Goal: Task Accomplishment & Management: Use online tool/utility

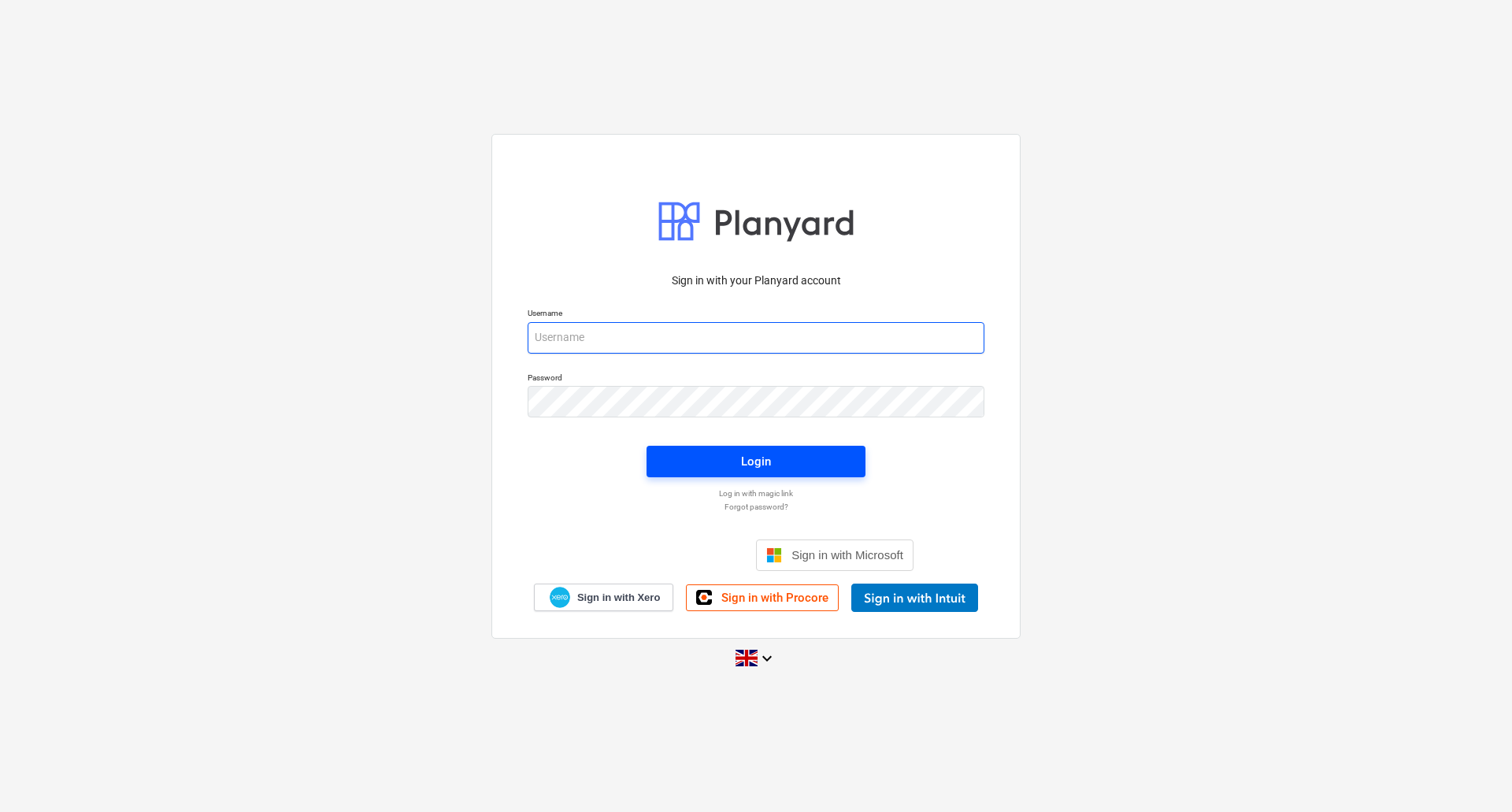
type input "[PERSON_NAME][EMAIL_ADDRESS][DOMAIN_NAME]"
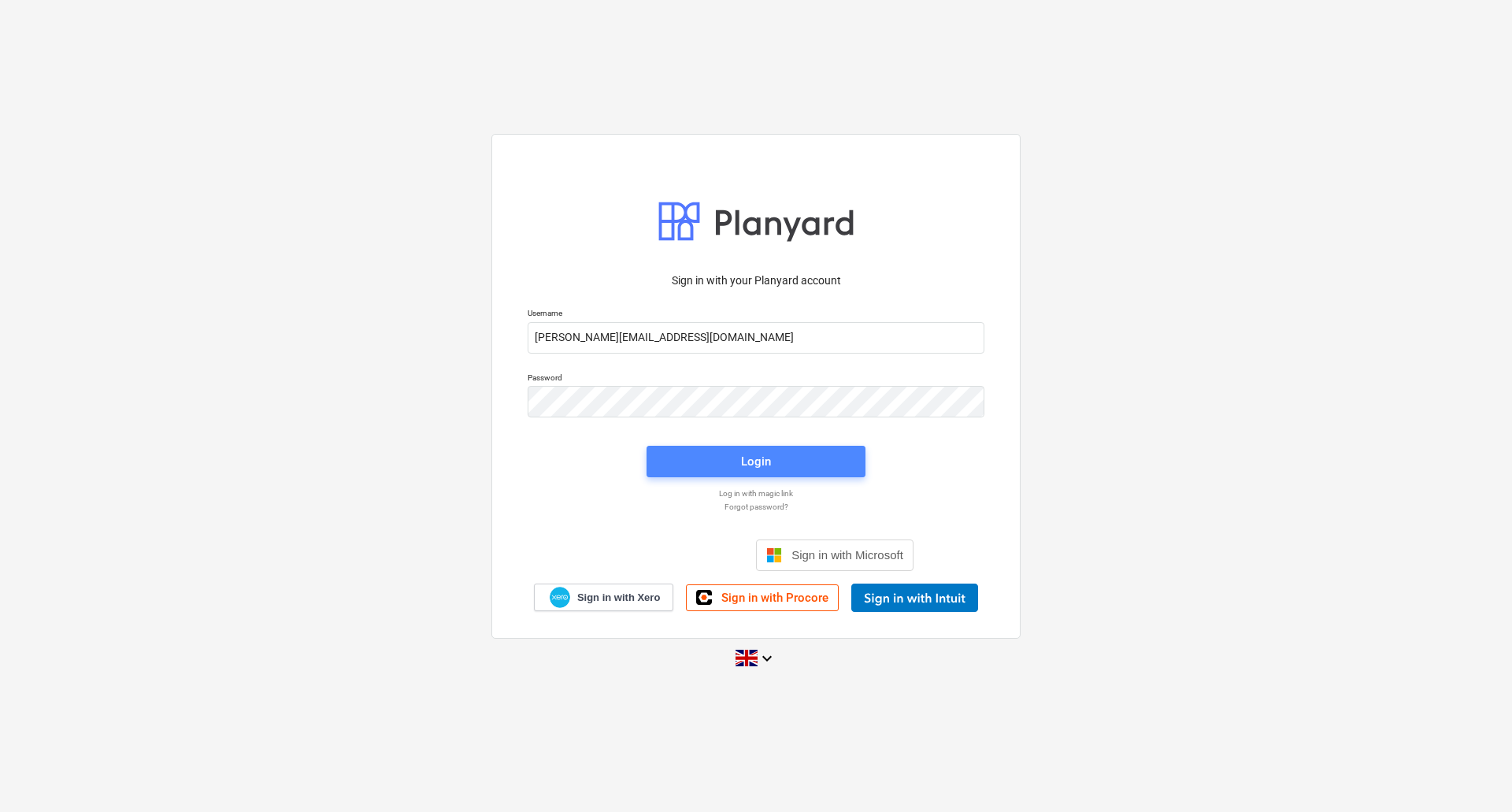
click at [803, 454] on span "Login" at bounding box center [756, 461] width 181 height 20
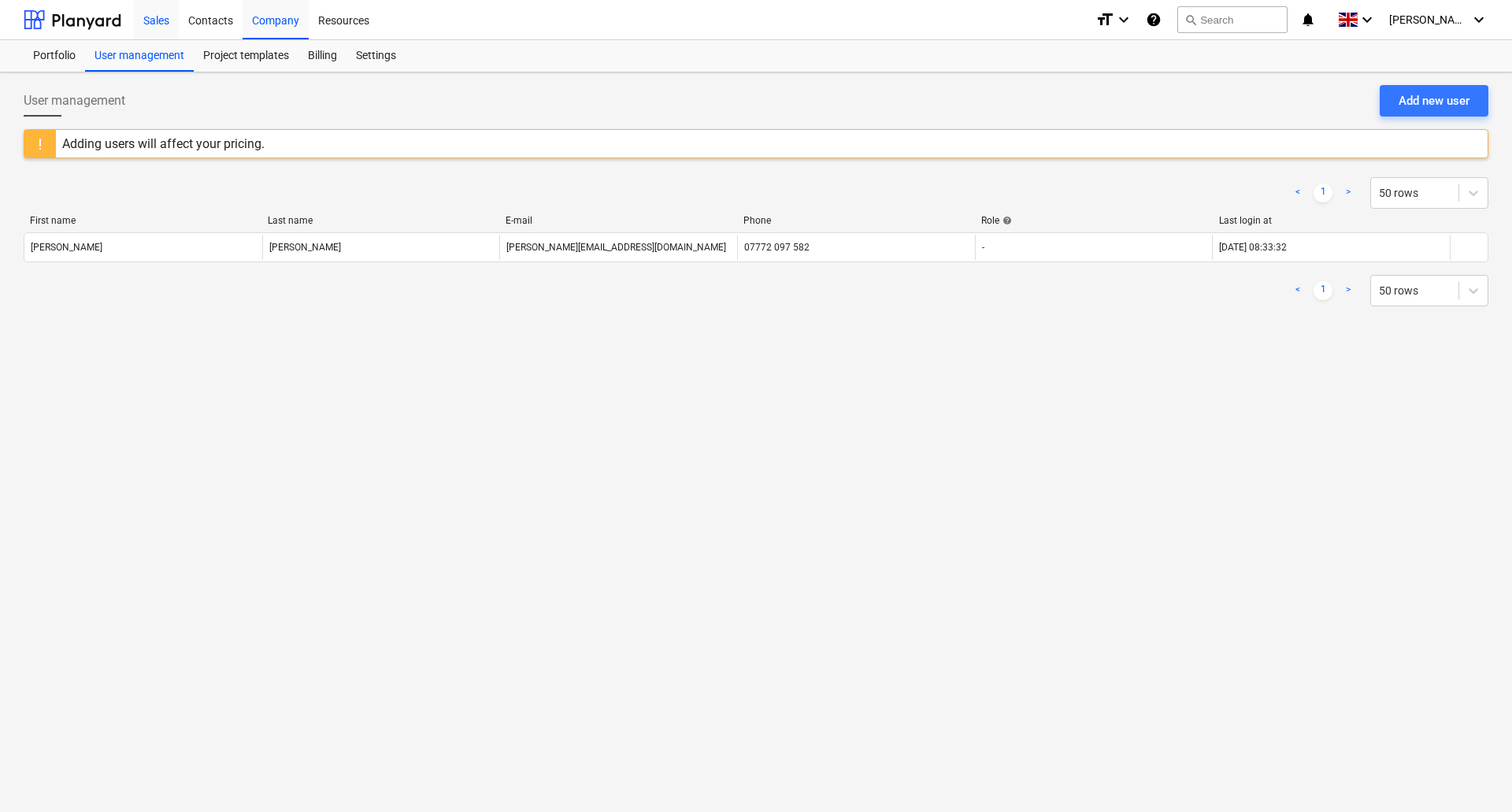
click at [144, 23] on div "Sales" at bounding box center [156, 18] width 45 height 40
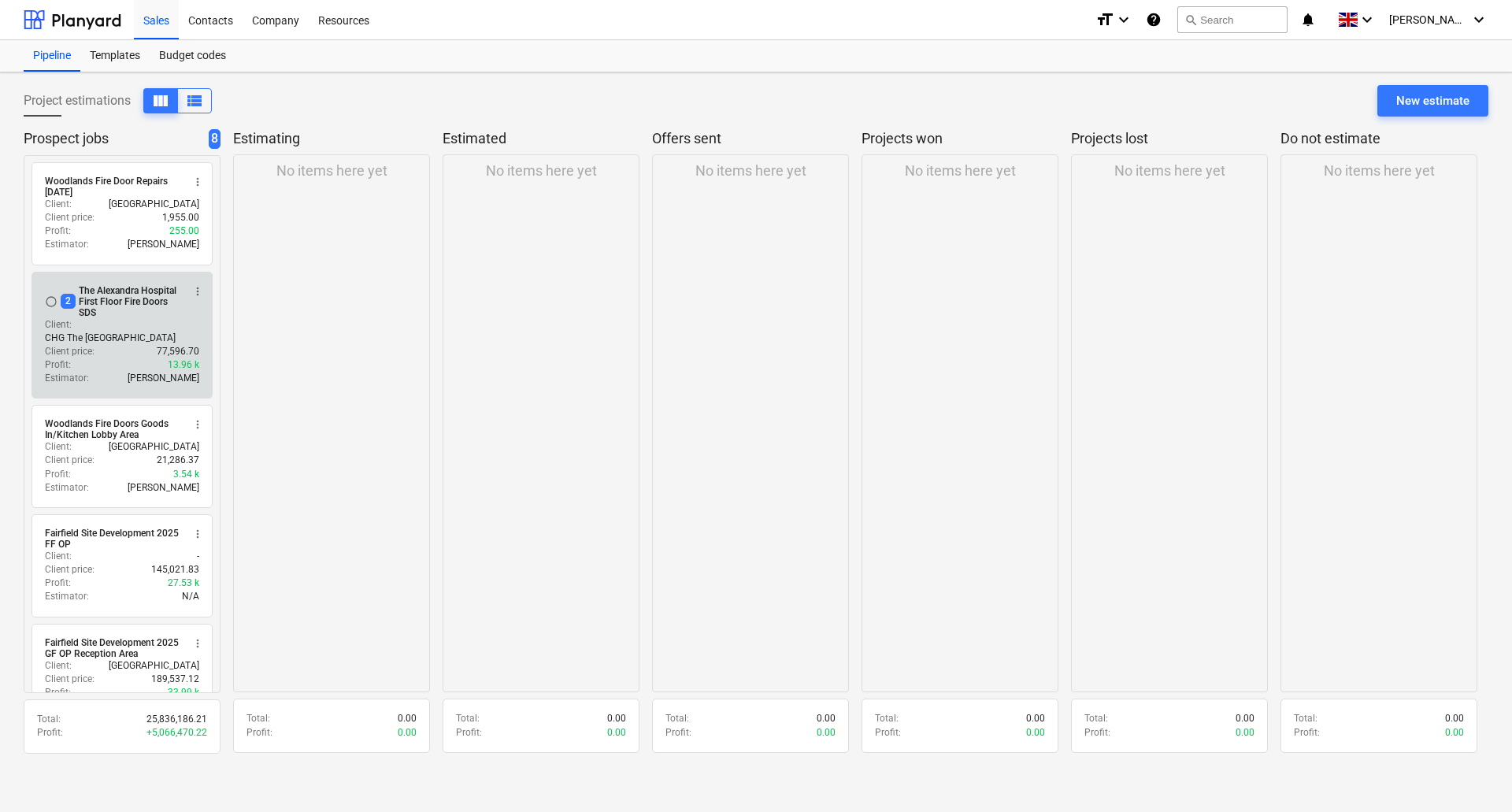
click at [111, 313] on div "2 The Alexandra Hospital First Floor Fire Doors SDS" at bounding box center [121, 302] width 121 height 33
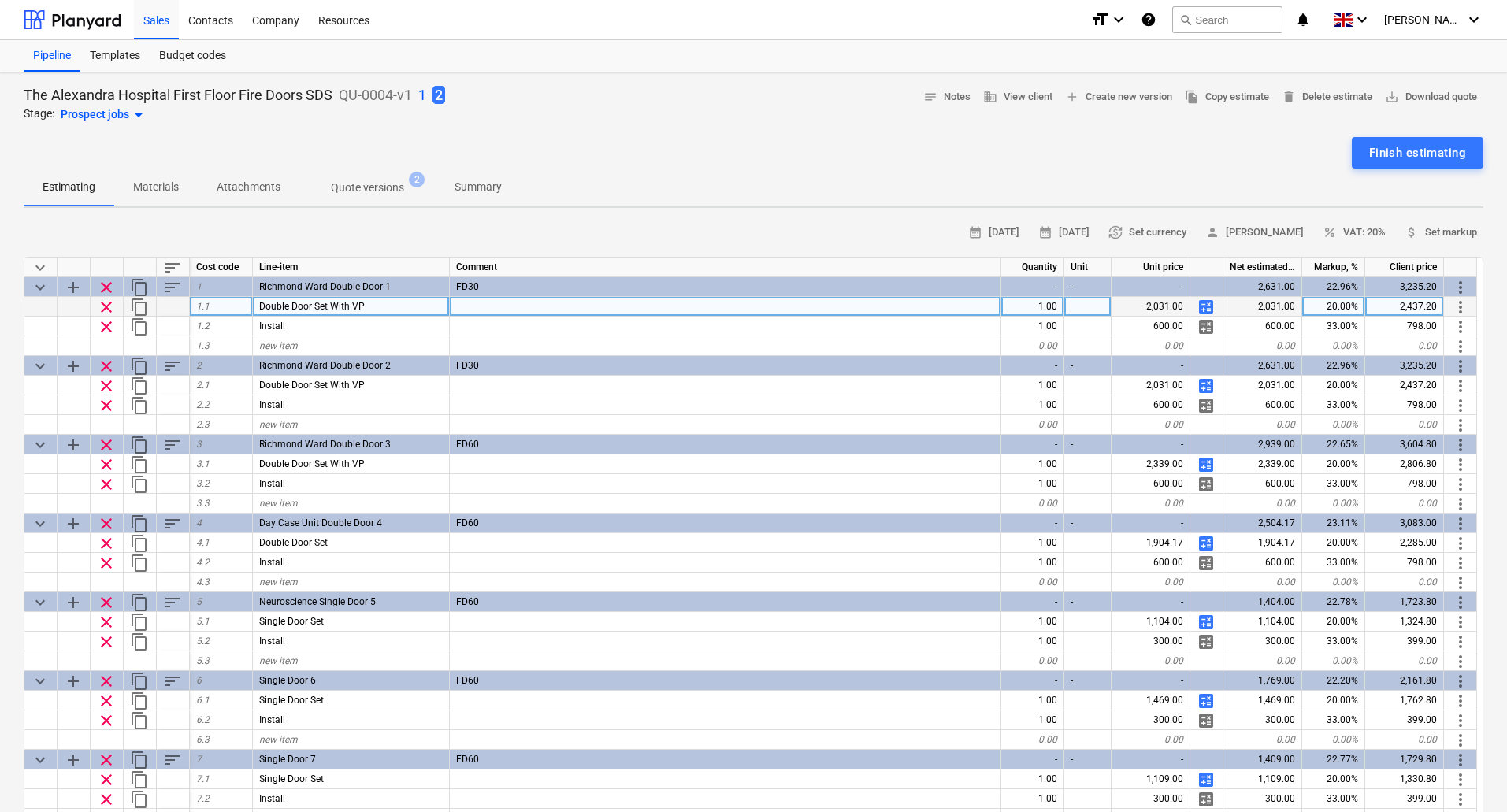
click at [1209, 307] on span "calculate" at bounding box center [1206, 307] width 18 height 18
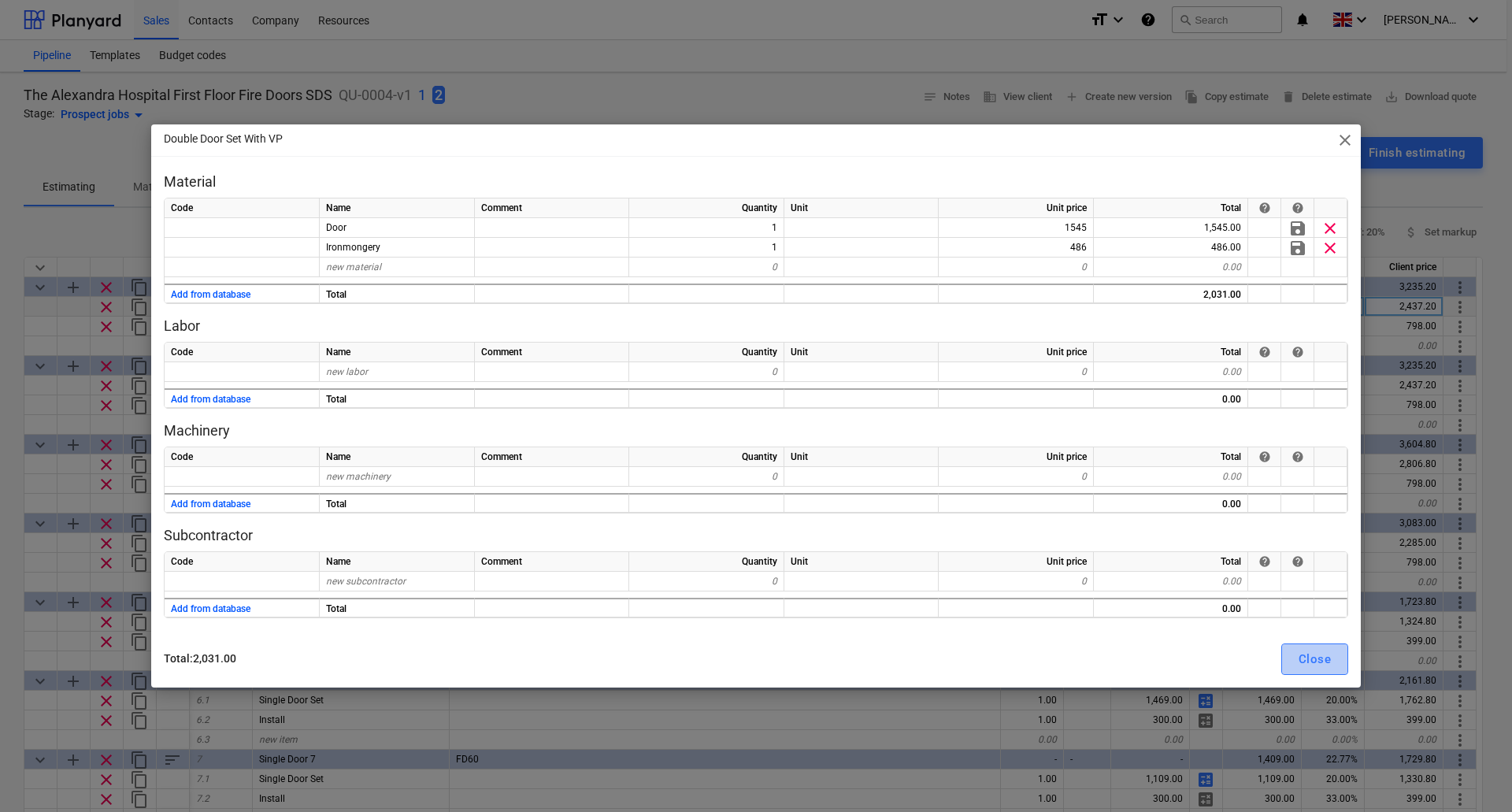
click at [1329, 664] on div "Close" at bounding box center [1314, 659] width 32 height 20
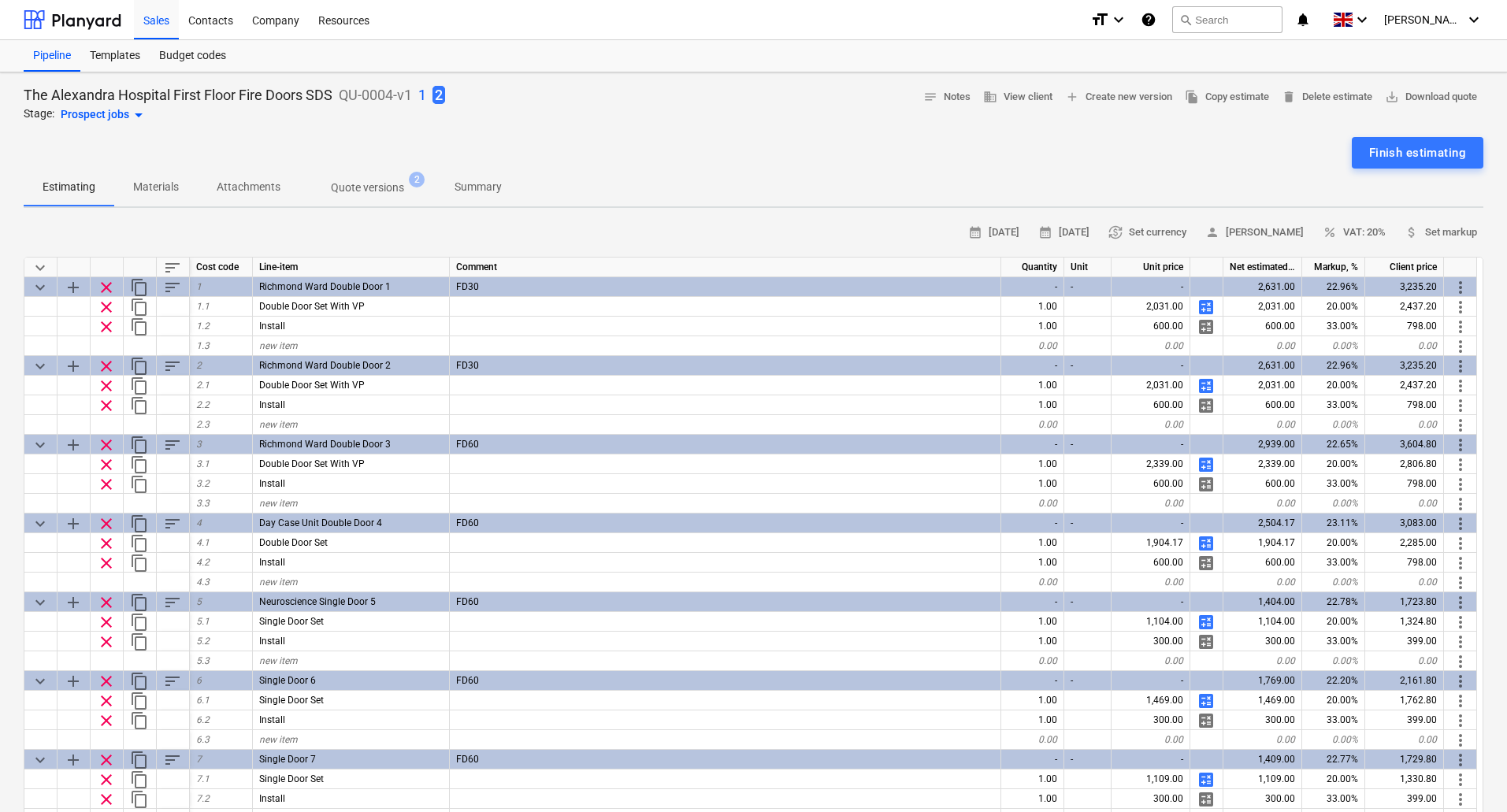
click at [426, 91] on p "1" at bounding box center [422, 95] width 8 height 18
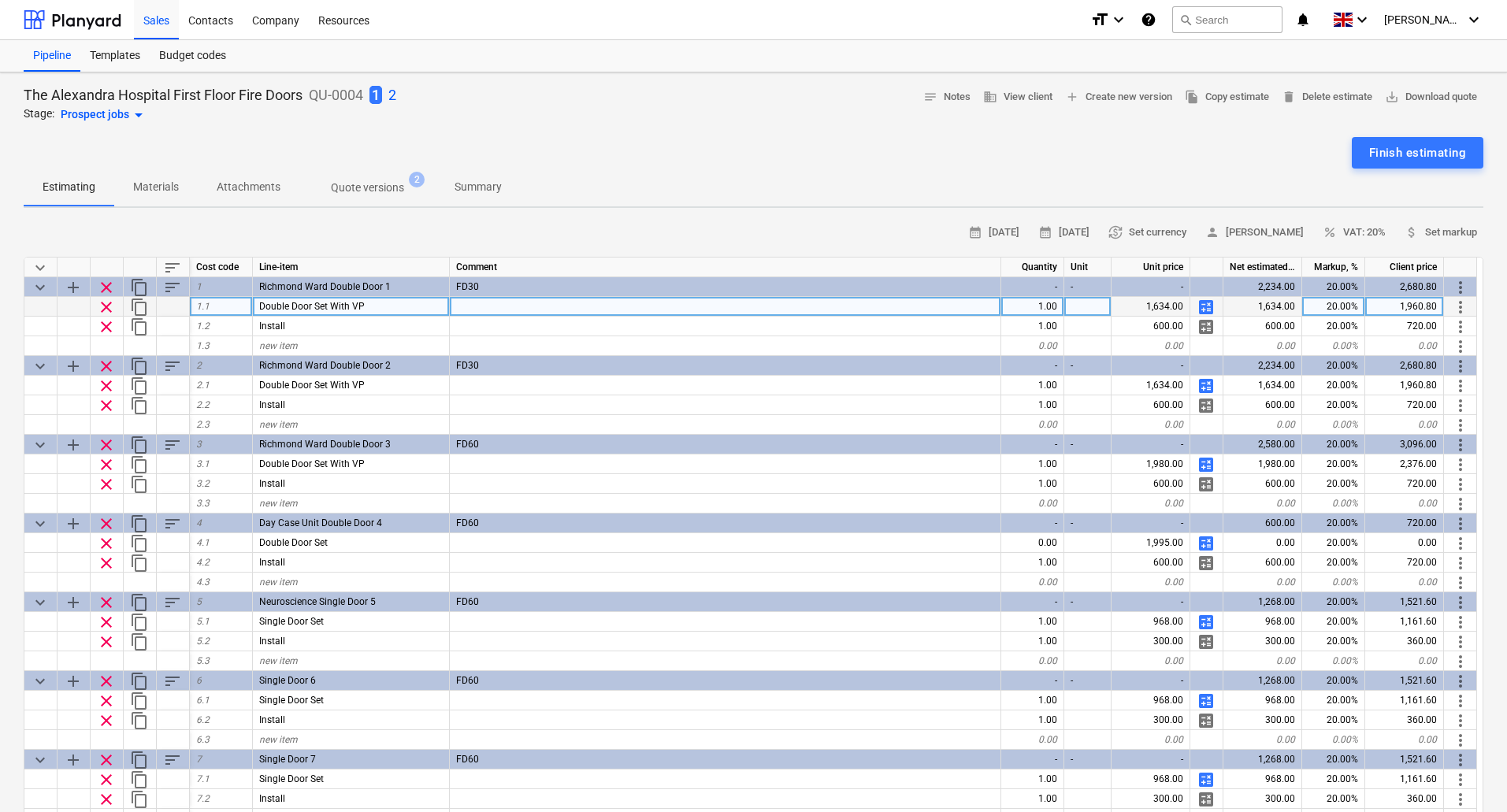
click at [1205, 307] on span "calculate" at bounding box center [1206, 307] width 18 height 18
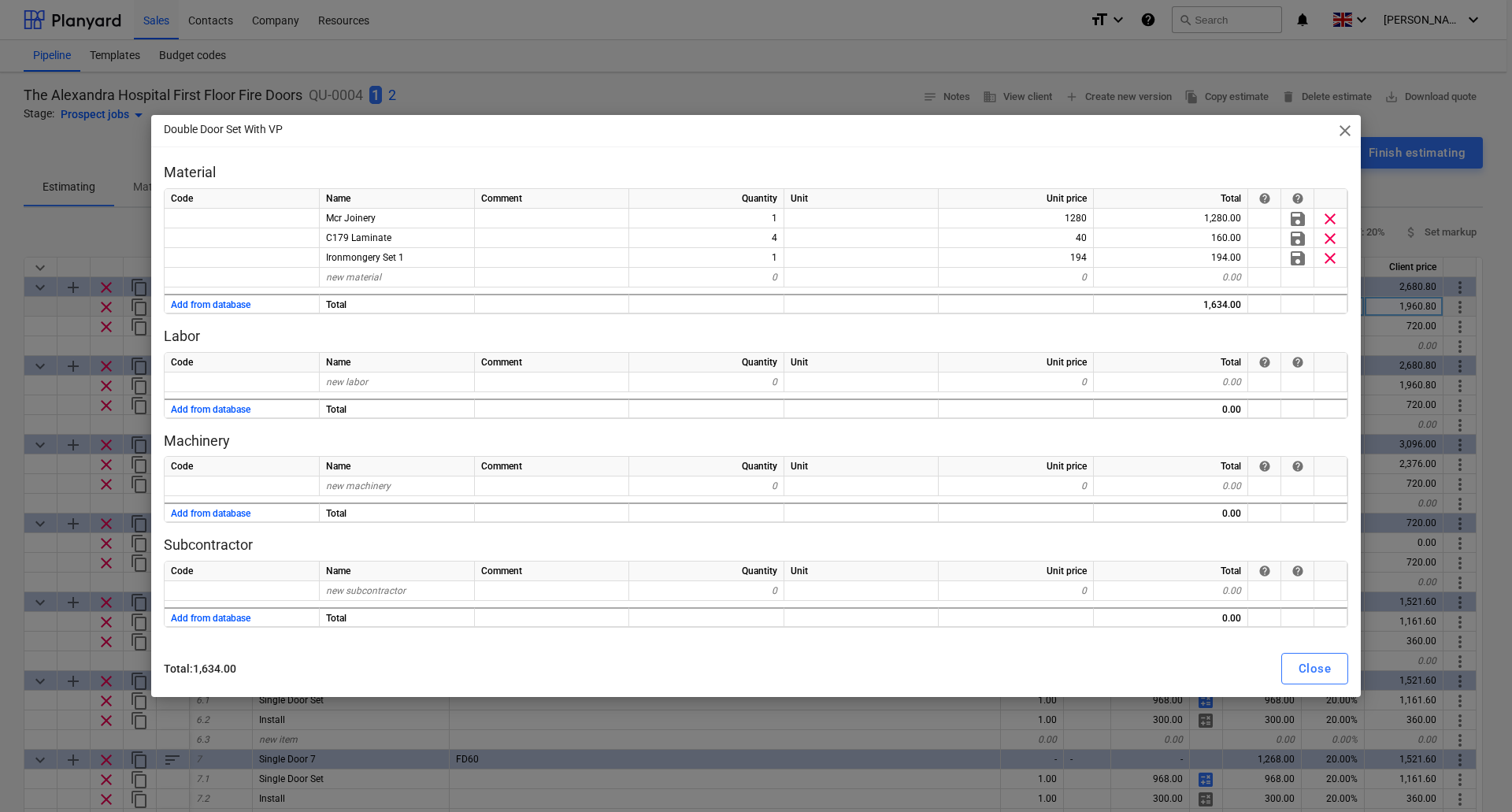
click at [1344, 131] on span "close" at bounding box center [1345, 130] width 18 height 18
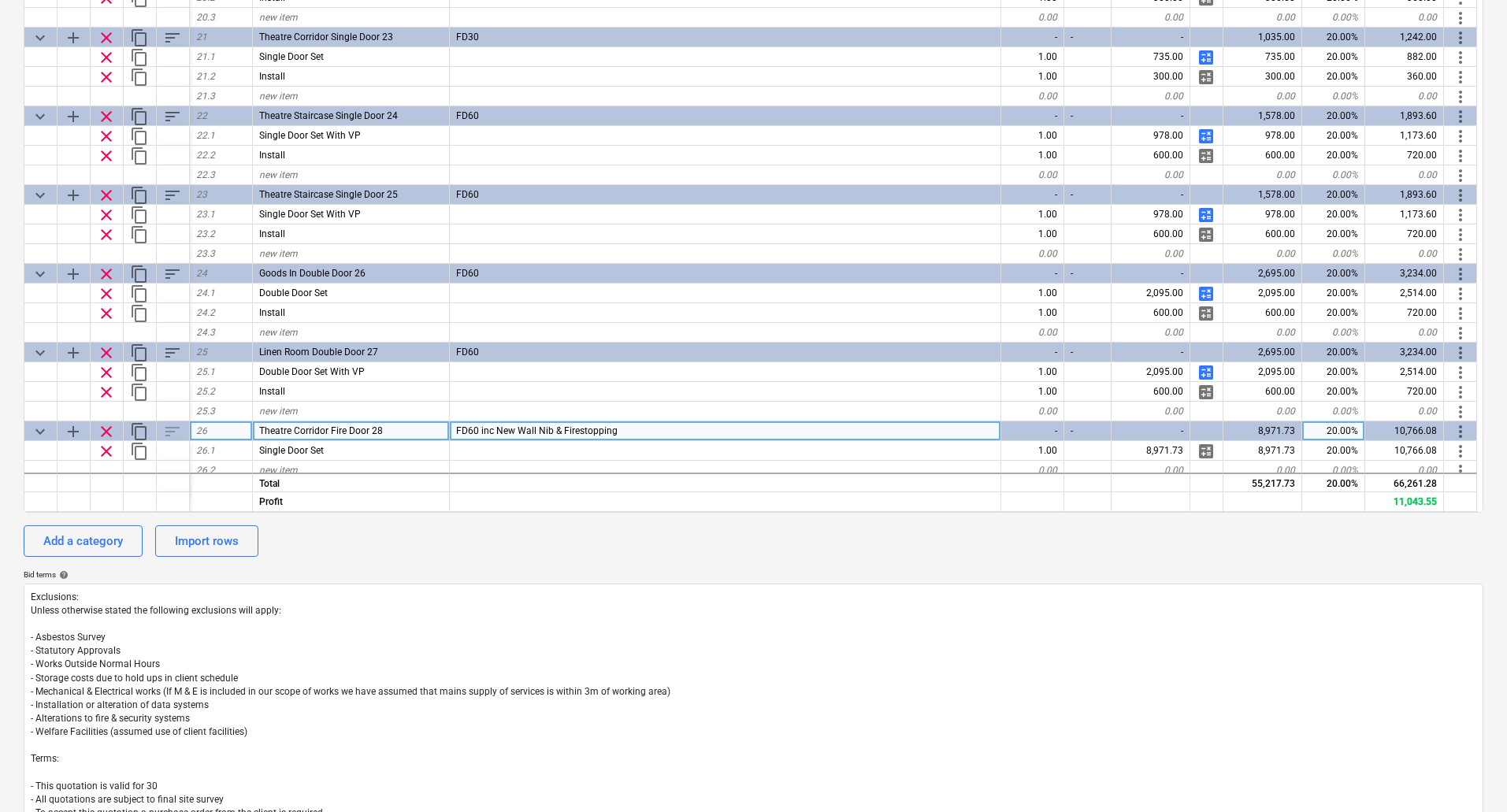
scroll to position [1459, 0]
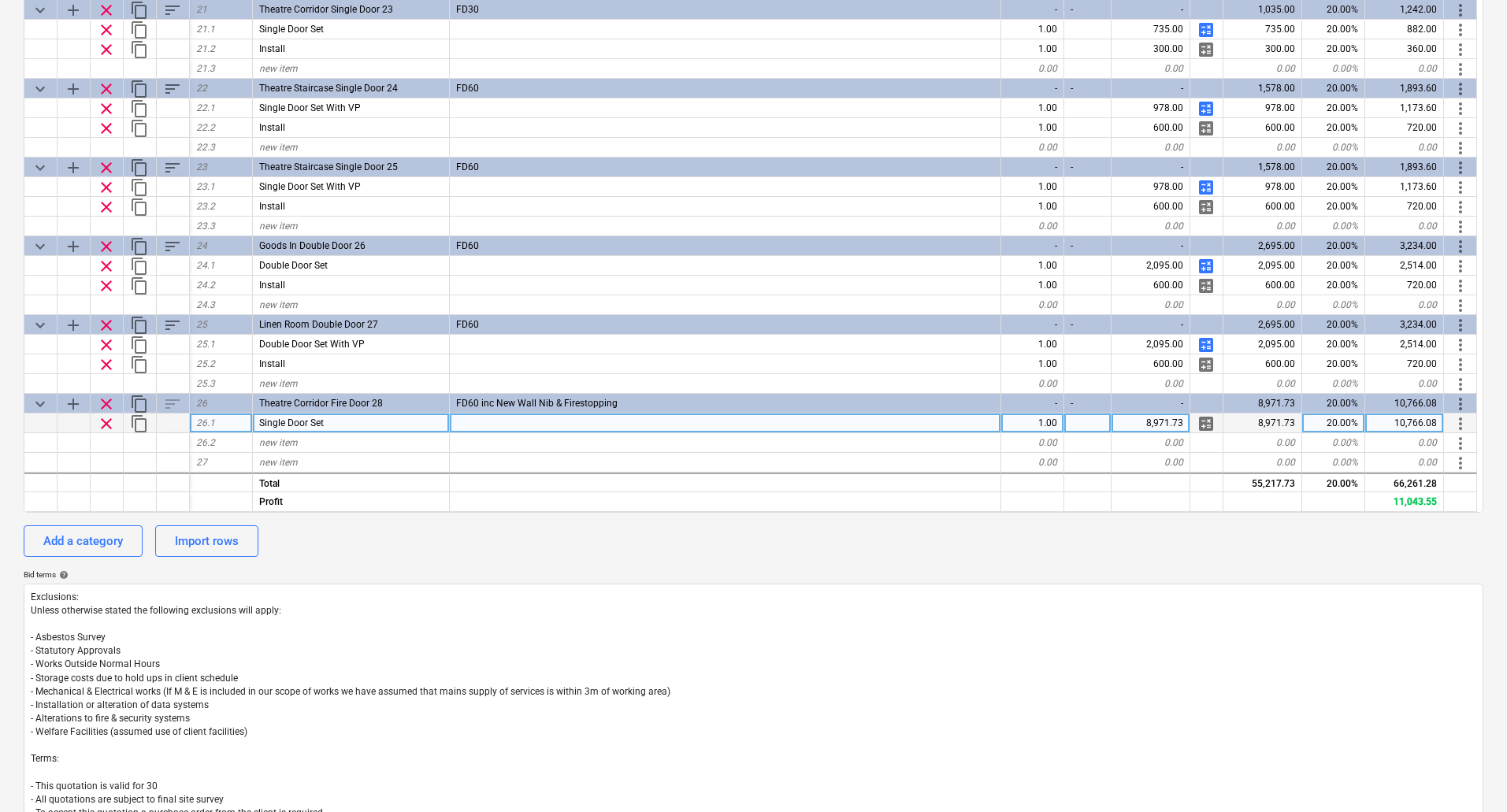
click at [103, 429] on span "clear" at bounding box center [106, 423] width 18 height 18
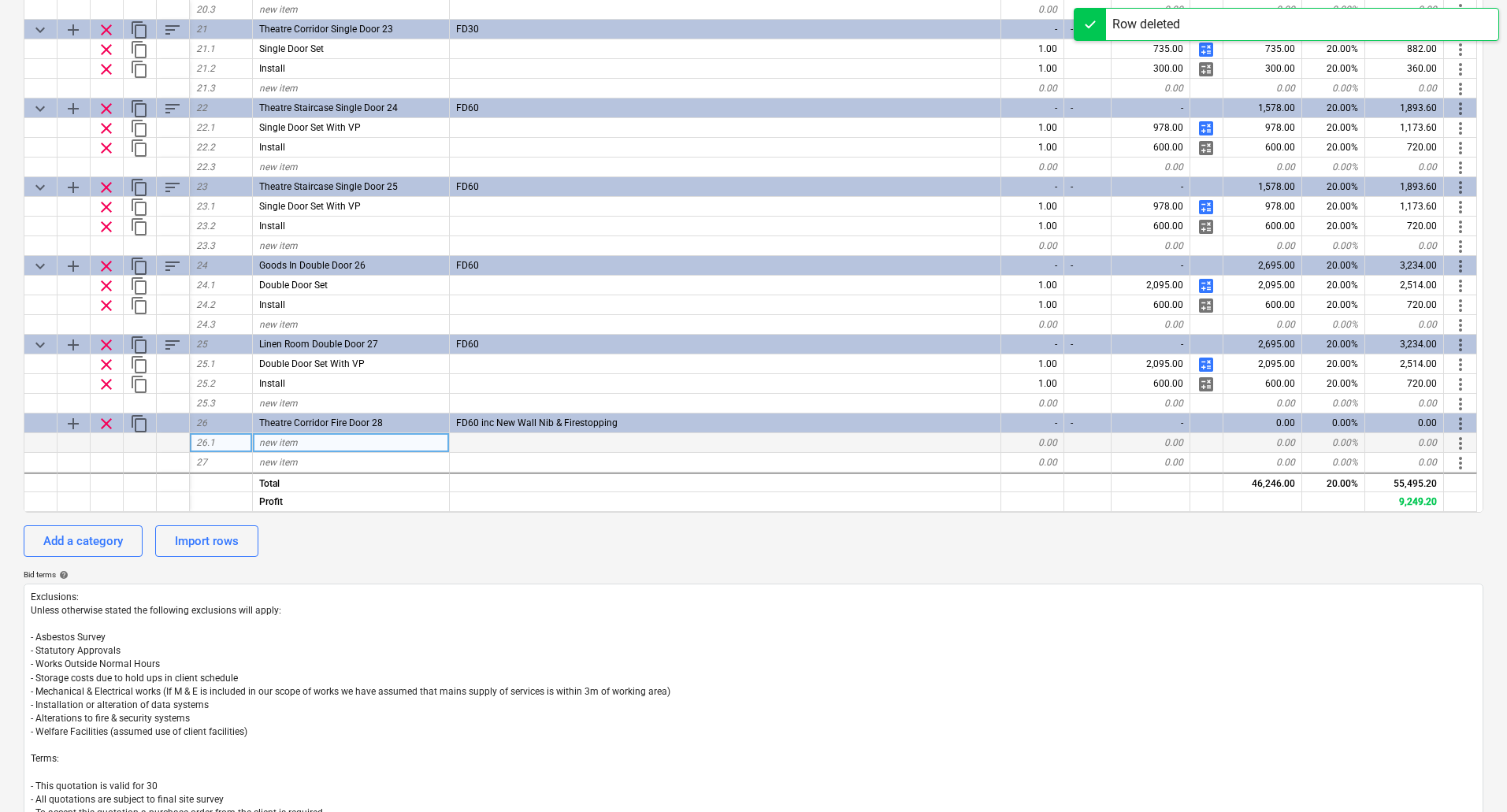
scroll to position [1438, 0]
click at [305, 441] on div "new item" at bounding box center [351, 442] width 197 height 19
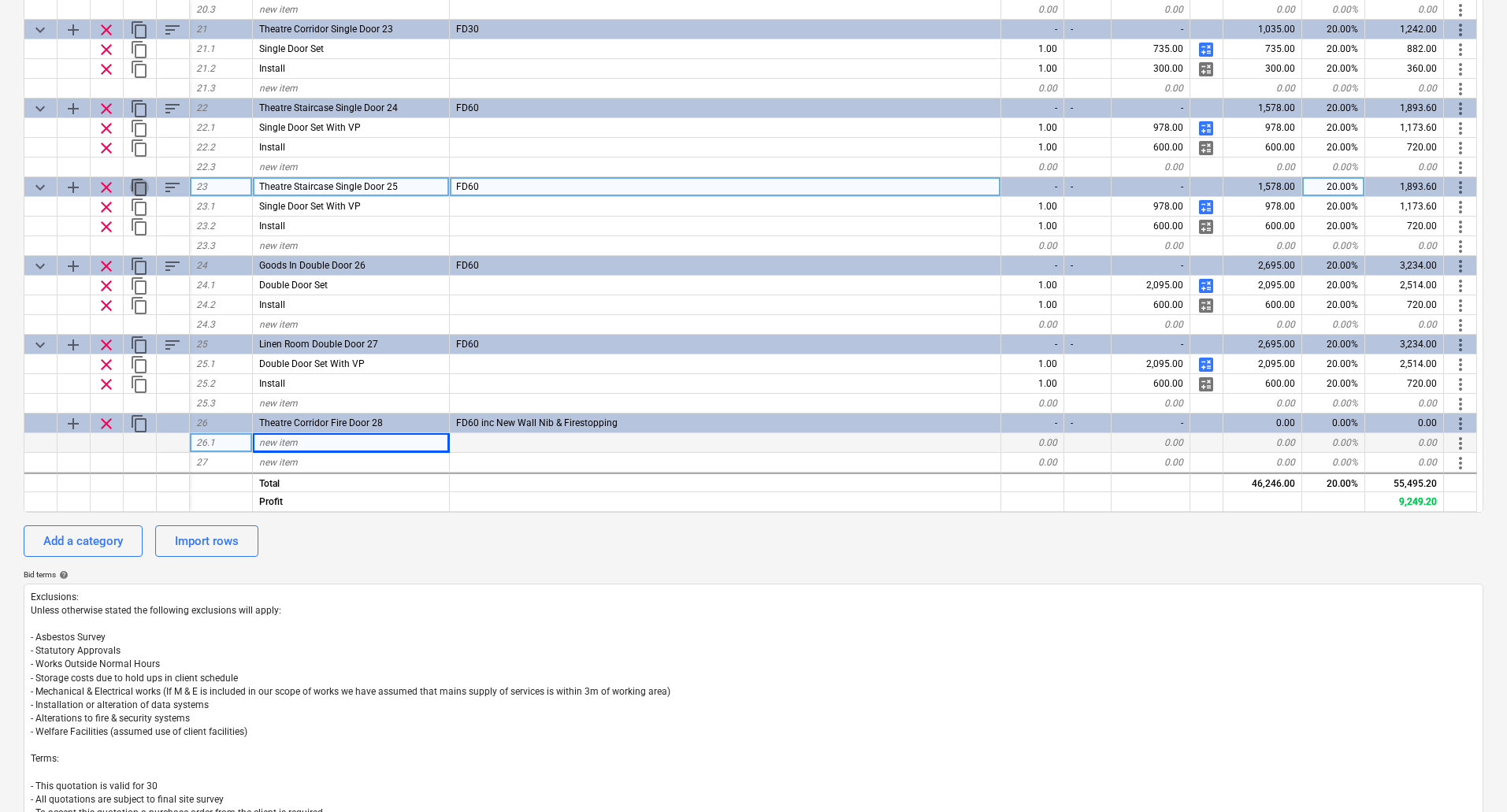
click at [141, 186] on span "content_copy" at bounding box center [140, 188] width 18 height 18
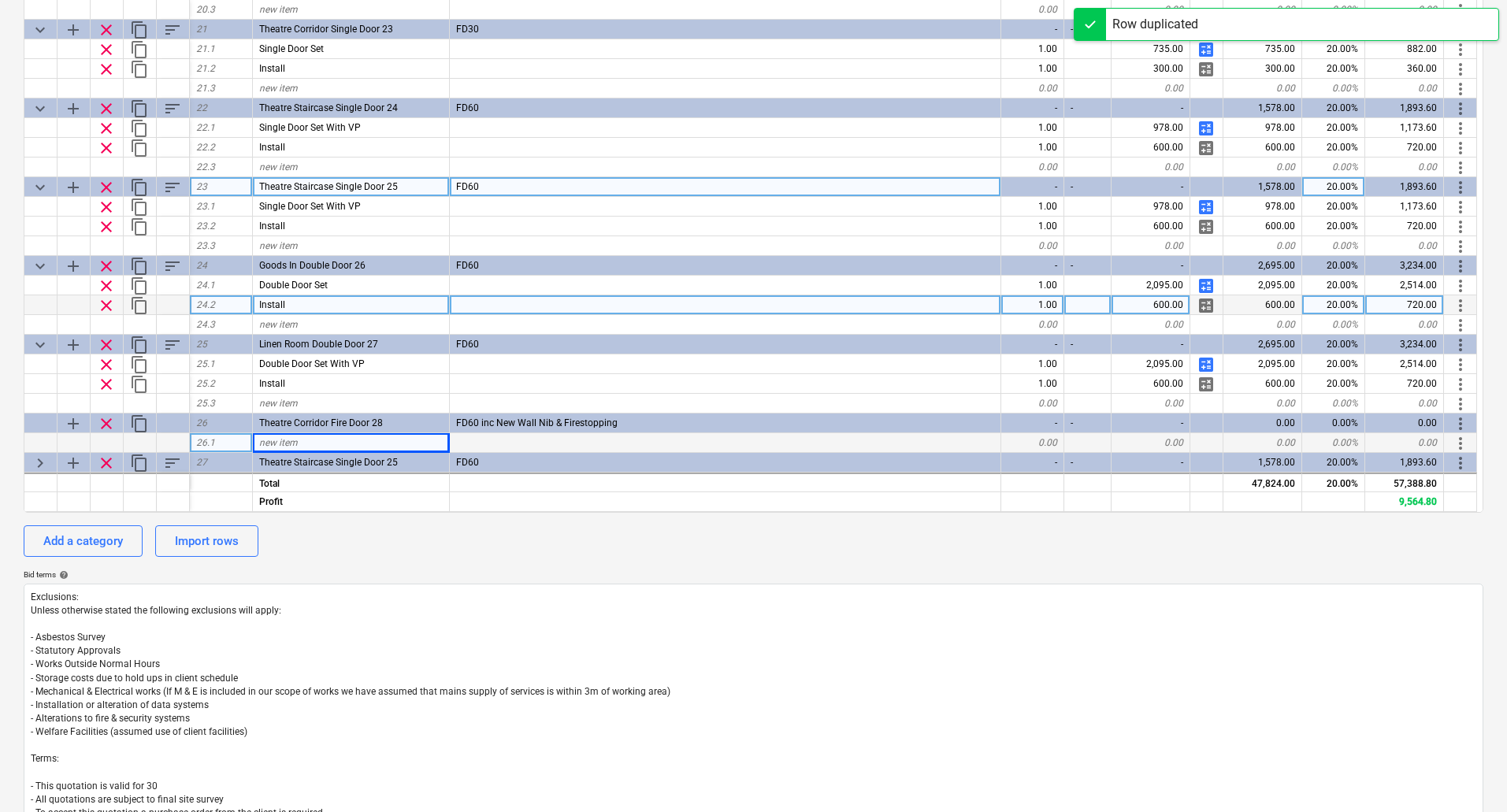
scroll to position [1459, 0]
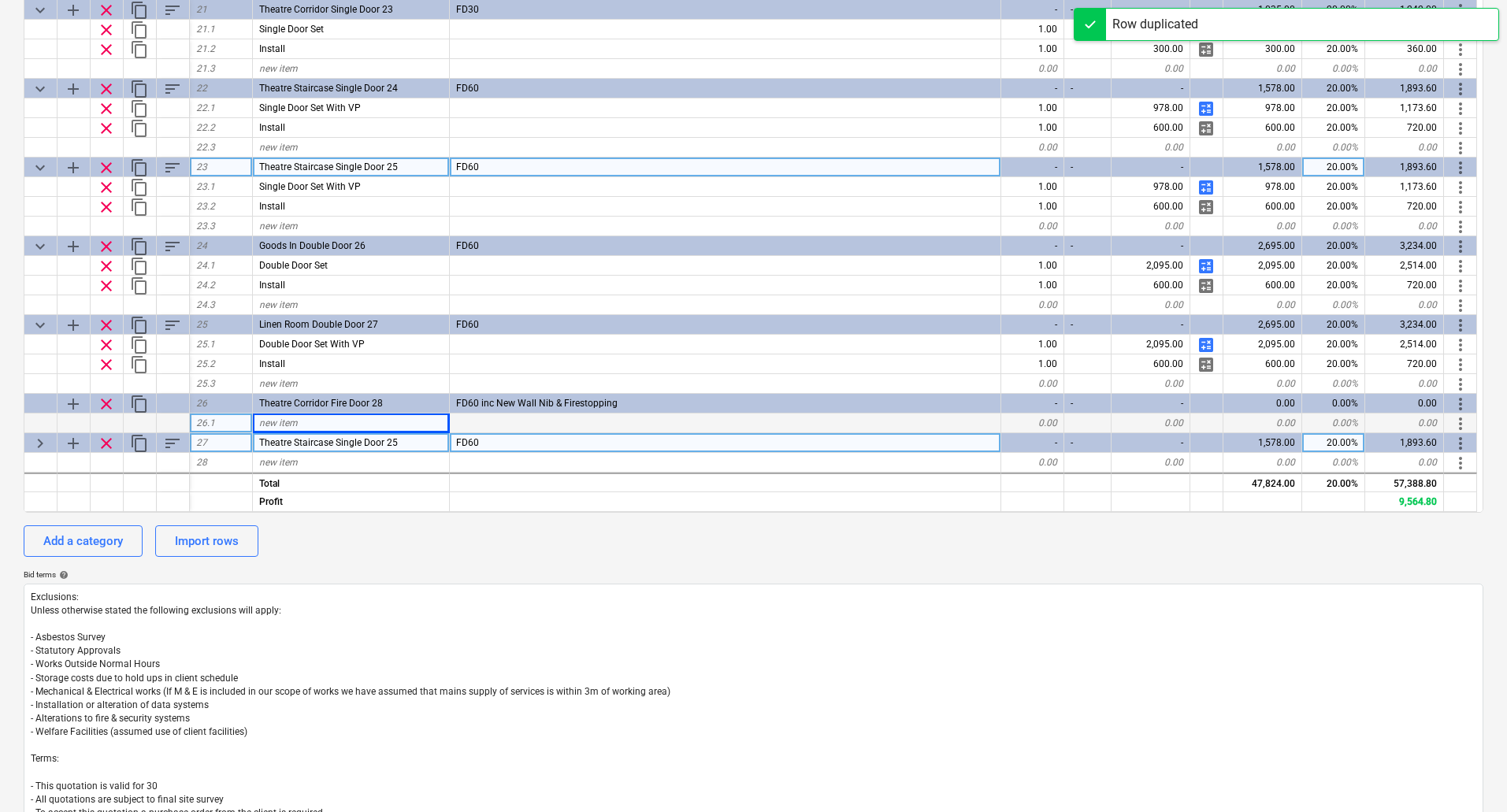
click at [334, 442] on span "Theatre Staircase Single Door 25" at bounding box center [328, 442] width 139 height 11
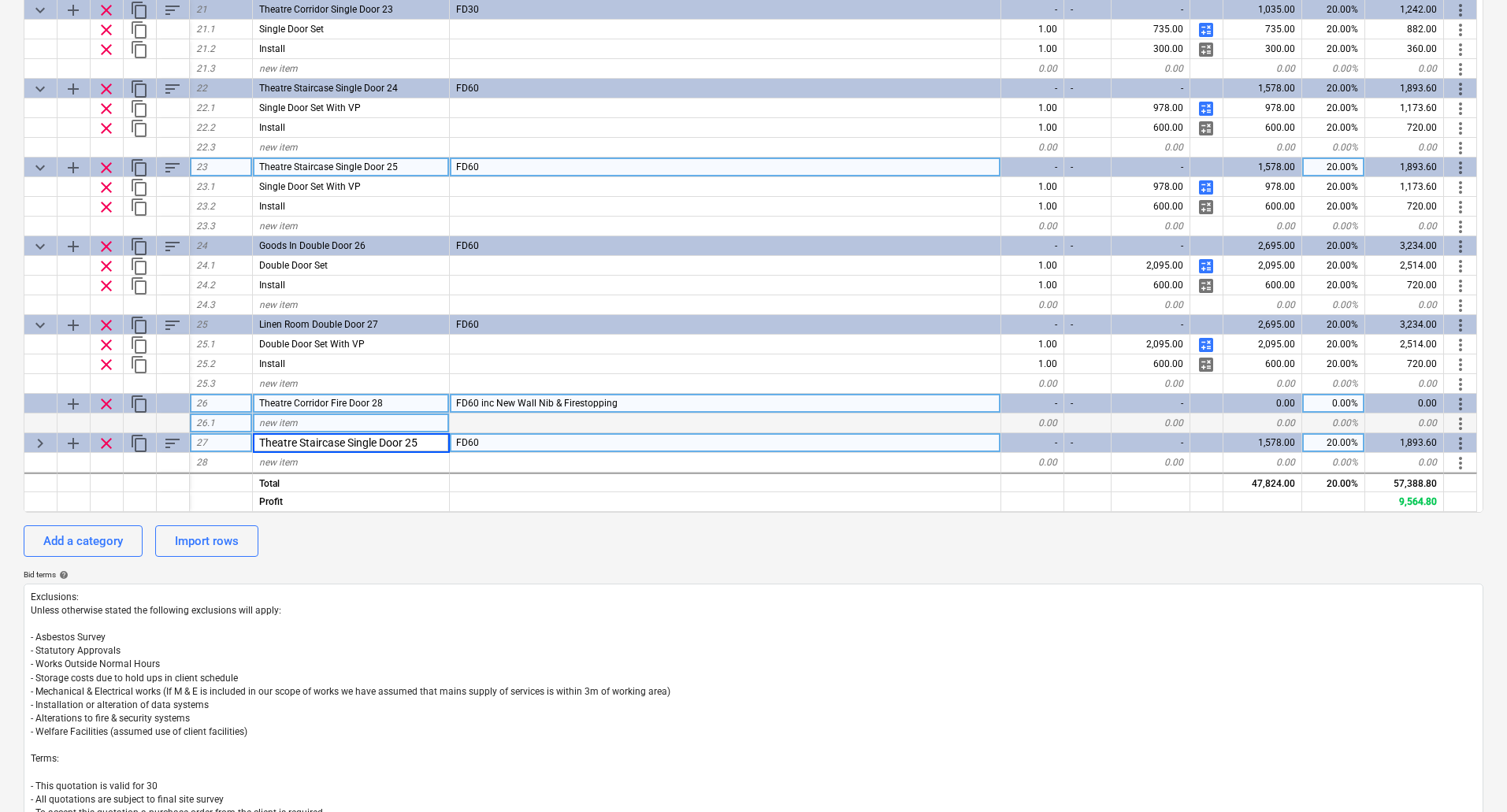
click at [111, 403] on span "clear" at bounding box center [106, 404] width 18 height 18
type textarea "x"
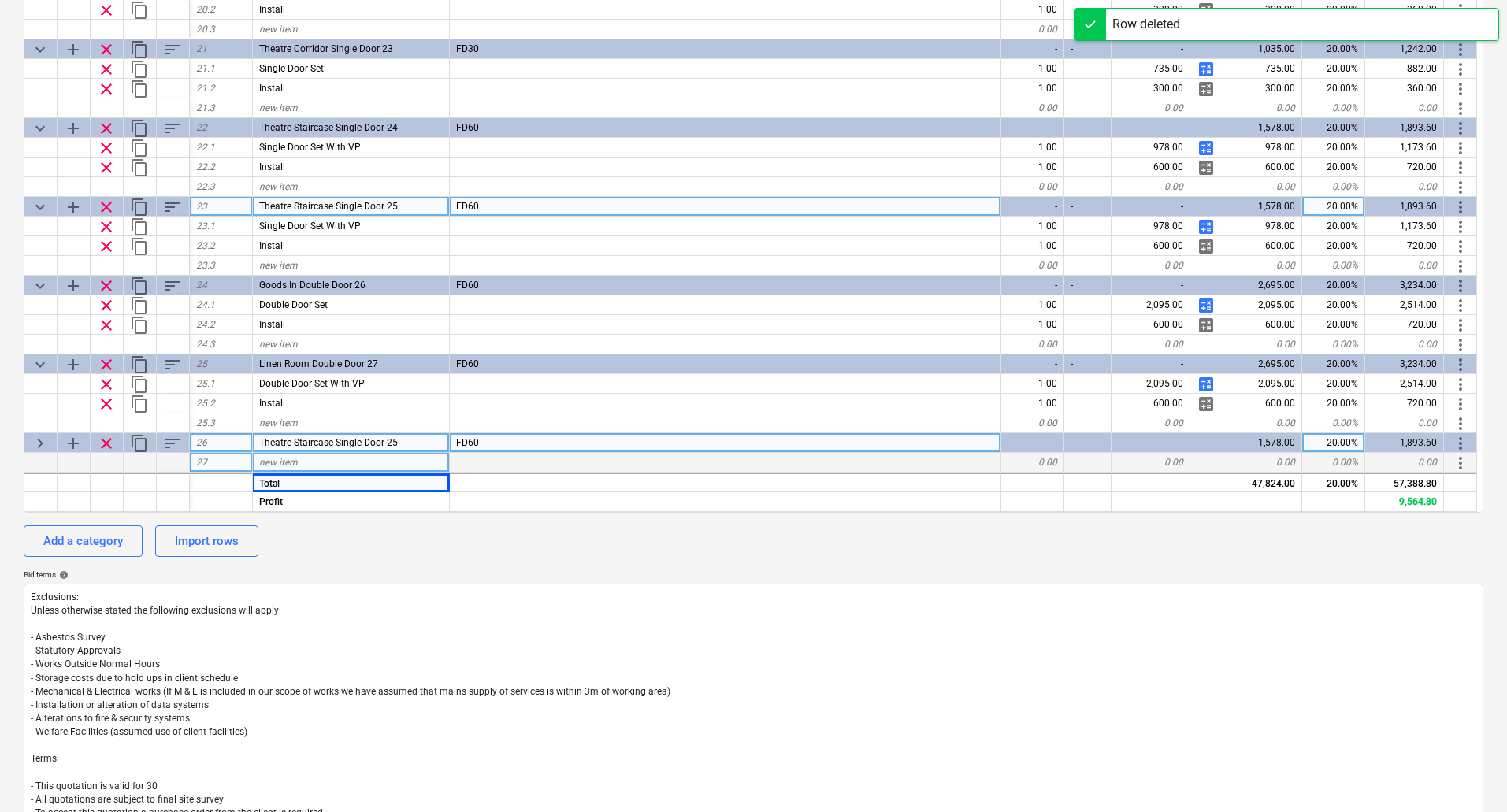
scroll to position [1419, 0]
click at [354, 435] on div "Theatre Staircase Single Door 25" at bounding box center [351, 442] width 197 height 19
click at [346, 436] on input "Theatre Staircase Single Door 25" at bounding box center [351, 442] width 196 height 18
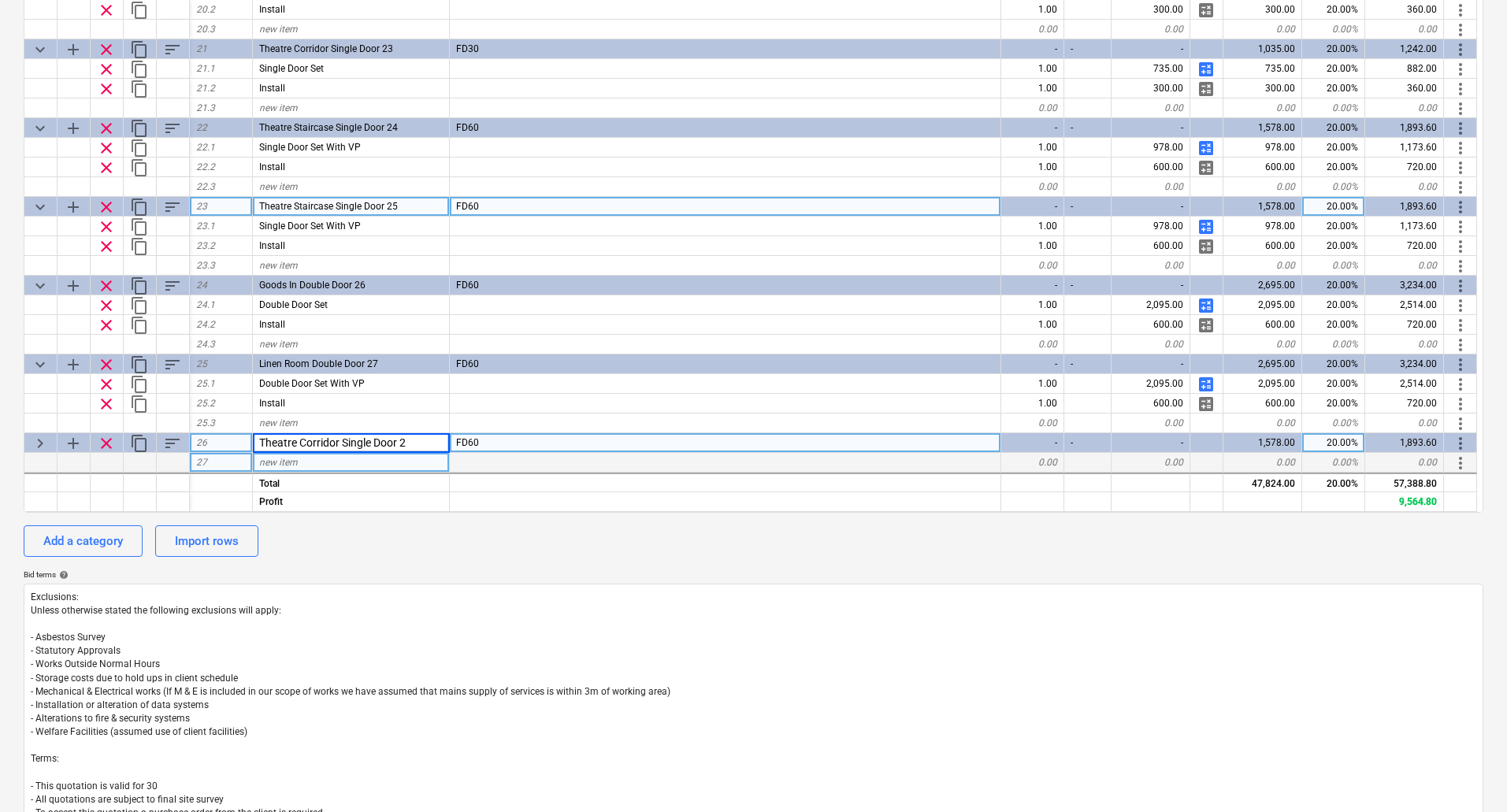
type input "Theatre Corridor Single Door 28"
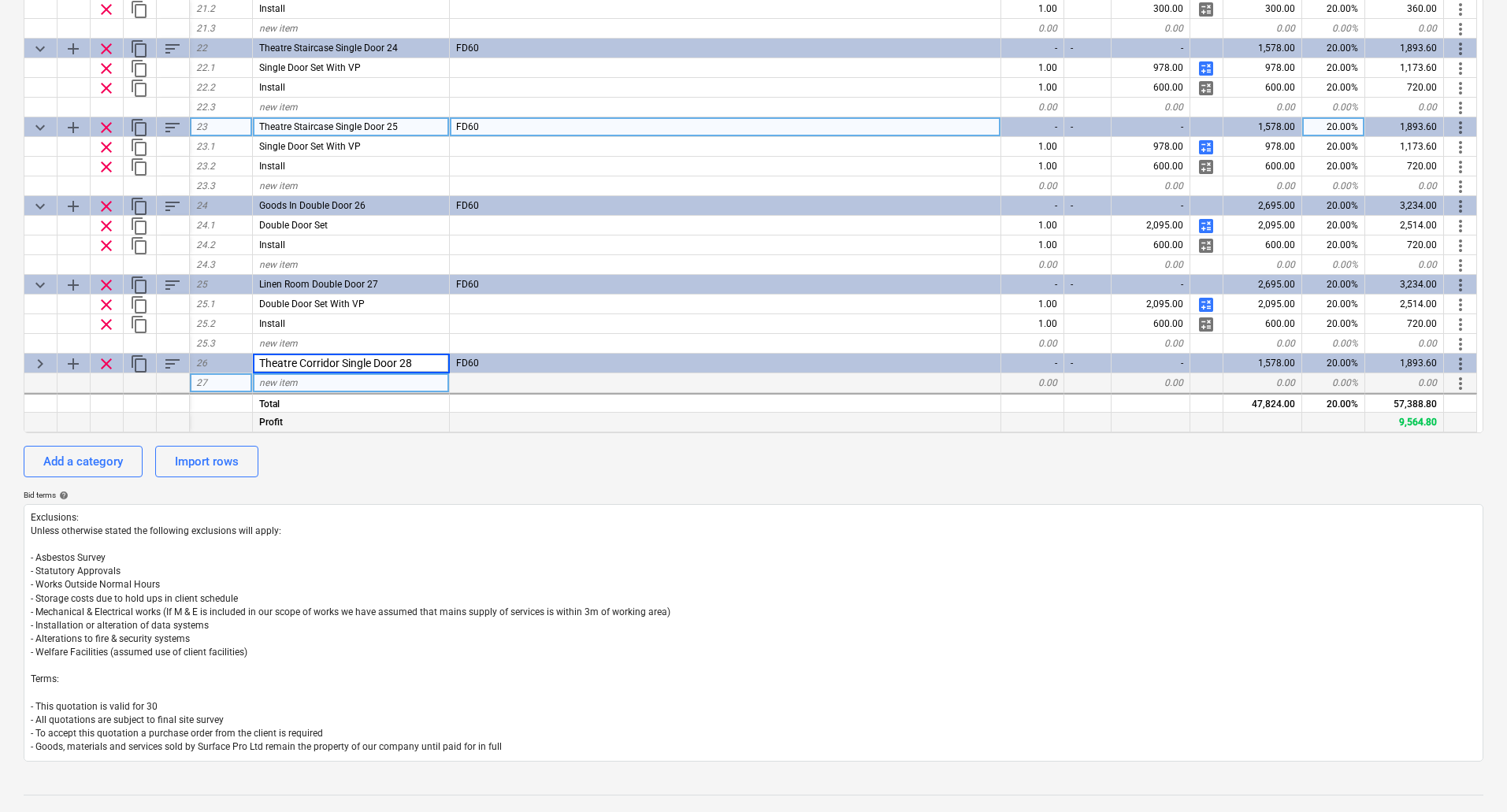
scroll to position [472, 0]
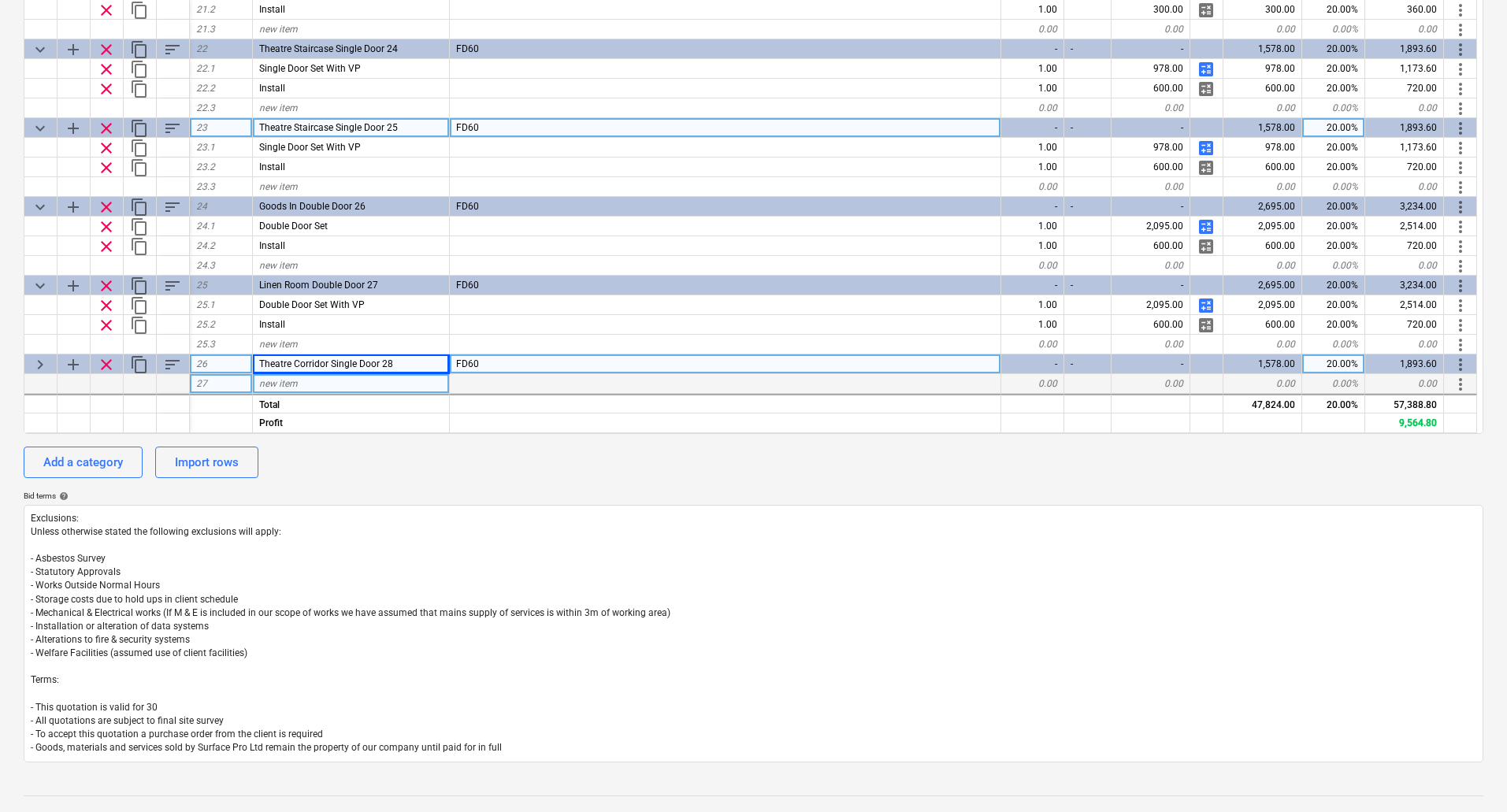
click at [36, 362] on span "keyboard_arrow_right" at bounding box center [40, 364] width 18 height 18
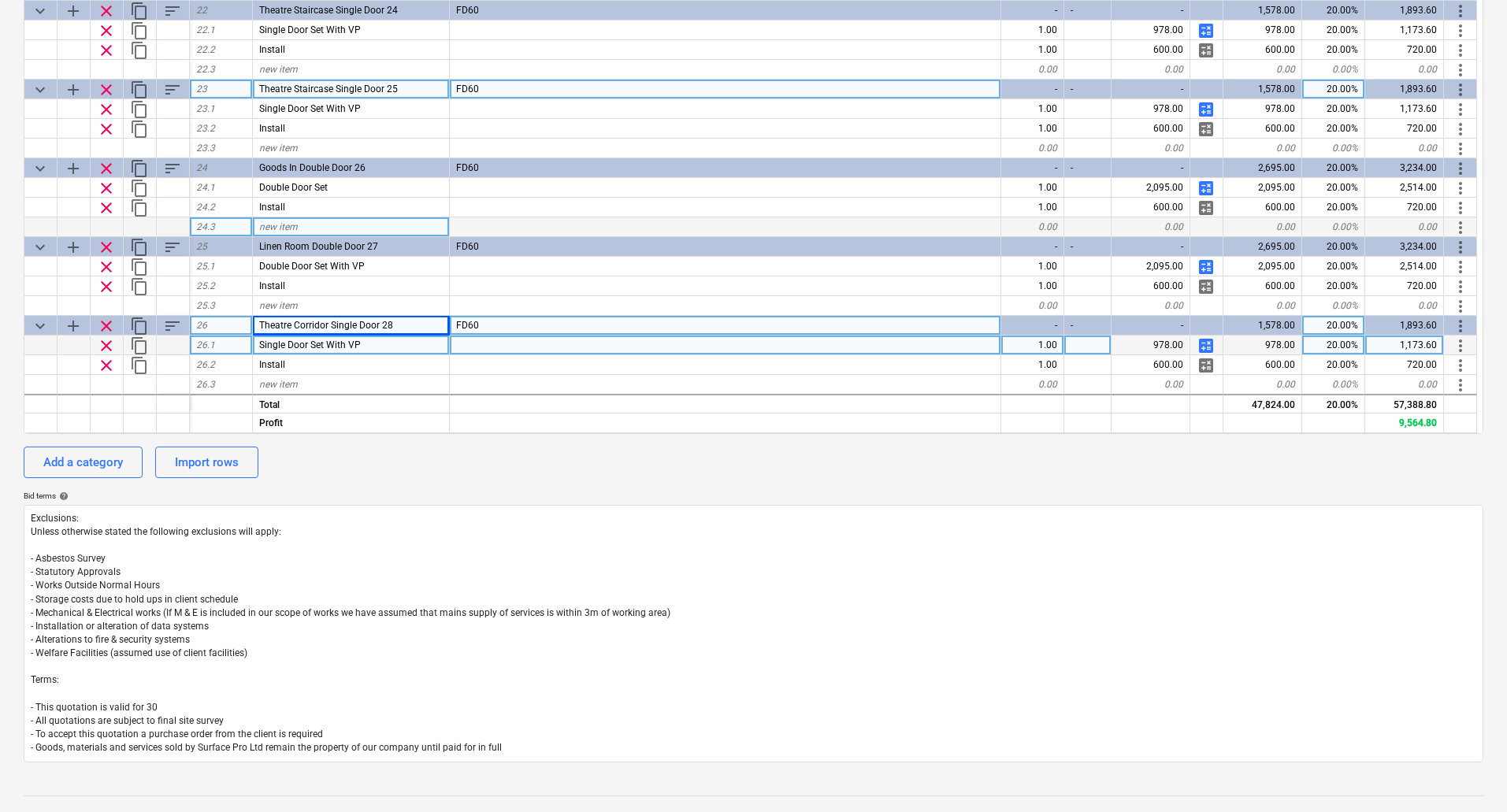
scroll to position [1478, 0]
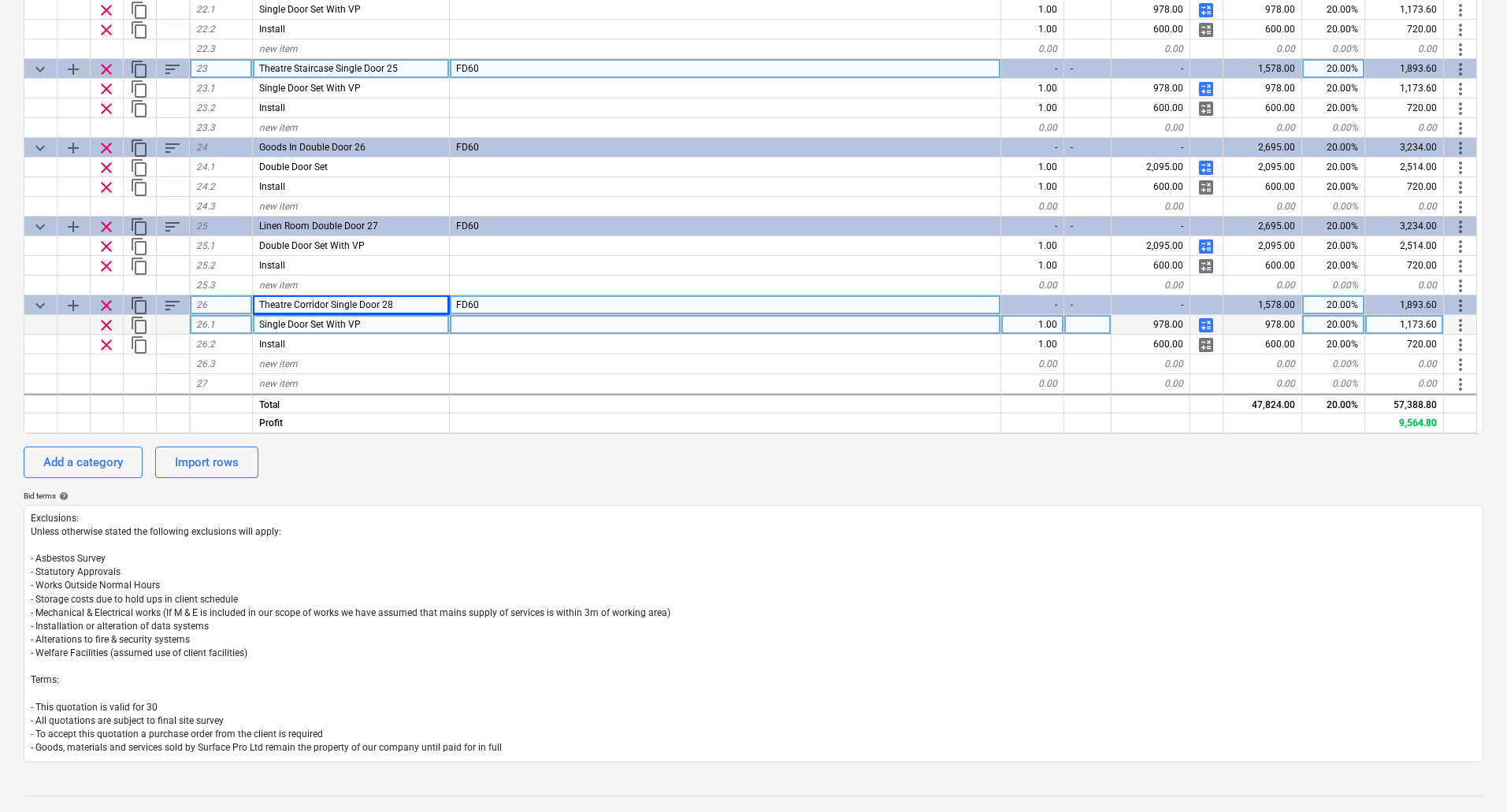
click at [1211, 321] on span "calculate" at bounding box center [1206, 325] width 18 height 18
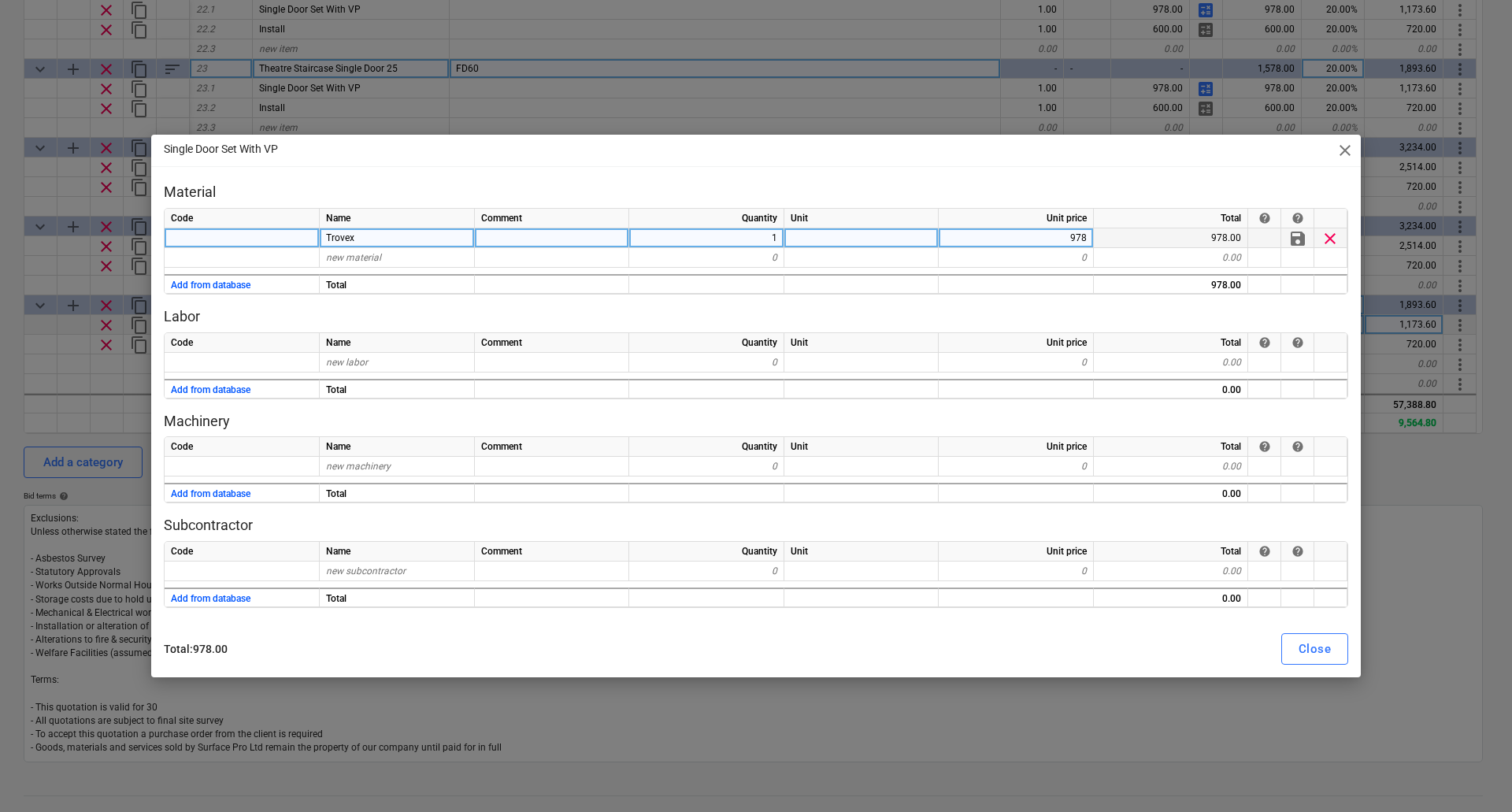
click at [391, 238] on div "Trovex" at bounding box center [397, 237] width 155 height 19
click at [1317, 645] on div "Close" at bounding box center [1314, 648] width 32 height 20
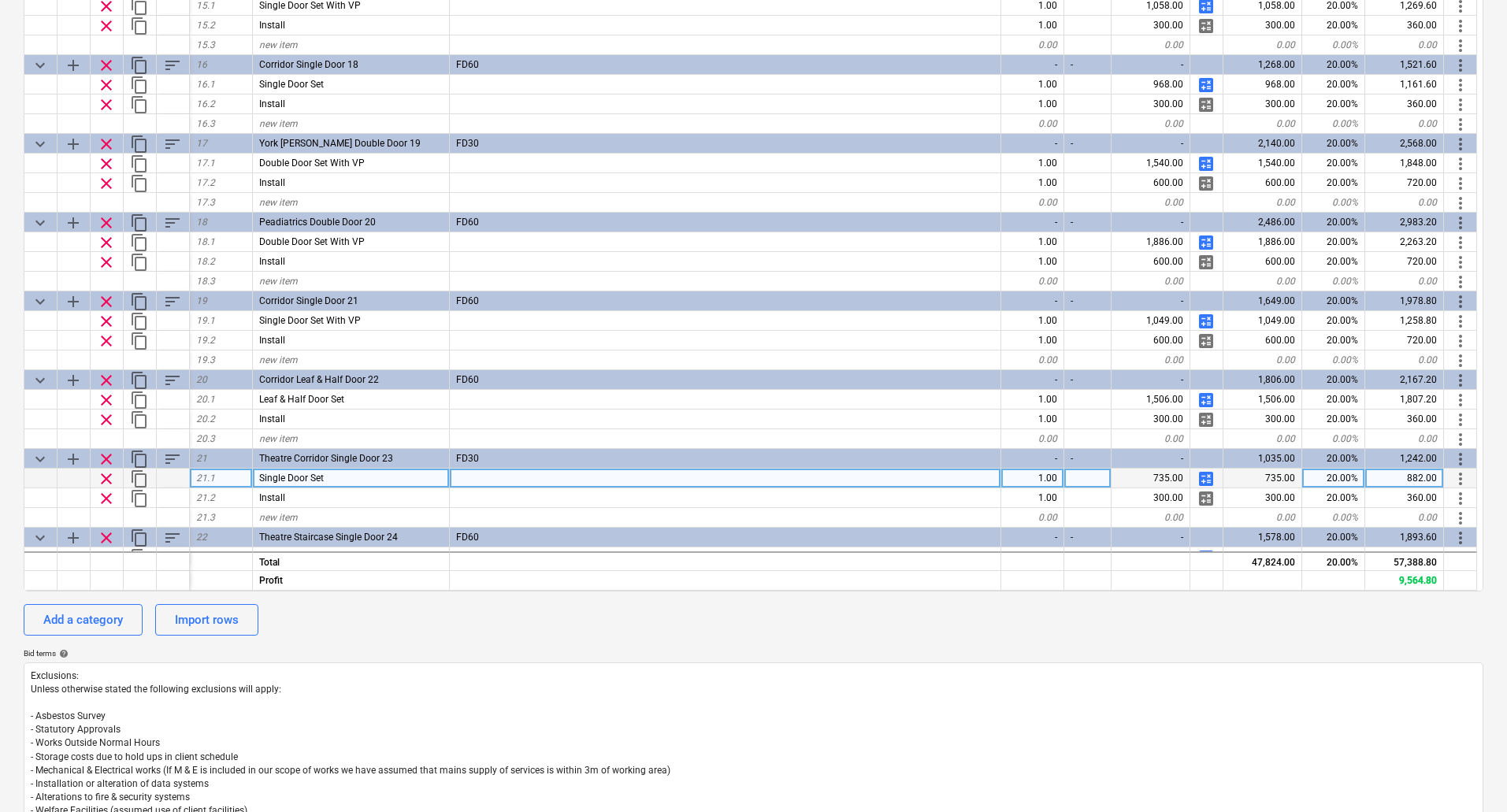
scroll to position [1085, 0]
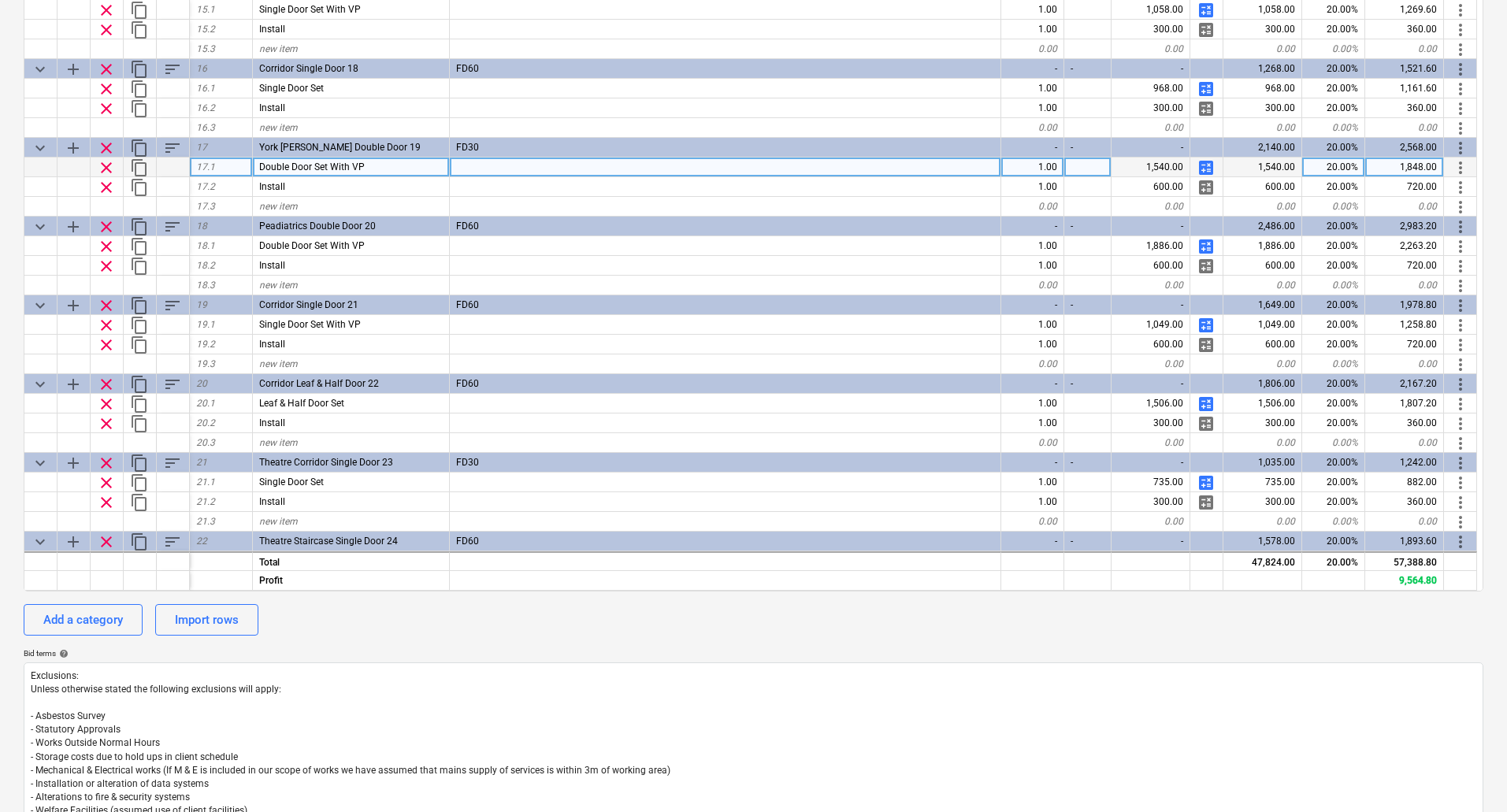
click at [1209, 169] on span "calculate" at bounding box center [1206, 167] width 18 height 18
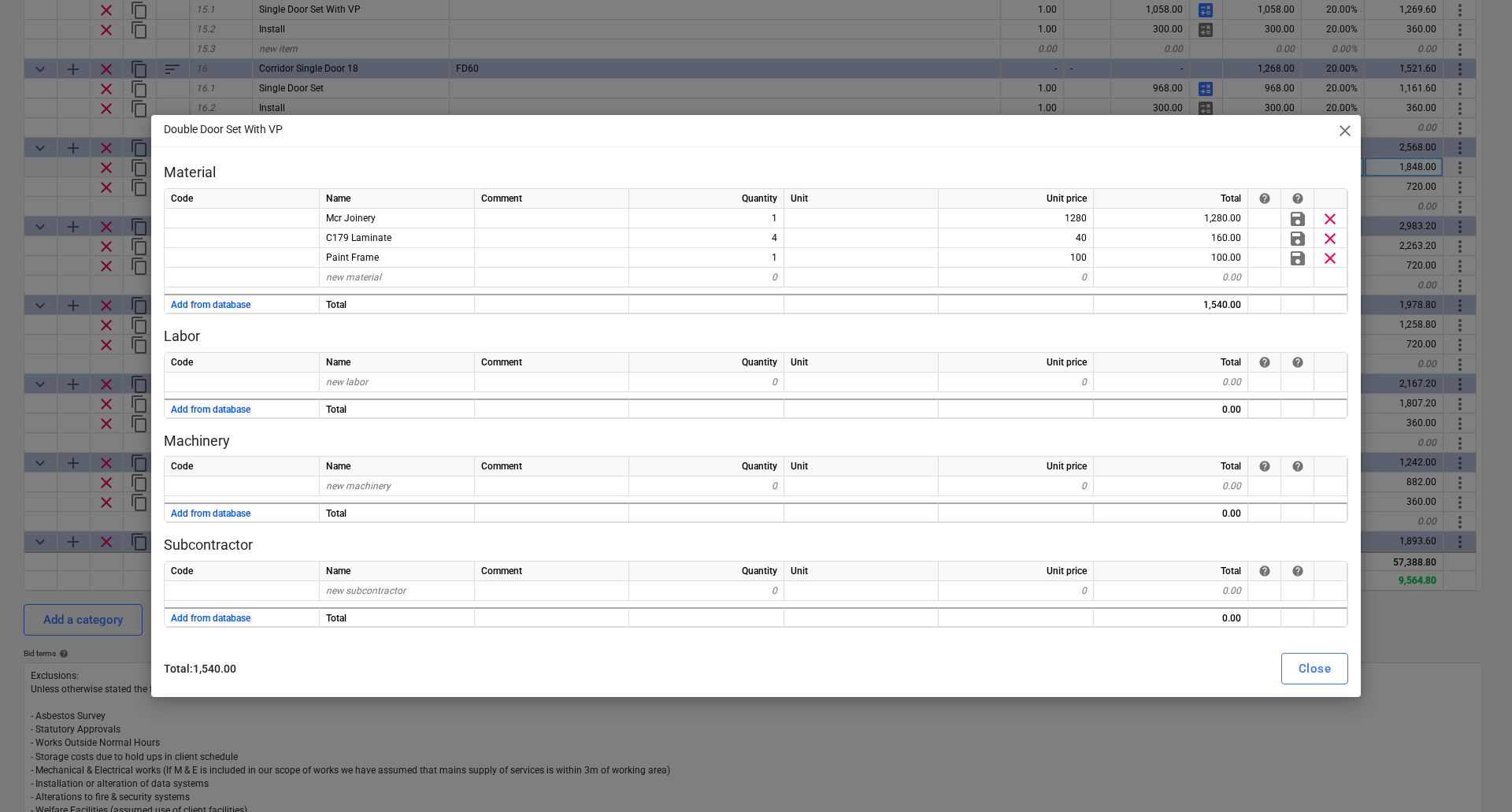
click at [1350, 127] on span "close" at bounding box center [1345, 130] width 18 height 18
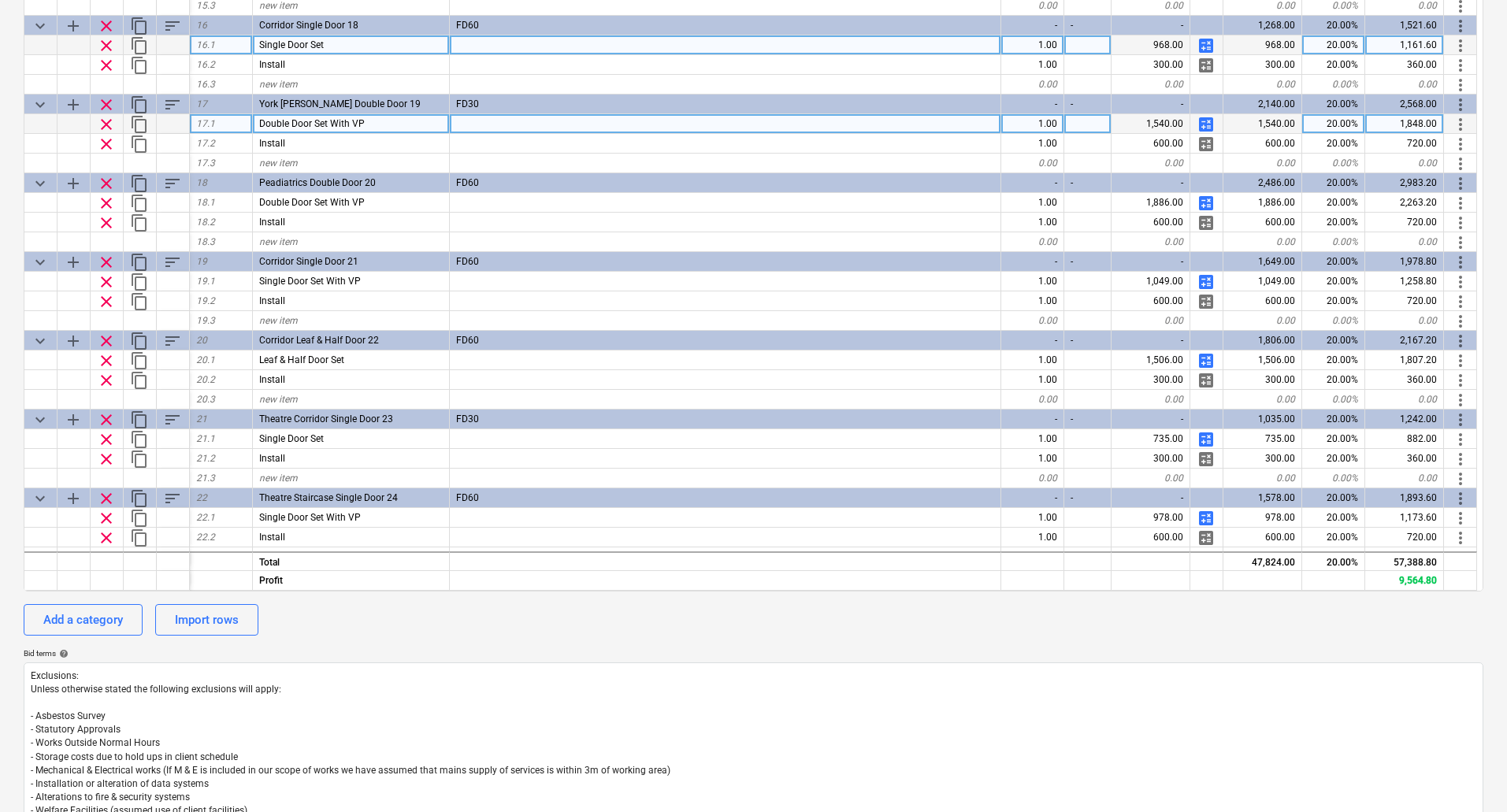
scroll to position [1163, 0]
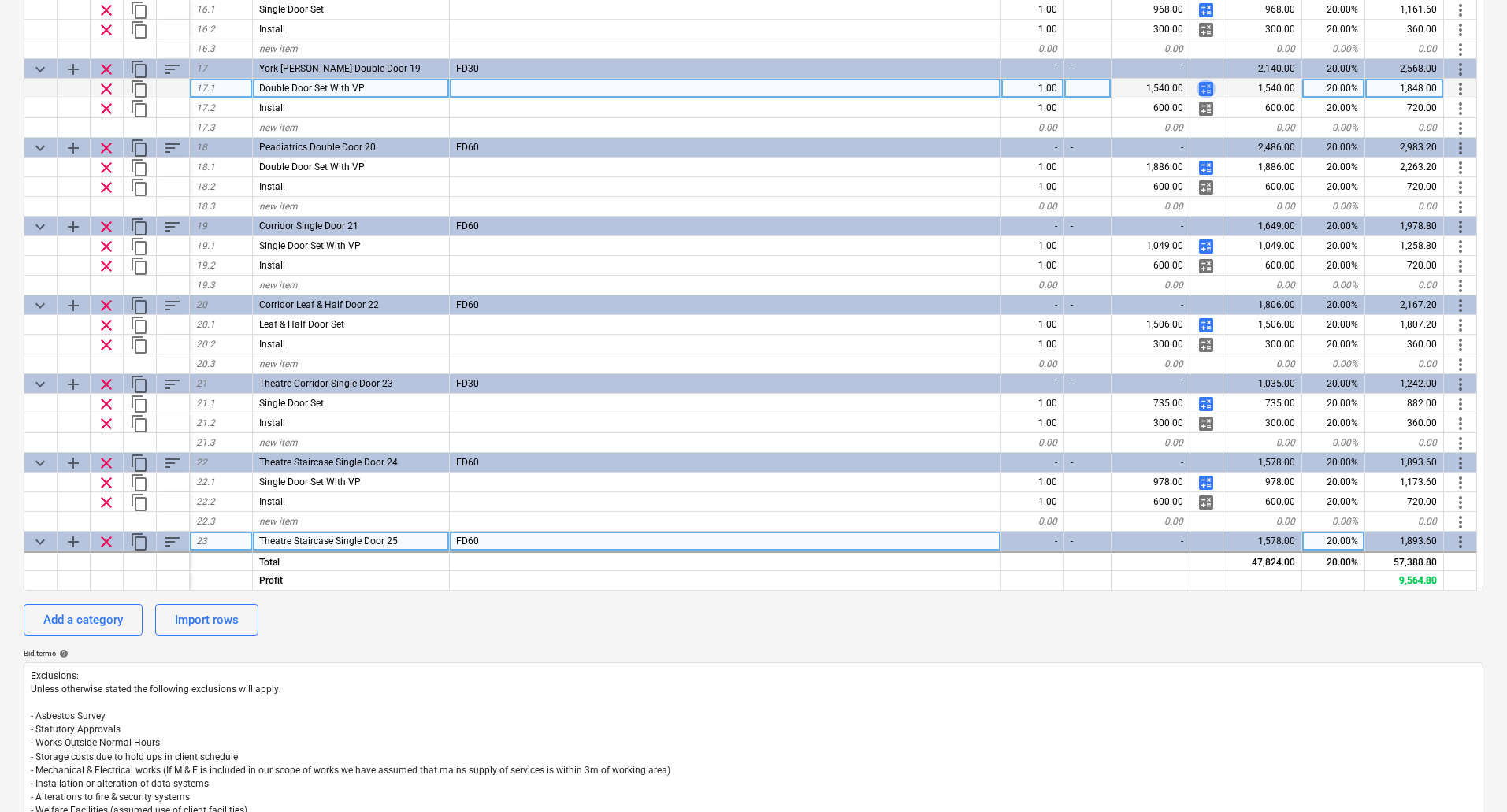
click at [1206, 84] on span "calculate" at bounding box center [1206, 89] width 18 height 18
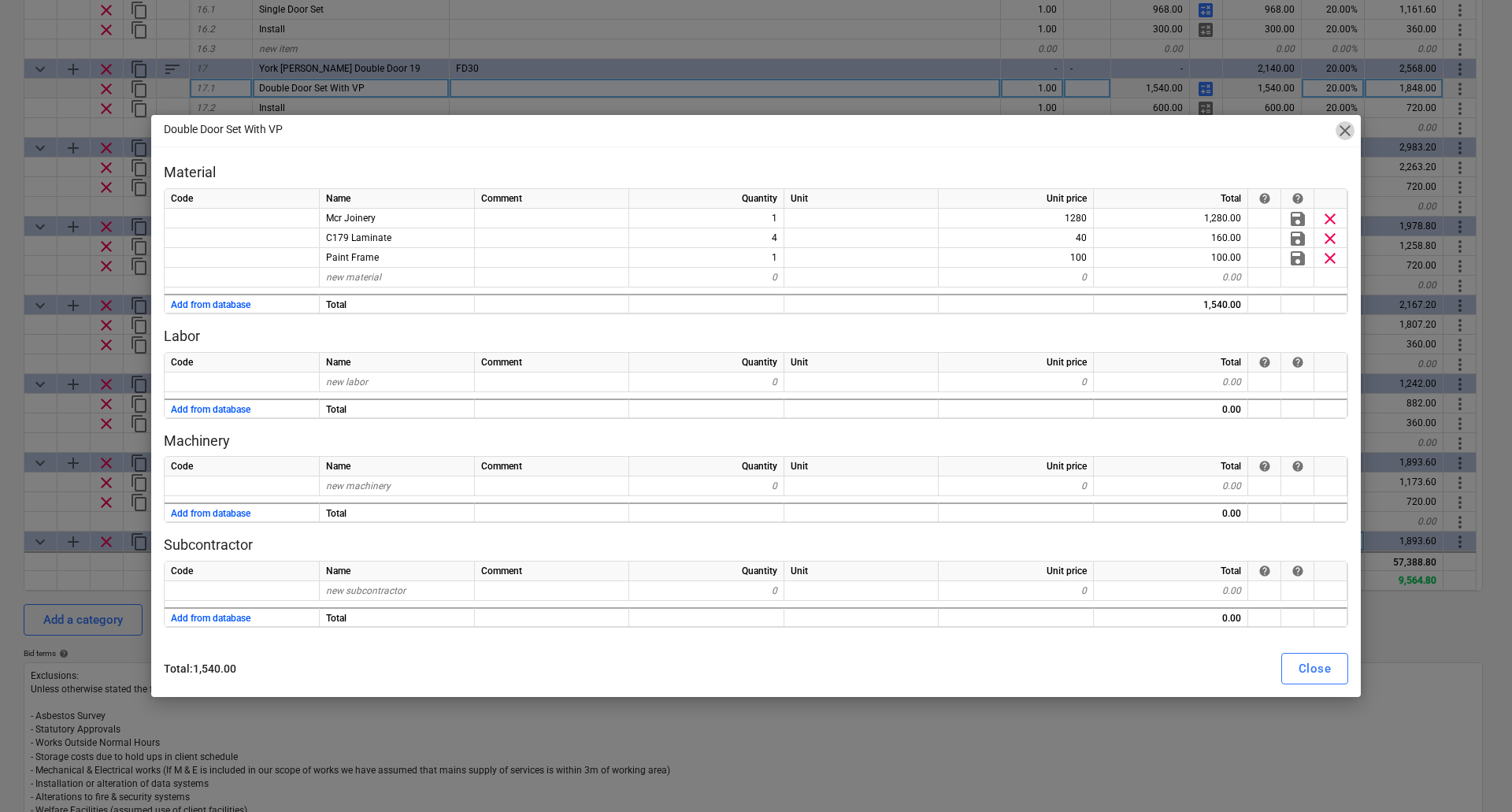
click at [1351, 130] on span "close" at bounding box center [1345, 130] width 18 height 18
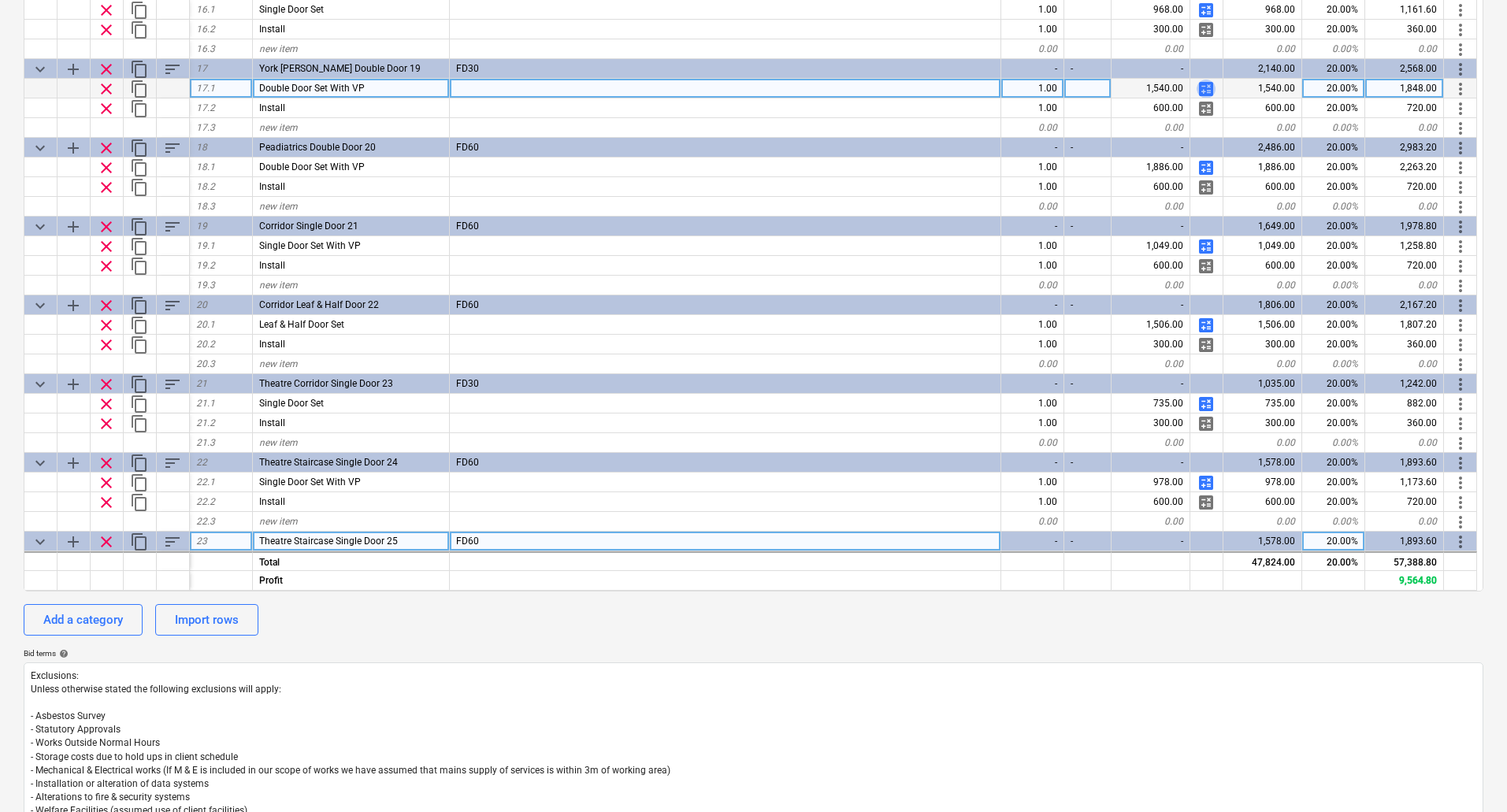
click at [1204, 92] on span "calculate" at bounding box center [1206, 89] width 18 height 18
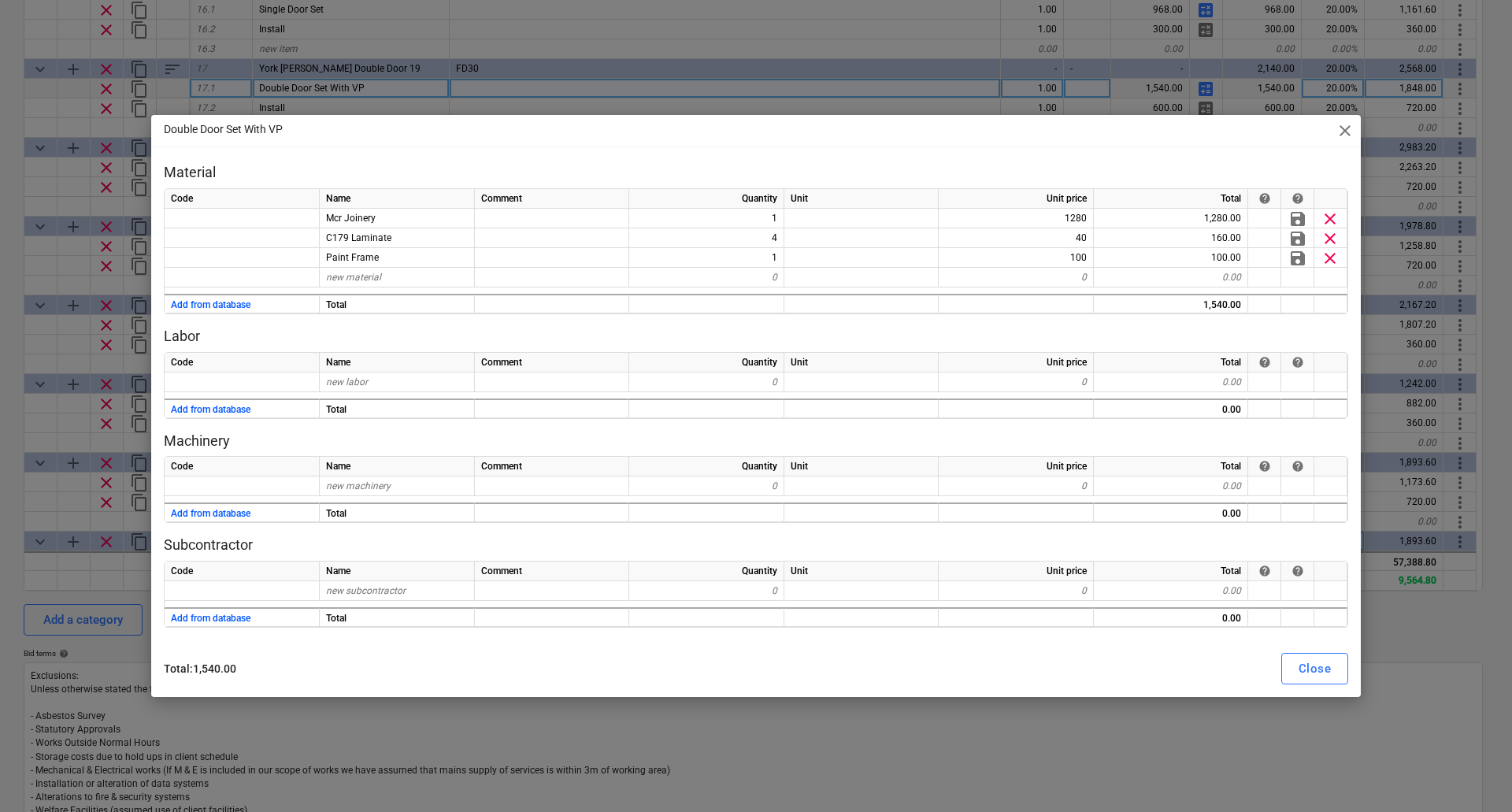
click at [1348, 138] on span "close" at bounding box center [1345, 130] width 18 height 18
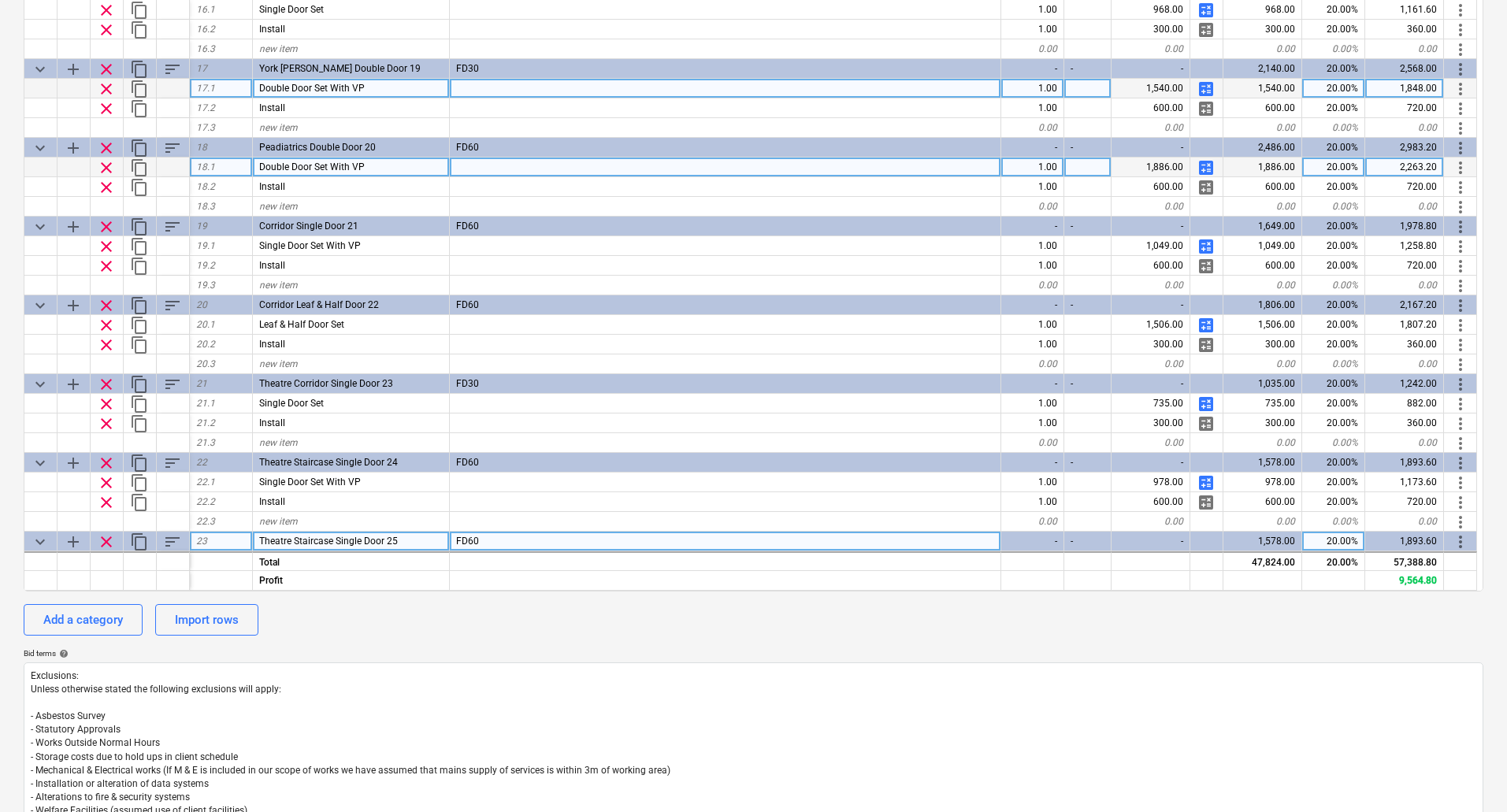
click at [1203, 168] on span "calculate" at bounding box center [1206, 167] width 18 height 18
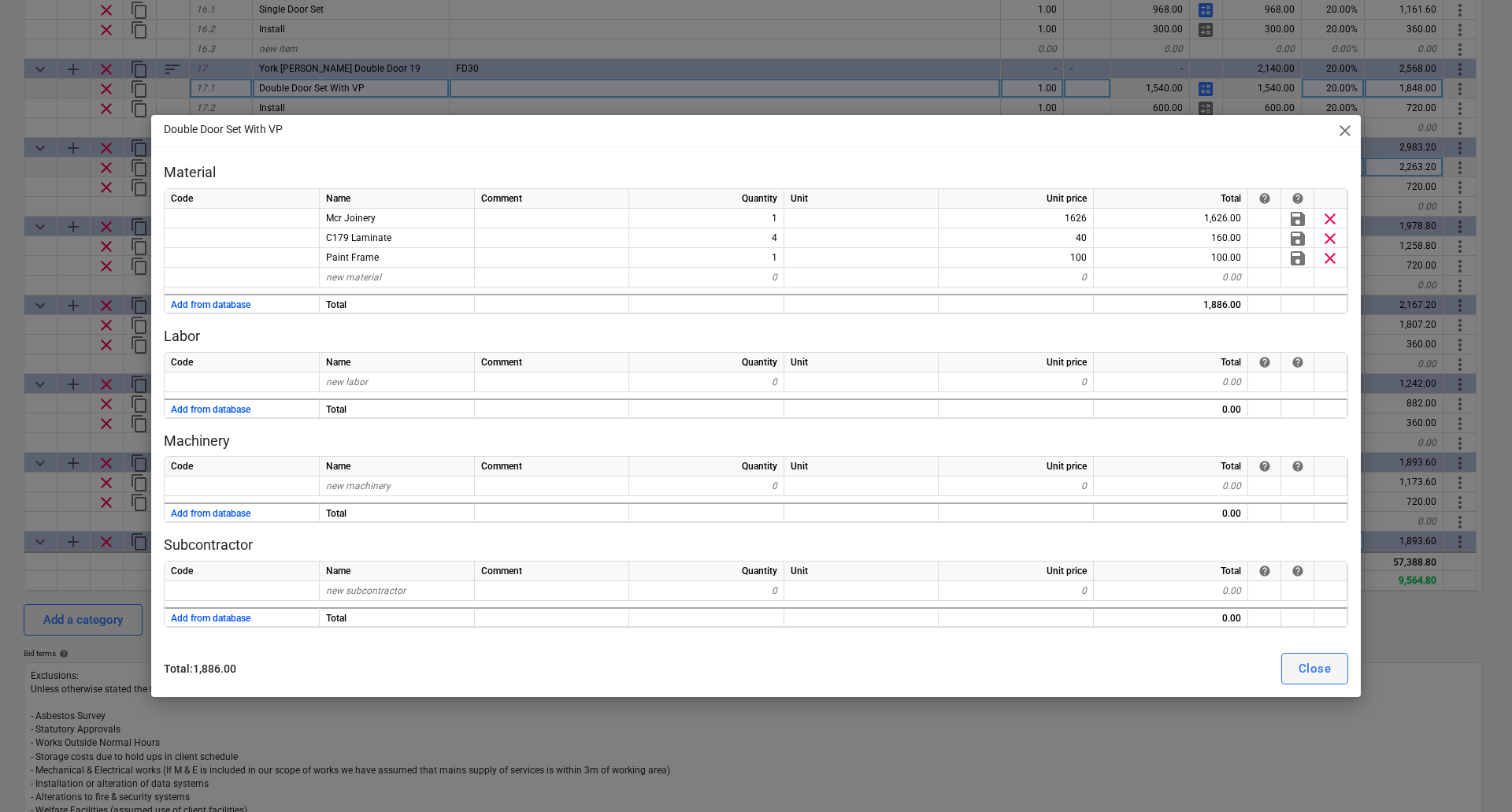
click at [1317, 664] on div "Close" at bounding box center [1314, 669] width 32 height 20
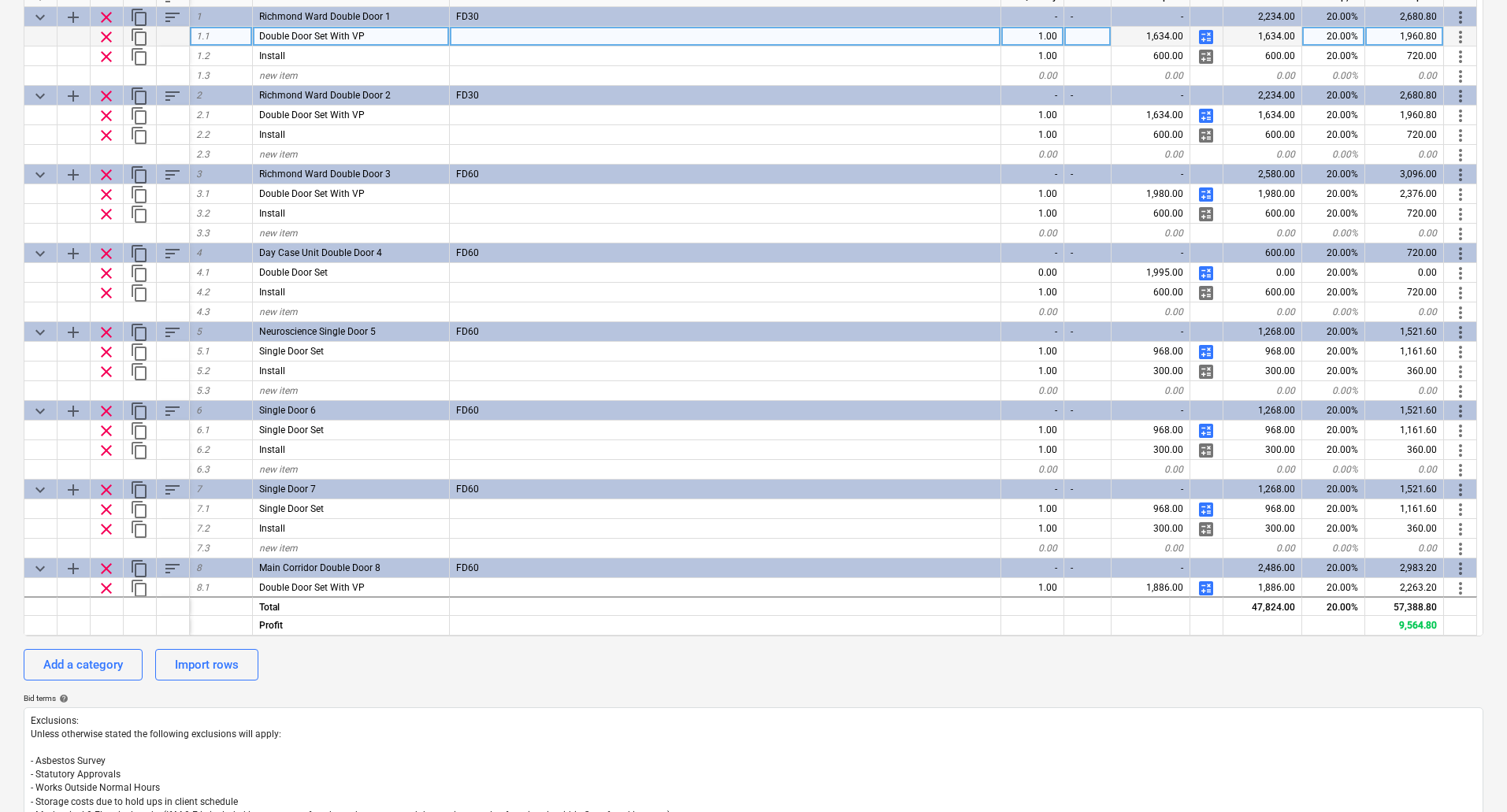
scroll to position [236, 0]
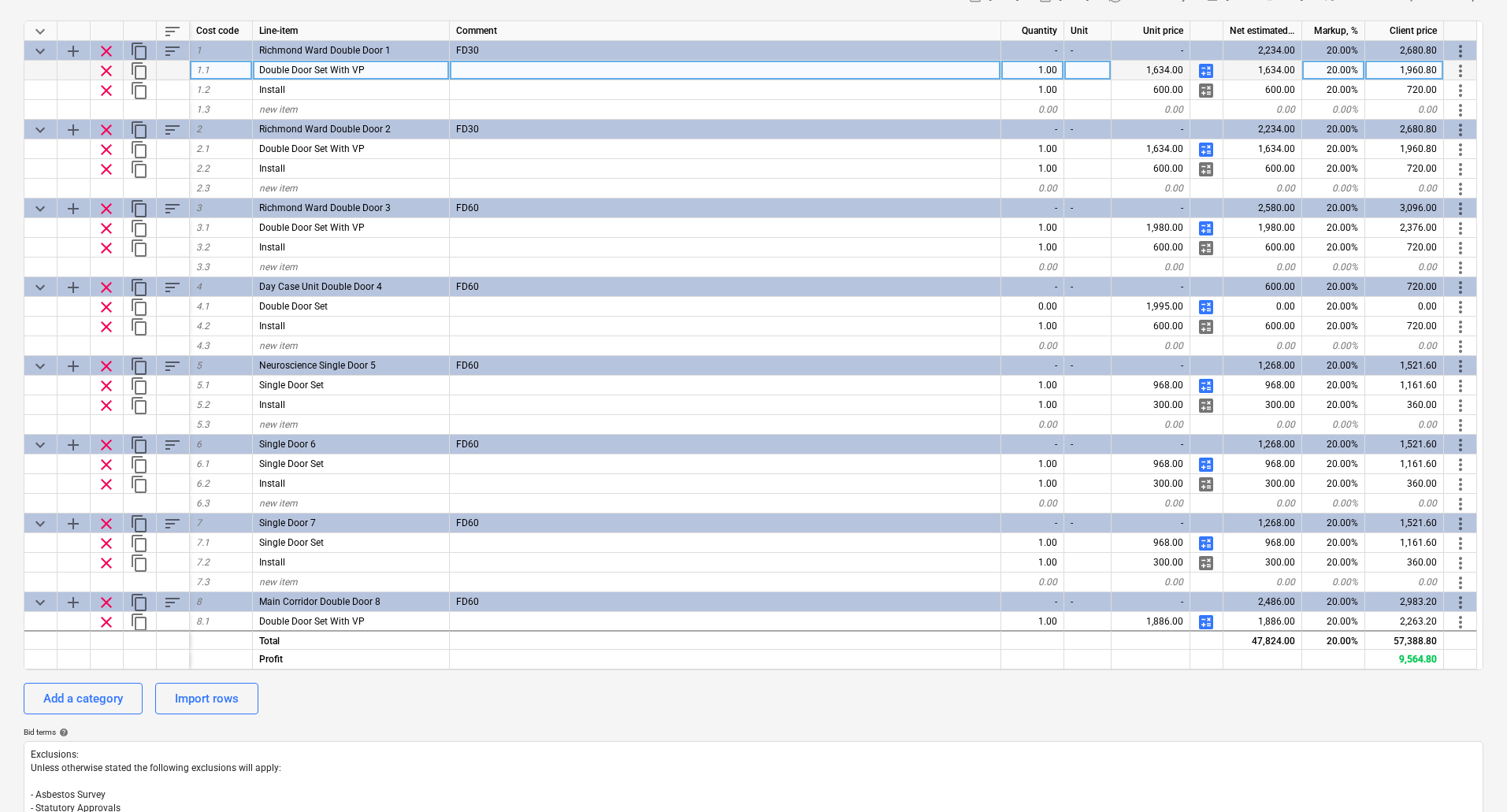
click at [1204, 70] on span "calculate" at bounding box center [1206, 70] width 18 height 18
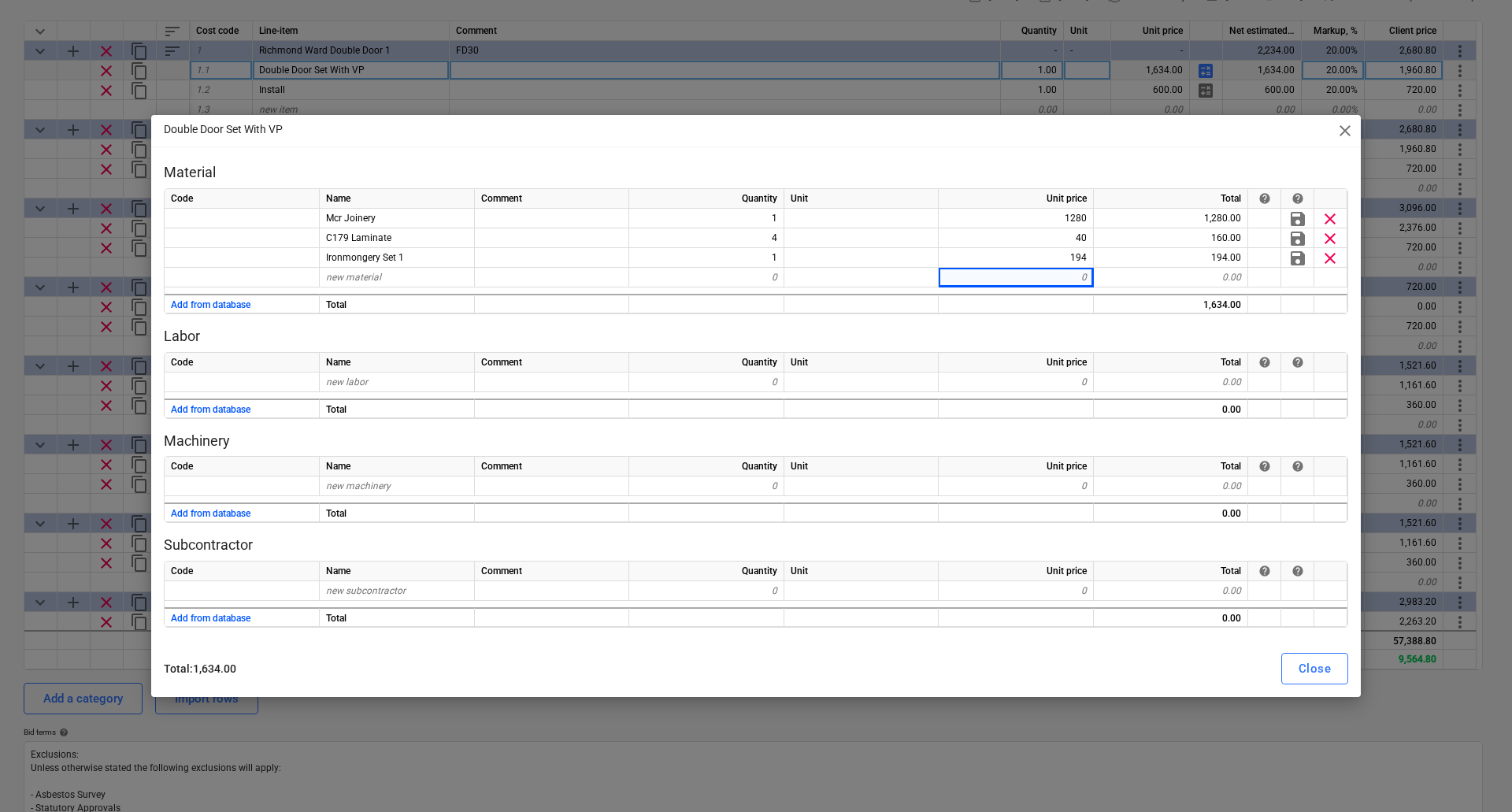
drag, startPoint x: 959, startPoint y: 273, endPoint x: 1415, endPoint y: 711, distance: 632.3
click at [1415, 711] on div "Double Door Set With VP close Material Code Name Comment Quantity Unit Unit pri…" at bounding box center [756, 406] width 1512 height 812
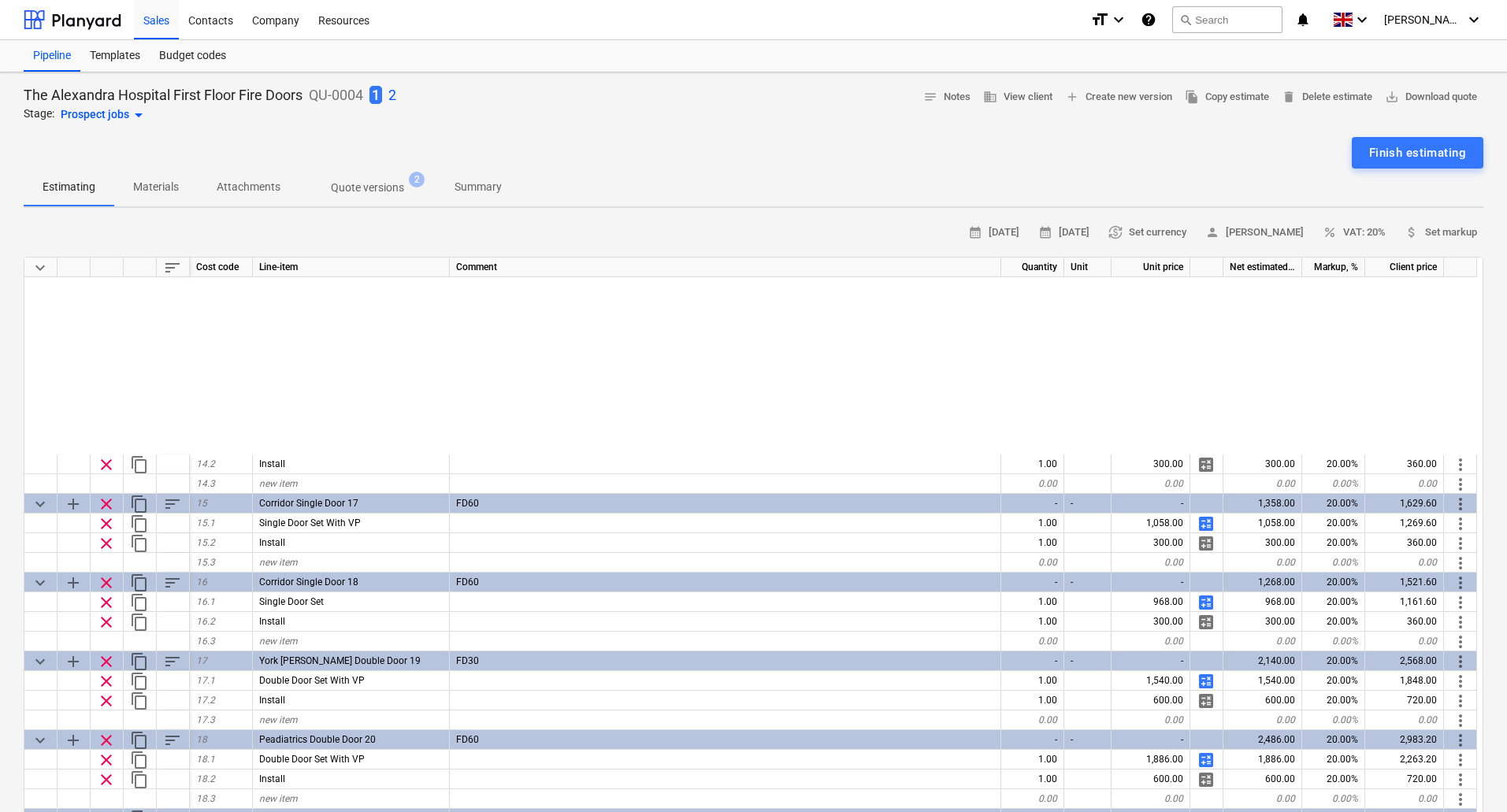
scroll to position [1260, 0]
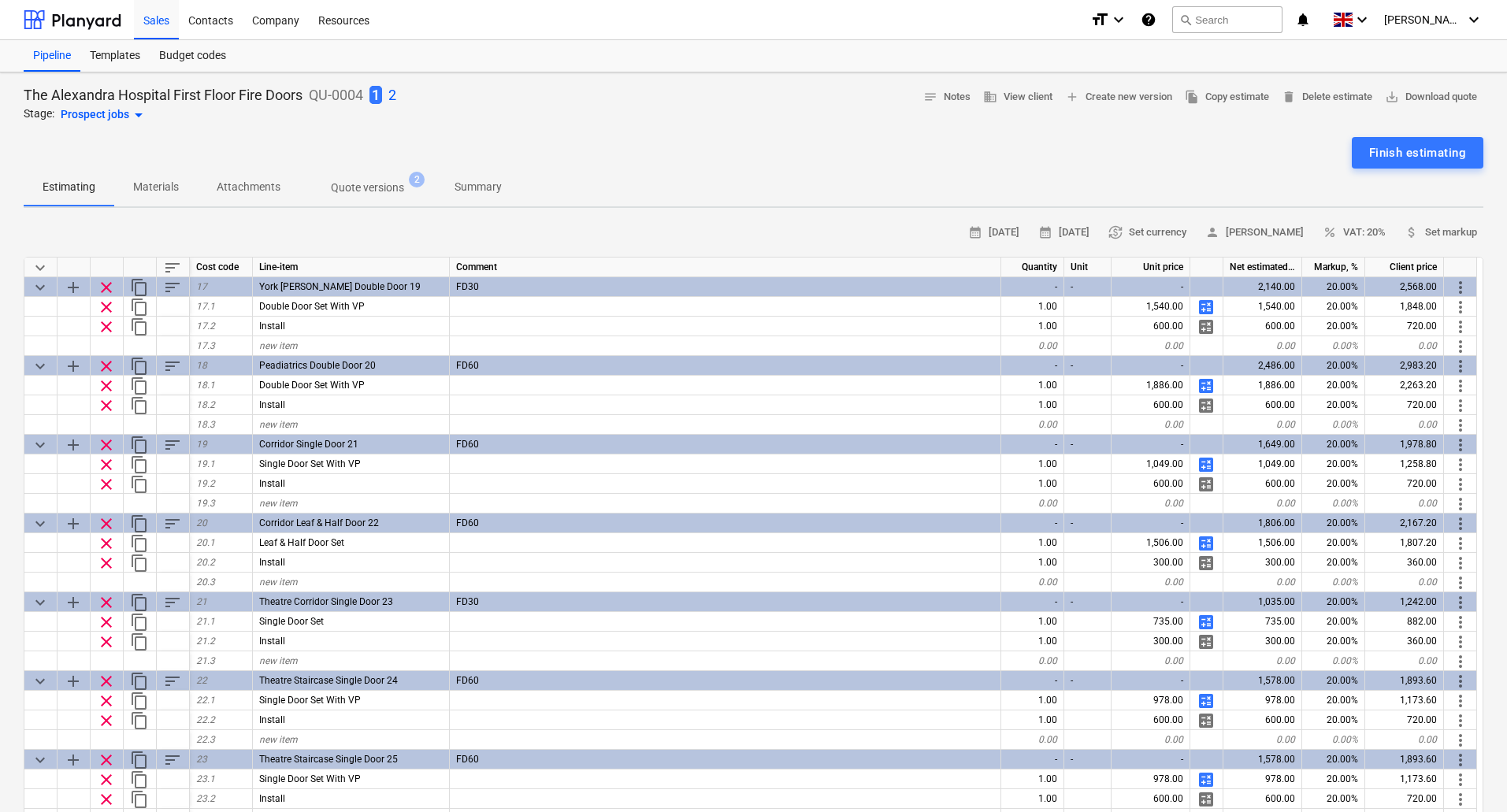
click at [394, 94] on p "2" at bounding box center [392, 95] width 8 height 18
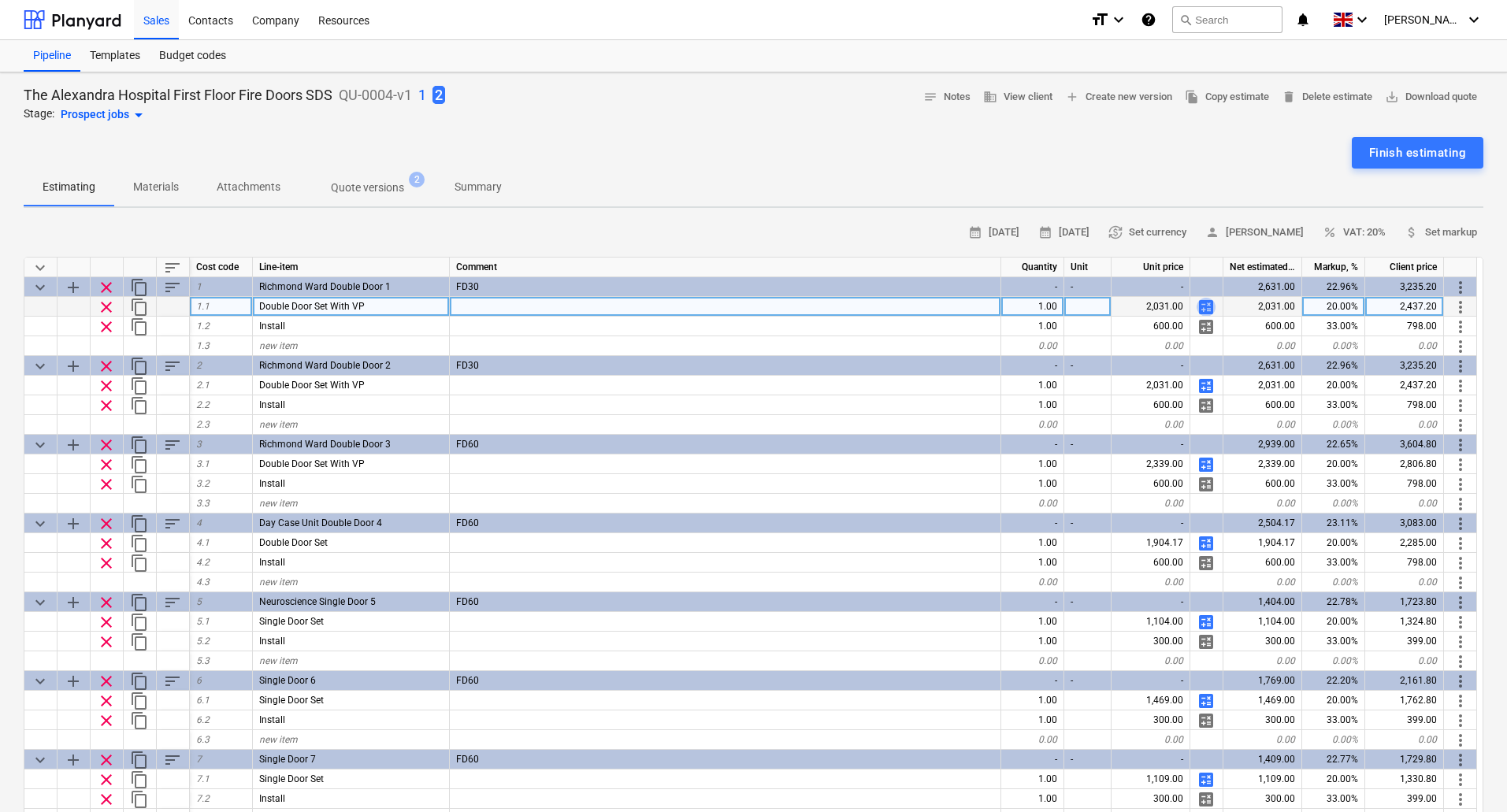
click at [1205, 309] on span "calculate" at bounding box center [1206, 307] width 18 height 18
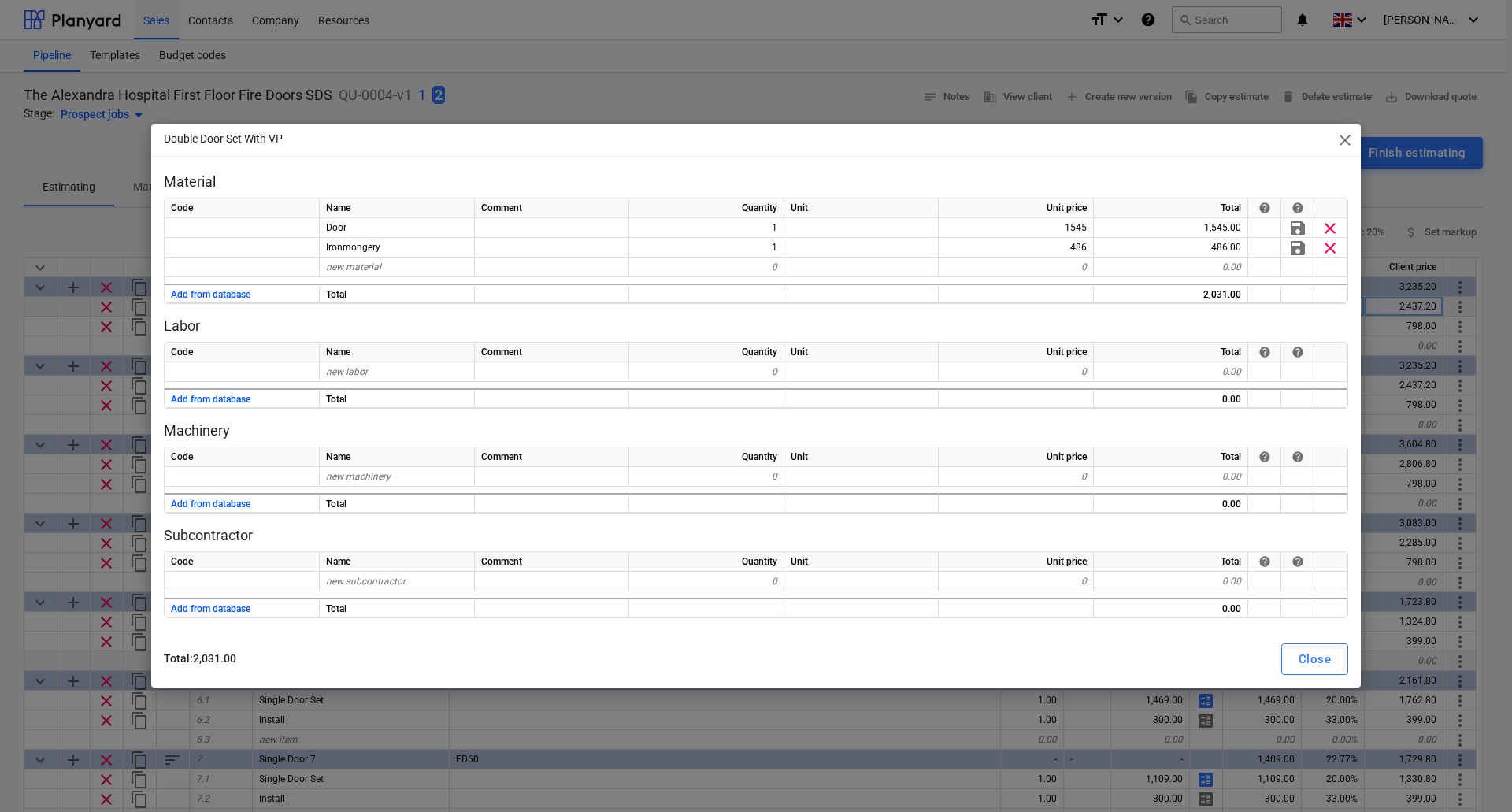
click at [1321, 670] on button "Close" at bounding box center [1314, 659] width 67 height 31
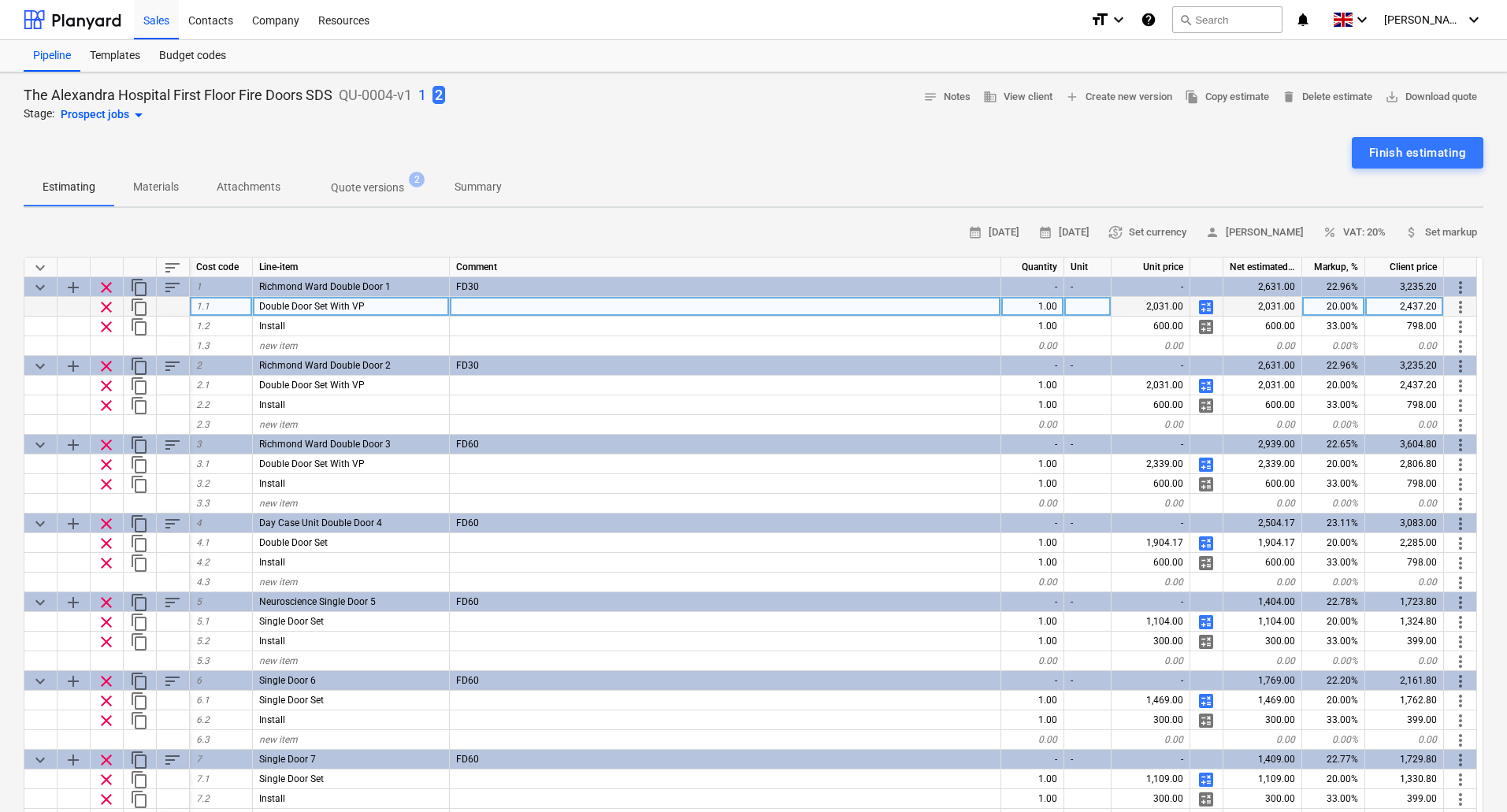
click at [1209, 301] on span "calculate" at bounding box center [1206, 307] width 18 height 18
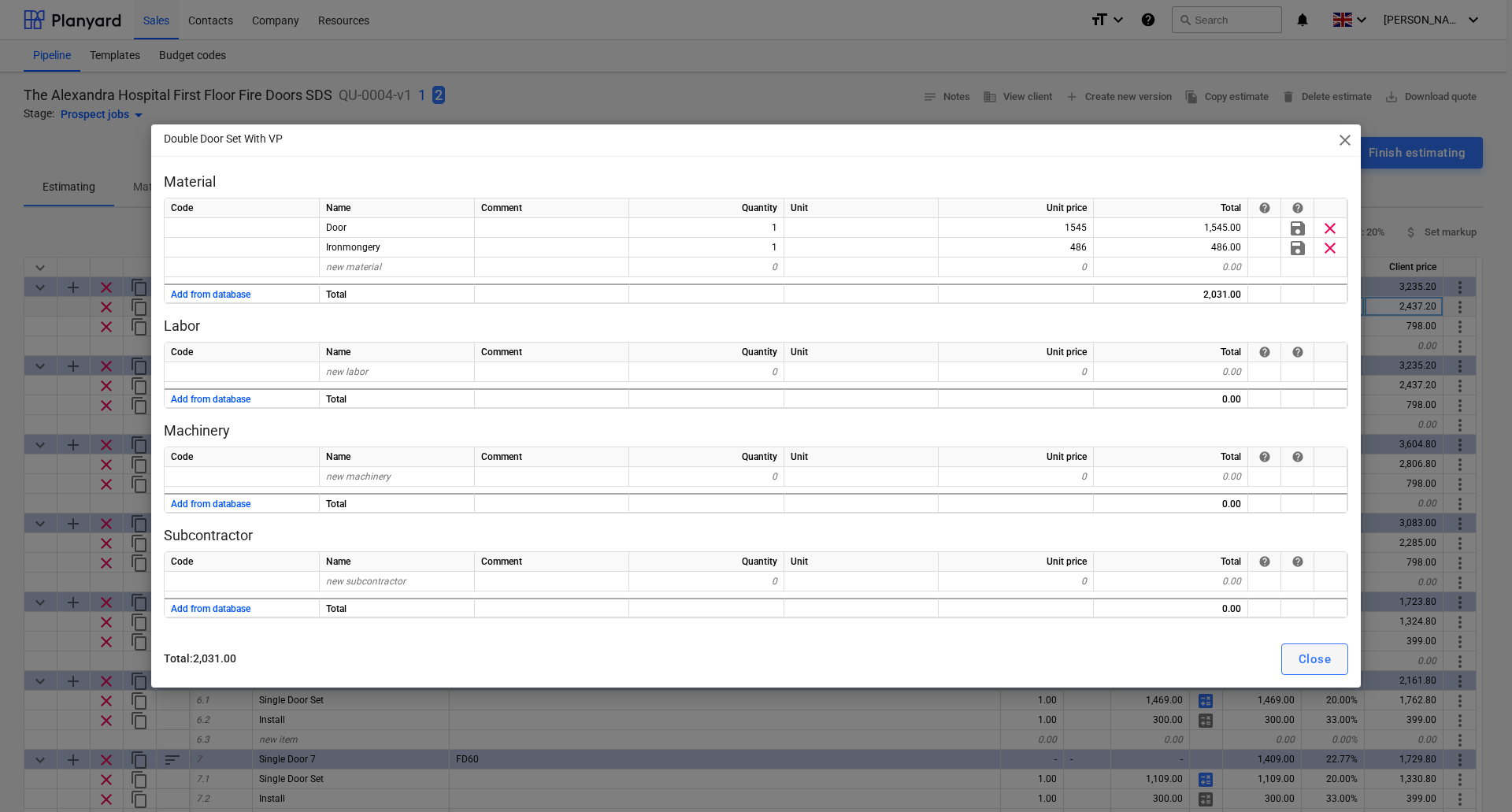
click at [1325, 661] on div "Close" at bounding box center [1314, 659] width 32 height 20
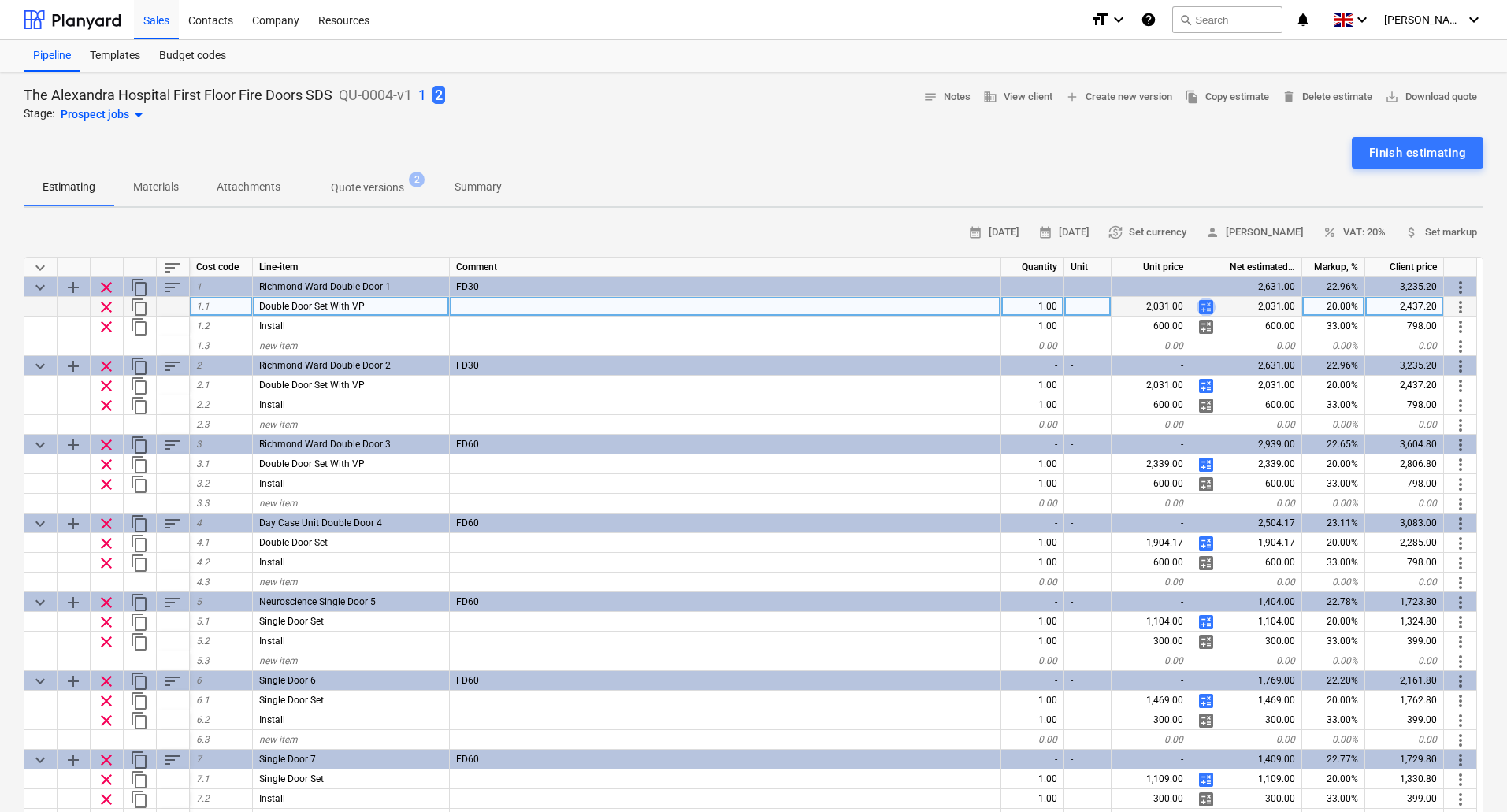
click at [1209, 303] on span "calculate" at bounding box center [1206, 307] width 18 height 18
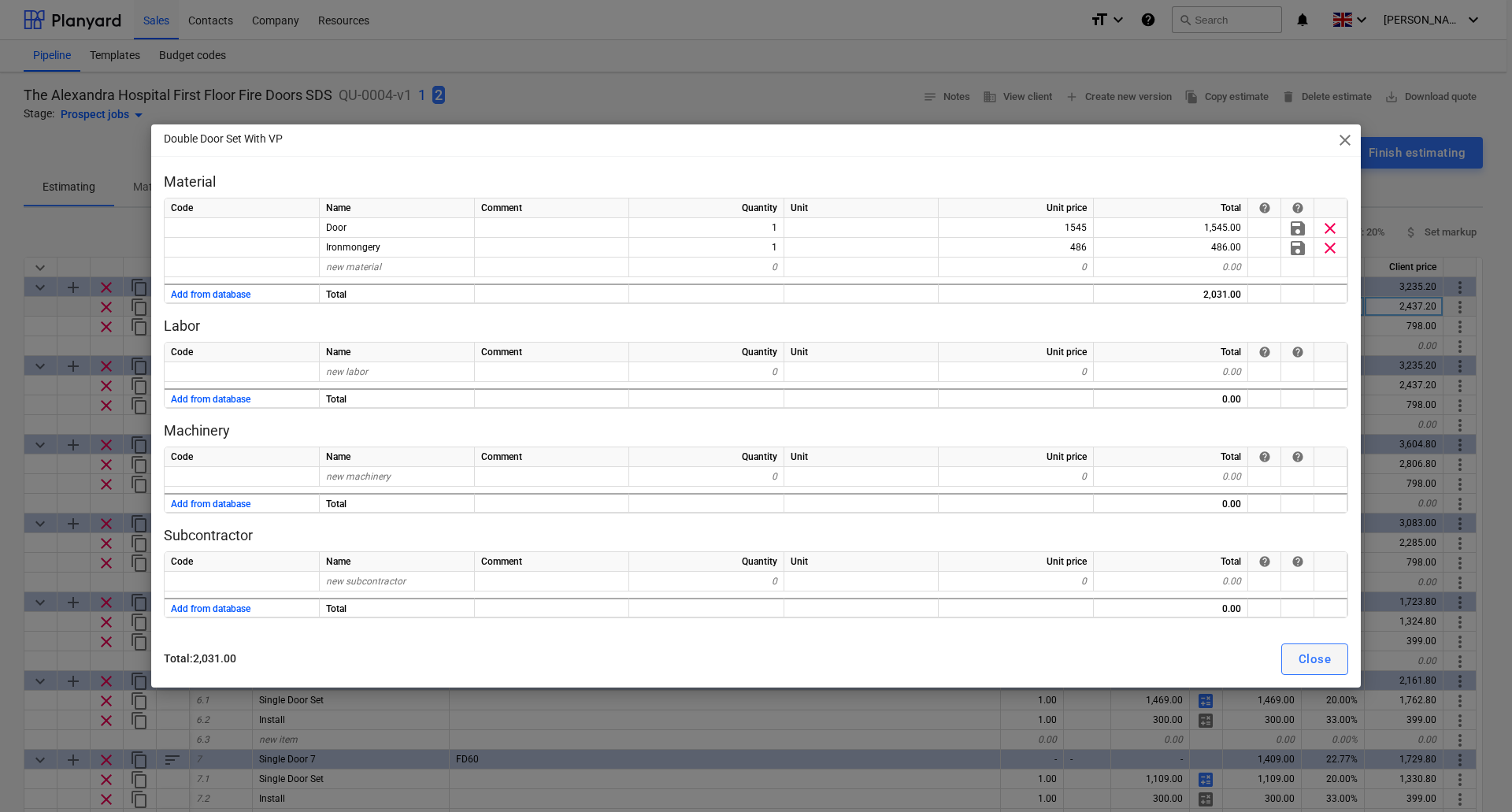
click at [1314, 653] on div "Close" at bounding box center [1314, 659] width 32 height 20
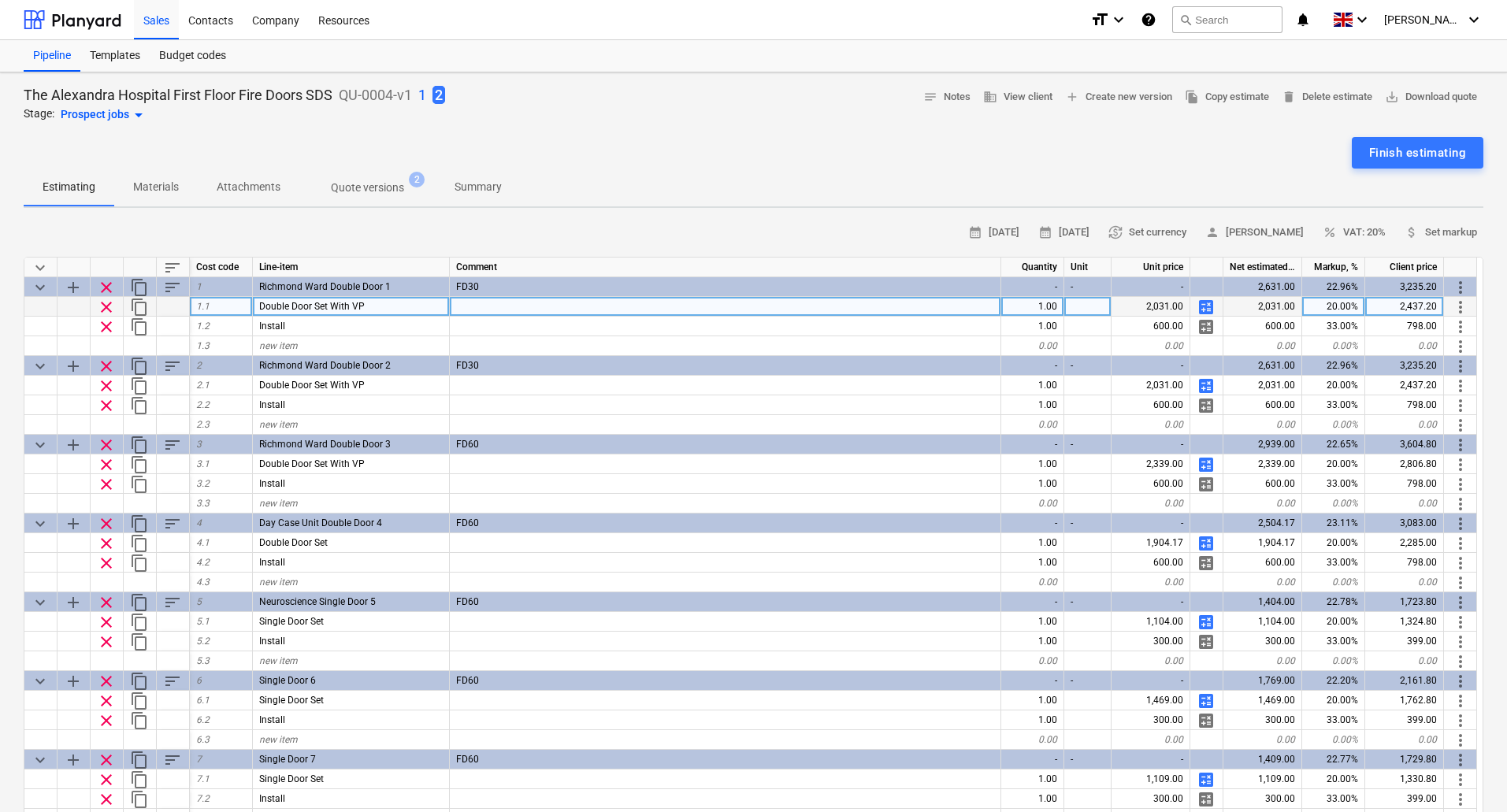
click at [426, 89] on p "1" at bounding box center [422, 95] width 8 height 18
click at [1201, 305] on span "calculate" at bounding box center [1206, 307] width 18 height 18
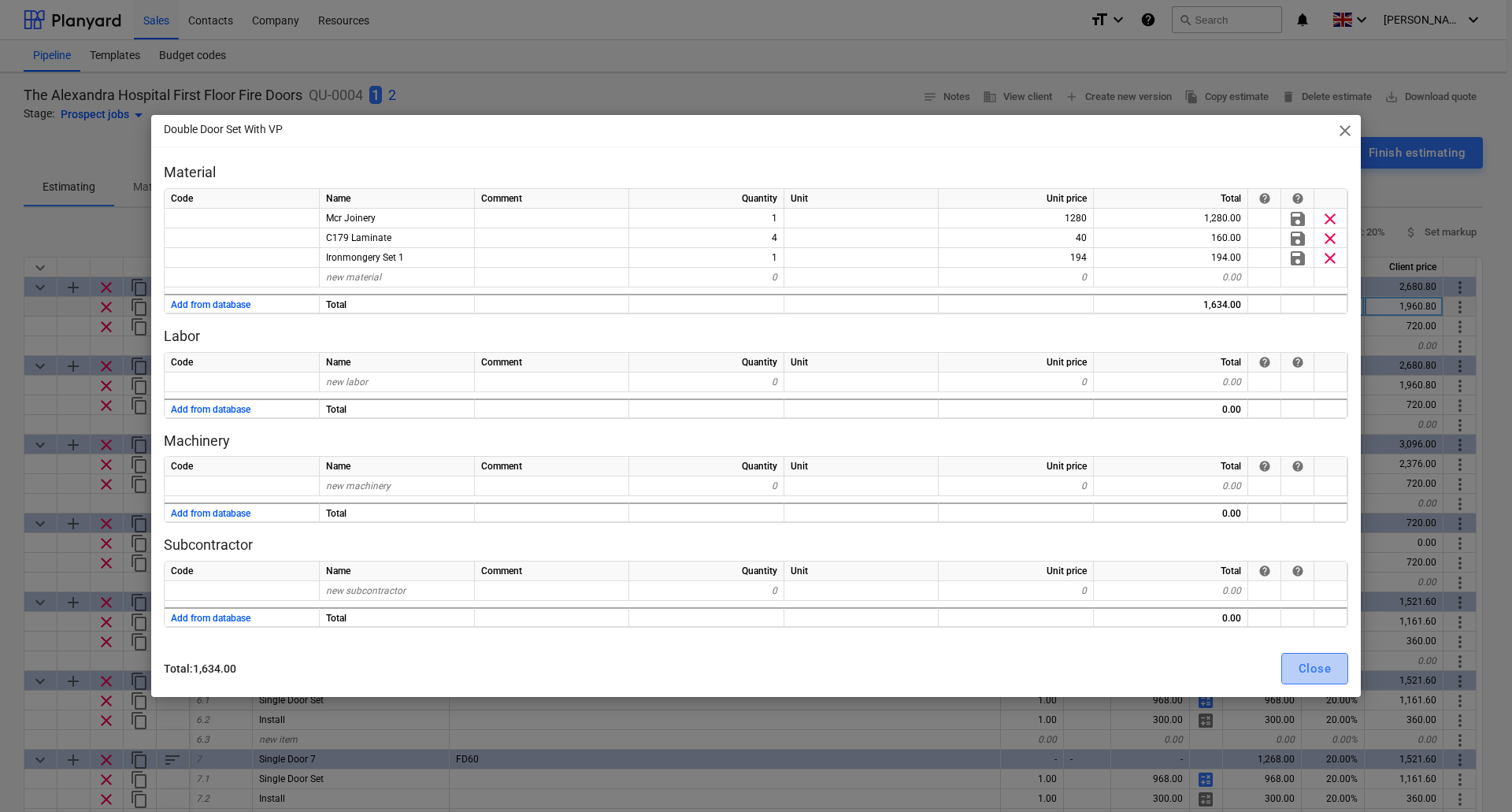
click at [1313, 665] on div "Close" at bounding box center [1314, 669] width 32 height 20
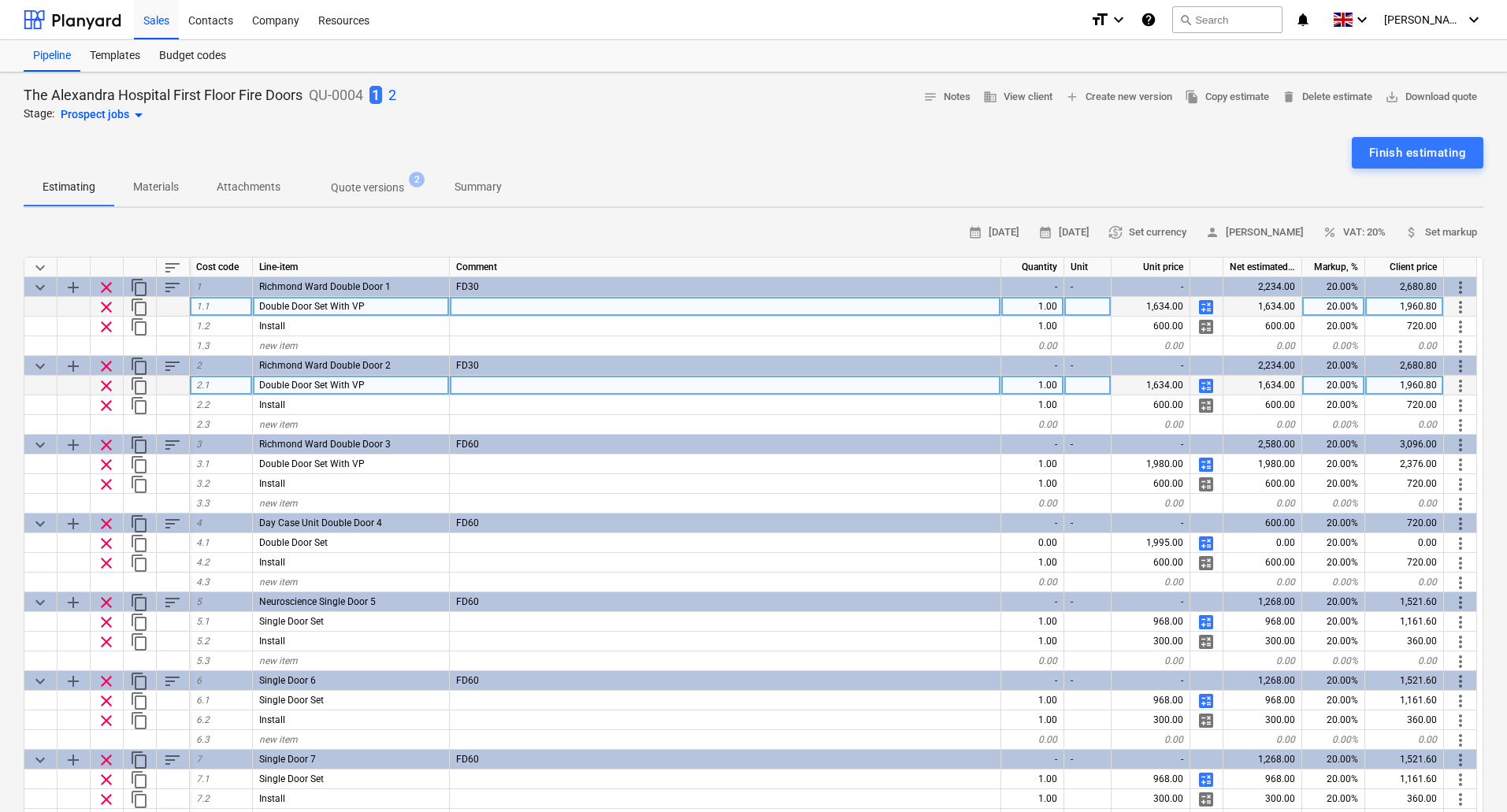
click at [1209, 384] on span "calculate" at bounding box center [1206, 385] width 18 height 18
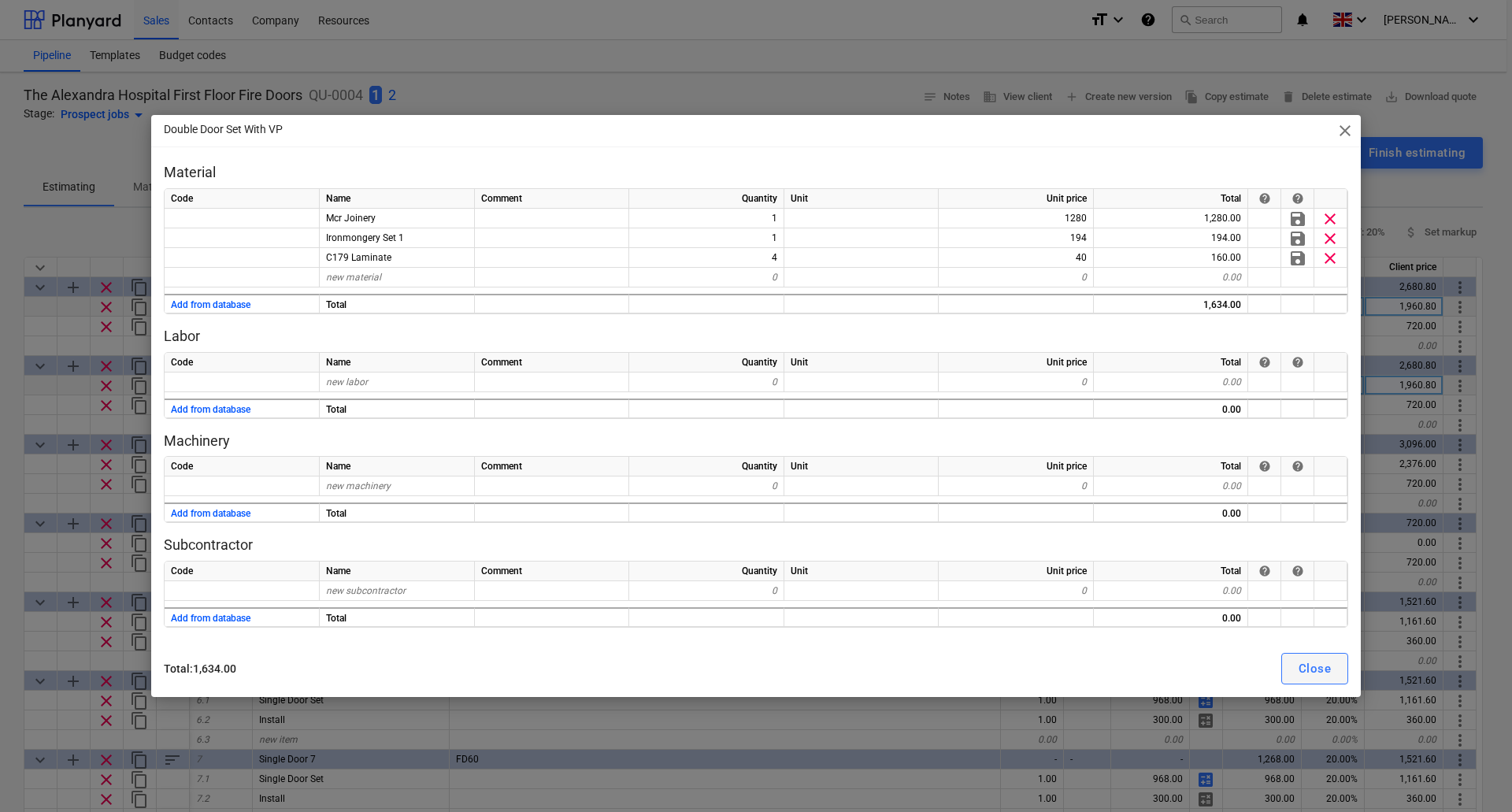
click at [1325, 664] on div "Close" at bounding box center [1314, 669] width 32 height 20
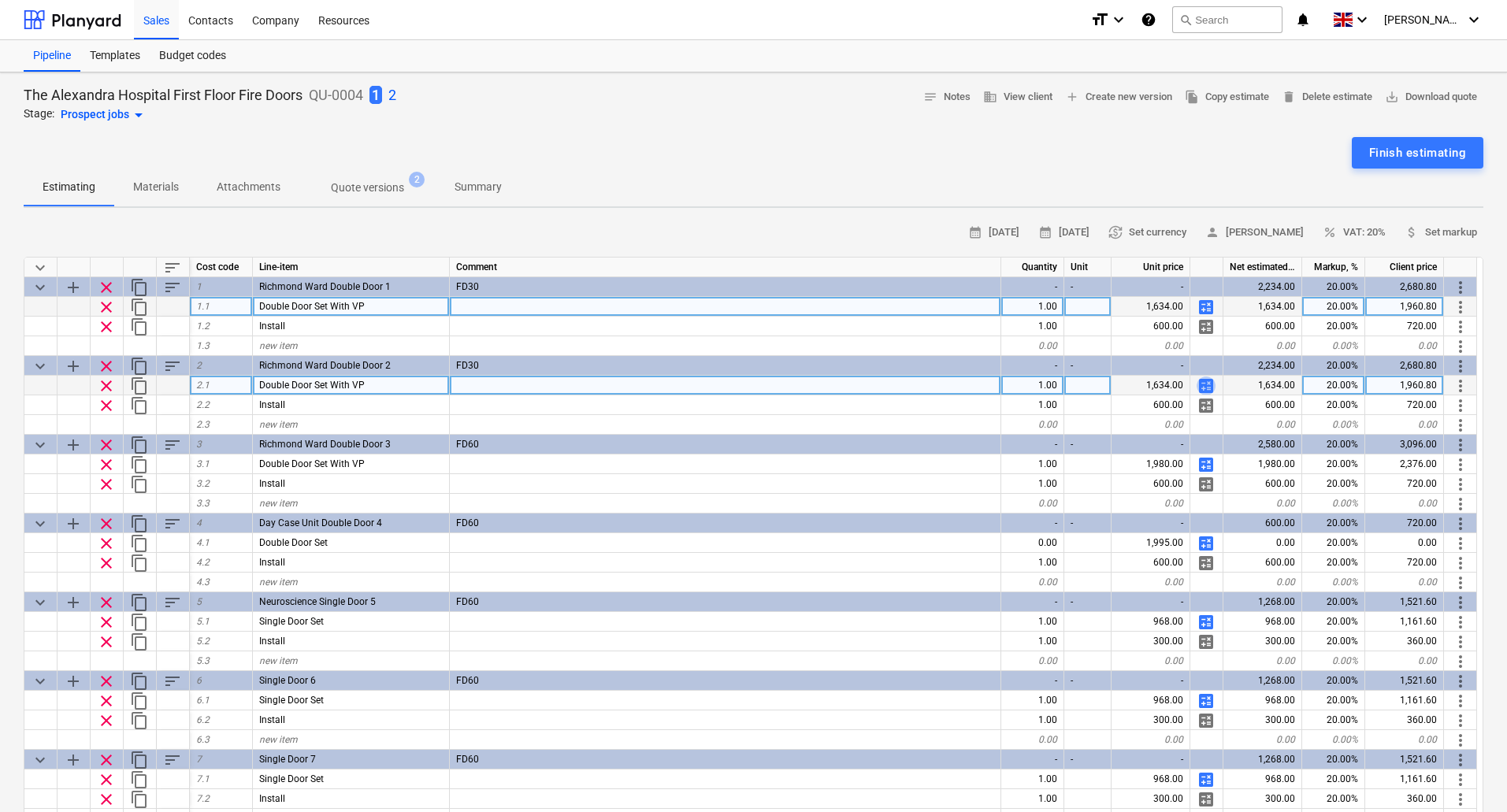
click at [1206, 390] on span "calculate" at bounding box center [1206, 385] width 18 height 18
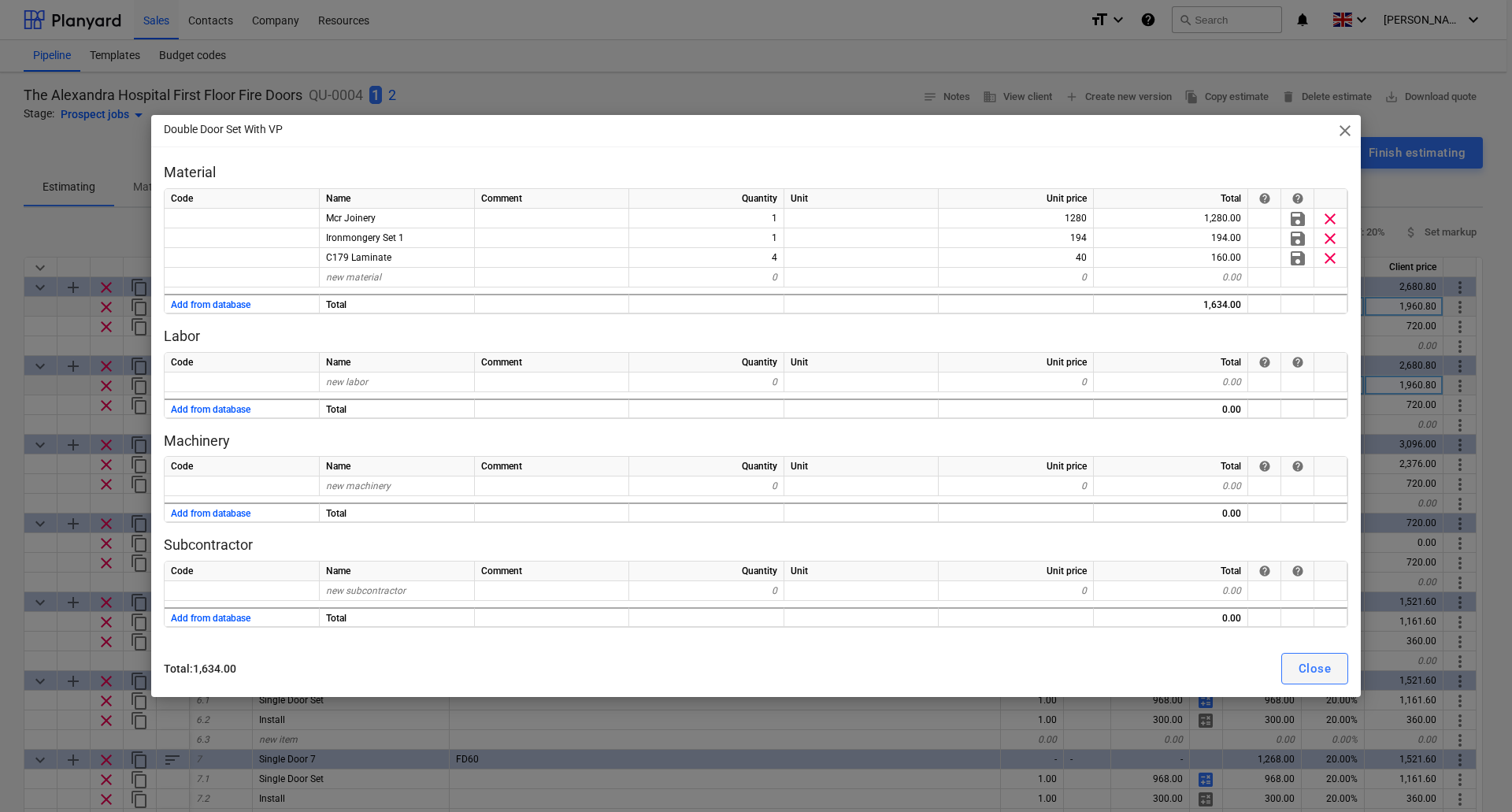
click at [1321, 671] on div "Close" at bounding box center [1314, 669] width 32 height 20
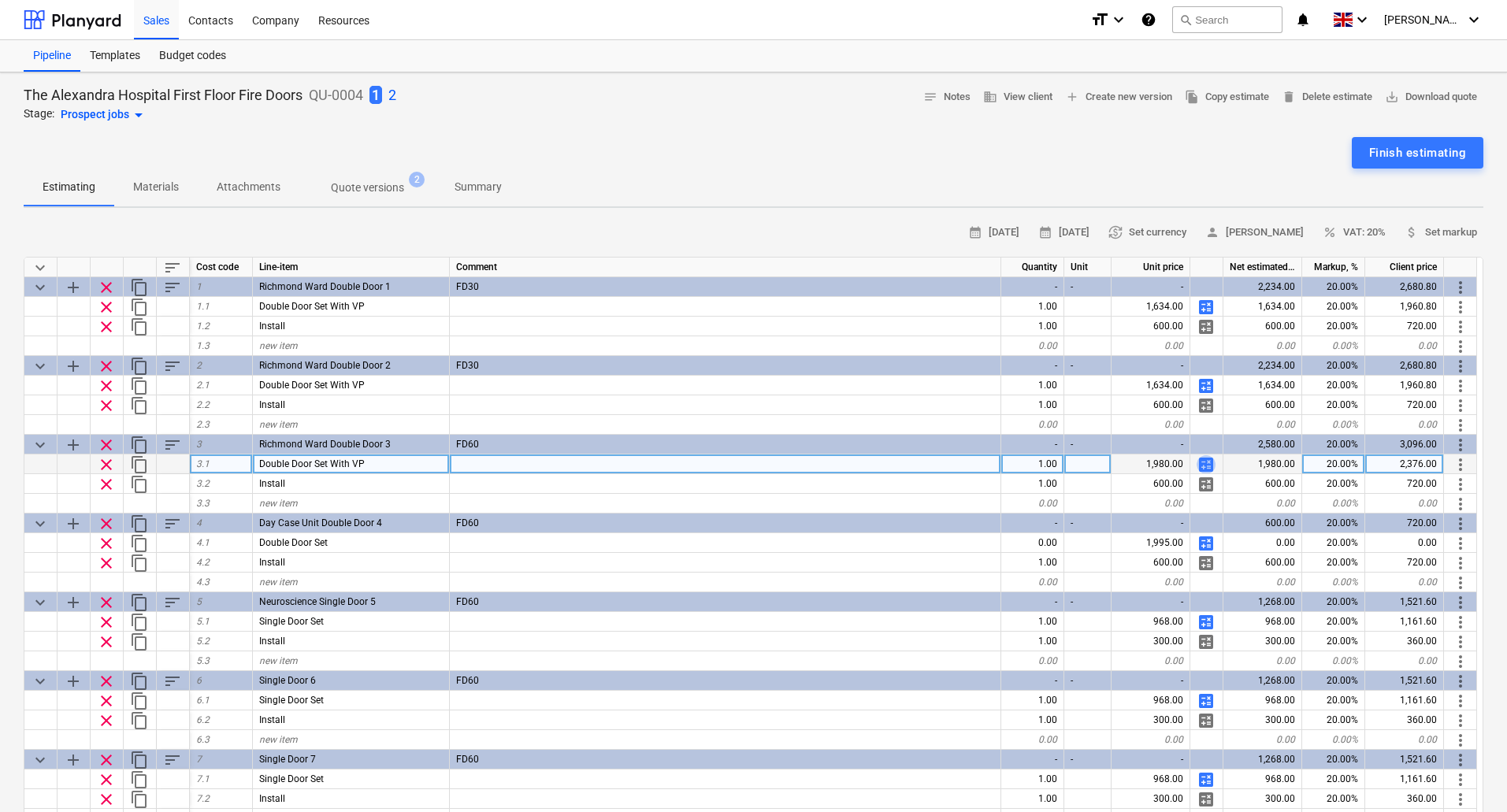
click at [1206, 464] on span "calculate" at bounding box center [1206, 465] width 18 height 18
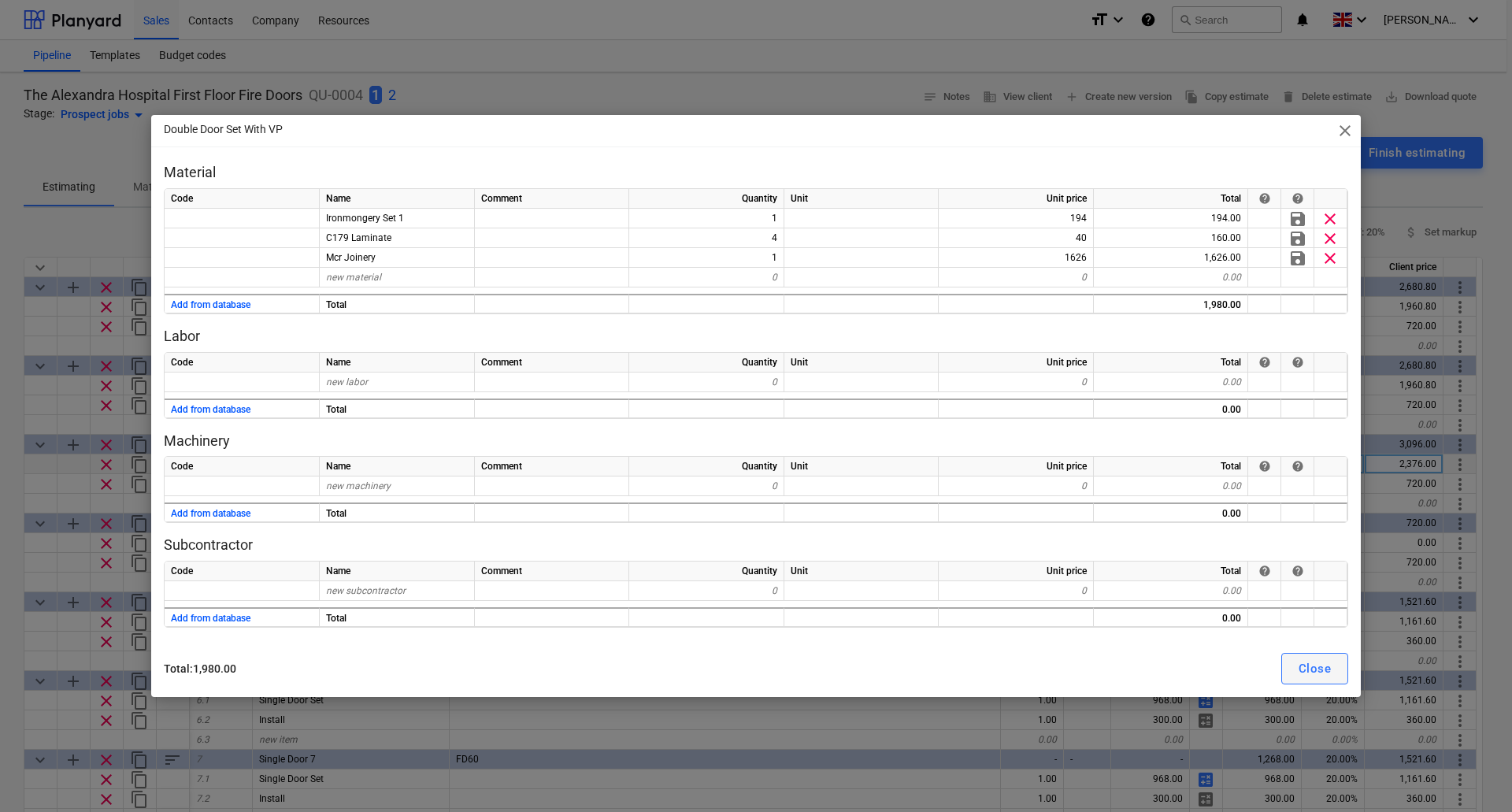
click at [1318, 663] on div "Close" at bounding box center [1314, 669] width 32 height 20
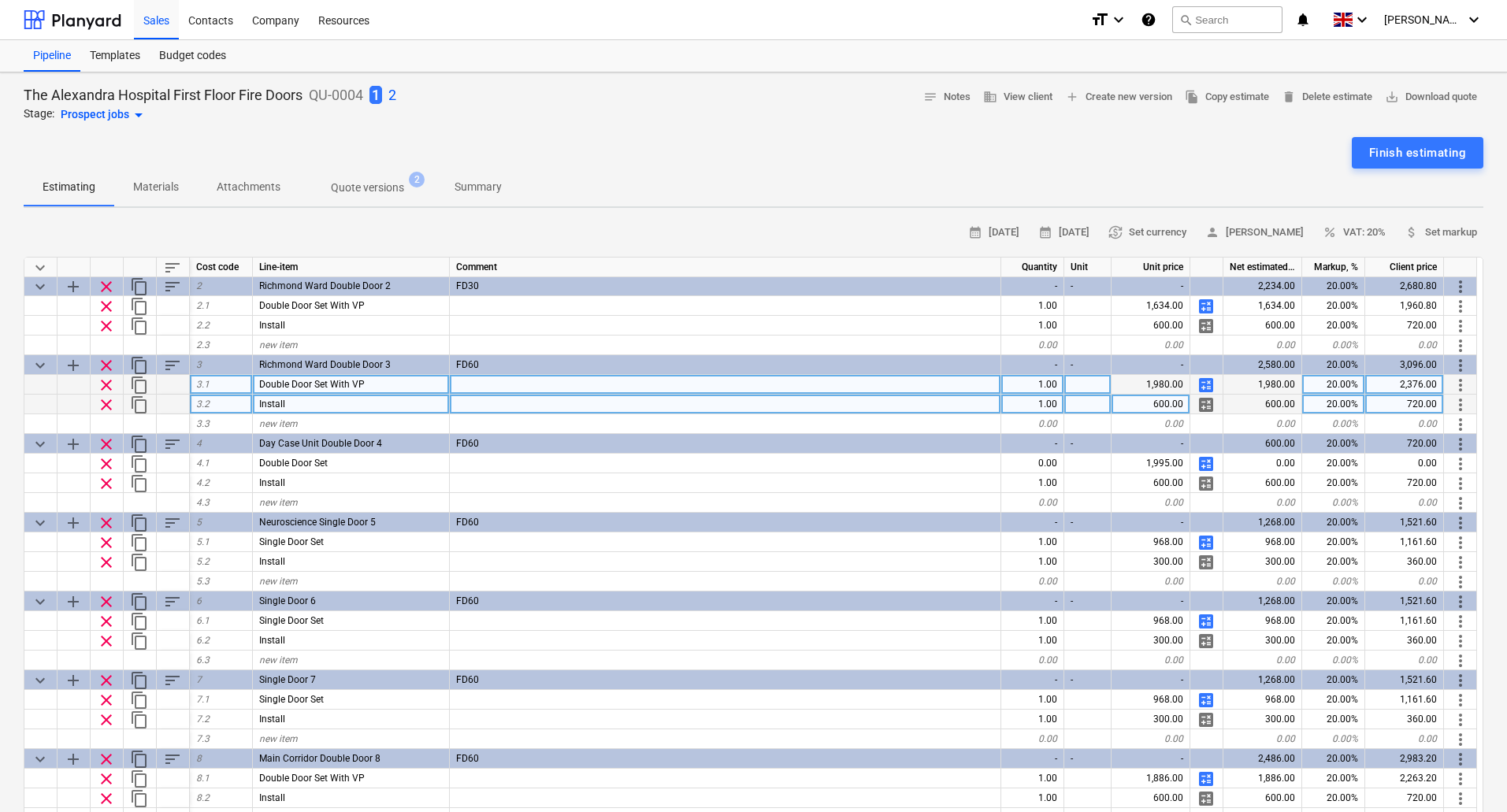
scroll to position [157, 0]
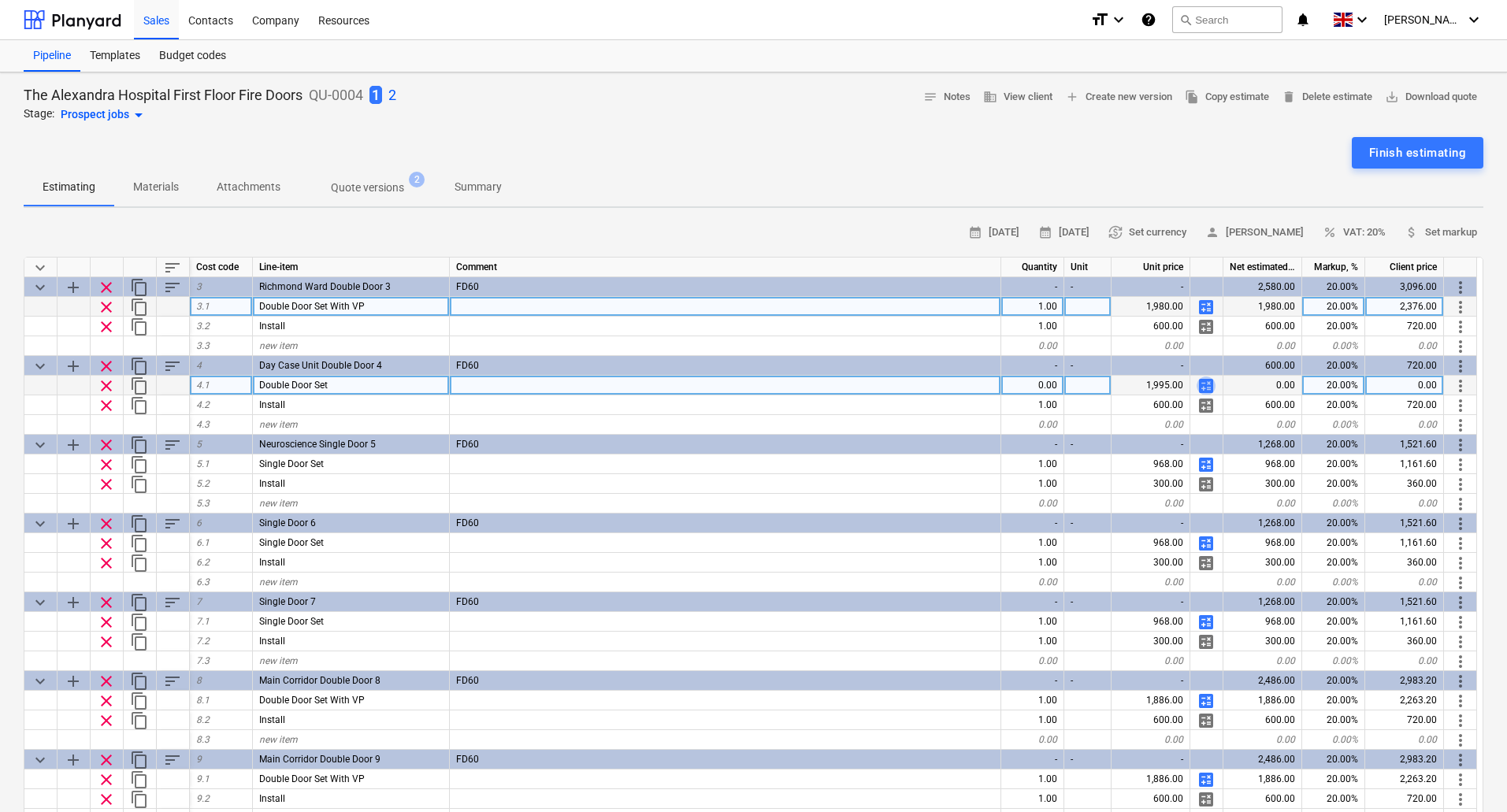
click at [1208, 384] on span "calculate" at bounding box center [1206, 385] width 18 height 18
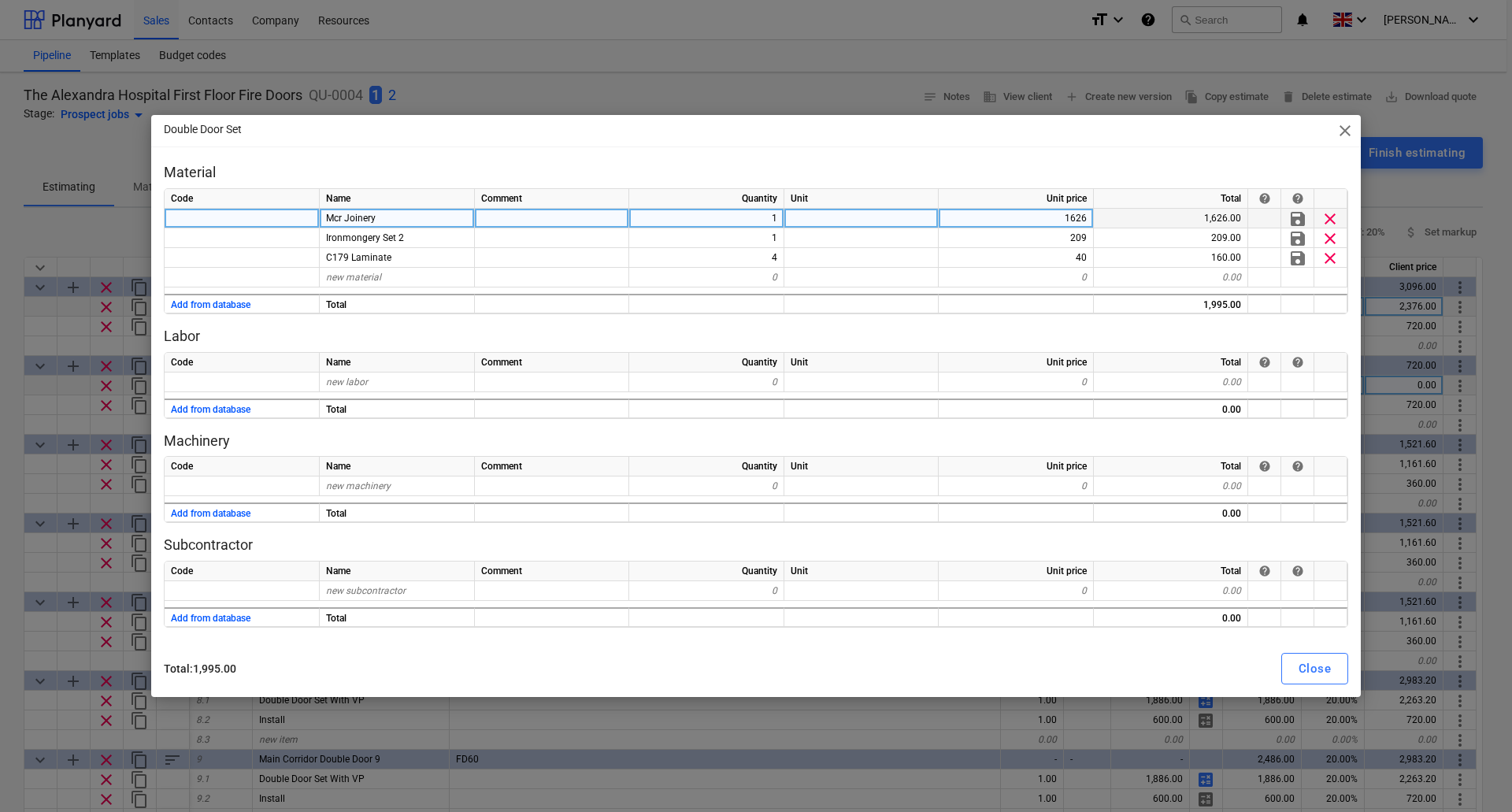
click at [1049, 213] on div "1626" at bounding box center [1016, 218] width 155 height 19
click at [1312, 663] on div "Close" at bounding box center [1314, 669] width 32 height 20
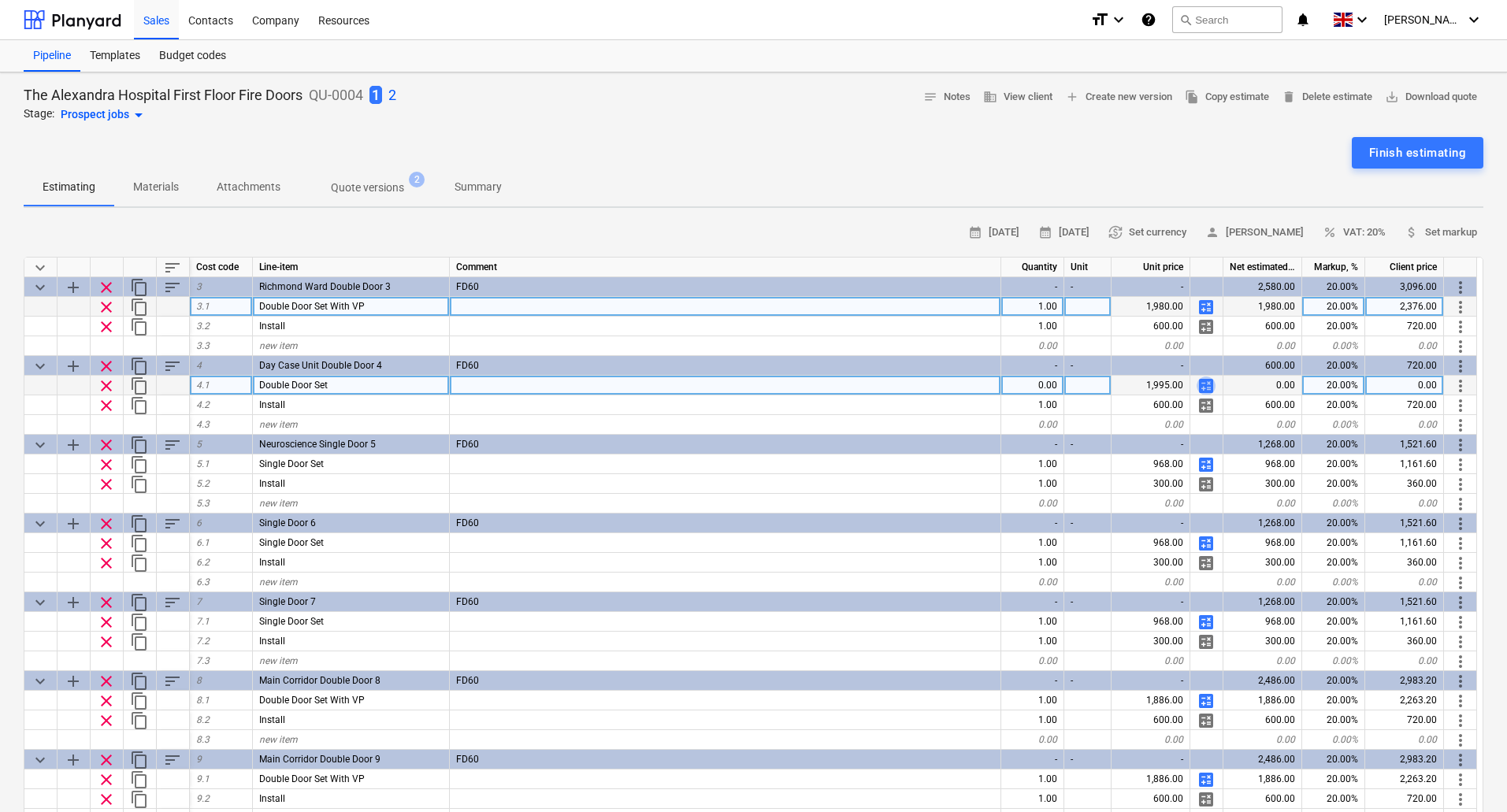
click at [1208, 382] on span "calculate" at bounding box center [1206, 385] width 18 height 18
type textarea "x"
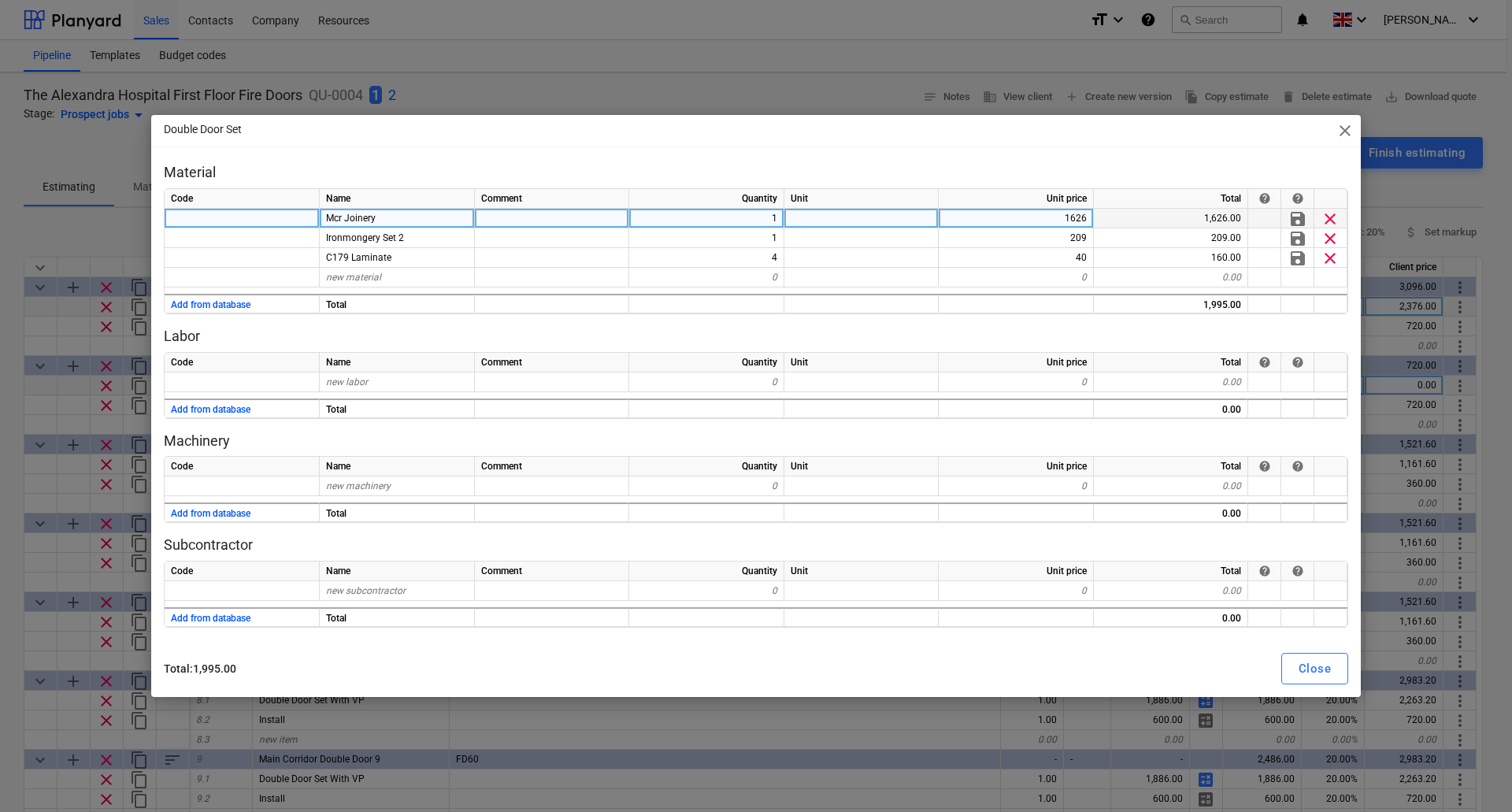
click at [1048, 215] on div "1626" at bounding box center [1016, 218] width 155 height 19
type input "1246"
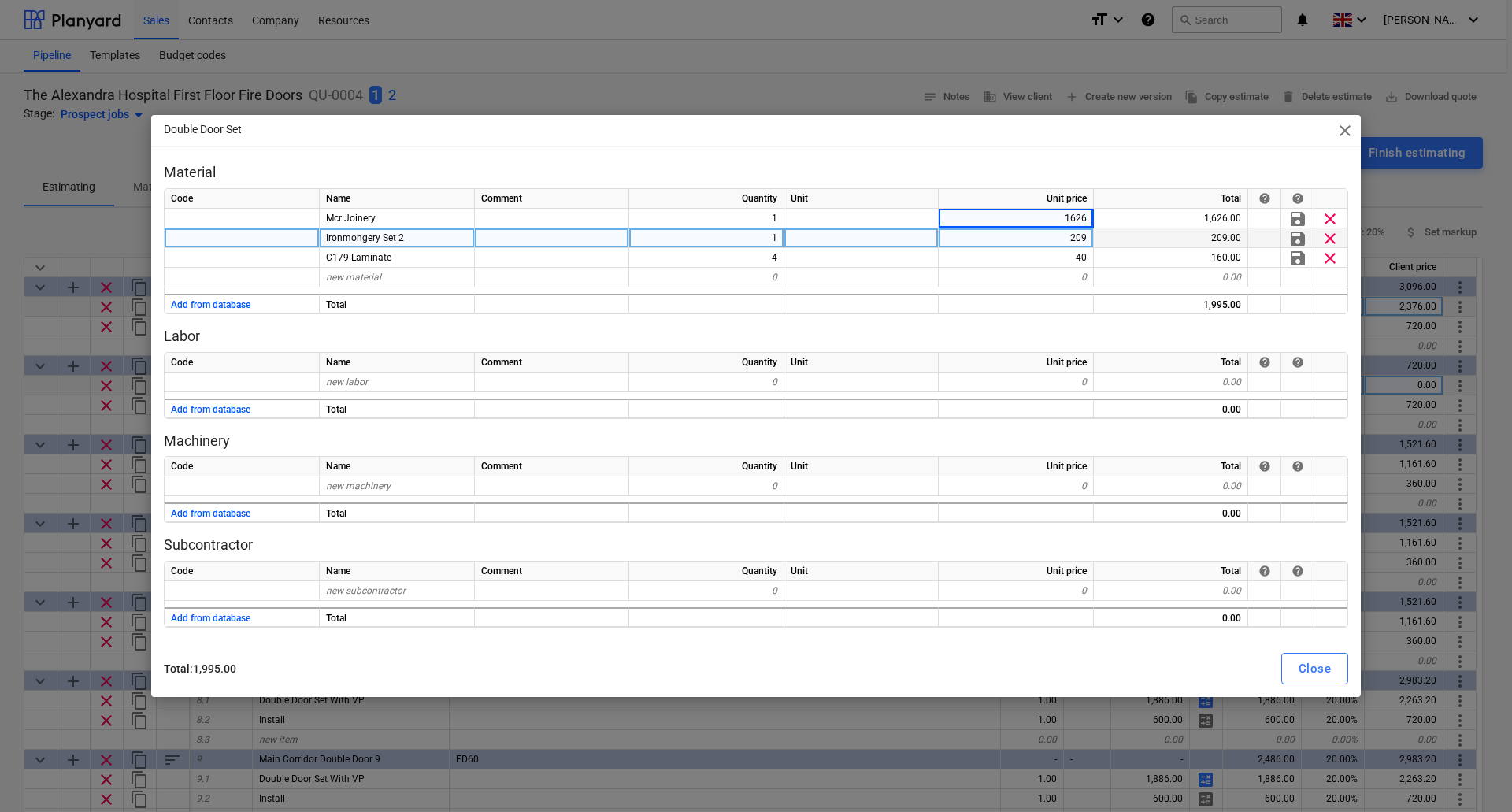
click at [1037, 243] on div "209" at bounding box center [1016, 237] width 155 height 19
type textarea "x"
type input "309"
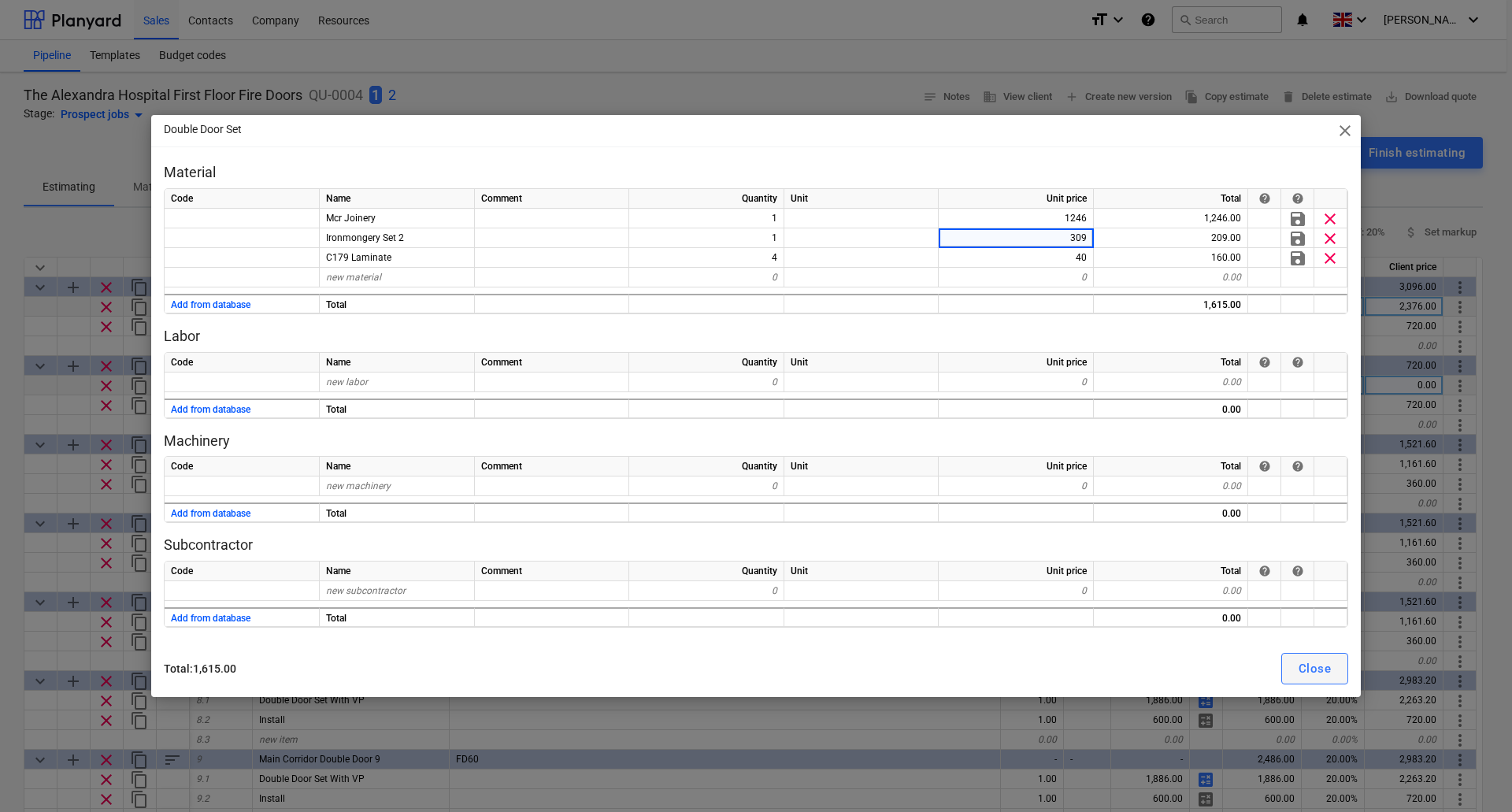
click at [1324, 673] on div "Close" at bounding box center [1314, 669] width 32 height 20
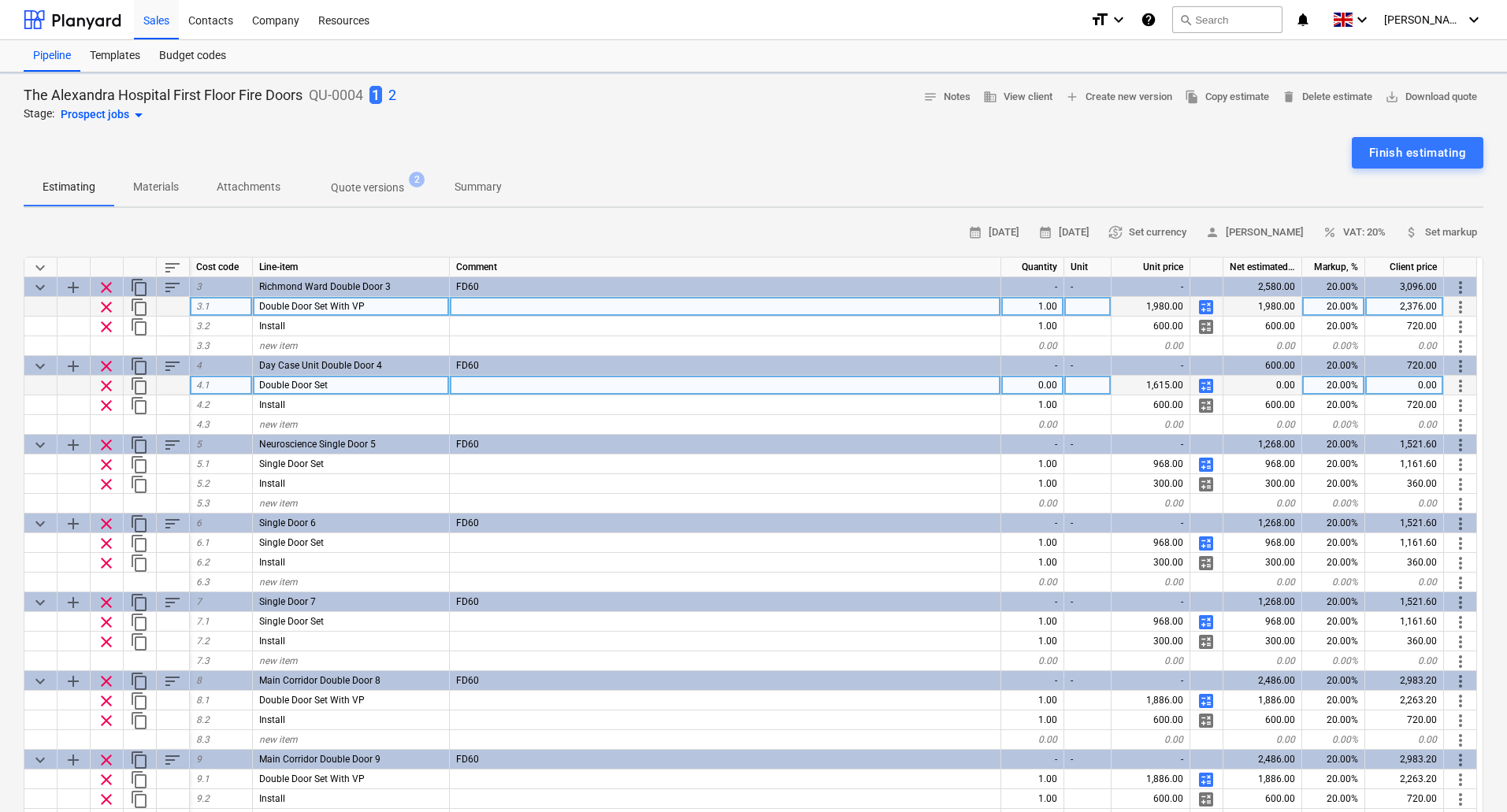
type textarea "x"
click at [1031, 379] on div "0.00" at bounding box center [1032, 385] width 63 height 19
type input "1"
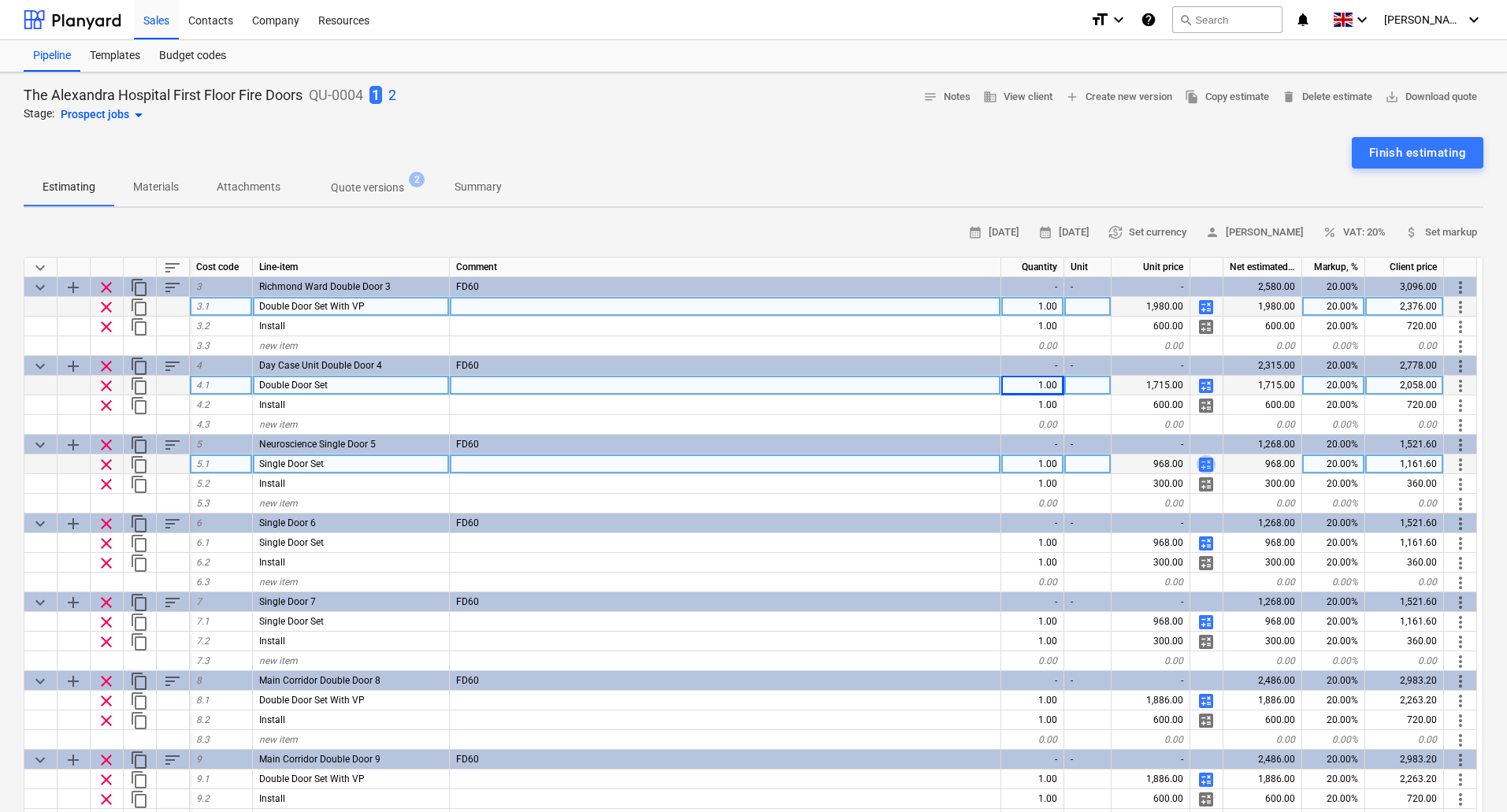
click at [1209, 461] on span "calculate" at bounding box center [1206, 465] width 18 height 18
type textarea "x"
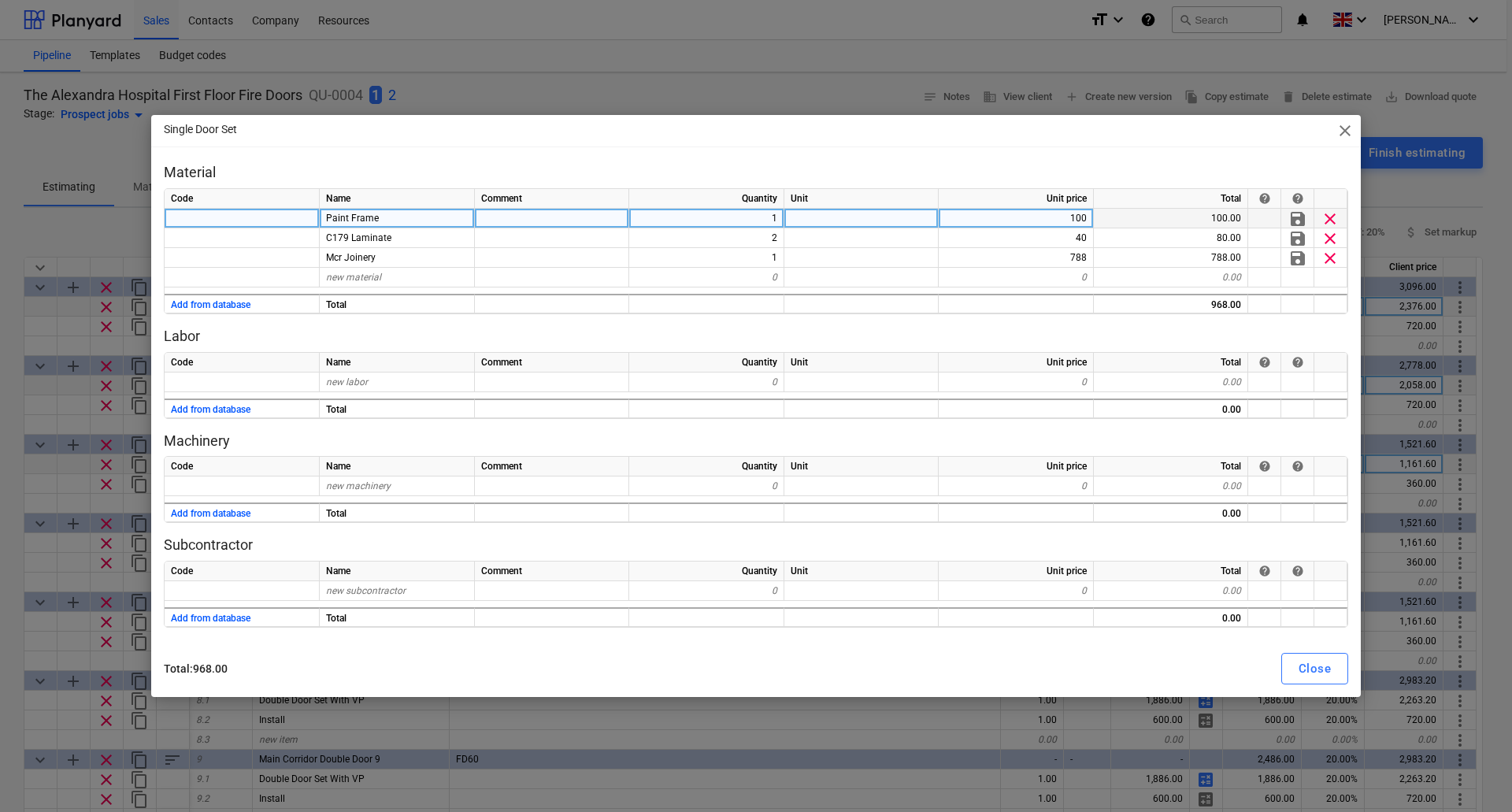
click at [379, 216] on div "Paint Frame" at bounding box center [397, 218] width 155 height 19
type input "Ironmongery"
type textarea "x"
type input "109"
type textarea "x"
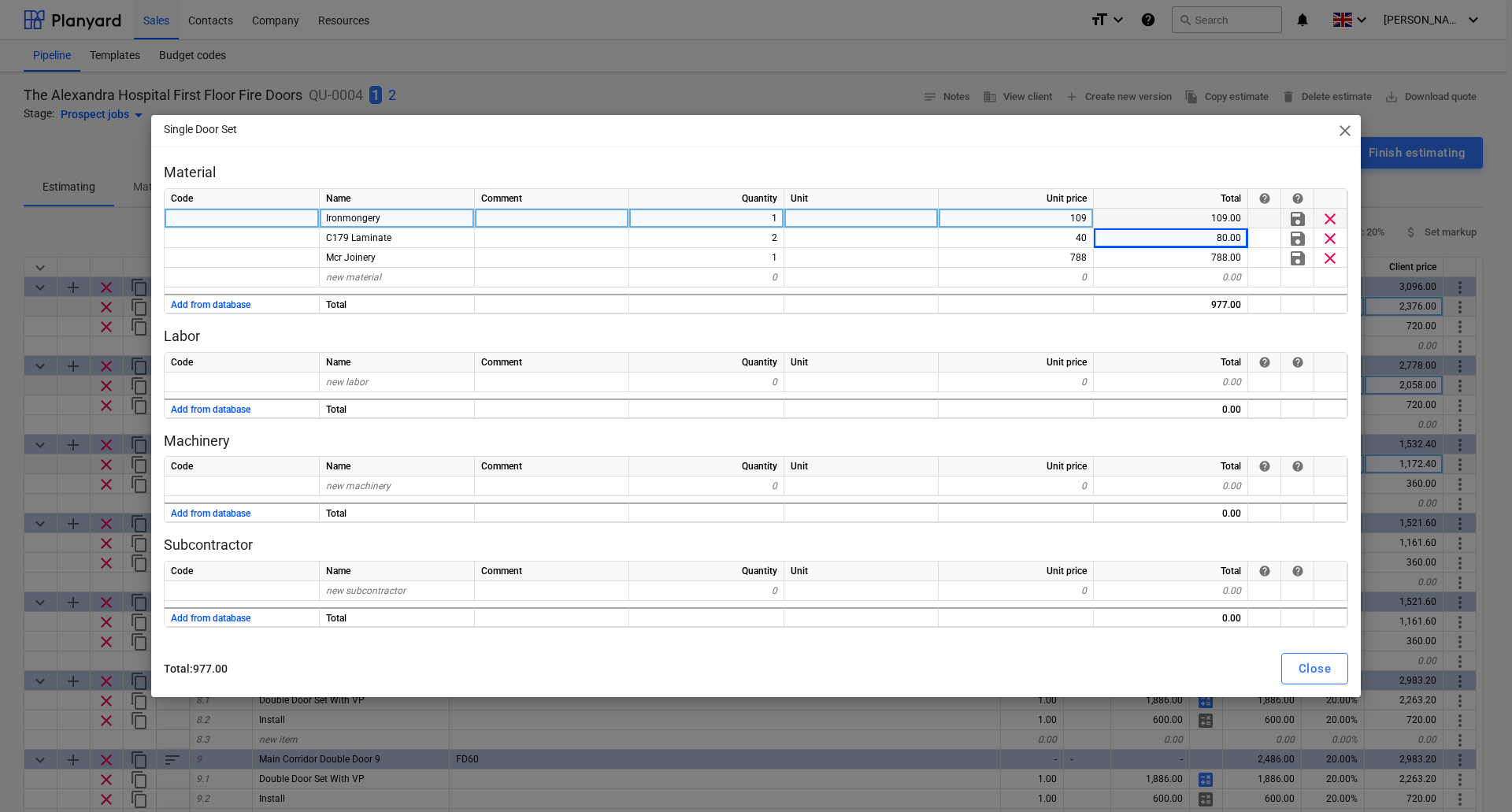
click at [1074, 222] on div "109" at bounding box center [1016, 218] width 155 height 19
type input "142"
click at [1320, 673] on div "Close" at bounding box center [1314, 669] width 32 height 20
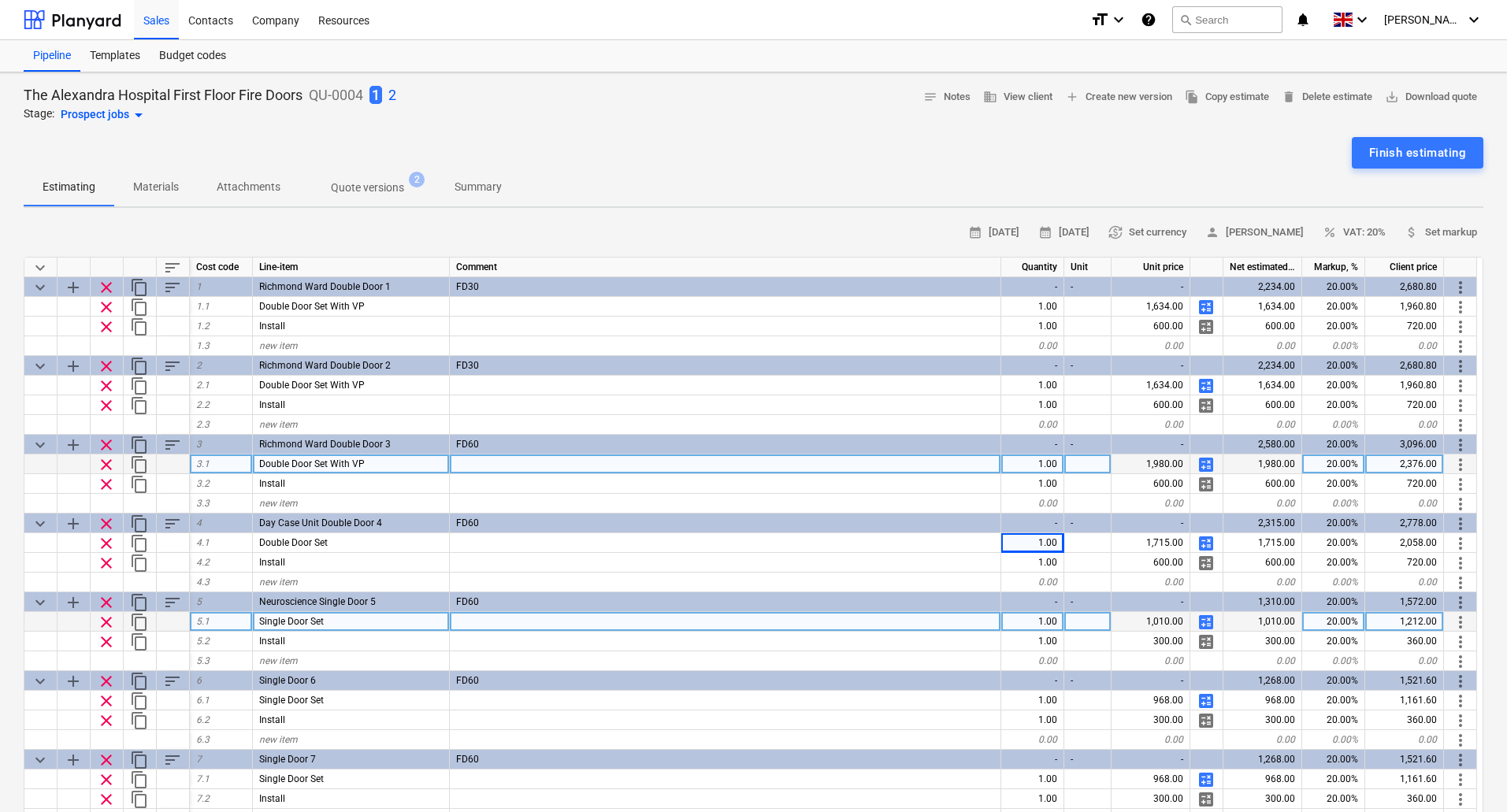
click at [1209, 466] on span "calculate" at bounding box center [1206, 465] width 18 height 18
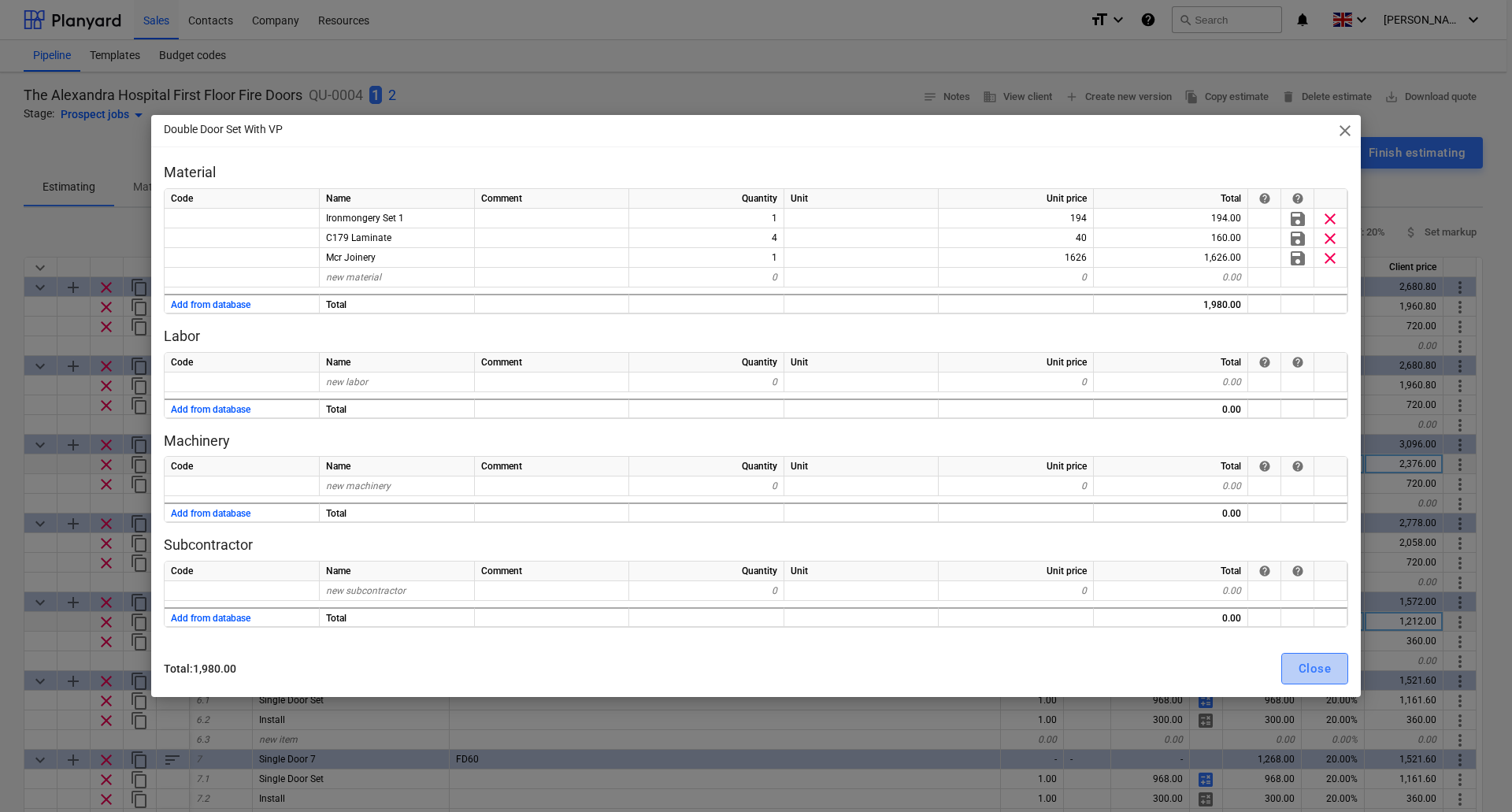
click at [1313, 667] on div "Close" at bounding box center [1314, 669] width 32 height 20
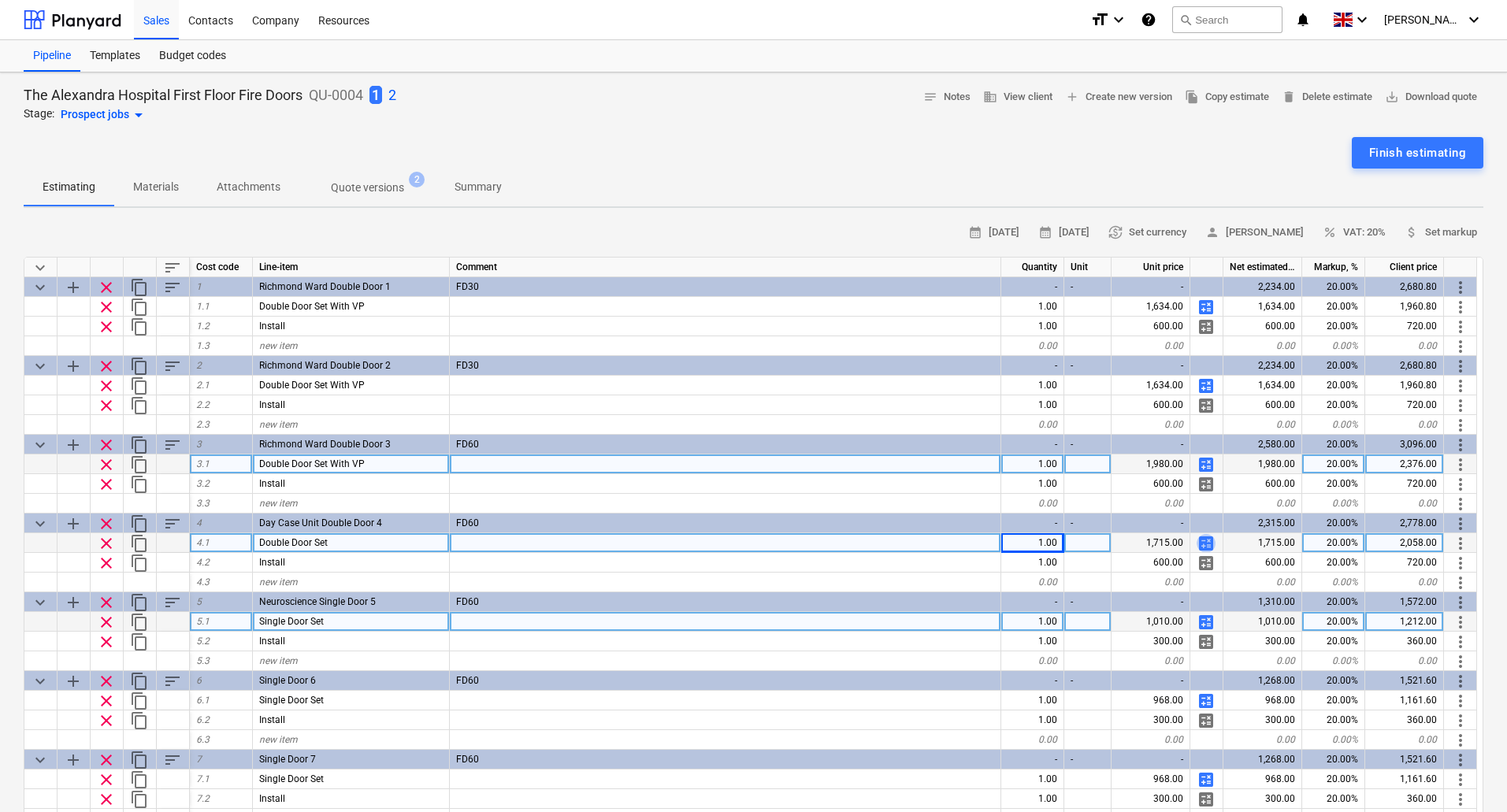
click at [1203, 547] on span "calculate" at bounding box center [1206, 543] width 18 height 18
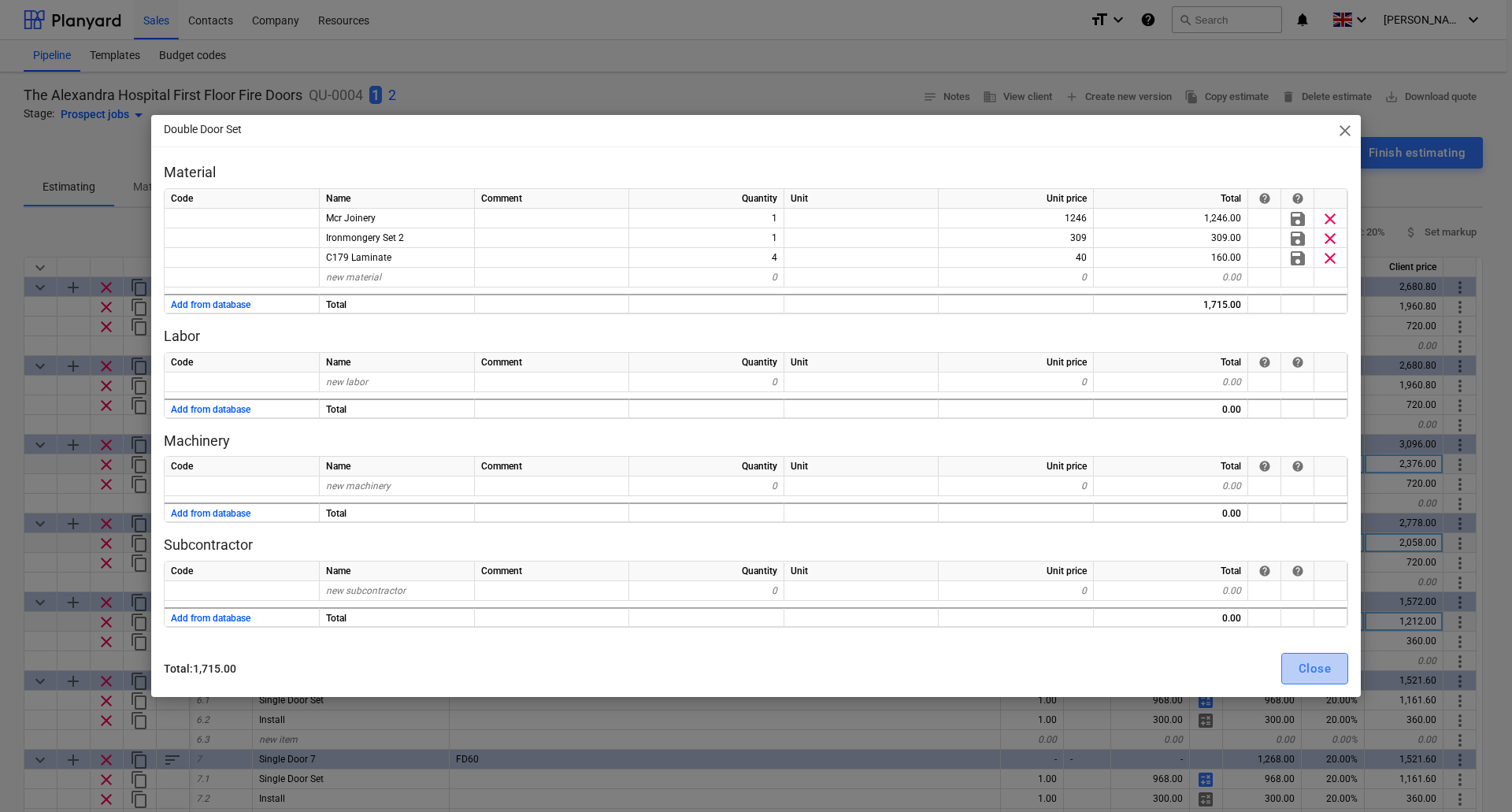
click at [1321, 663] on div "Close" at bounding box center [1314, 669] width 32 height 20
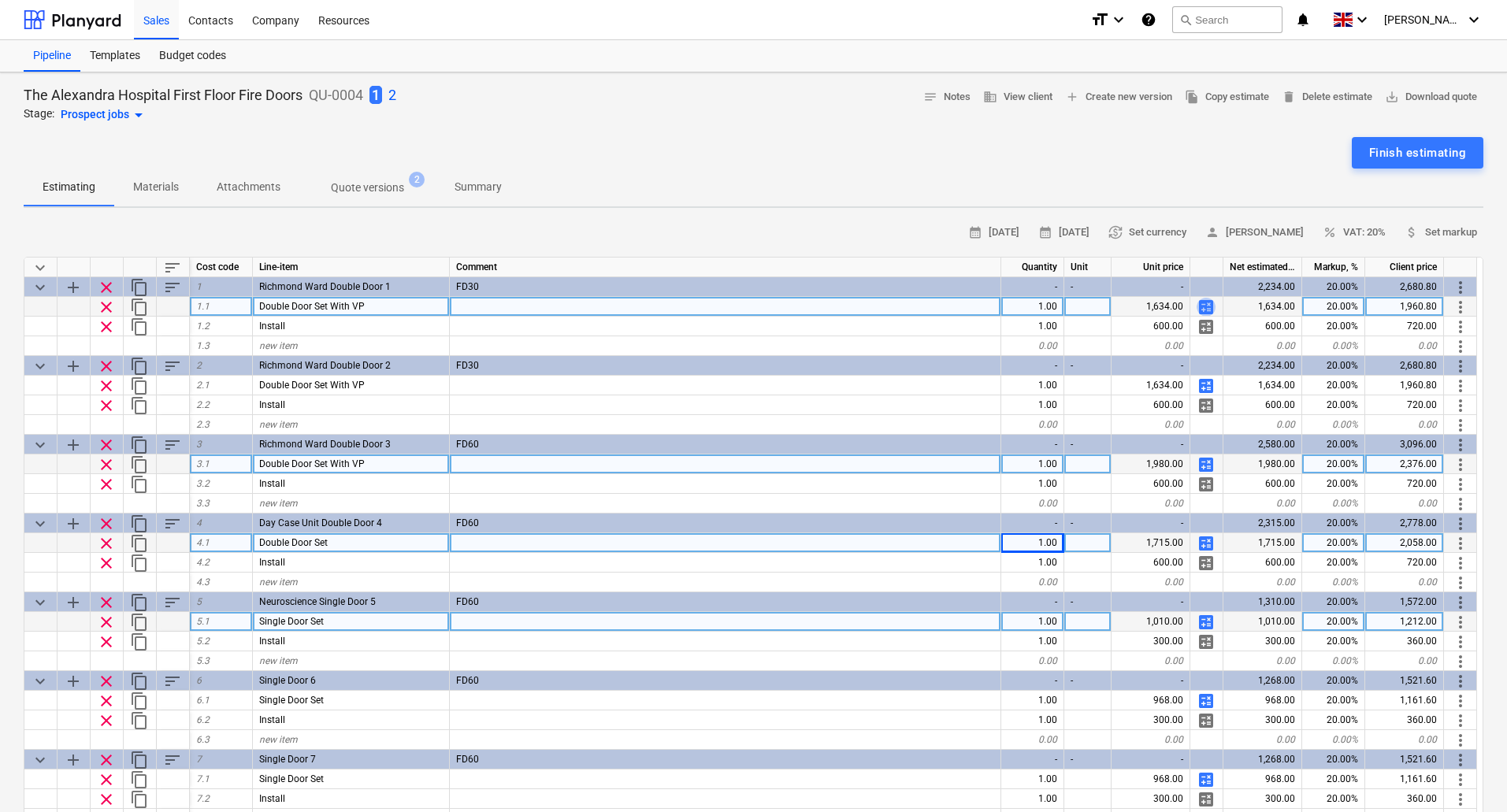
click at [1208, 303] on span "calculate" at bounding box center [1206, 307] width 18 height 18
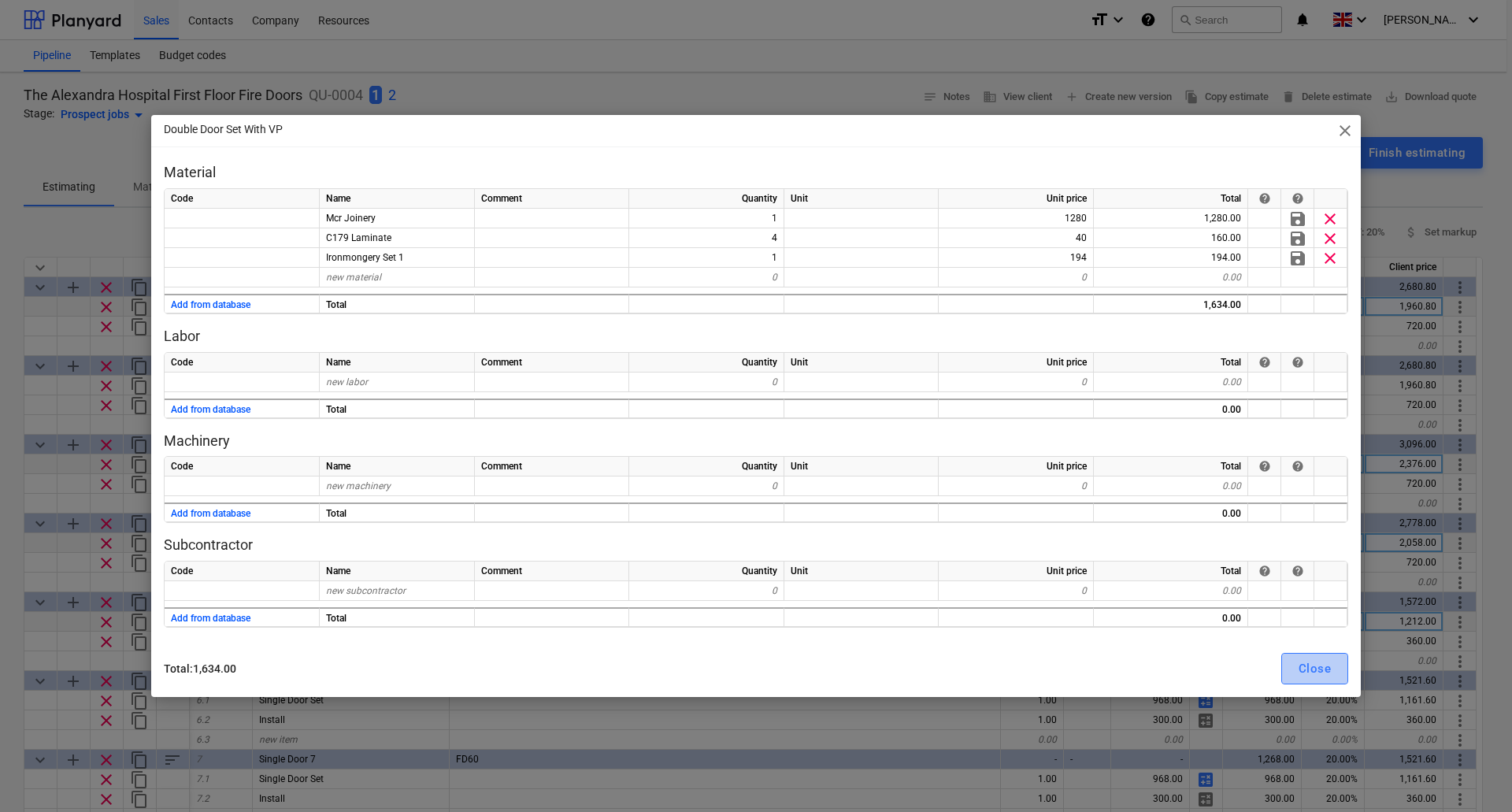
click at [1316, 668] on div "Close" at bounding box center [1314, 669] width 32 height 20
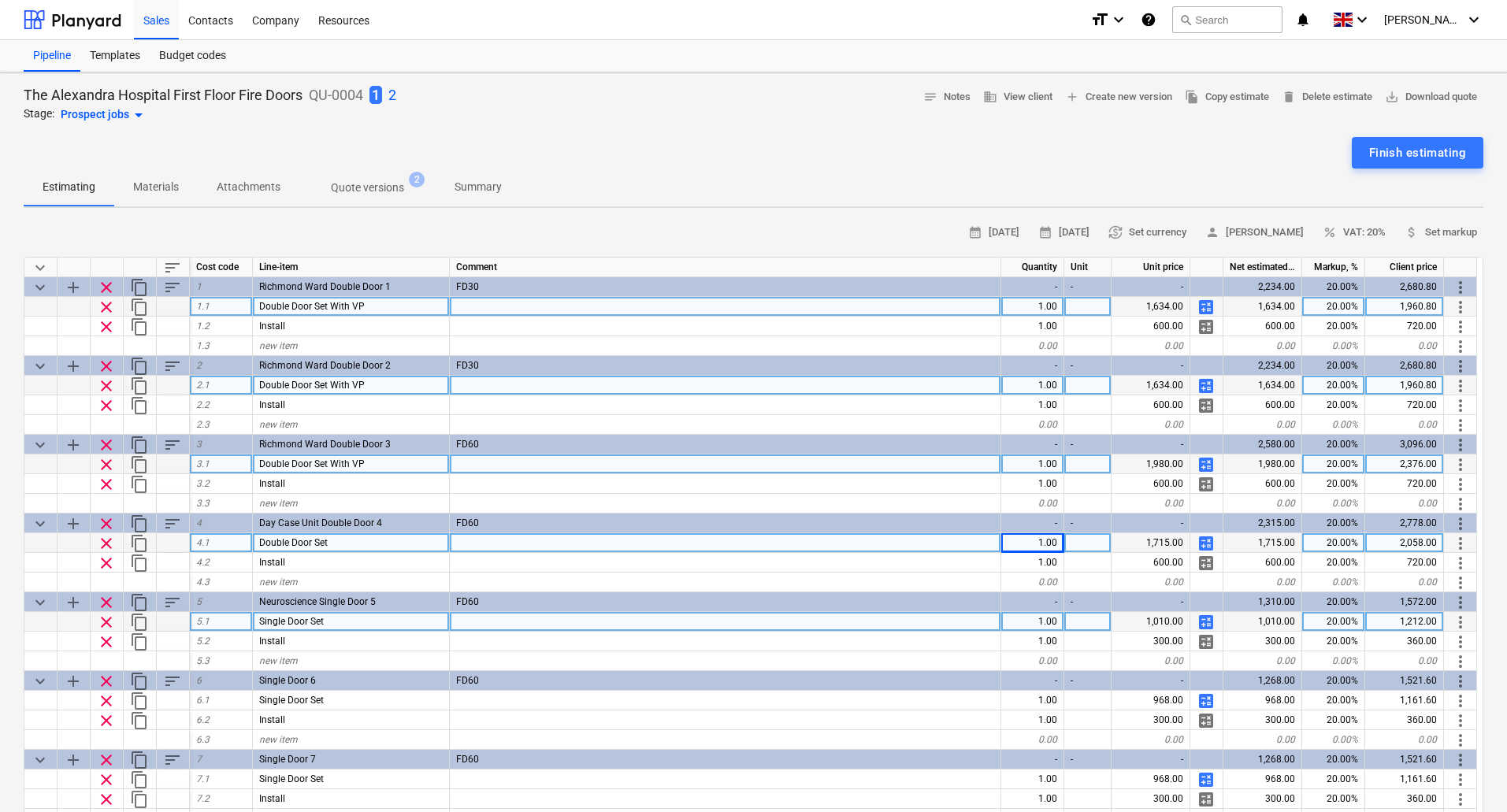
click at [1208, 387] on span "calculate" at bounding box center [1206, 385] width 18 height 18
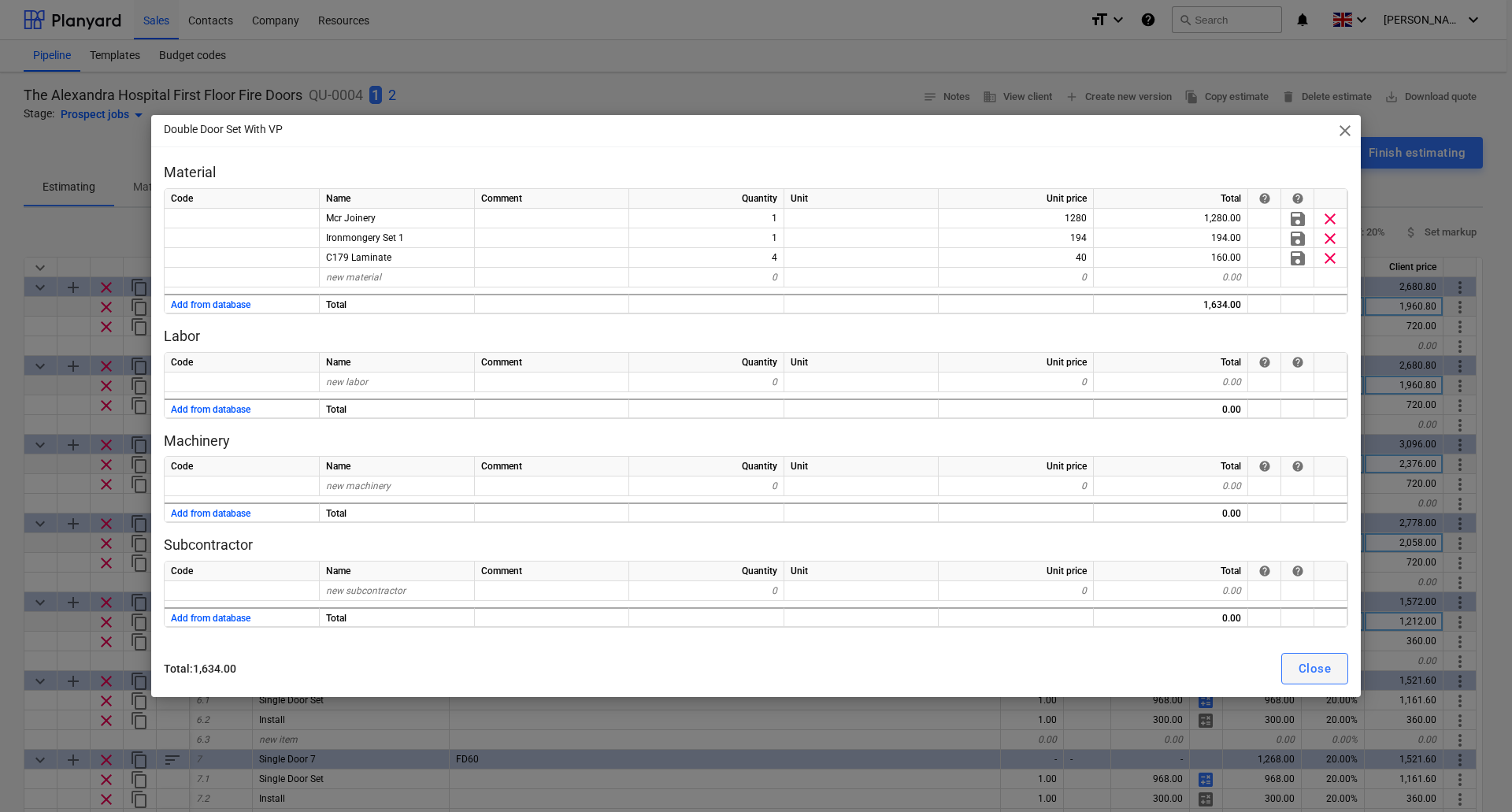
click at [1312, 665] on div "Close" at bounding box center [1314, 669] width 32 height 20
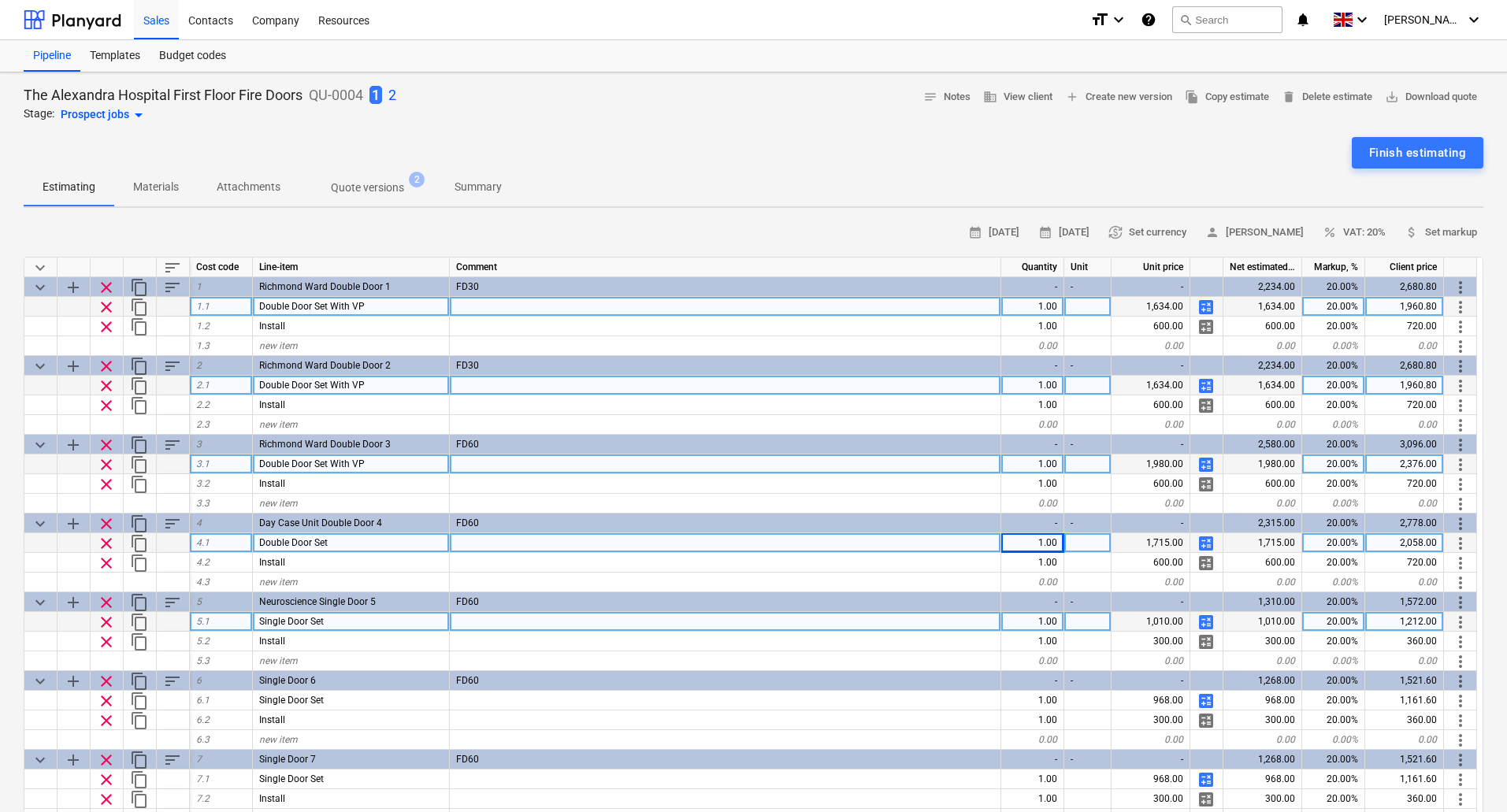
click at [1209, 461] on span "calculate" at bounding box center [1206, 465] width 18 height 18
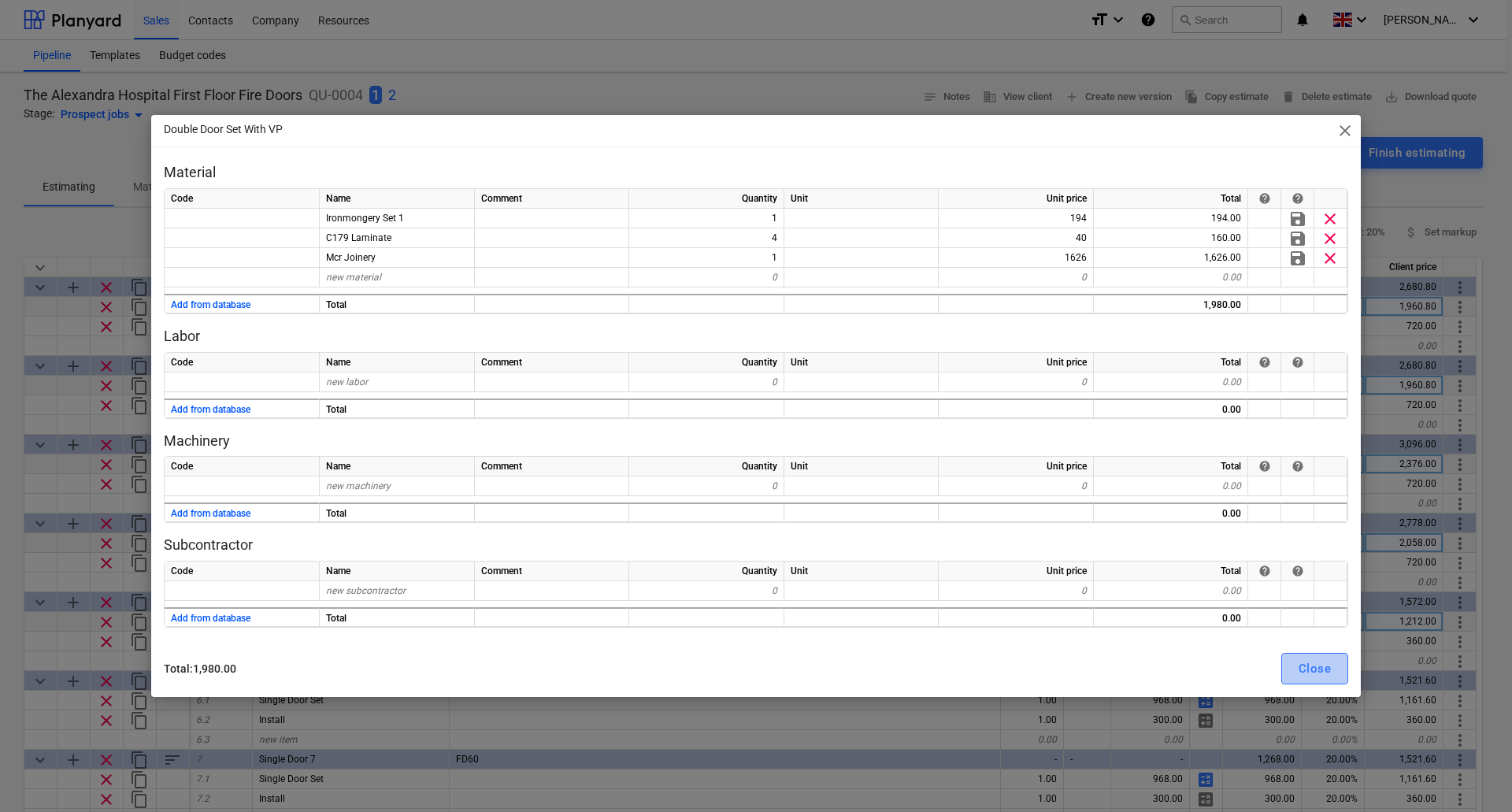
click at [1309, 664] on div "Close" at bounding box center [1314, 669] width 32 height 20
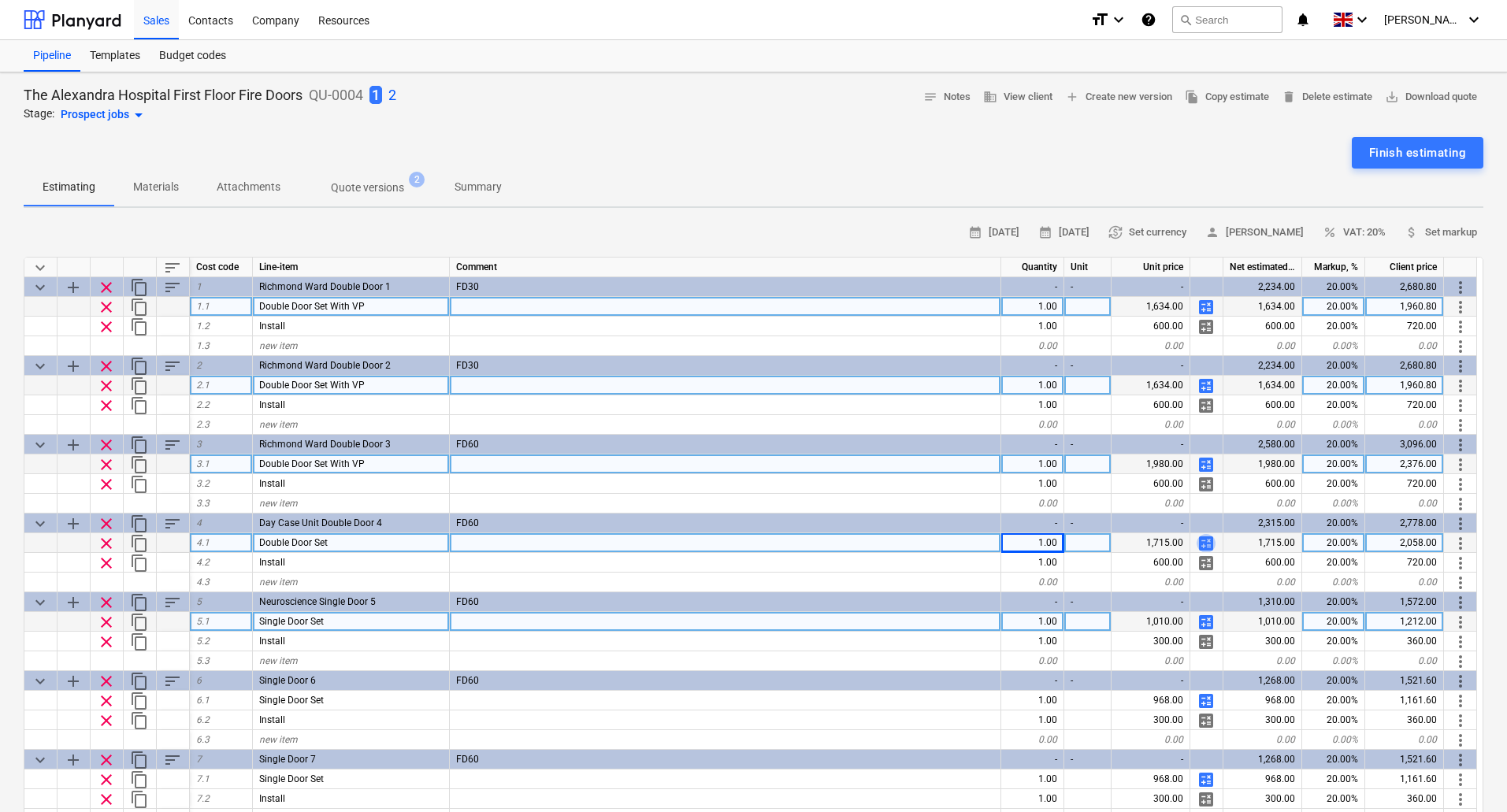
click at [1205, 544] on span "calculate" at bounding box center [1206, 543] width 18 height 18
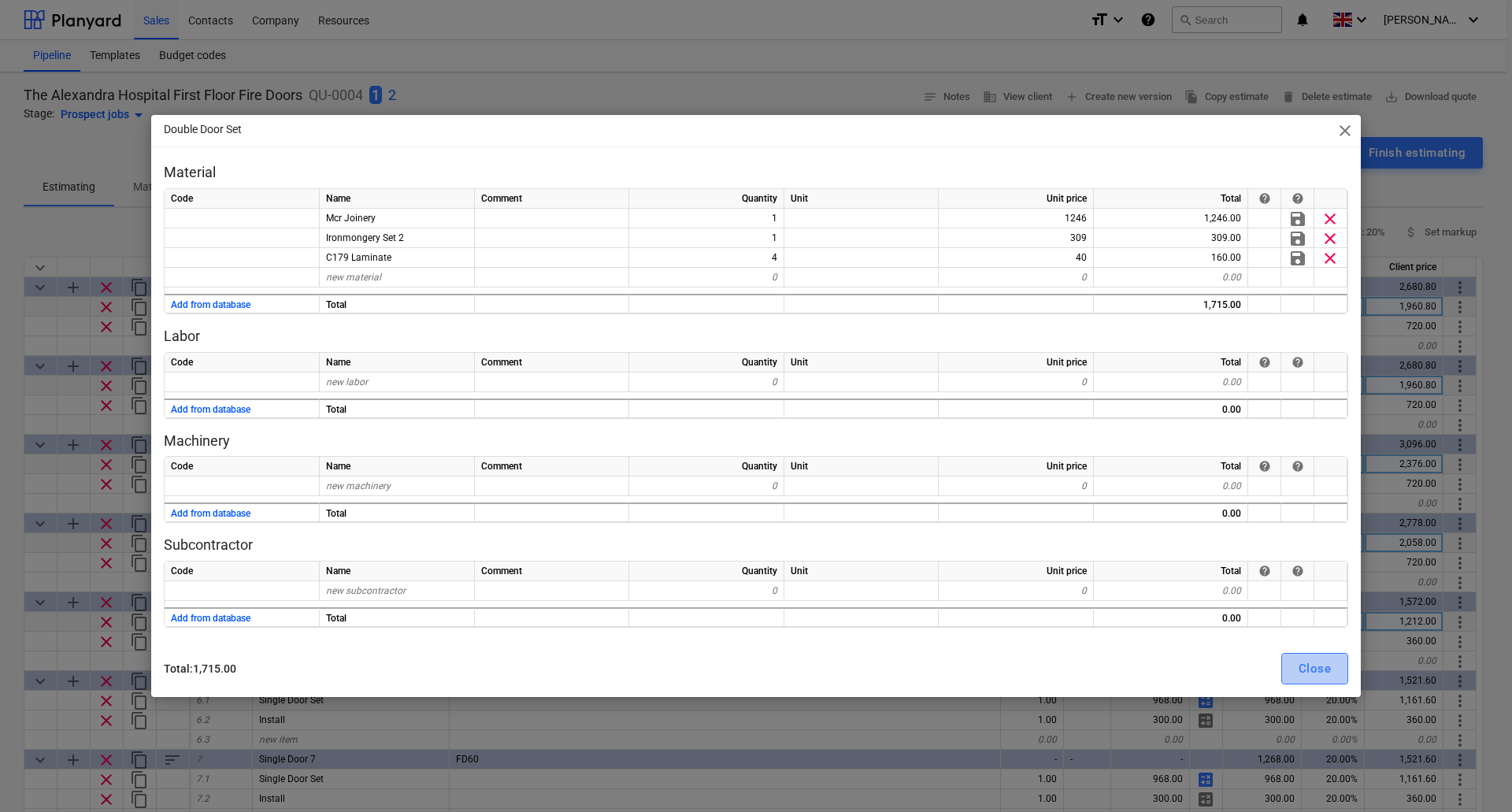
click at [1318, 665] on div "Close" at bounding box center [1314, 669] width 32 height 20
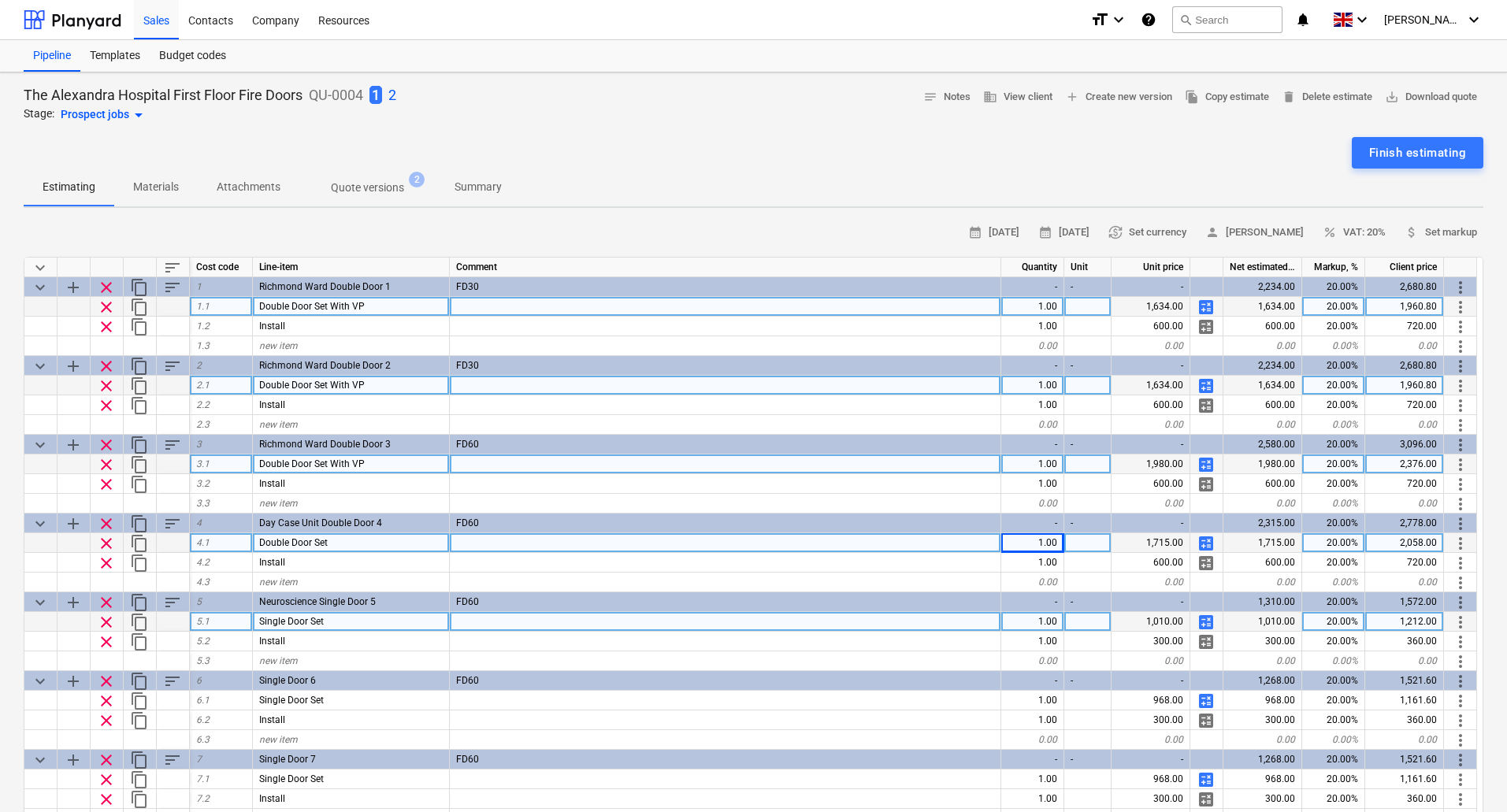
click at [1210, 541] on span "calculate" at bounding box center [1206, 543] width 18 height 18
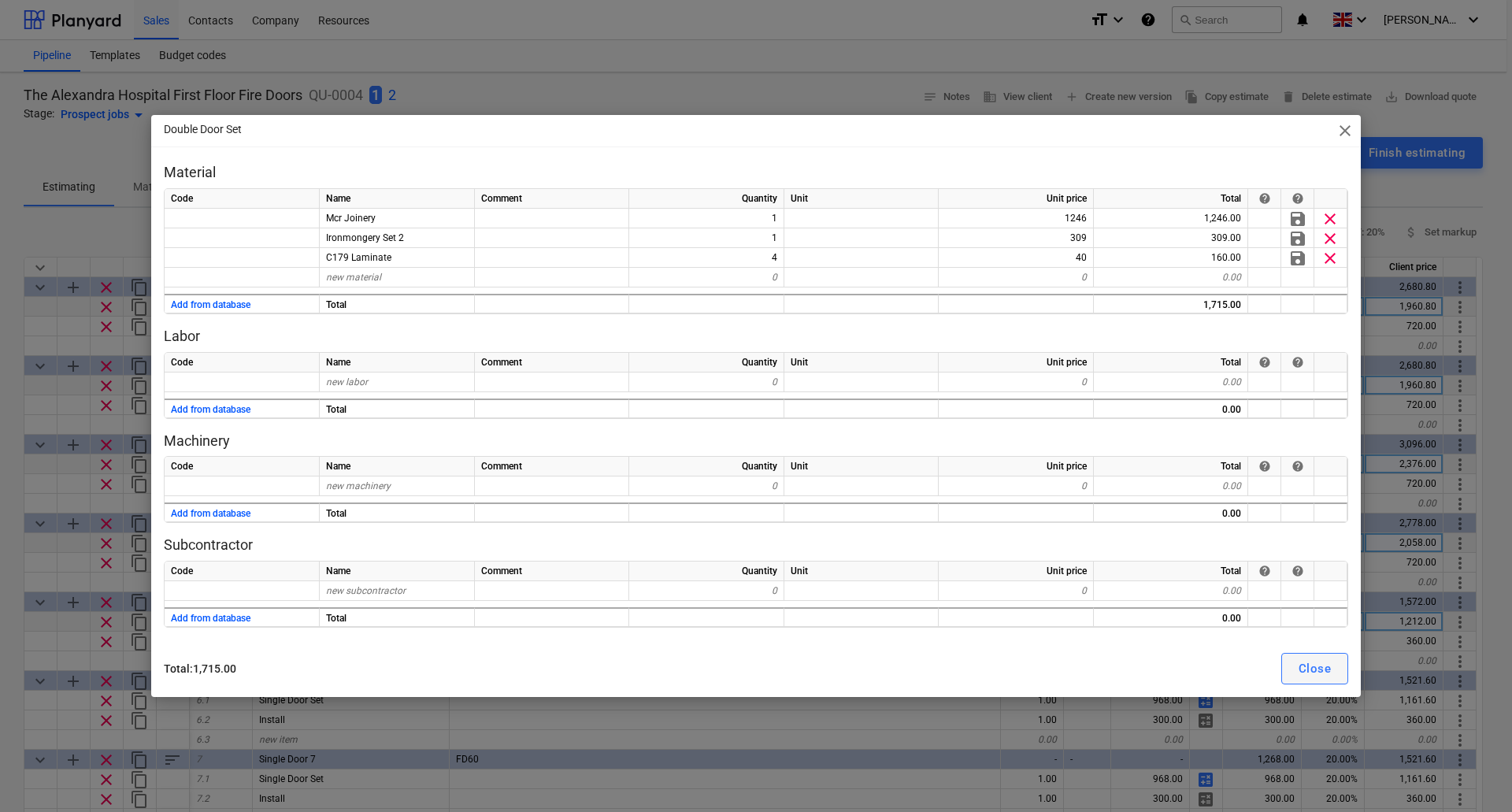
click at [1315, 666] on div "Close" at bounding box center [1314, 669] width 32 height 20
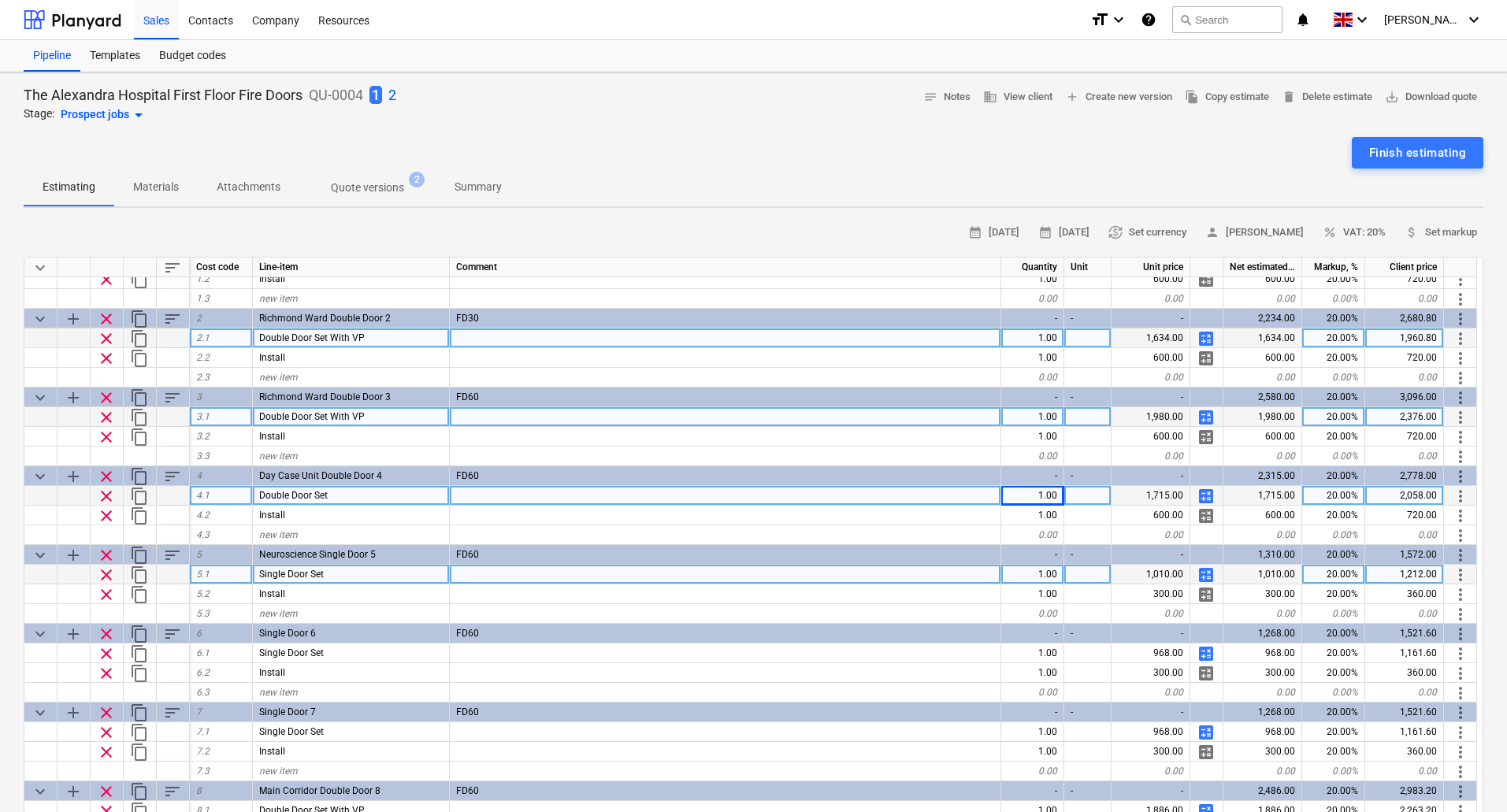
scroll to position [157, 0]
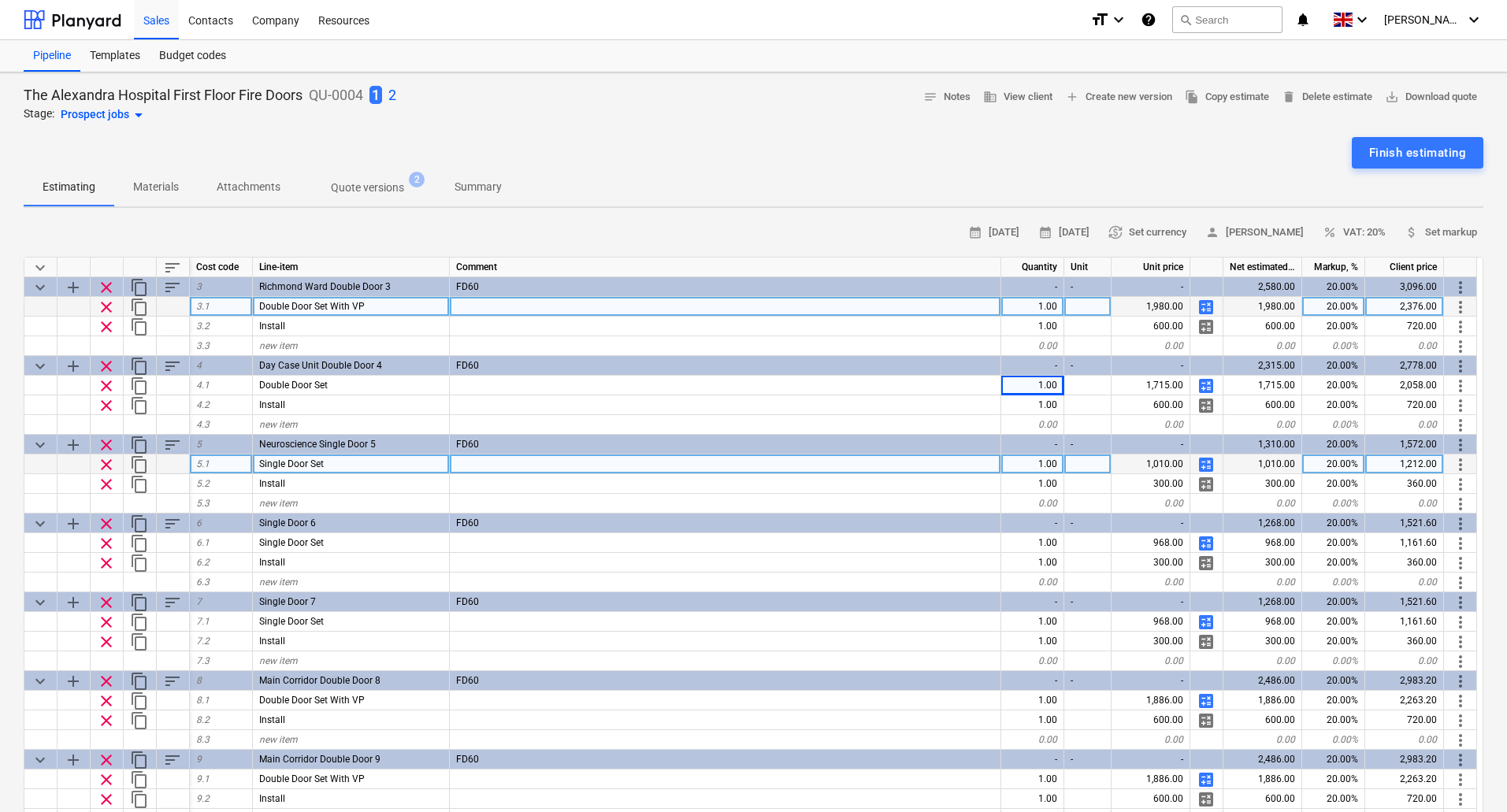
click at [1203, 466] on span "calculate" at bounding box center [1206, 465] width 18 height 18
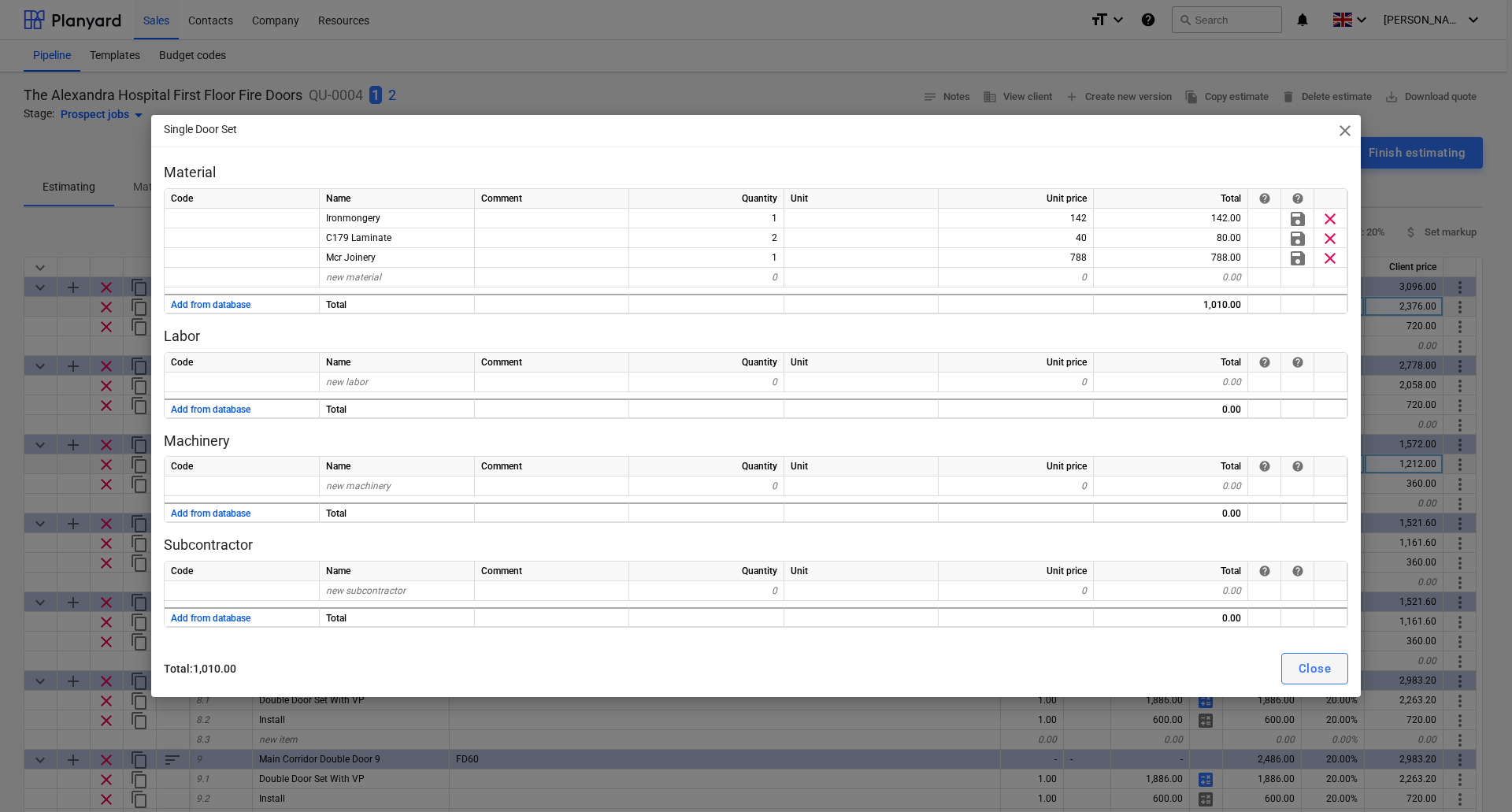
click at [1320, 667] on div "Close" at bounding box center [1314, 669] width 32 height 20
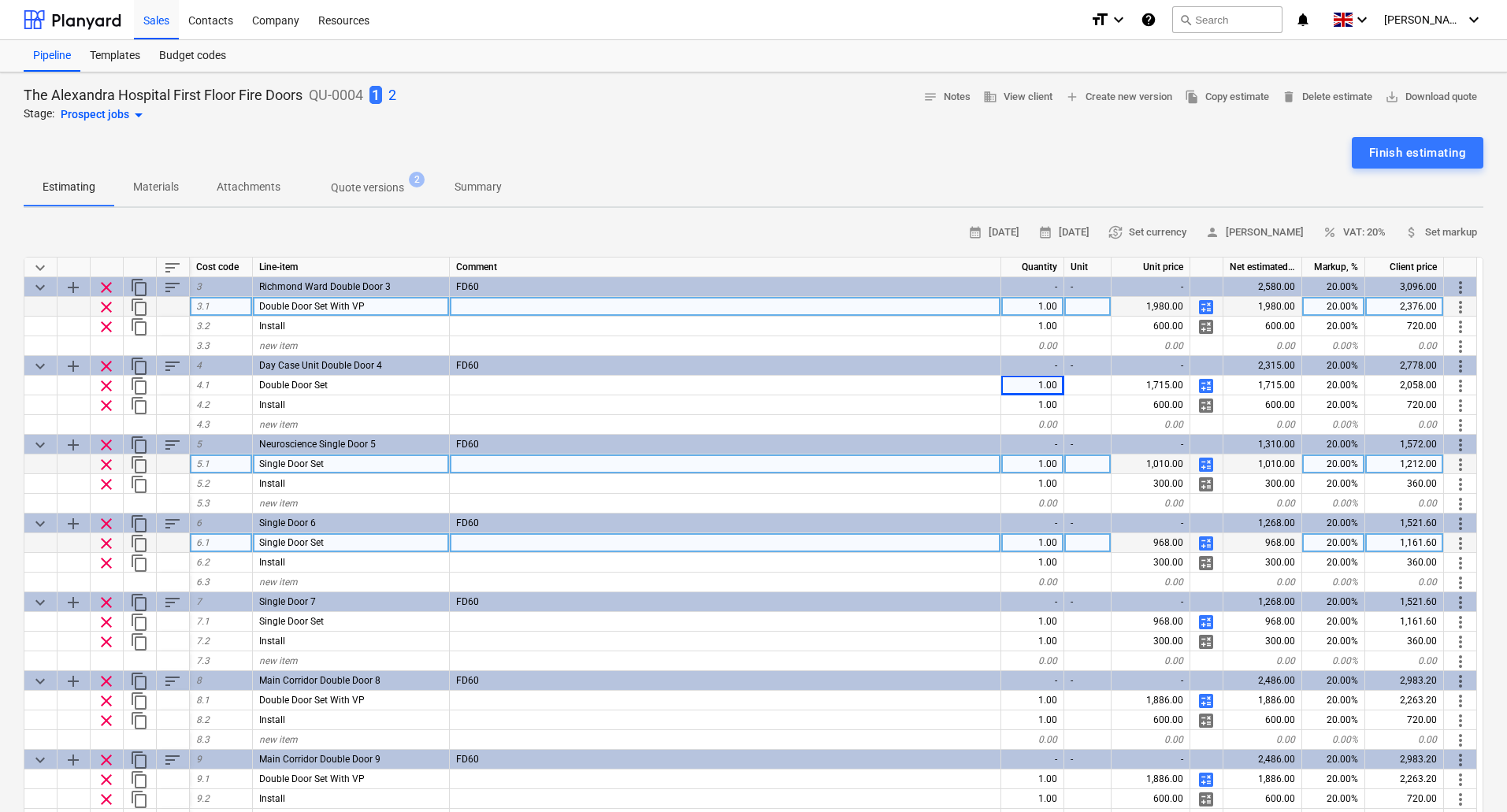
click at [1208, 541] on span "calculate" at bounding box center [1206, 543] width 18 height 18
type textarea "x"
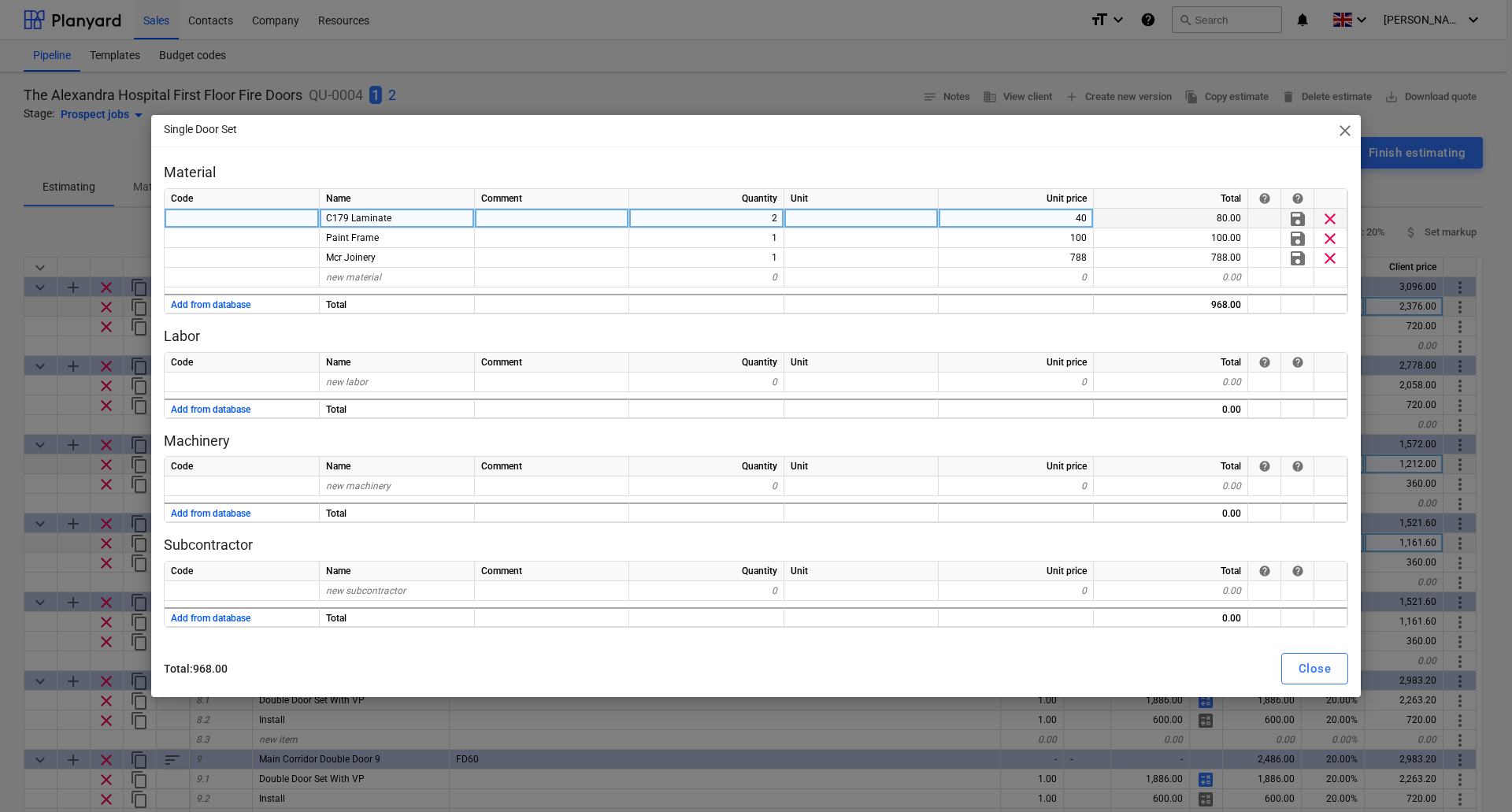
click at [400, 215] on div "C179 Laminate" at bounding box center [397, 218] width 155 height 19
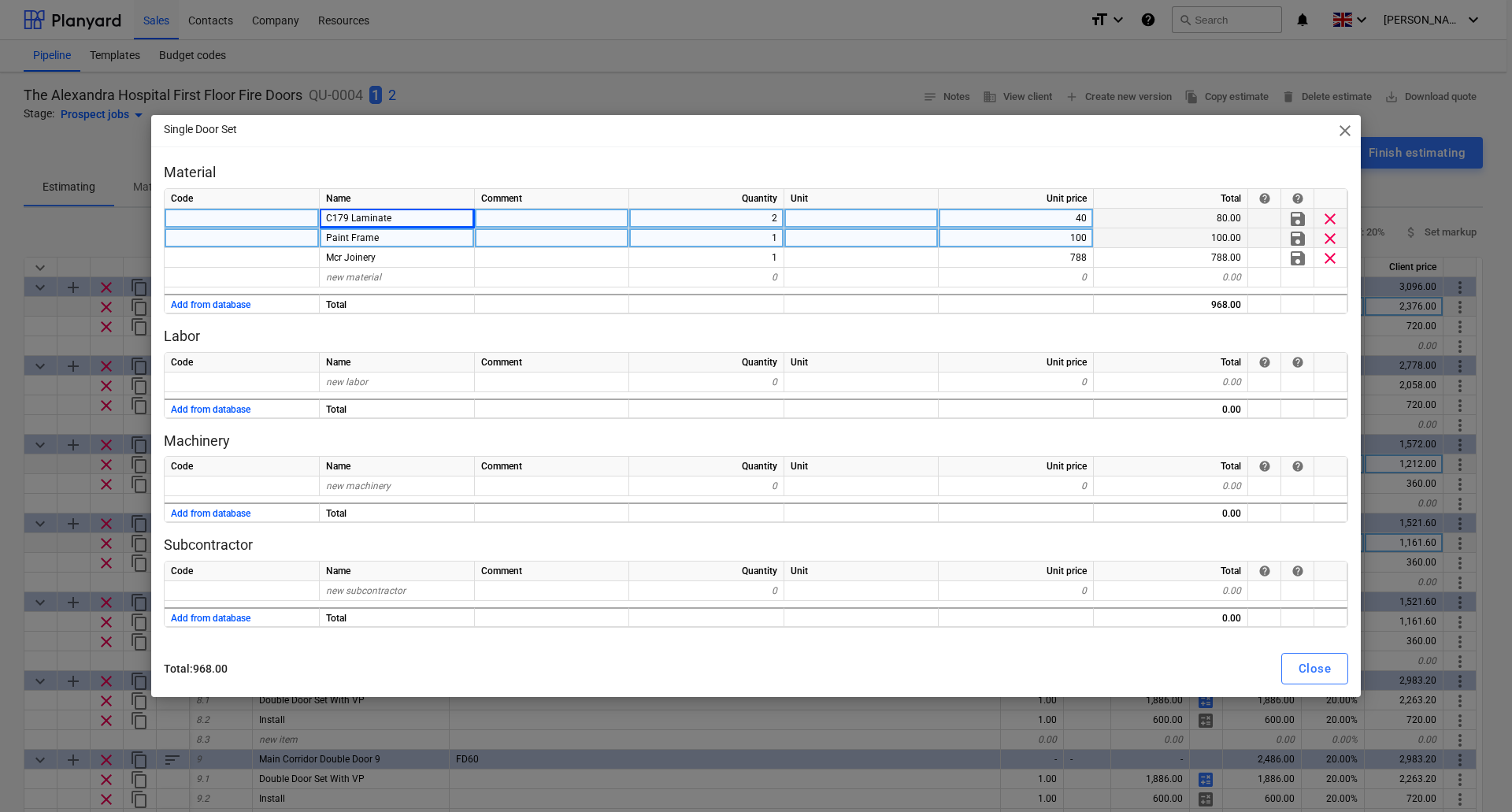
click at [393, 242] on div "Paint Frame" at bounding box center [397, 237] width 155 height 19
type input "Ironmogery Set 4"
type textarea "x"
click at [1072, 234] on div "100" at bounding box center [1016, 237] width 155 height 19
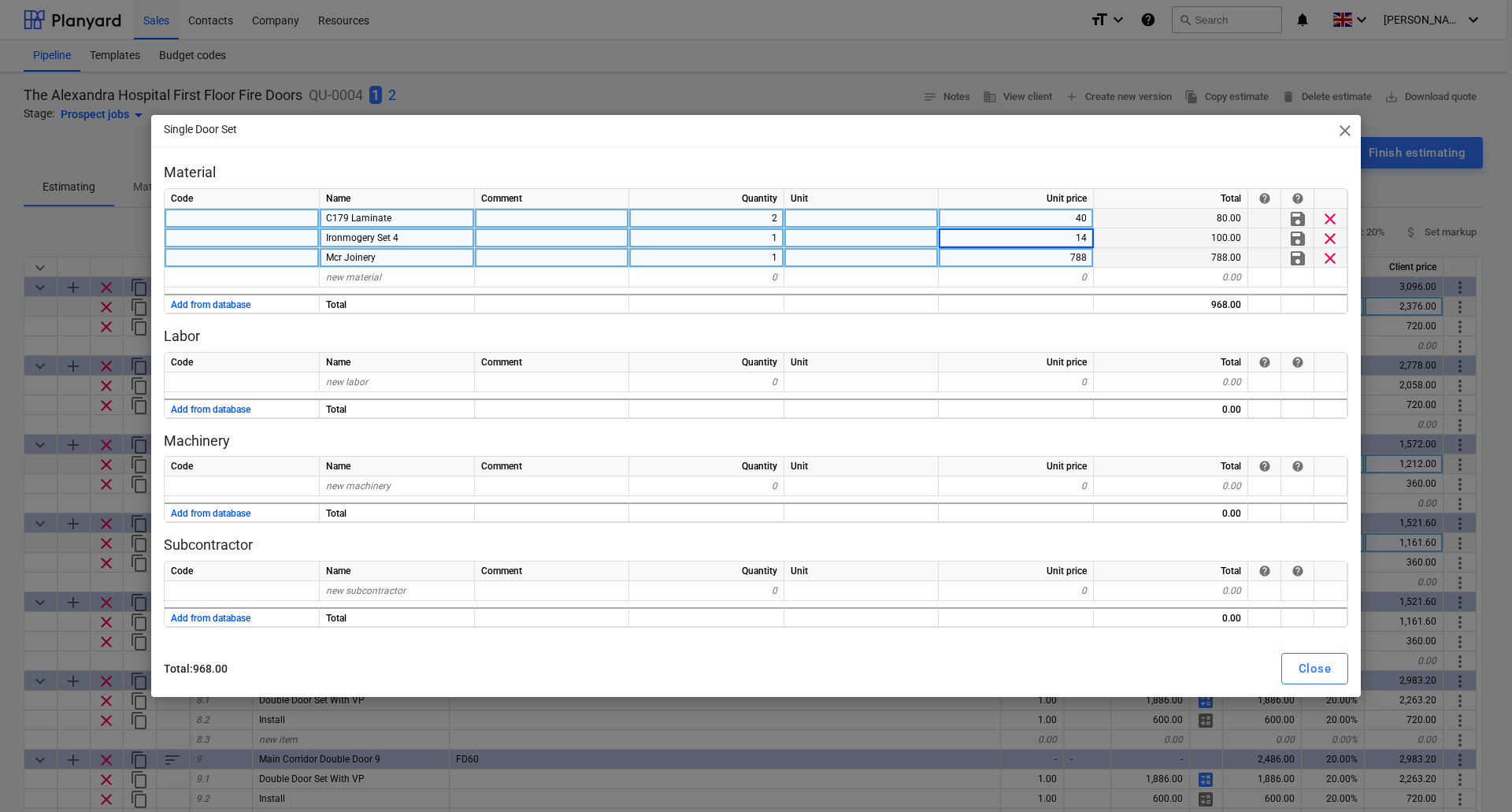
type input "142"
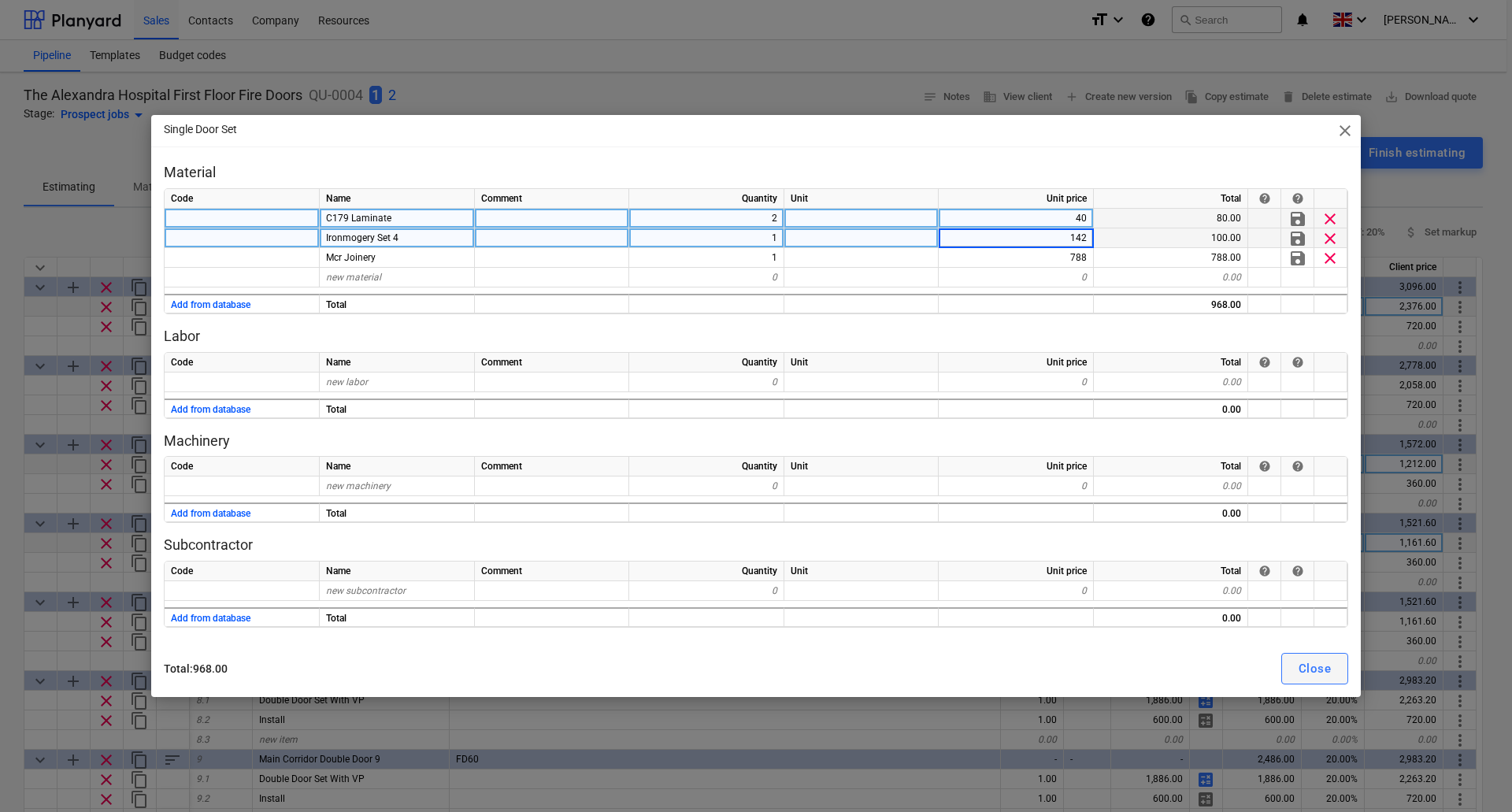
click at [1328, 661] on div "Close" at bounding box center [1314, 669] width 32 height 20
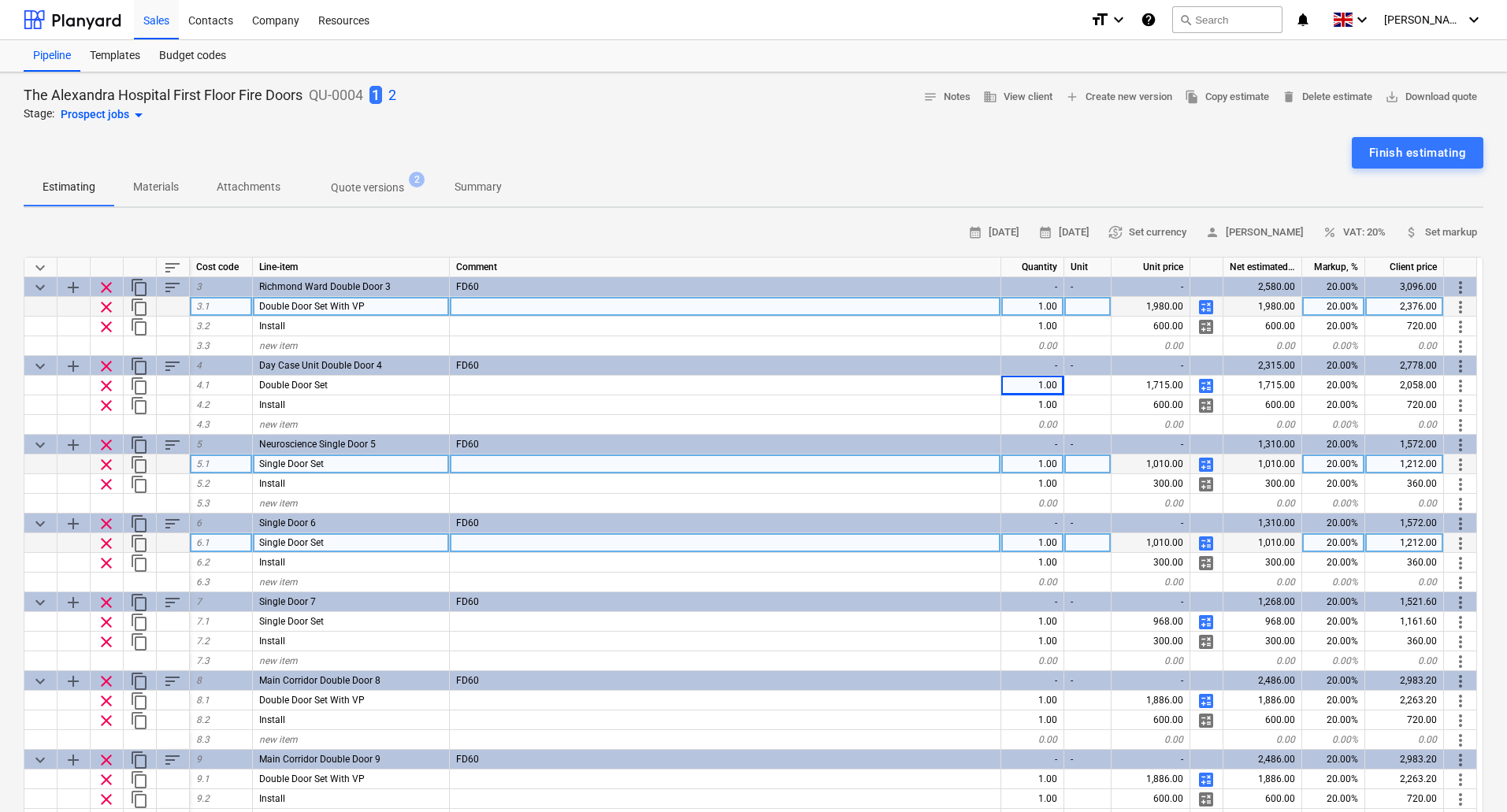
click at [1208, 543] on span "calculate" at bounding box center [1206, 543] width 18 height 18
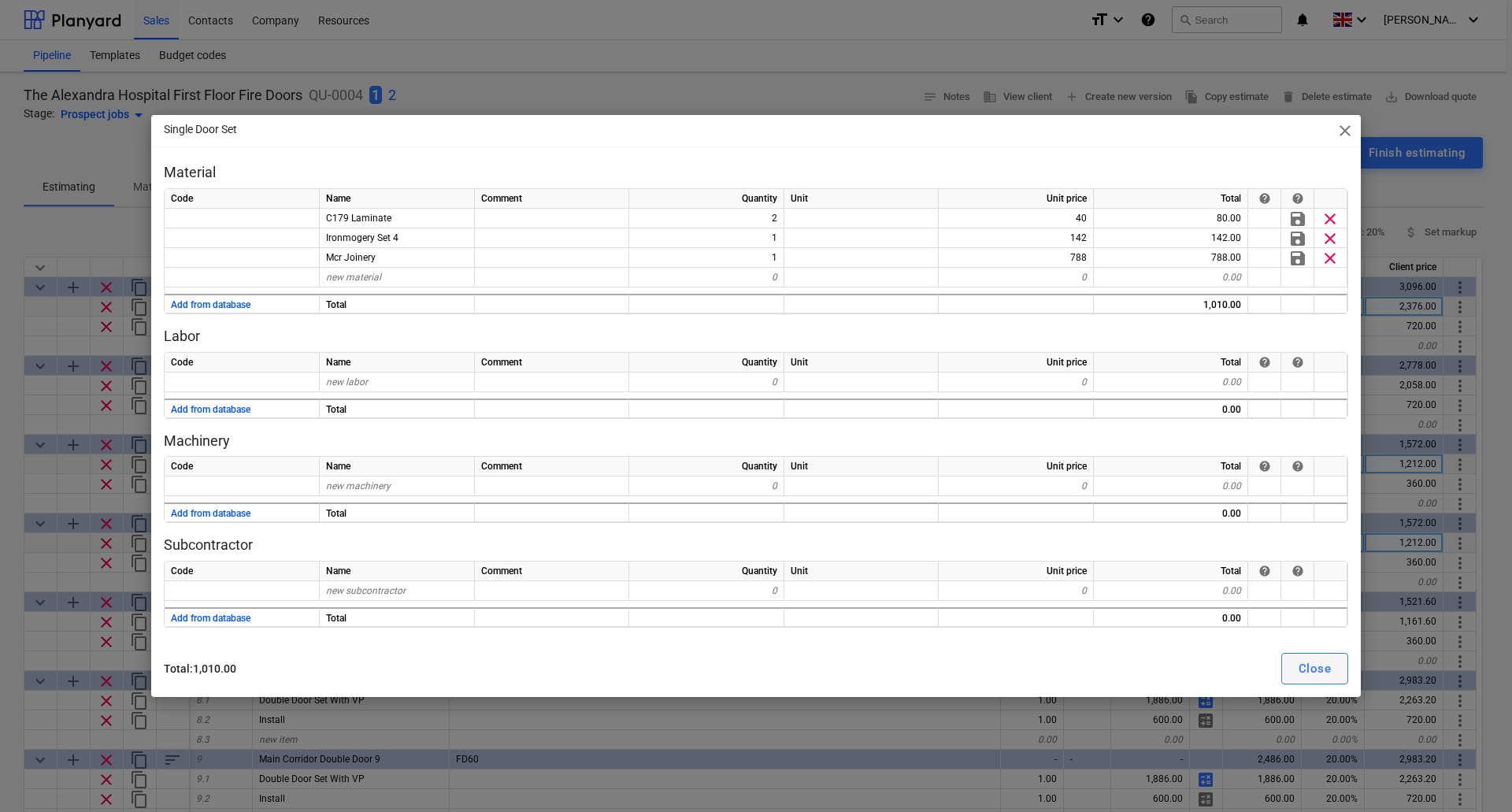
click at [1300, 661] on div "Close" at bounding box center [1314, 669] width 32 height 20
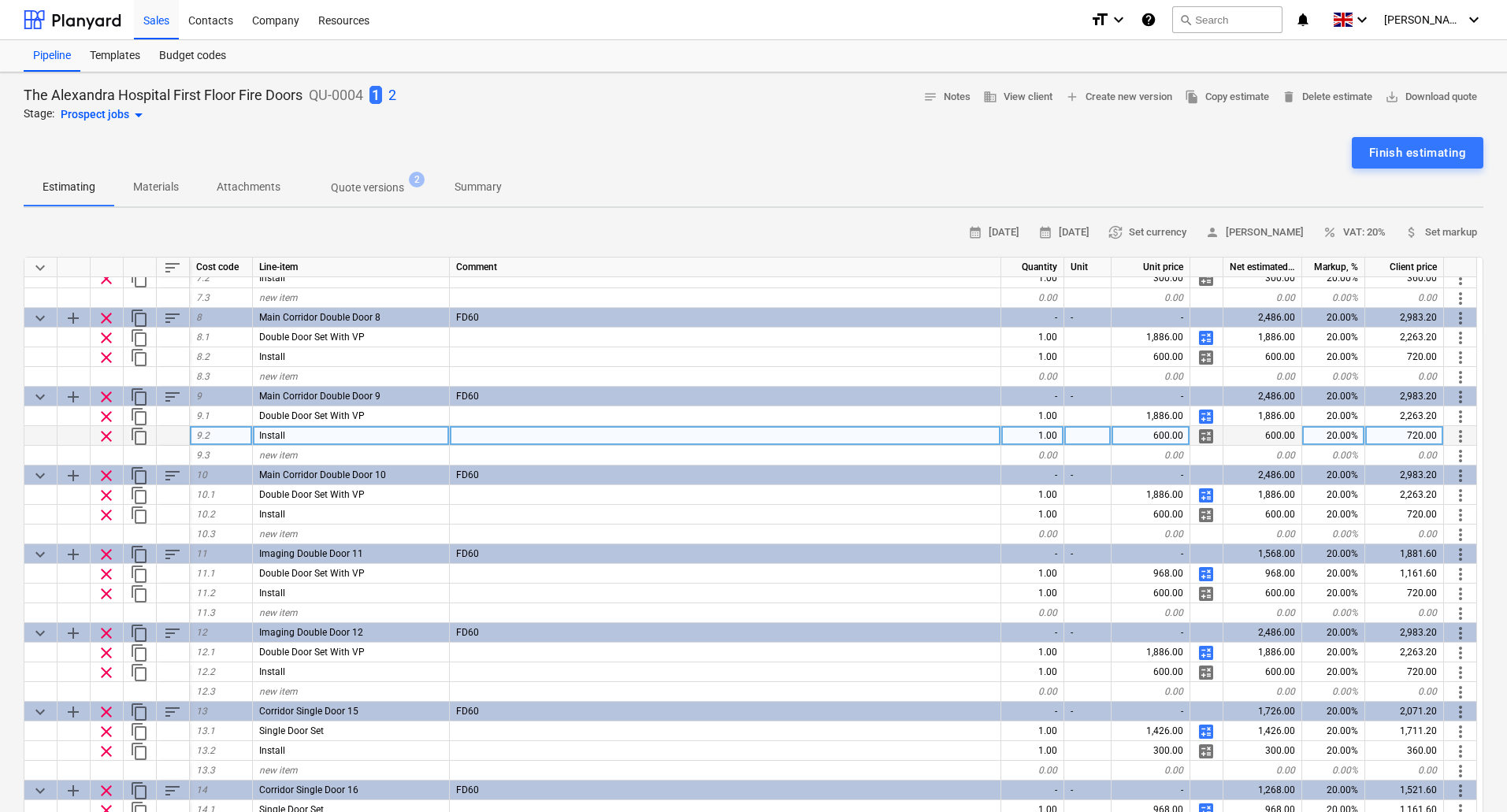
scroll to position [394, 0]
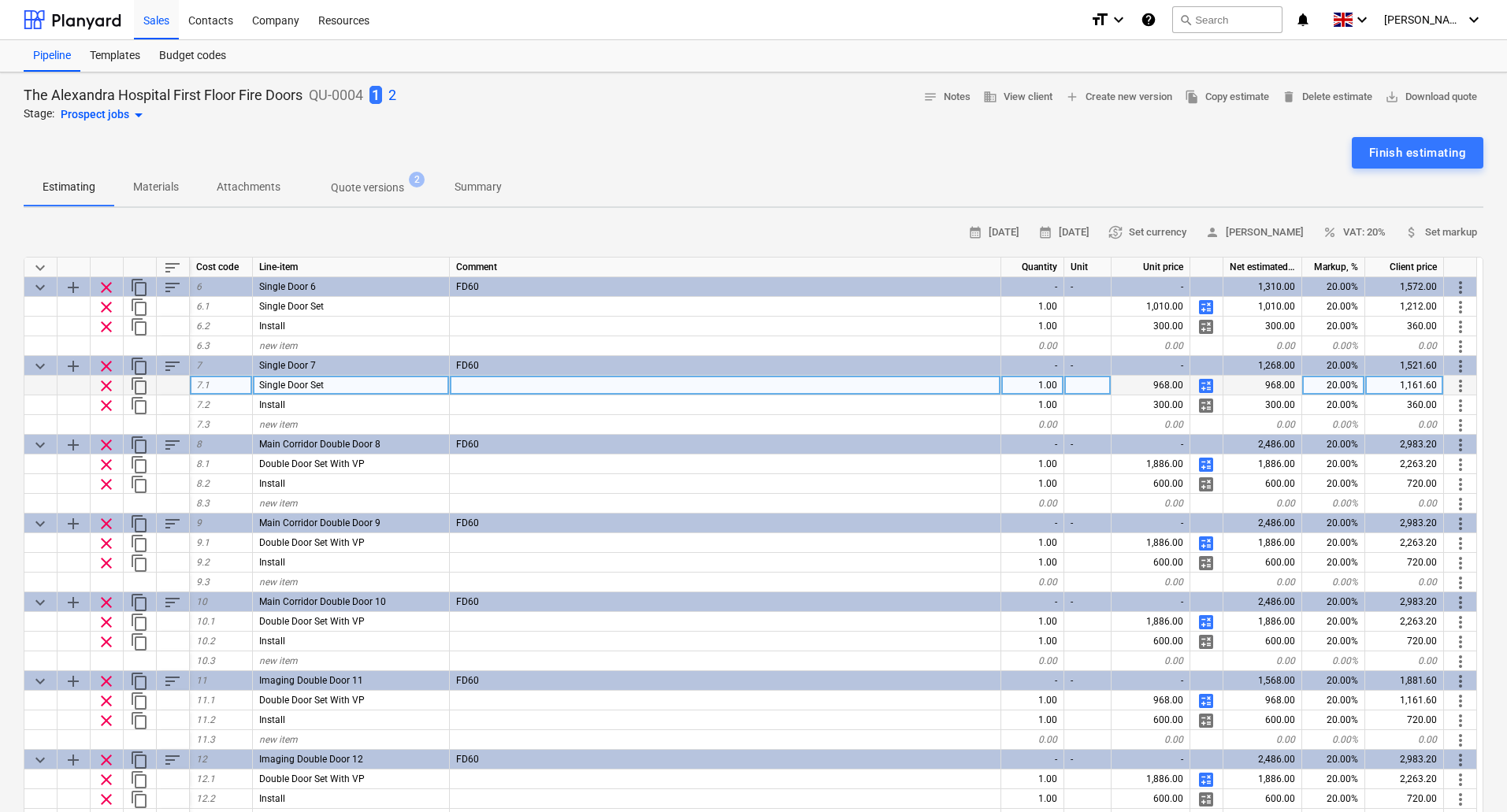
click at [1135, 387] on div "968.00" at bounding box center [1150, 385] width 79 height 19
click at [1209, 383] on span "calculate" at bounding box center [1206, 385] width 18 height 18
type textarea "x"
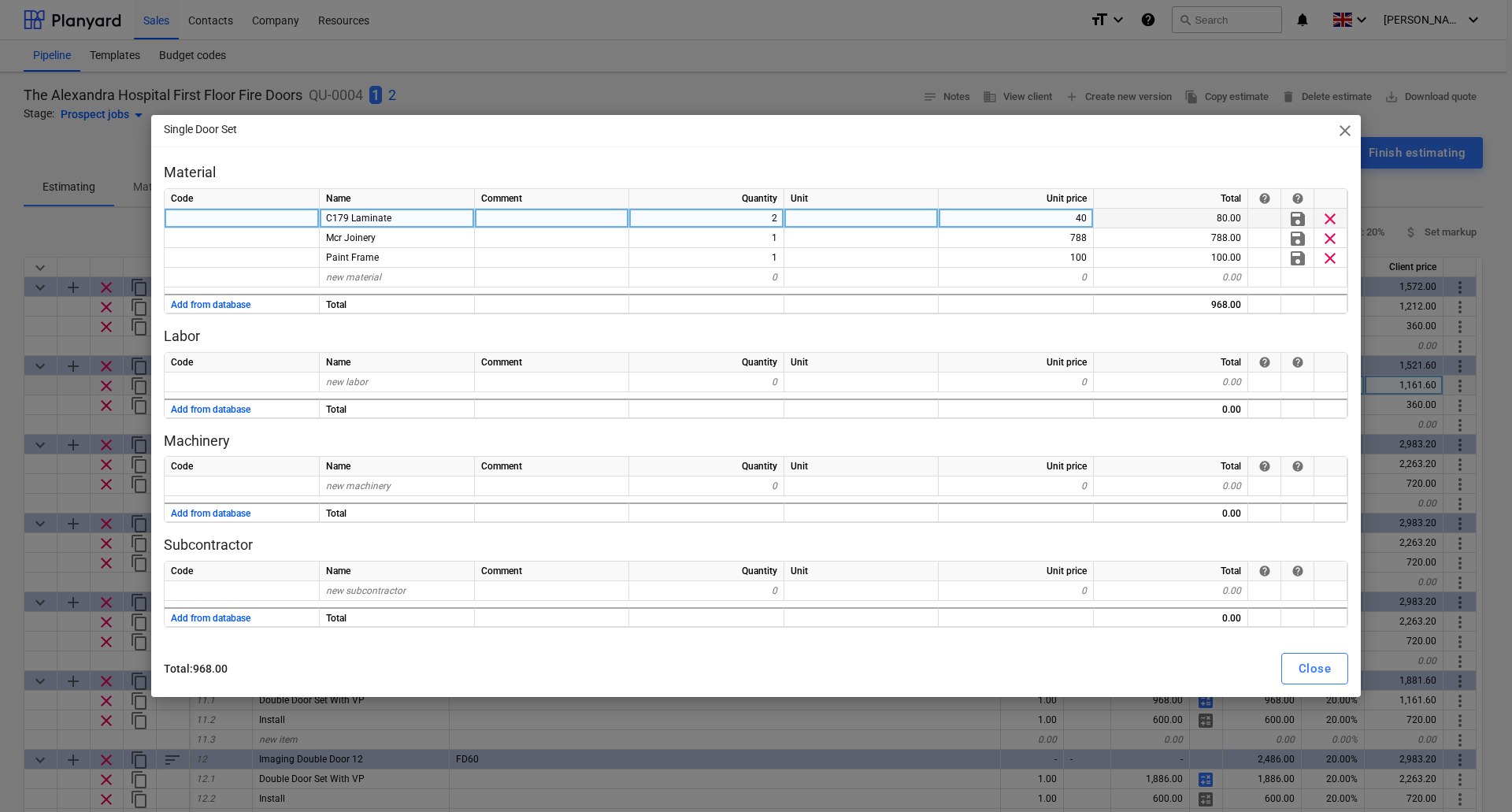
click at [392, 220] on div "C179 Laminate" at bounding box center [397, 218] width 155 height 19
type input "Ironmongery Set 4"
type textarea "x"
type input "142"
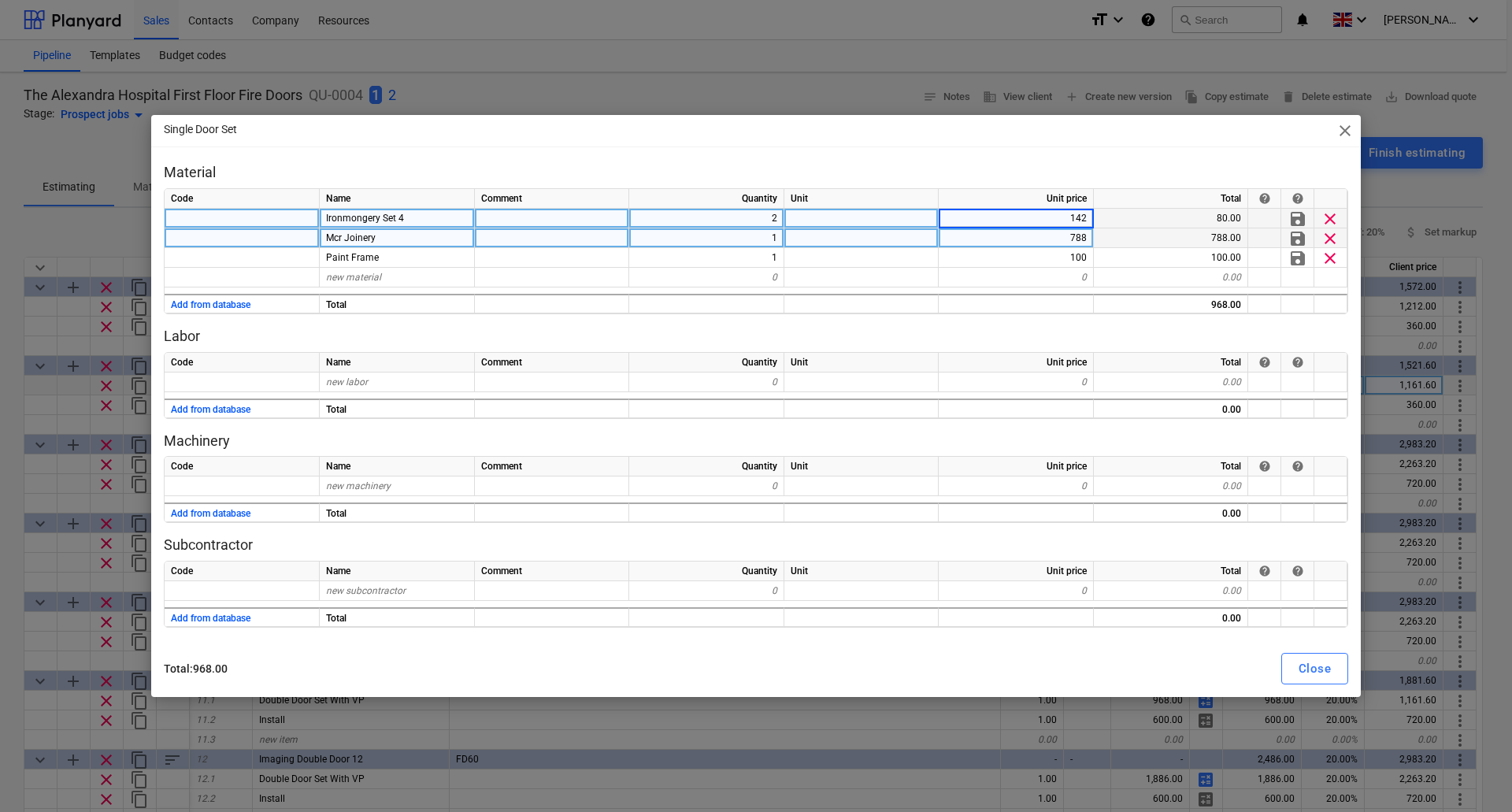
click at [745, 235] on div "1" at bounding box center [707, 237] width 155 height 19
type textarea "x"
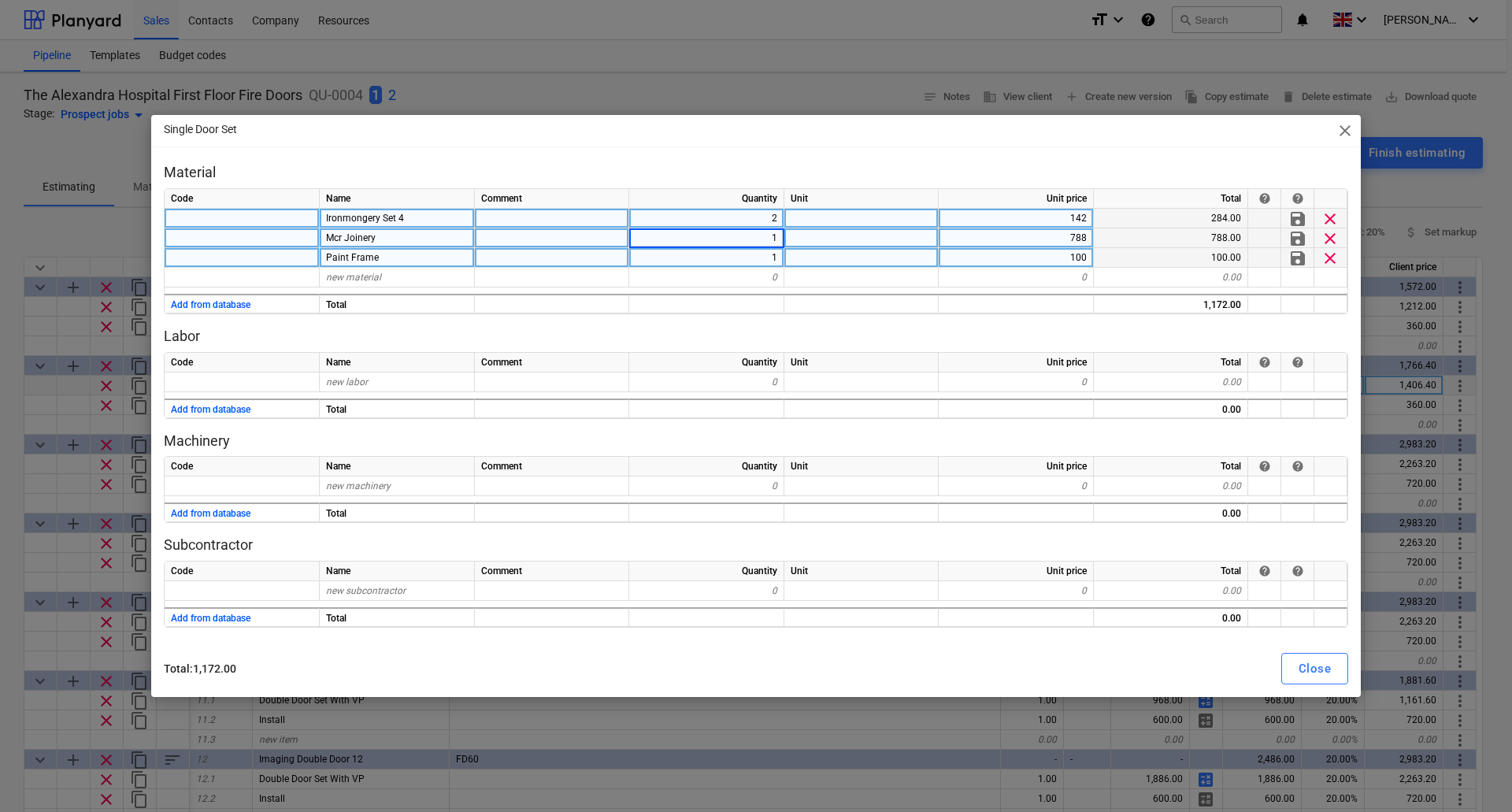
click at [401, 257] on div "Paint Frame" at bounding box center [397, 257] width 155 height 19
type input "C"
type input "B189 Laminate"
type textarea "x"
type input "190"
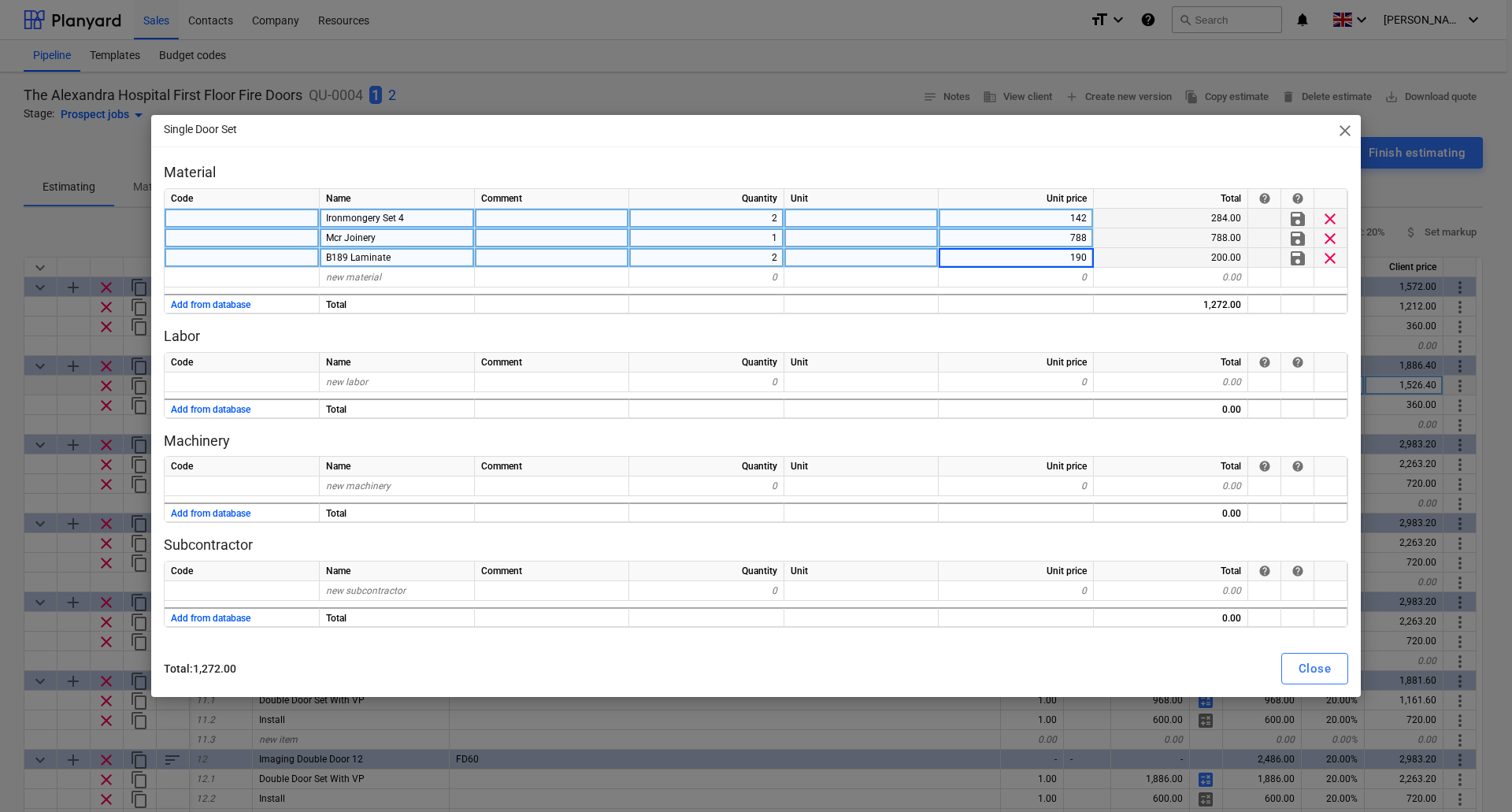
click at [836, 333] on p "Labor" at bounding box center [756, 336] width 1184 height 18
click at [1325, 663] on div "Close" at bounding box center [1314, 669] width 32 height 20
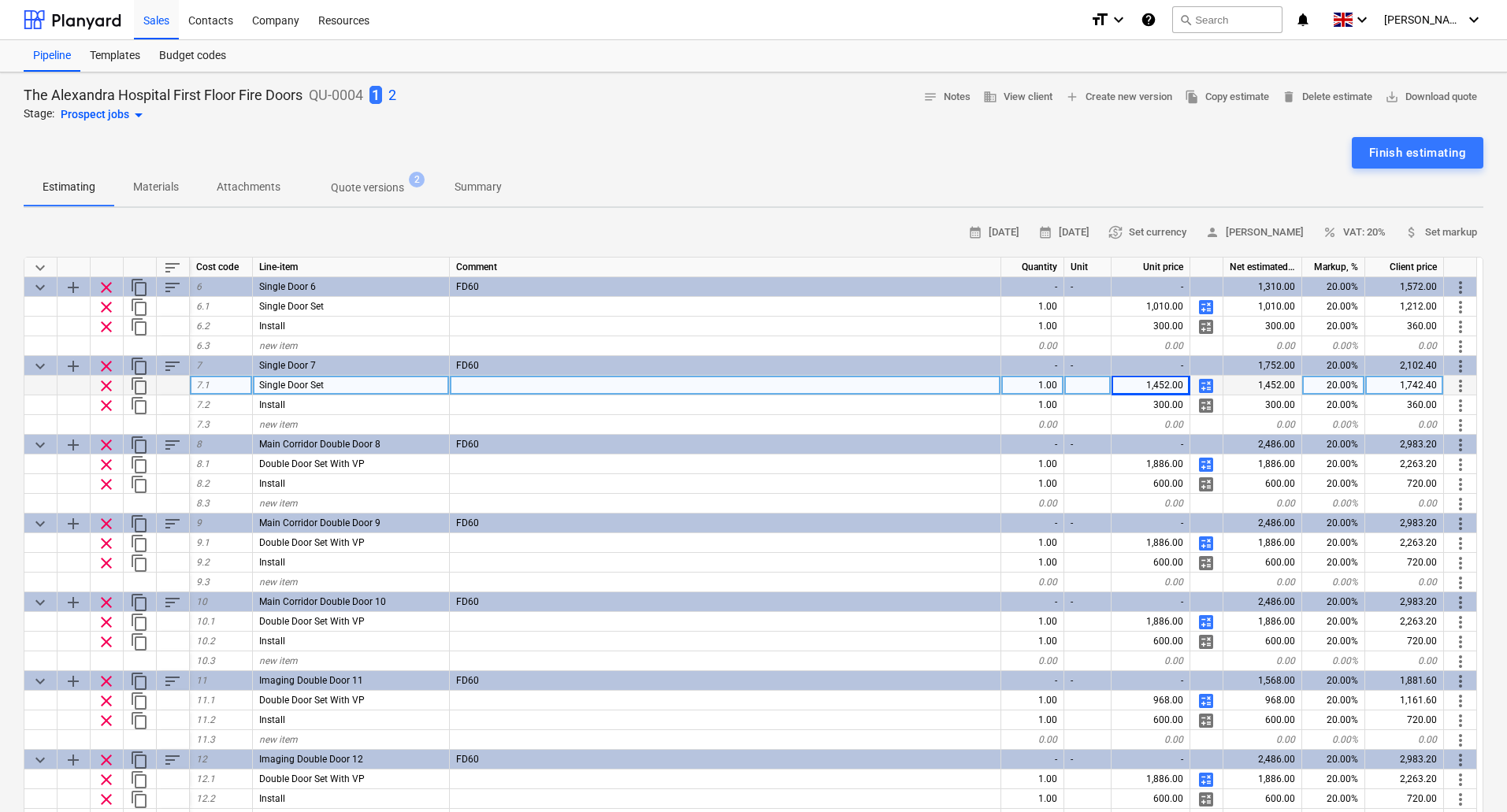
click at [1210, 383] on span "calculate" at bounding box center [1206, 385] width 18 height 18
type textarea "x"
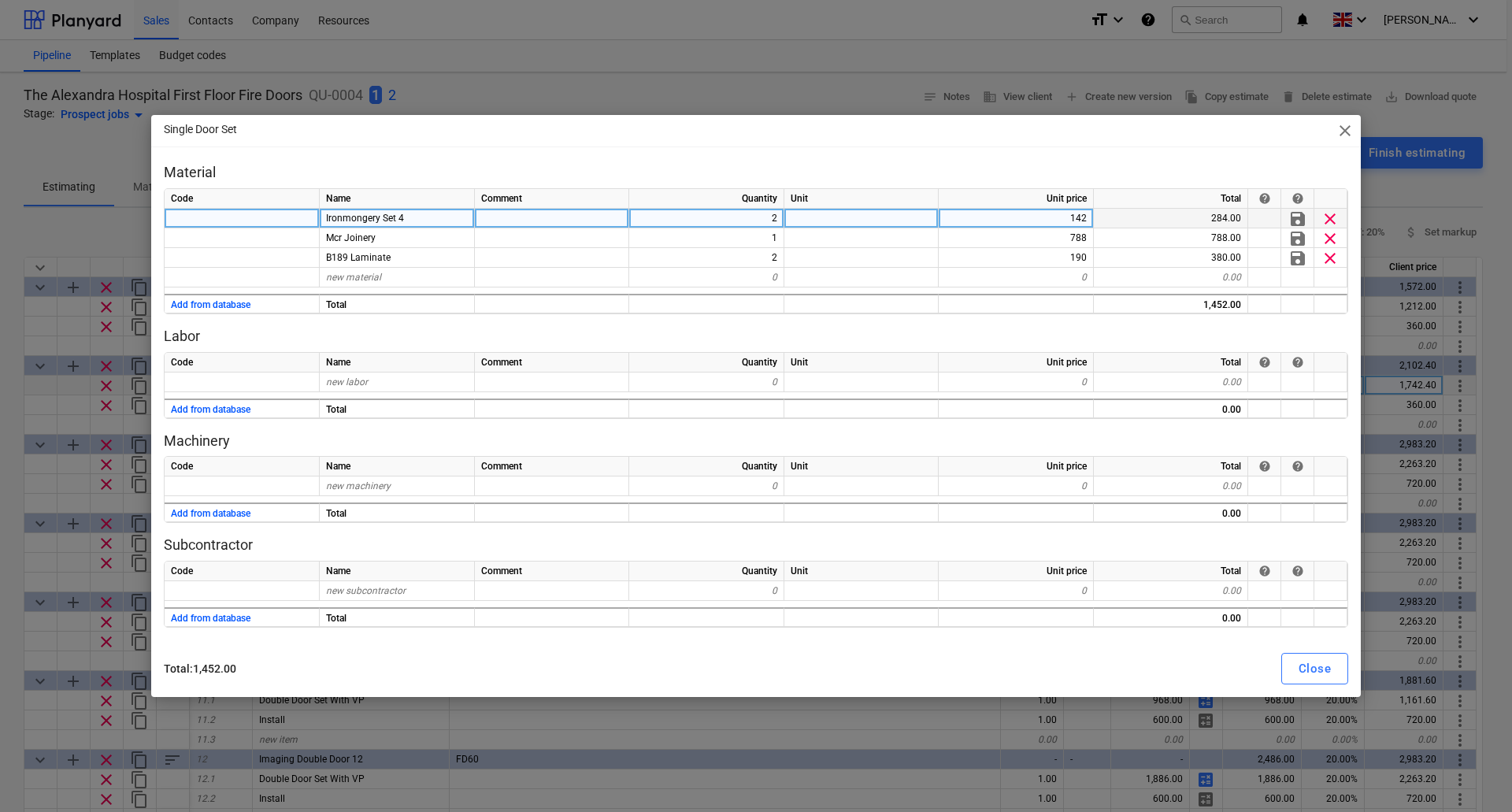
click at [771, 216] on div "2" at bounding box center [707, 218] width 155 height 19
type input "1"
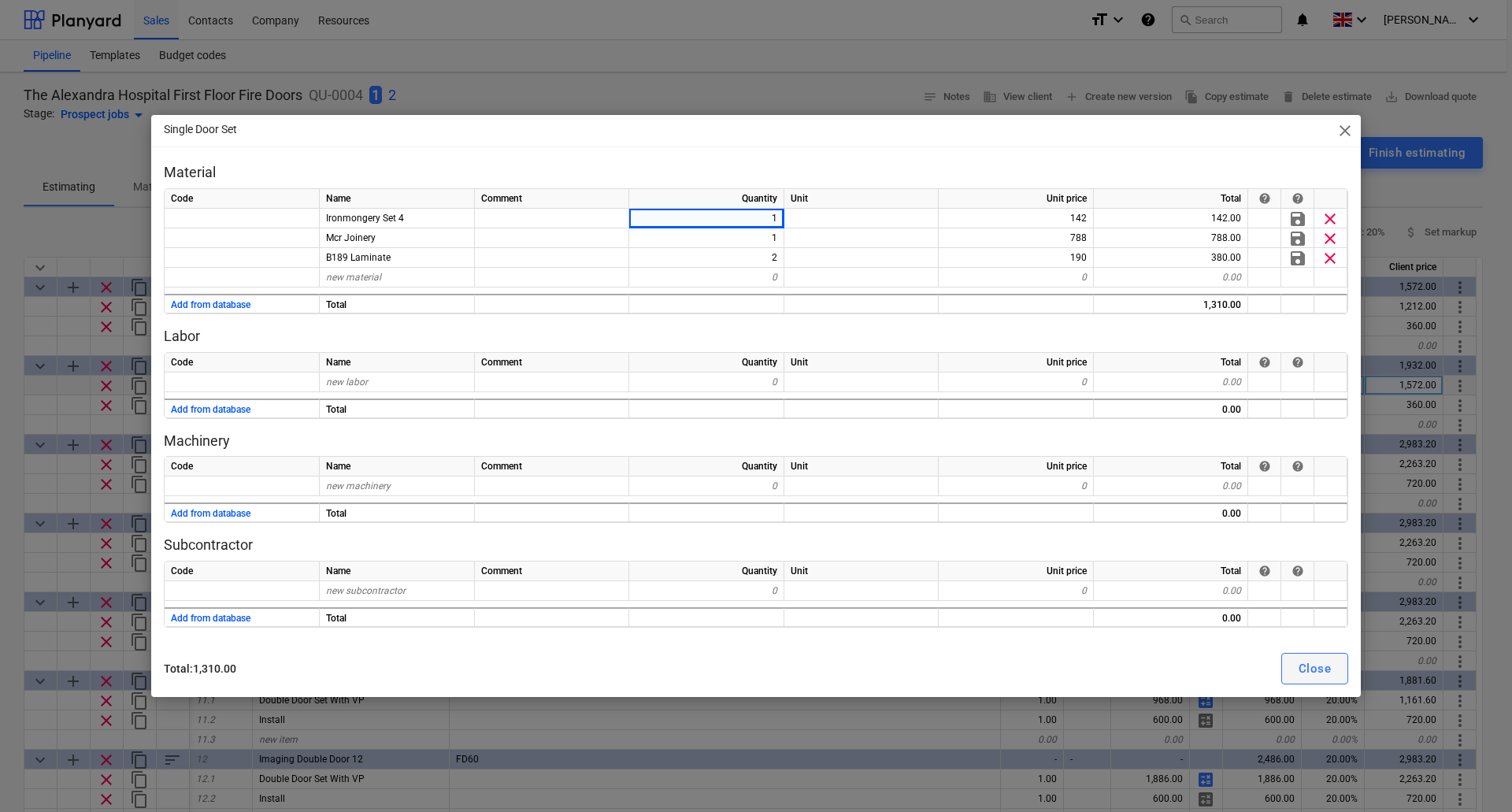
click at [1301, 669] on div "Close" at bounding box center [1314, 669] width 32 height 20
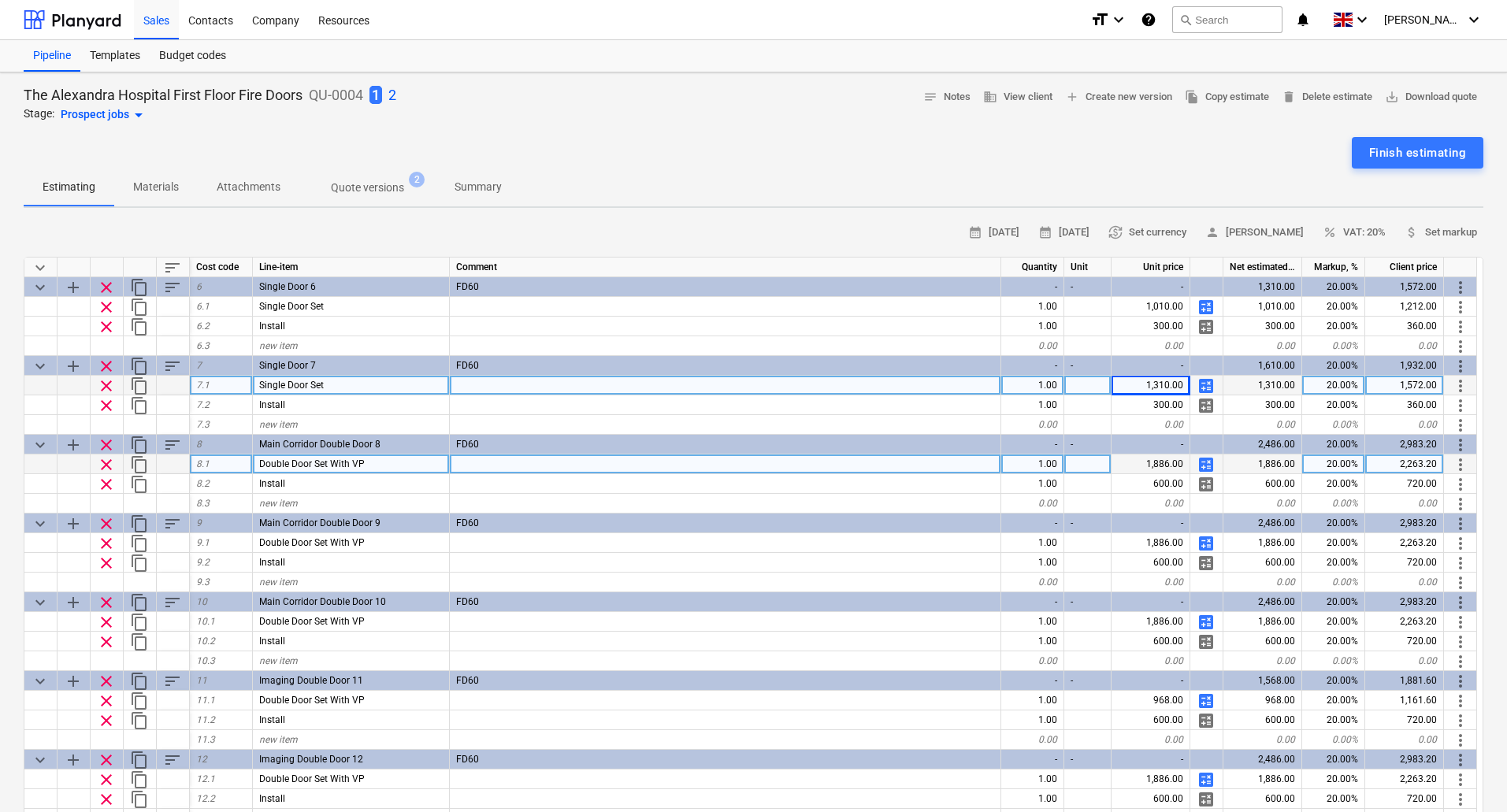
click at [1209, 464] on span "calculate" at bounding box center [1206, 465] width 18 height 18
type textarea "x"
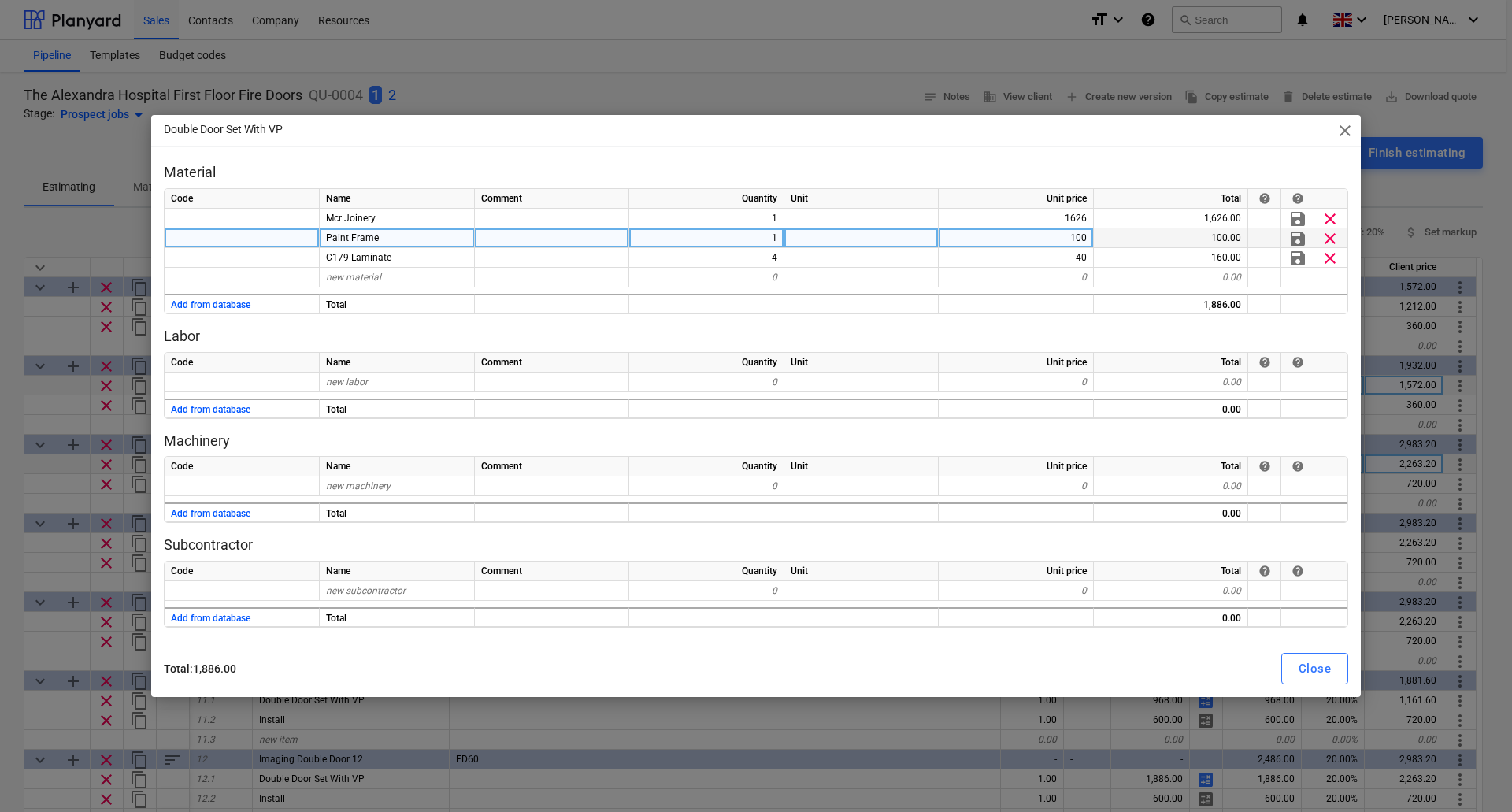
click at [376, 238] on span "Paint Frame" at bounding box center [352, 237] width 53 height 11
type input "Ironmongery Set 2"
type textarea "x"
type input "309"
click at [424, 238] on div "Ironmongery Set 2" at bounding box center [397, 237] width 155 height 19
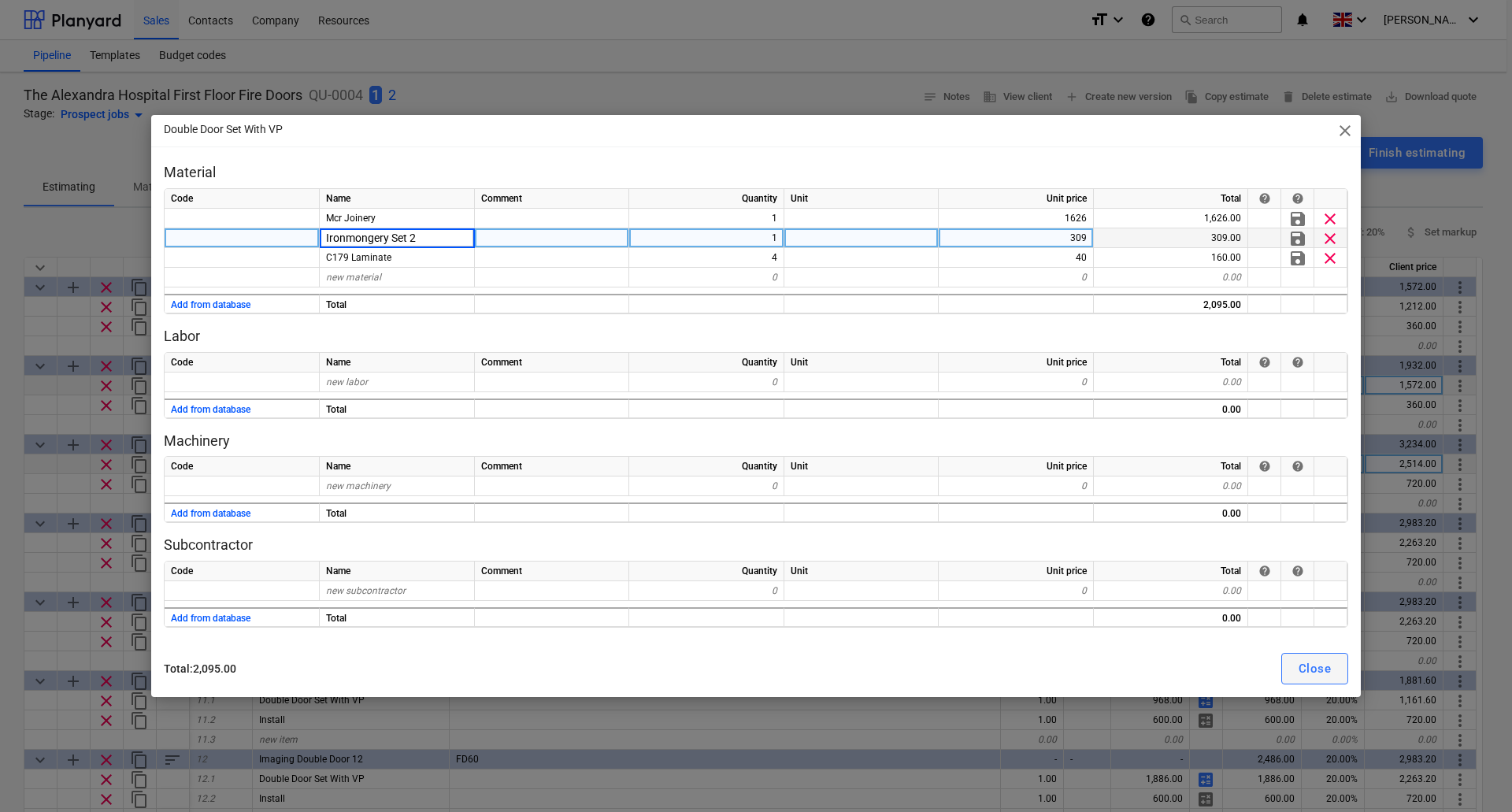
click at [1337, 667] on button "Close" at bounding box center [1314, 669] width 67 height 31
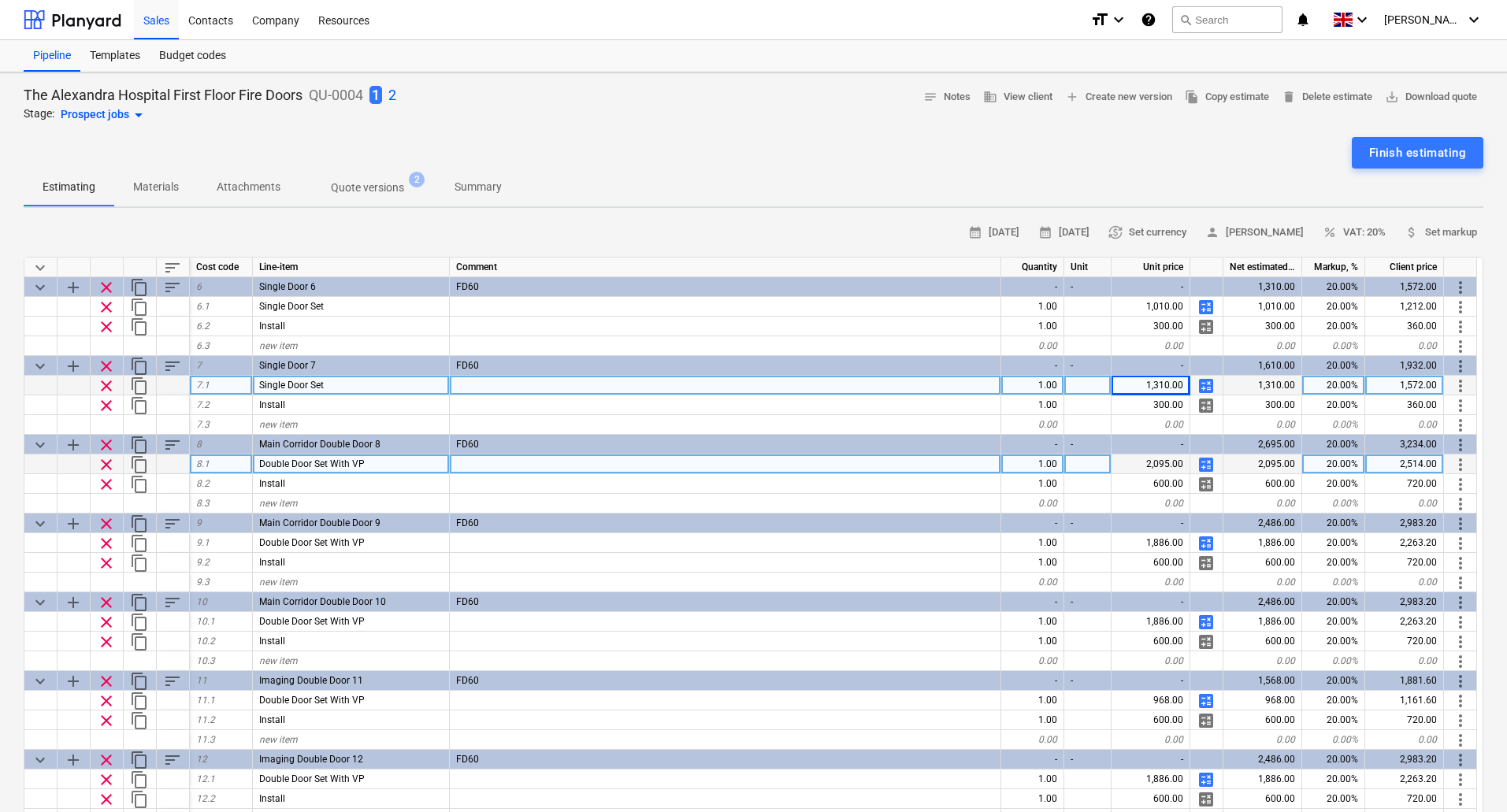
click at [1204, 461] on span "calculate" at bounding box center [1206, 465] width 18 height 18
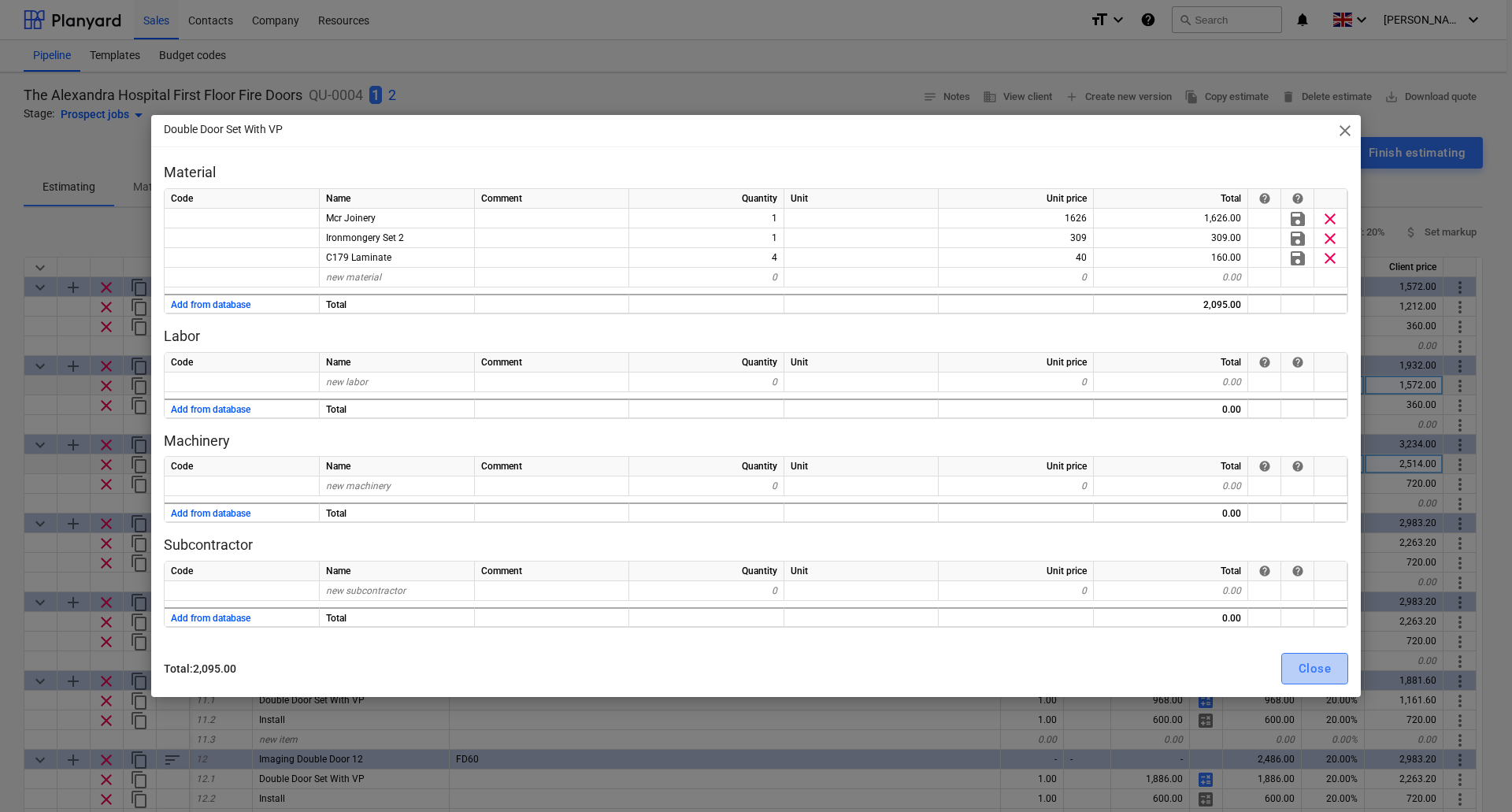
click at [1320, 669] on div "Close" at bounding box center [1314, 669] width 32 height 20
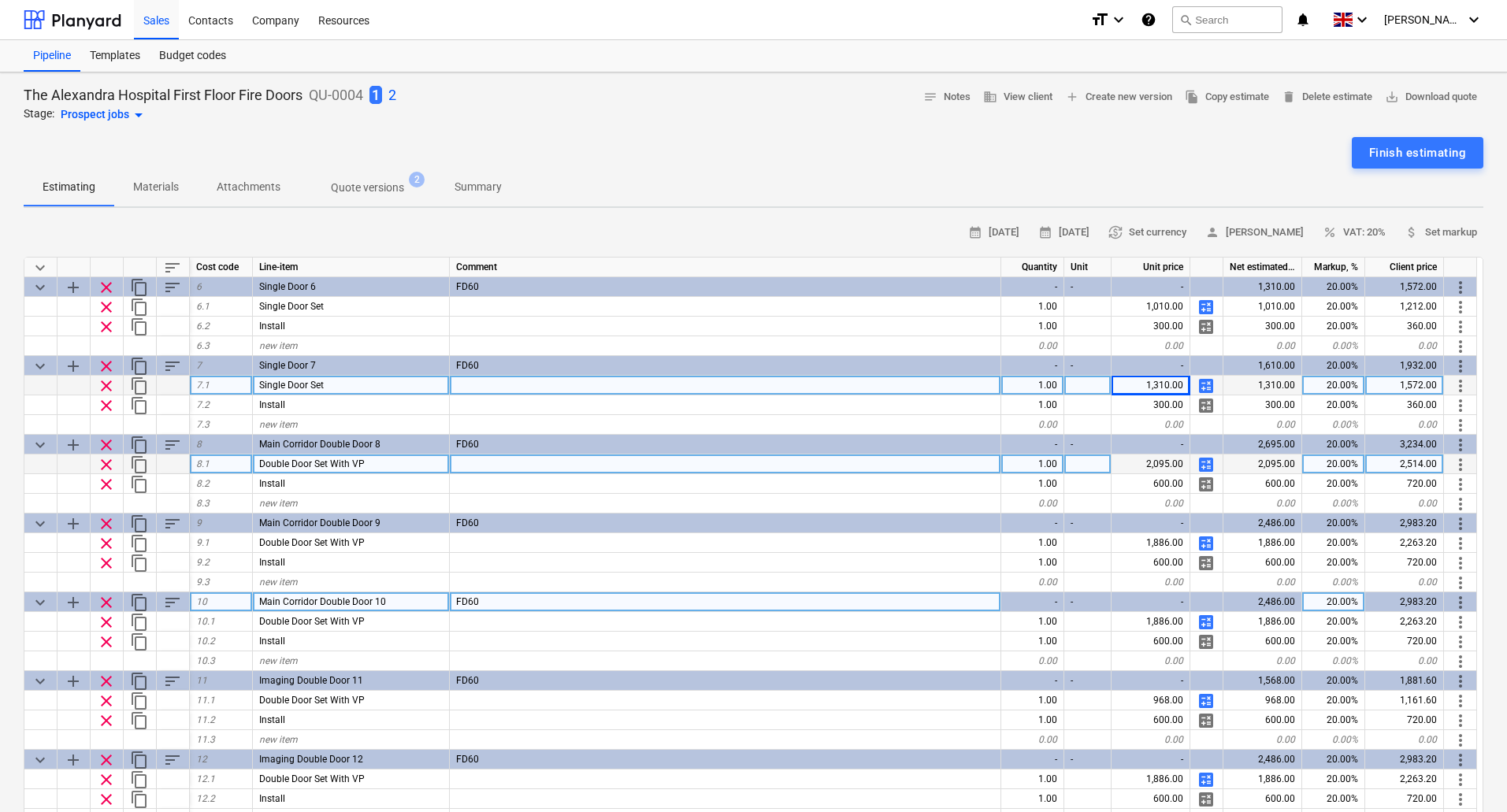
scroll to position [472, 0]
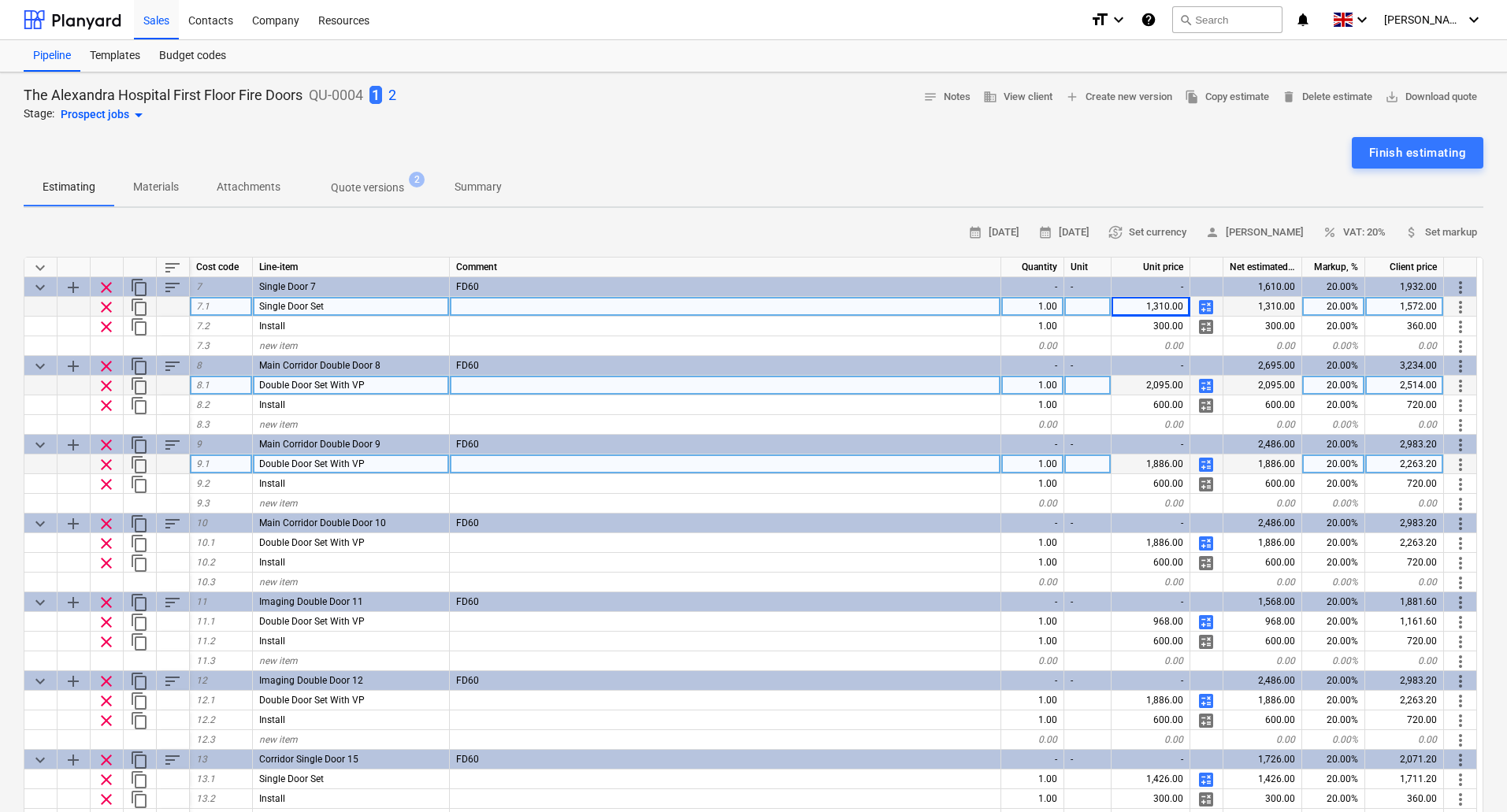
click at [1138, 467] on div "1,886.00" at bounding box center [1150, 464] width 79 height 19
click at [1209, 464] on span "calculate" at bounding box center [1206, 465] width 18 height 18
type textarea "x"
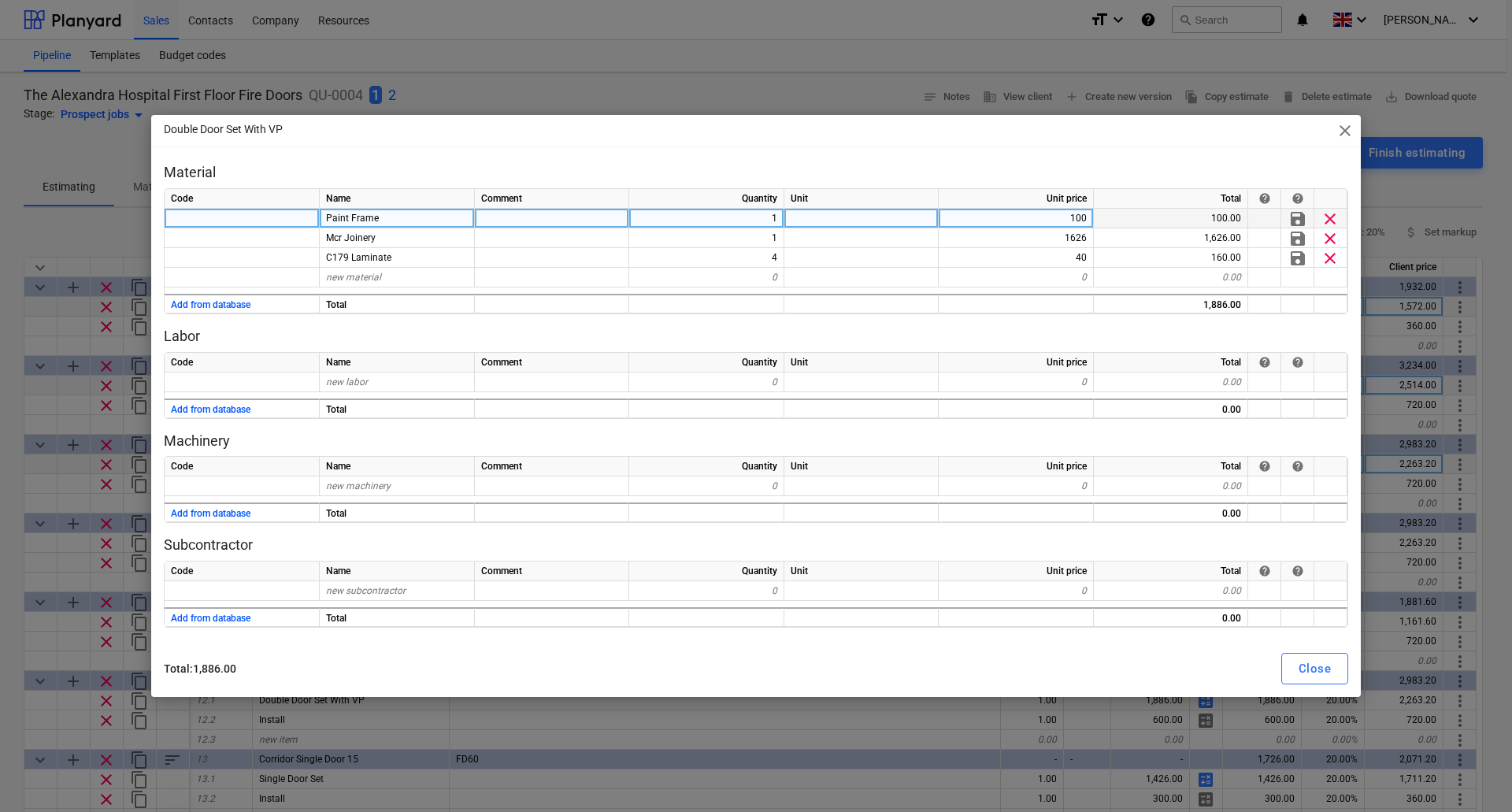
click at [391, 216] on div "Paint Frame" at bounding box center [397, 218] width 155 height 19
type input "Ironmongery Set 2"
type textarea "x"
type input "309"
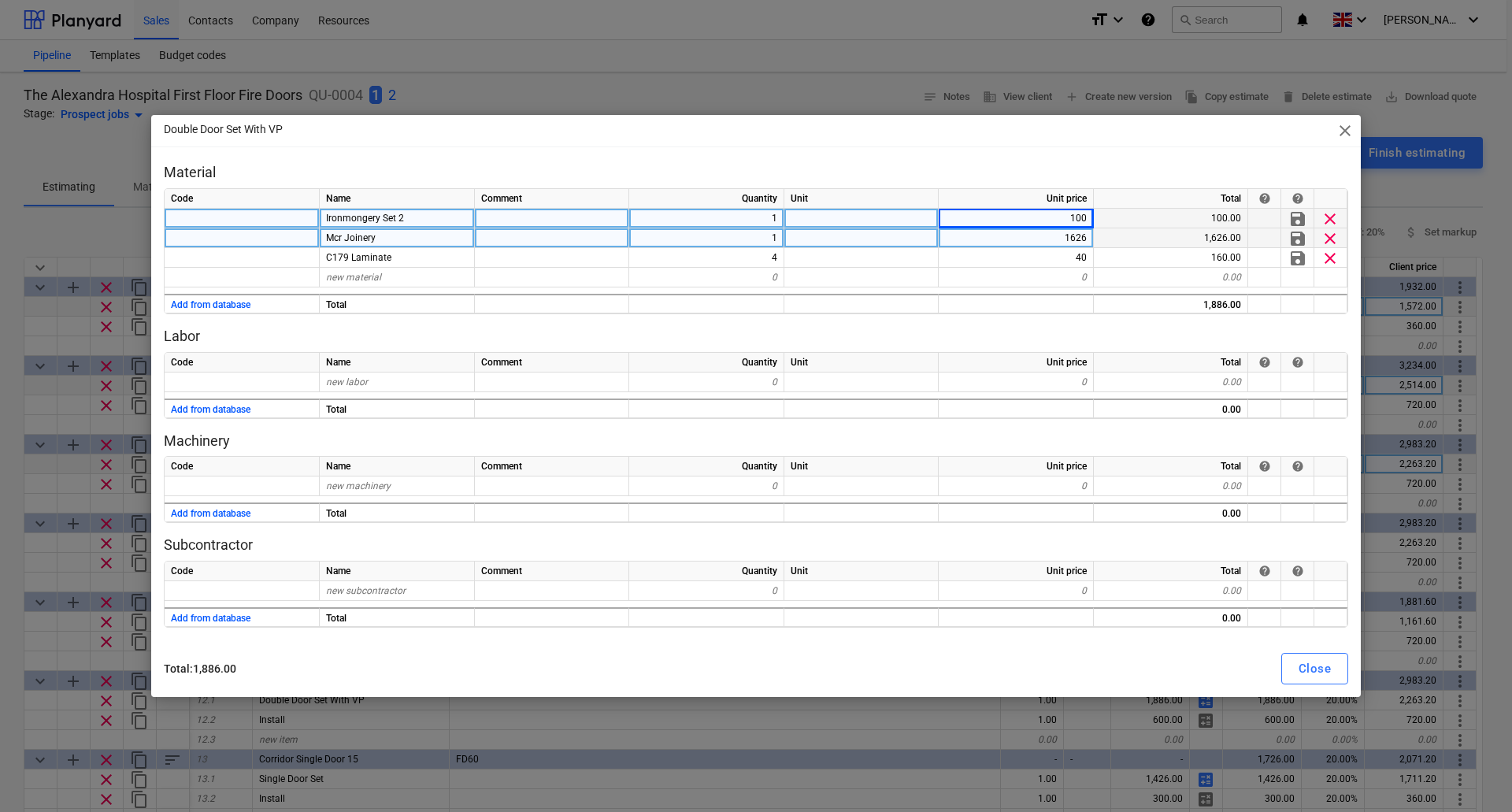
click at [1040, 240] on div "1626" at bounding box center [1016, 237] width 155 height 19
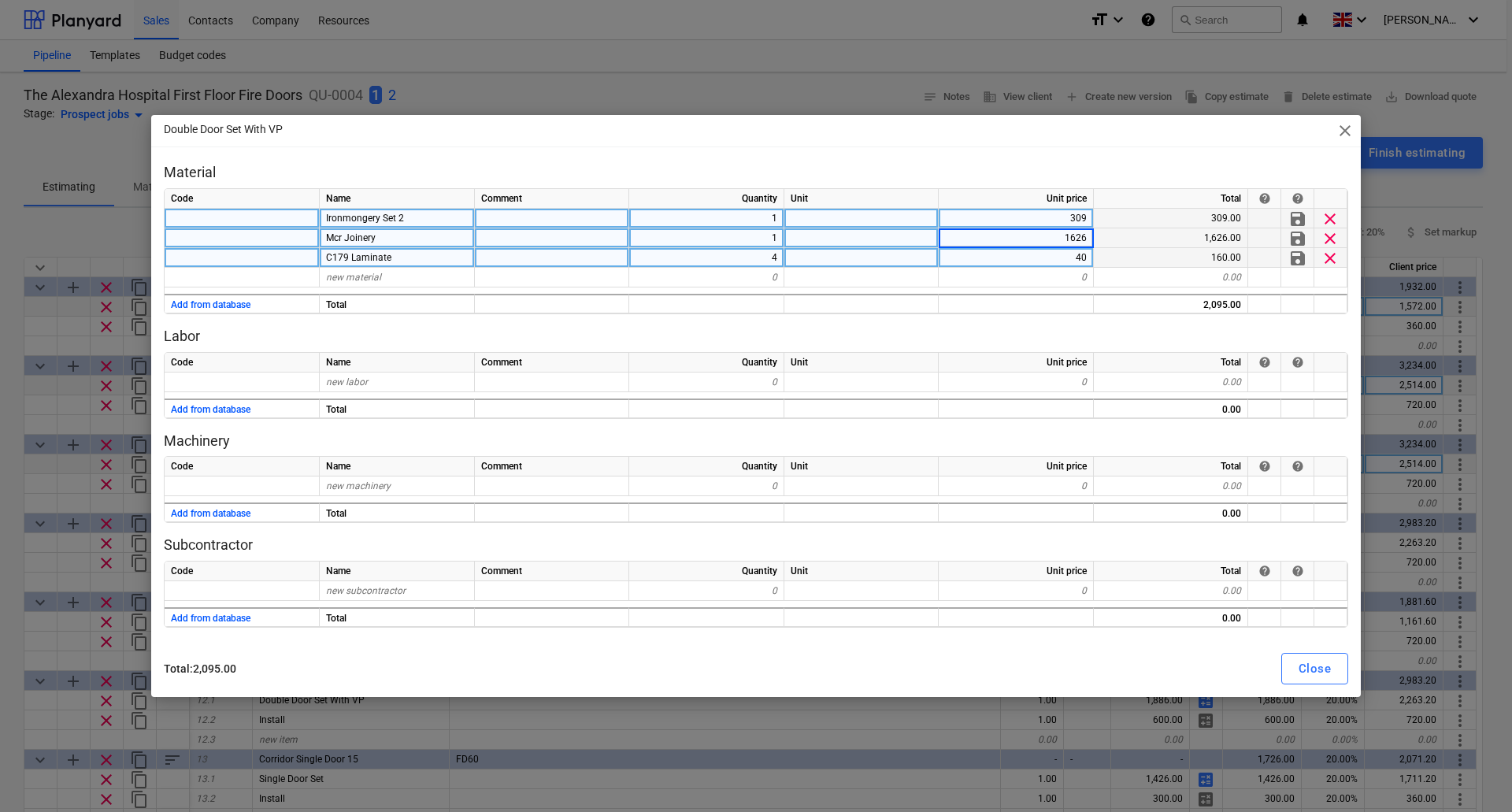
click at [1042, 259] on div "40" at bounding box center [1016, 257] width 155 height 19
click at [1293, 675] on button "Close" at bounding box center [1314, 669] width 67 height 31
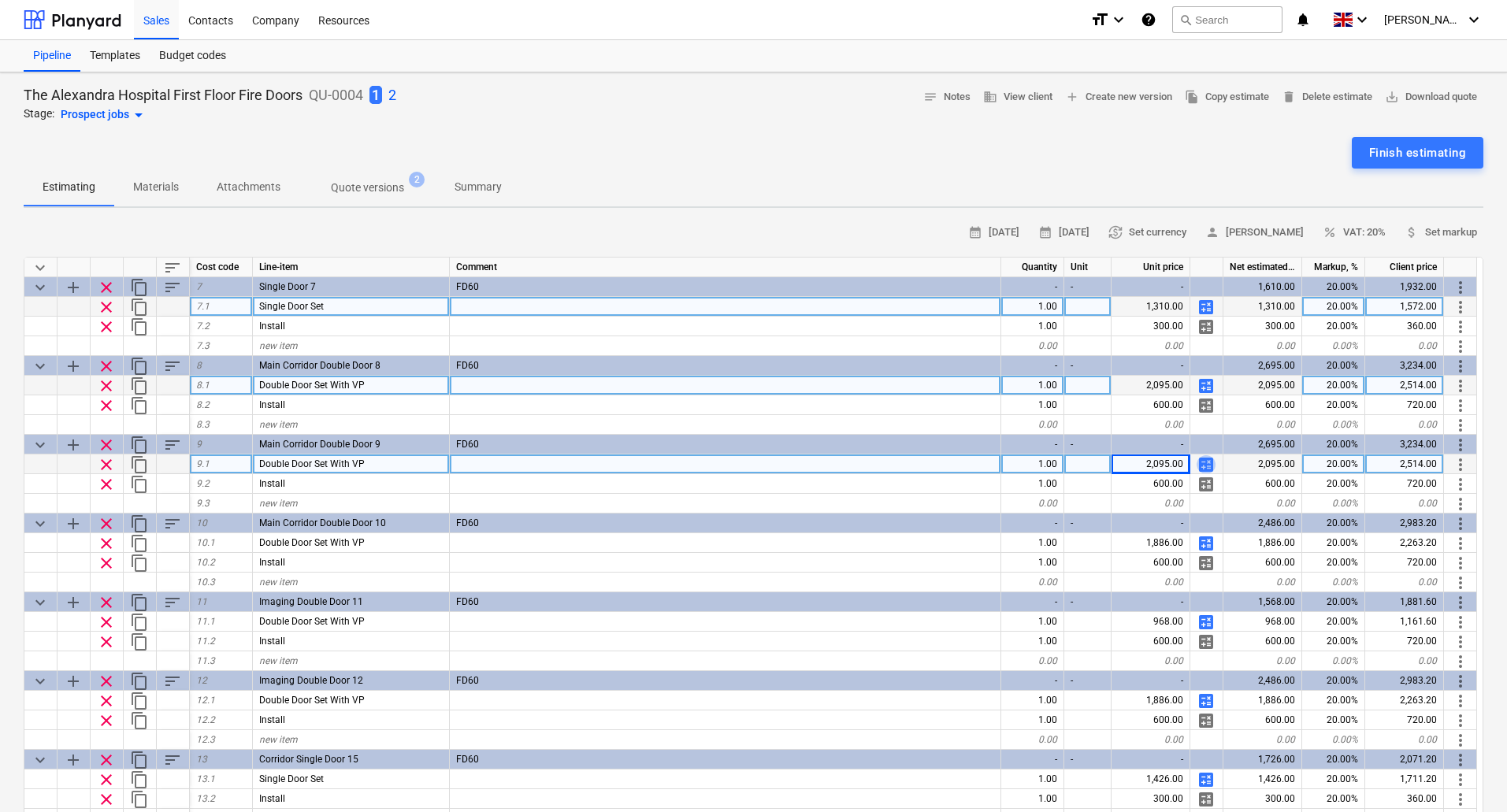
click at [1205, 462] on span "calculate" at bounding box center [1206, 465] width 18 height 18
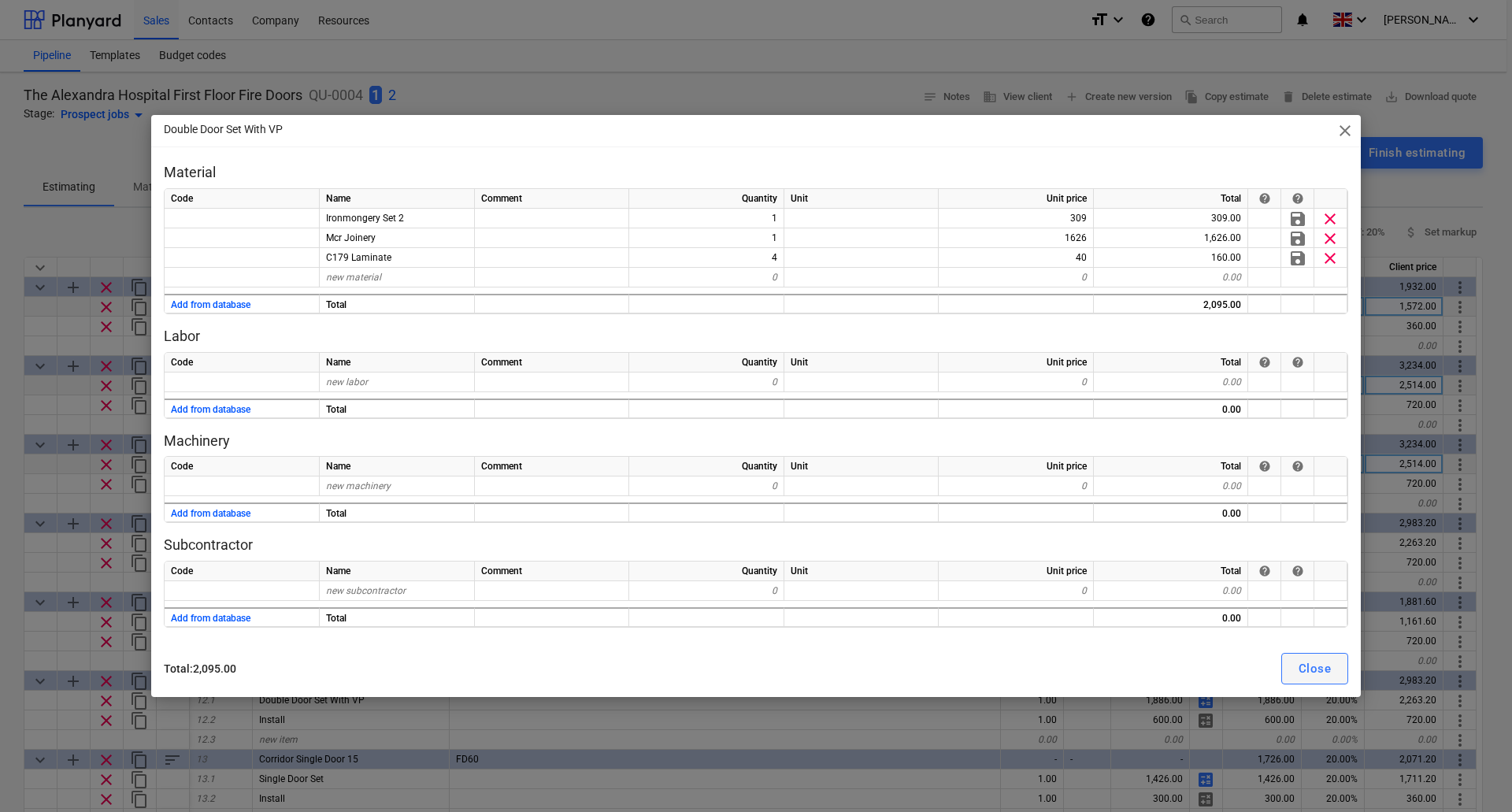
click at [1317, 666] on div "Close" at bounding box center [1314, 669] width 32 height 20
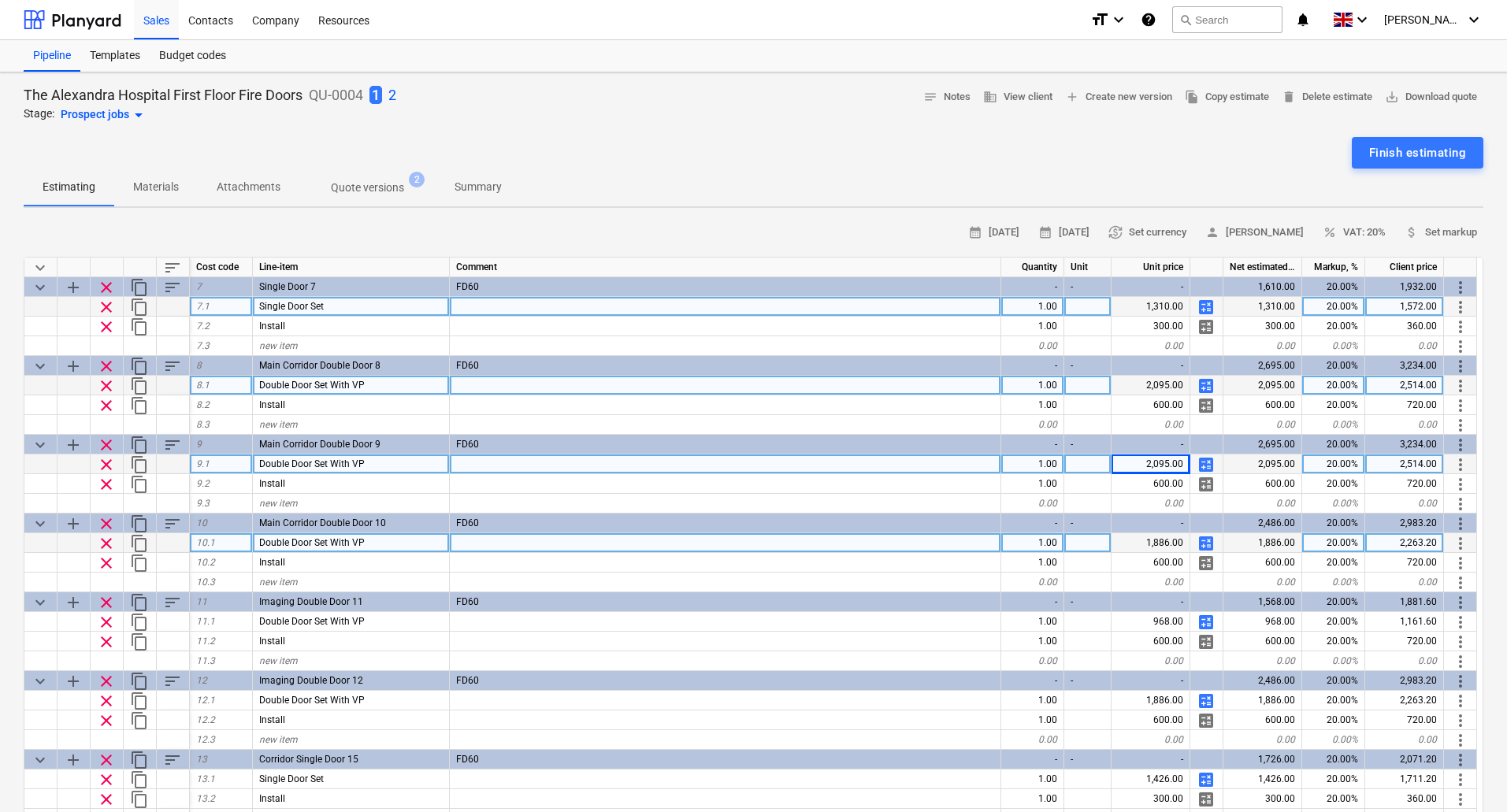
click at [1155, 539] on div "1,886.00" at bounding box center [1150, 542] width 79 height 19
click at [1208, 539] on span "calculate" at bounding box center [1206, 543] width 18 height 18
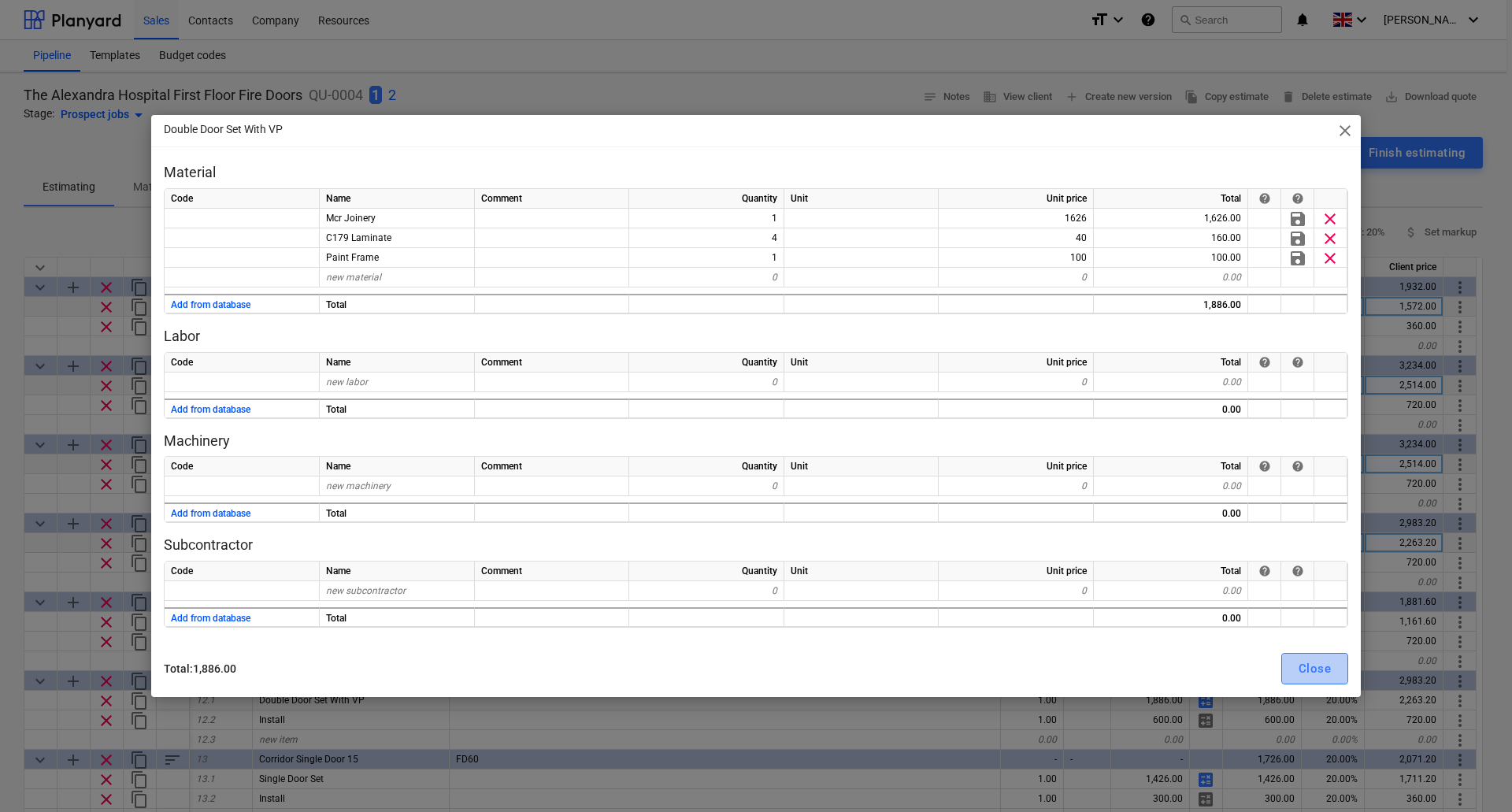
click at [1325, 673] on div "Close" at bounding box center [1314, 669] width 32 height 20
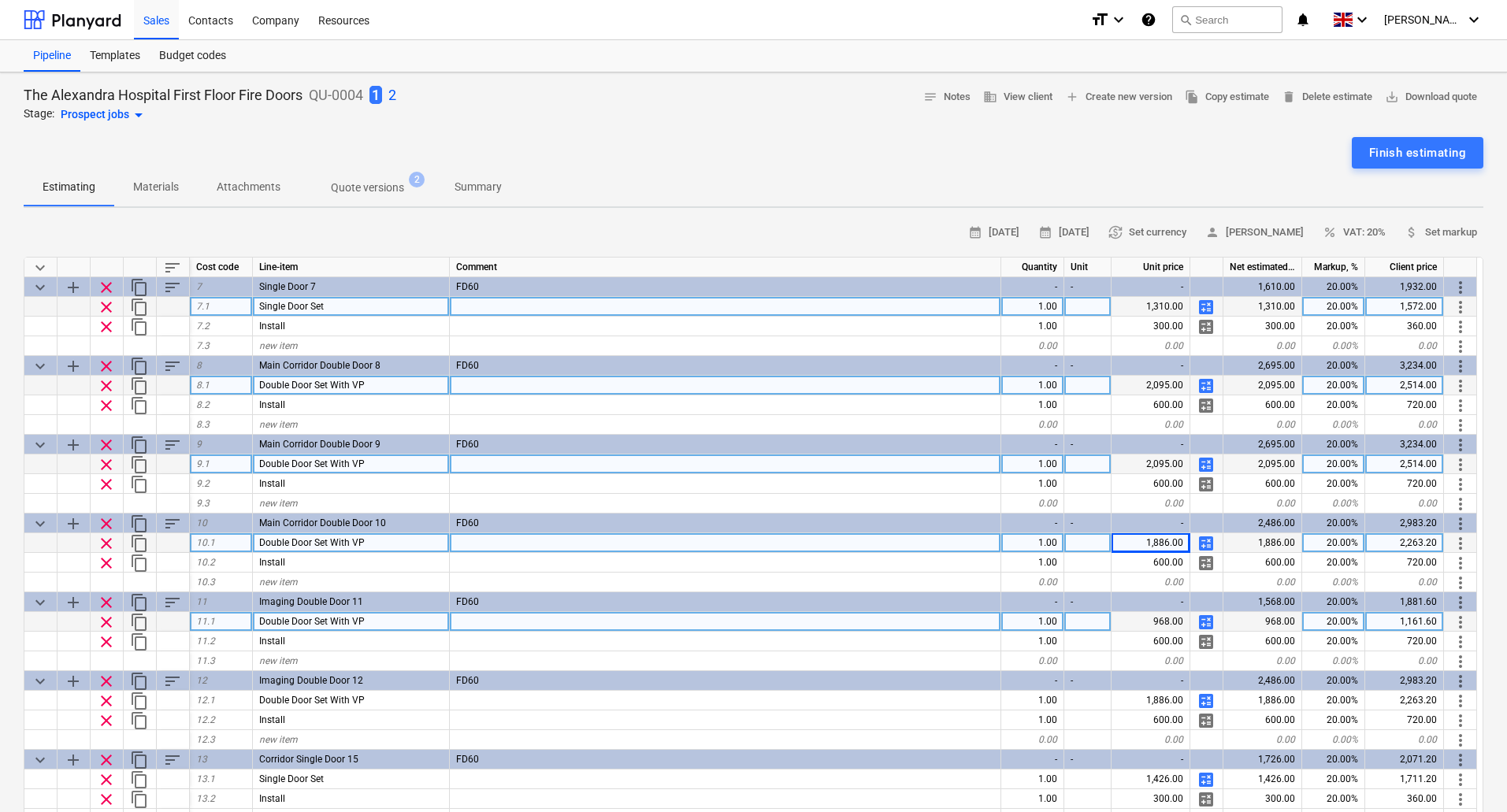
click at [1161, 621] on div "968.00" at bounding box center [1150, 621] width 79 height 19
click at [1208, 623] on span "calculate" at bounding box center [1206, 622] width 18 height 18
type textarea "x"
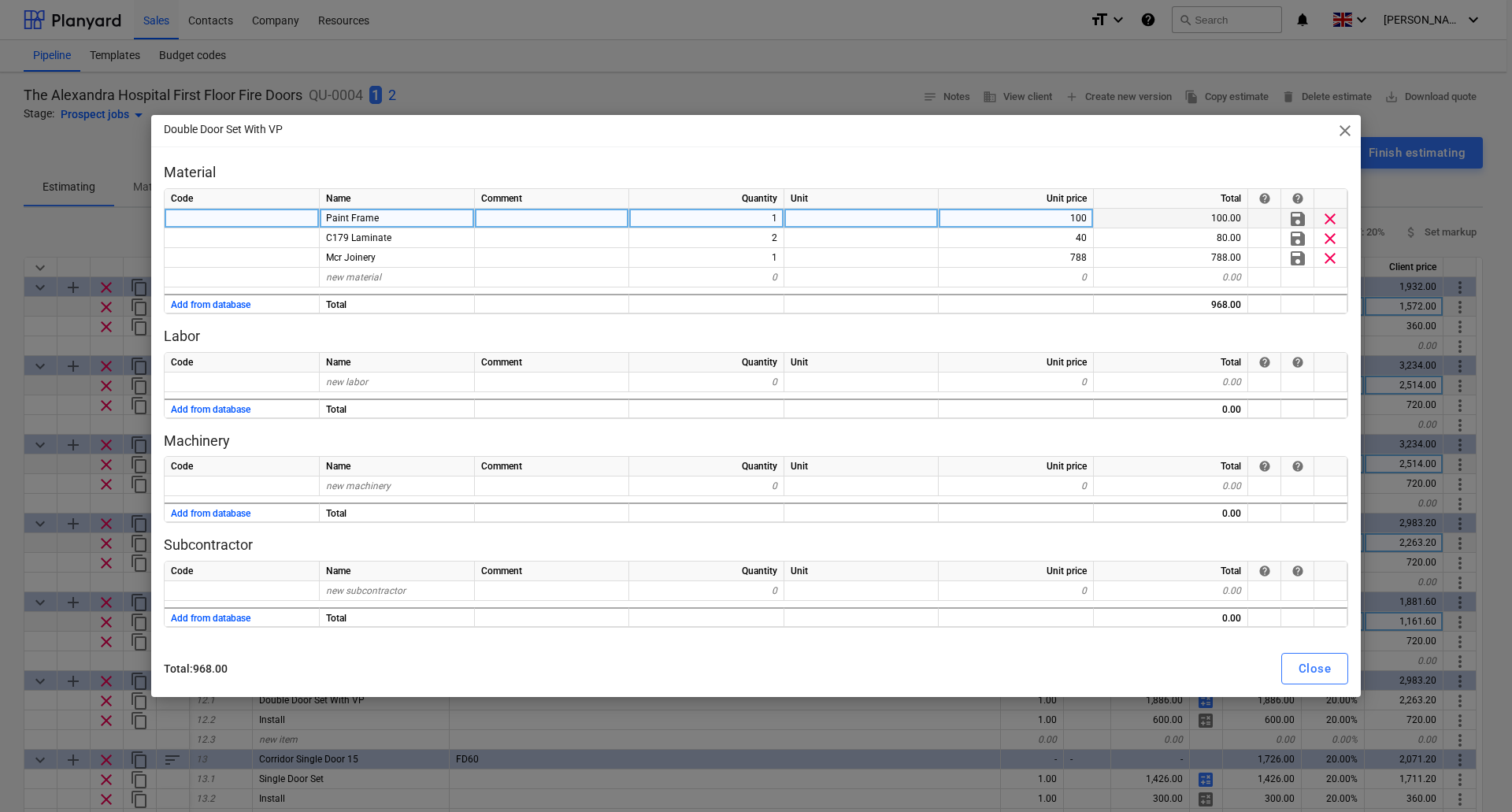
click at [401, 212] on div "Paint Frame" at bounding box center [397, 218] width 155 height 19
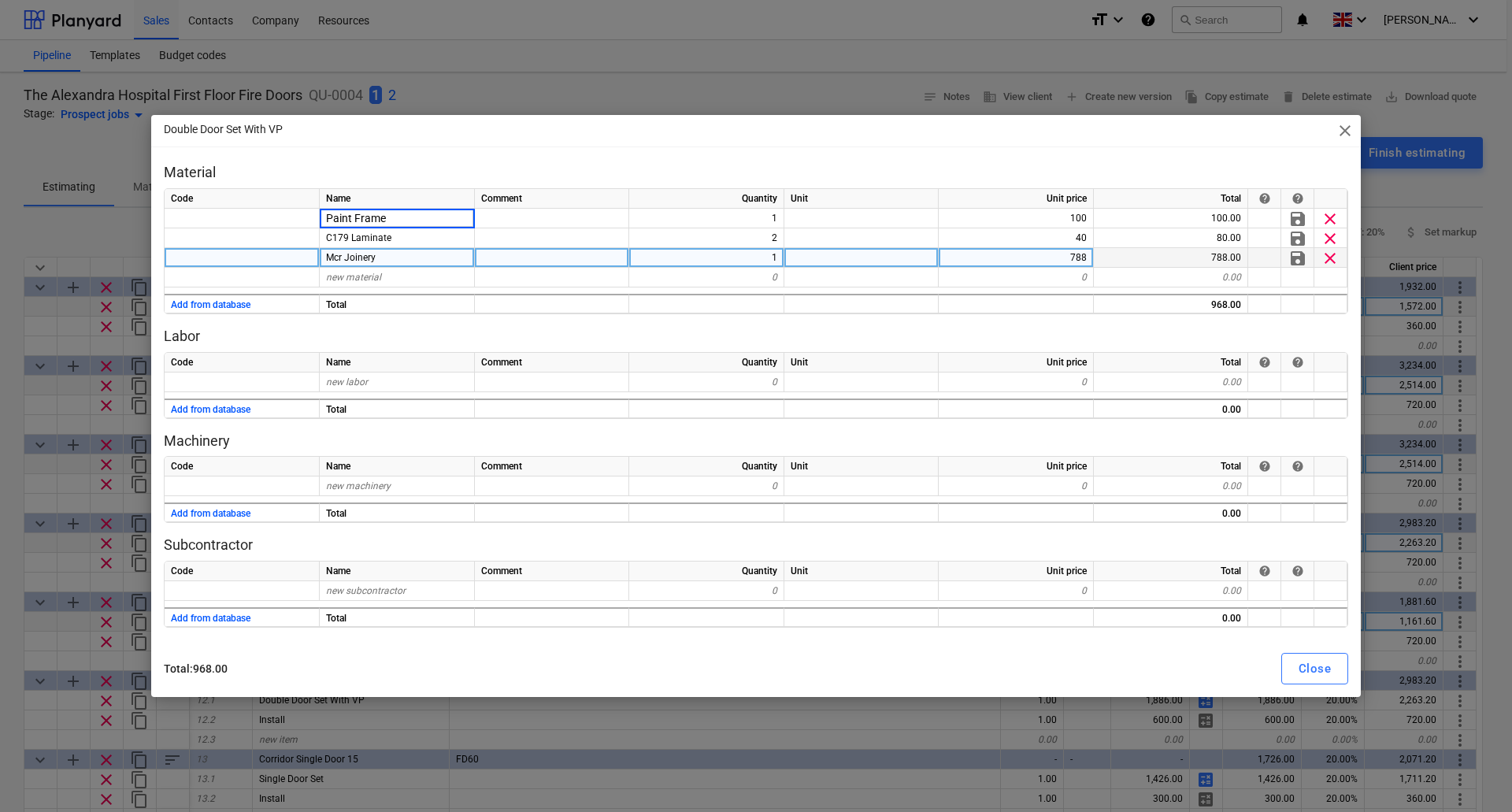
drag, startPoint x: 422, startPoint y: 213, endPoint x: 213, endPoint y: 248, distance: 211.9
click at [213, 248] on div "Code Name Comment Quantity Unit Unit price Total help help Paint Frame 1 100 10…" at bounding box center [756, 251] width 1184 height 126
type input "Ironmongery Set 4"
type textarea "x"
type input "142"
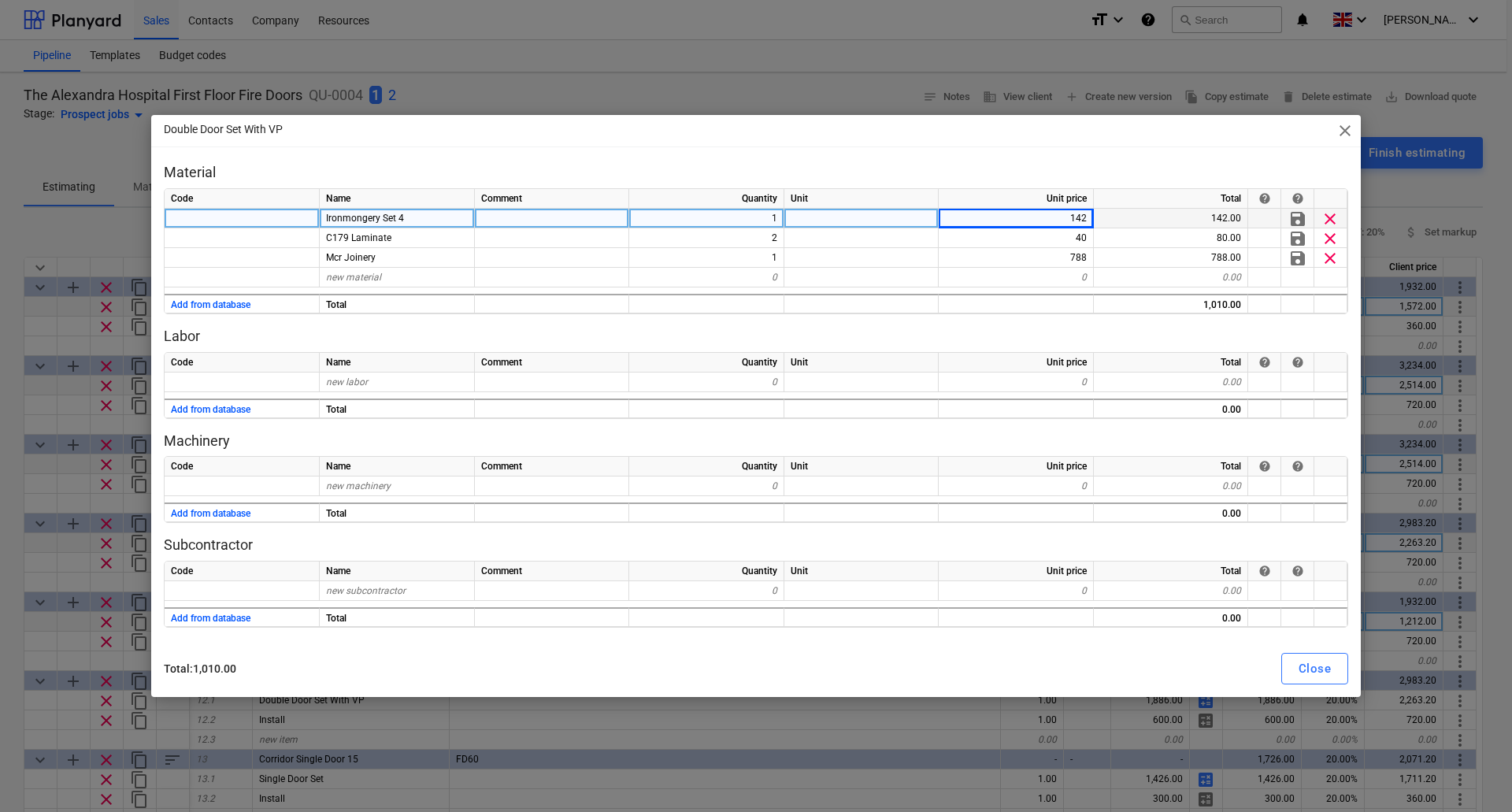
click at [394, 209] on div "Ironmongery Set 4" at bounding box center [397, 218] width 155 height 19
click at [1325, 672] on div "Close" at bounding box center [1314, 669] width 32 height 20
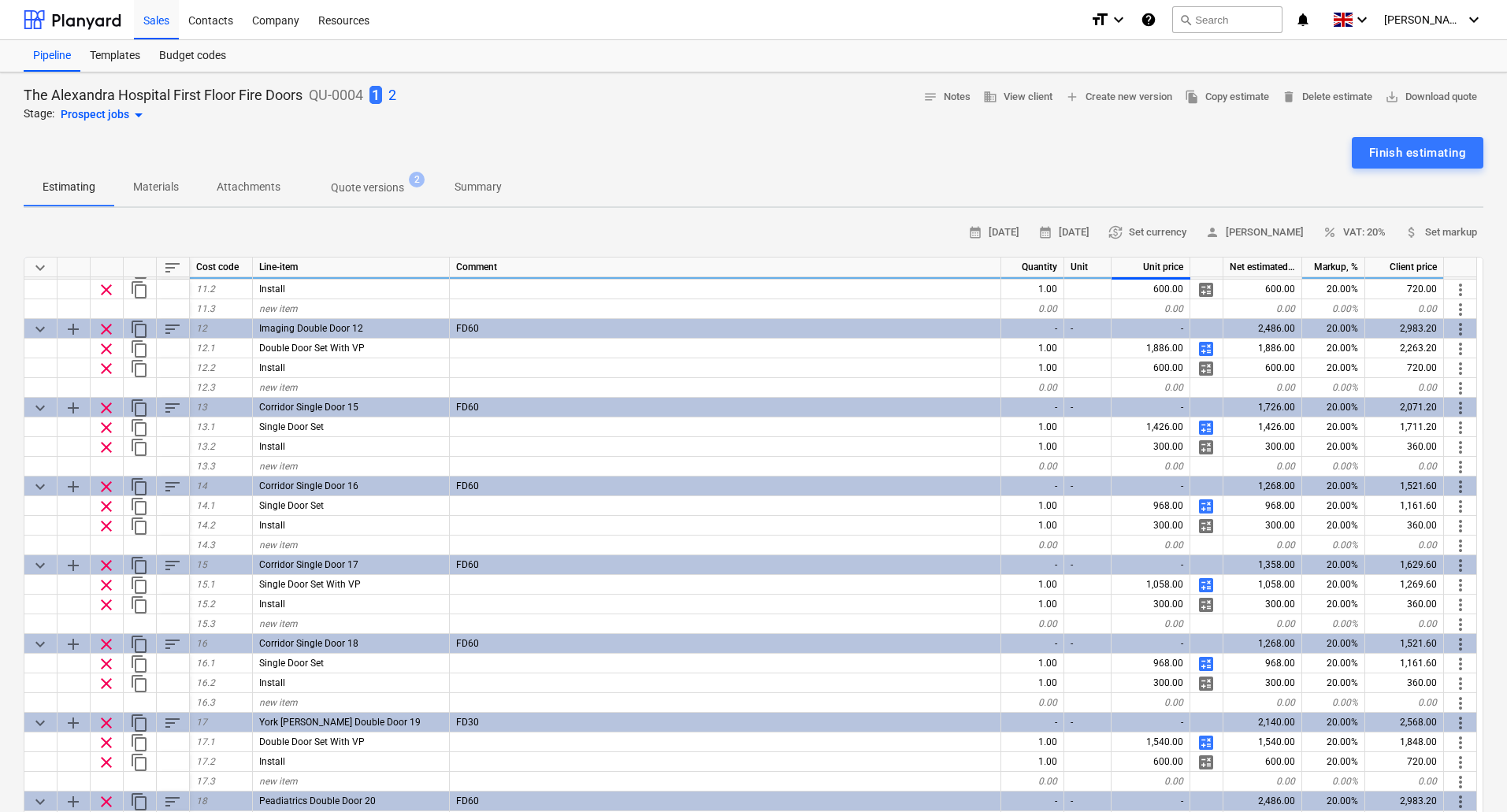
scroll to position [867, 0]
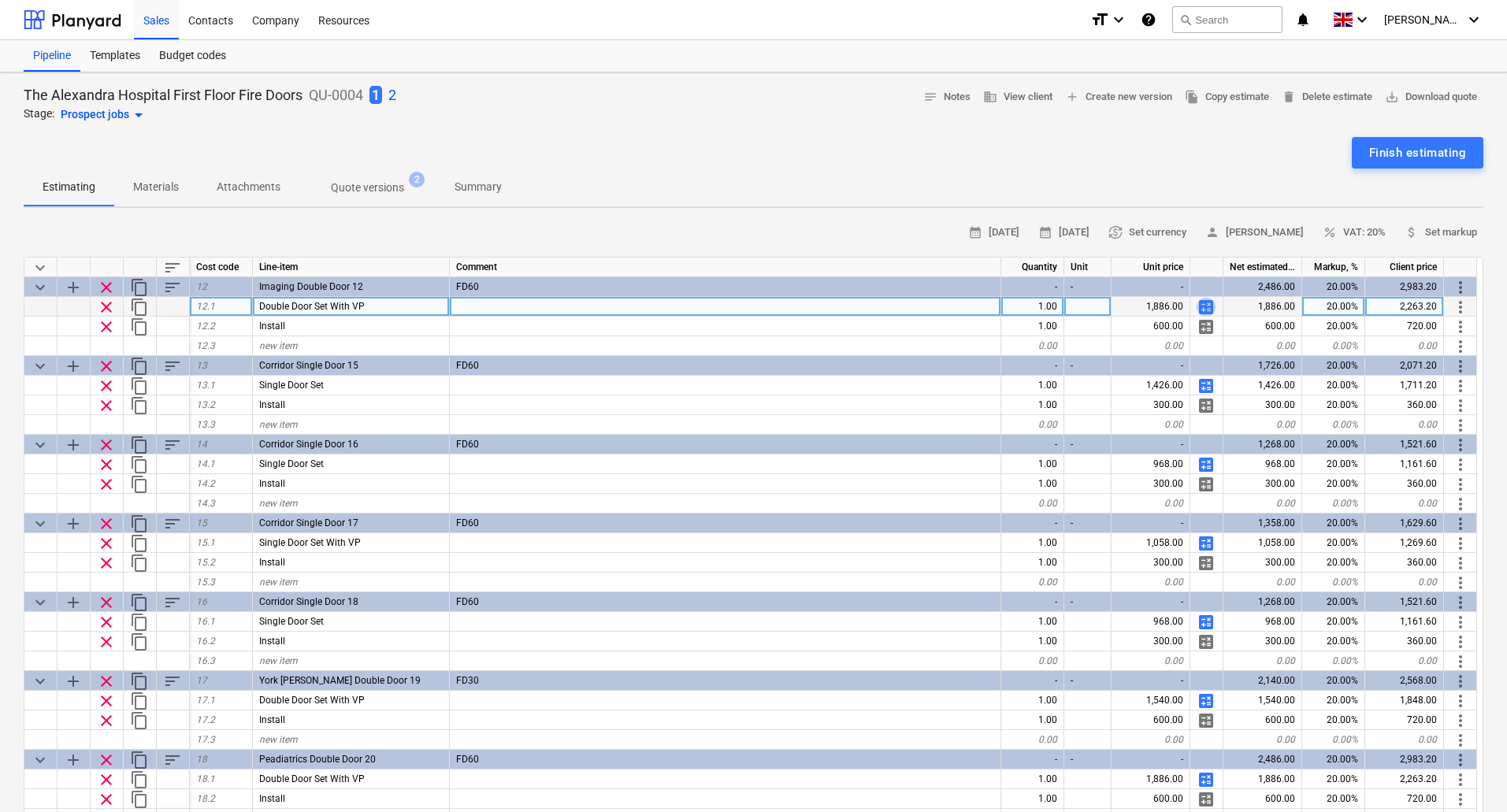
click at [1206, 305] on span "calculate" at bounding box center [1206, 307] width 18 height 18
type textarea "x"
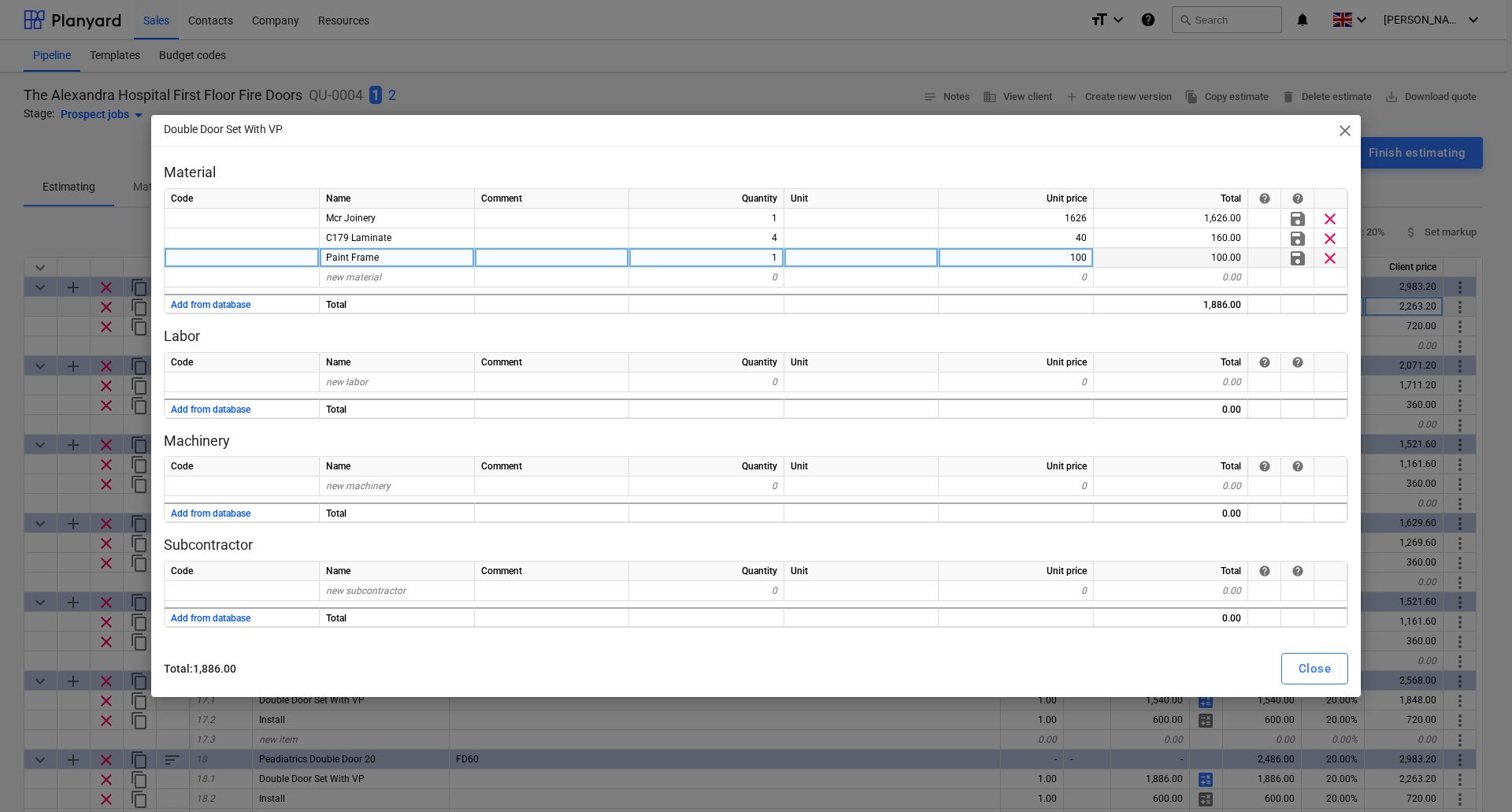
click at [375, 256] on span "Paint Frame" at bounding box center [352, 258] width 53 height 11
type input "Ironmongery Set 4"
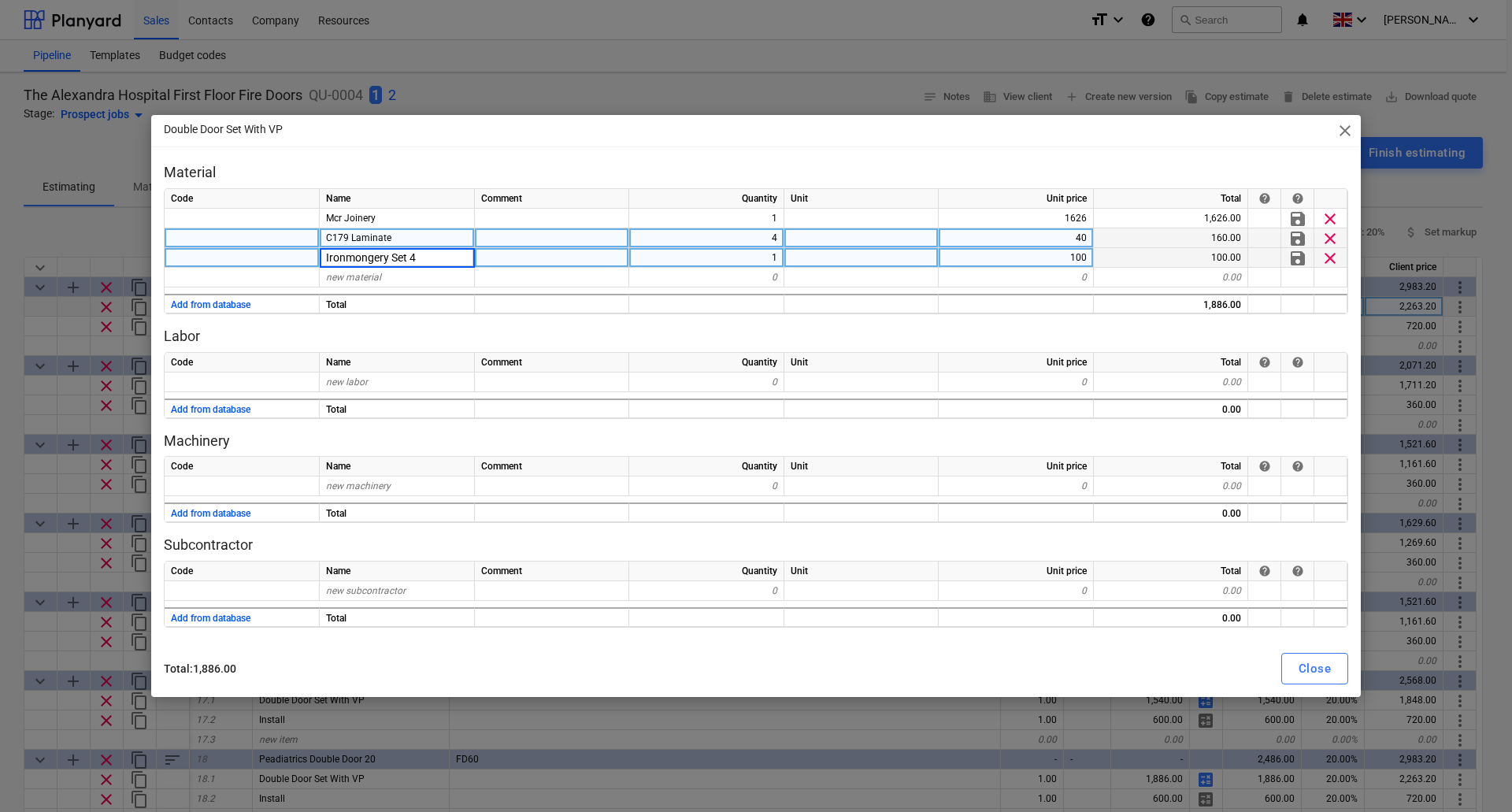
type textarea "x"
click at [348, 237] on span "C179 Laminate" at bounding box center [358, 237] width 66 height 11
click at [350, 236] on input "C179 Laminate" at bounding box center [396, 237] width 154 height 18
type input "B189 Laminate"
type textarea "x"
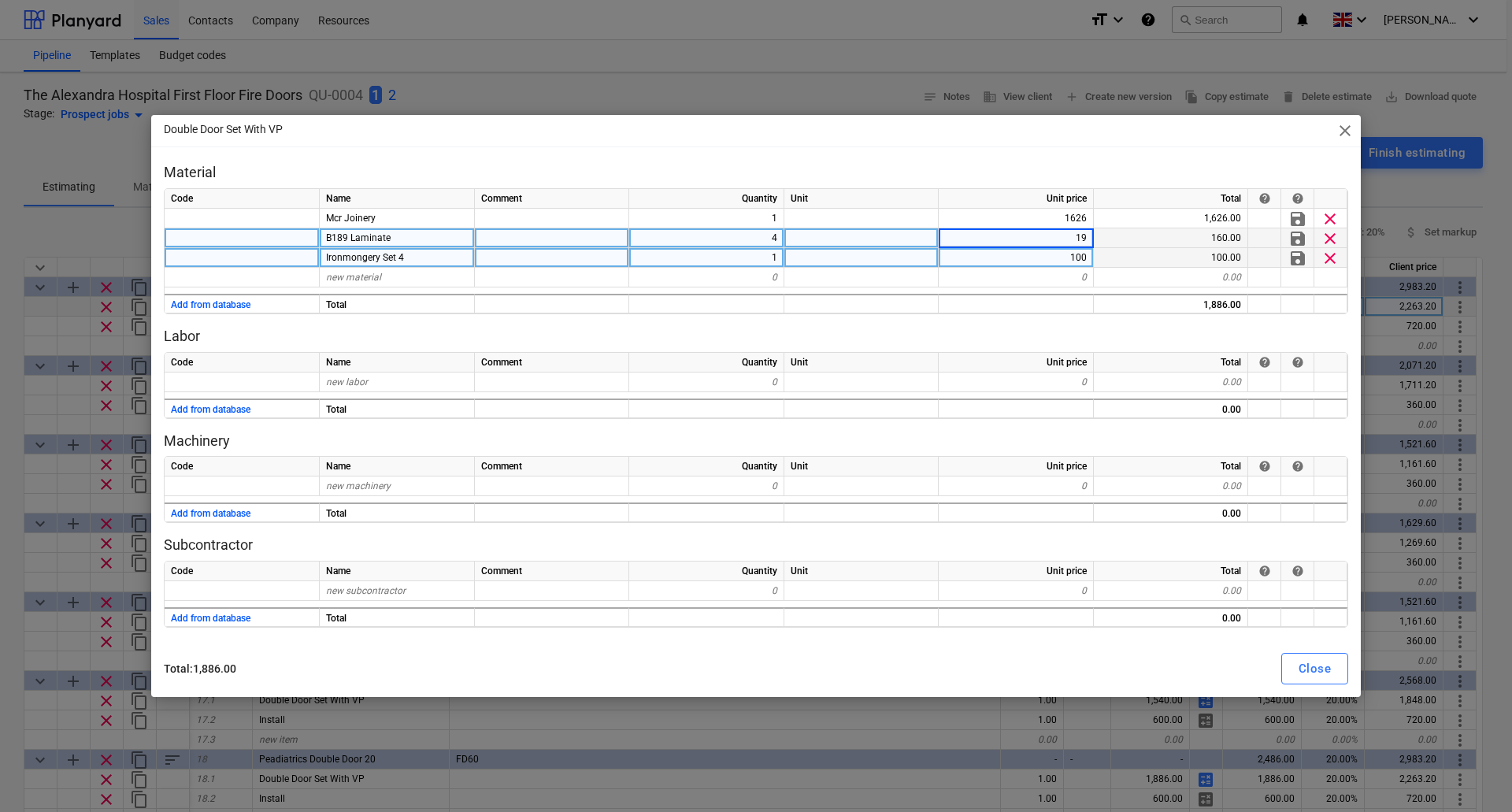
type input "190"
type textarea "x"
click at [1063, 257] on div "100" at bounding box center [1016, 257] width 155 height 19
click at [403, 260] on div "Ironmongery Set 4" at bounding box center [397, 257] width 155 height 19
click at [407, 257] on input "Ironmongery Set 4" at bounding box center [396, 257] width 154 height 18
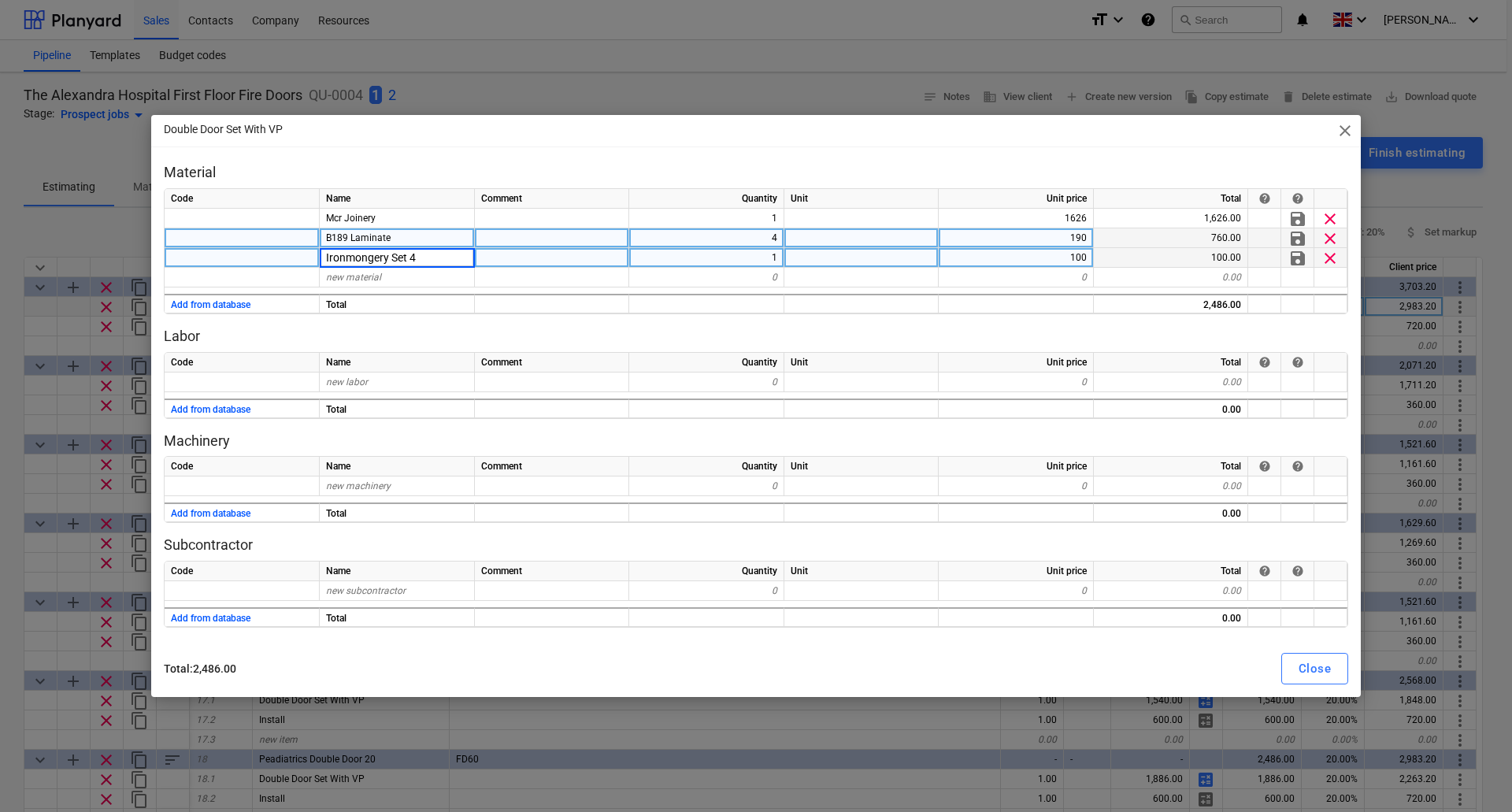
click at [425, 257] on input "Ironmongery Set 4" at bounding box center [396, 257] width 154 height 18
type input "Ironmongery Set 1"
type textarea "x"
type input "194"
click at [515, 253] on div at bounding box center [551, 257] width 154 height 19
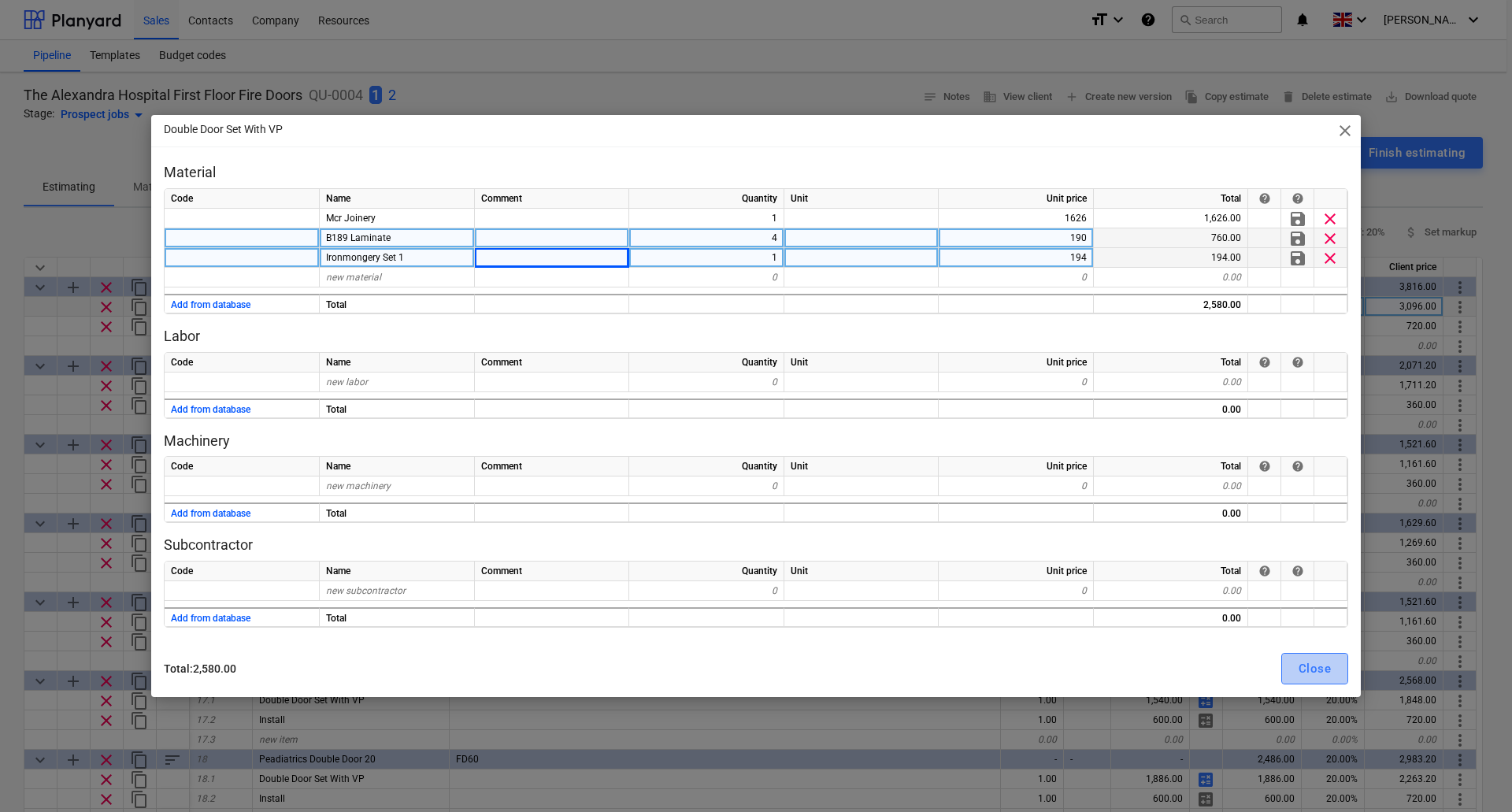
click at [1305, 667] on div "Close" at bounding box center [1314, 669] width 32 height 20
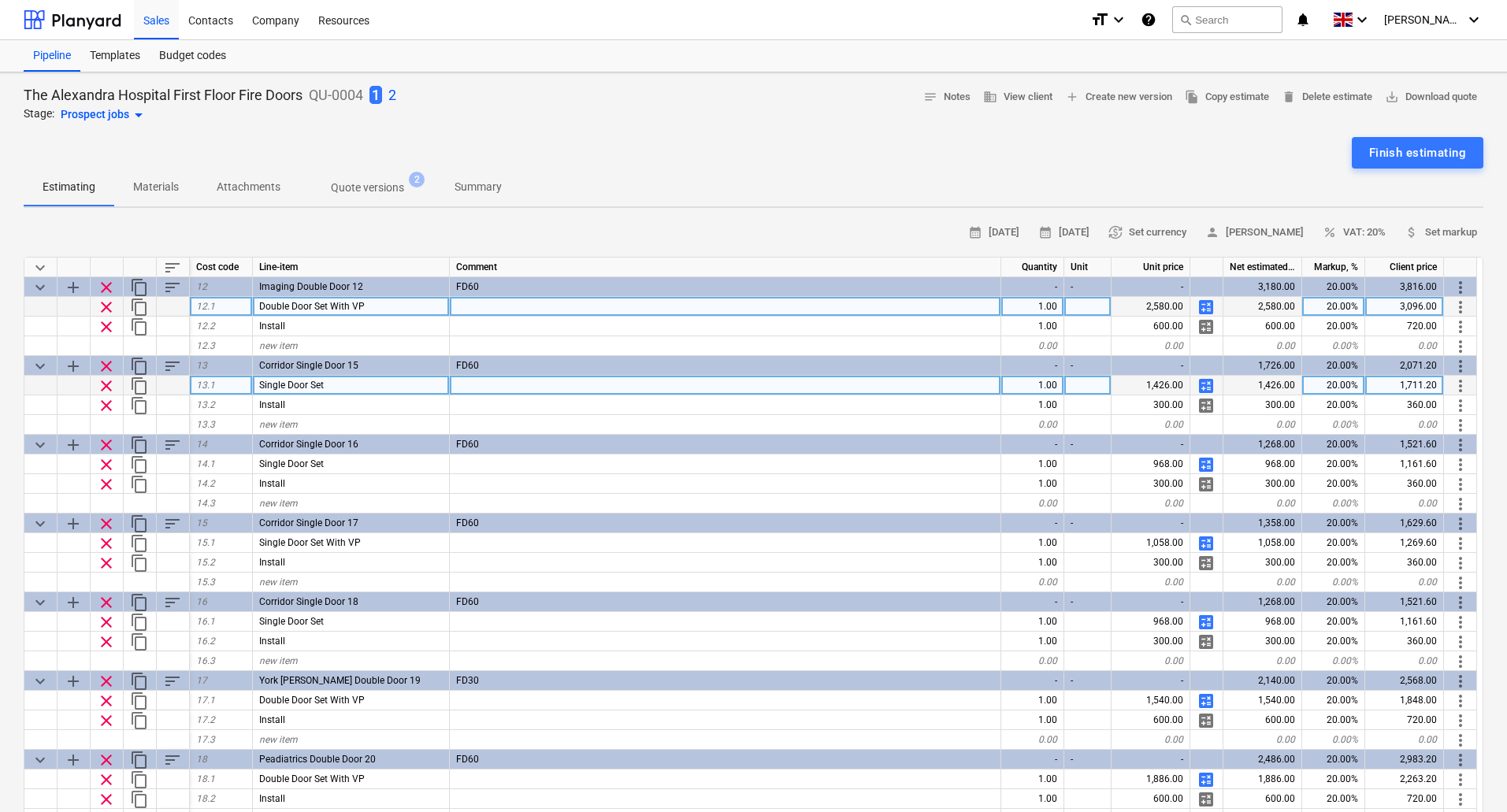
click at [1203, 385] on span "calculate" at bounding box center [1206, 385] width 18 height 18
type textarea "x"
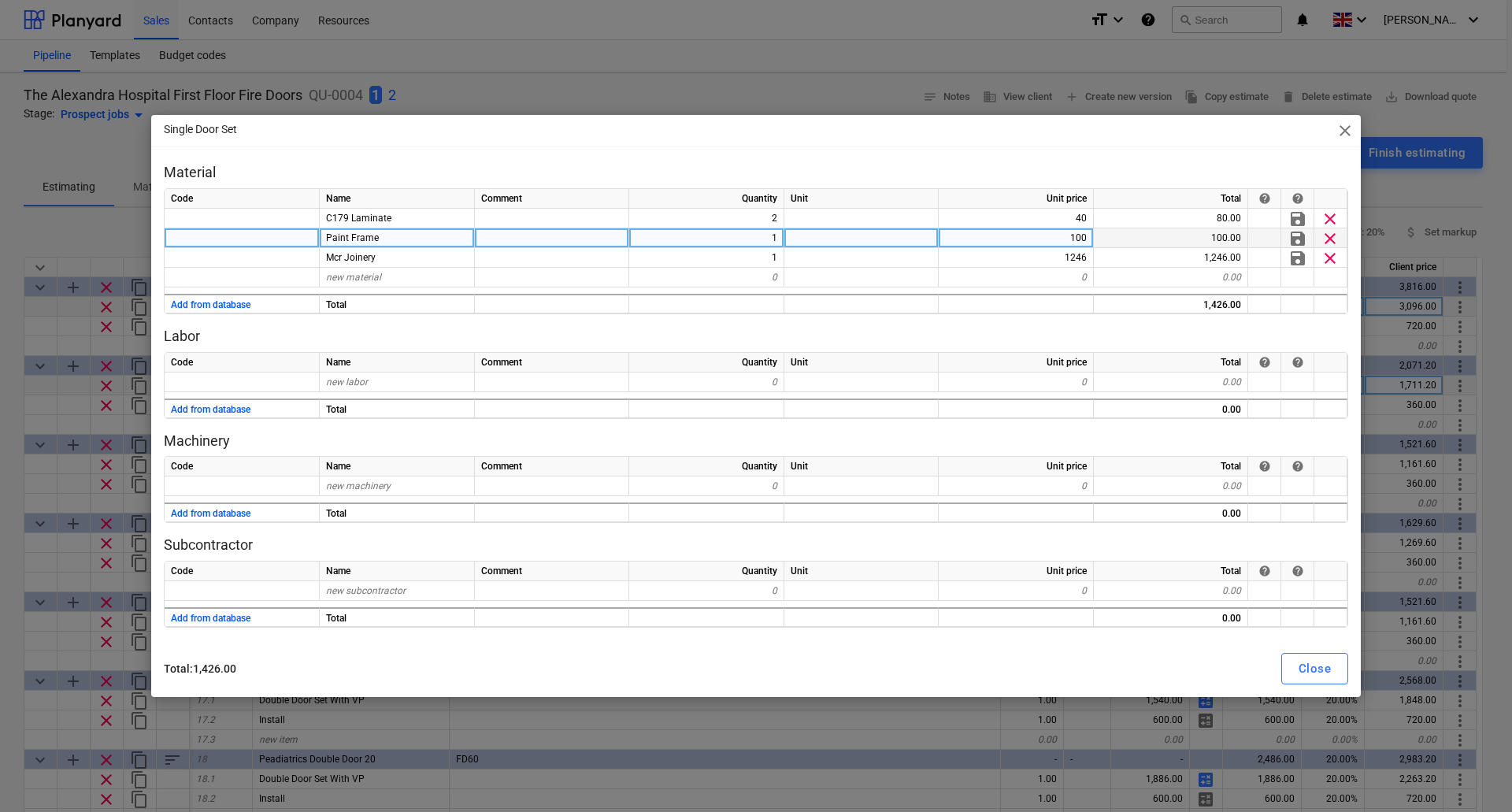
click at [387, 239] on div "Paint Frame" at bounding box center [397, 237] width 155 height 19
click at [439, 238] on input "Ironmongery Set 4" at bounding box center [396, 237] width 154 height 18
type input "Ironmongery Set 2"
type textarea "x"
type input "309"
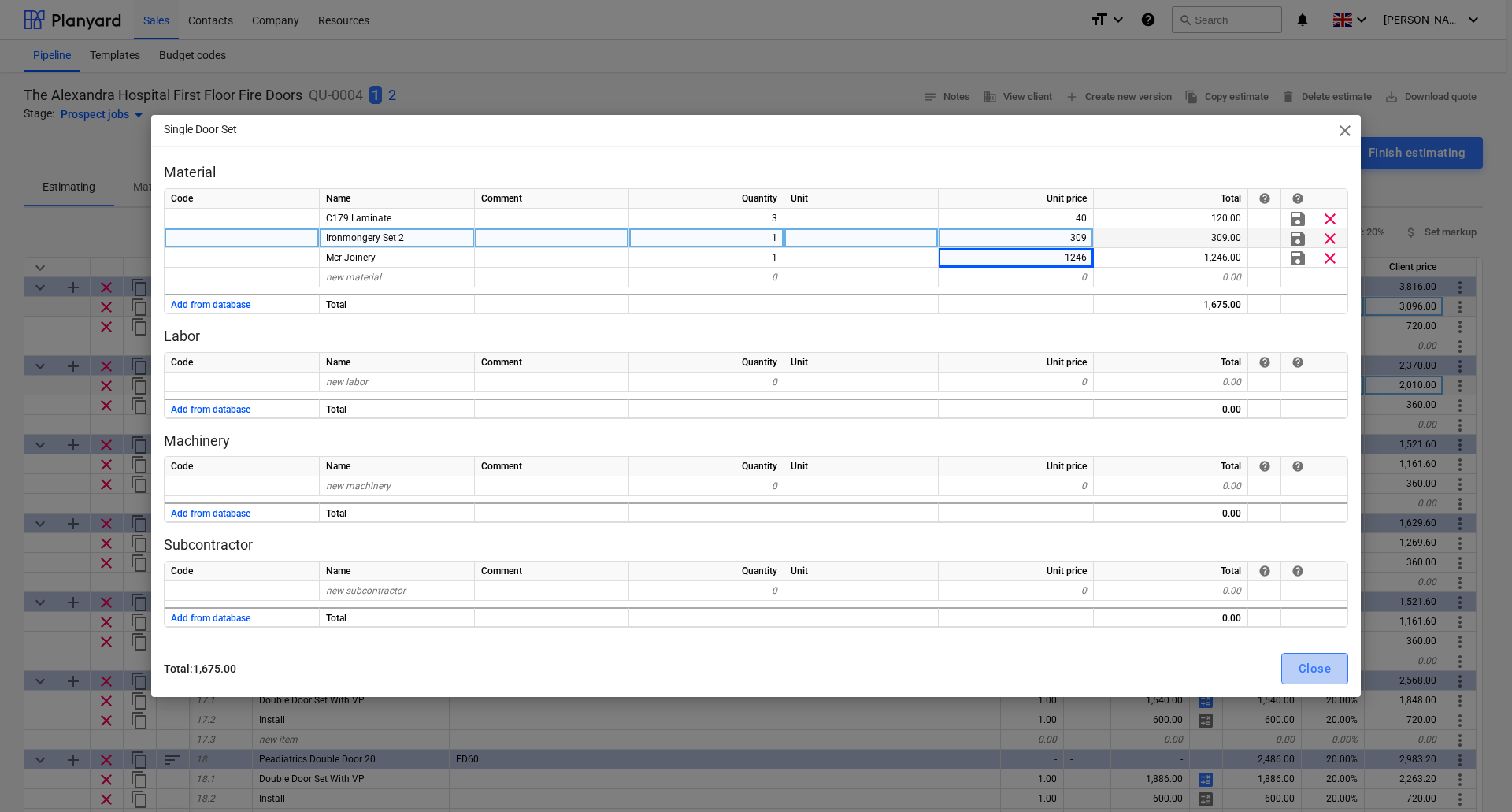
click at [1326, 671] on div "Close" at bounding box center [1314, 669] width 32 height 20
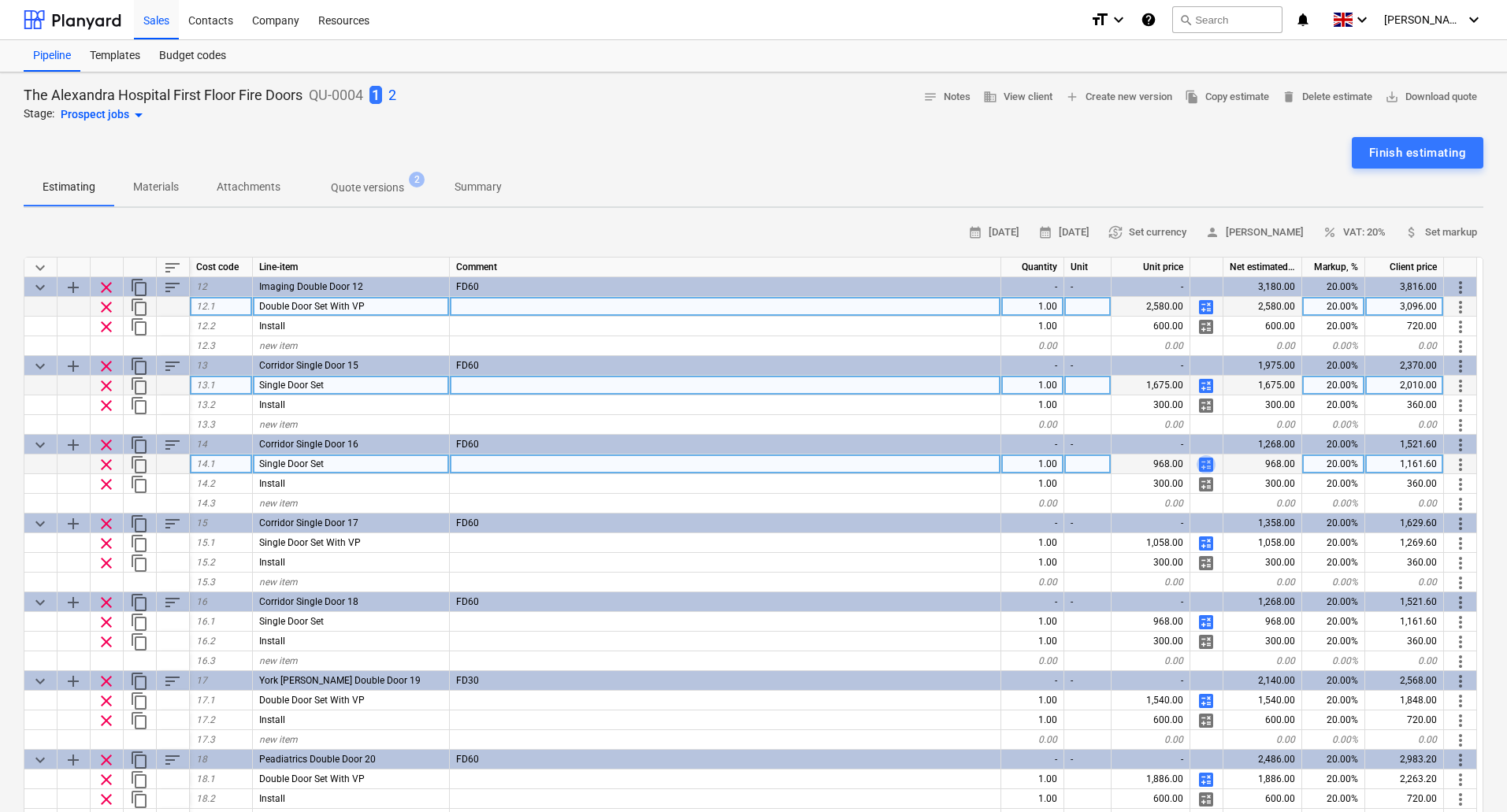
click at [1207, 461] on span "calculate" at bounding box center [1206, 465] width 18 height 18
type textarea "x"
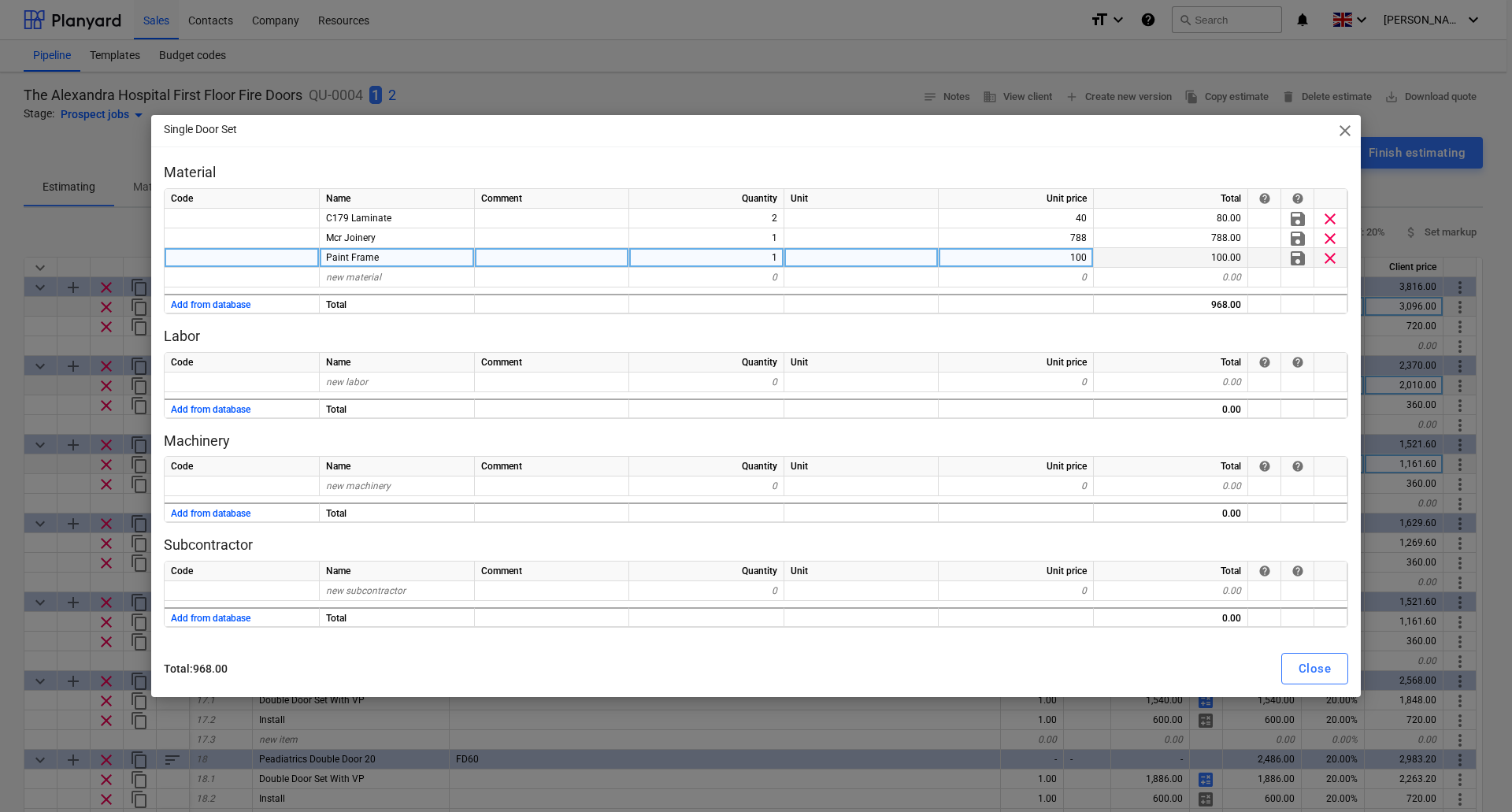
click at [374, 252] on span "Paint Frame" at bounding box center [352, 258] width 53 height 11
type input "Ironmongery Set 4"
type textarea "x"
click at [1063, 258] on div "100" at bounding box center [1016, 257] width 155 height 19
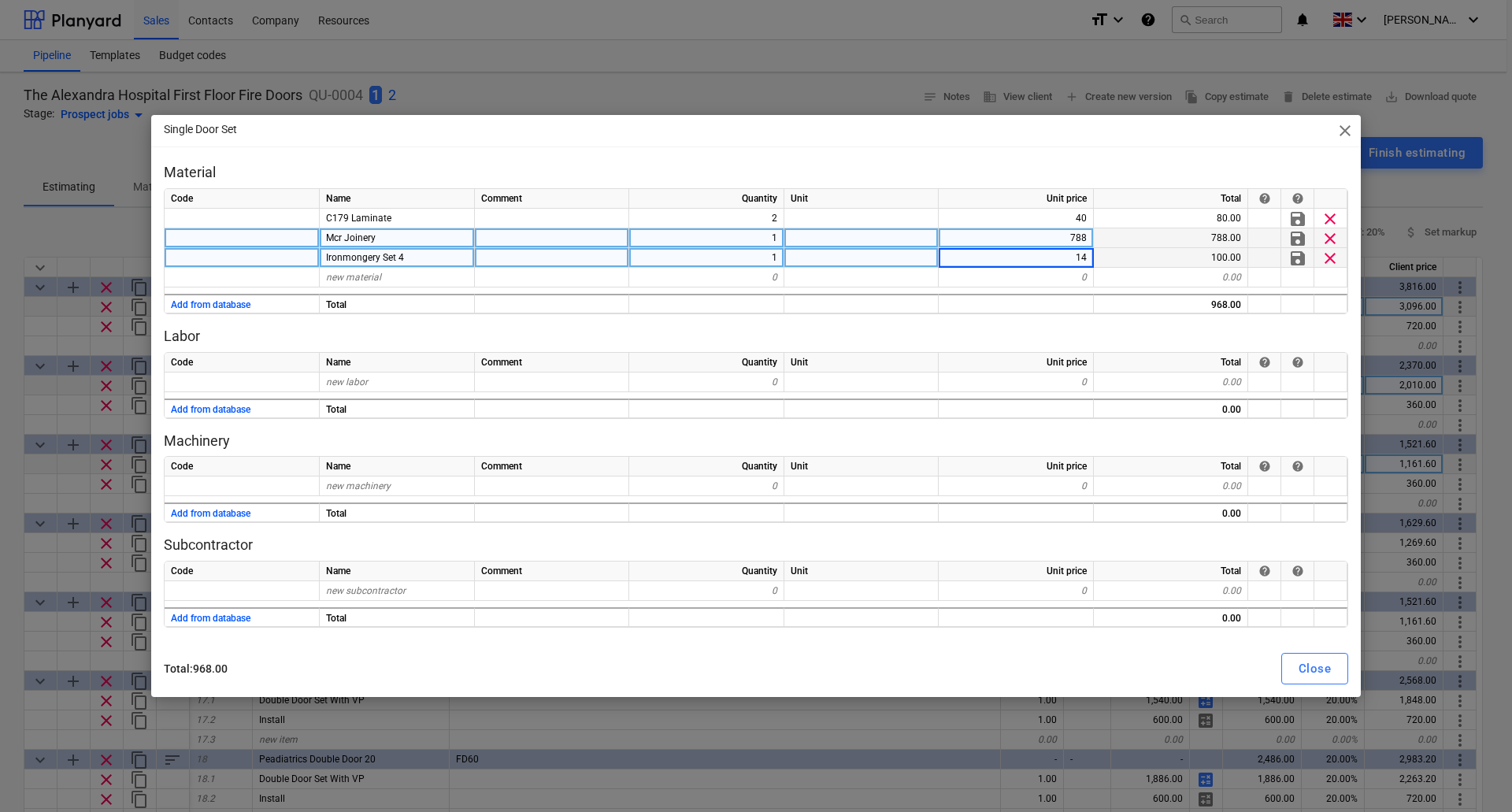
type input "142"
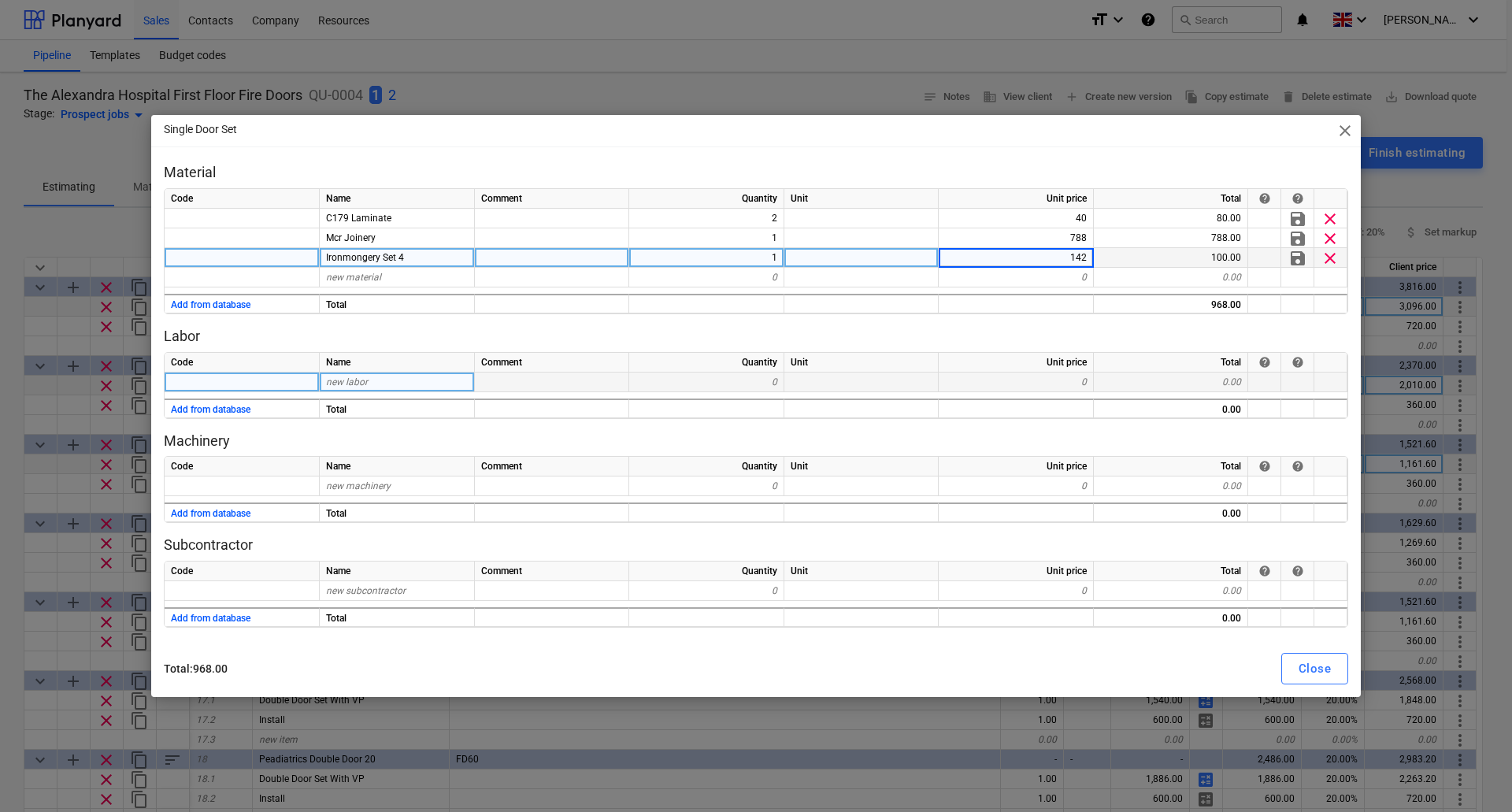
click at [1010, 390] on div "0" at bounding box center [1016, 382] width 155 height 19
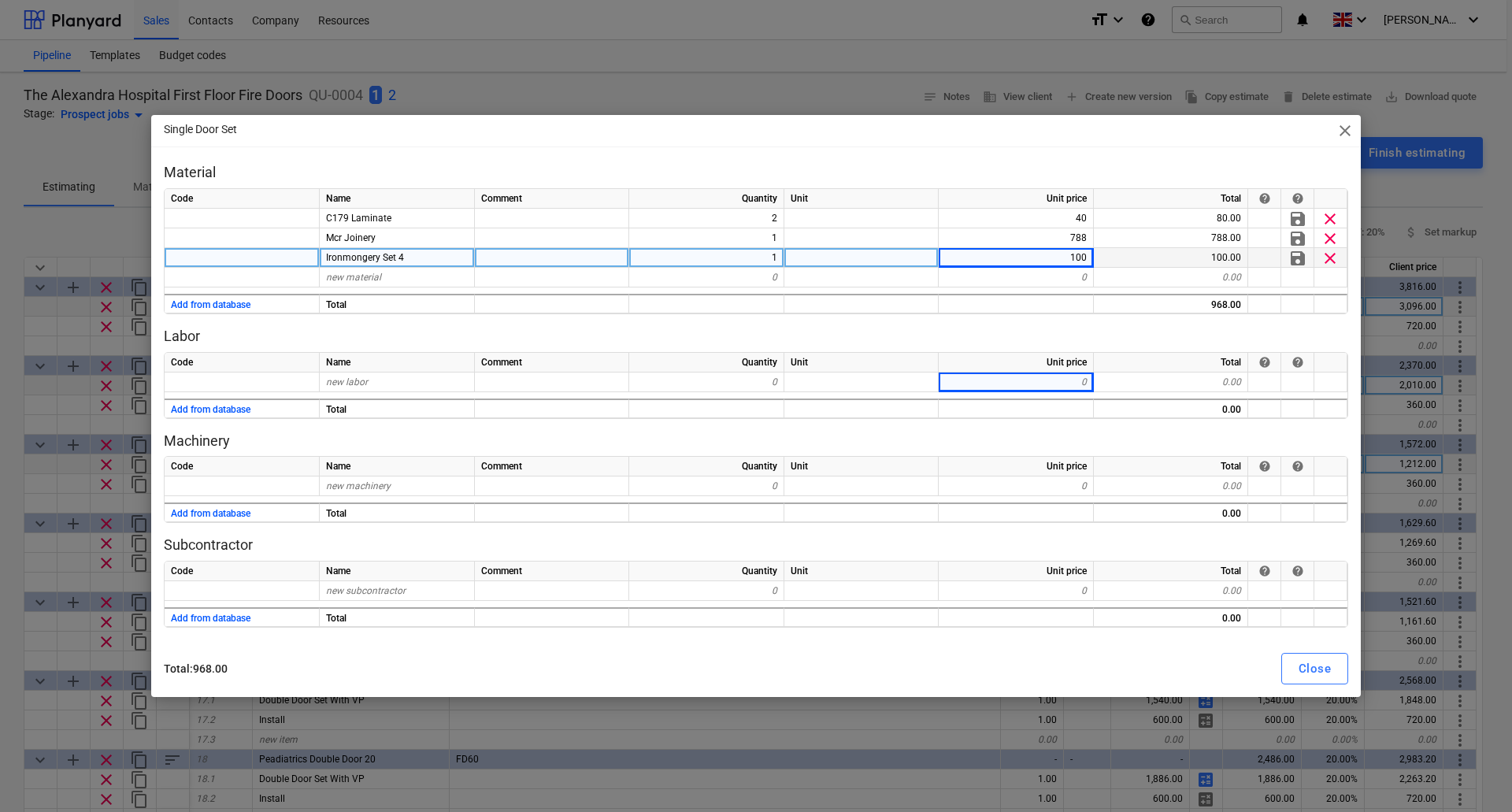
click at [1027, 254] on div "100" at bounding box center [1016, 257] width 155 height 19
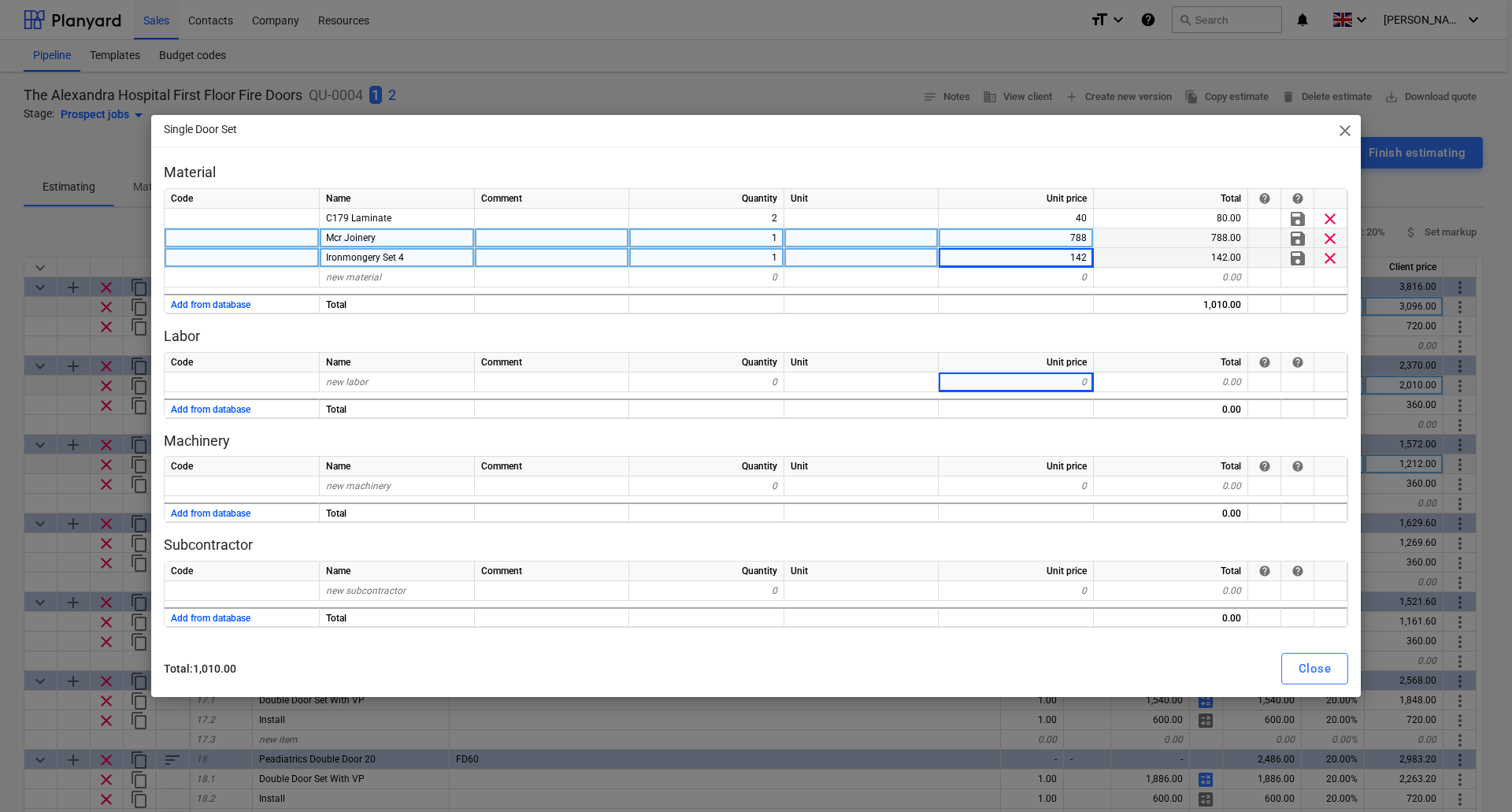
click at [861, 245] on div at bounding box center [861, 237] width 154 height 19
click at [1341, 661] on button "Close" at bounding box center [1314, 669] width 67 height 31
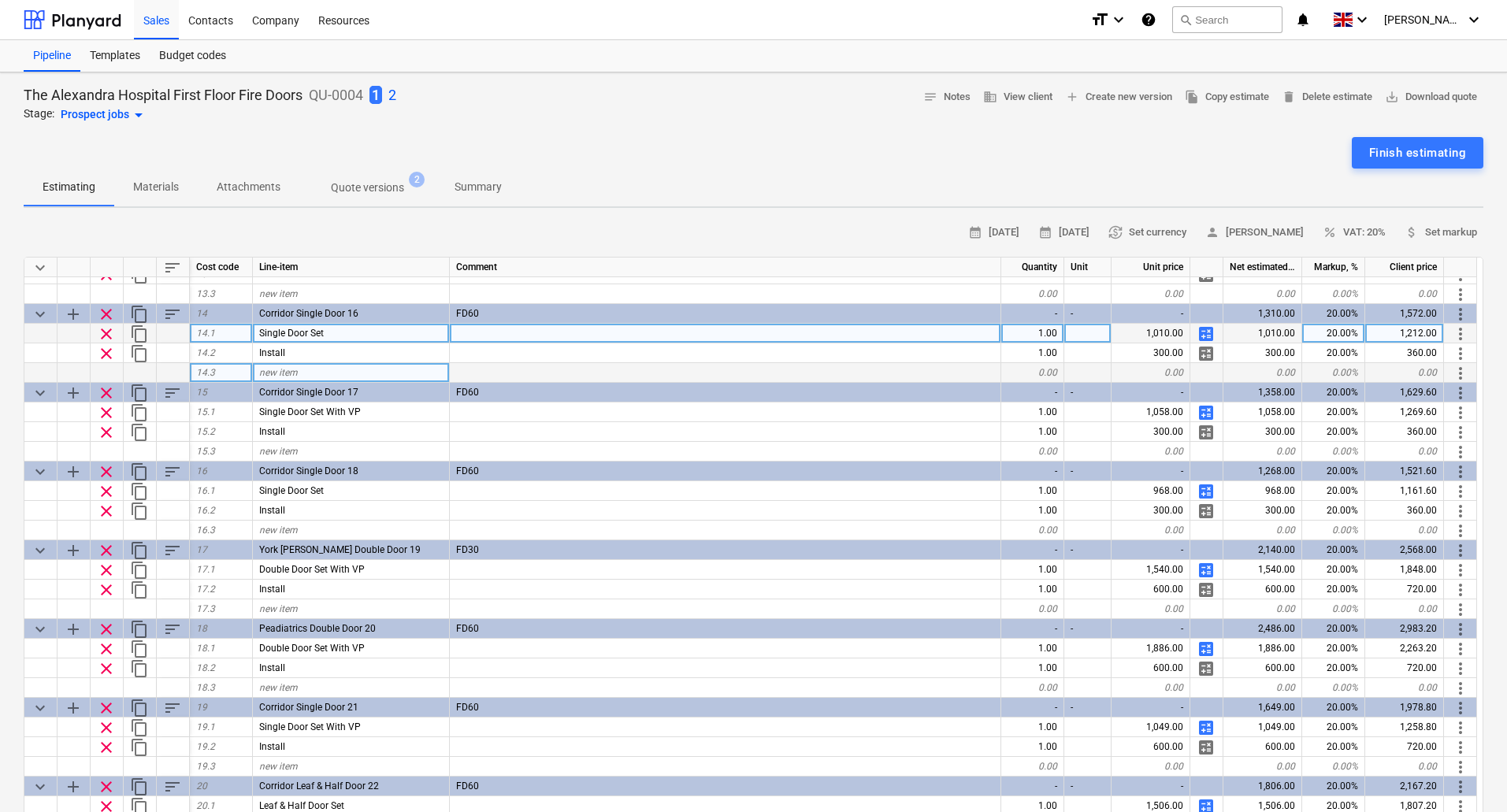
scroll to position [1024, 0]
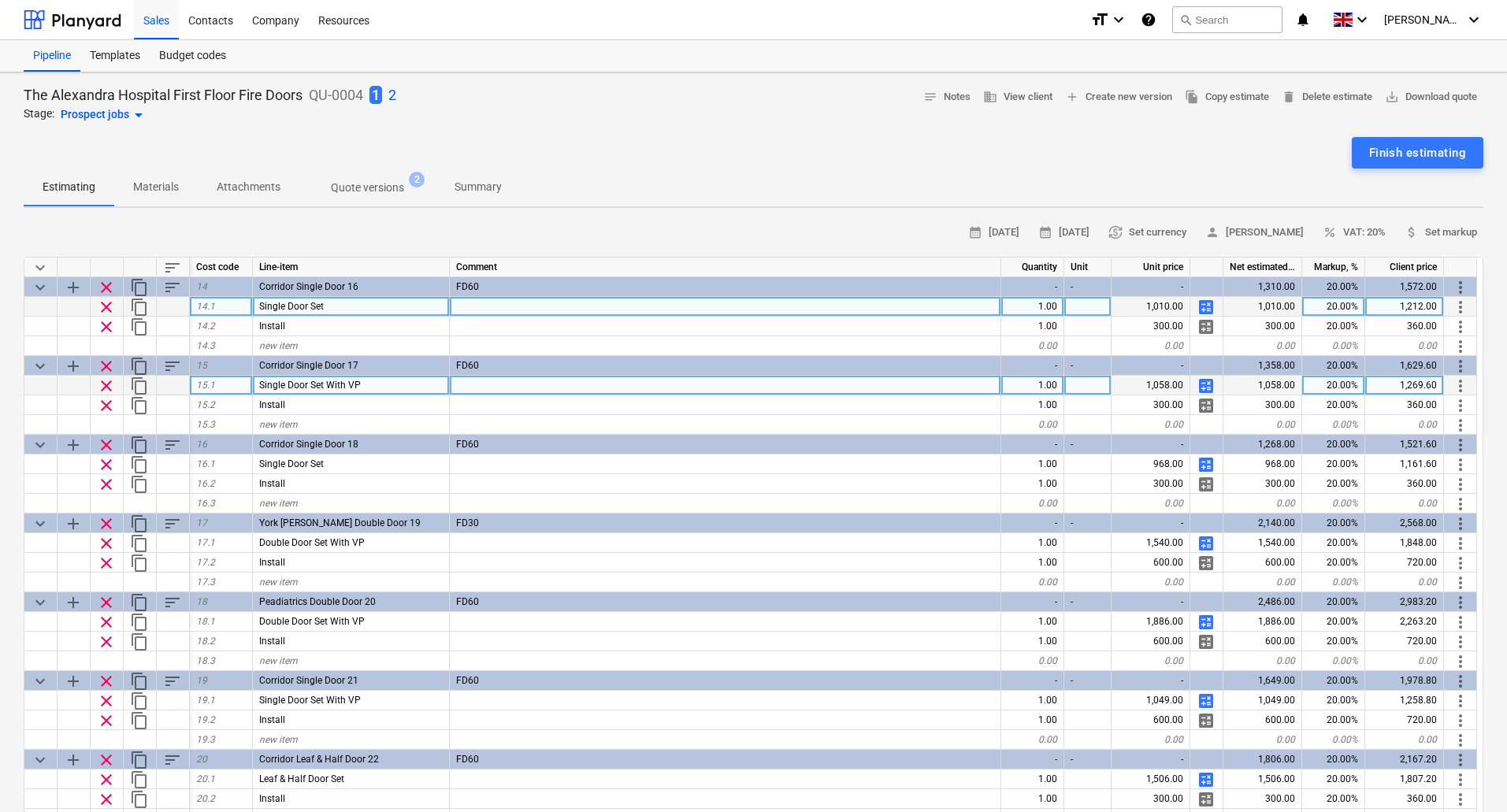
click at [1203, 381] on span "calculate" at bounding box center [1206, 385] width 18 height 18
type textarea "x"
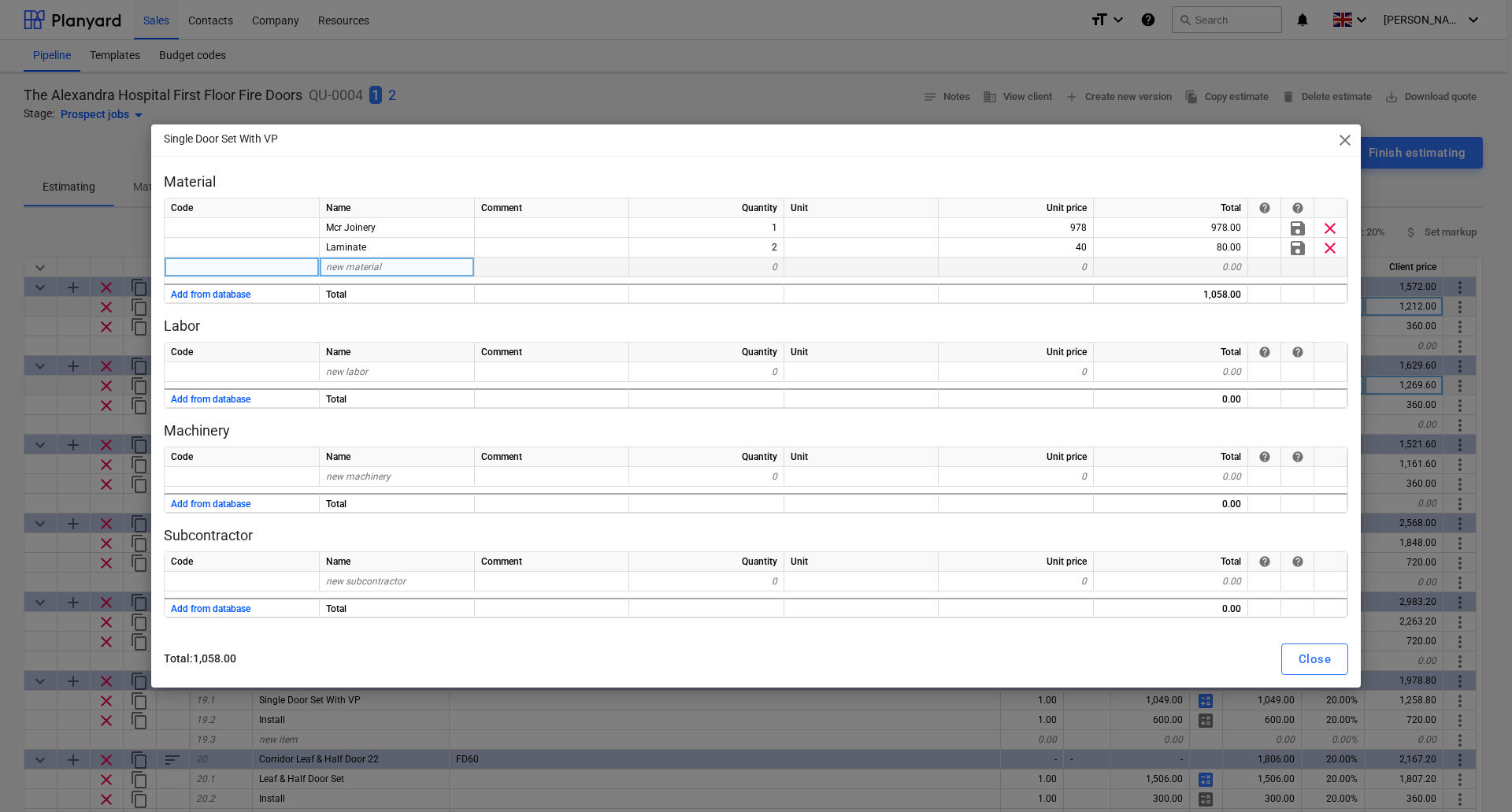
click at [368, 263] on span "new material" at bounding box center [354, 267] width 55 height 11
type input "Ironmongery Set 4"
click at [738, 262] on div "0" at bounding box center [707, 267] width 155 height 19
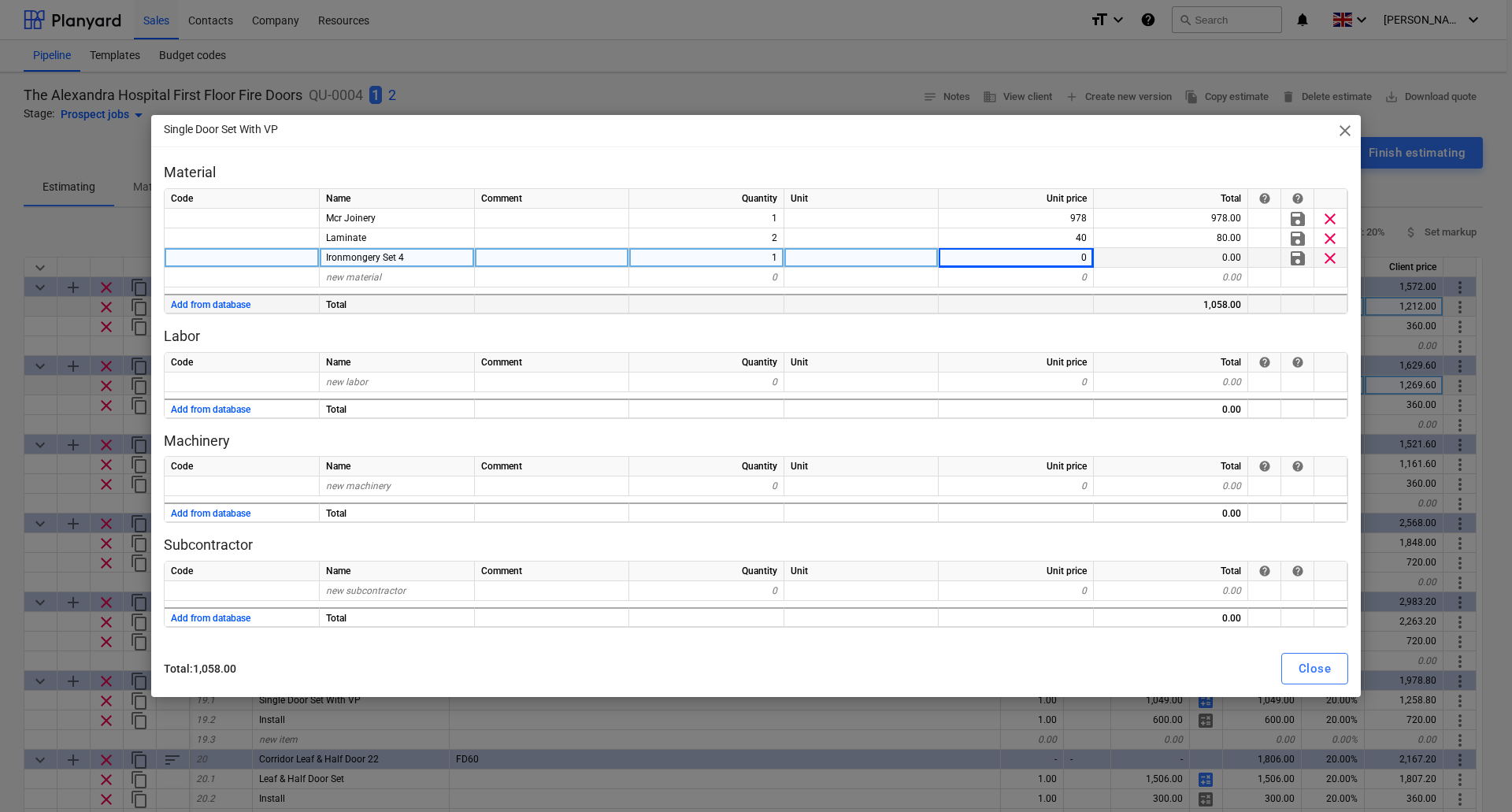
type textarea "x"
type input "142"
click at [1323, 664] on div "Close" at bounding box center [1314, 669] width 32 height 20
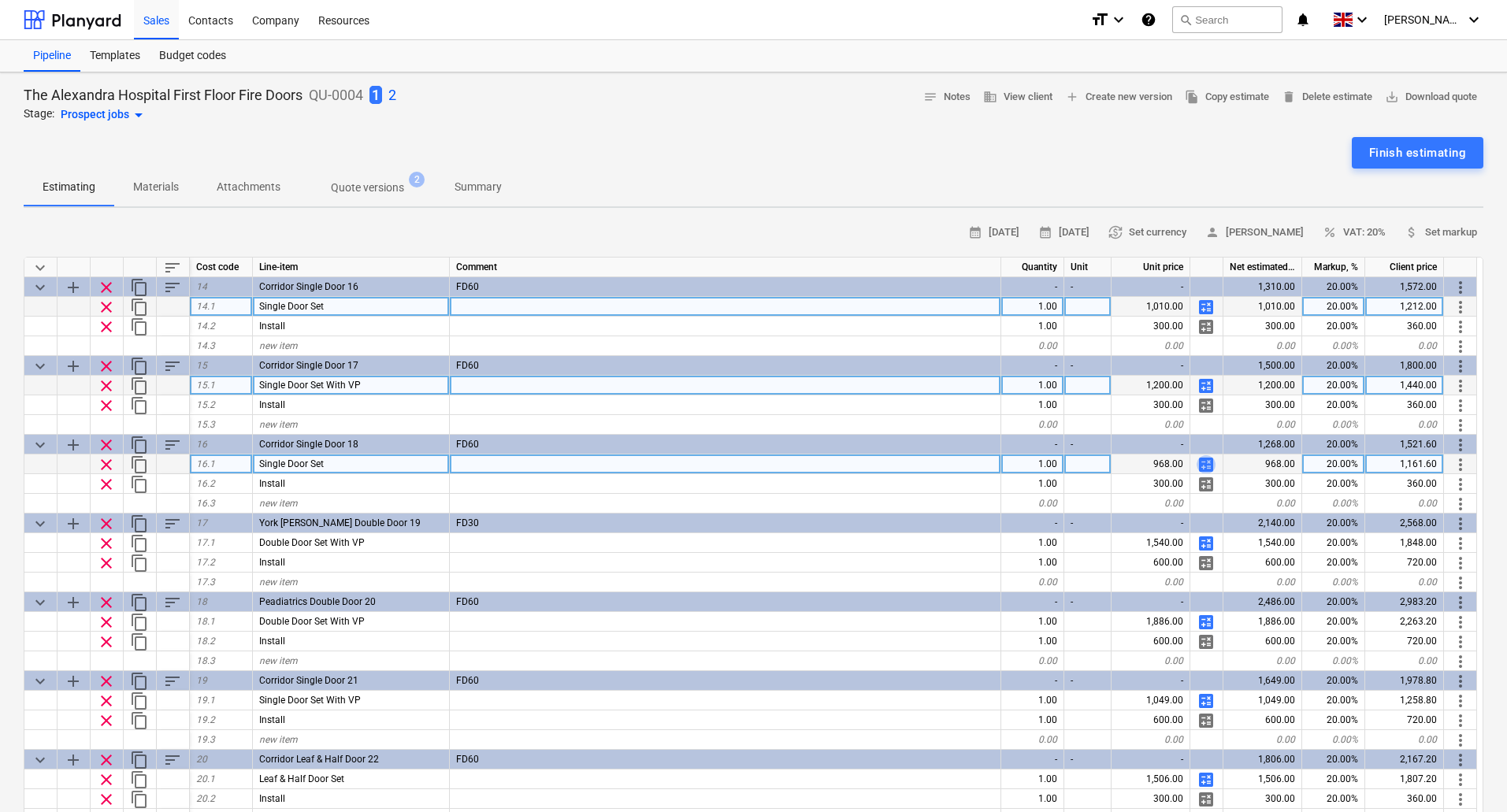
click at [1208, 464] on span "calculate" at bounding box center [1206, 465] width 18 height 18
type textarea "x"
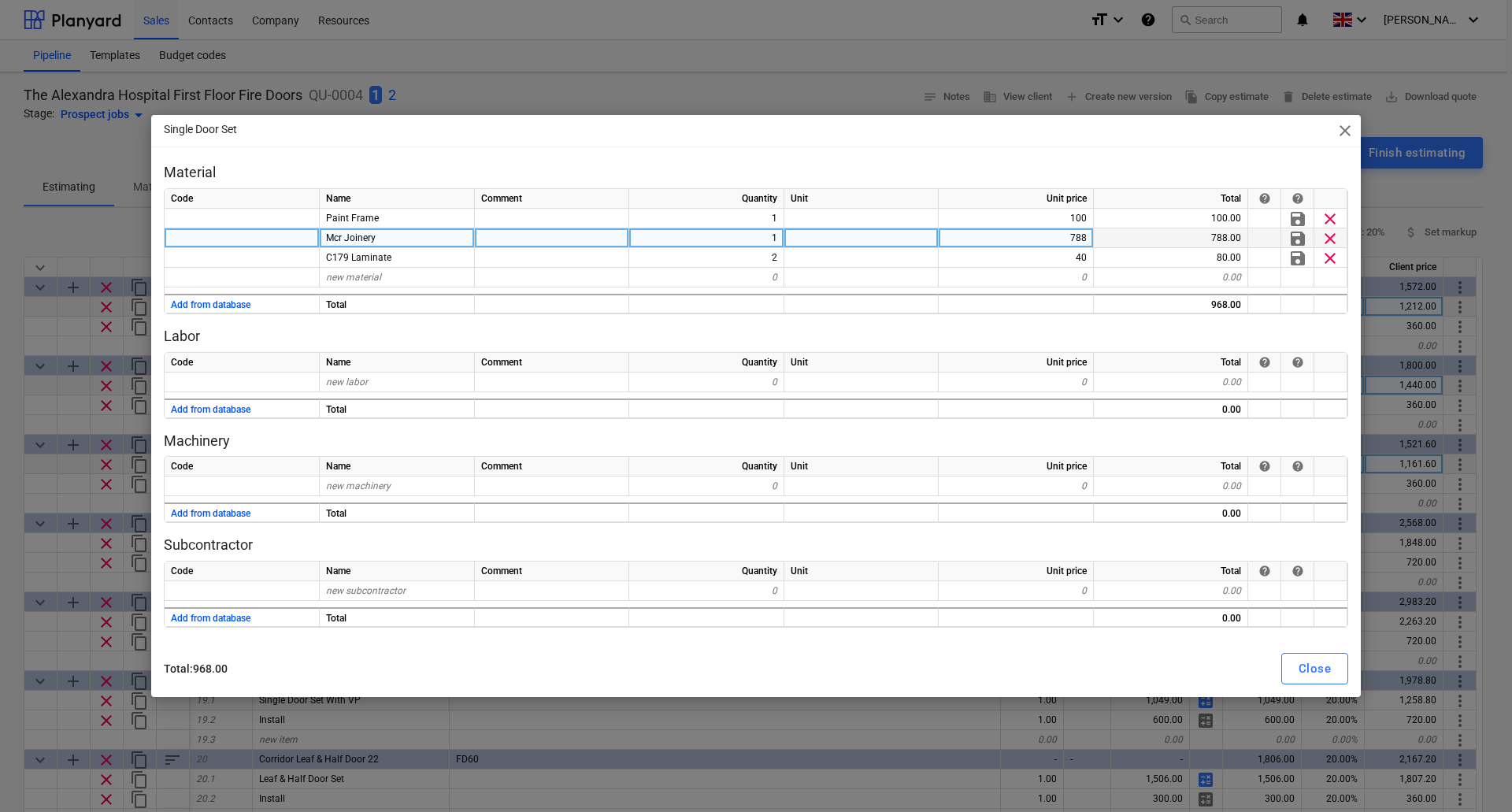
click at [1058, 234] on div "788" at bounding box center [1016, 237] width 155 height 19
type input "978"
type textarea "x"
type input "142"
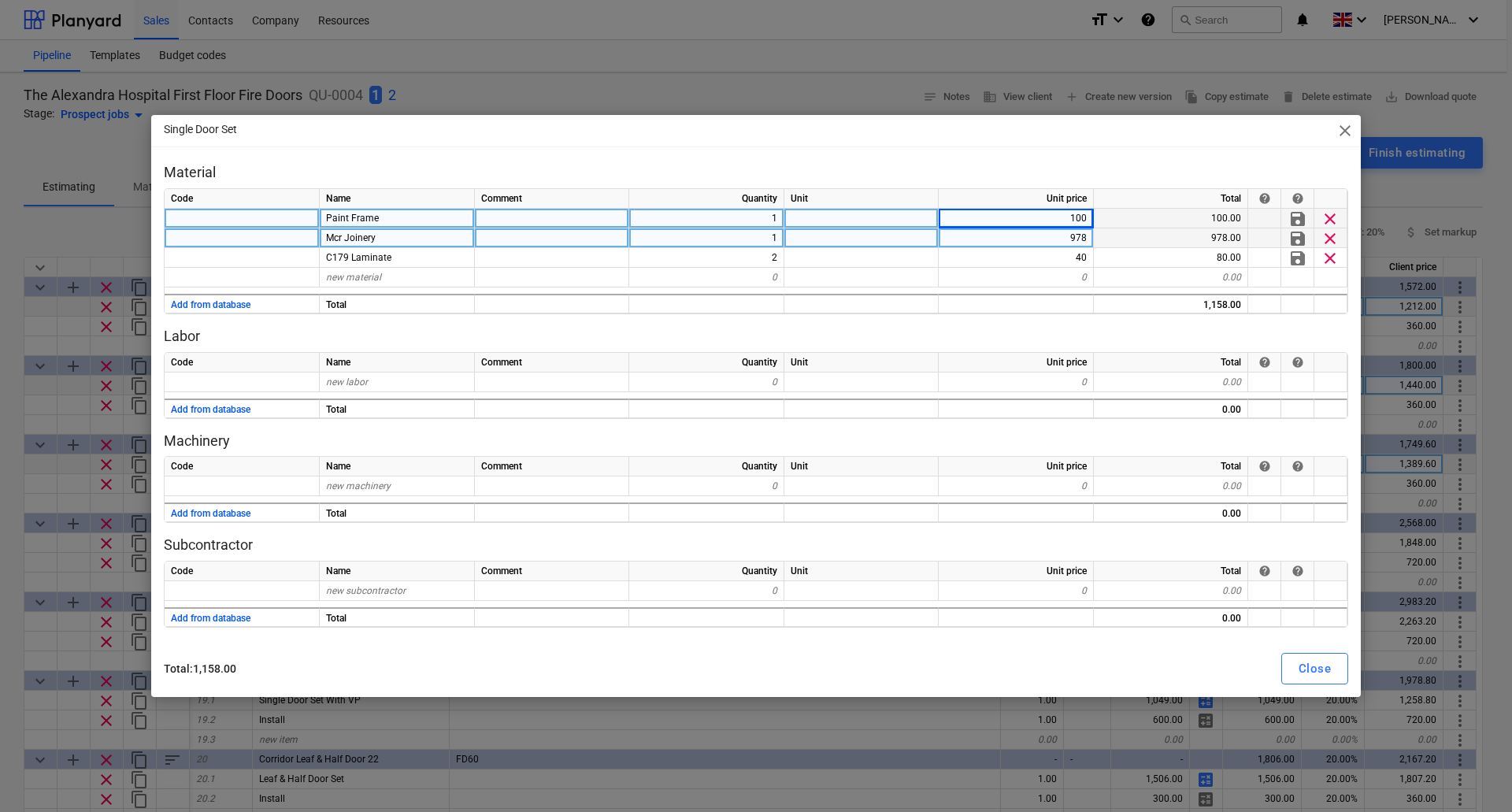
click at [377, 225] on div "Paint Frame" at bounding box center [397, 218] width 155 height 19
type textarea "x"
click at [407, 222] on div "Paint Frame" at bounding box center [397, 218] width 155 height 19
type input "Ironmongery Set 4"
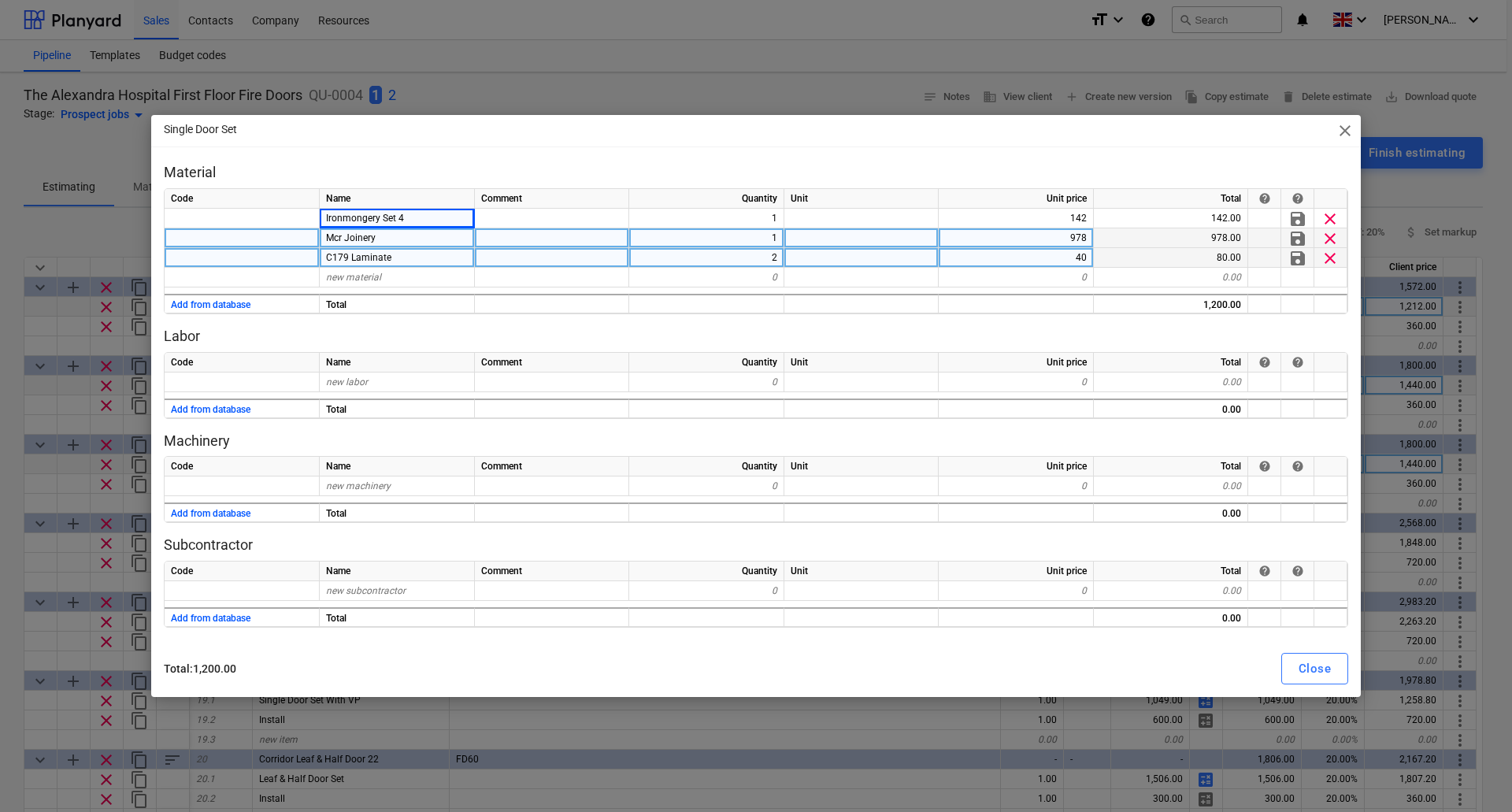
click at [448, 250] on div "C179 Laminate" at bounding box center [397, 257] width 155 height 19
click at [1309, 666] on div "Close" at bounding box center [1314, 669] width 32 height 20
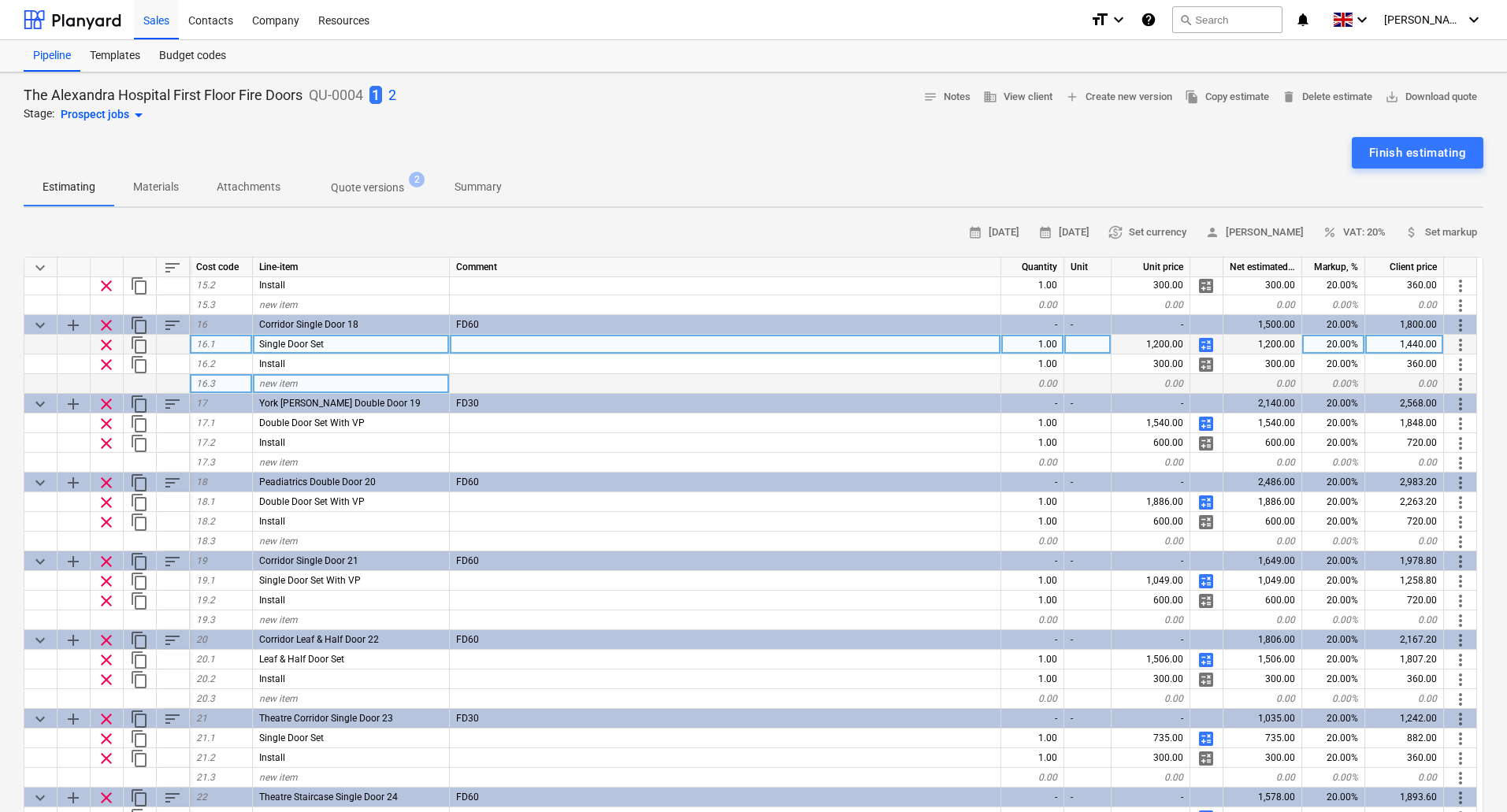
scroll to position [1182, 0]
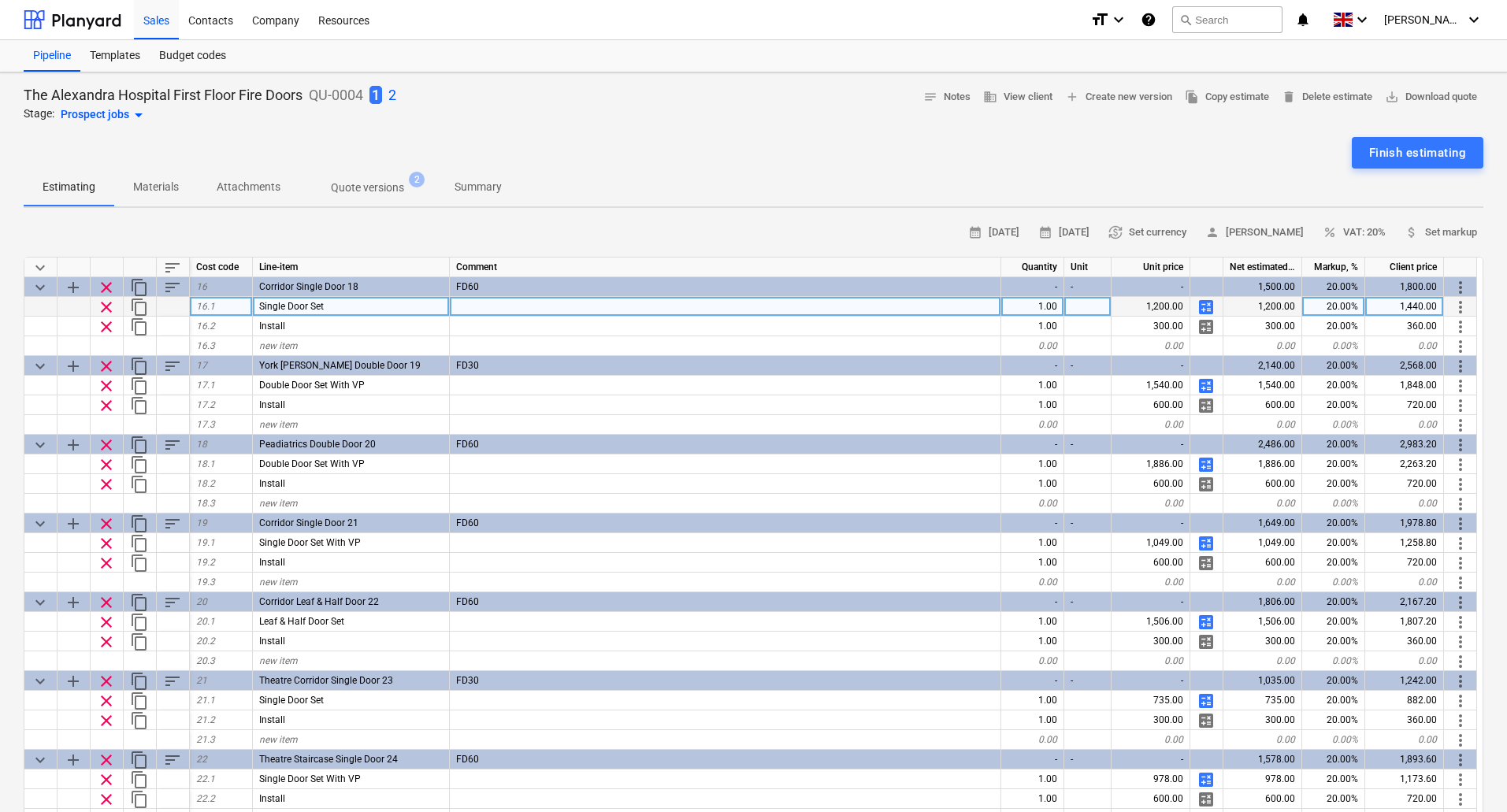
click at [1205, 307] on span "calculate" at bounding box center [1206, 307] width 18 height 18
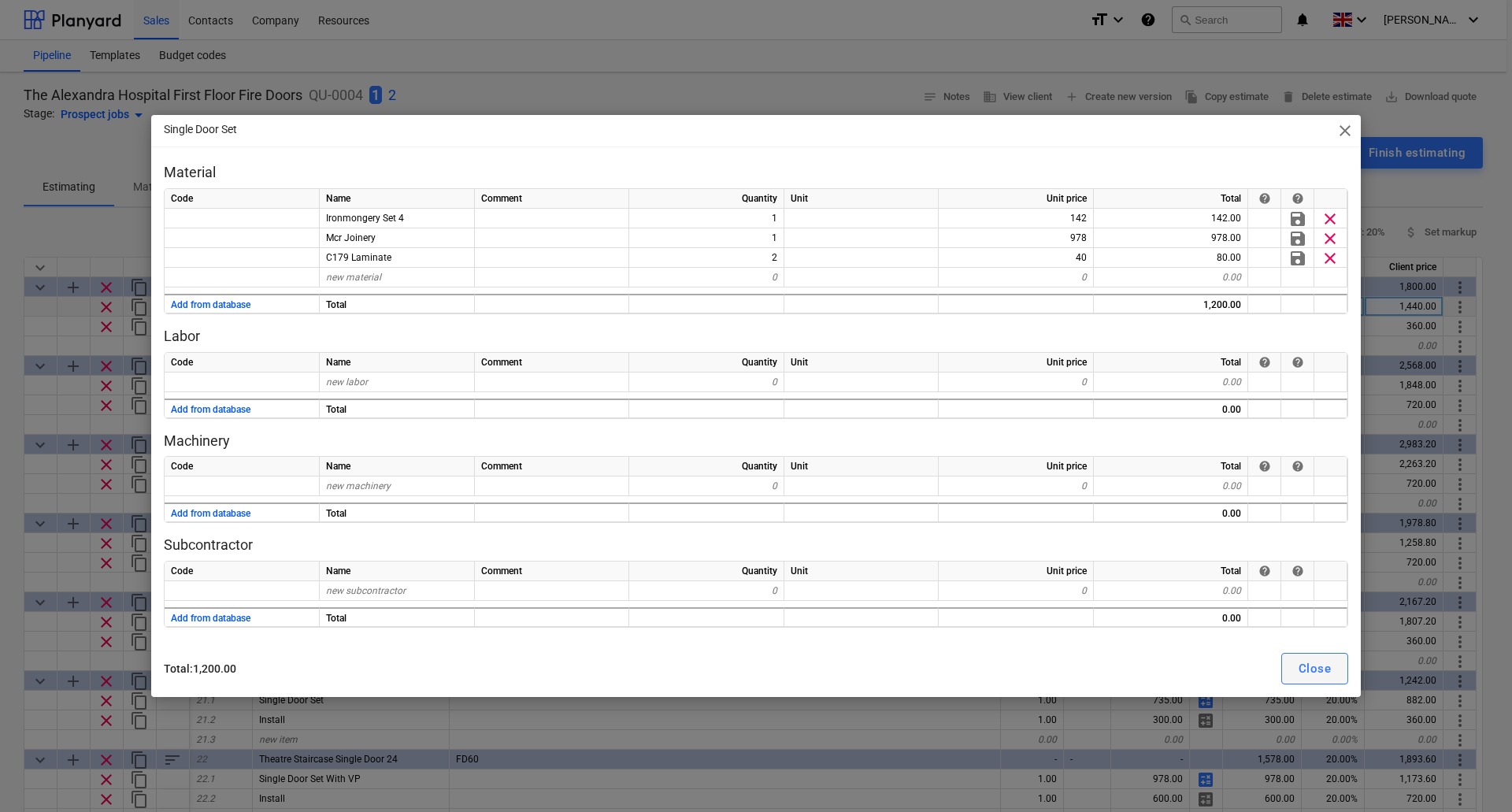
click at [1325, 663] on div "Close" at bounding box center [1314, 669] width 32 height 20
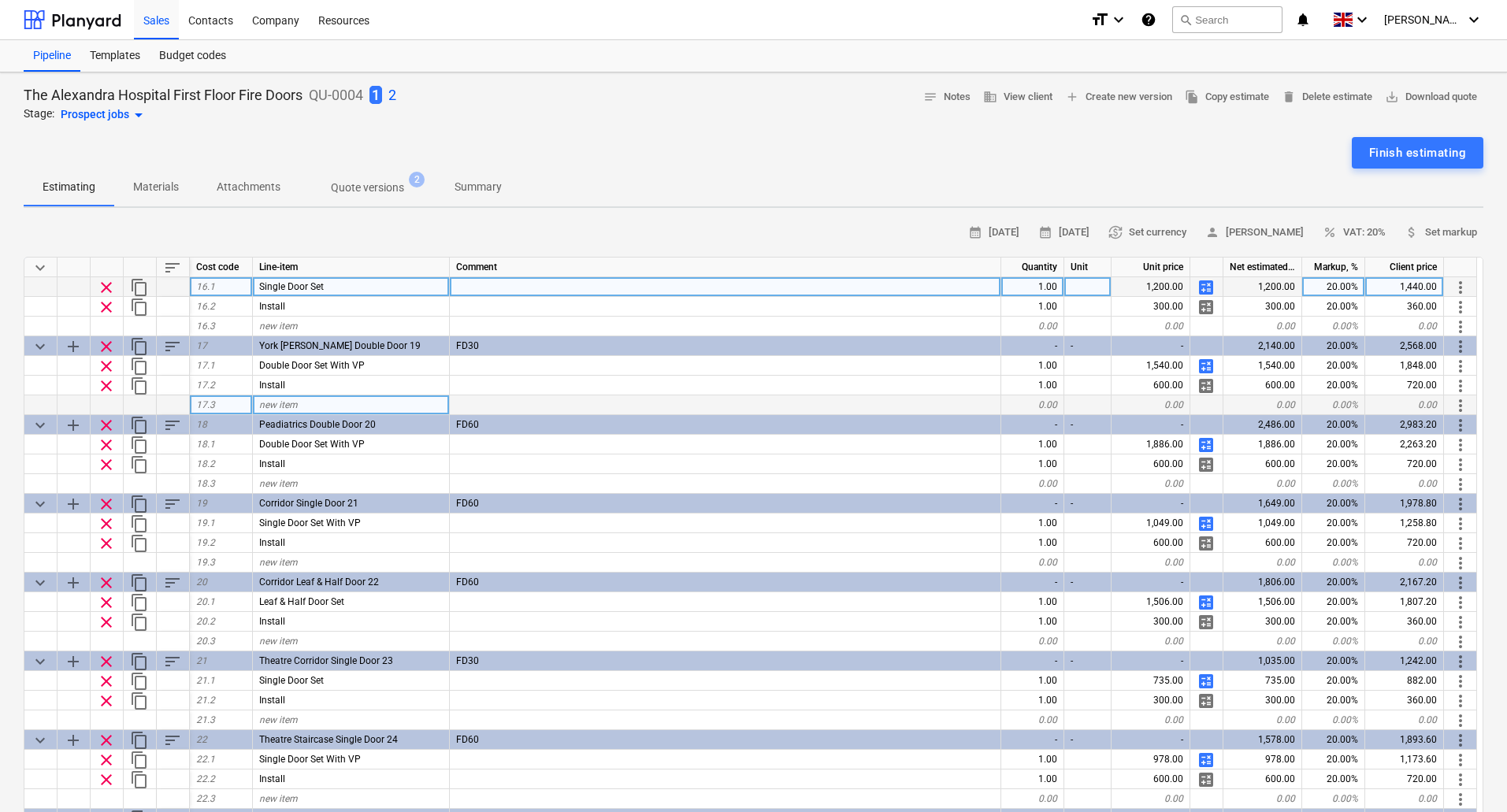
scroll to position [1260, 0]
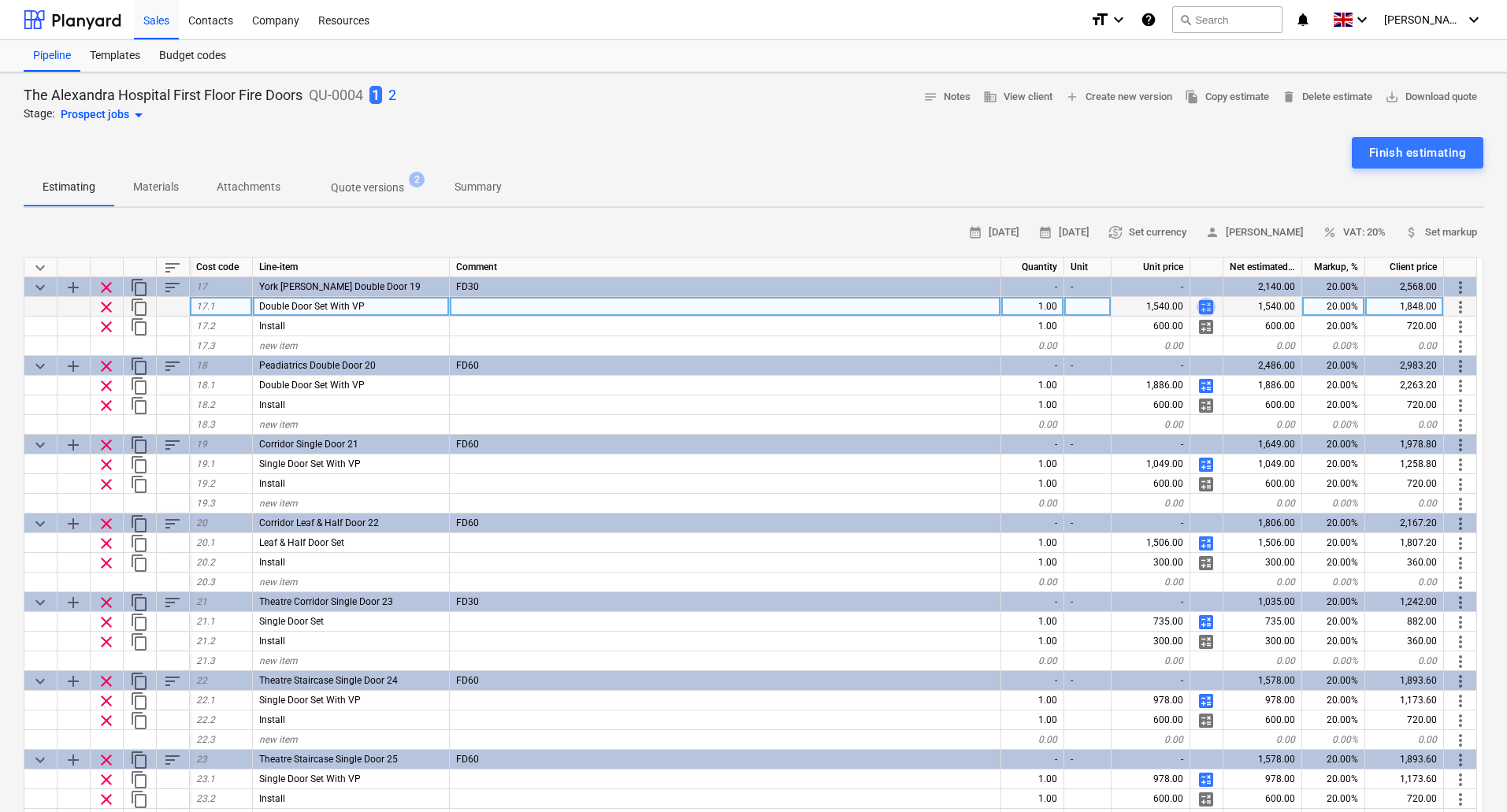
click at [1200, 309] on span "calculate" at bounding box center [1206, 307] width 18 height 18
type textarea "x"
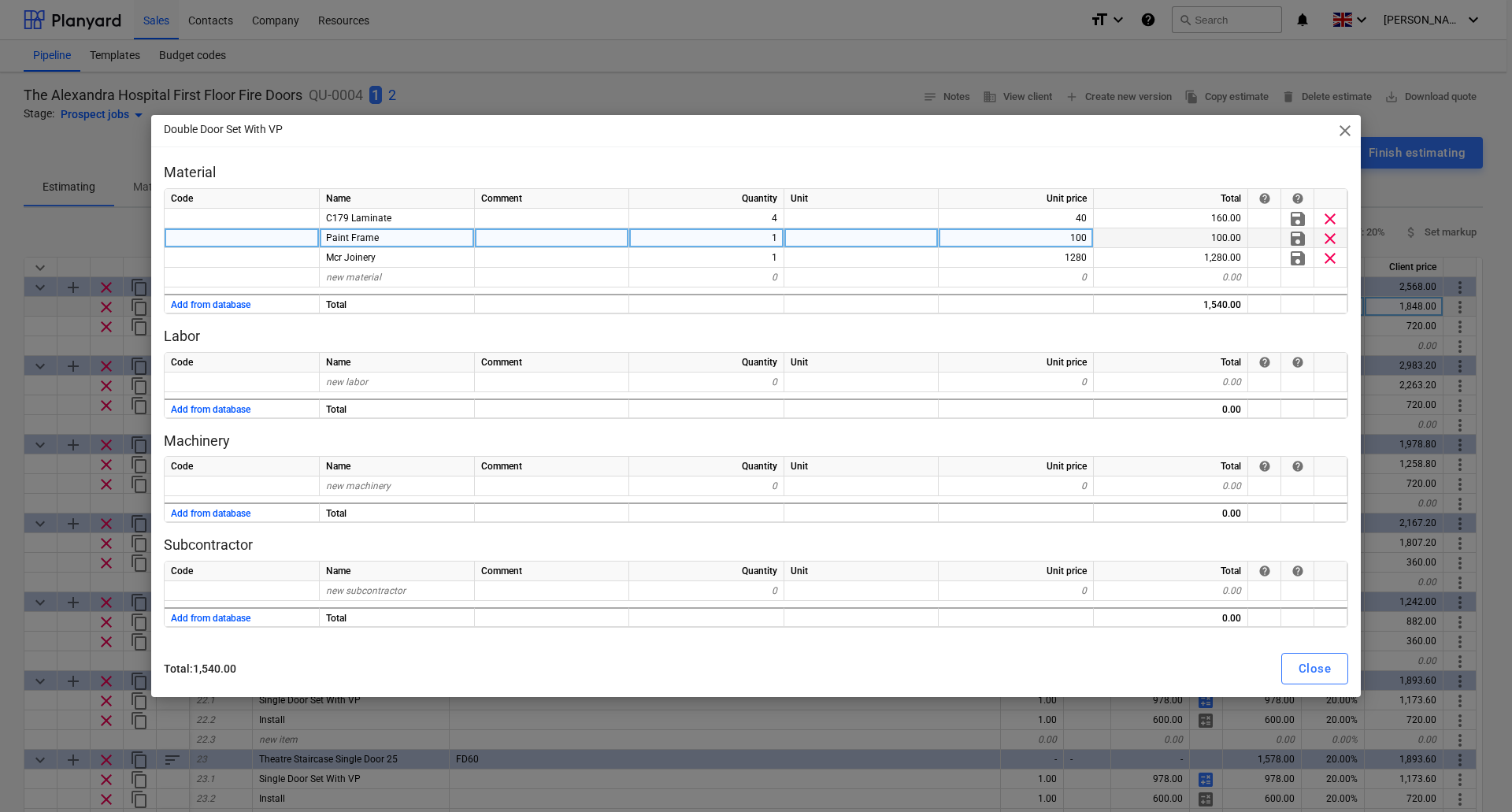
click at [385, 244] on div "Paint Frame" at bounding box center [397, 237] width 155 height 19
type input "Ironmongery Set 4"
click at [1005, 231] on div "100" at bounding box center [1016, 237] width 155 height 19
type textarea "x"
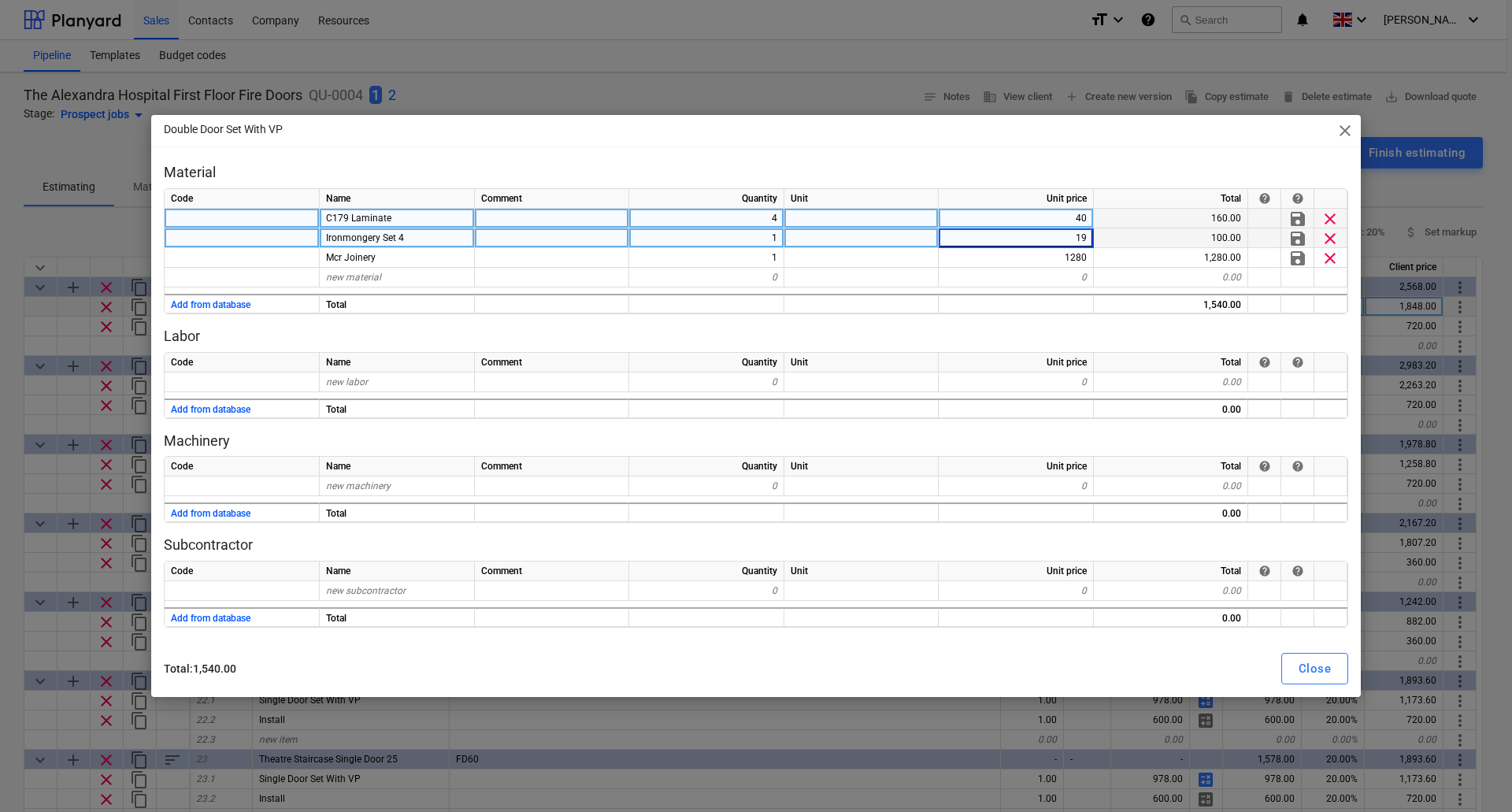
type input "194"
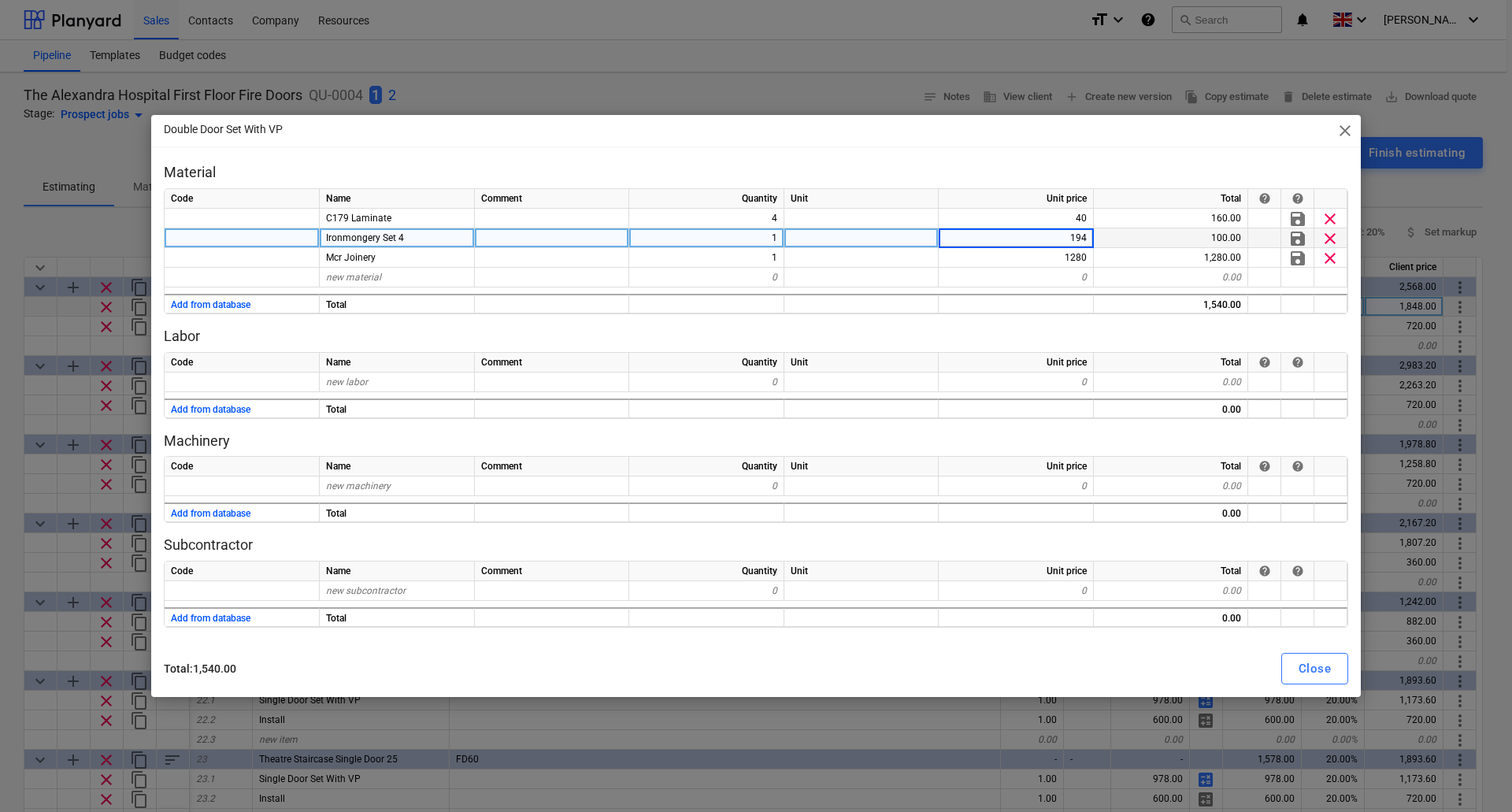
click at [430, 237] on div "Ironmongery Set 4" at bounding box center [397, 237] width 155 height 19
click at [430, 237] on input "Ironmongery Set 4" at bounding box center [396, 237] width 154 height 18
type textarea "x"
click at [430, 237] on div "Ironmongery Set 4" at bounding box center [397, 237] width 155 height 19
click at [430, 237] on input "Ironmongery Set 4" at bounding box center [396, 237] width 154 height 18
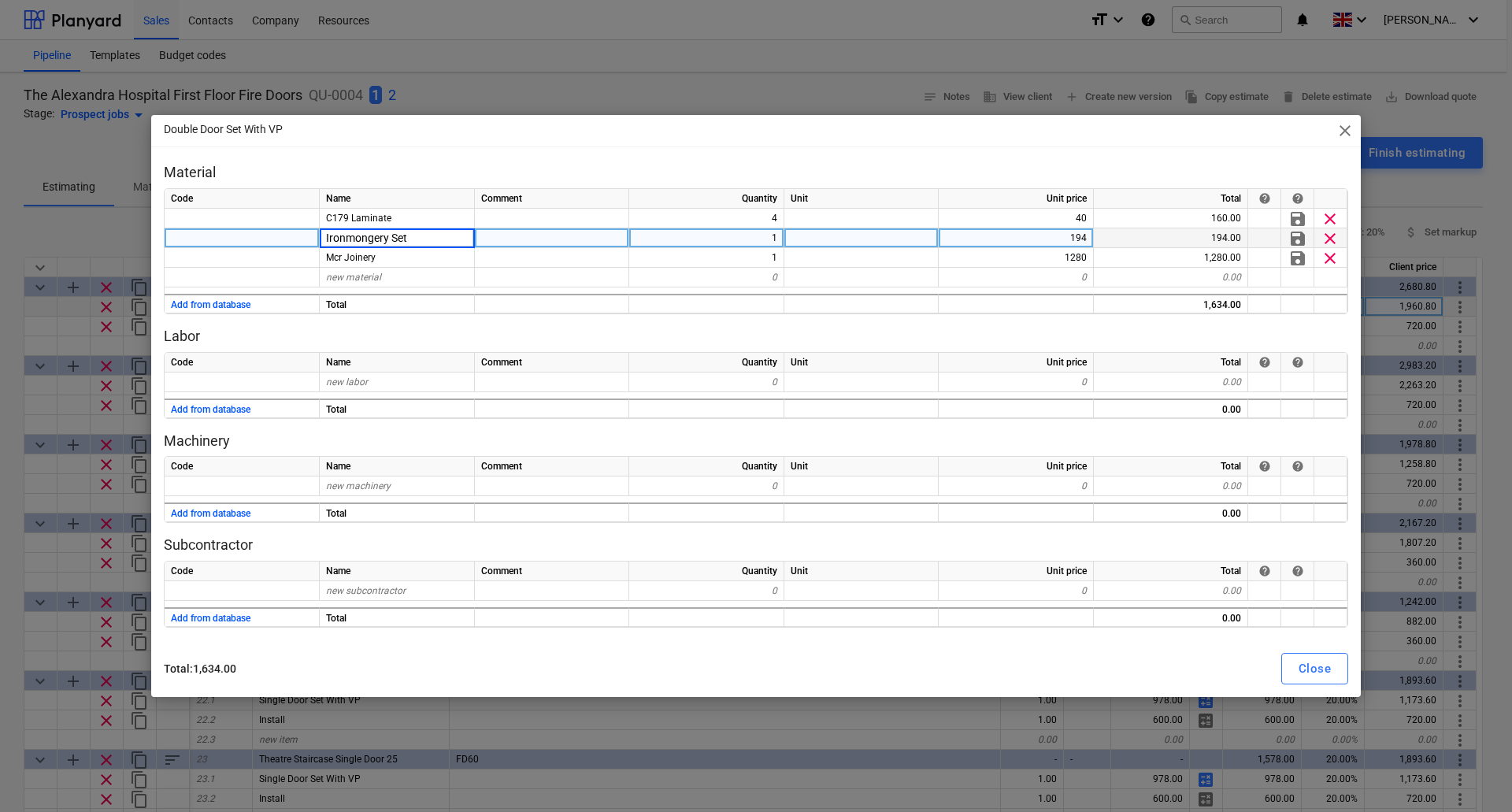
type input "Ironmongery Set 1"
click at [1092, 397] on div "Code Name Comment Quantity Unit Unit price Total help help new labor 0 0 0.00 A…" at bounding box center [756, 385] width 1184 height 67
click at [1306, 666] on div "Close" at bounding box center [1314, 669] width 32 height 20
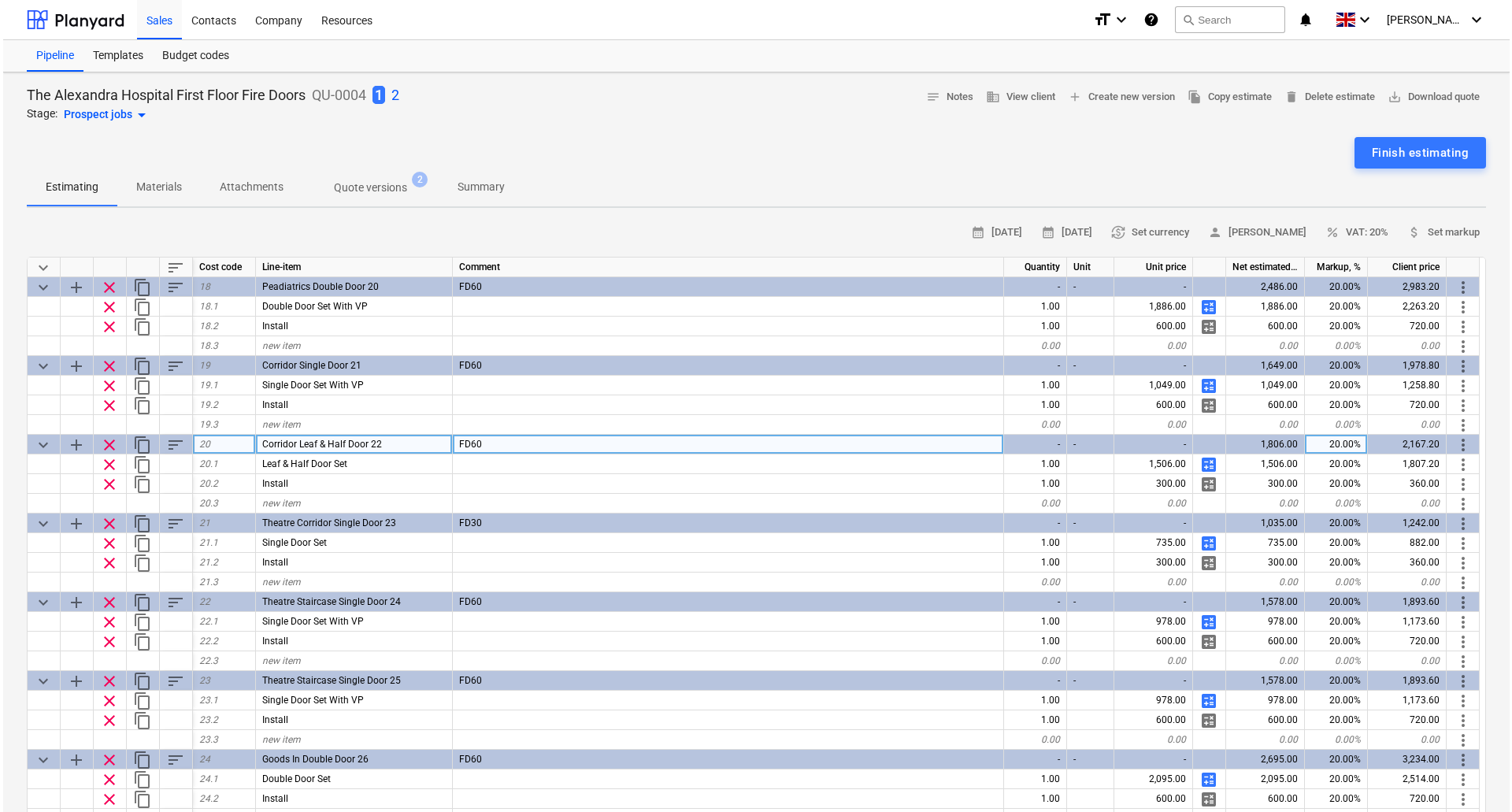
scroll to position [1260, 0]
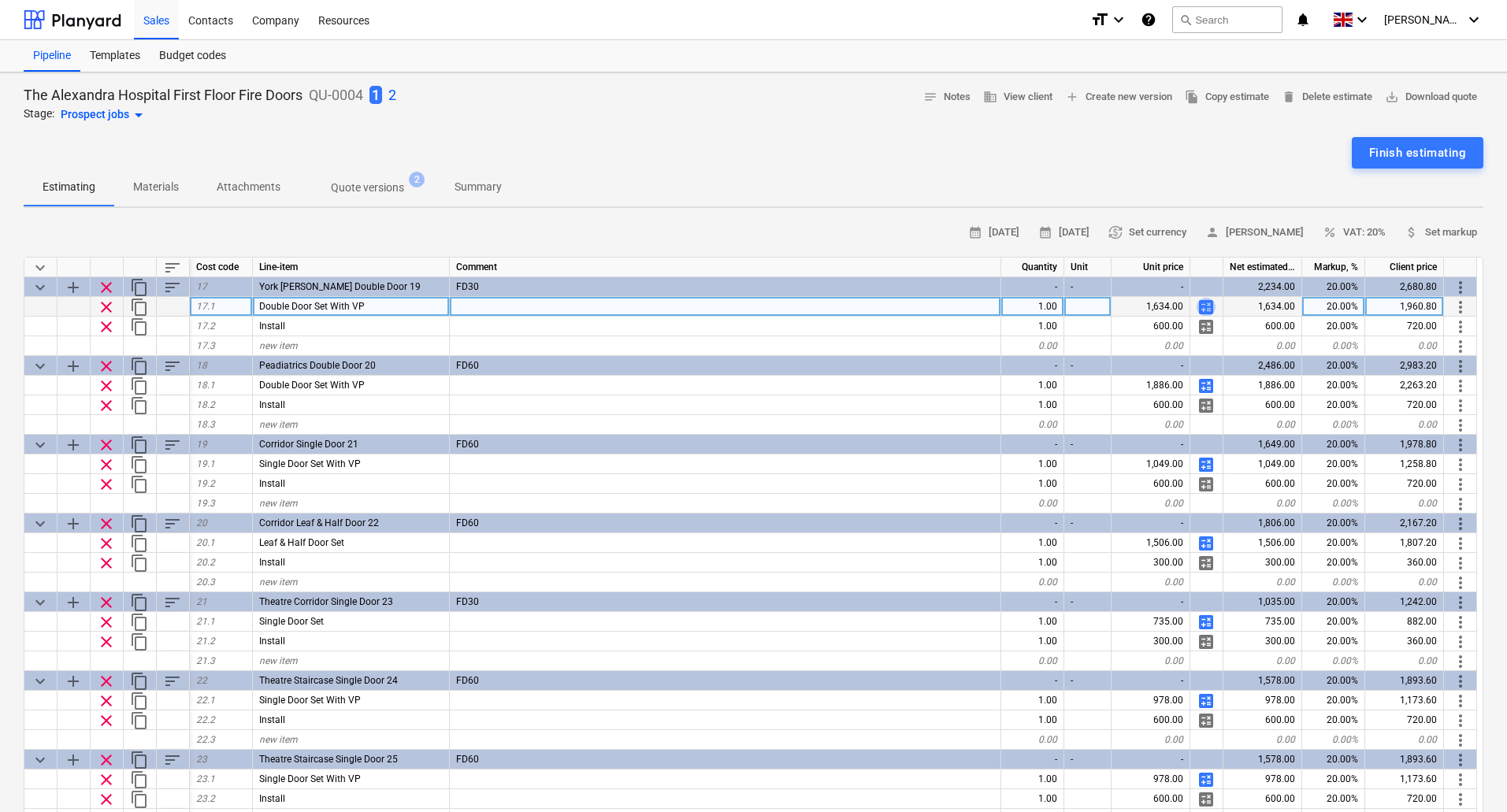
click at [1206, 308] on span "calculate" at bounding box center [1206, 307] width 18 height 18
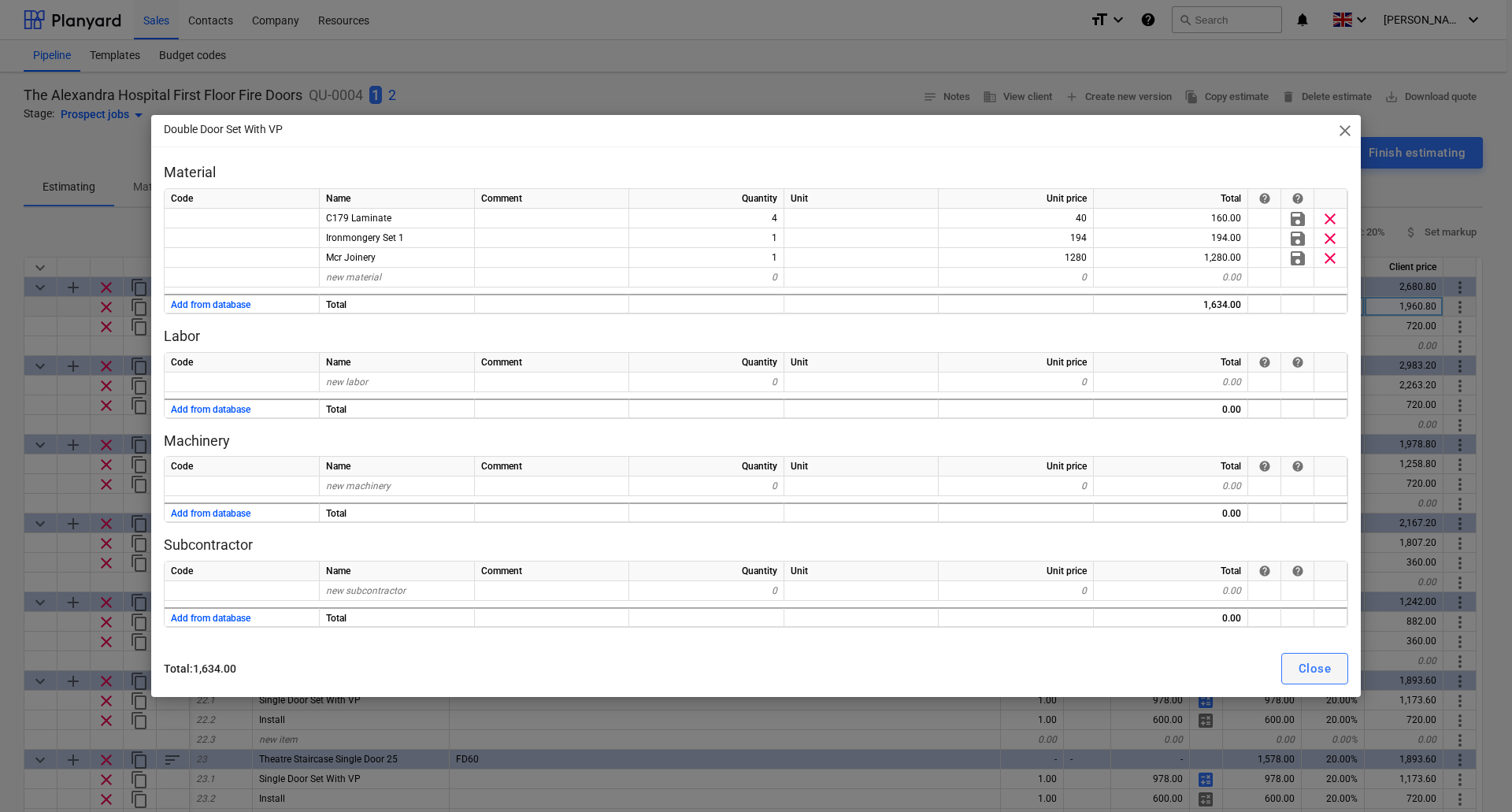
click at [1314, 666] on div "Close" at bounding box center [1314, 669] width 32 height 20
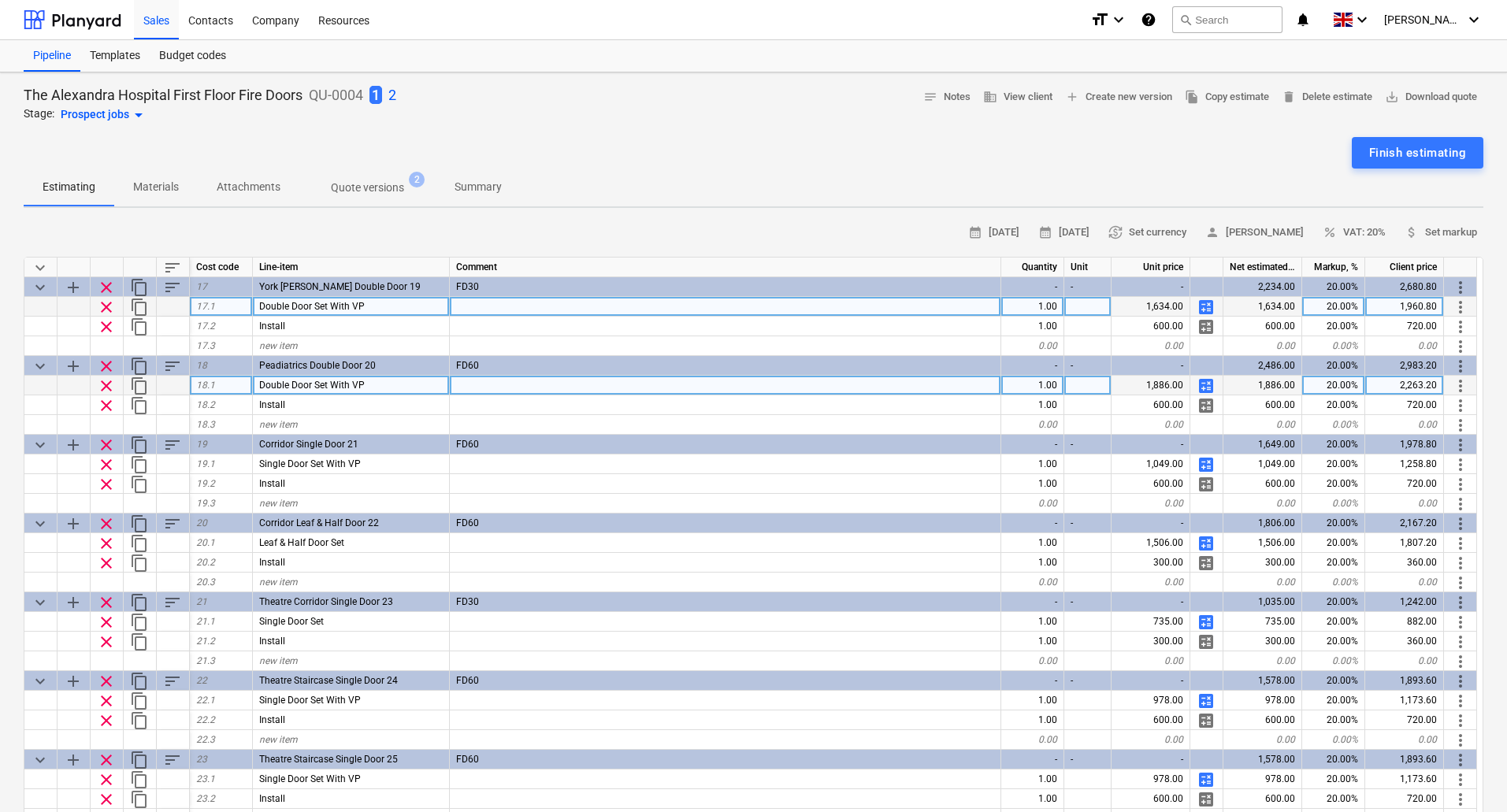
click at [1207, 382] on span "calculate" at bounding box center [1206, 385] width 18 height 18
type textarea "x"
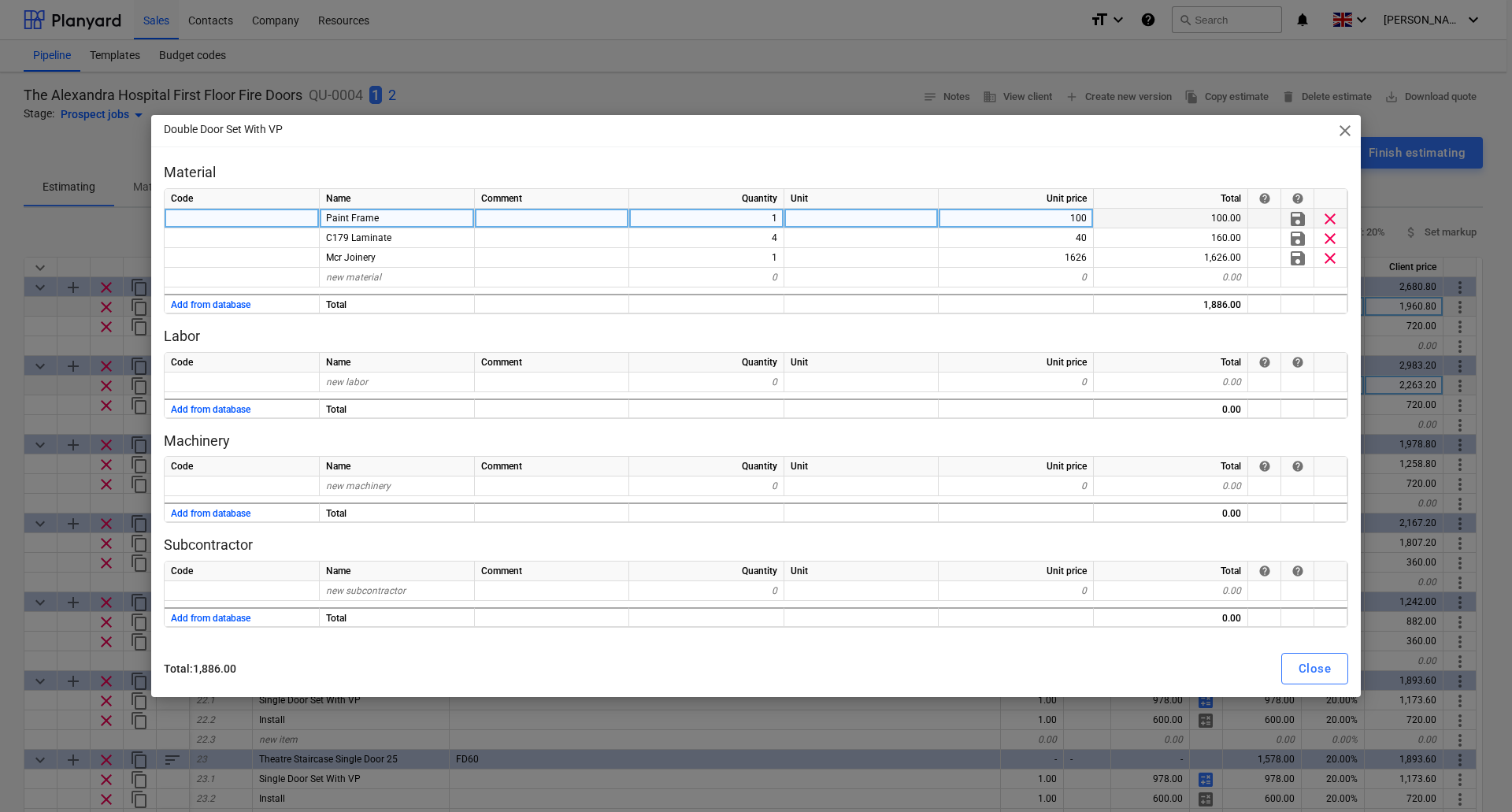
click at [396, 221] on div "Paint Frame" at bounding box center [397, 218] width 155 height 19
click at [429, 215] on input "Ironmongery Set 4" at bounding box center [396, 218] width 154 height 18
type input "Ironmongery Set 1"
type textarea "x"
type input "194"
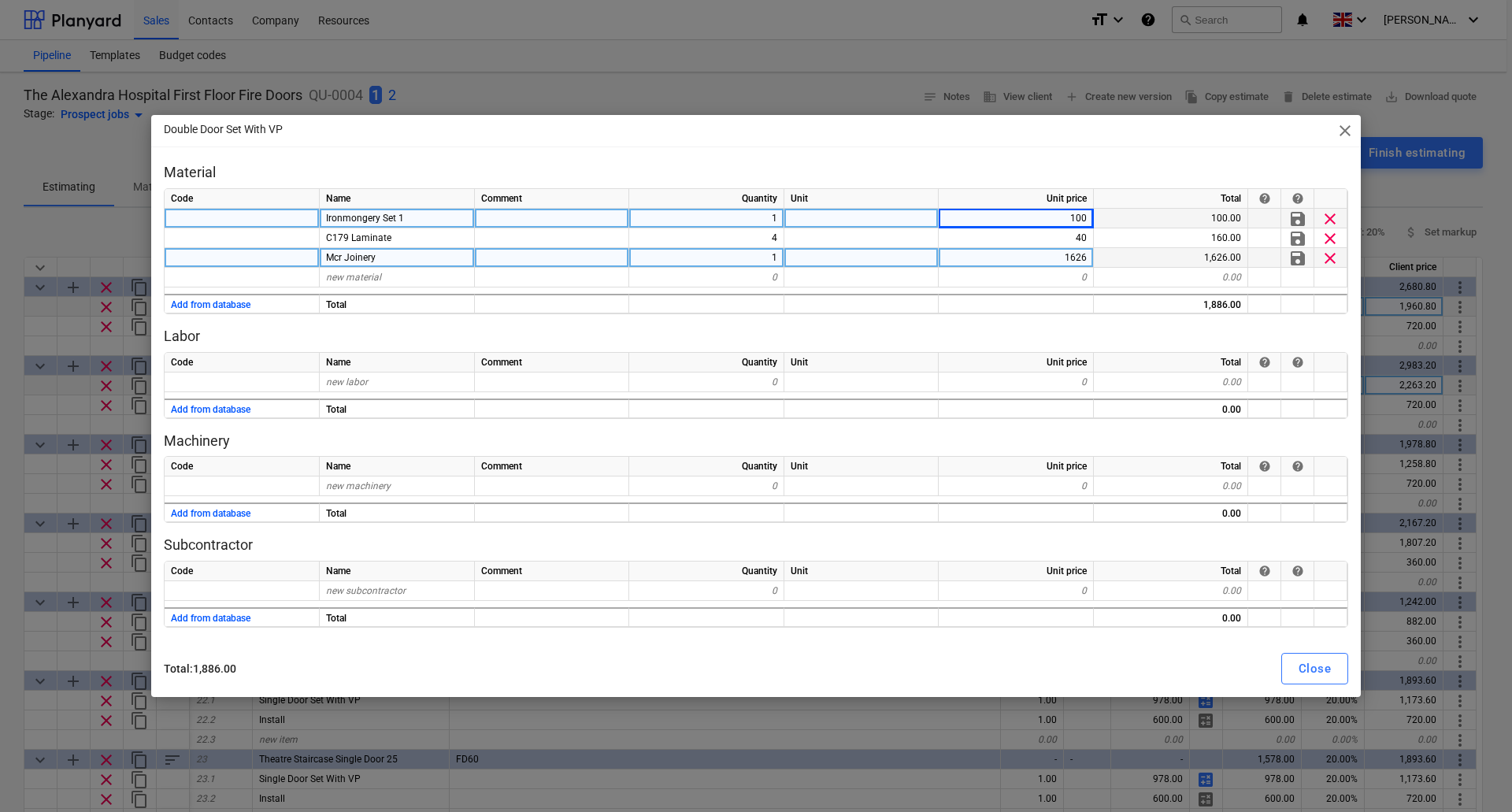
click at [1013, 261] on div "1626" at bounding box center [1016, 257] width 155 height 19
click at [1125, 454] on div "Machinery Code Name Comment Quantity Unit Unit price Total help help new machin…" at bounding box center [756, 478] width 1184 height 92
click at [1317, 668] on div "Close" at bounding box center [1314, 669] width 32 height 20
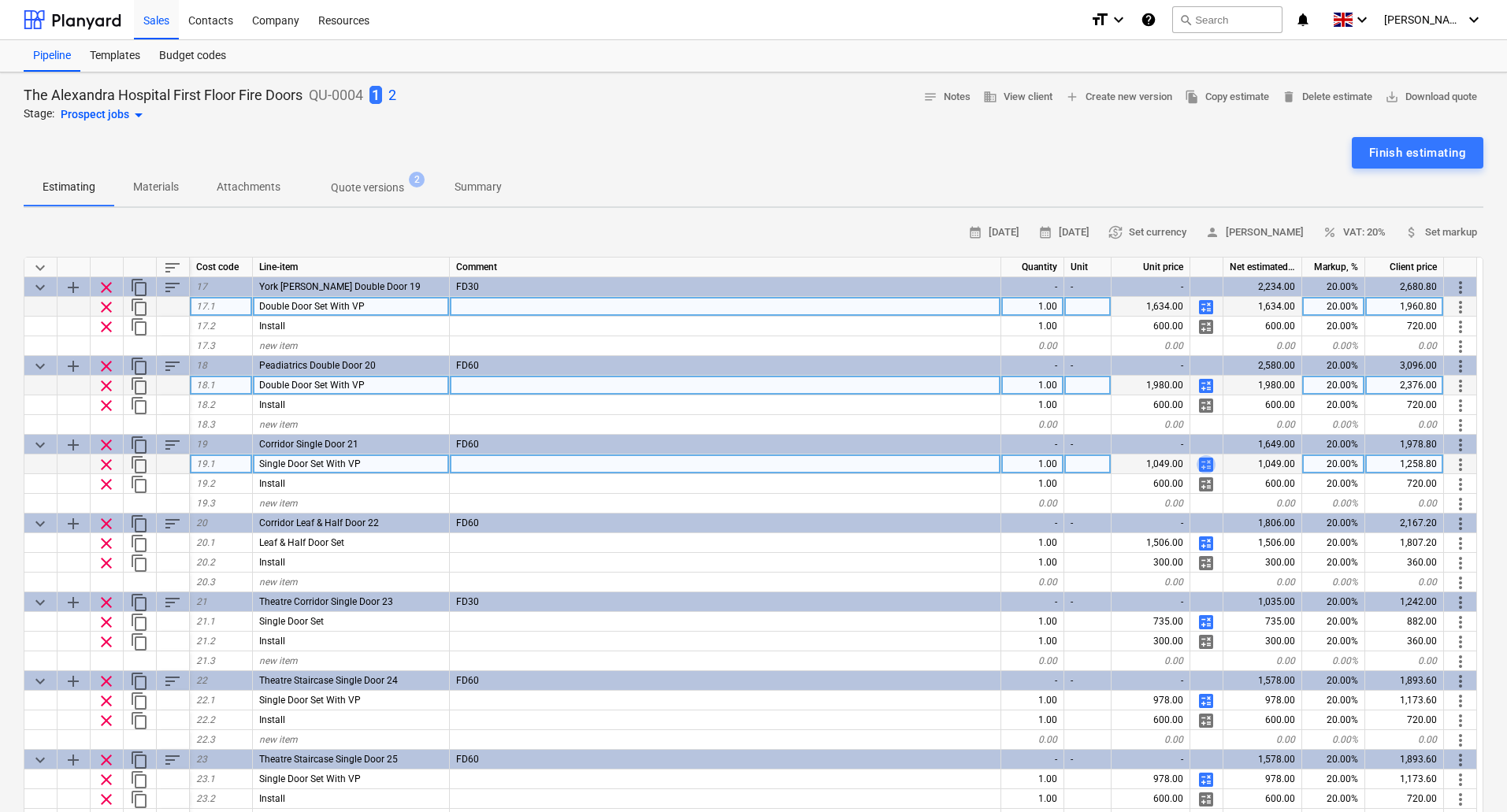
click at [1208, 461] on span "calculate" at bounding box center [1206, 465] width 18 height 18
type textarea "x"
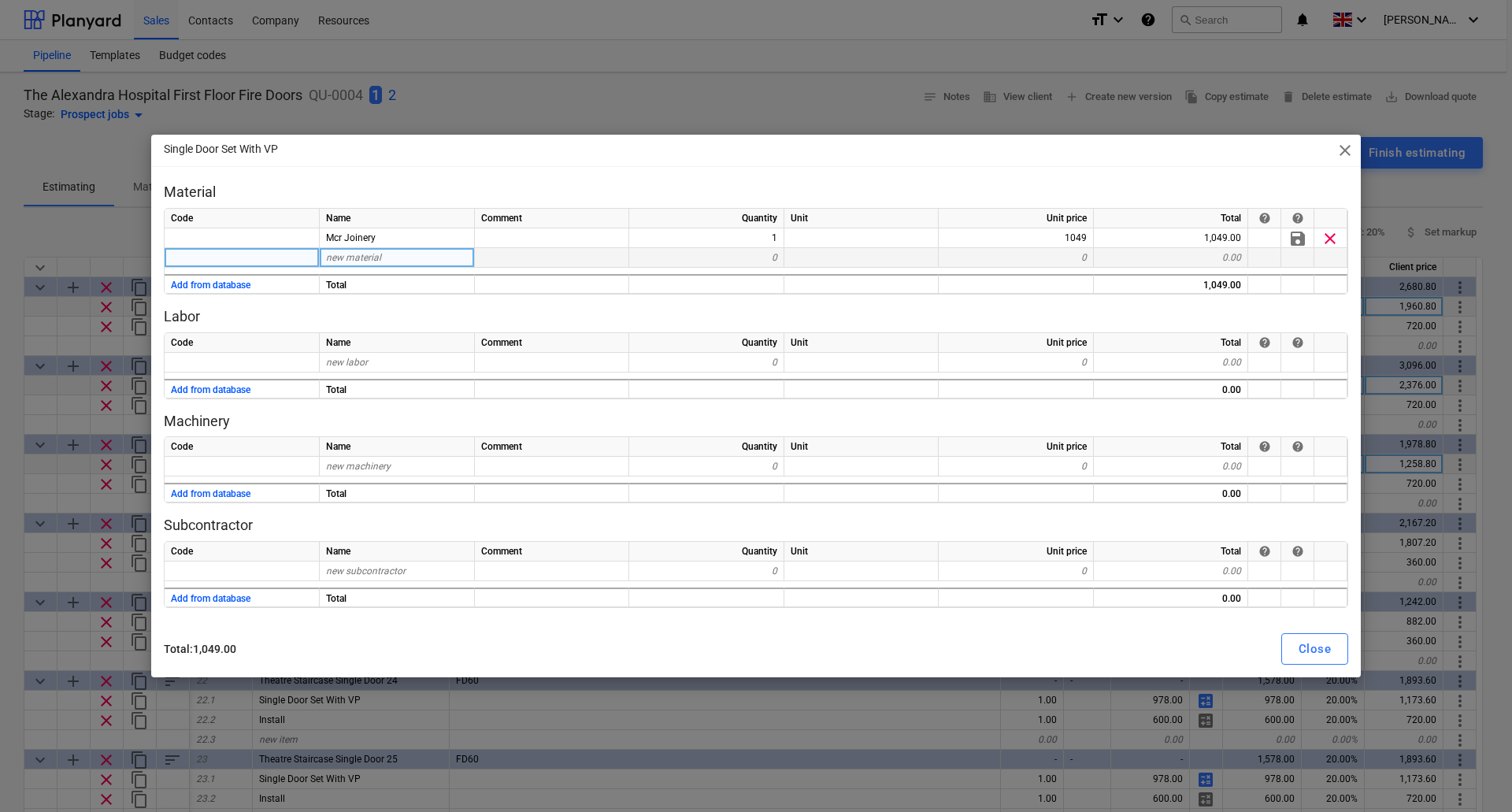
click at [369, 252] on span "new material" at bounding box center [354, 258] width 55 height 11
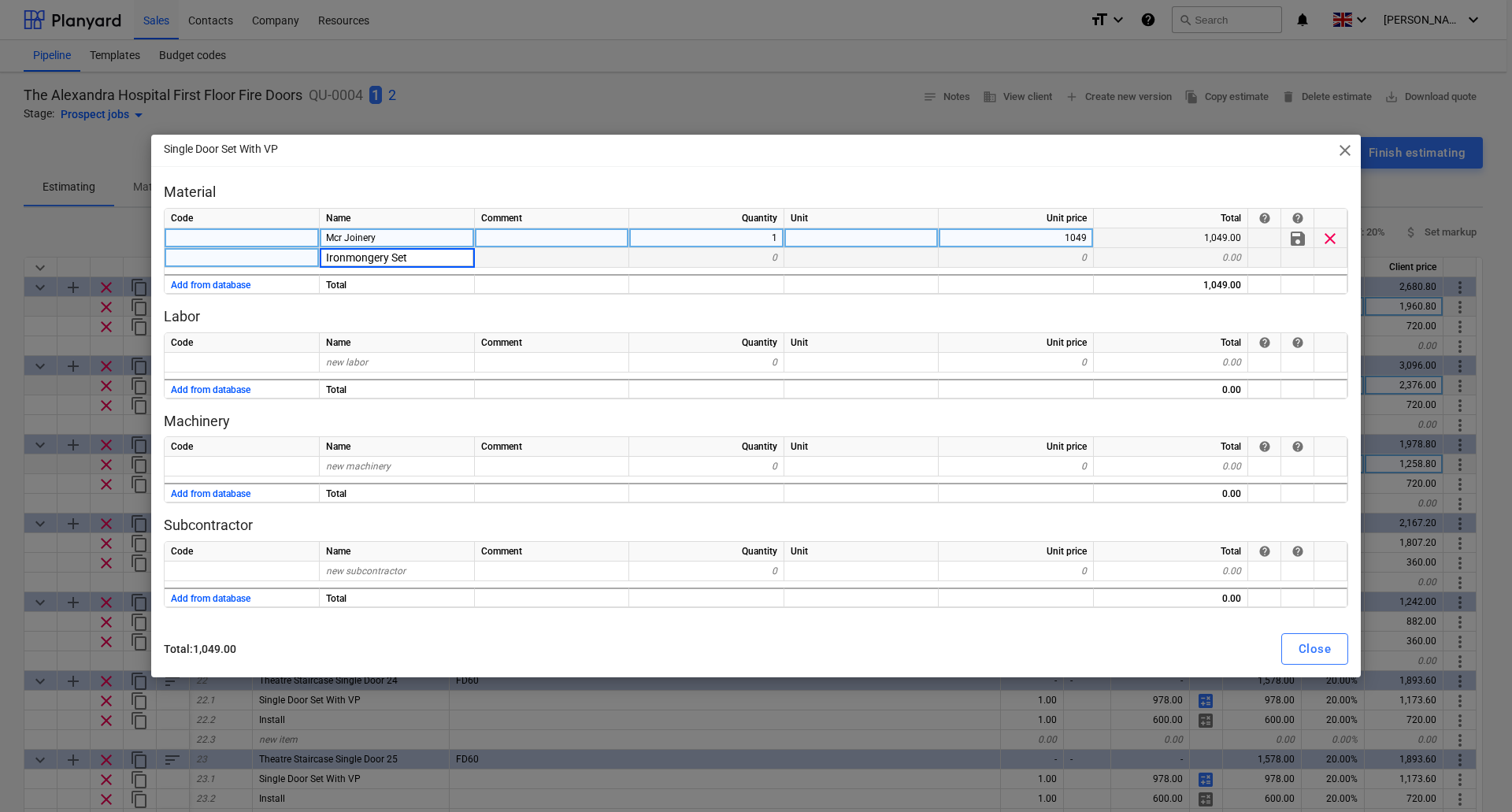
type input "Ironmongery Set 3"
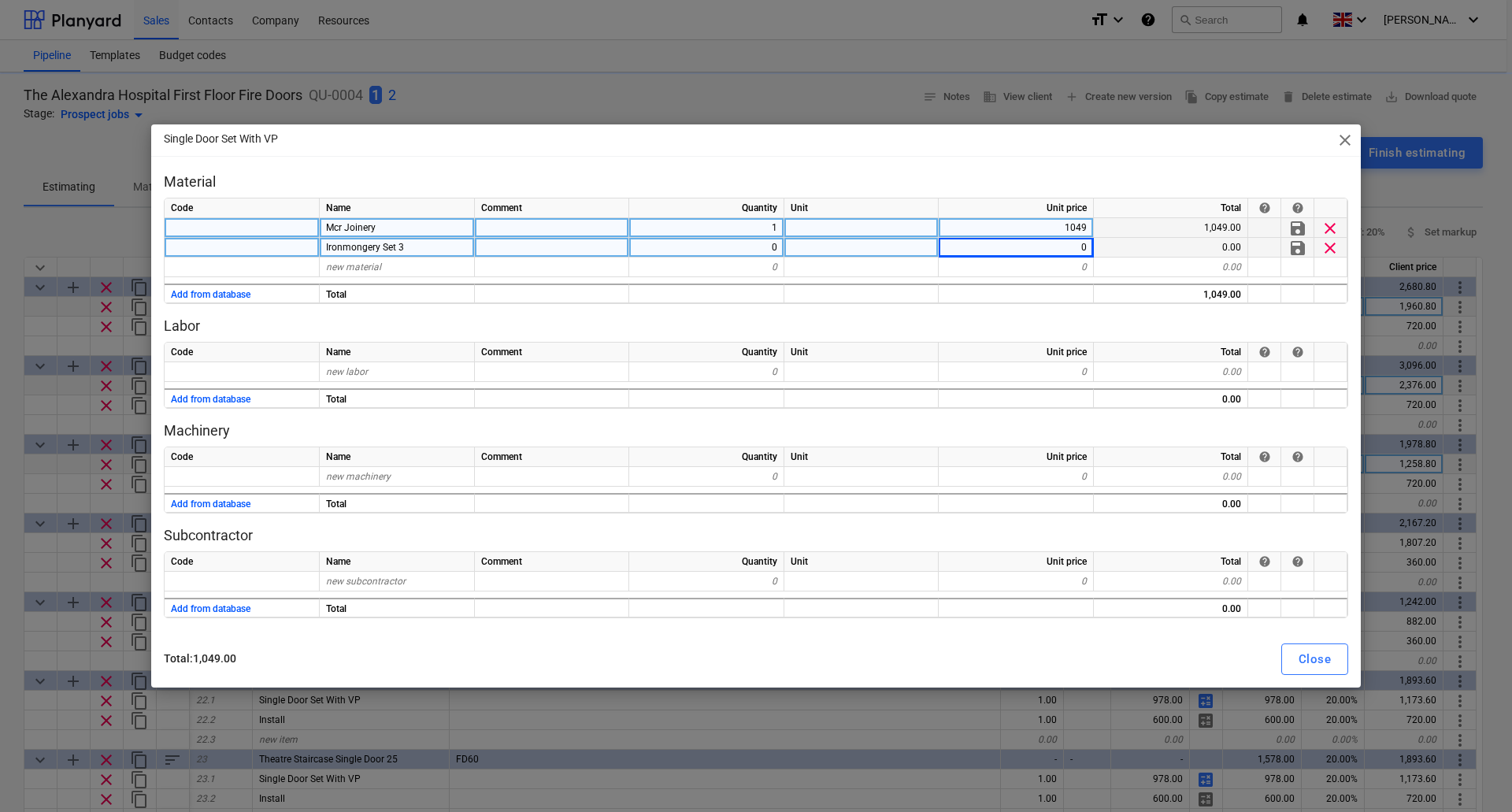
type textarea "x"
type input "132"
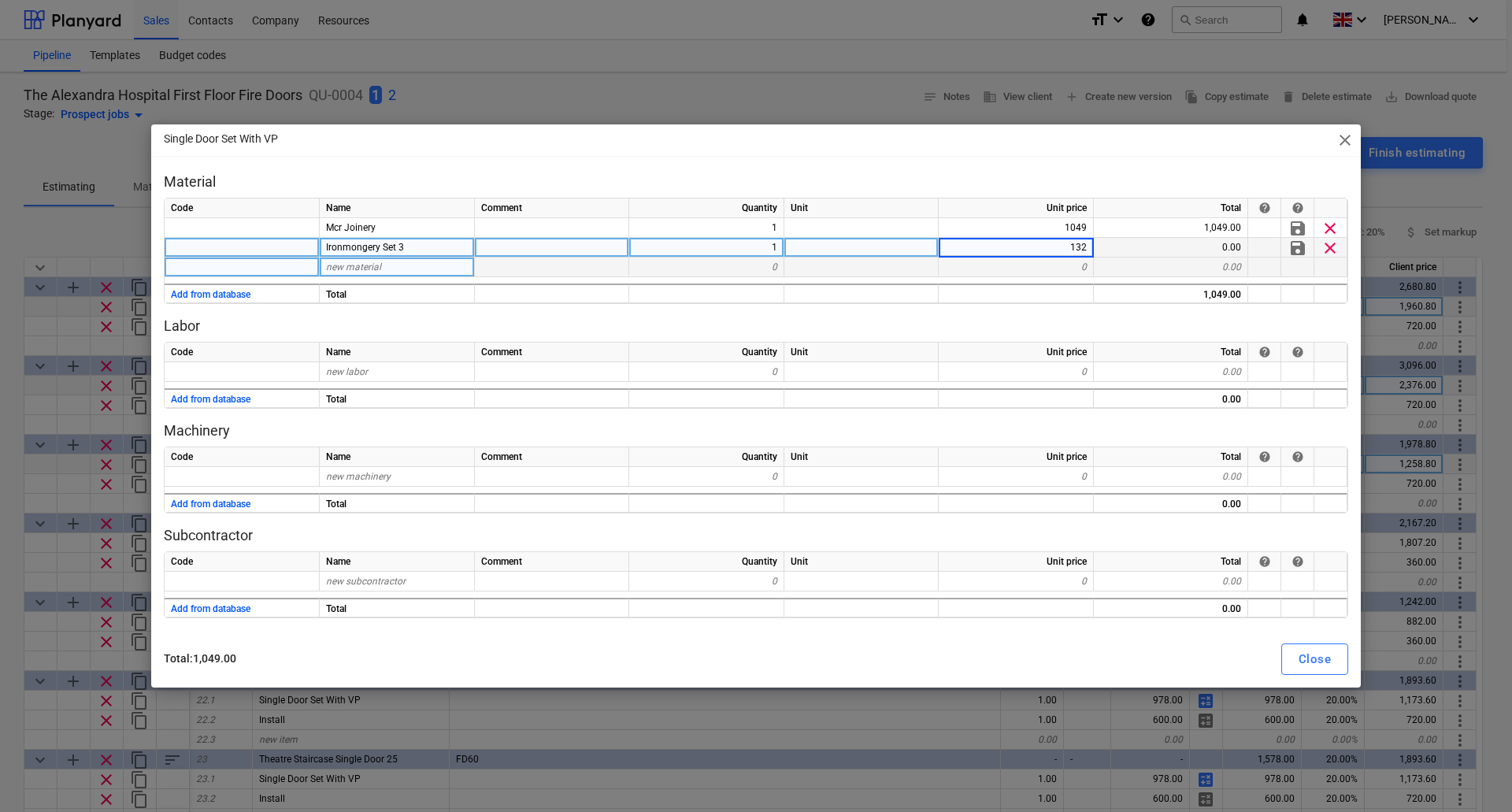
click at [383, 270] on div "new material" at bounding box center [397, 267] width 155 height 19
type textarea "x"
click at [383, 270] on div "new material" at bounding box center [397, 267] width 155 height 19
type input "B189 Laminate"
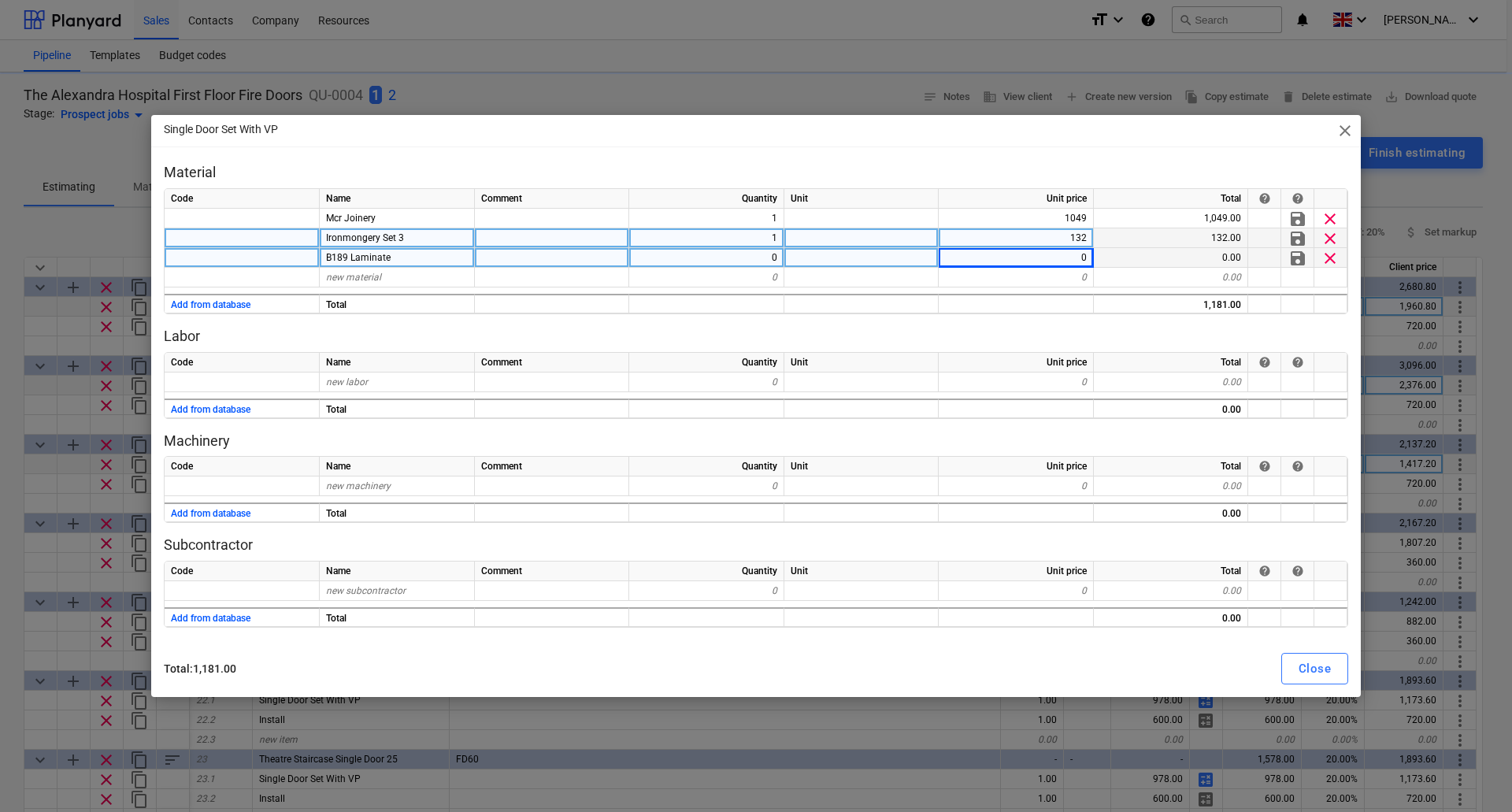
type textarea "x"
type input "190"
type textarea "x"
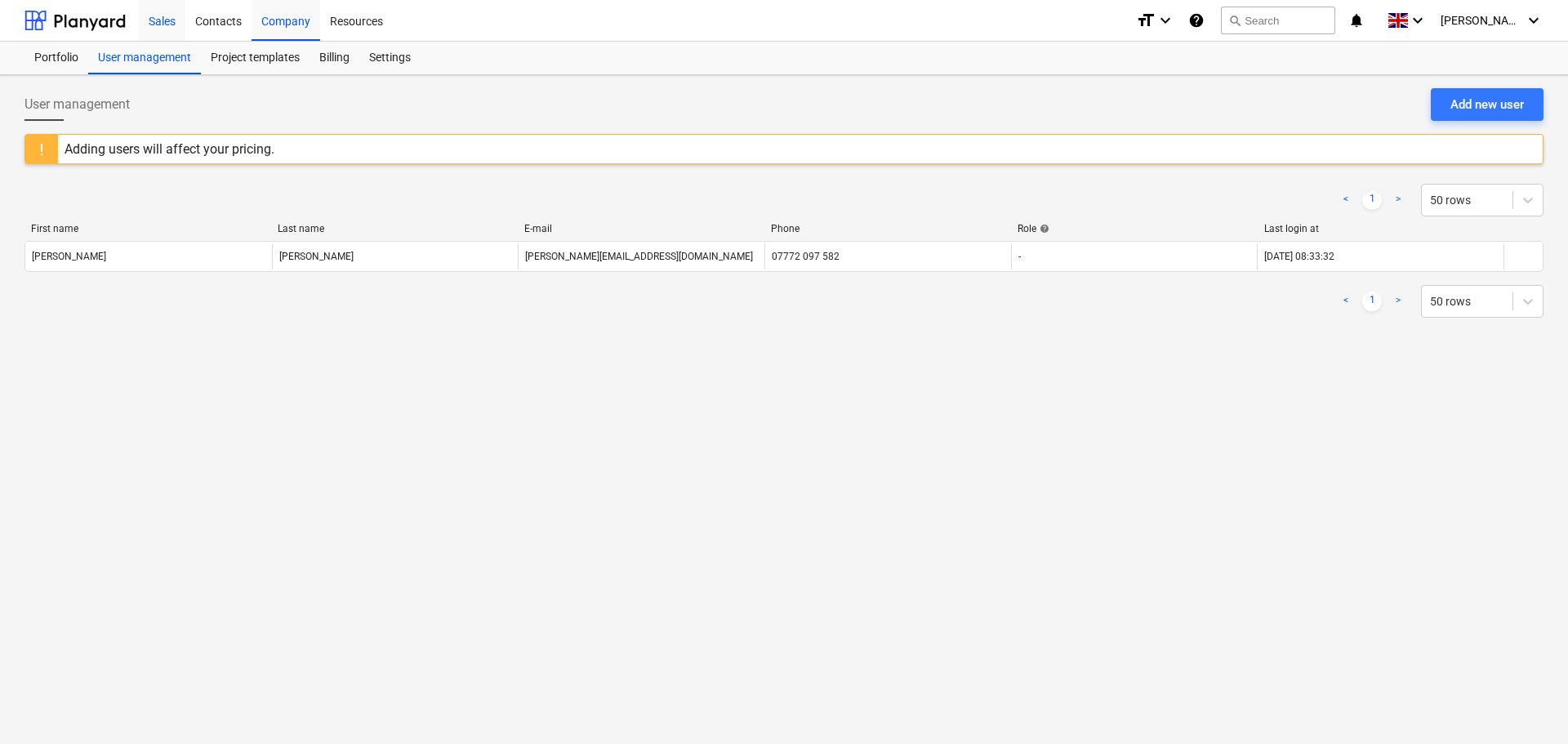
click at [163, 19] on div "Sales" at bounding box center [162, 19] width 47 height 41
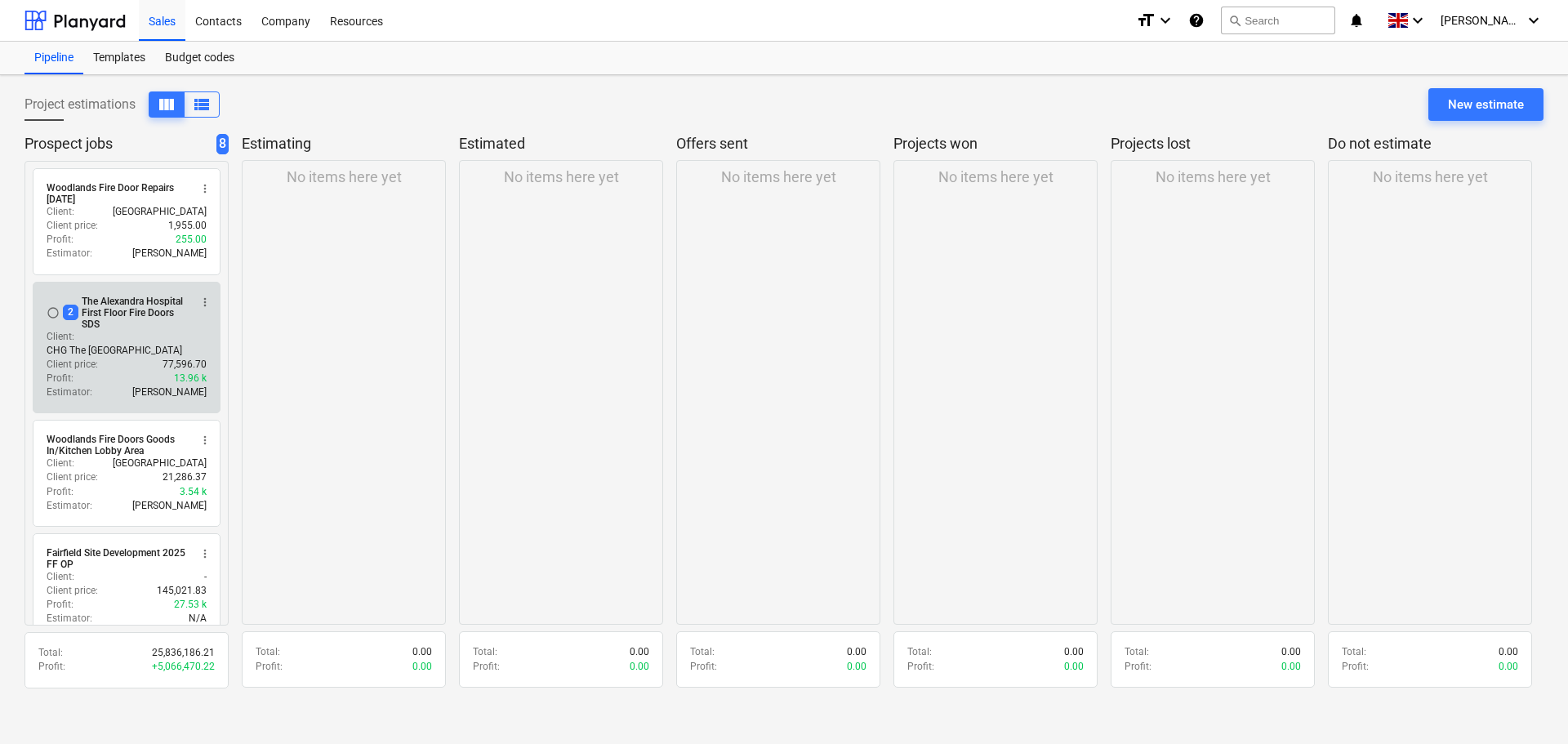
click at [115, 316] on div "2 The Alexandra Hospital First Floor Fire Doors SDS" at bounding box center [125, 313] width 125 height 34
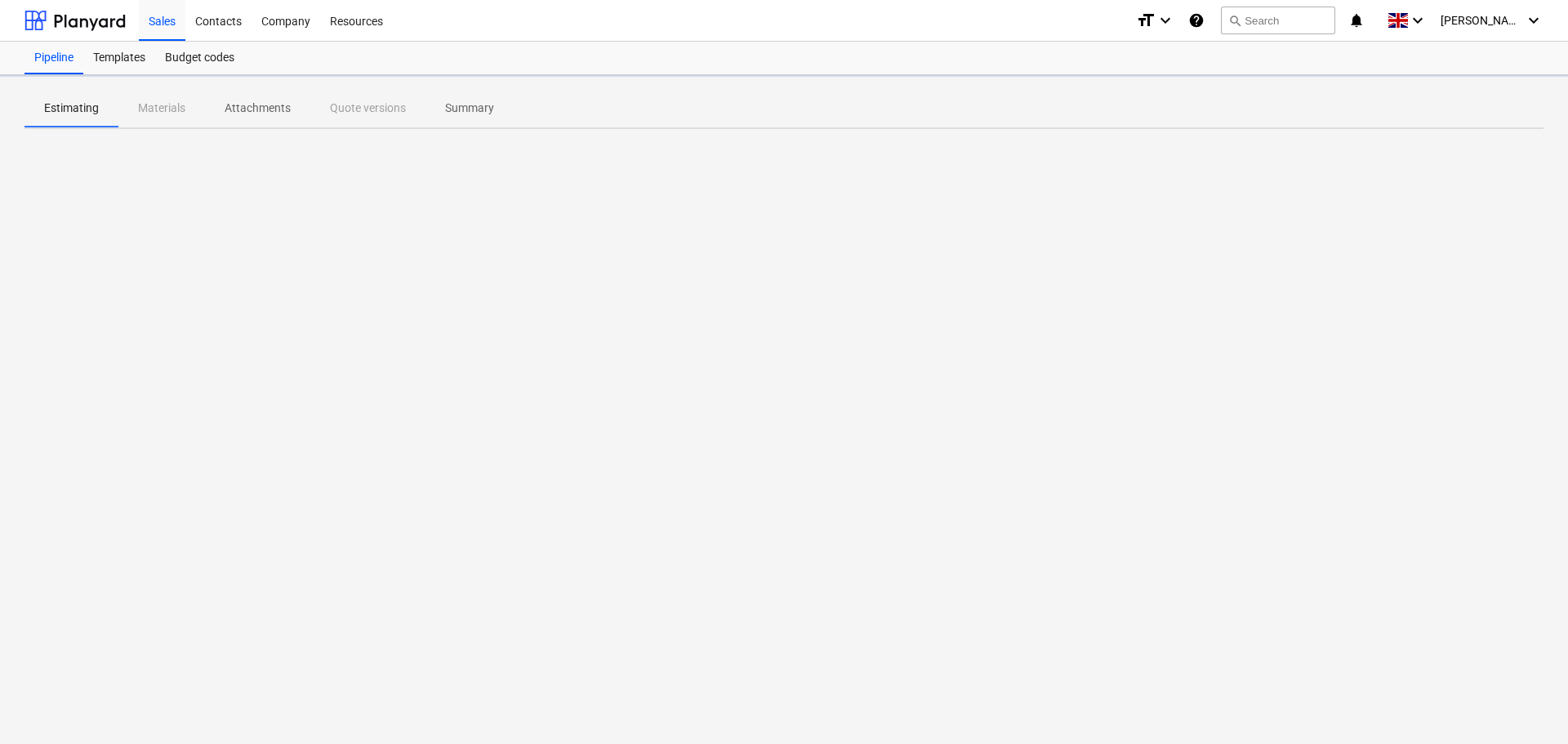
click at [115, 316] on div at bounding box center [784, 264] width 1518 height 245
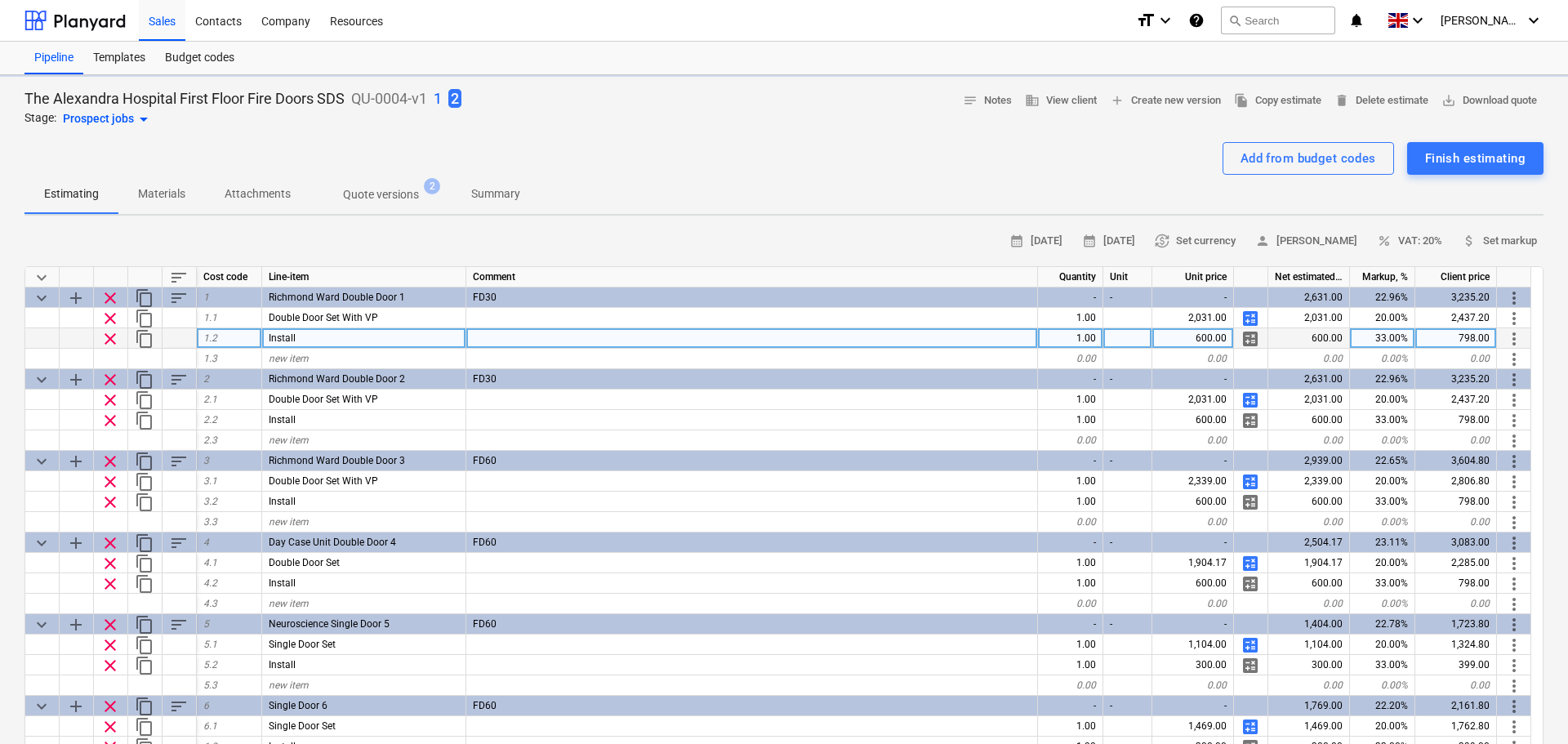
type textarea "x"
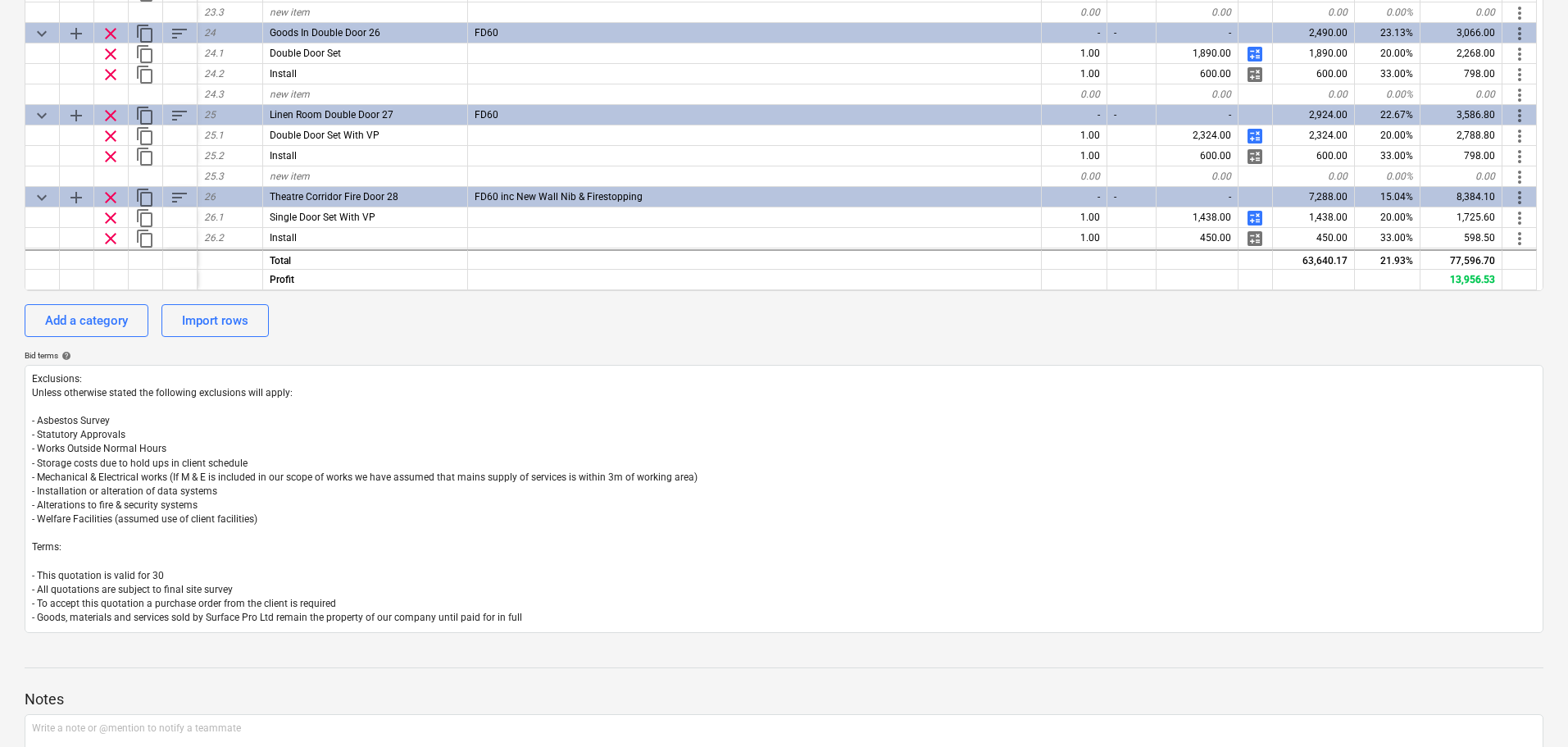
scroll to position [1657, 0]
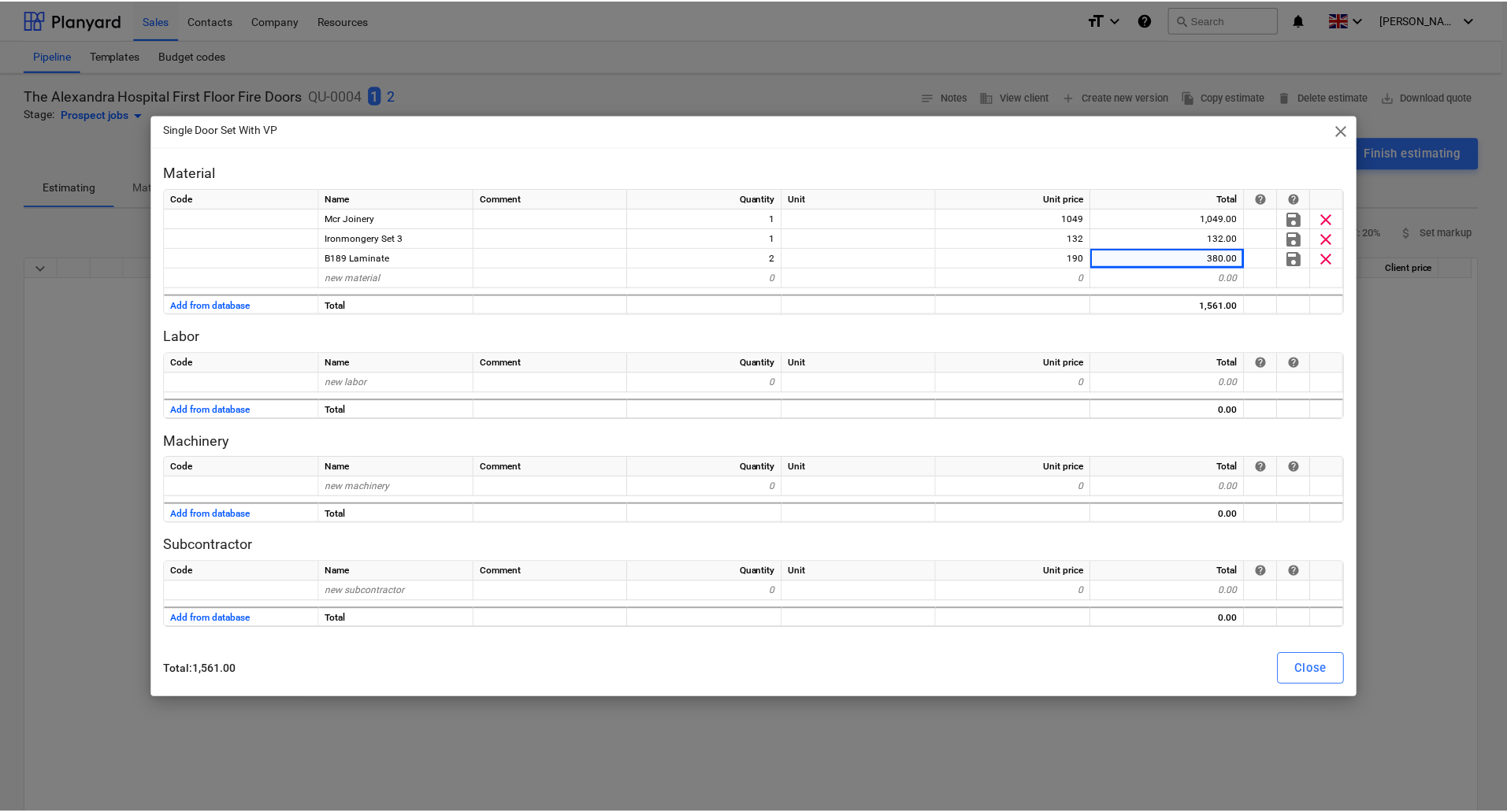
scroll to position [1260, 0]
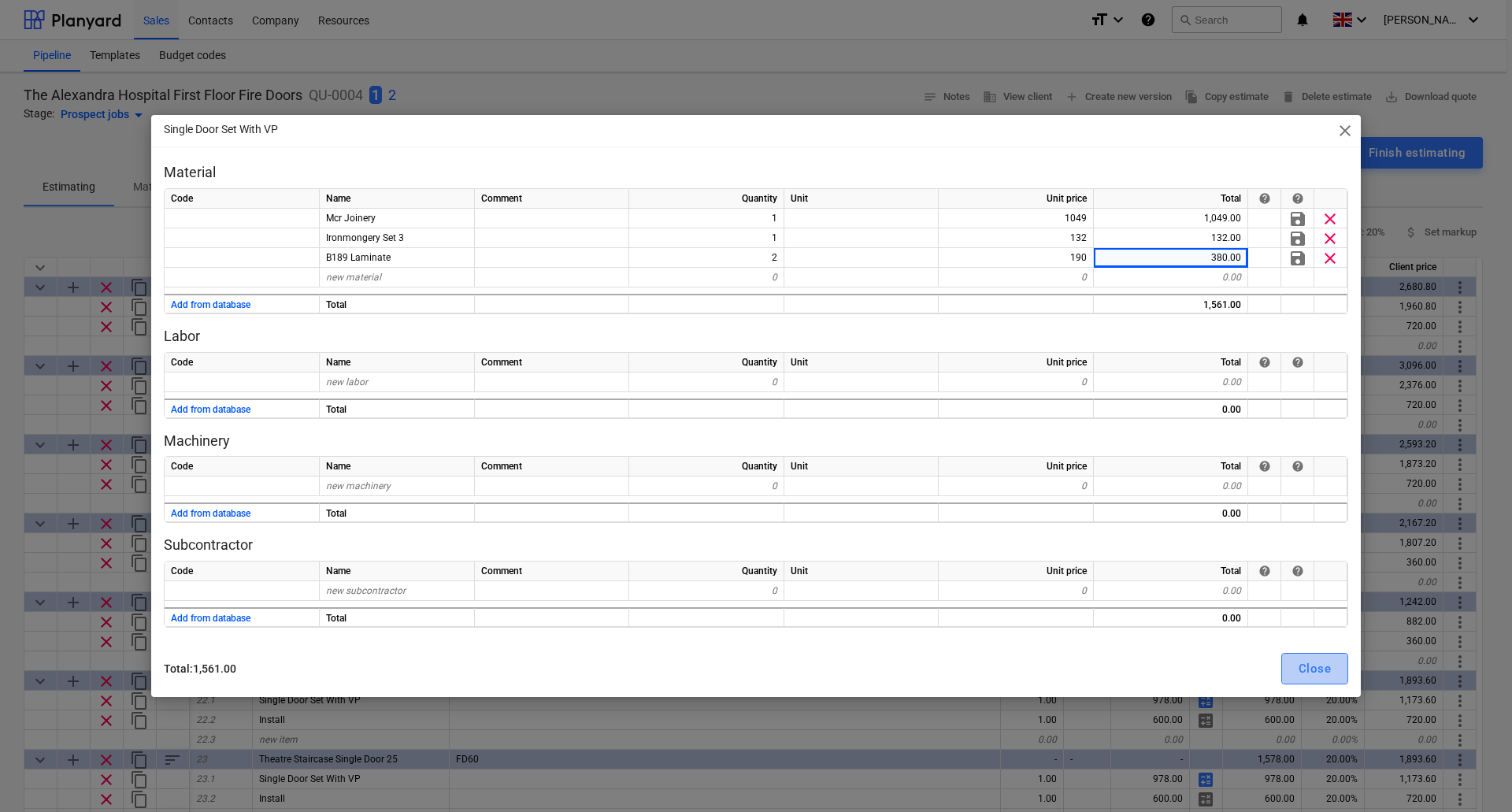
click at [1324, 670] on div "Close" at bounding box center [1314, 669] width 32 height 20
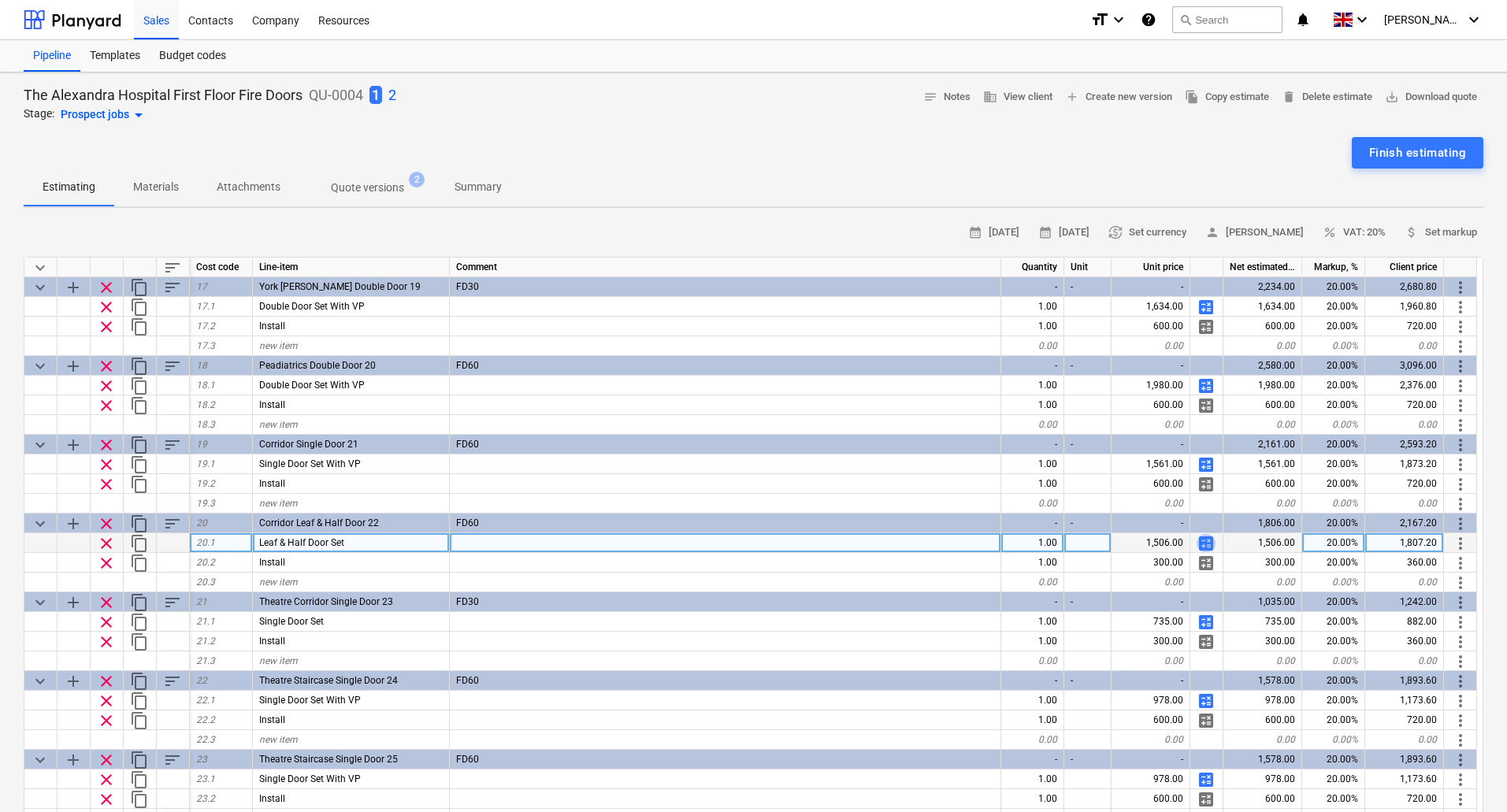
click at [1204, 542] on span "calculate" at bounding box center [1206, 543] width 18 height 18
type textarea "x"
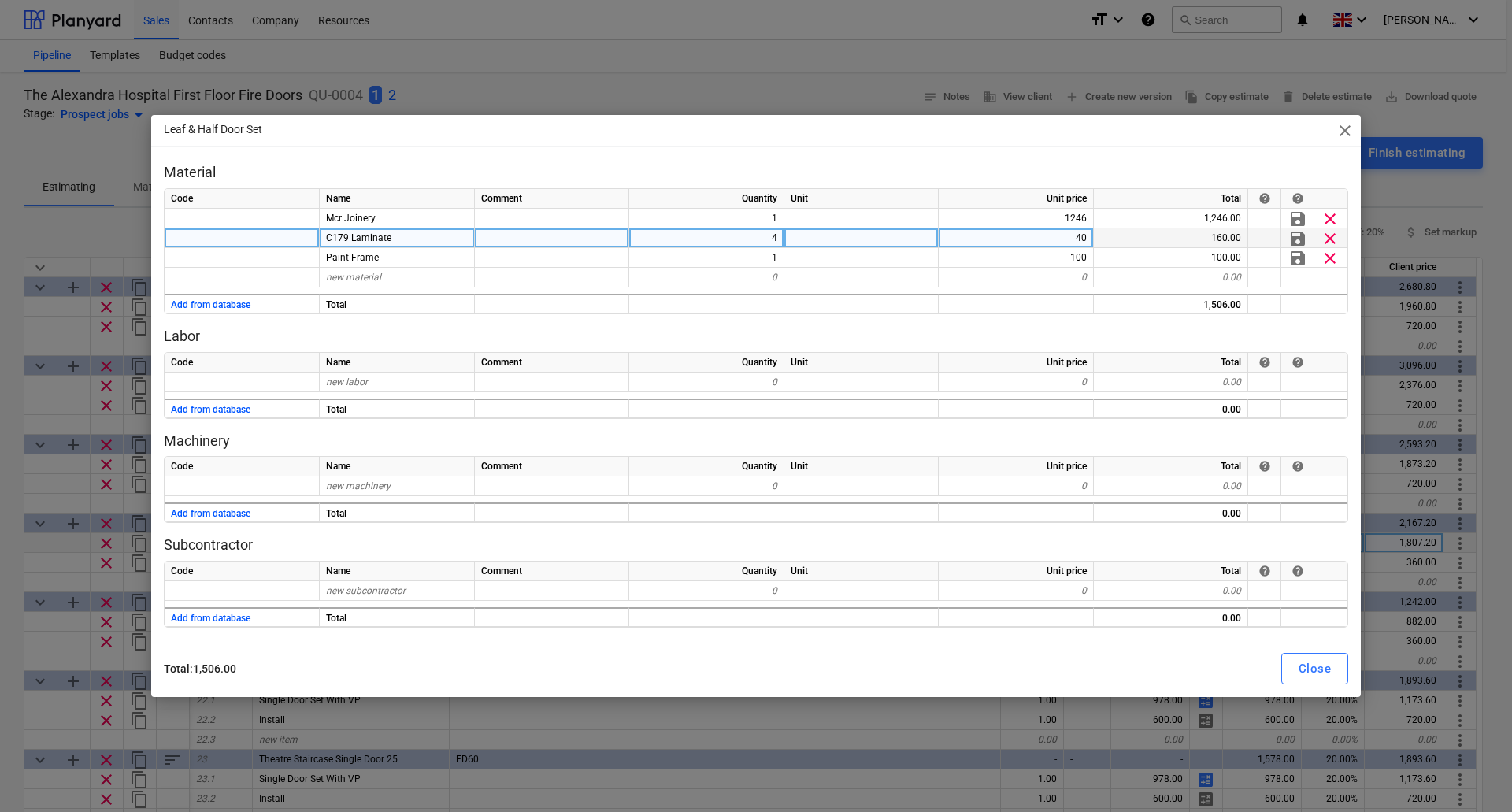
click at [768, 239] on div "4" at bounding box center [707, 237] width 155 height 19
type input "3"
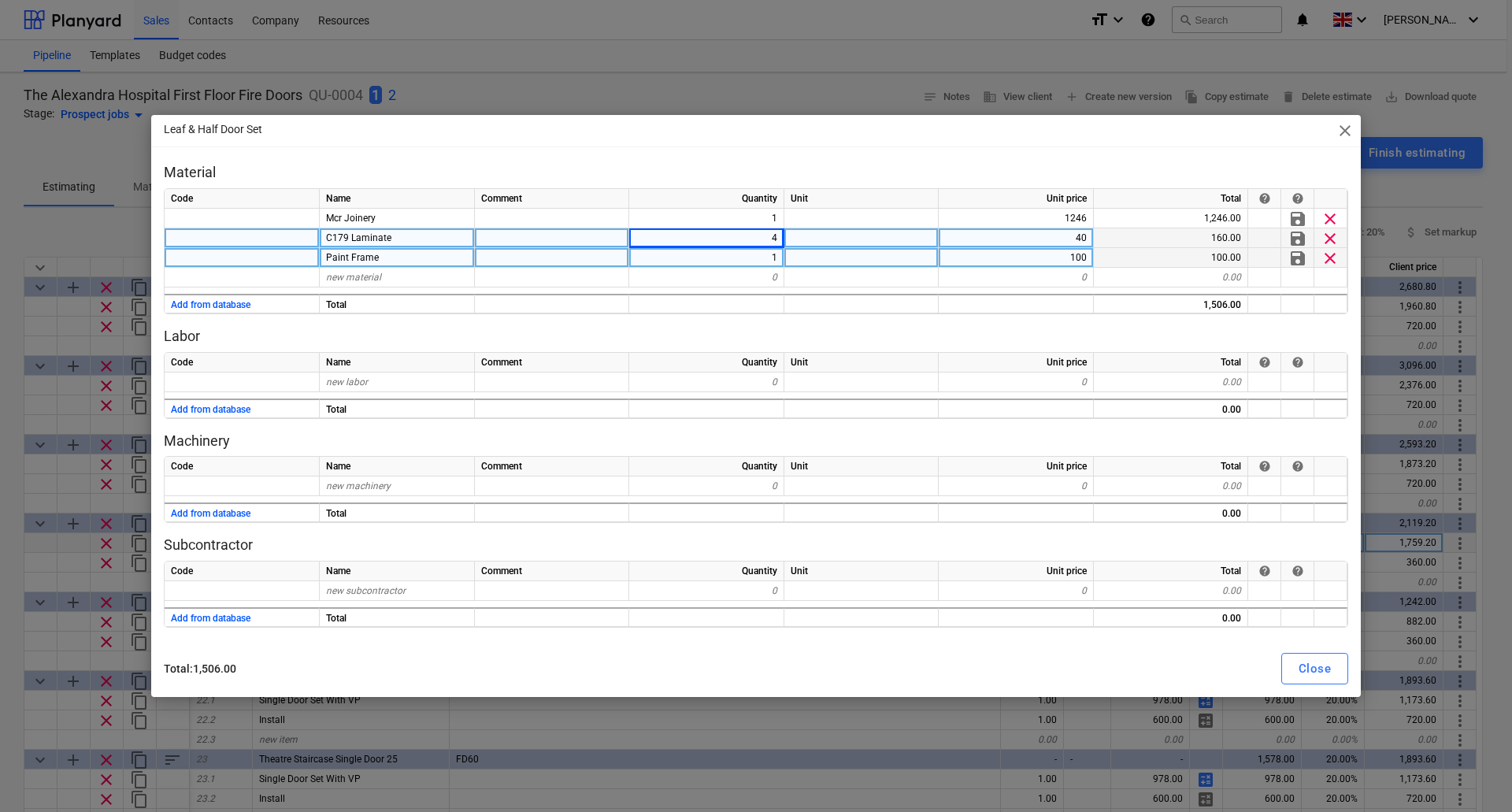
type textarea "x"
click at [415, 257] on div "Paint Frame" at bounding box center [397, 257] width 155 height 19
type input "Ironmongery Set 2"
type textarea "x"
click at [1058, 259] on div "100" at bounding box center [1016, 257] width 155 height 19
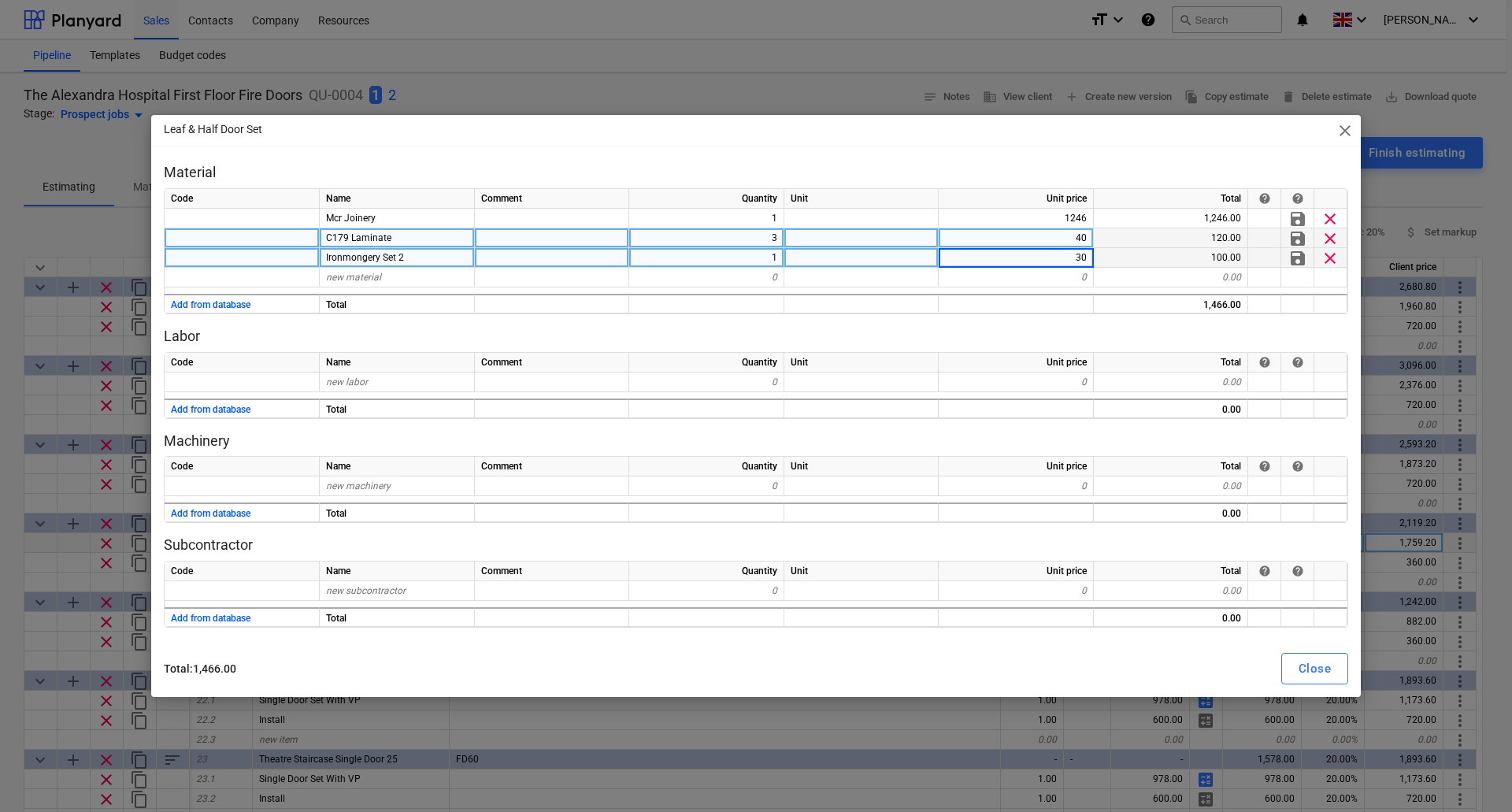
type input "309"
click at [698, 265] on div "1" at bounding box center [707, 257] width 155 height 19
click at [1319, 664] on div "Close" at bounding box center [1314, 669] width 32 height 20
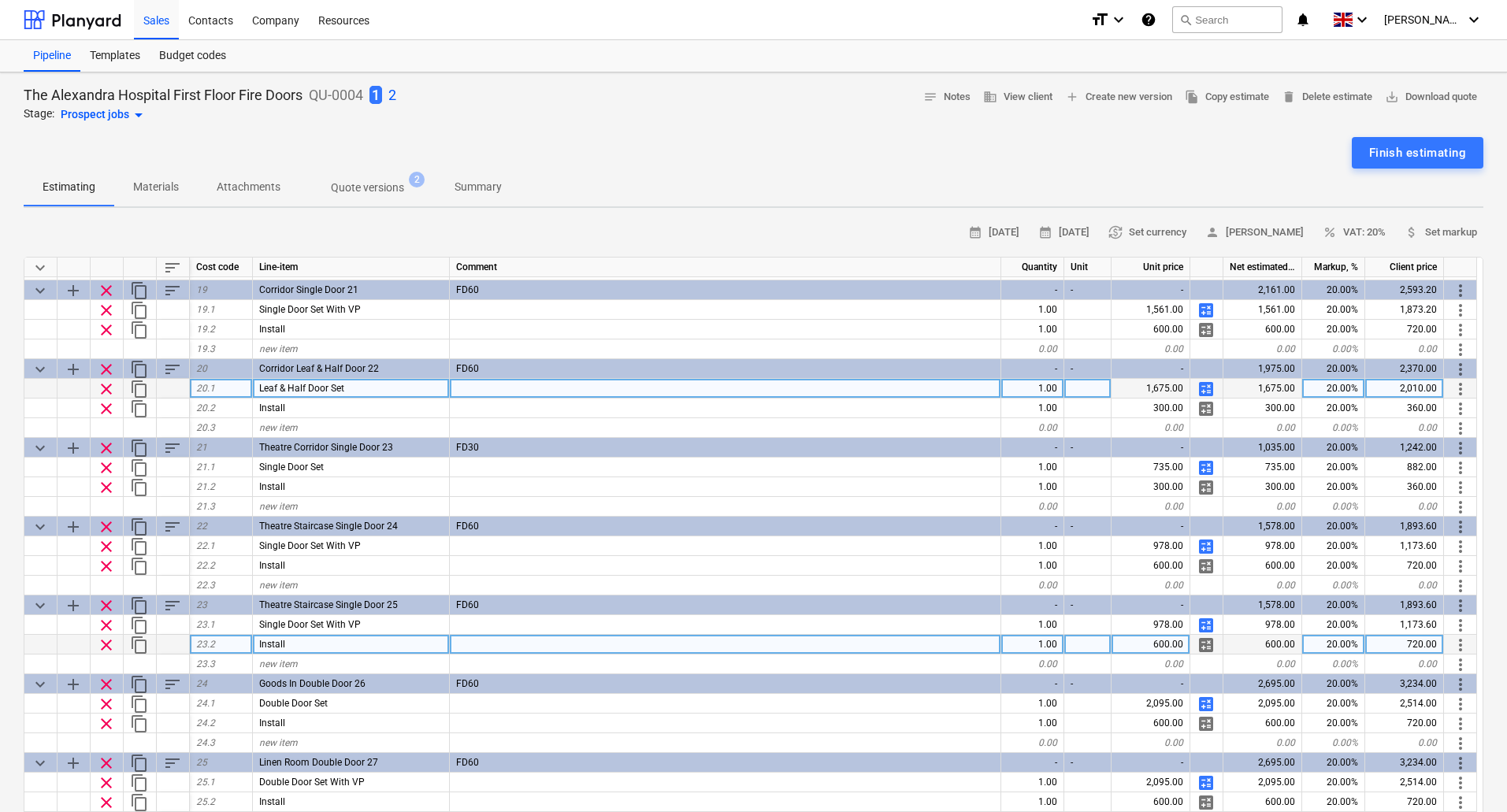
scroll to position [1320, 0]
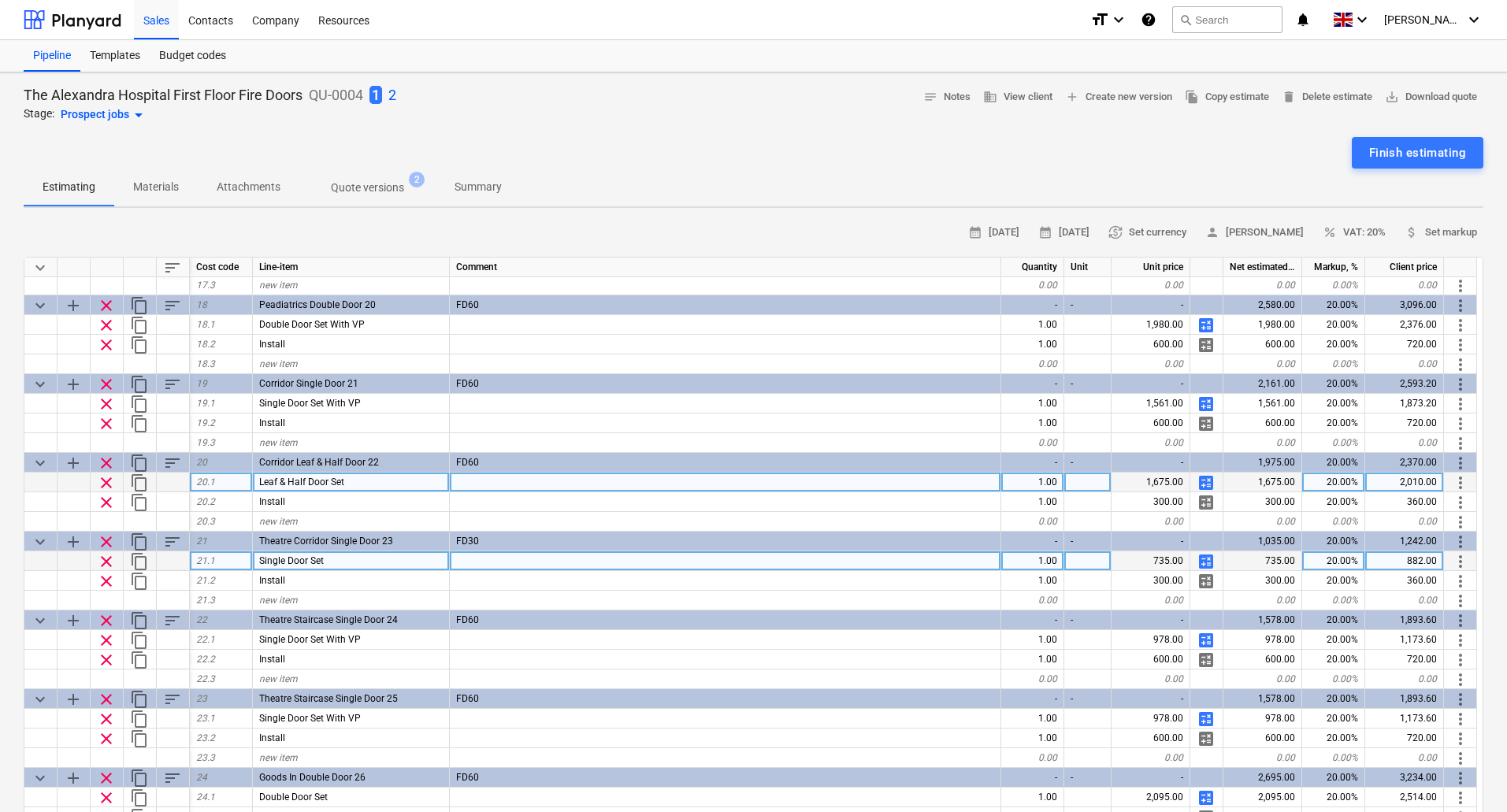
click at [1207, 560] on span "calculate" at bounding box center [1206, 562] width 18 height 18
type textarea "x"
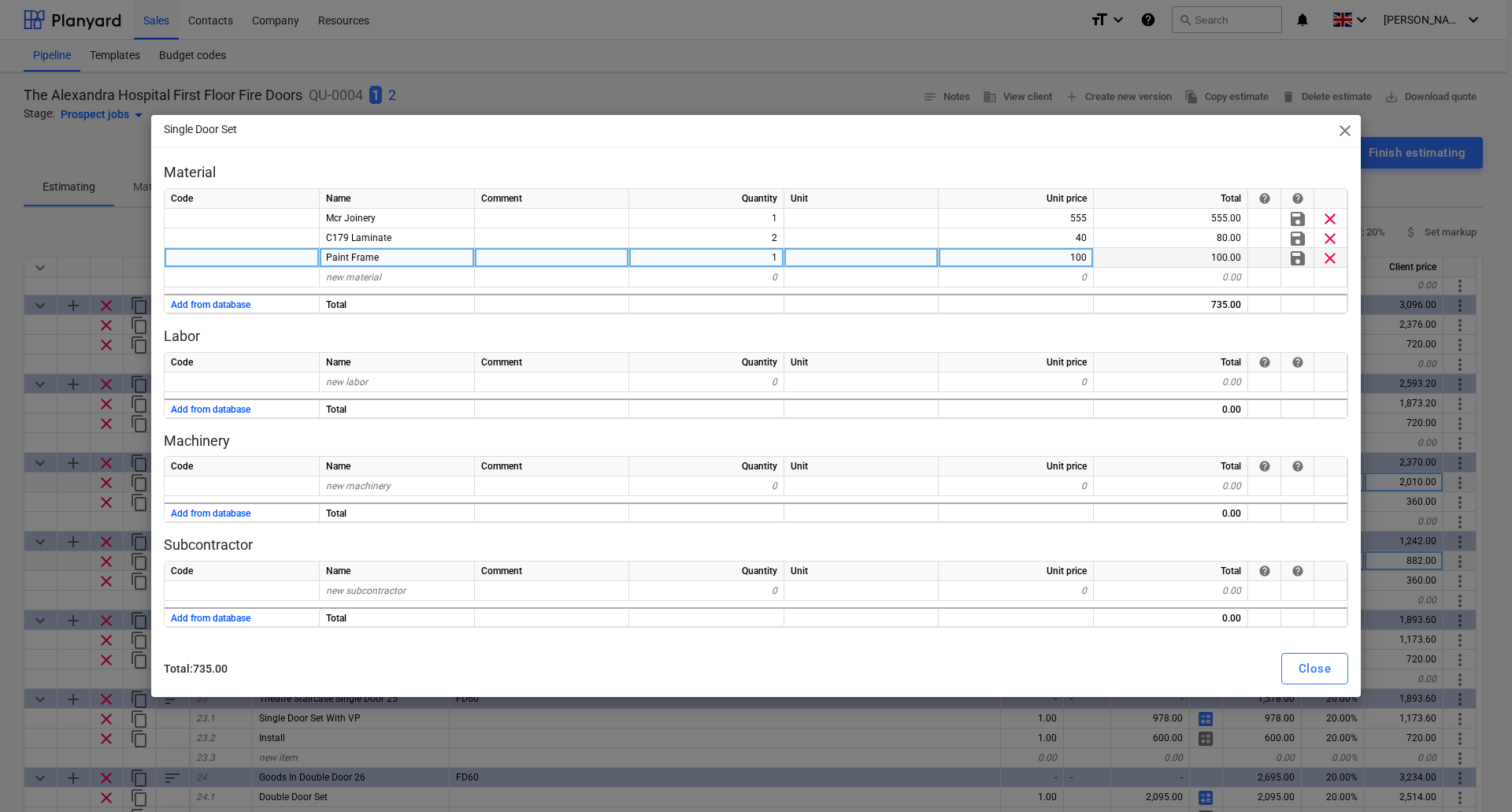
click at [450, 258] on div "Paint Frame" at bounding box center [397, 257] width 155 height 19
type input "Ironmongery Set 4"
type textarea "x"
type input "142"
click at [571, 263] on div at bounding box center [551, 257] width 154 height 19
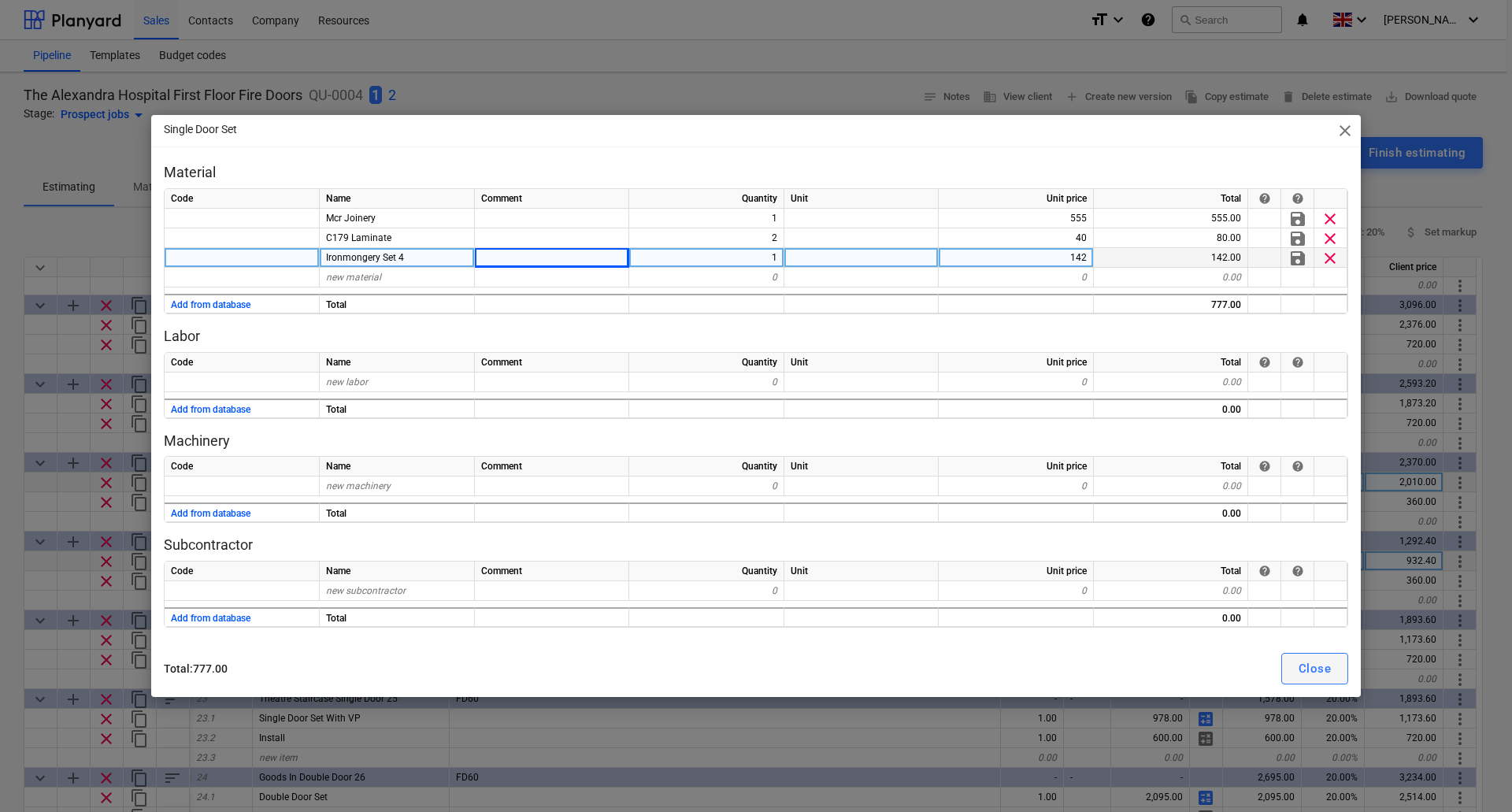
click at [1312, 675] on div "Close" at bounding box center [1314, 669] width 32 height 20
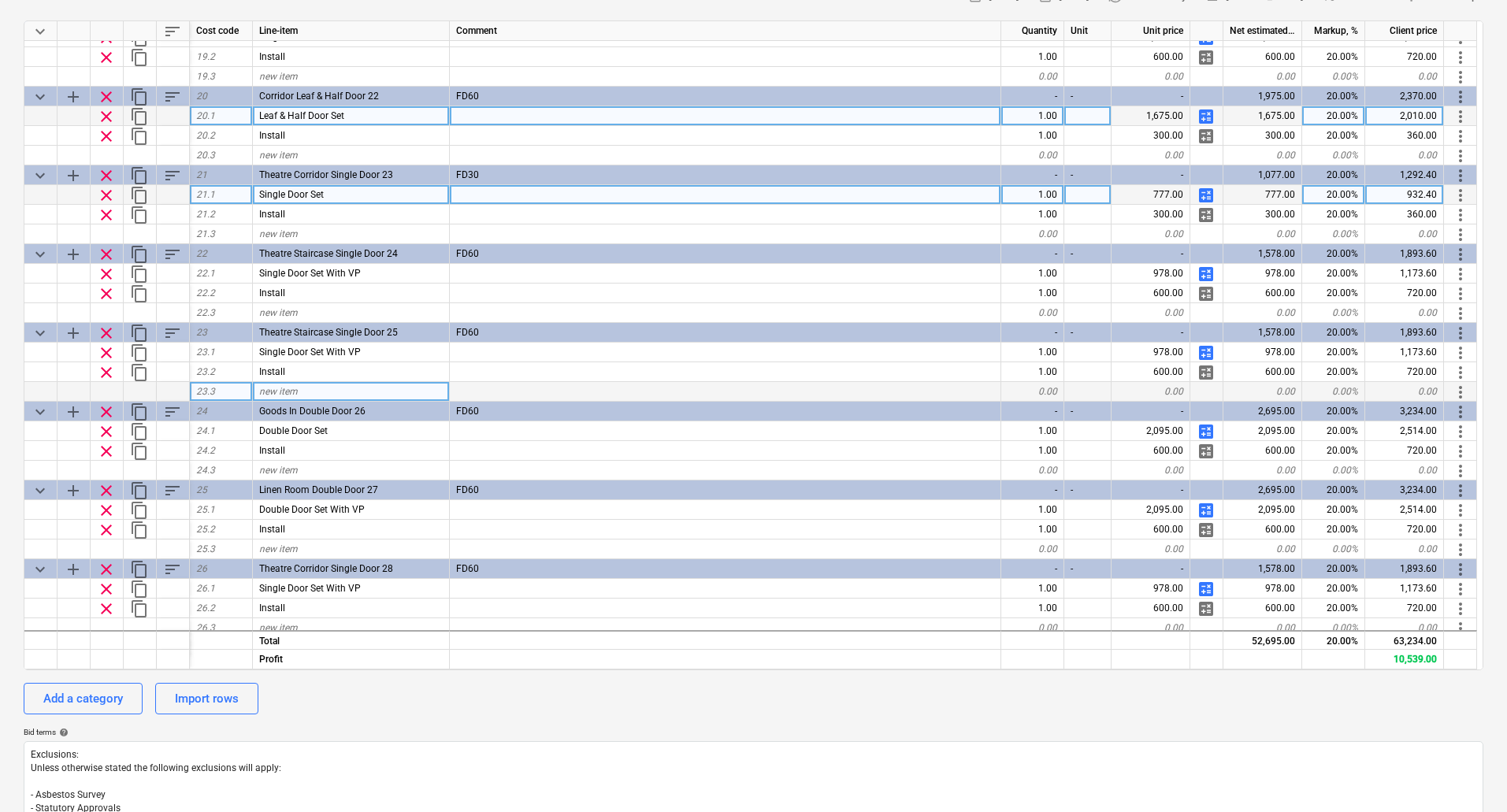
scroll to position [1478, 0]
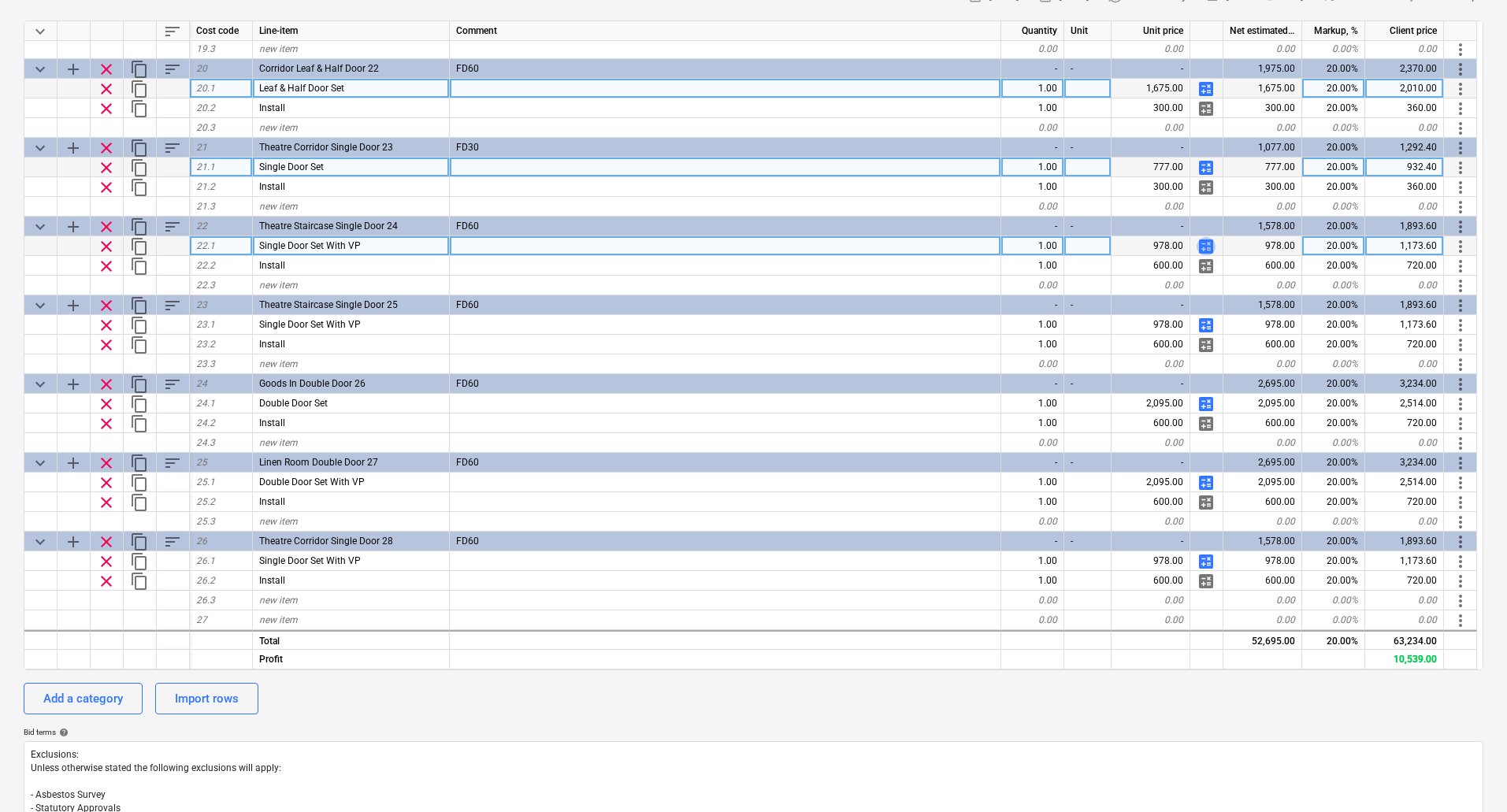
click at [1203, 243] on span "calculate" at bounding box center [1206, 247] width 18 height 18
type textarea "x"
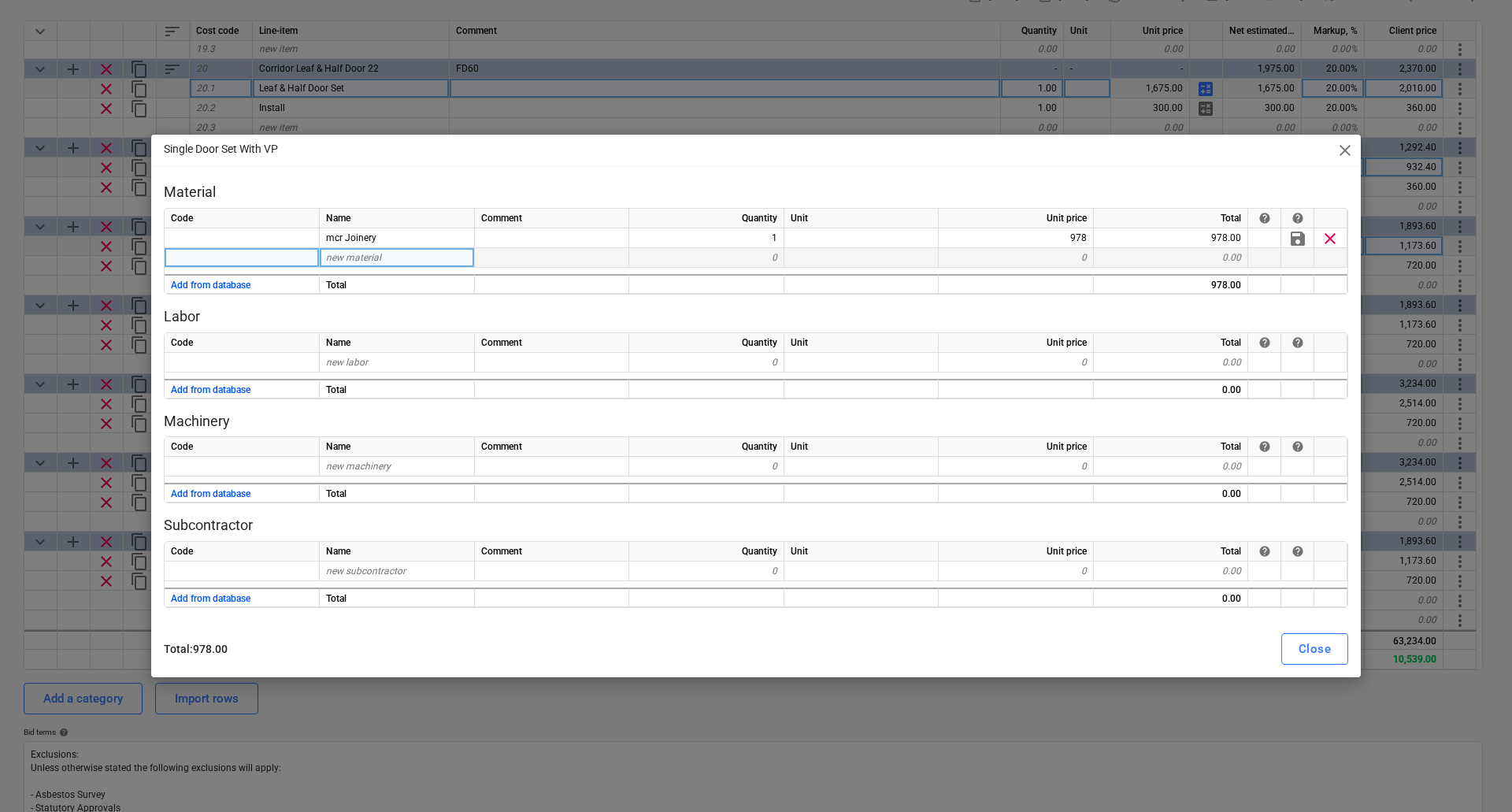
click at [426, 252] on div "new material" at bounding box center [397, 257] width 155 height 19
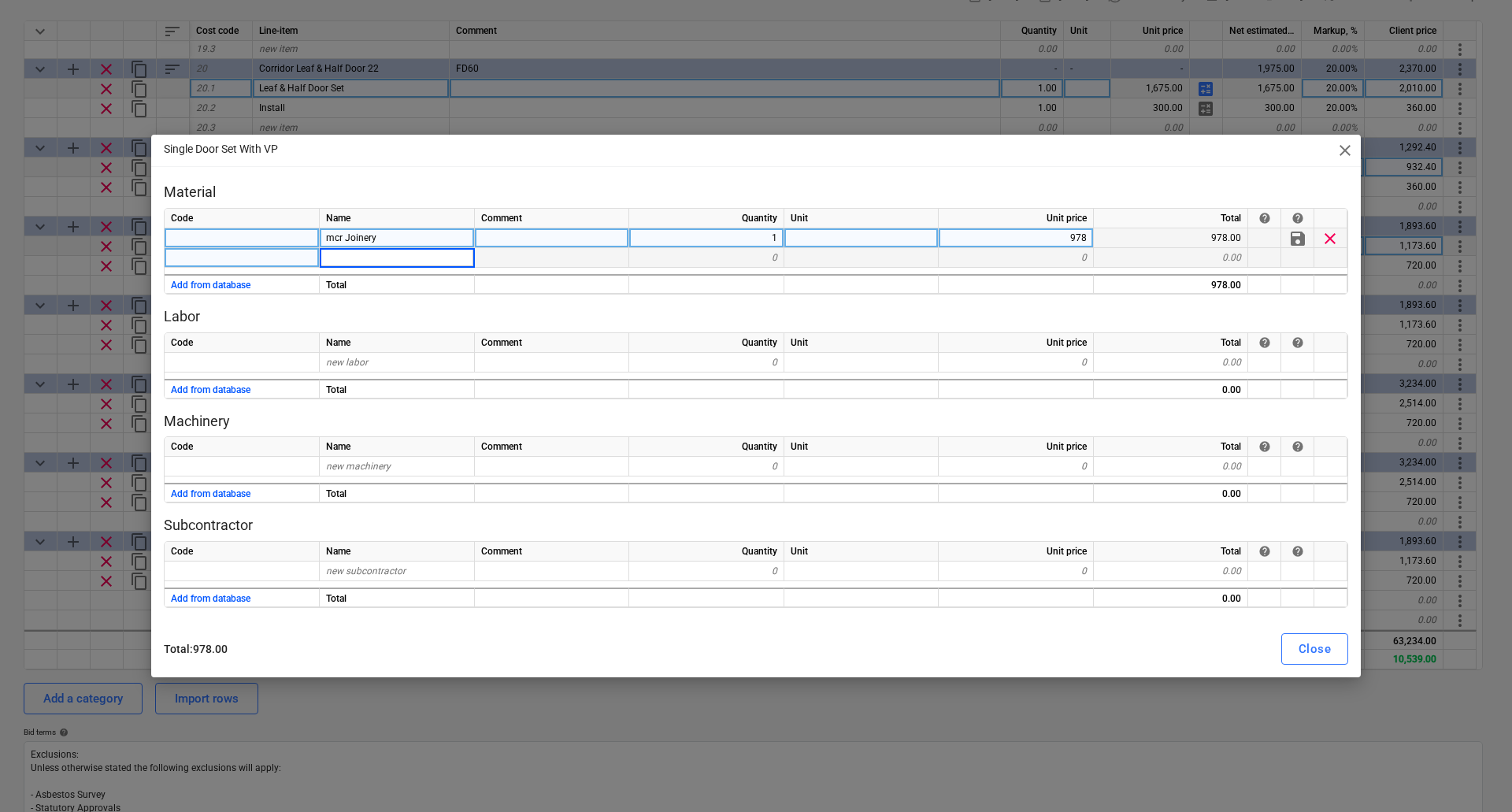
type input "Ironmongery Set 4"
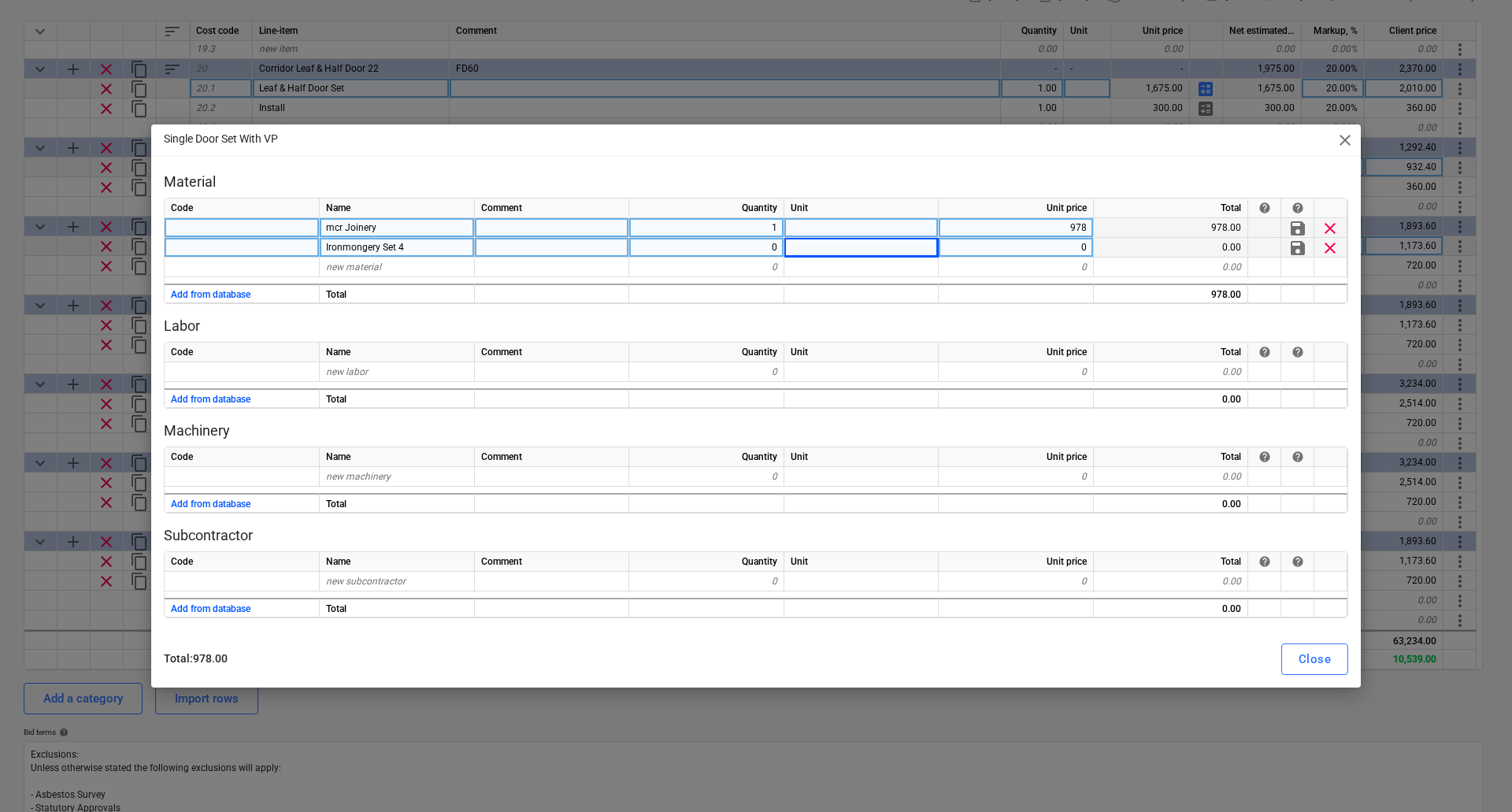
type textarea "x"
type input "142"
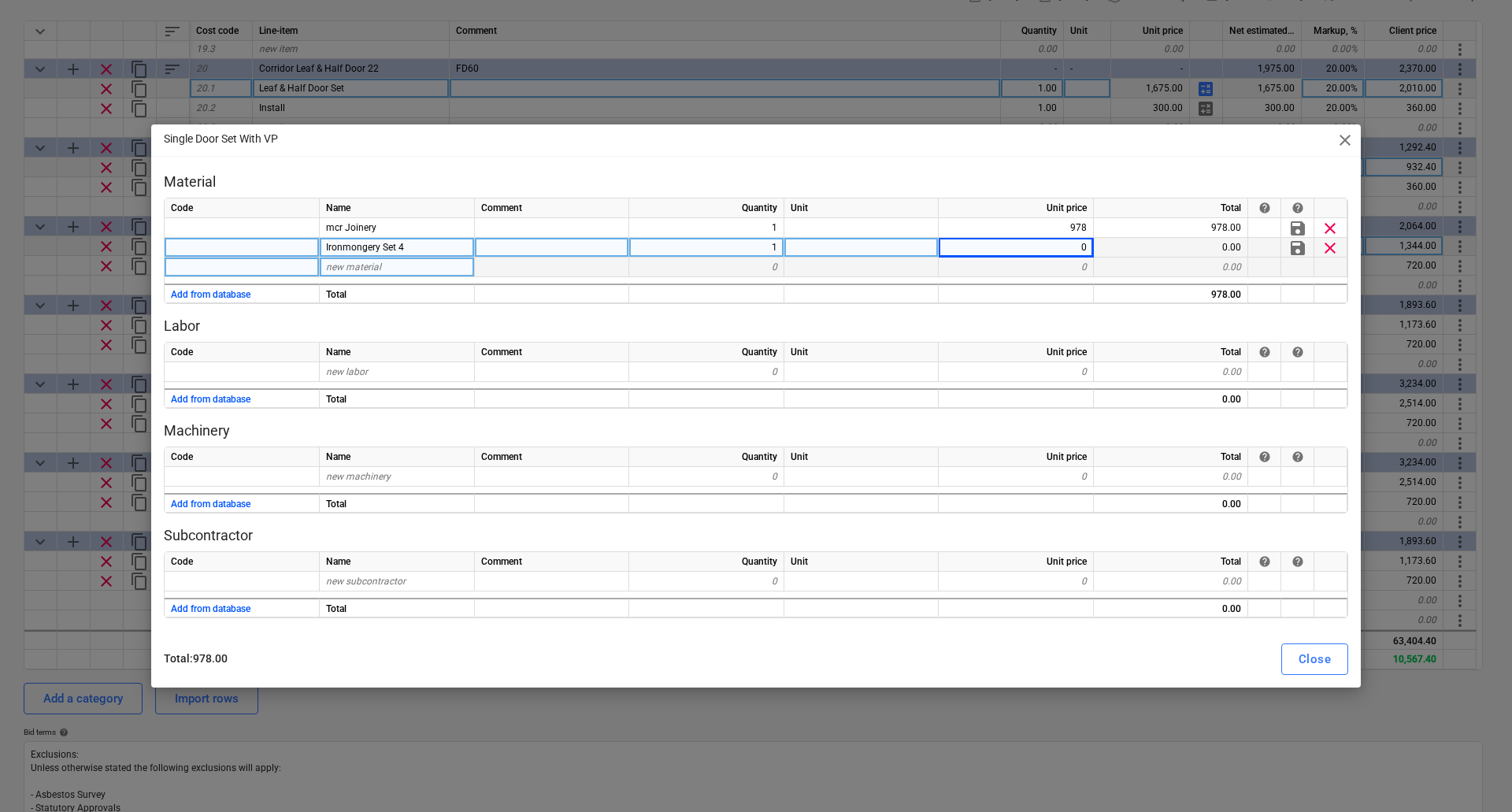
type textarea "x"
click at [378, 266] on span "new material" at bounding box center [354, 267] width 55 height 11
type input "B189 Laminate"
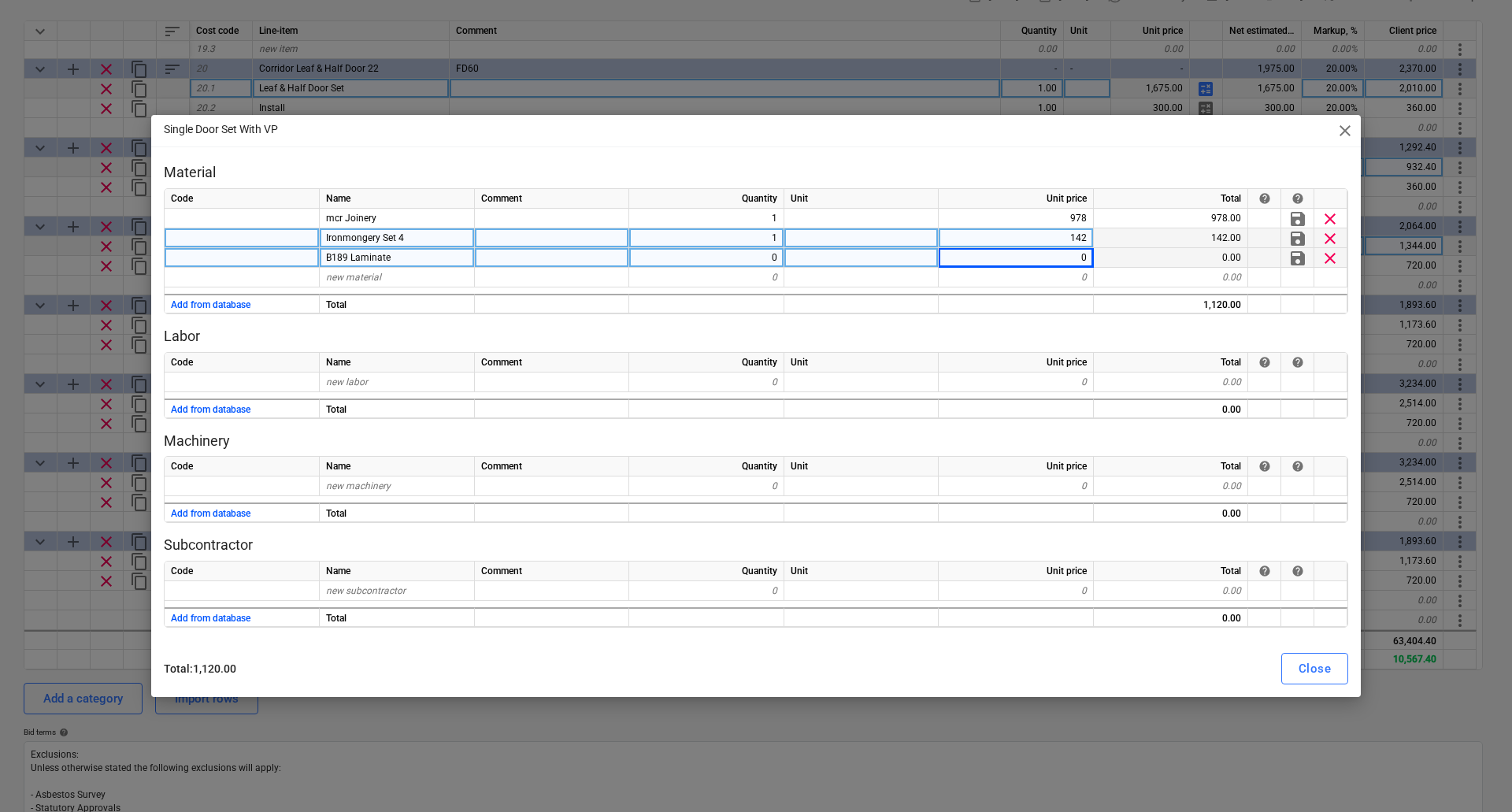
type textarea "x"
type input "190"
click at [1312, 666] on div "Close" at bounding box center [1314, 669] width 32 height 20
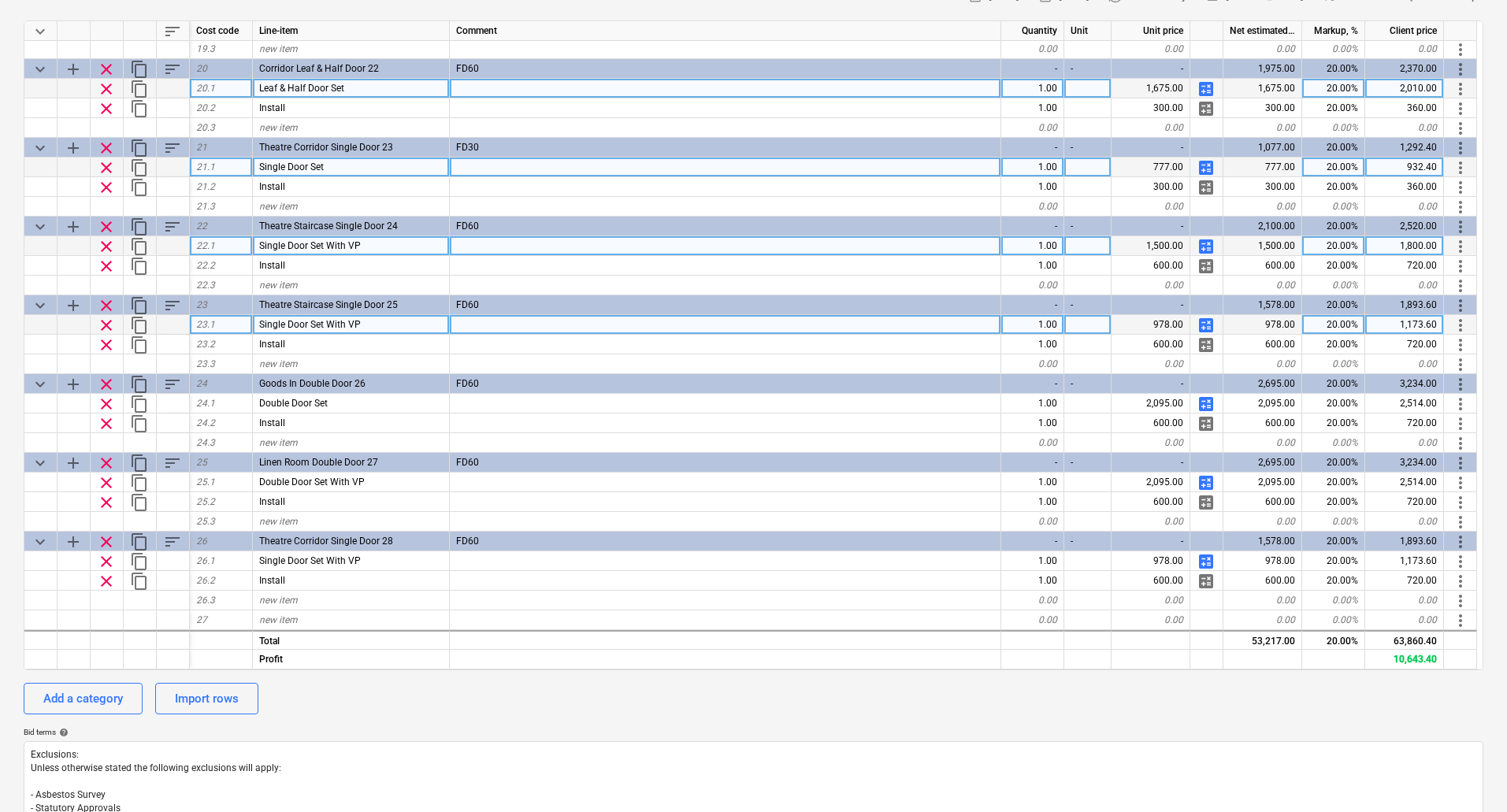
click at [1209, 324] on span "calculate" at bounding box center [1206, 325] width 18 height 18
type textarea "x"
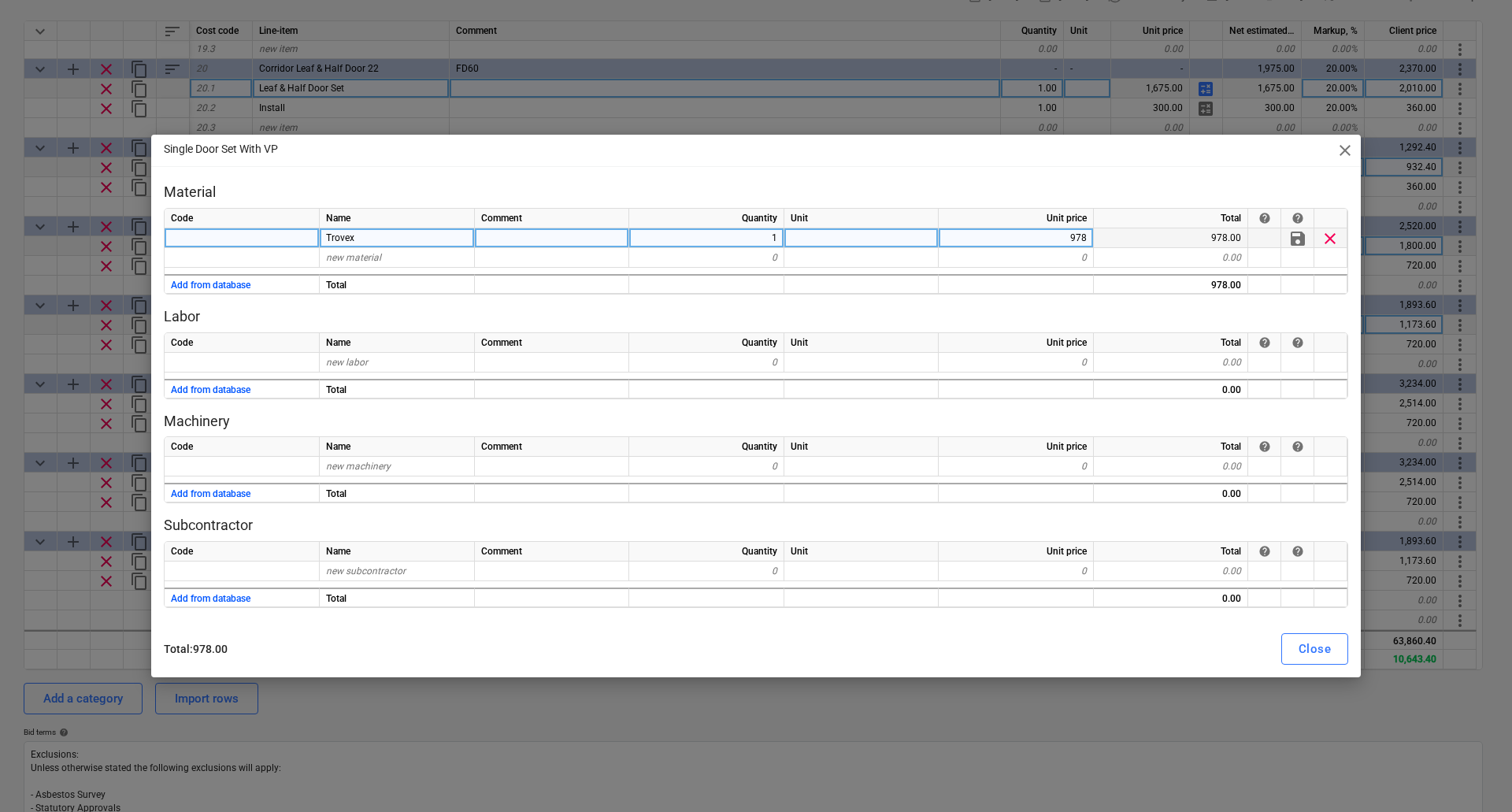
click at [410, 236] on div "Trovex" at bounding box center [397, 237] width 155 height 19
type input "Mcr Joinery"
type textarea "x"
click at [389, 268] on div "Code Name Comment Quantity Unit Unit price Total help help Mcr Joinery 1 978 97…" at bounding box center [756, 251] width 1184 height 87
click at [390, 249] on div "new material" at bounding box center [397, 257] width 155 height 19
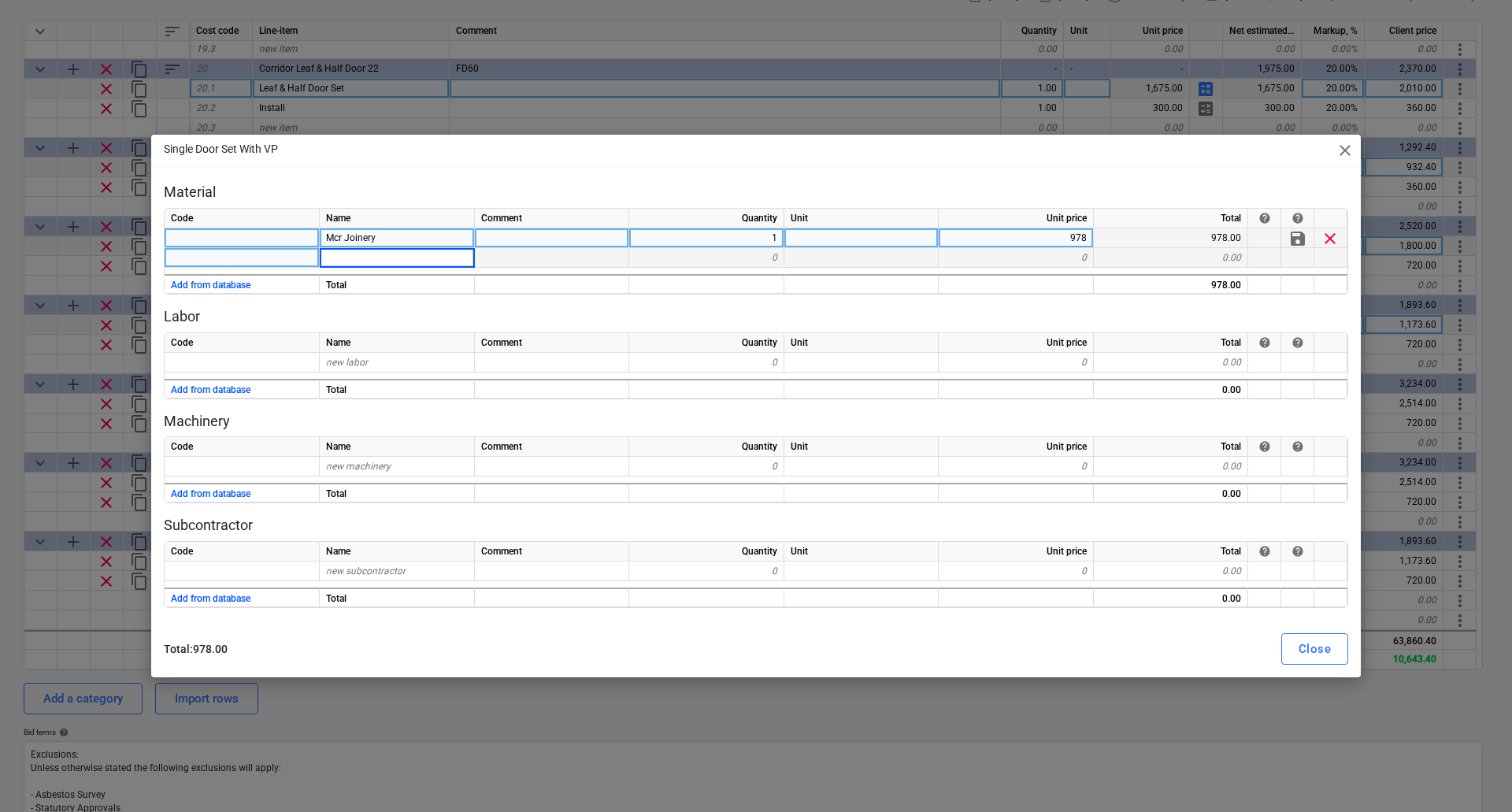
type input "Ironmongery Set 4"
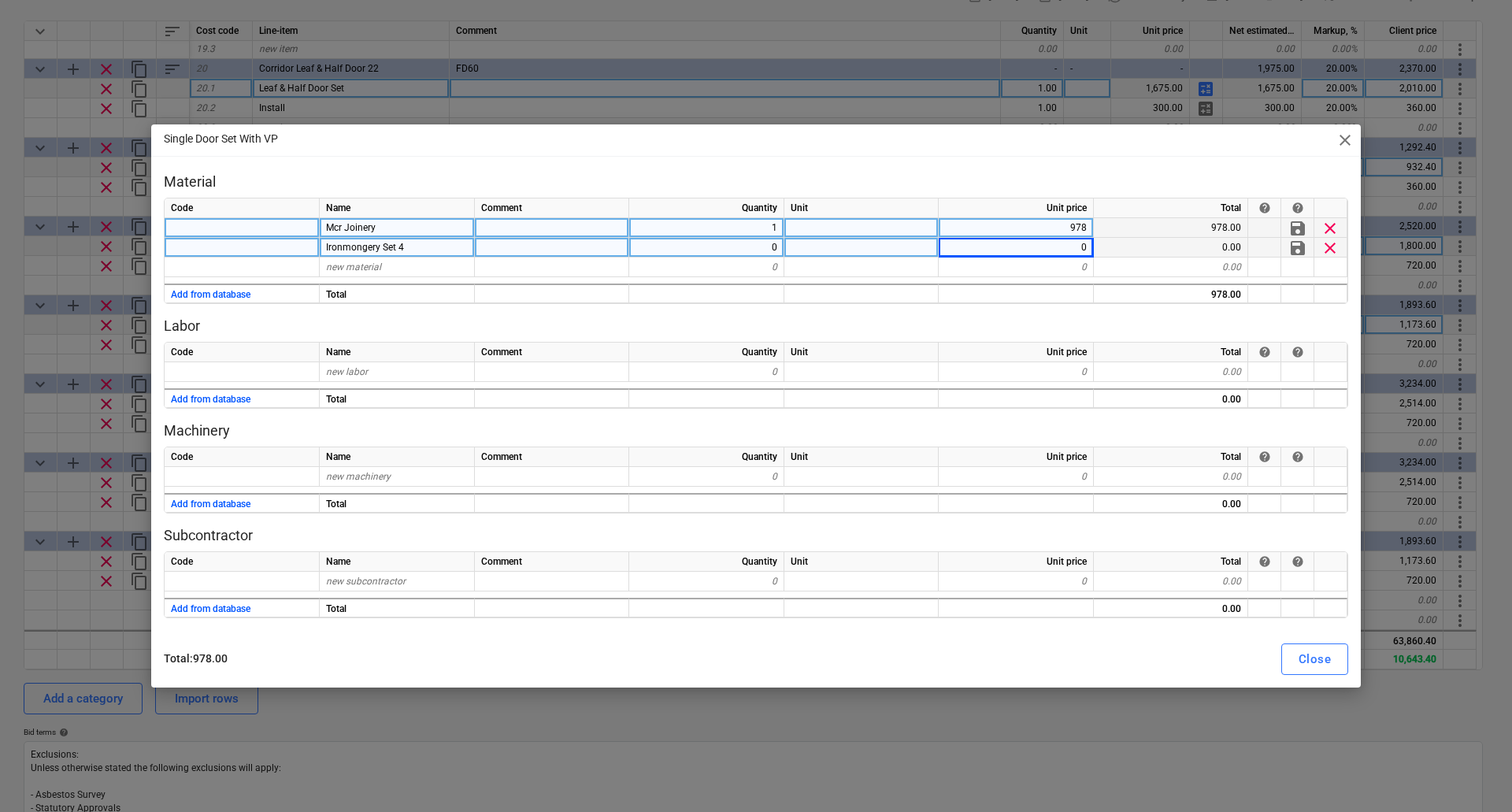
type textarea "x"
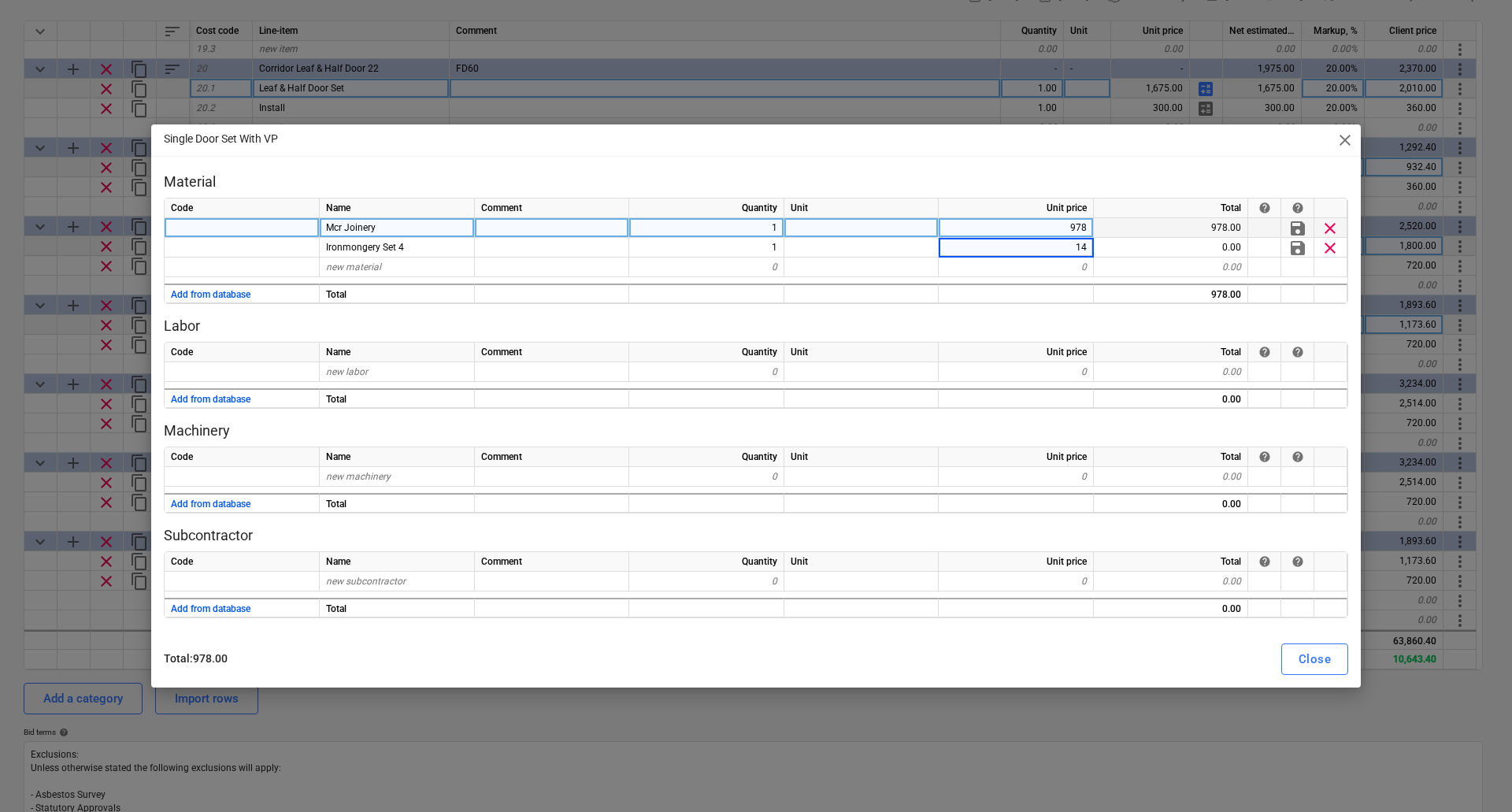
type input "142"
type textarea "x"
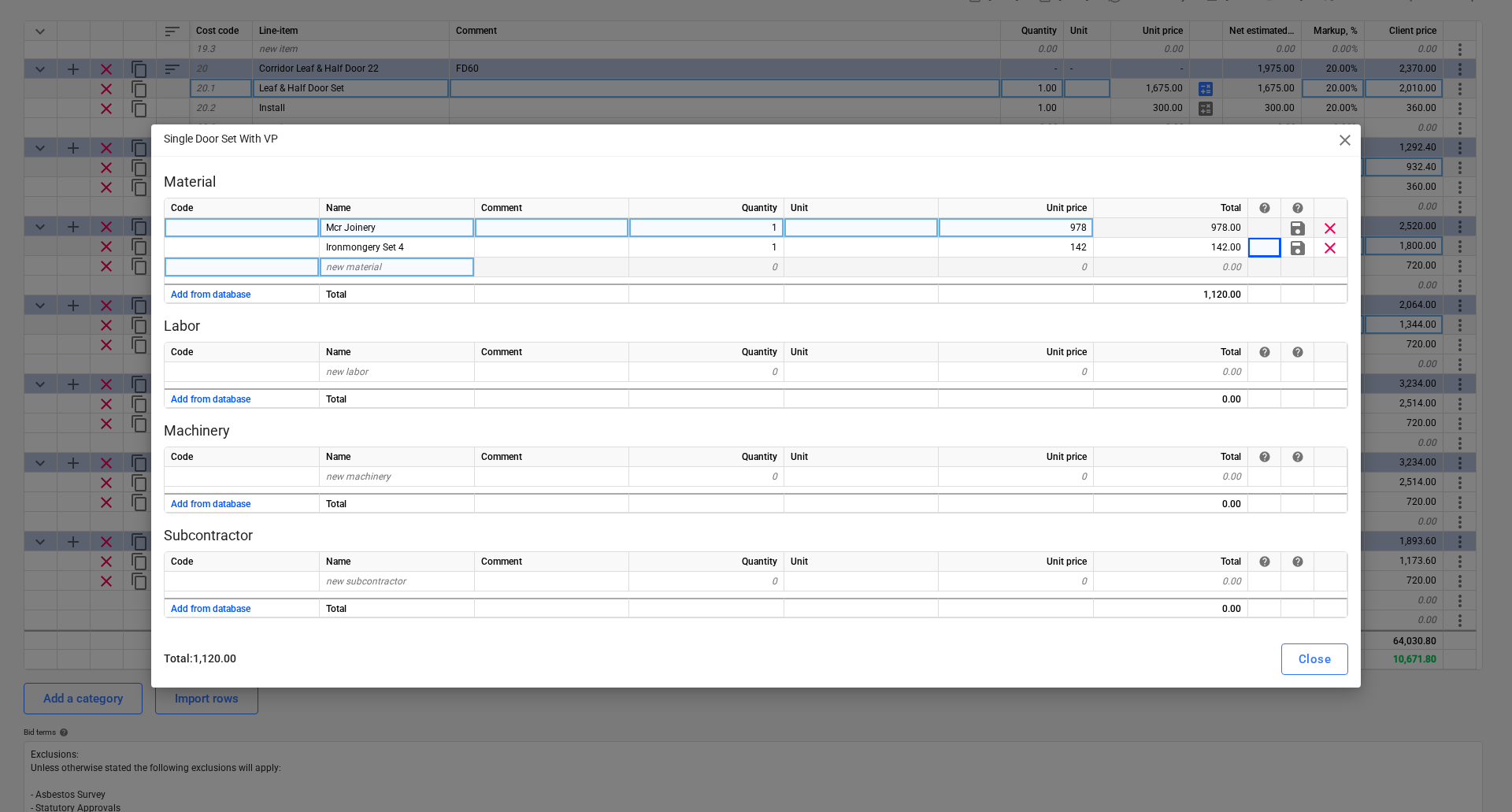
click at [355, 269] on span "new material" at bounding box center [354, 267] width 55 height 11
type input "C179 Laminate"
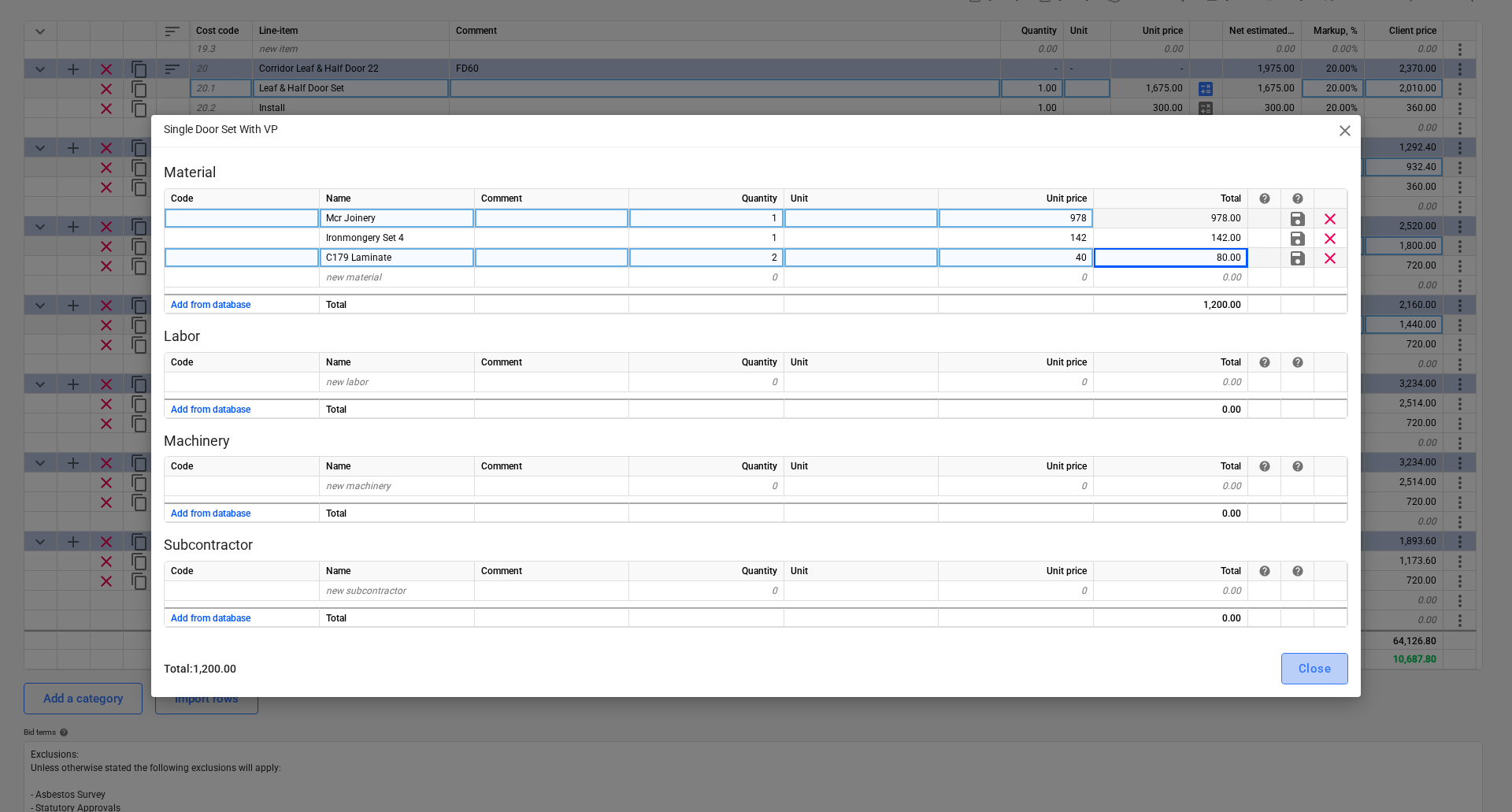
click at [1334, 668] on button "Close" at bounding box center [1314, 669] width 67 height 31
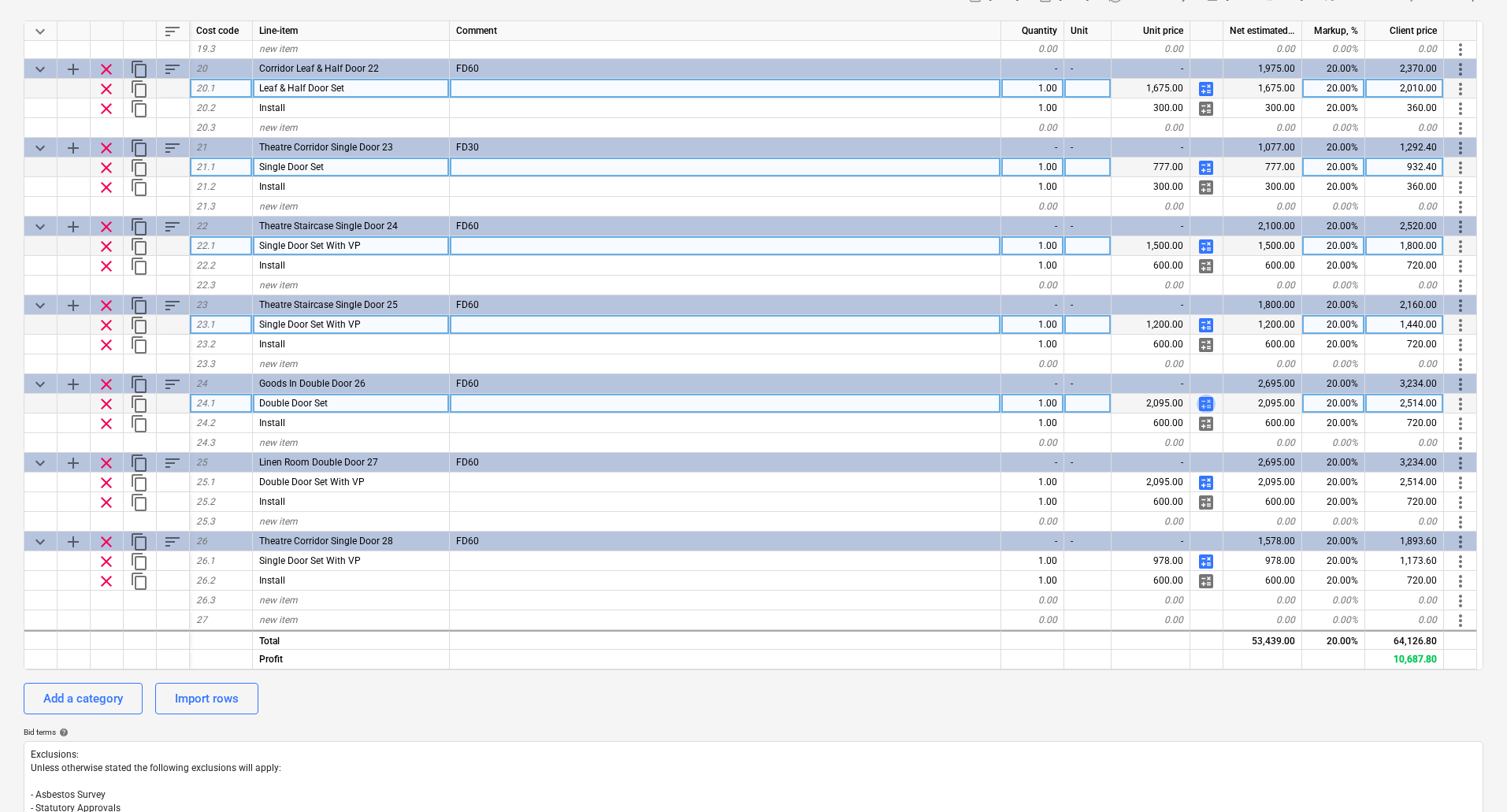
click at [1209, 403] on span "calculate" at bounding box center [1206, 404] width 18 height 18
type textarea "x"
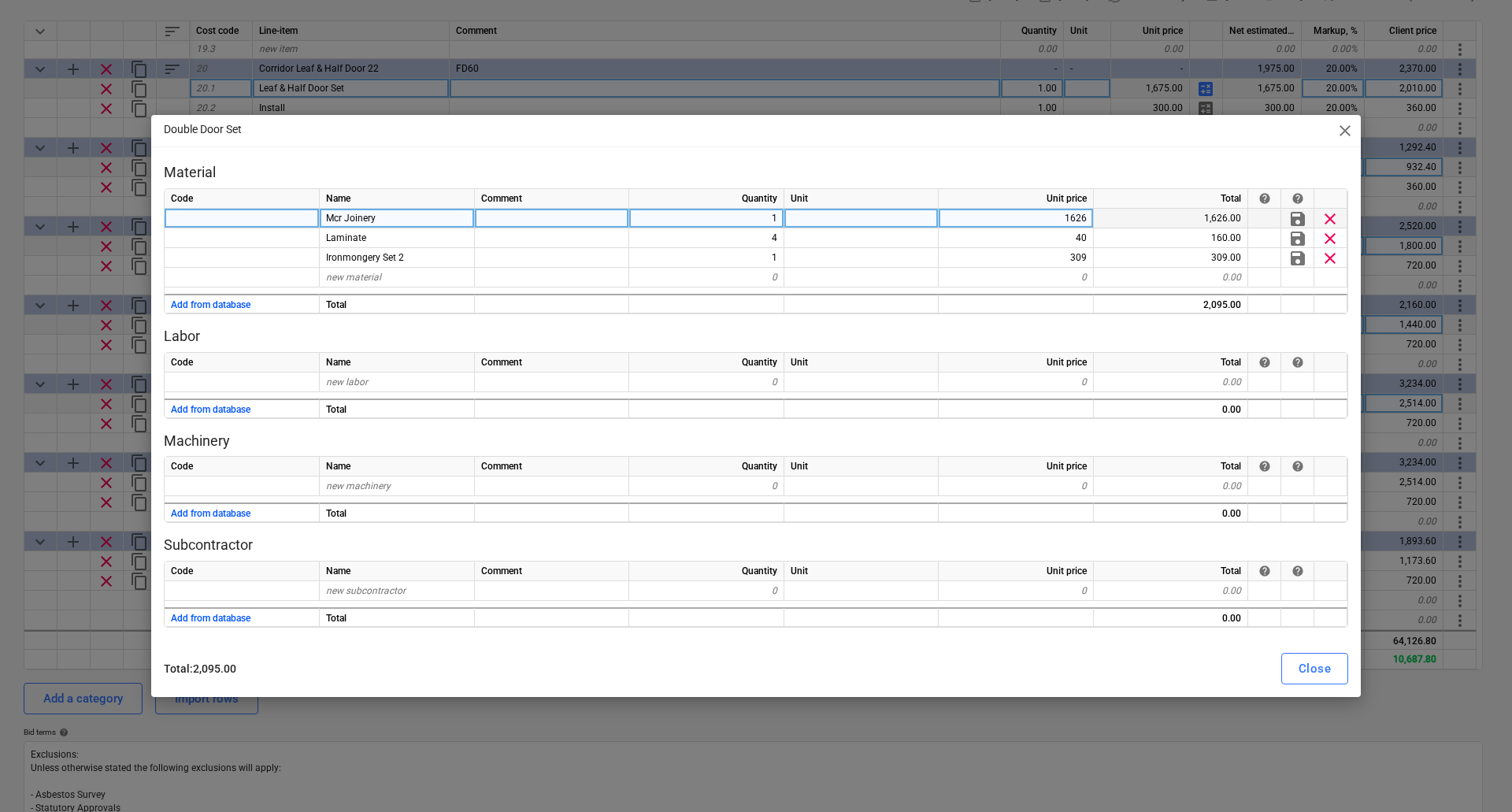
click at [841, 219] on div at bounding box center [861, 218] width 154 height 19
click at [1029, 214] on div "1626" at bounding box center [1016, 218] width 155 height 19
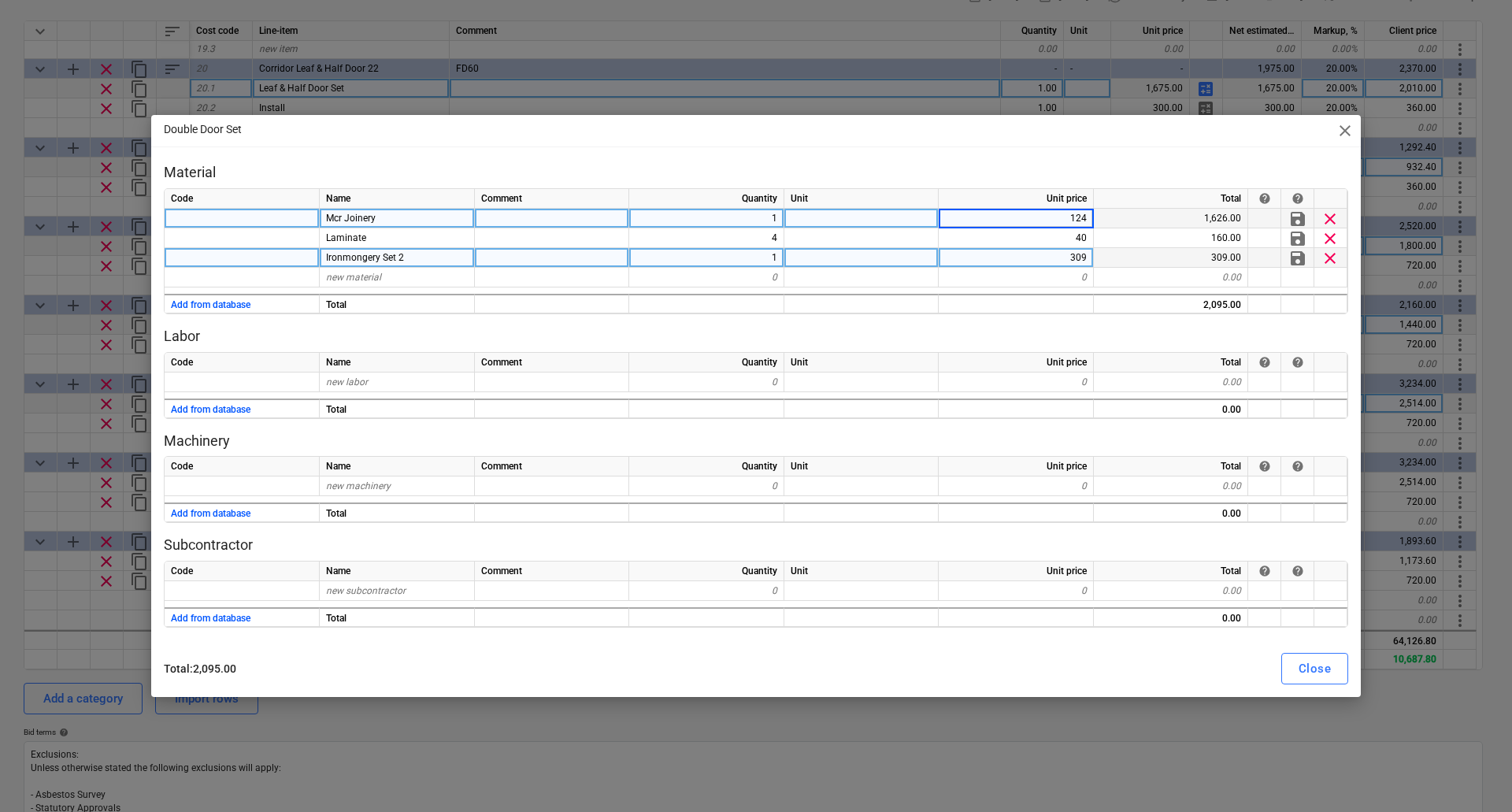
type input "1246"
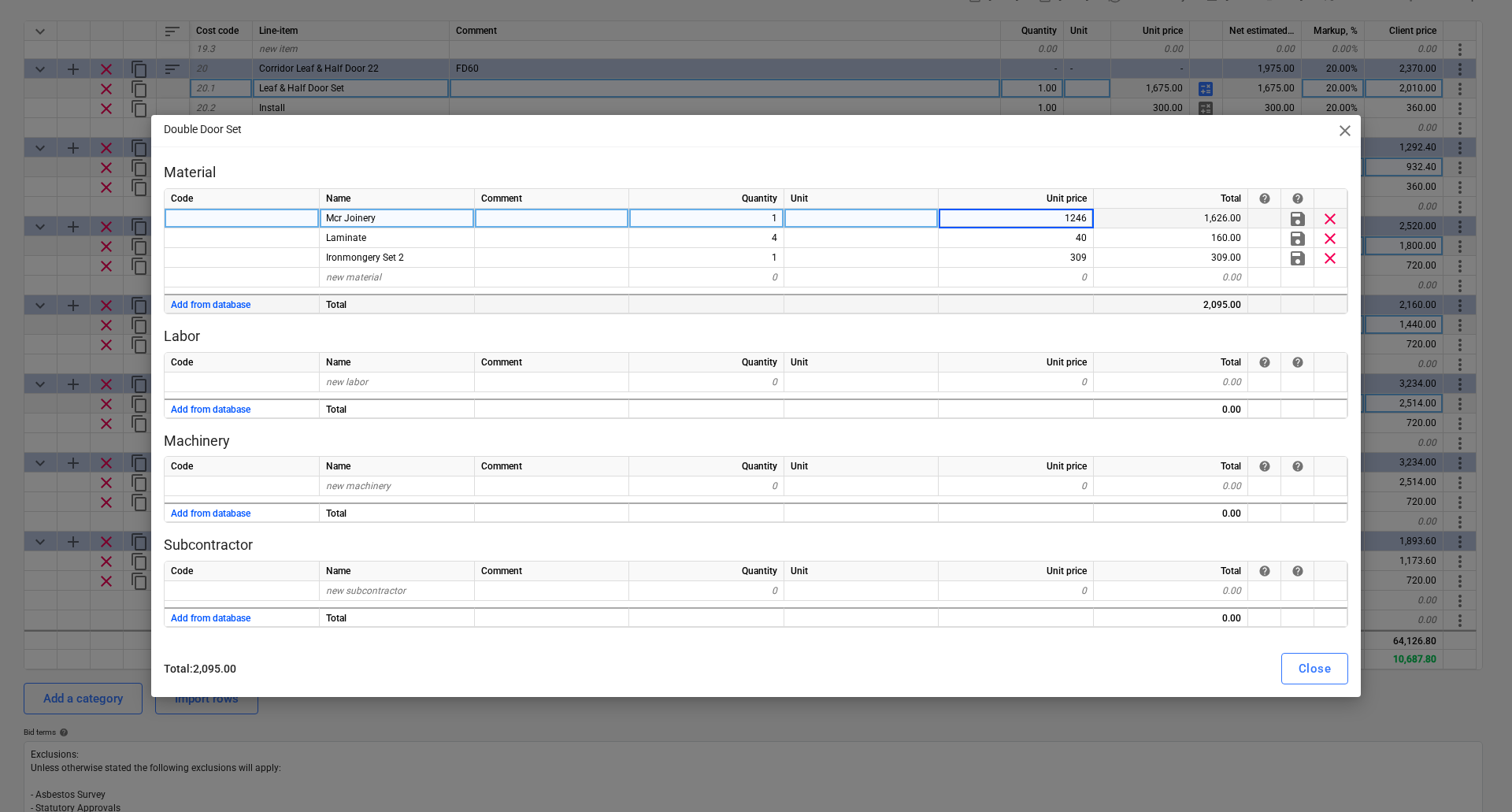
click at [915, 303] on div at bounding box center [861, 303] width 154 height 19
click at [1314, 667] on div "Close" at bounding box center [1314, 669] width 32 height 20
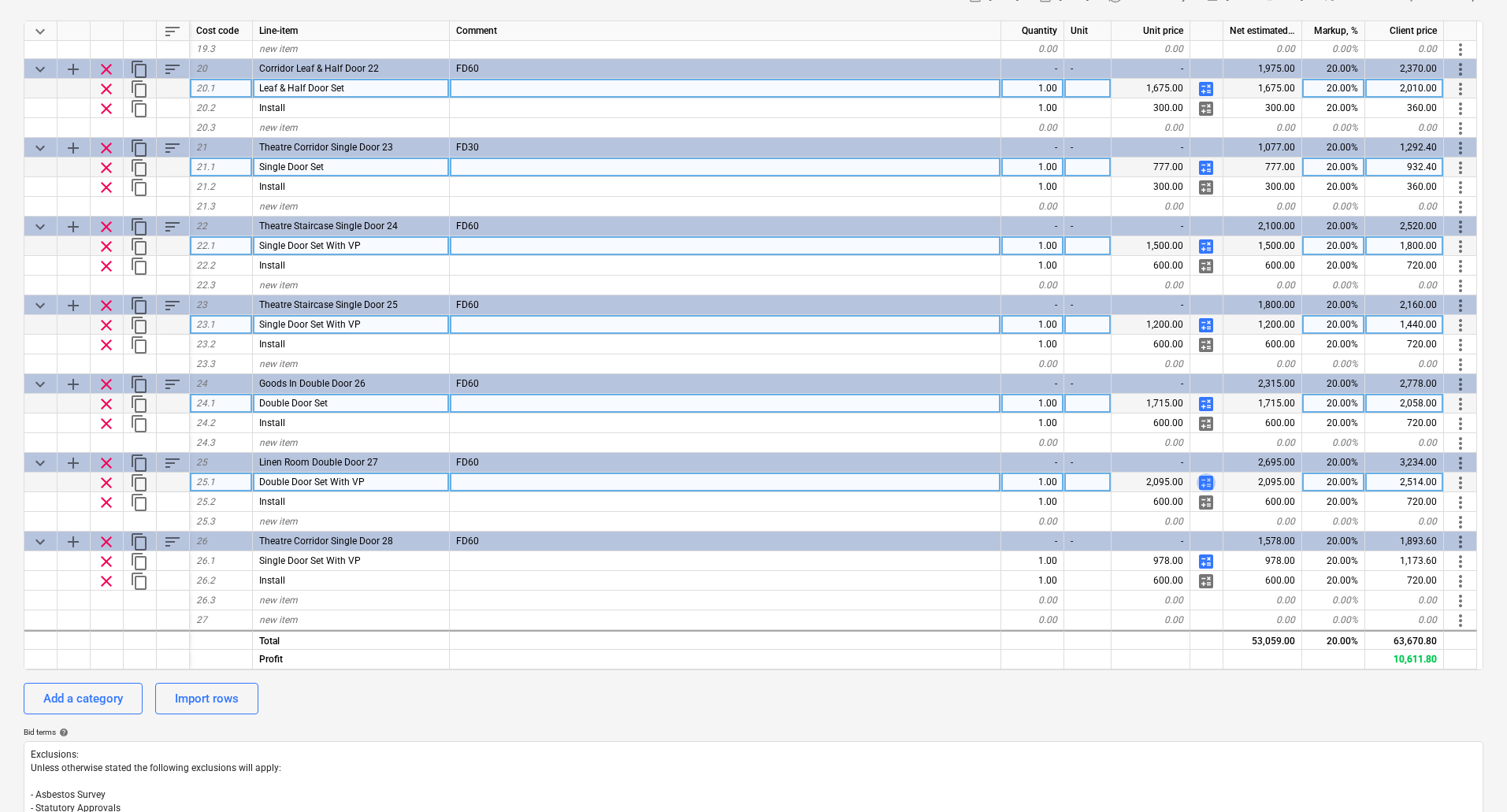
click at [1205, 483] on span "calculate" at bounding box center [1206, 482] width 18 height 18
type textarea "x"
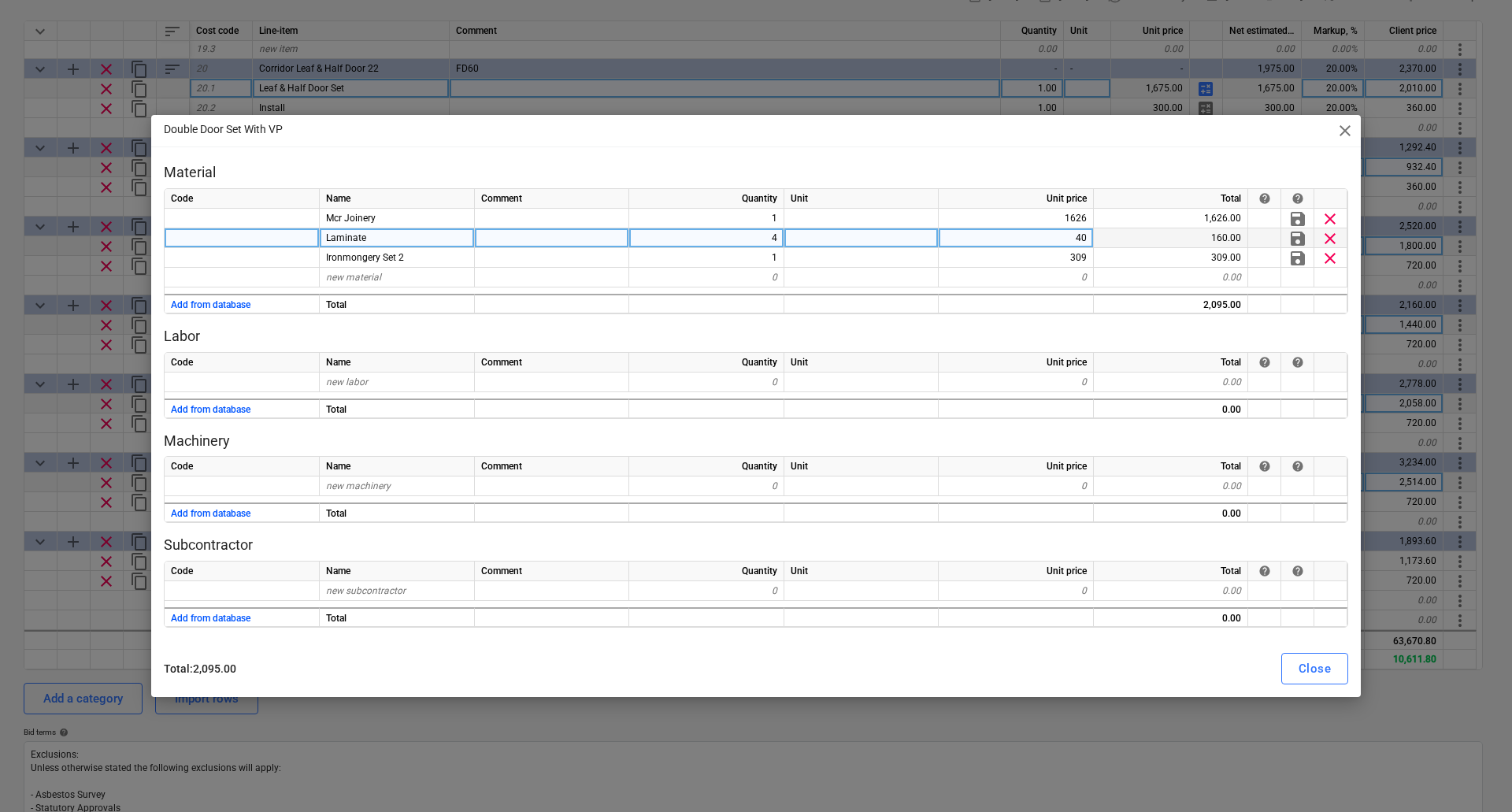
click at [1071, 239] on div "40" at bounding box center [1016, 237] width 155 height 19
type input "190"
click at [1013, 314] on div "Material Code Name Comment Quantity Unit Unit price Total help help Mcr Joinery…" at bounding box center [756, 395] width 1184 height 466
click at [1321, 673] on div "Close" at bounding box center [1314, 669] width 32 height 20
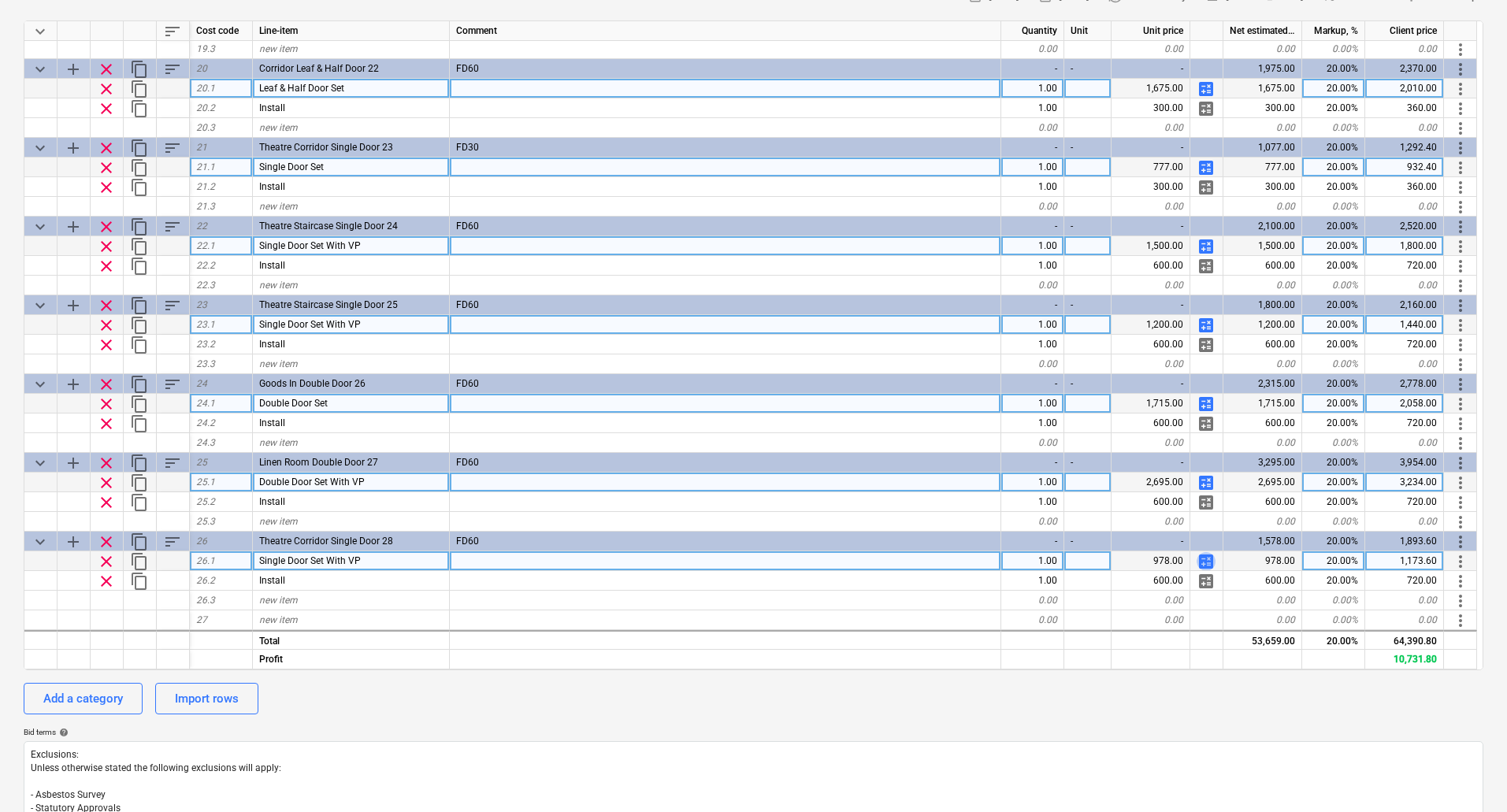
click at [1208, 559] on span "calculate" at bounding box center [1206, 562] width 18 height 18
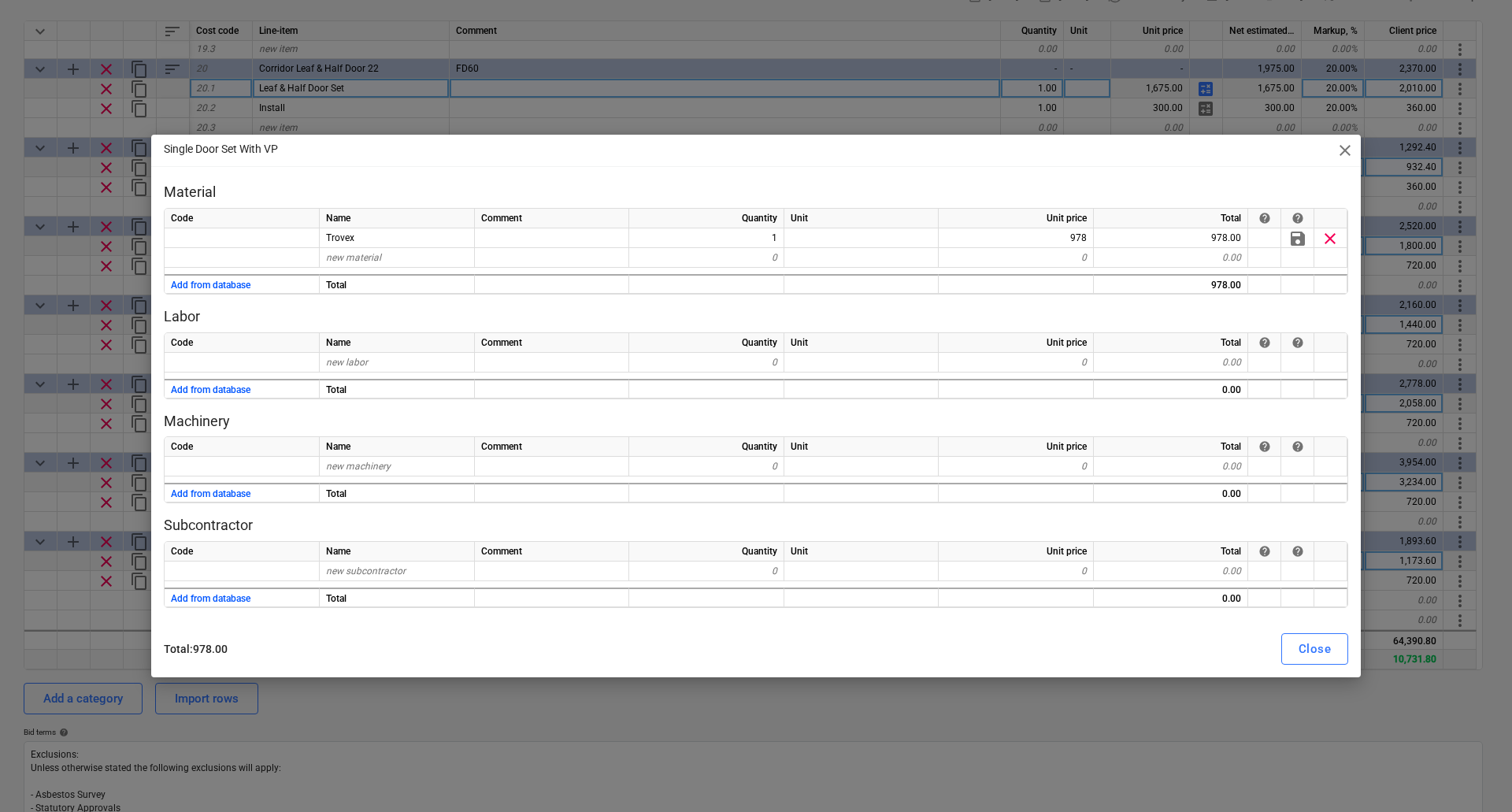
click at [1309, 653] on div "Close" at bounding box center [1314, 648] width 32 height 20
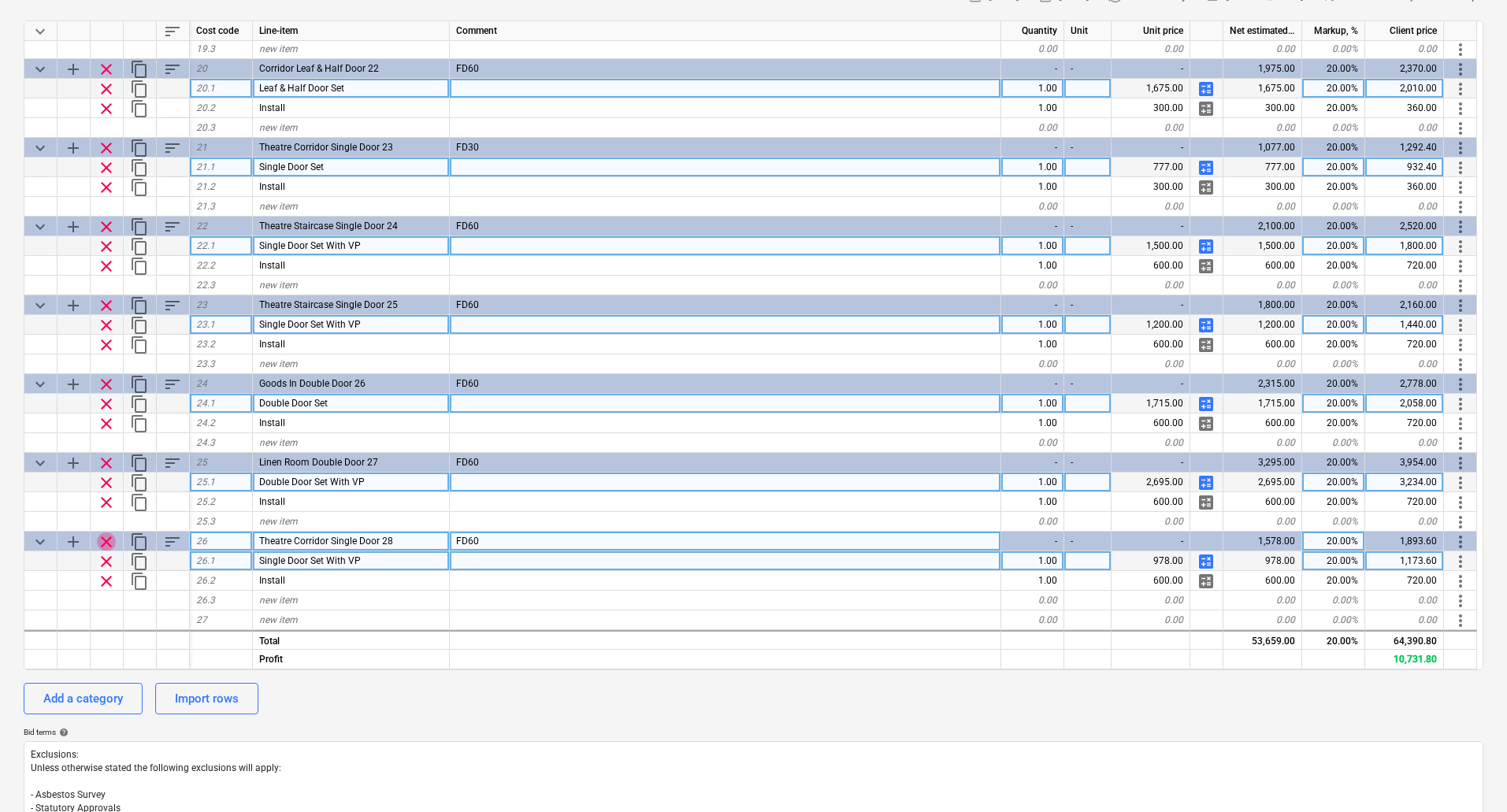
click at [105, 539] on span "clear" at bounding box center [106, 541] width 18 height 18
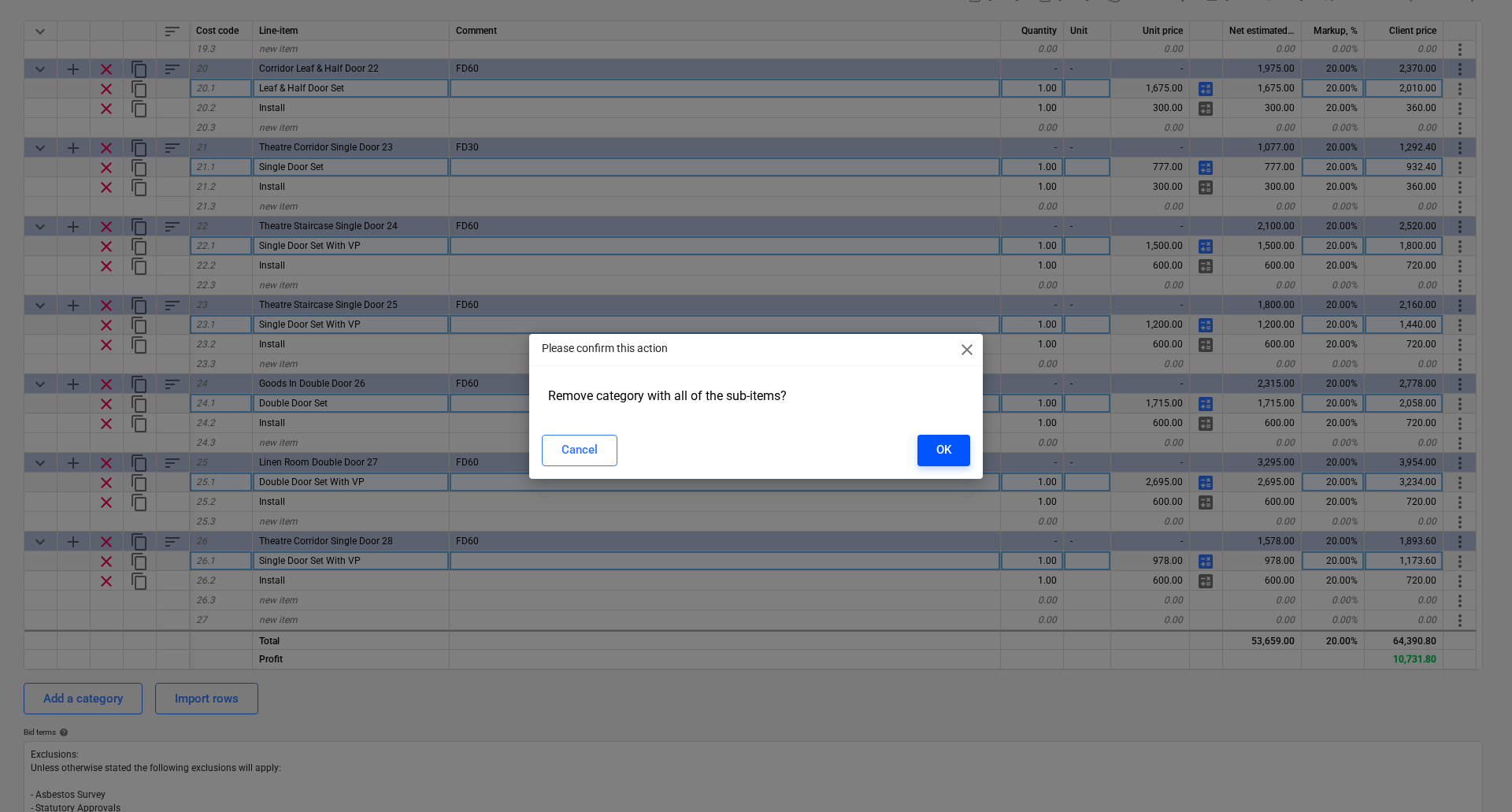
click at [943, 443] on div "OK" at bounding box center [943, 450] width 15 height 20
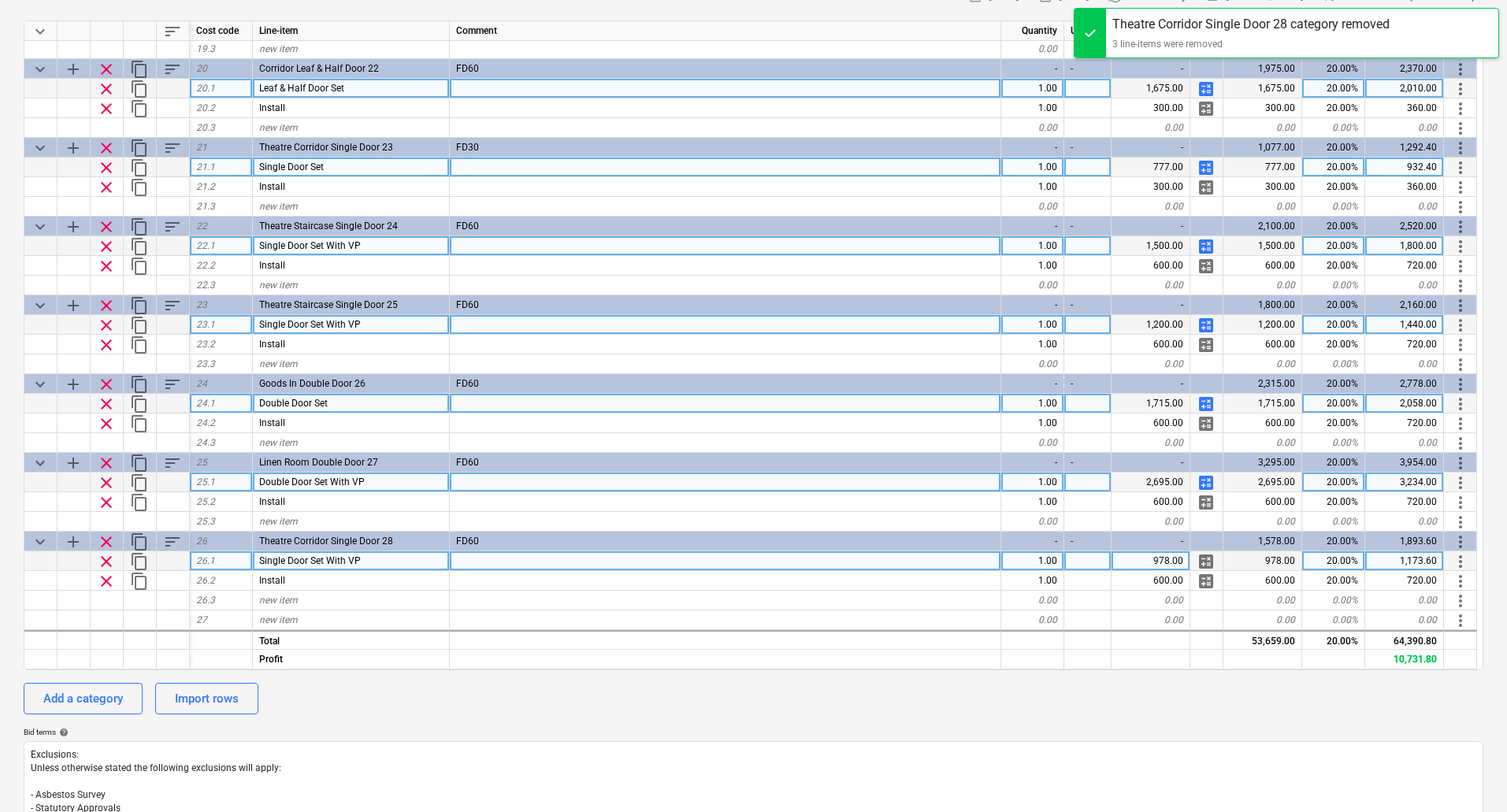
scroll to position [1400, 0]
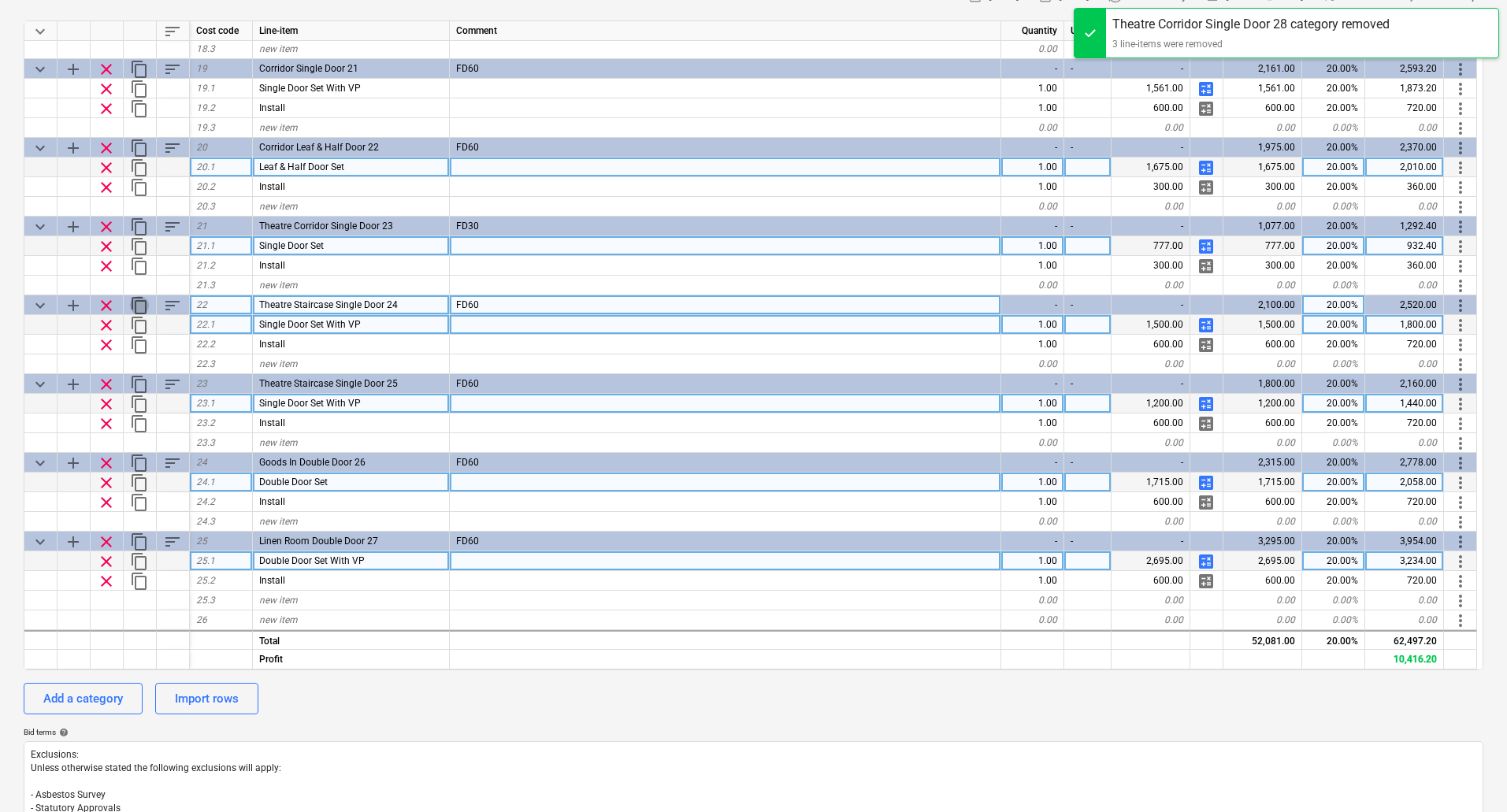
click at [136, 304] on span "content_copy" at bounding box center [140, 305] width 18 height 18
type textarea "x"
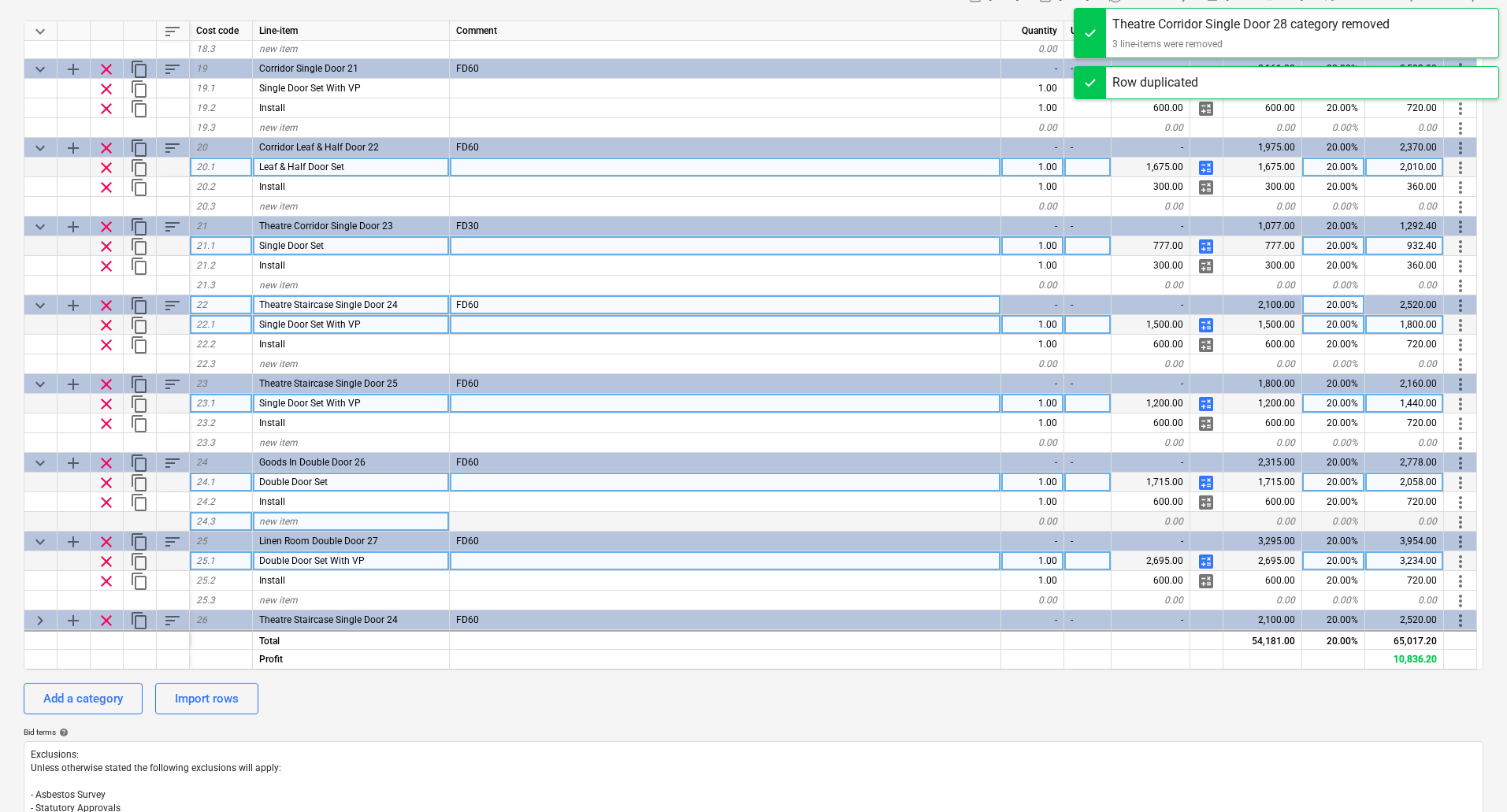
scroll to position [1419, 0]
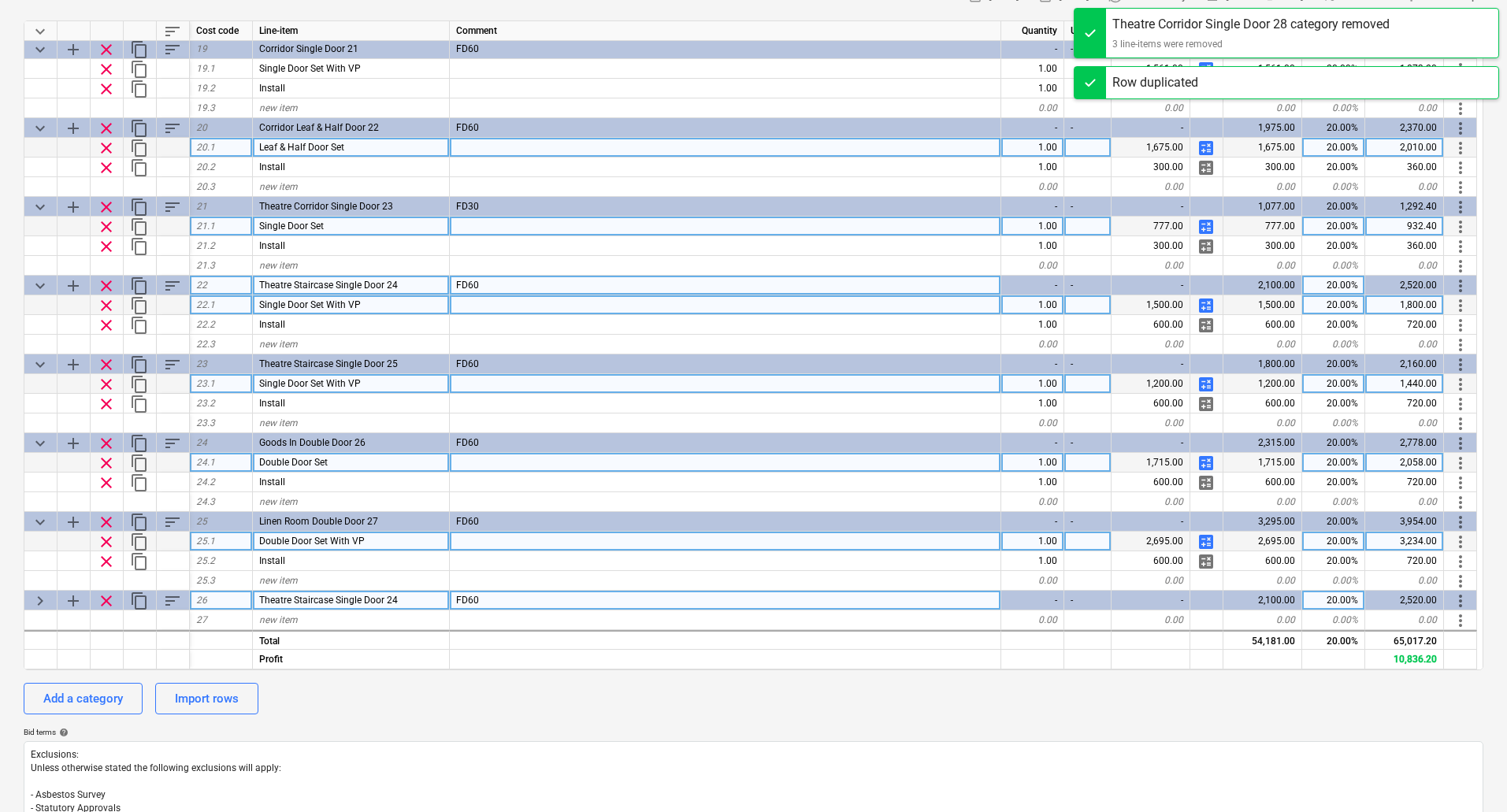
click at [330, 593] on div "Theatre Staircase Single Door 24" at bounding box center [351, 600] width 197 height 19
click at [343, 600] on input "Theatre Staircase Single Door 24" at bounding box center [351, 600] width 196 height 18
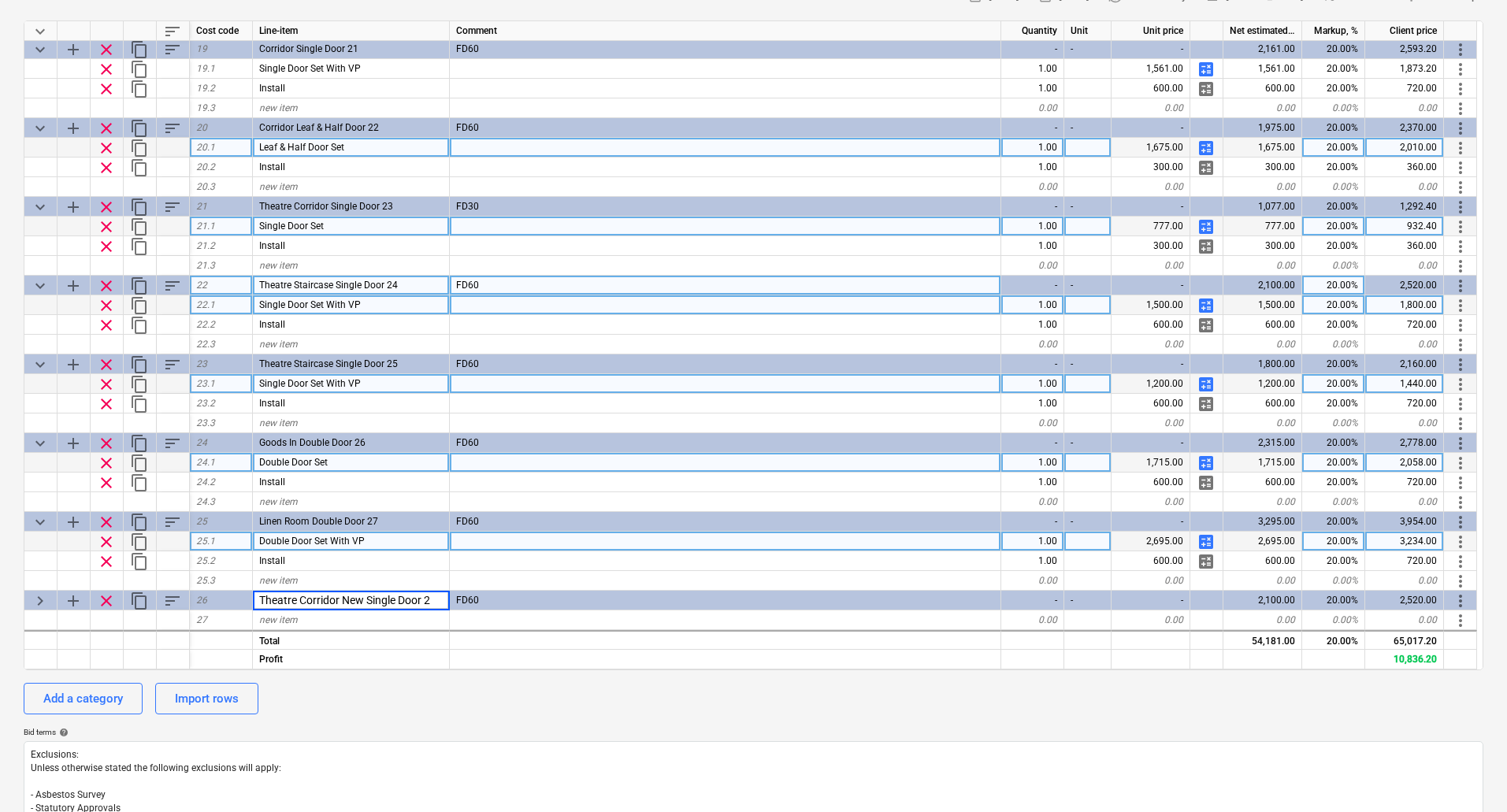
type input "Theatre Corridor New Single Door 28"
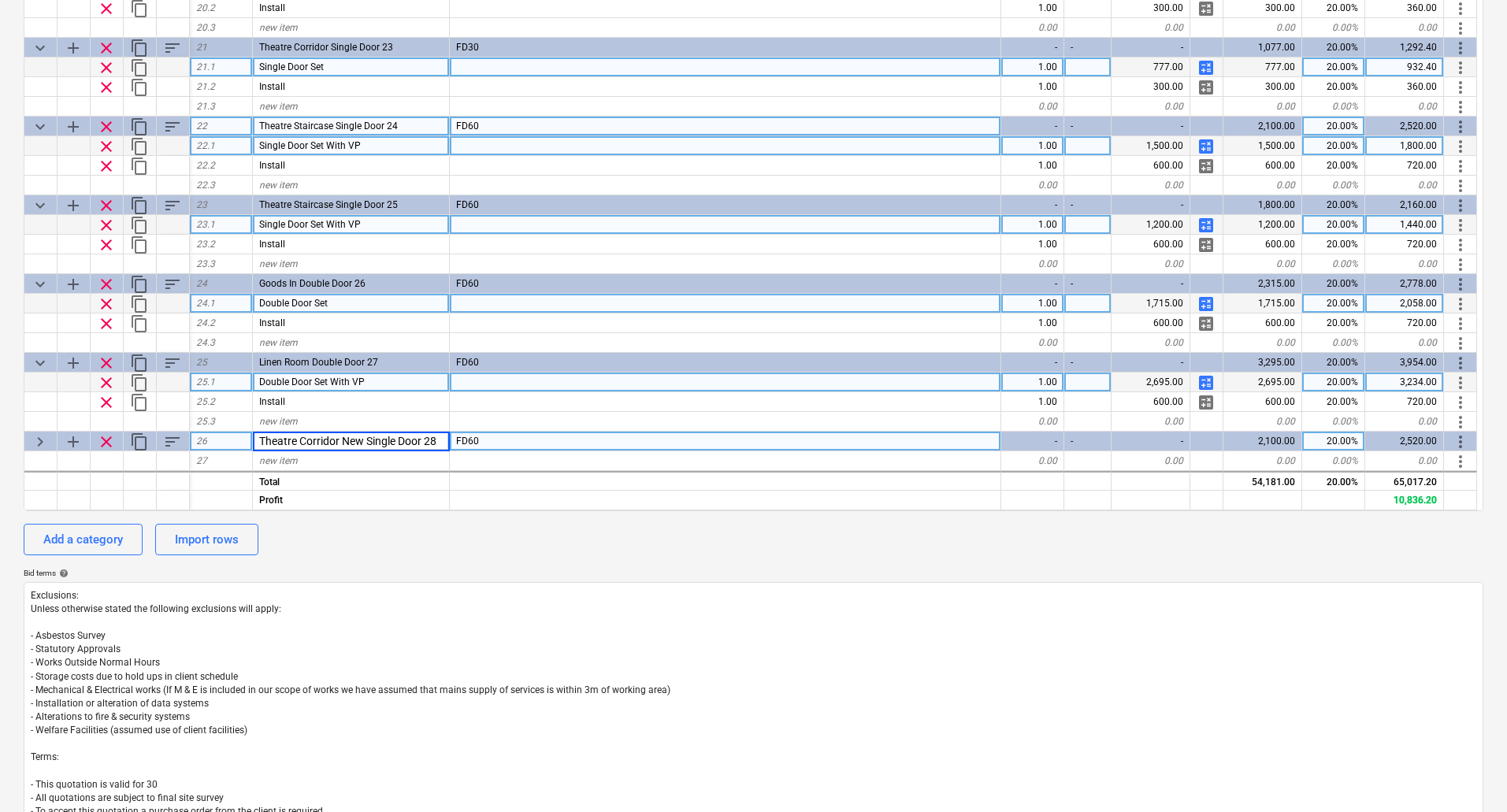
scroll to position [394, 0]
click at [32, 441] on span "keyboard_arrow_right" at bounding box center [40, 443] width 18 height 18
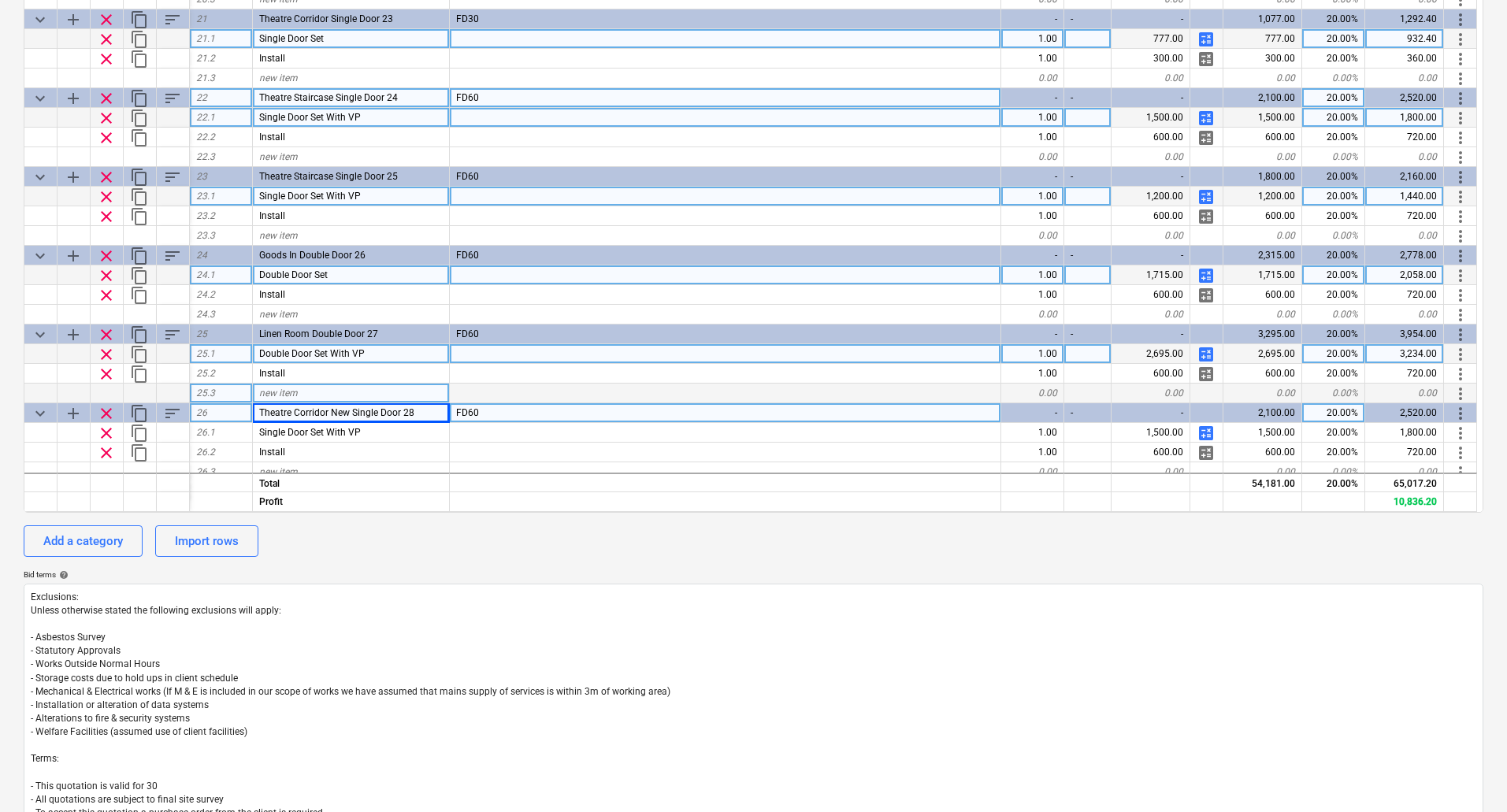
scroll to position [1478, 0]
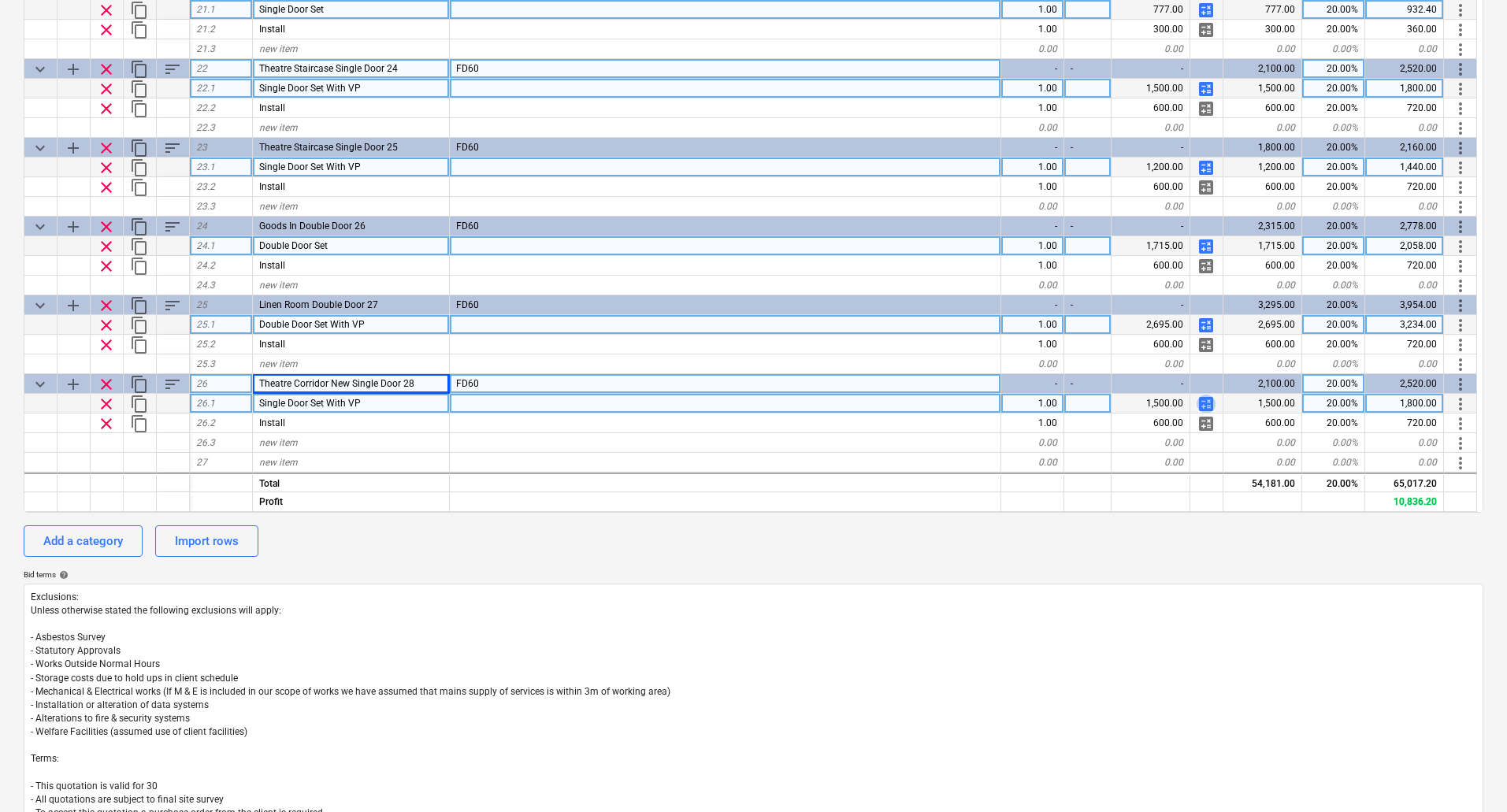
click at [1203, 397] on span "calculate" at bounding box center [1206, 404] width 18 height 18
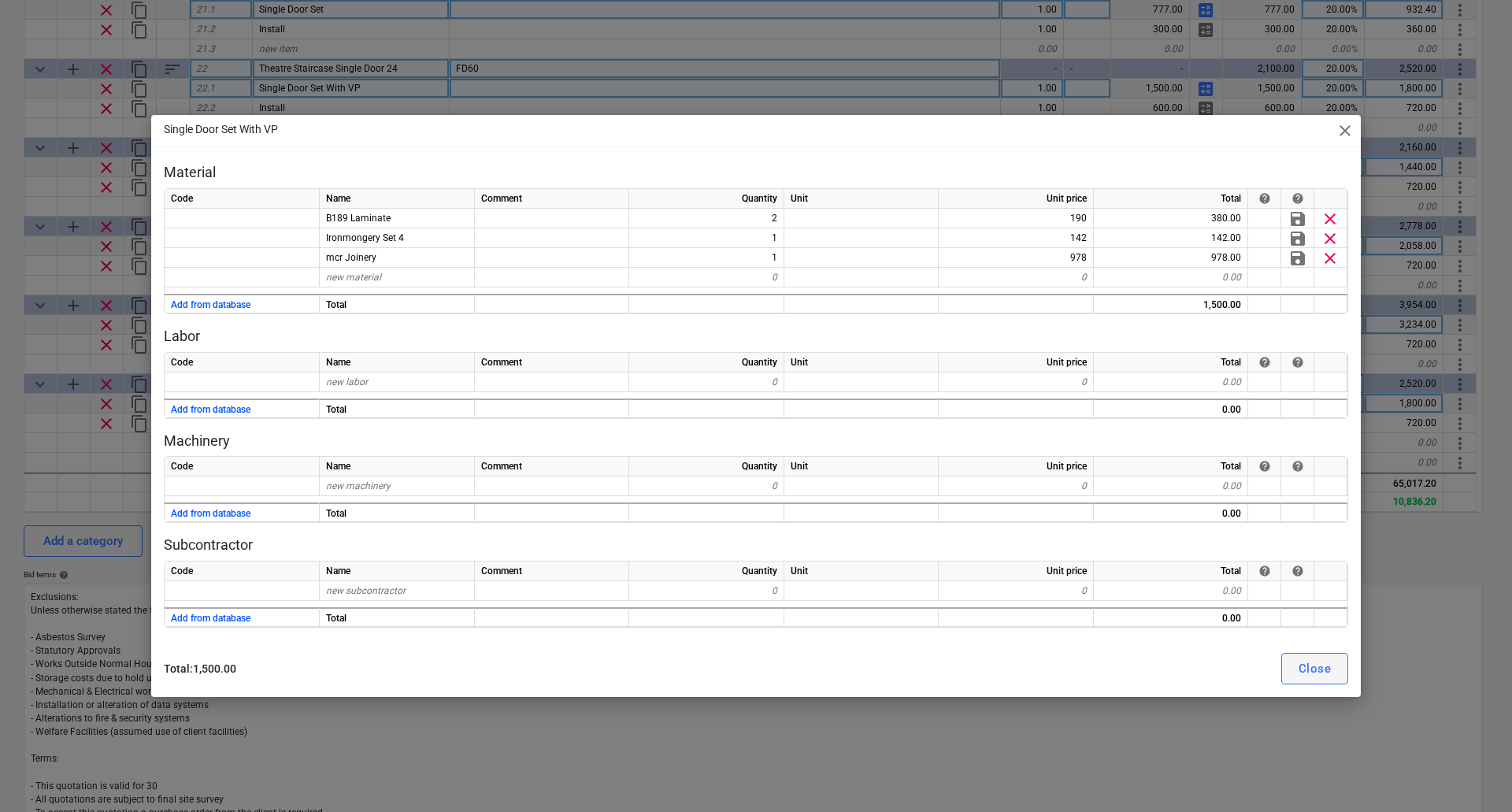
click at [1329, 661] on div "Close" at bounding box center [1314, 669] width 32 height 20
type textarea "x"
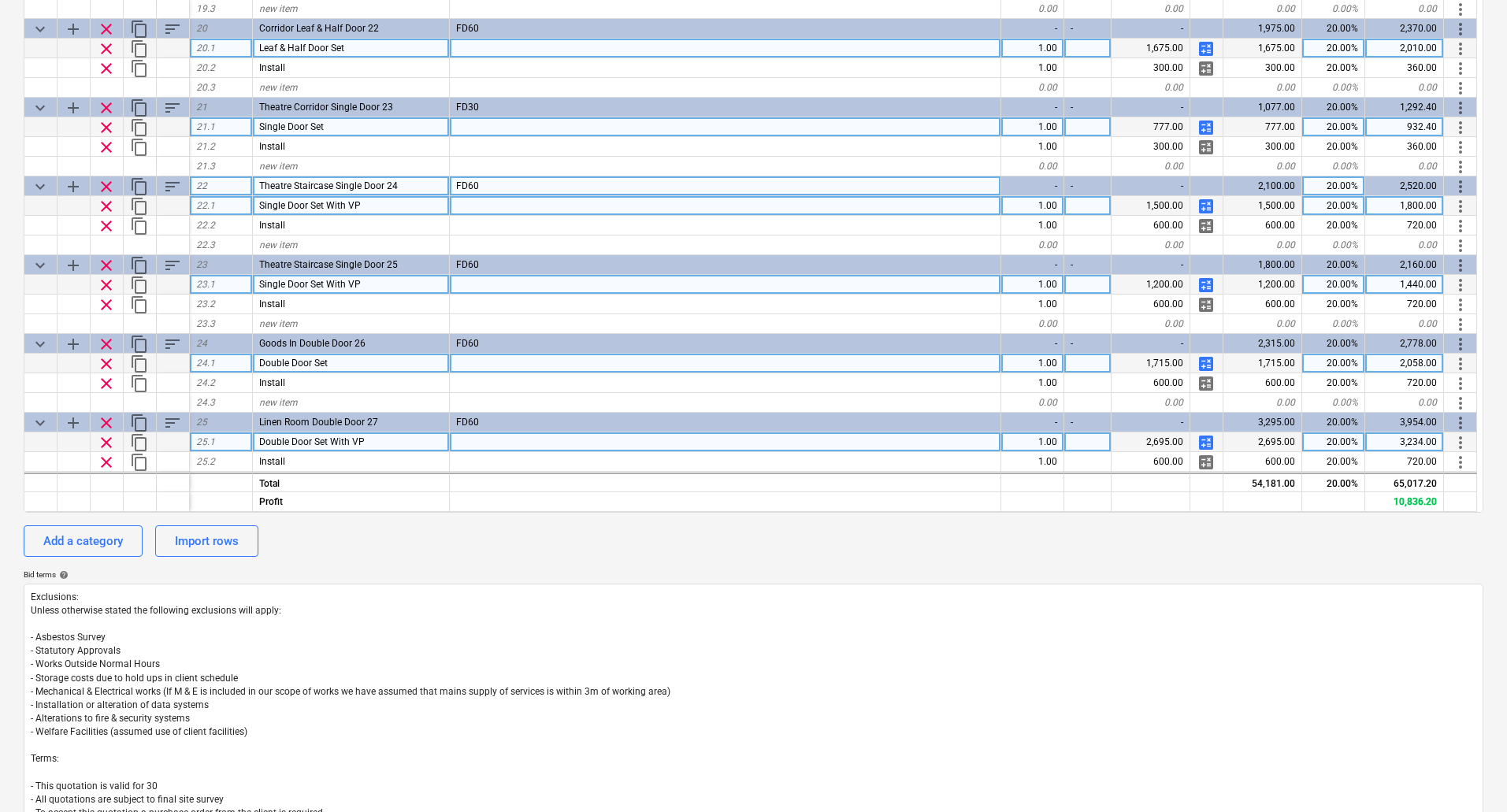
scroll to position [1242, 0]
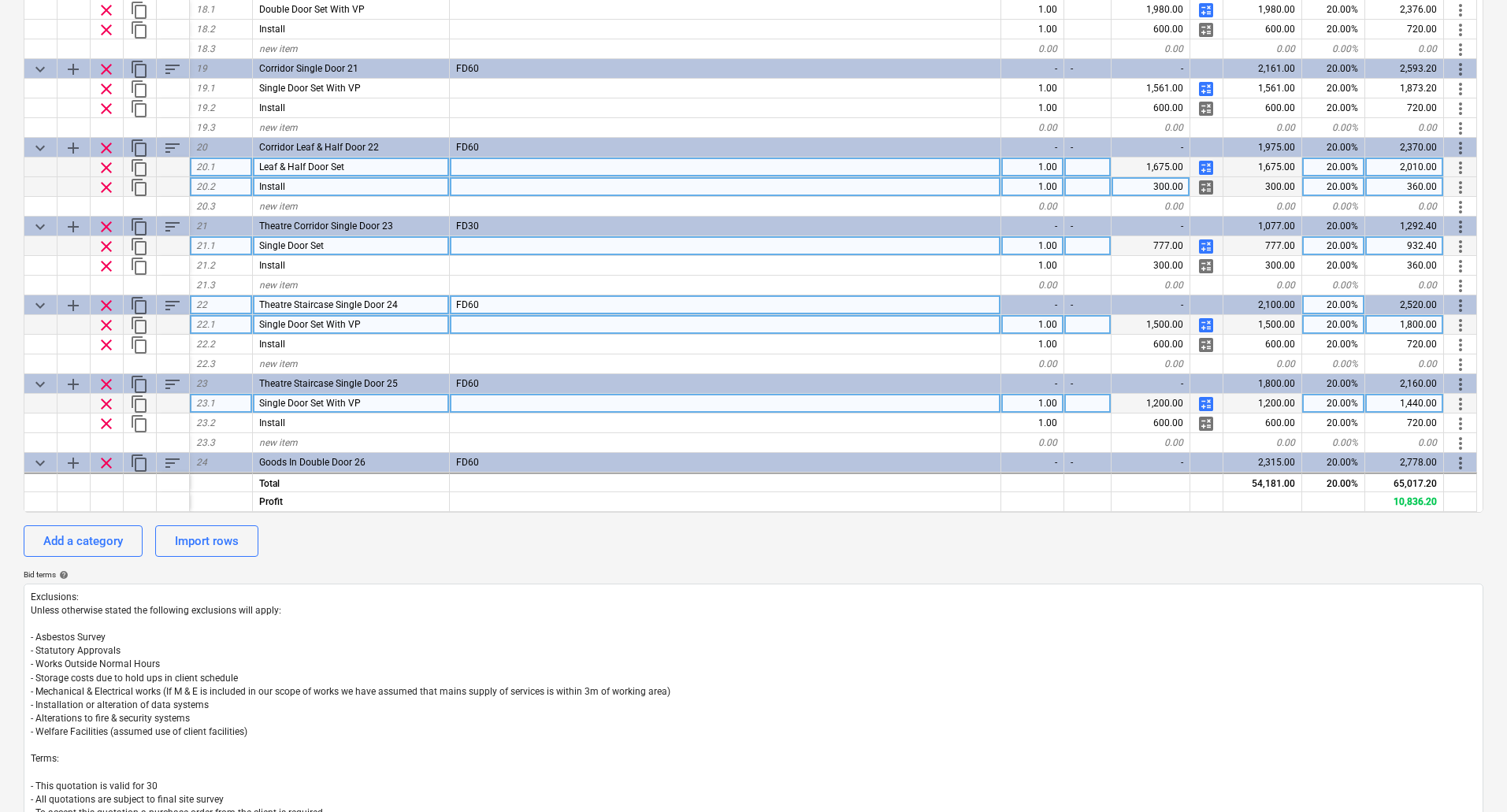
click at [1161, 181] on div "300.00" at bounding box center [1150, 187] width 79 height 19
type input "600"
type textarea "x"
type input "300"
type textarea "x"
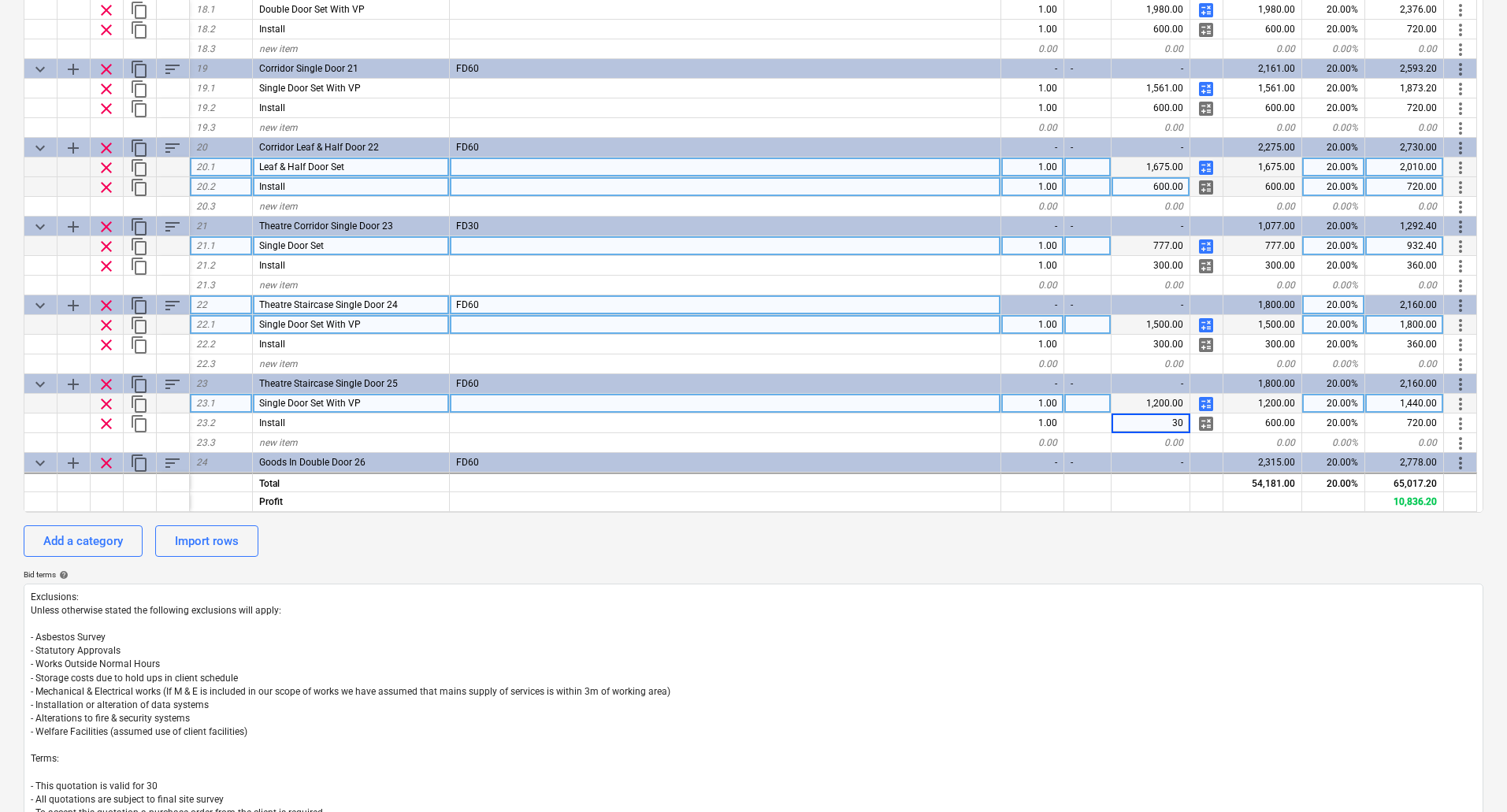
type input "300"
type textarea "x"
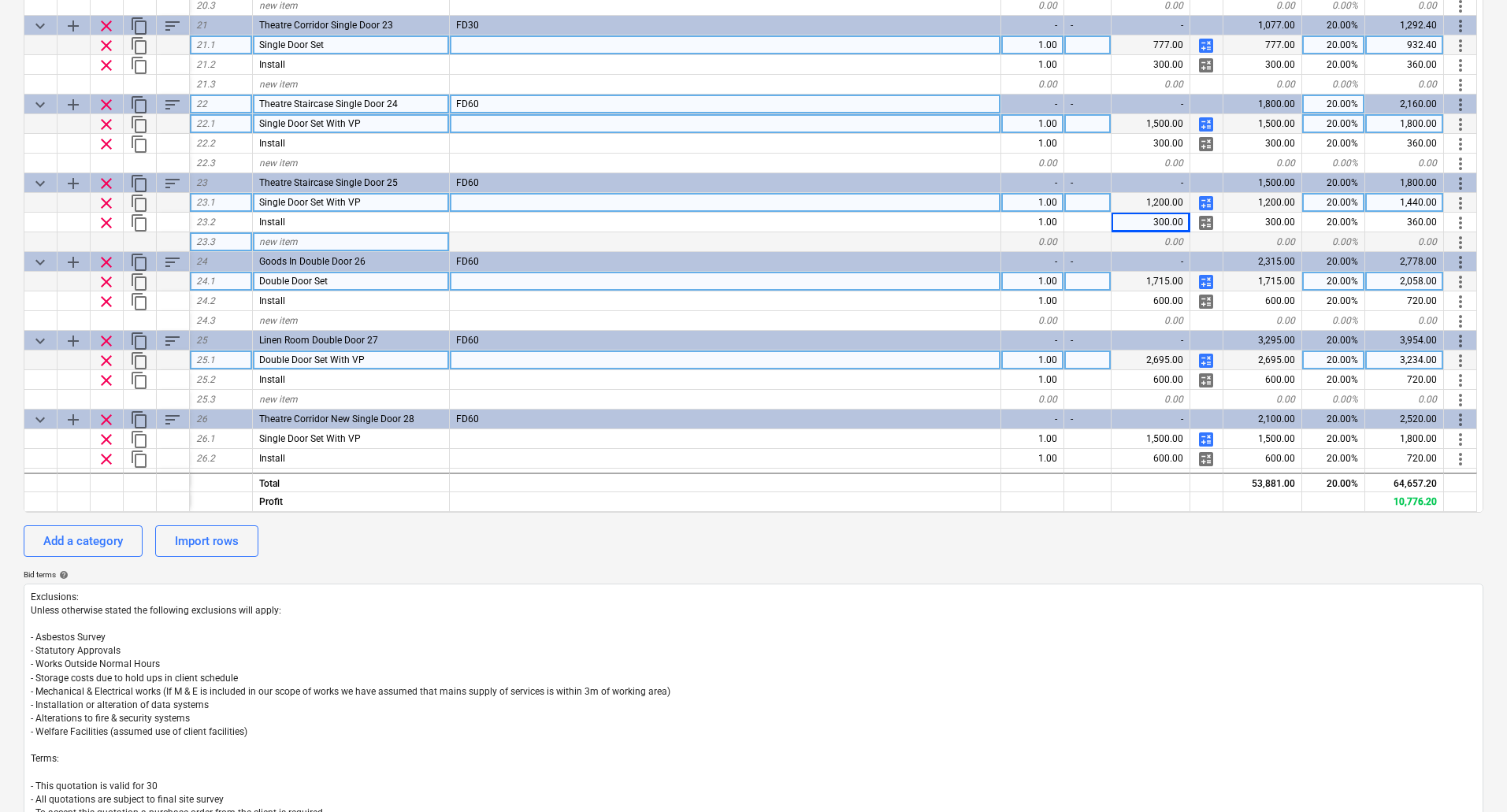
scroll to position [1478, 0]
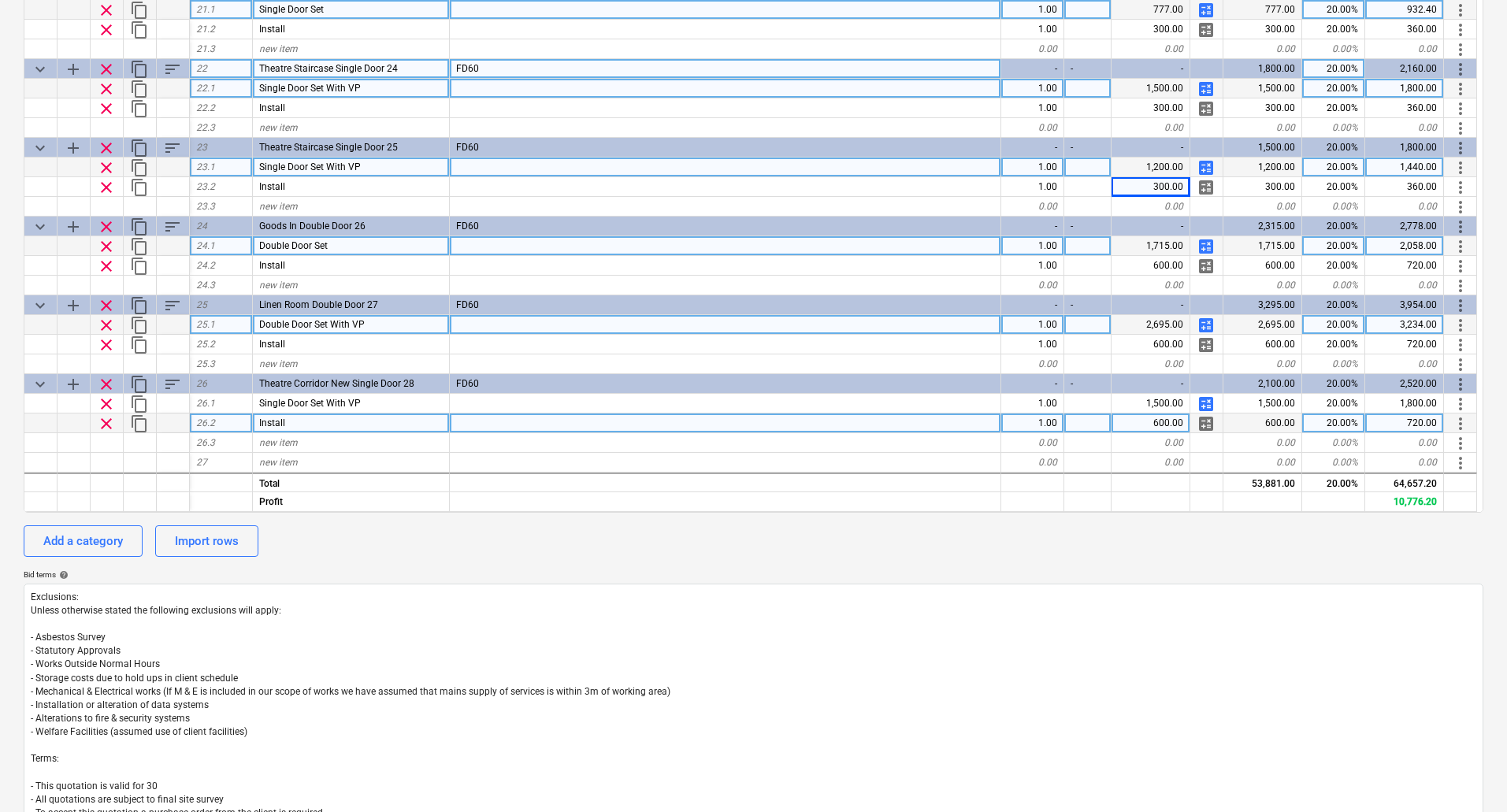
click at [1168, 426] on div "600.00" at bounding box center [1150, 422] width 79 height 19
type input "450"
type textarea "x"
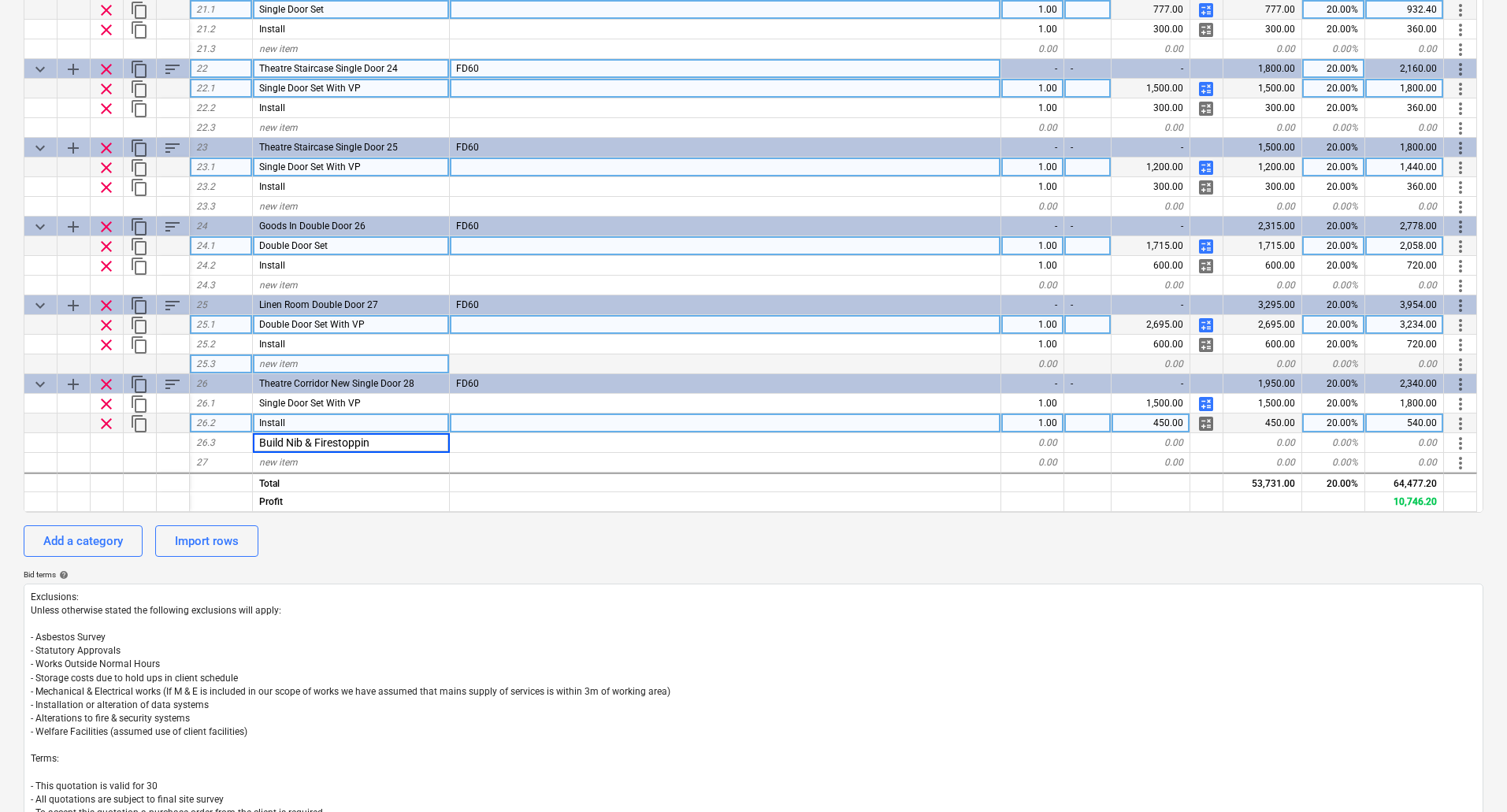
type input "Build Nib & Firestopping"
type textarea "x"
type input "2000"
type textarea "x"
type input "33"
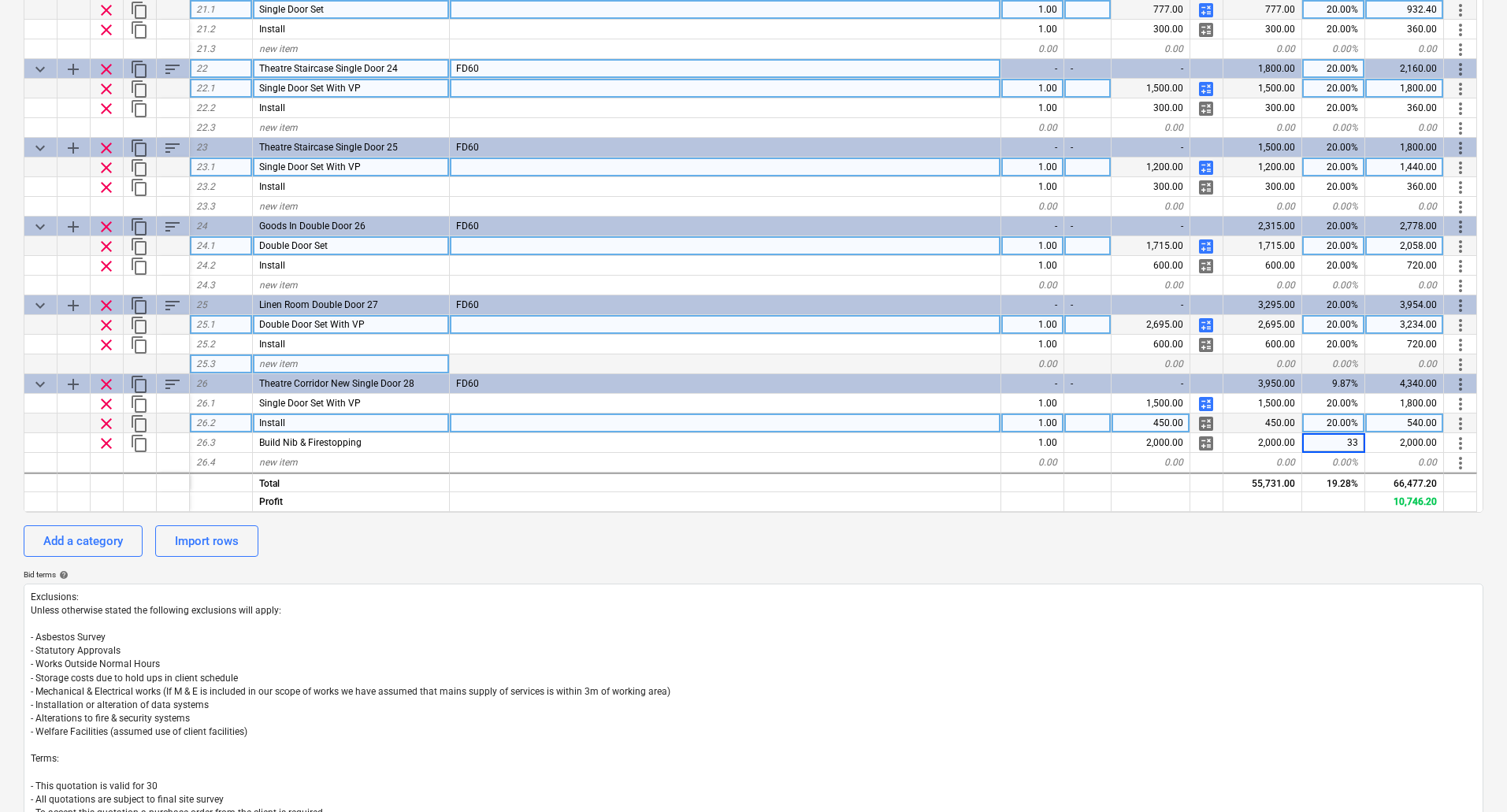
type textarea "x"
type input "DUCT WORK BY OTHERS"
type textarea "x"
type input "3400"
type textarea "x"
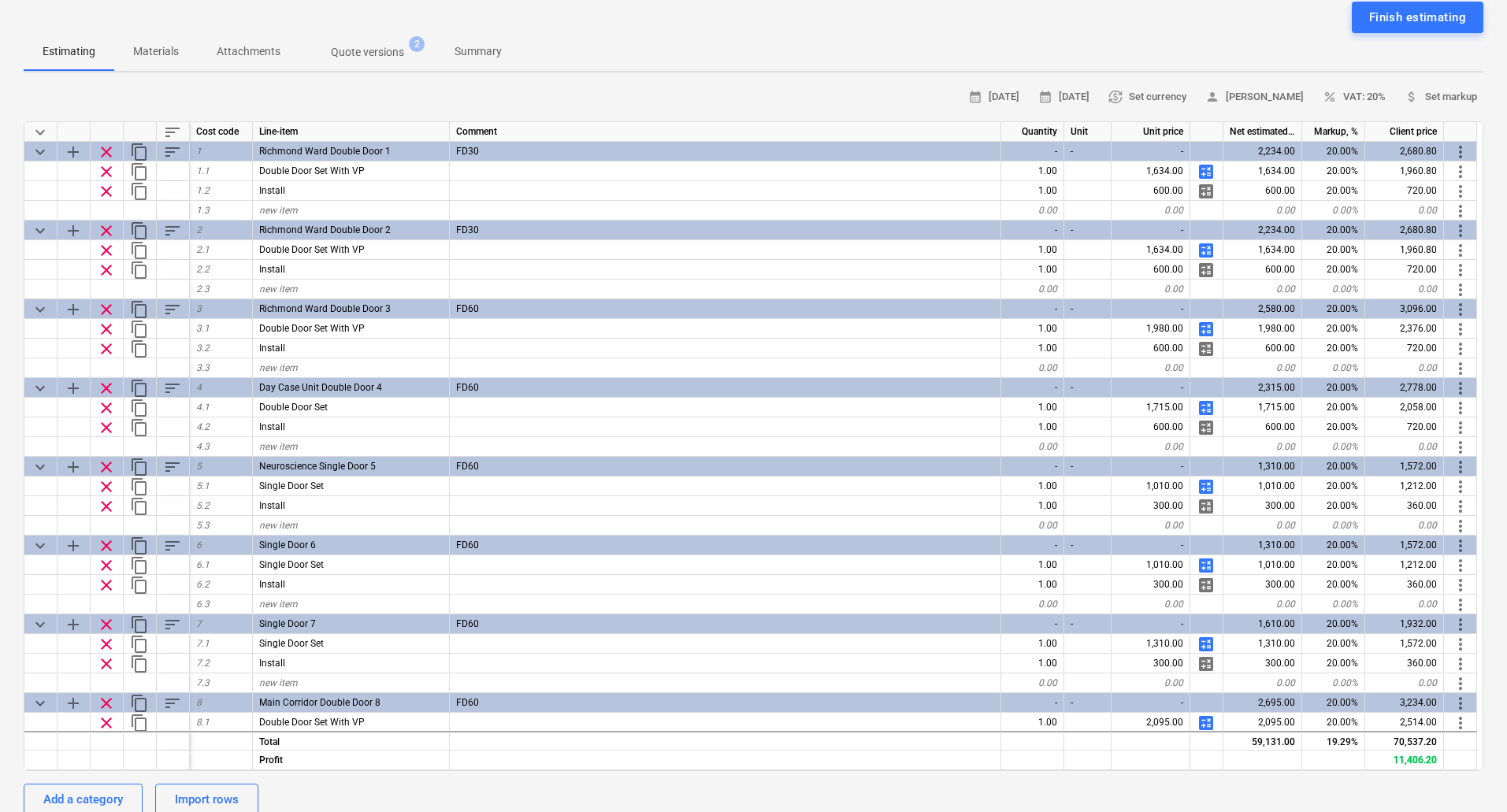
scroll to position [0, 0]
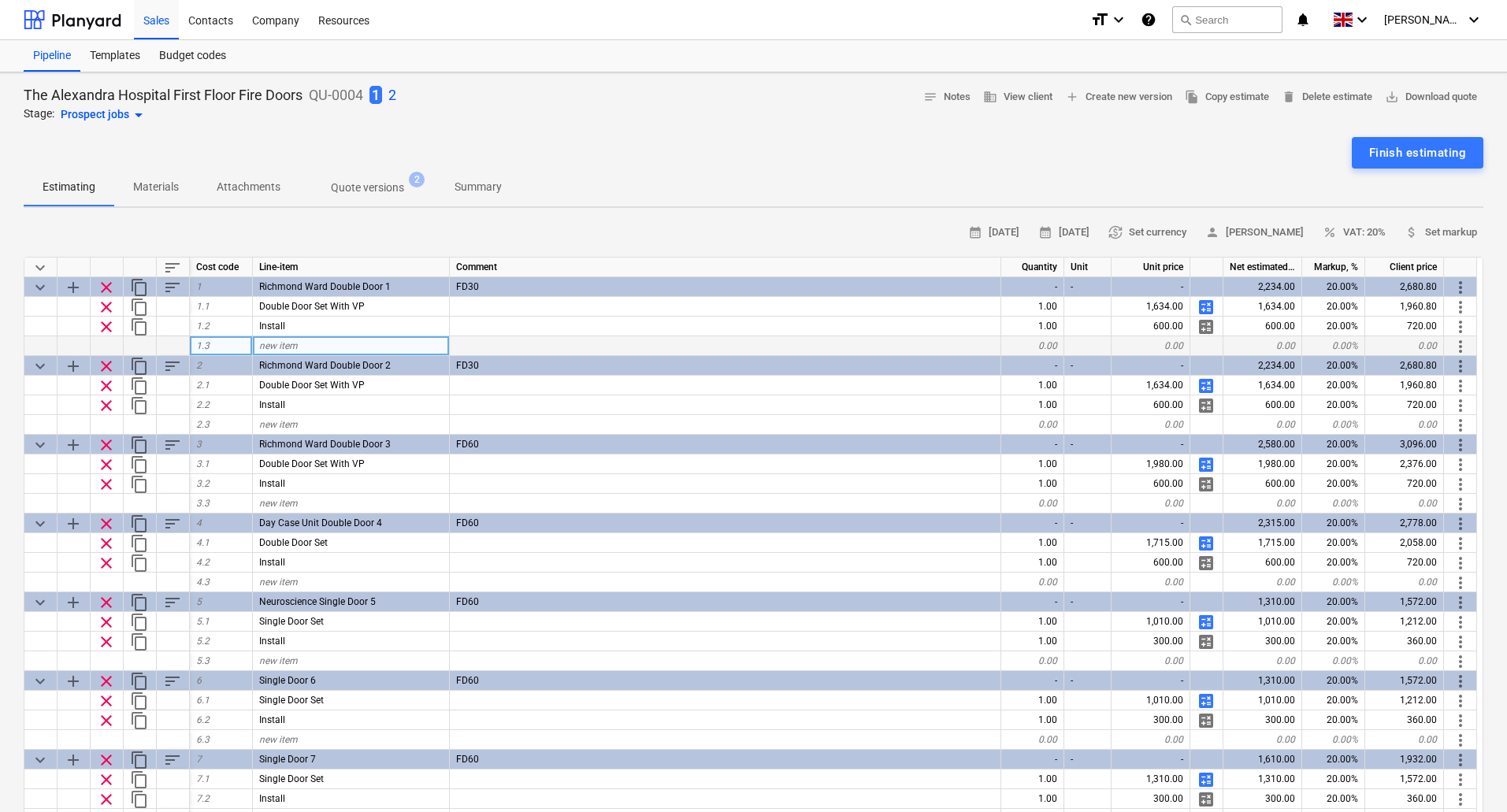
click at [274, 351] on div "new item" at bounding box center [351, 345] width 197 height 19
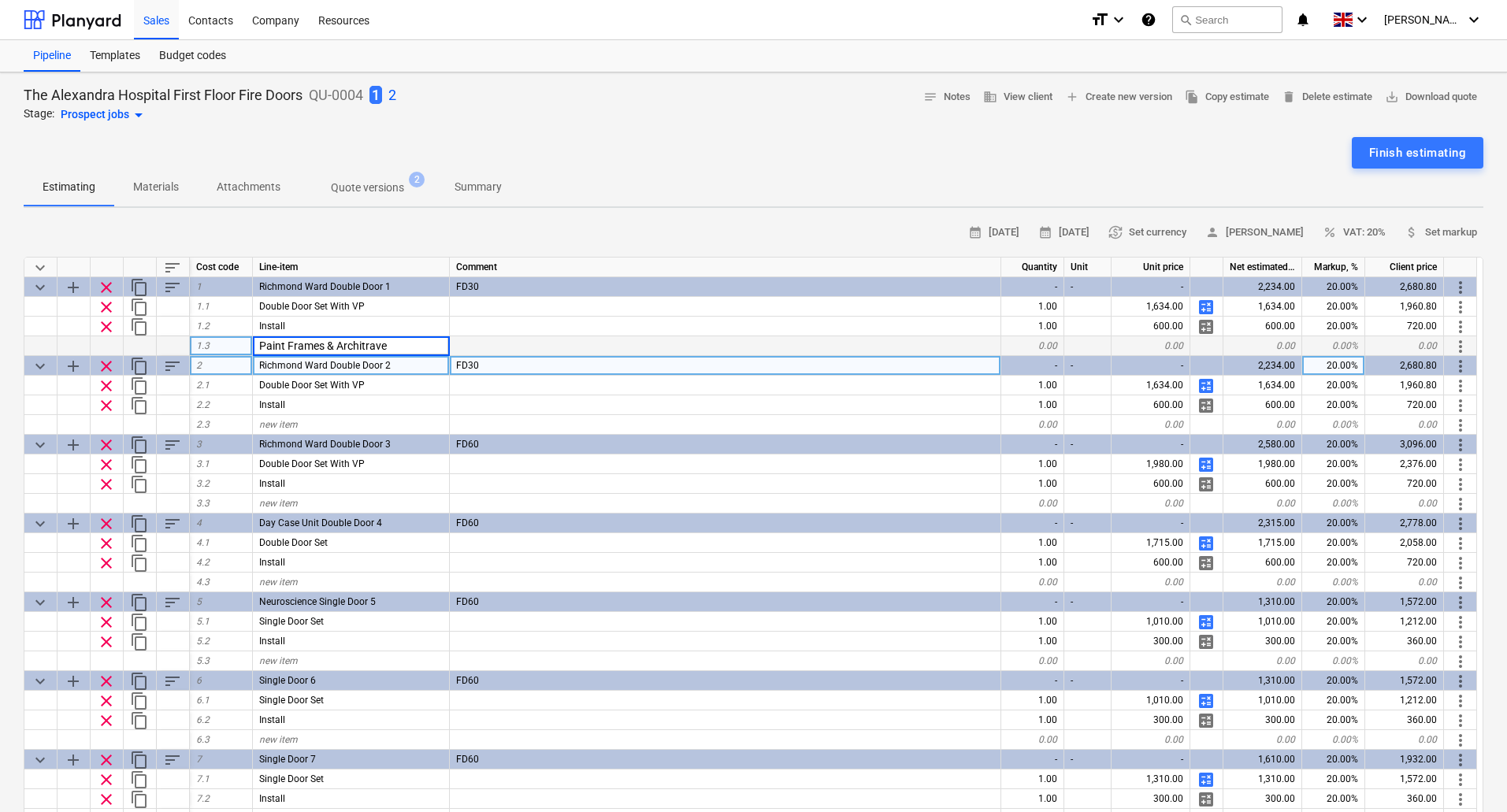
type input "Paint Frames & Architraves"
type textarea "x"
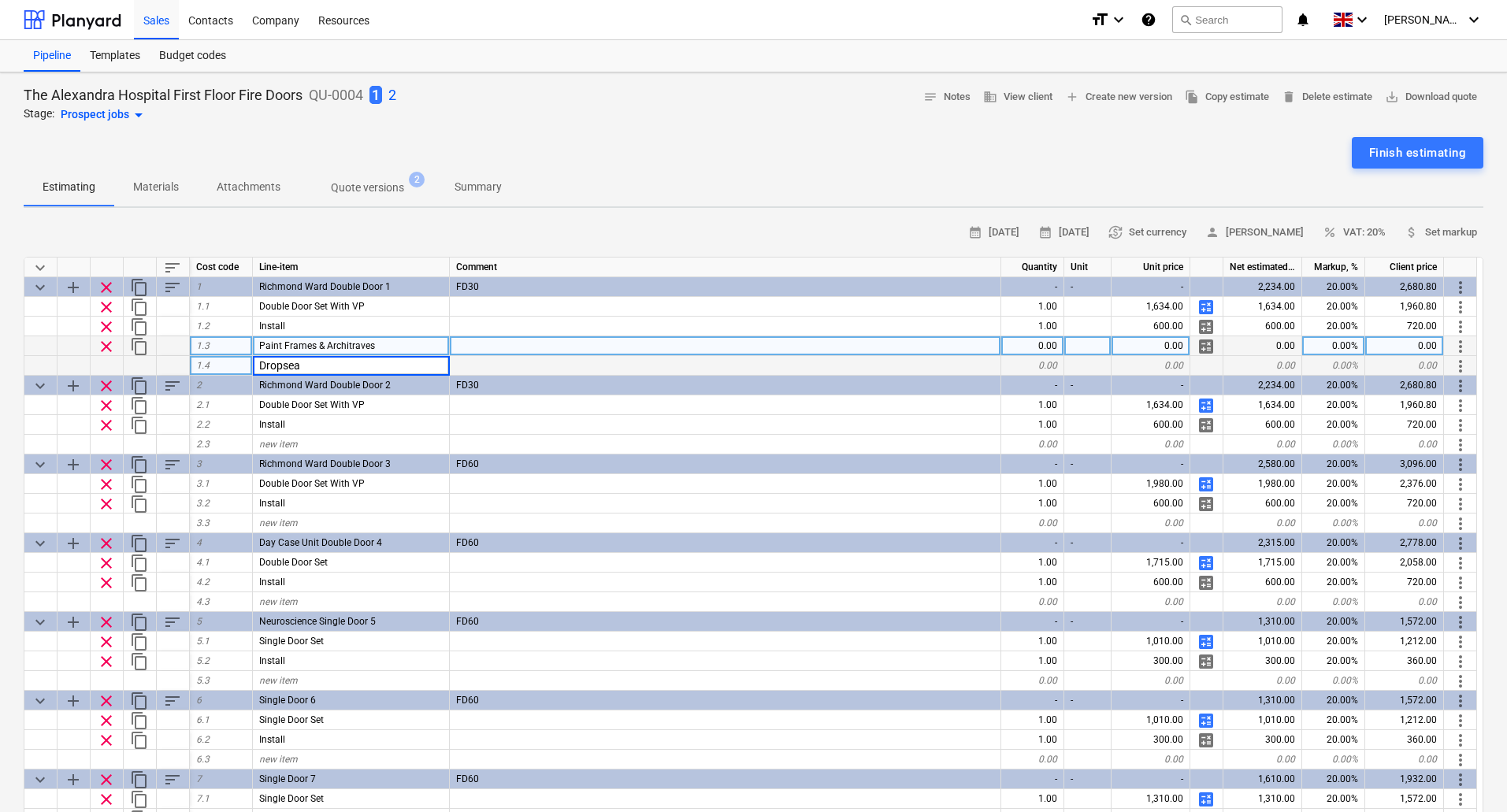
type input "Dropseal"
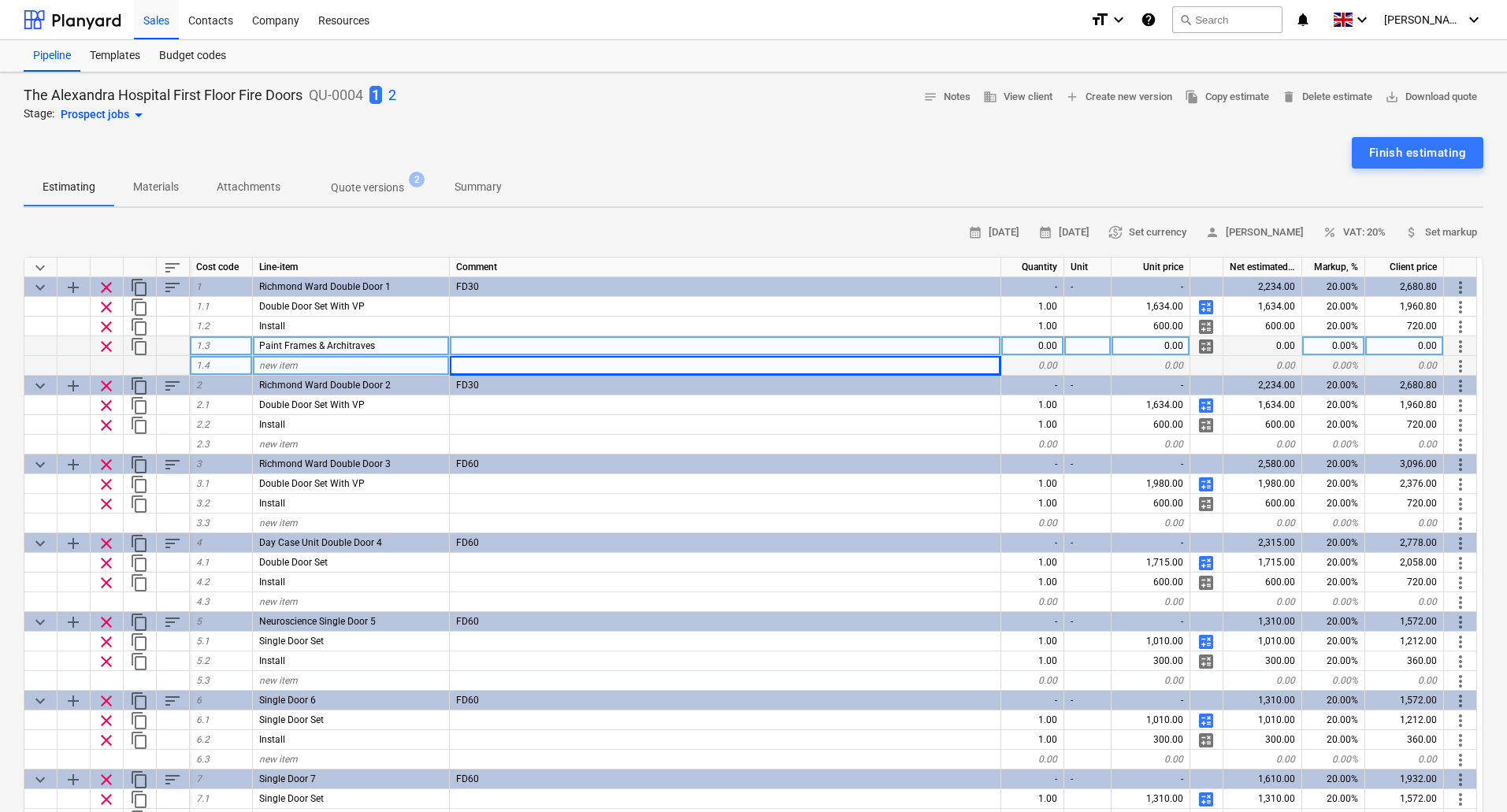
type textarea "x"
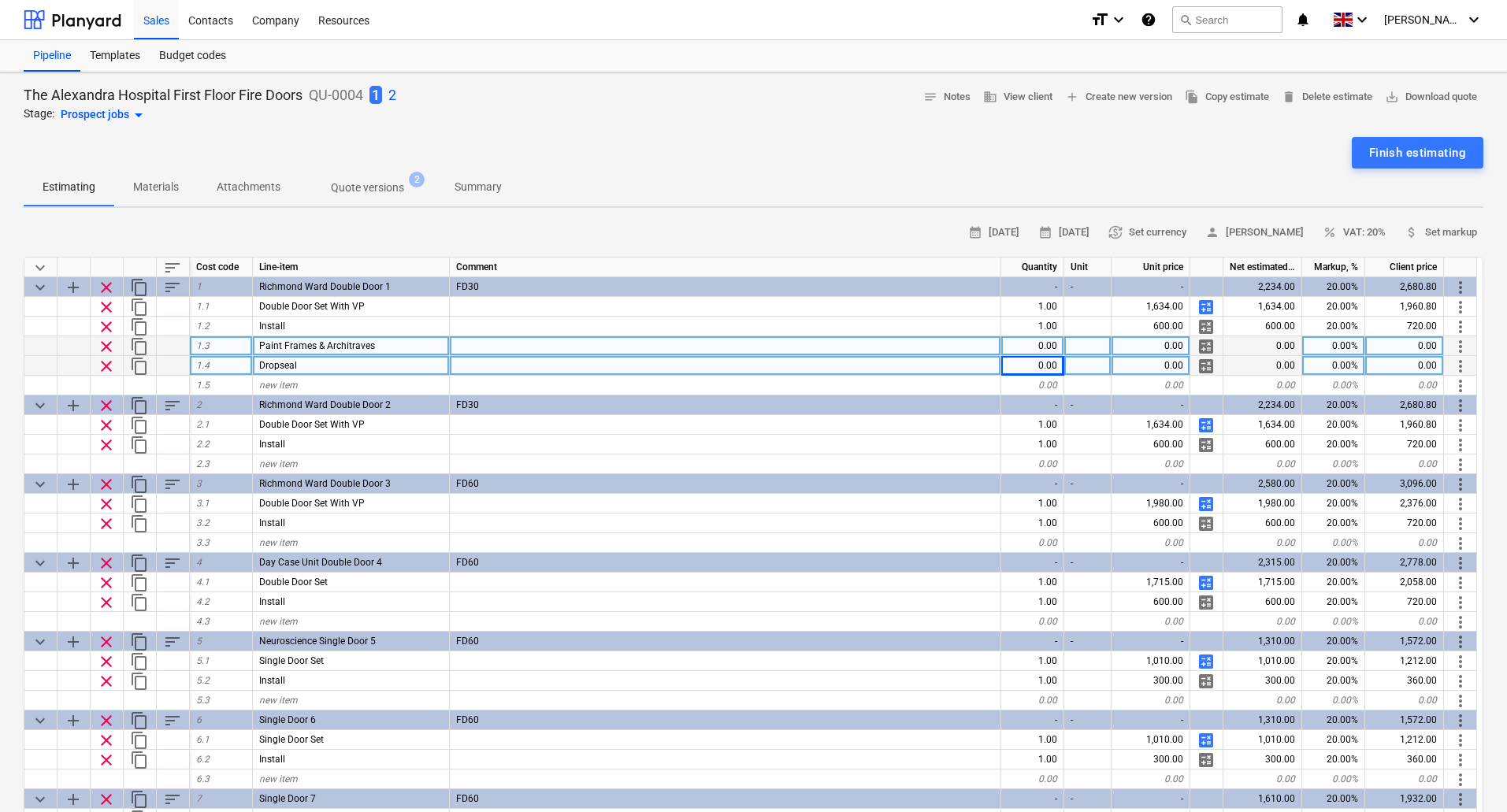
click at [1043, 345] on div "0.00" at bounding box center [1032, 345] width 63 height 19
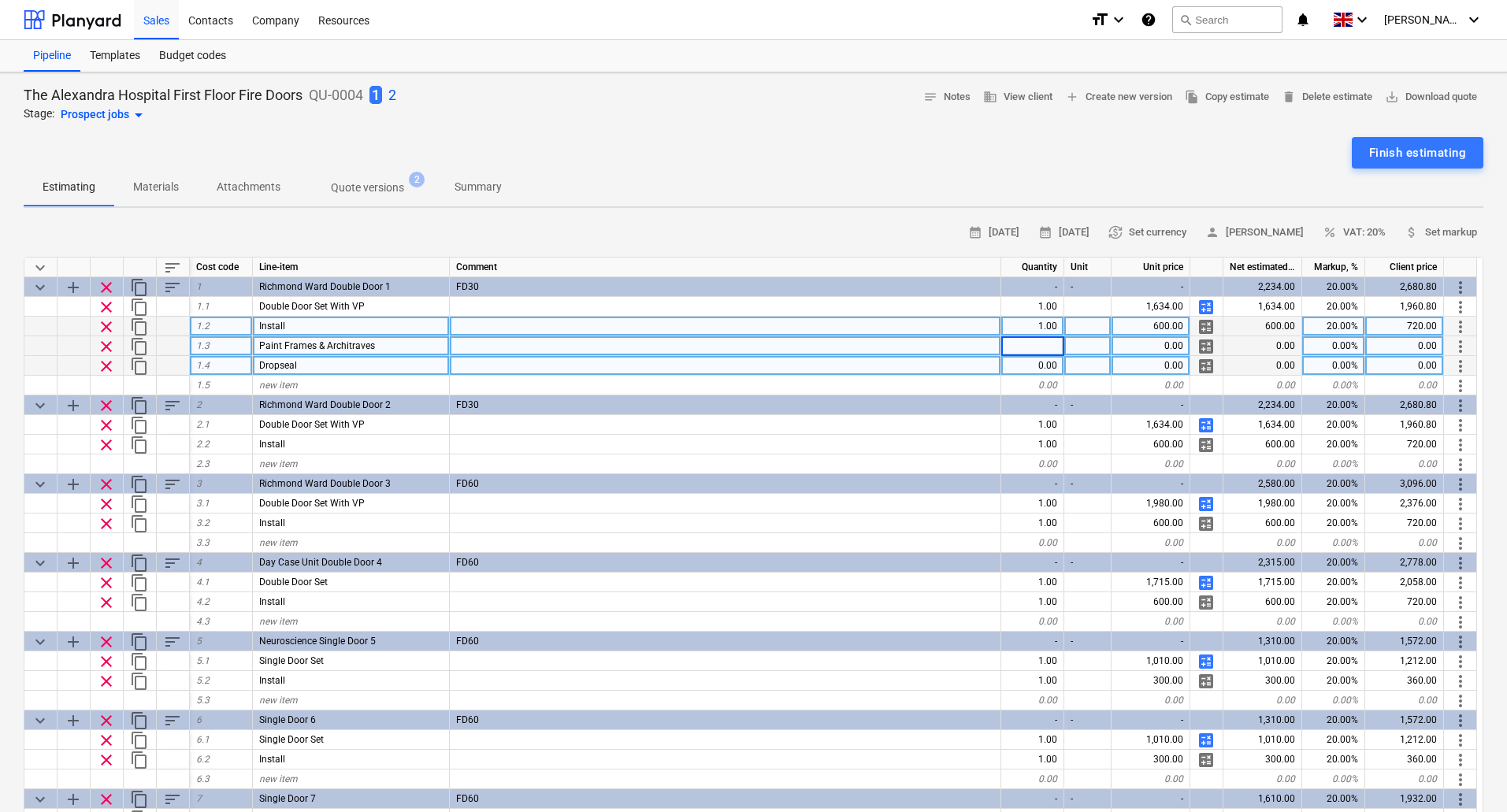
type input "1"
type textarea "x"
type input "80"
type textarea "x"
type input "20"
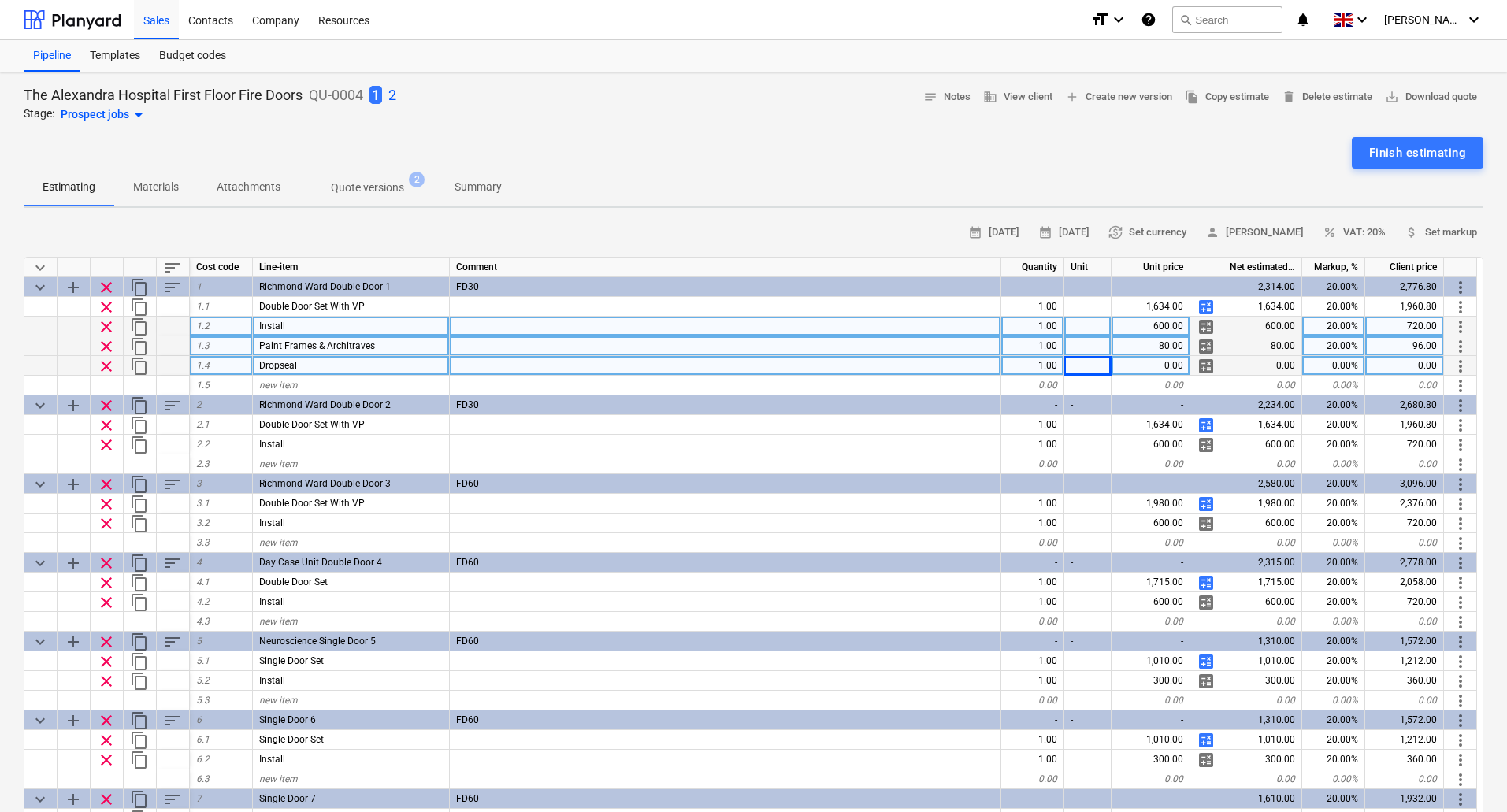
type textarea "x"
type input "35"
type textarea "x"
type input "20"
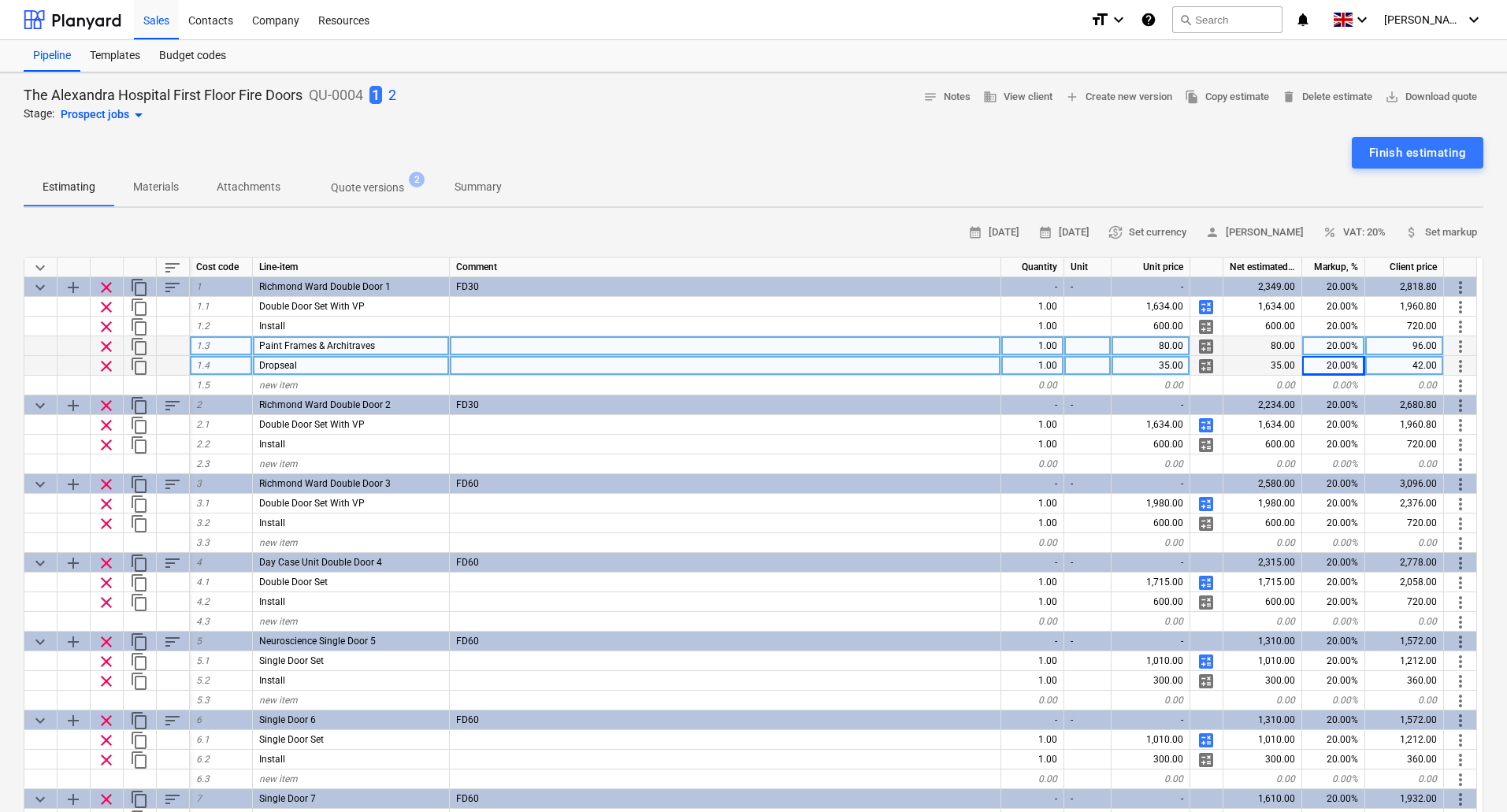
click at [135, 344] on span "content_copy" at bounding box center [140, 346] width 18 height 18
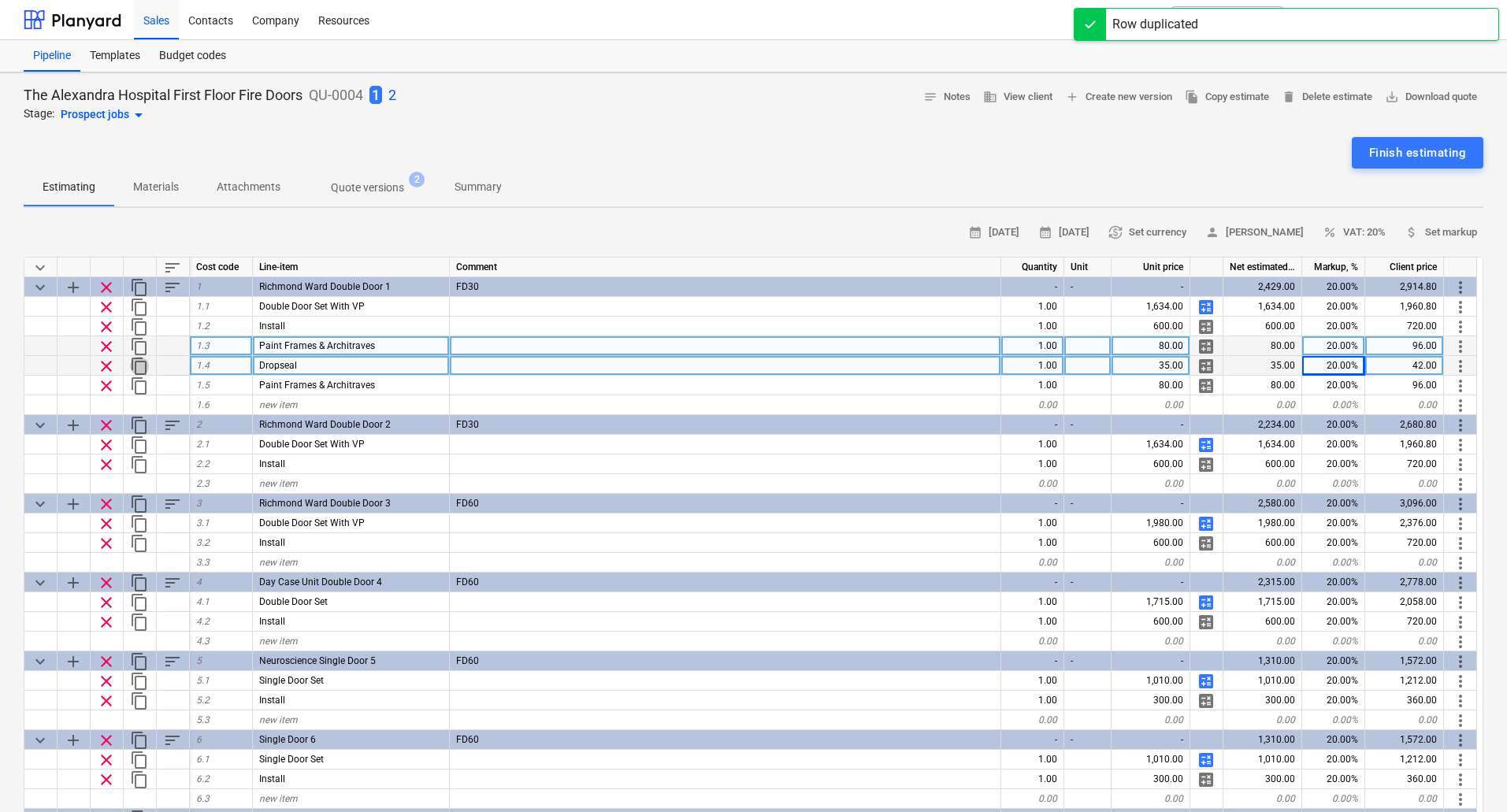
click at [143, 366] on span "content_copy" at bounding box center [140, 366] width 18 height 18
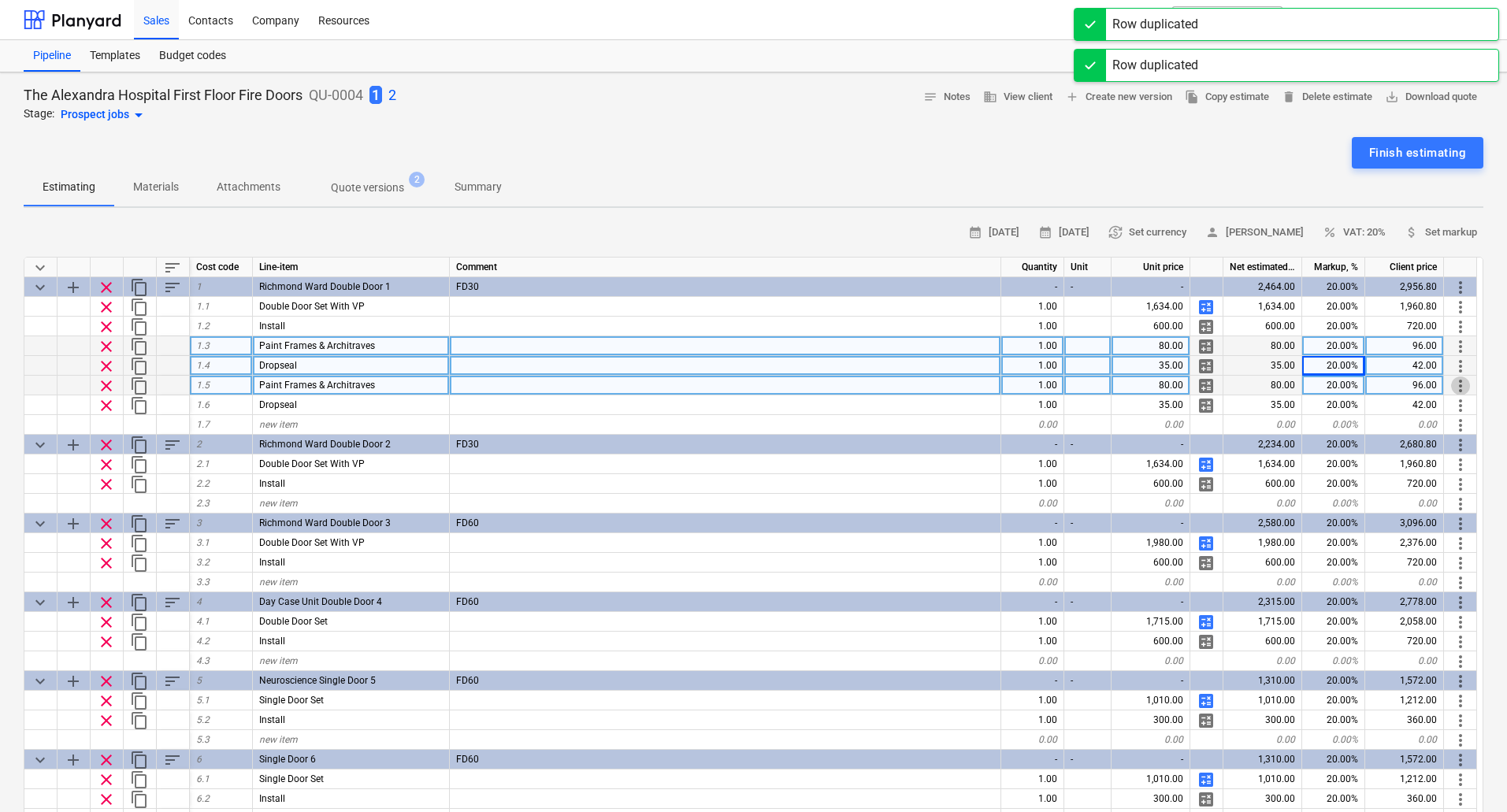
click at [1458, 386] on span "more_vert" at bounding box center [1460, 385] width 18 height 18
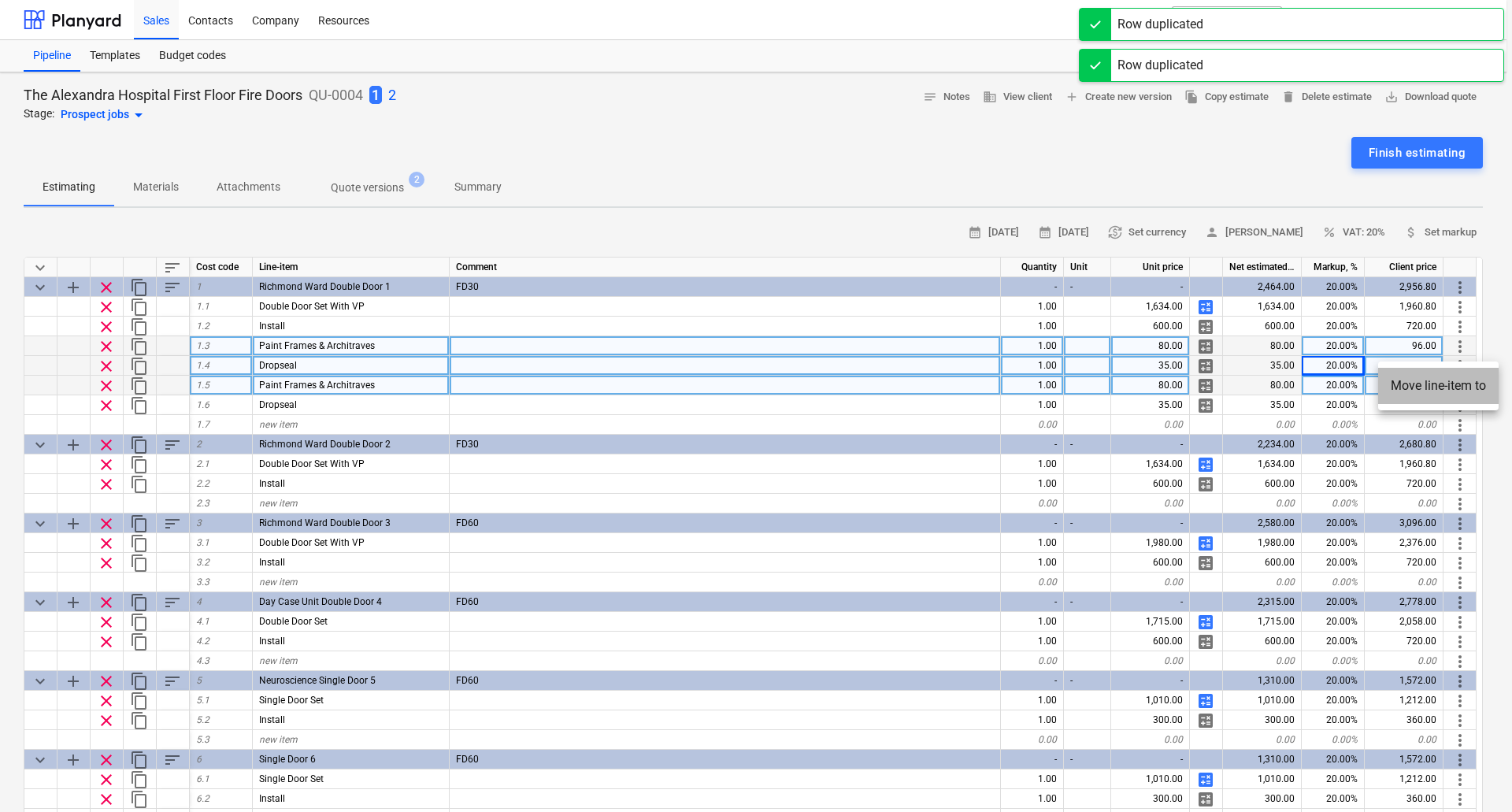
click at [1458, 386] on li "Move line-item to" at bounding box center [1438, 385] width 120 height 36
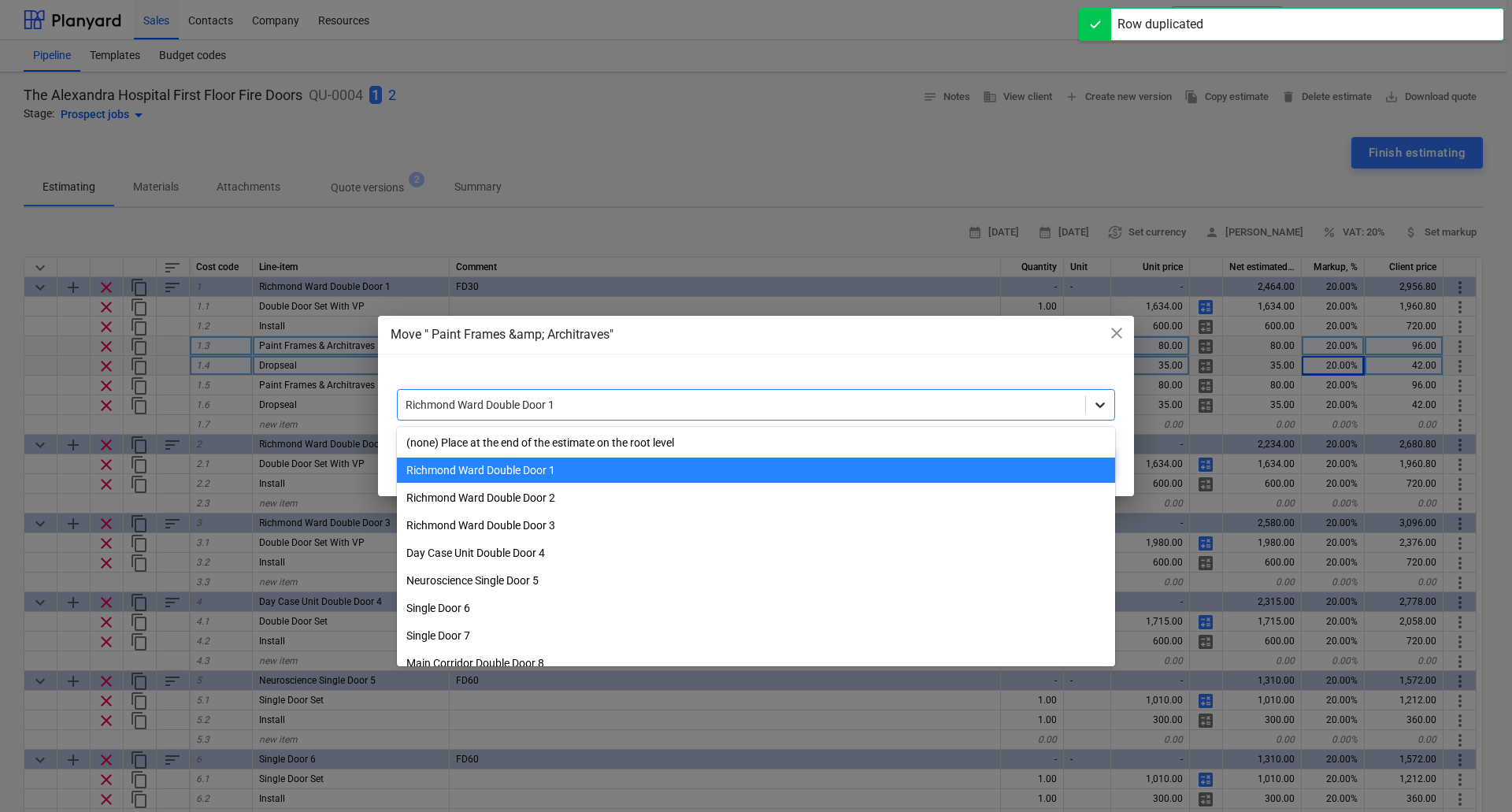
click at [1093, 405] on icon at bounding box center [1099, 405] width 16 height 16
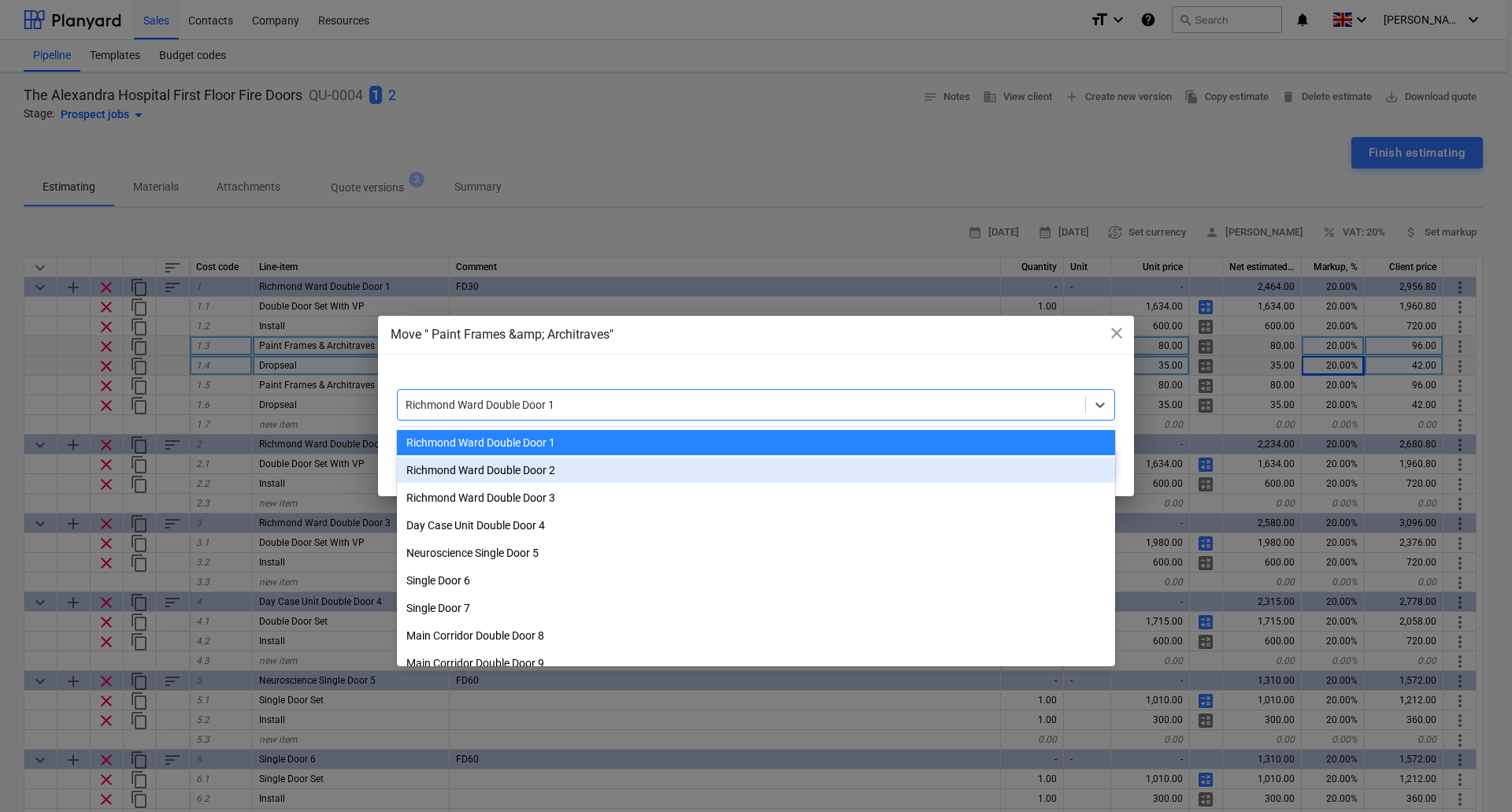
click at [563, 472] on div "Richmond Ward Double Door 2" at bounding box center [756, 469] width 718 height 25
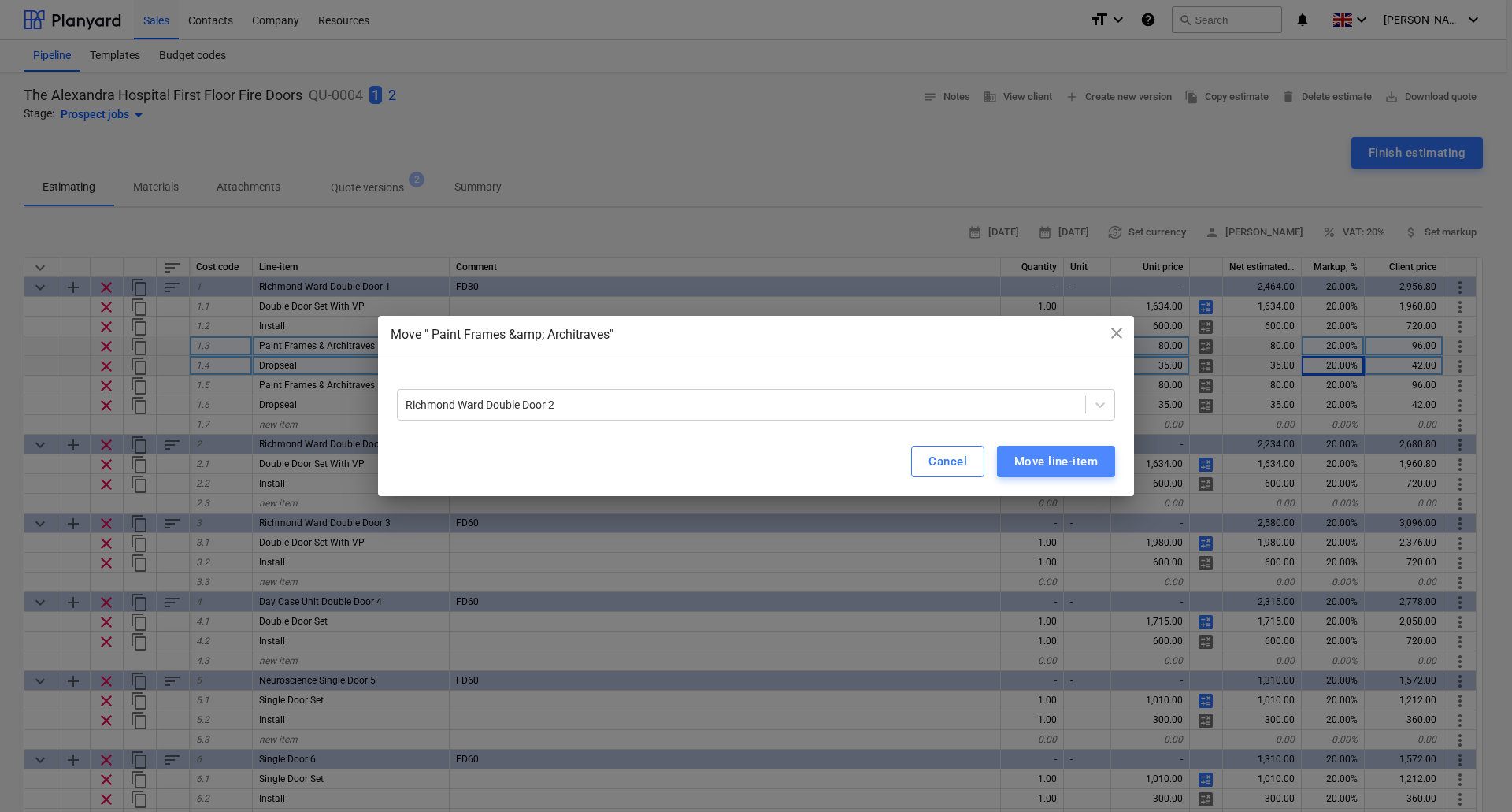
click at [1042, 458] on div "Move line-item" at bounding box center [1056, 461] width 83 height 20
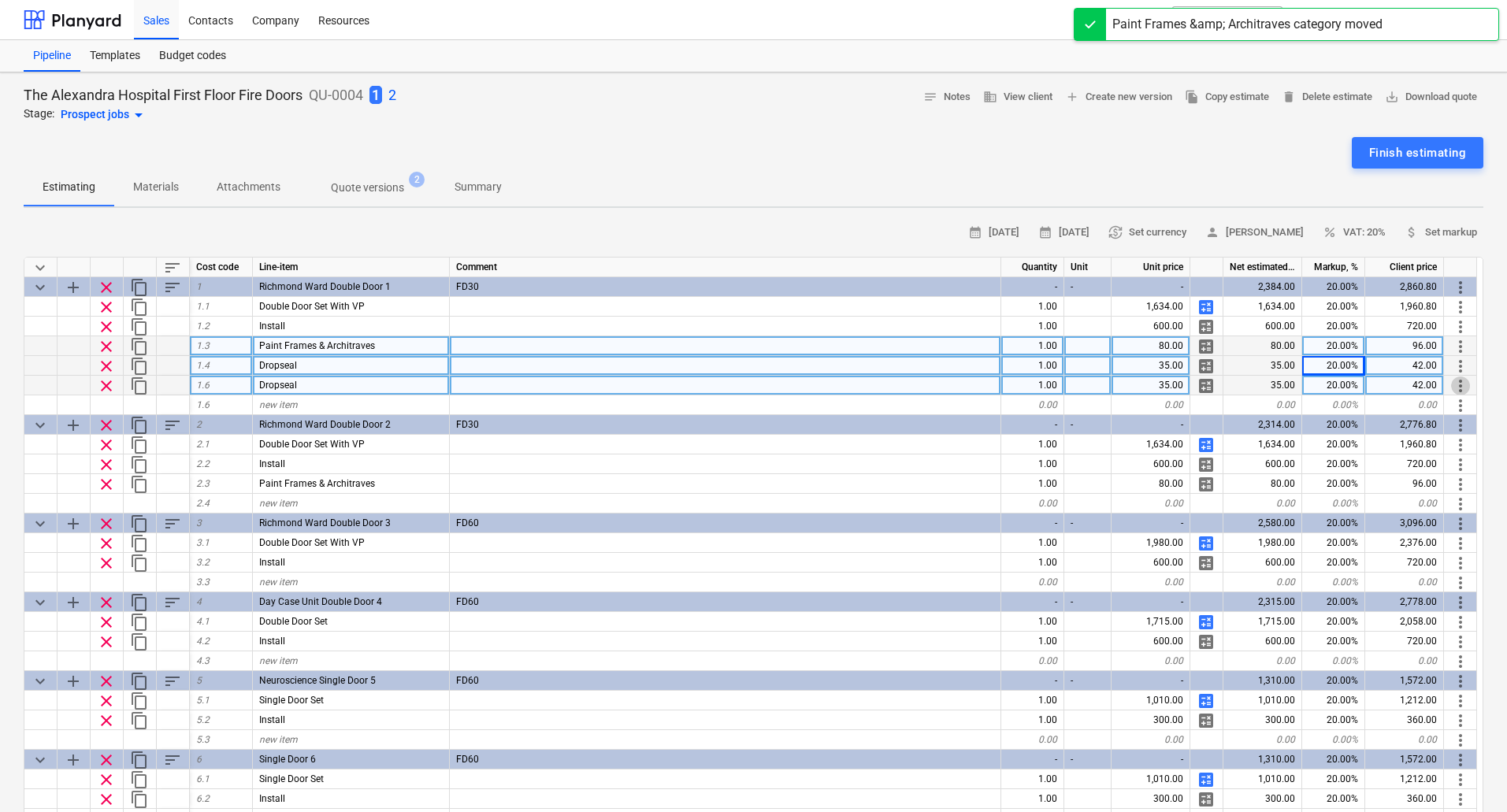
click at [1457, 383] on span "more_vert" at bounding box center [1460, 385] width 18 height 18
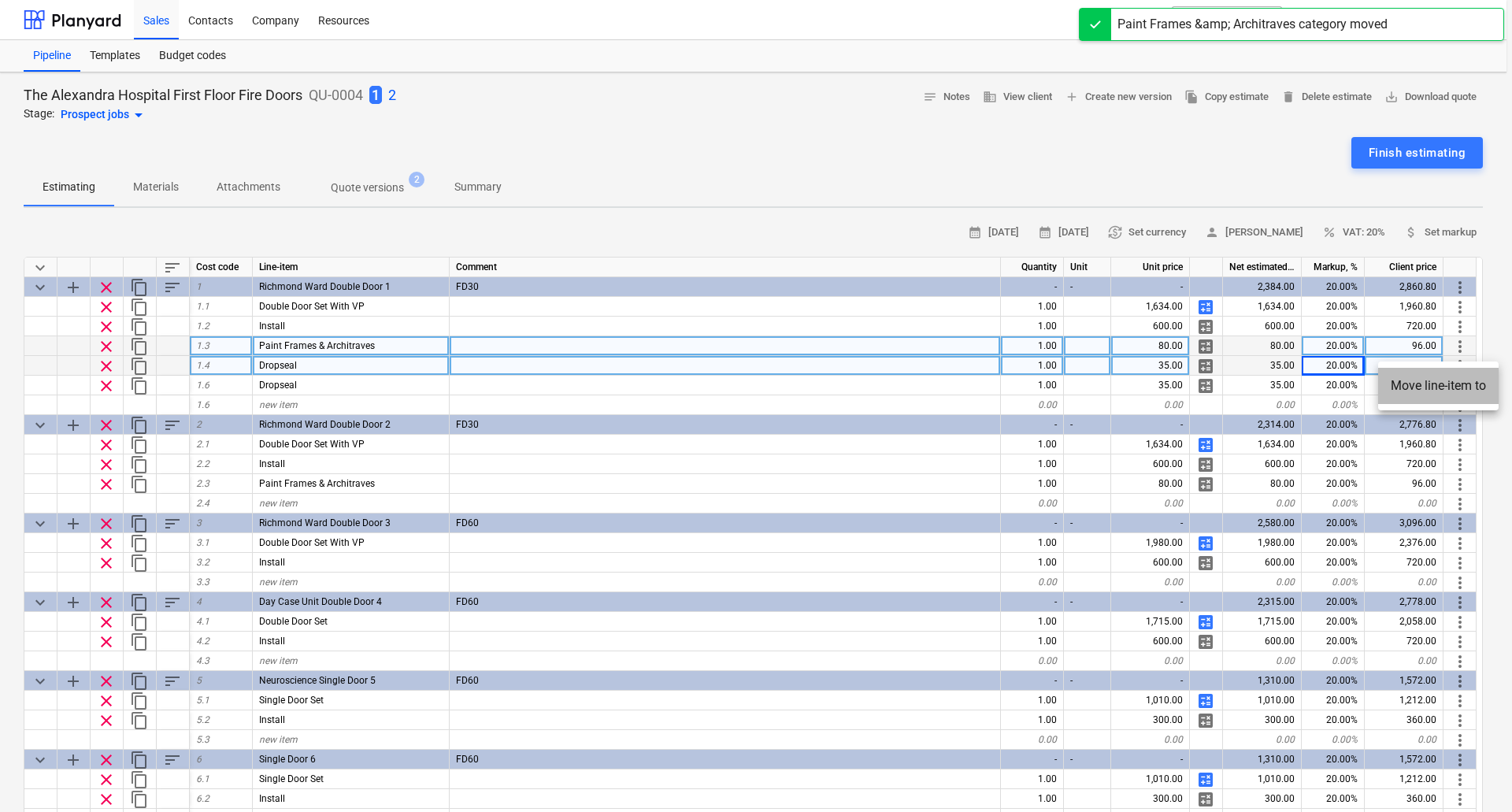
click at [1421, 385] on li "Move line-item to" at bounding box center [1438, 385] width 120 height 36
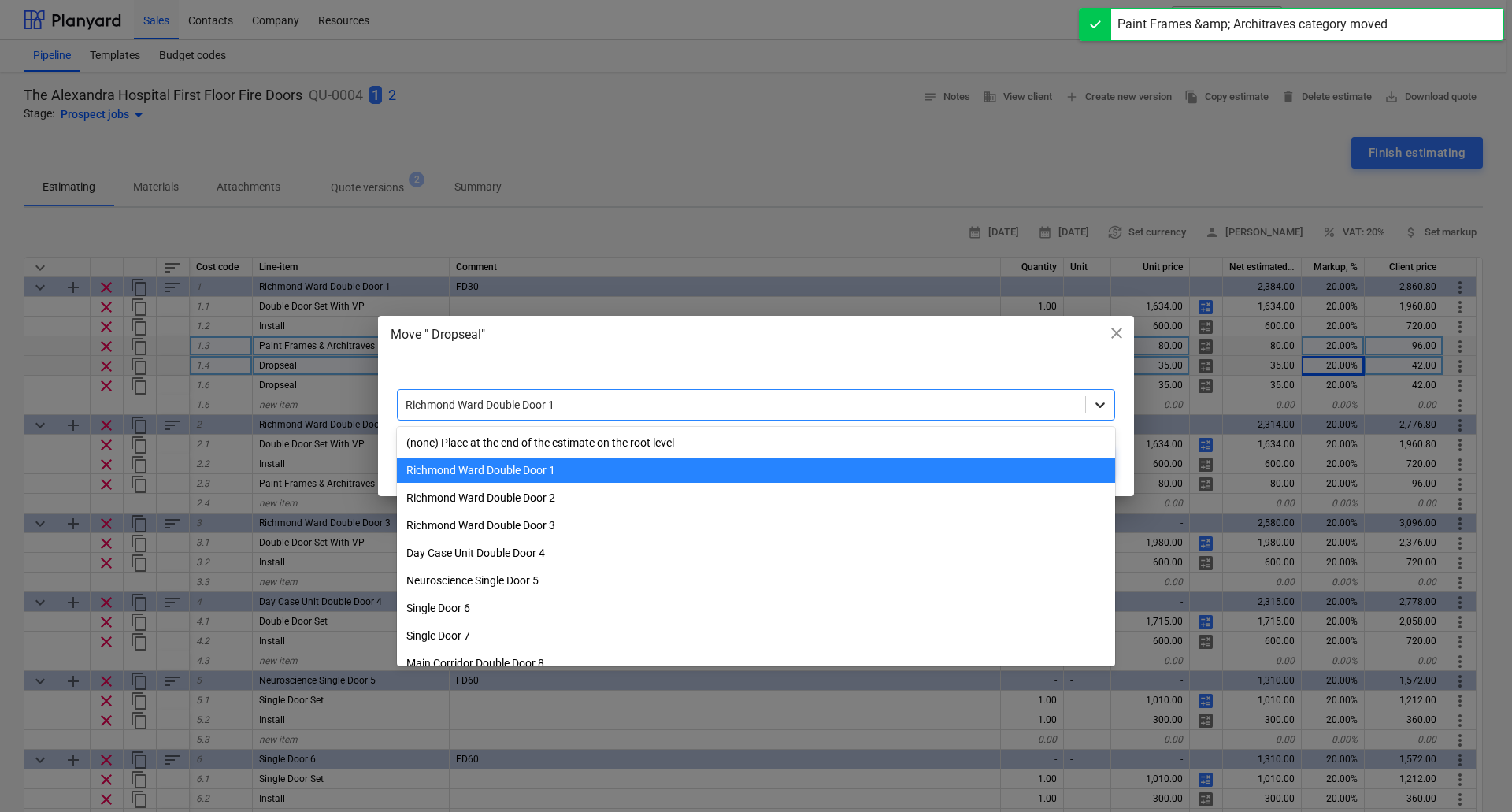
click at [1101, 403] on icon at bounding box center [1099, 405] width 16 height 16
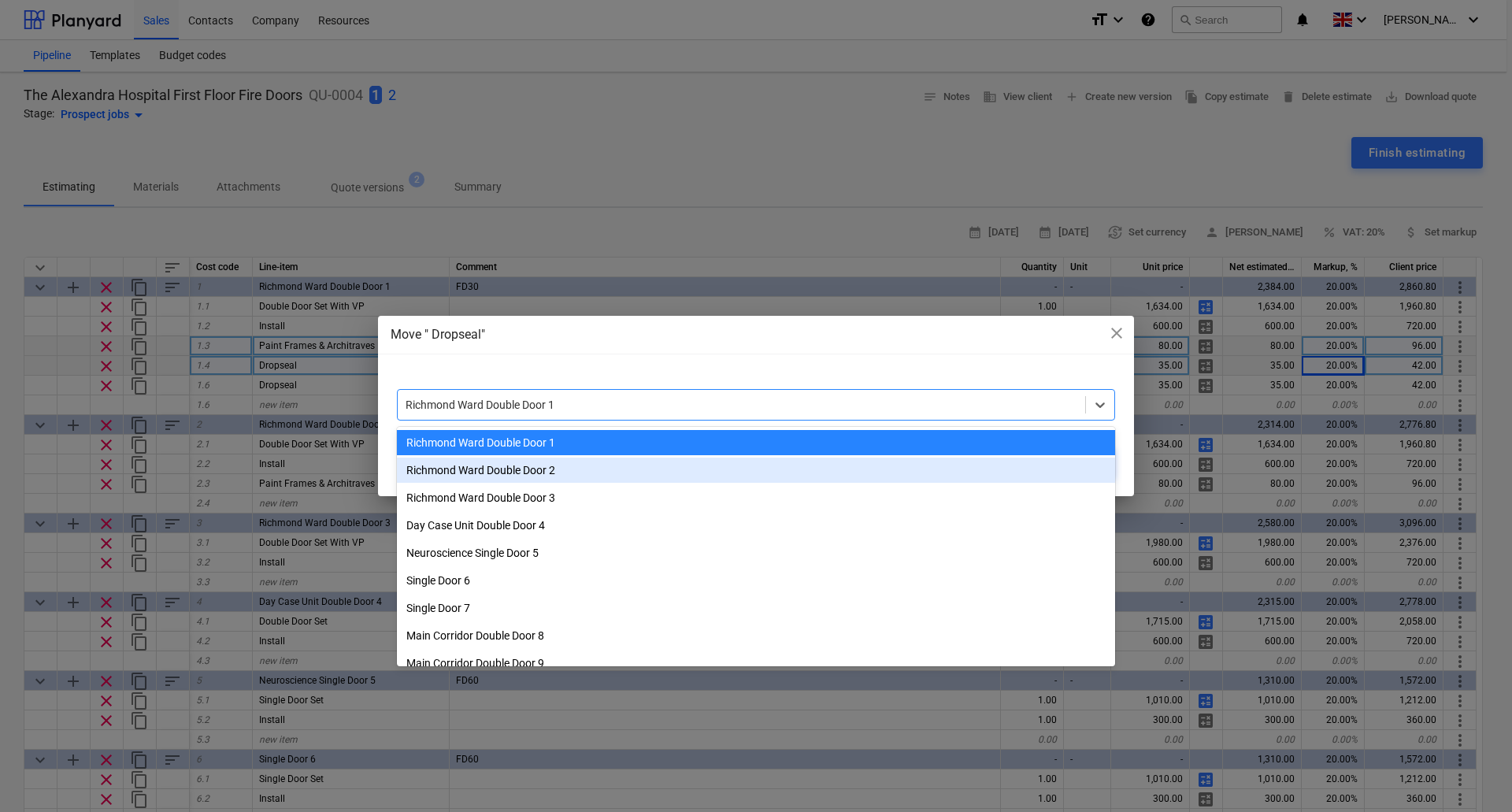
click at [1003, 459] on div "Richmond Ward Double Door 2" at bounding box center [756, 469] width 718 height 25
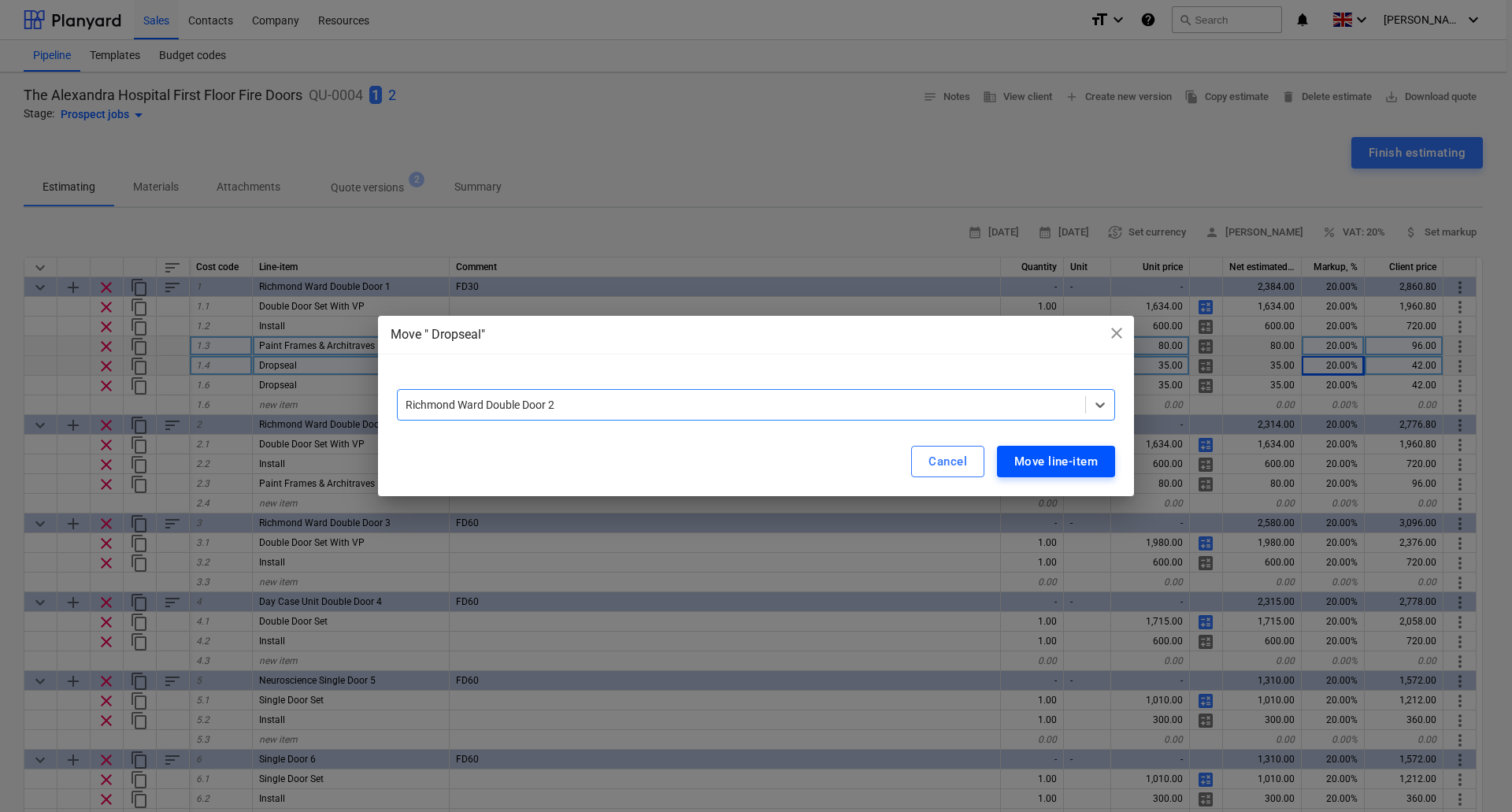
click at [1052, 464] on div "Move line-item" at bounding box center [1056, 461] width 83 height 20
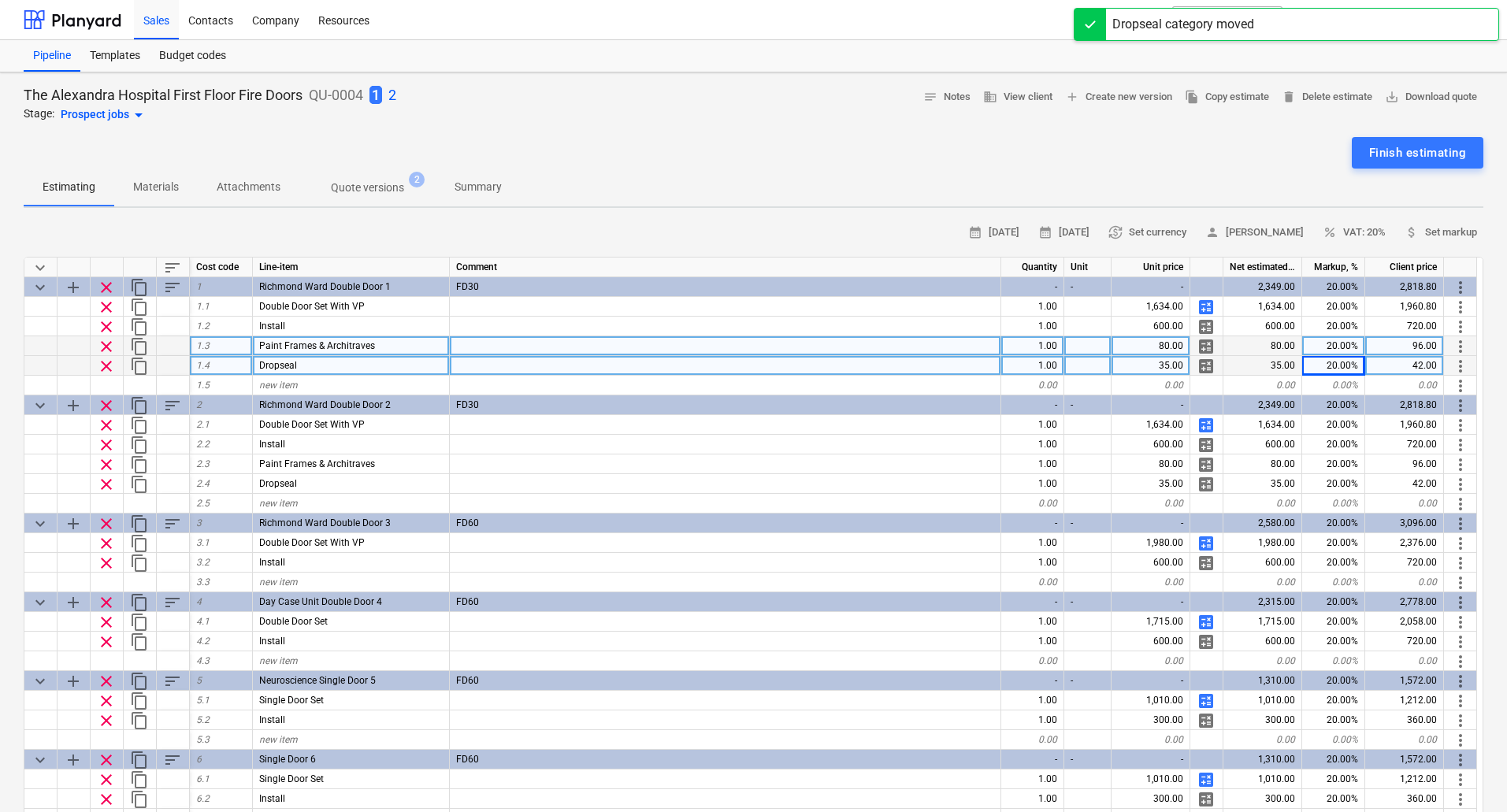
click at [140, 345] on span "content_copy" at bounding box center [140, 346] width 18 height 18
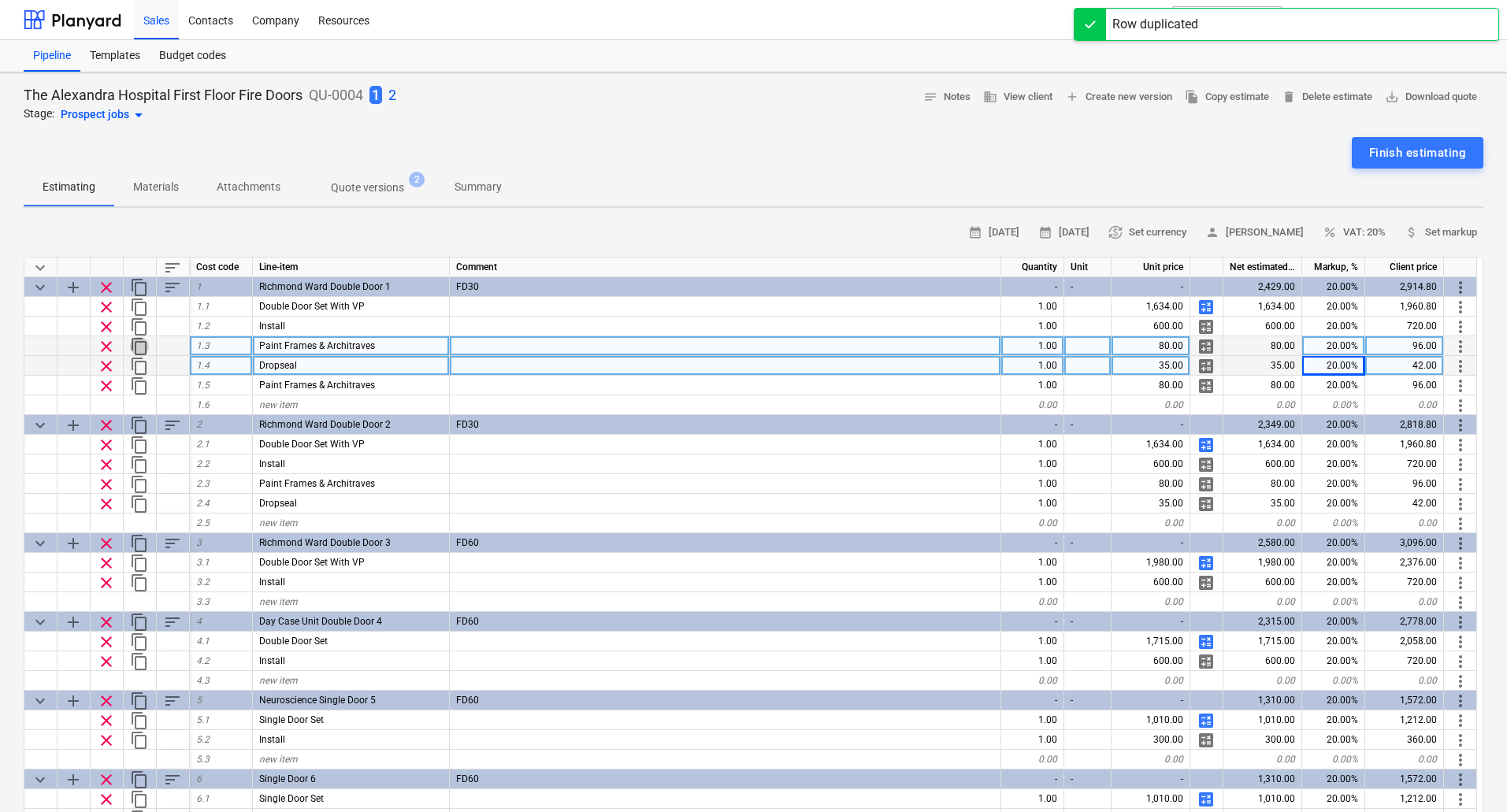
click at [140, 345] on span "content_copy" at bounding box center [140, 346] width 18 height 18
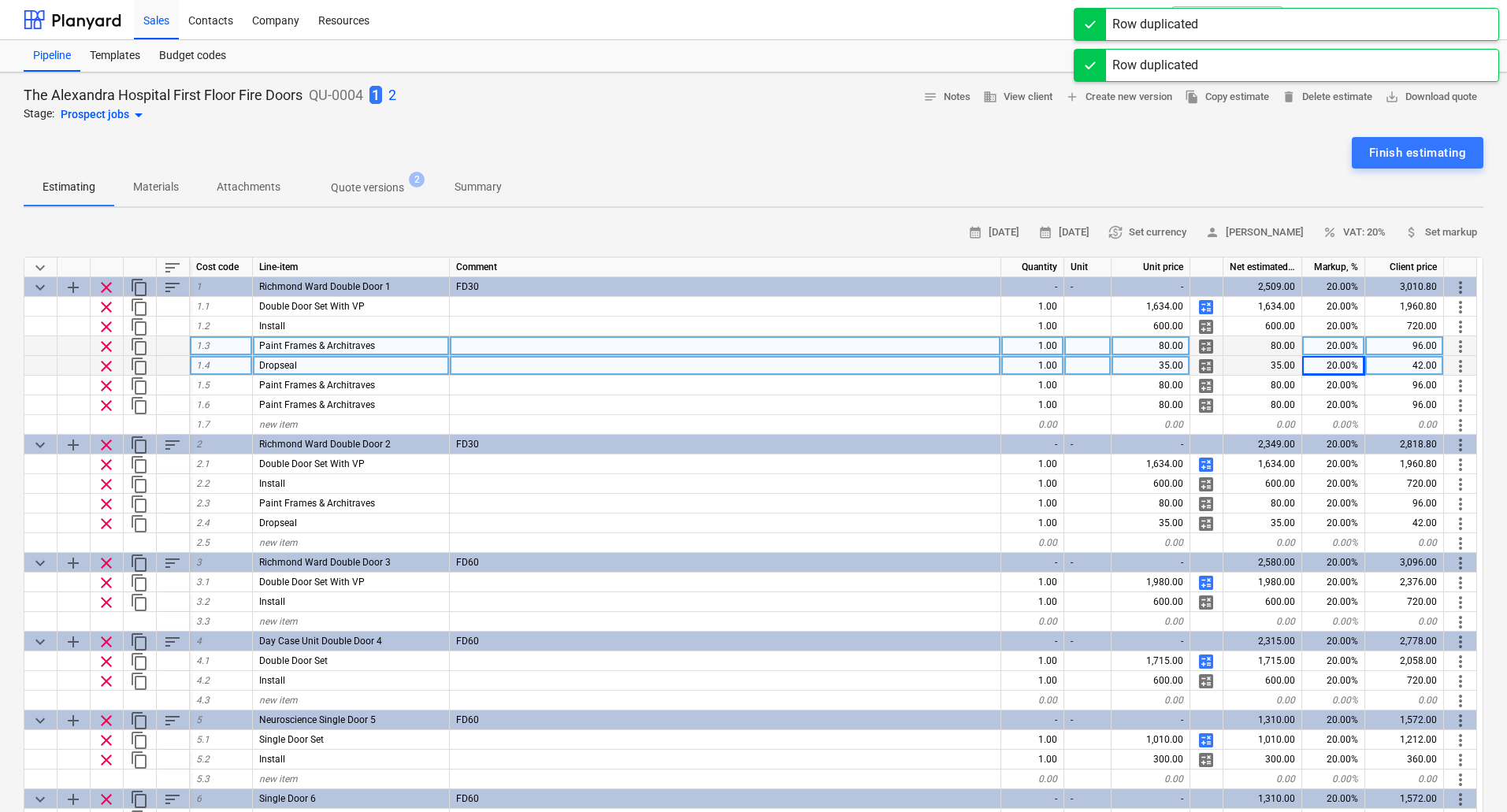
click at [140, 345] on span "content_copy" at bounding box center [140, 346] width 18 height 18
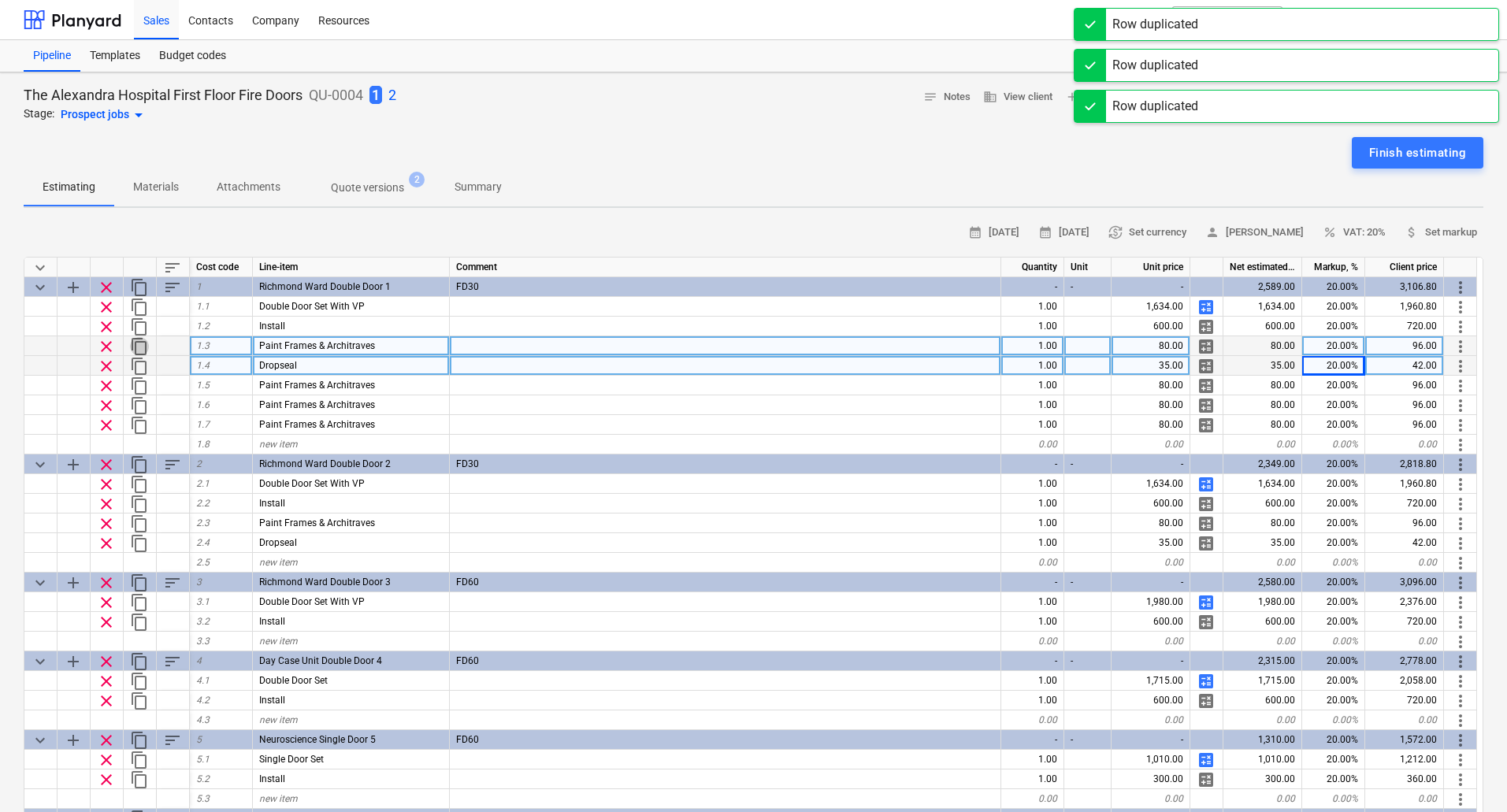
click at [140, 345] on span "content_copy" at bounding box center [140, 346] width 18 height 18
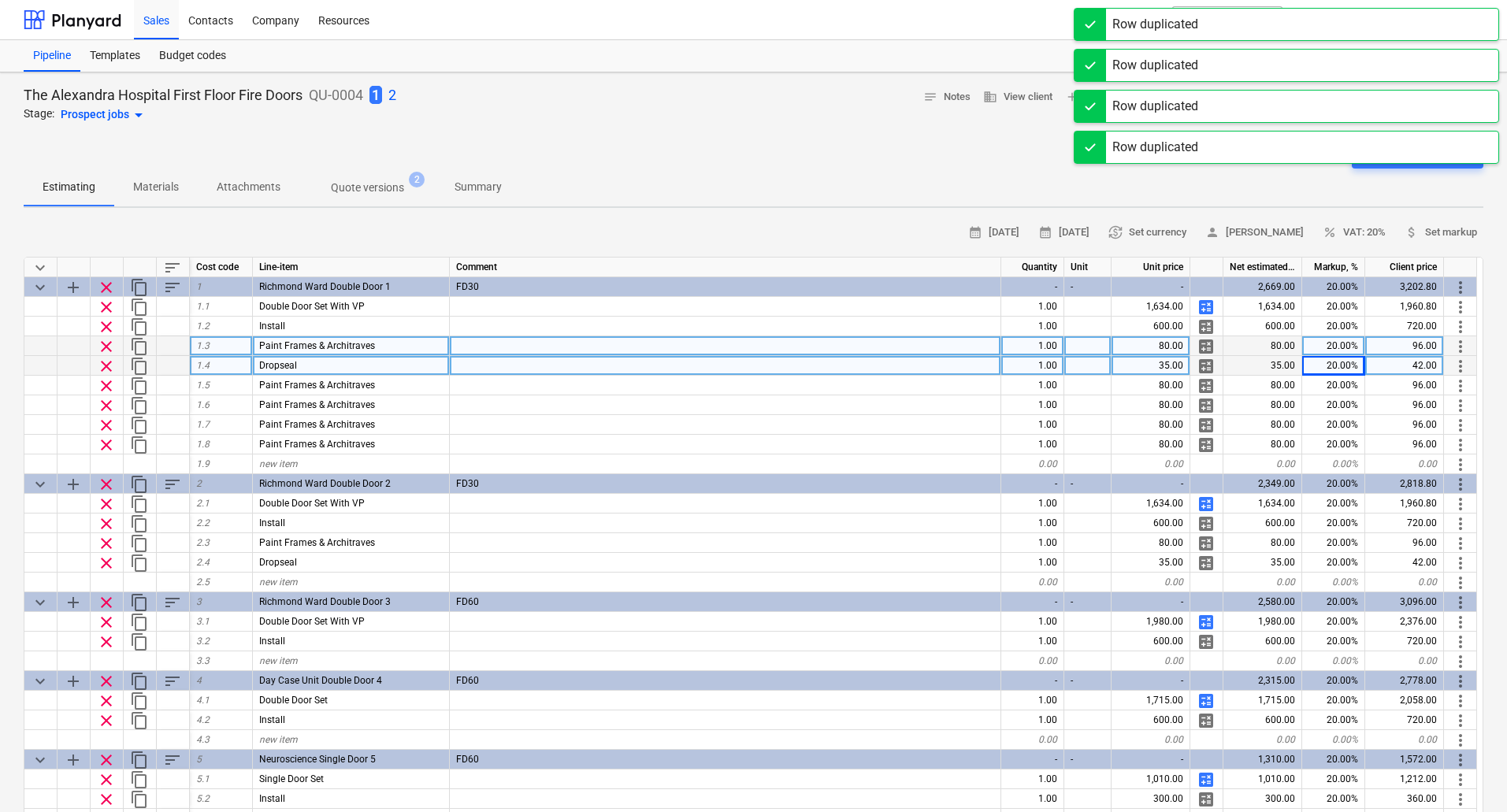
click at [140, 345] on span "content_copy" at bounding box center [140, 346] width 18 height 18
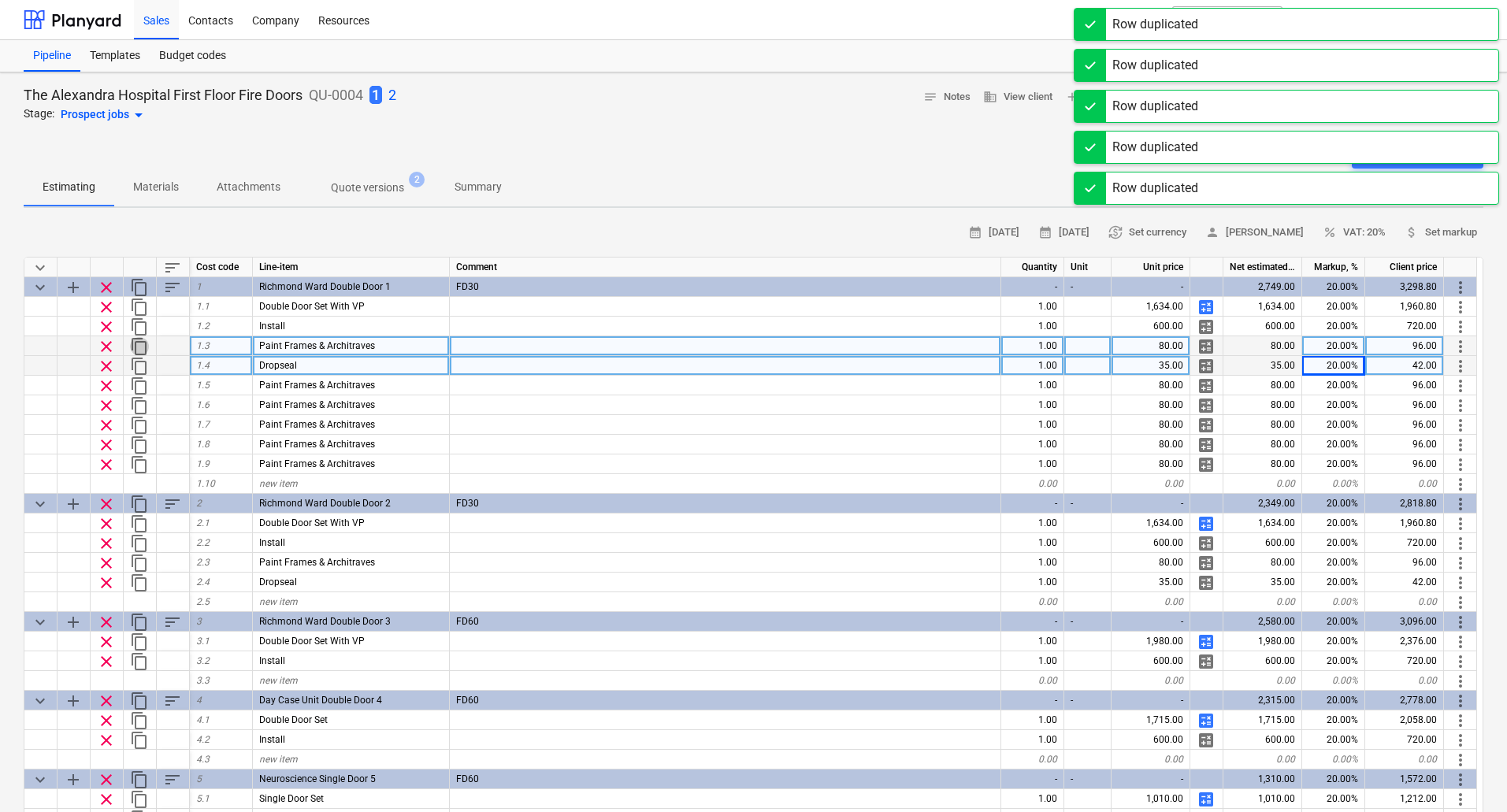
click at [140, 345] on span "content_copy" at bounding box center [140, 346] width 18 height 18
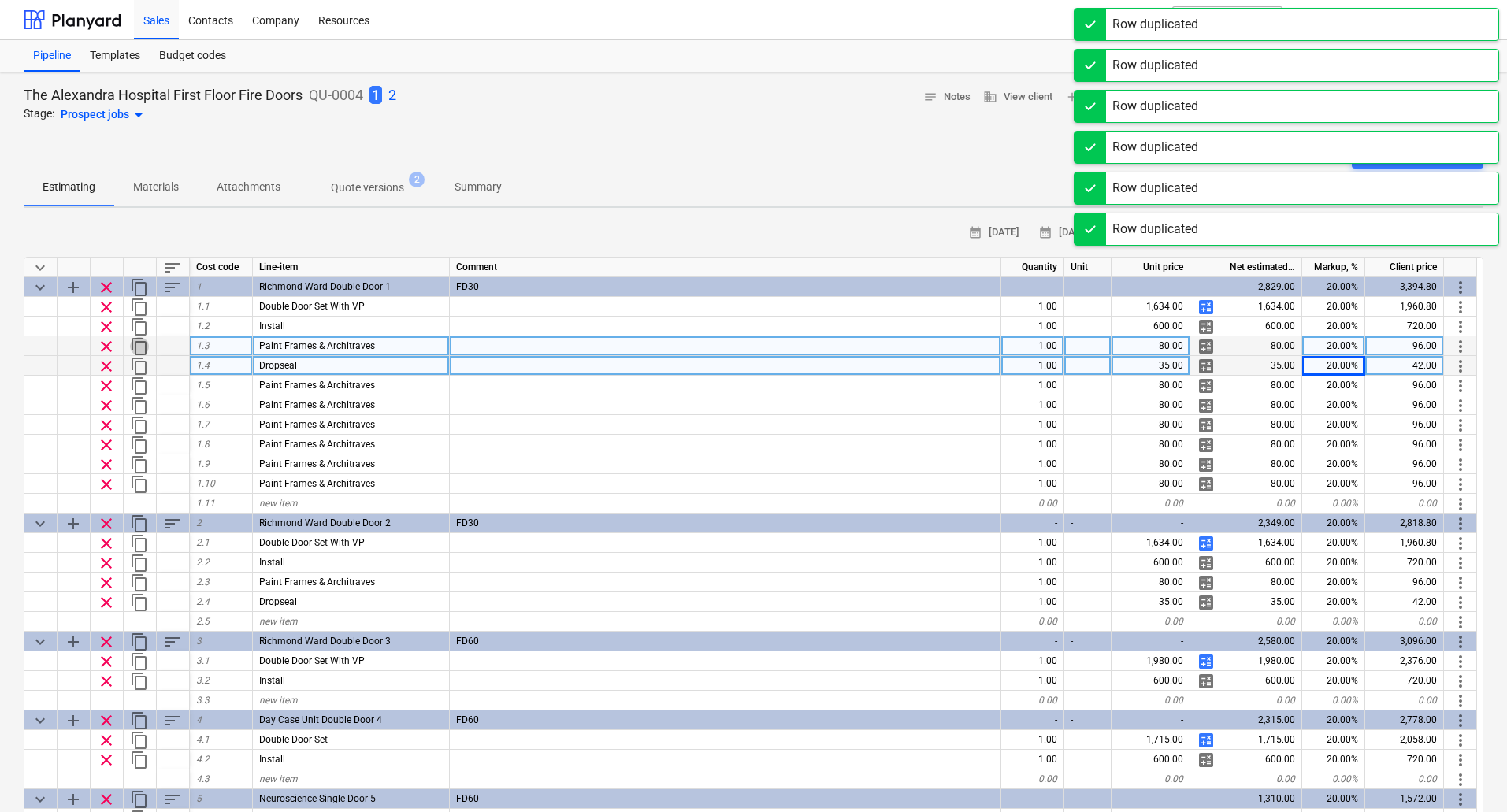
click at [140, 345] on span "content_copy" at bounding box center [140, 346] width 18 height 18
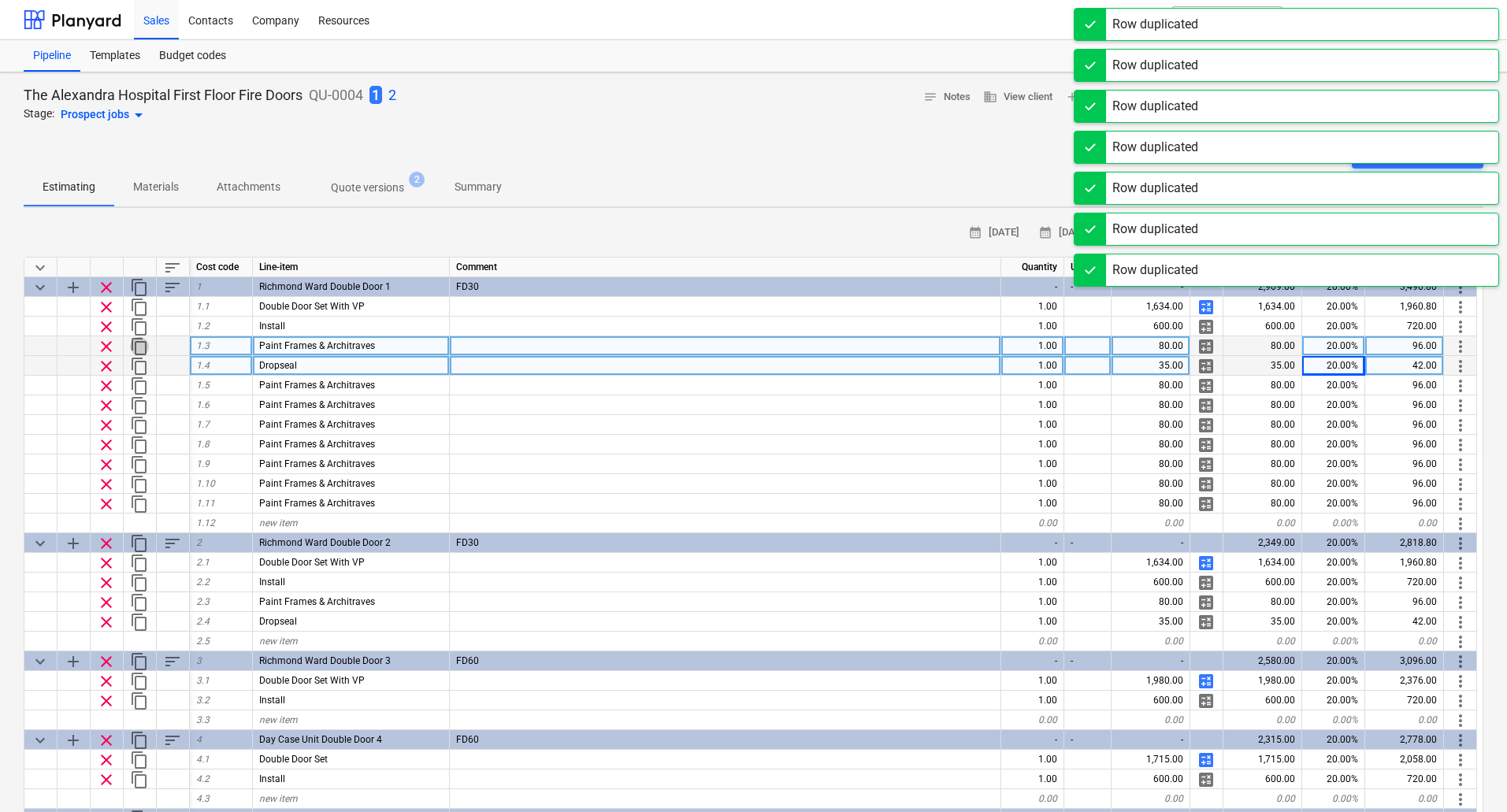
click at [140, 345] on span "content_copy" at bounding box center [140, 346] width 18 height 18
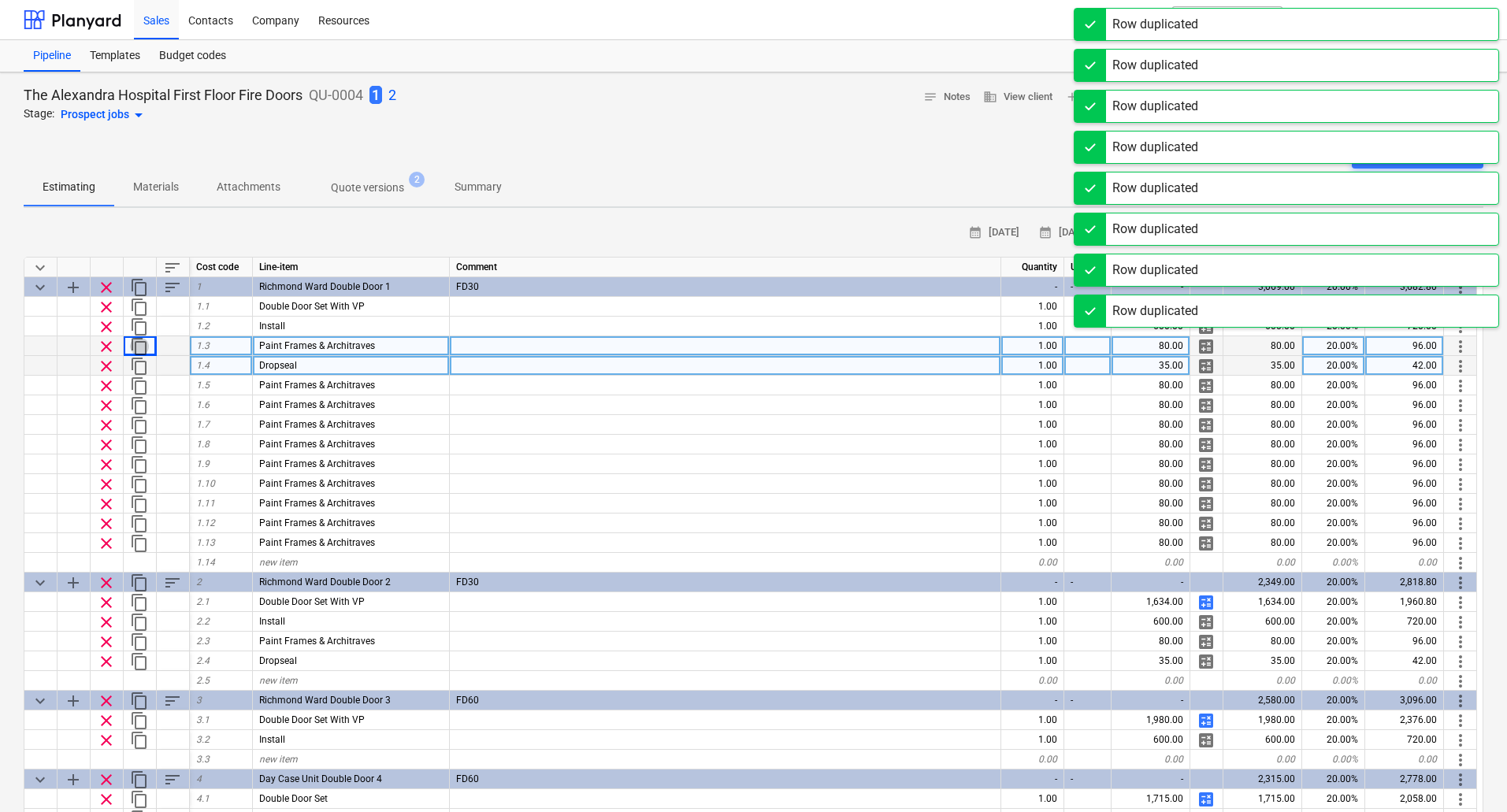
click at [140, 345] on span "content_copy" at bounding box center [140, 346] width 18 height 18
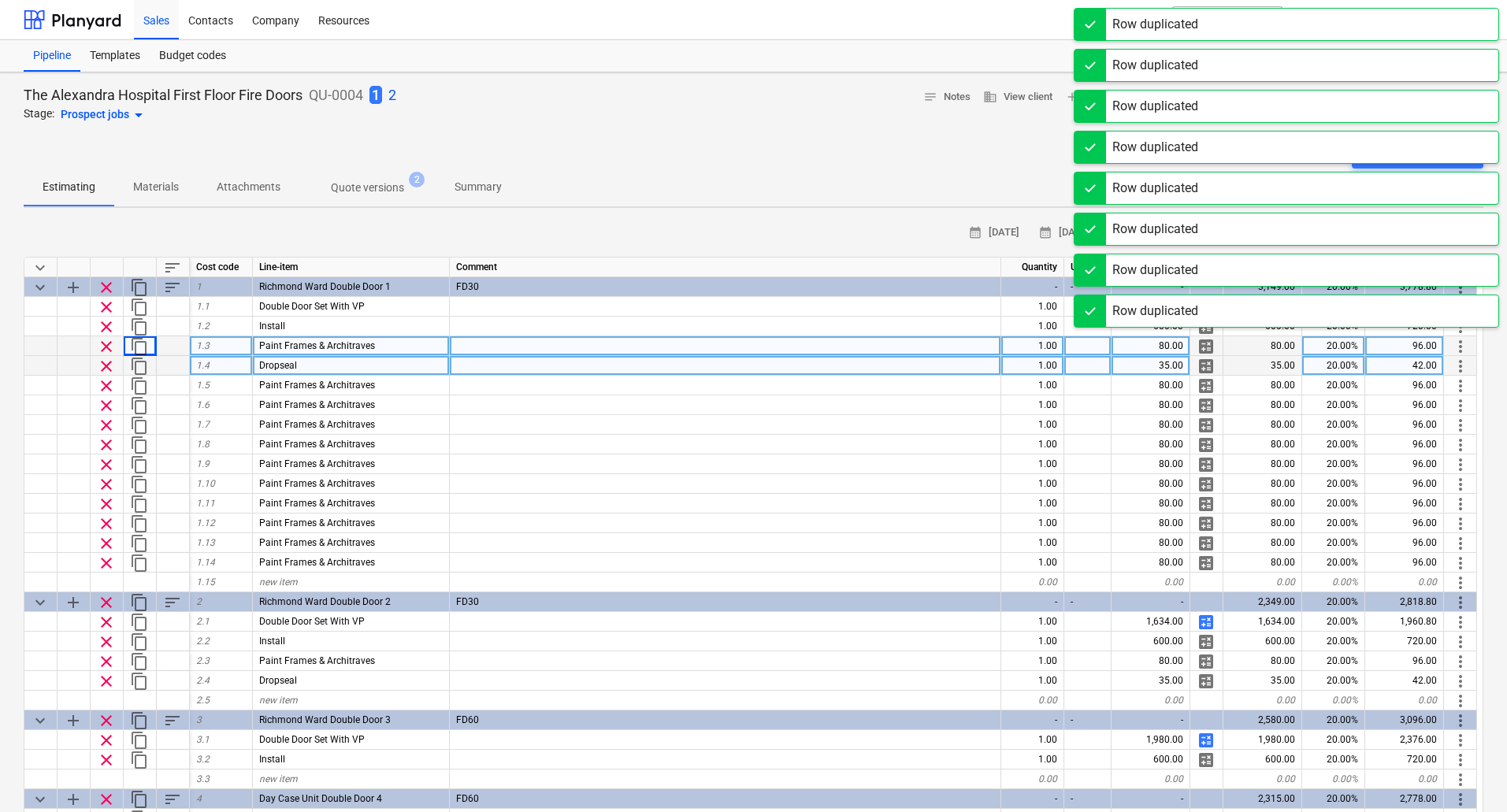
click at [140, 345] on span "content_copy" at bounding box center [140, 346] width 18 height 18
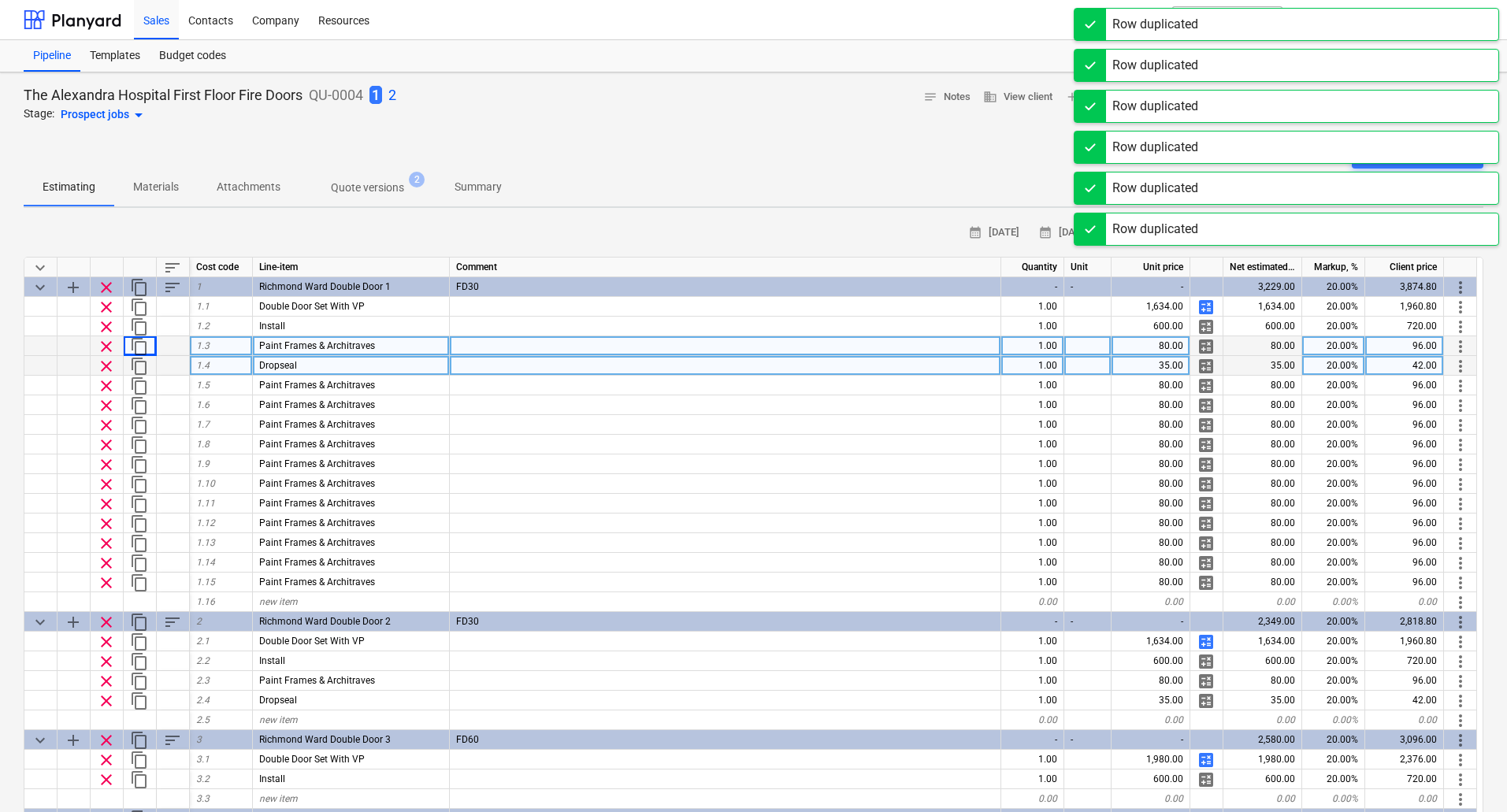
click at [140, 345] on span "content_copy" at bounding box center [140, 346] width 18 height 18
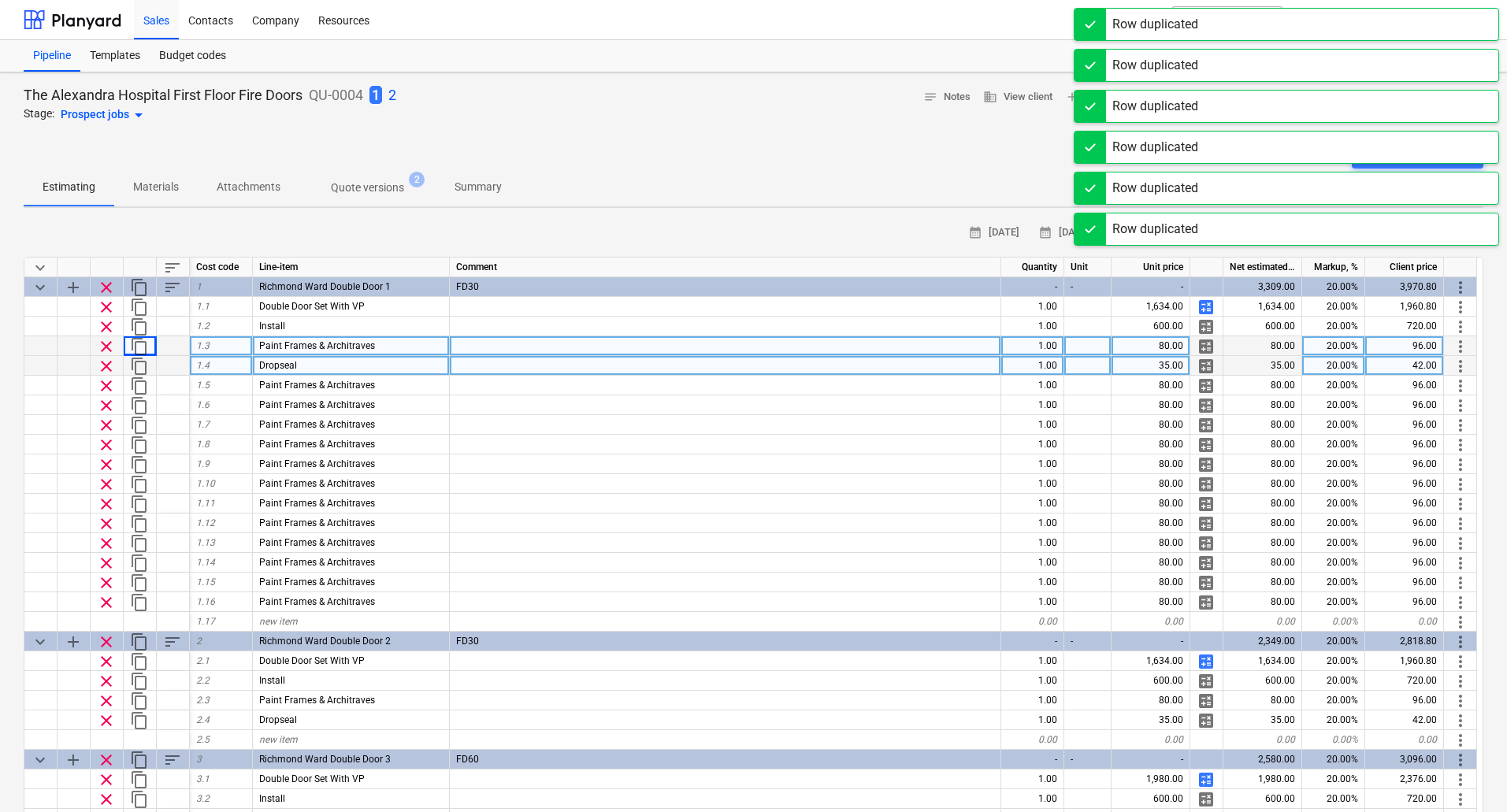
click at [140, 345] on span "content_copy" at bounding box center [140, 346] width 18 height 18
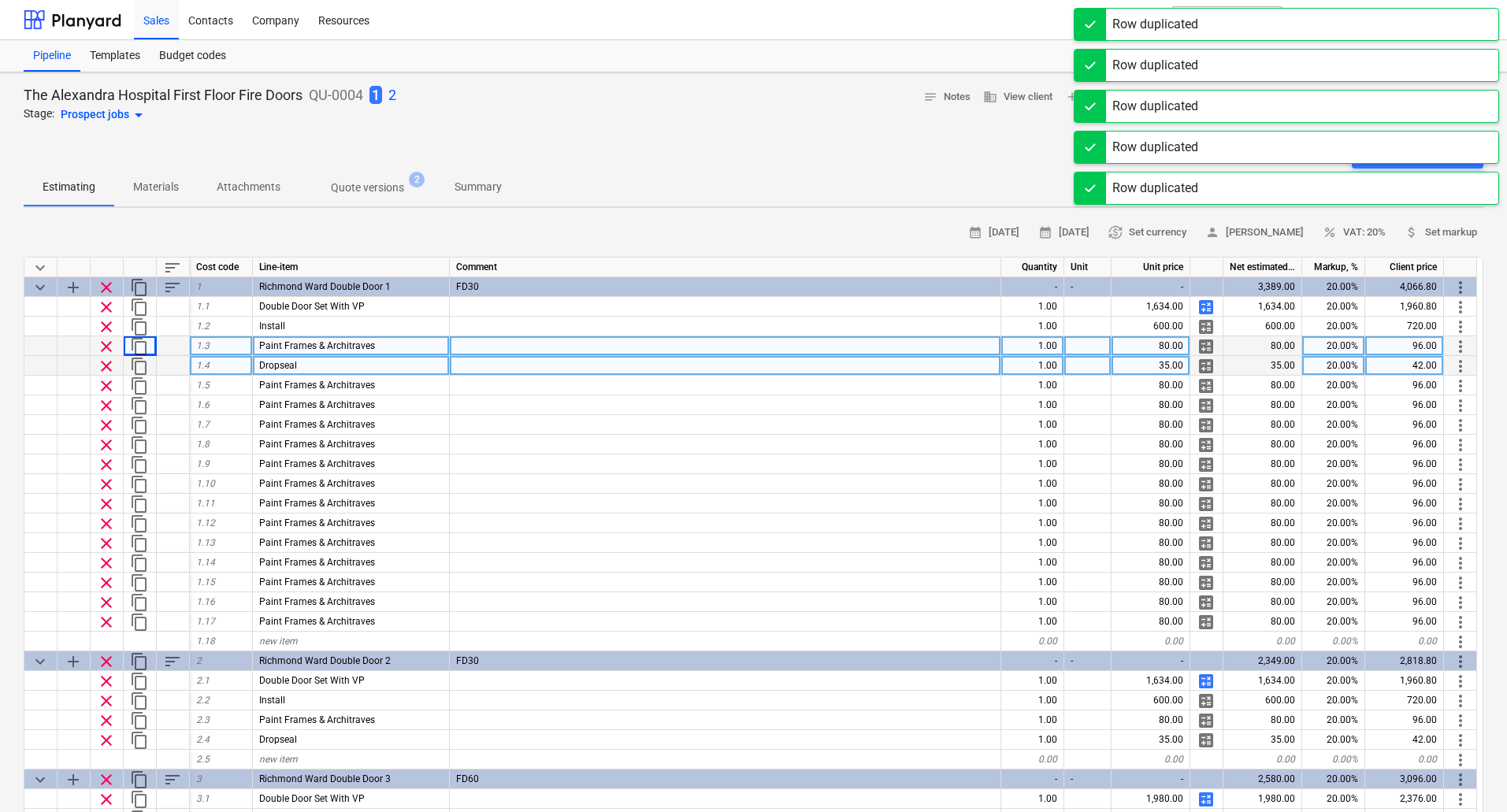
click at [140, 345] on span "content_copy" at bounding box center [140, 346] width 18 height 18
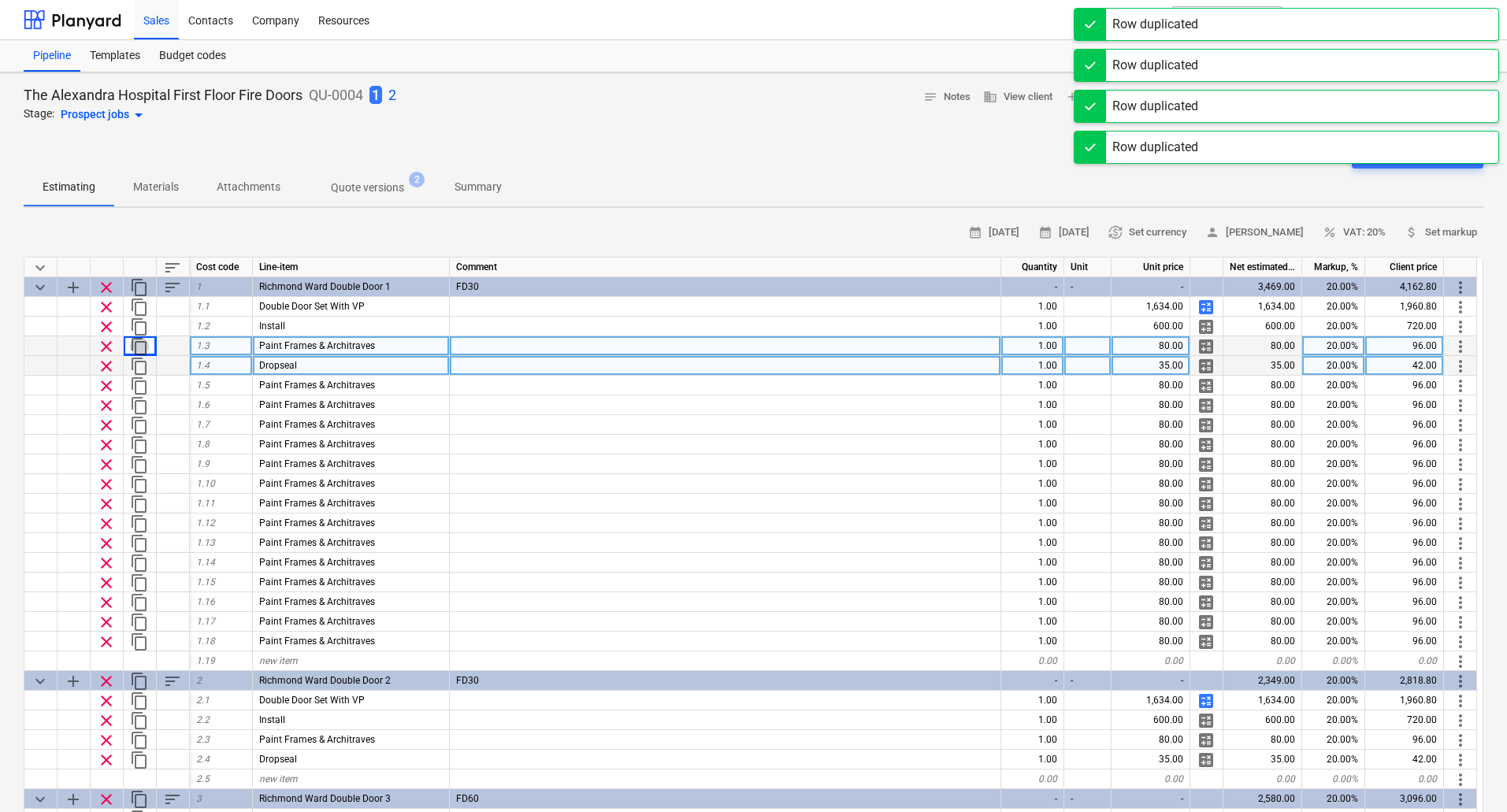
click at [140, 345] on span "content_copy" at bounding box center [140, 346] width 18 height 18
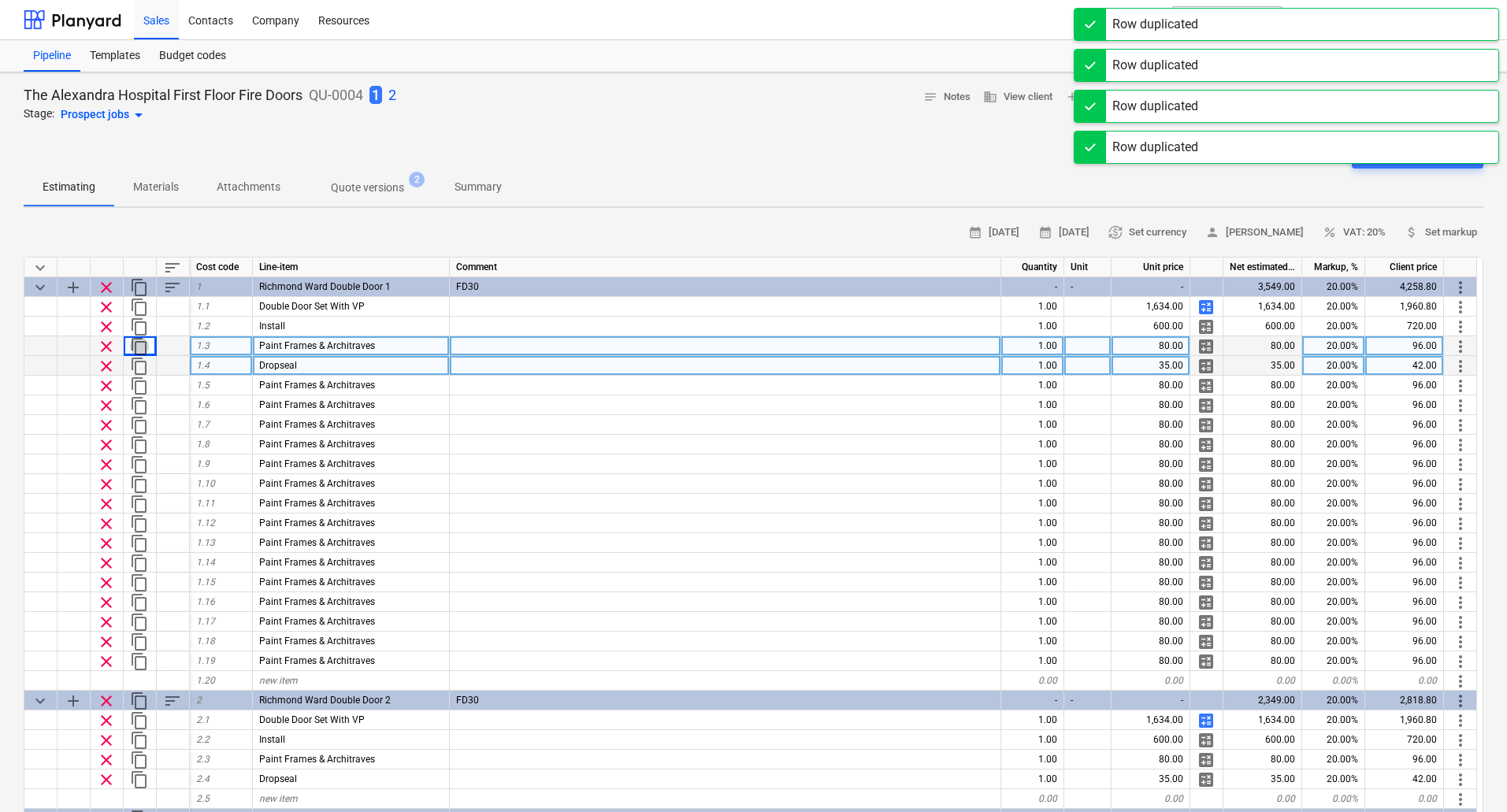
click at [140, 345] on span "content_copy" at bounding box center [140, 346] width 18 height 18
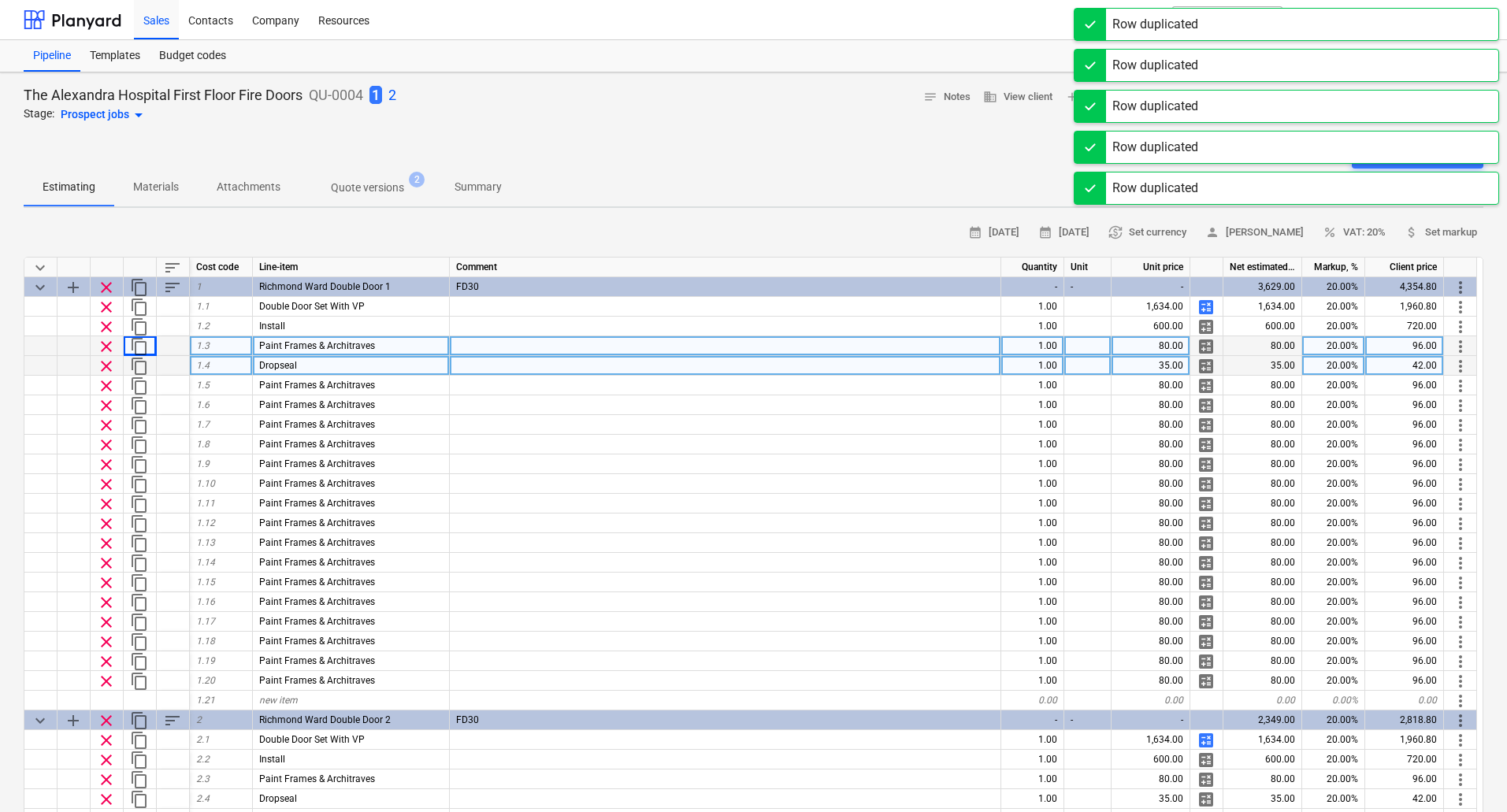
click at [140, 345] on span "content_copy" at bounding box center [140, 346] width 18 height 18
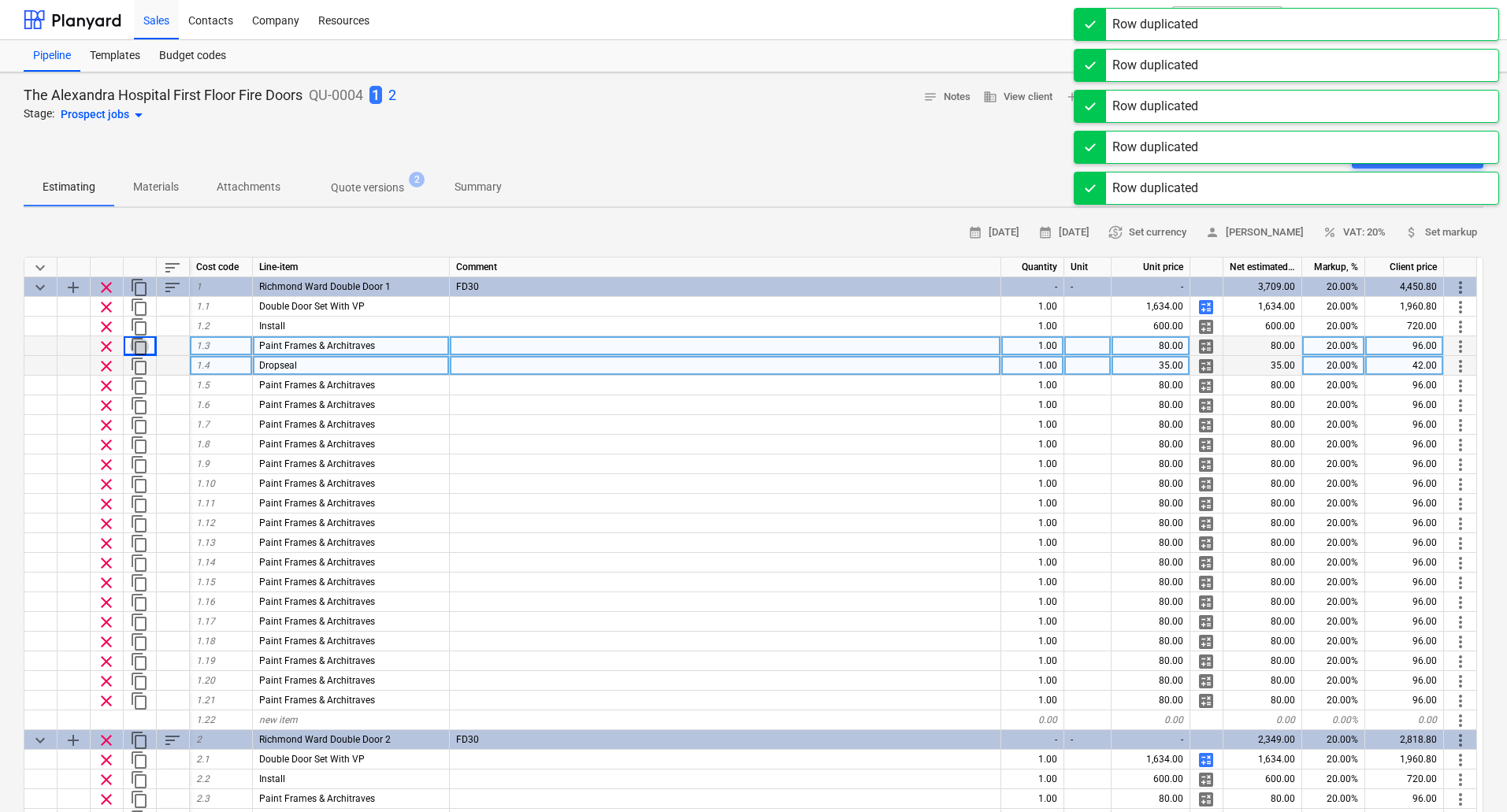
click at [140, 345] on span "content_copy" at bounding box center [140, 346] width 18 height 18
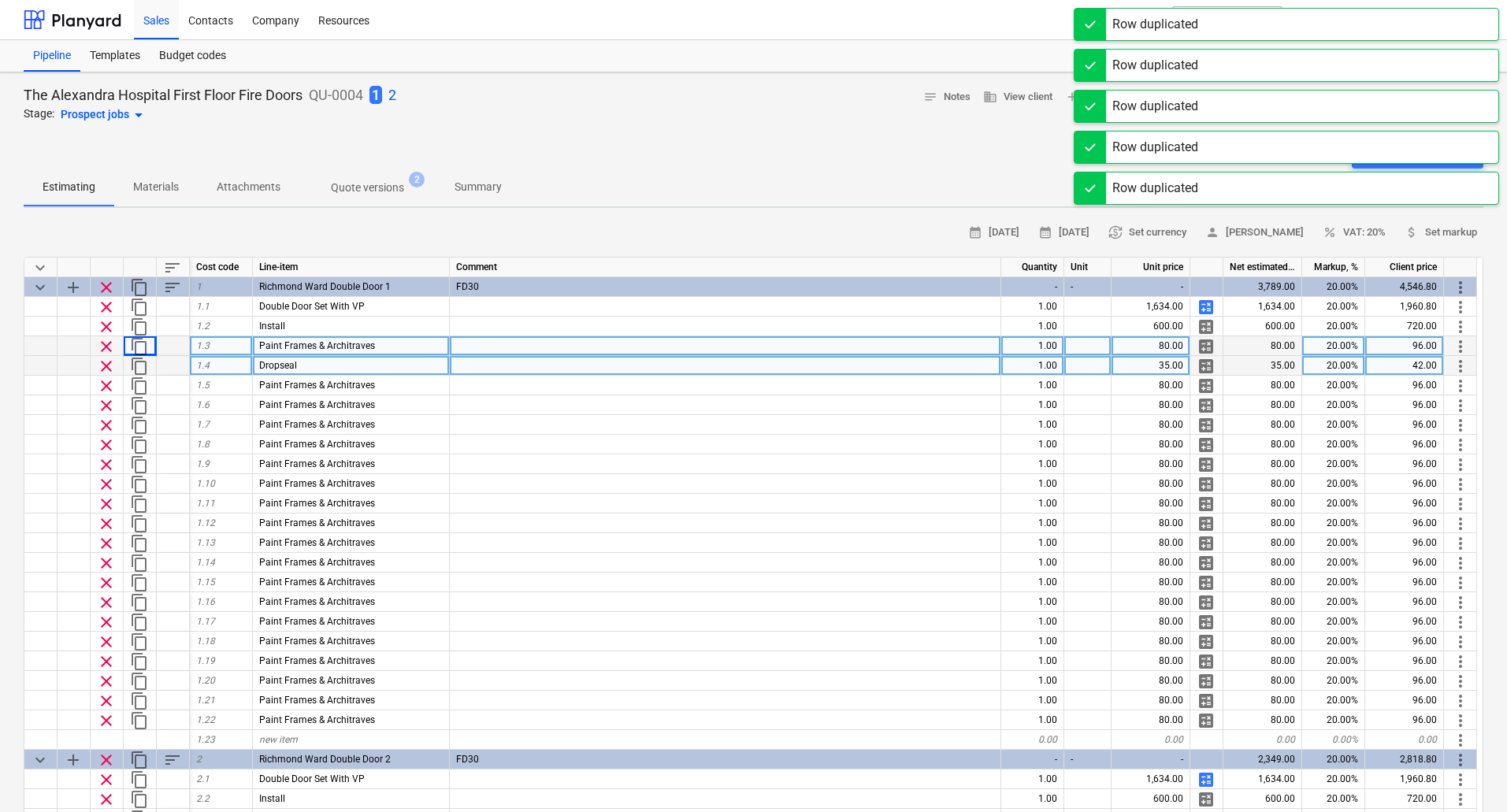
click at [140, 345] on span "content_copy" at bounding box center [140, 346] width 18 height 18
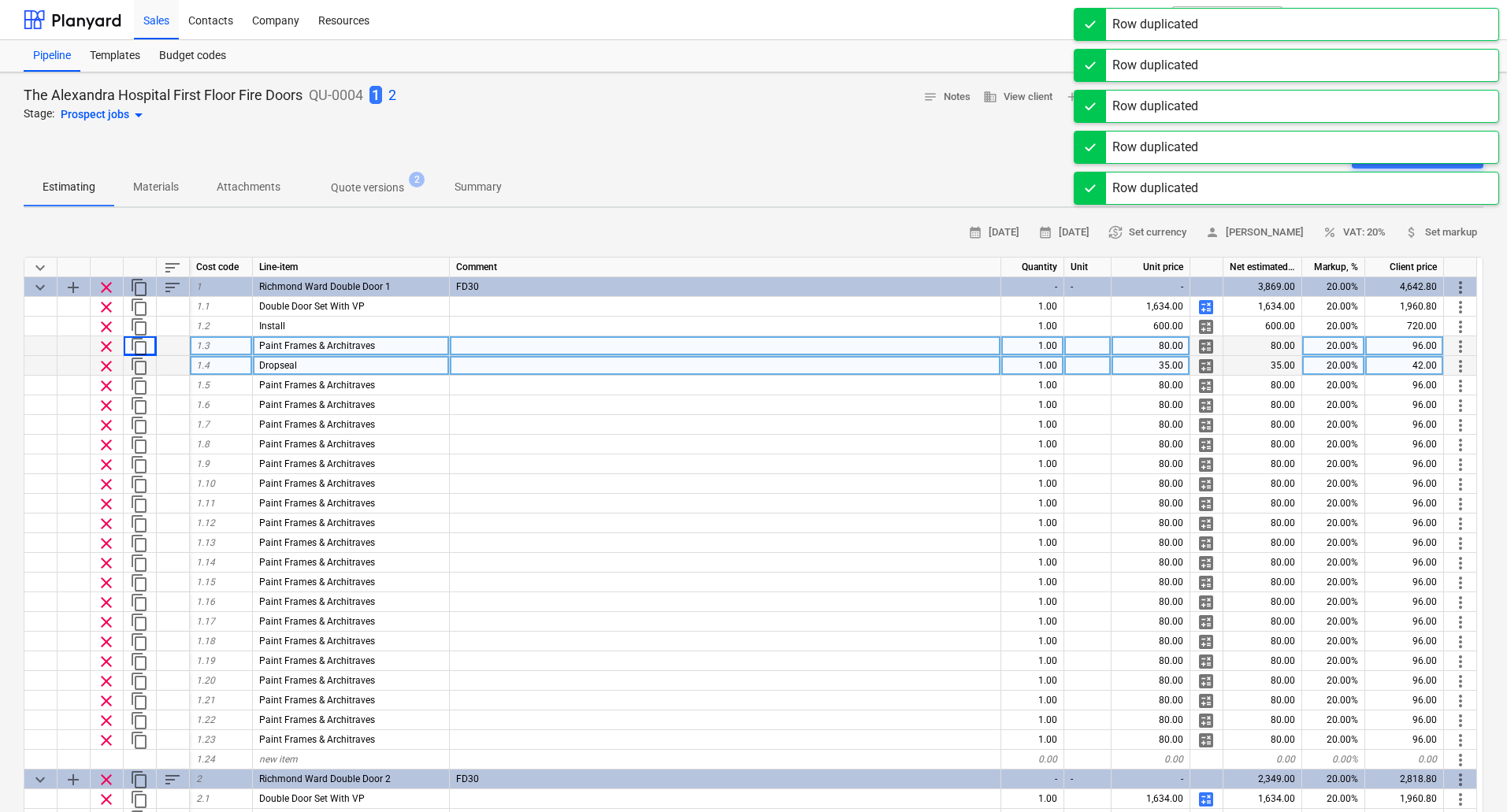
click at [140, 345] on span "content_copy" at bounding box center [140, 346] width 18 height 18
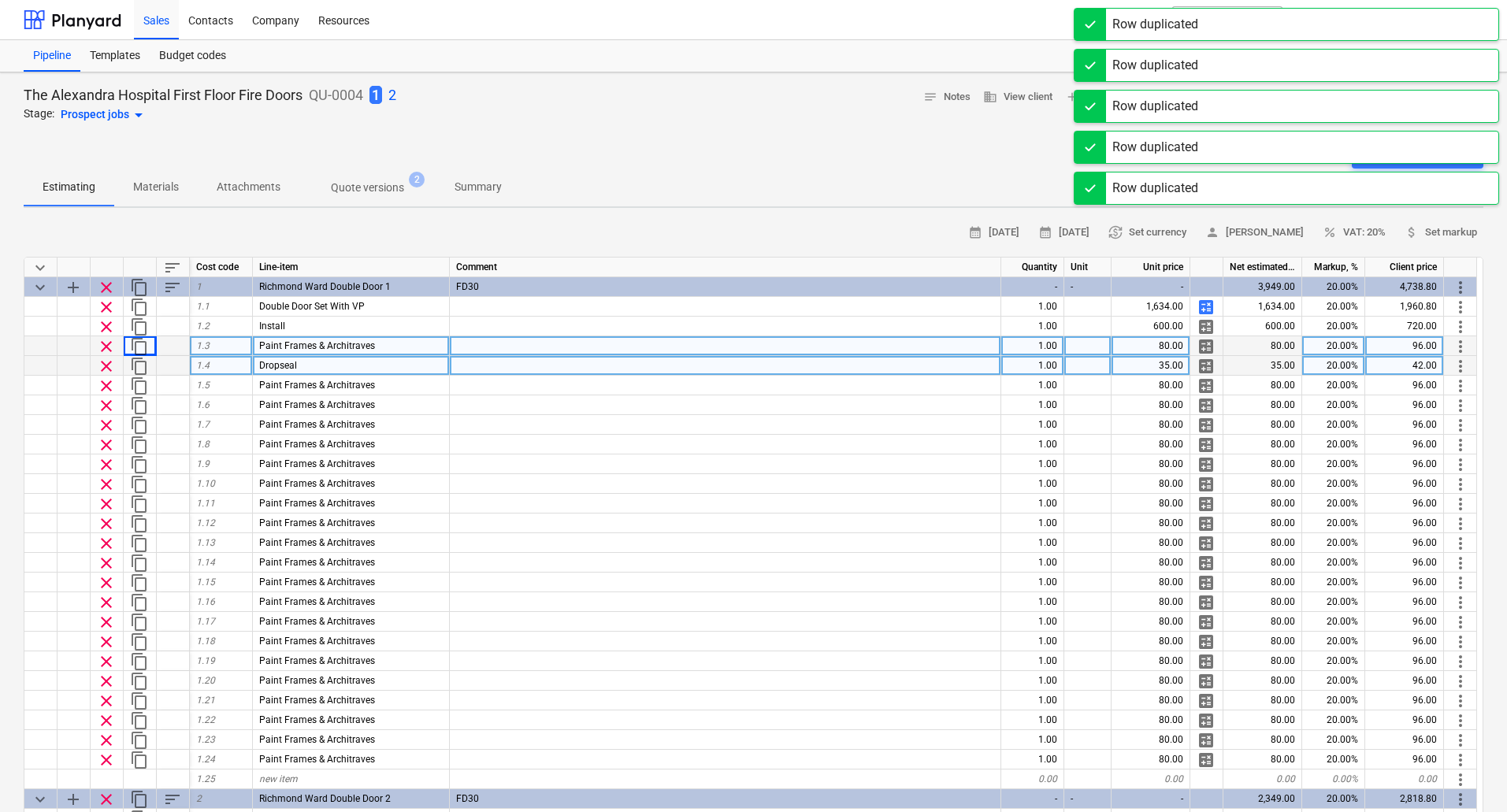
click at [140, 345] on span "content_copy" at bounding box center [140, 346] width 18 height 18
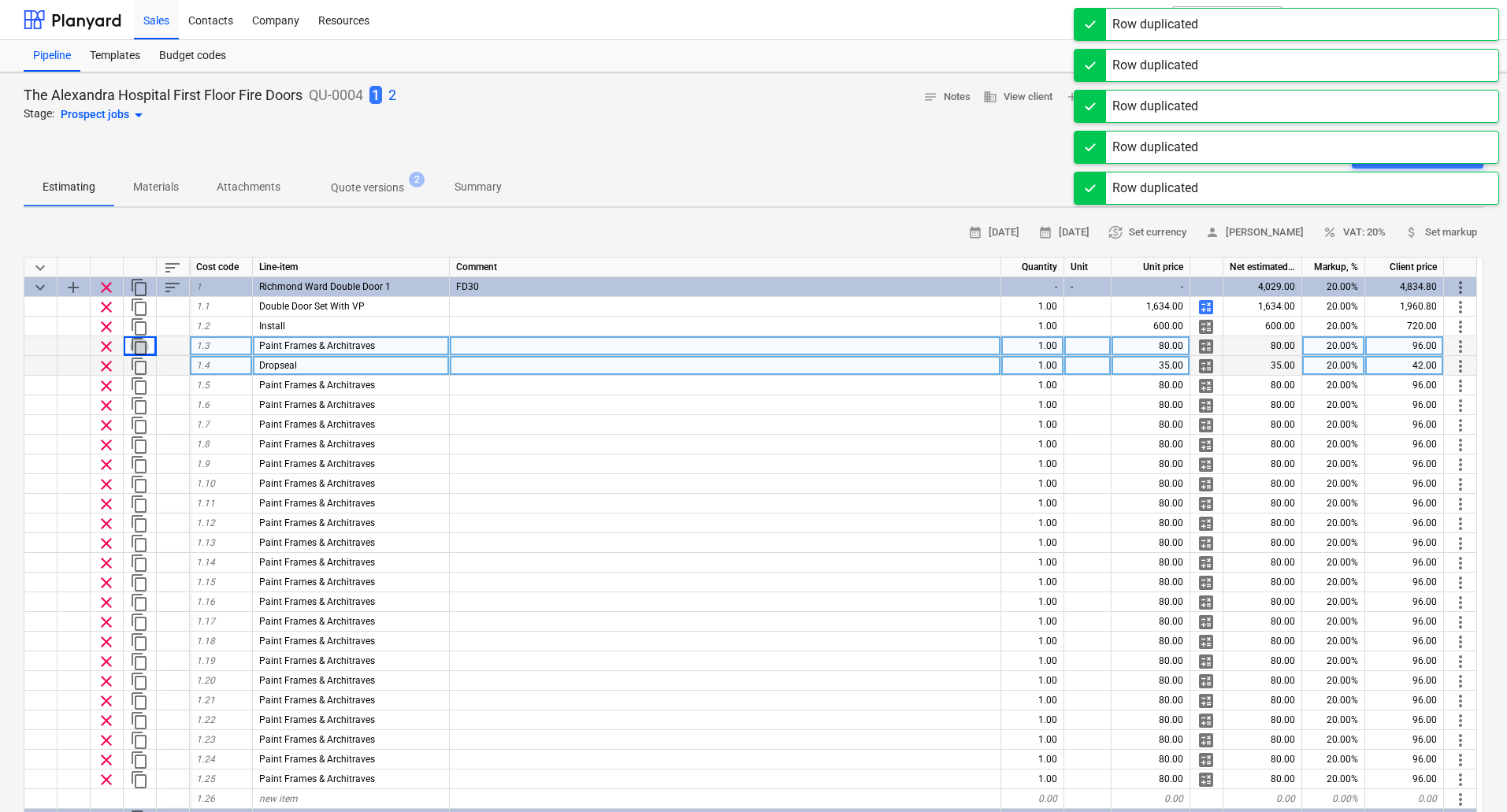
click at [140, 345] on span "content_copy" at bounding box center [140, 346] width 18 height 18
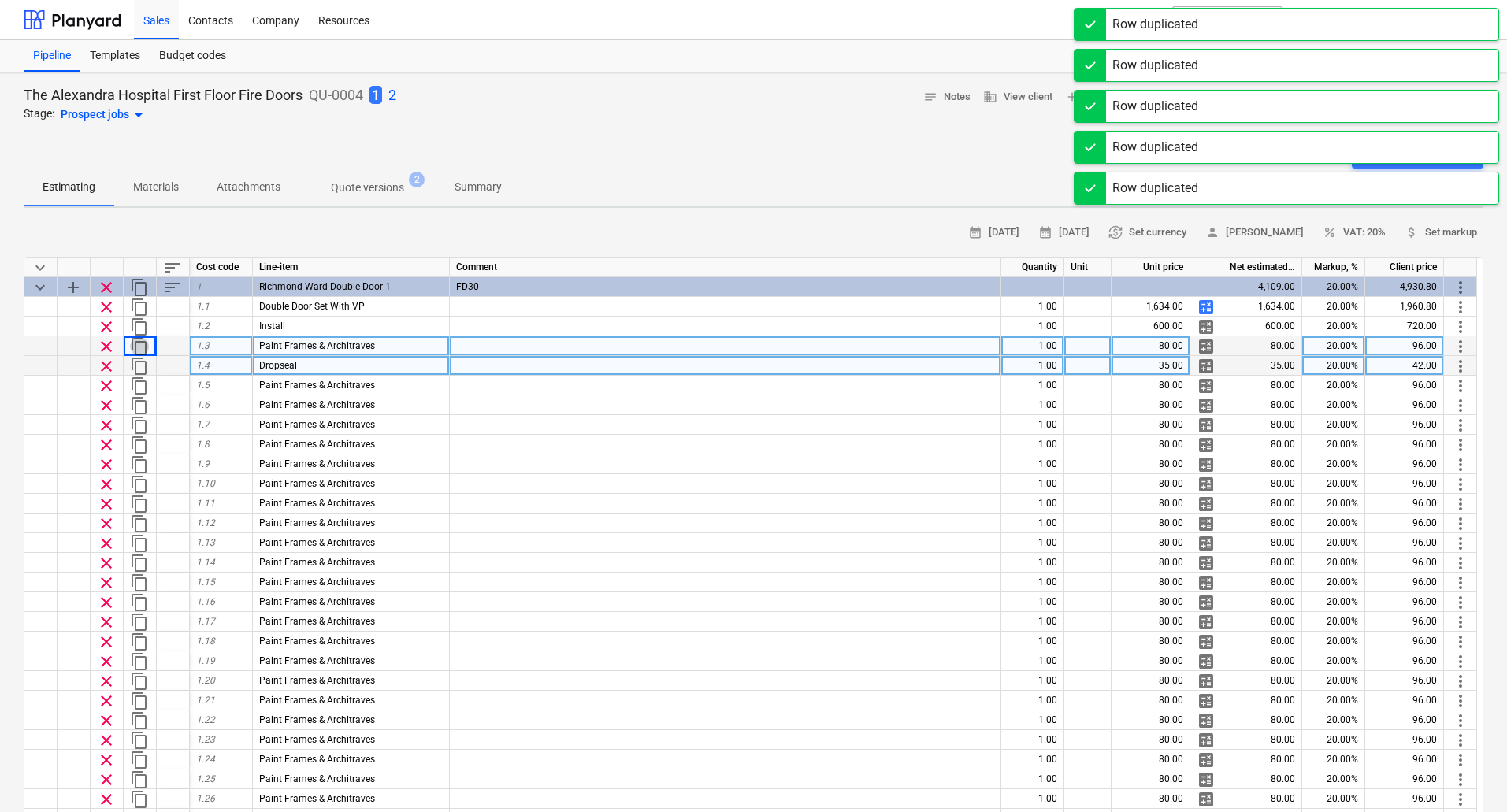
click at [140, 345] on span "content_copy" at bounding box center [140, 346] width 18 height 18
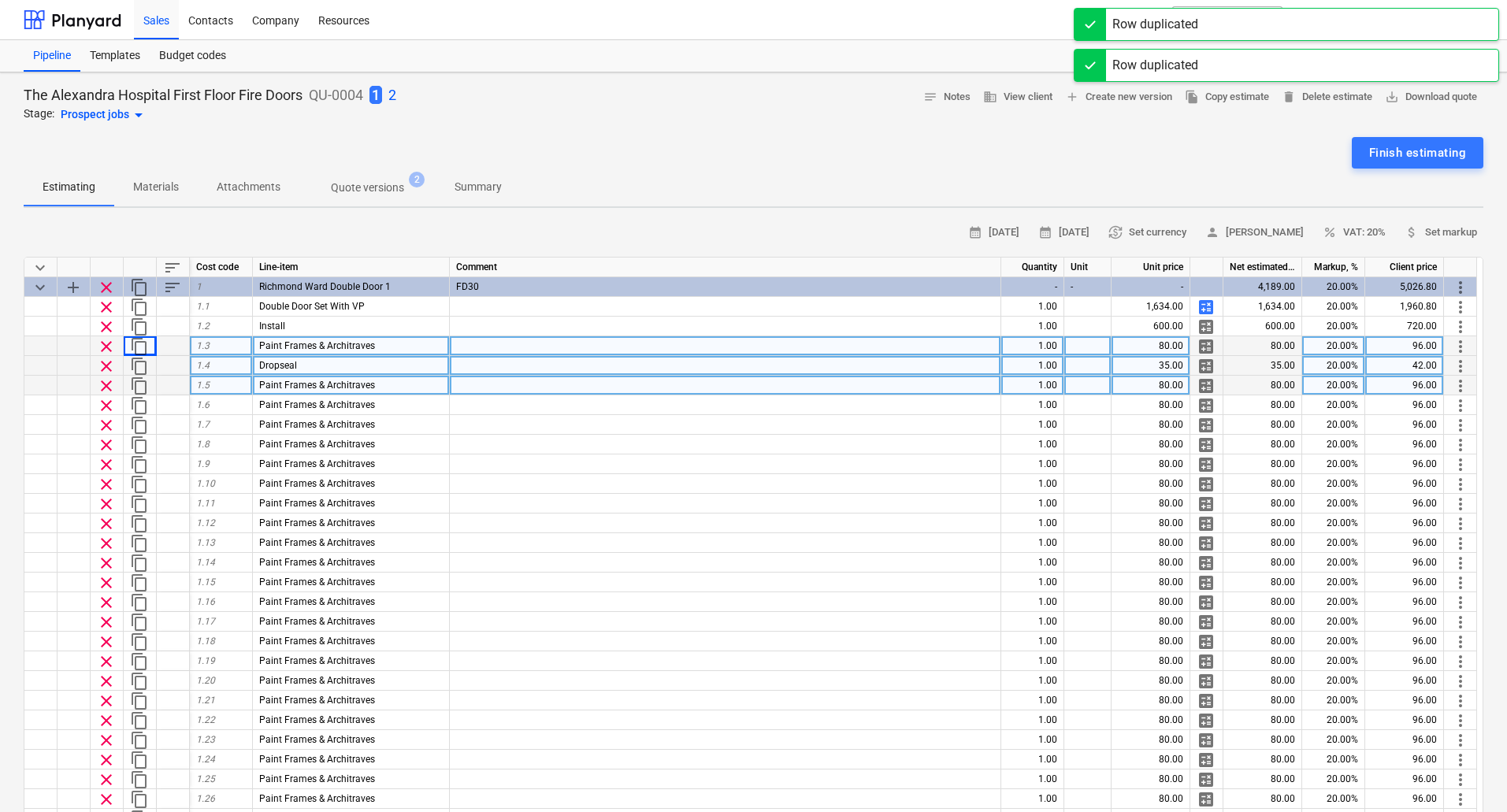
click at [1461, 387] on span "more_vert" at bounding box center [1460, 385] width 18 height 18
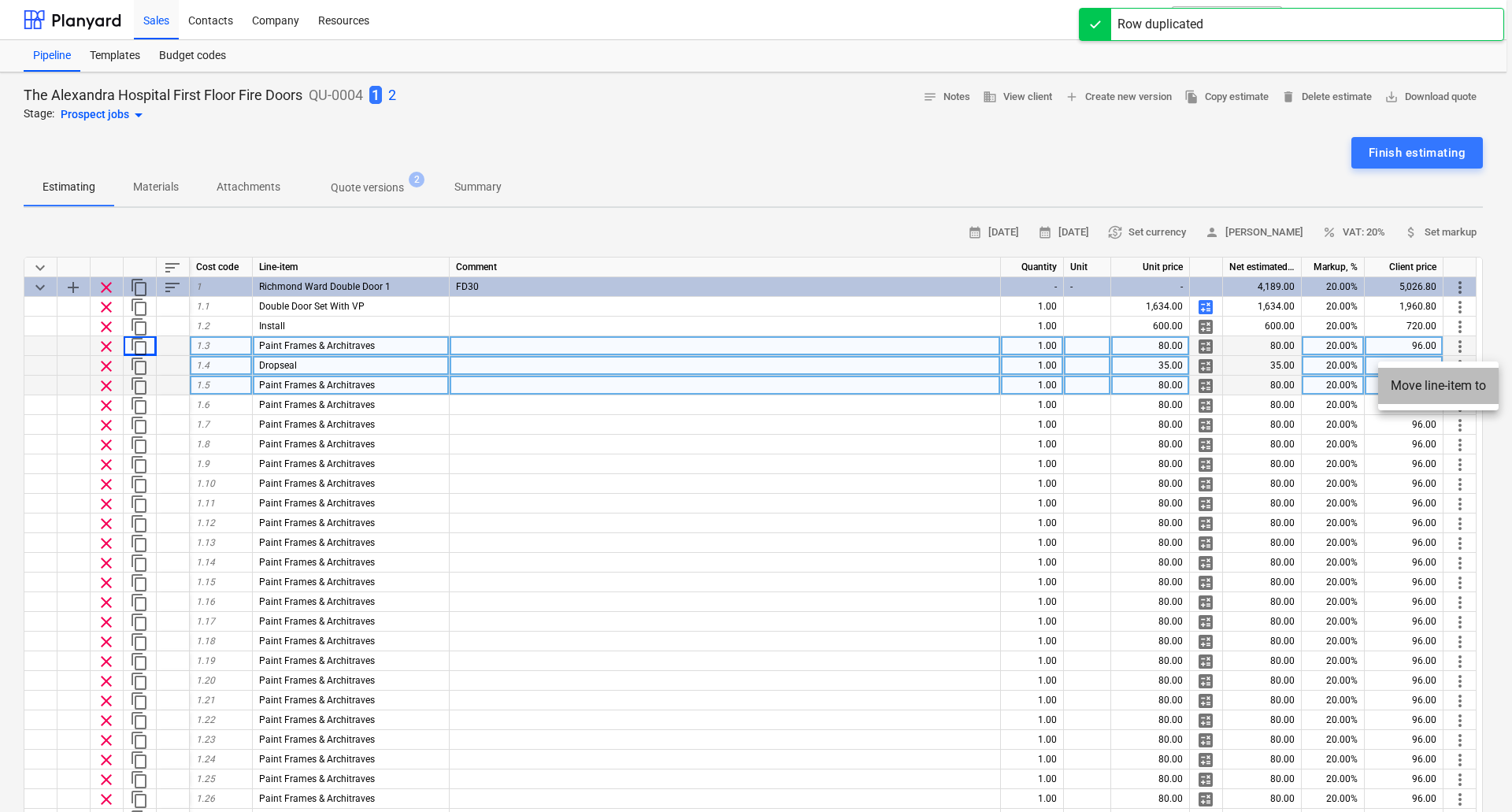
click at [1460, 387] on li "Move line-item to" at bounding box center [1438, 385] width 120 height 36
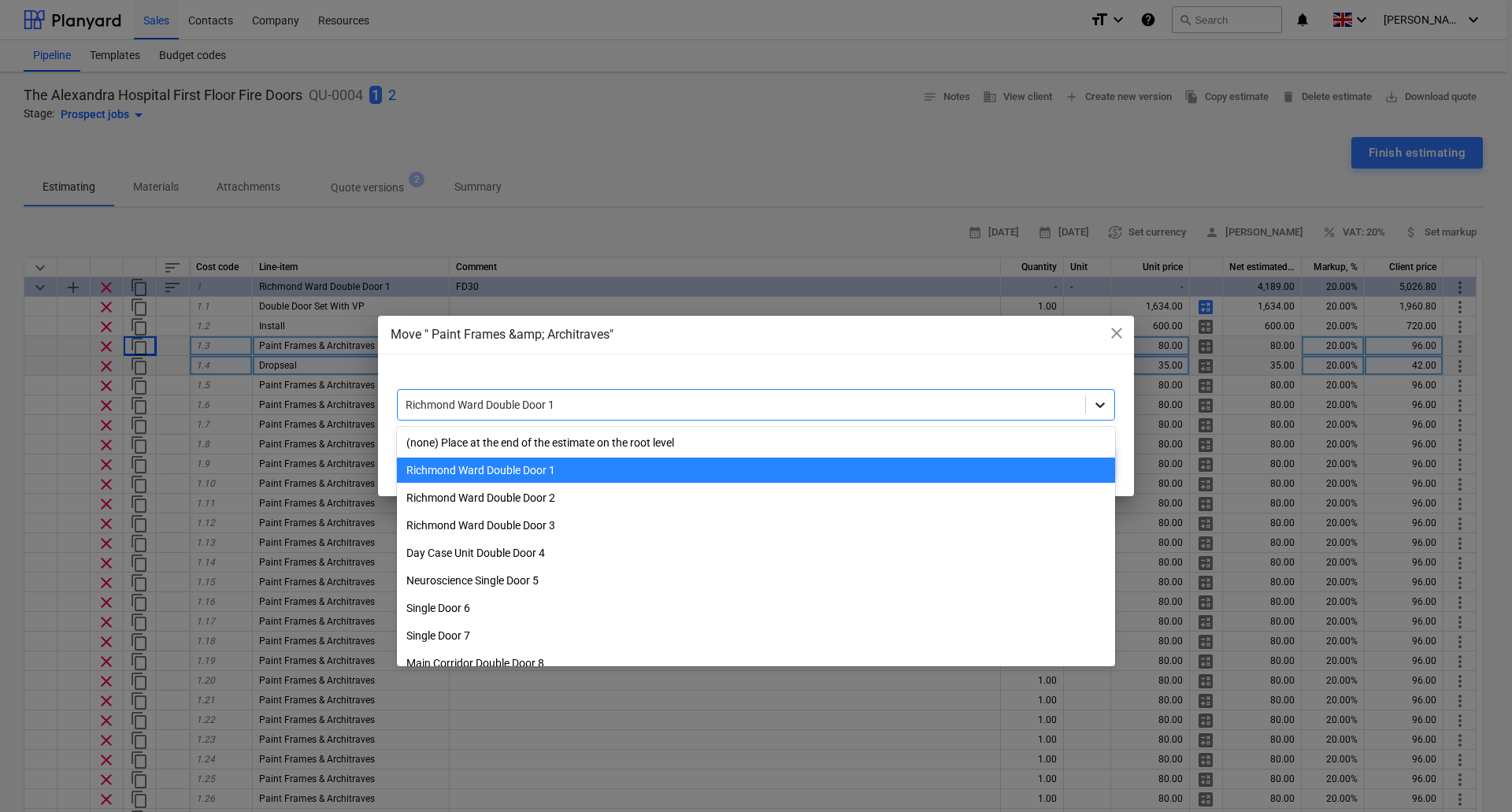
click at [1102, 408] on icon at bounding box center [1099, 405] width 16 height 16
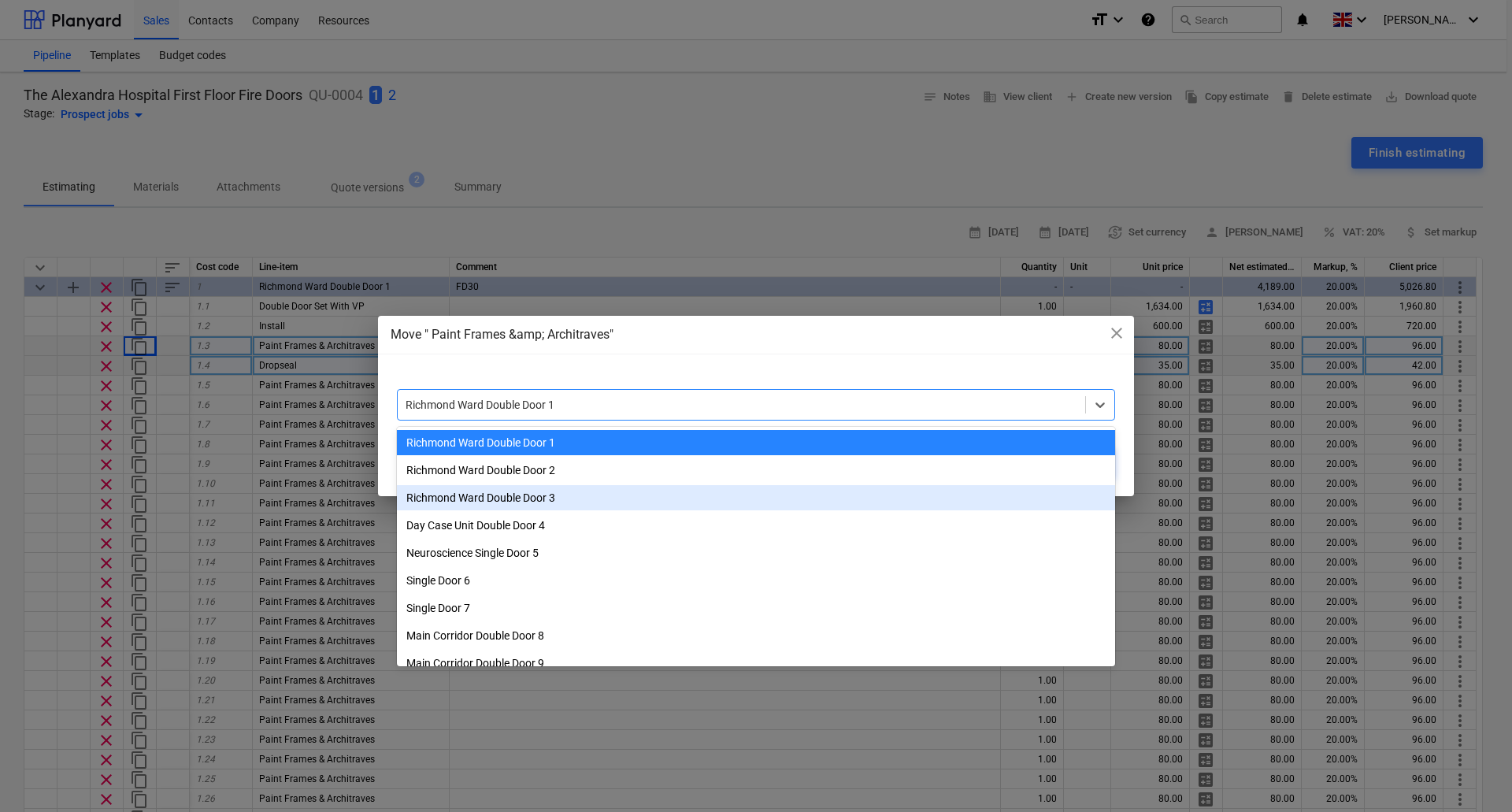
click at [991, 493] on div "Richmond Ward Double Door 3" at bounding box center [756, 497] width 718 height 25
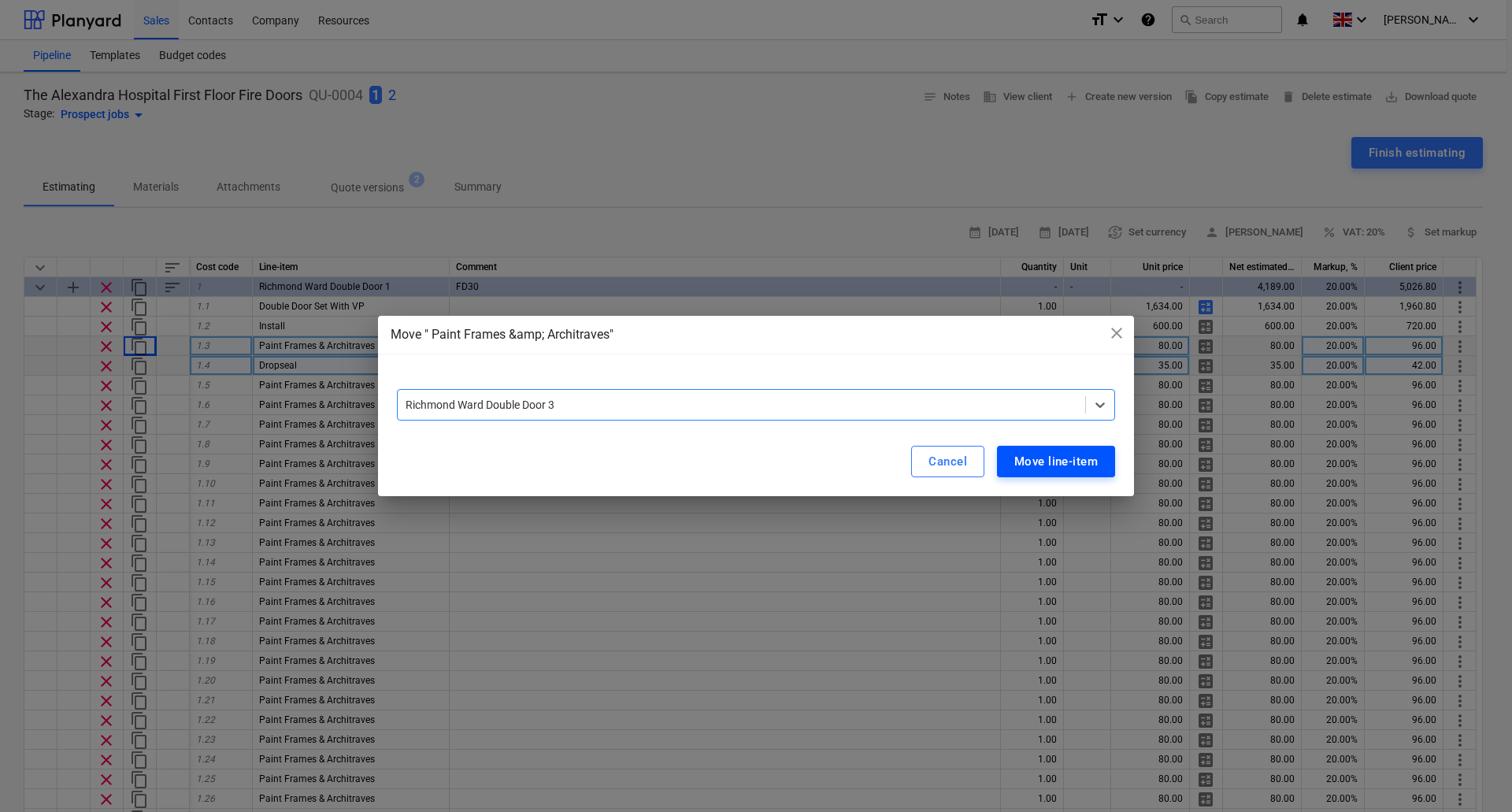
click at [1066, 461] on div "Move line-item" at bounding box center [1056, 461] width 83 height 20
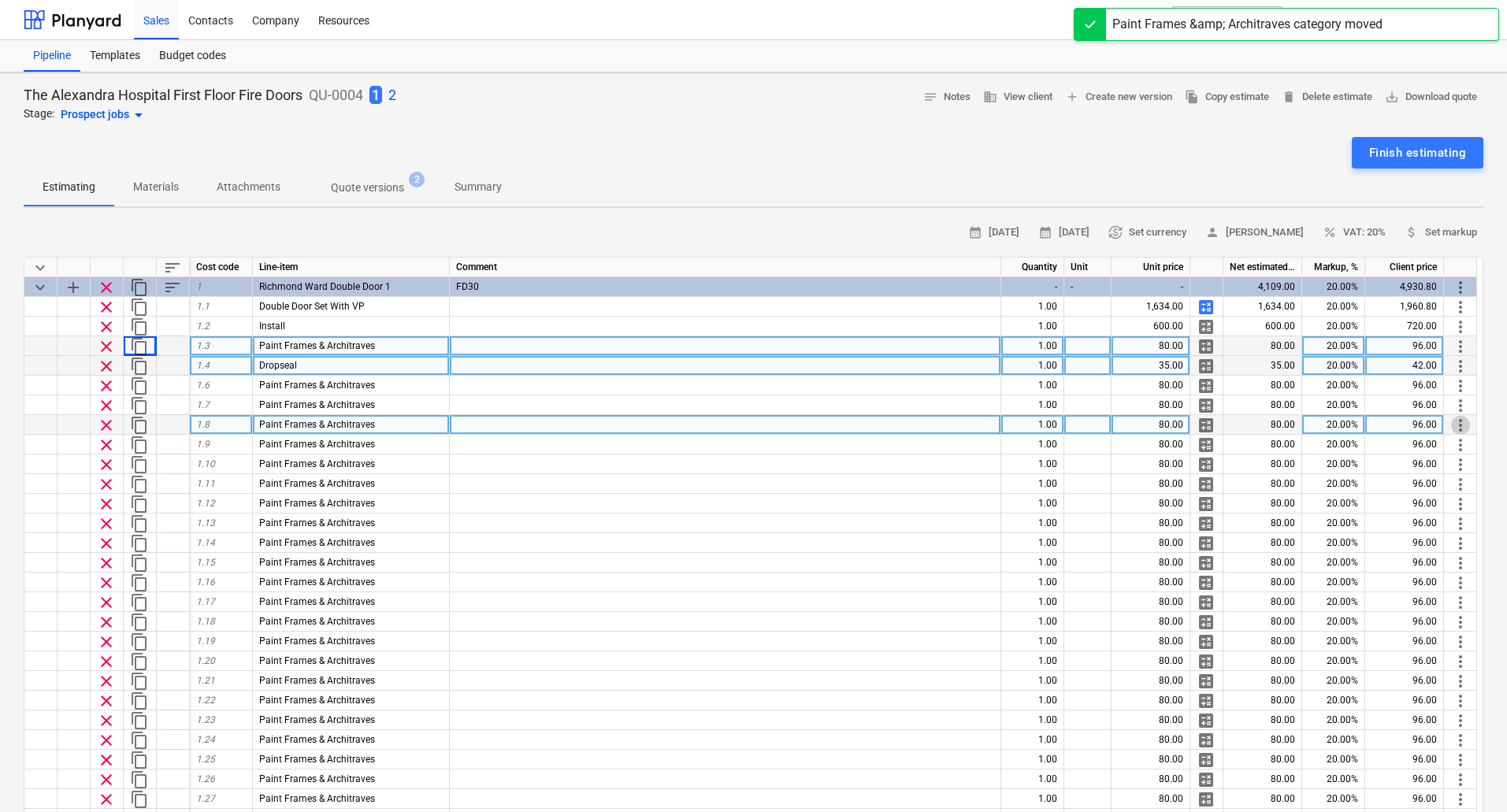
click at [1458, 418] on span "more_vert" at bounding box center [1460, 425] width 18 height 18
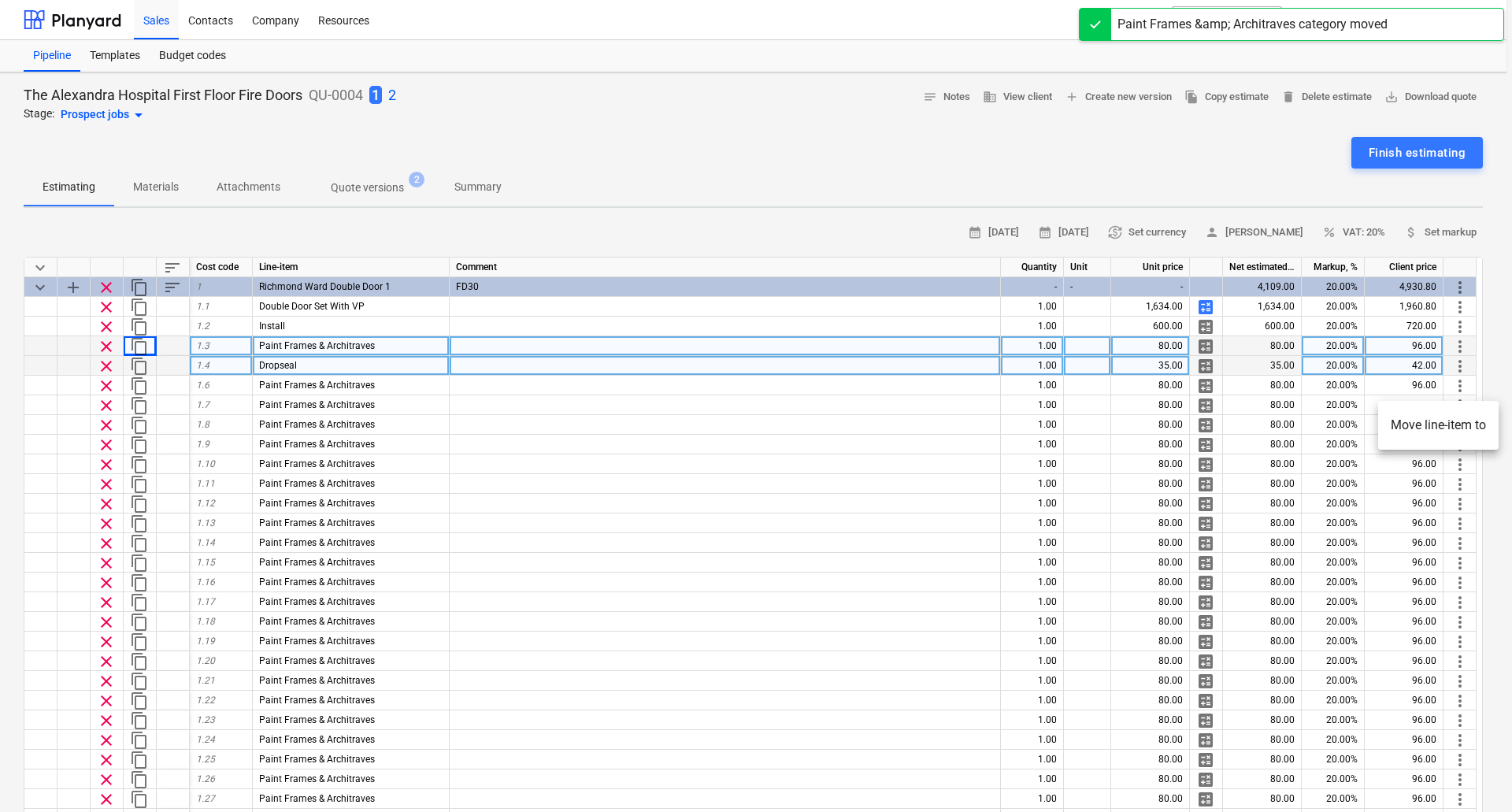
click at [1409, 423] on li "Move line-item to" at bounding box center [1438, 425] width 120 height 36
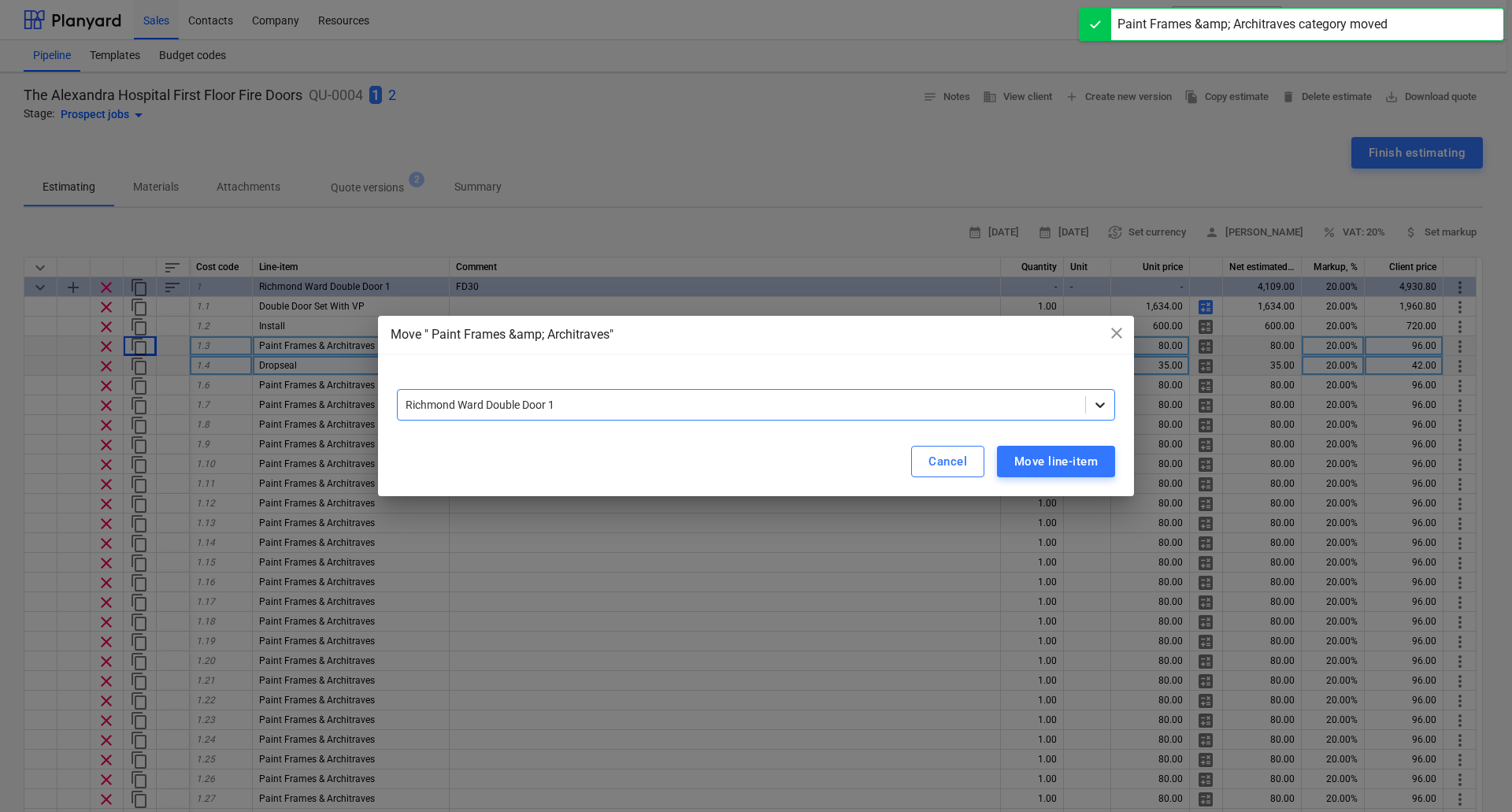
click at [1099, 414] on div at bounding box center [1099, 405] width 29 height 29
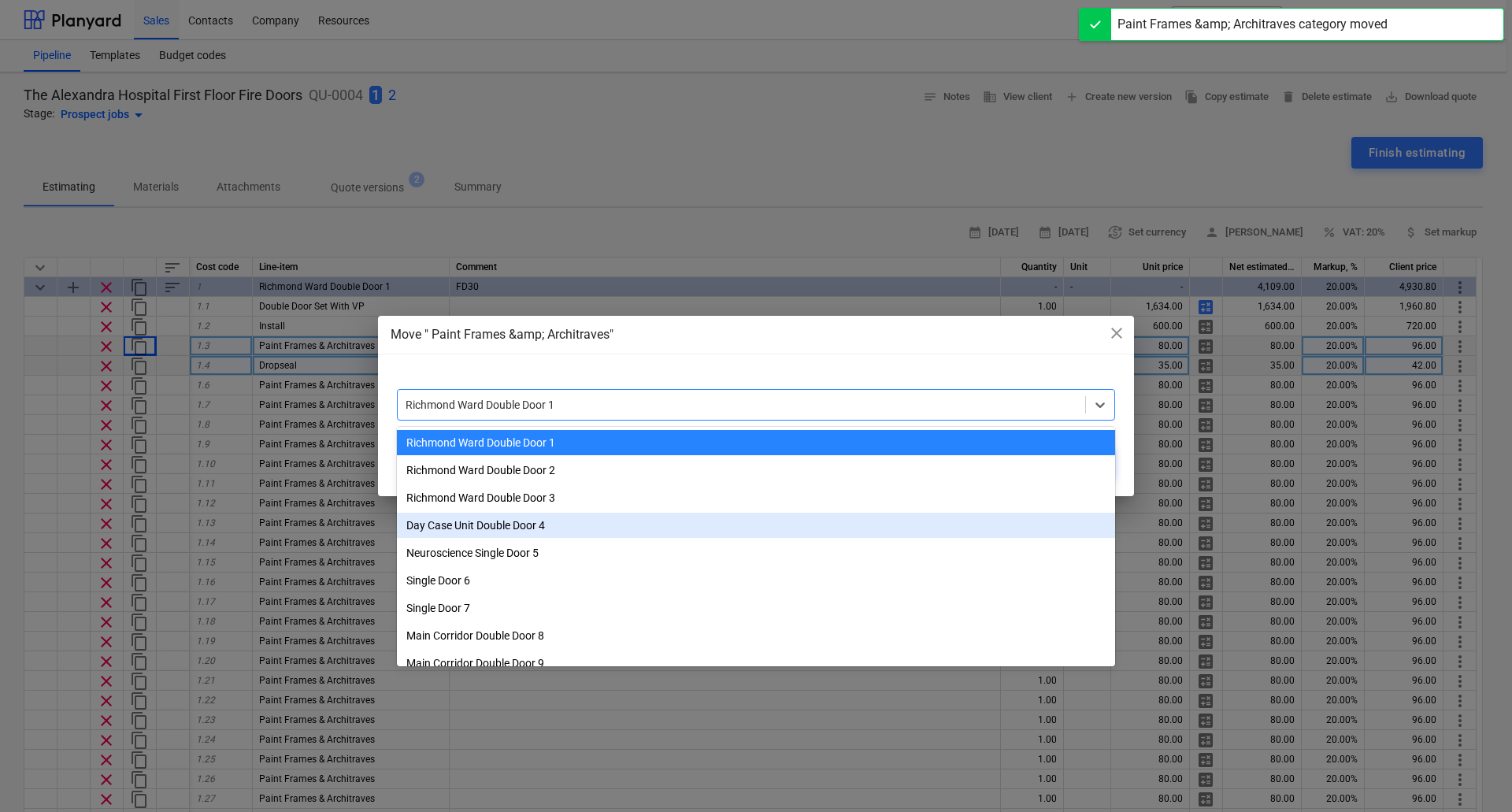
click at [871, 521] on div "Day Case Unit Double Door 4" at bounding box center [756, 525] width 718 height 25
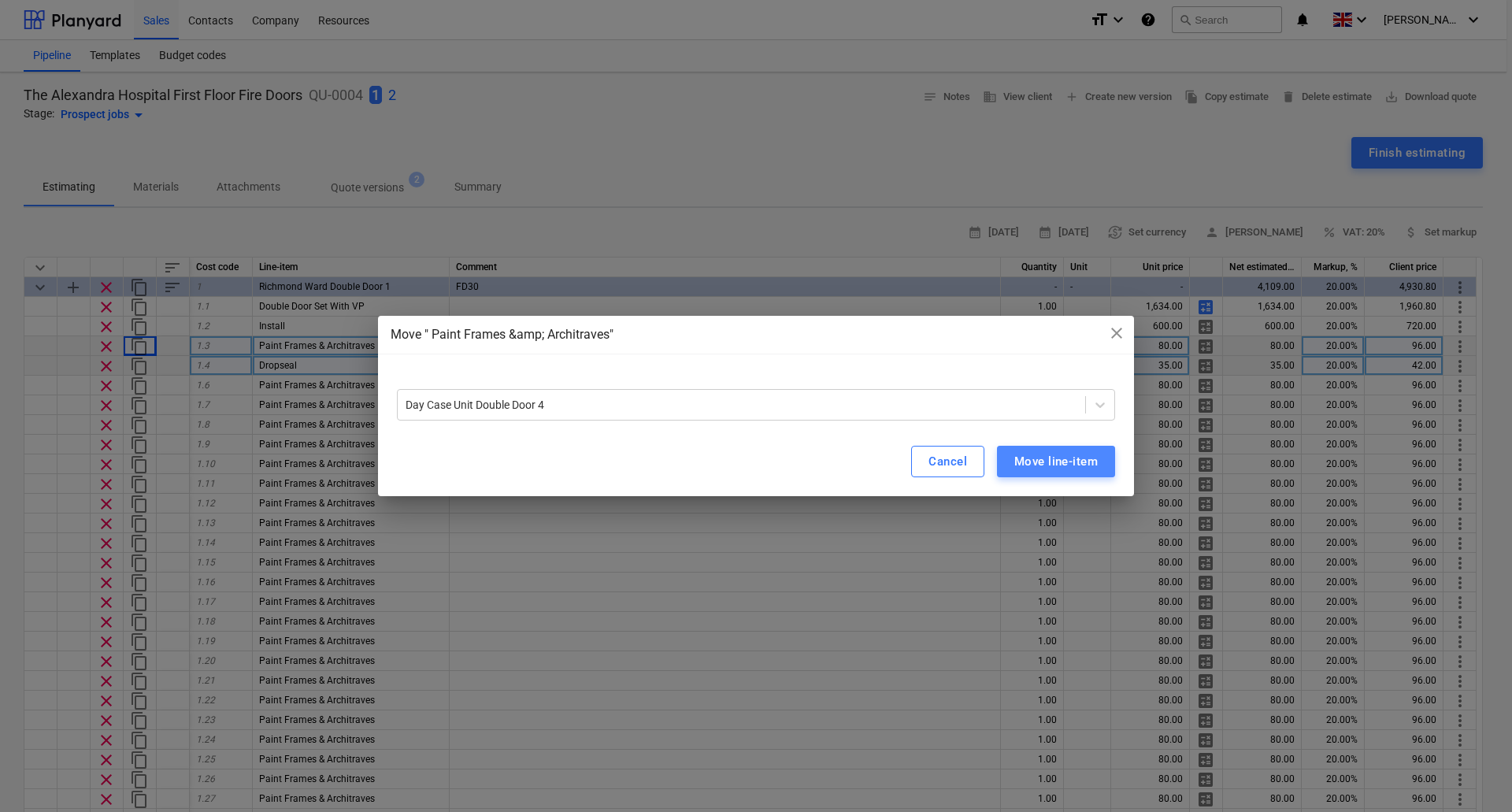
click at [1073, 453] on div "Move line-item" at bounding box center [1056, 461] width 83 height 20
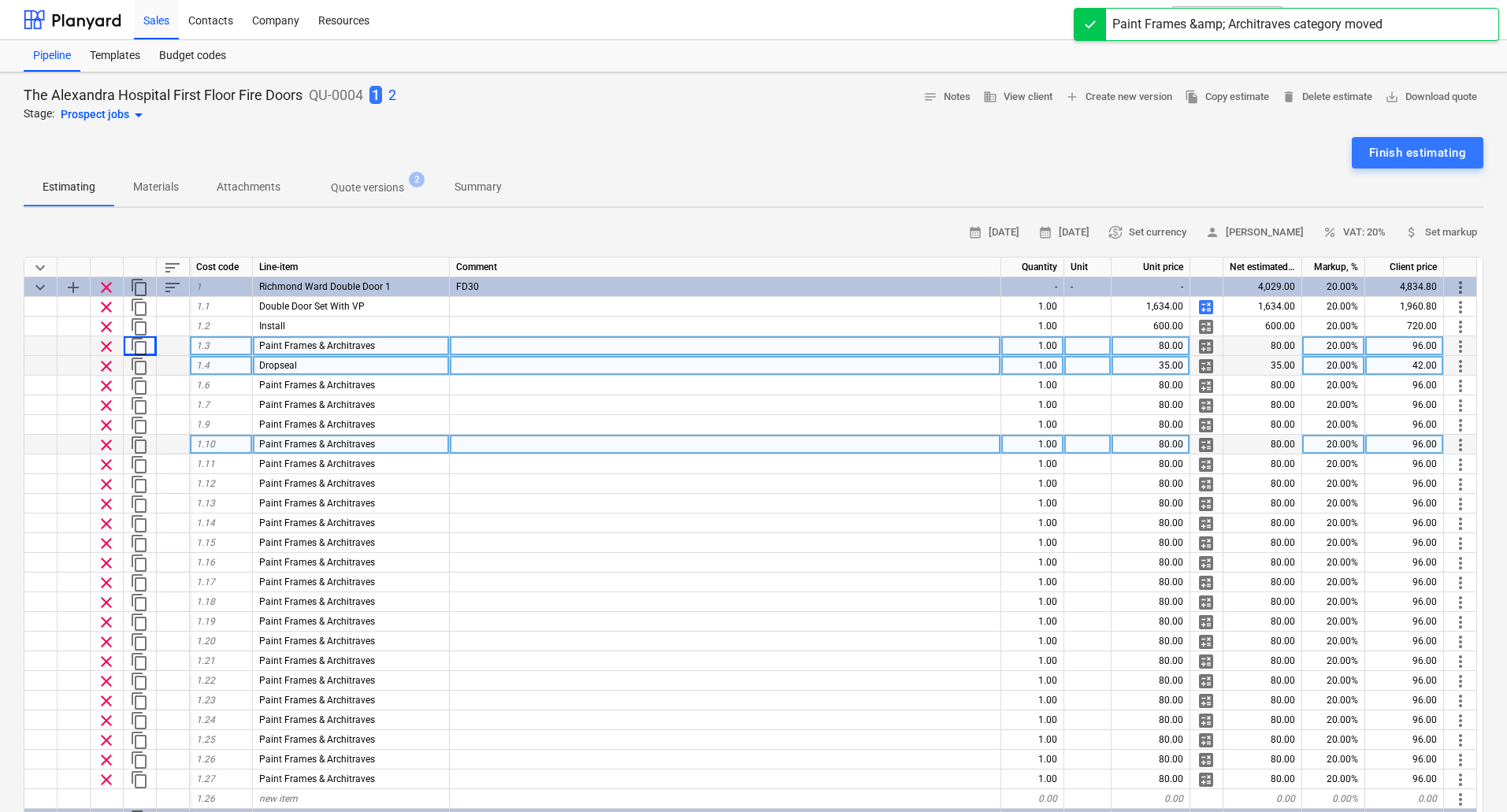
click at [1459, 445] on span "more_vert" at bounding box center [1460, 444] width 18 height 18
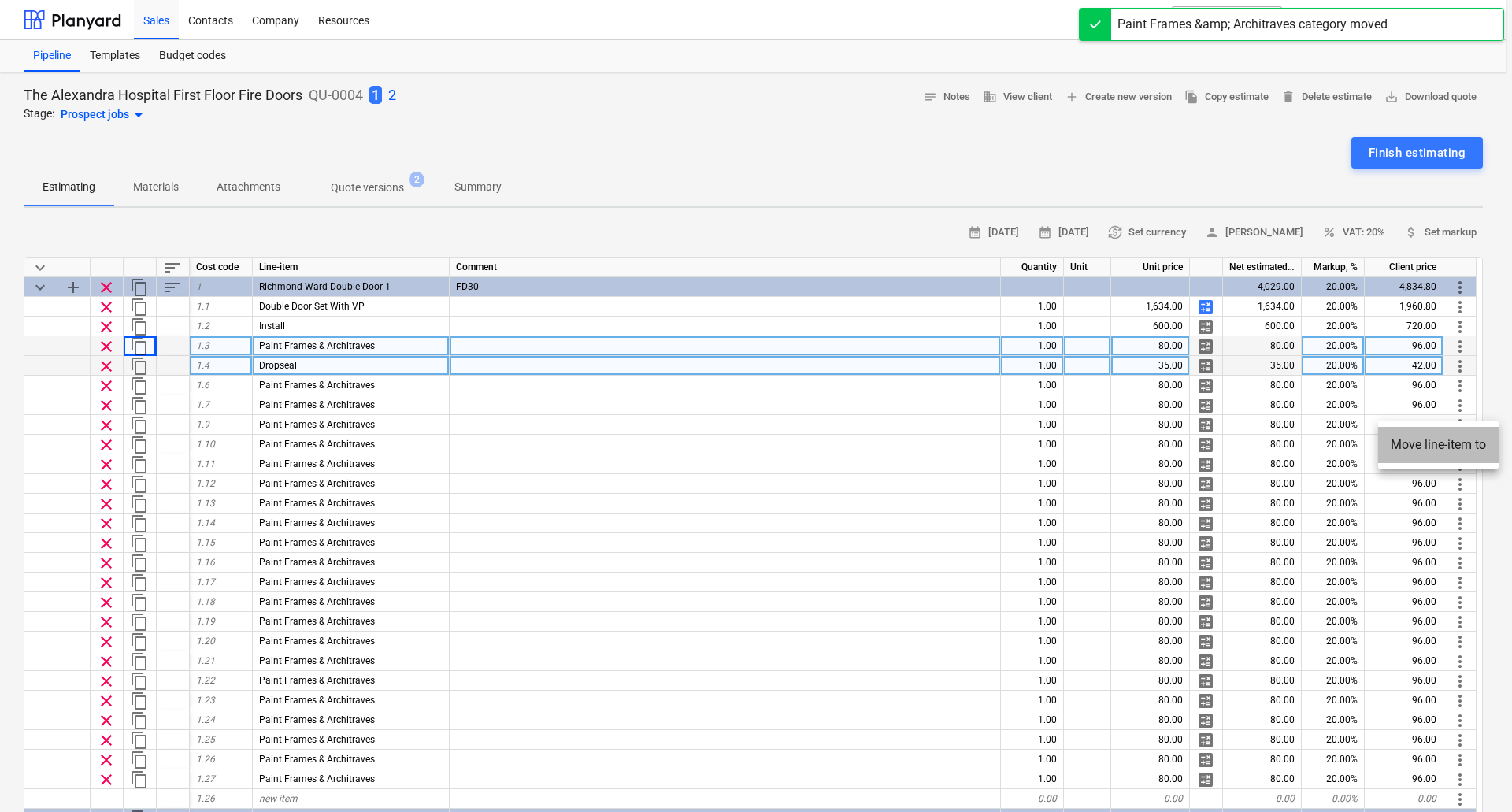
click at [1426, 451] on li "Move line-item to" at bounding box center [1438, 444] width 120 height 36
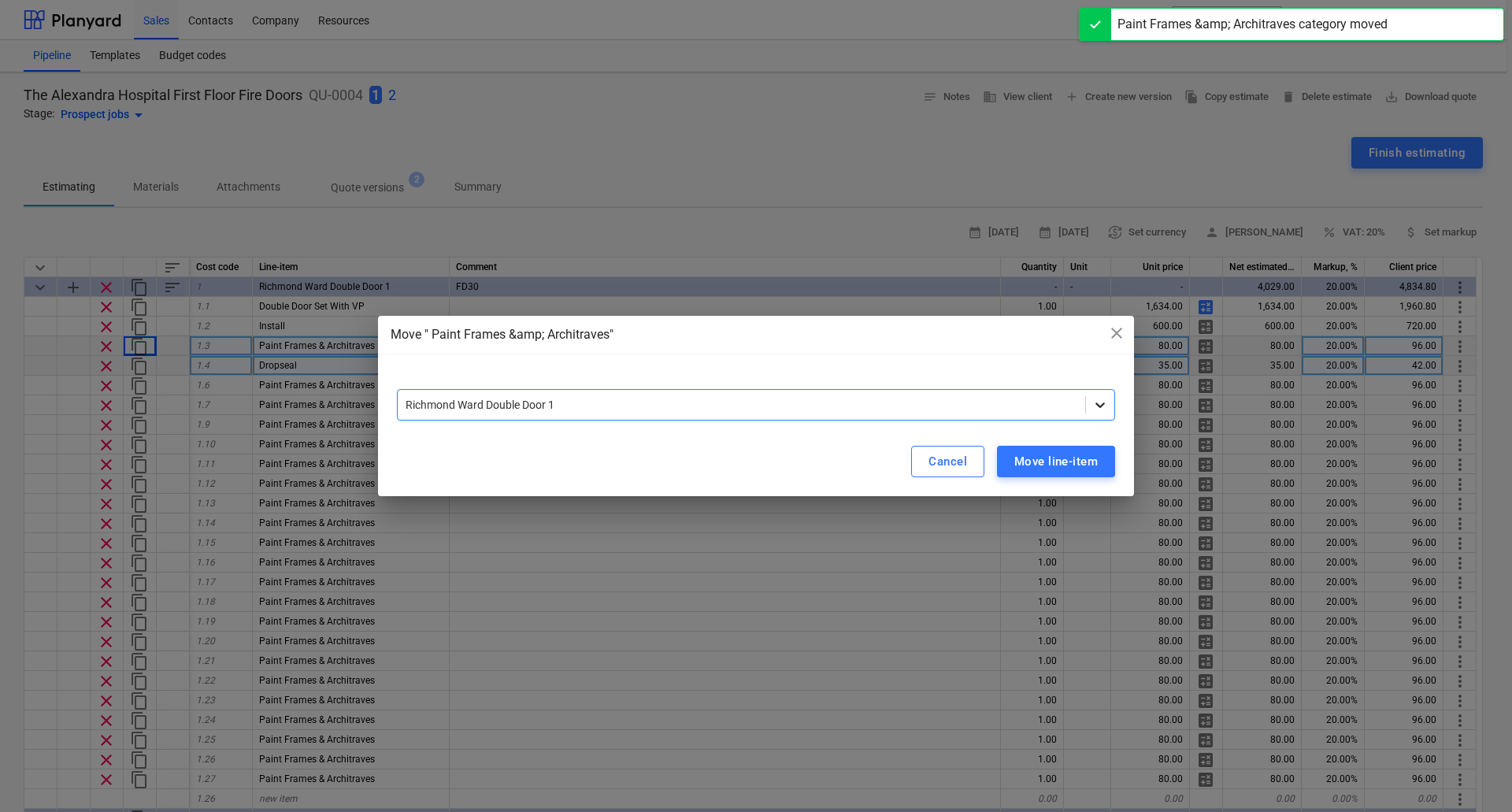
click at [1104, 408] on icon at bounding box center [1099, 405] width 16 height 16
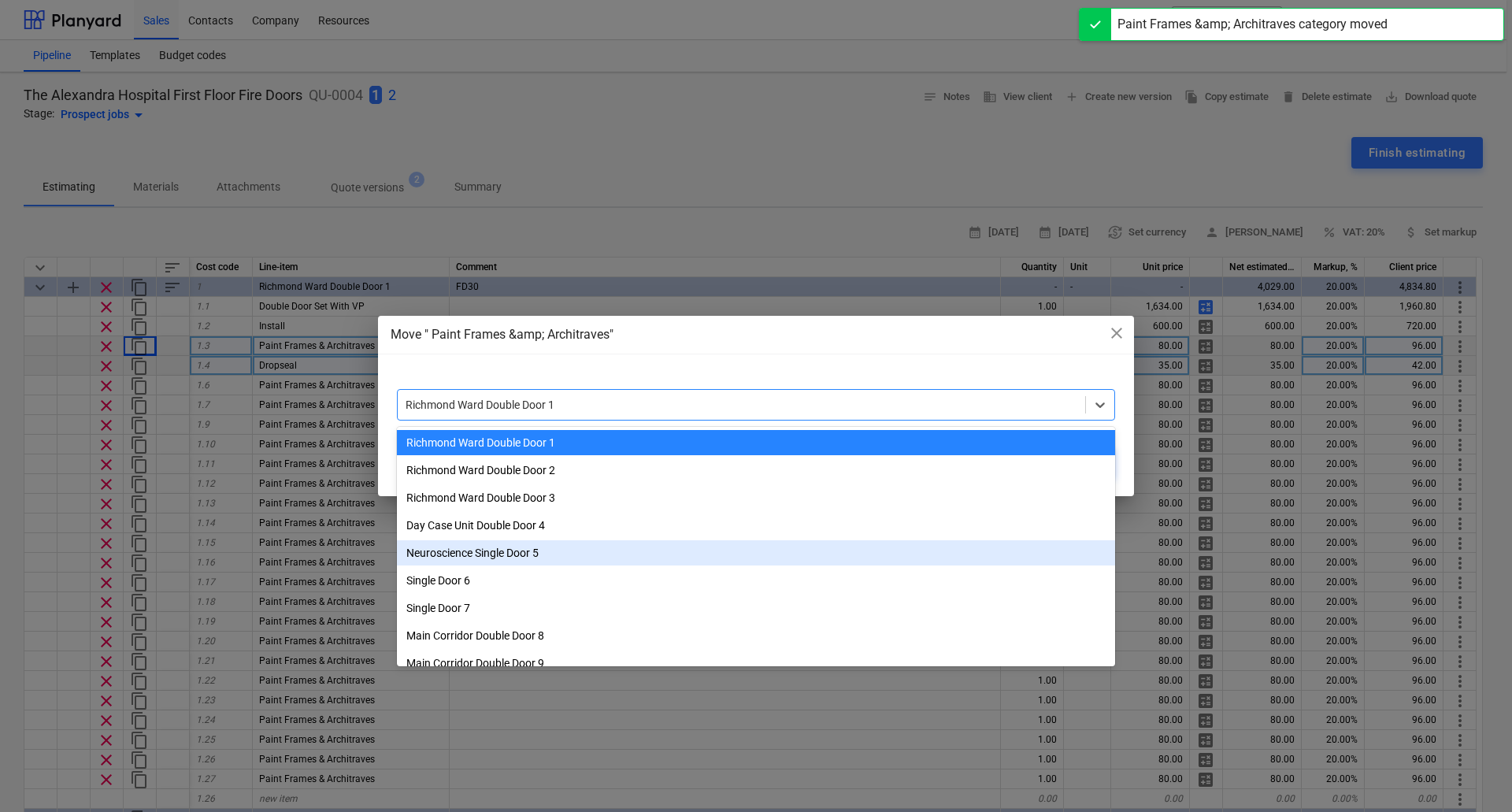
click at [776, 555] on div "Neuroscience Single Door 5" at bounding box center [756, 552] width 718 height 25
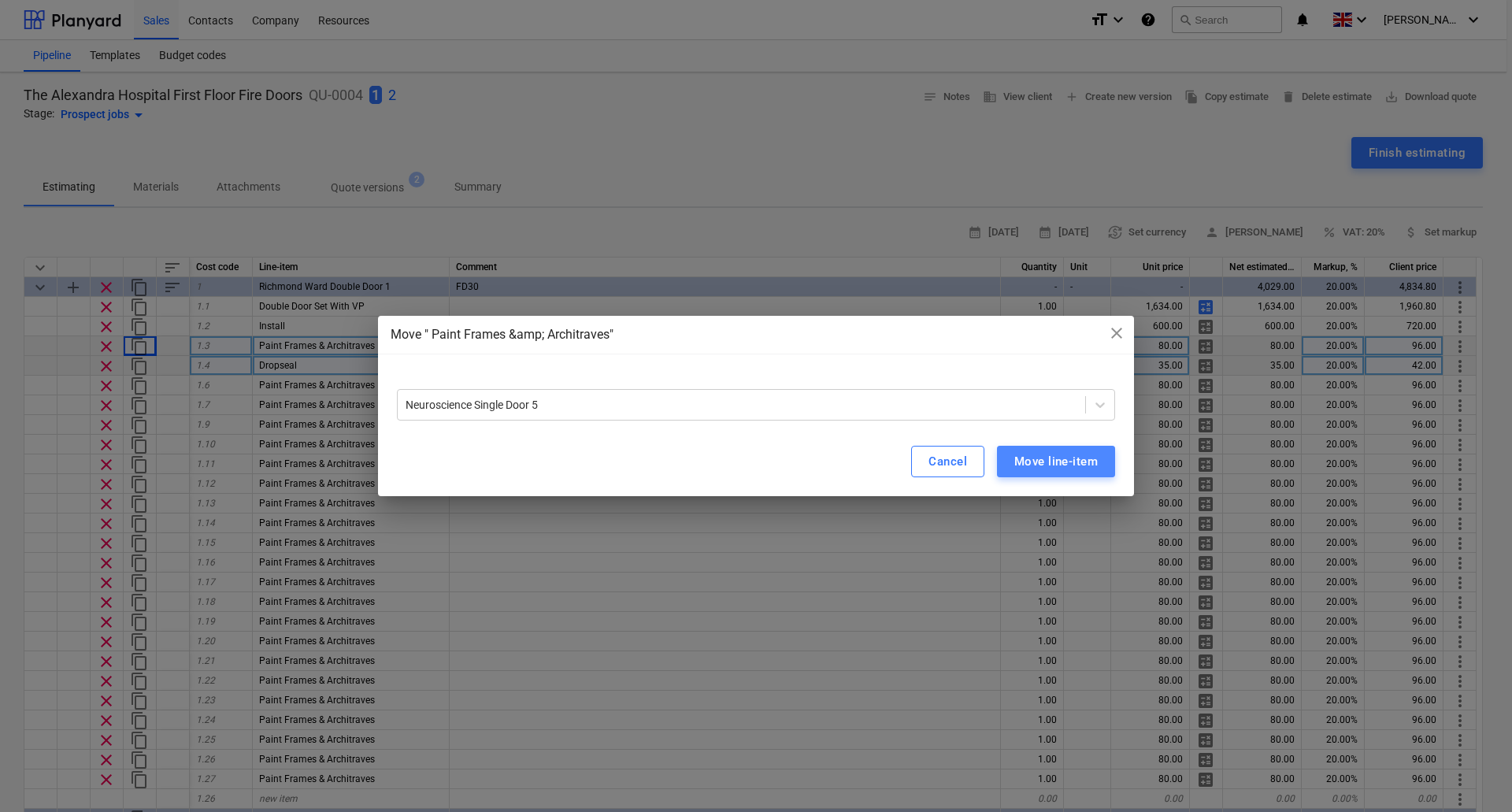
click at [1070, 464] on div "Move line-item" at bounding box center [1056, 461] width 83 height 20
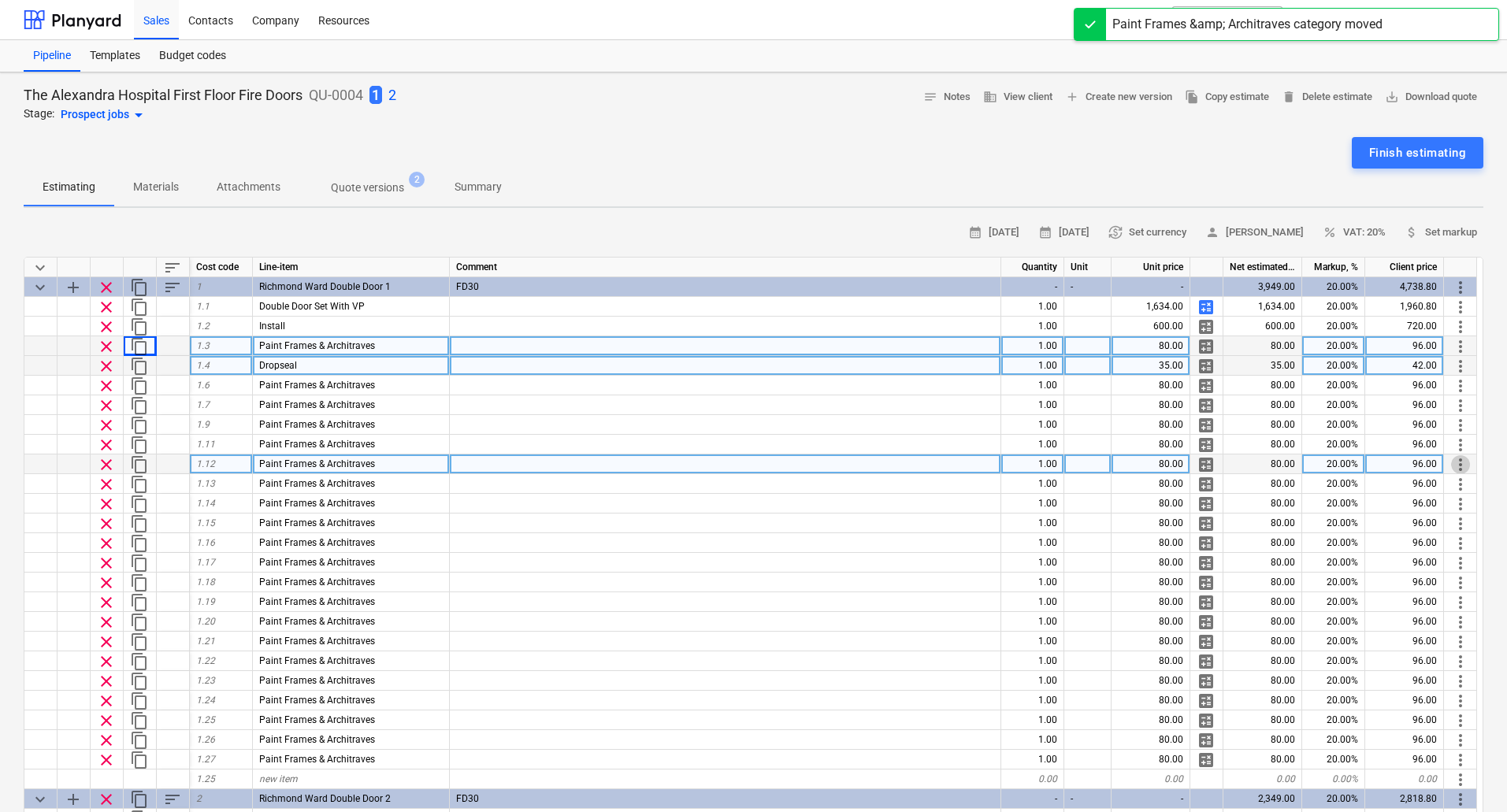
click at [1464, 461] on span "more_vert" at bounding box center [1460, 465] width 18 height 18
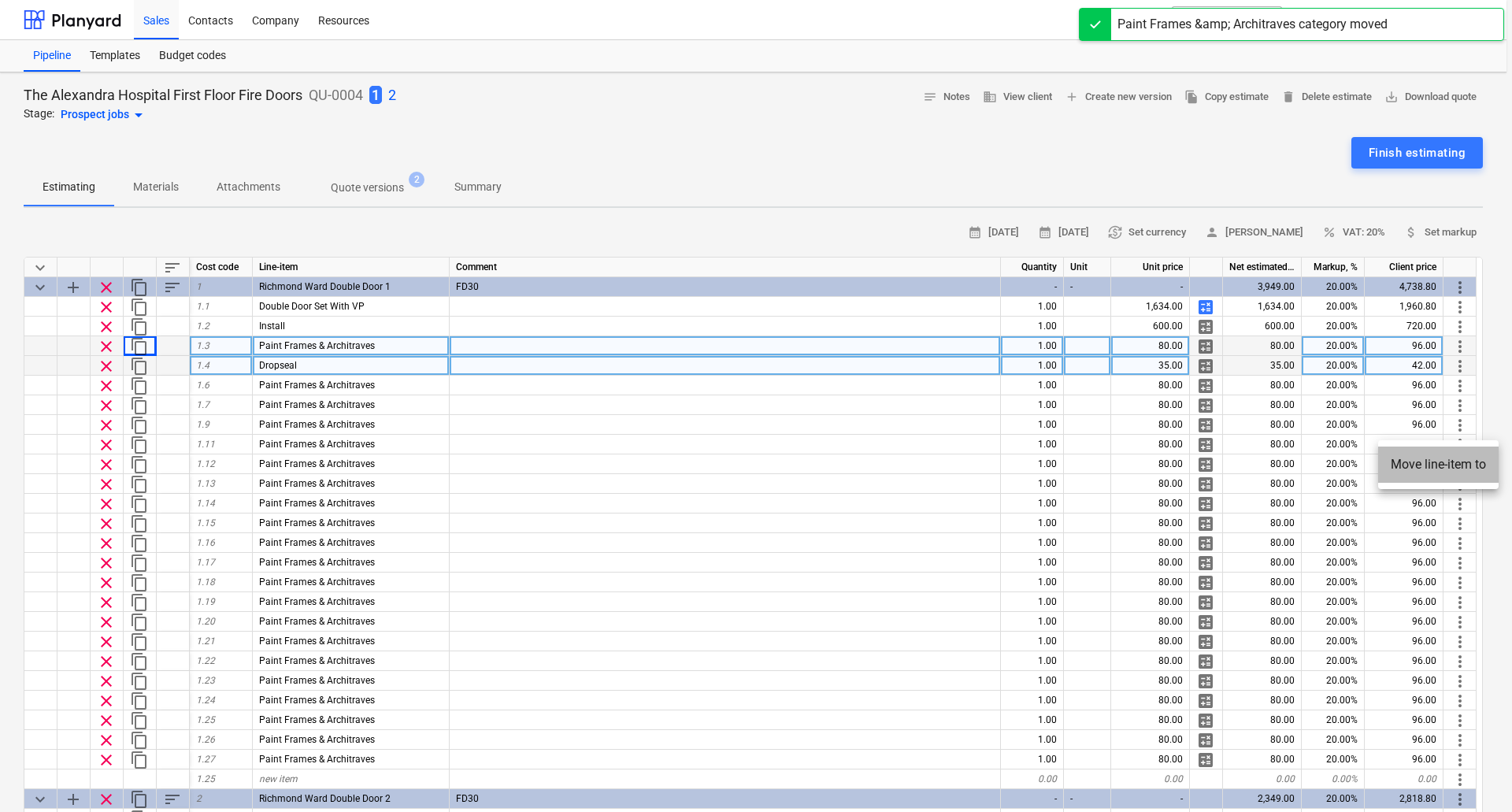
click at [1420, 466] on li "Move line-item to" at bounding box center [1438, 464] width 120 height 36
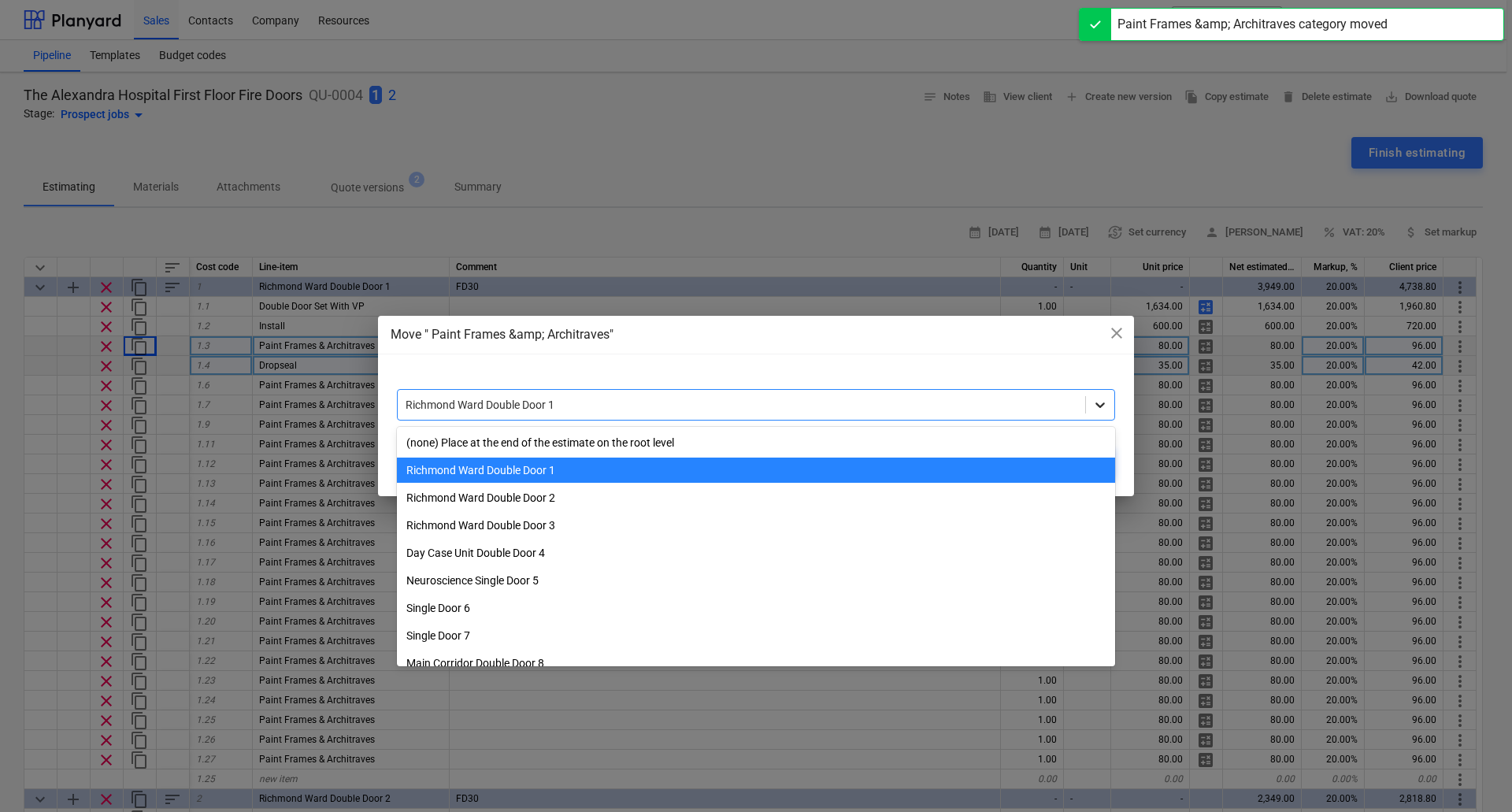
click at [1095, 405] on icon at bounding box center [1099, 405] width 16 height 16
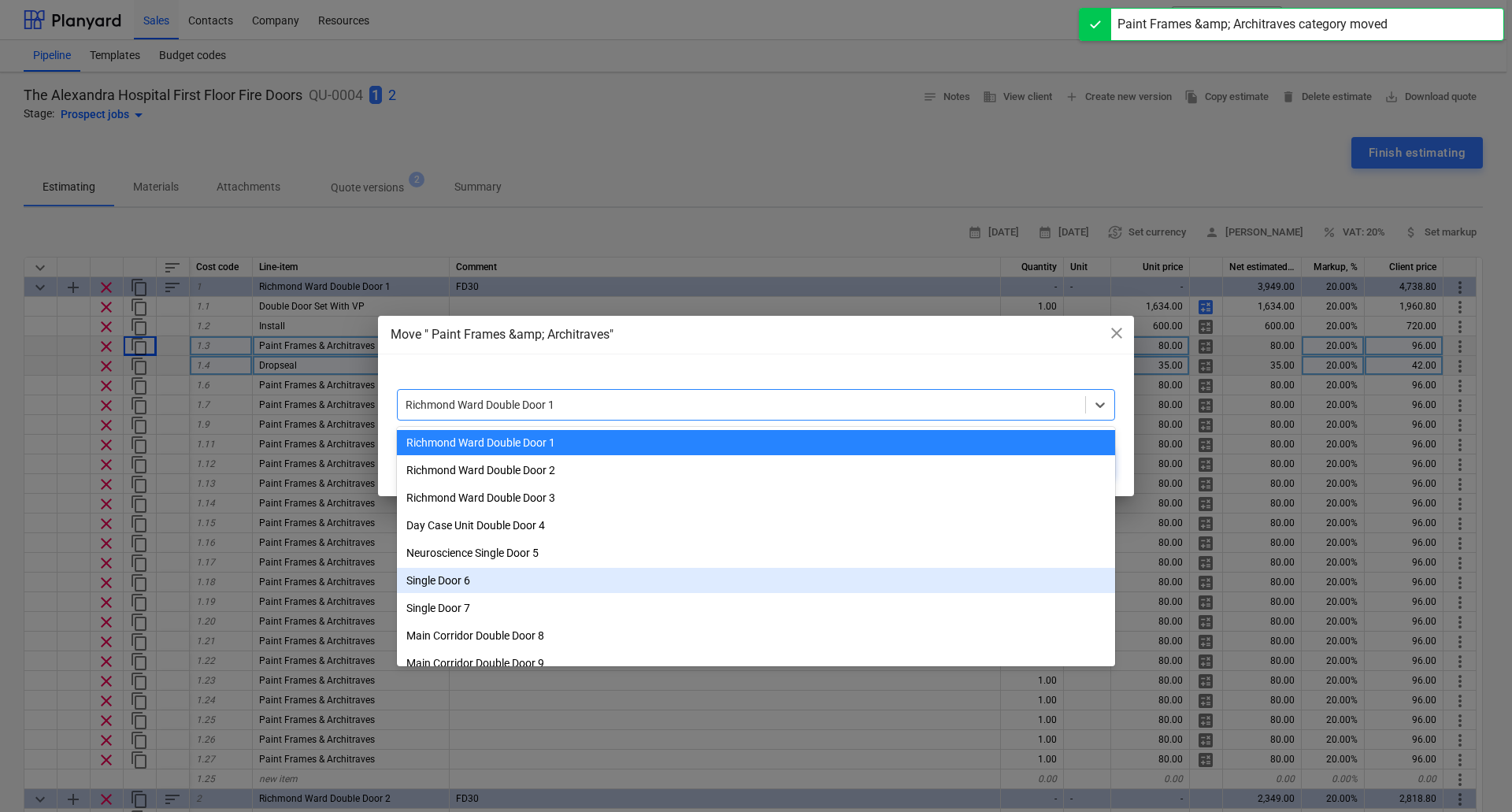
click at [685, 581] on div "Single Door 6" at bounding box center [756, 580] width 718 height 25
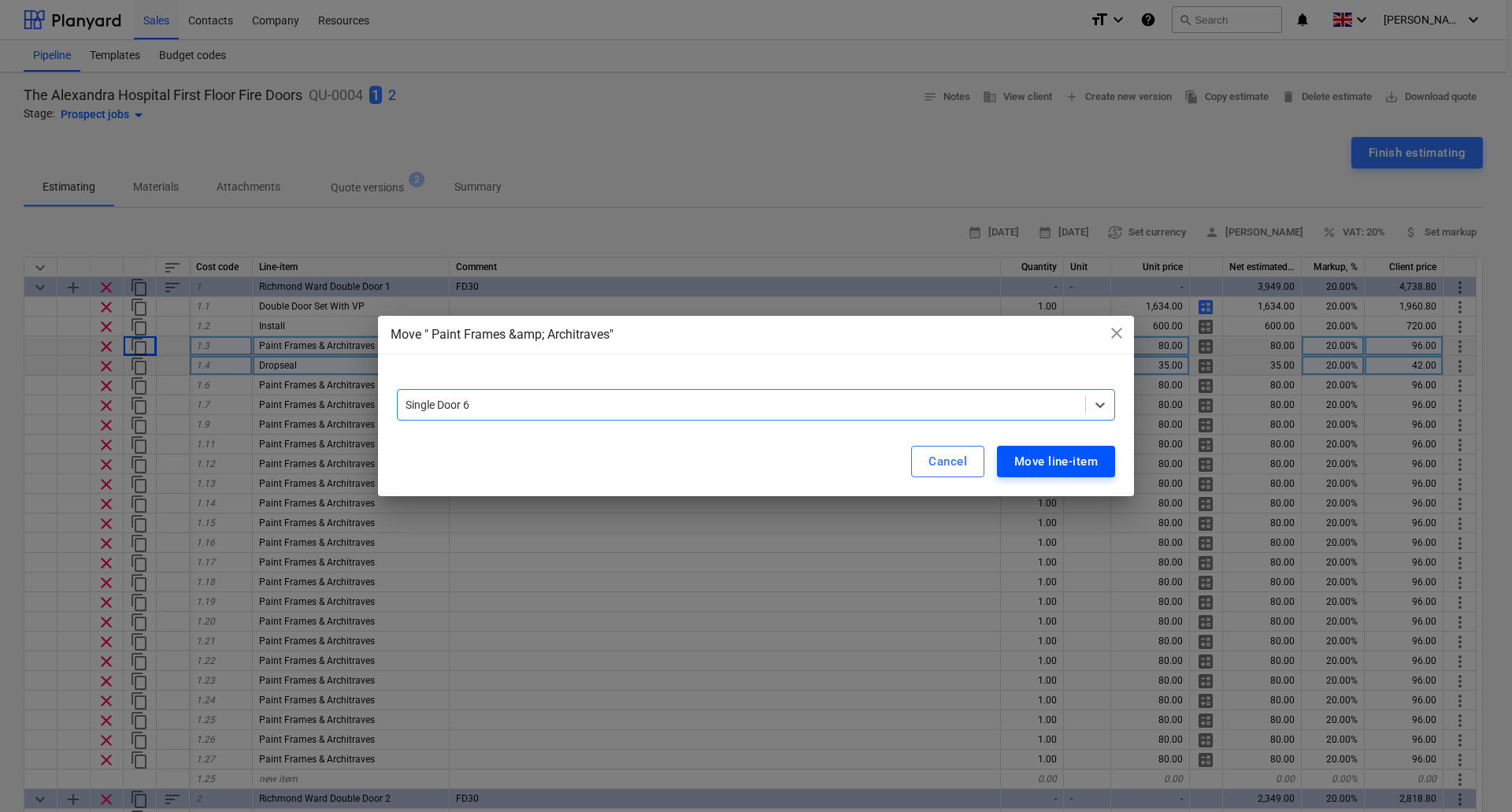
click at [1068, 462] on div "Move line-item" at bounding box center [1056, 461] width 83 height 20
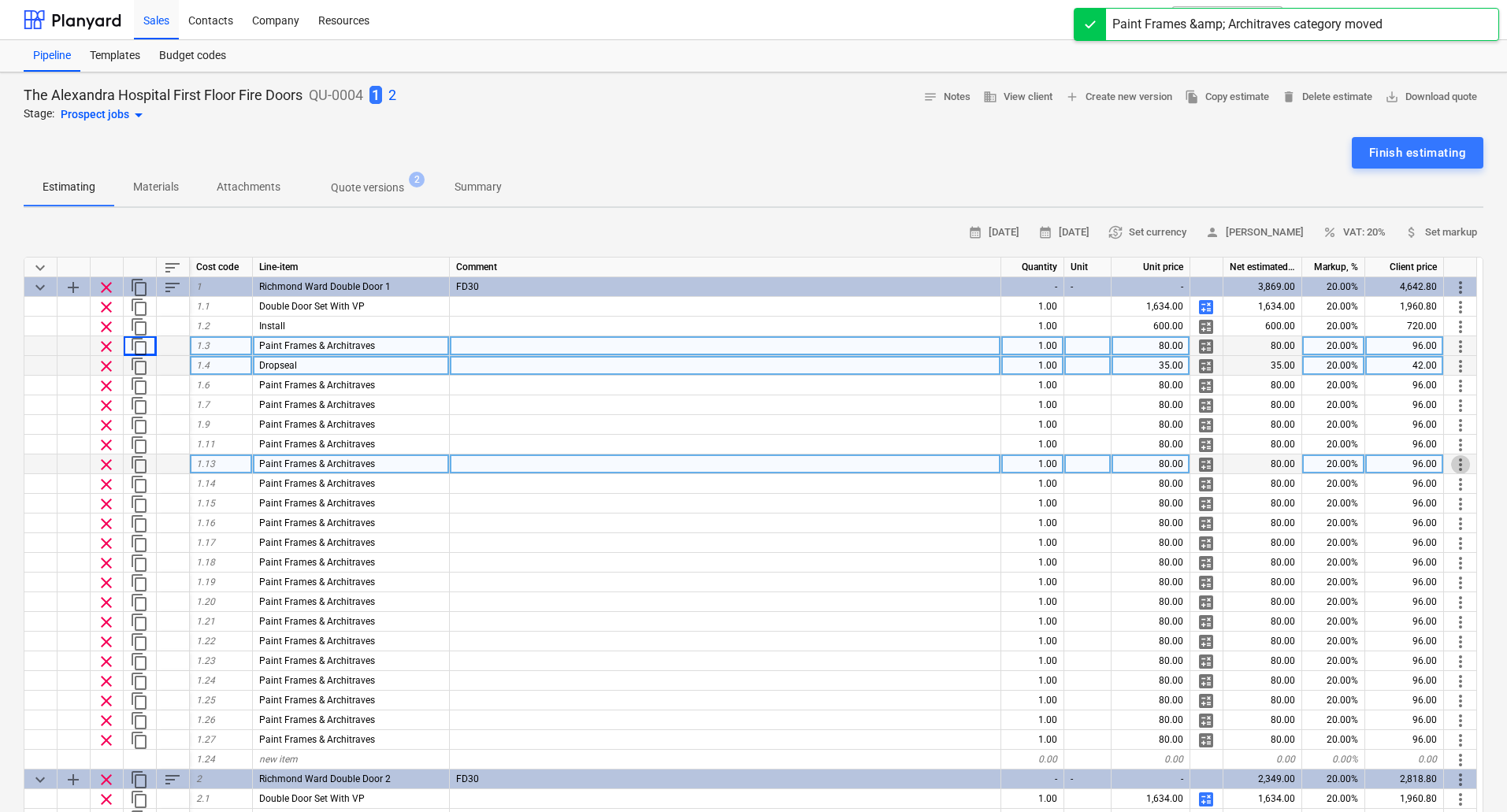
click at [1460, 465] on span "more_vert" at bounding box center [1460, 465] width 18 height 18
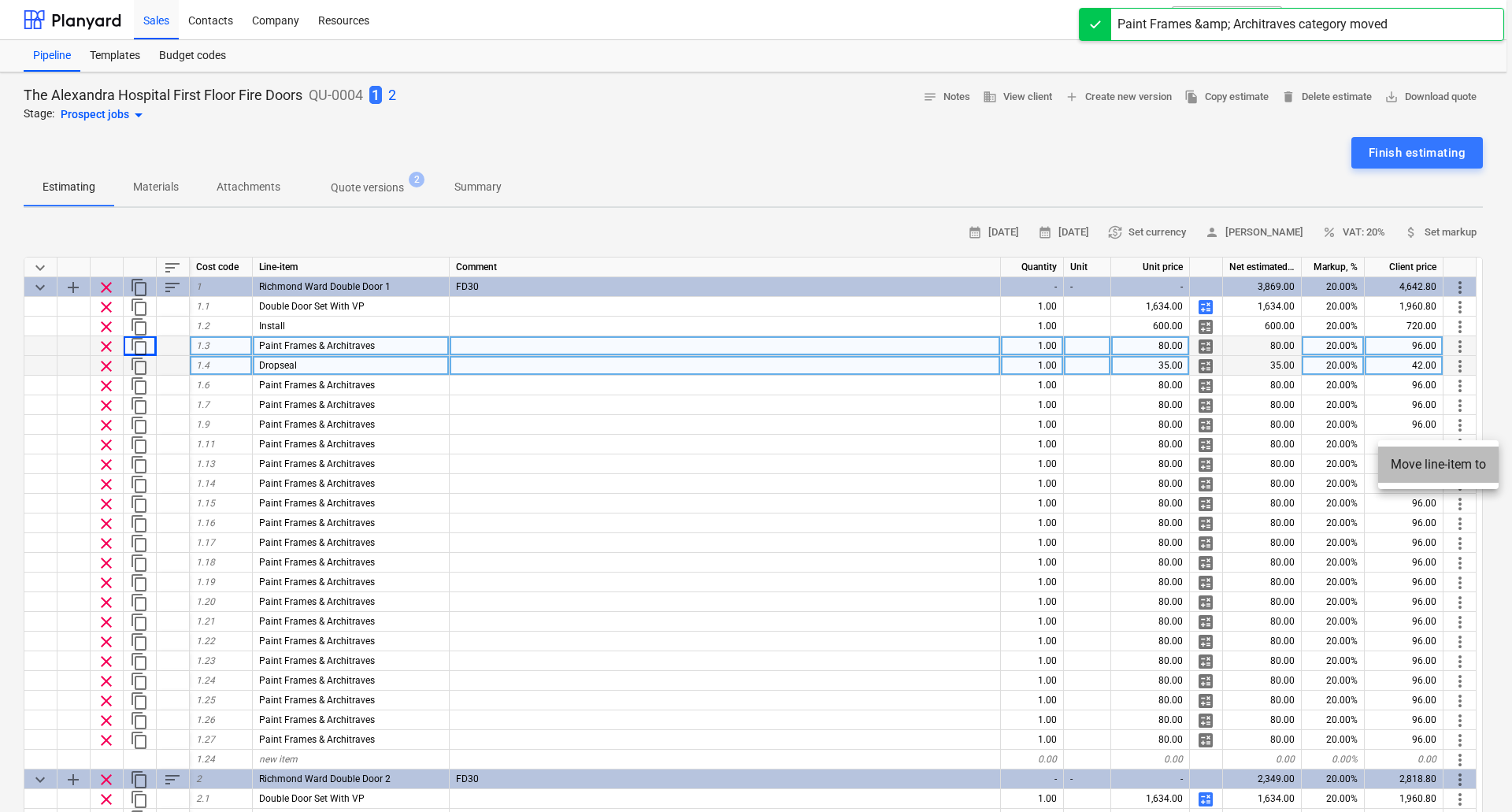
click at [1433, 461] on li "Move line-item to" at bounding box center [1438, 464] width 120 height 36
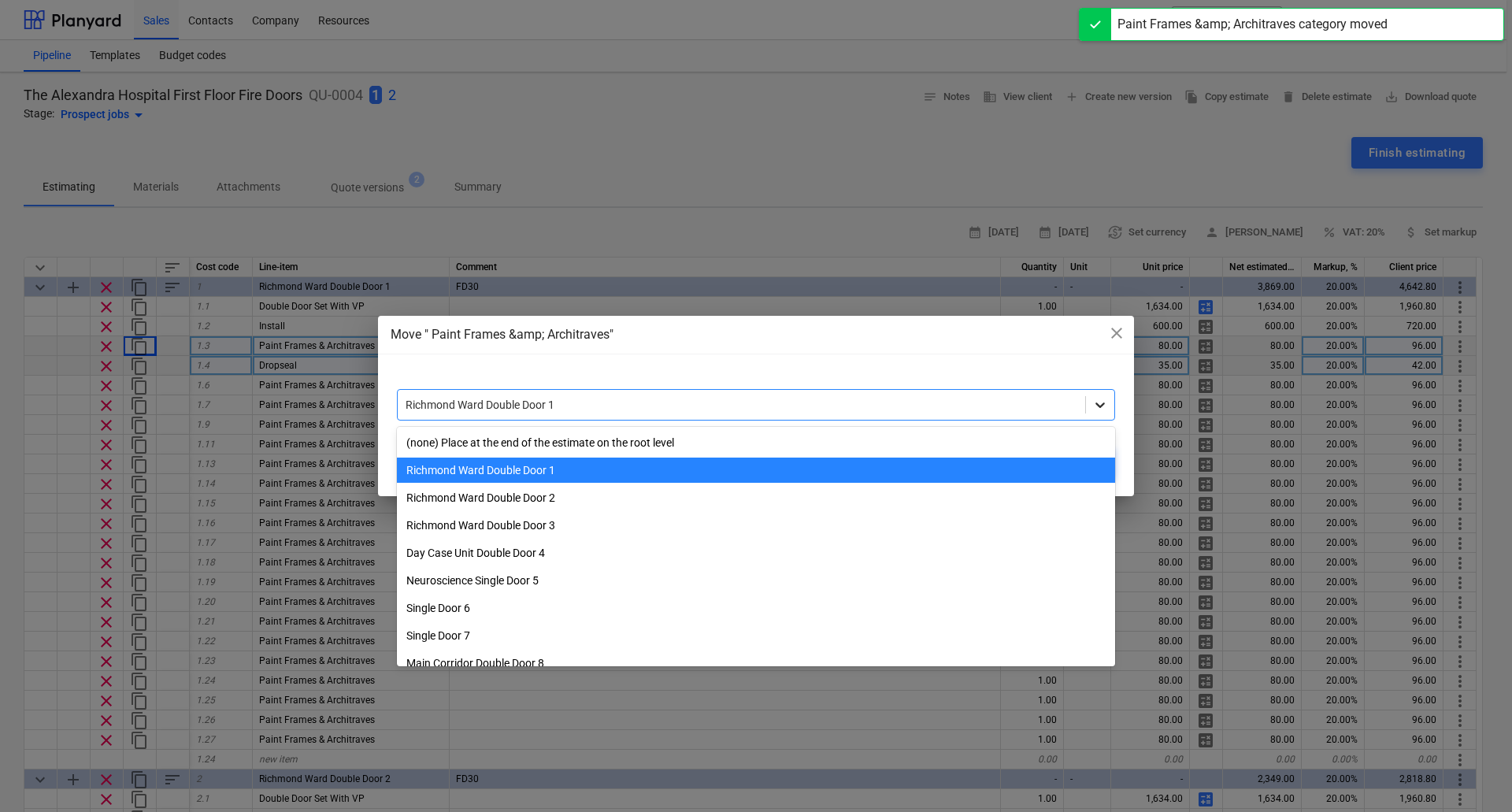
click at [1096, 403] on icon at bounding box center [1099, 405] width 16 height 16
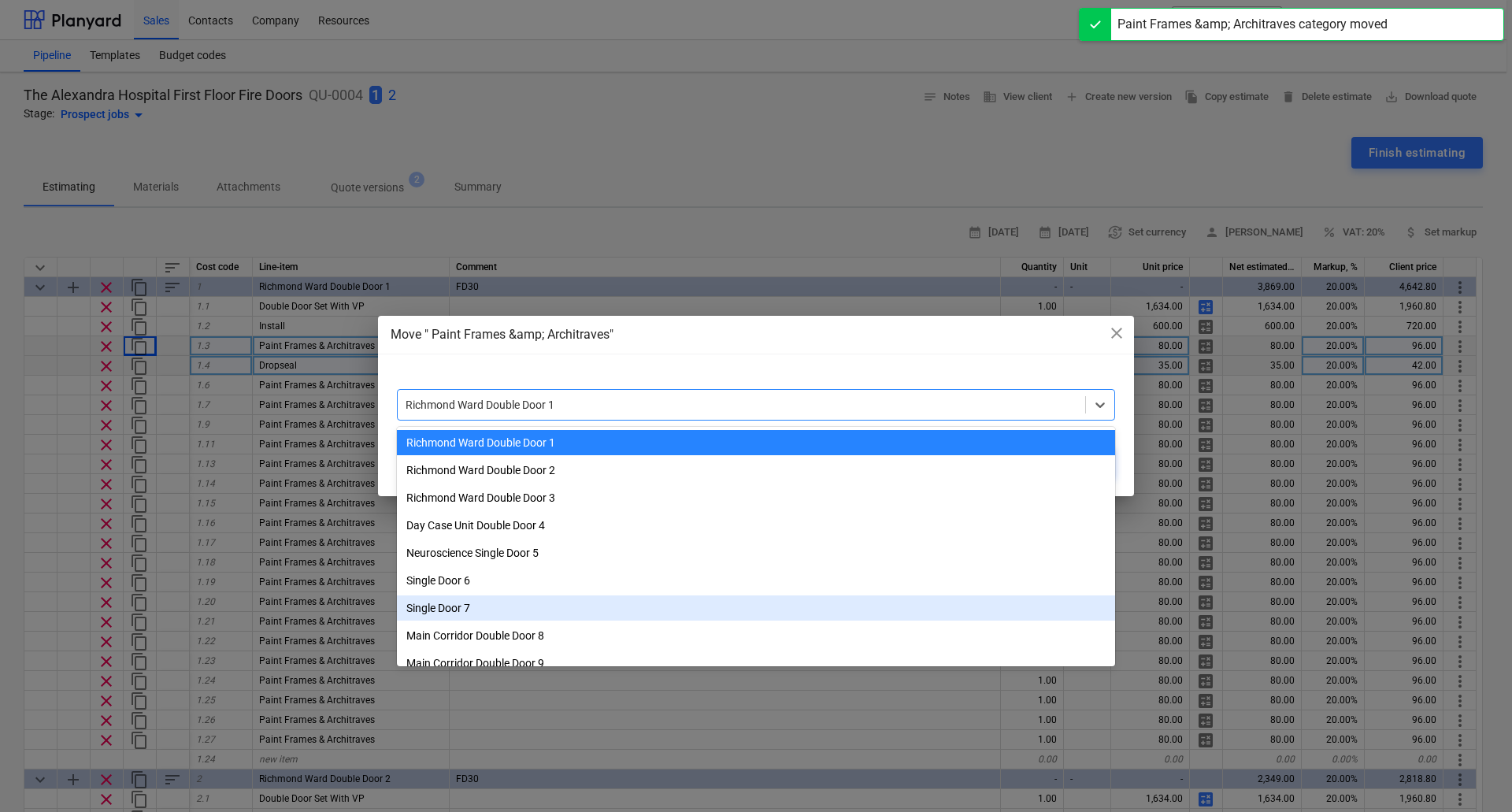
click at [683, 598] on div "Single Door 7" at bounding box center [756, 607] width 718 height 25
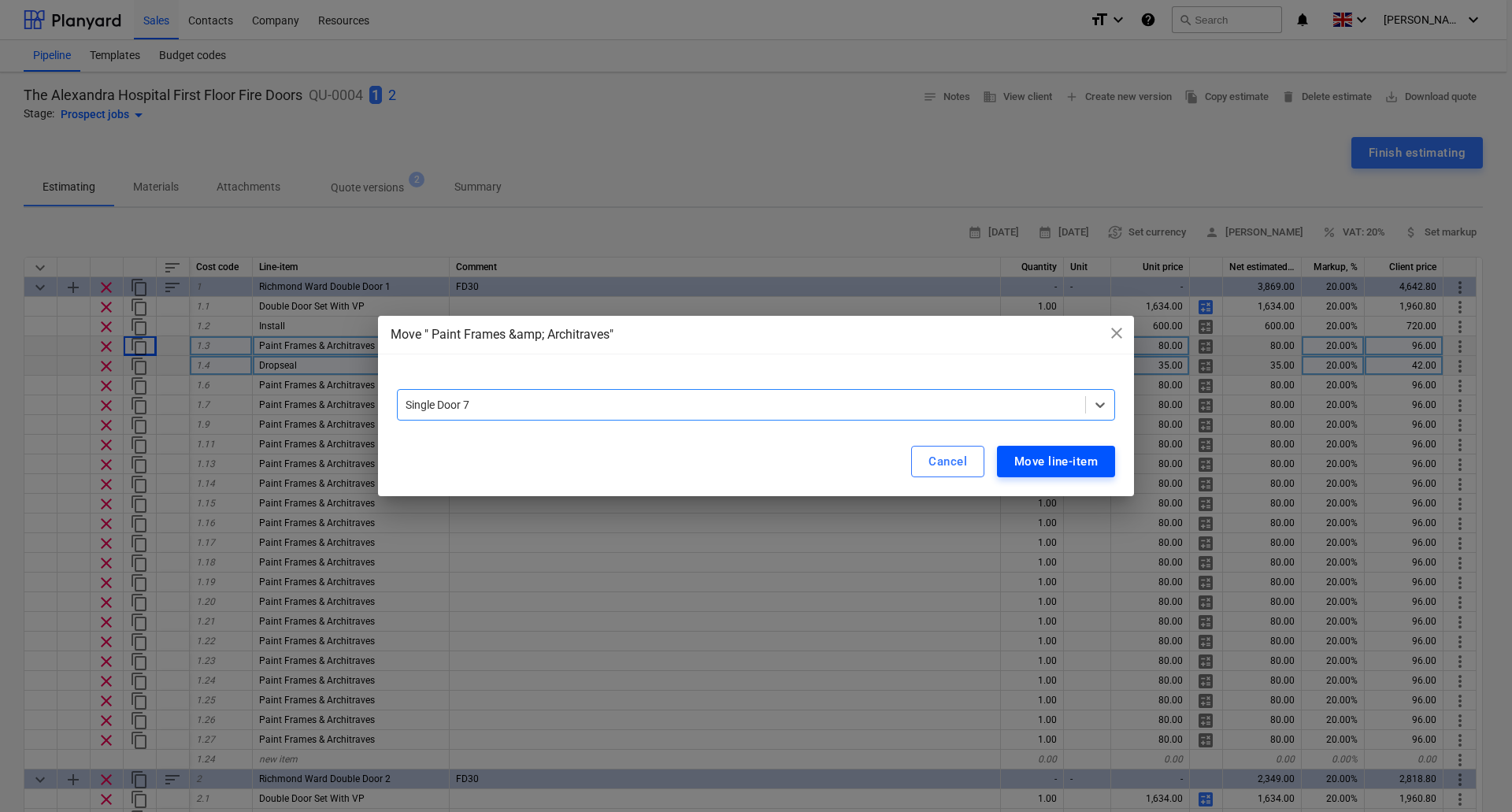
click at [1058, 456] on div "Move line-item" at bounding box center [1056, 461] width 83 height 20
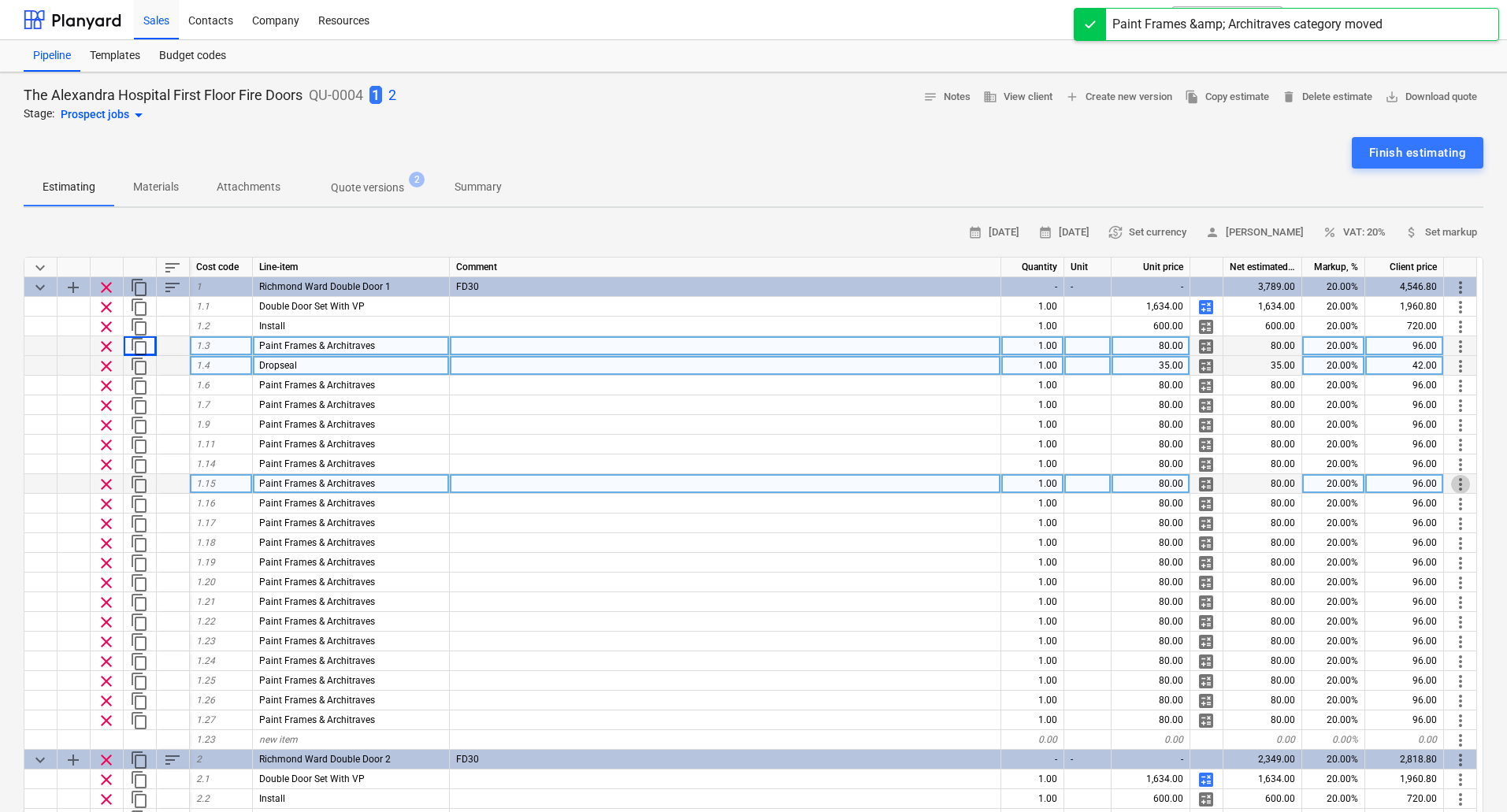
click at [1464, 479] on span "more_vert" at bounding box center [1460, 484] width 18 height 18
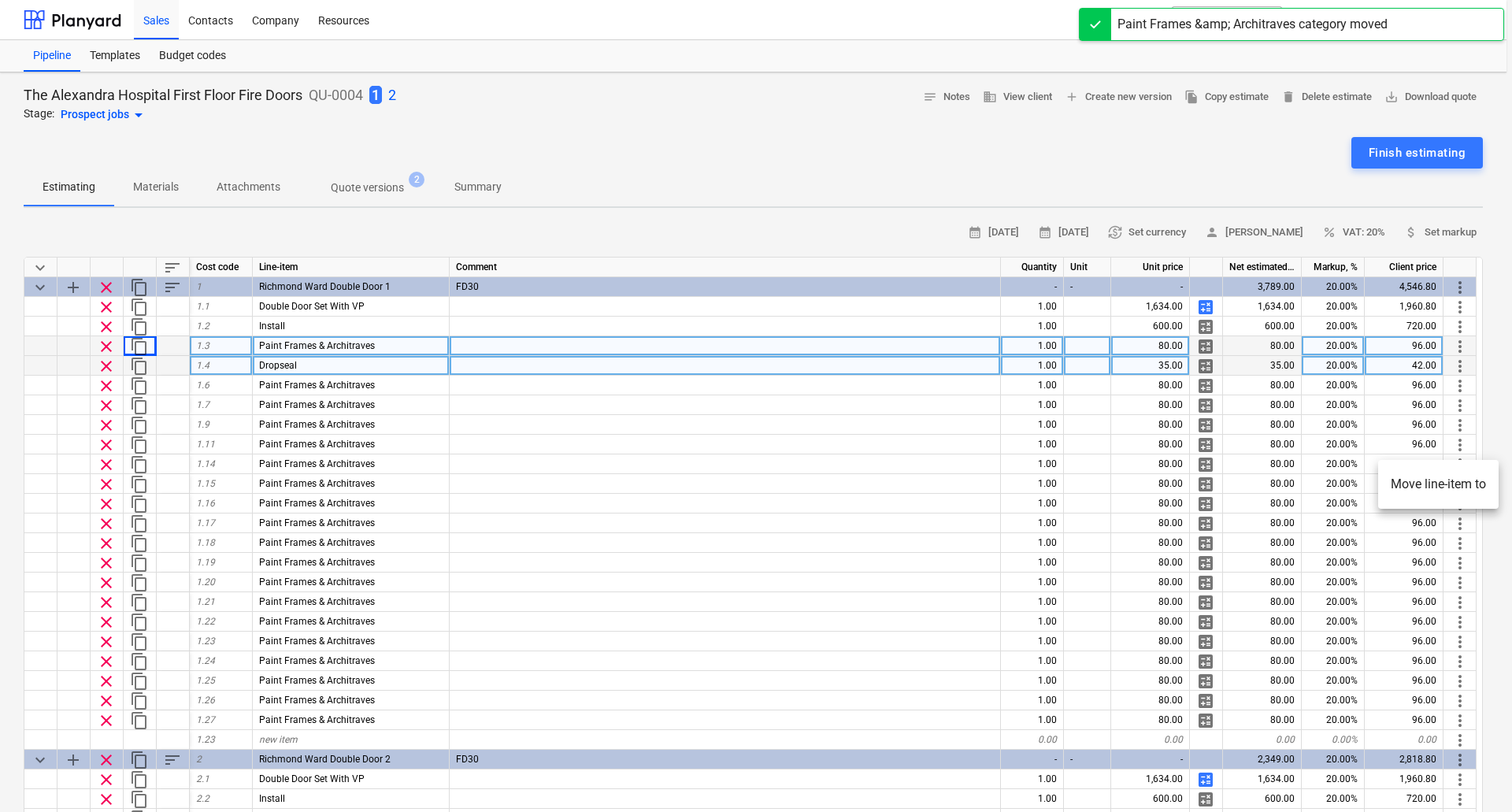
click at [1421, 481] on li "Move line-item to" at bounding box center [1438, 484] width 120 height 36
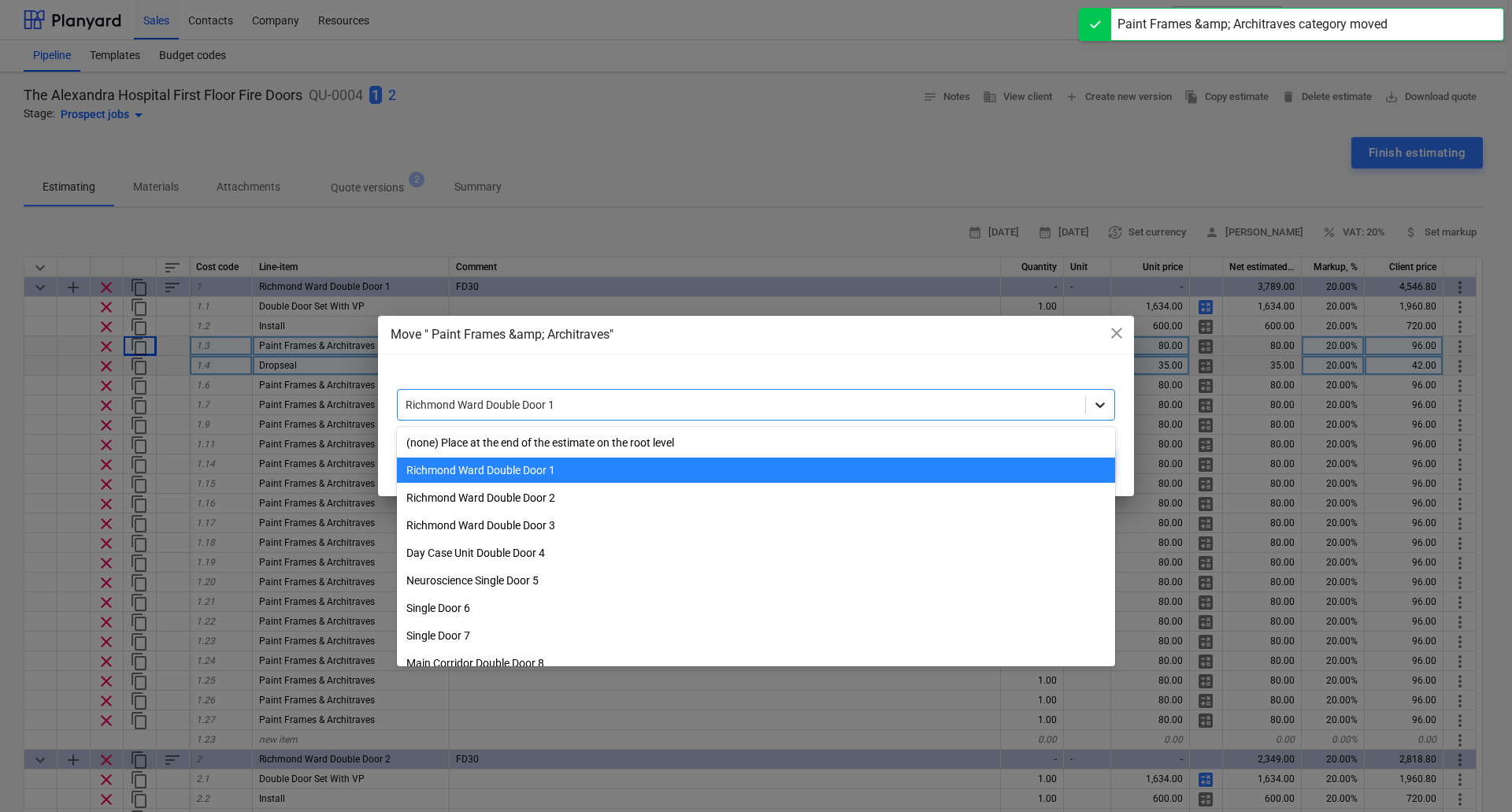
click at [1091, 413] on div at bounding box center [1099, 405] width 29 height 29
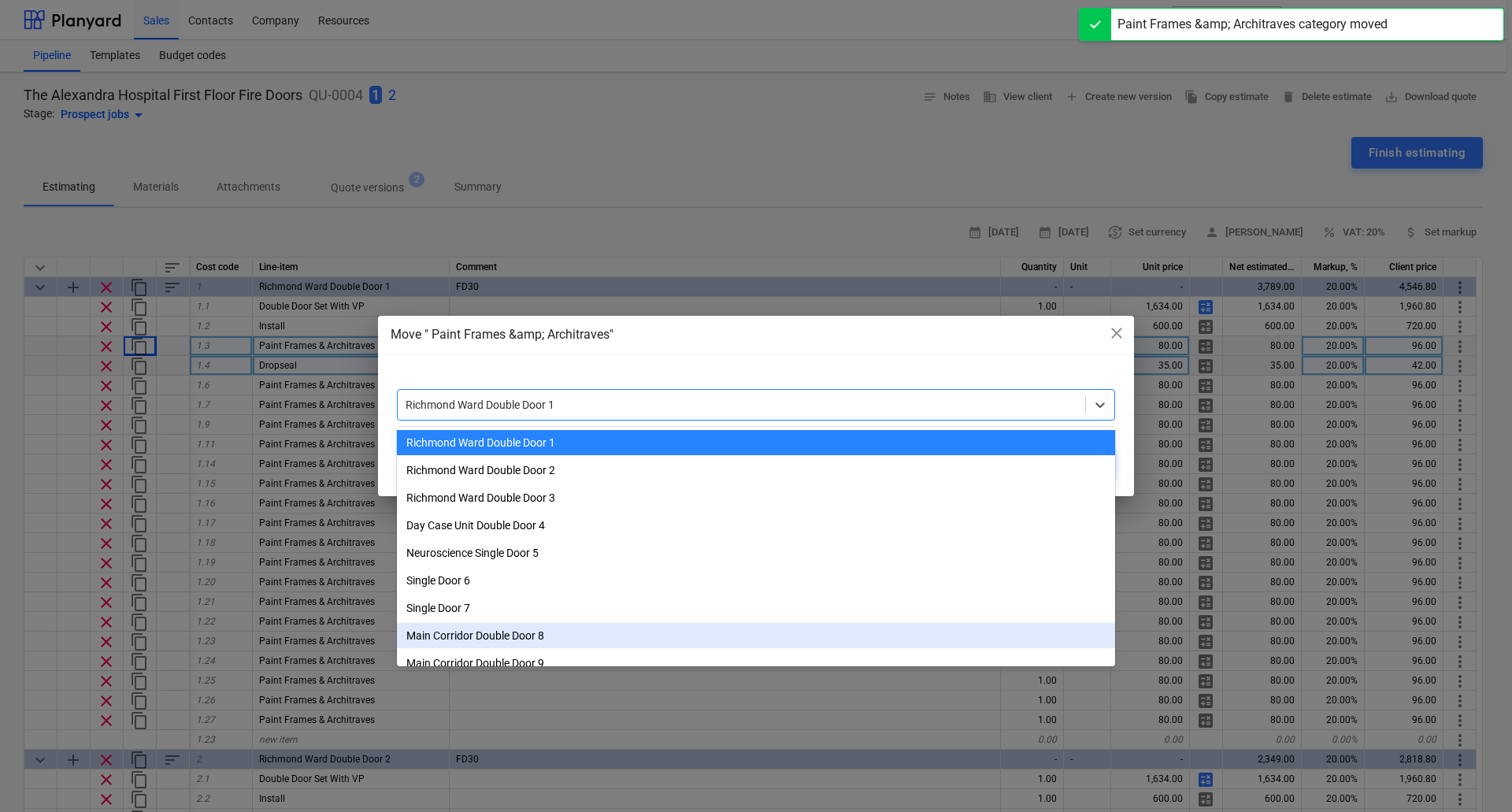
click at [669, 633] on div "Main Corridor Double Door 8" at bounding box center [756, 635] width 718 height 25
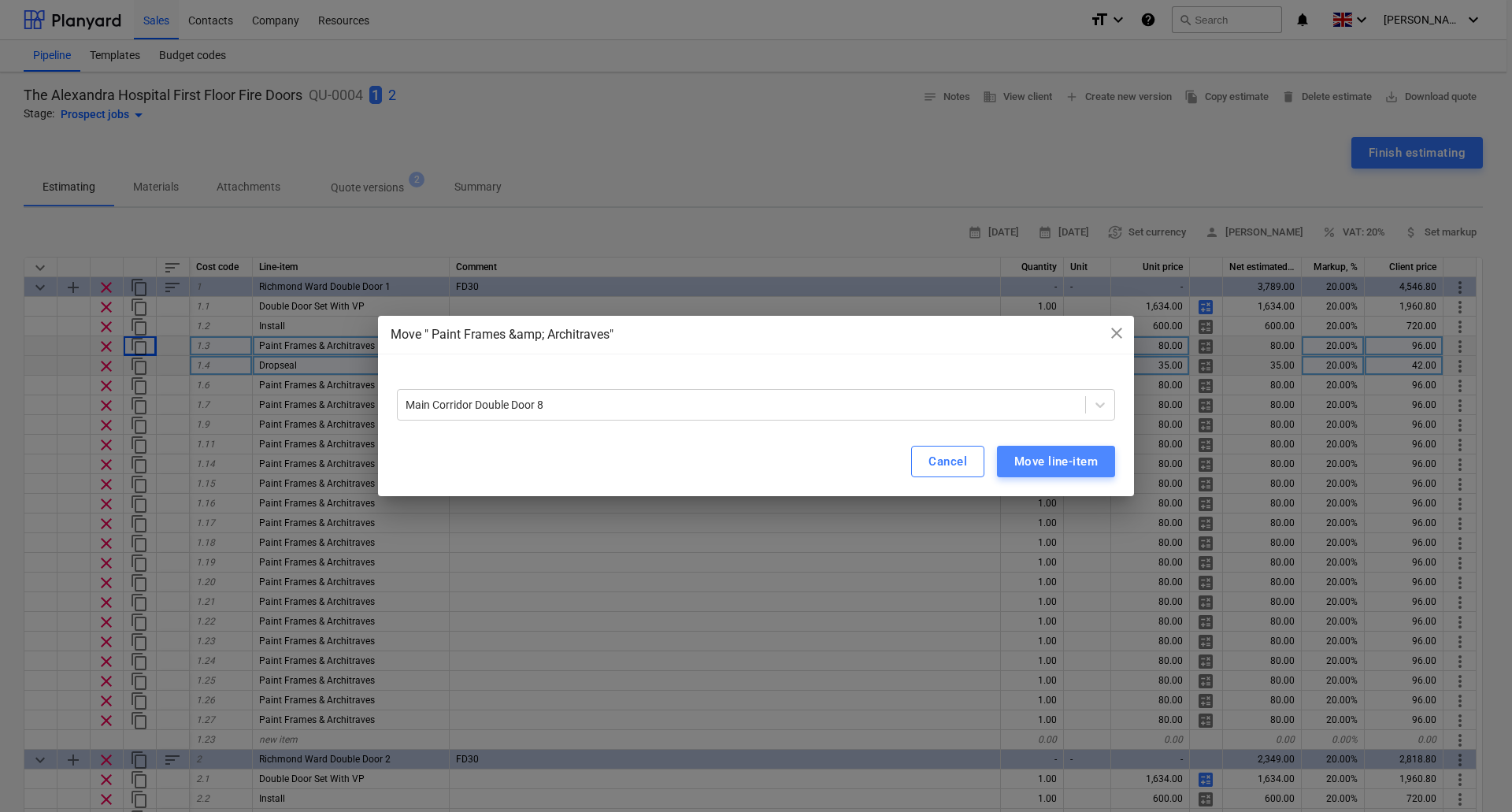
click at [1076, 463] on div "Move line-item" at bounding box center [1056, 461] width 83 height 20
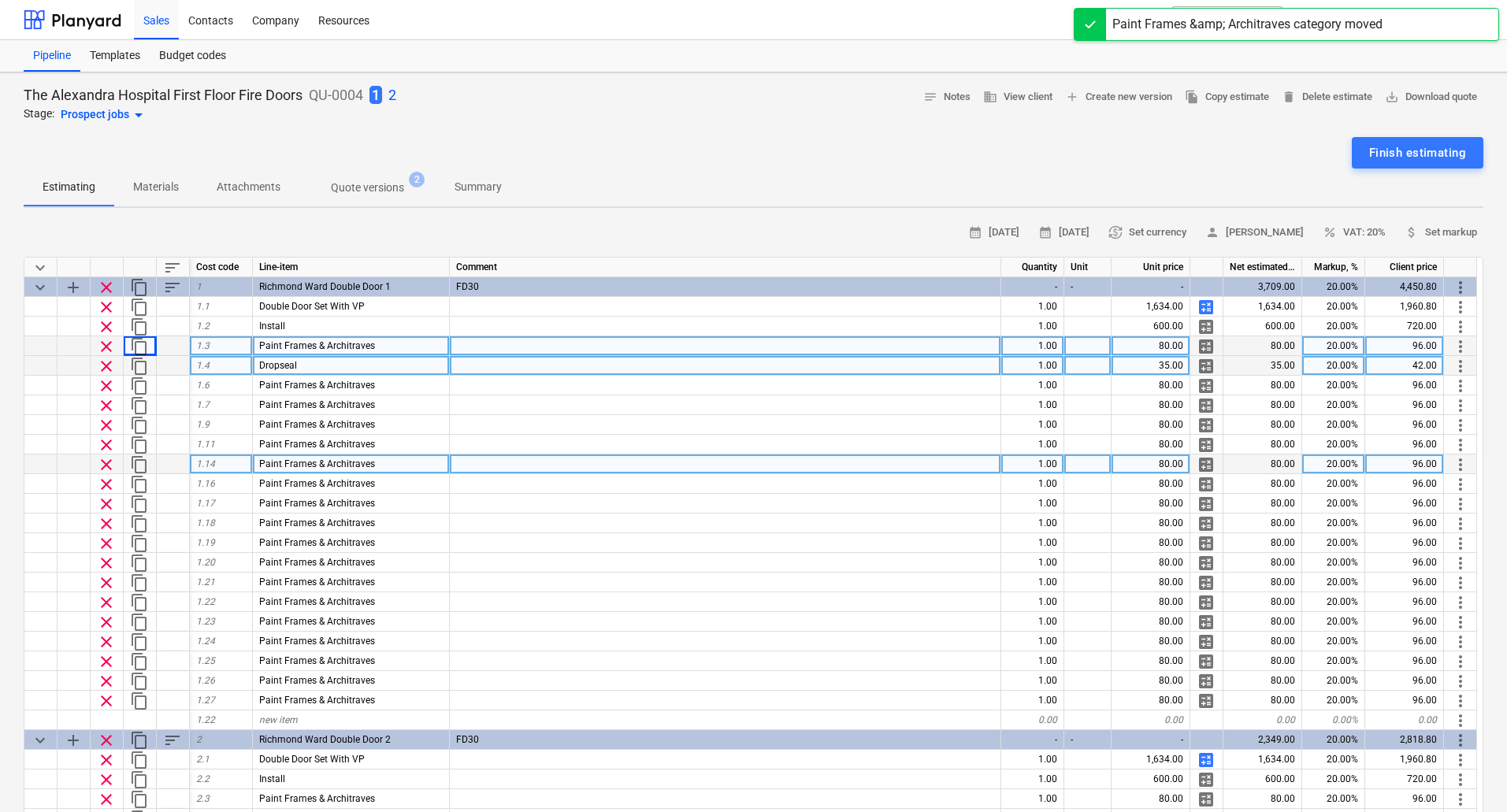
click at [1457, 462] on span "more_vert" at bounding box center [1460, 465] width 18 height 18
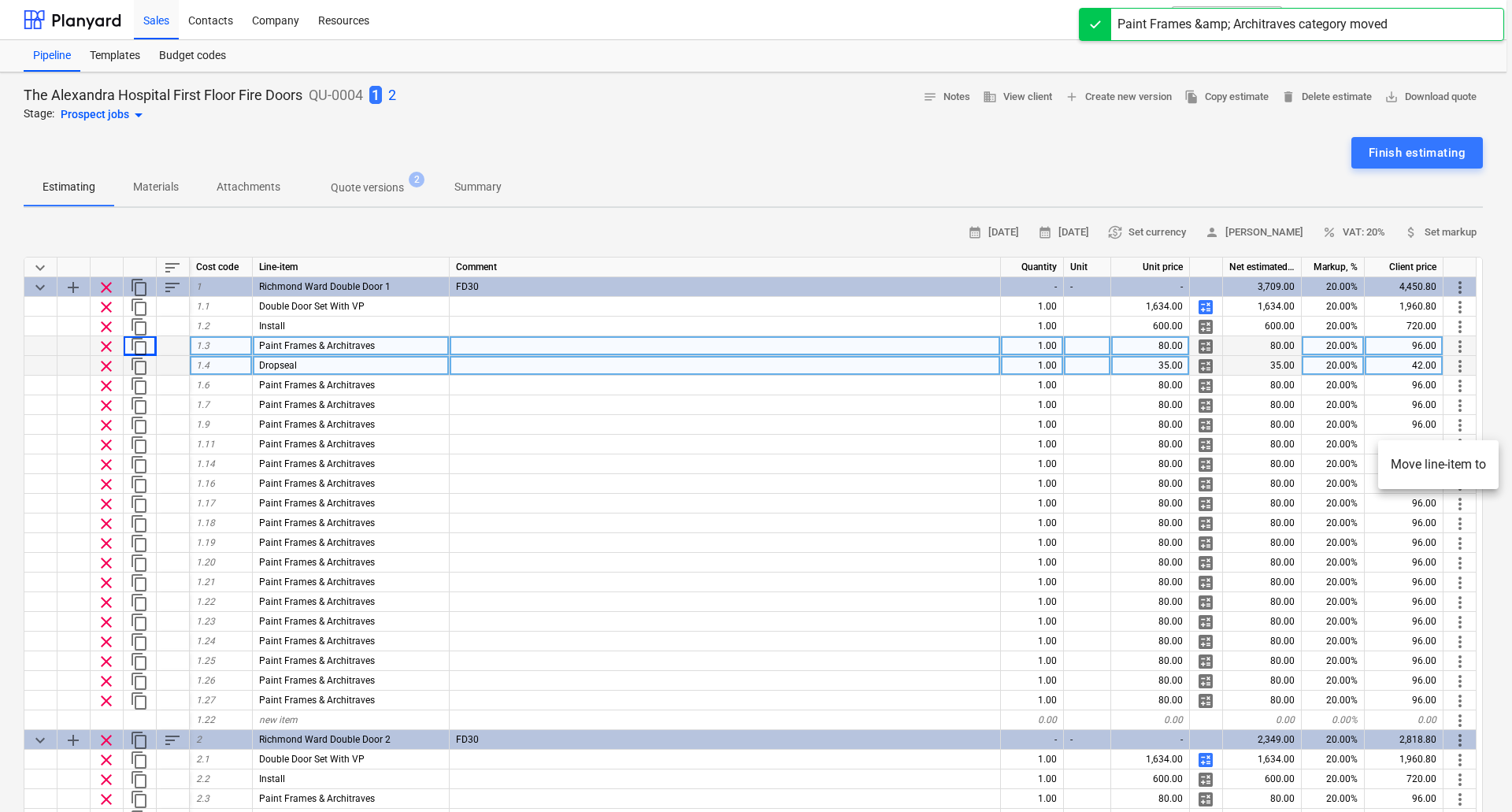
click at [1441, 465] on li "Move line-item to" at bounding box center [1438, 464] width 120 height 36
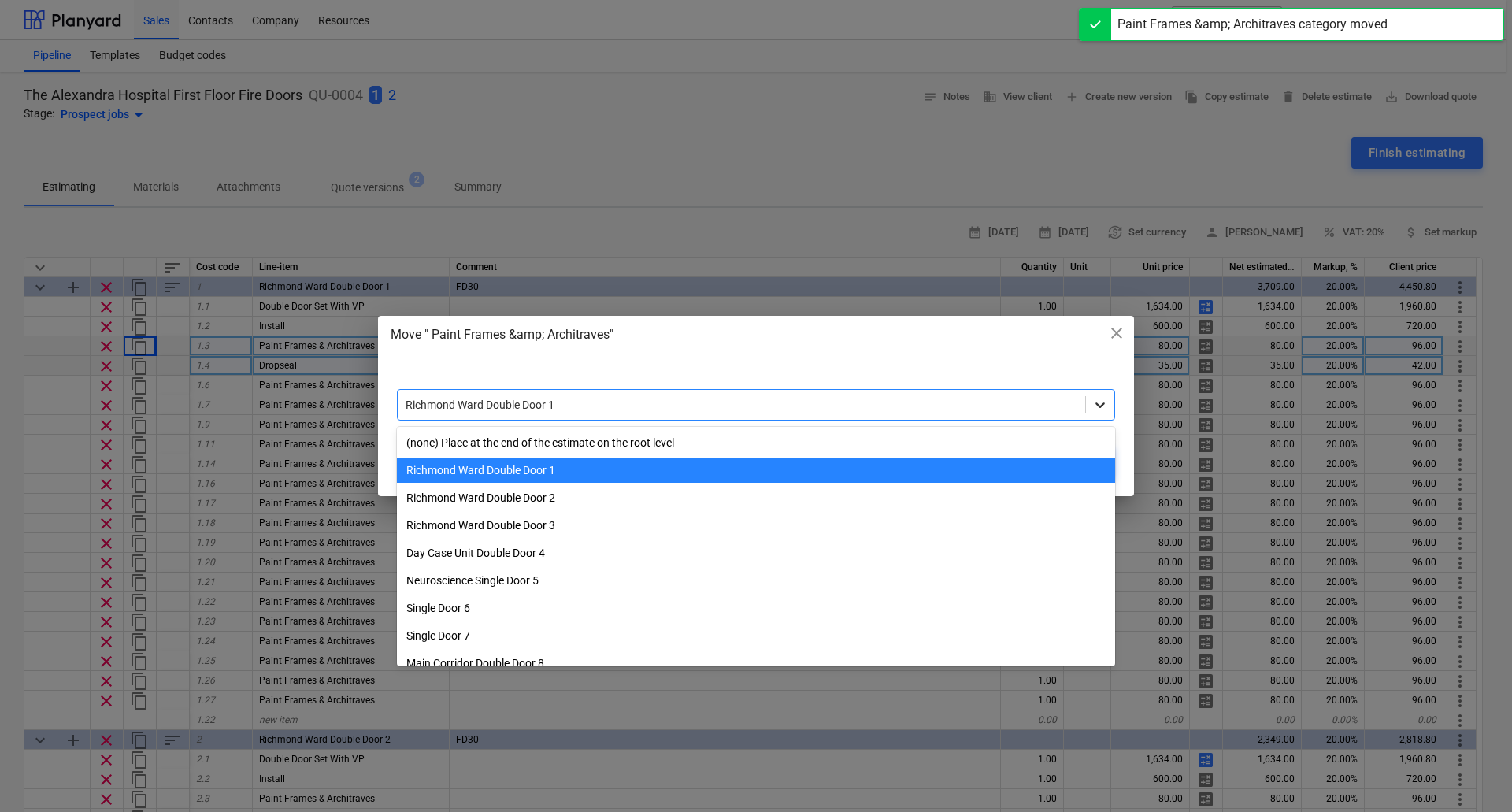
click at [1104, 403] on icon at bounding box center [1099, 405] width 16 height 16
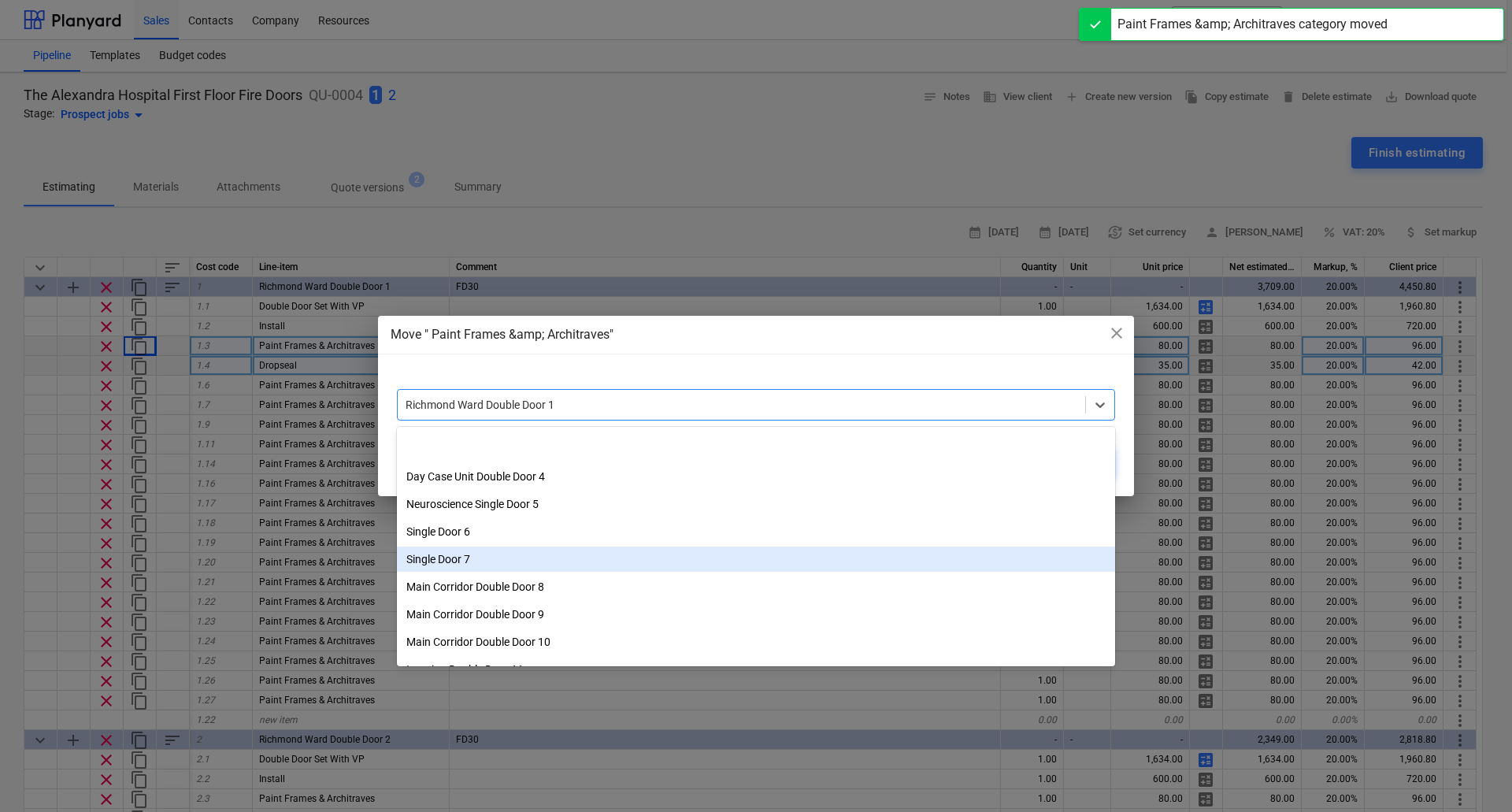
scroll to position [185, 0]
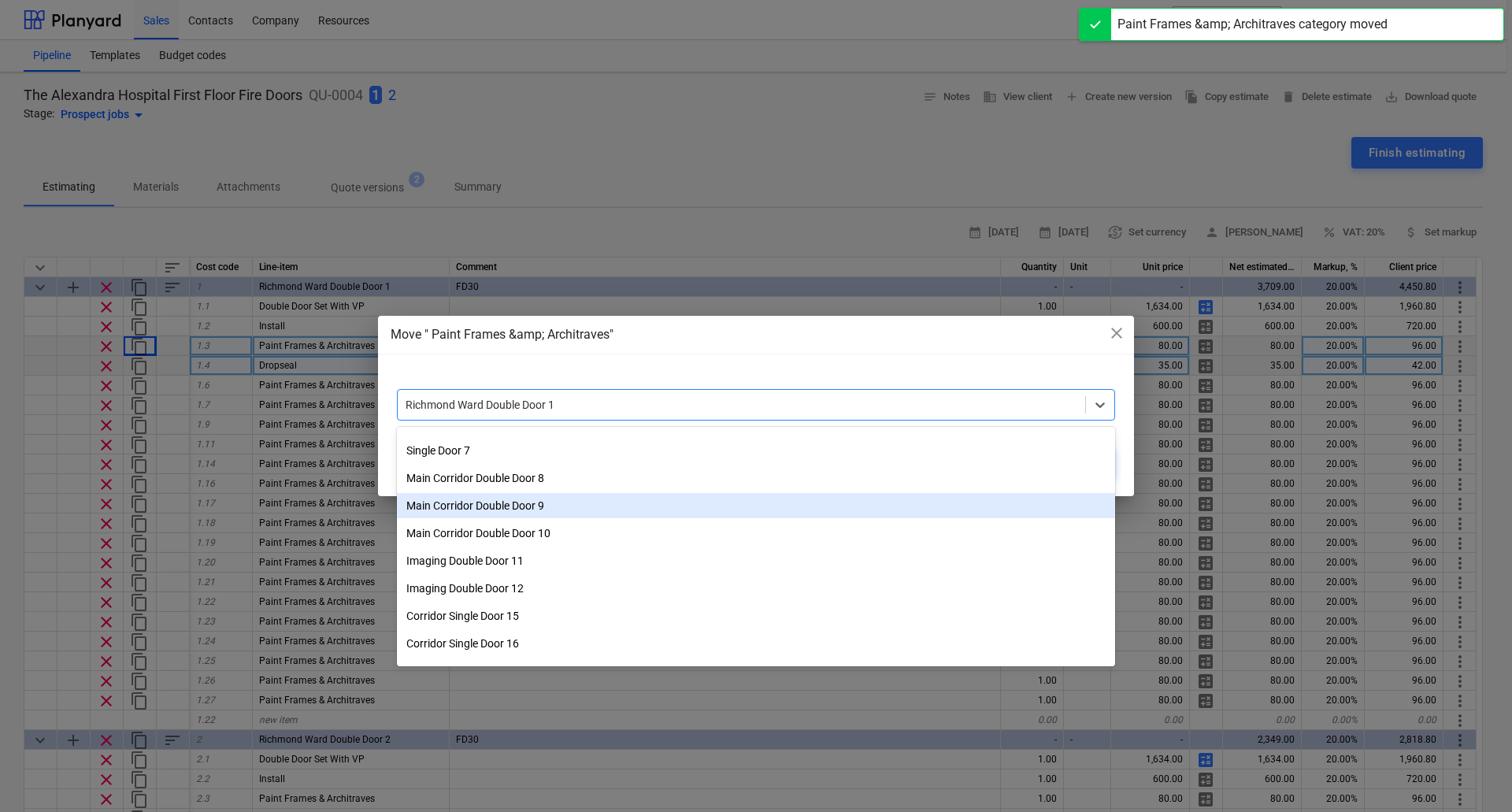
click at [550, 504] on div "Main Corridor Double Door 9" at bounding box center [756, 505] width 718 height 25
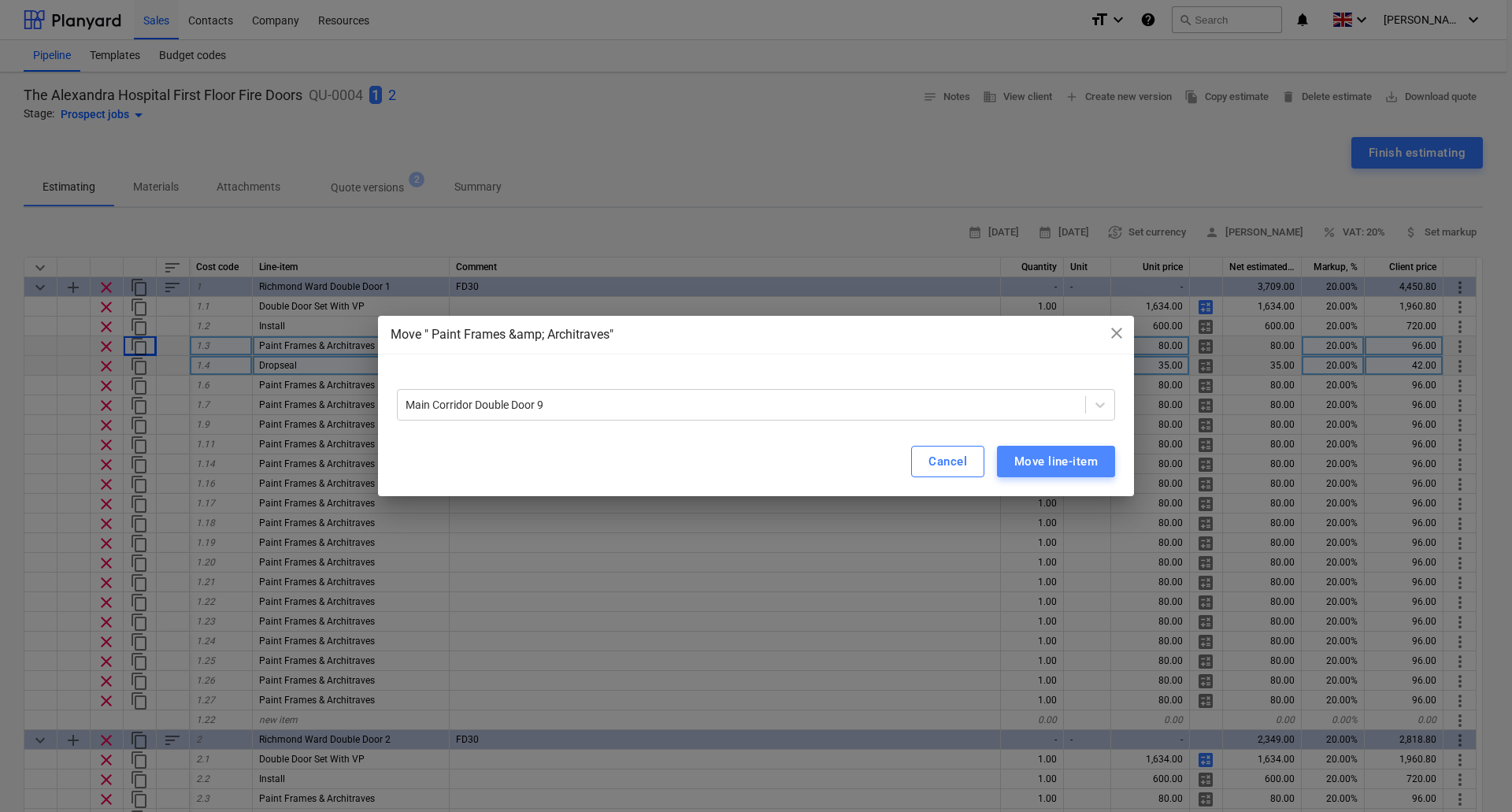
click at [1058, 456] on div "Move line-item" at bounding box center [1056, 461] width 83 height 20
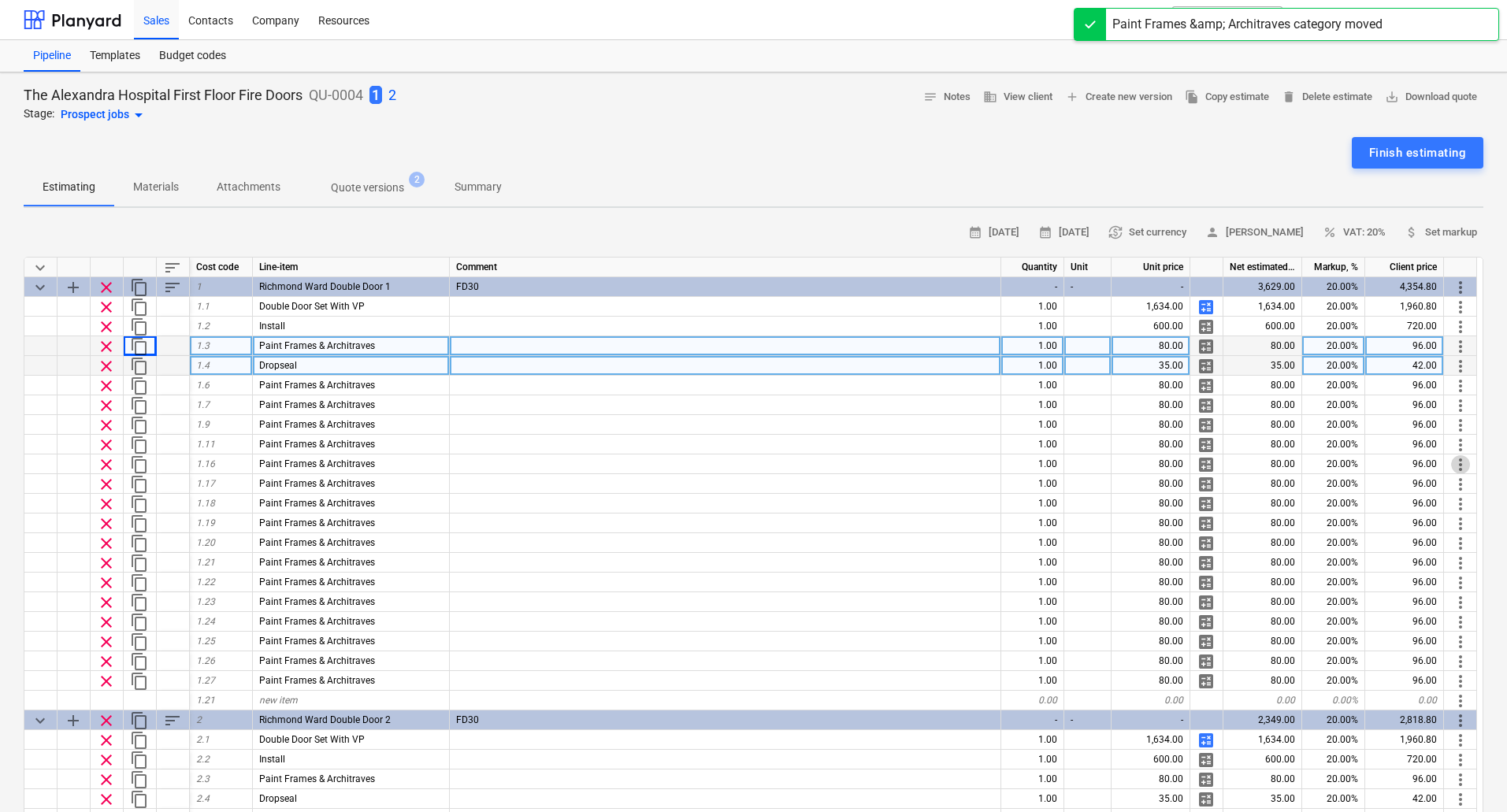
click at [1460, 462] on span "more_vert" at bounding box center [1460, 465] width 18 height 18
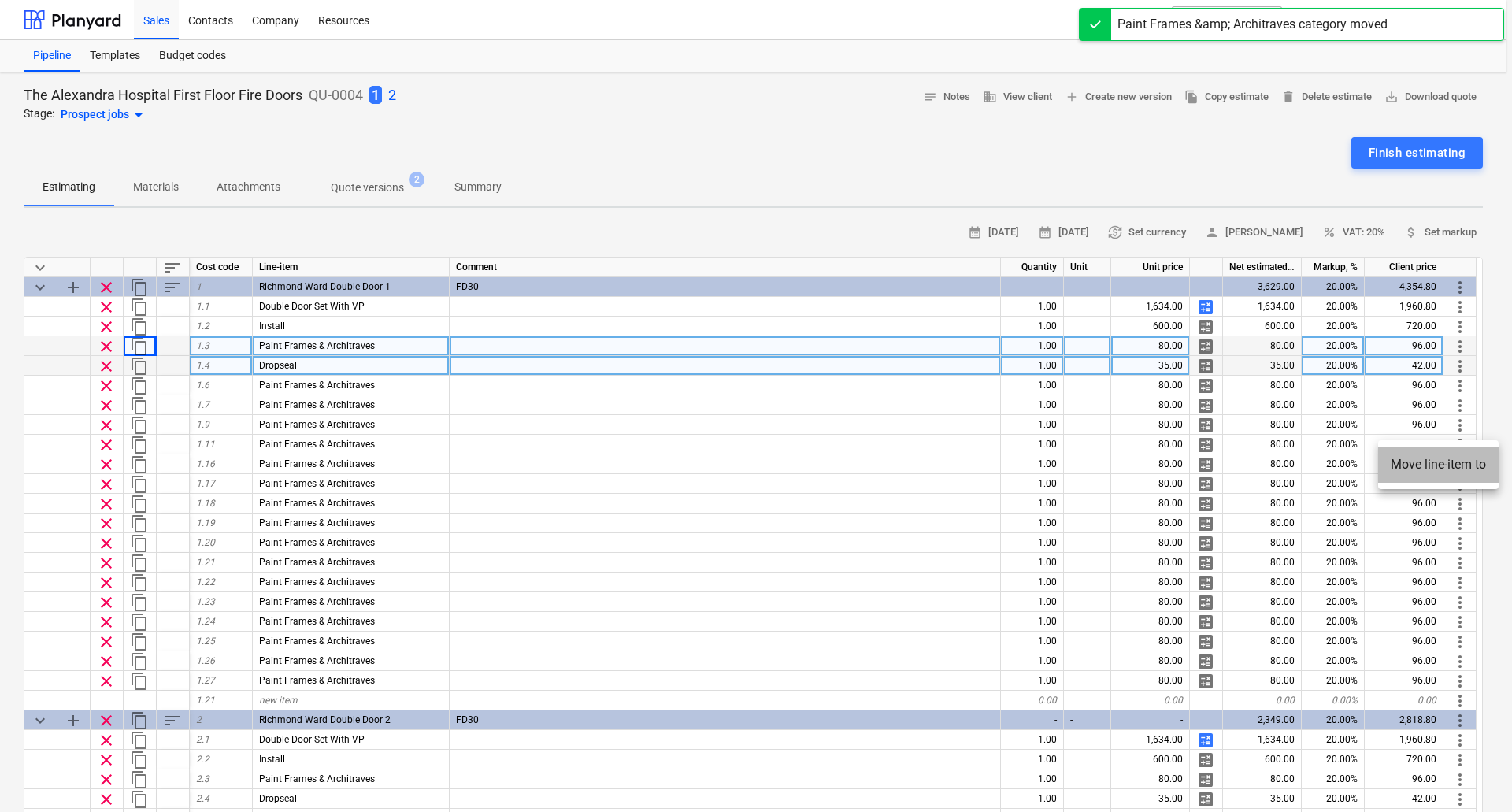
click at [1464, 458] on li "Move line-item to" at bounding box center [1438, 464] width 120 height 36
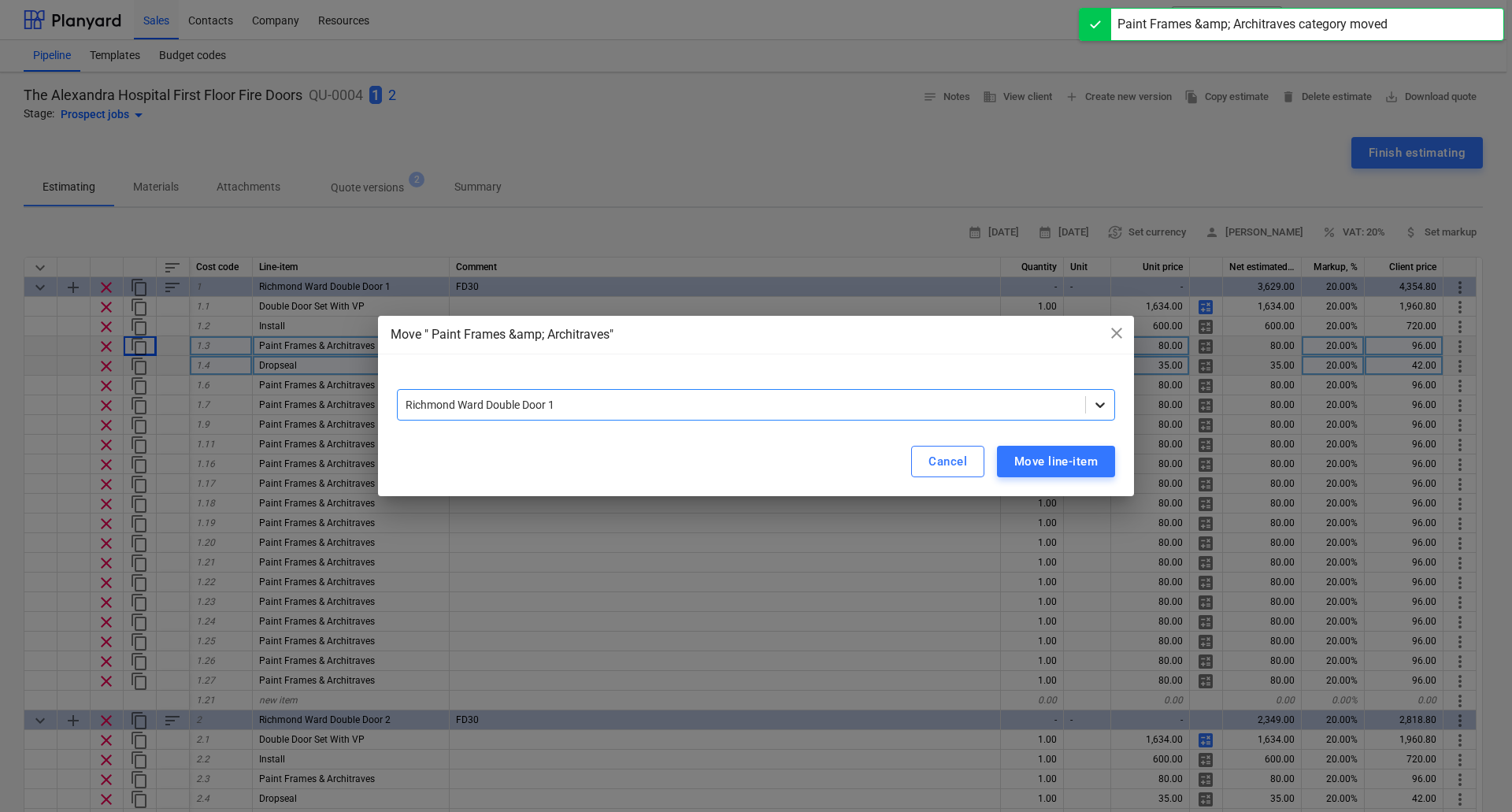
click at [1097, 403] on icon at bounding box center [1099, 405] width 16 height 16
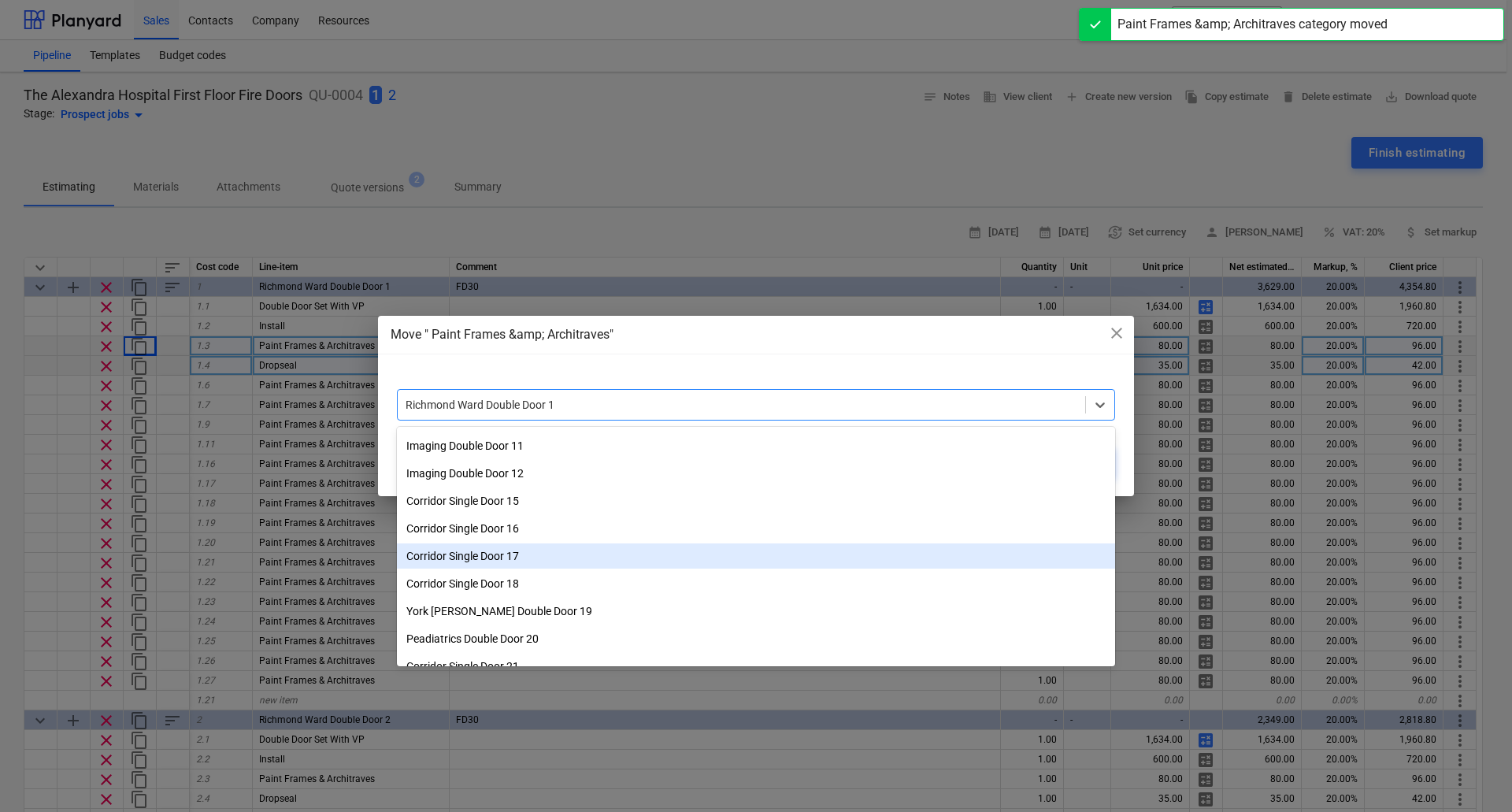
scroll to position [264, 0]
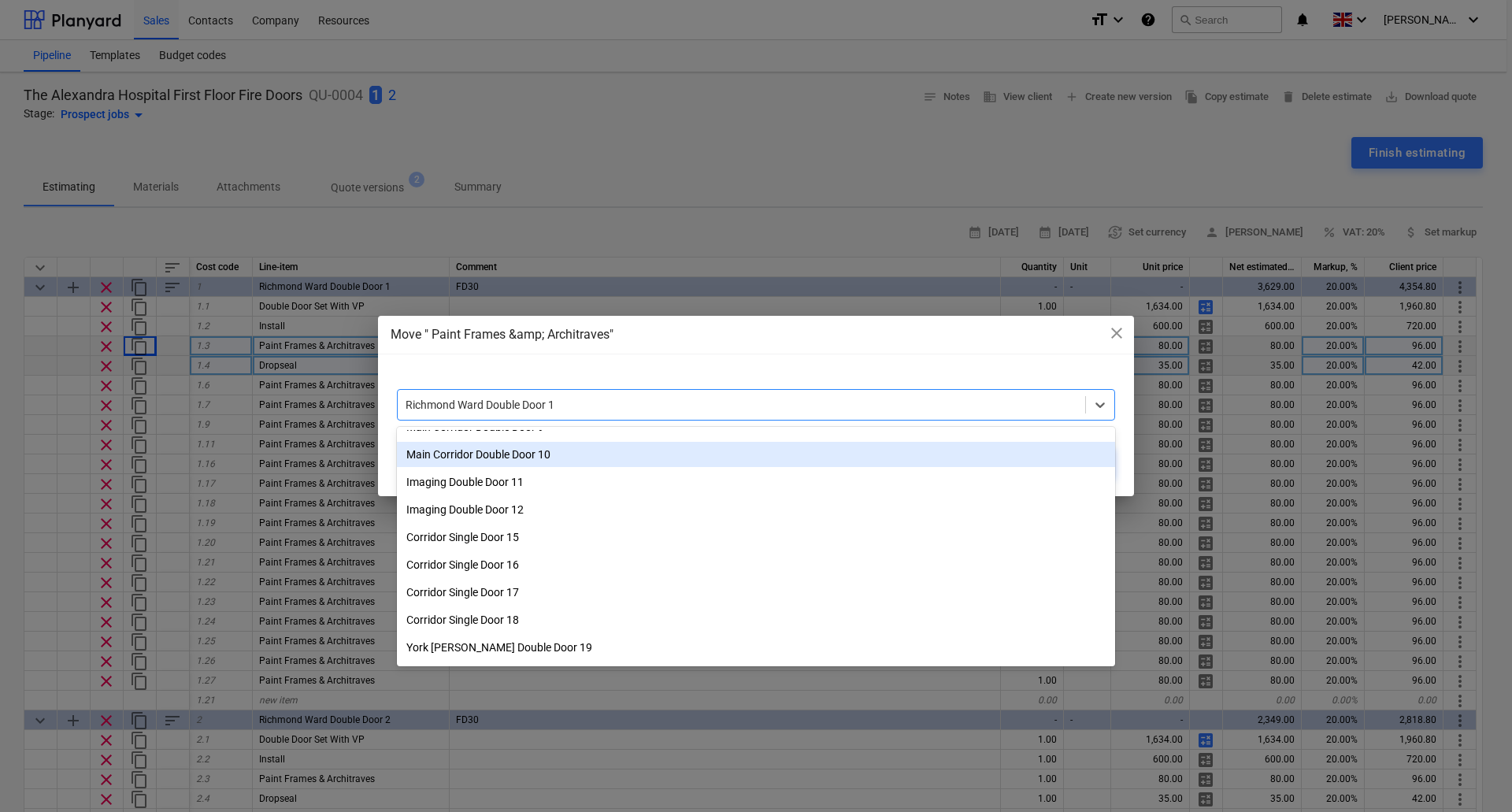
click at [550, 456] on div "Main Corridor Double Door 10" at bounding box center [756, 454] width 718 height 25
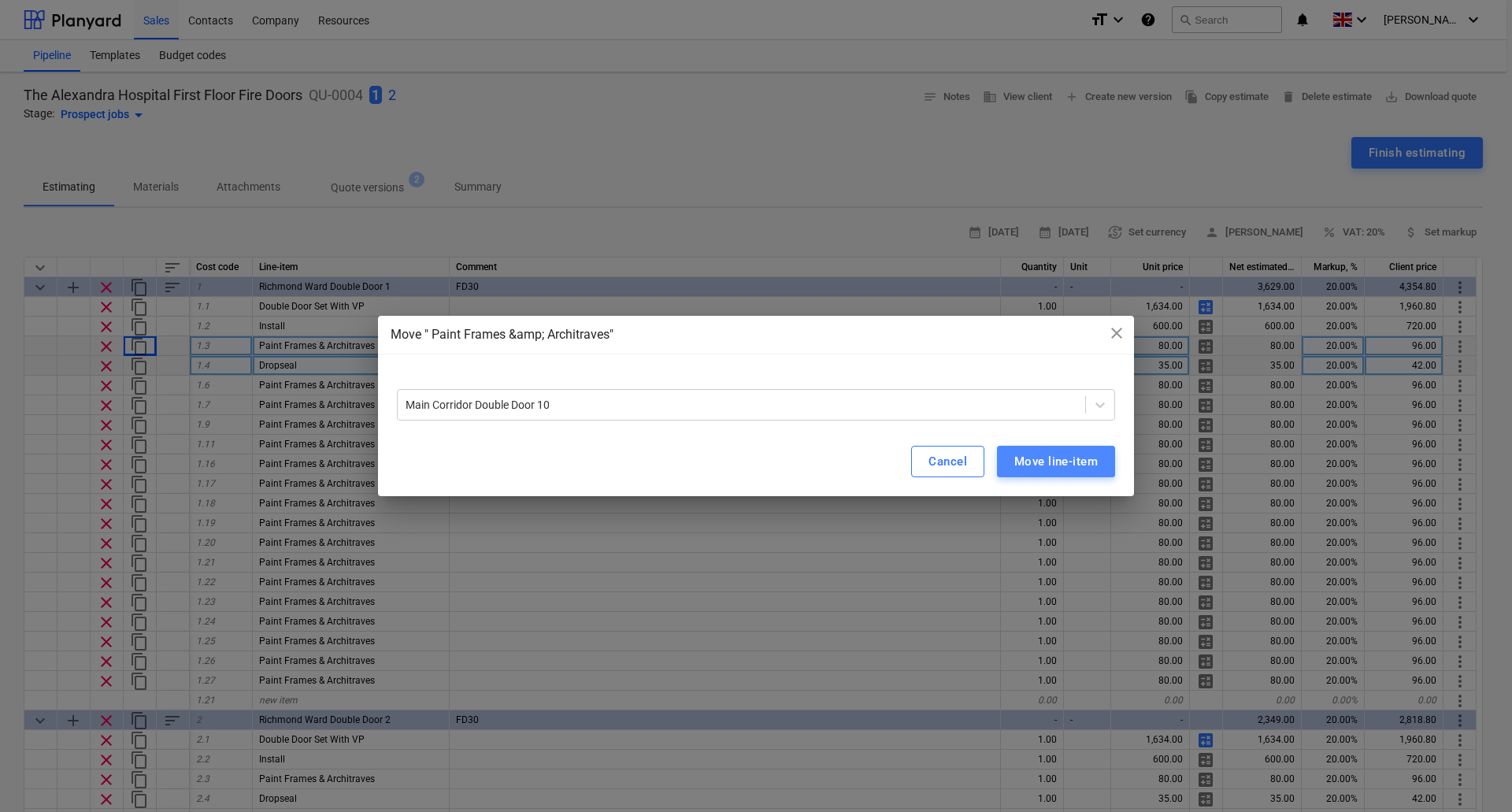
click at [1042, 454] on div "Move line-item" at bounding box center [1056, 461] width 83 height 20
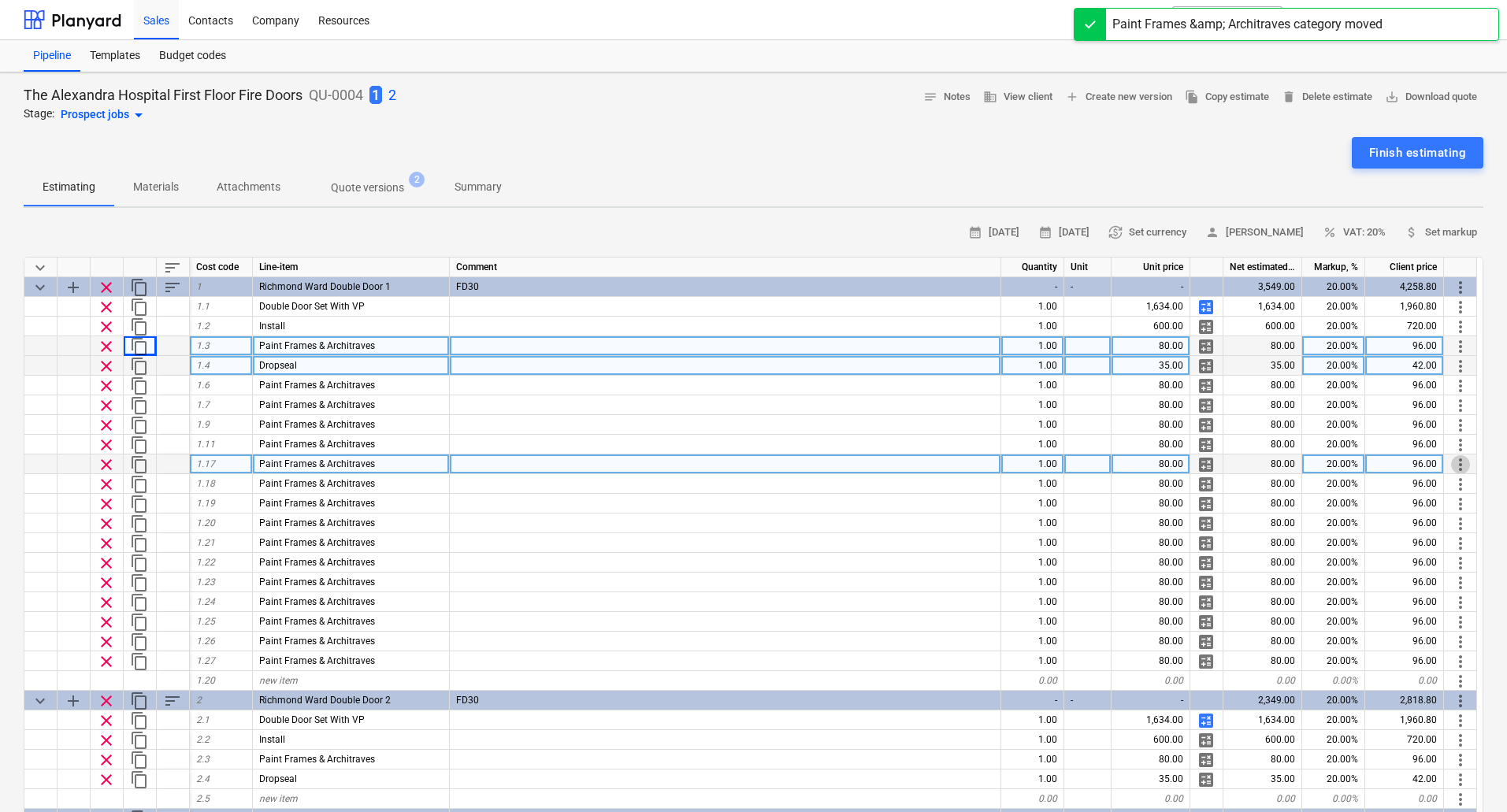
click at [1461, 466] on span "more_vert" at bounding box center [1460, 465] width 18 height 18
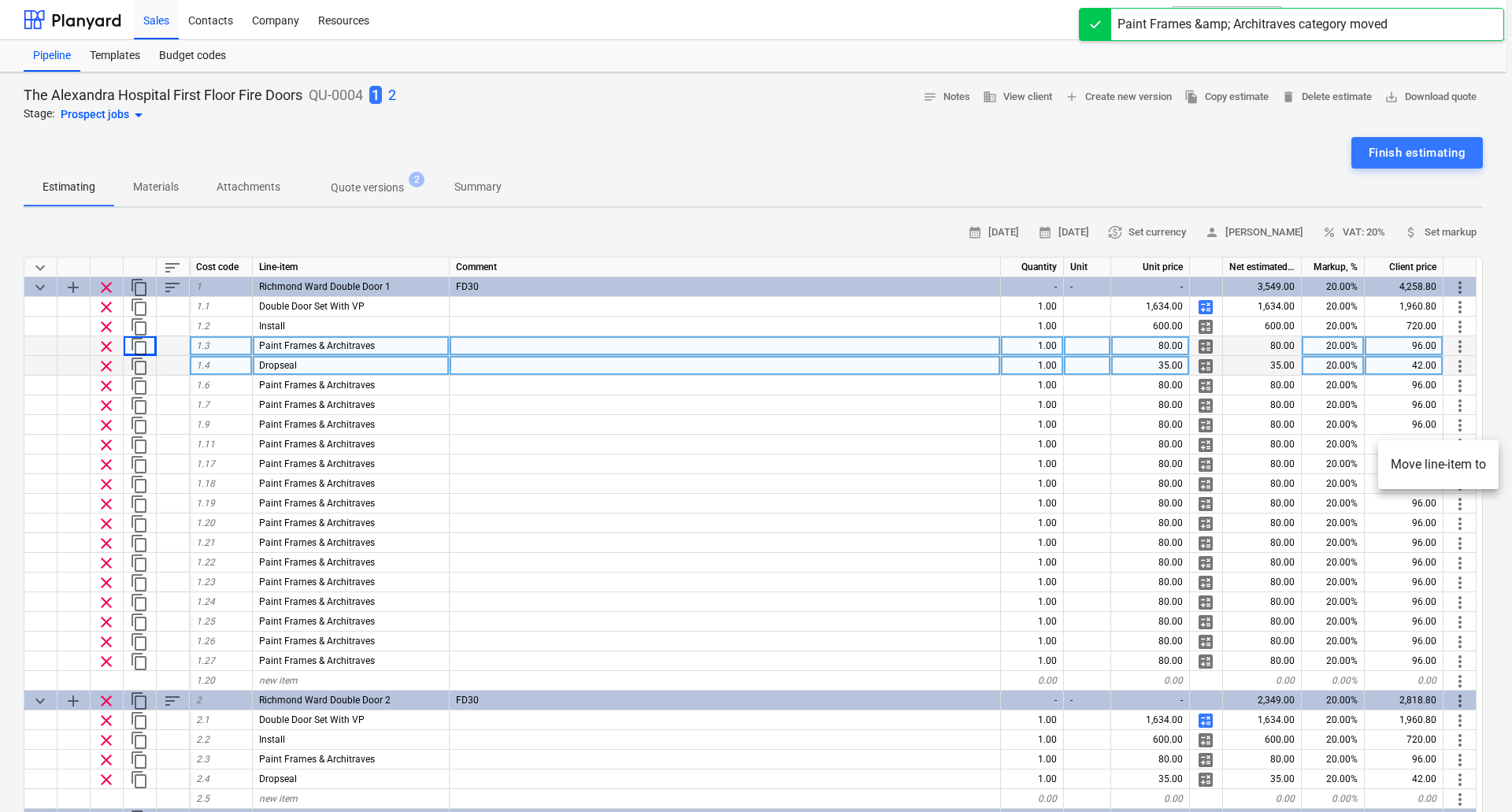
click at [1453, 465] on li "Move line-item to" at bounding box center [1438, 464] width 120 height 36
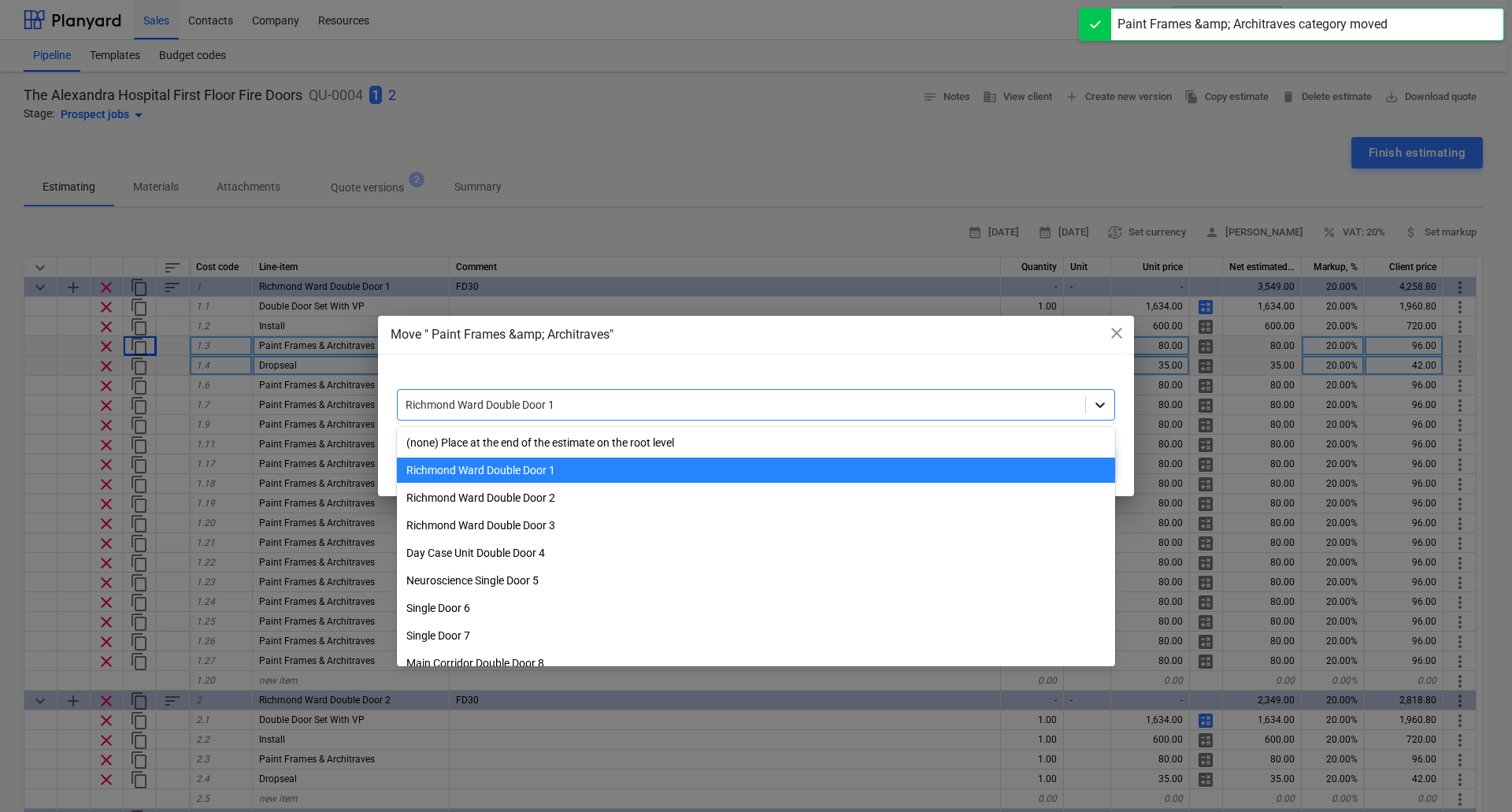
click at [1091, 406] on div at bounding box center [1099, 405] width 29 height 29
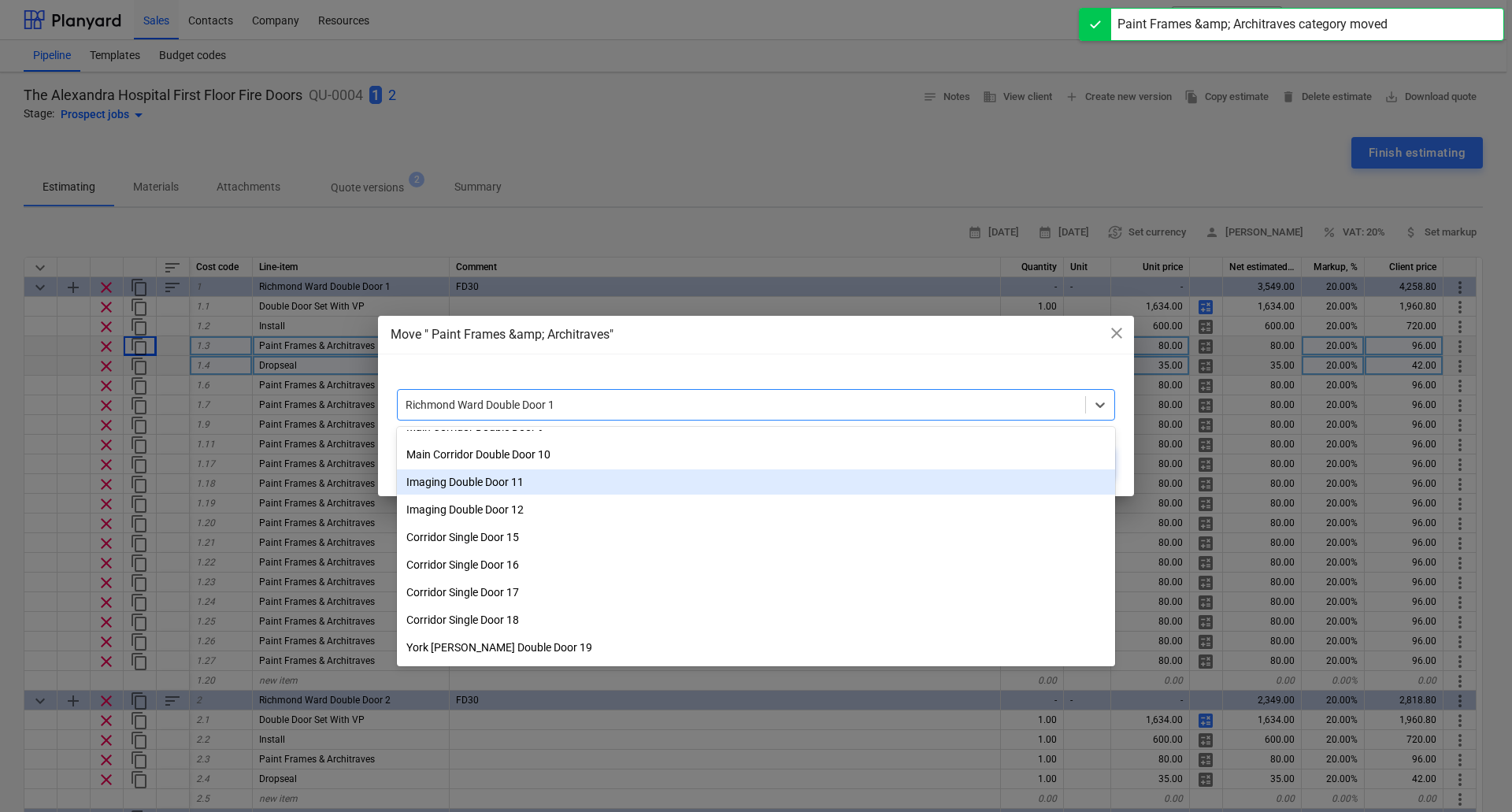
click at [524, 483] on div "Imaging Double Door 11" at bounding box center [756, 481] width 718 height 25
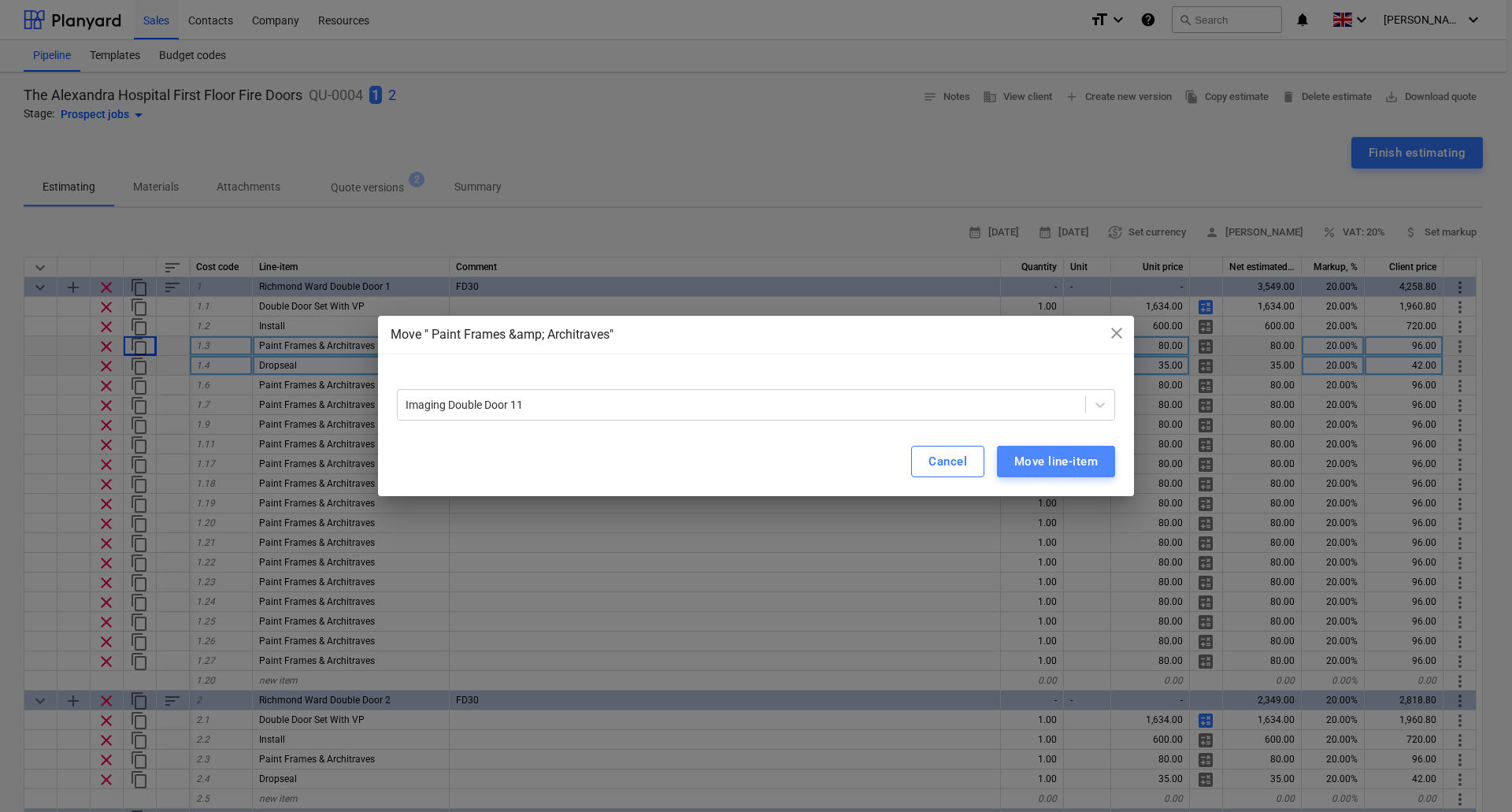
click at [1056, 464] on div "Move line-item" at bounding box center [1056, 461] width 83 height 20
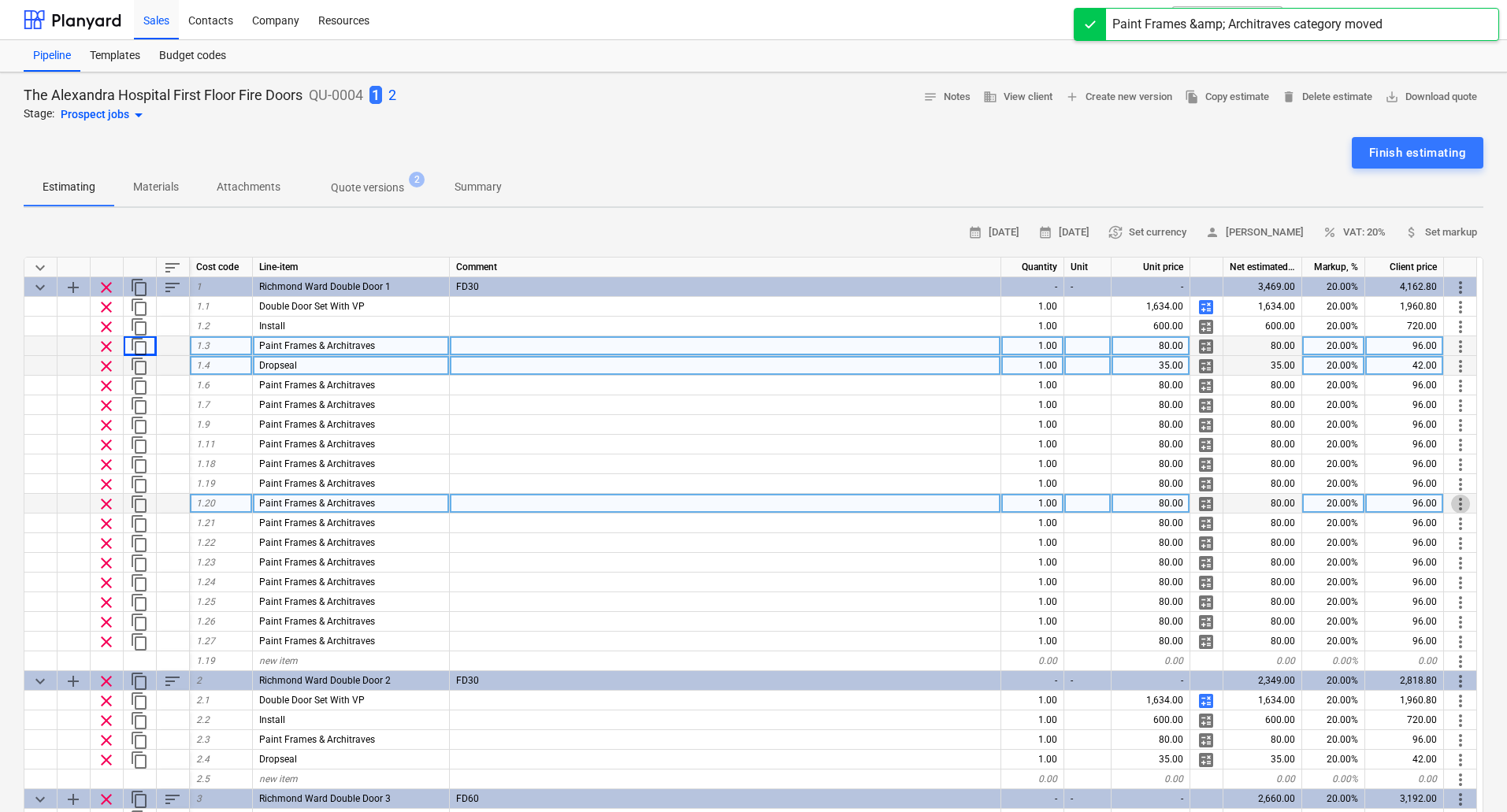
click at [1461, 501] on span "more_vert" at bounding box center [1460, 503] width 18 height 18
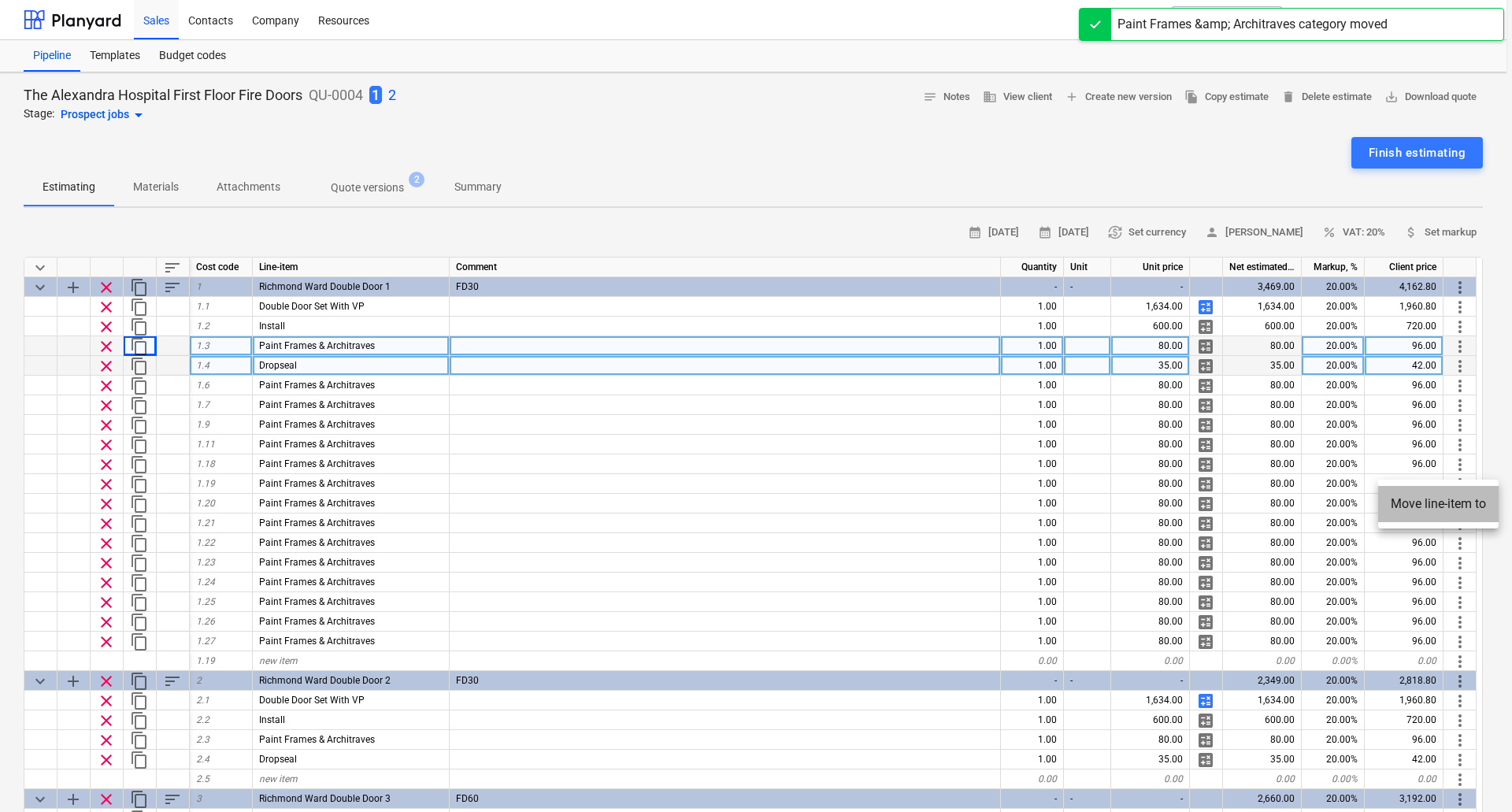
click at [1455, 503] on li "Move line-item to" at bounding box center [1438, 503] width 120 height 36
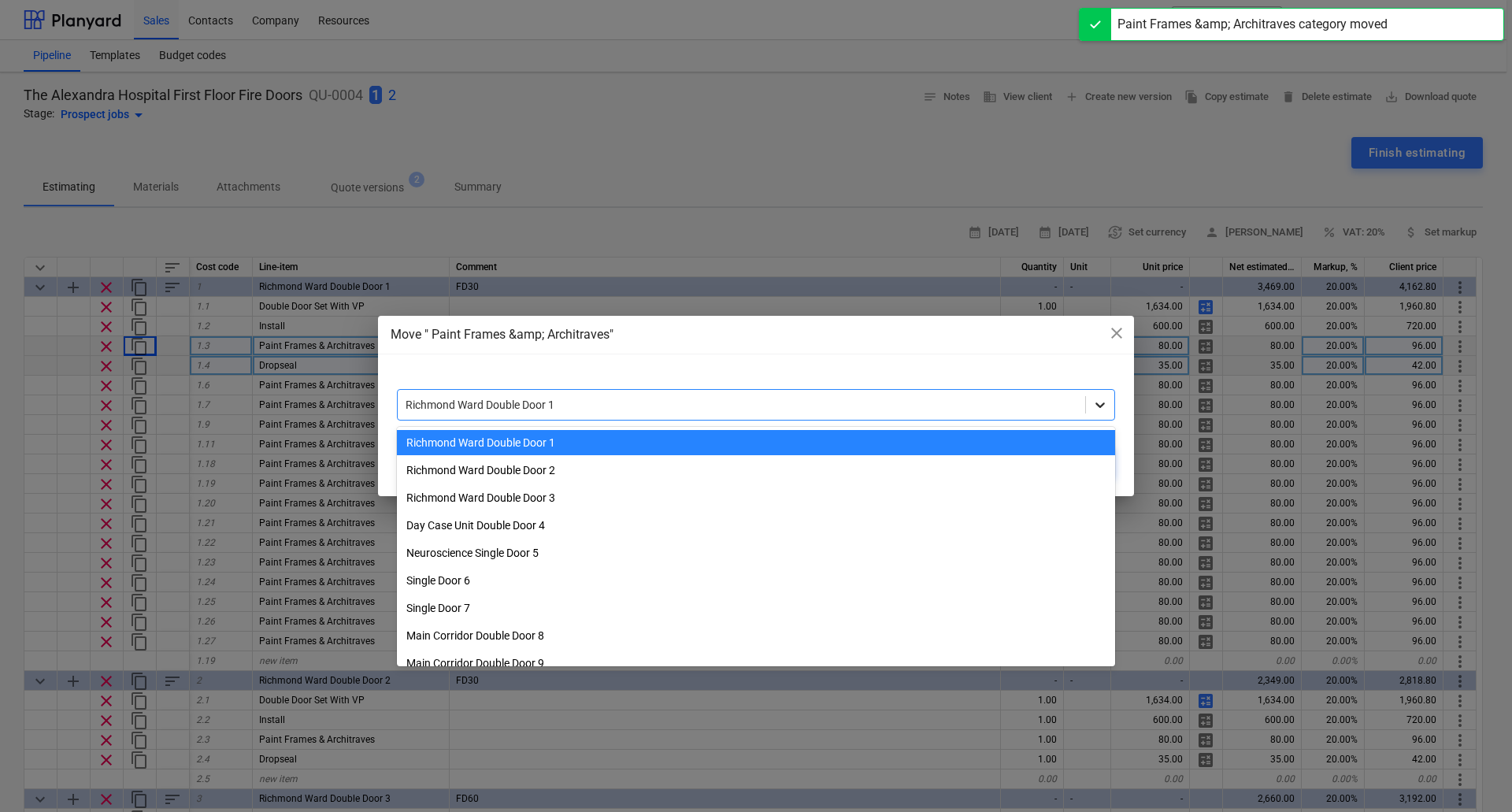
click at [1093, 404] on icon at bounding box center [1099, 405] width 16 height 16
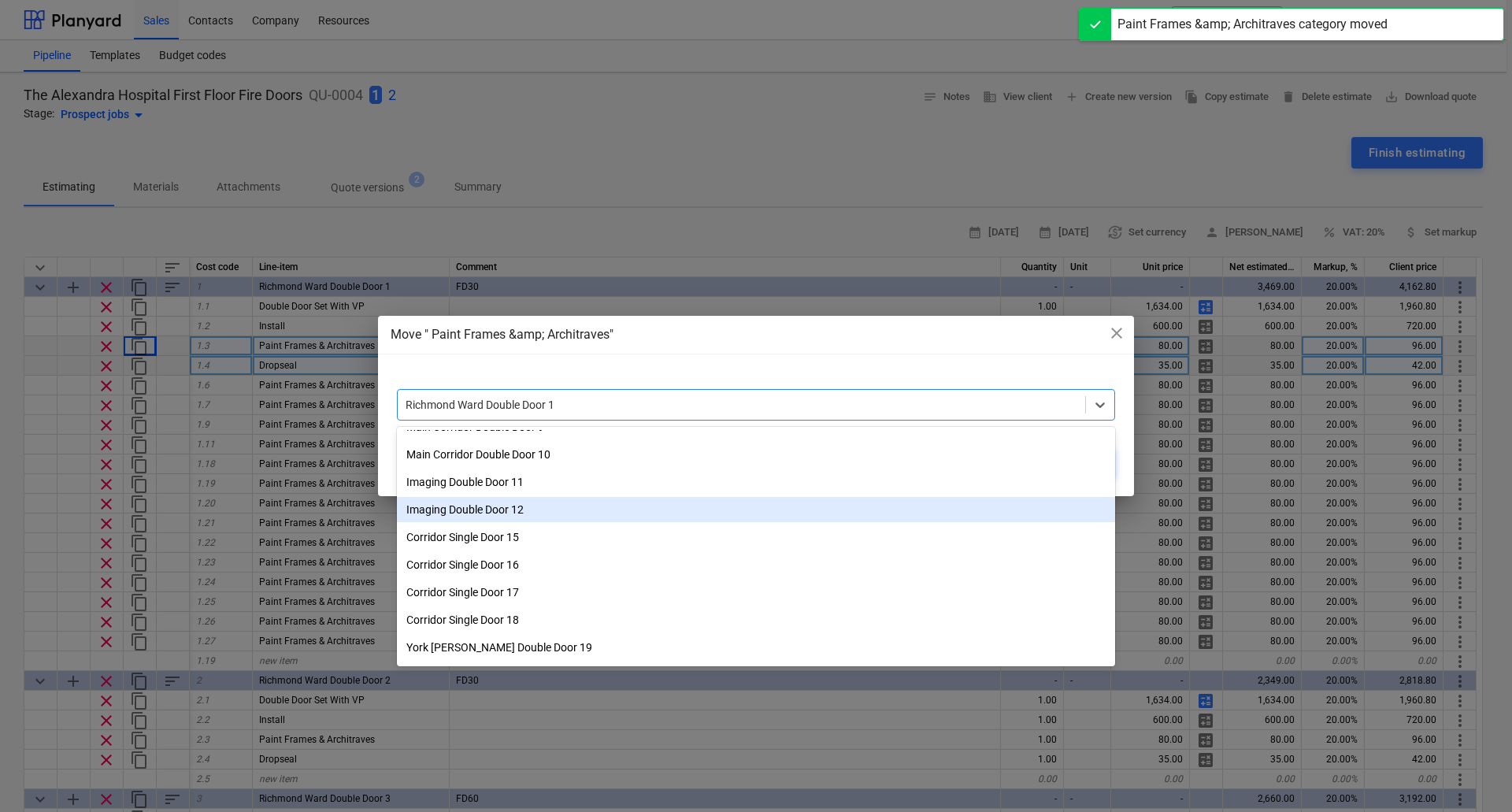
click at [534, 506] on div "Imaging Double Door 12" at bounding box center [756, 509] width 718 height 25
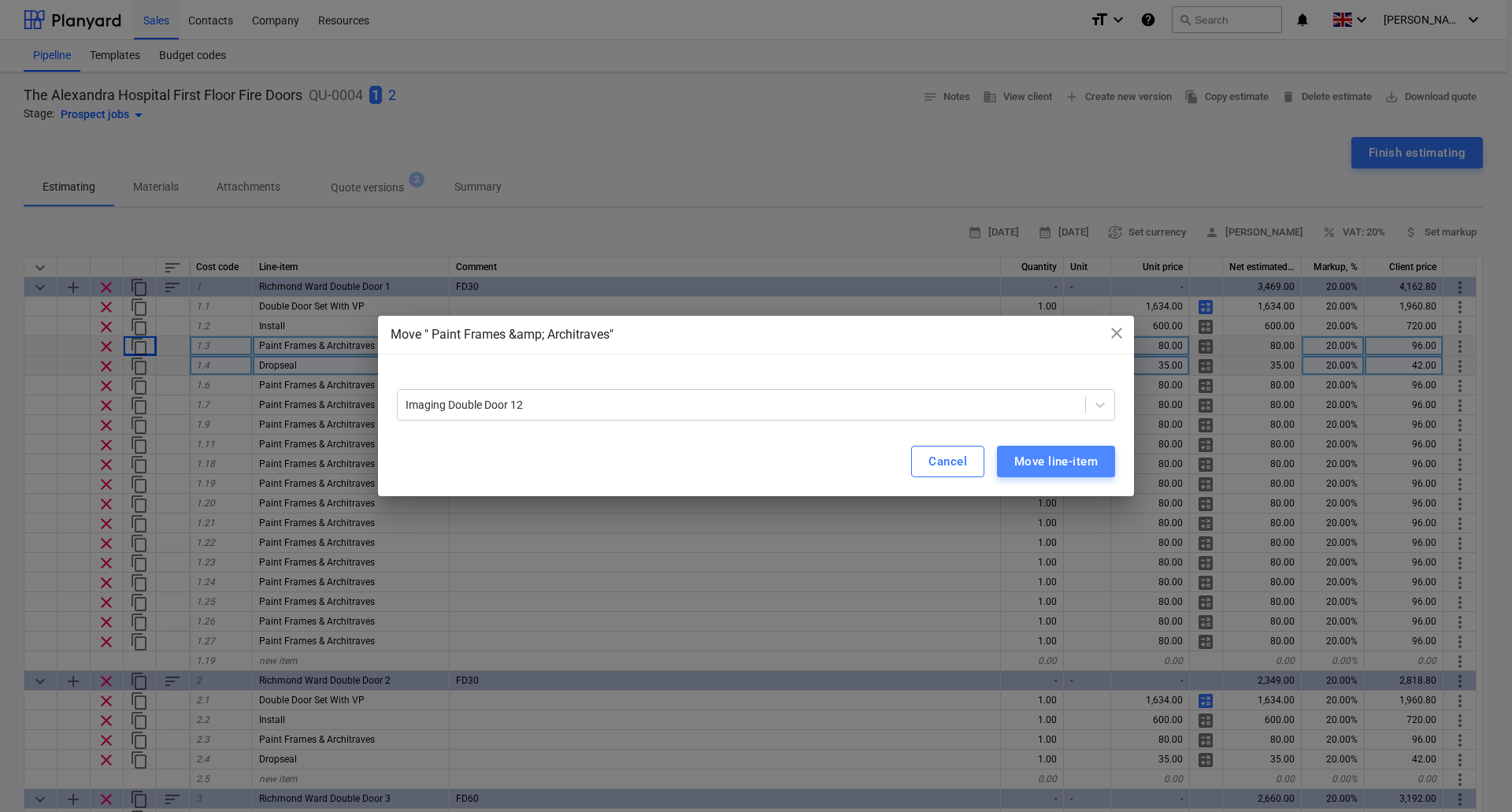
click at [1039, 460] on div "Move line-item" at bounding box center [1056, 461] width 83 height 20
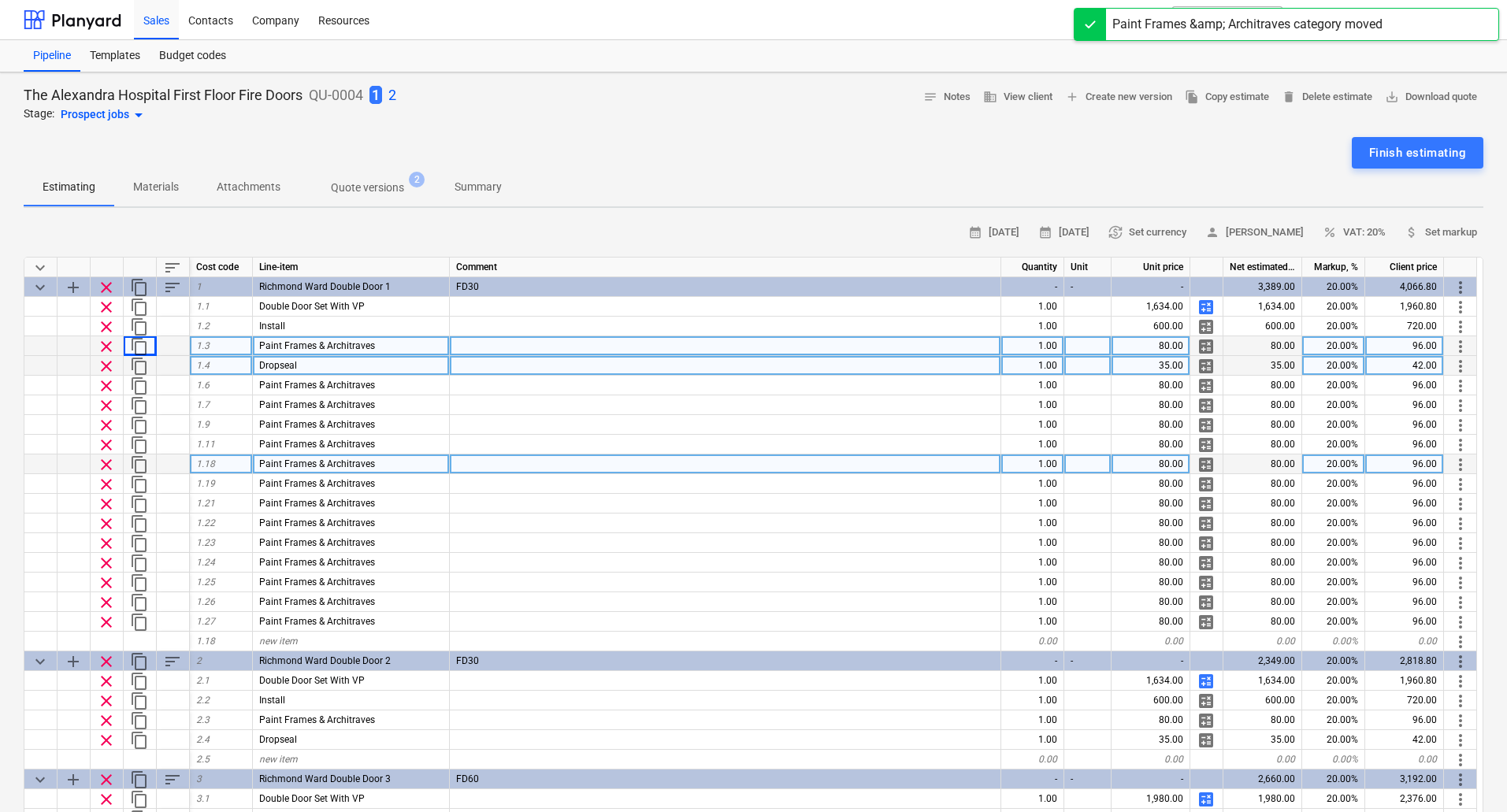
click at [1462, 468] on span "more_vert" at bounding box center [1460, 465] width 18 height 18
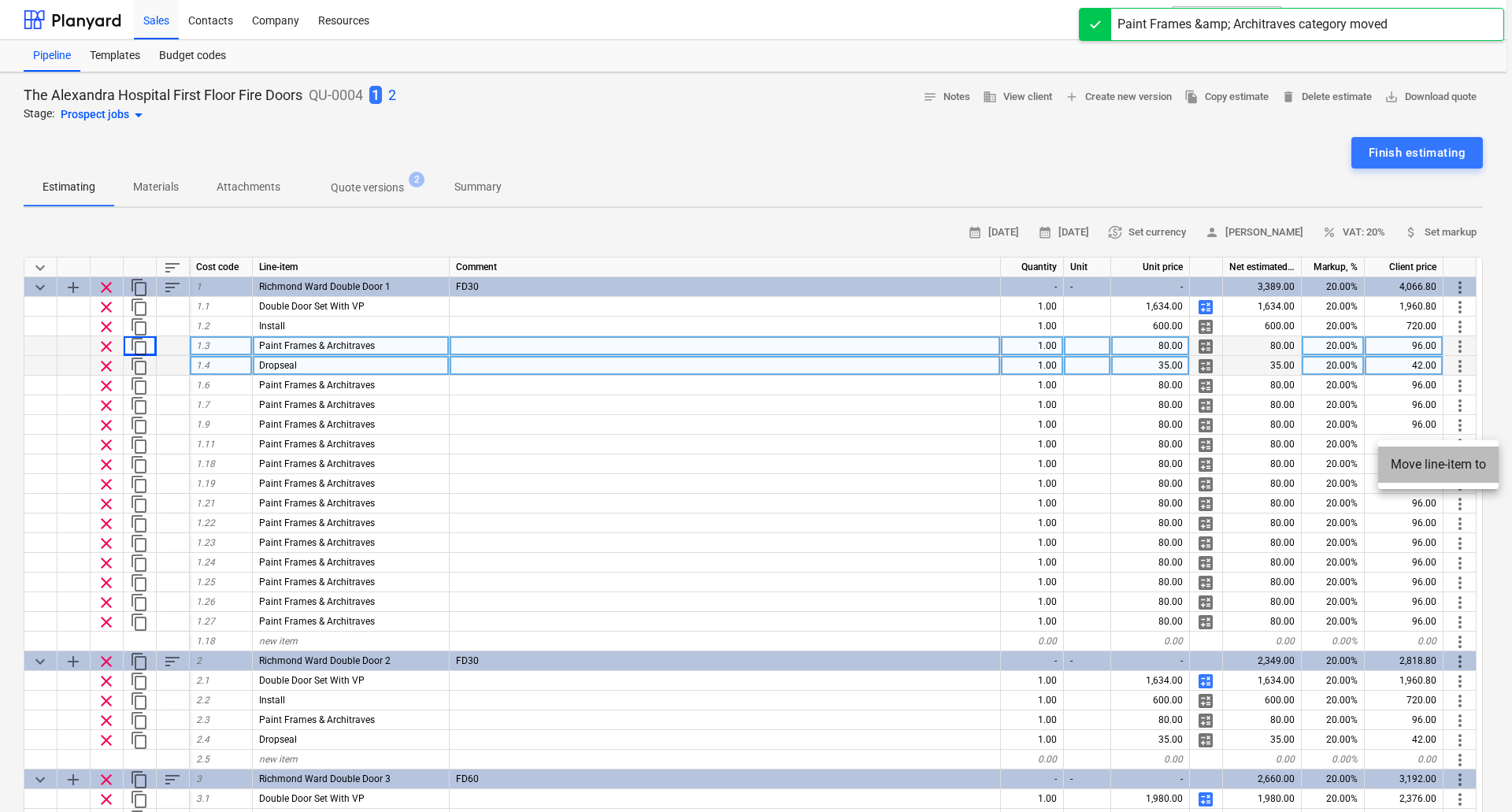
click at [1450, 463] on li "Move line-item to" at bounding box center [1438, 464] width 120 height 36
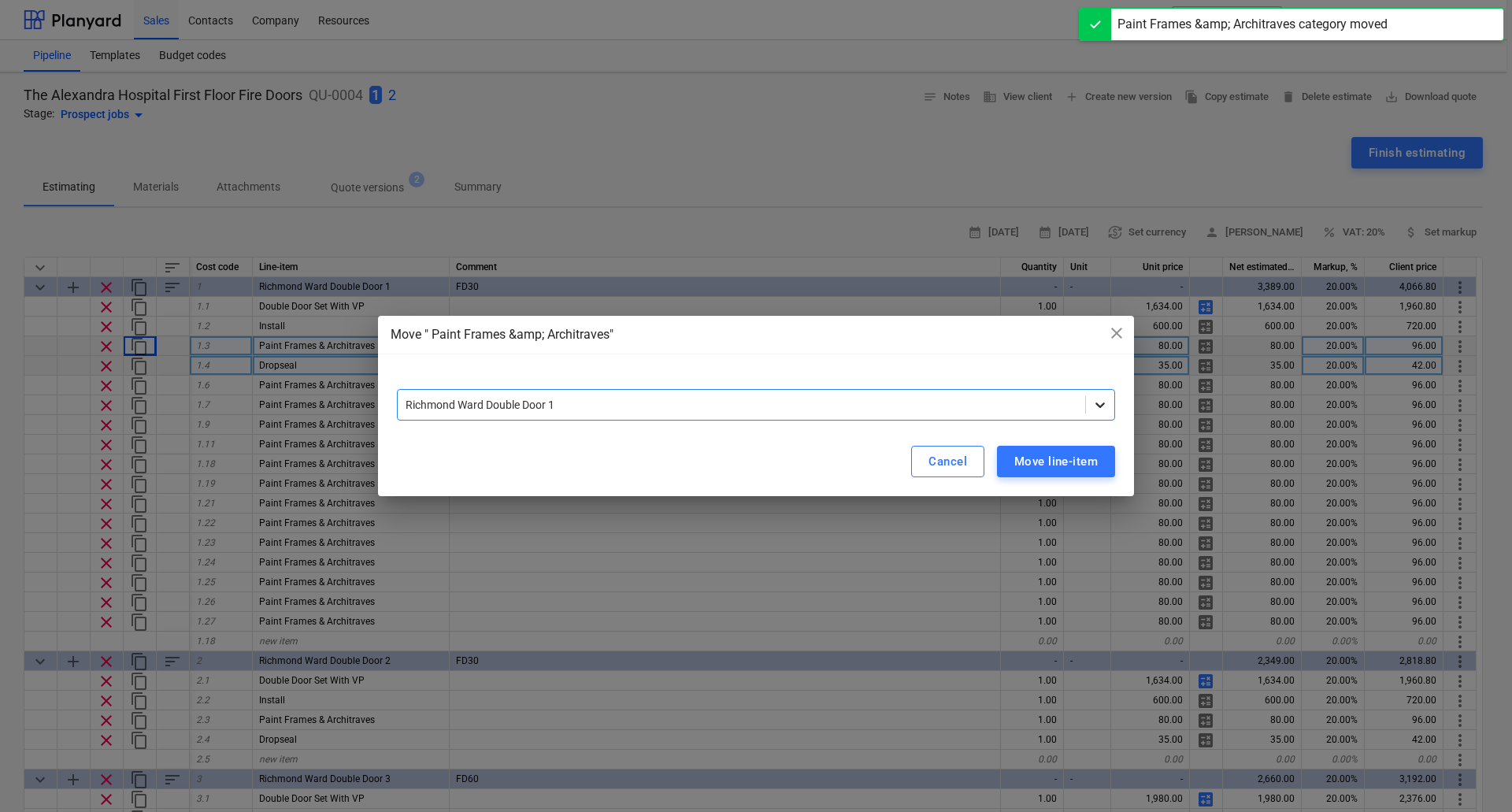
click at [1105, 398] on icon at bounding box center [1099, 405] width 16 height 16
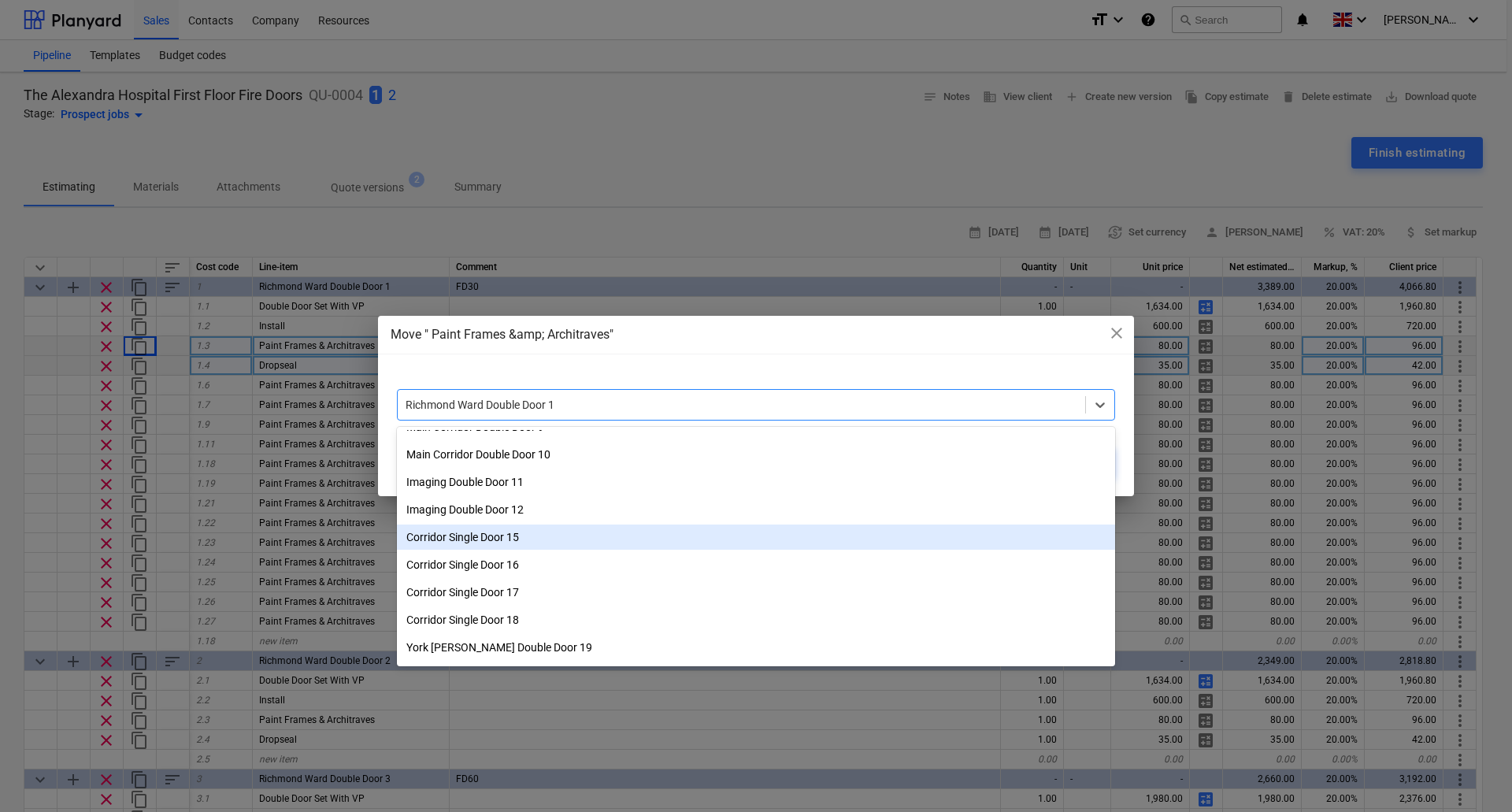
click at [509, 536] on div "Corridor Single Door 15" at bounding box center [756, 537] width 718 height 25
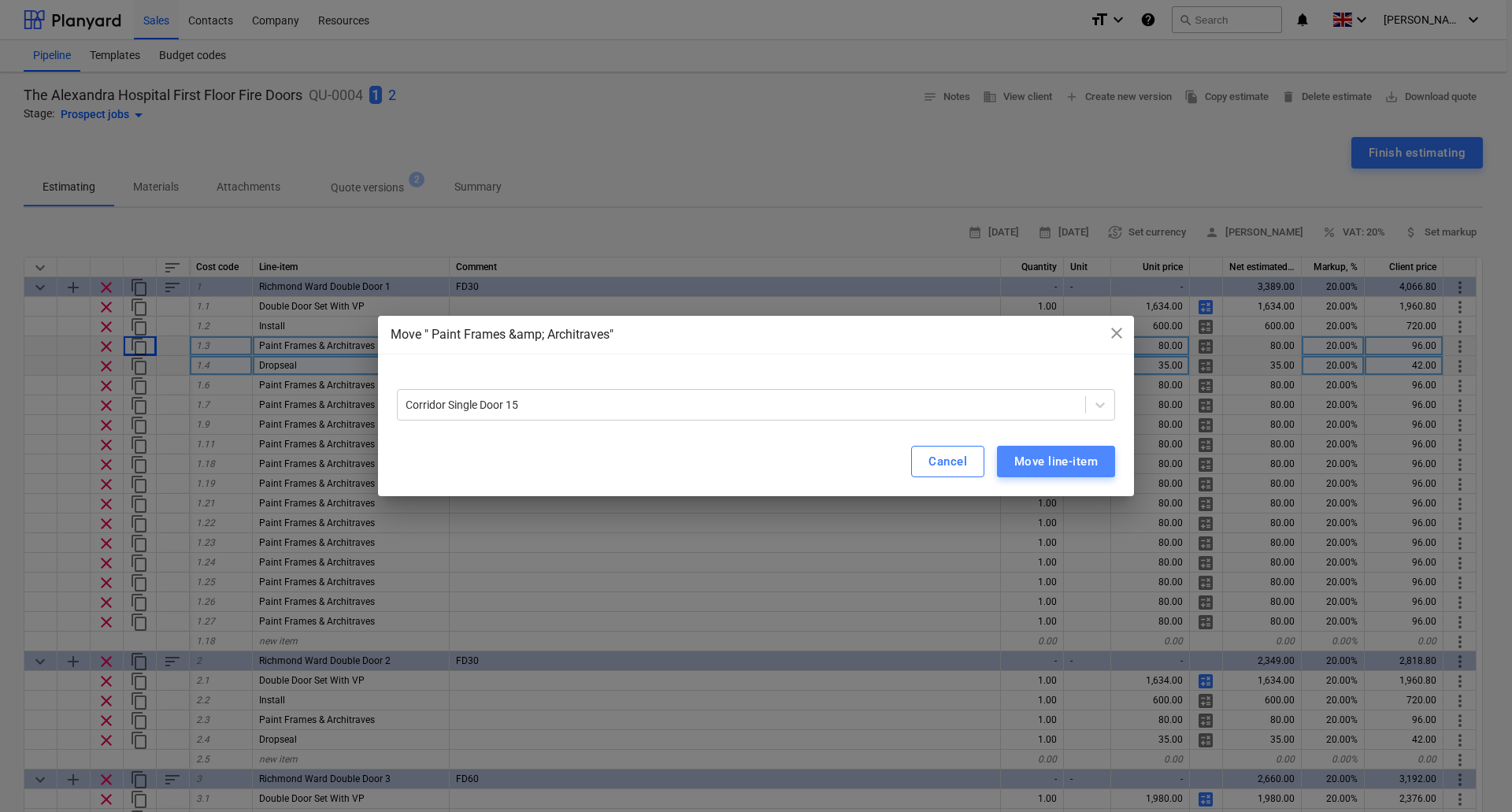
click at [1092, 457] on div "Move line-item" at bounding box center [1056, 461] width 83 height 20
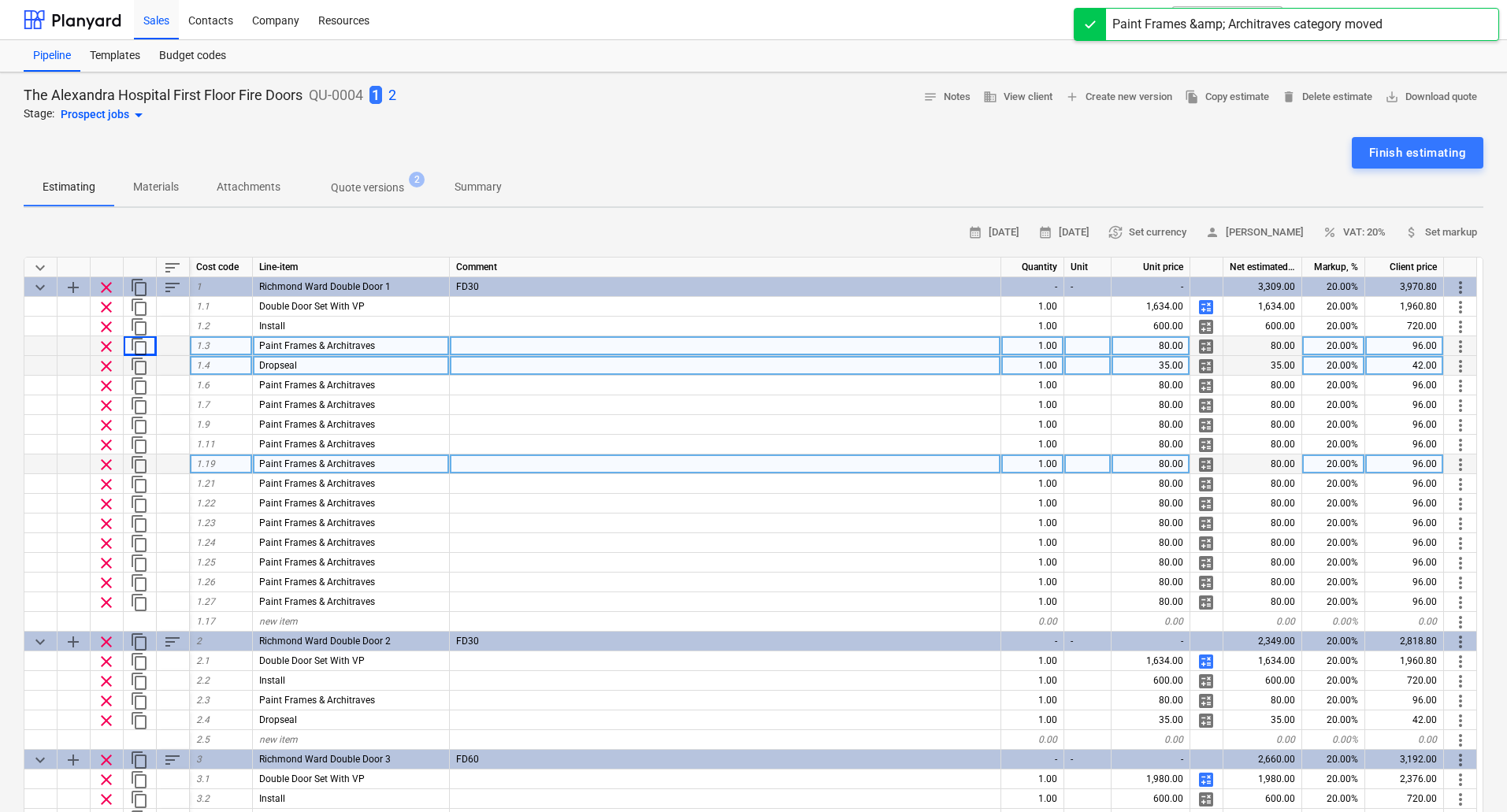
click at [1453, 467] on span "more_vert" at bounding box center [1460, 465] width 18 height 18
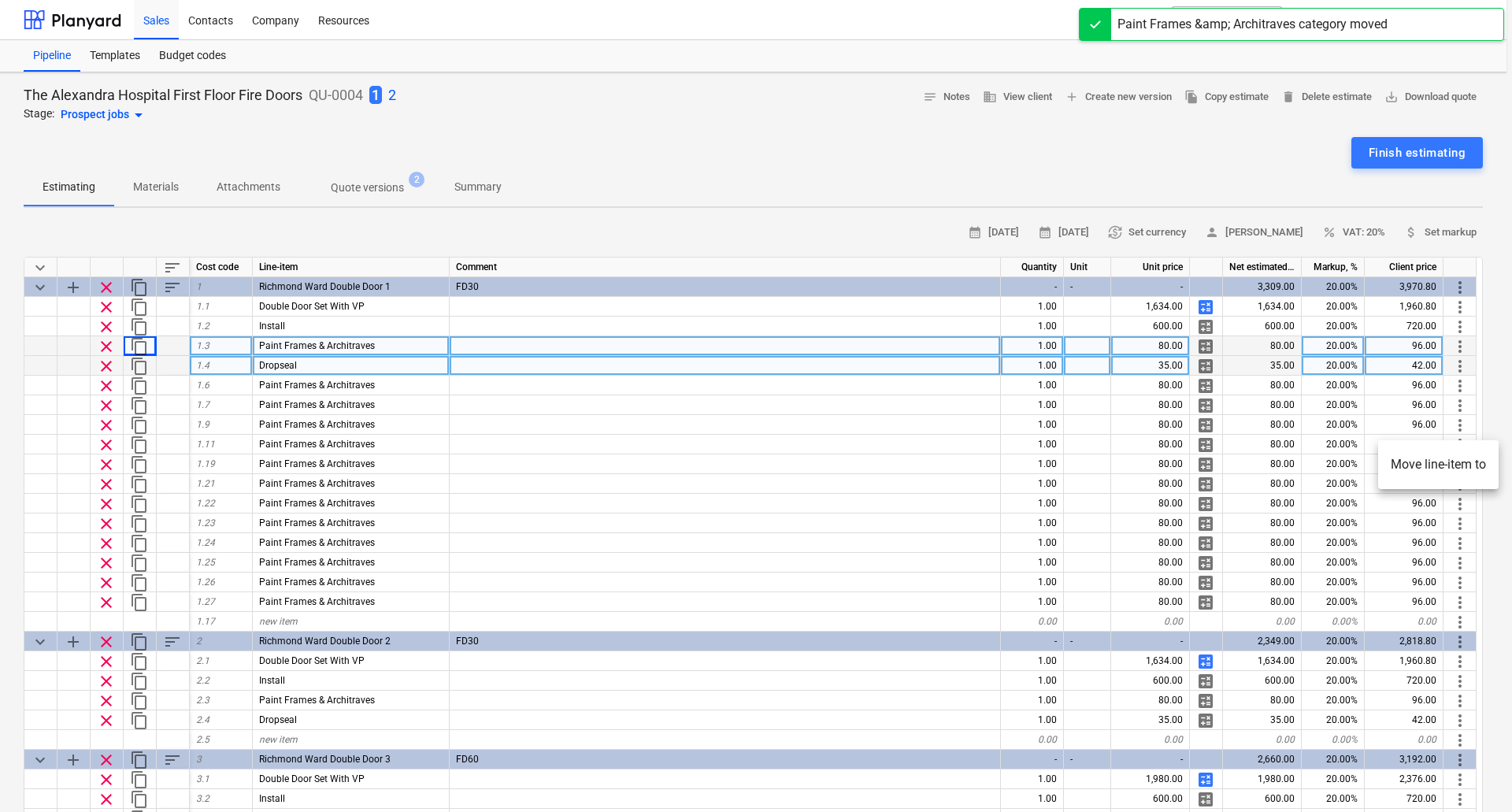
click at [1410, 462] on li "Move line-item to" at bounding box center [1438, 464] width 120 height 36
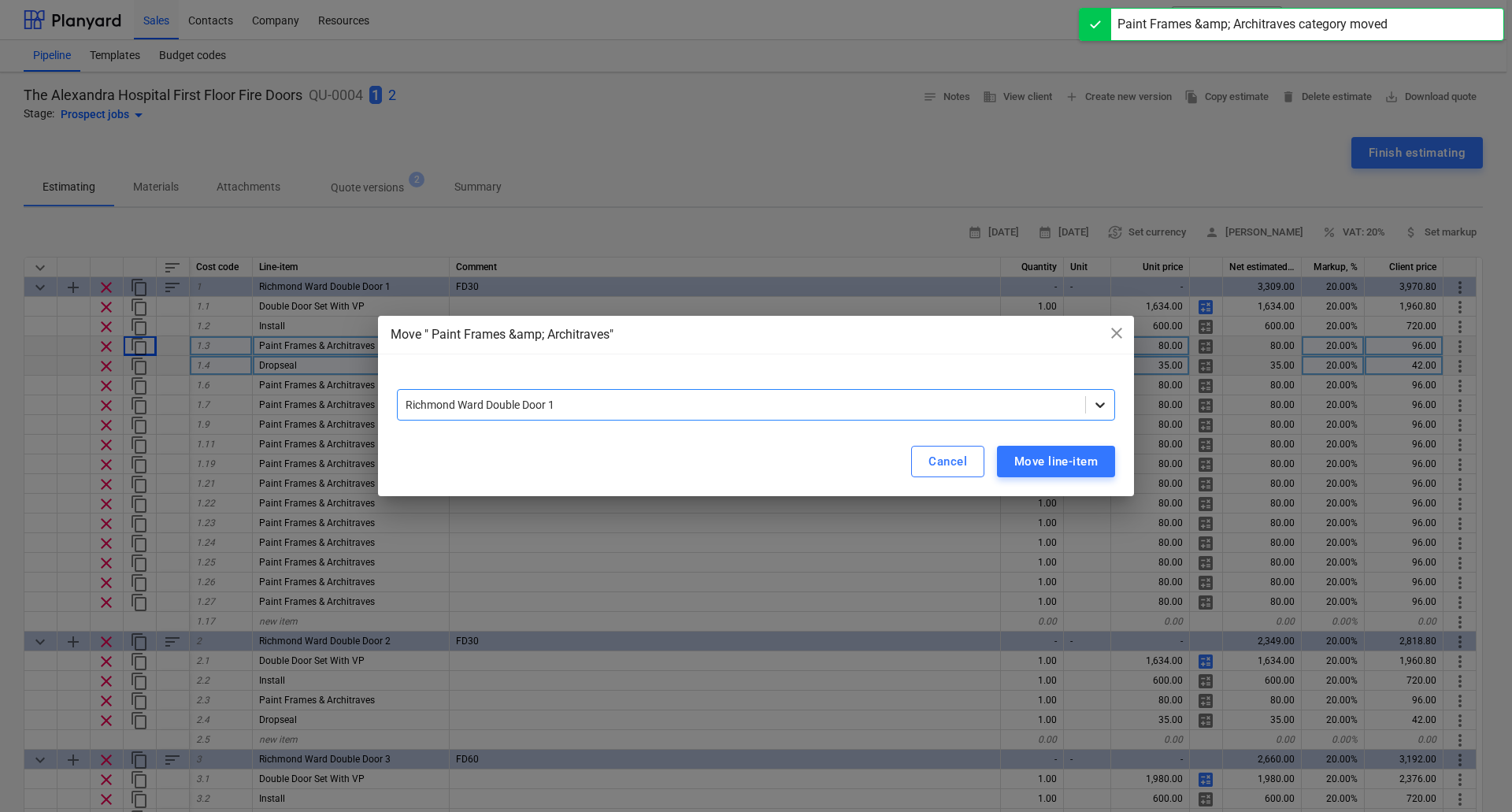
click at [1101, 395] on div at bounding box center [1099, 405] width 29 height 29
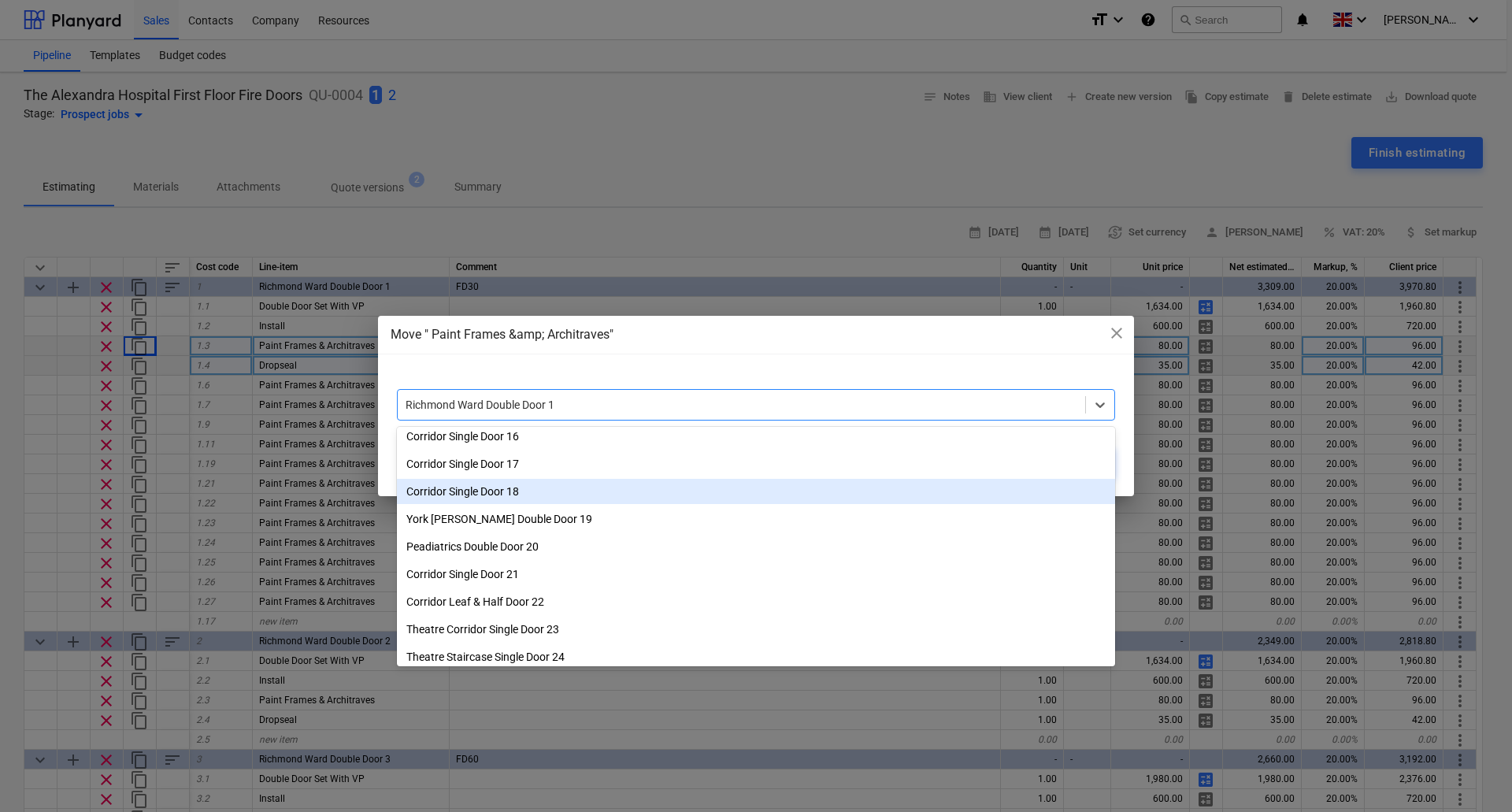
scroll to position [343, 0]
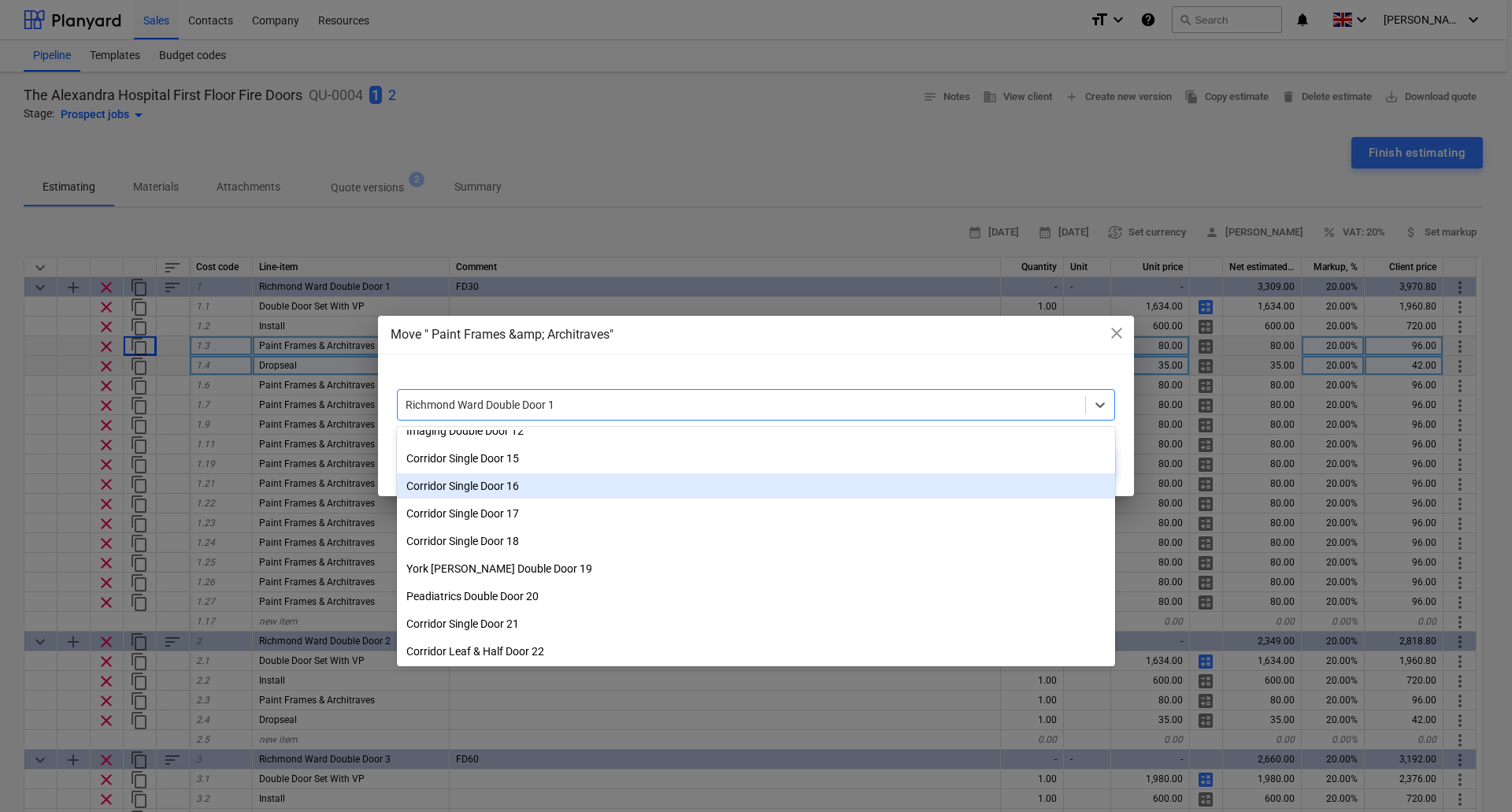
click at [511, 488] on div "Corridor Single Door 16" at bounding box center [756, 485] width 718 height 25
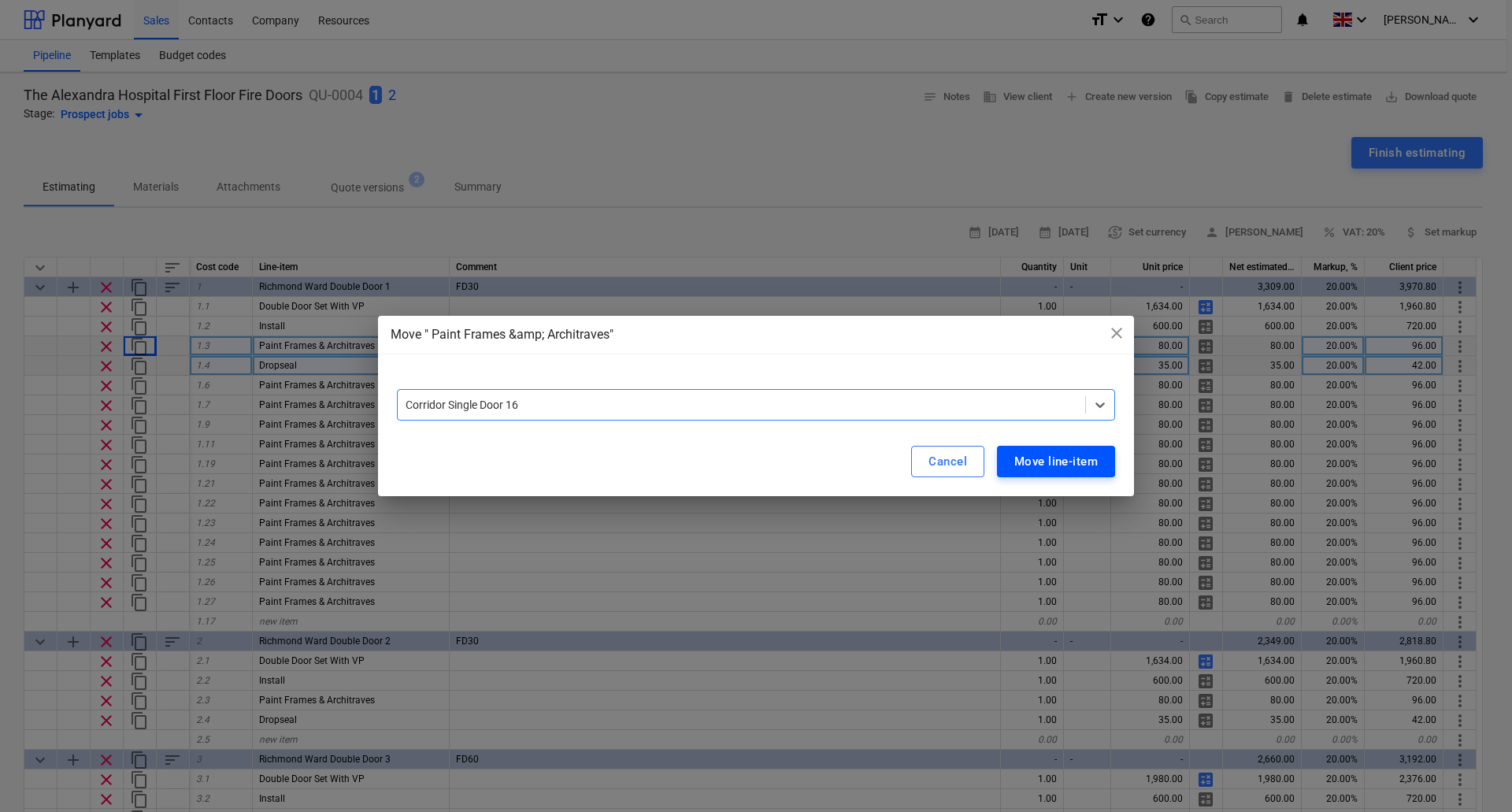
click at [1068, 456] on div "Move line-item" at bounding box center [1056, 461] width 83 height 20
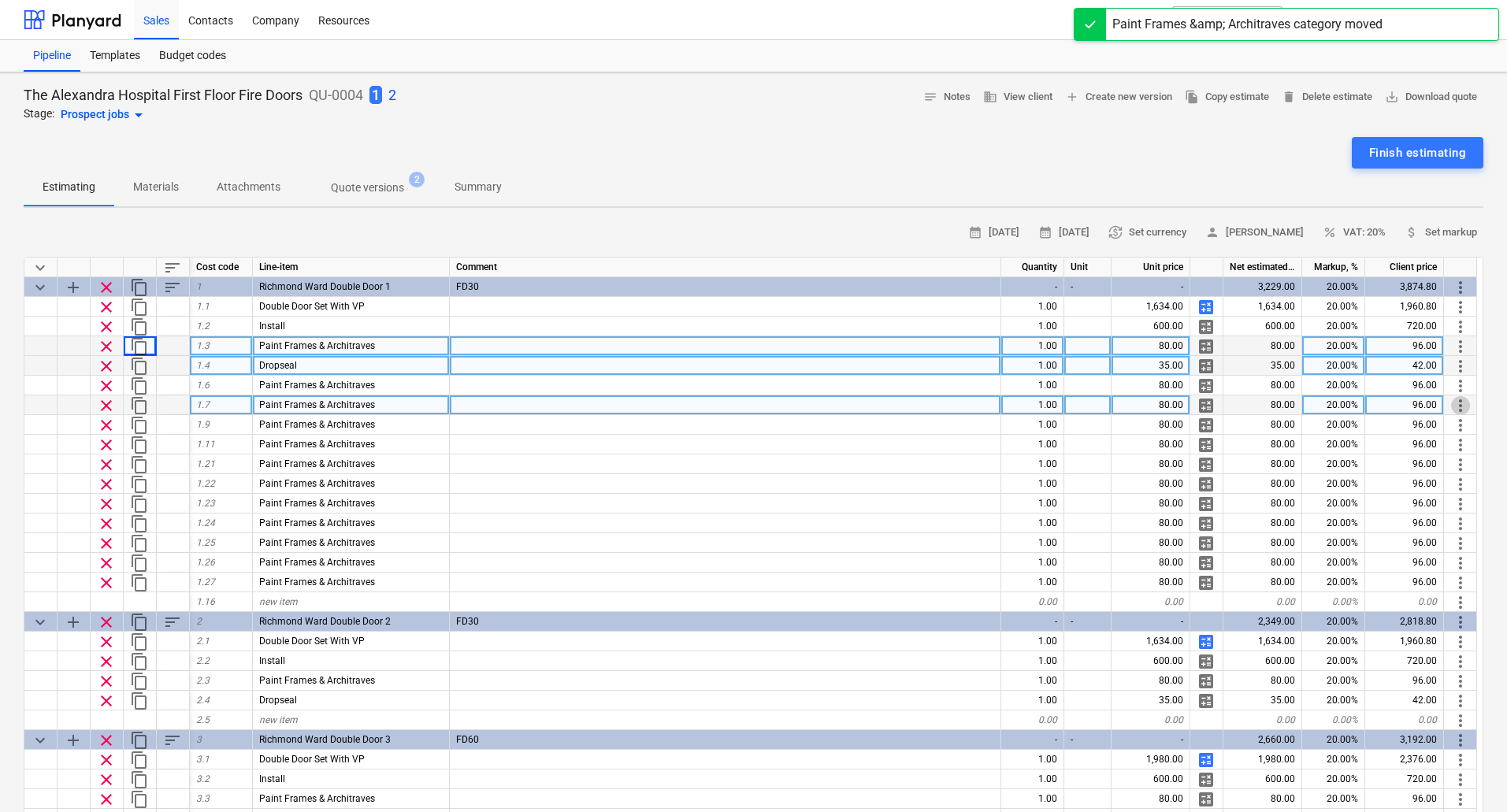
click at [1459, 413] on span "more_vert" at bounding box center [1460, 406] width 18 height 18
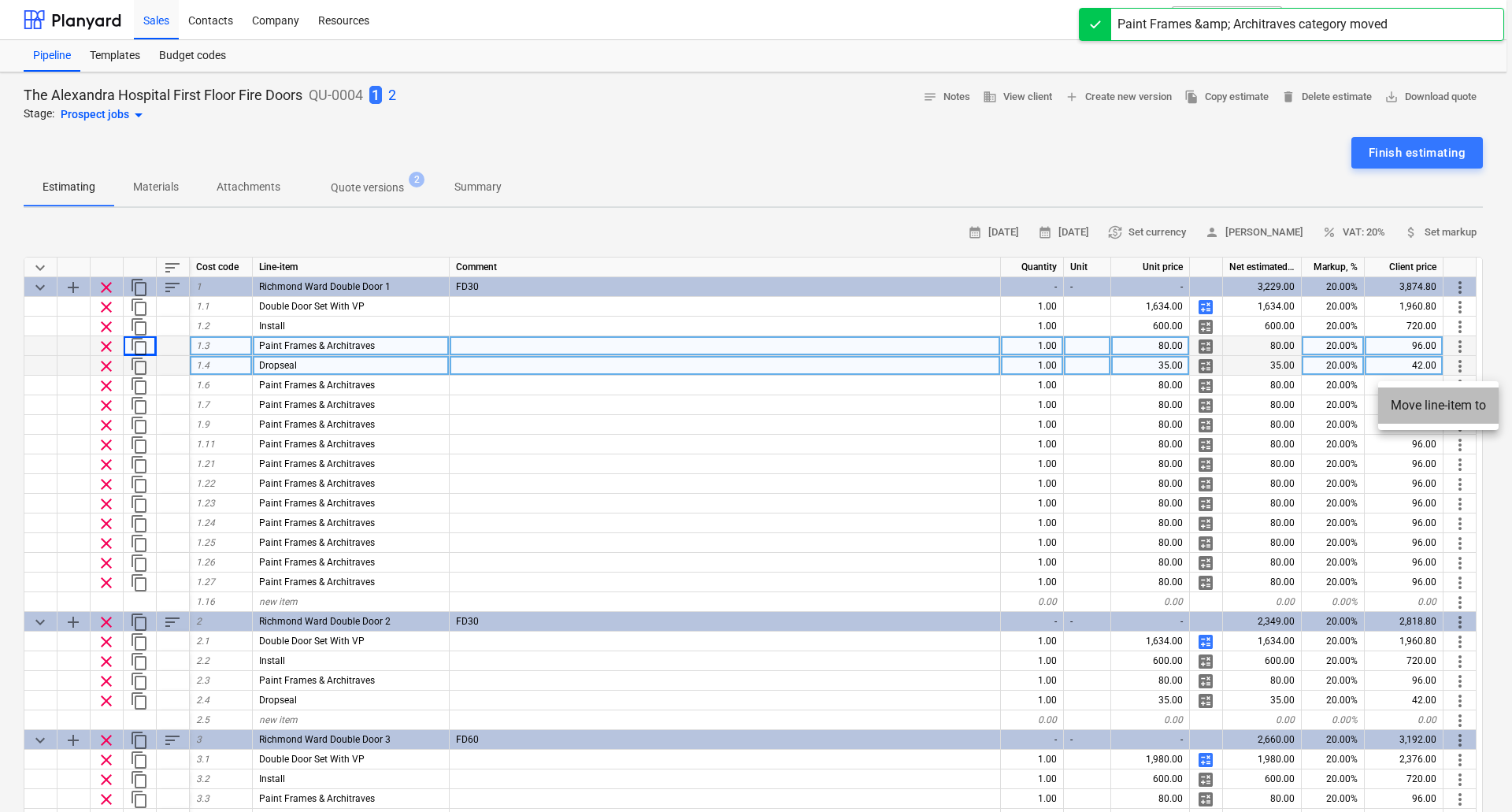
click at [1427, 408] on li "Move line-item to" at bounding box center [1438, 405] width 120 height 36
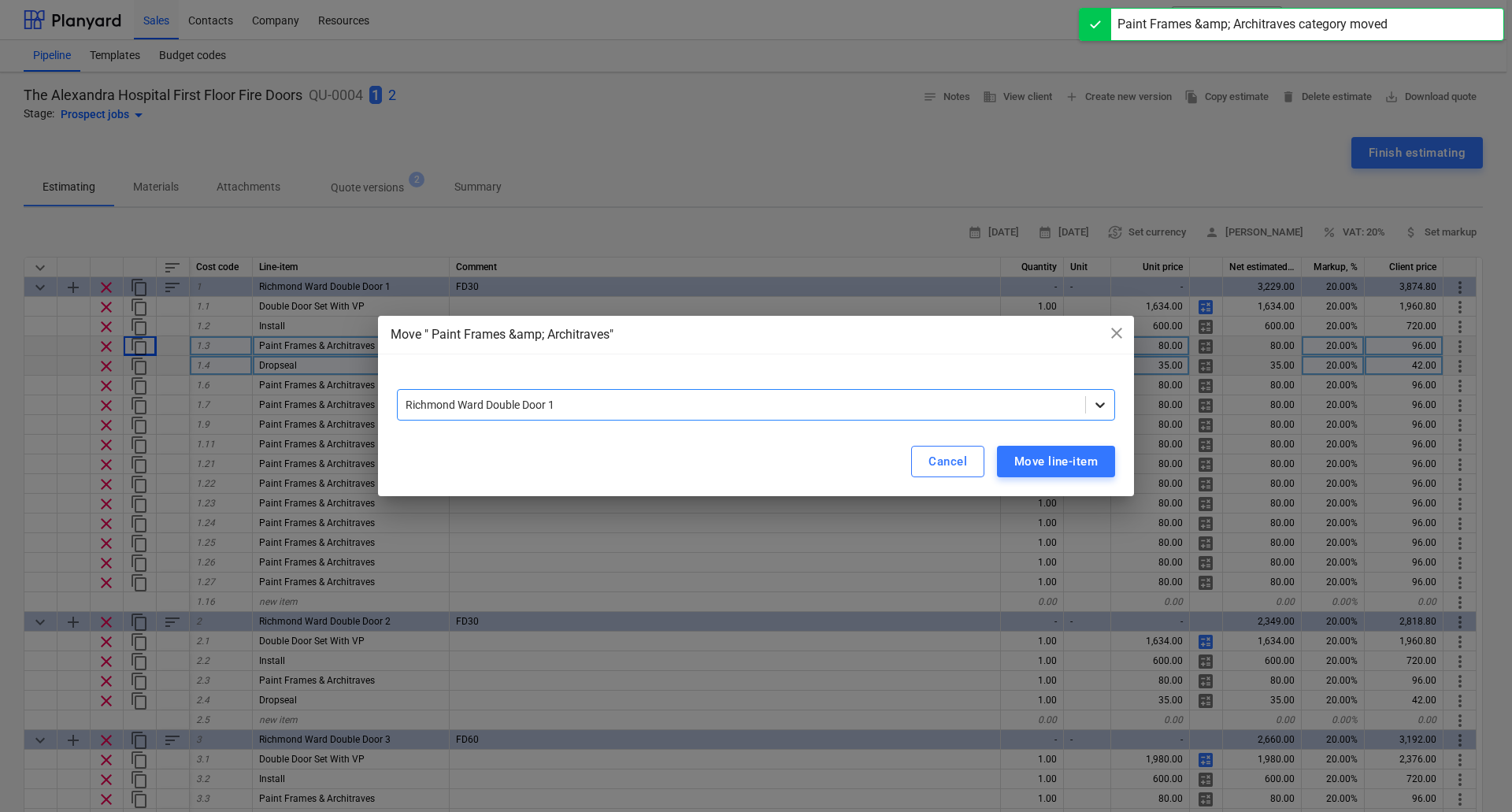
click at [1104, 400] on icon at bounding box center [1099, 405] width 16 height 16
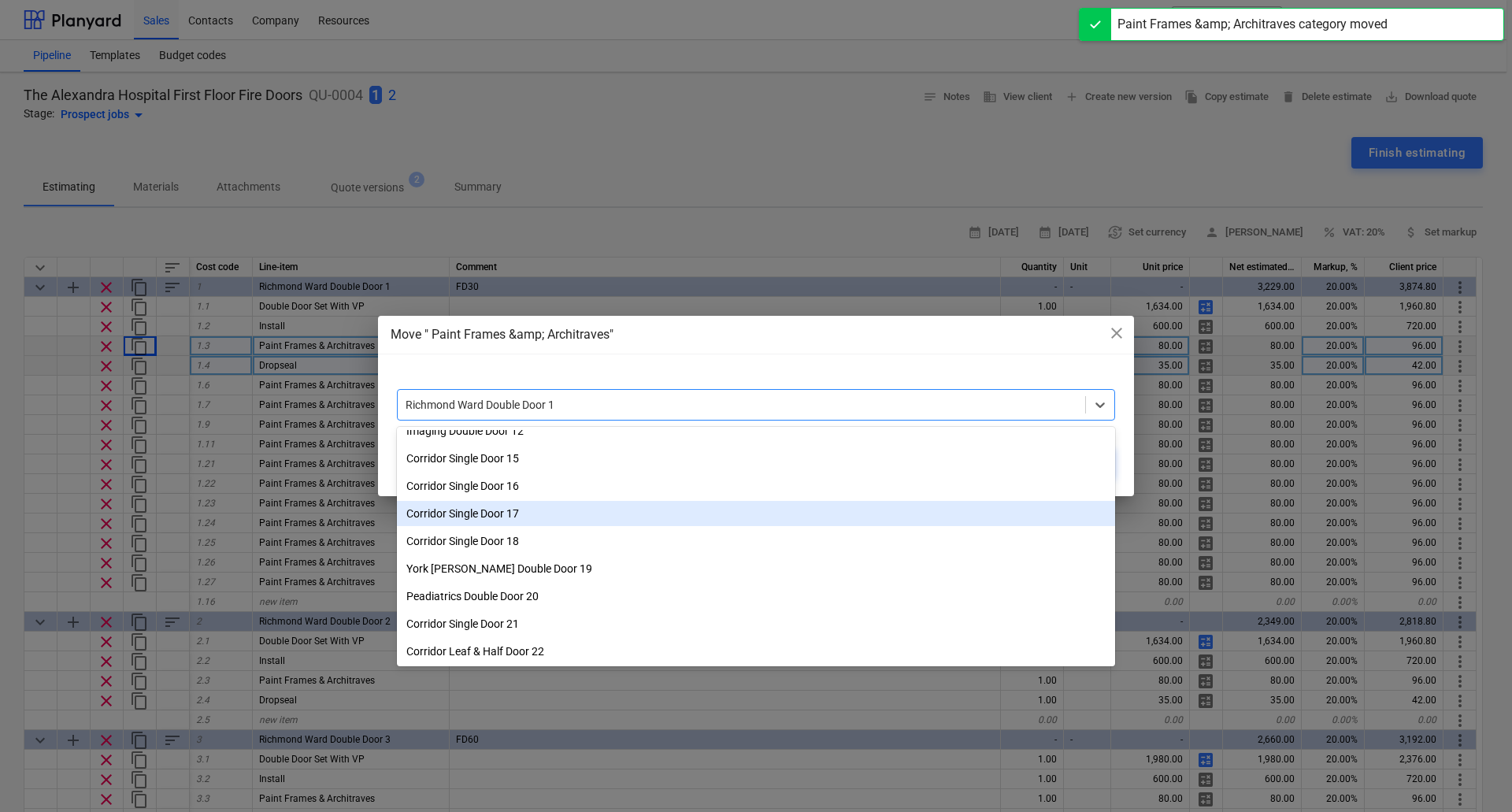
click at [592, 514] on div "Corridor Single Door 17" at bounding box center [756, 513] width 718 height 25
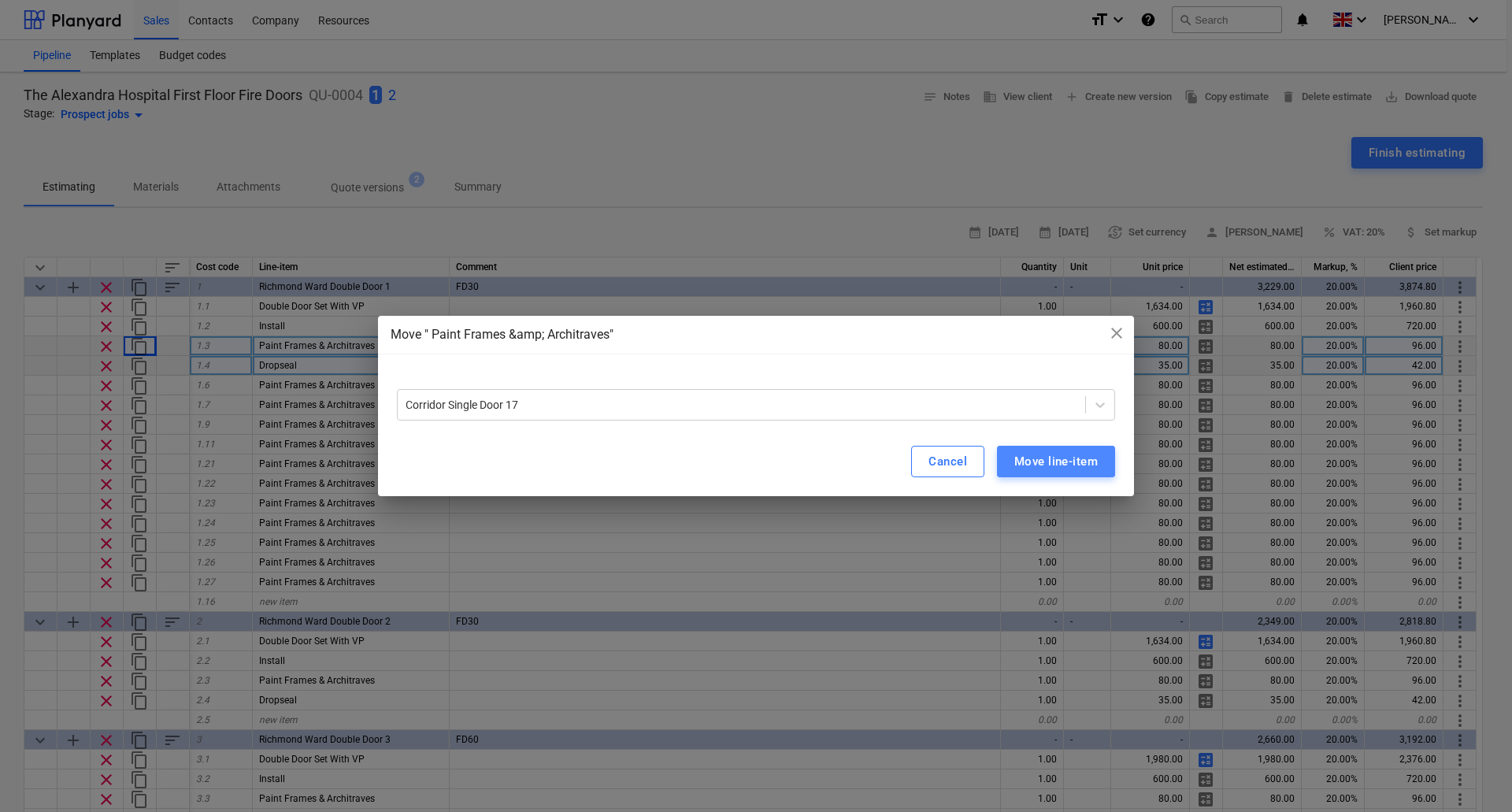
click at [1075, 455] on div "Move line-item" at bounding box center [1056, 461] width 83 height 20
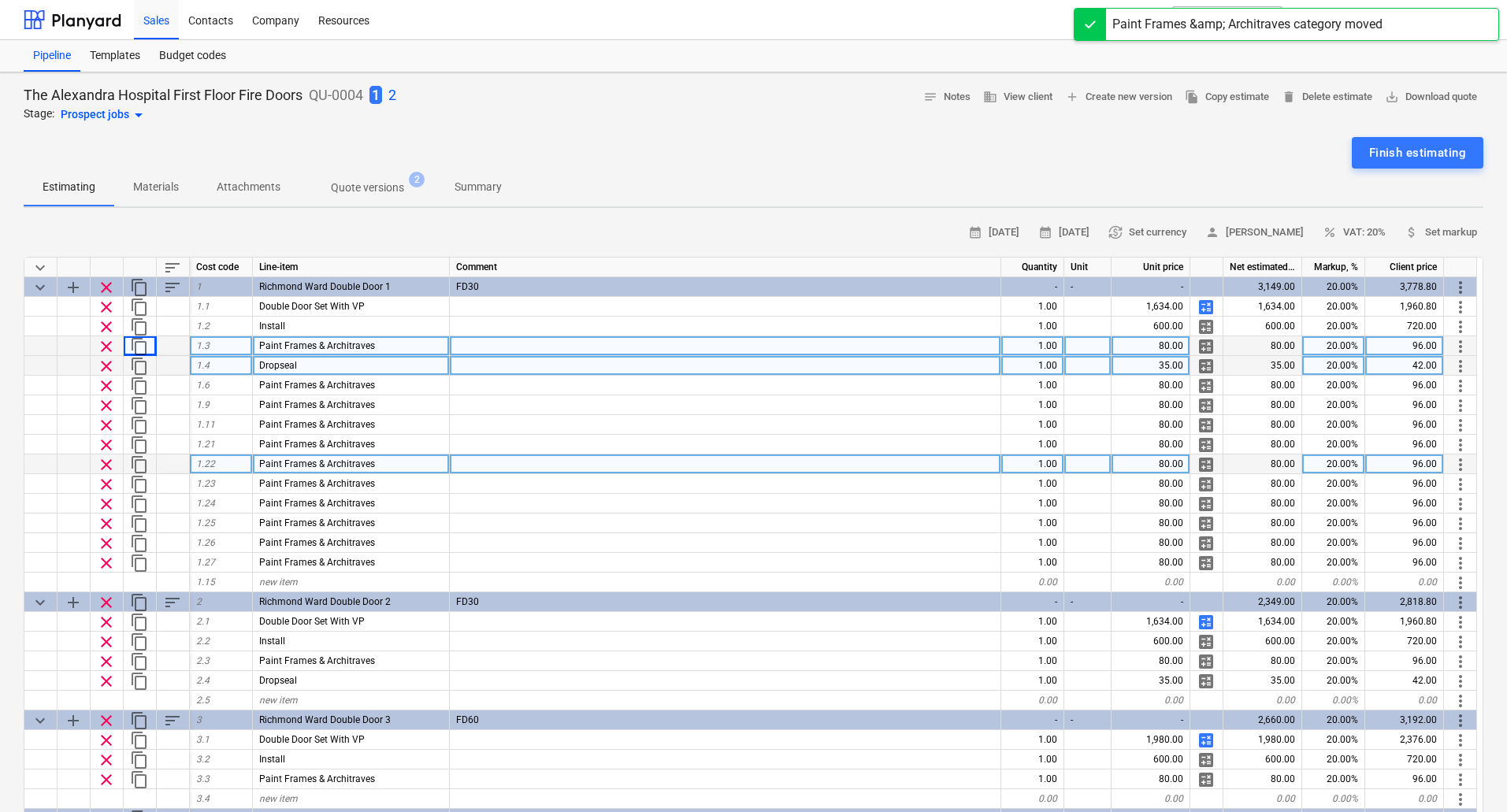
click at [1456, 466] on span "more_vert" at bounding box center [1460, 465] width 18 height 18
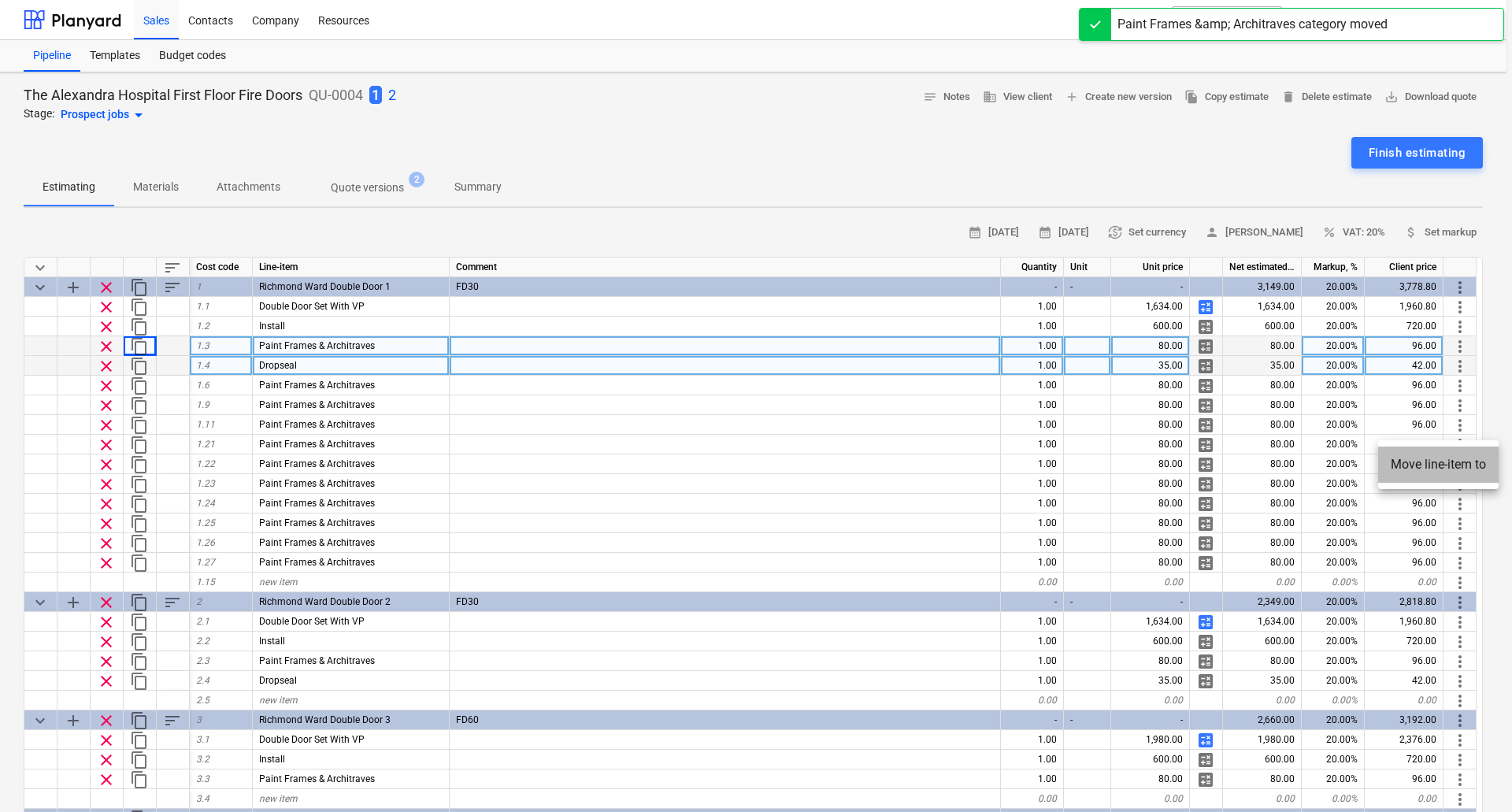
click at [1449, 466] on li "Move line-item to" at bounding box center [1438, 464] width 120 height 36
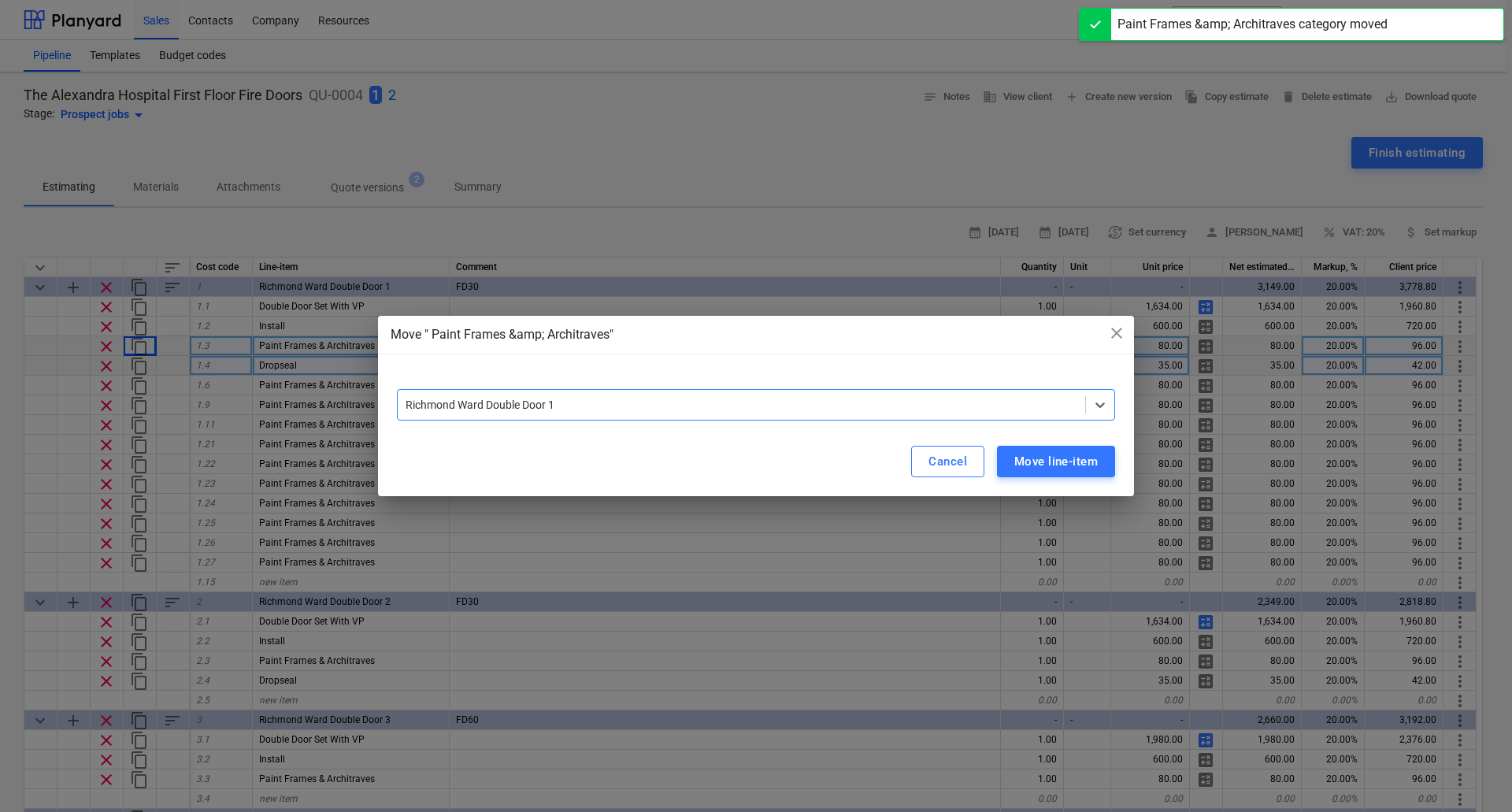
click at [1084, 406] on div "Richmond Ward Double Door 1" at bounding box center [741, 405] width 687 height 22
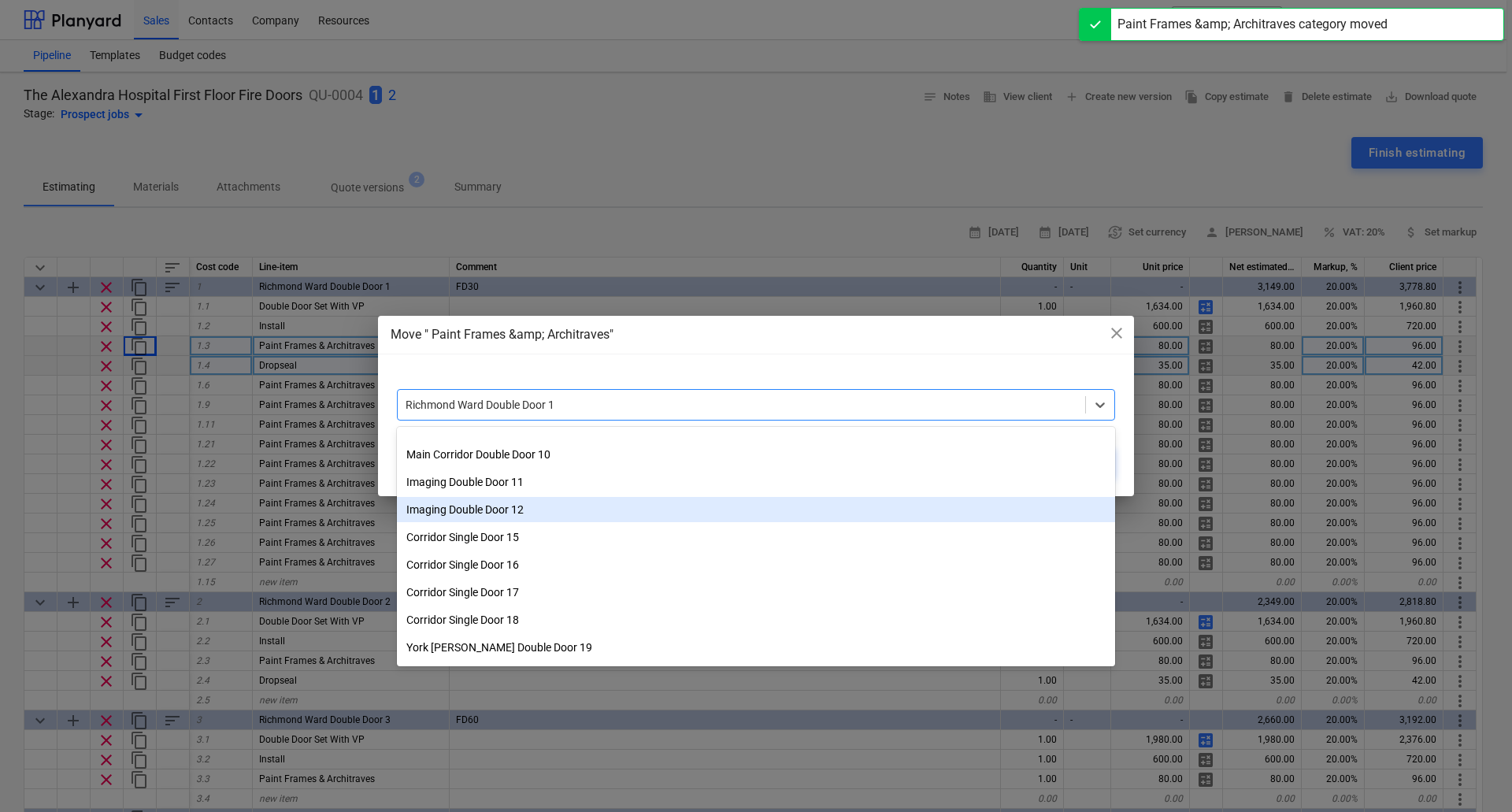
scroll to position [421, 0]
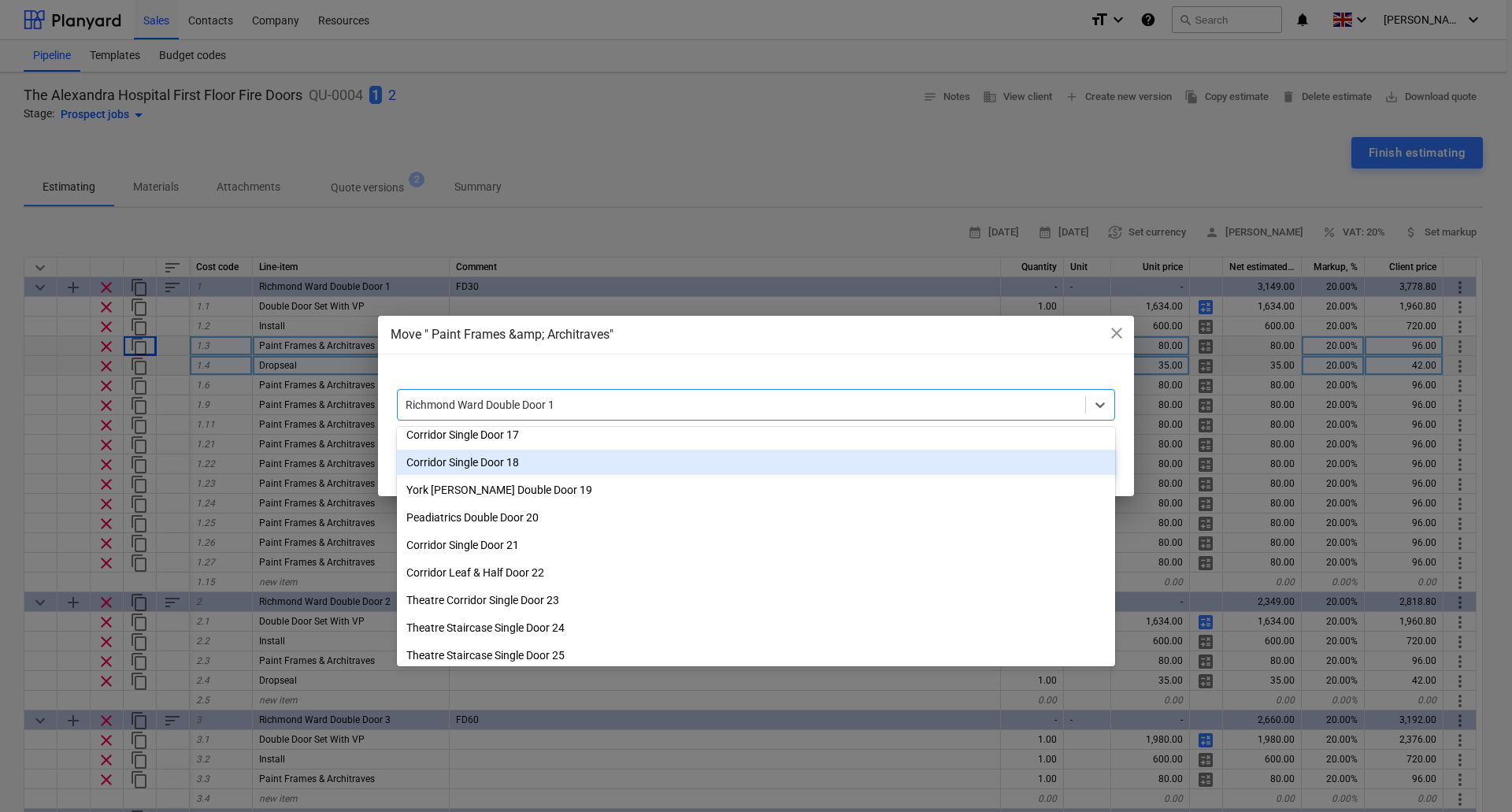
click at [508, 457] on div "Corridor Single Door 18" at bounding box center [756, 462] width 718 height 25
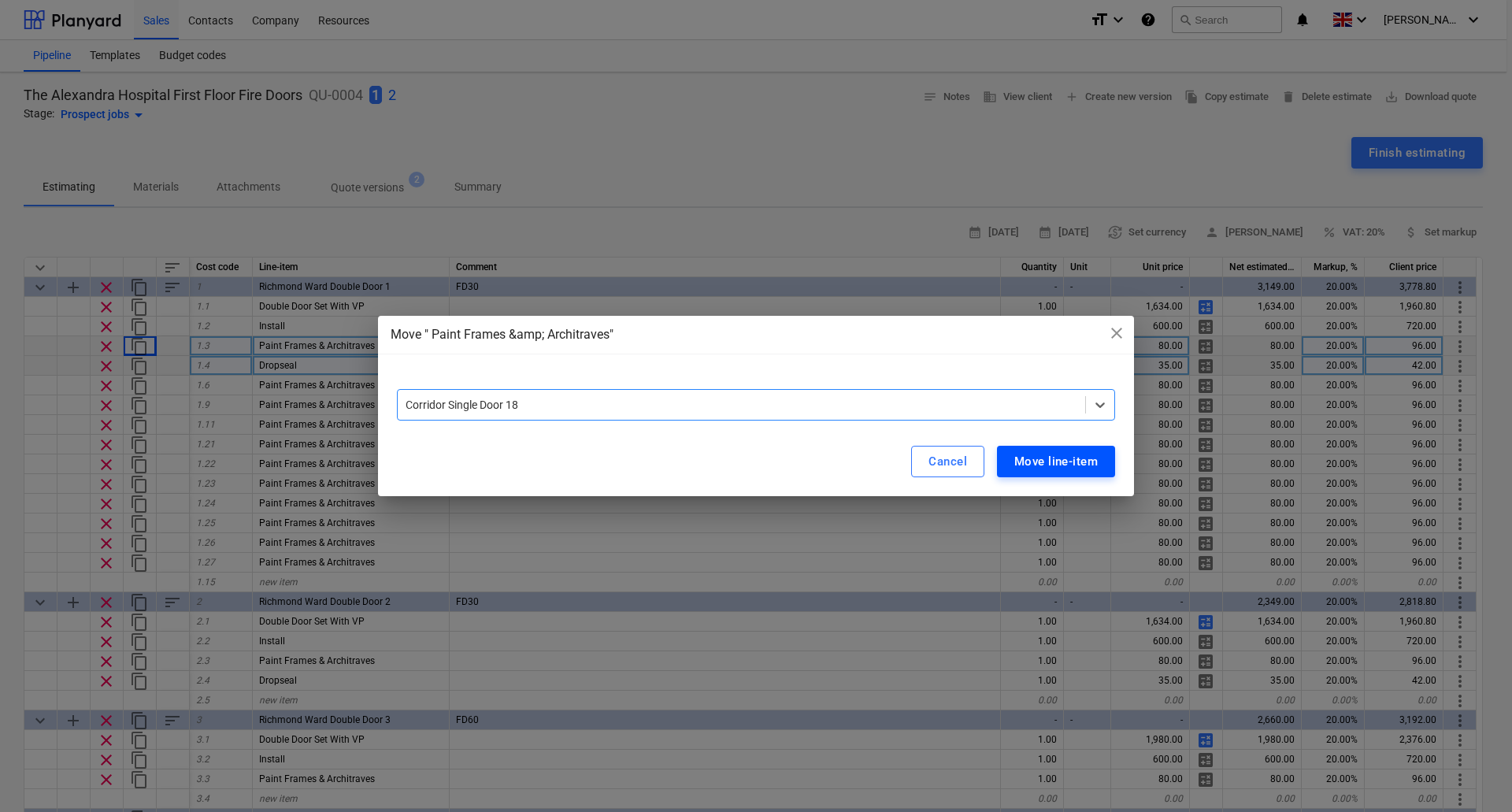
click at [1068, 456] on div "Move line-item" at bounding box center [1056, 461] width 83 height 20
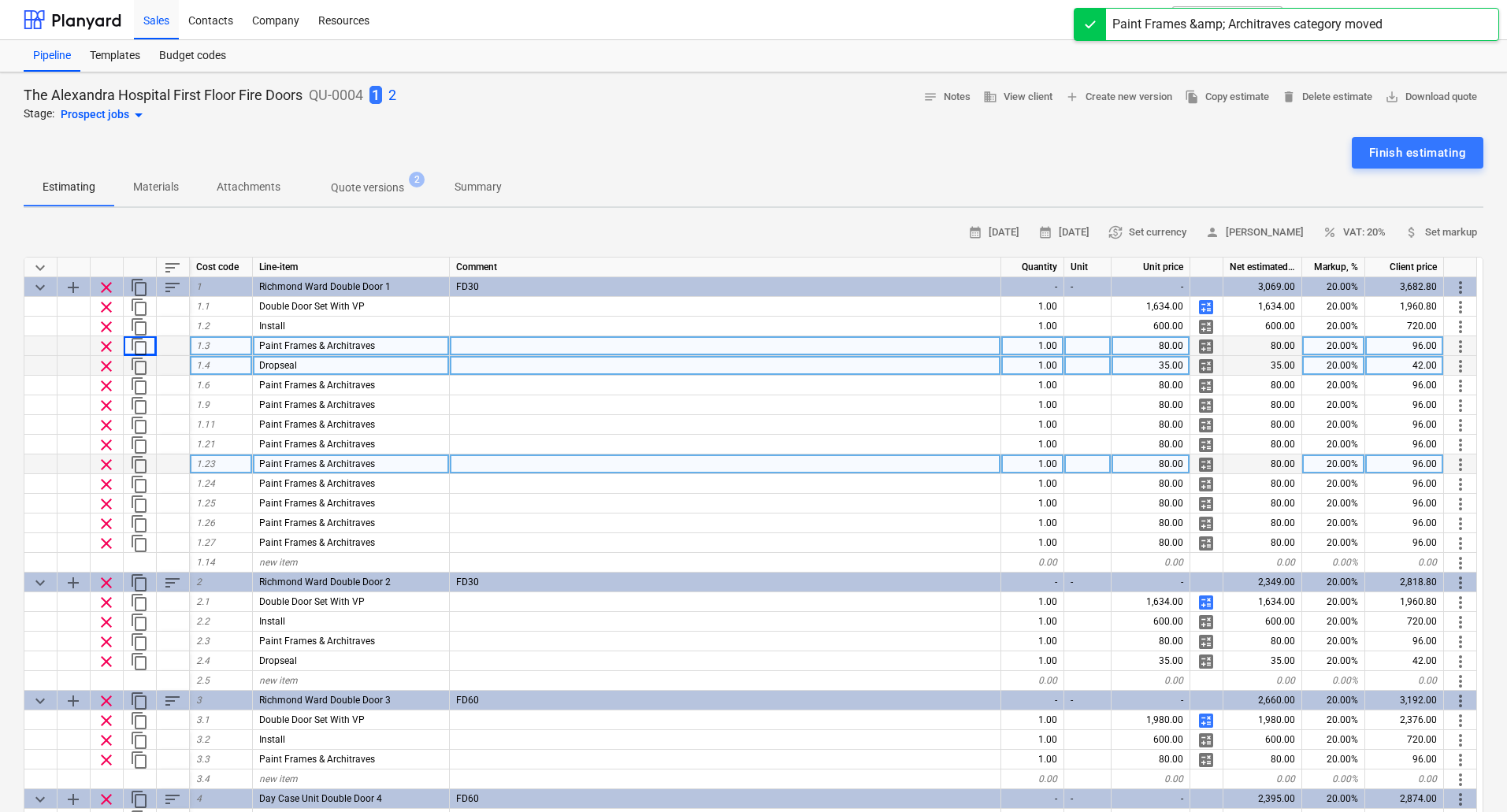
click at [1461, 457] on span "more_vert" at bounding box center [1460, 465] width 18 height 18
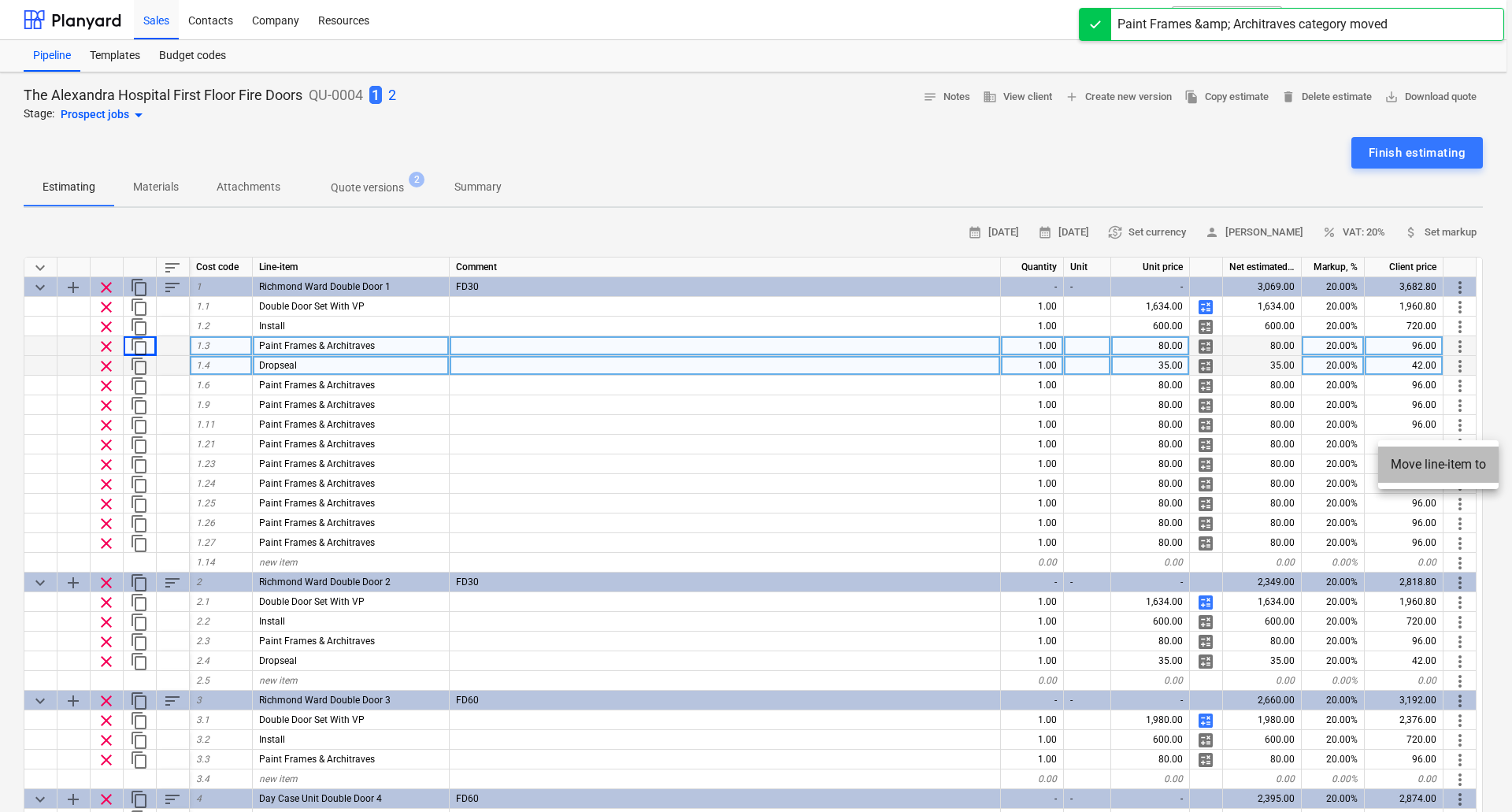
click at [1463, 460] on li "Move line-item to" at bounding box center [1438, 464] width 120 height 36
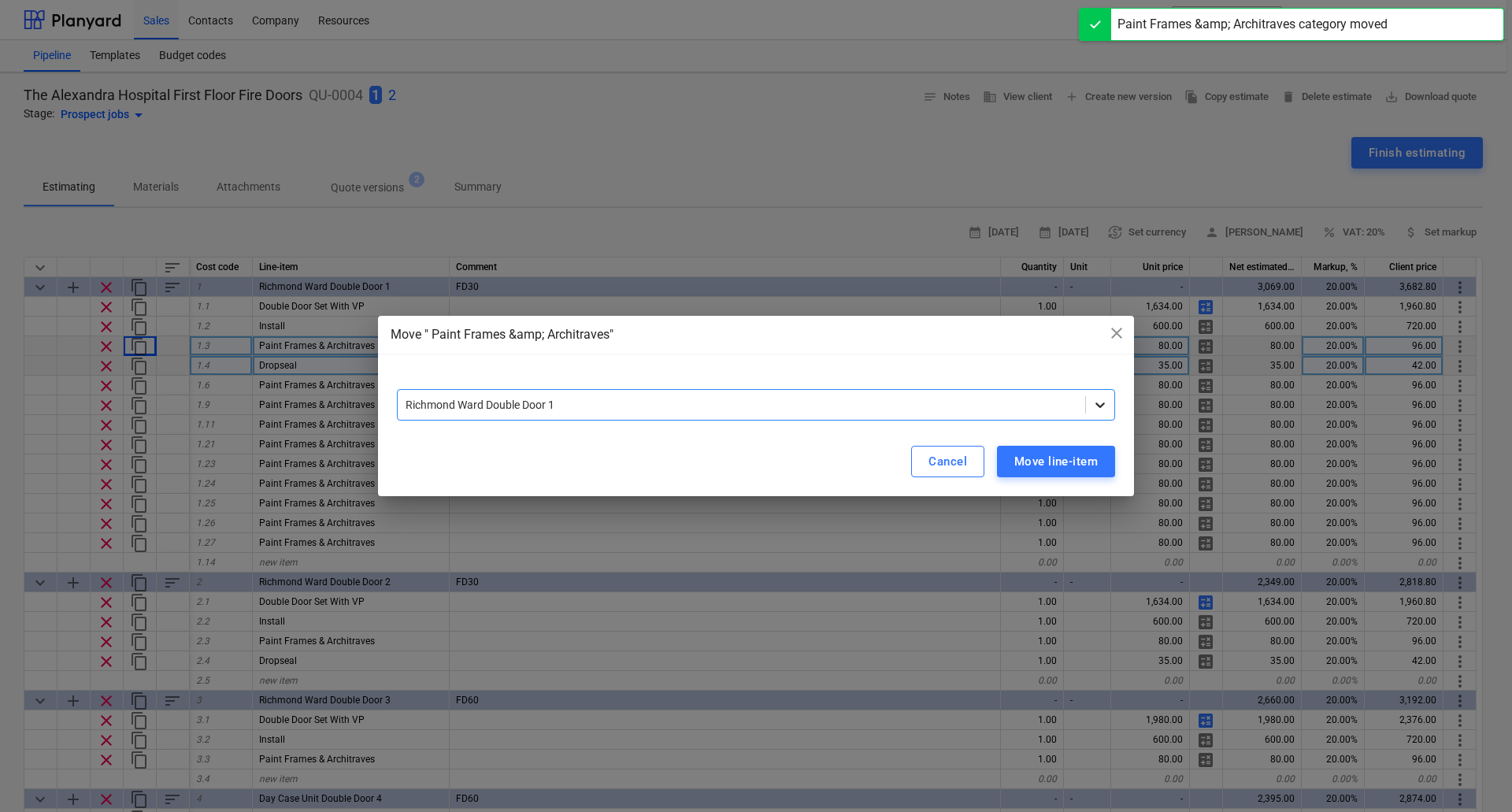
click at [1092, 406] on icon at bounding box center [1099, 405] width 16 height 16
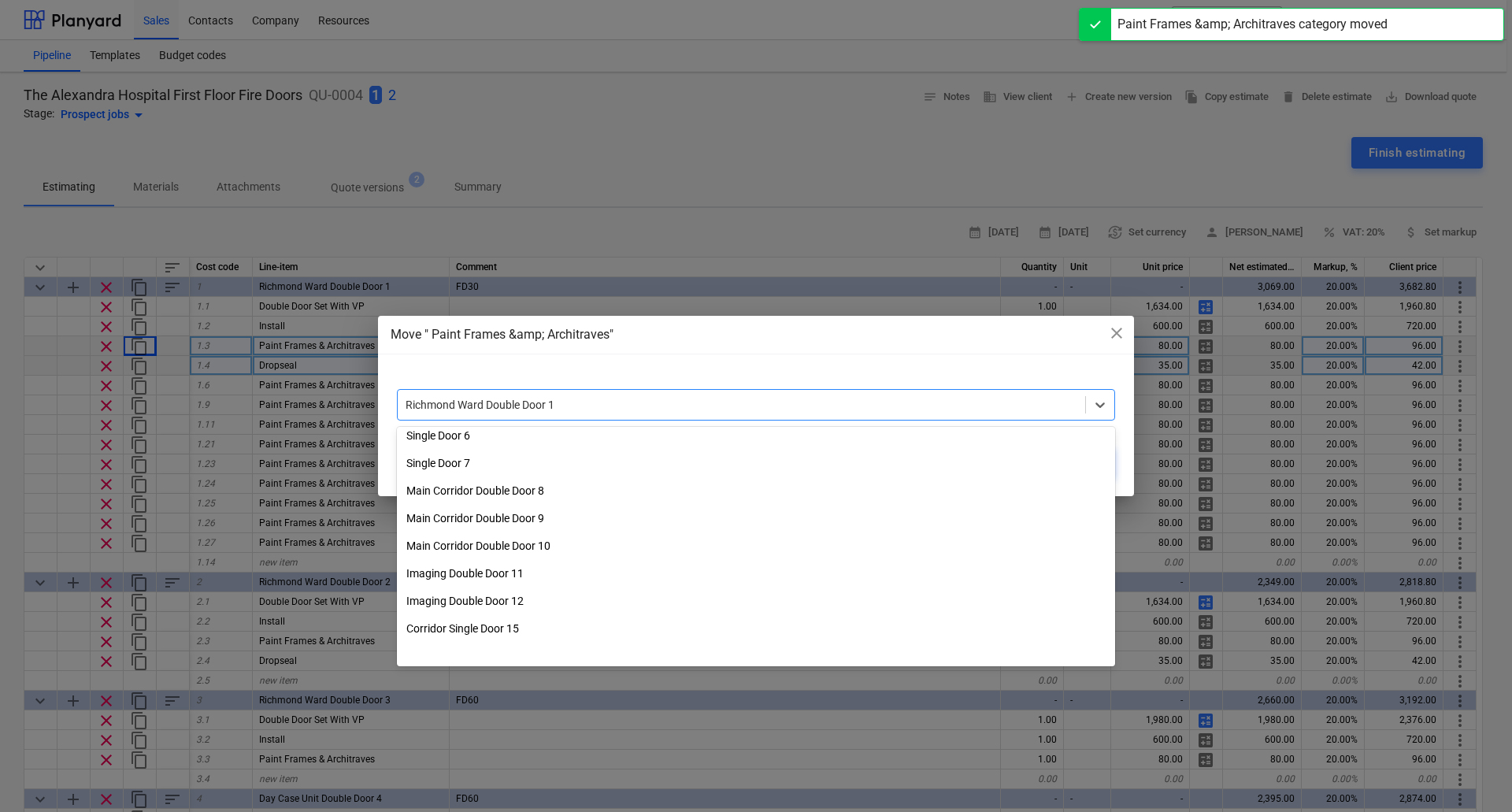
scroll to position [343, 0]
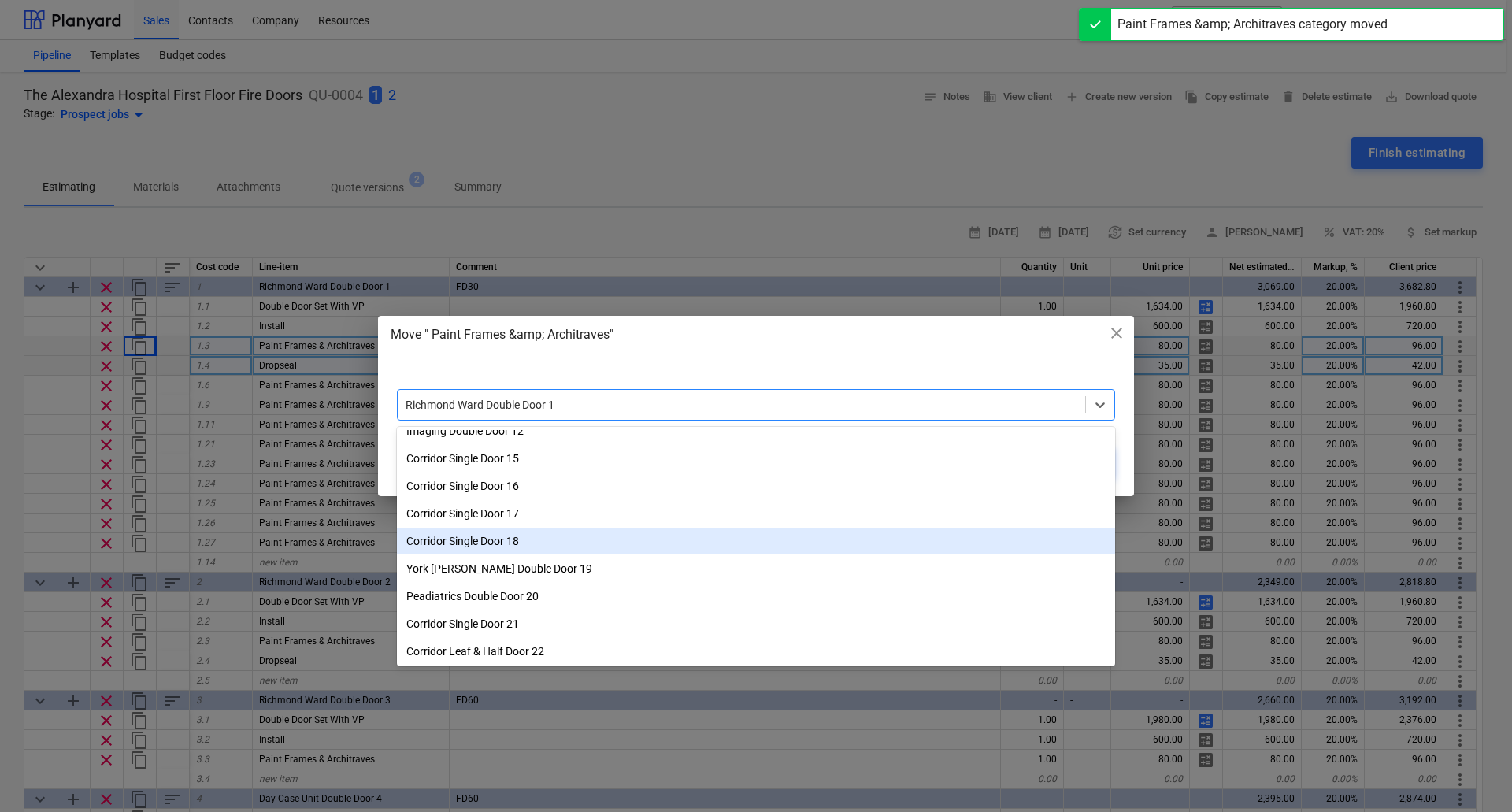
click at [590, 539] on div "Corridor Single Door 18" at bounding box center [756, 540] width 718 height 25
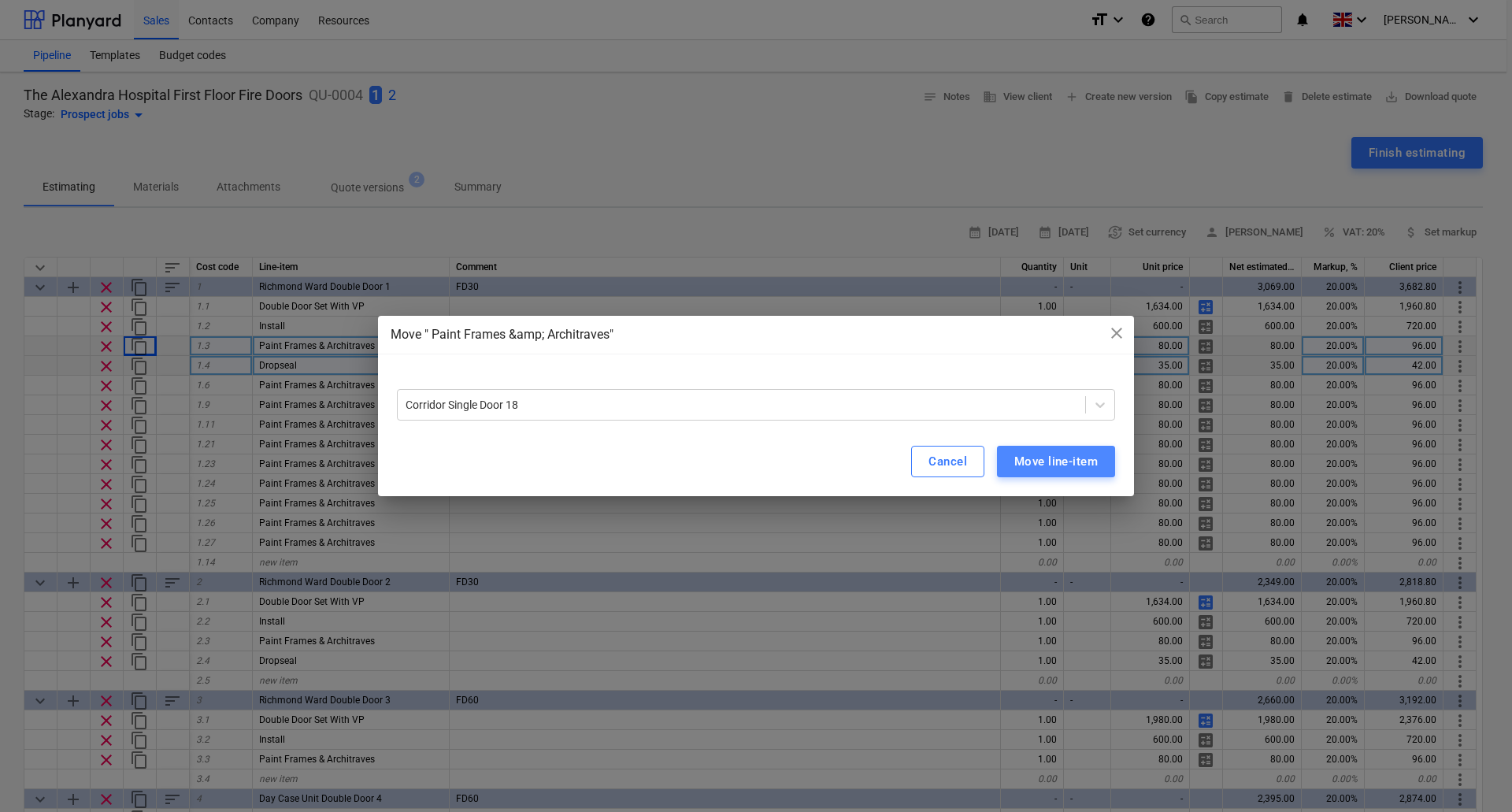
click at [1069, 456] on div "Move line-item" at bounding box center [1056, 461] width 83 height 20
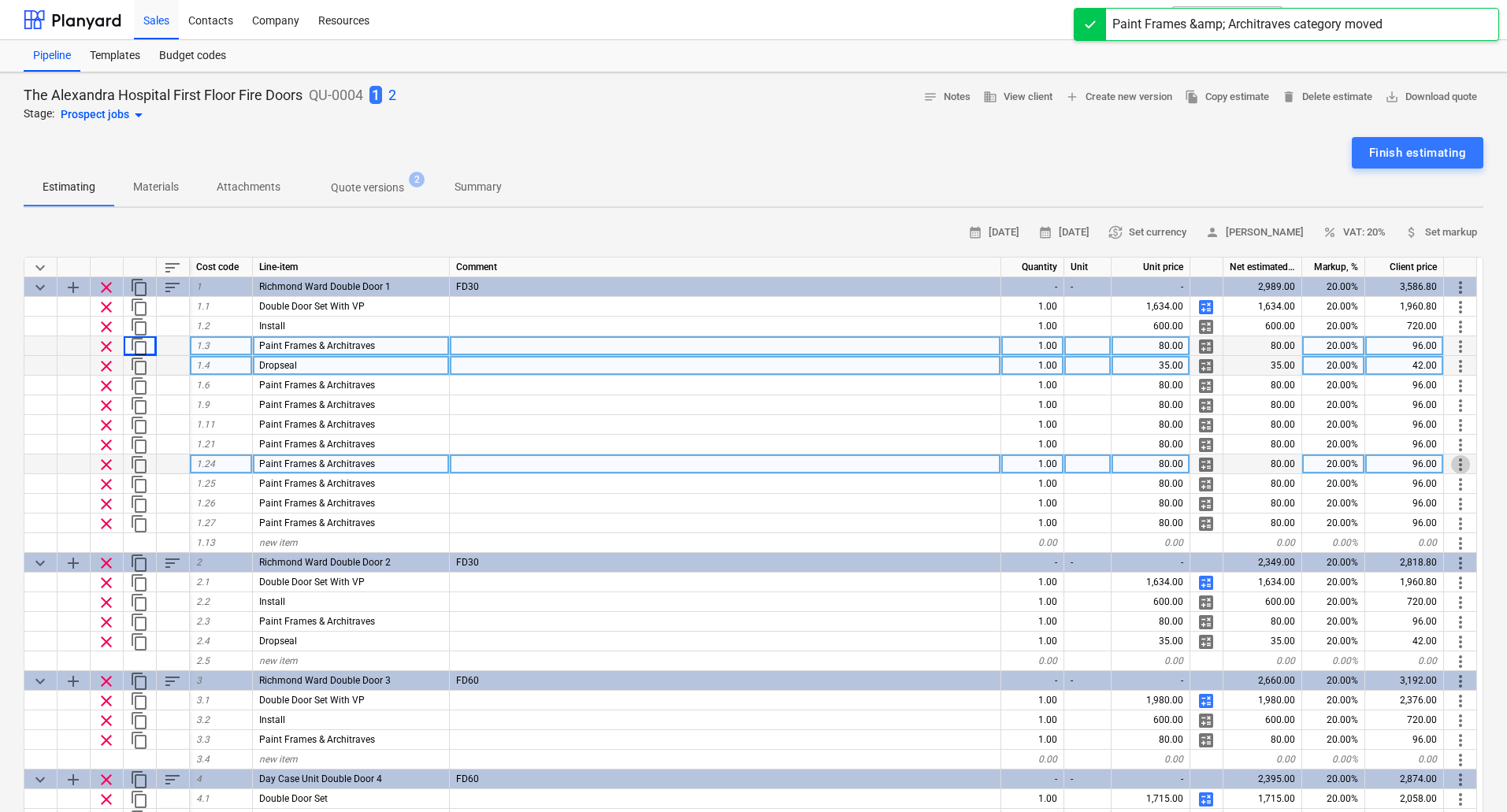
click at [1464, 465] on span "more_vert" at bounding box center [1460, 465] width 18 height 18
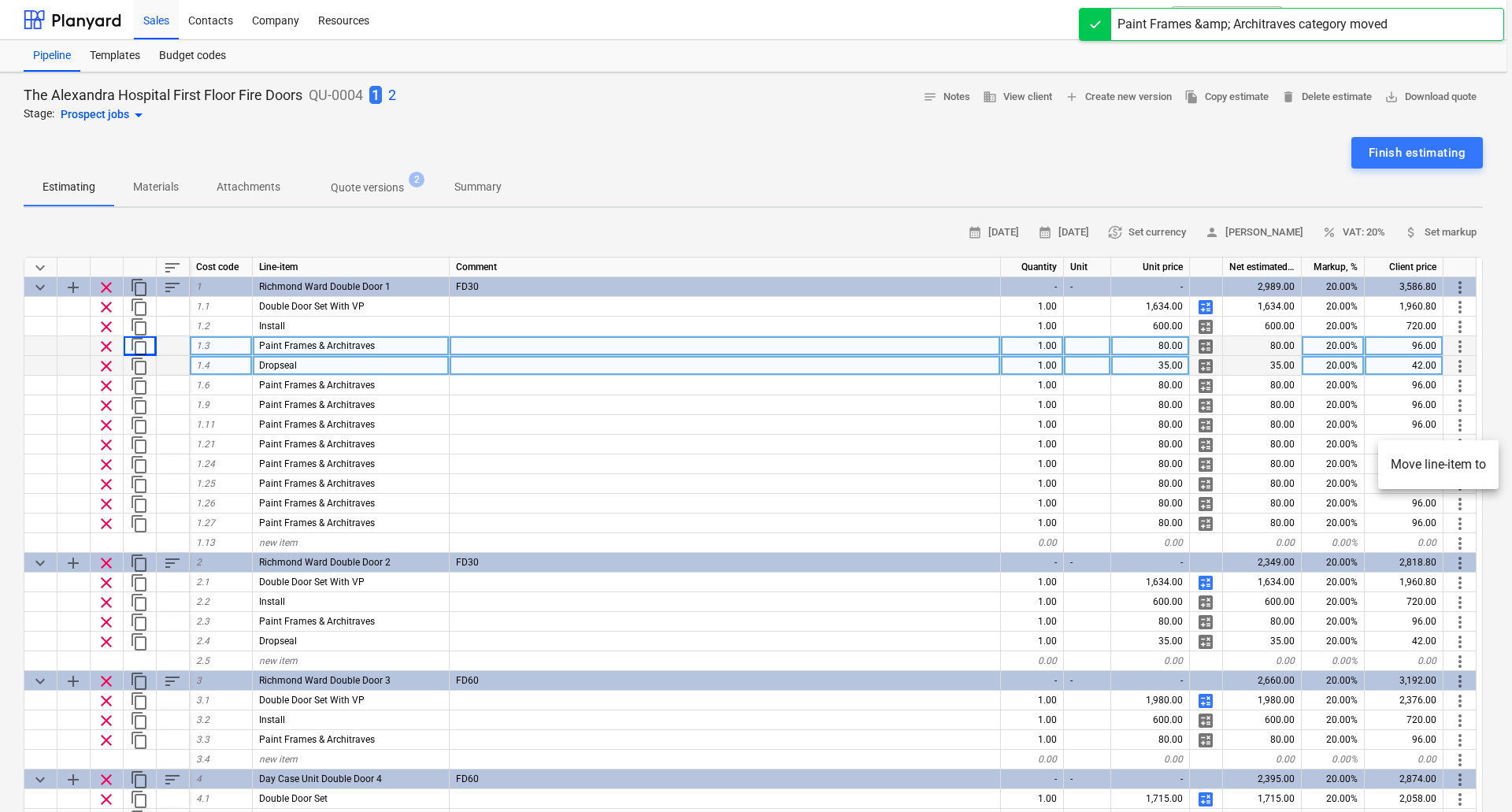
click at [1433, 456] on li "Move line-item to" at bounding box center [1438, 464] width 120 height 36
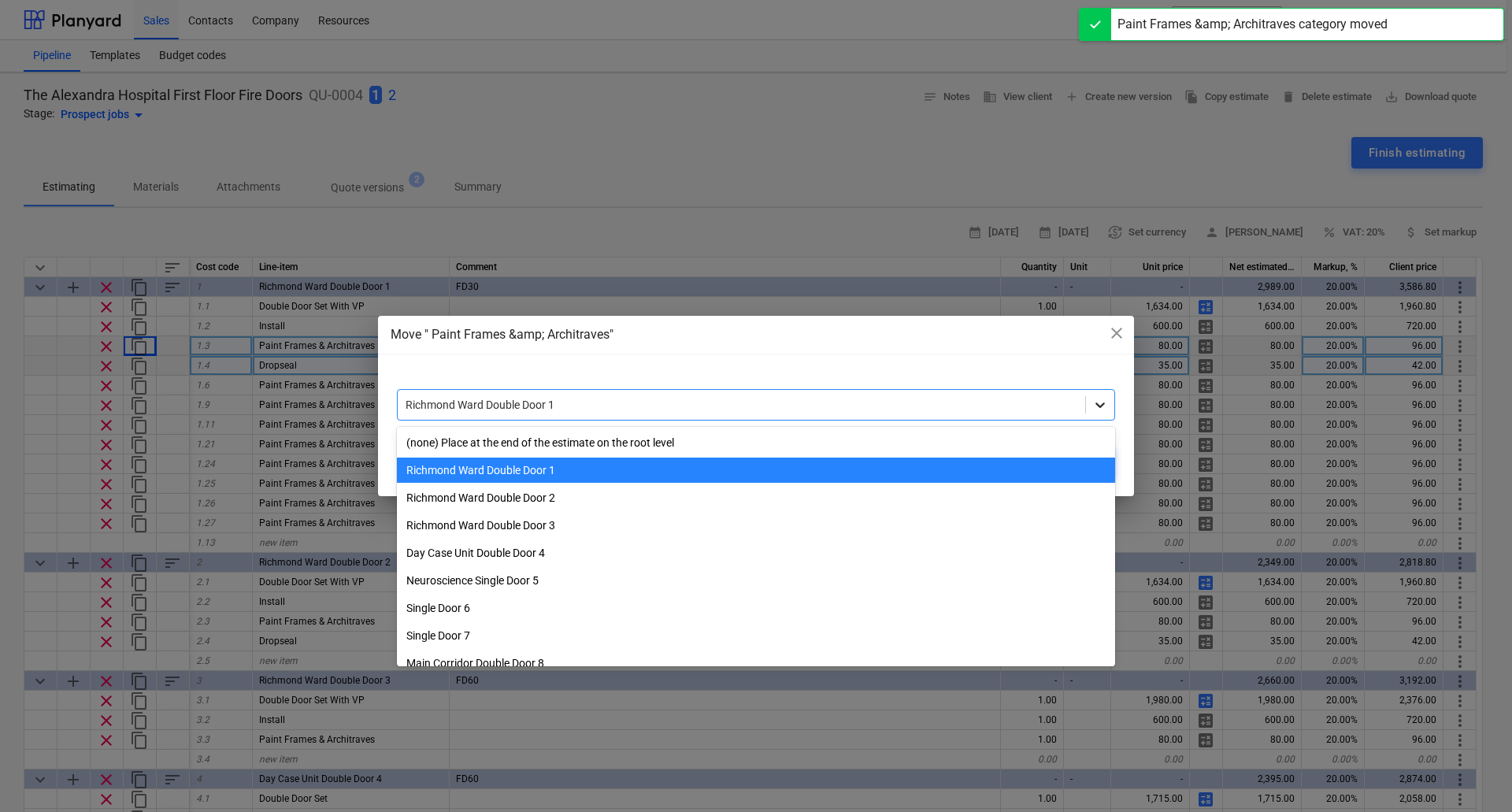
click at [1101, 404] on icon at bounding box center [1099, 405] width 16 height 16
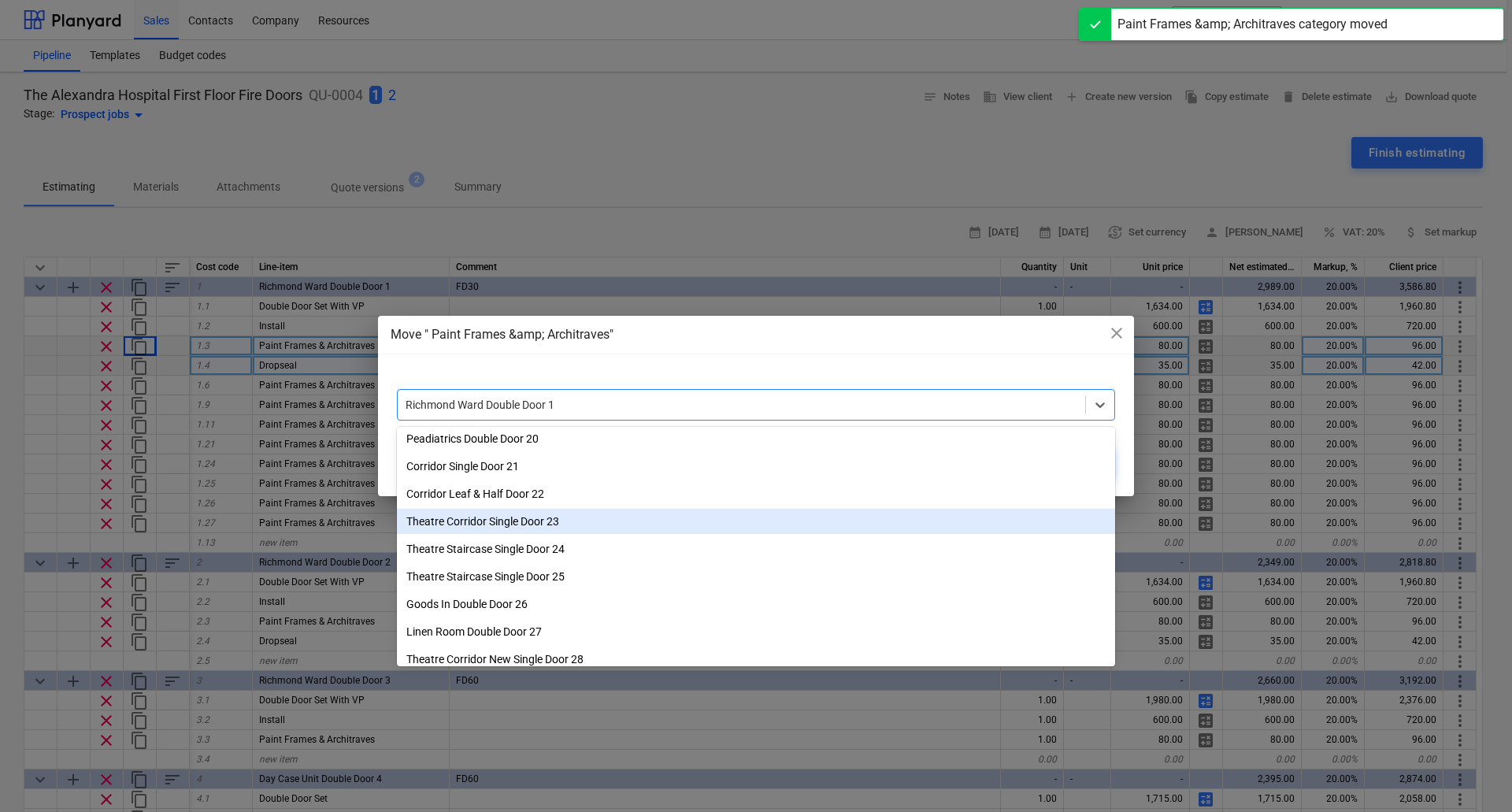
scroll to position [421, 0]
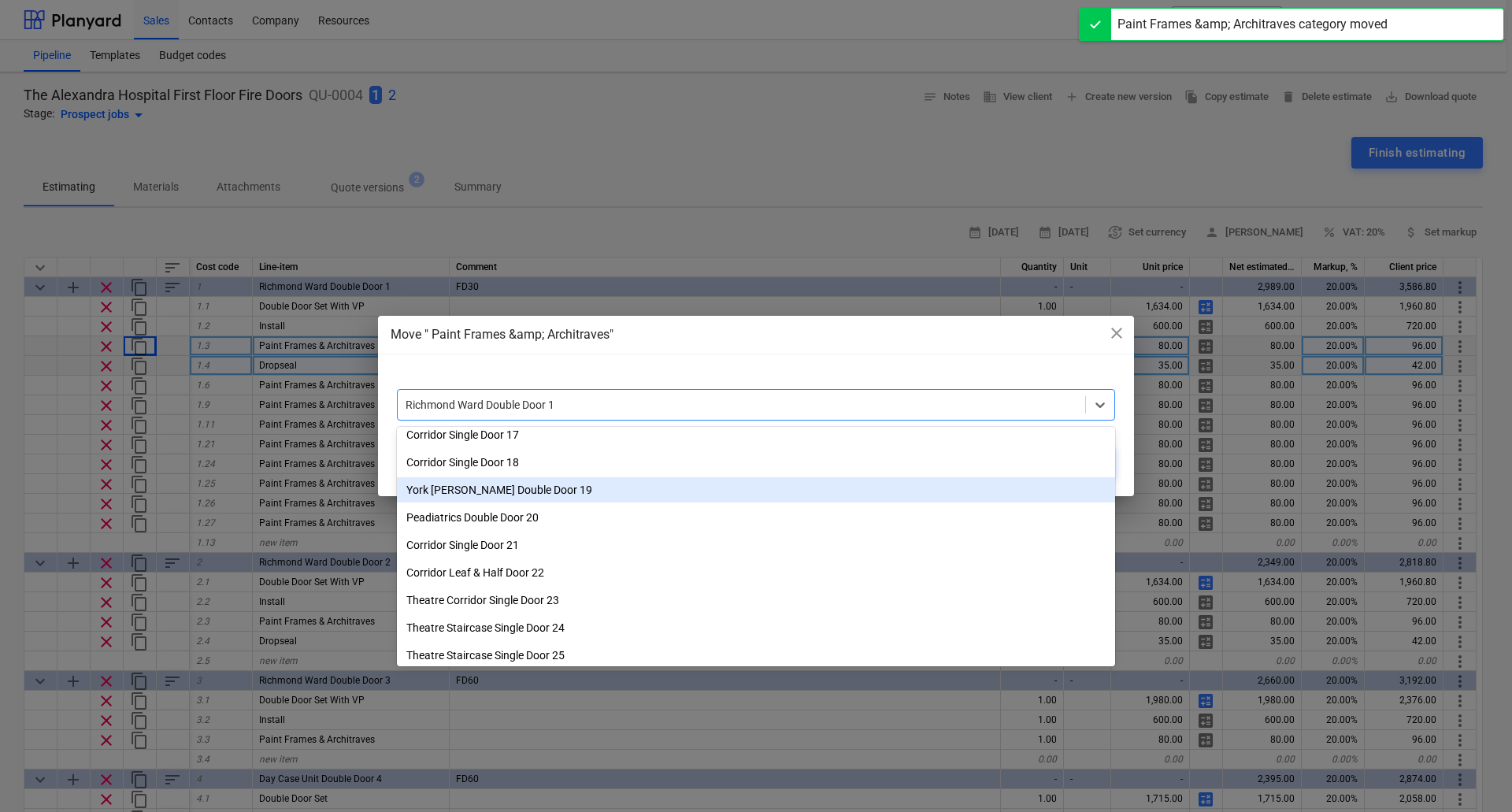
click at [536, 490] on div "York [PERSON_NAME] Double Door 19" at bounding box center [756, 490] width 718 height 25
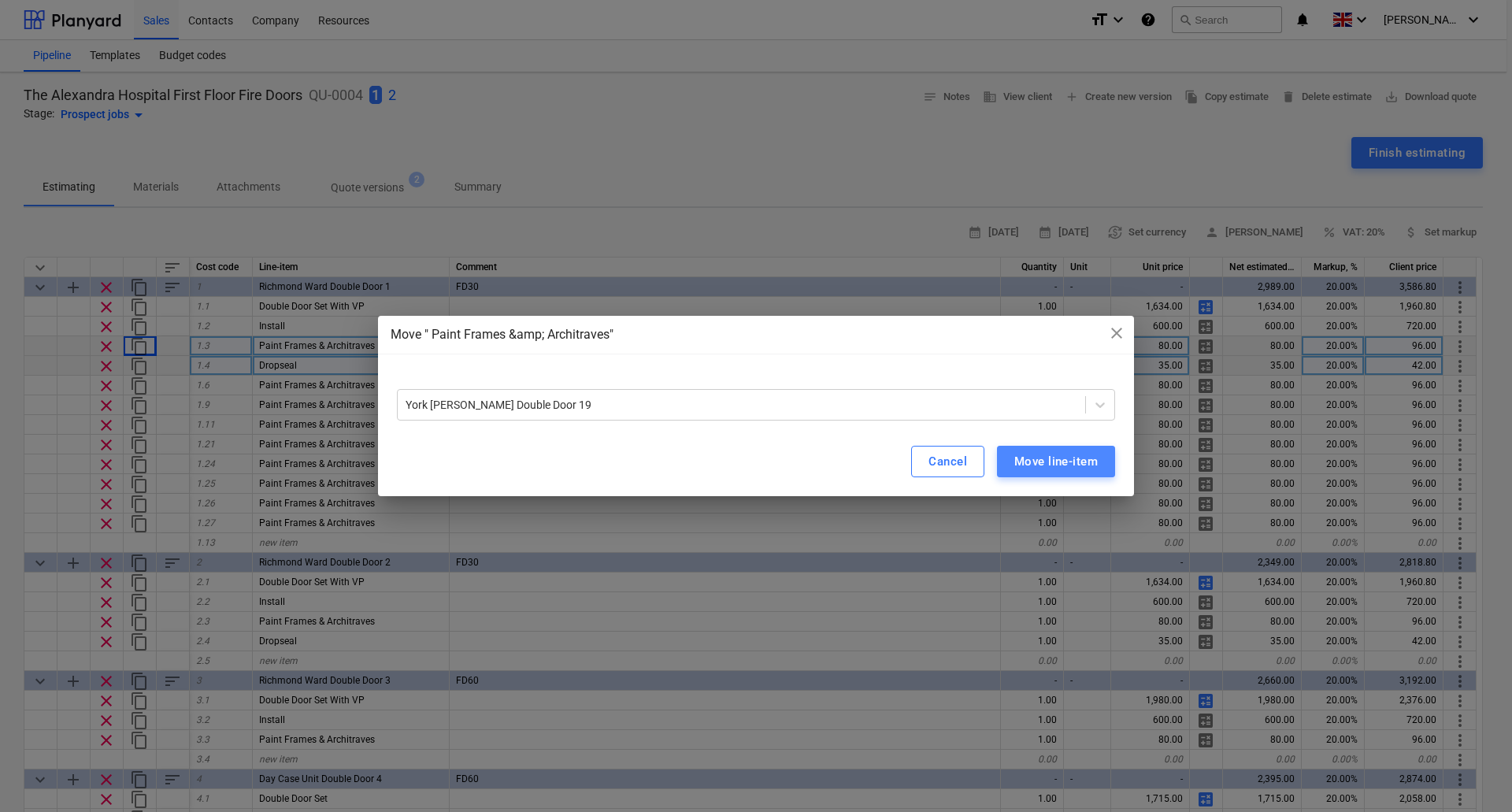
click at [1049, 455] on div "Move line-item" at bounding box center [1056, 461] width 83 height 20
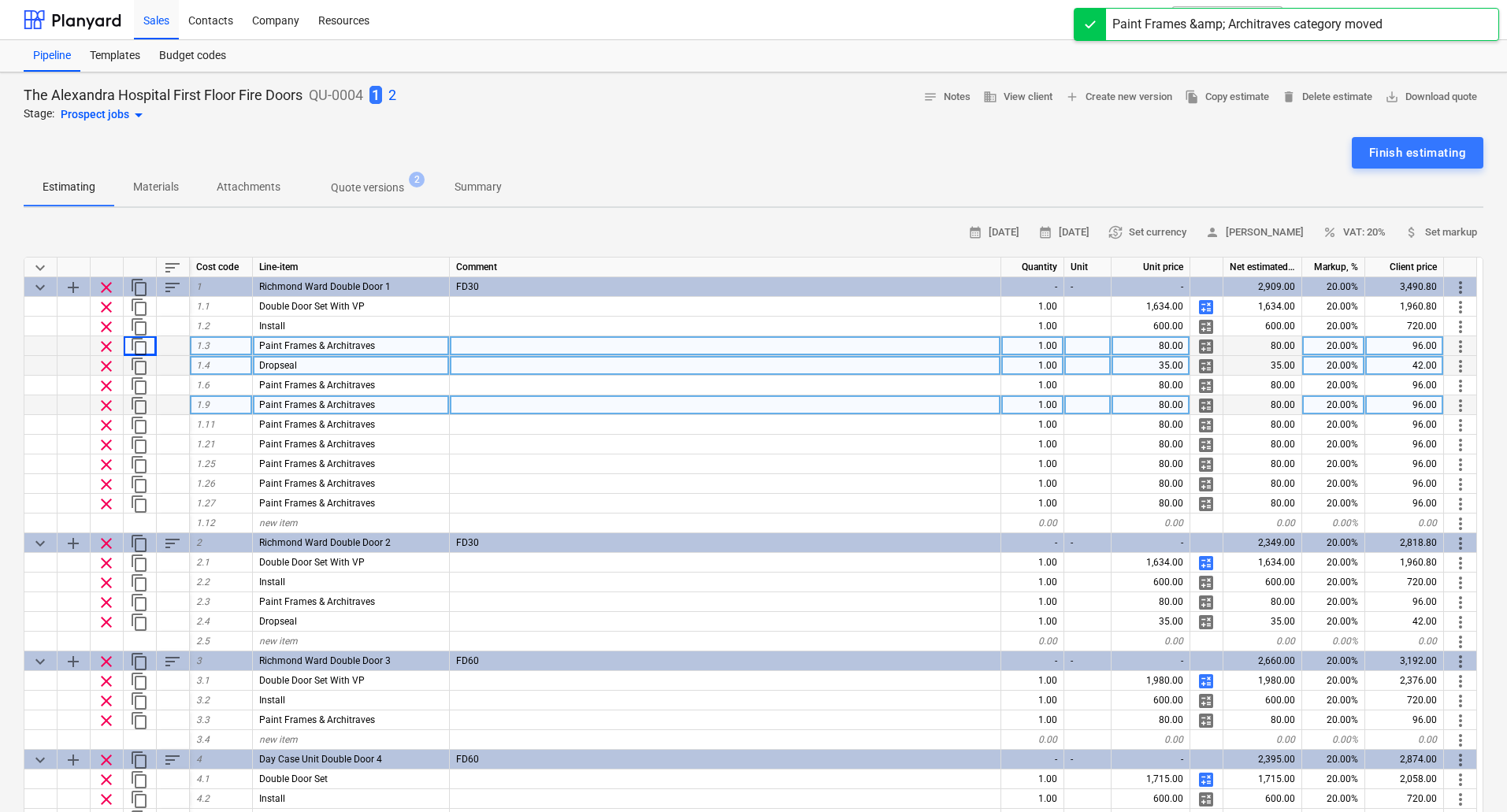
click at [1460, 405] on span "more_vert" at bounding box center [1460, 406] width 18 height 18
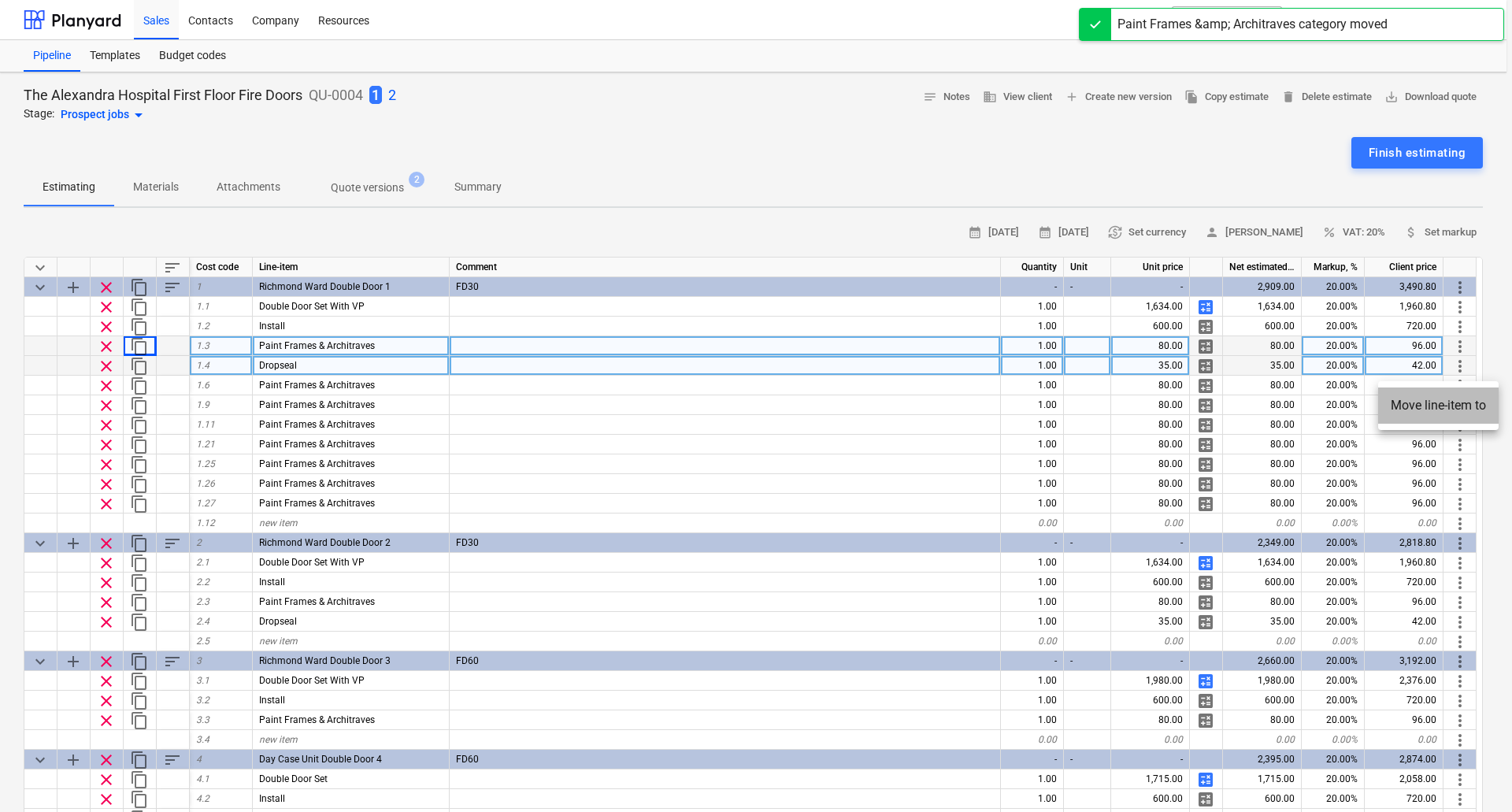
click at [1463, 406] on li "Move line-item to" at bounding box center [1438, 405] width 120 height 36
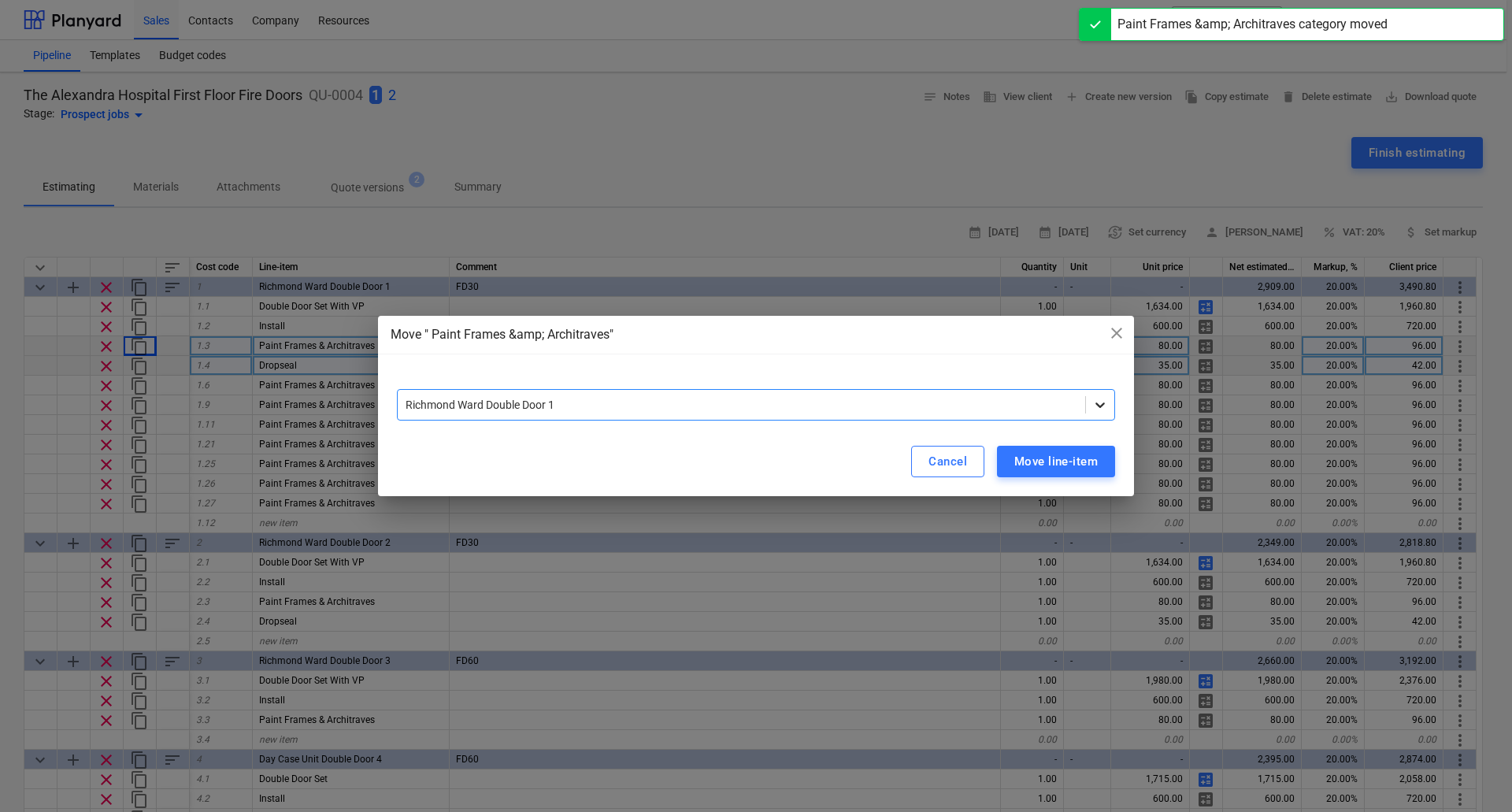
click at [1102, 397] on icon at bounding box center [1099, 405] width 16 height 16
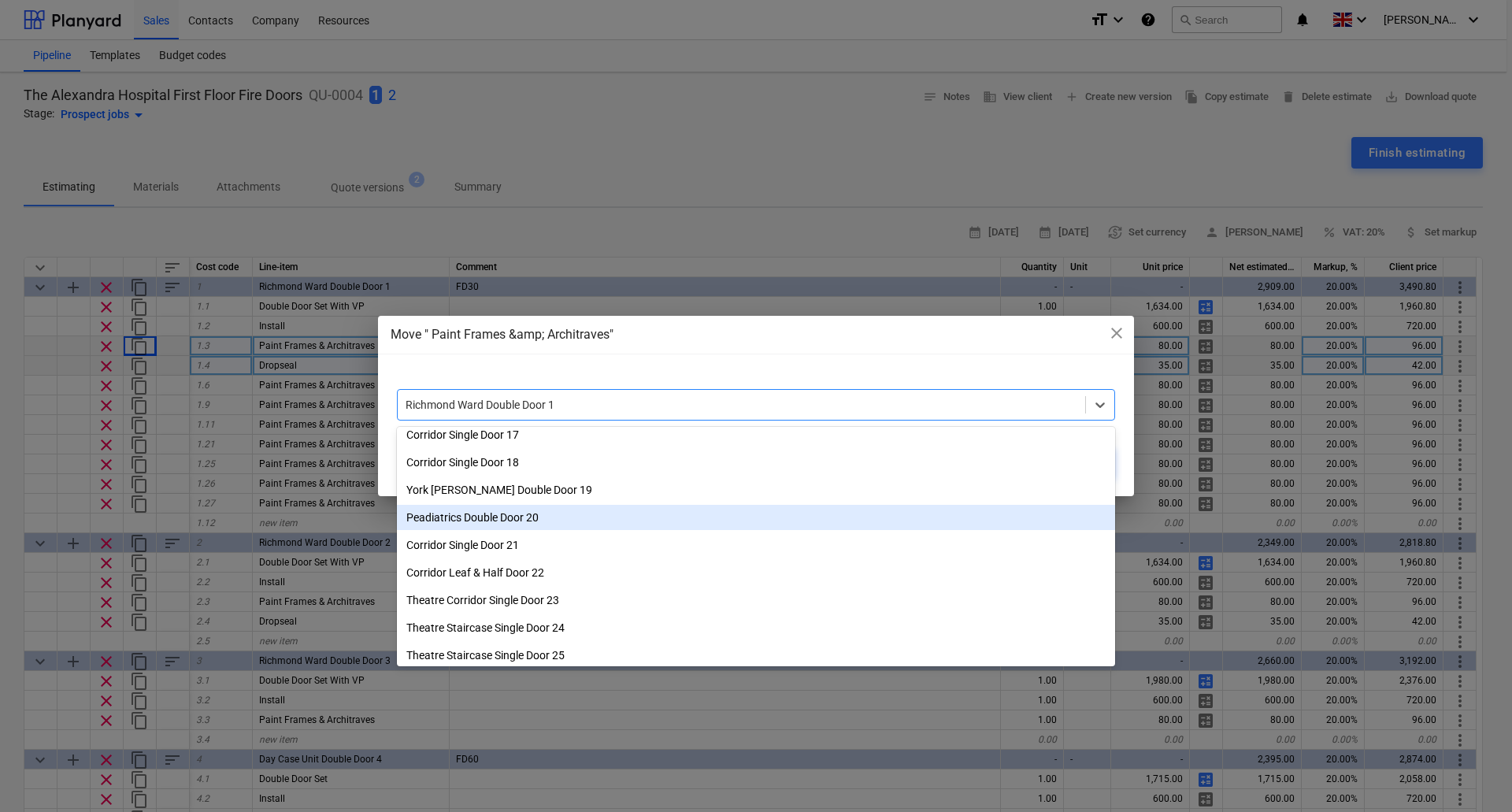
click at [525, 515] on div "Peadiatrics Double Door 20" at bounding box center [756, 516] width 718 height 25
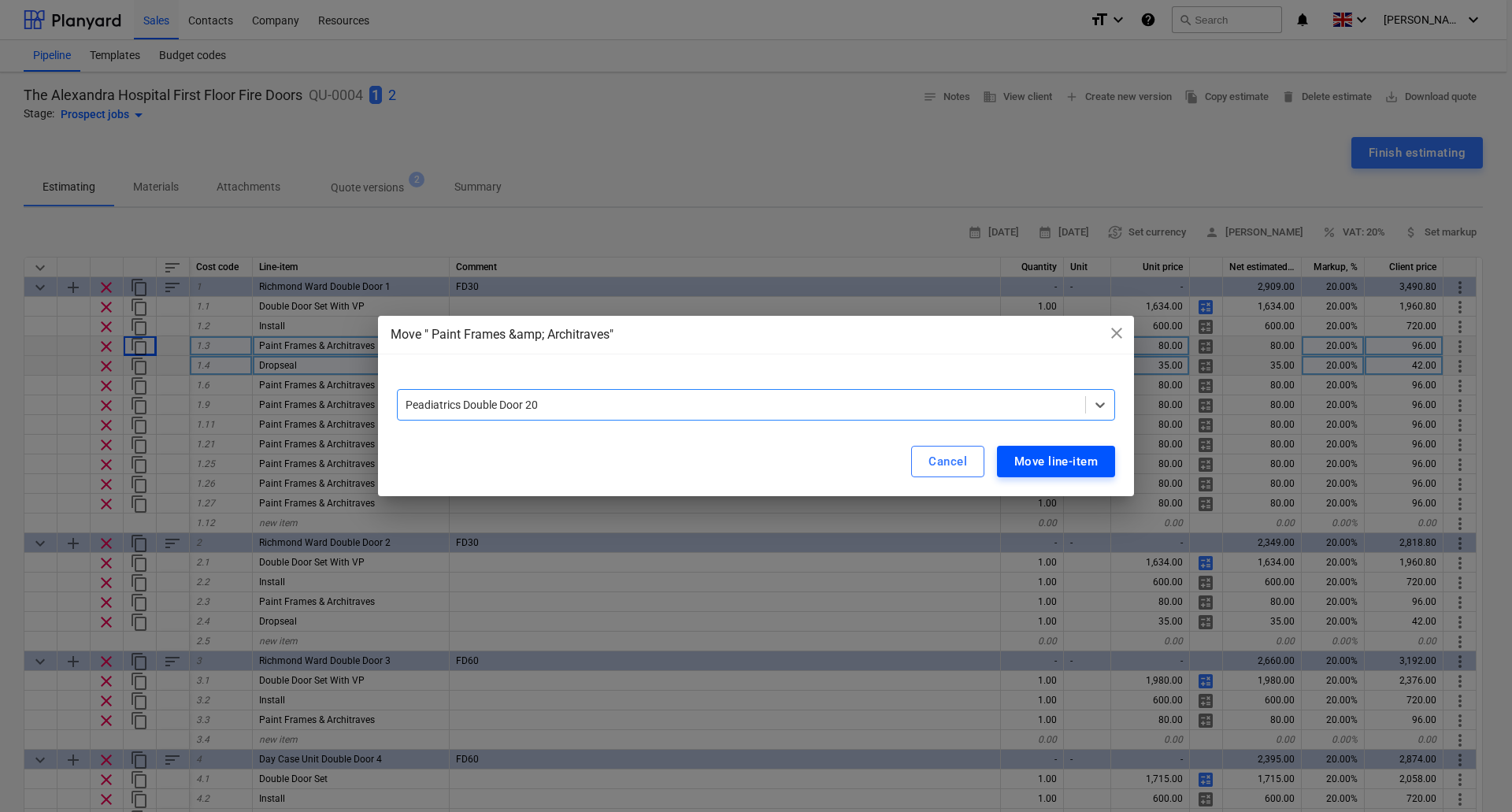
click at [1054, 465] on div "Move line-item" at bounding box center [1056, 461] width 83 height 20
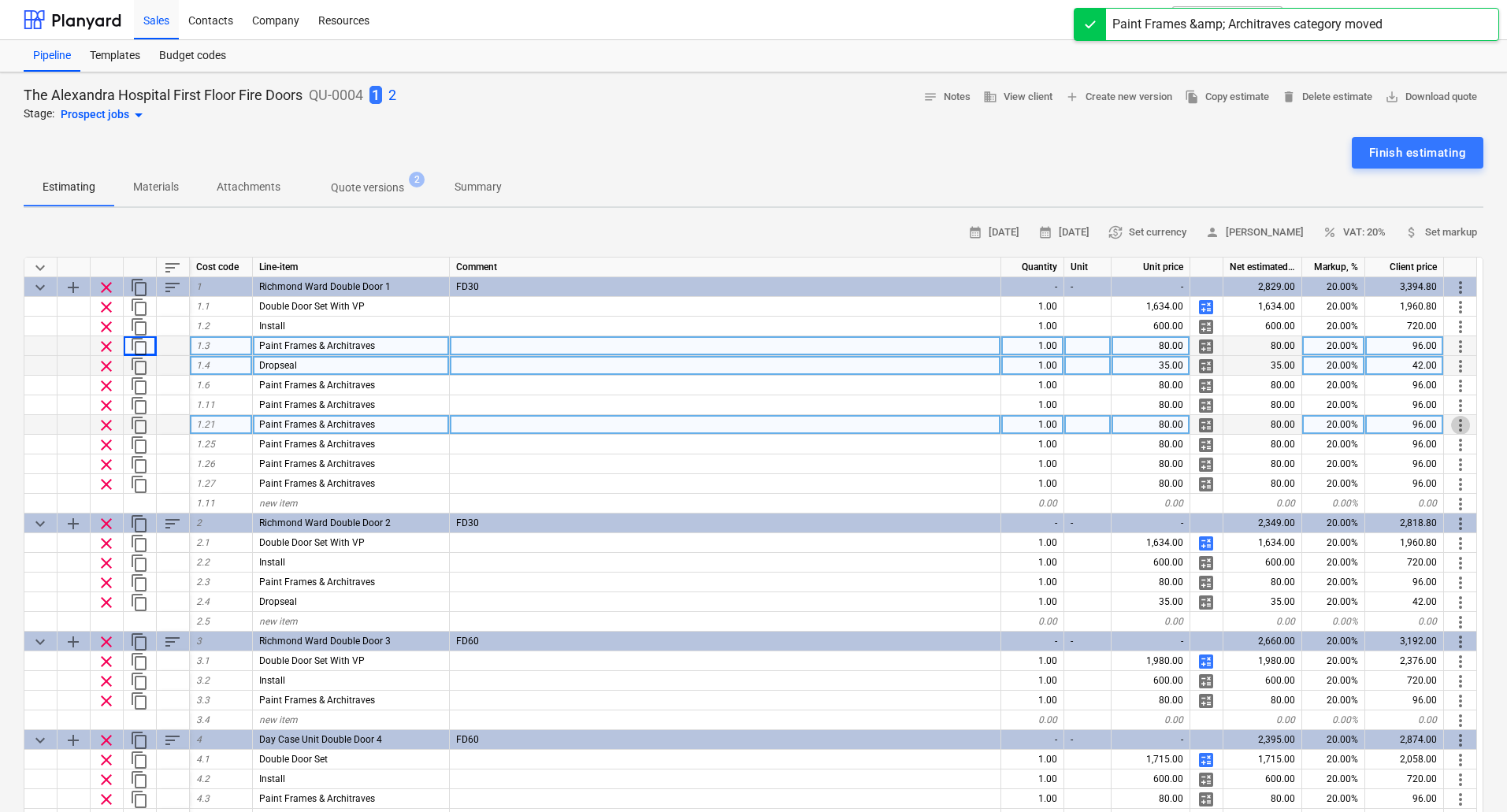
click at [1458, 419] on span "more_vert" at bounding box center [1460, 425] width 18 height 18
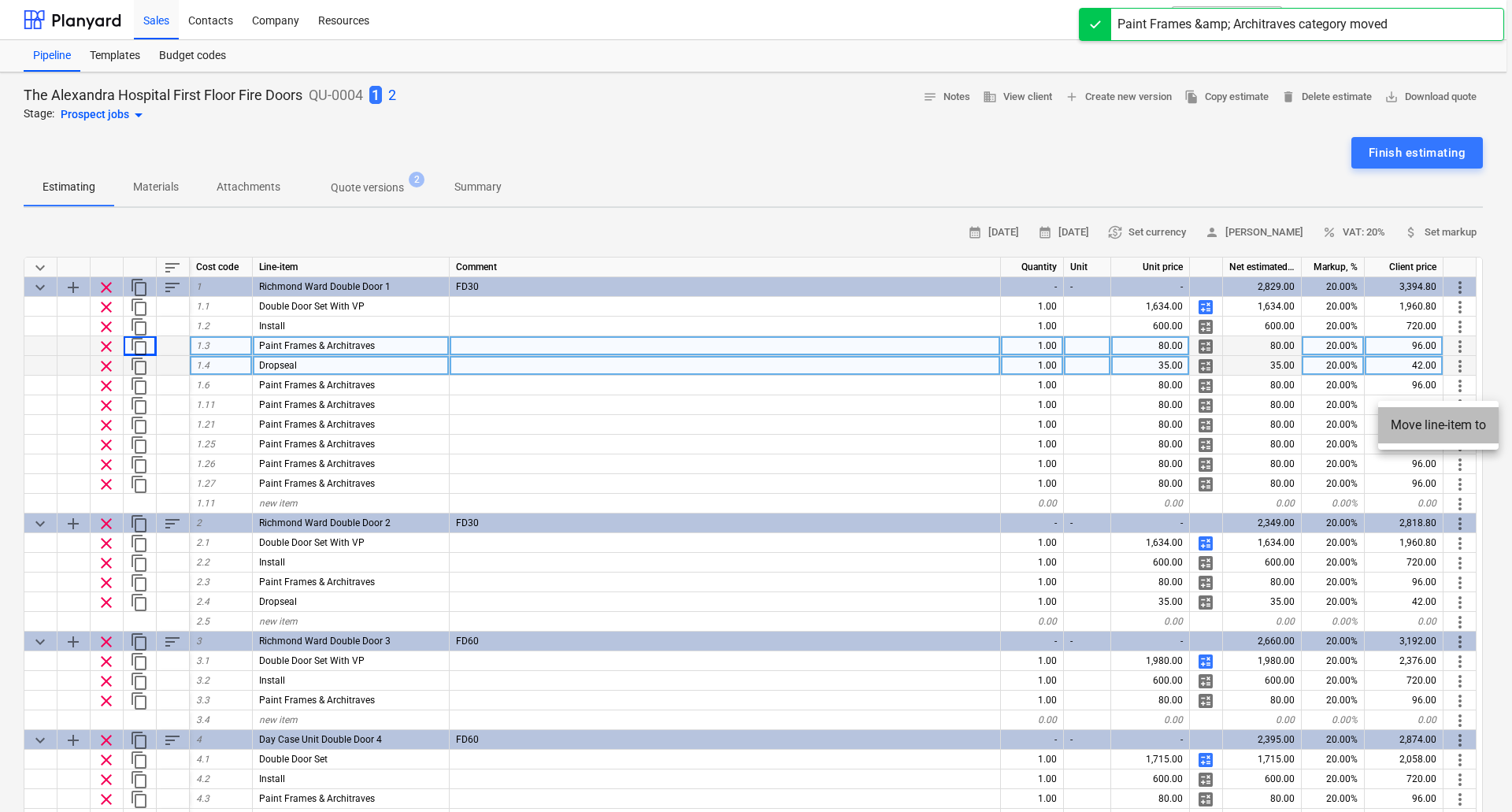
click at [1453, 420] on li "Move line-item to" at bounding box center [1438, 425] width 120 height 36
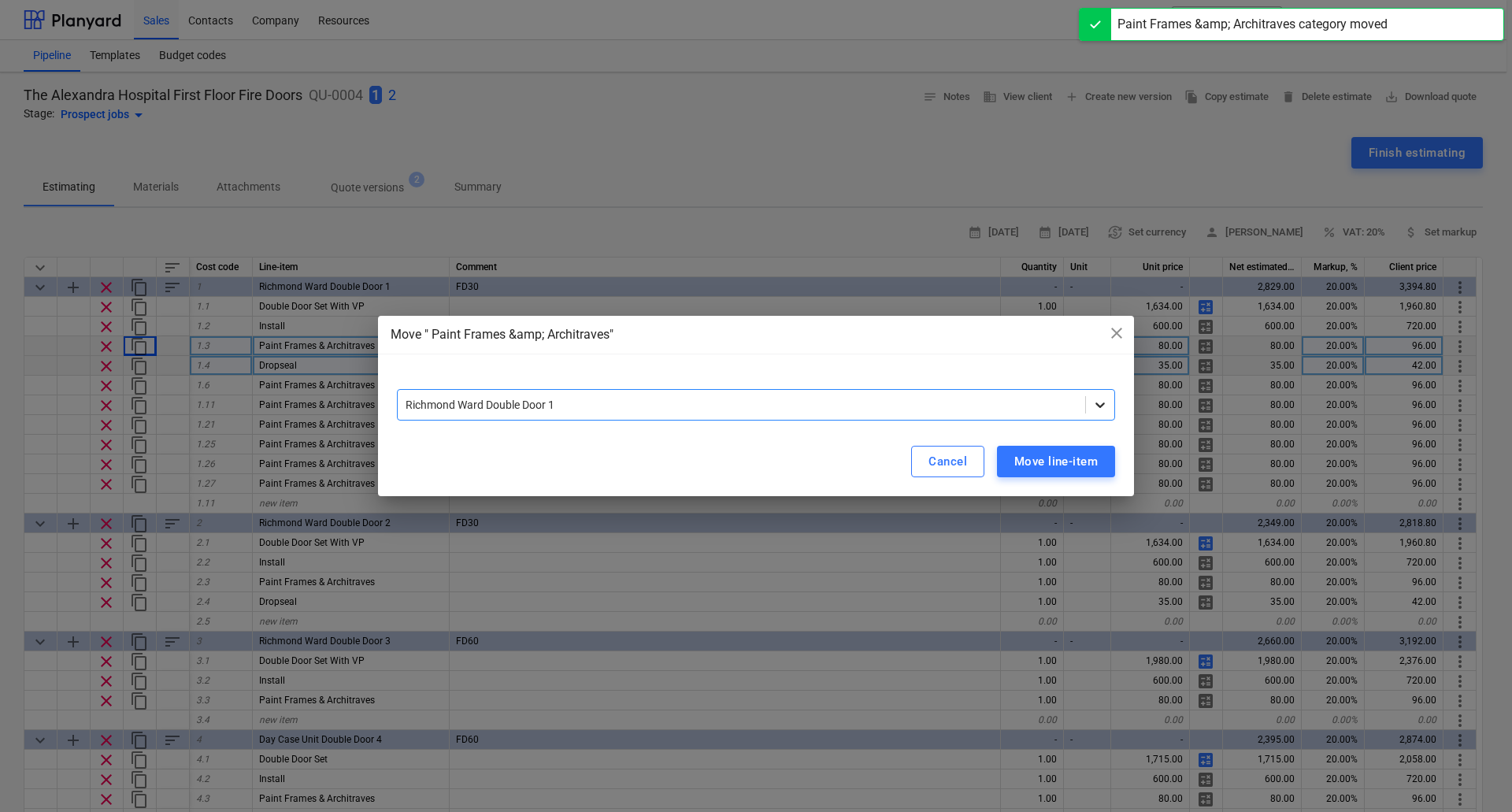
click at [1095, 404] on icon at bounding box center [1099, 405] width 16 height 16
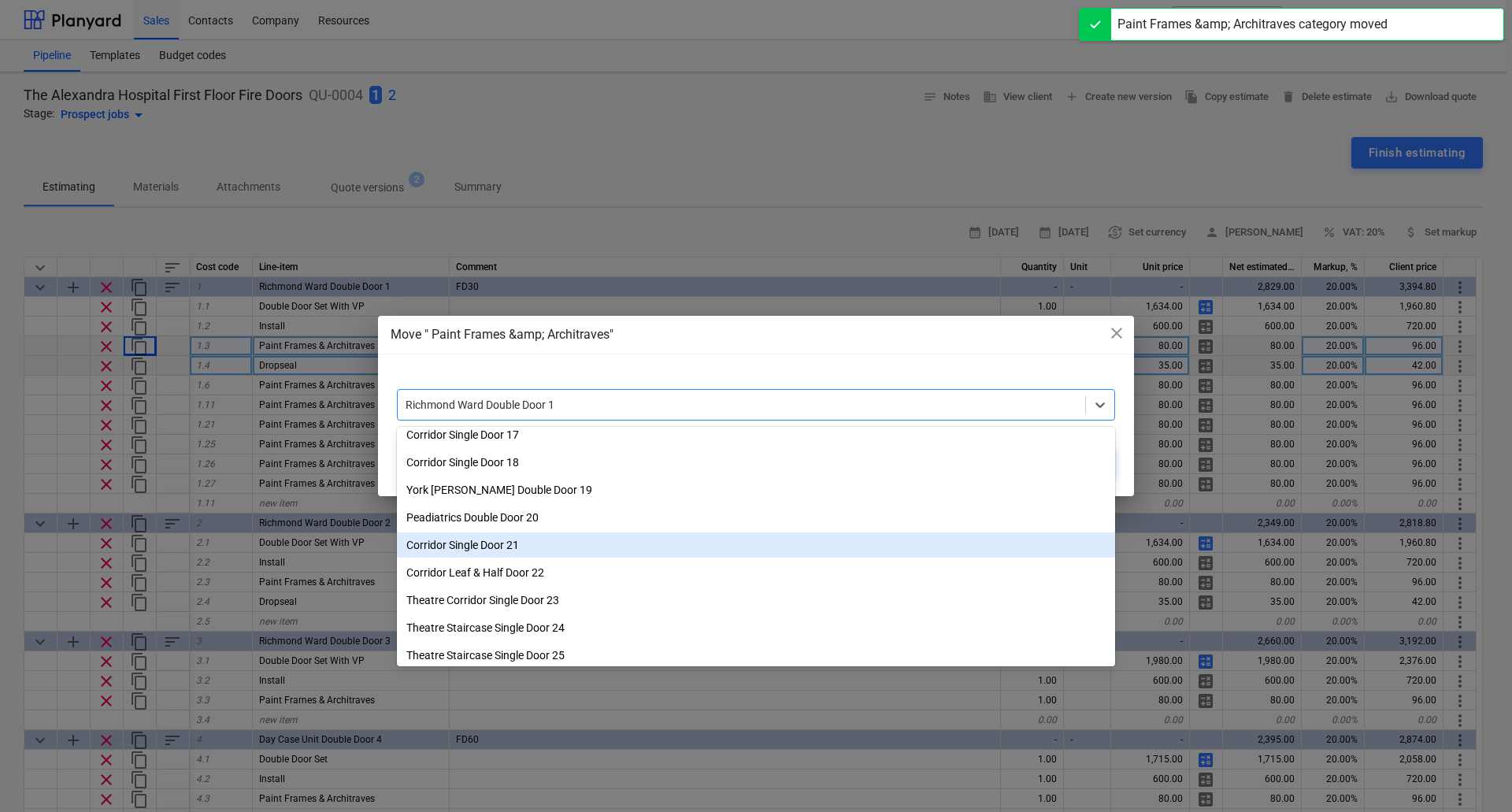
click at [511, 544] on div "Corridor Single Door 21" at bounding box center [756, 544] width 718 height 25
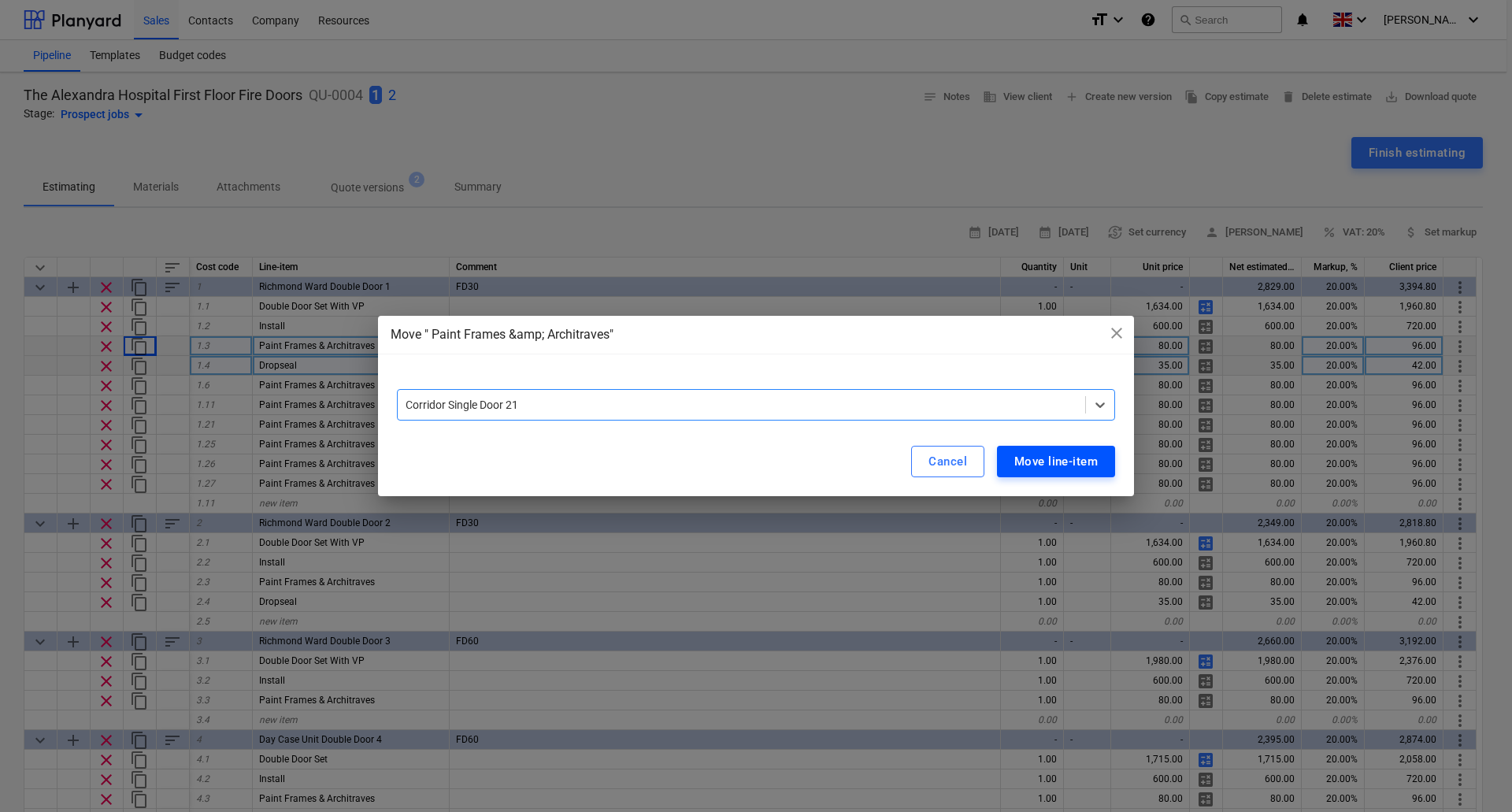
click at [1063, 454] on div "Move line-item" at bounding box center [1056, 461] width 83 height 20
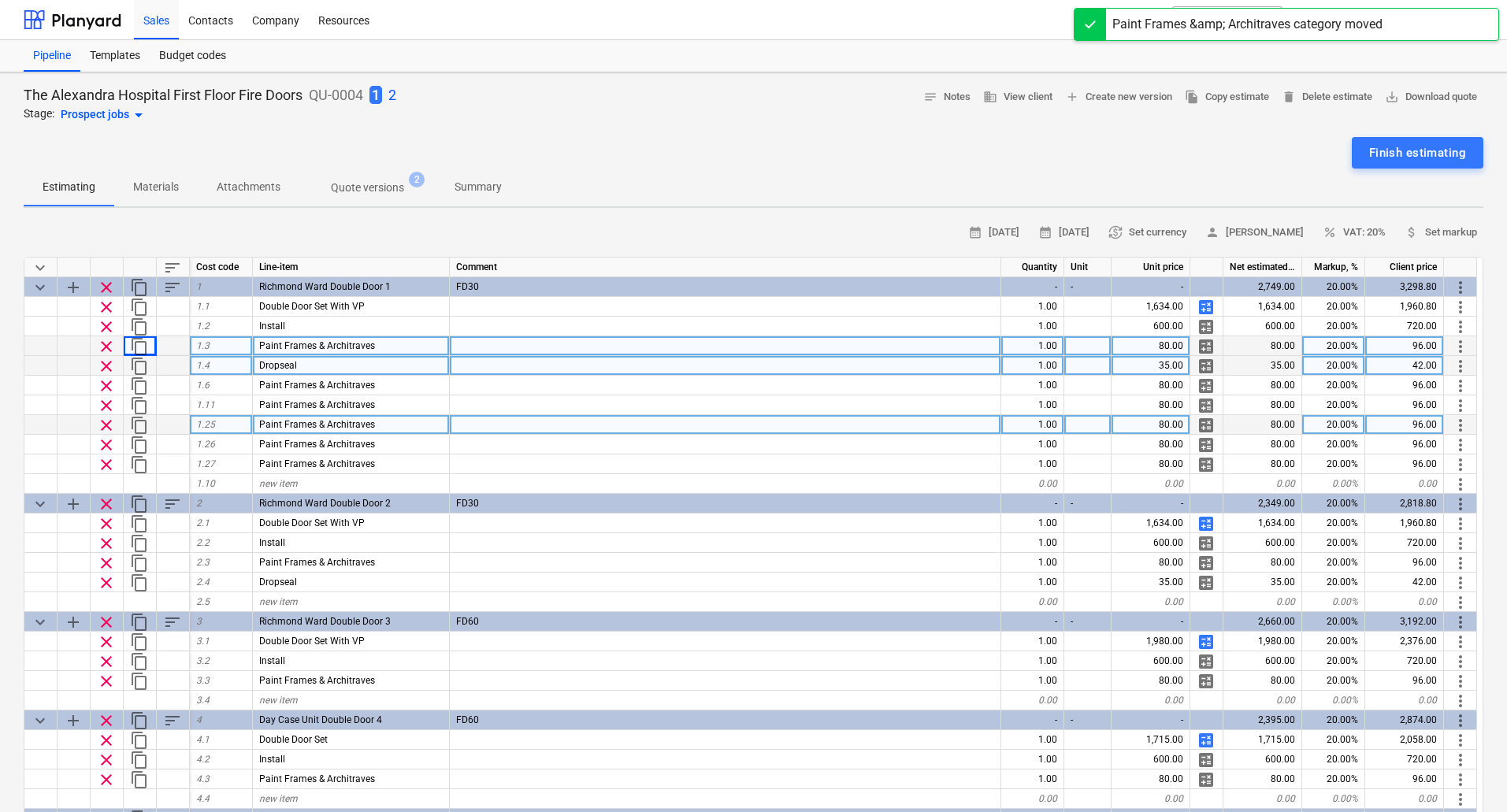
click at [1461, 424] on span "more_vert" at bounding box center [1460, 425] width 18 height 18
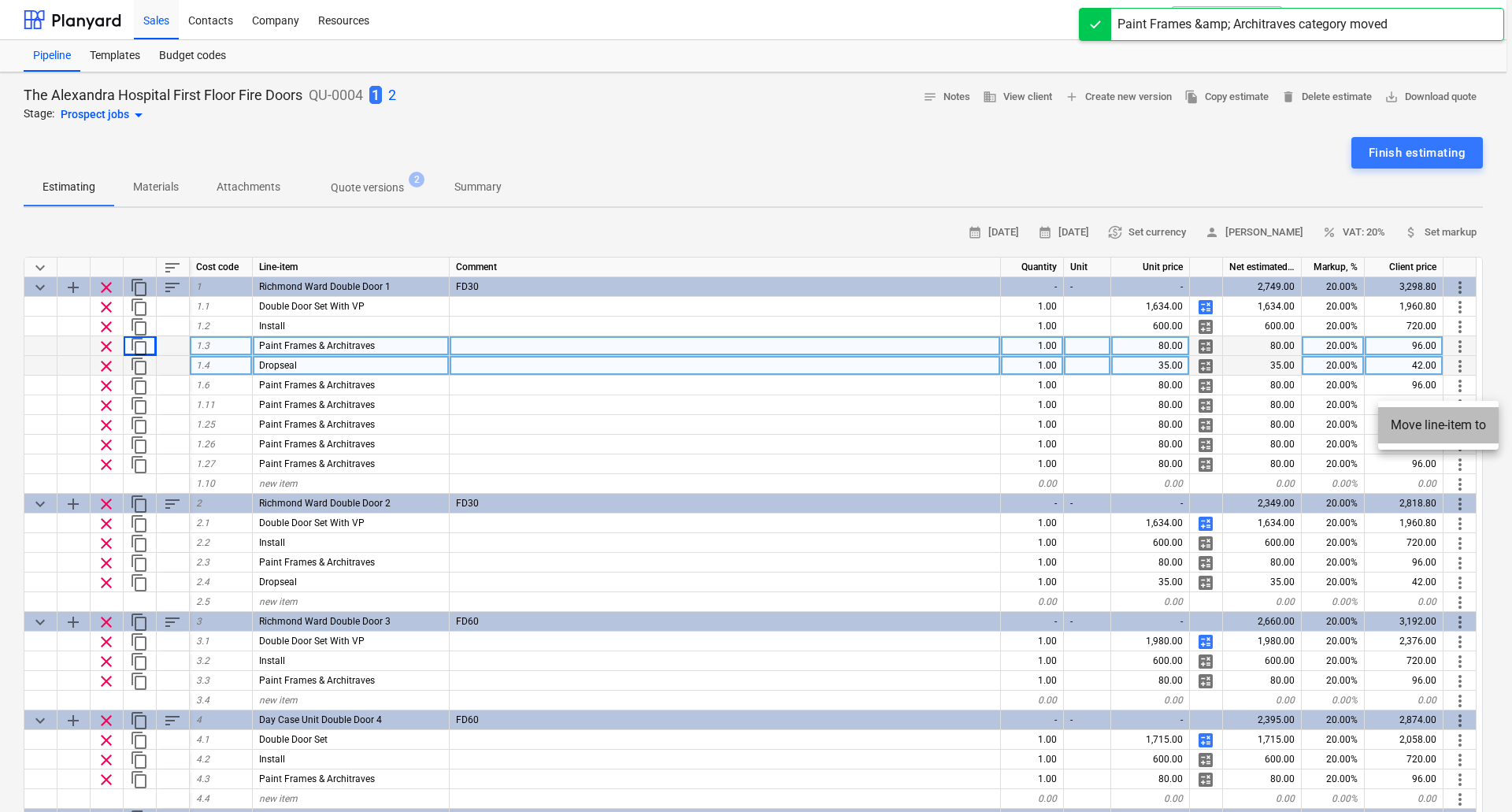
click at [1430, 418] on li "Move line-item to" at bounding box center [1438, 425] width 120 height 36
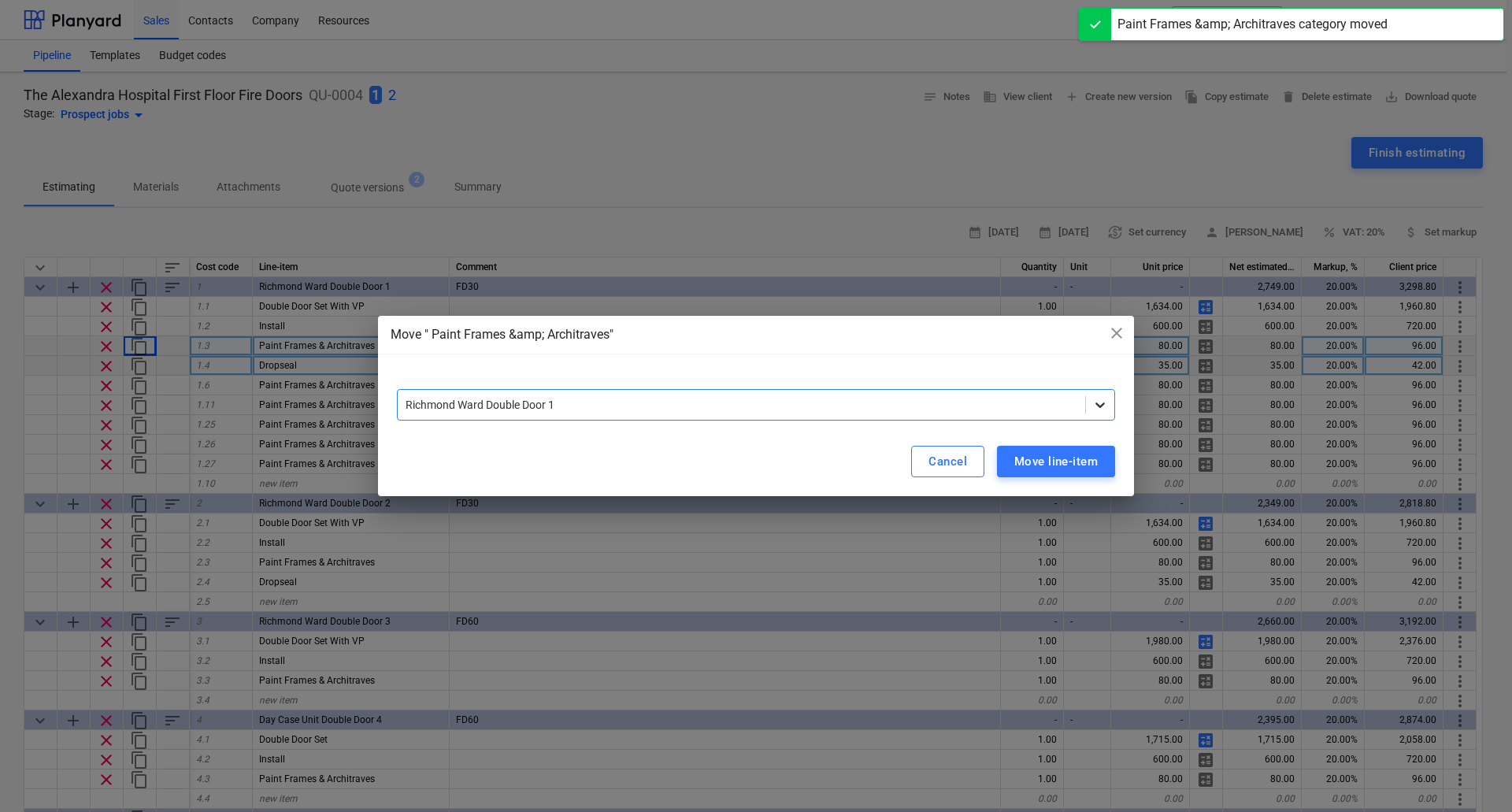
click at [1098, 405] on icon at bounding box center [1100, 406] width 9 height 6
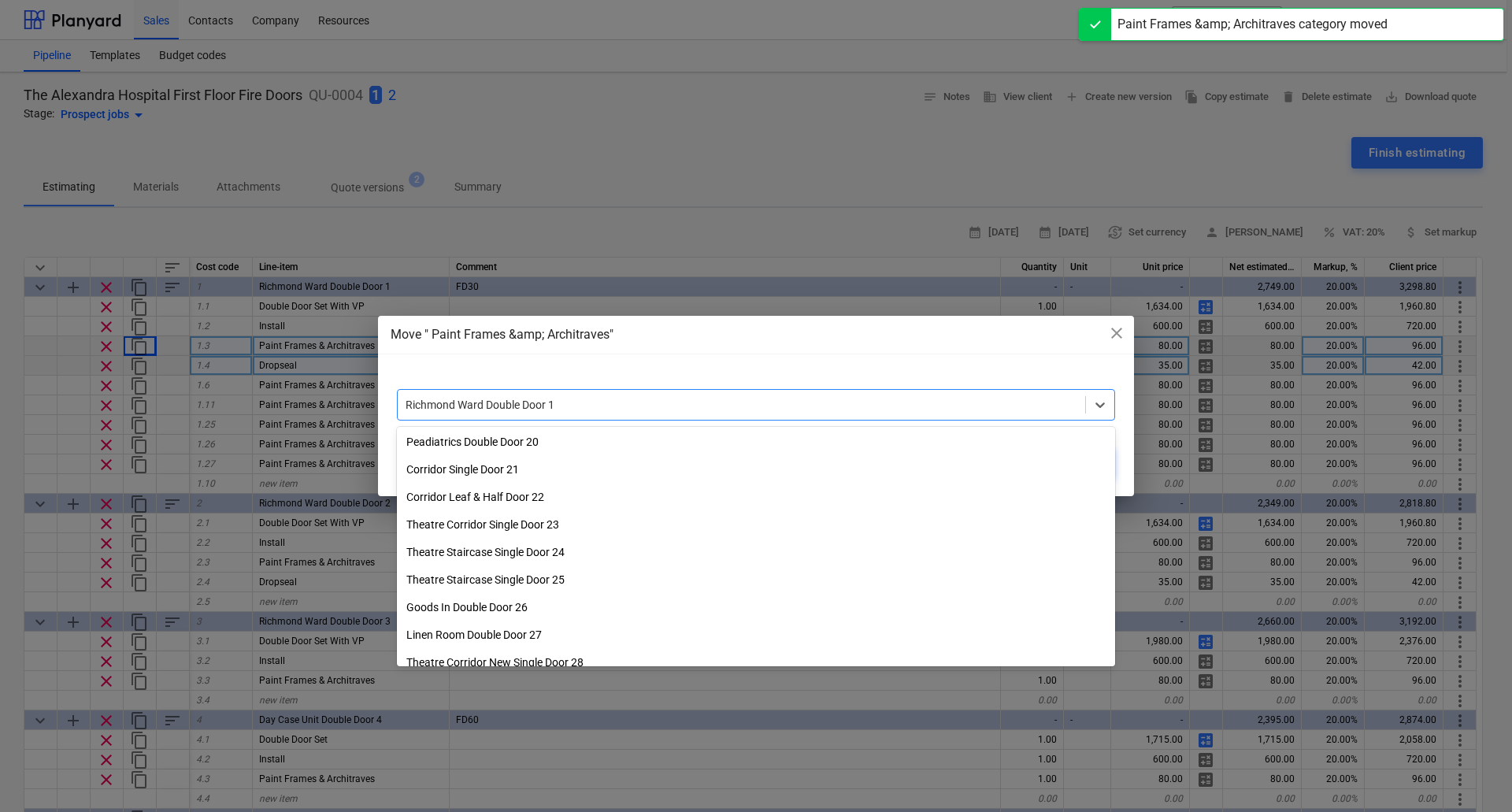
scroll to position [500, 0]
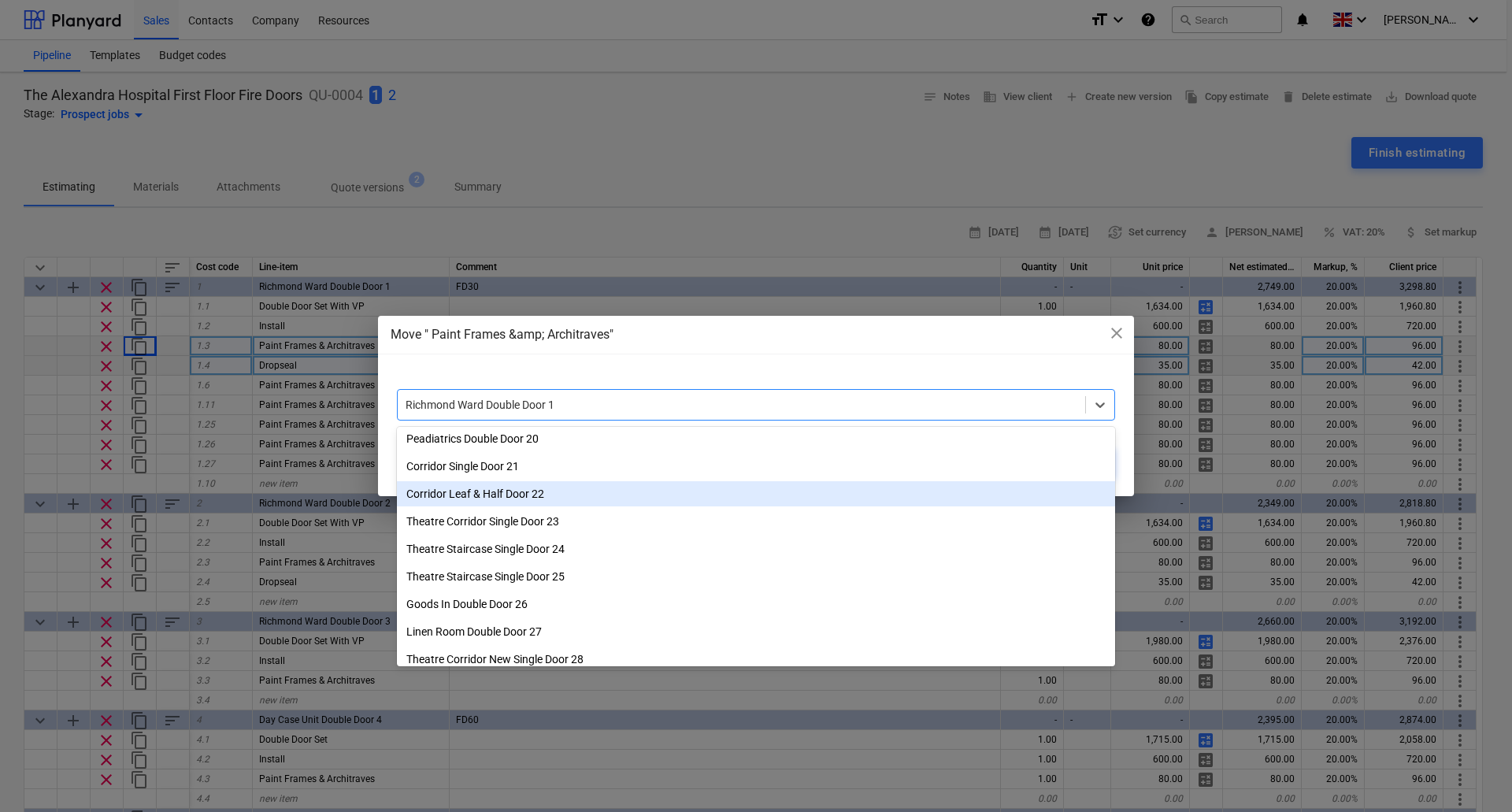
click at [541, 491] on div "Corridor Leaf & Half Door 22" at bounding box center [756, 493] width 718 height 25
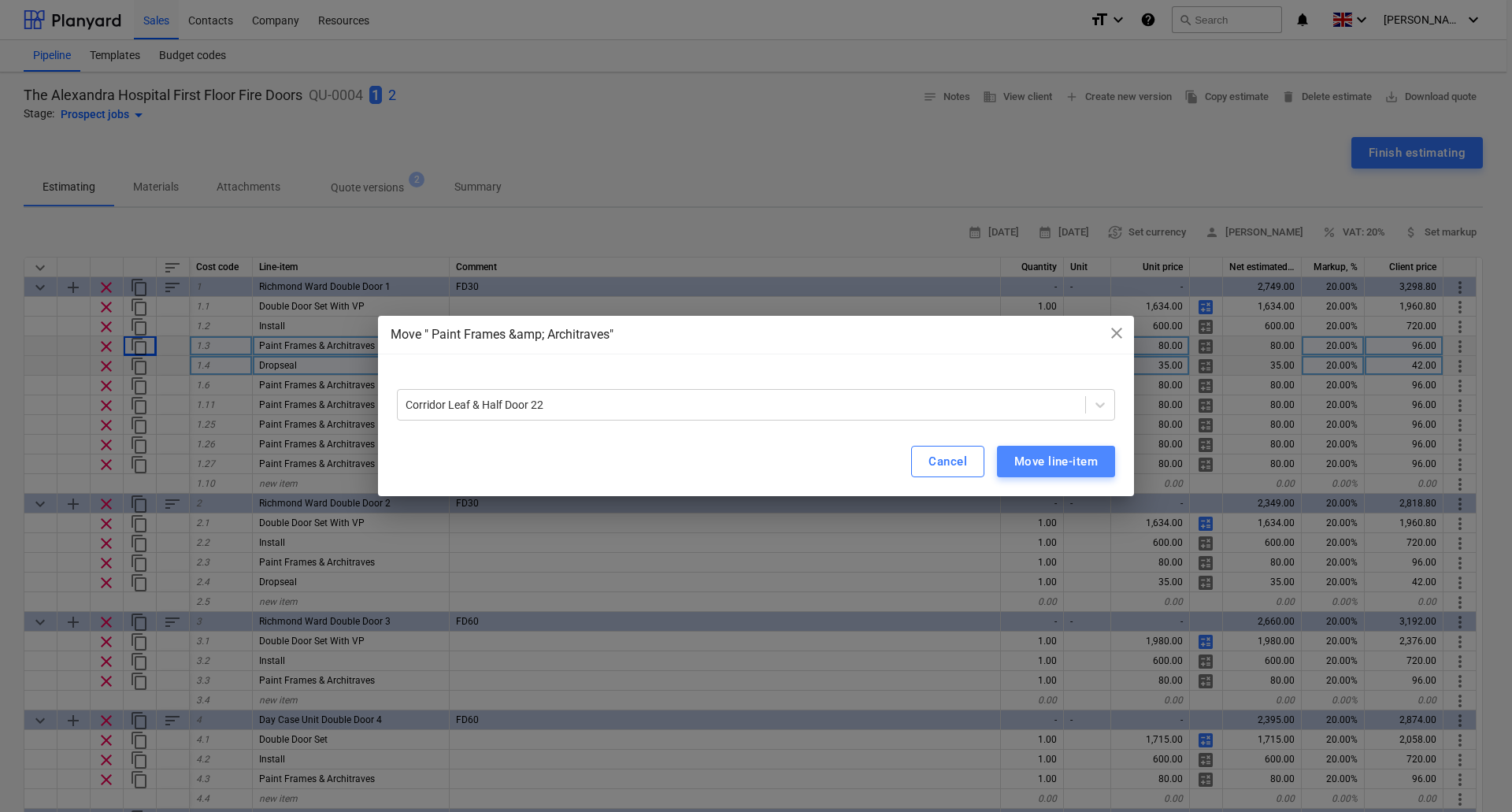
click at [1033, 453] on div "Move line-item" at bounding box center [1056, 461] width 83 height 20
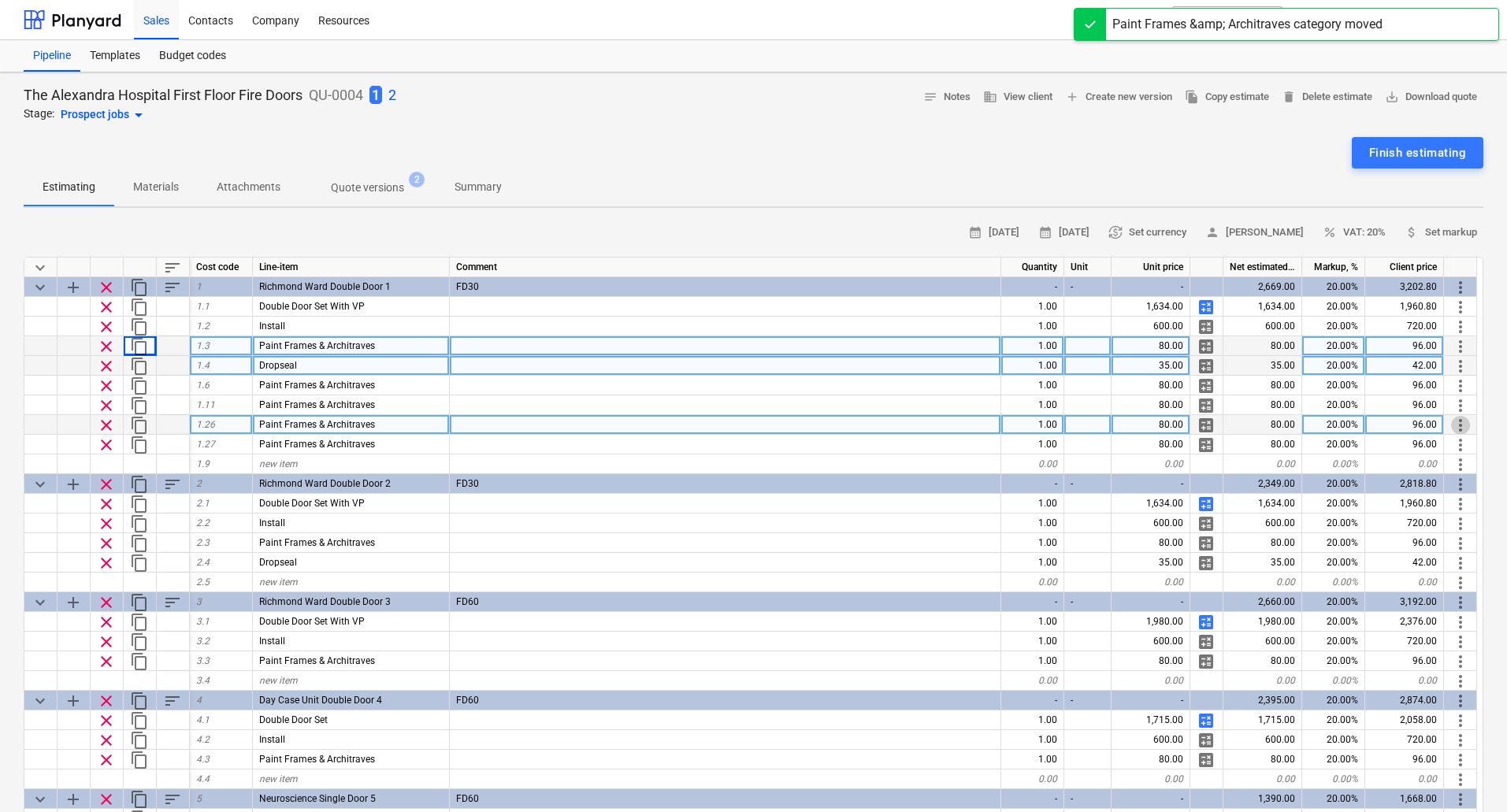
click at [1459, 418] on span "more_vert" at bounding box center [1460, 425] width 18 height 18
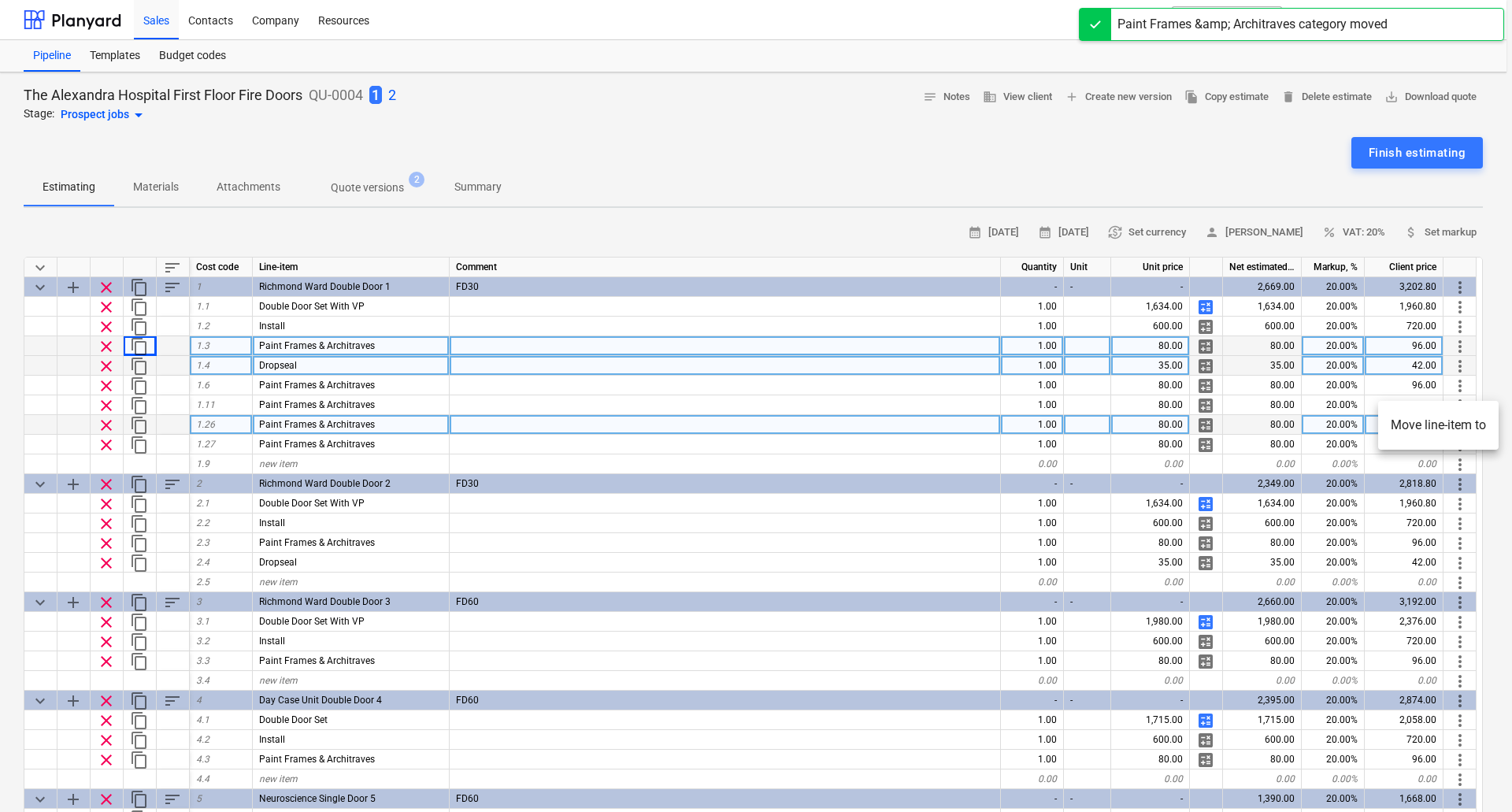
click at [1458, 418] on li "Move line-item to" at bounding box center [1438, 425] width 120 height 36
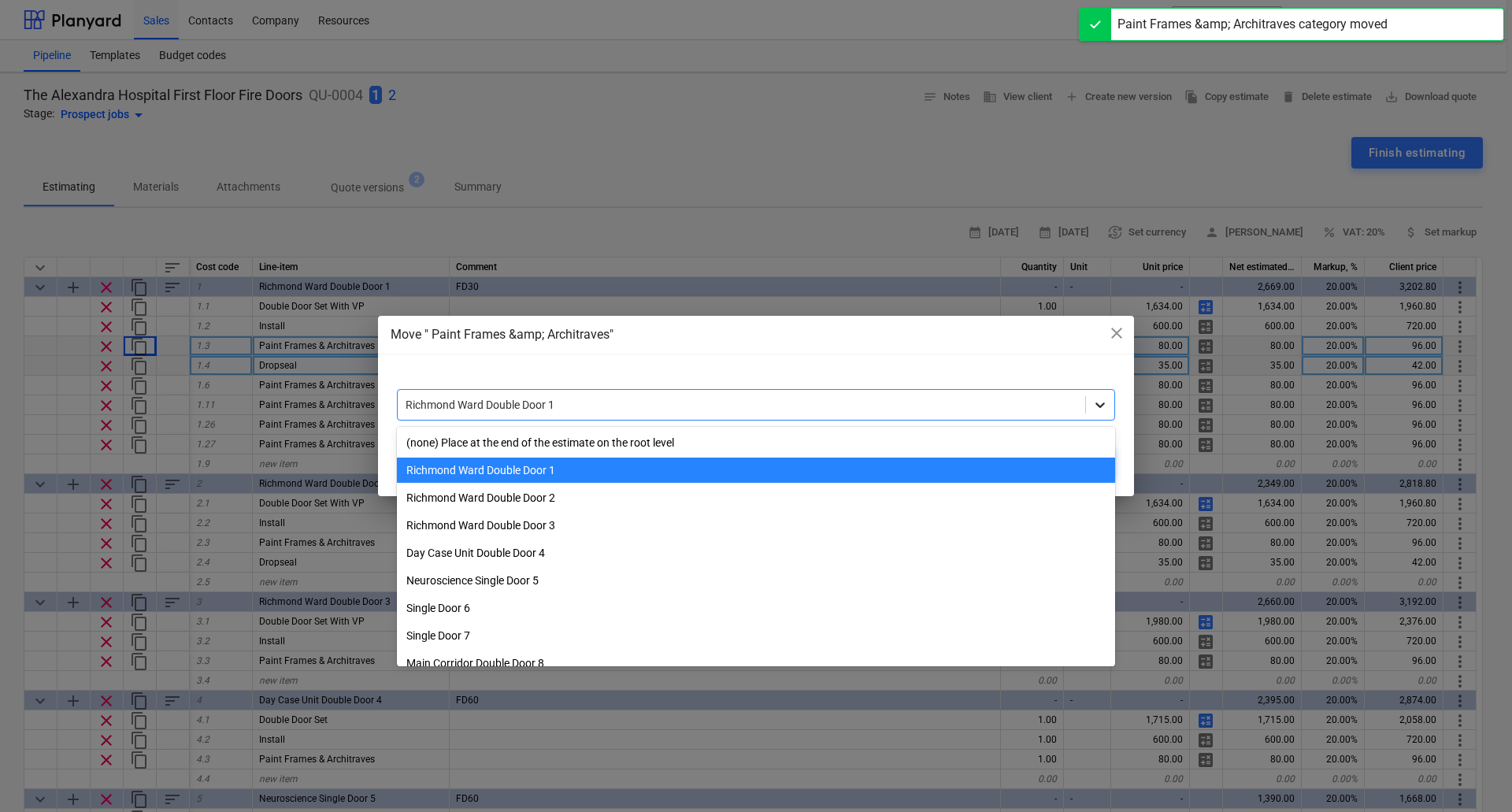
click at [1092, 405] on icon at bounding box center [1099, 405] width 16 height 16
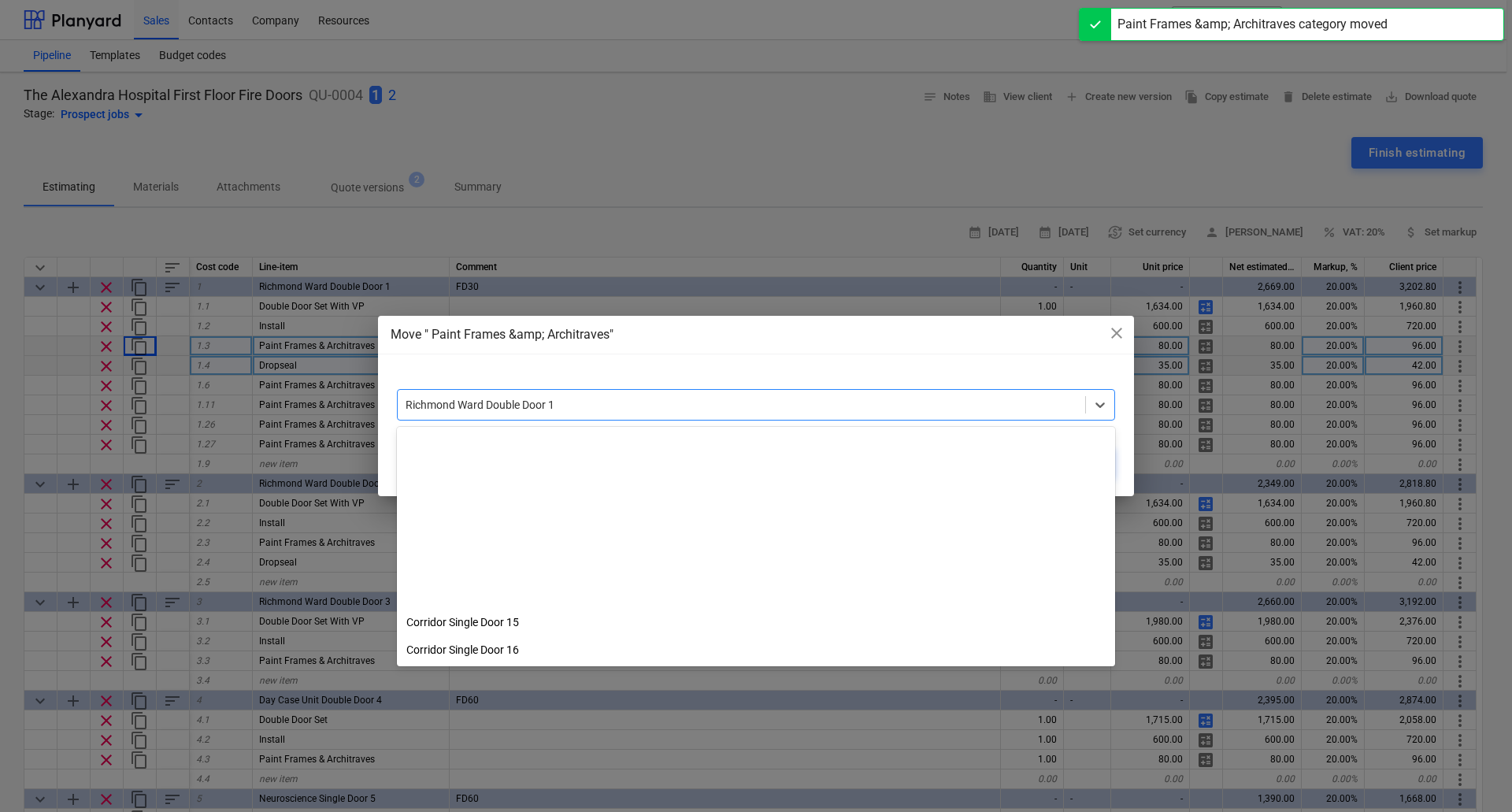
scroll to position [421, 0]
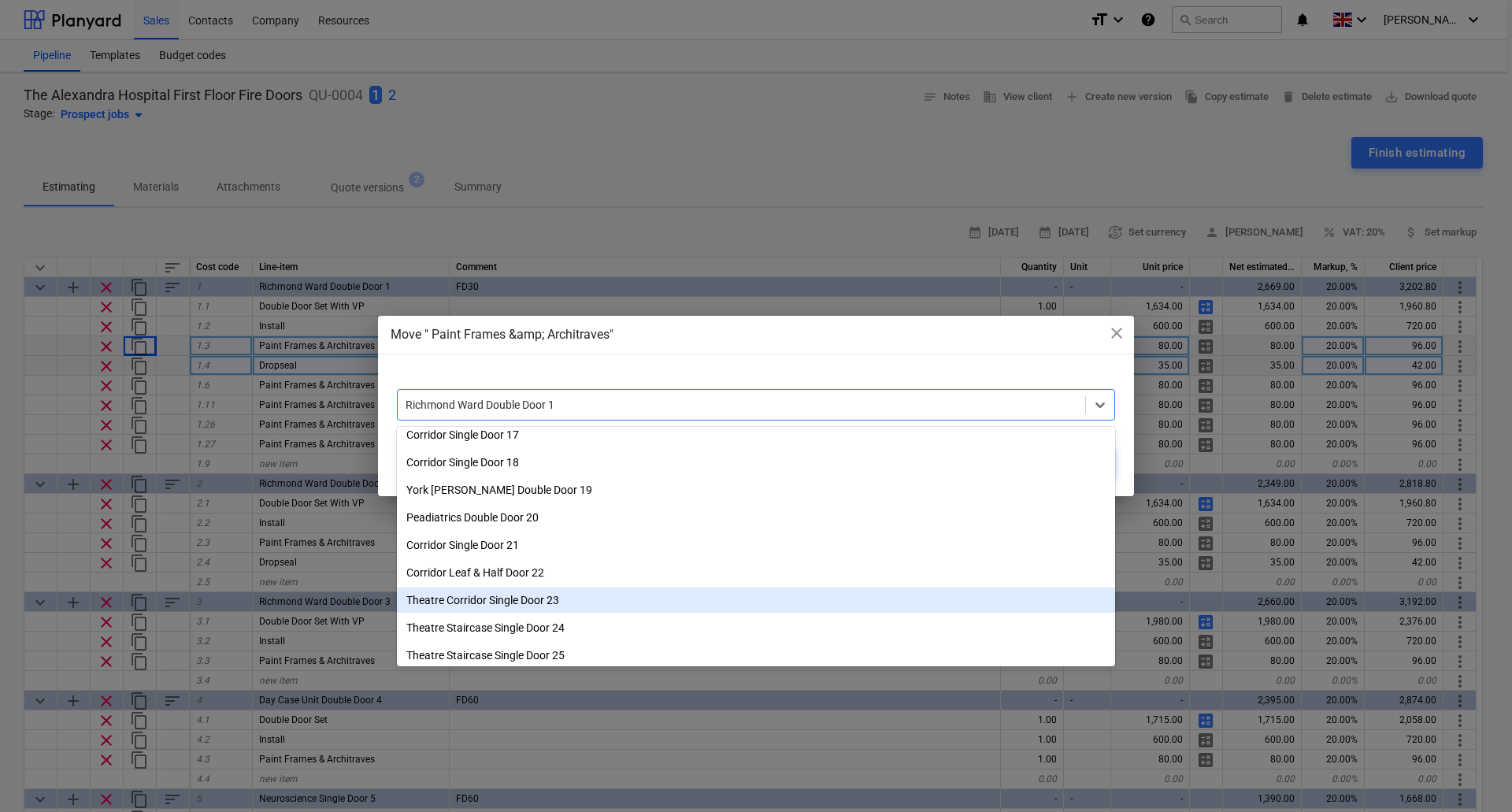
click at [551, 597] on div "Theatre Corridor Single Door 23" at bounding box center [756, 600] width 718 height 25
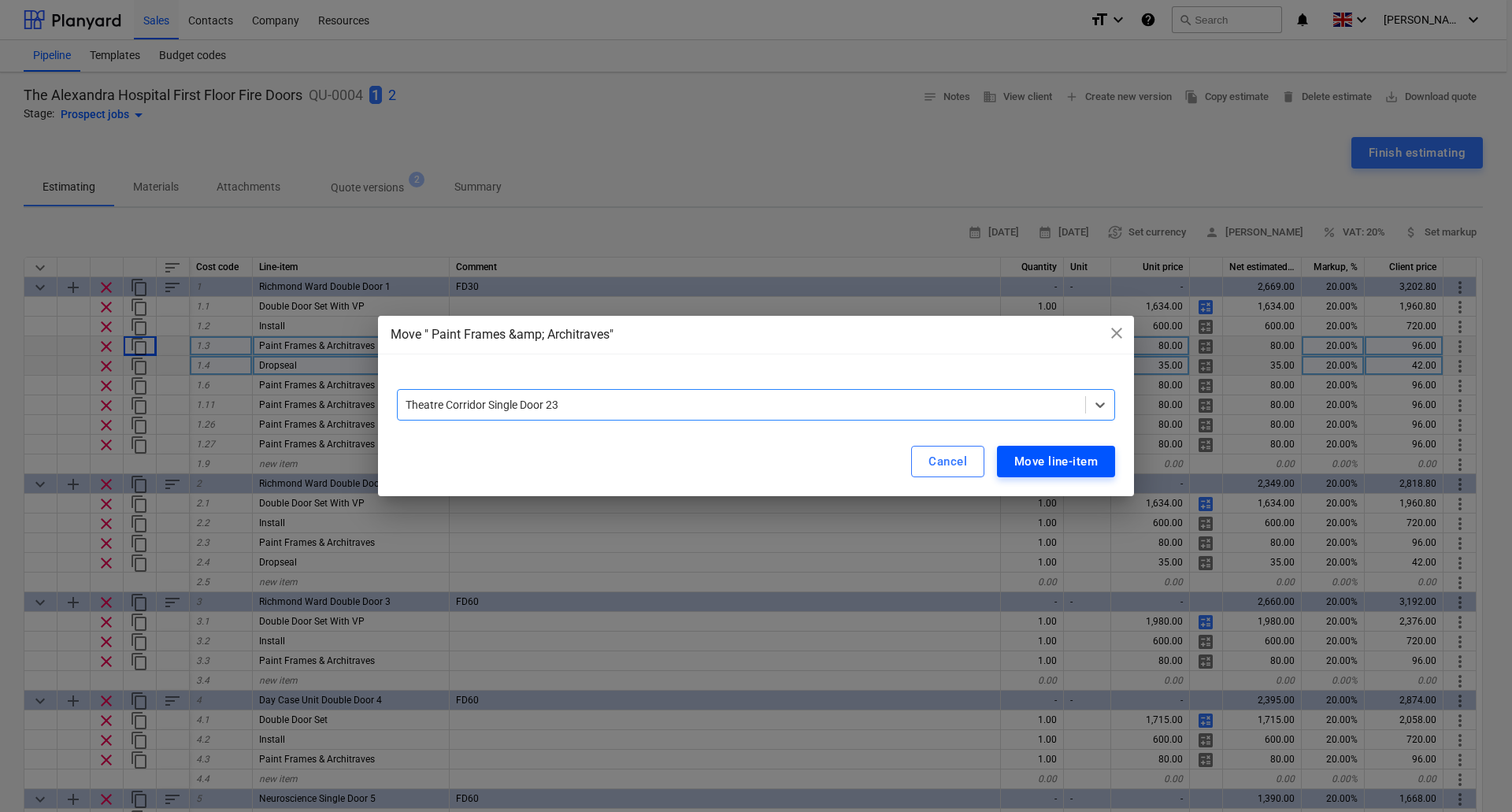
click at [1059, 461] on div "Move line-item" at bounding box center [1056, 461] width 83 height 20
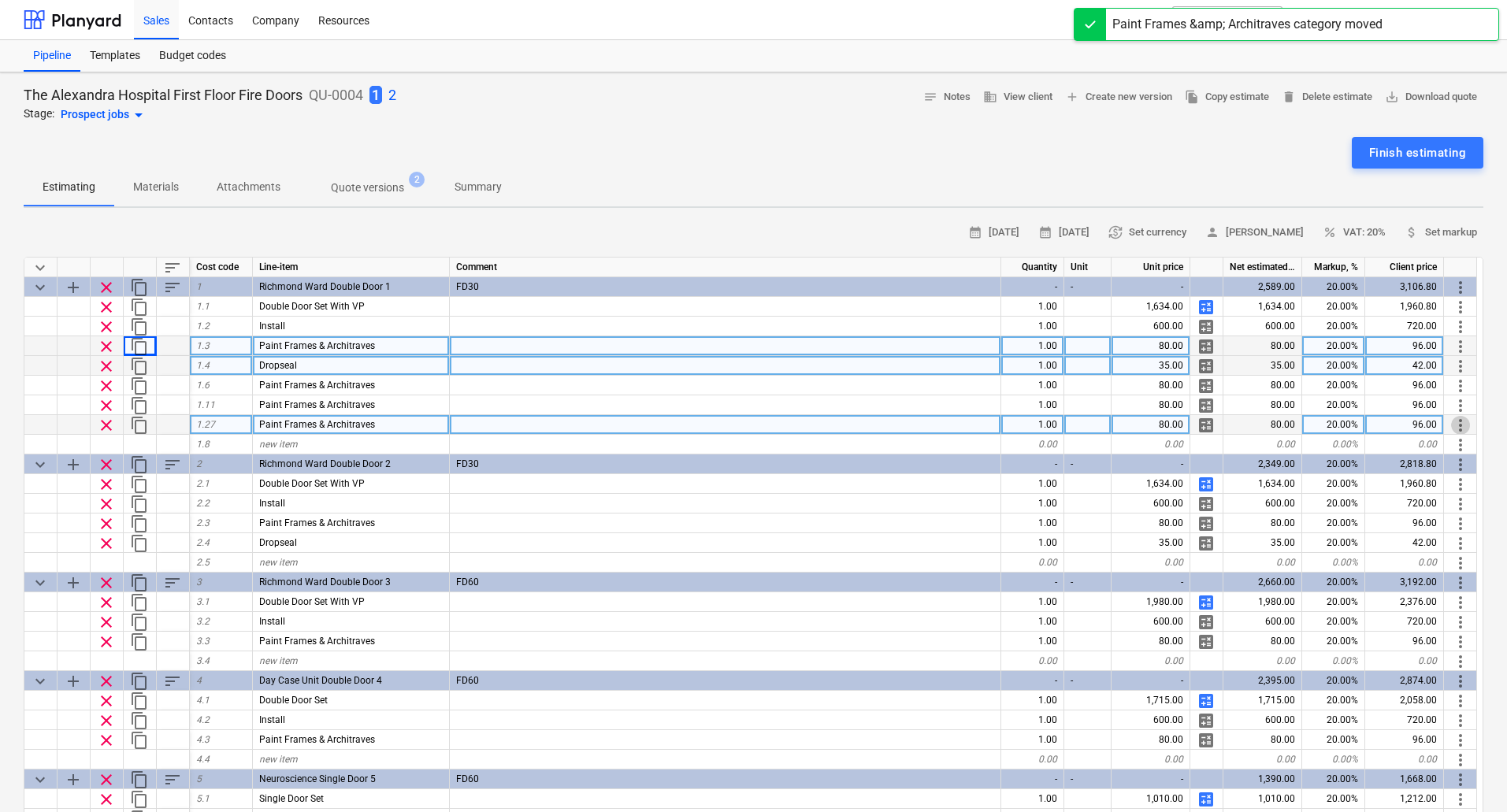
click at [1462, 423] on span "more_vert" at bounding box center [1460, 425] width 18 height 18
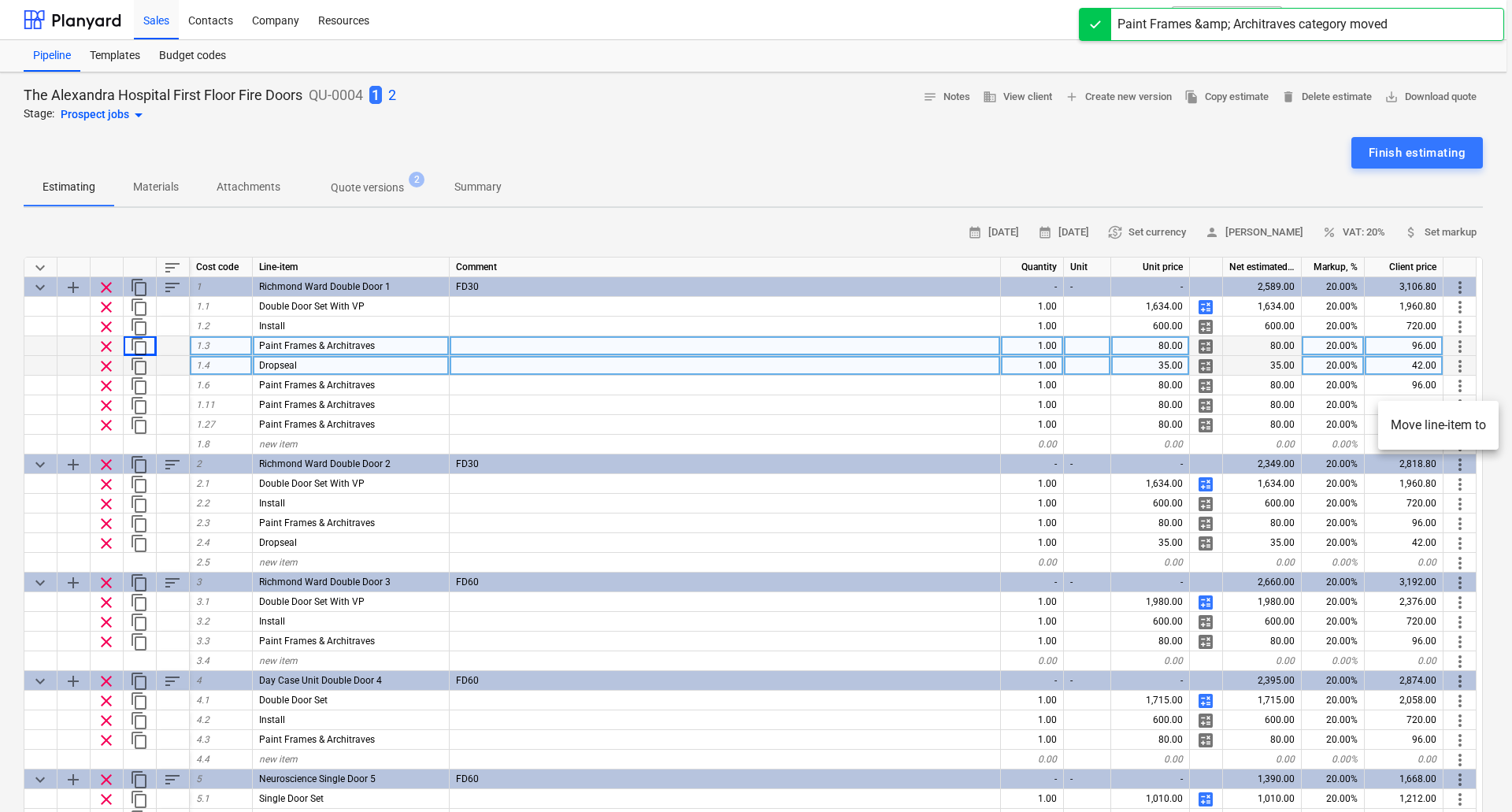
click at [1440, 423] on li "Move line-item to" at bounding box center [1438, 425] width 120 height 36
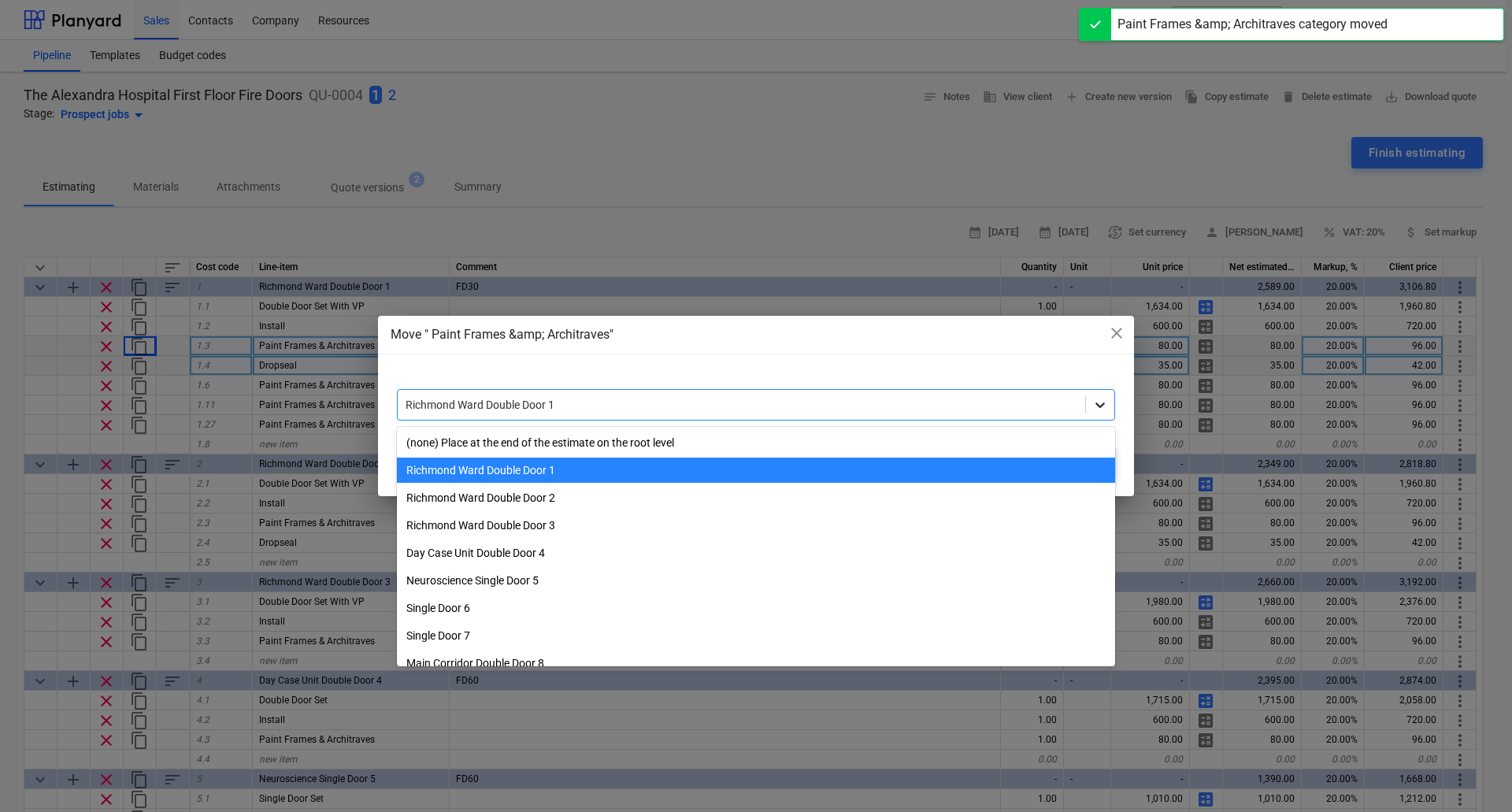
click at [1099, 408] on icon at bounding box center [1099, 405] width 16 height 16
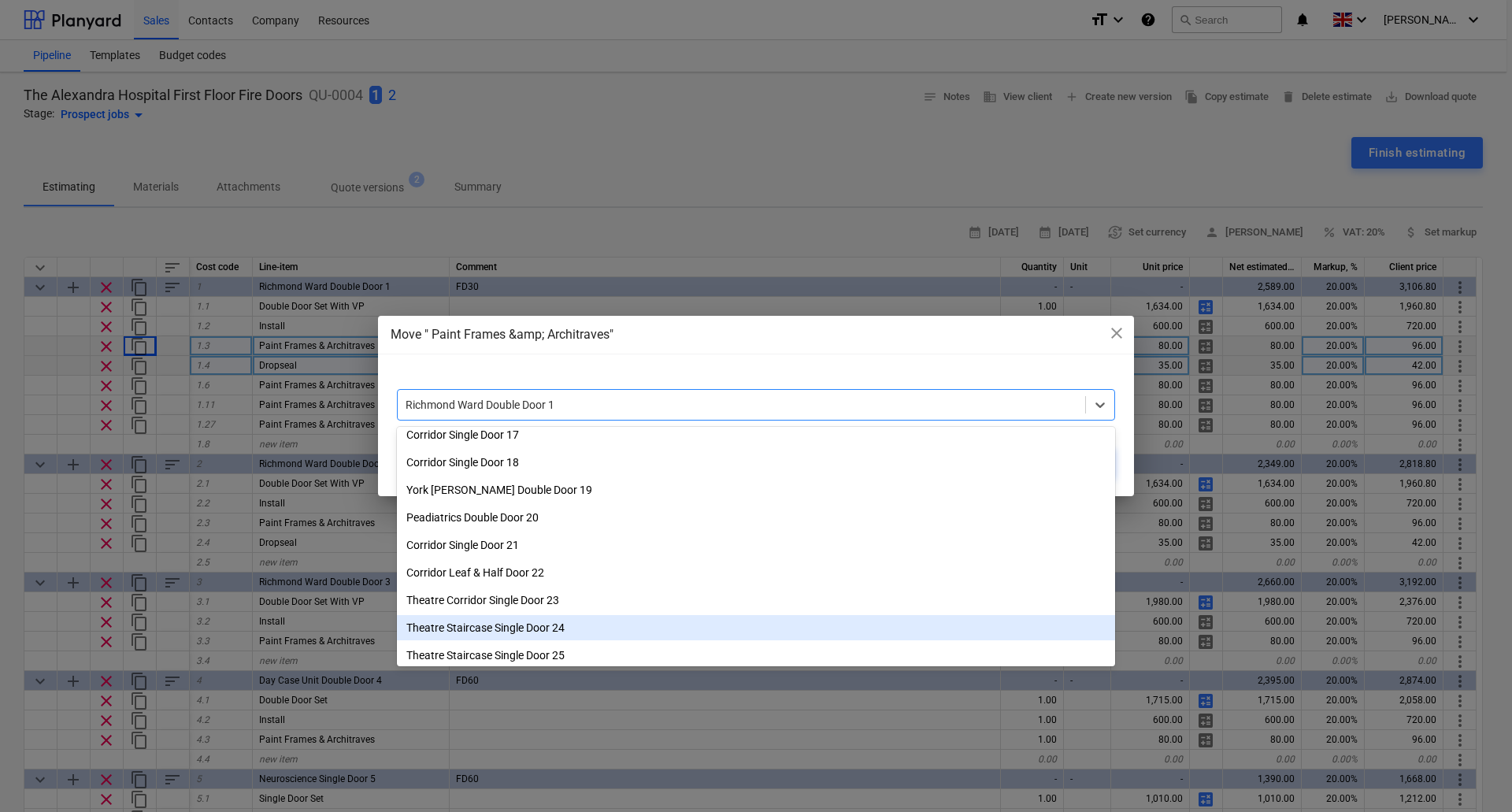
click at [584, 624] on div "Theatre Staircase Single Door 24" at bounding box center [756, 627] width 718 height 25
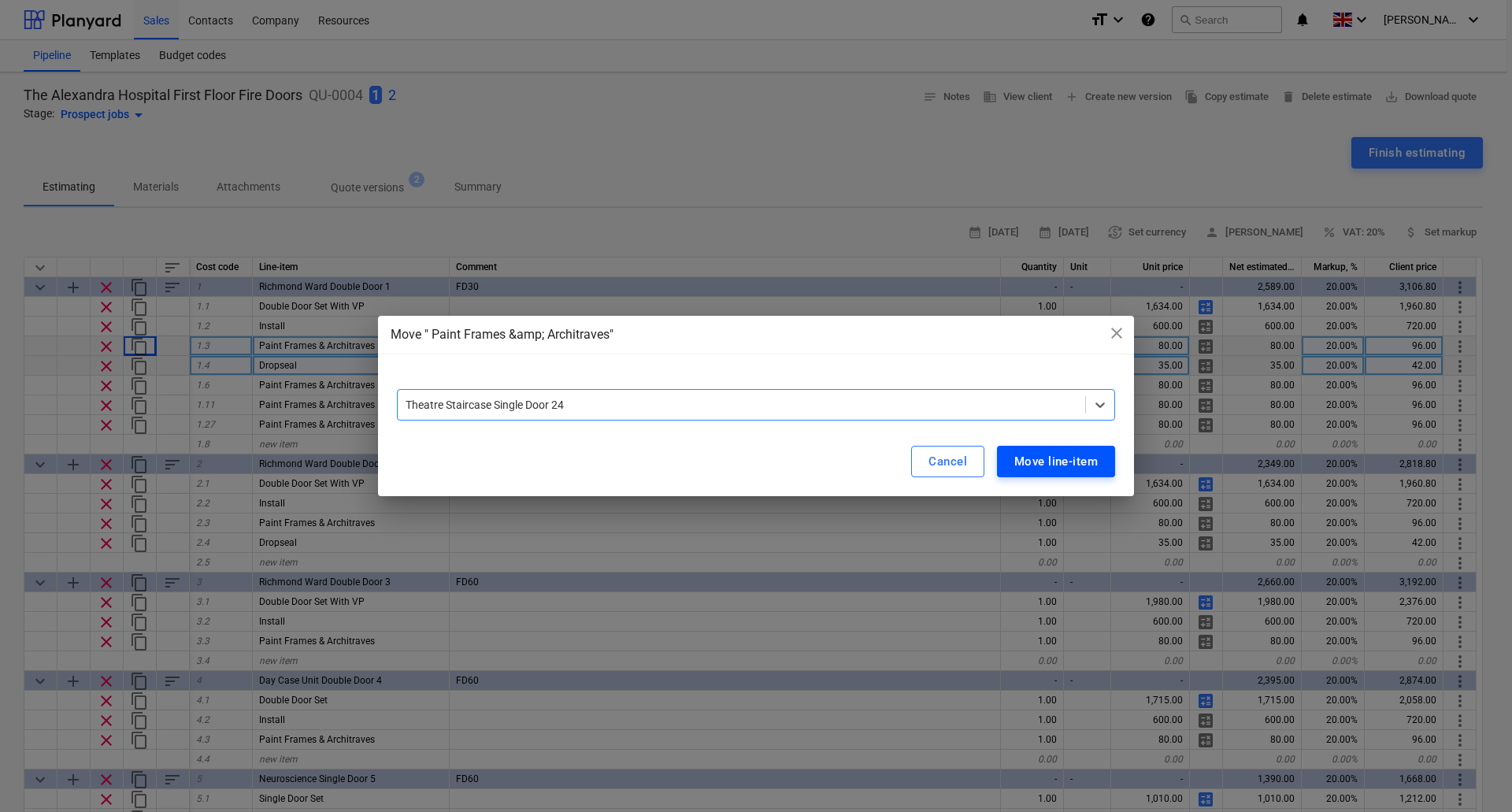
click at [1042, 459] on div "Move line-item" at bounding box center [1056, 461] width 83 height 20
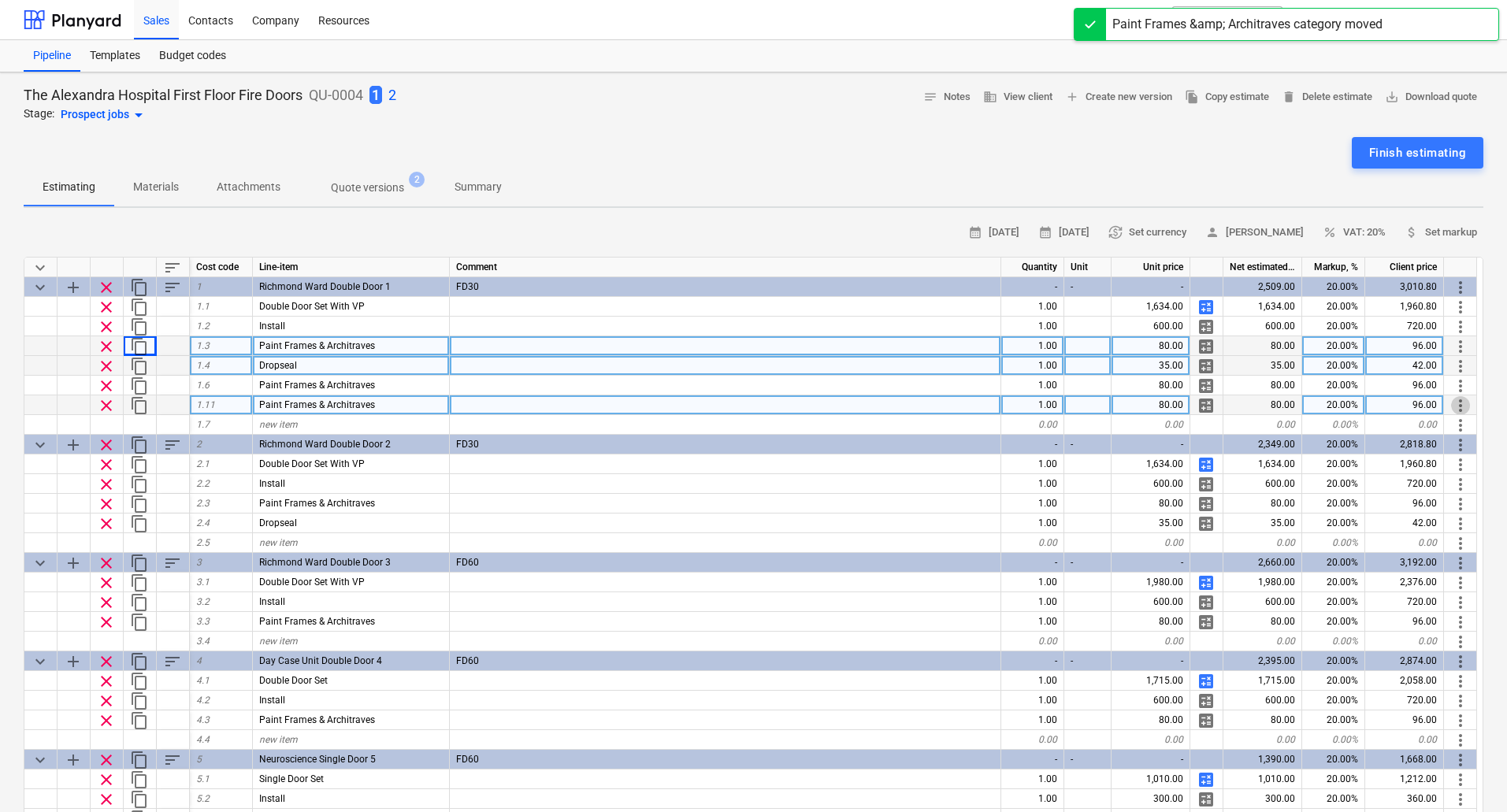
click at [1456, 399] on span "more_vert" at bounding box center [1460, 406] width 18 height 18
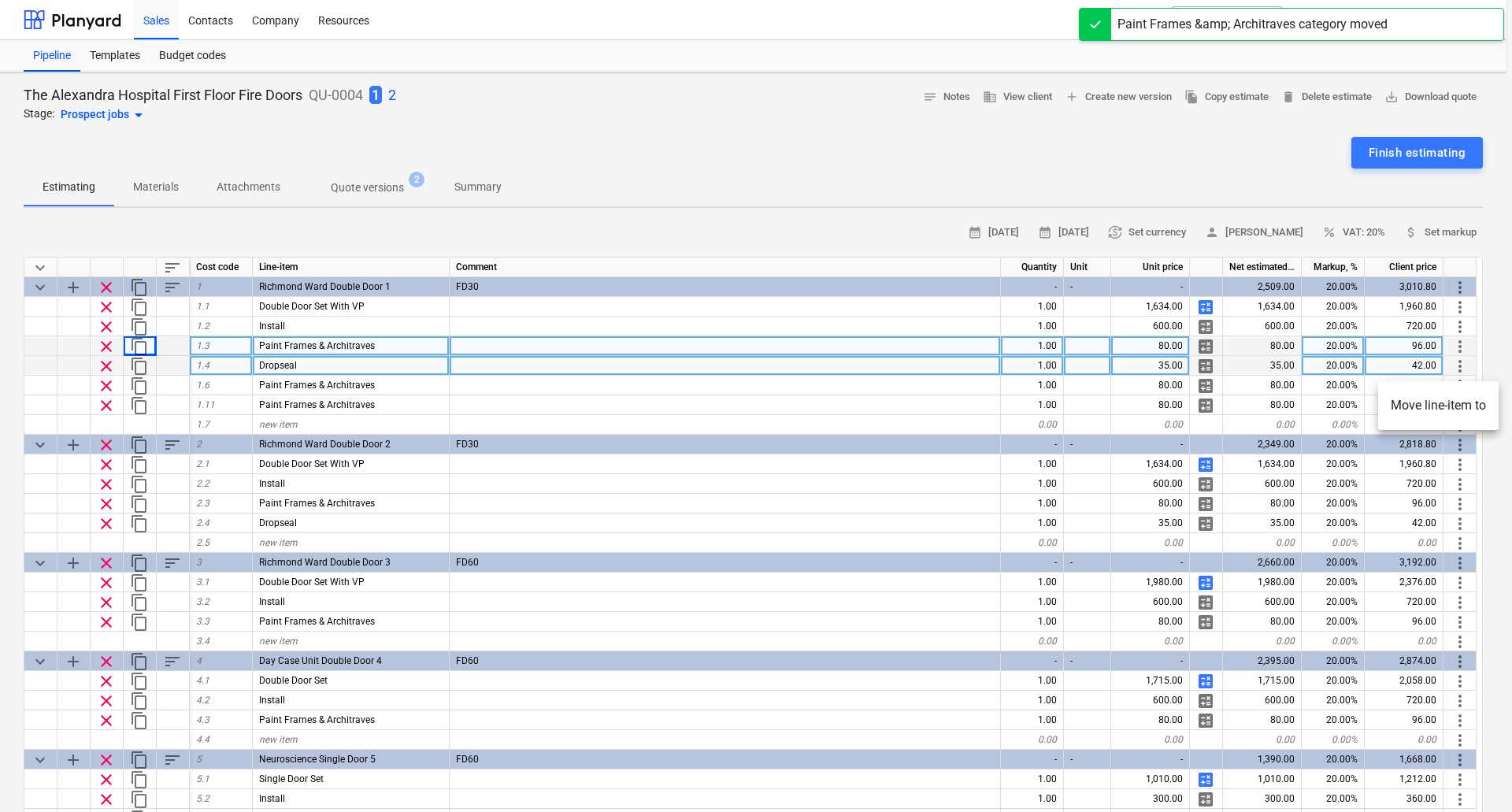
click at [1433, 403] on li "Move line-item to" at bounding box center [1438, 405] width 120 height 36
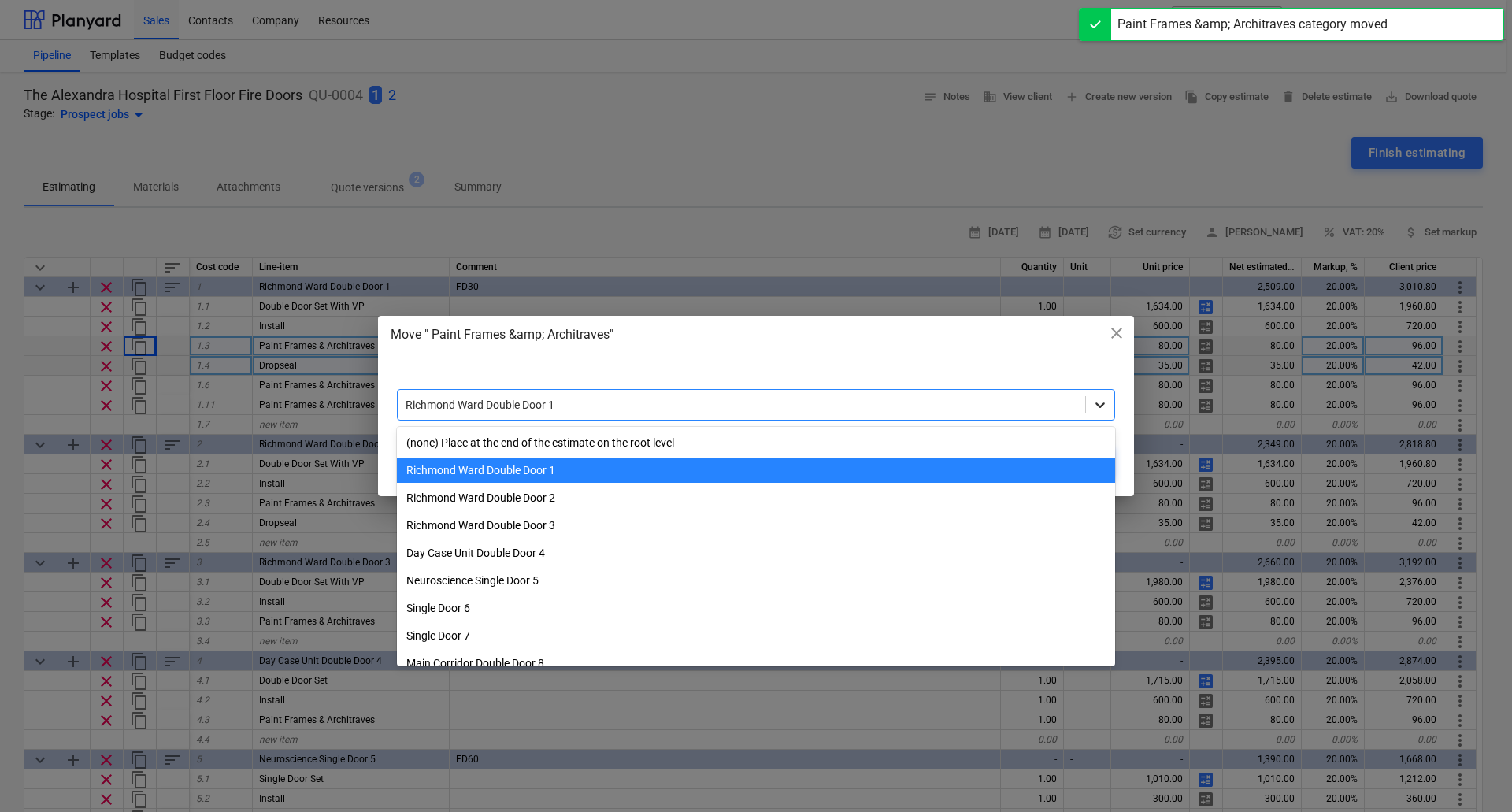
click at [1094, 409] on icon at bounding box center [1099, 405] width 16 height 16
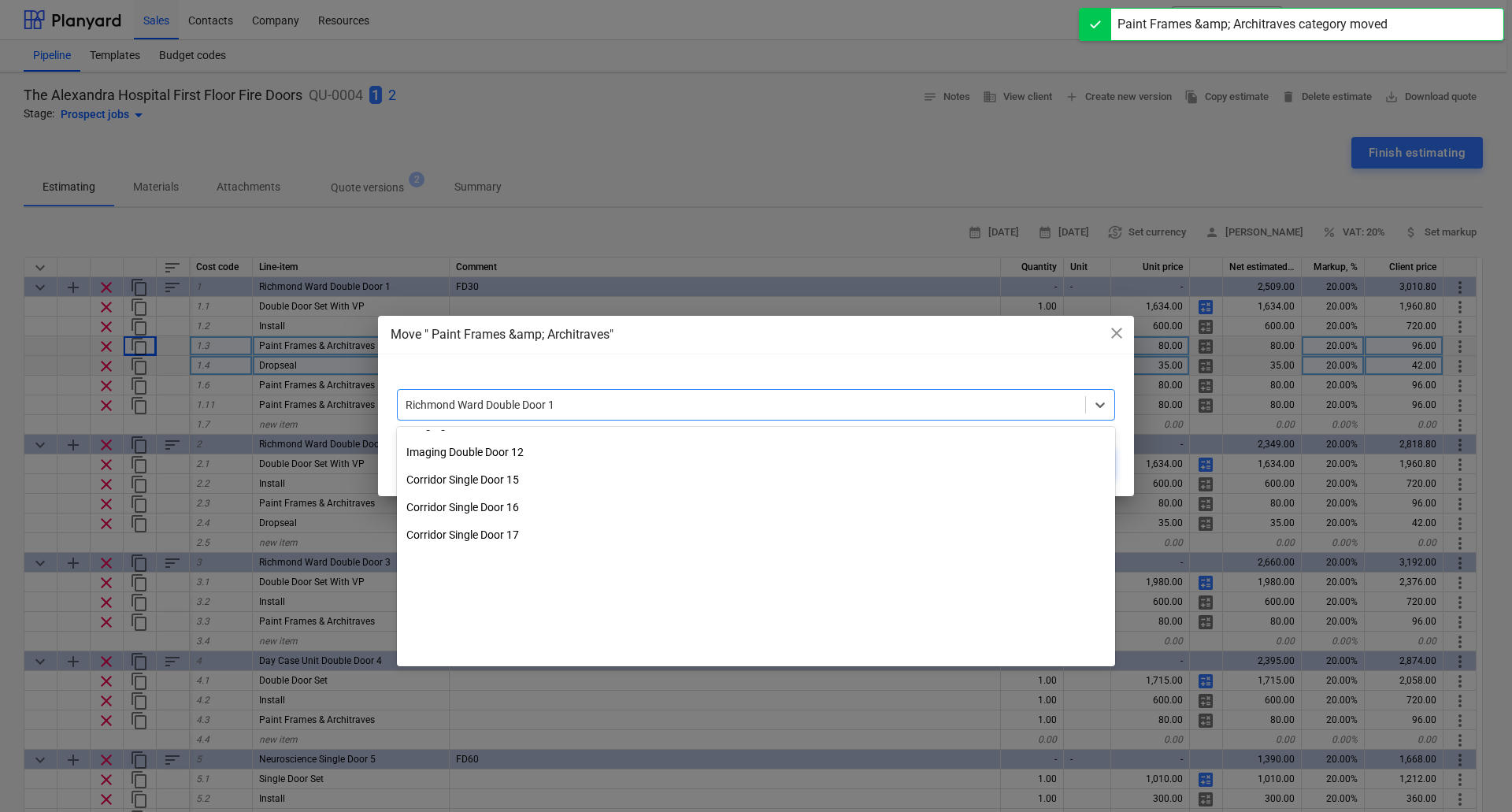
scroll to position [508, 0]
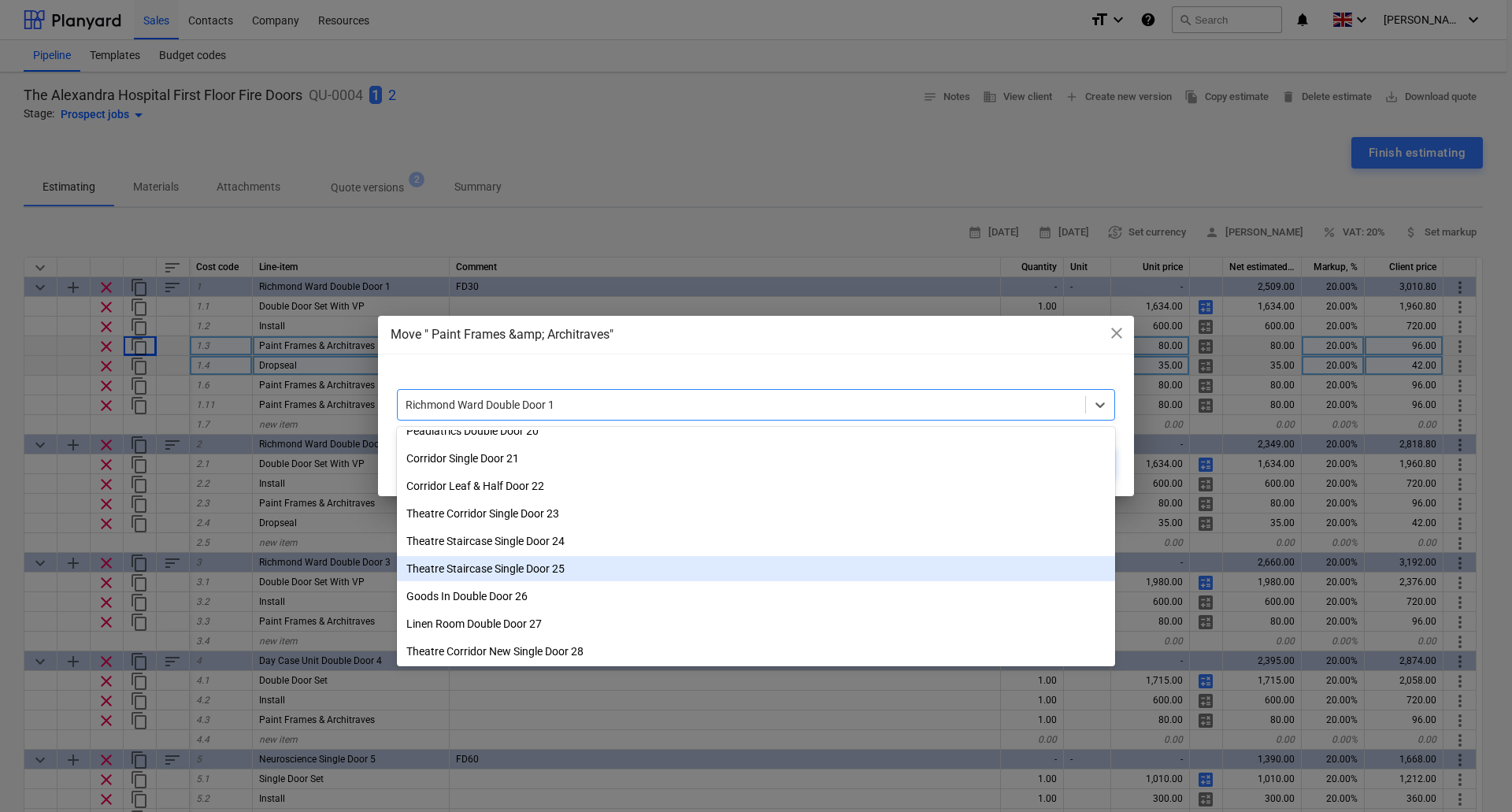
click at [582, 569] on div "Theatre Staircase Single Door 25" at bounding box center [756, 568] width 718 height 25
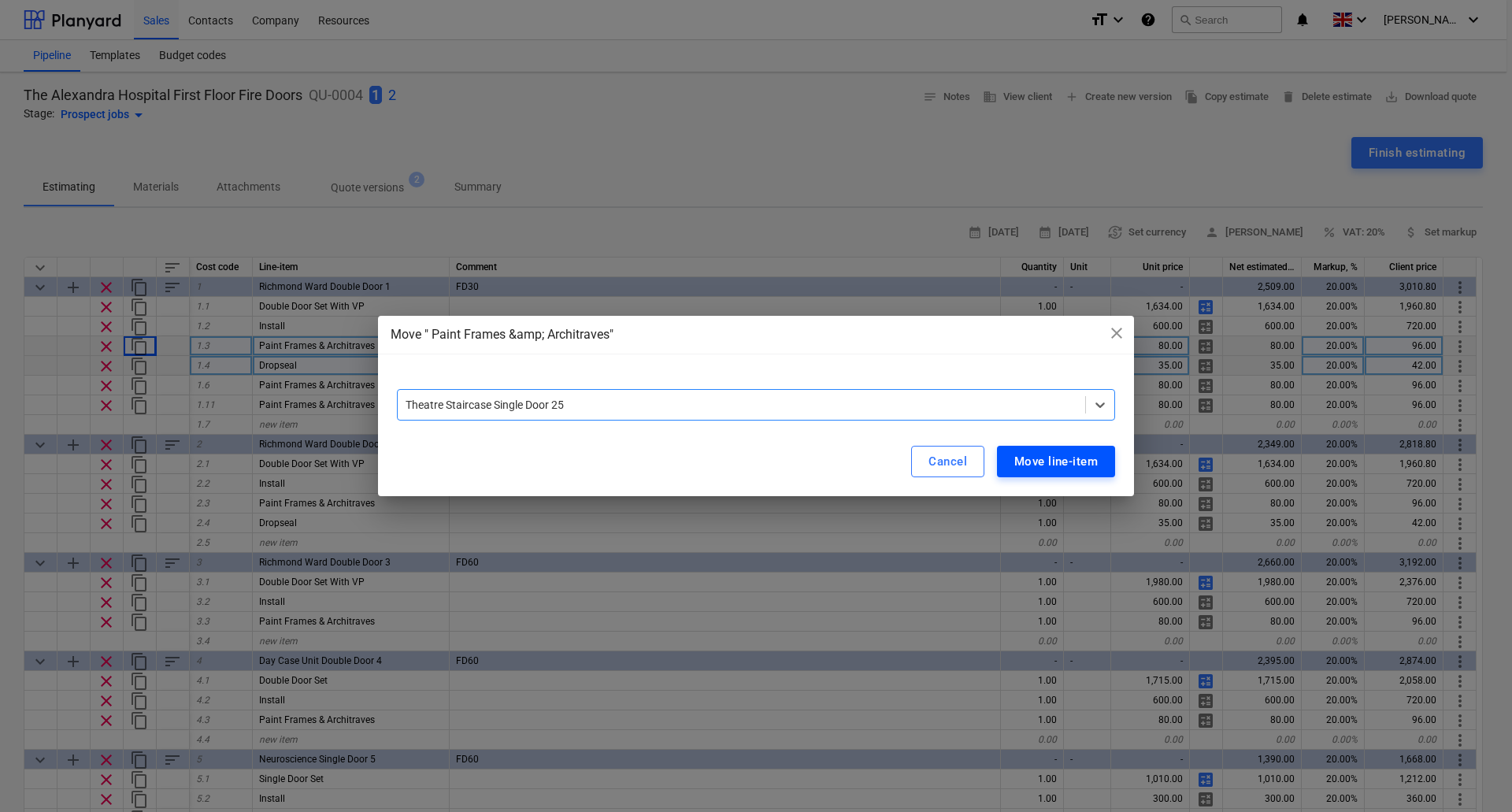
click at [1091, 458] on div "Move line-item" at bounding box center [1056, 461] width 83 height 20
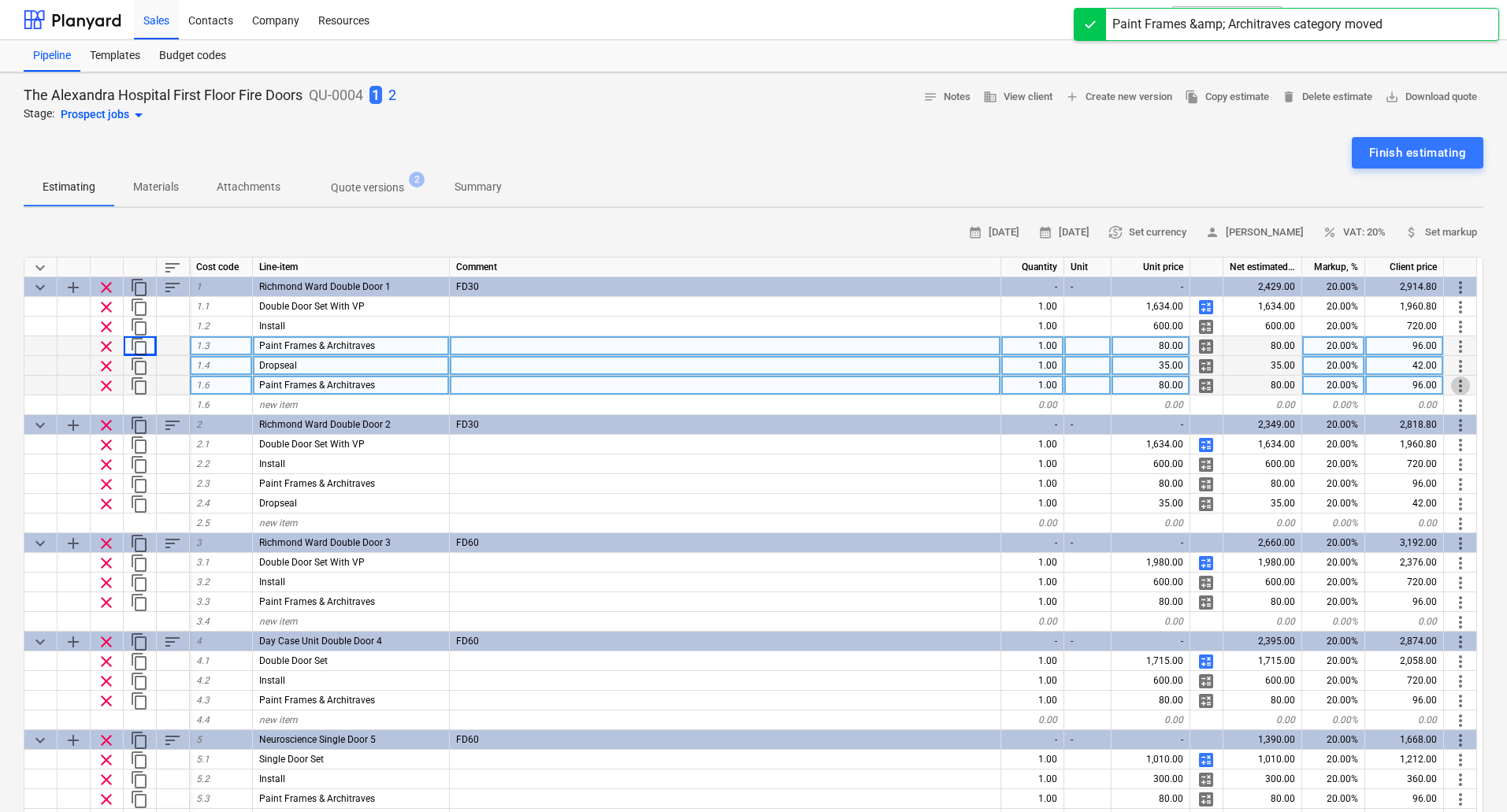
click at [1464, 384] on span "more_vert" at bounding box center [1460, 385] width 18 height 18
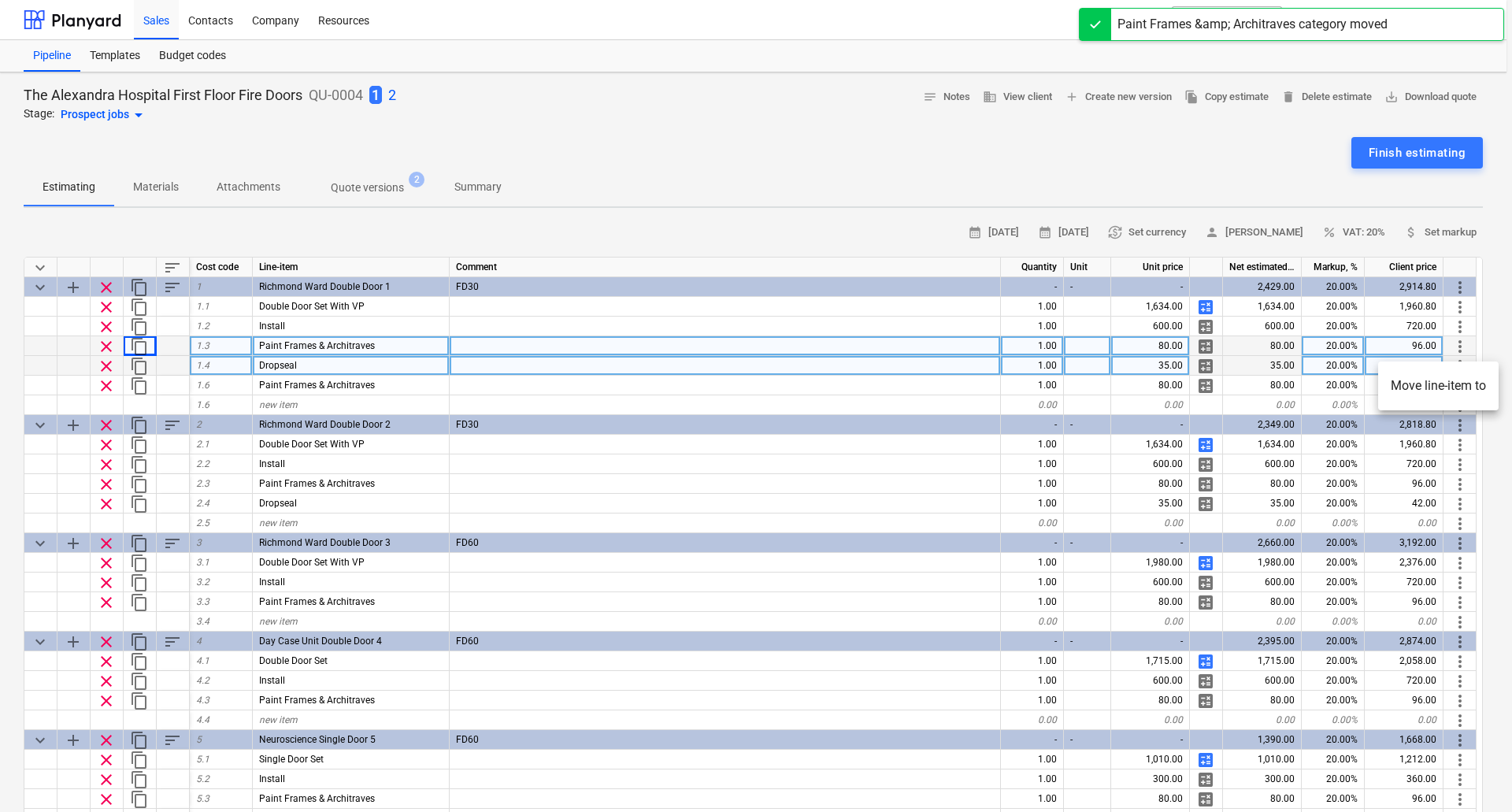
click at [1453, 386] on li "Move line-item to" at bounding box center [1438, 385] width 120 height 36
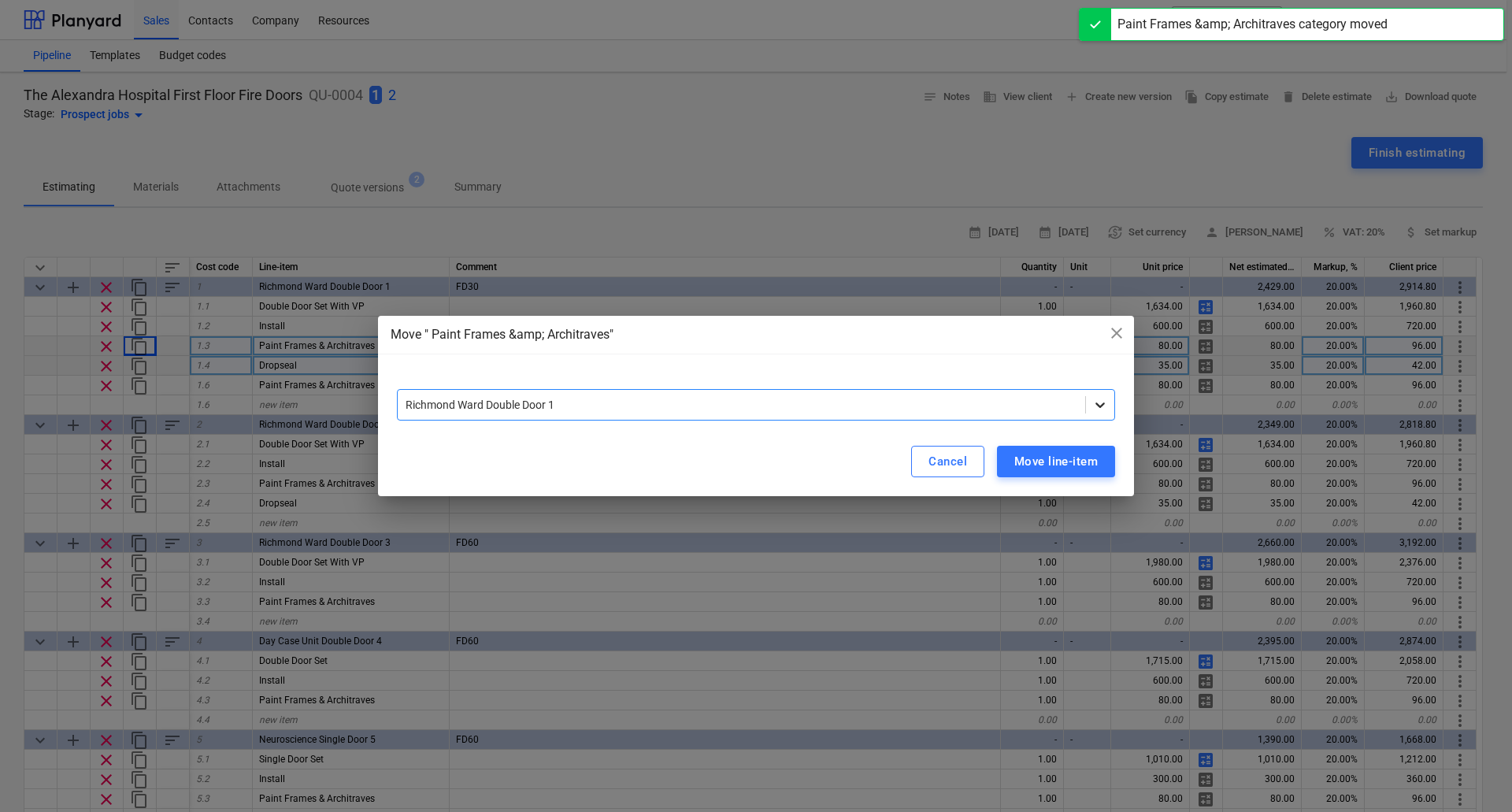
click at [1094, 406] on icon at bounding box center [1099, 405] width 16 height 16
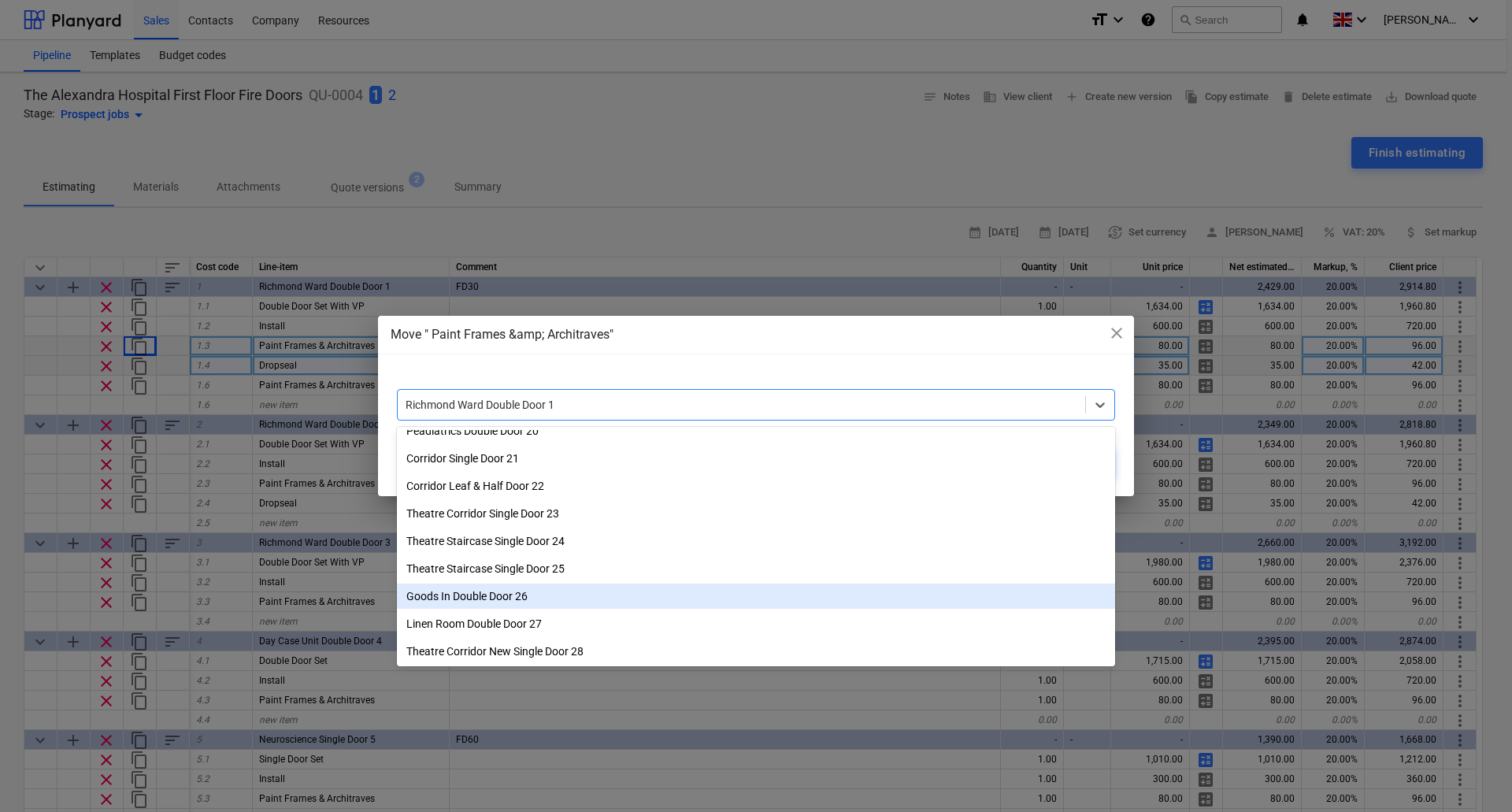
click at [585, 600] on div "Goods In Double Door 26" at bounding box center [756, 596] width 718 height 25
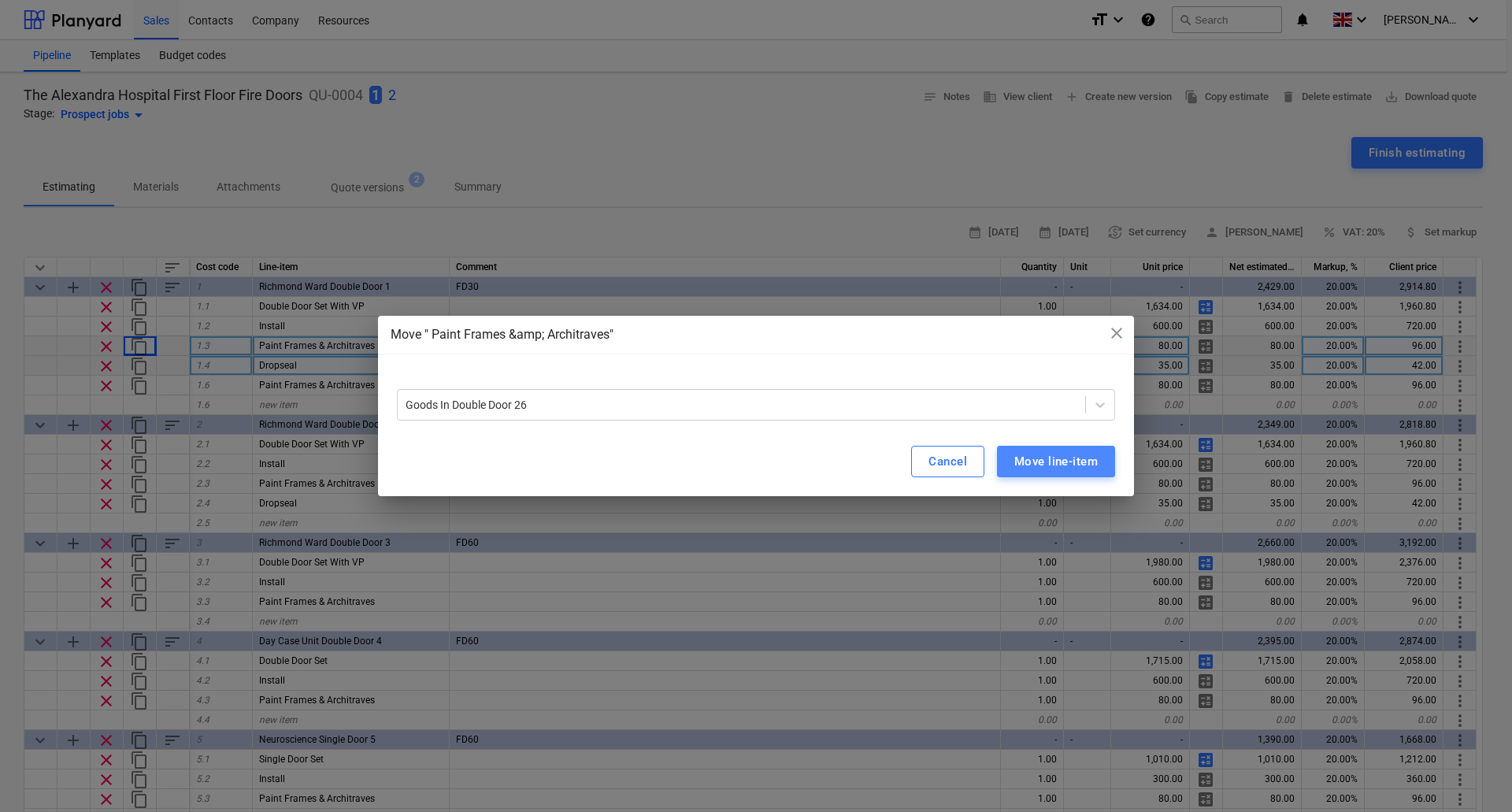
click at [1093, 458] on div "Move line-item" at bounding box center [1056, 461] width 83 height 20
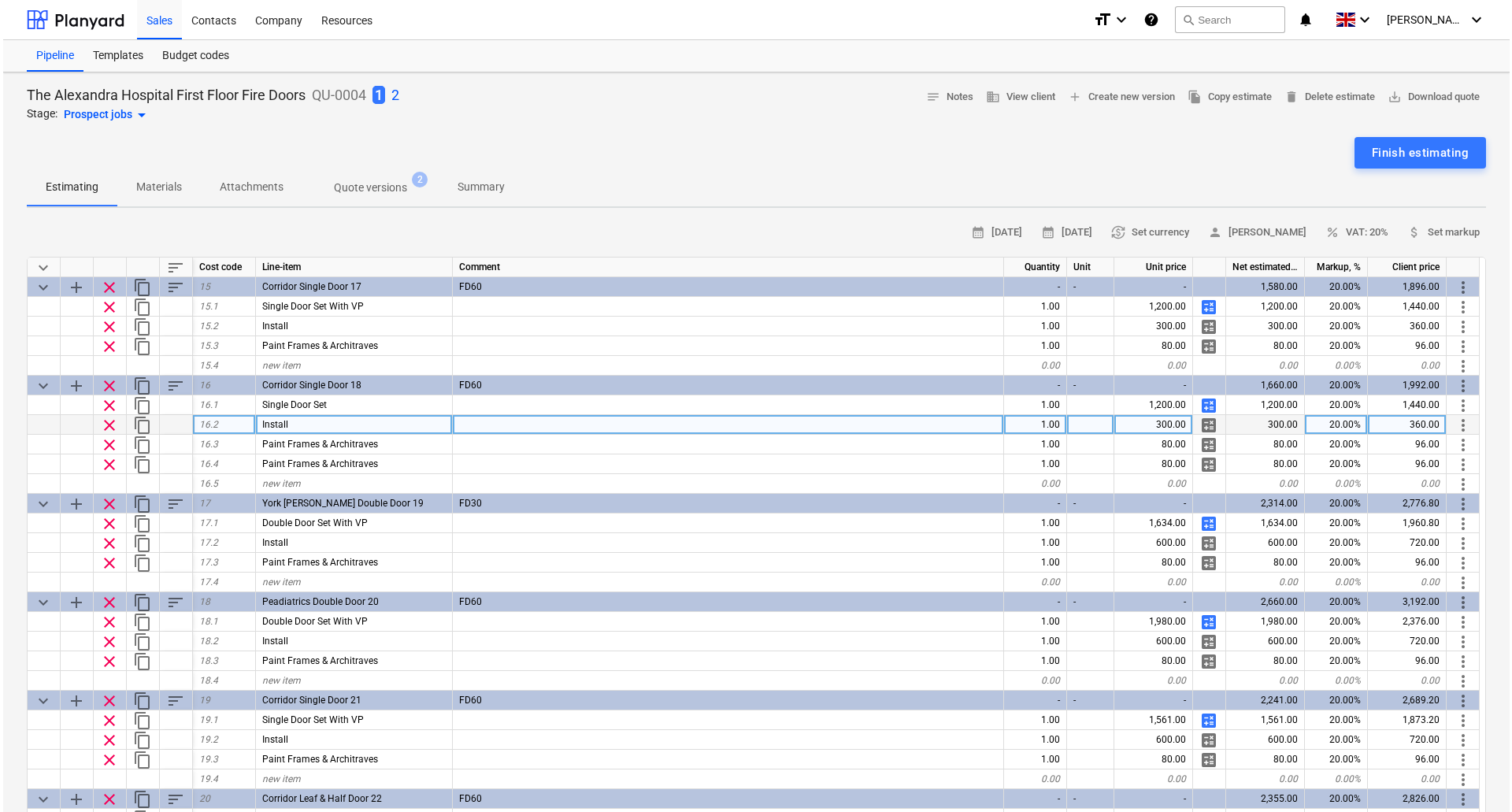
scroll to position [1497, 0]
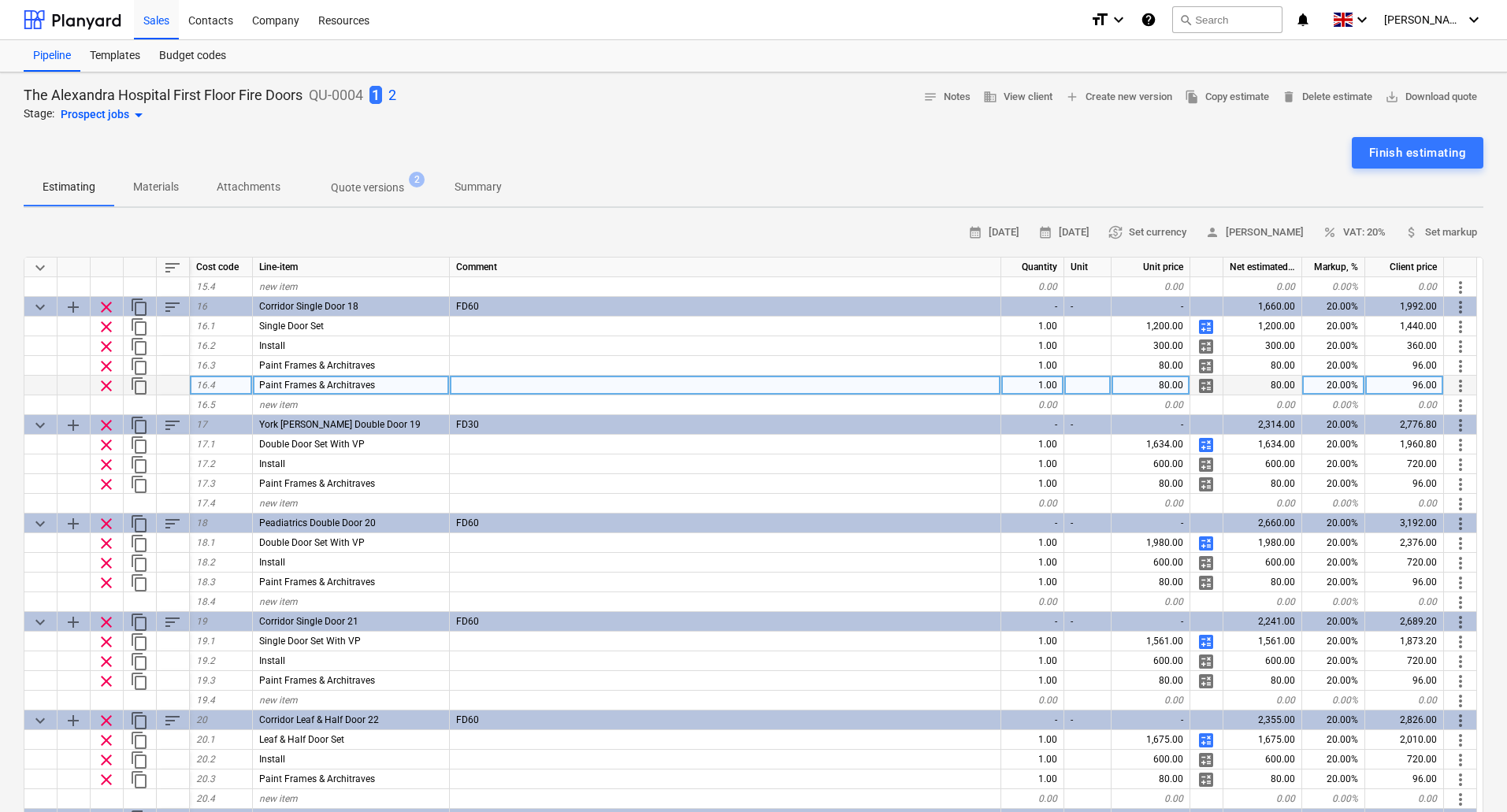
click at [1468, 381] on span "more_vert" at bounding box center [1460, 385] width 18 height 18
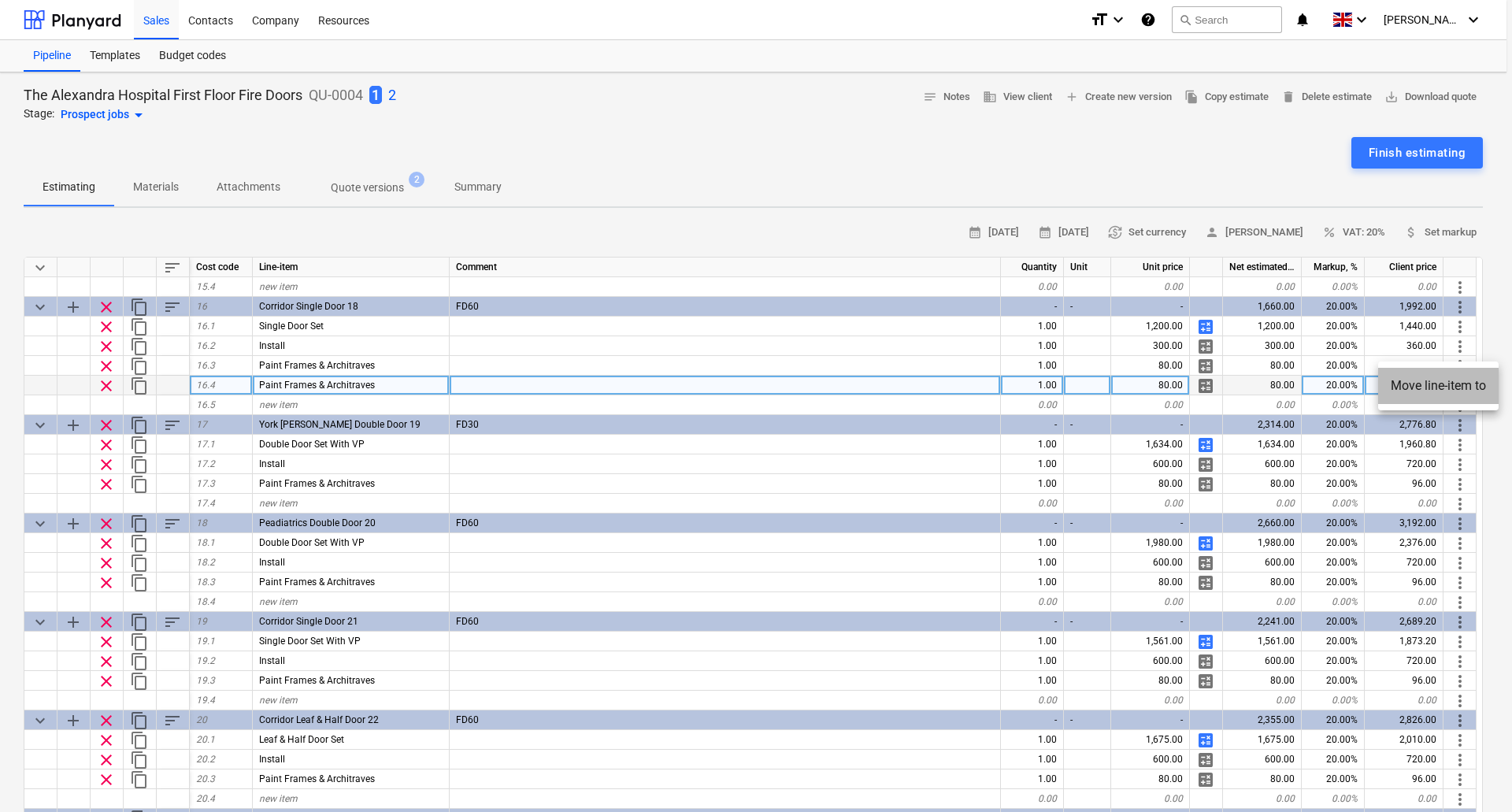
click at [1468, 381] on li "Move line-item to" at bounding box center [1438, 385] width 120 height 36
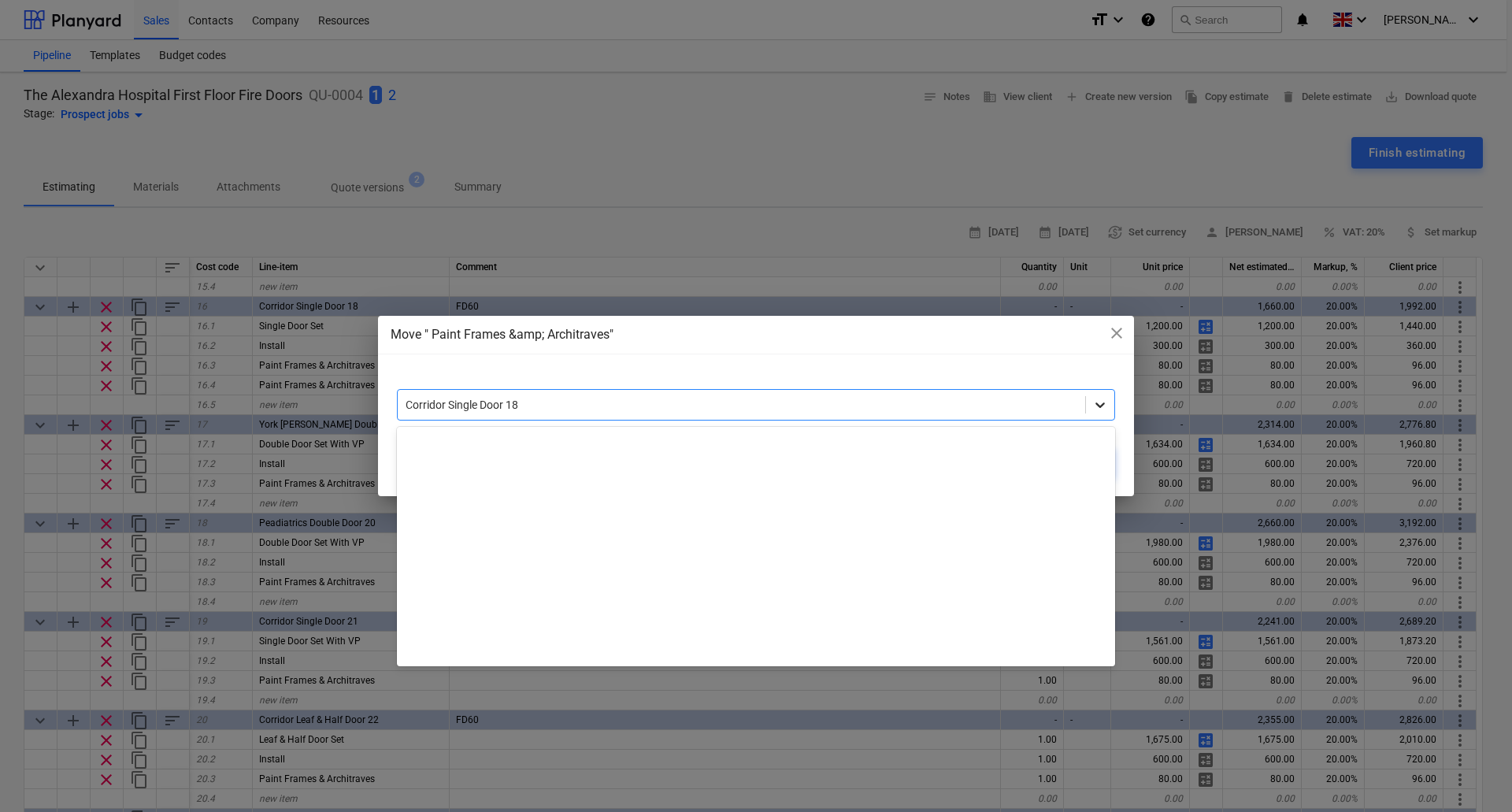
click at [1098, 403] on icon at bounding box center [1099, 405] width 16 height 16
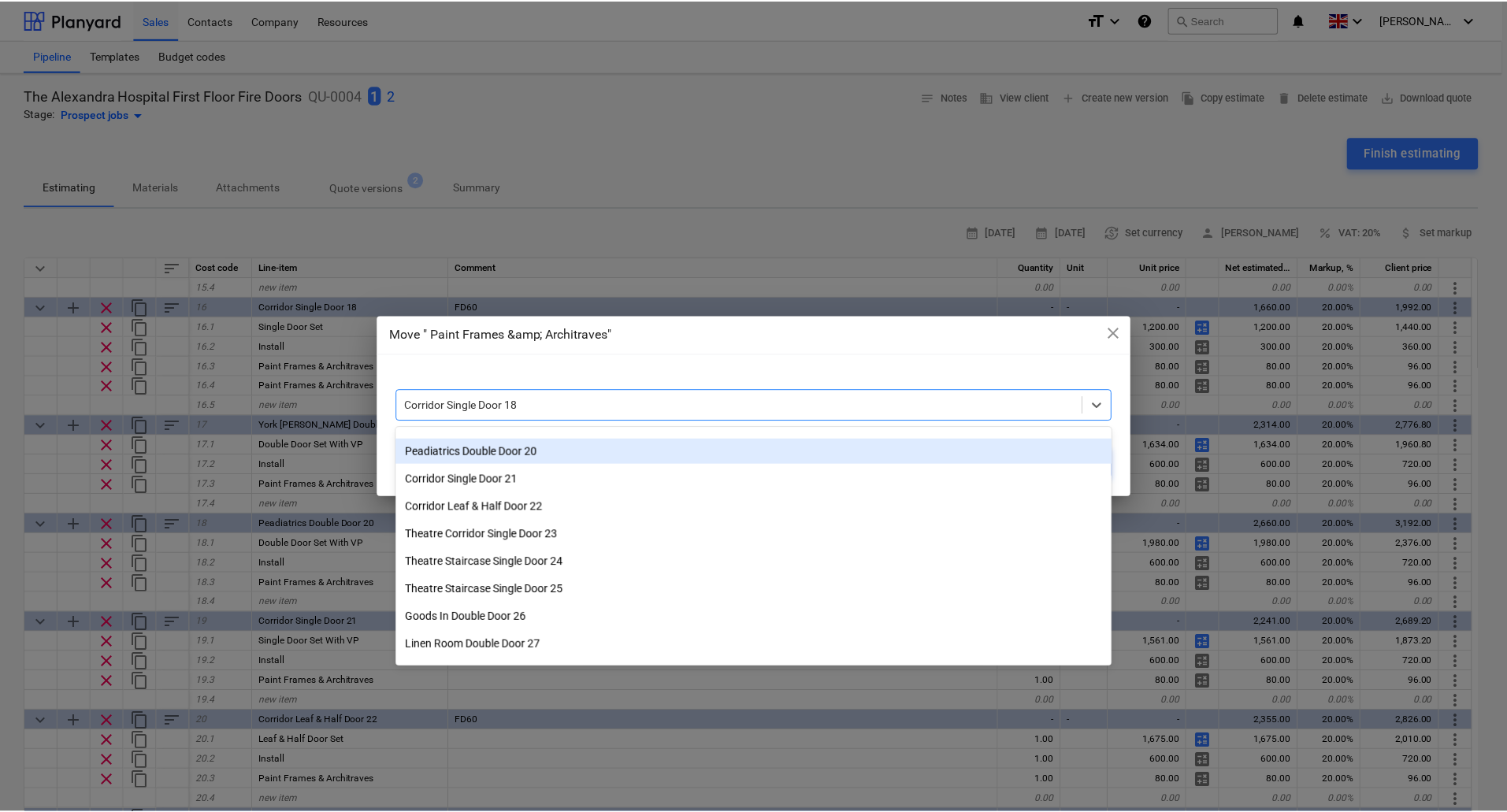
scroll to position [508, 0]
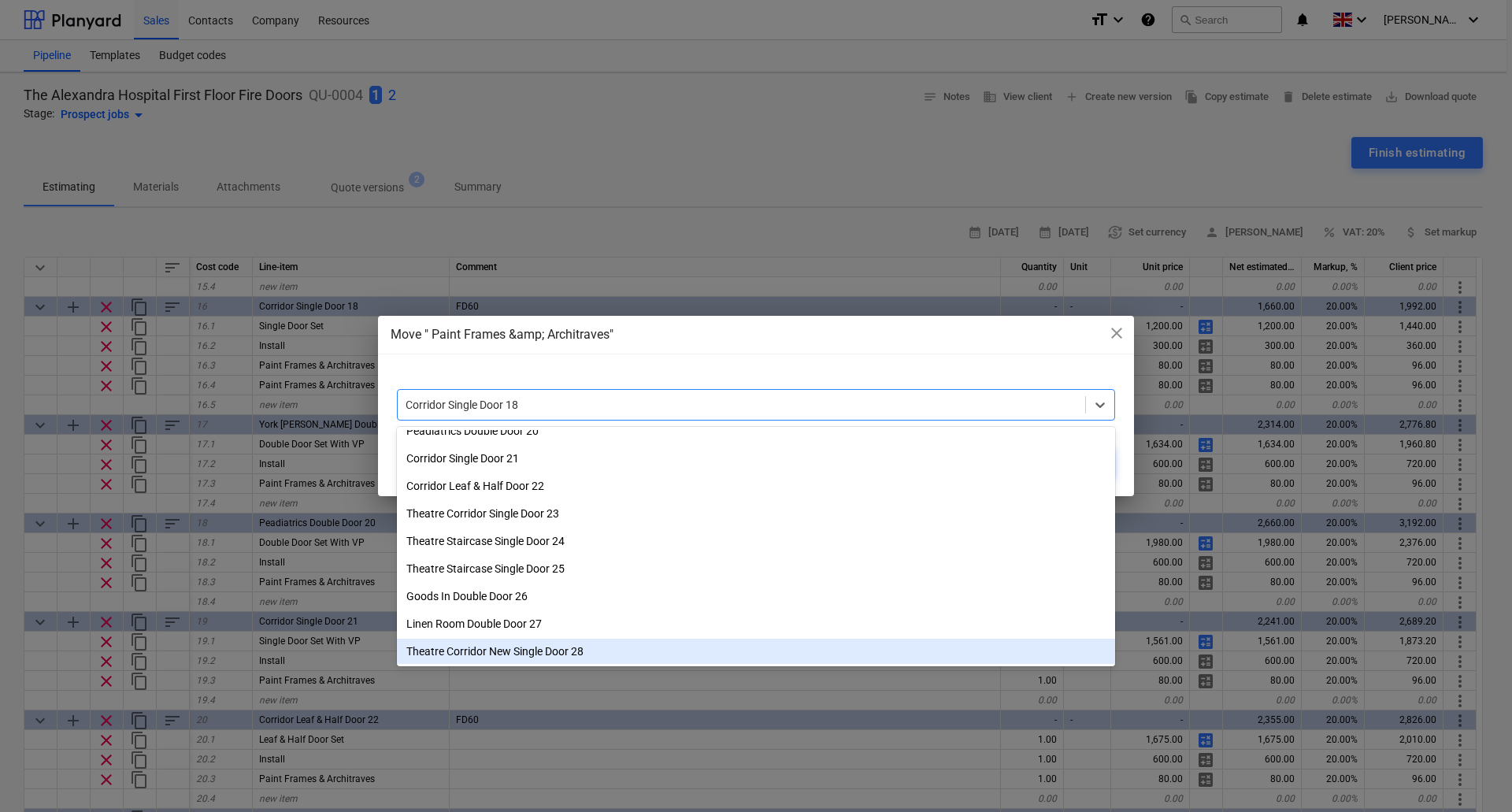
click at [562, 645] on div "Theatre Corridor New Single Door 28" at bounding box center [756, 650] width 718 height 25
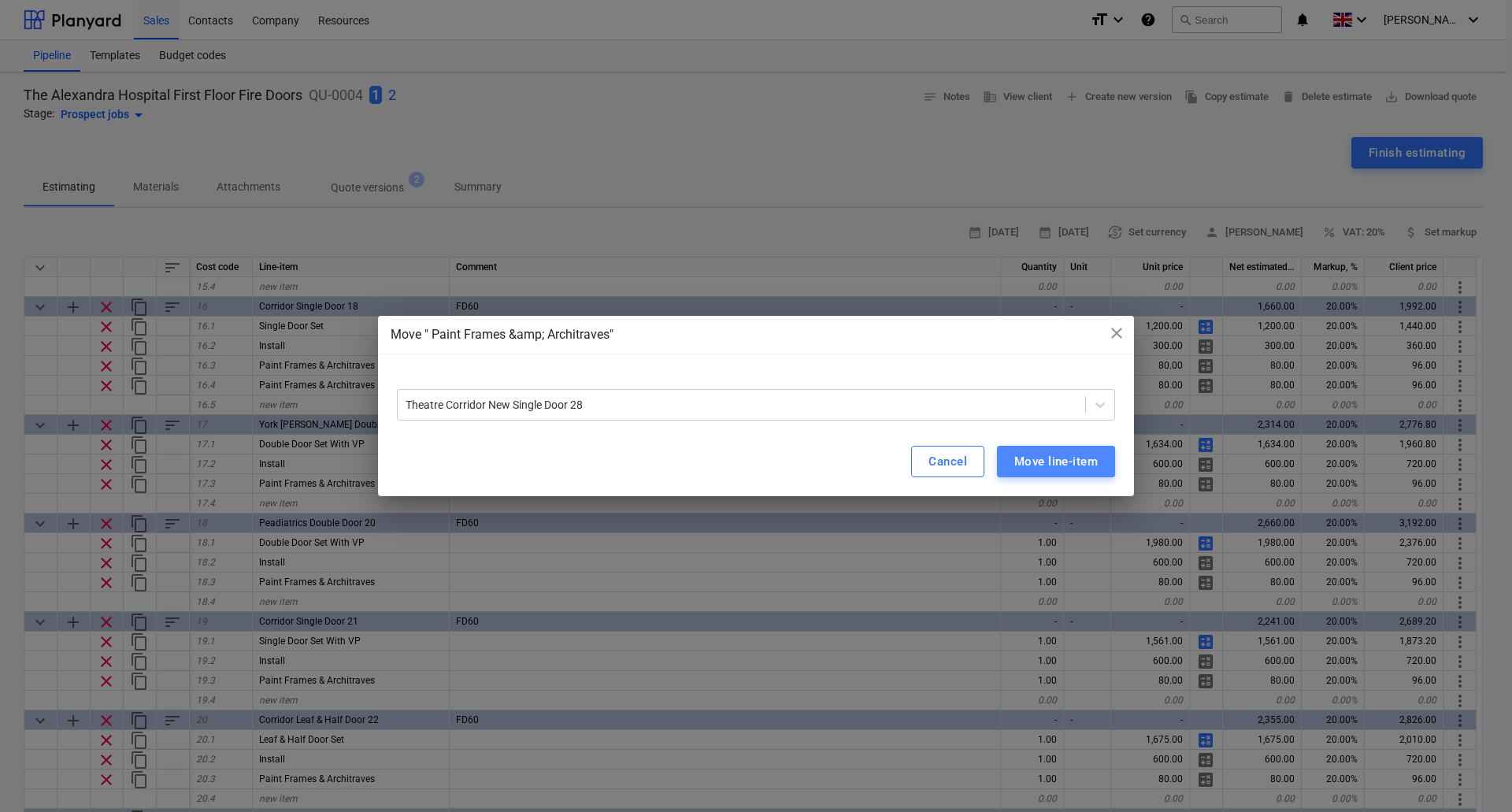
click at [1099, 456] on button "Move line-item" at bounding box center [1056, 461] width 118 height 31
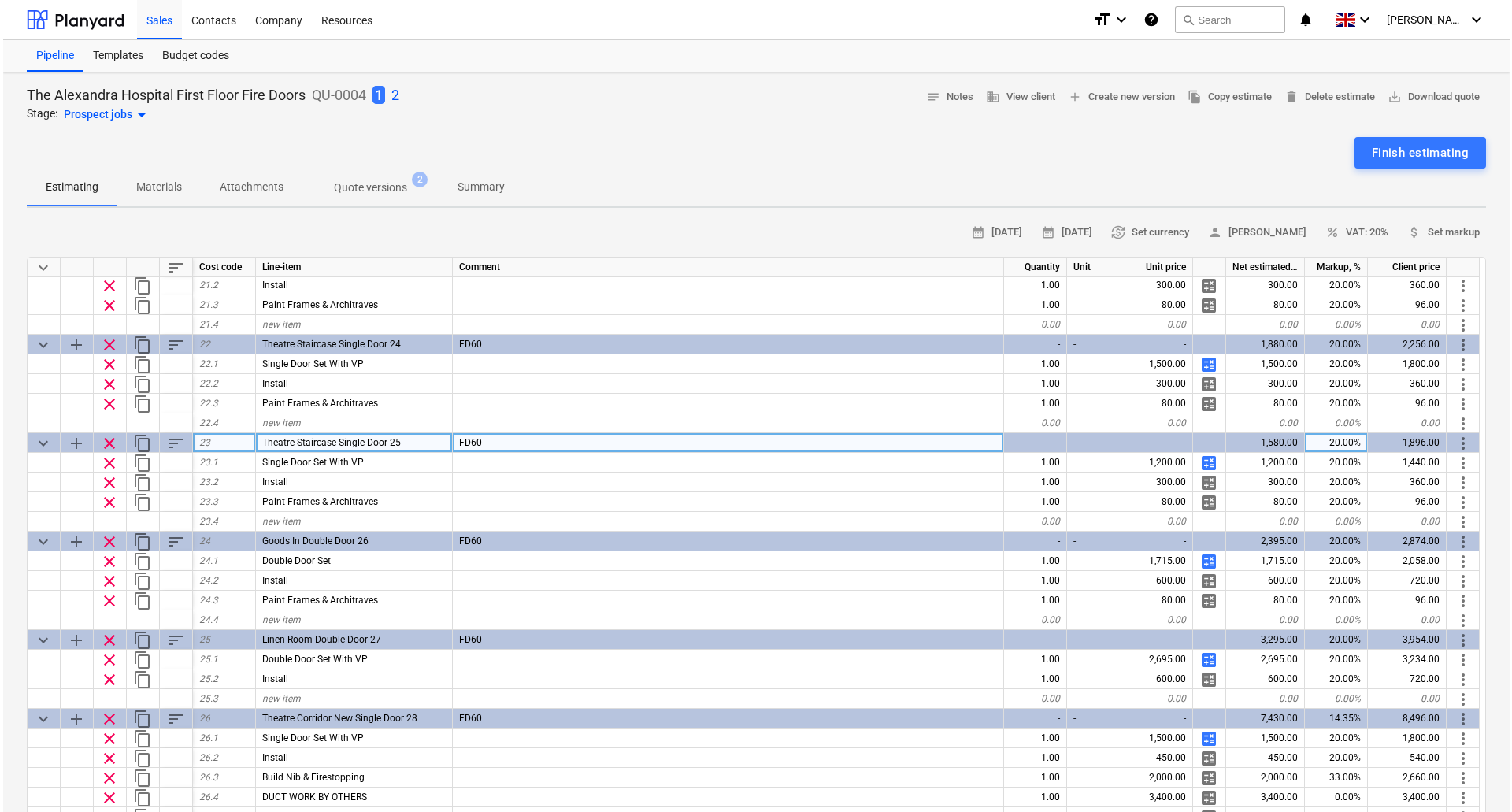
scroll to position [79, 0]
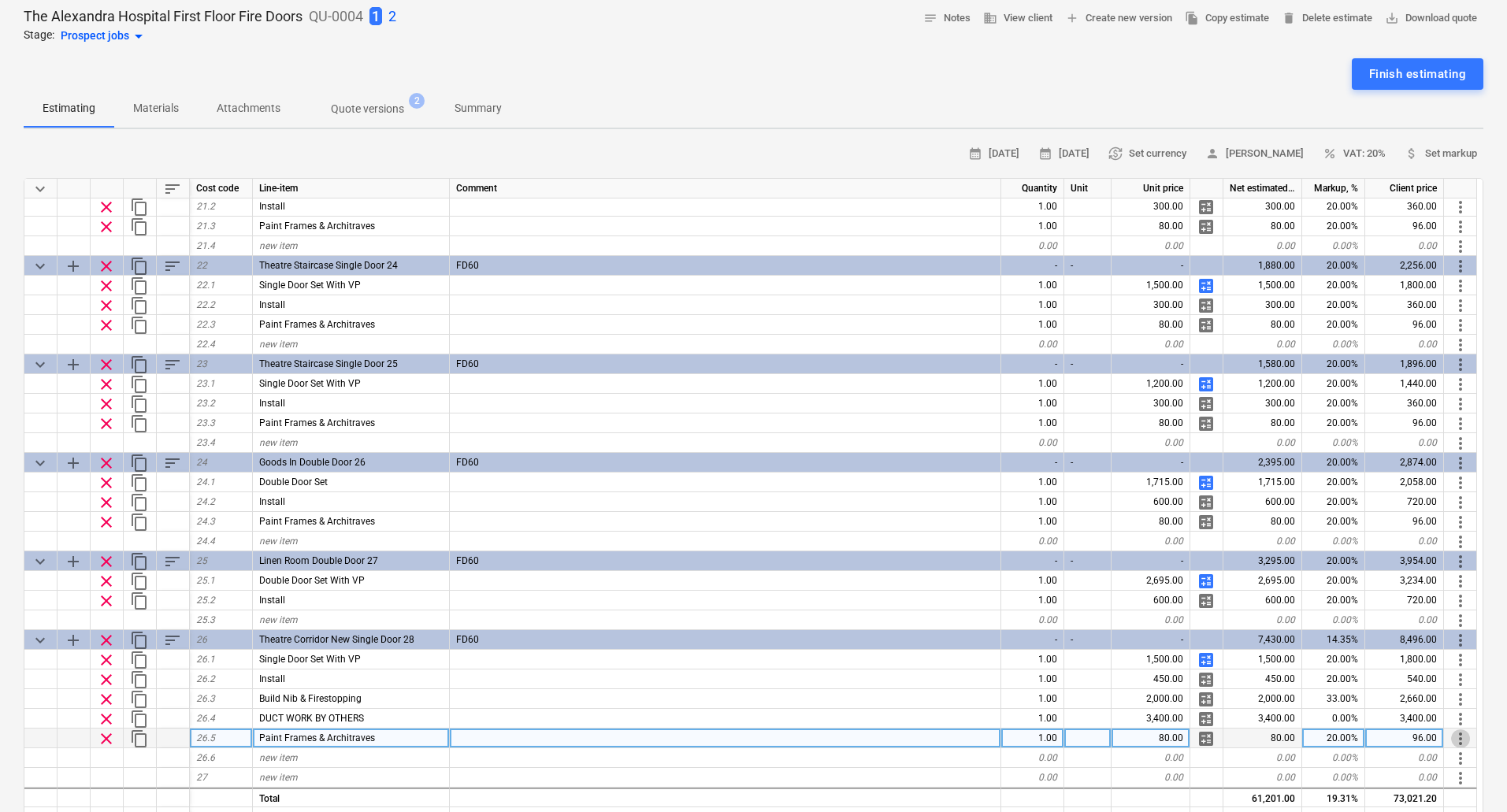
click at [1459, 736] on span "more_vert" at bounding box center [1460, 738] width 18 height 18
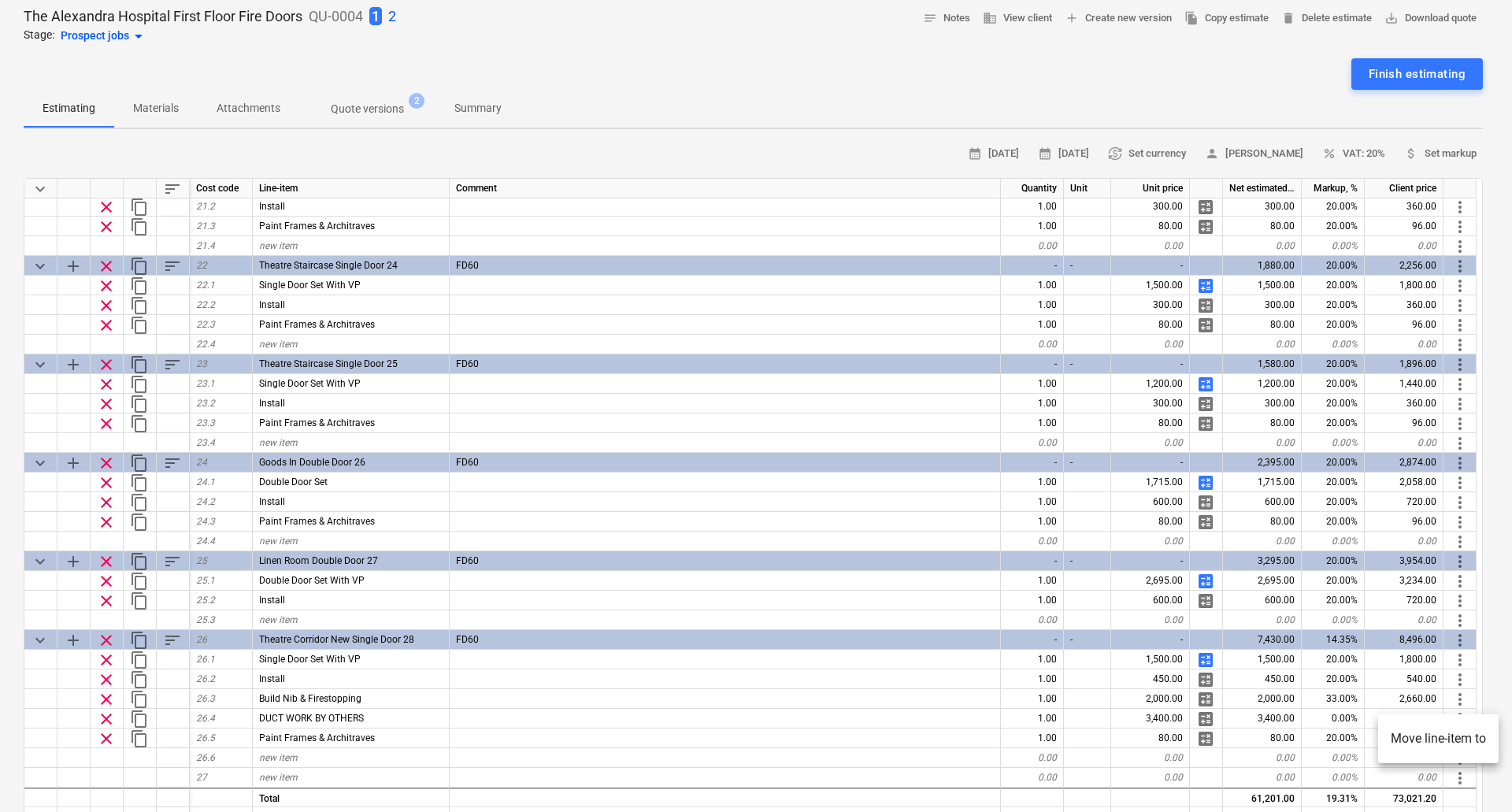
click at [135, 736] on div at bounding box center [756, 406] width 1512 height 812
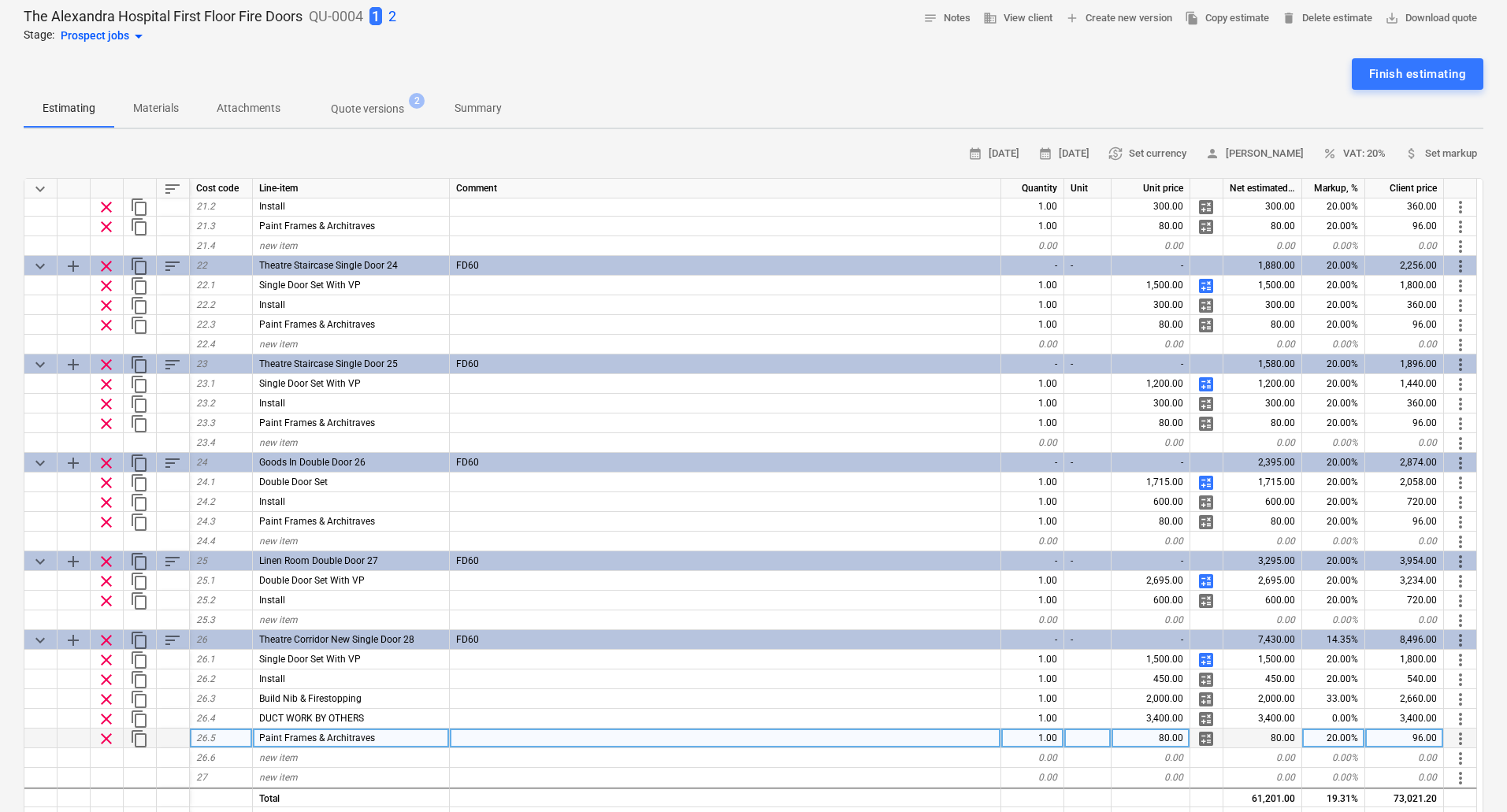
click at [135, 738] on span "content_copy" at bounding box center [140, 738] width 18 height 18
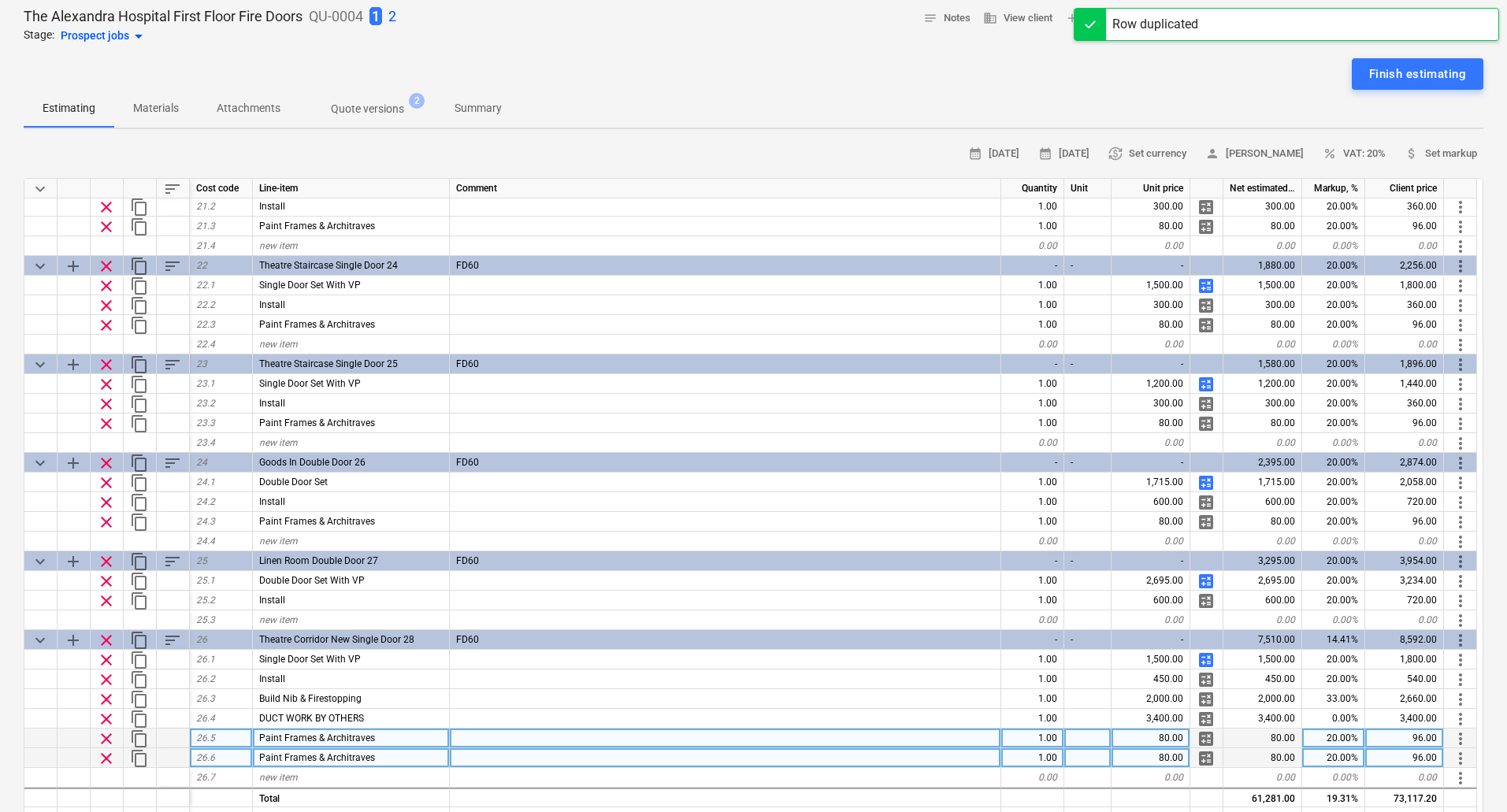
click at [1464, 753] on span "more_vert" at bounding box center [1460, 758] width 18 height 18
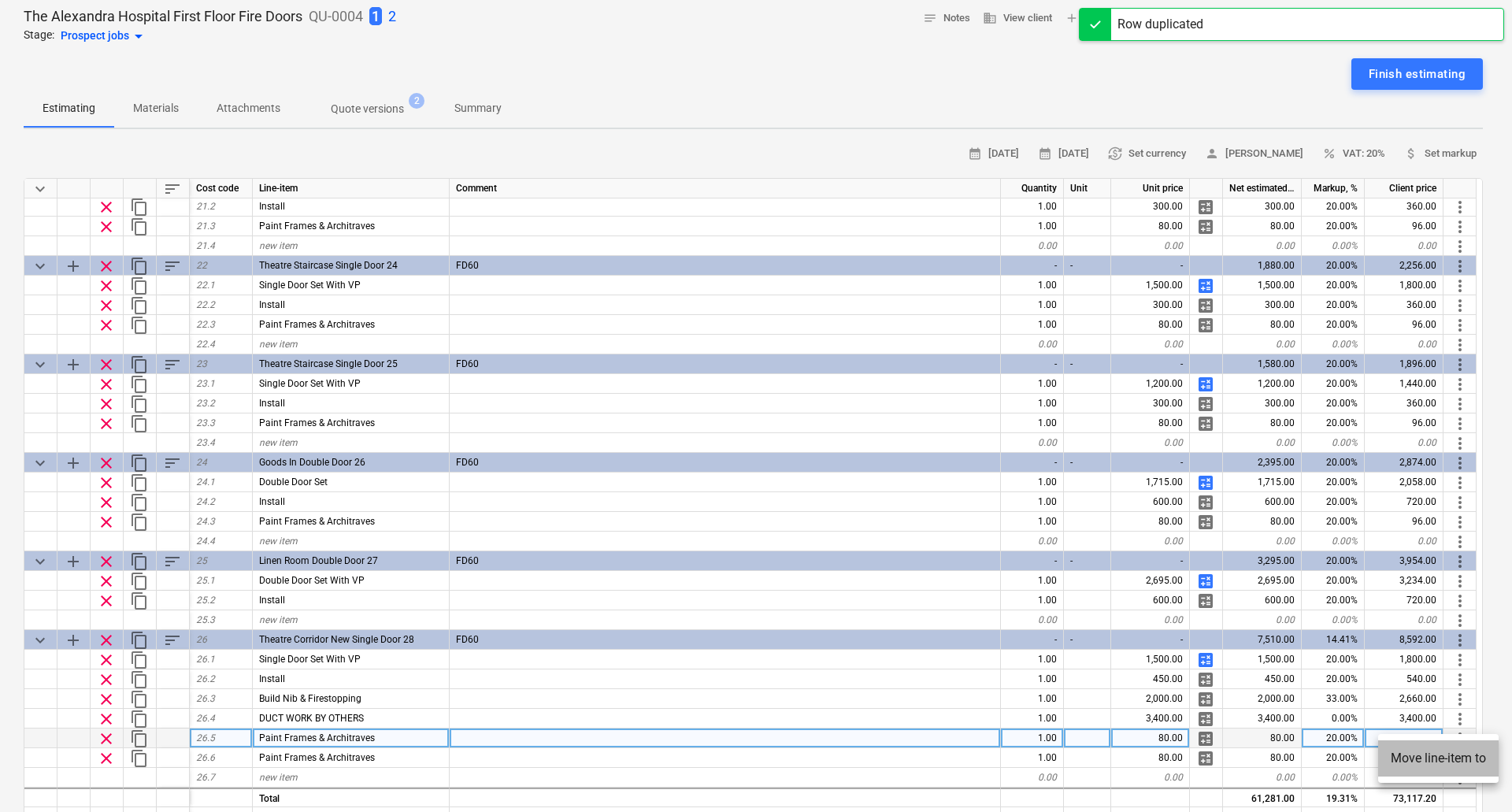
click at [1448, 757] on li "Move line-item to" at bounding box center [1438, 757] width 120 height 36
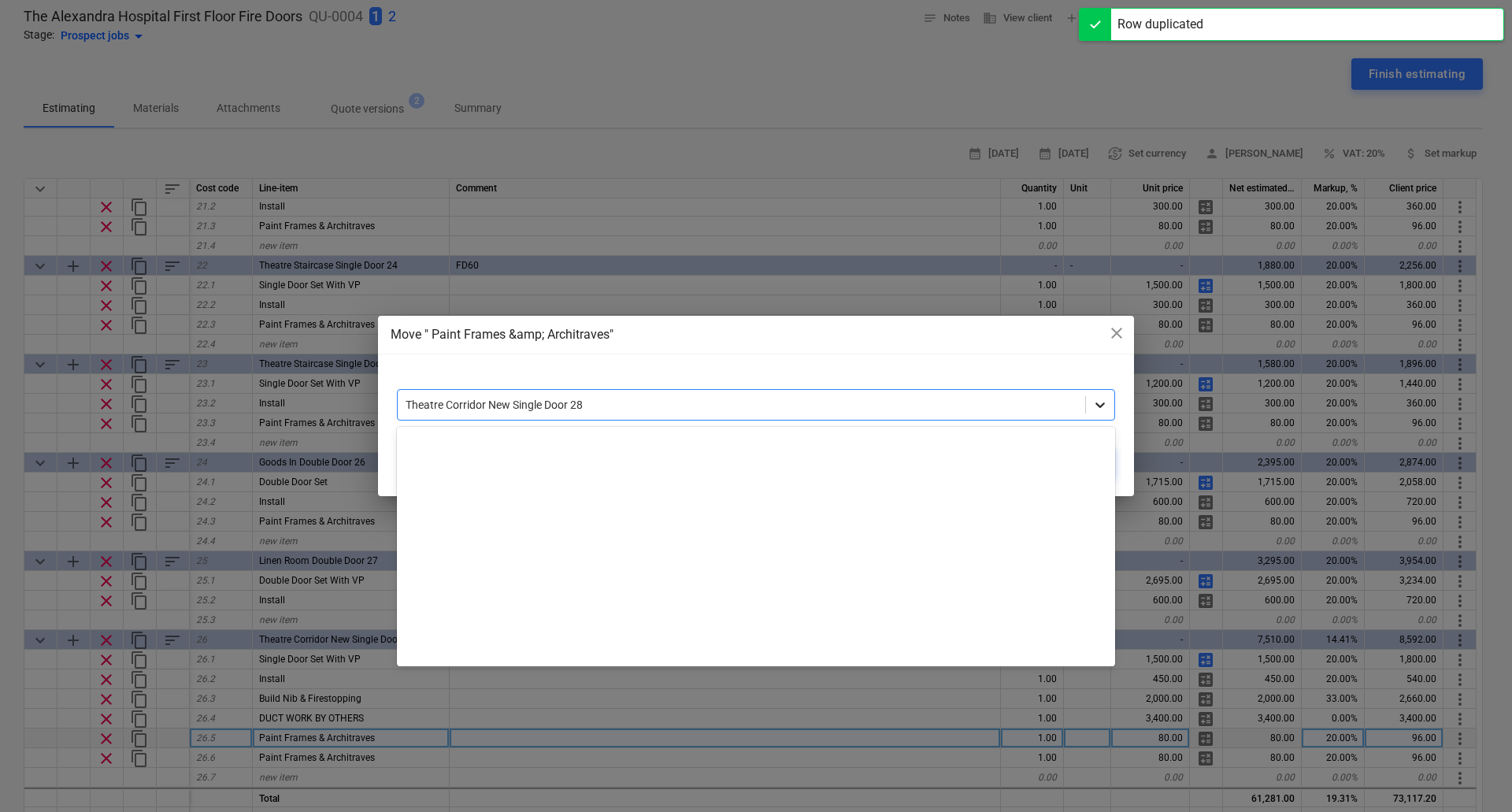
click at [1107, 393] on div at bounding box center [1099, 405] width 29 height 29
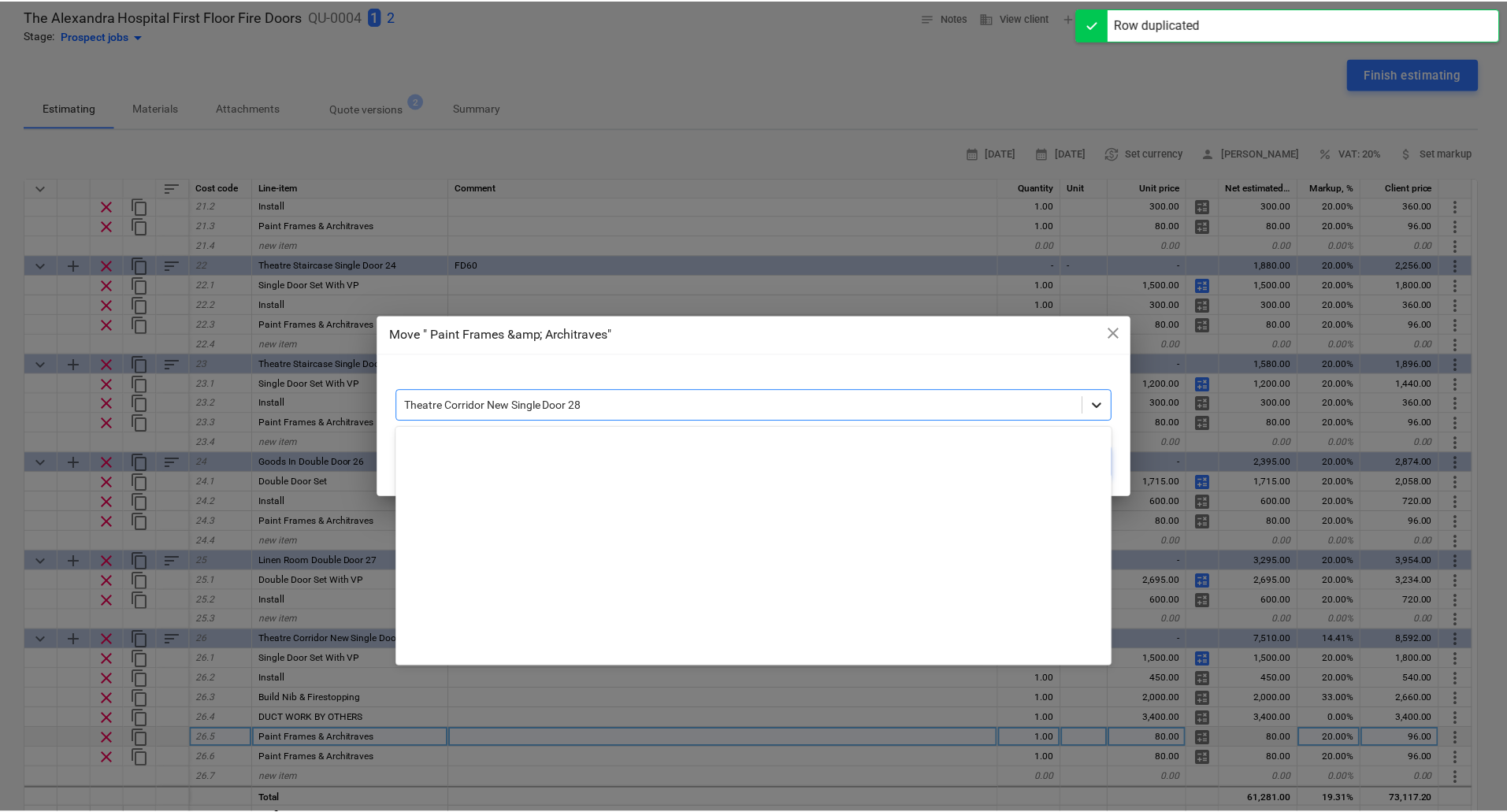
scroll to position [508, 0]
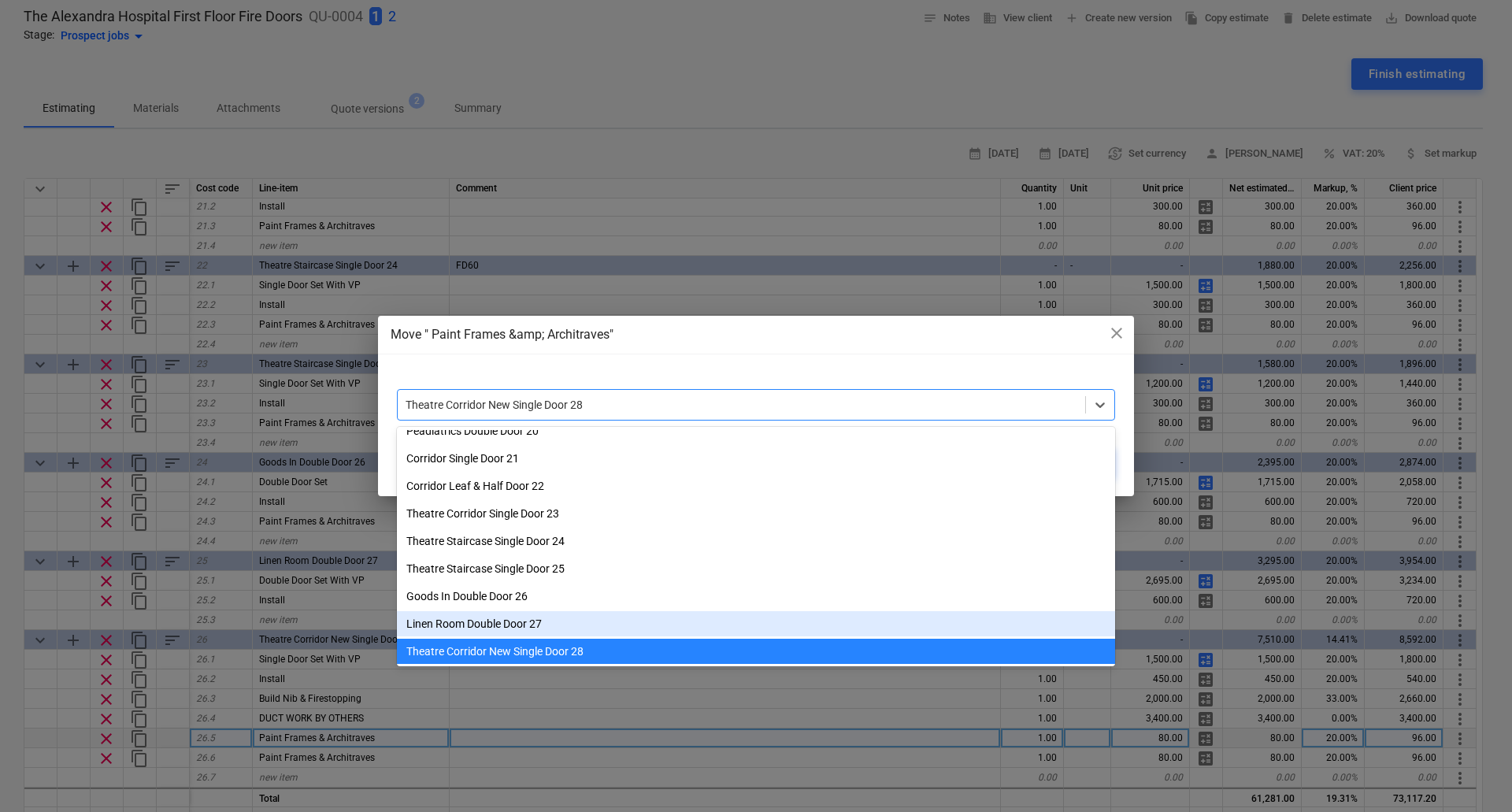
click at [518, 621] on div "Linen Room Double Door 27" at bounding box center [756, 623] width 718 height 25
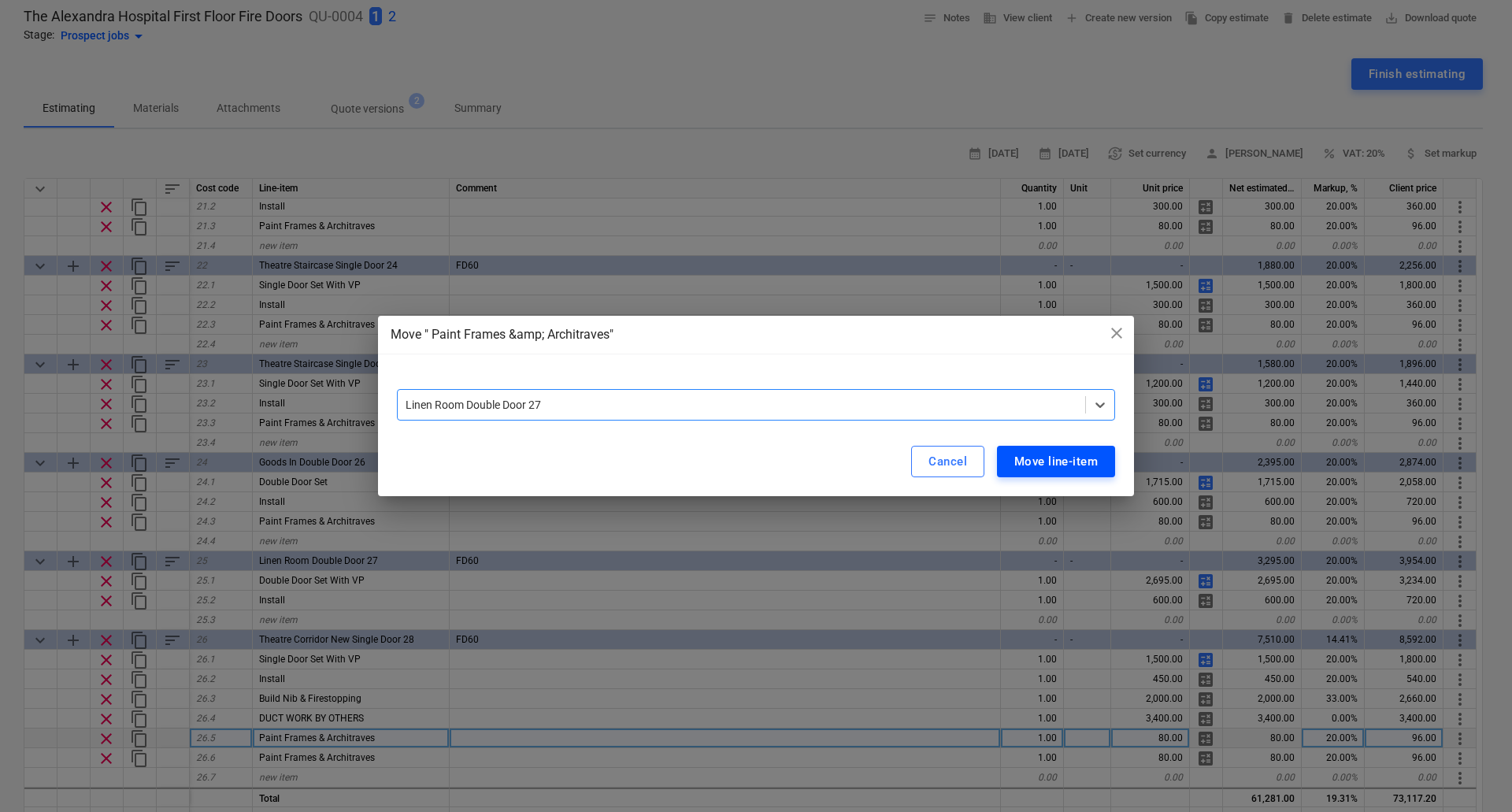
click at [1070, 456] on div "Move line-item" at bounding box center [1056, 461] width 83 height 20
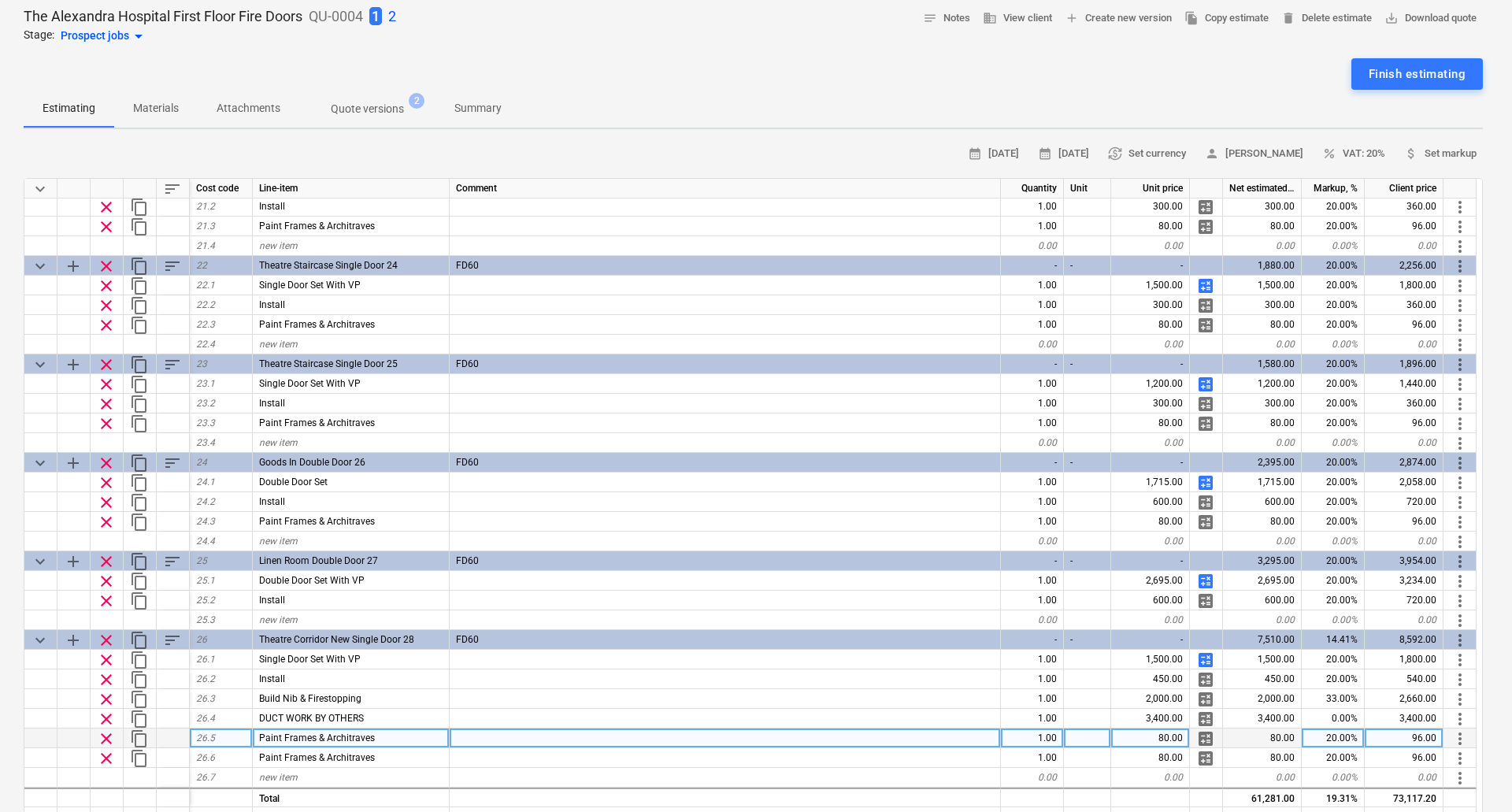
type textarea "x"
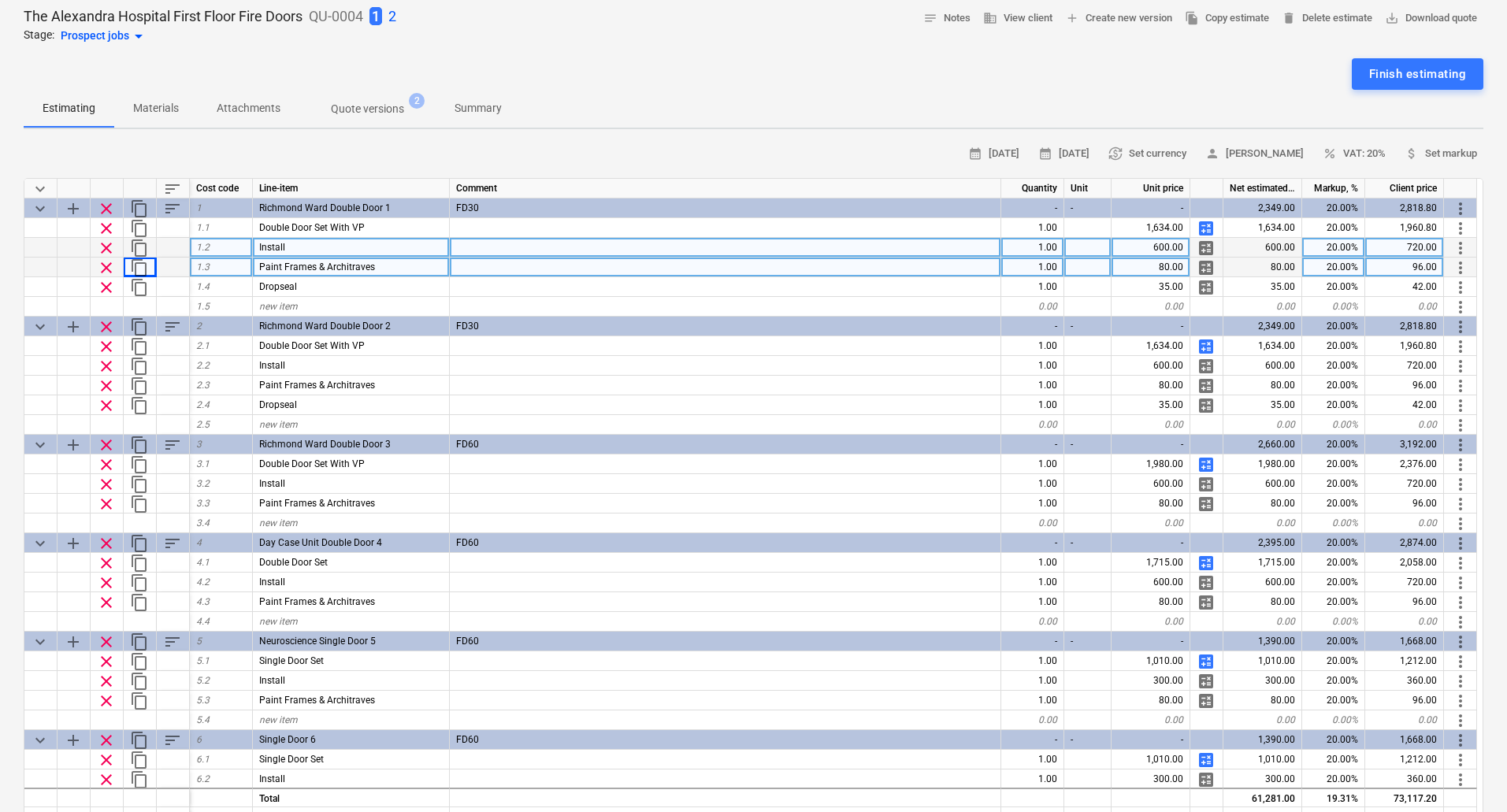
scroll to position [0, 0]
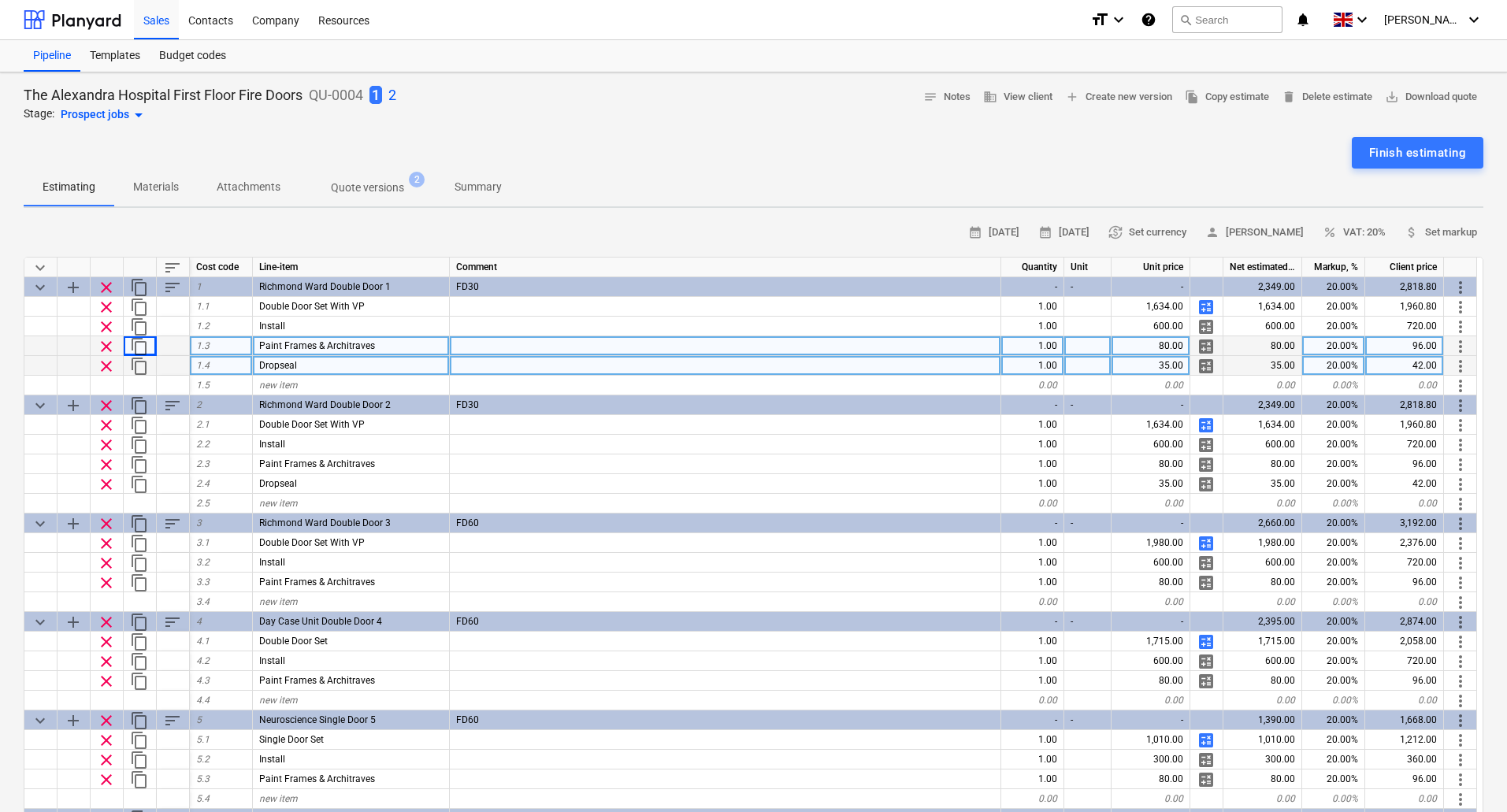
click at [1027, 366] on div "1.00" at bounding box center [1032, 365] width 63 height 19
type input "2"
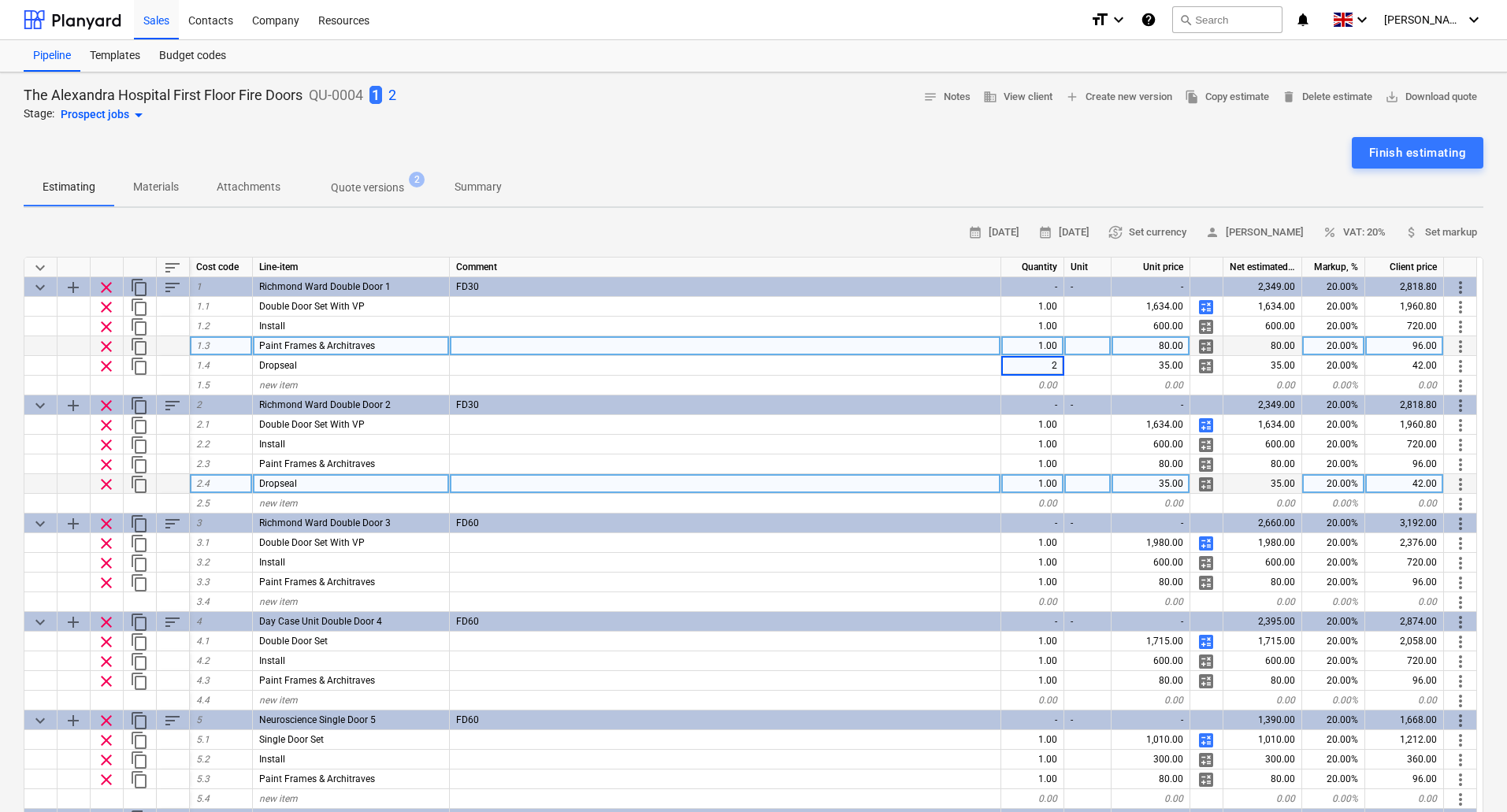
type textarea "x"
click at [845, 487] on div at bounding box center [725, 483] width 552 height 19
click at [1032, 480] on div "1.00" at bounding box center [1032, 483] width 63 height 19
type input "2"
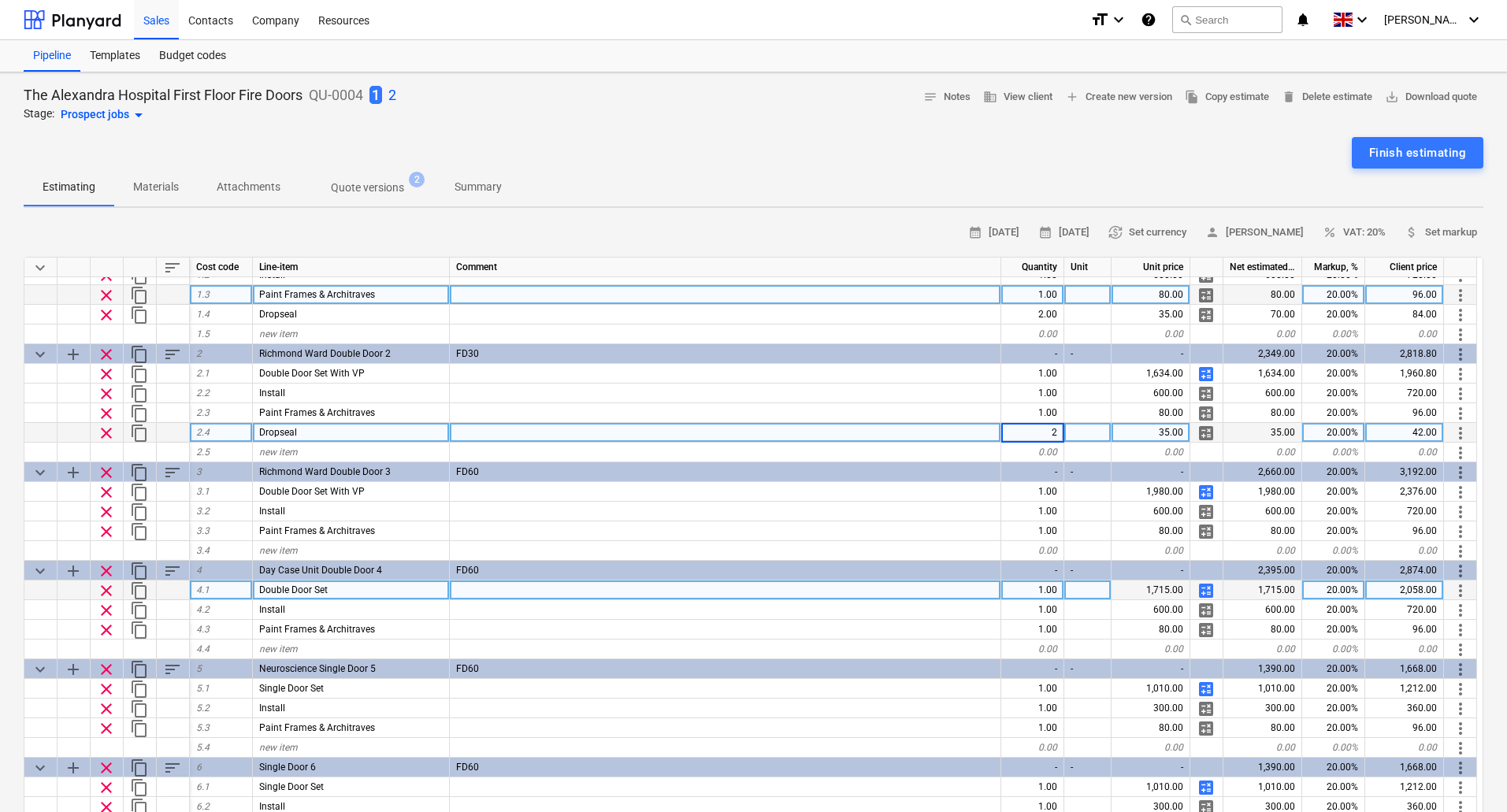
scroll to position [79, 0]
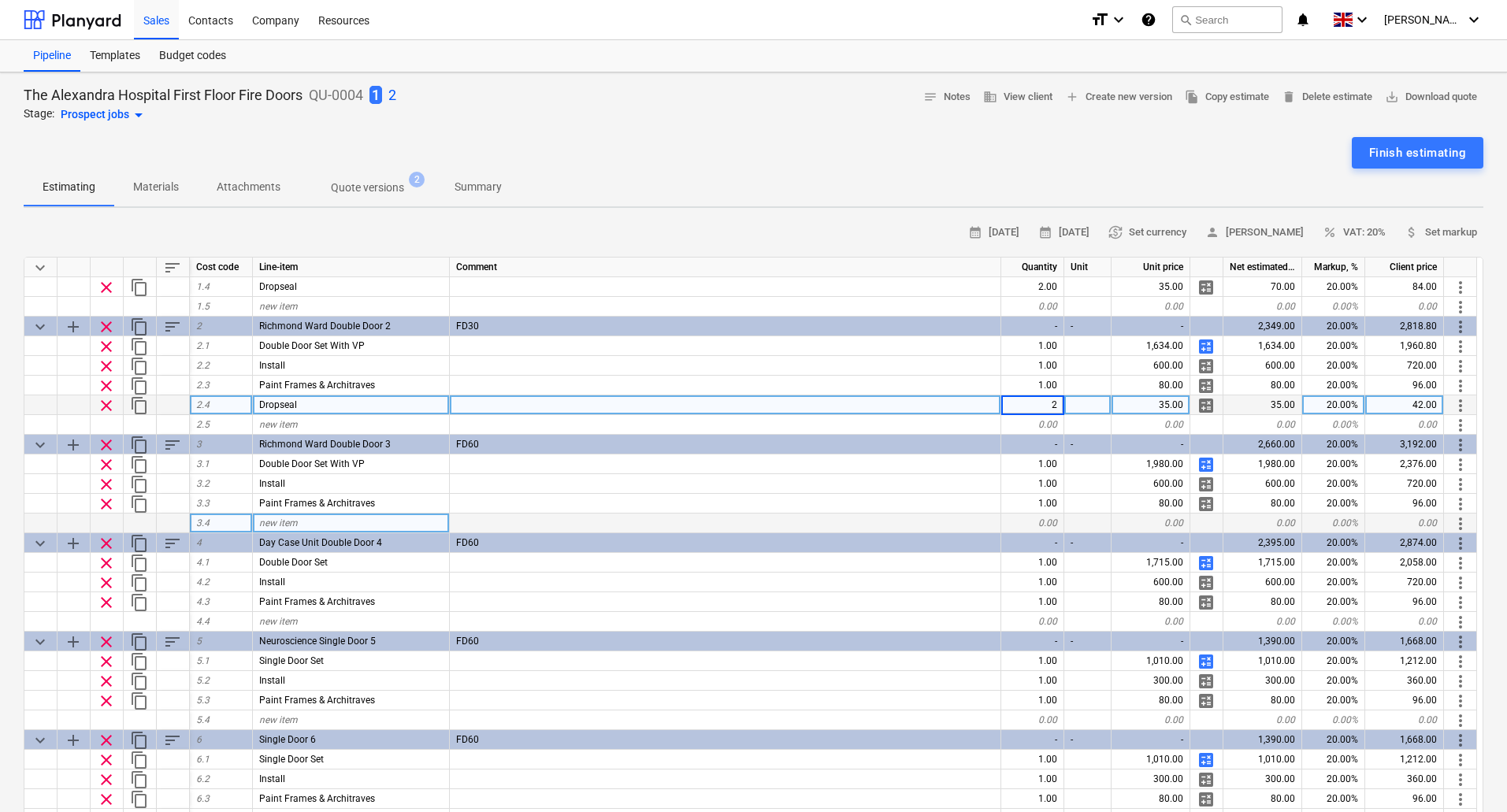
type textarea "x"
click at [348, 521] on div "new item" at bounding box center [351, 523] width 197 height 19
type input "Dropseal"
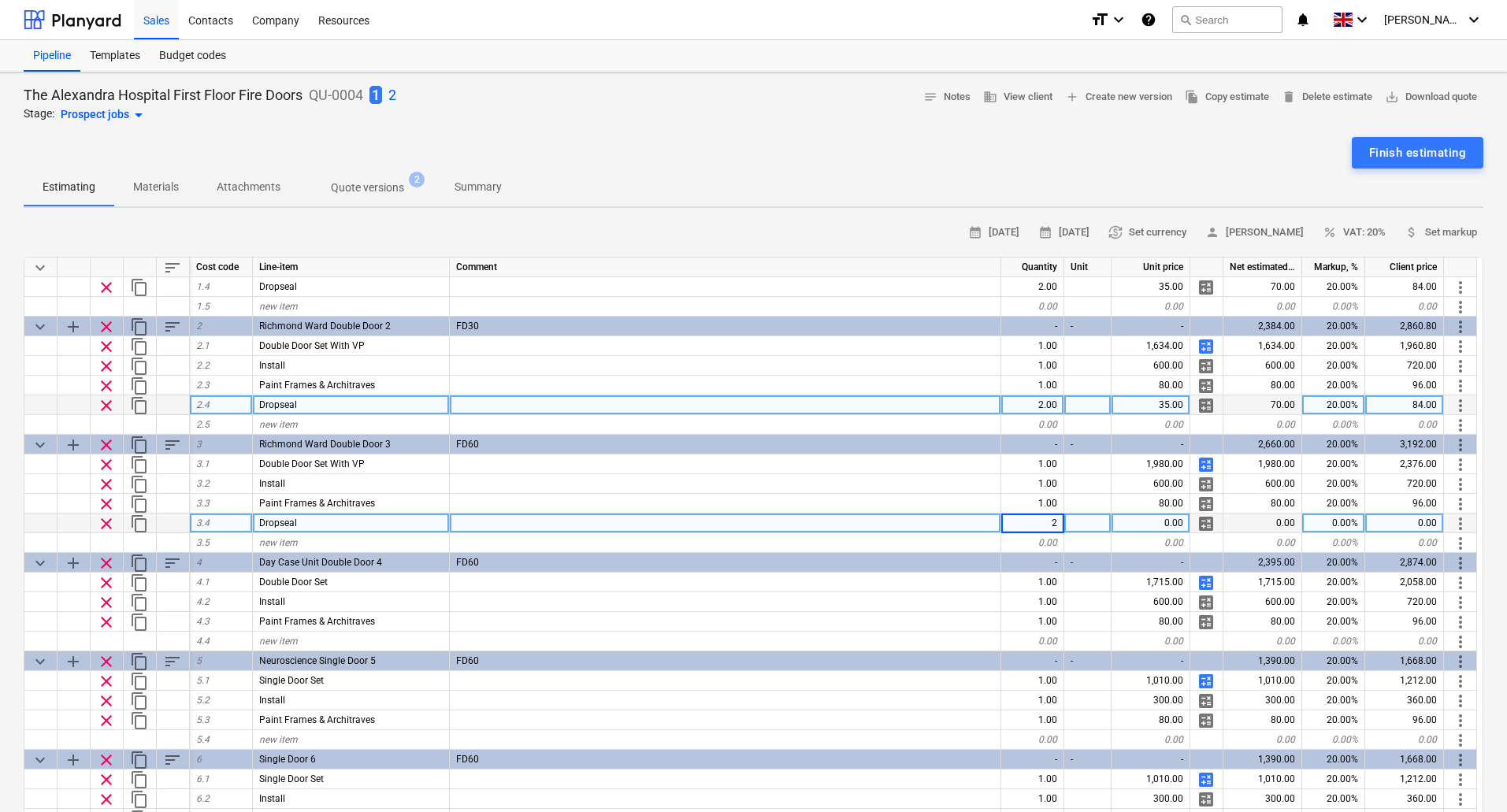
type textarea "x"
type input "35"
type textarea "x"
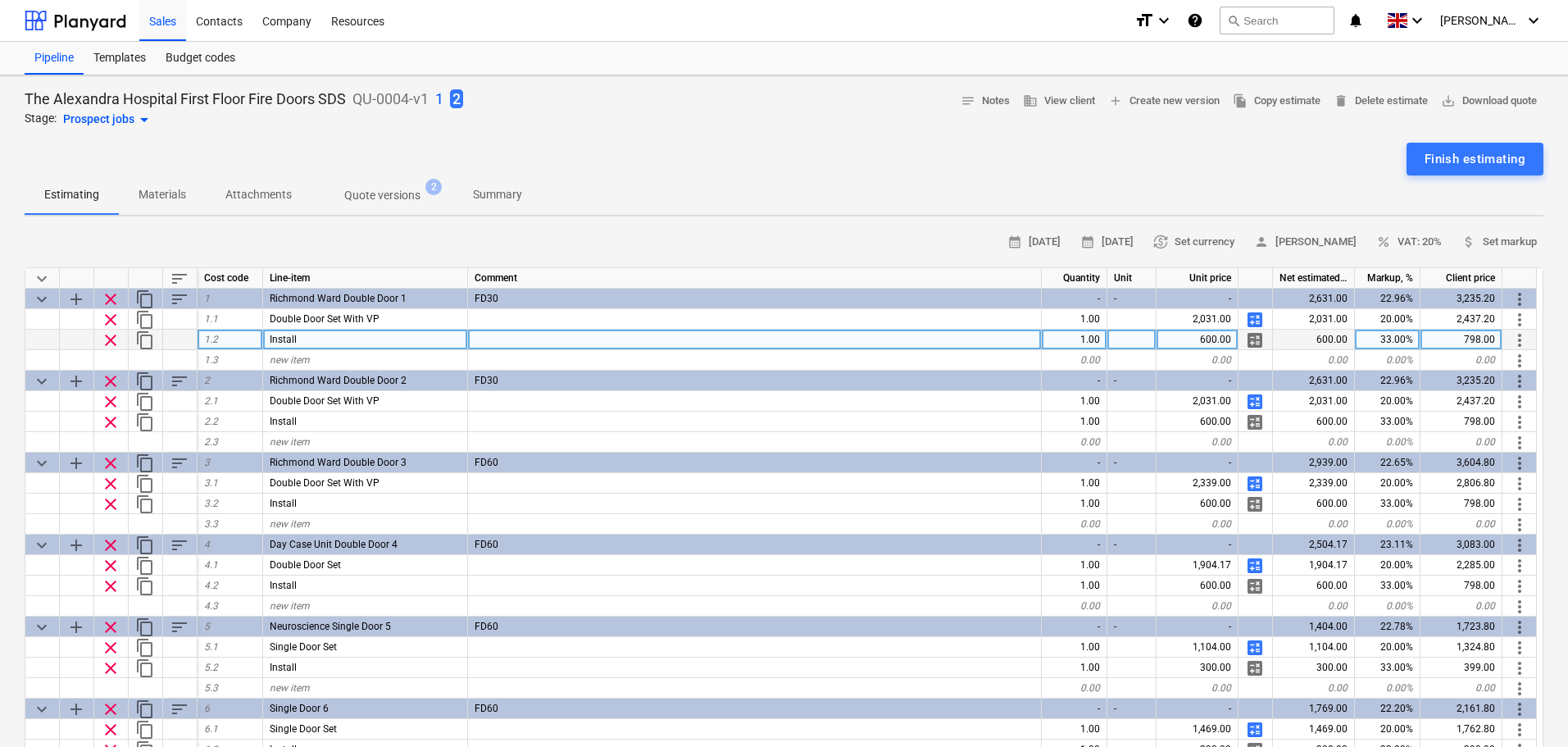
click at [1201, 340] on div "600.00" at bounding box center [1197, 339] width 82 height 20
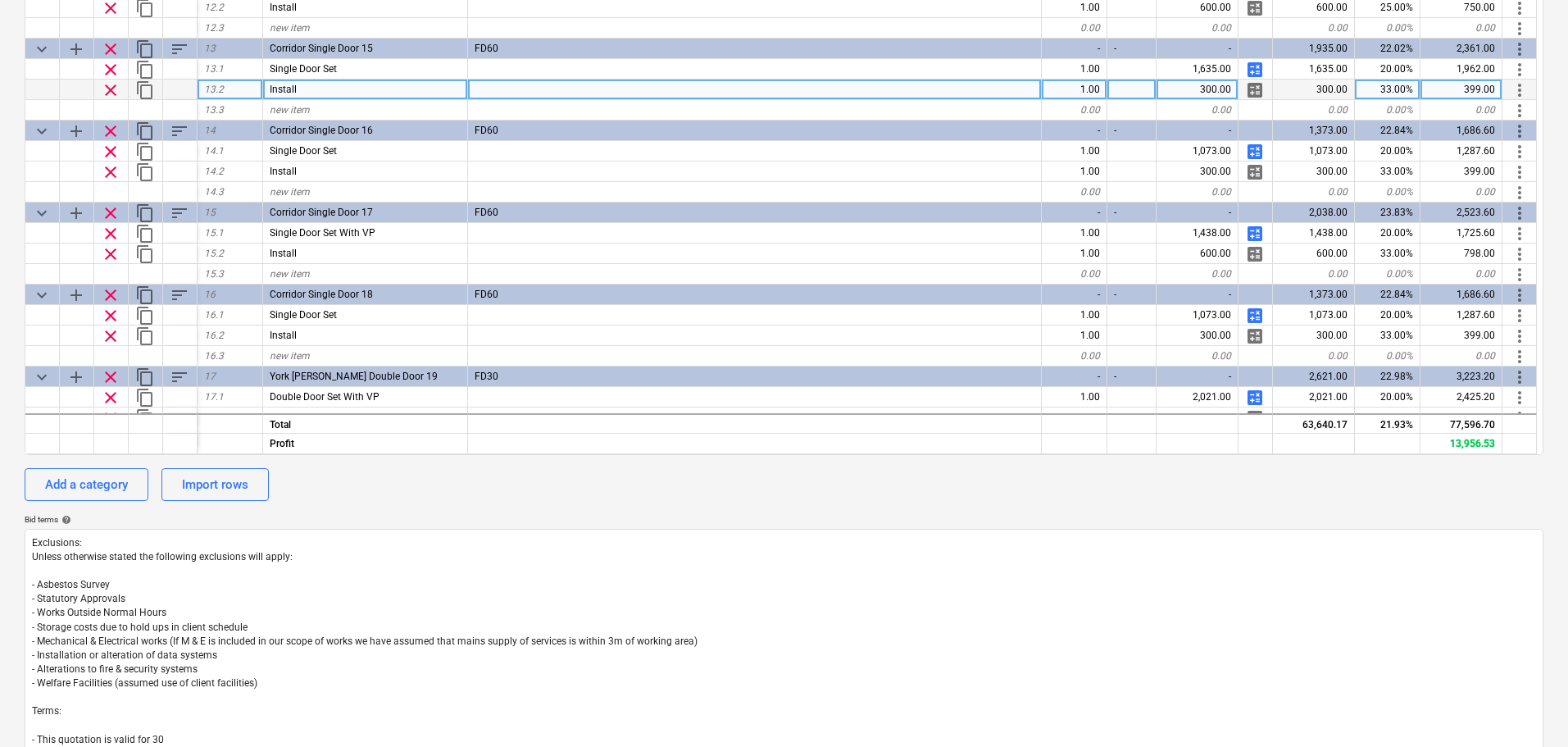
scroll to position [838, 0]
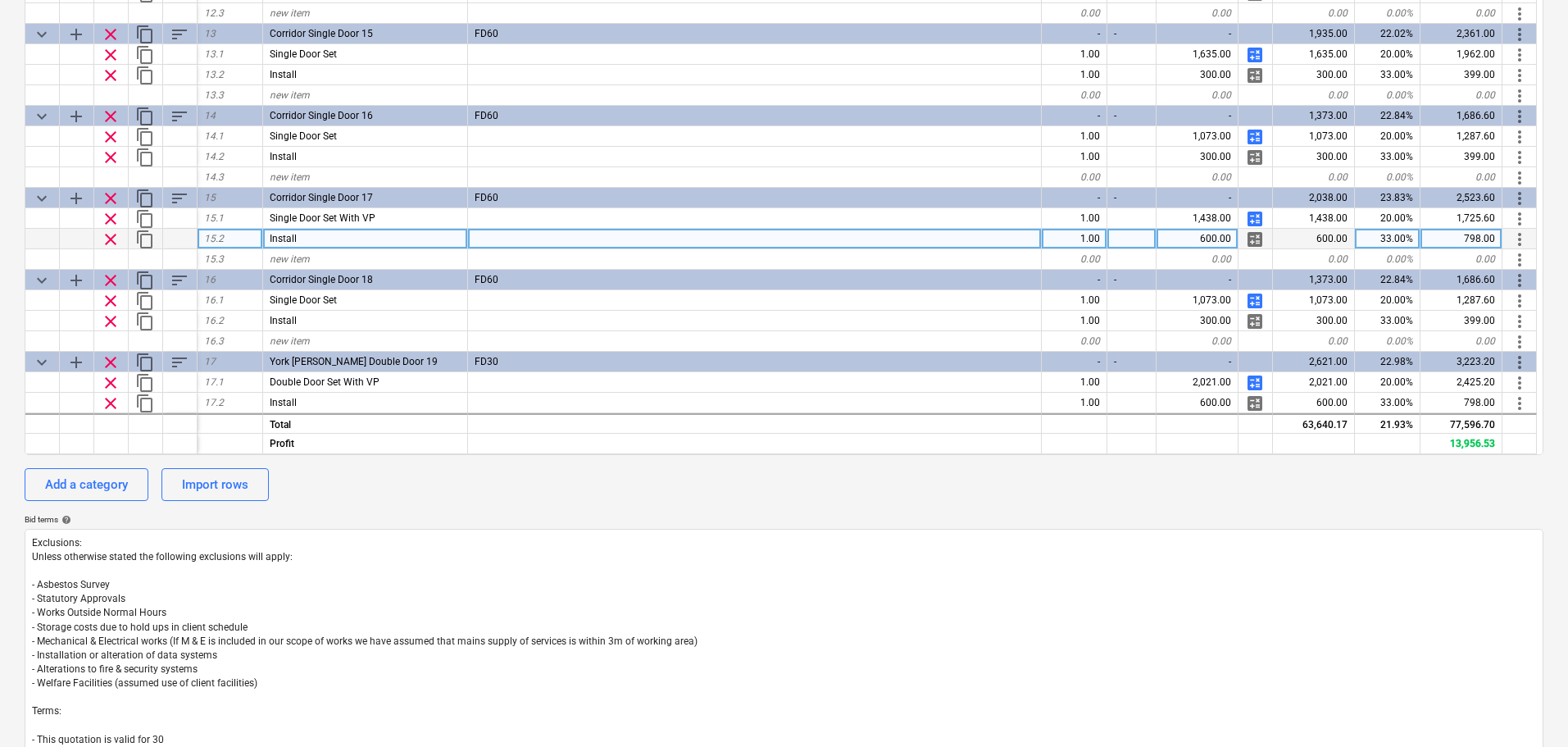
click at [1184, 239] on div "600.00" at bounding box center [1197, 238] width 82 height 20
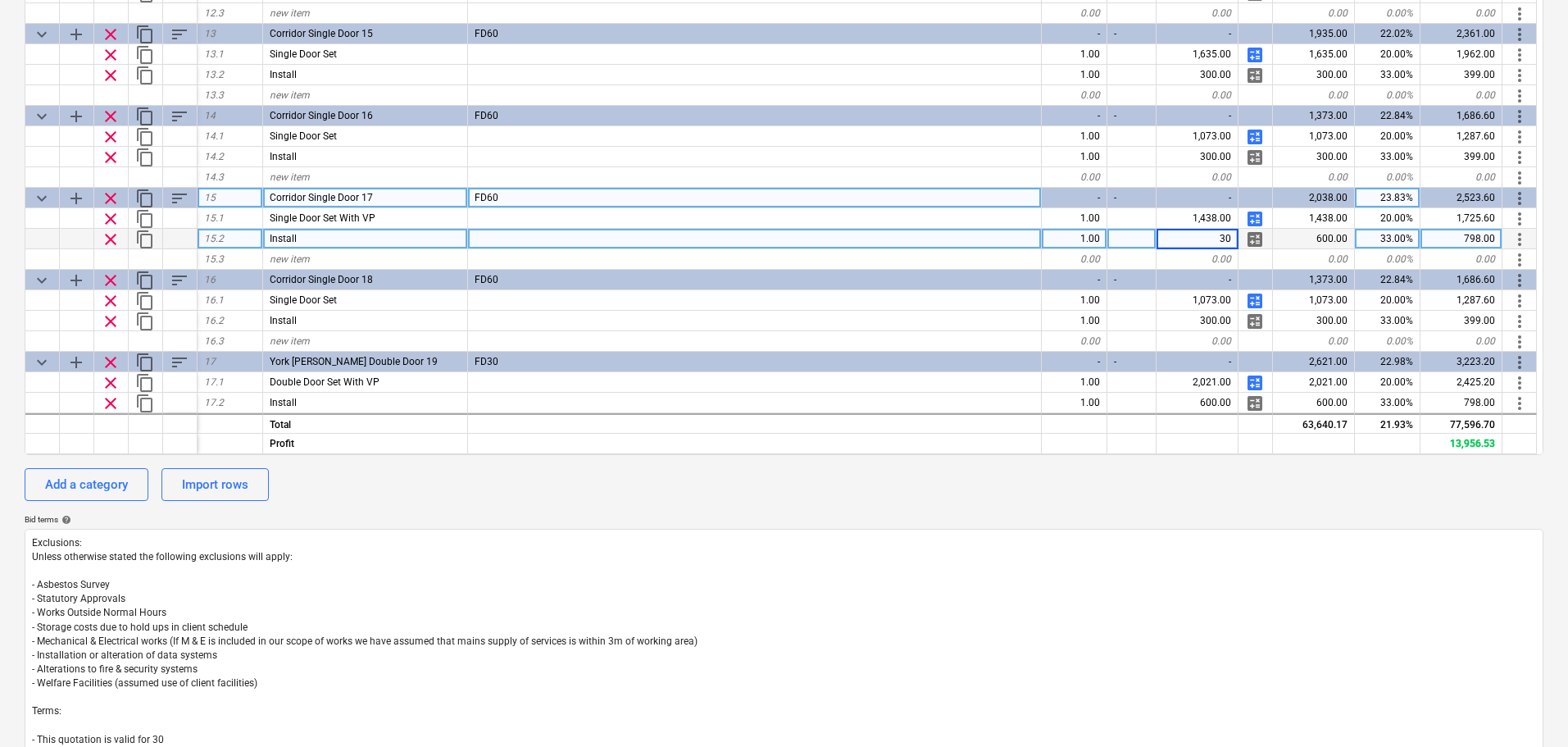
type input "300"
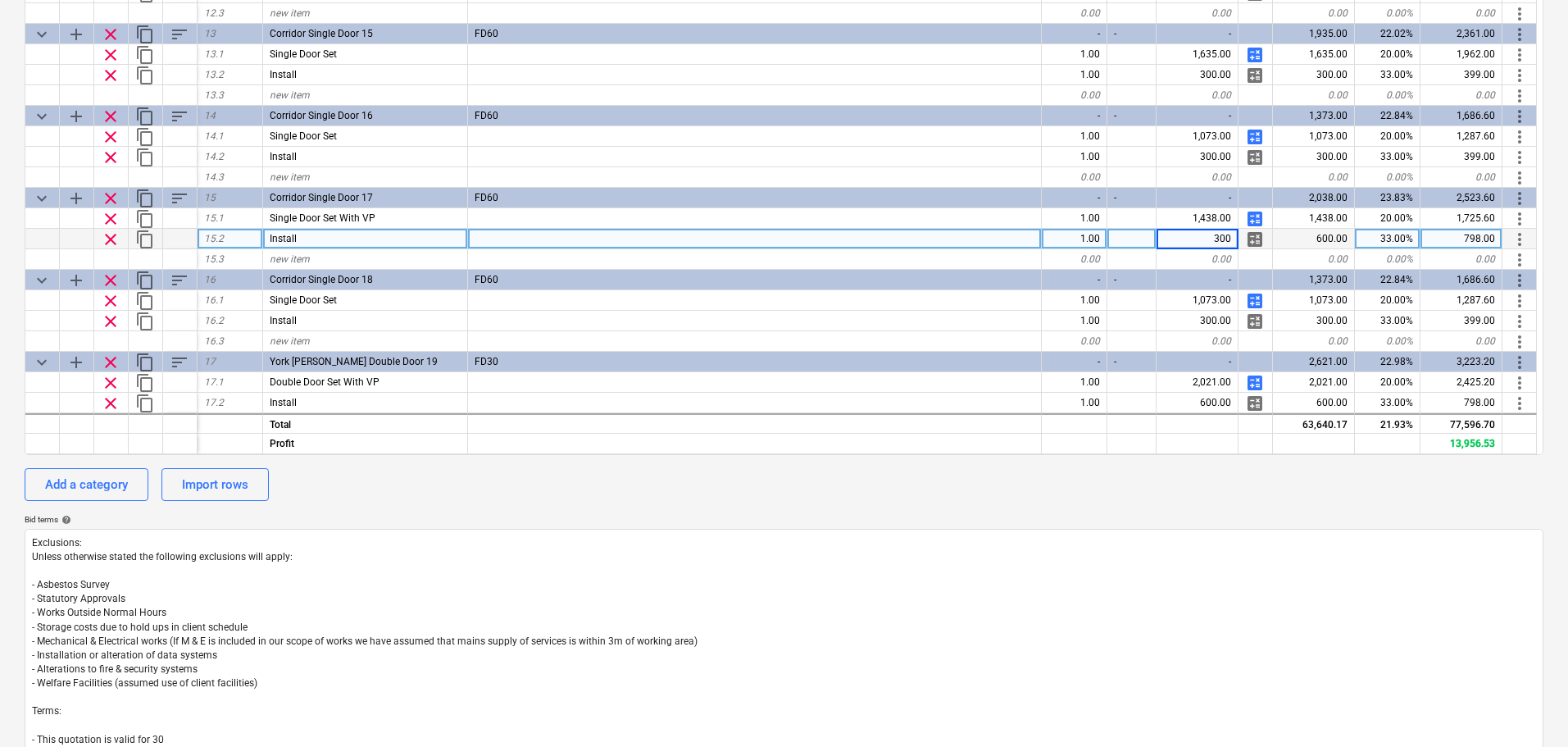
click at [914, 236] on div at bounding box center [755, 238] width 574 height 20
type textarea "x"
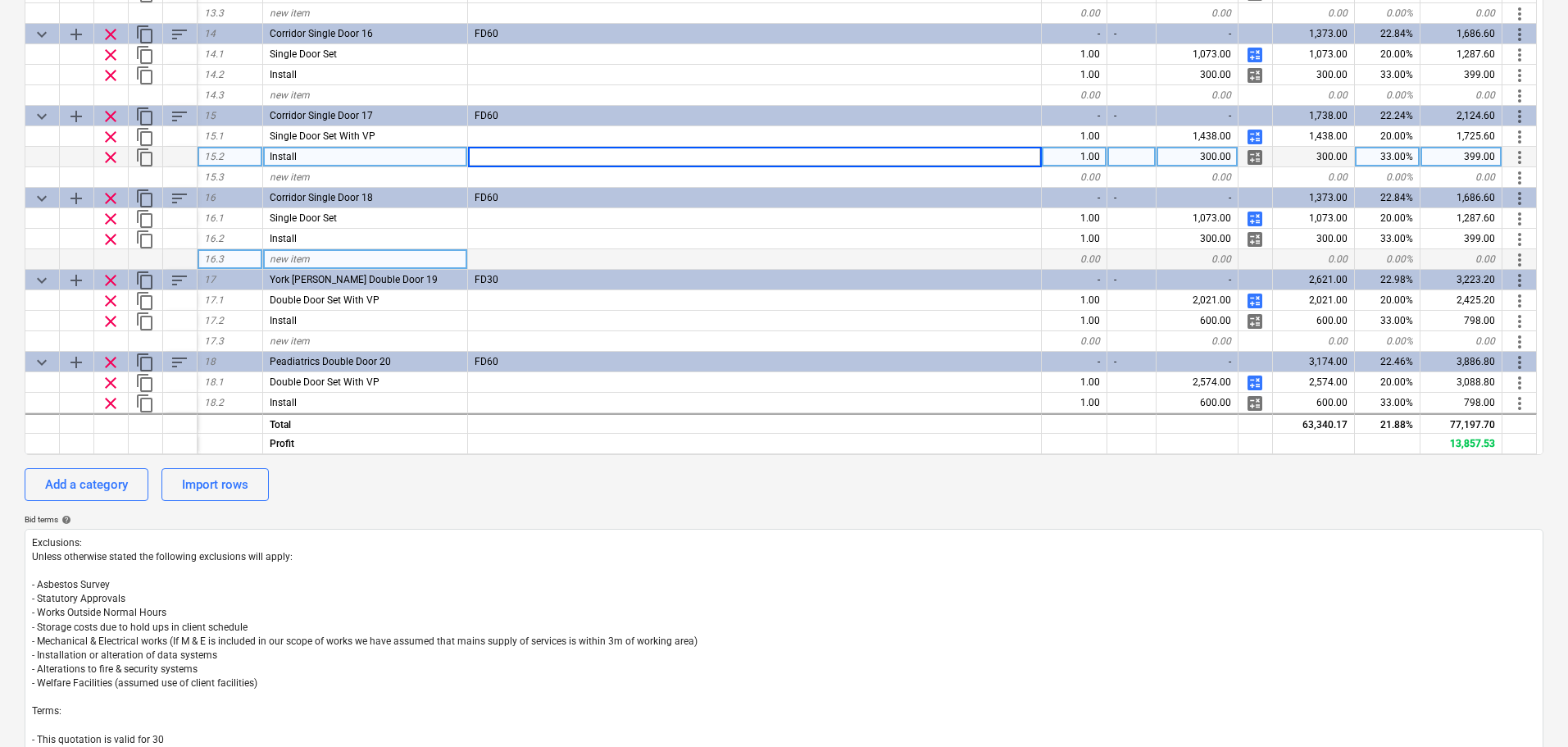
scroll to position [1084, 0]
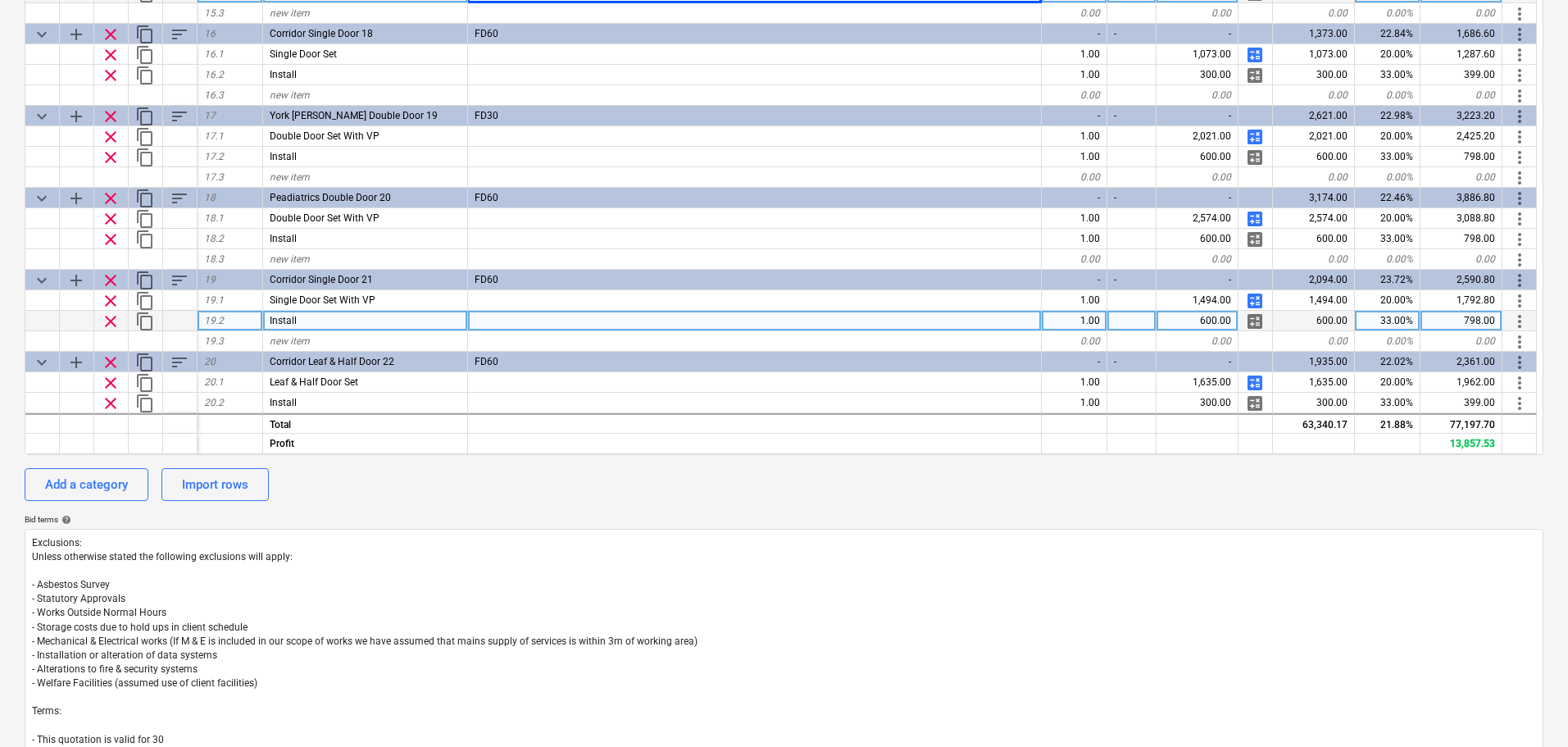
click at [1207, 317] on div "600.00" at bounding box center [1197, 320] width 82 height 20
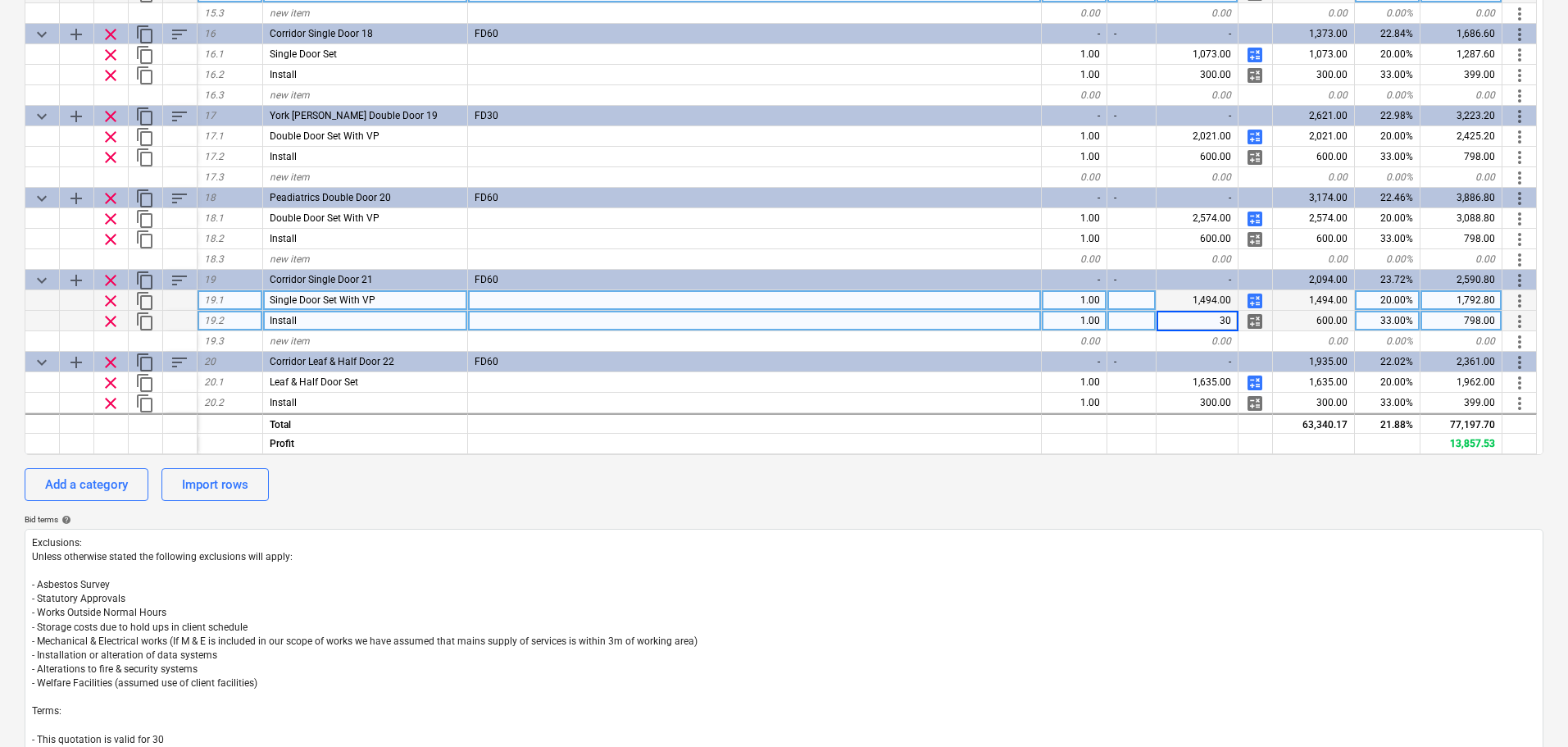
type input "300"
type textarea "x"
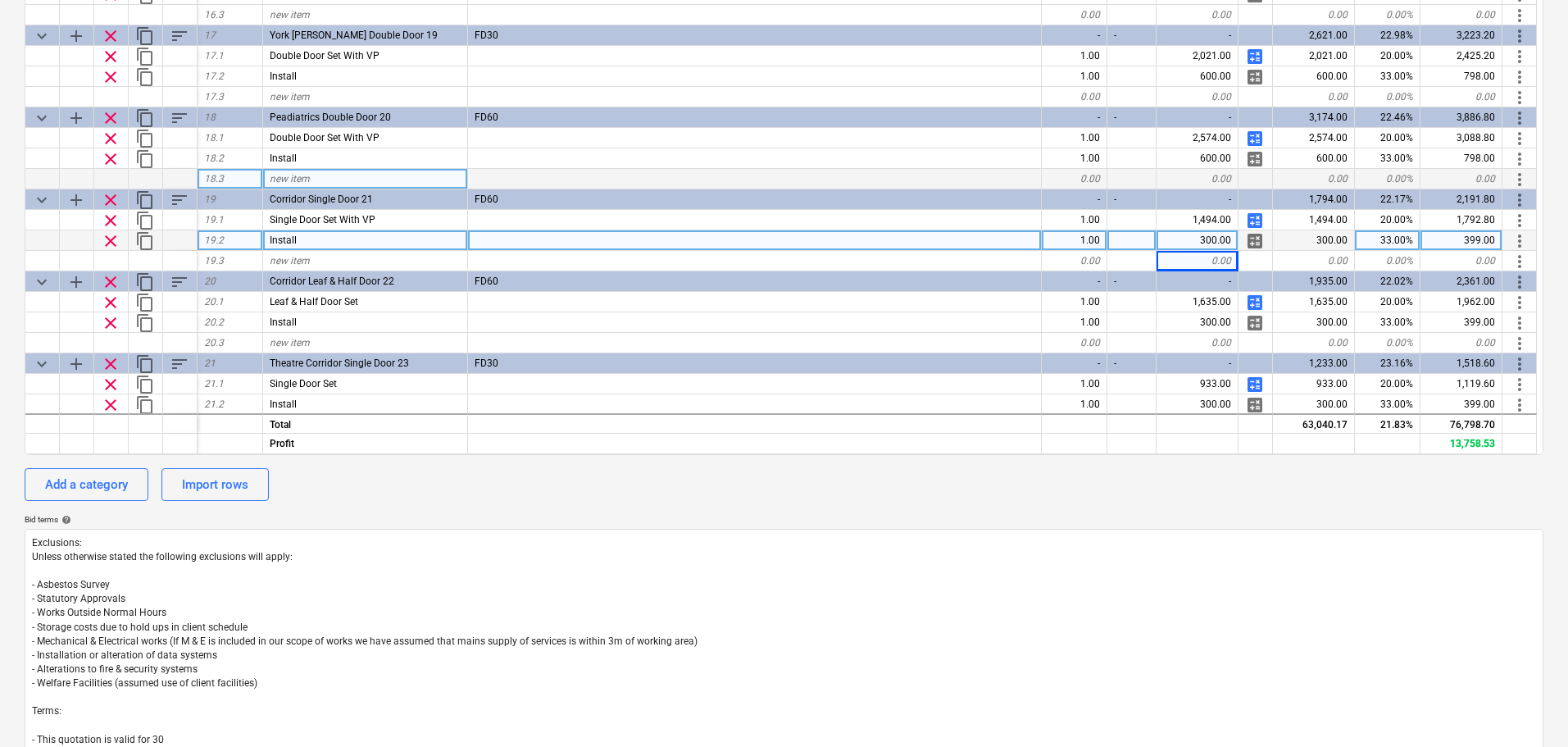
scroll to position [1412, 0]
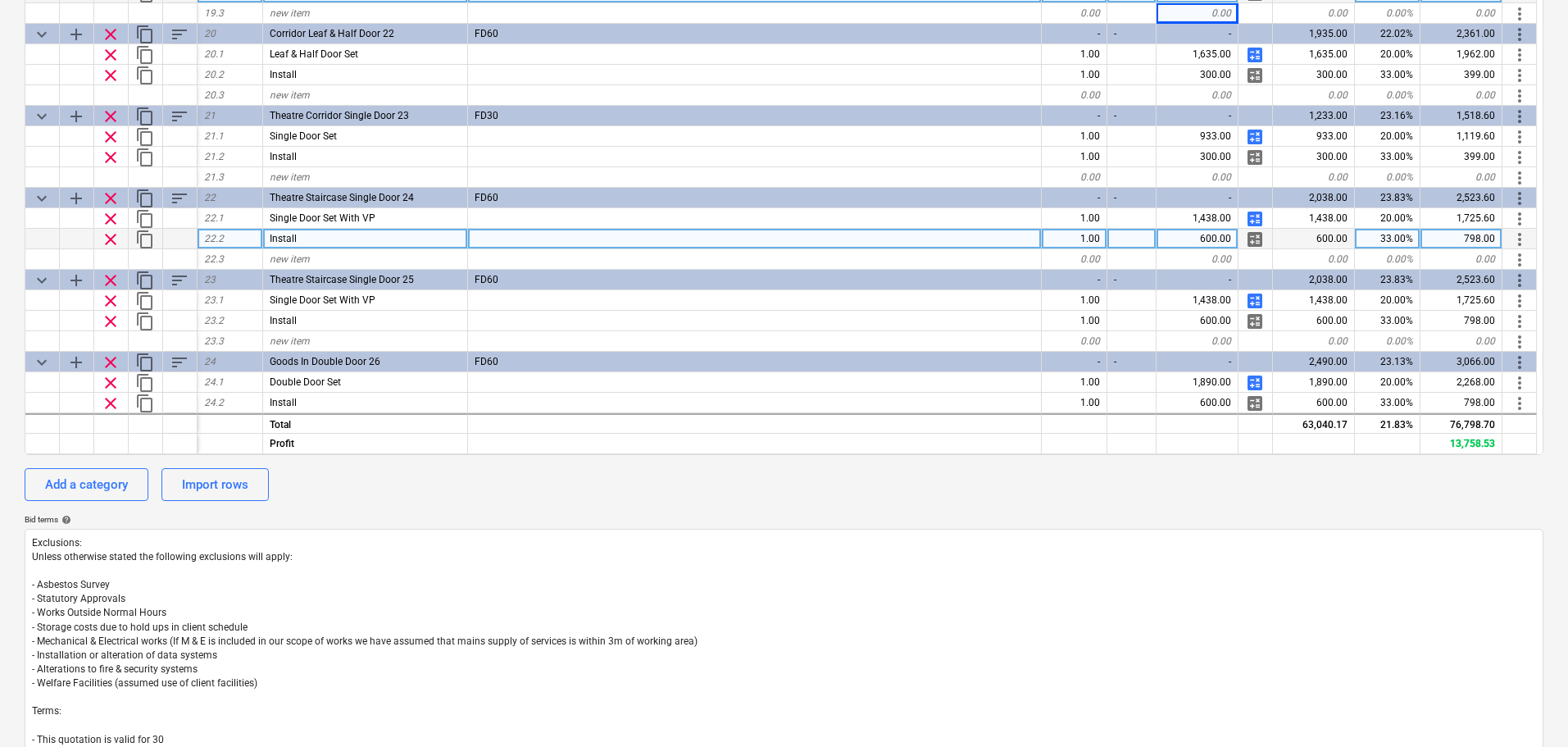
click at [1217, 238] on div "600.00" at bounding box center [1197, 238] width 82 height 20
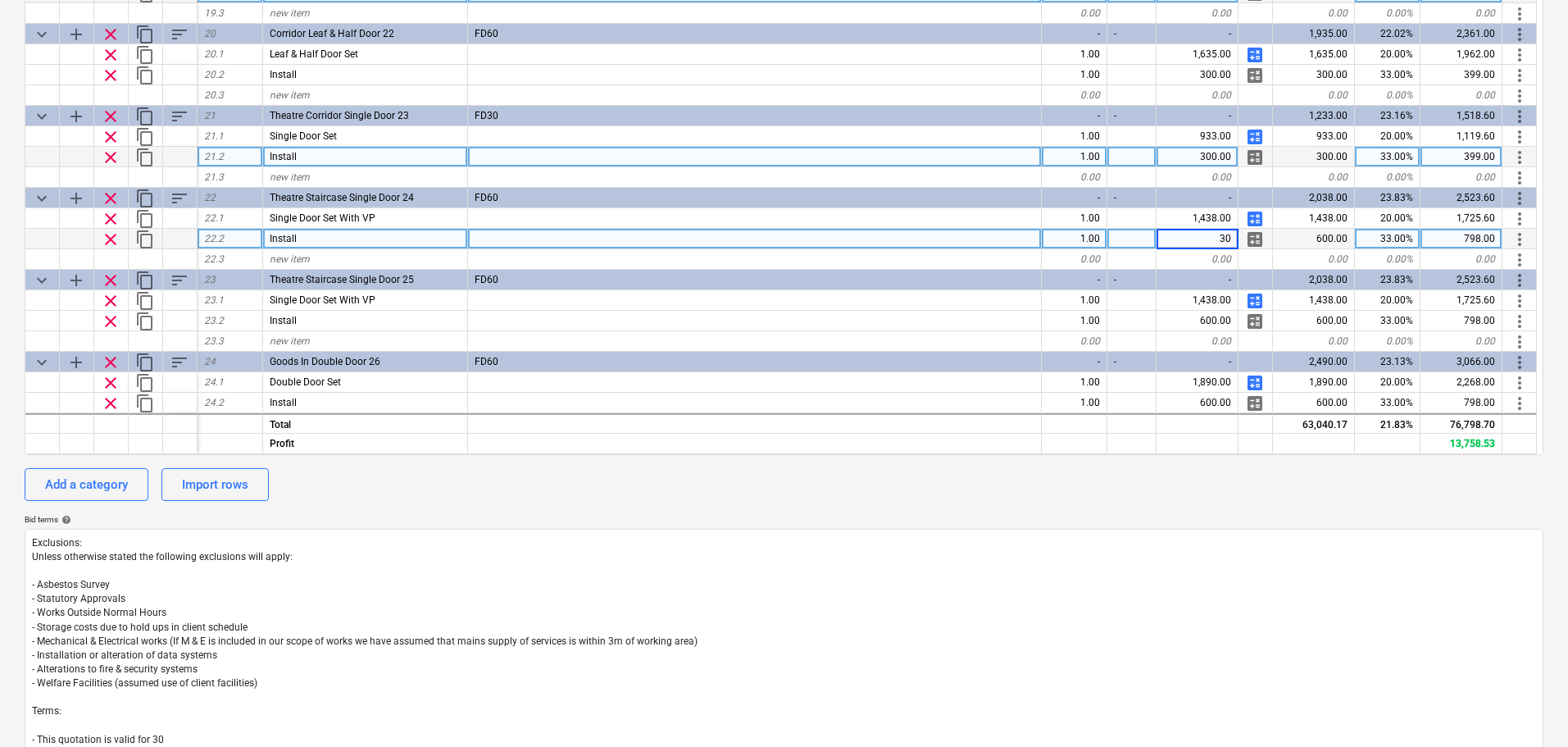
type input "300"
type textarea "x"
type input "300"
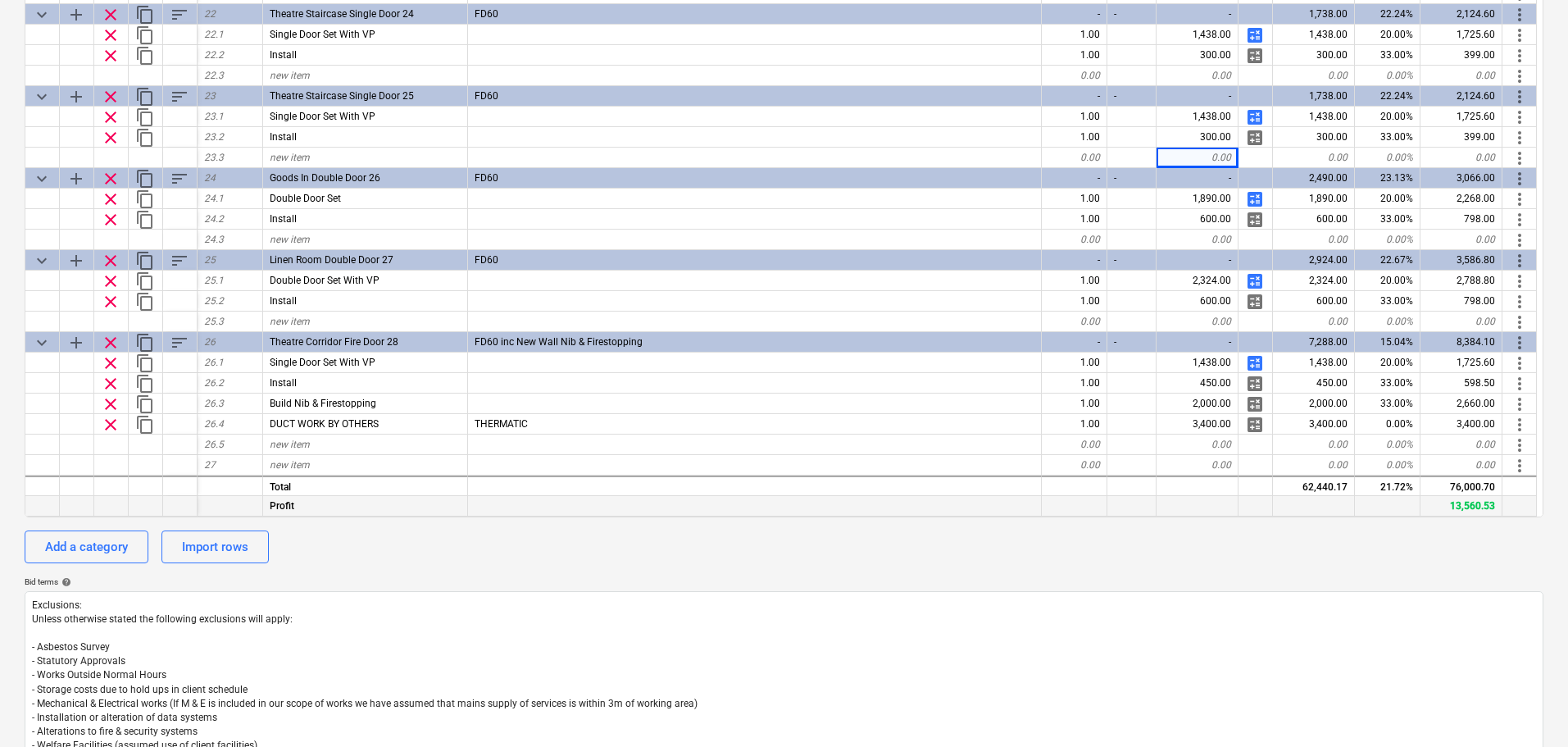
scroll to position [328, 0]
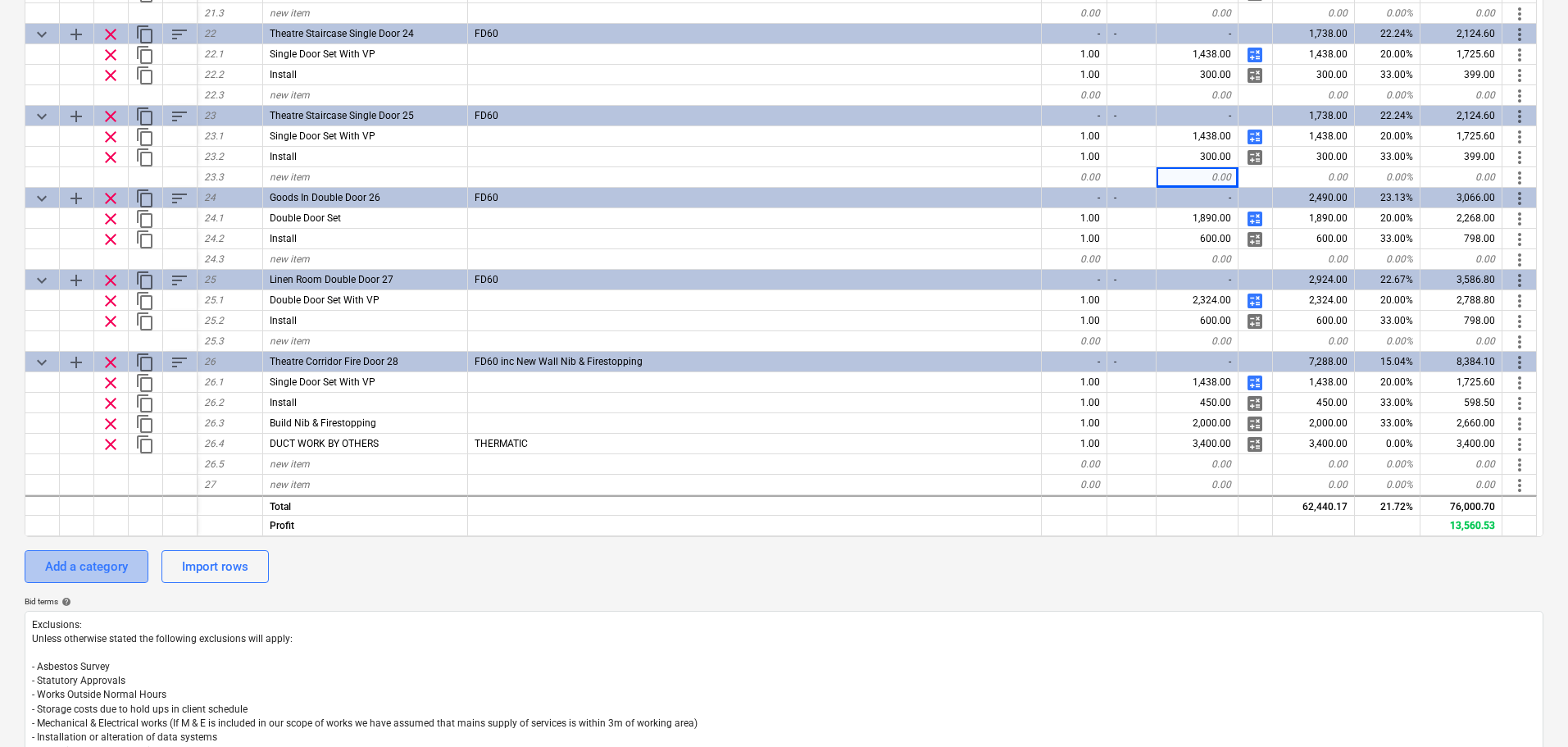
click at [110, 563] on div "Add a category" at bounding box center [87, 566] width 83 height 21
type textarea "x"
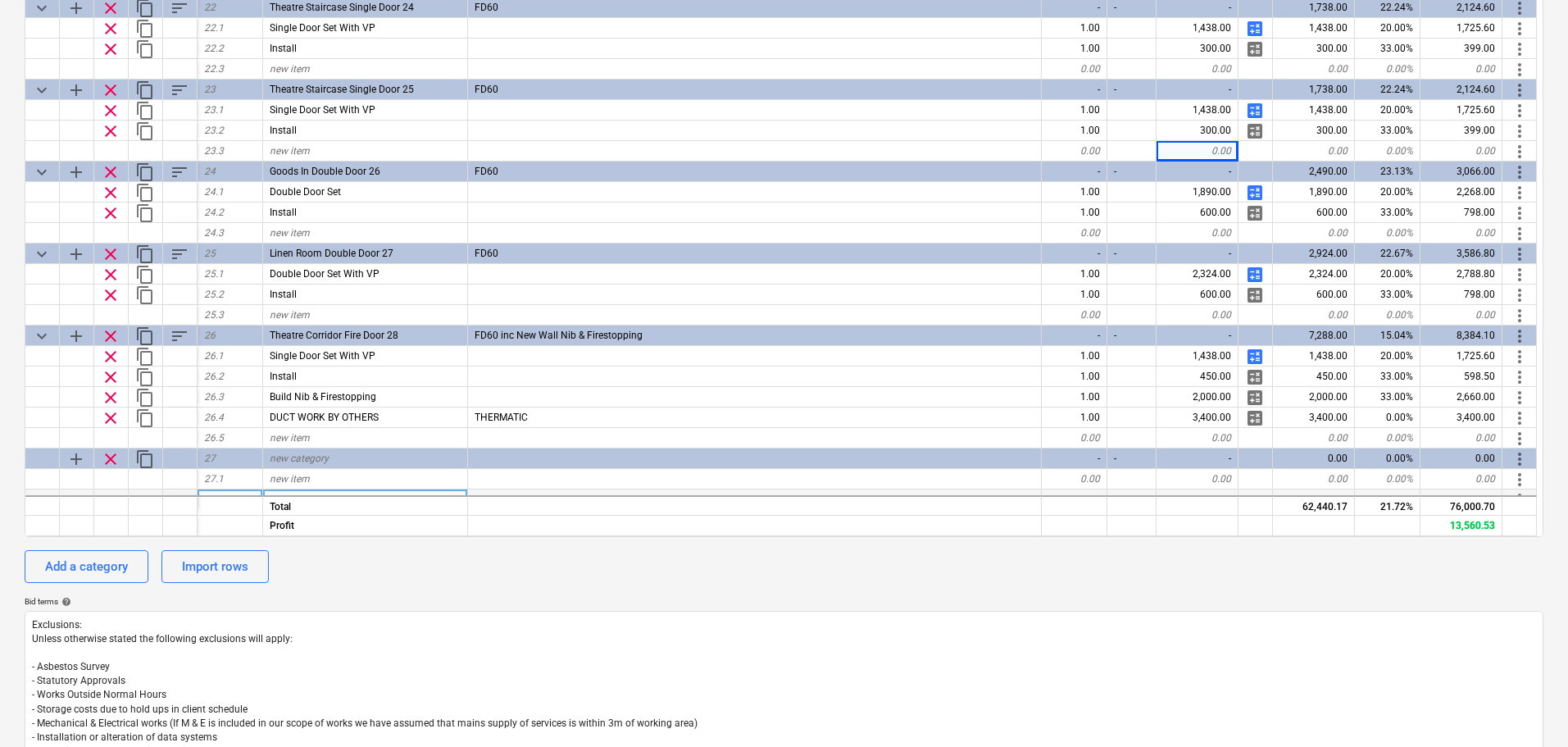
scroll to position [1699, 0]
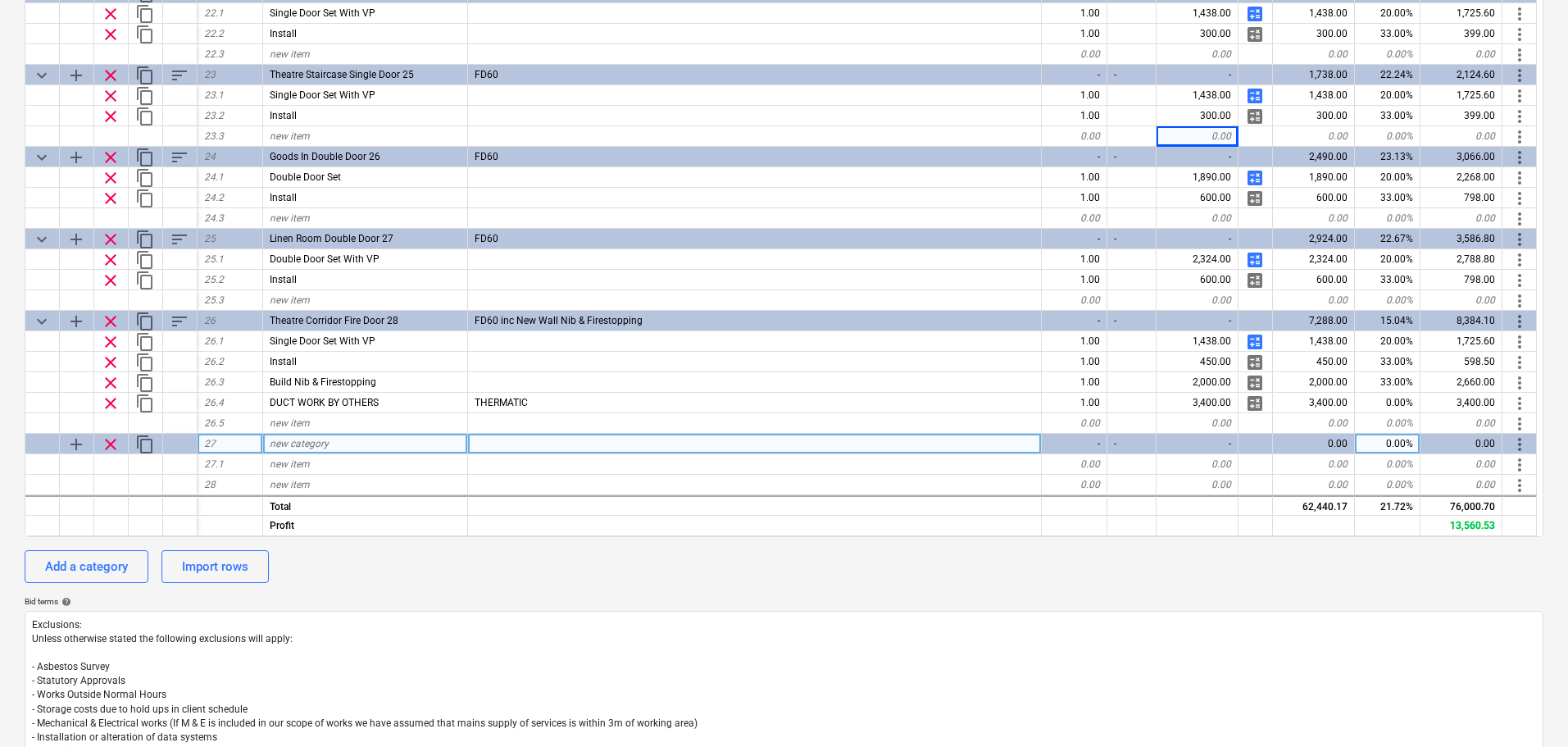
click at [381, 444] on div "new category" at bounding box center [365, 443] width 205 height 20
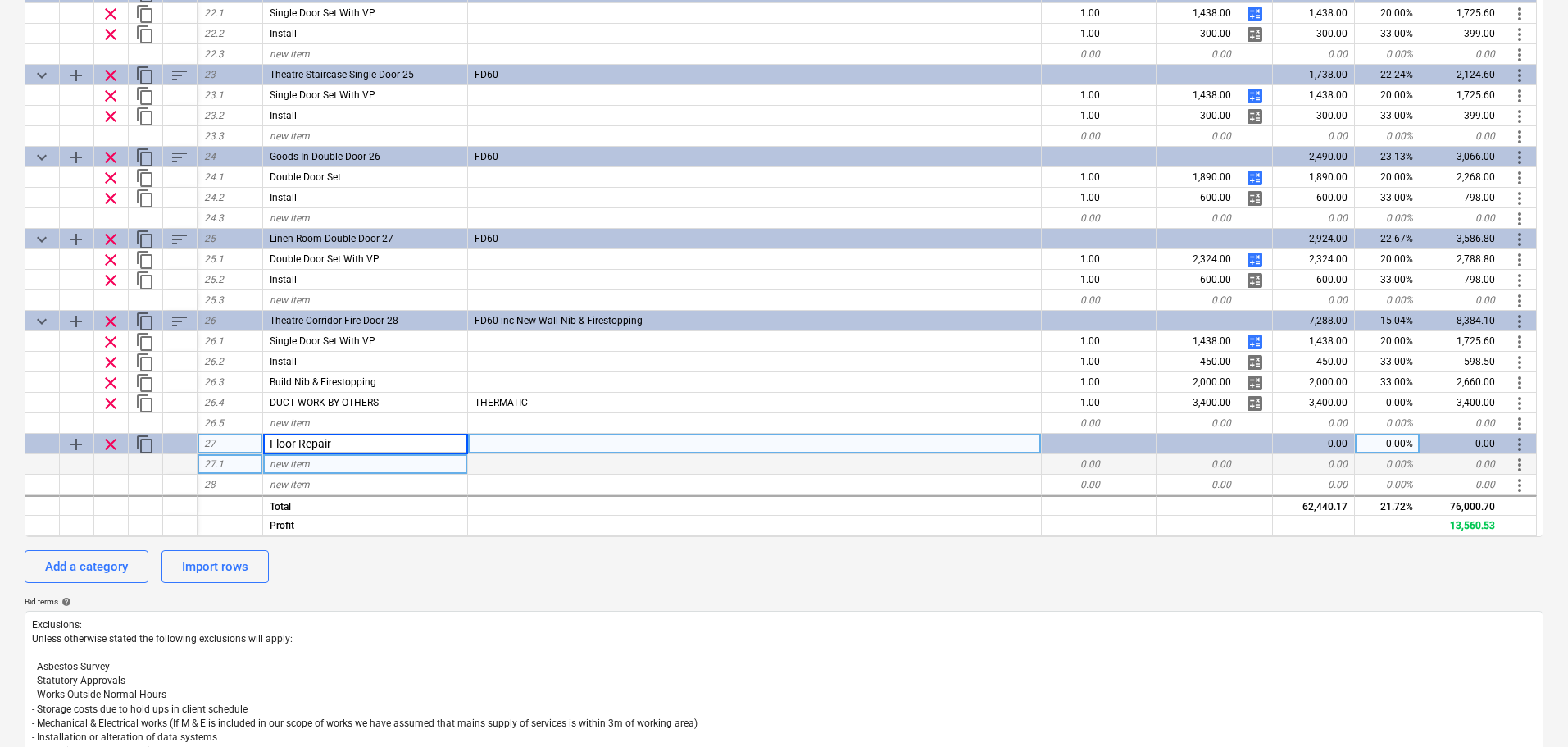
type input "Floor Repairs"
type textarea "x"
type input "Patch In floor Thresholds"
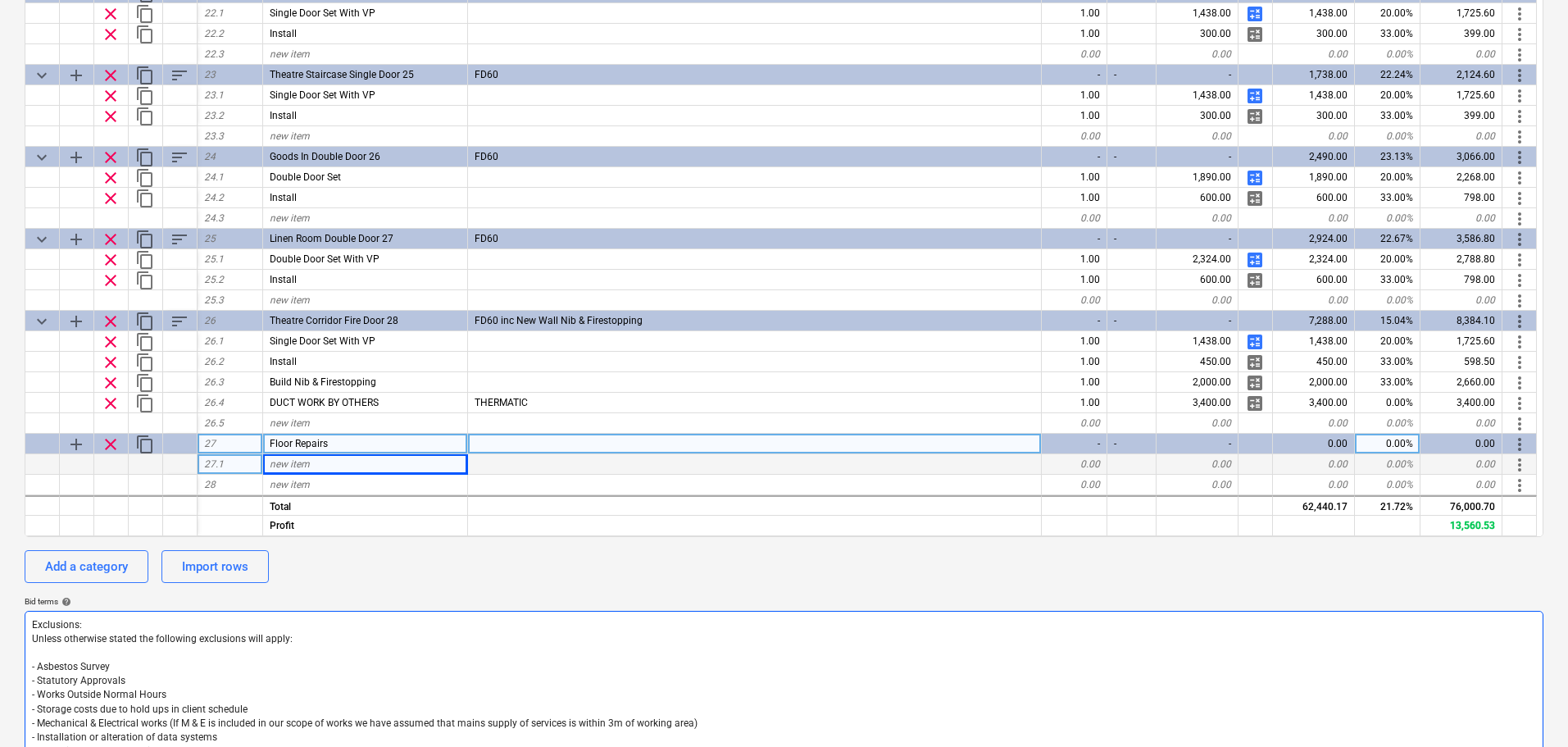
type textarea "x"
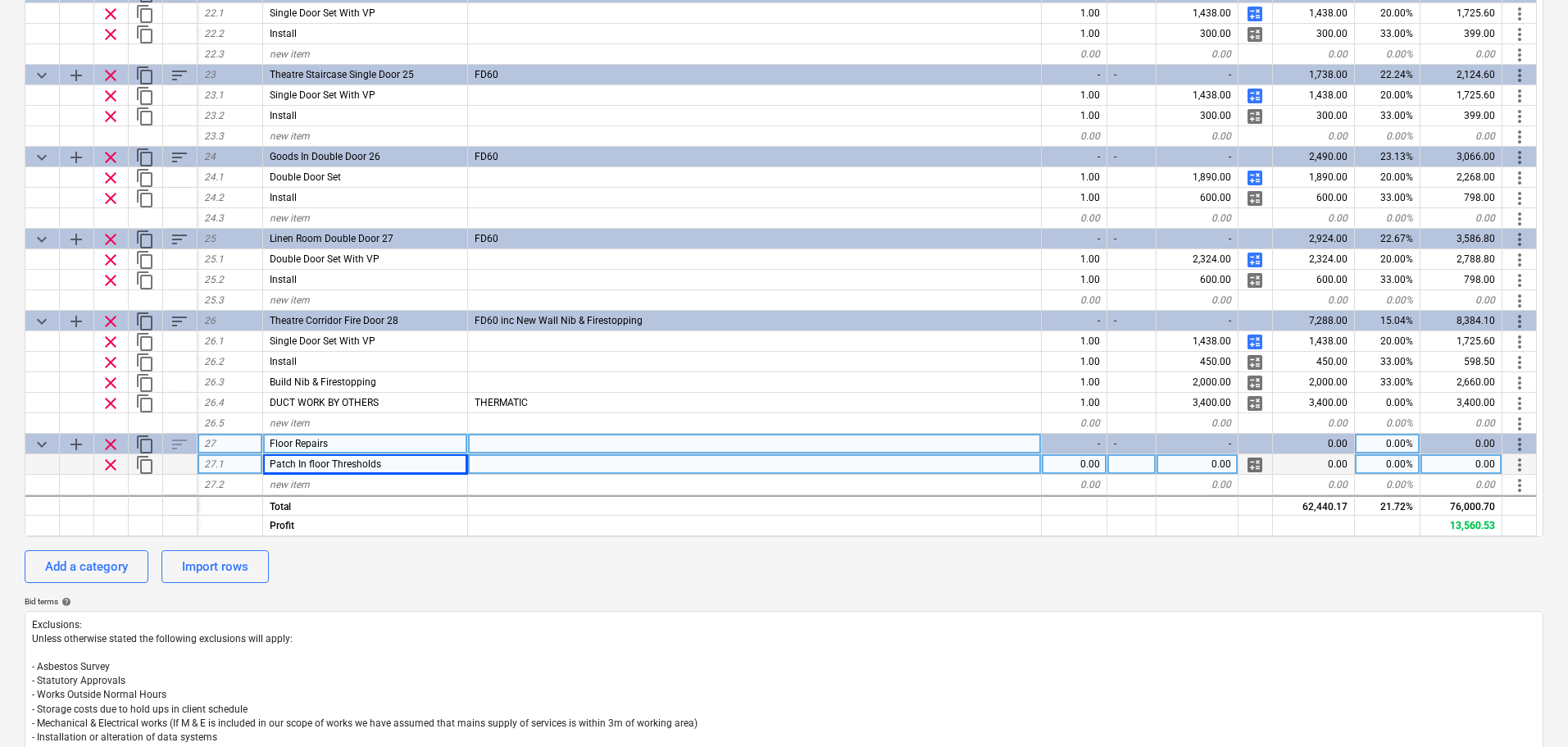
click at [419, 463] on div "Patch In floor Thresholds" at bounding box center [365, 463] width 205 height 20
click at [419, 463] on input "Patch In floor Thresholds" at bounding box center [365, 463] width 204 height 19
click at [1083, 468] on div "0.00" at bounding box center [1074, 463] width 65 height 20
type input "28"
type textarea "x"
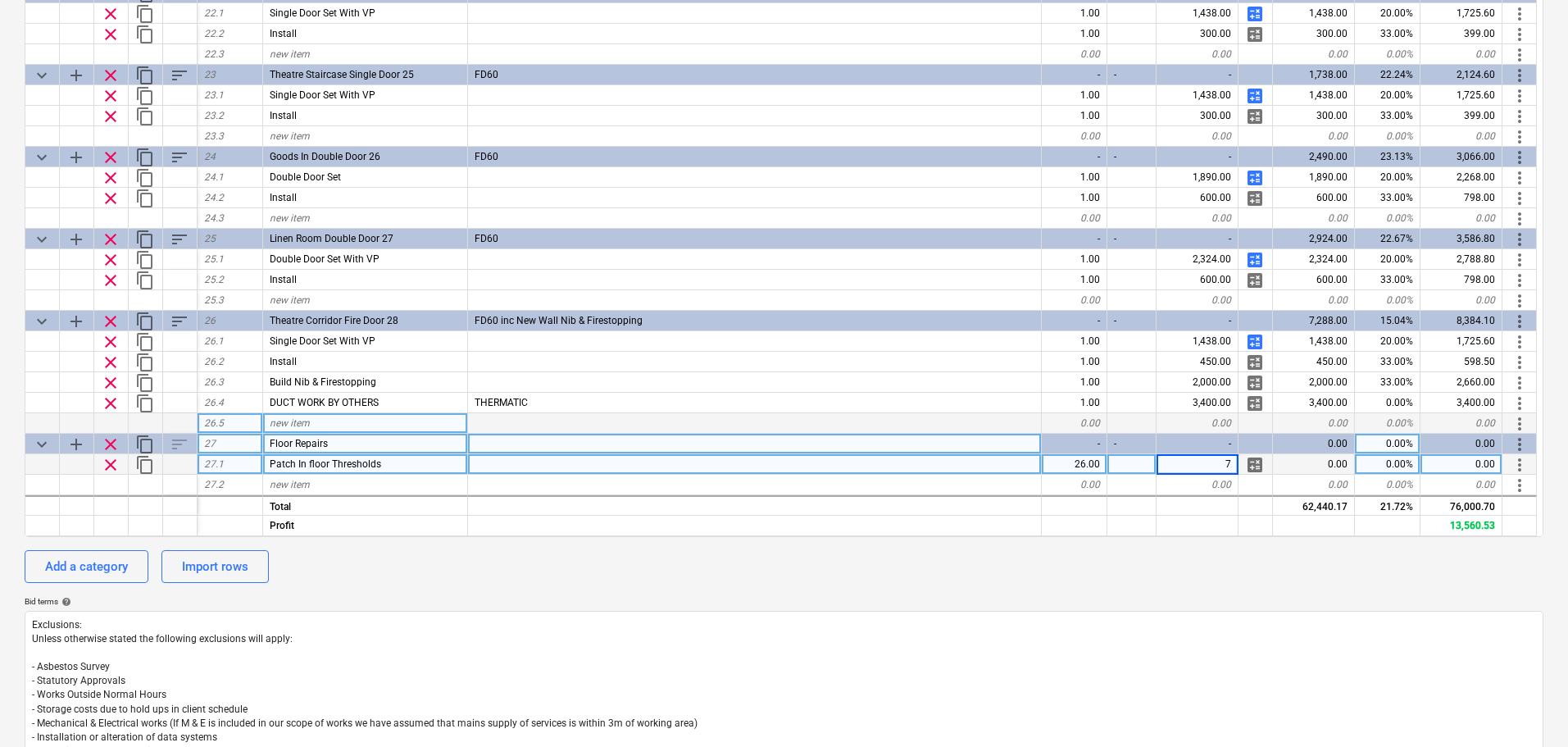
type input "75"
type textarea "x"
type input "33"
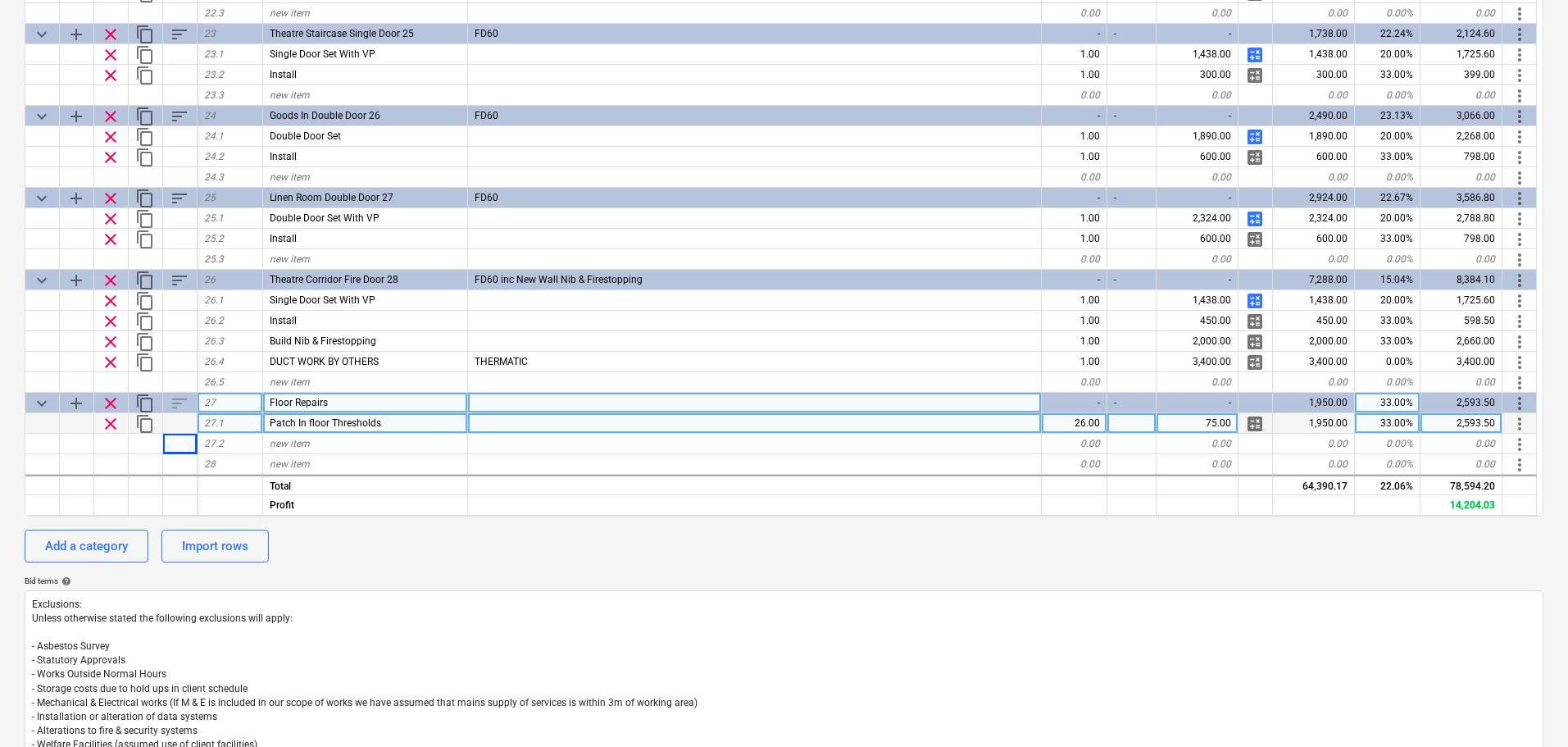
scroll to position [328, 0]
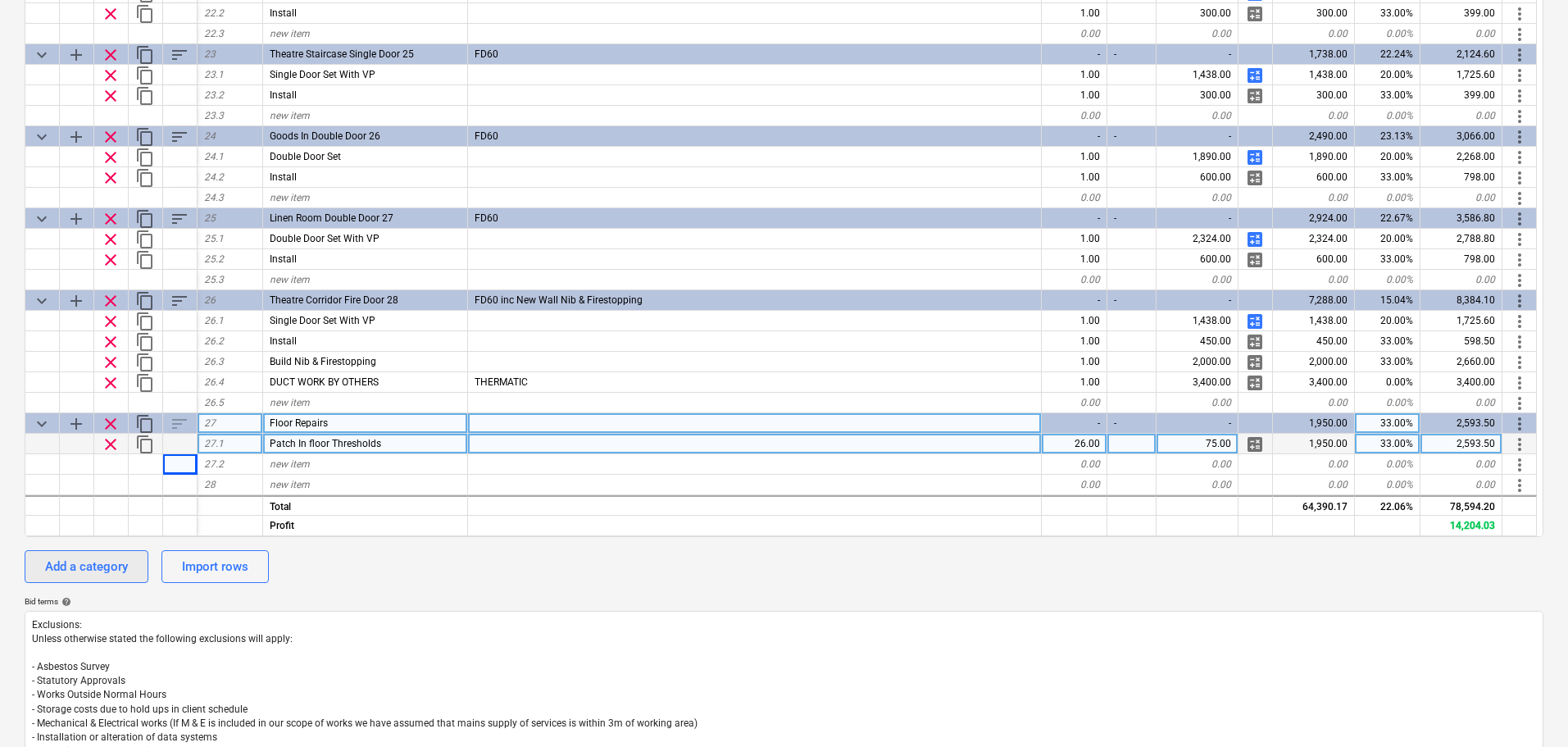
click at [106, 563] on div "Add a category" at bounding box center [87, 566] width 83 height 21
type textarea "x"
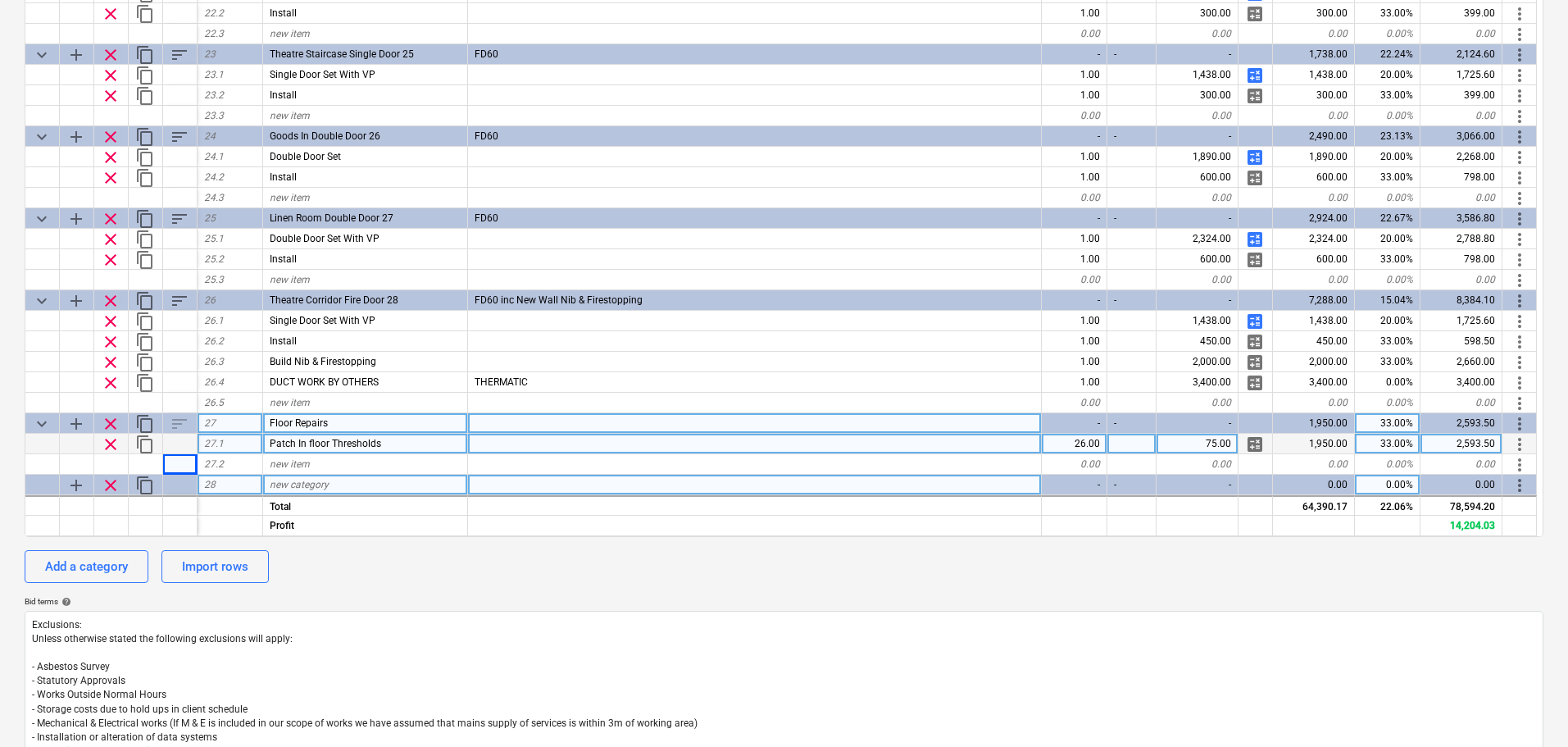
click at [330, 483] on div "new category" at bounding box center [365, 485] width 205 height 20
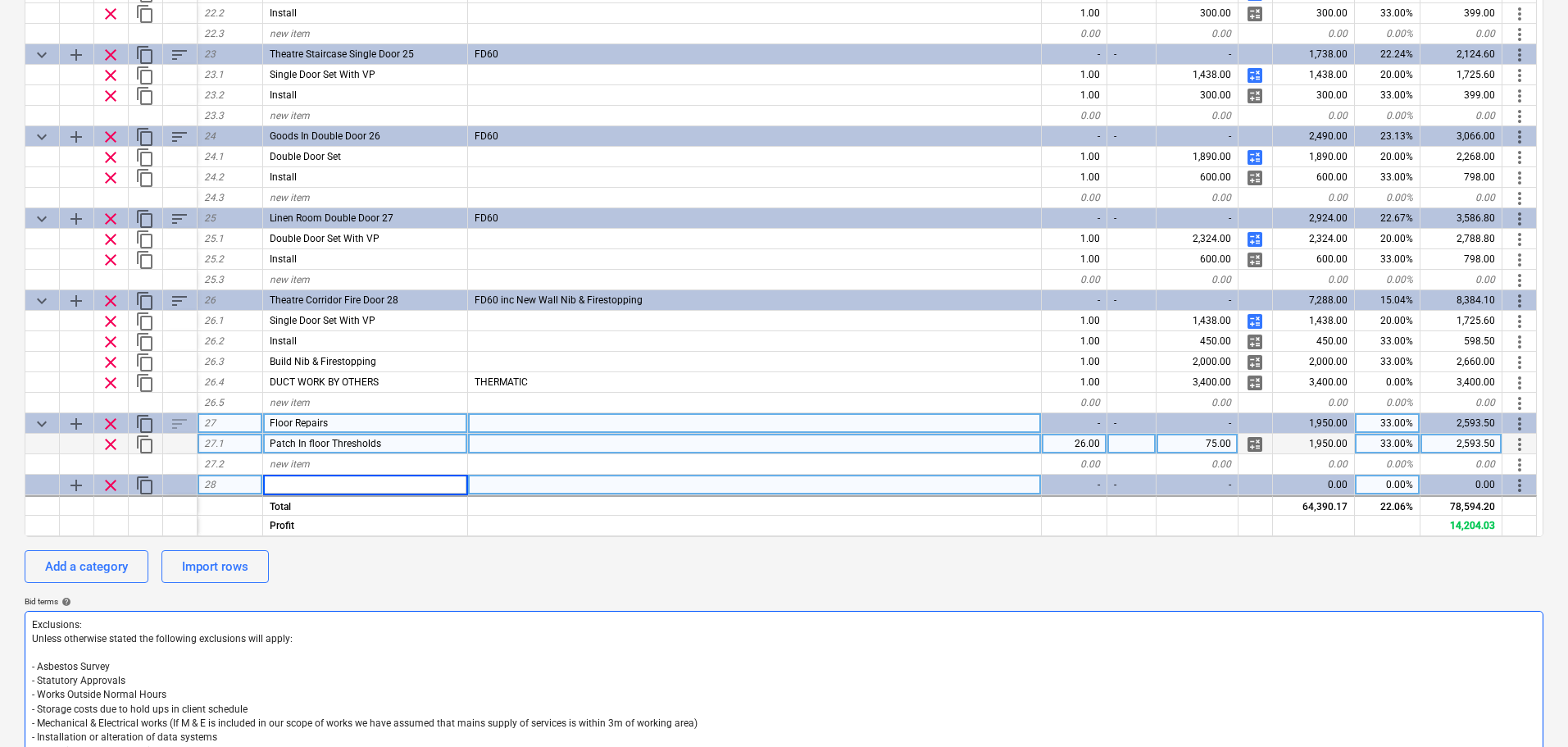
click at [847, 654] on textarea "Exclusions: Unless otherwise stated the following exclusions will apply: - Asbe…" at bounding box center [784, 744] width 1518 height 268
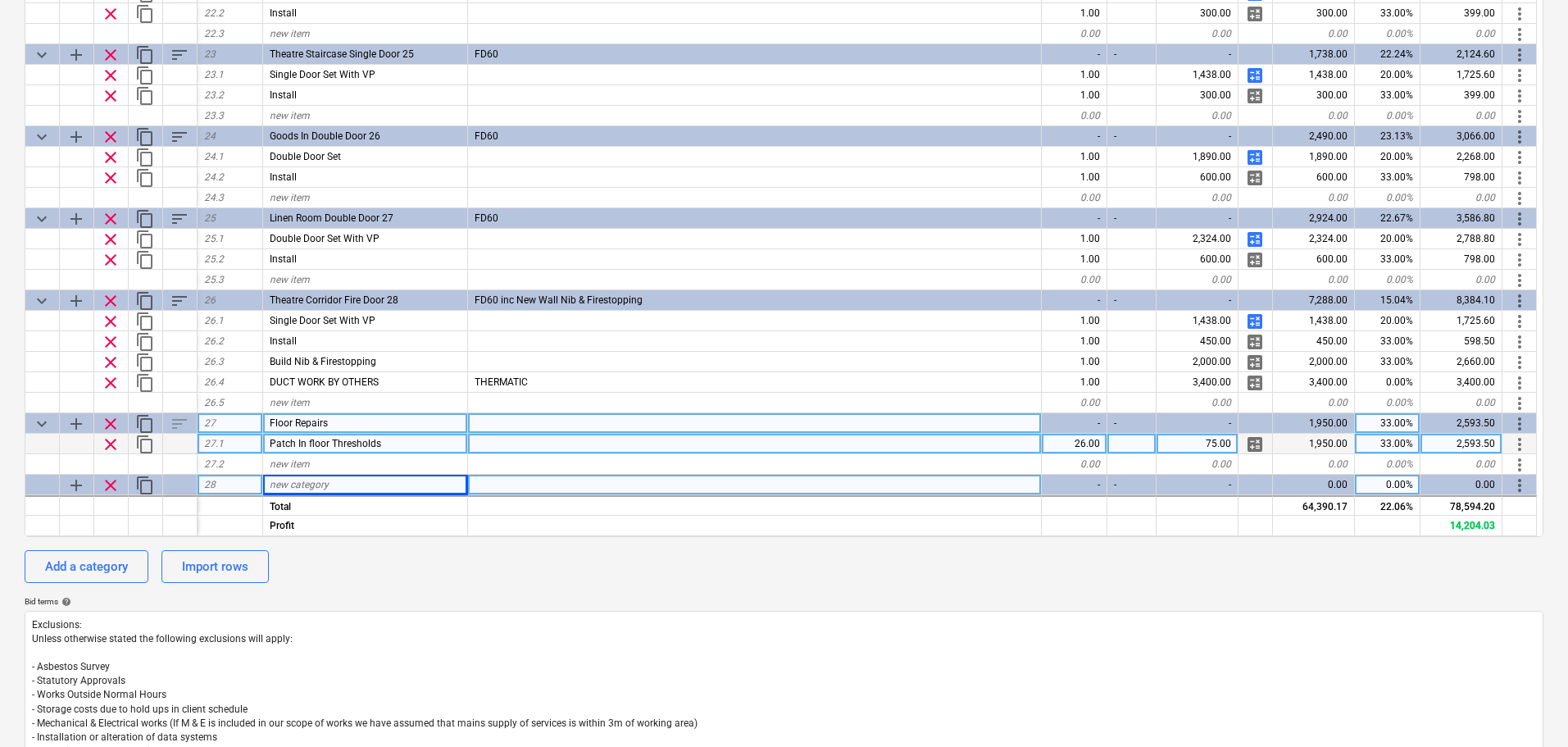
click at [867, 585] on div "calendar_month 15 Sep 2025 calendar_month 29 Sep 2025 currency_exchange Set cur…" at bounding box center [784, 390] width 1518 height 977
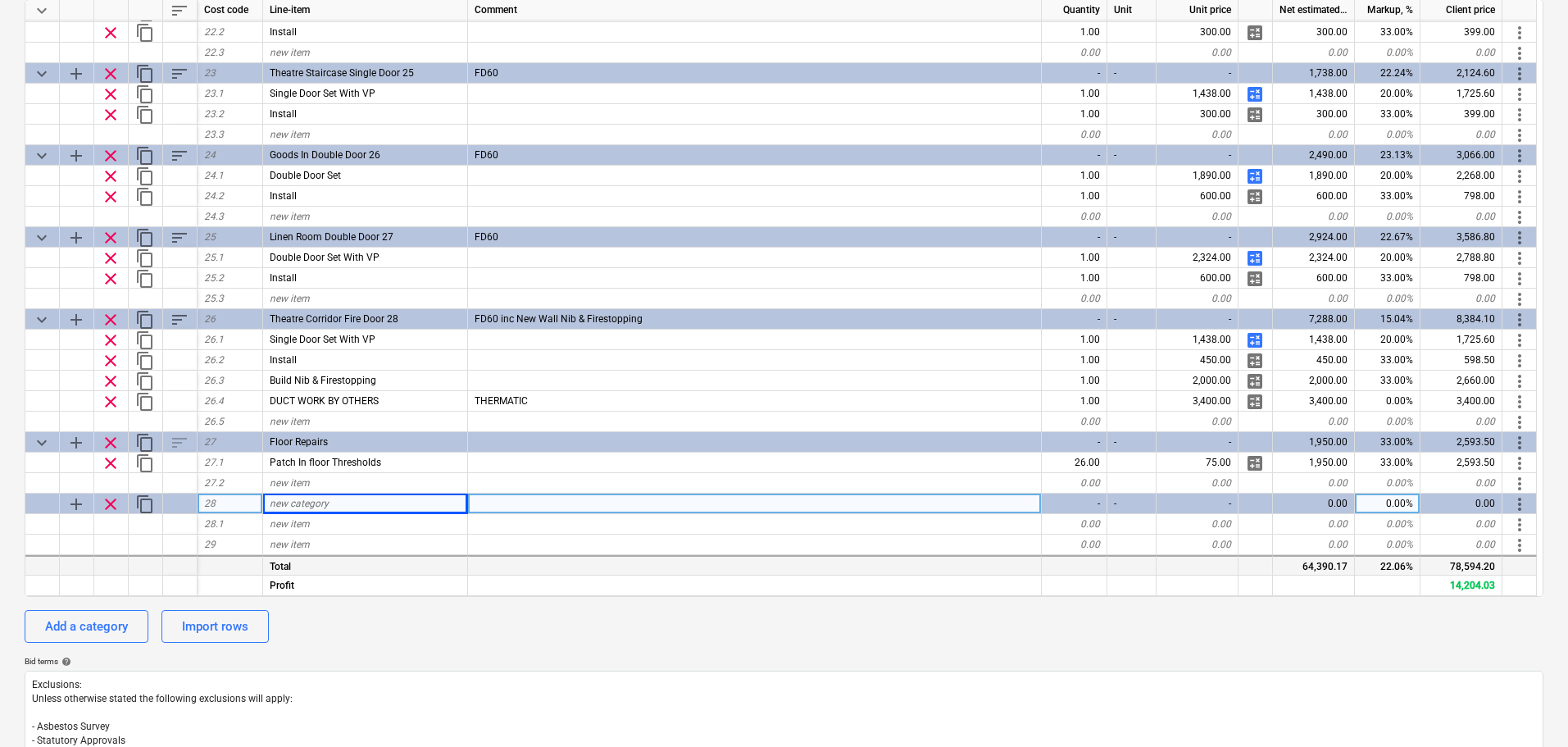
scroll to position [491, 0]
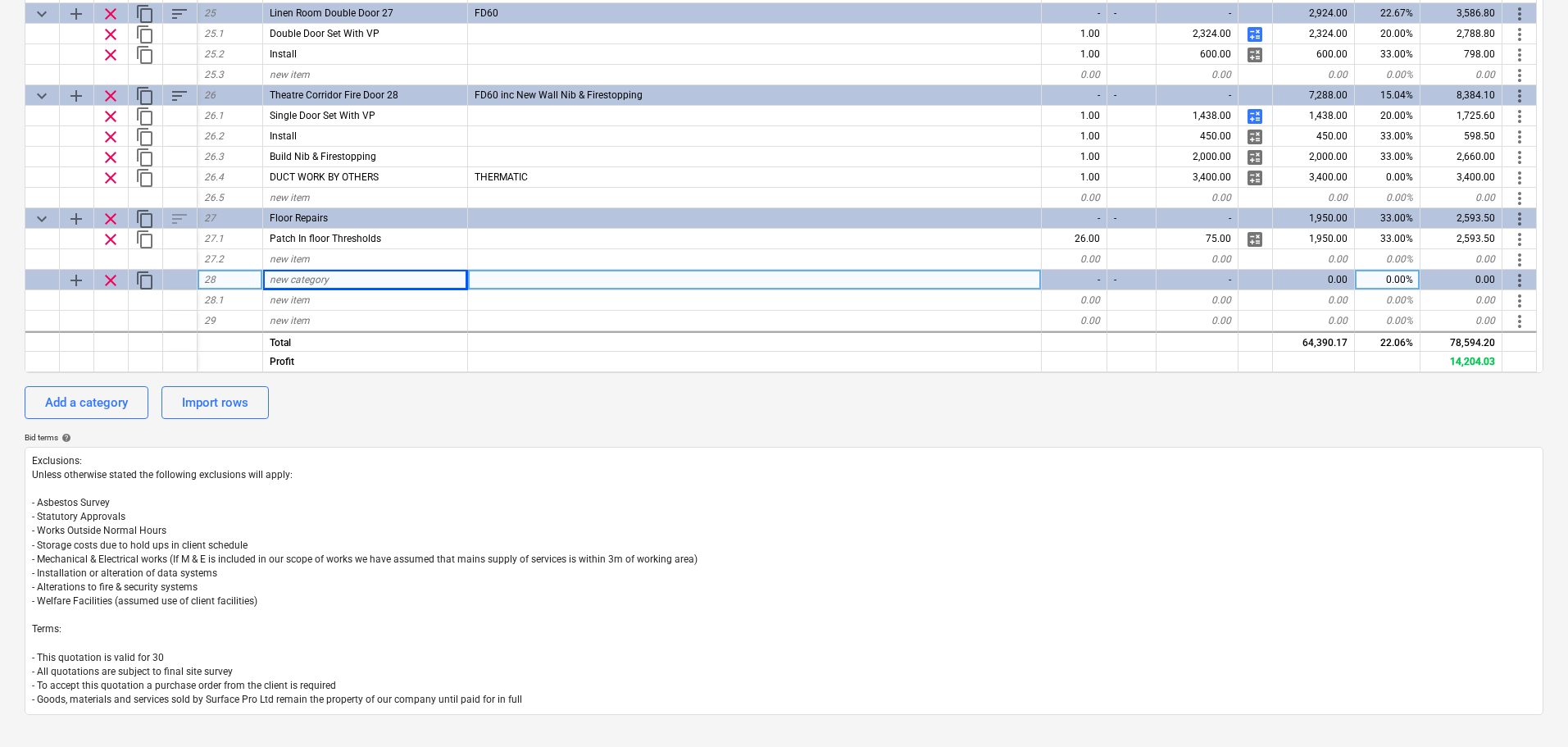
click at [387, 271] on div "new category" at bounding box center [365, 279] width 205 height 20
type input "S"
type input "Prelims"
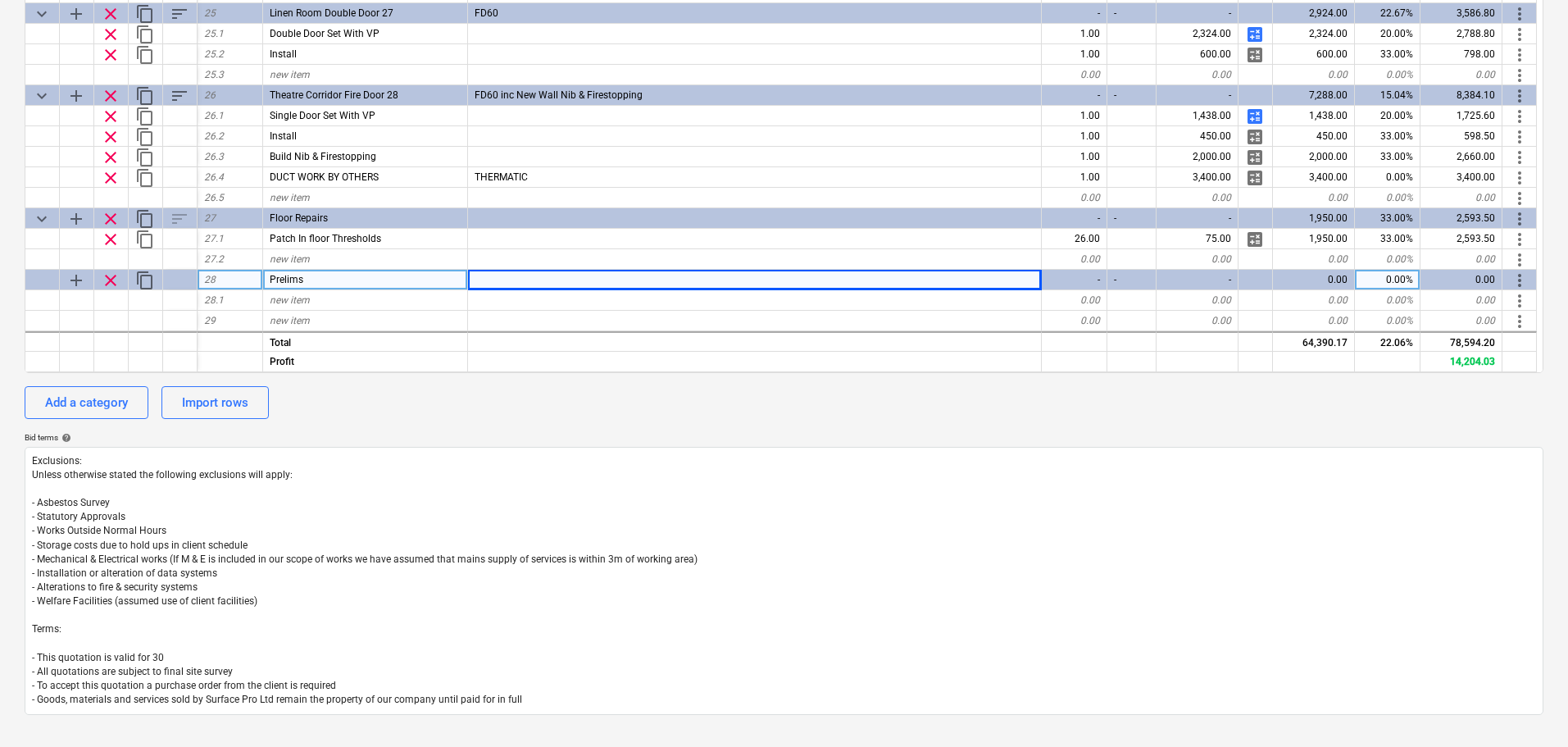
type textarea "x"
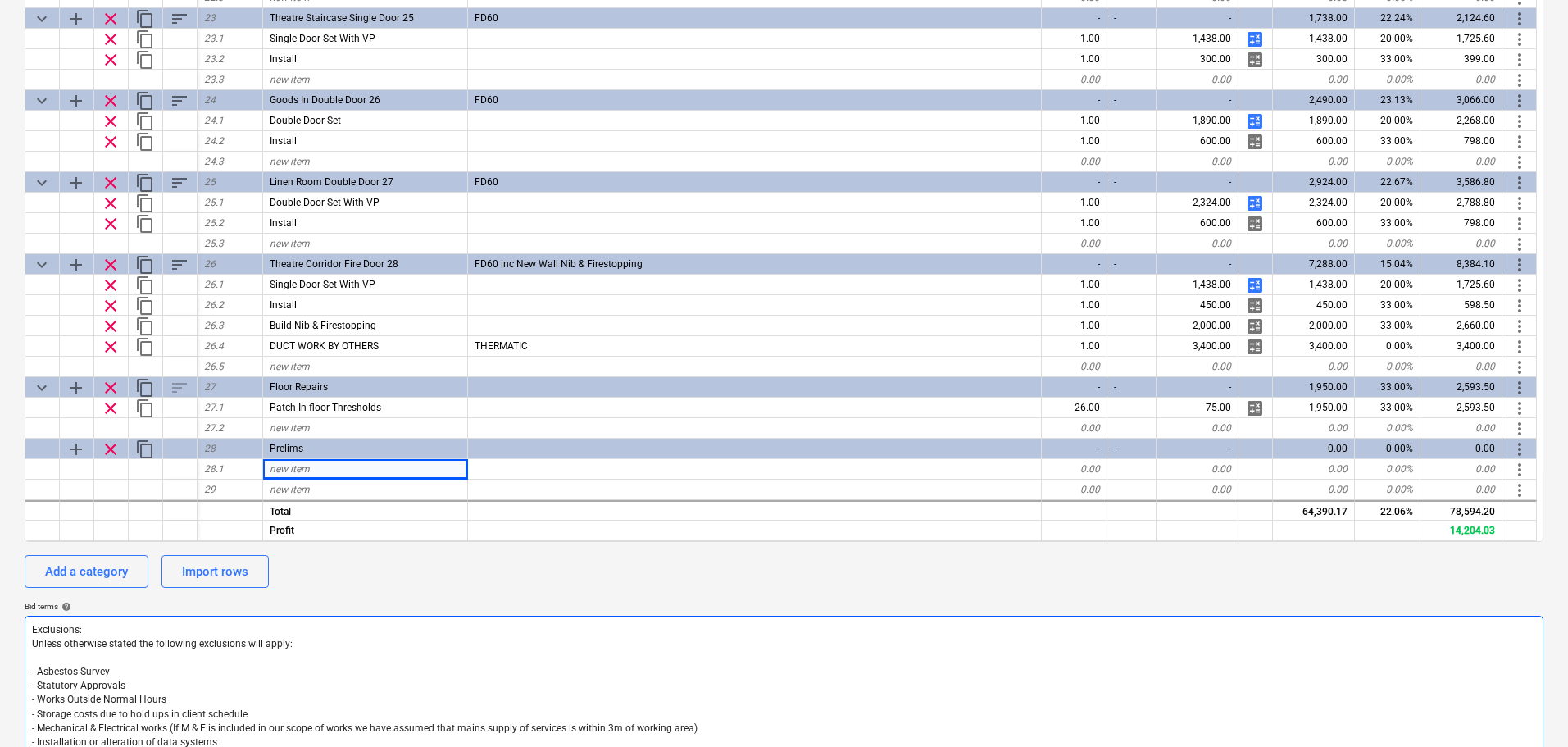
scroll to position [293, 0]
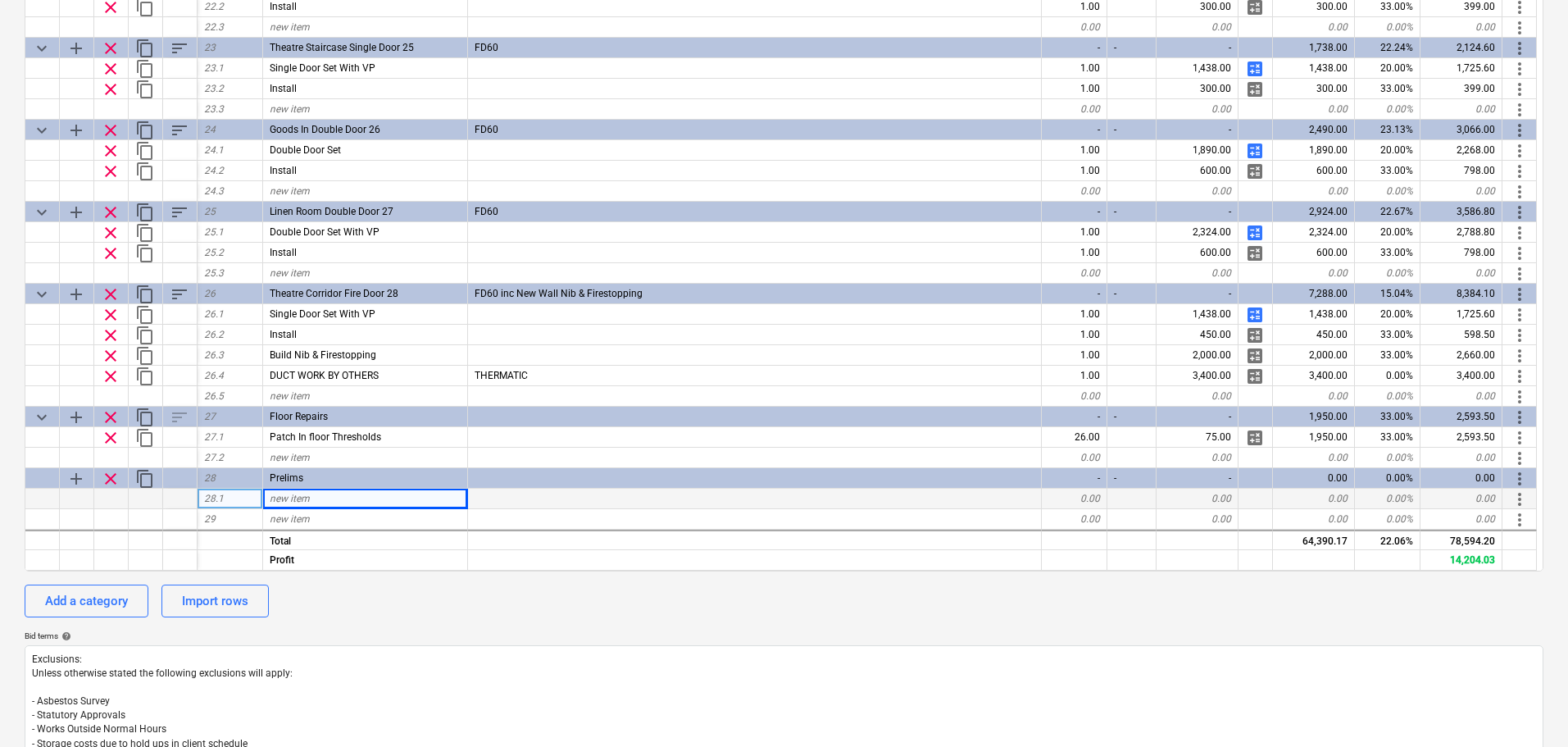
click at [285, 500] on span "new item" at bounding box center [289, 498] width 40 height 12
click at [359, 499] on div "new item" at bounding box center [365, 498] width 205 height 20
type input "M"
type input "Delivery From Manufacturer To Site"
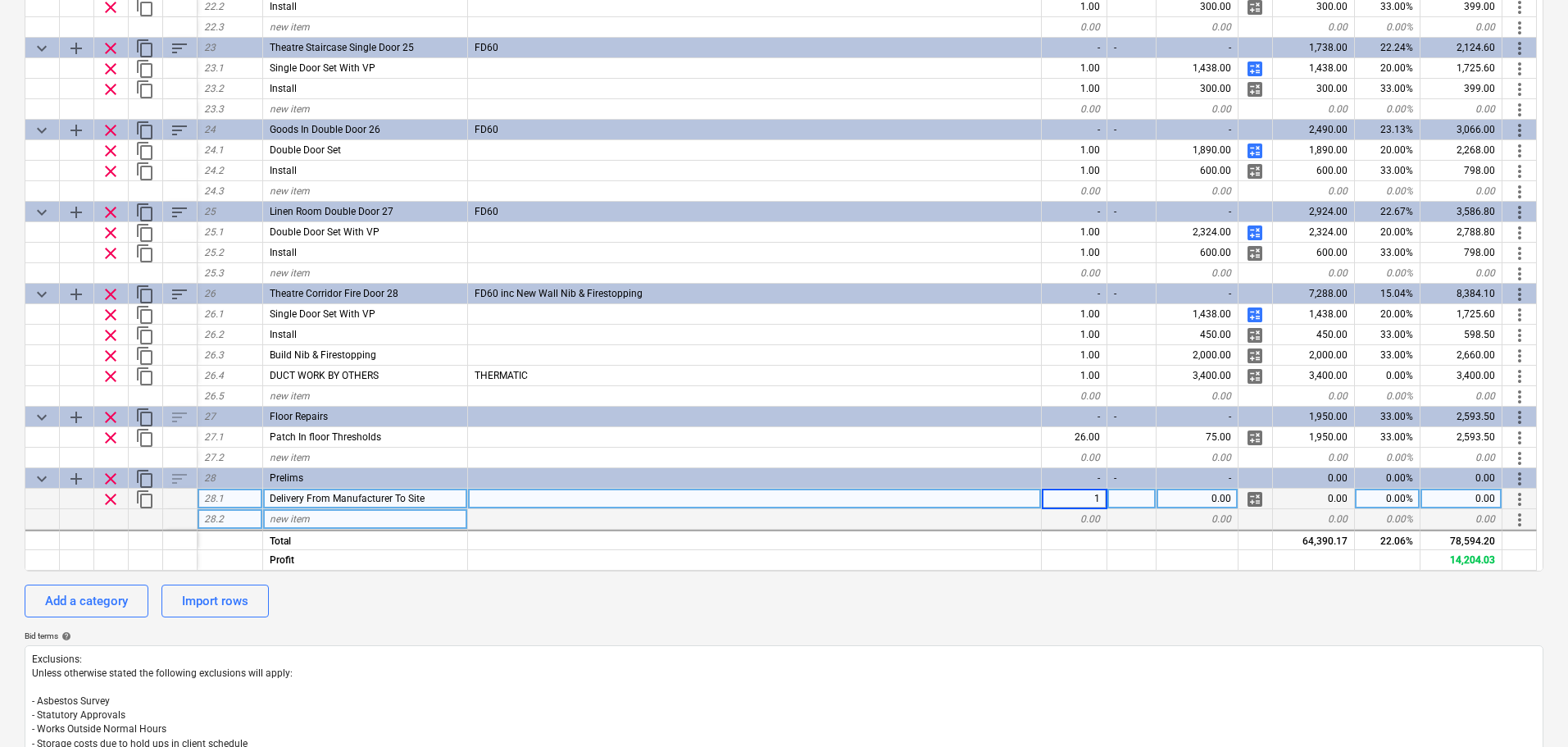
type textarea "x"
type input "1288"
type textarea "x"
type input "Skips"
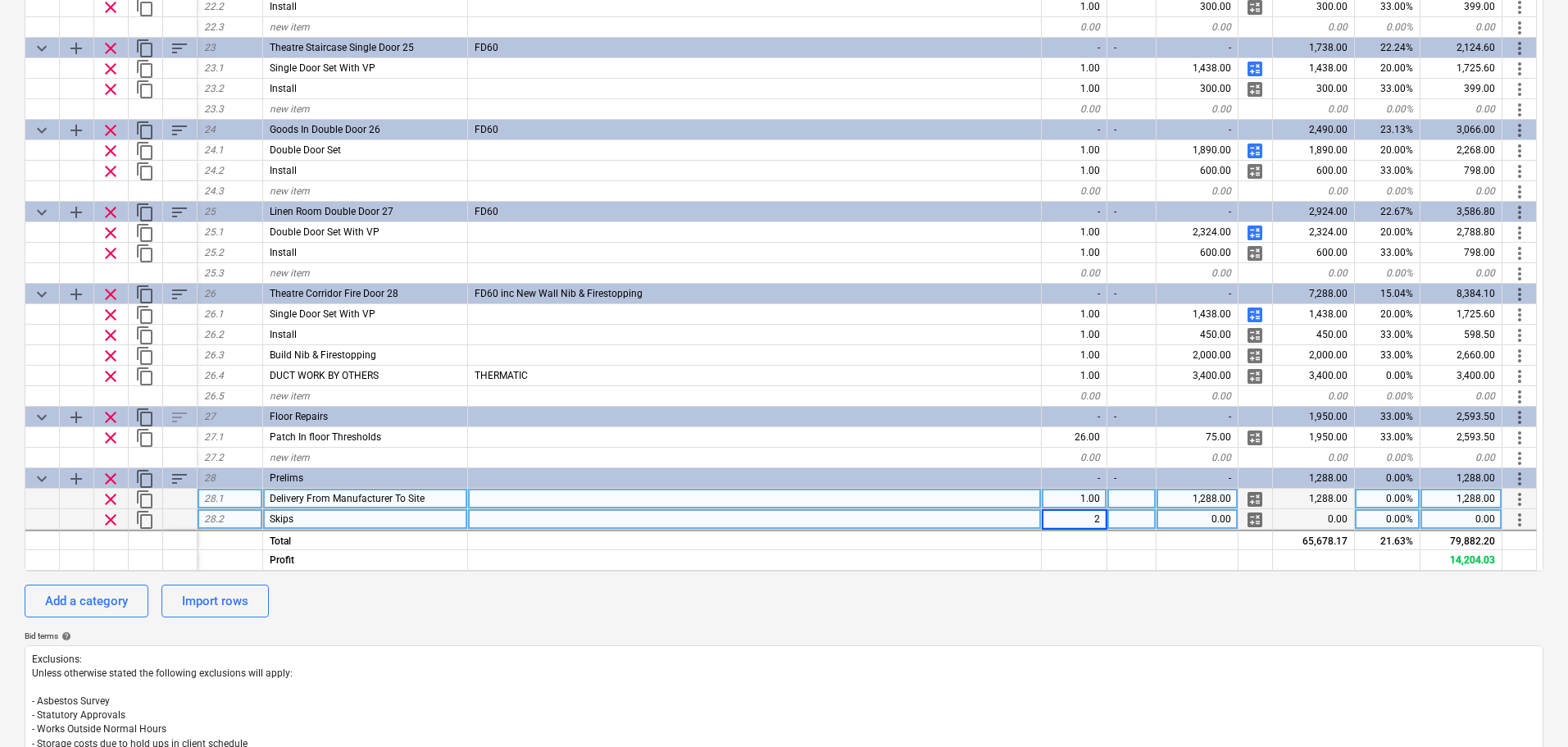
type textarea "x"
type input "Waste Removal & Disposal"
type textarea "x"
type input "400"
type textarea "x"
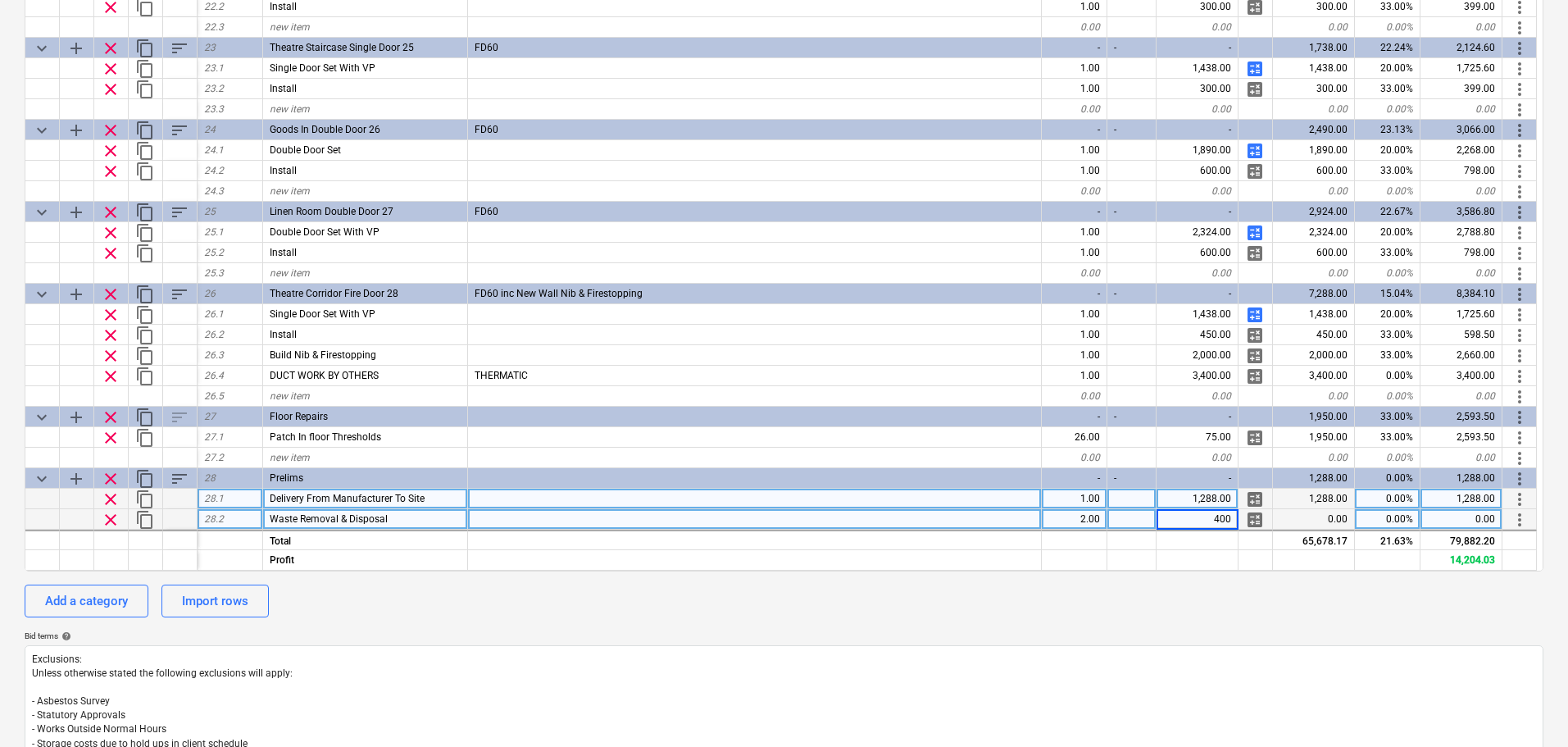
scroll to position [1780, 0]
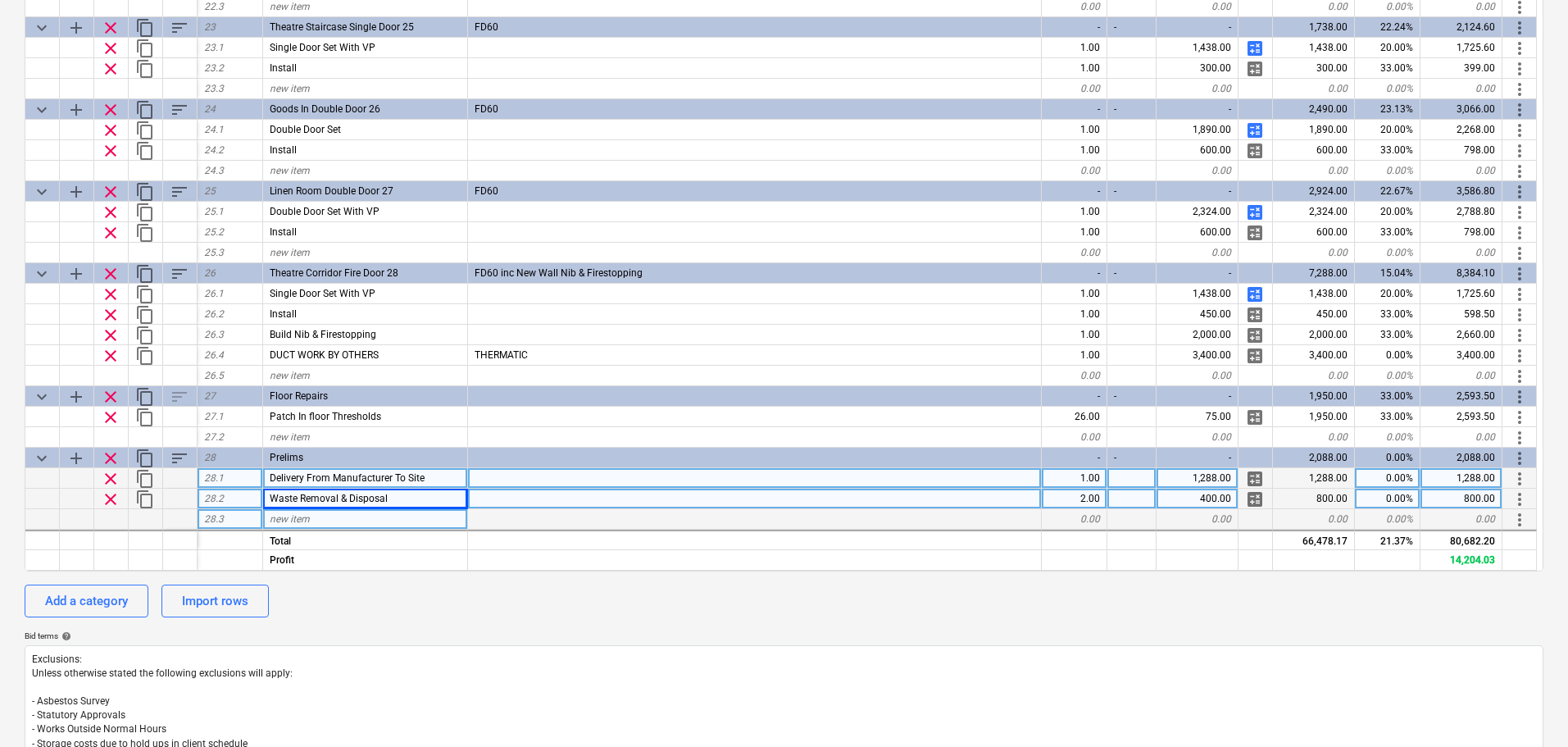
click at [296, 518] on span "new item" at bounding box center [289, 519] width 40 height 12
type input "Intrusive Survey"
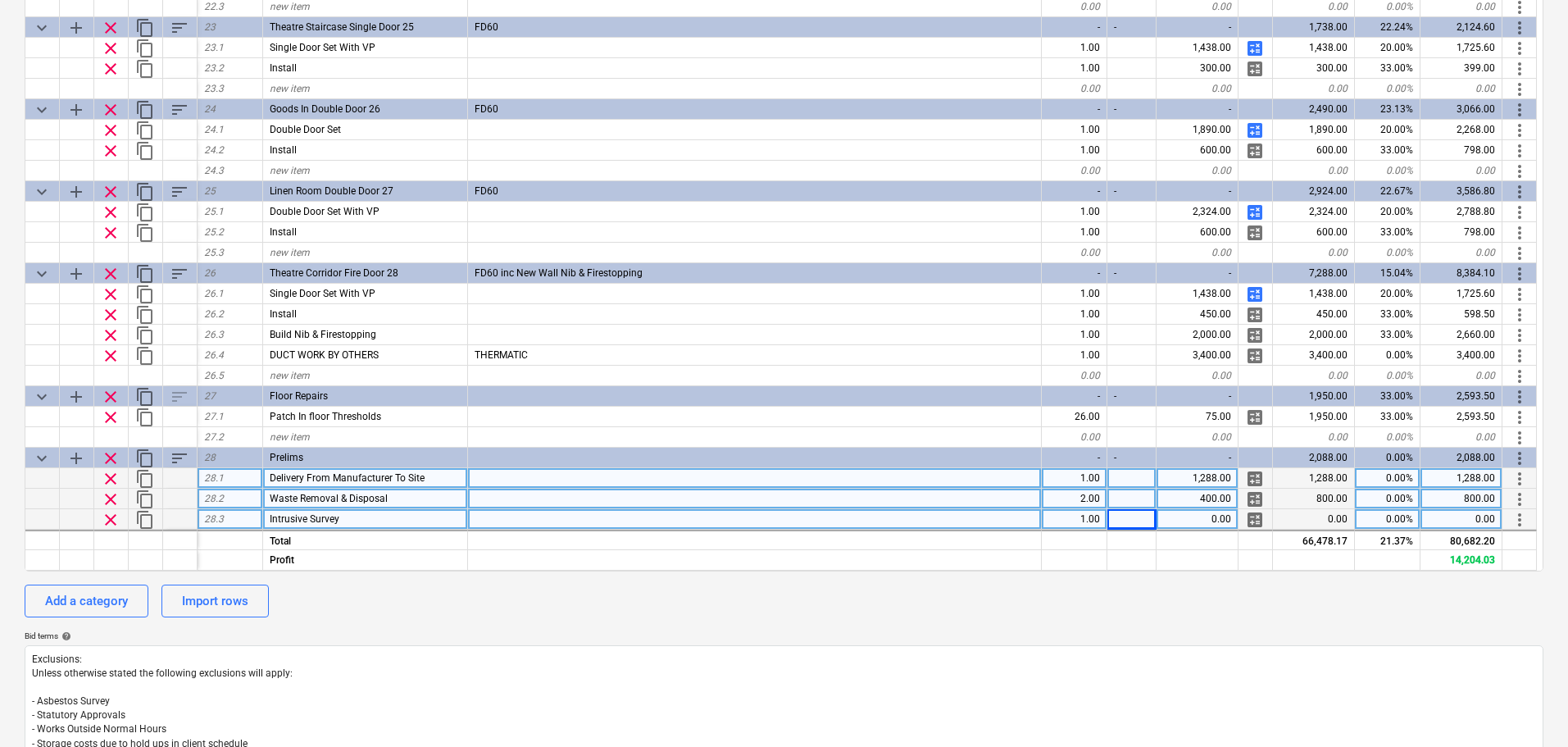
type textarea "x"
type input "600"
type textarea "x"
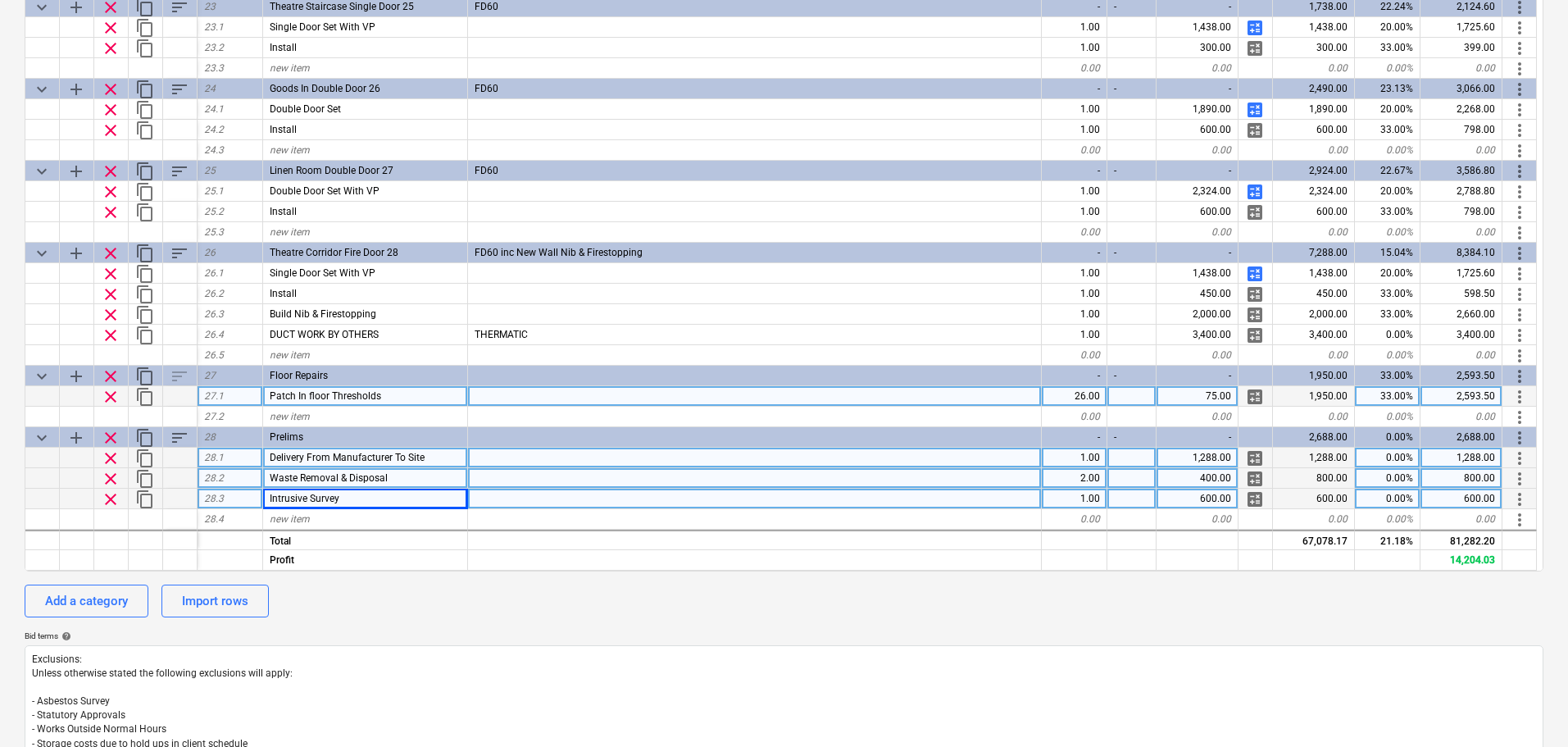
click at [487, 395] on div at bounding box center [755, 395] width 574 height 20
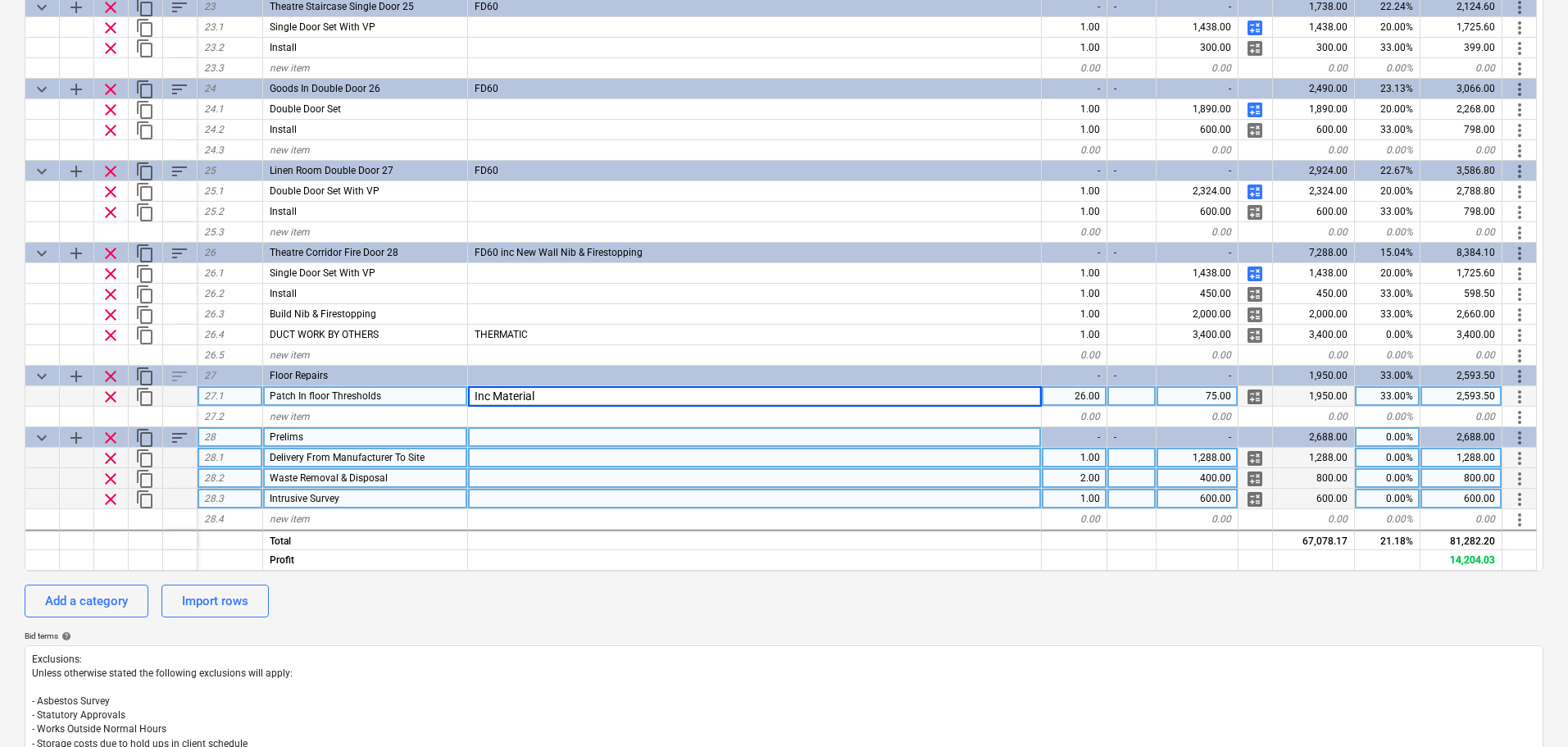
type input "Inc Materials"
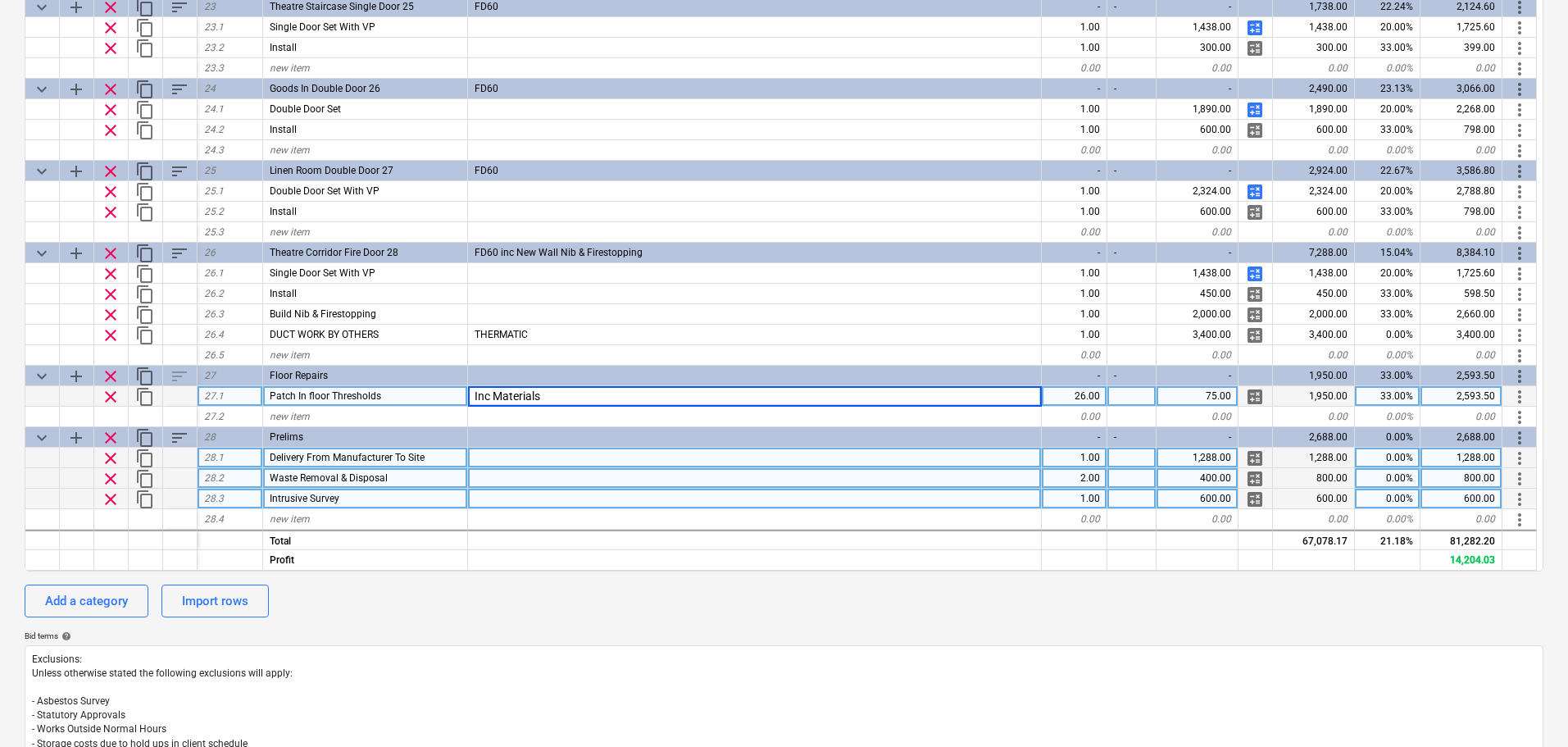
type textarea "x"
click at [669, 613] on div "Add a category Import rows" at bounding box center [784, 601] width 1518 height 33
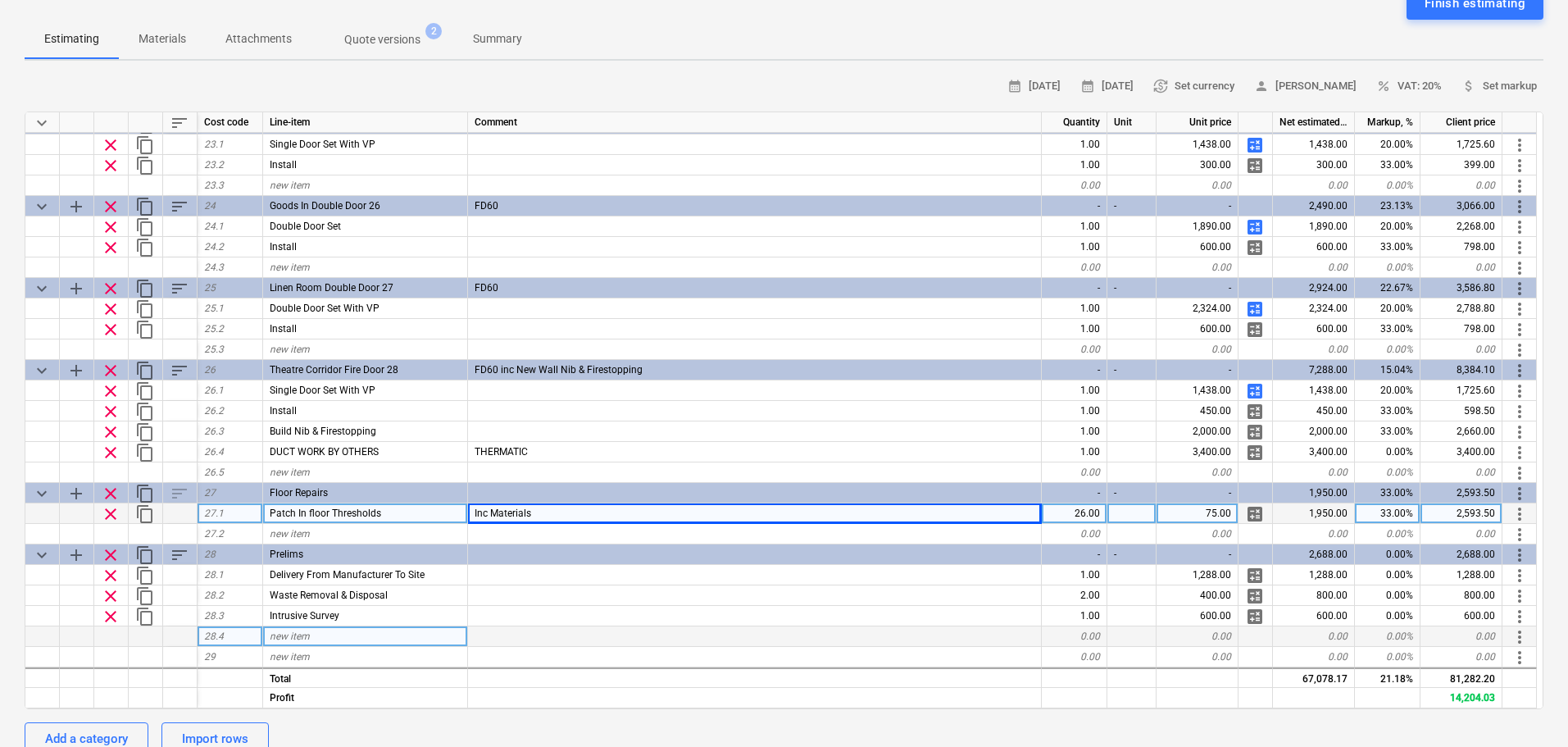
scroll to position [328, 0]
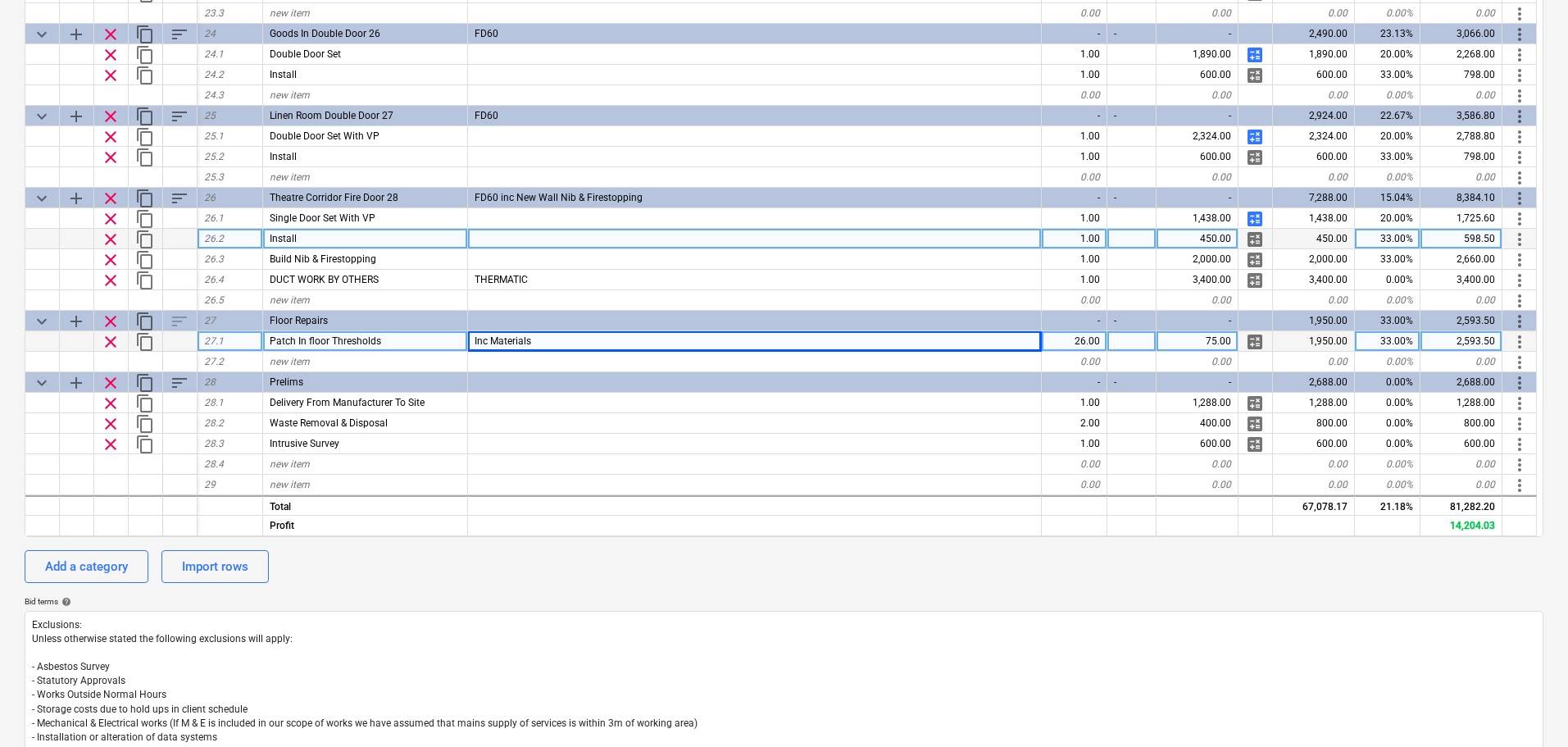
click at [1218, 243] on div "450.00" at bounding box center [1197, 238] width 82 height 20
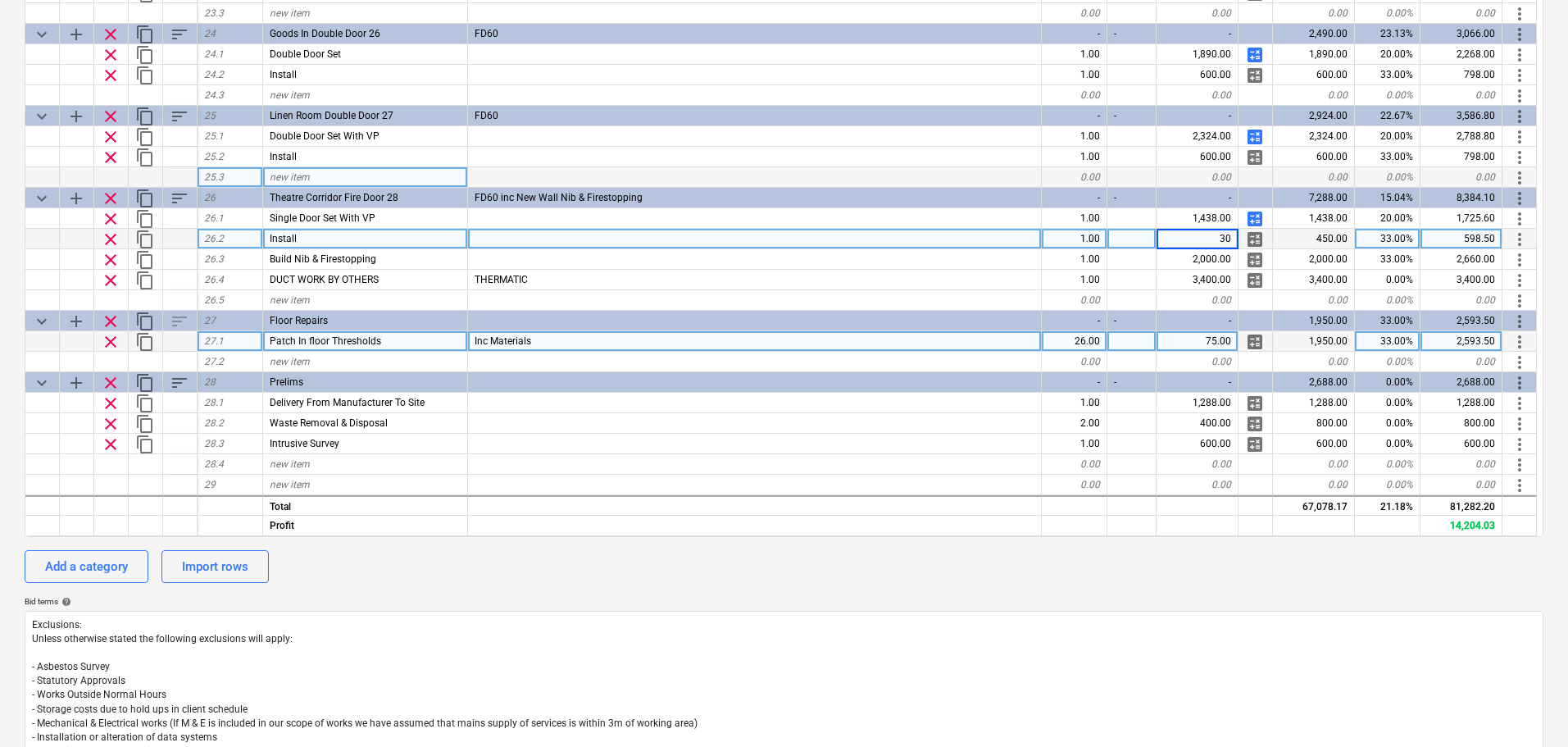
type input "300"
type textarea "x"
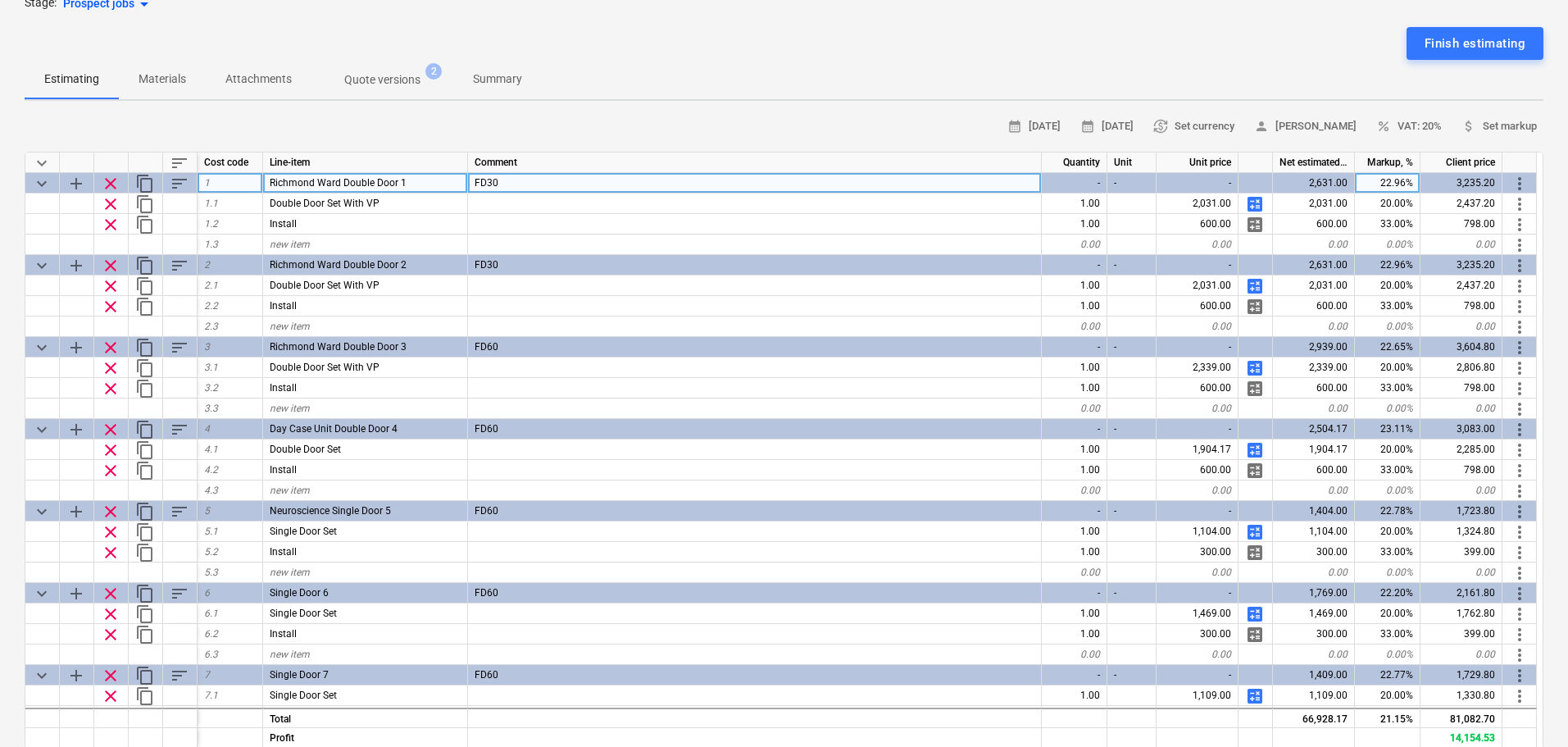
scroll to position [0, 0]
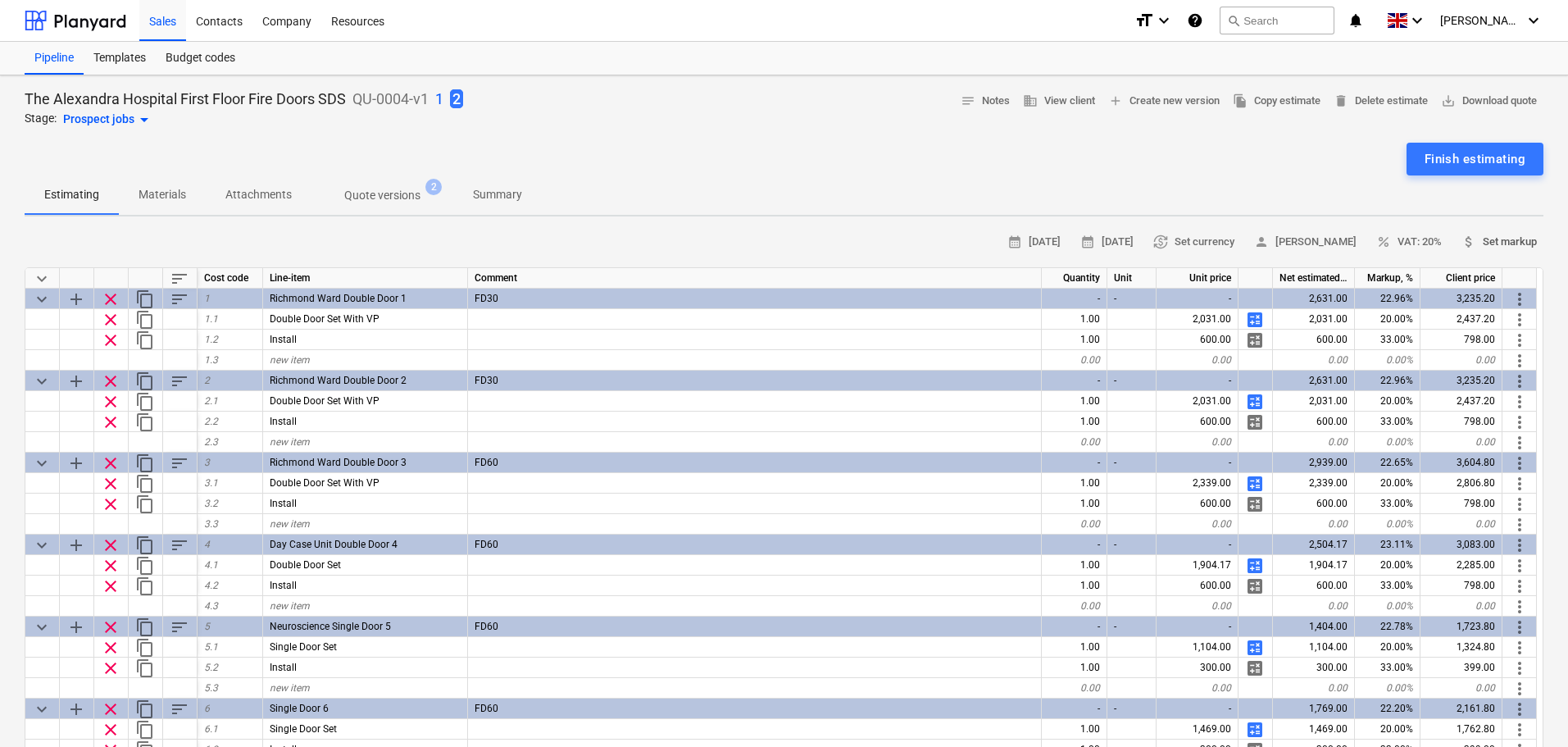
click at [1487, 237] on span "attach_money Set markup" at bounding box center [1499, 242] width 75 height 19
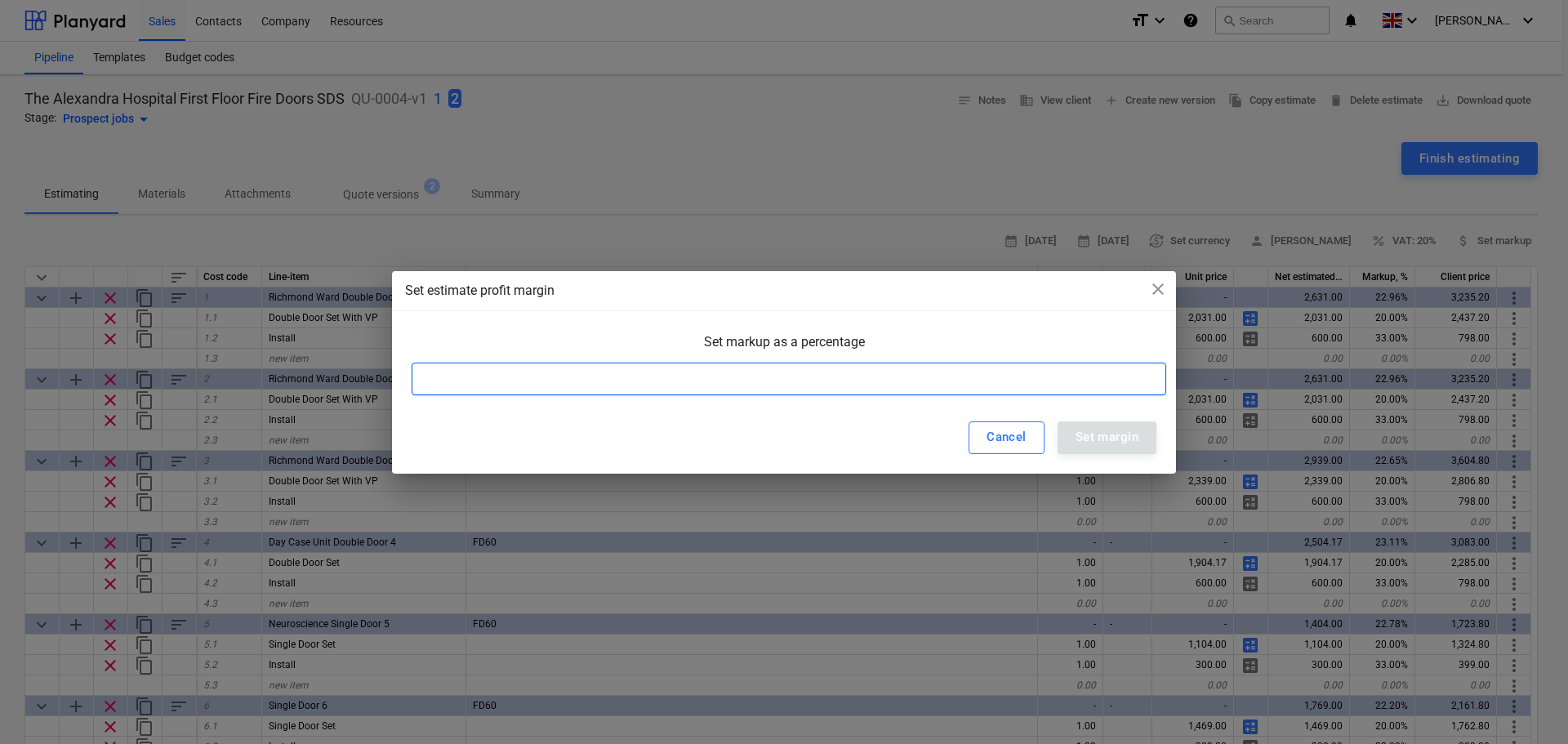
click at [755, 385] on input at bounding box center [789, 378] width 755 height 33
type input "25"
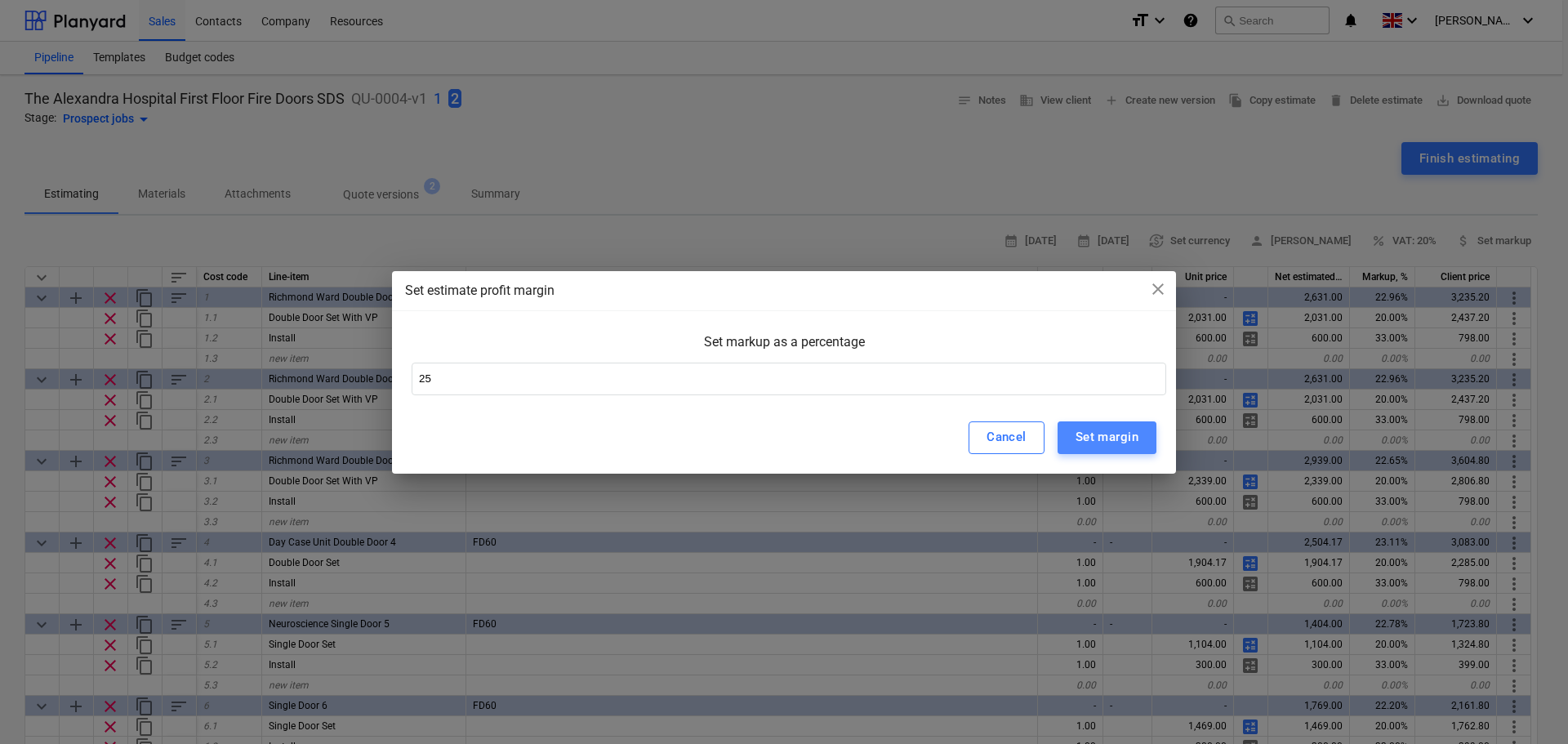
click at [1099, 437] on div "Set margin" at bounding box center [1107, 437] width 63 height 21
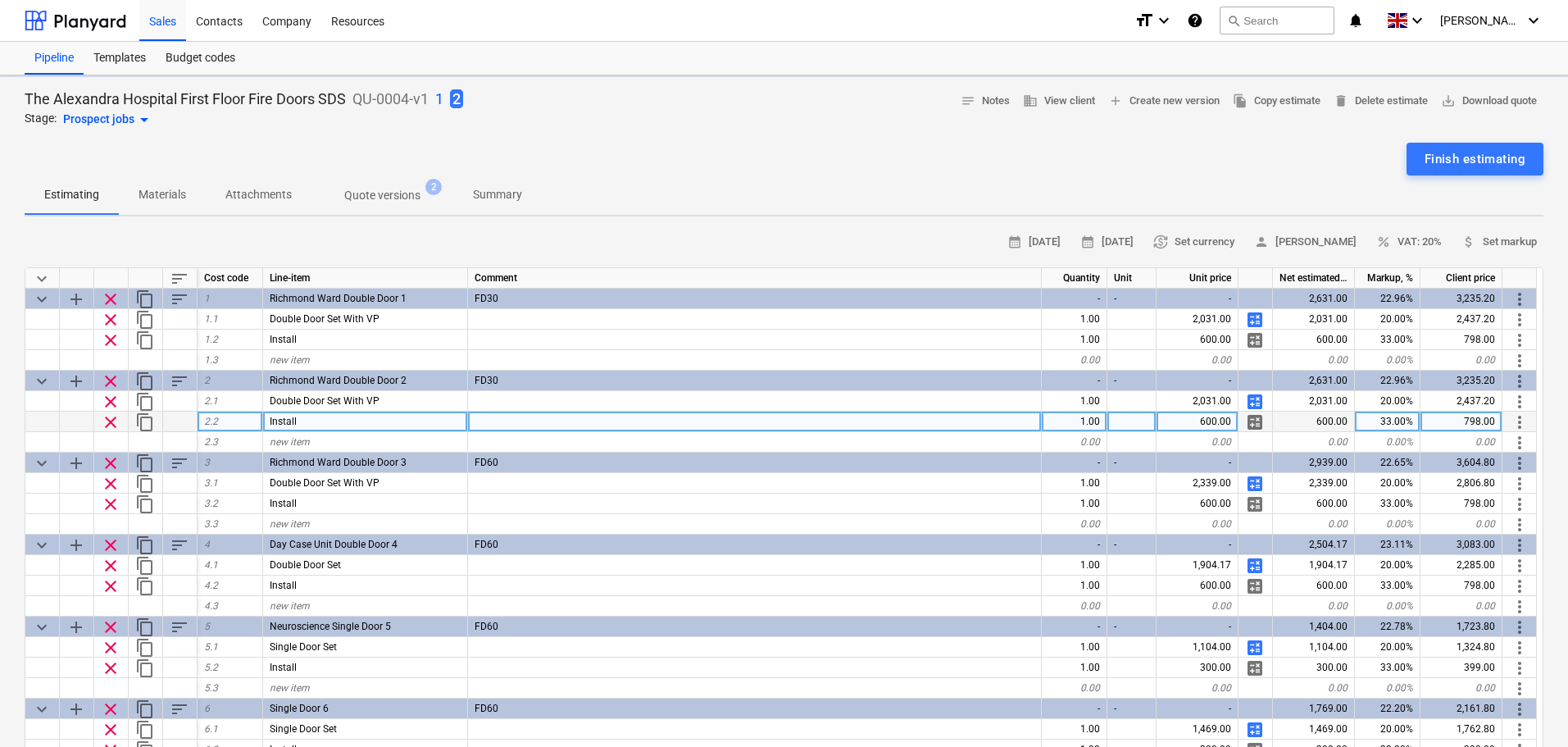
type textarea "x"
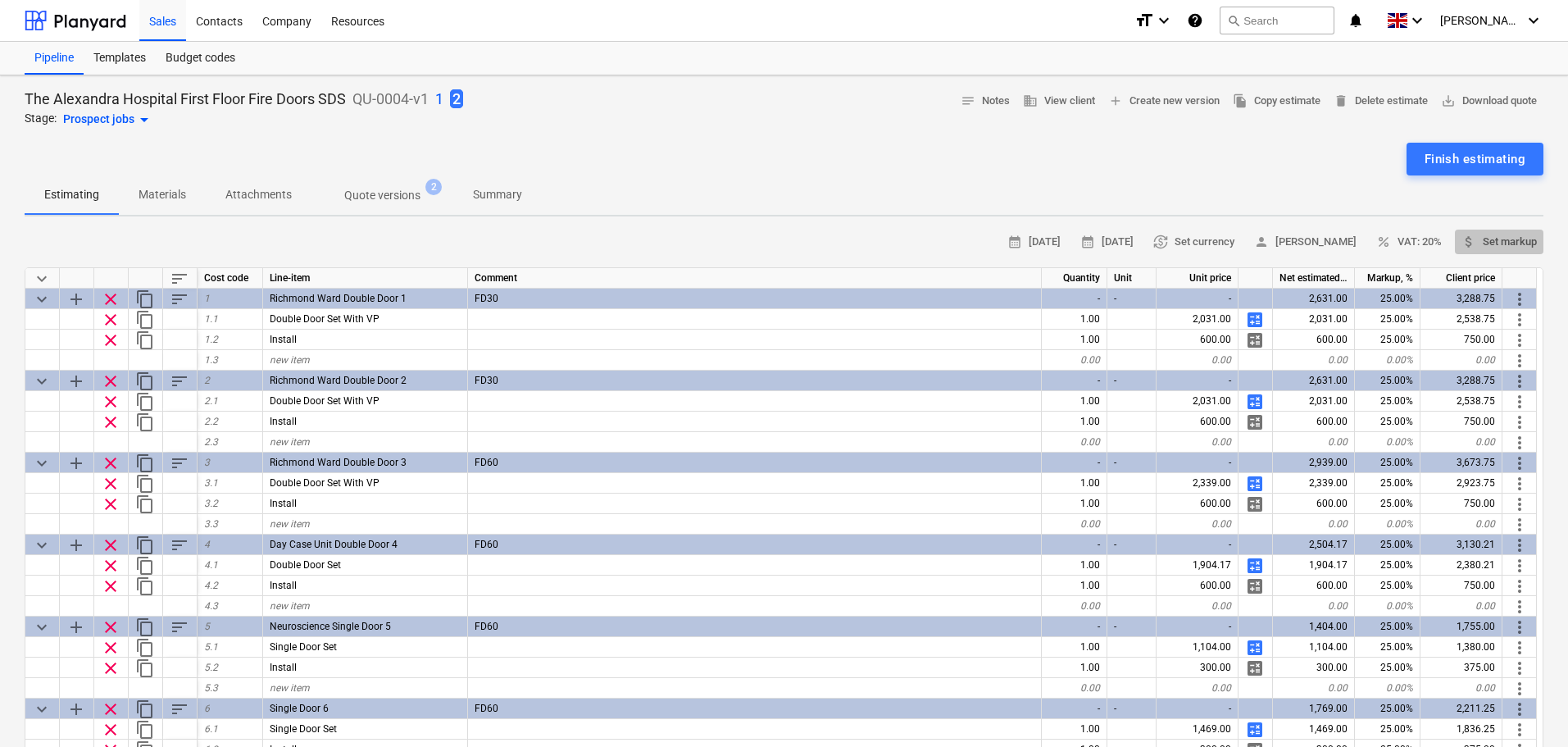
click at [1494, 238] on span "attach_money Set markup" at bounding box center [1499, 242] width 75 height 19
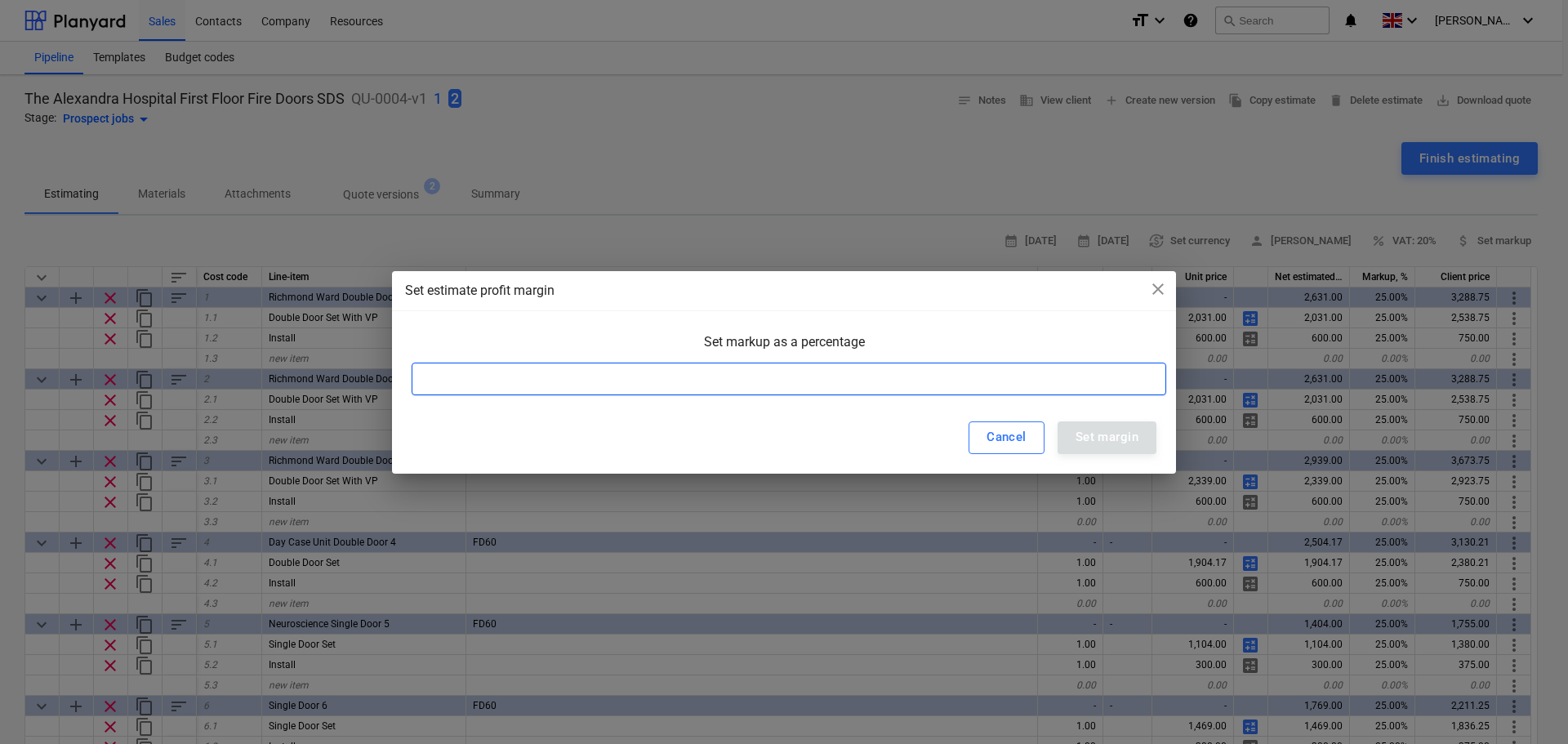
click at [829, 373] on input at bounding box center [789, 378] width 755 height 33
type input "22.5"
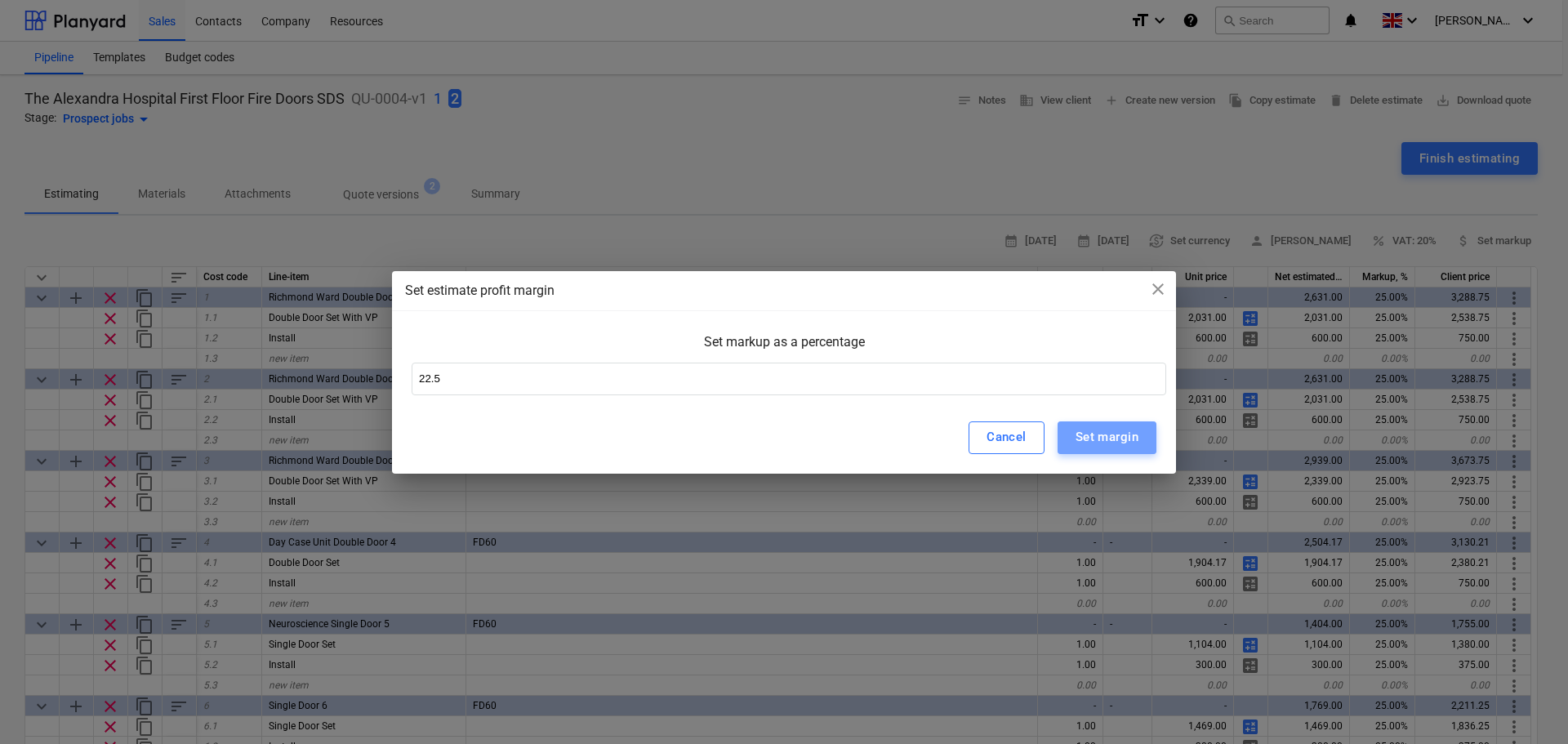
drag, startPoint x: 1084, startPoint y: 435, endPoint x: 1083, endPoint y: 419, distance: 16.0
click at [1083, 435] on div "Set margin" at bounding box center [1107, 437] width 63 height 21
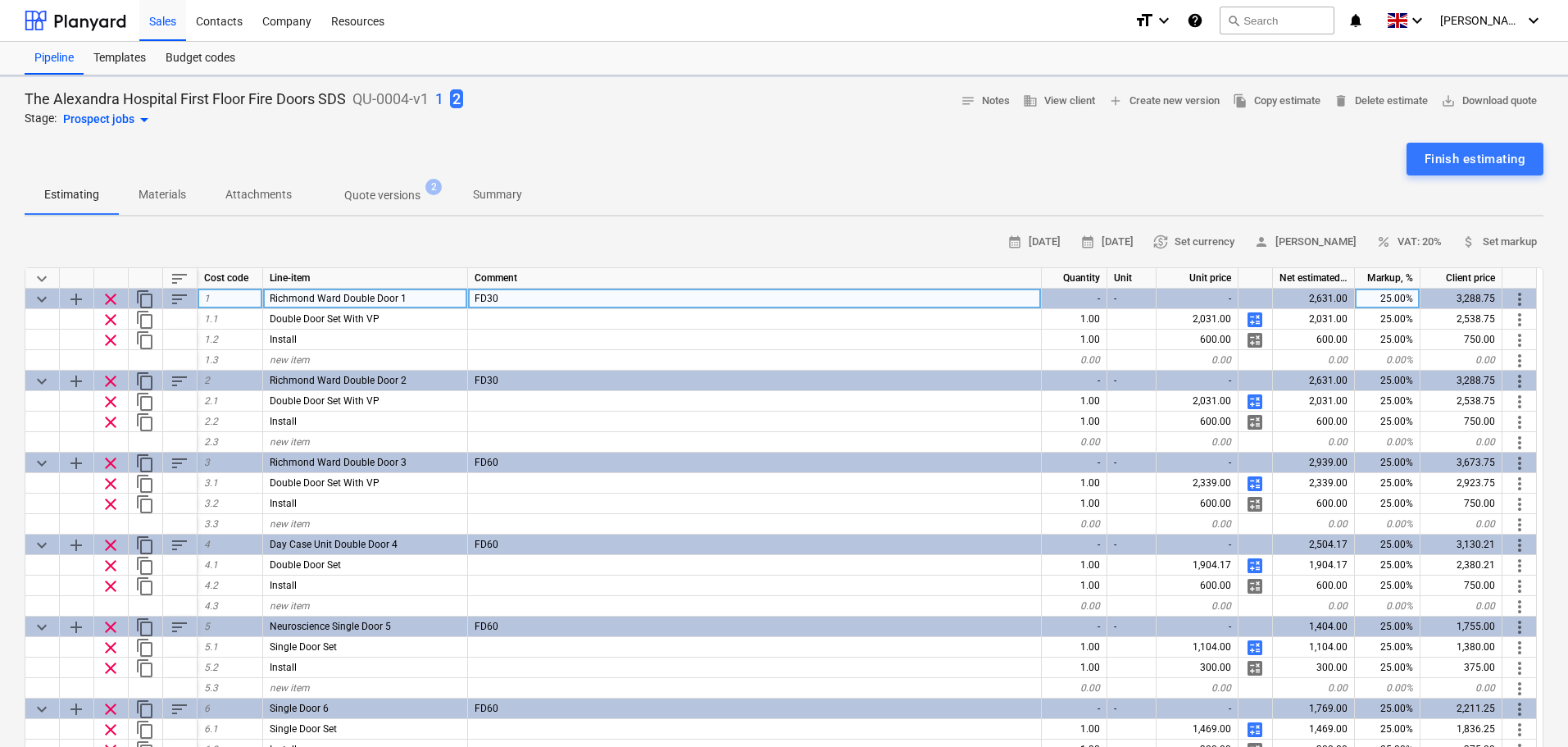
type textarea "x"
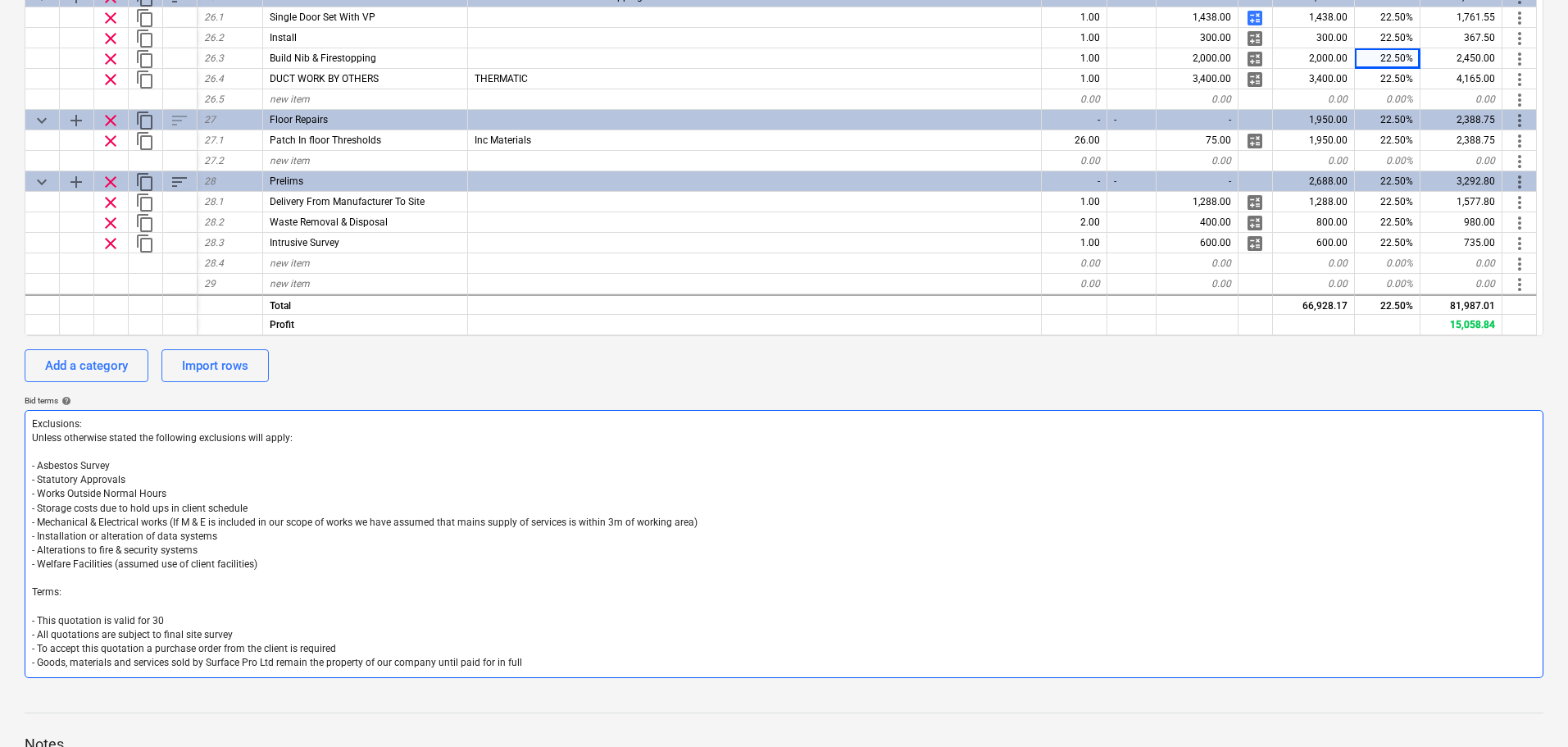
scroll to position [410, 0]
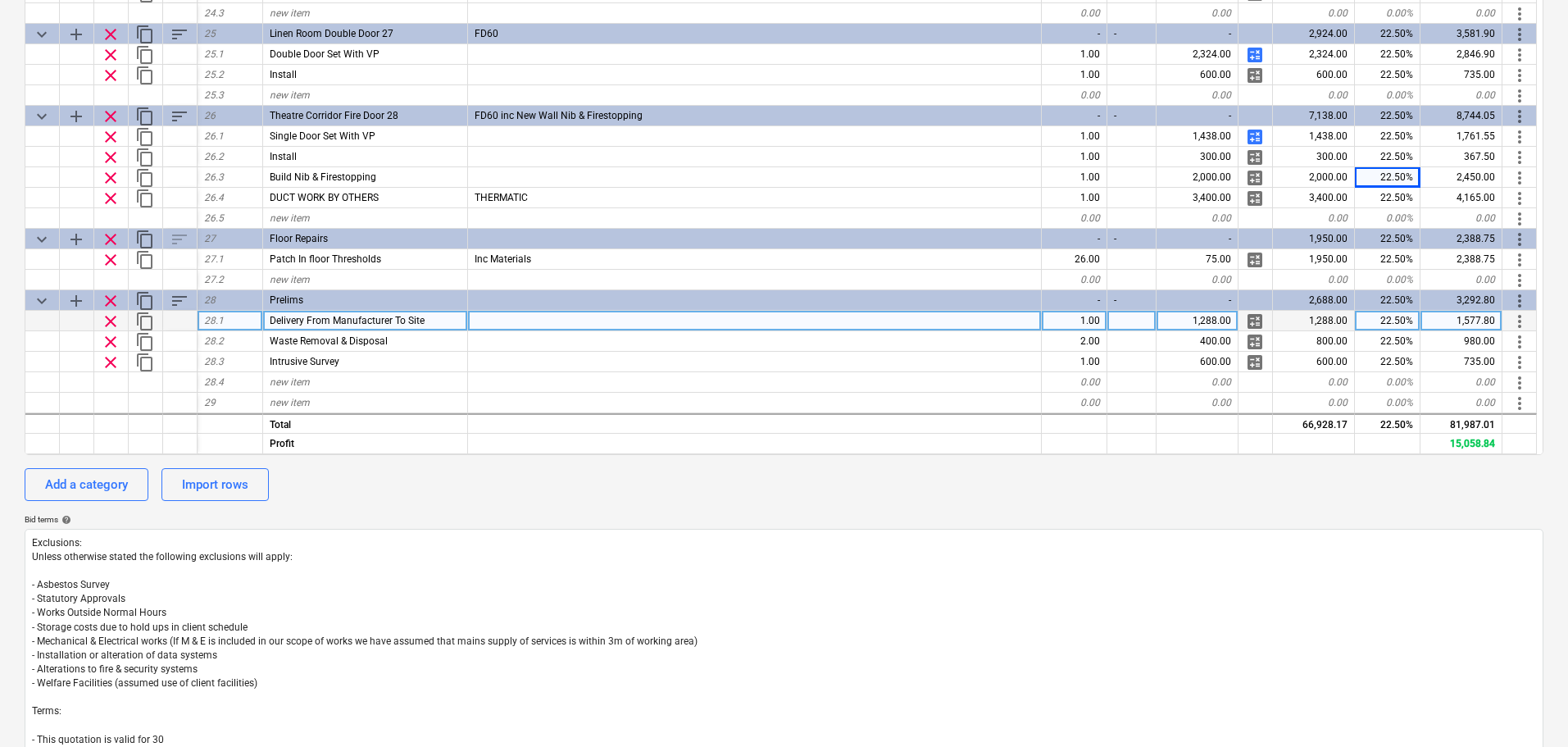
click at [1390, 319] on div "22.50%" at bounding box center [1387, 320] width 65 height 20
type input "0"
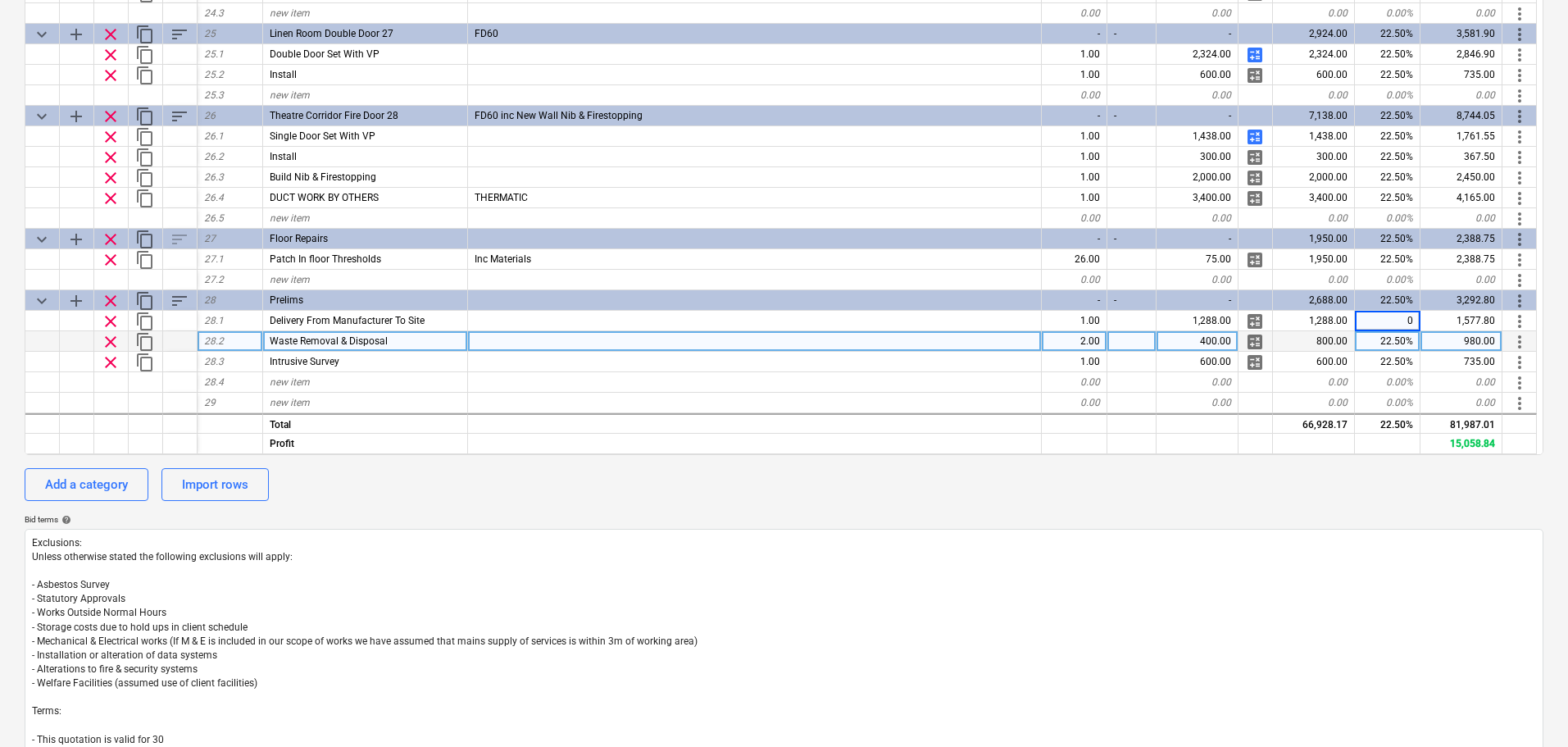
type textarea "x"
click at [1392, 341] on div "22.50%" at bounding box center [1387, 340] width 65 height 20
type input "0"
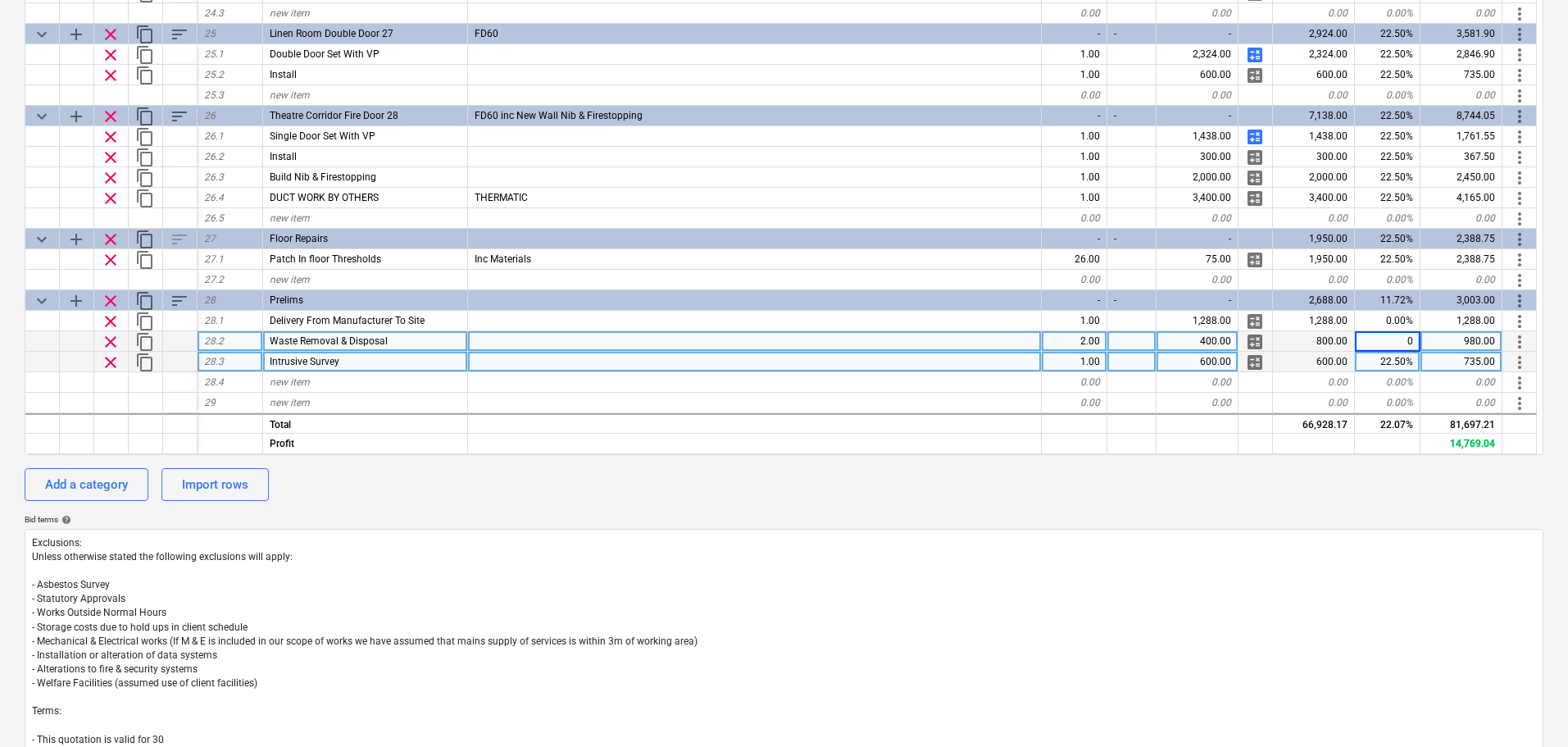
type textarea "x"
click at [1390, 361] on div "22.50%" at bounding box center [1387, 361] width 65 height 20
type input "0"
click at [1389, 512] on div "calendar_month 15 Sep 2025 calendar_month 29 Sep 2025 currency_exchange Set cur…" at bounding box center [784, 308] width 1518 height 977
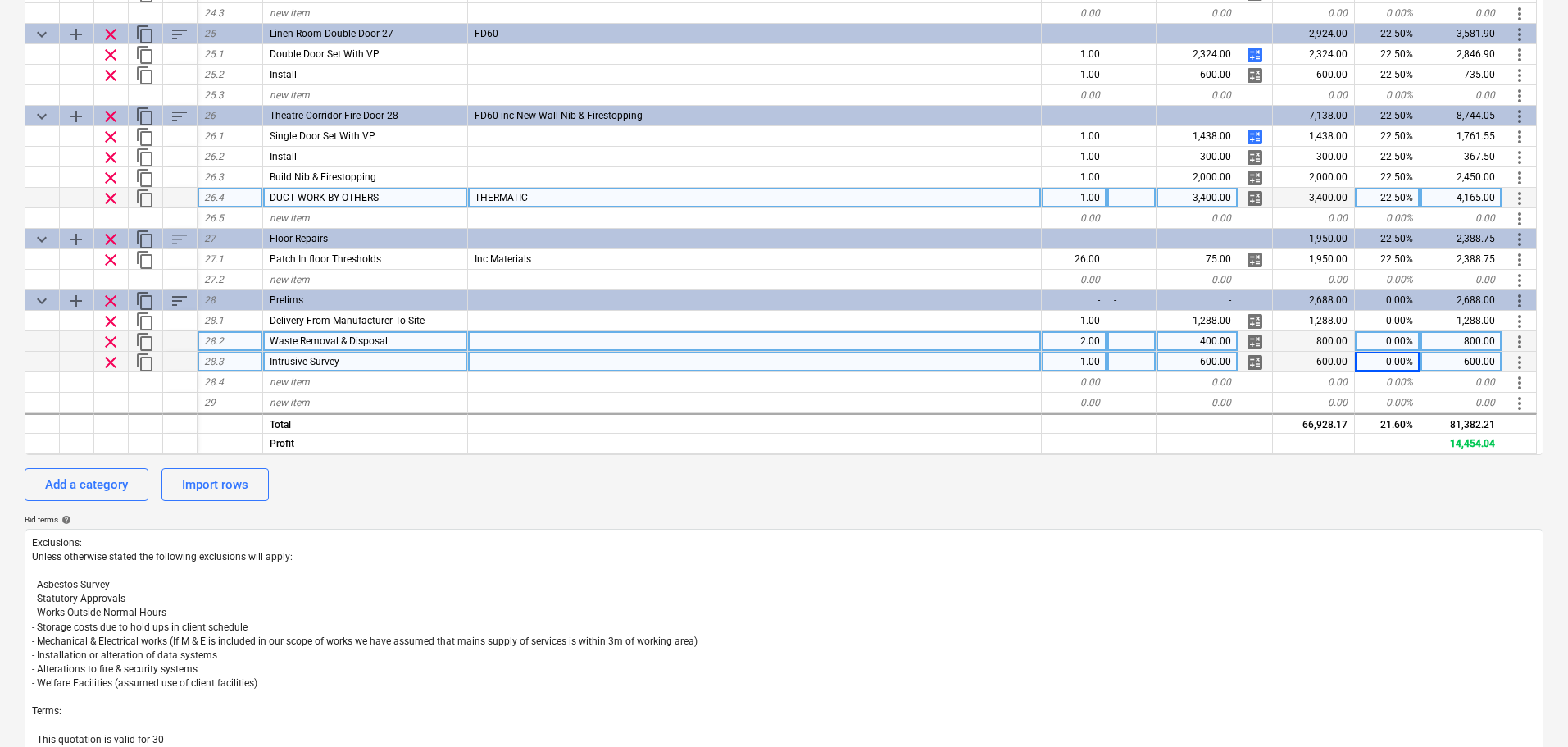
click at [1386, 196] on div "22.50%" at bounding box center [1387, 197] width 65 height 20
type textarea "x"
click at [1387, 478] on div "Add a category Import rows" at bounding box center [784, 485] width 1518 height 33
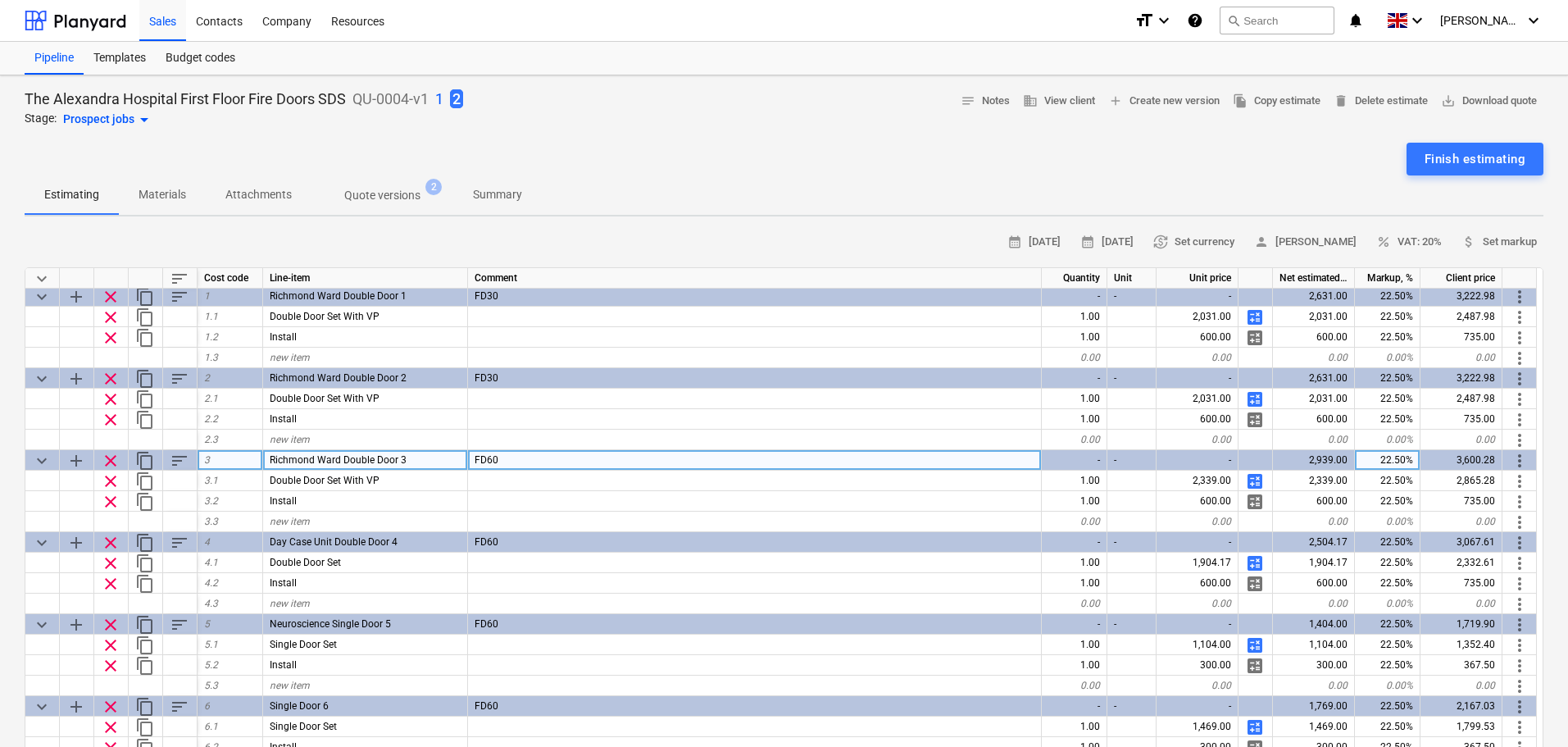
scroll to position [0, 0]
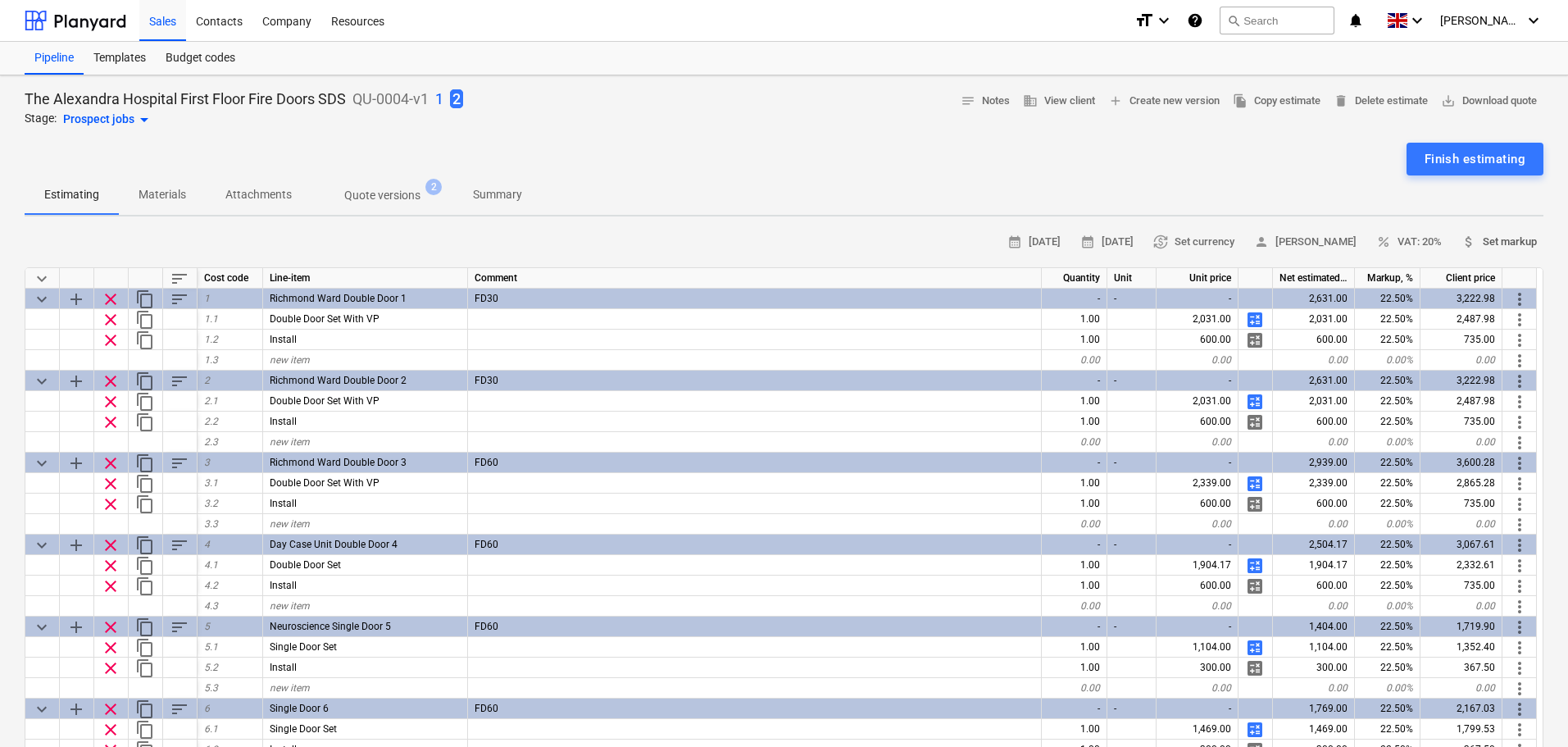
click at [1508, 237] on span "attach_money Set markup" at bounding box center [1499, 242] width 75 height 19
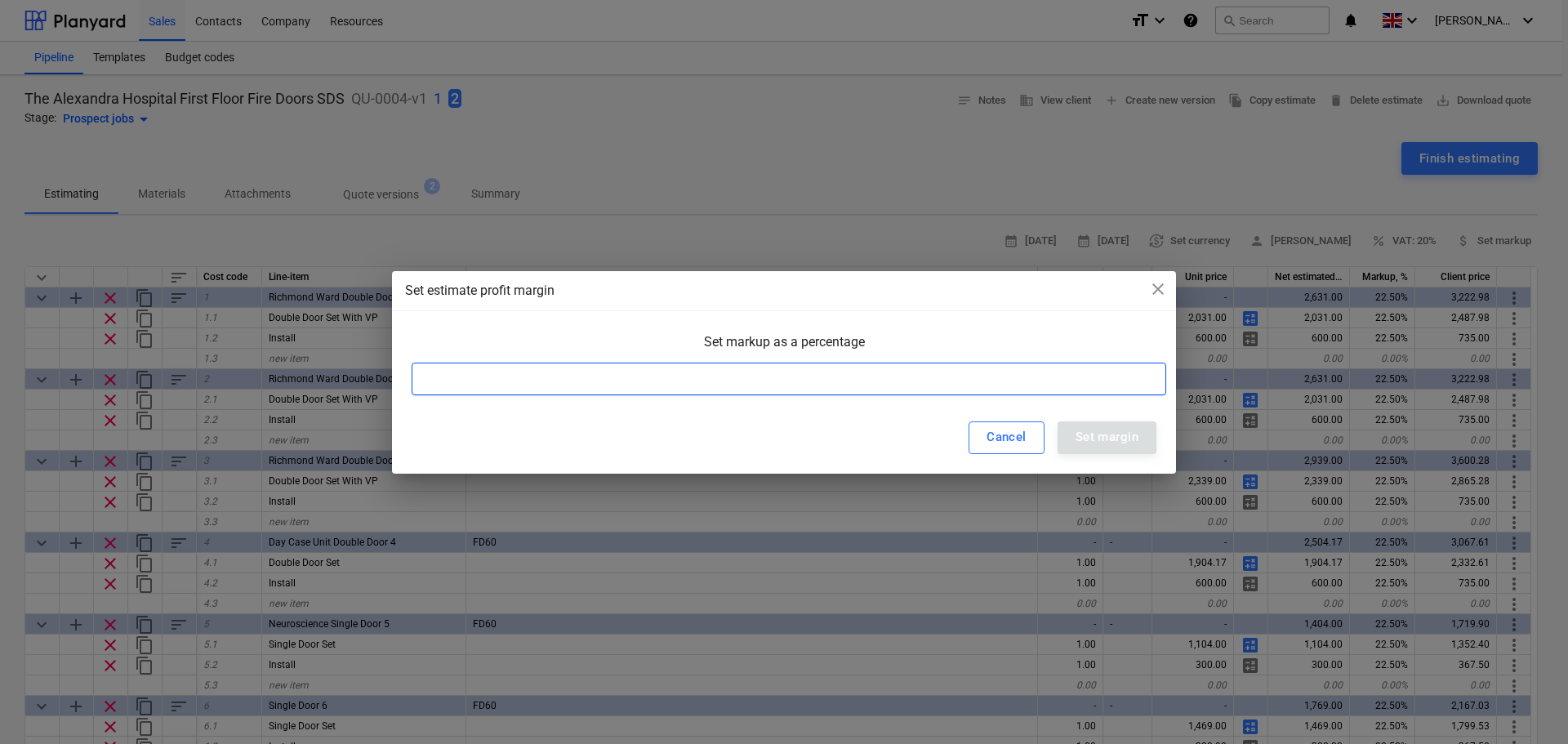
click at [728, 384] on input at bounding box center [789, 378] width 755 height 33
type input "20"
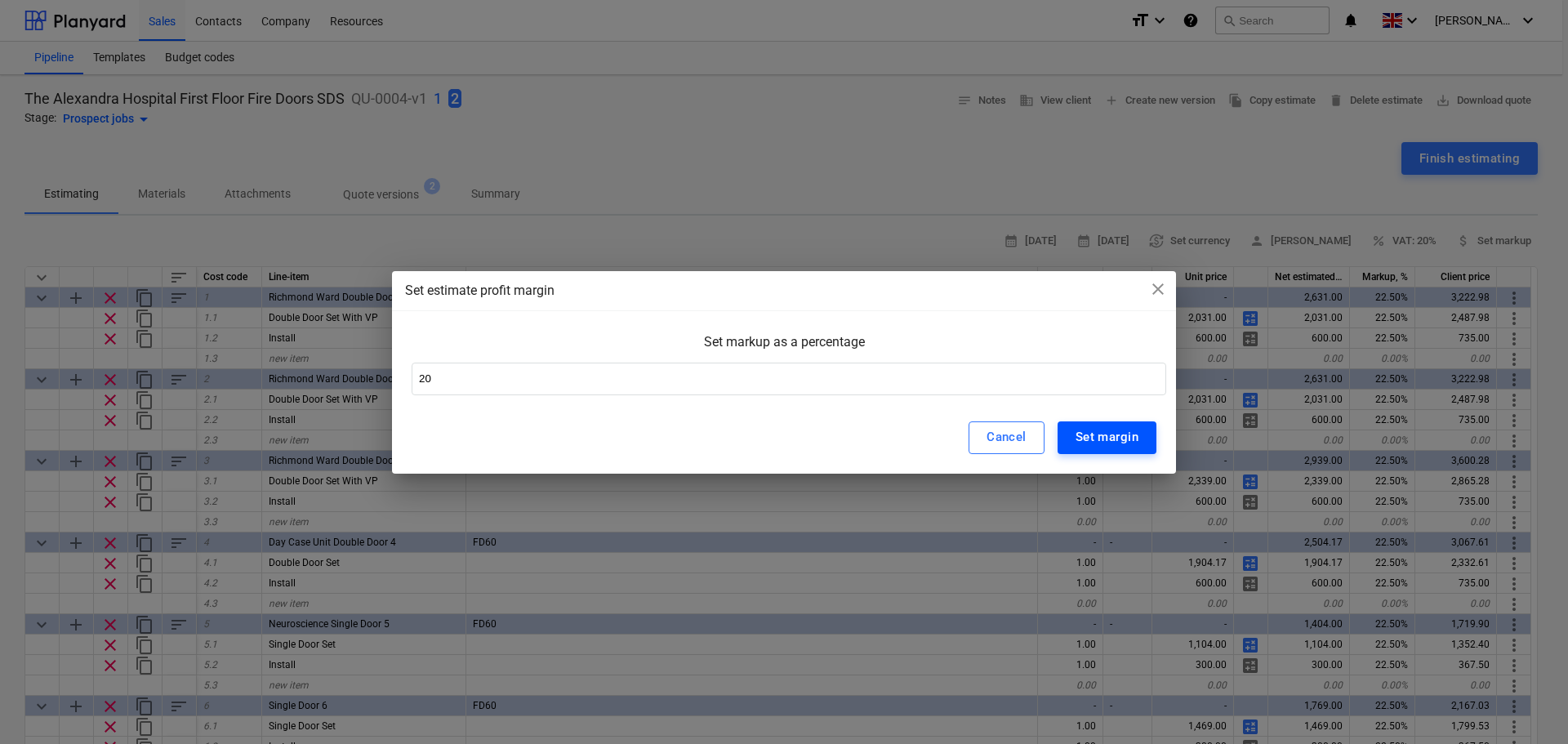
click at [1120, 443] on div "Set margin" at bounding box center [1107, 437] width 63 height 21
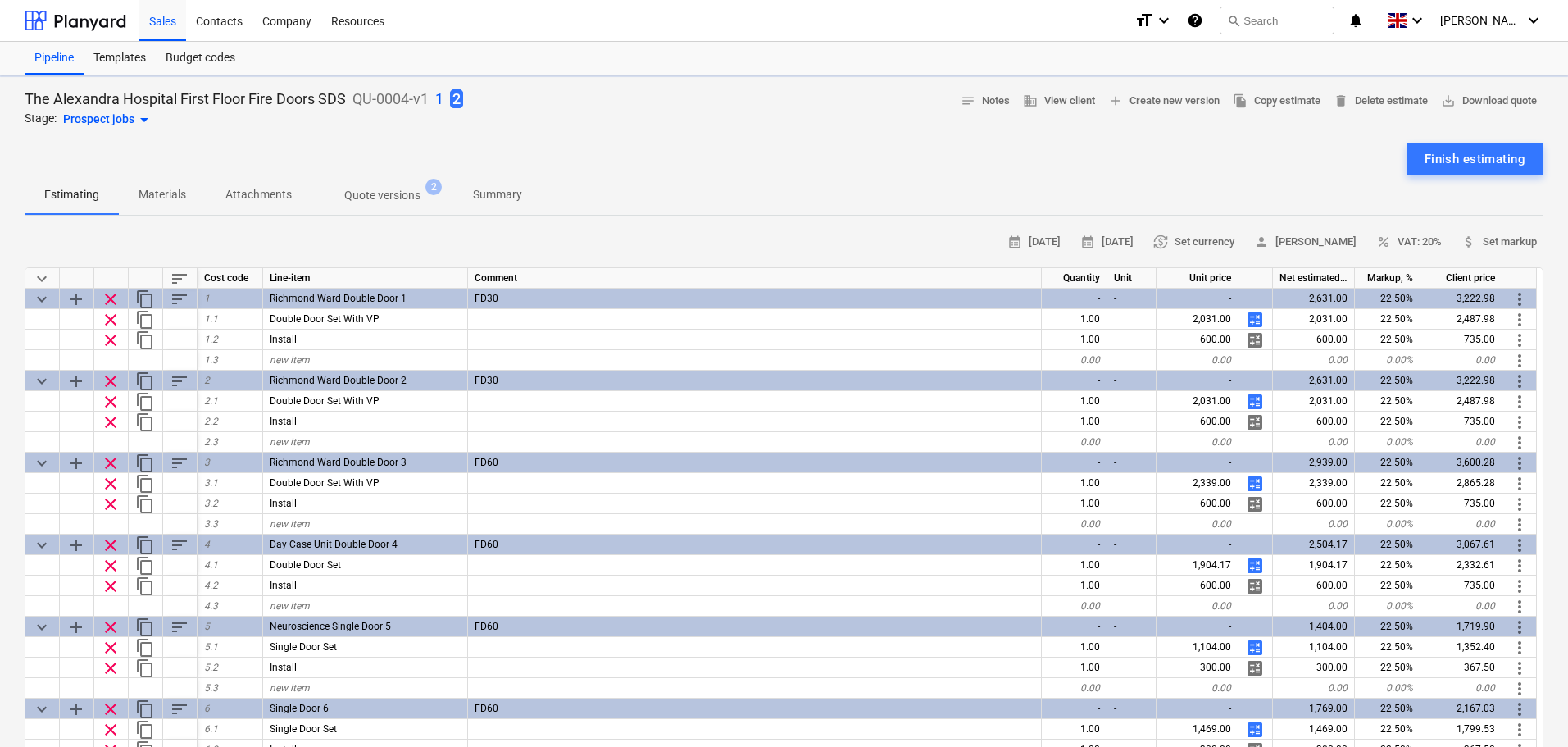
type textarea "x"
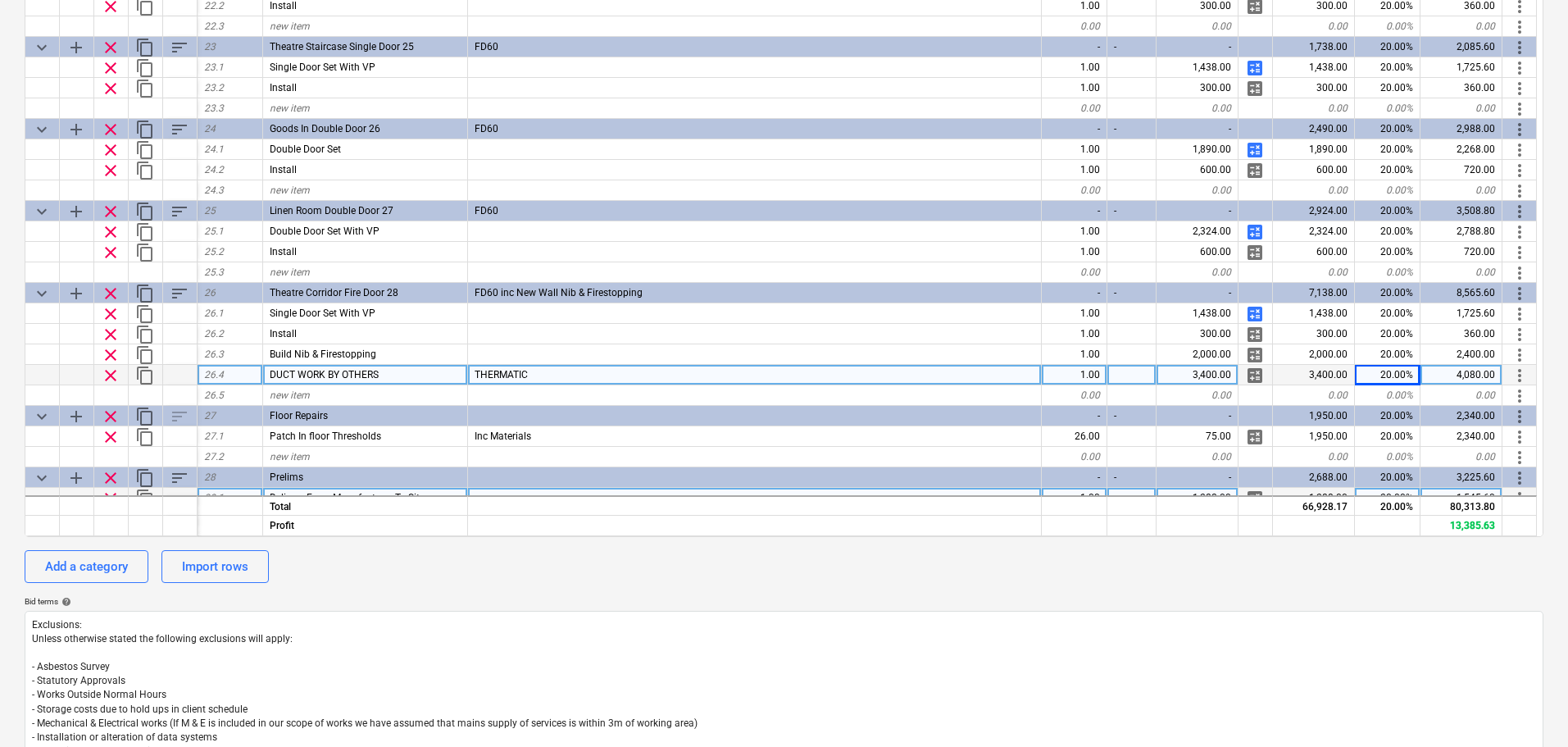
scroll to position [1822, 0]
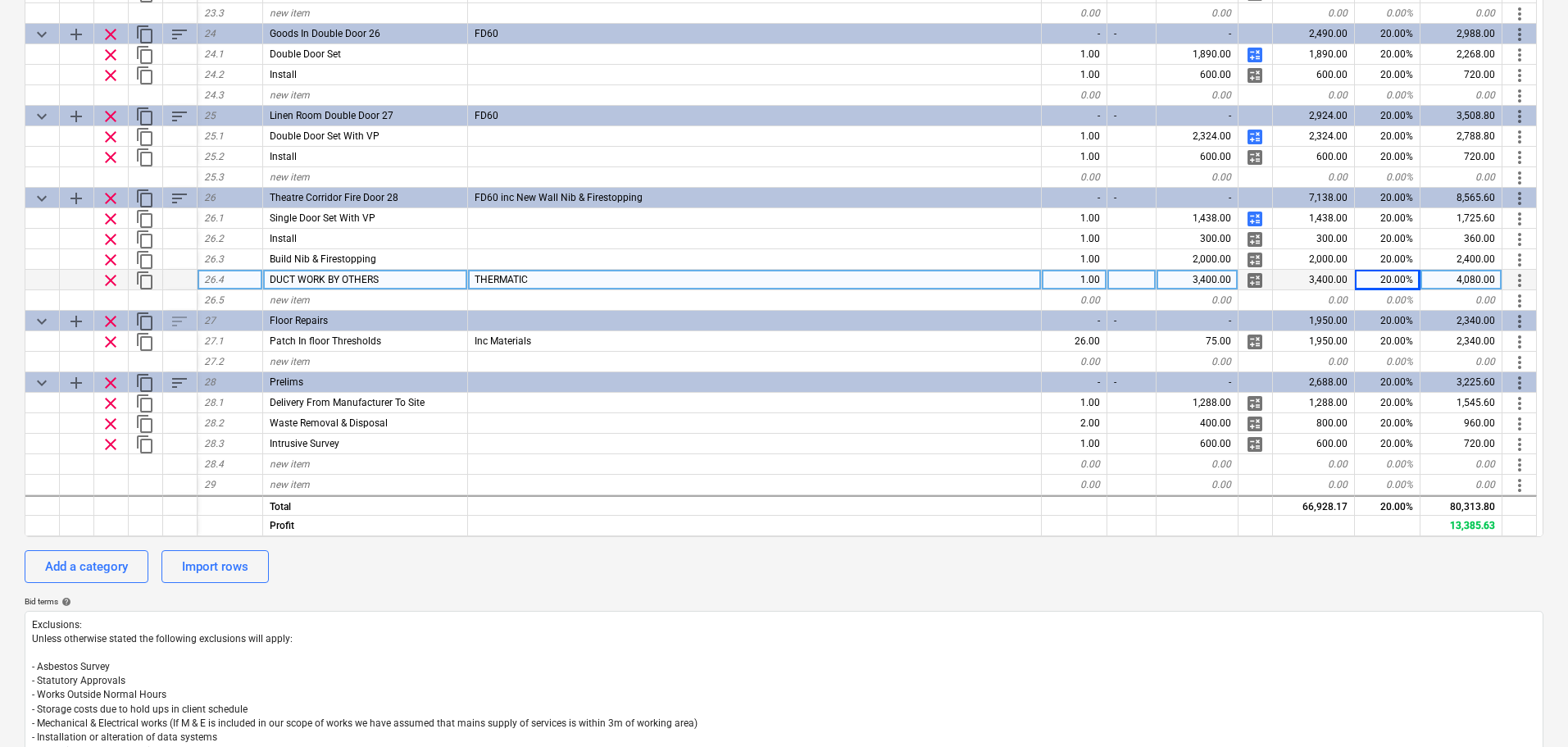
click at [1397, 276] on div "20.00%" at bounding box center [1387, 279] width 65 height 20
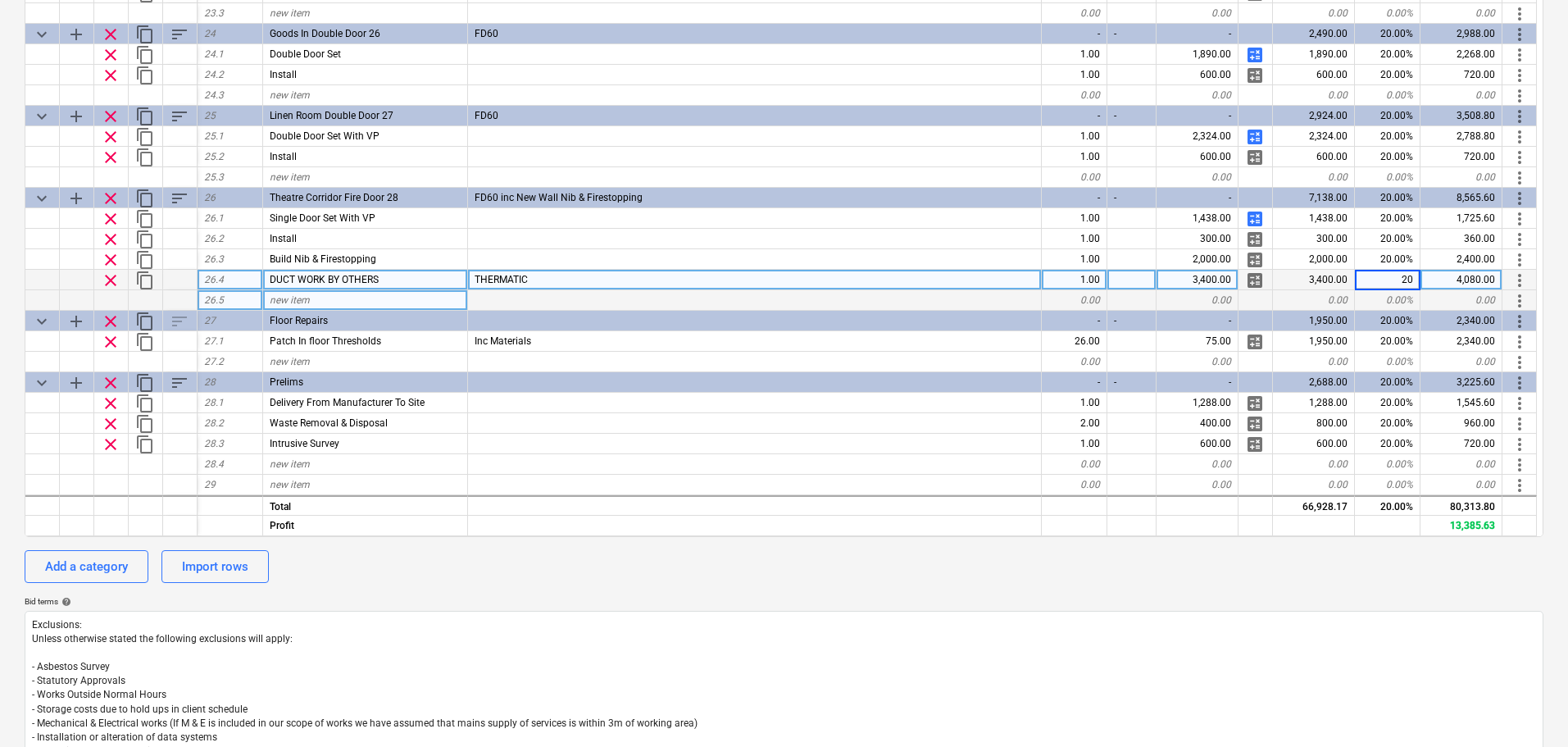
type input "0"
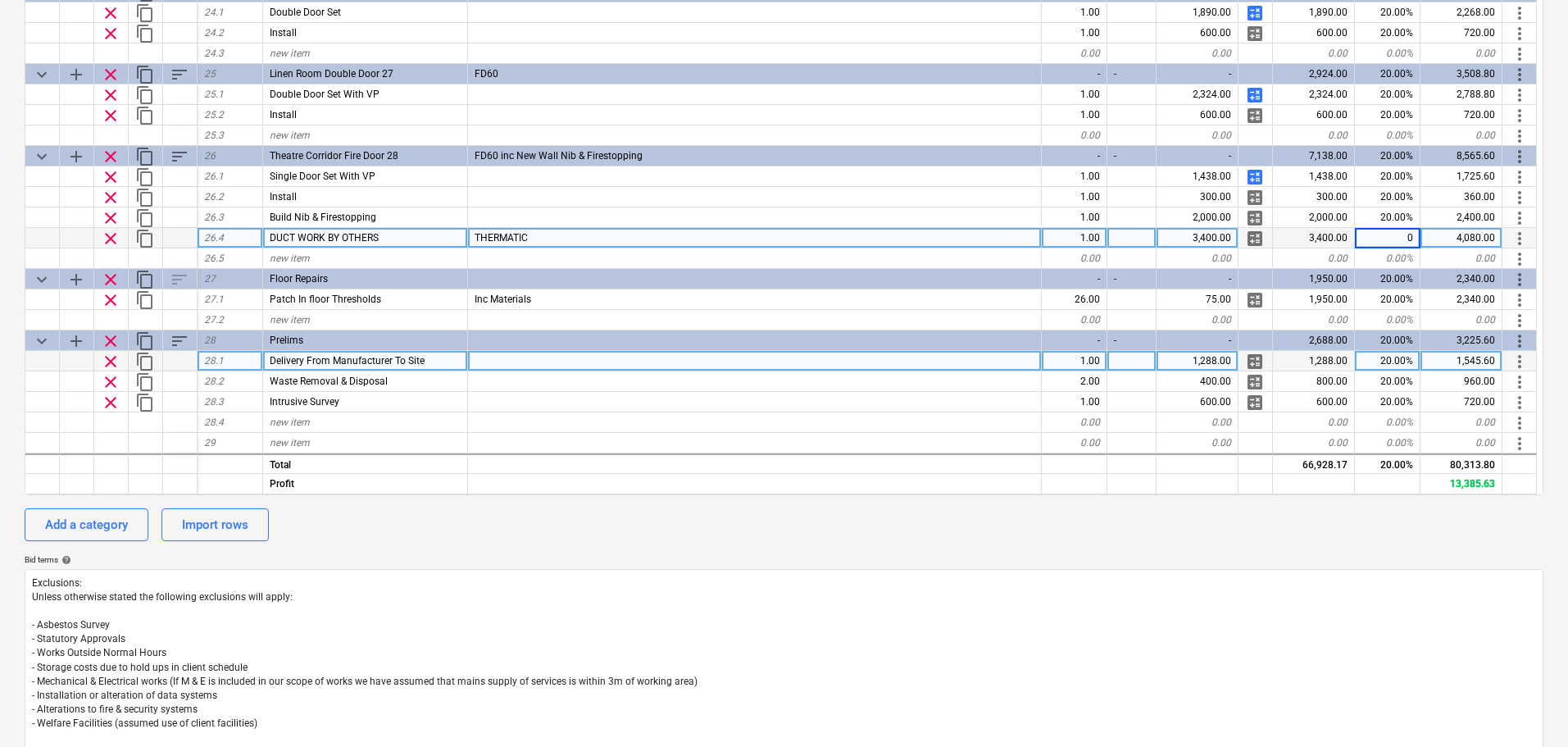
scroll to position [410, 0]
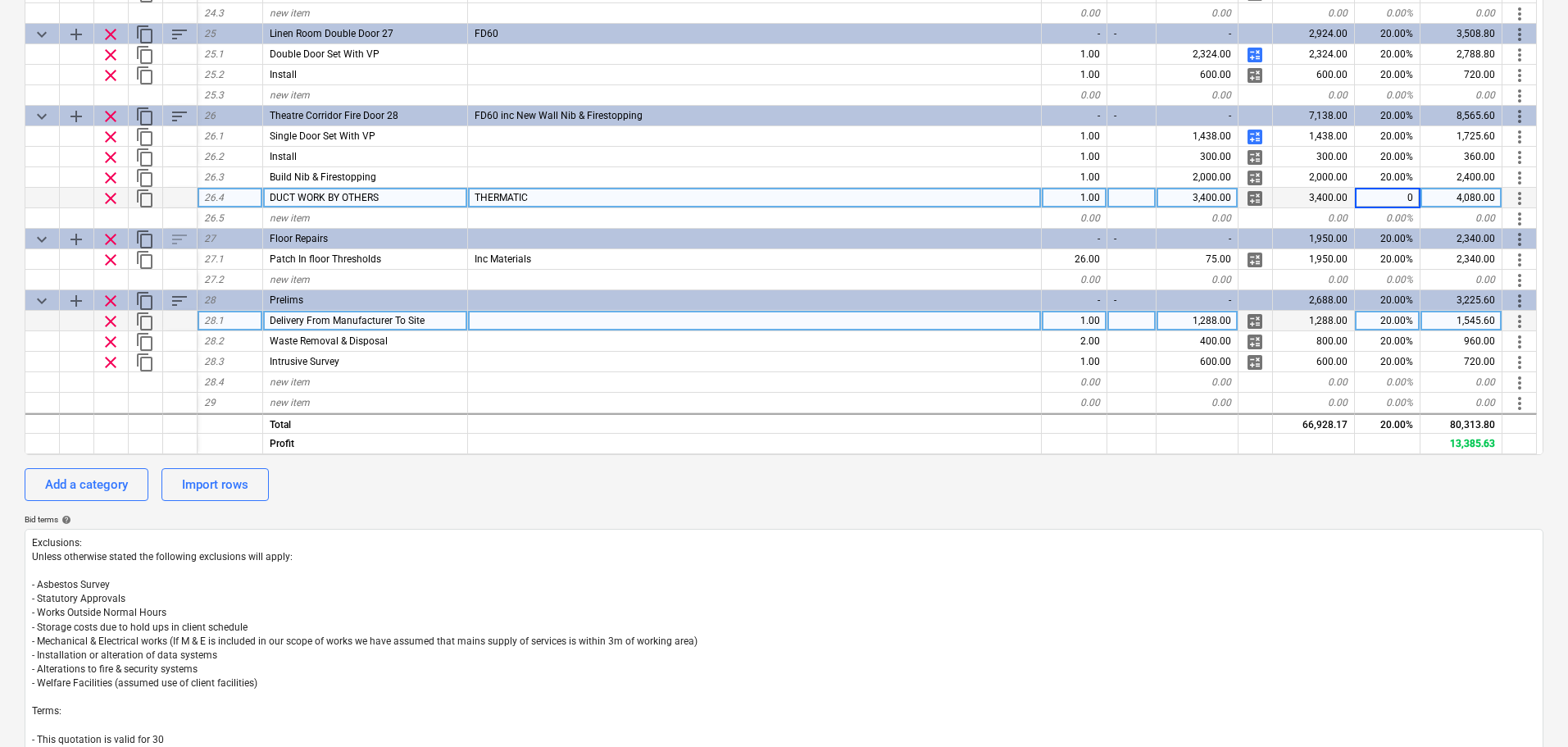
type textarea "x"
click at [1396, 324] on div "20.00%" at bounding box center [1387, 320] width 65 height 20
type input "0"
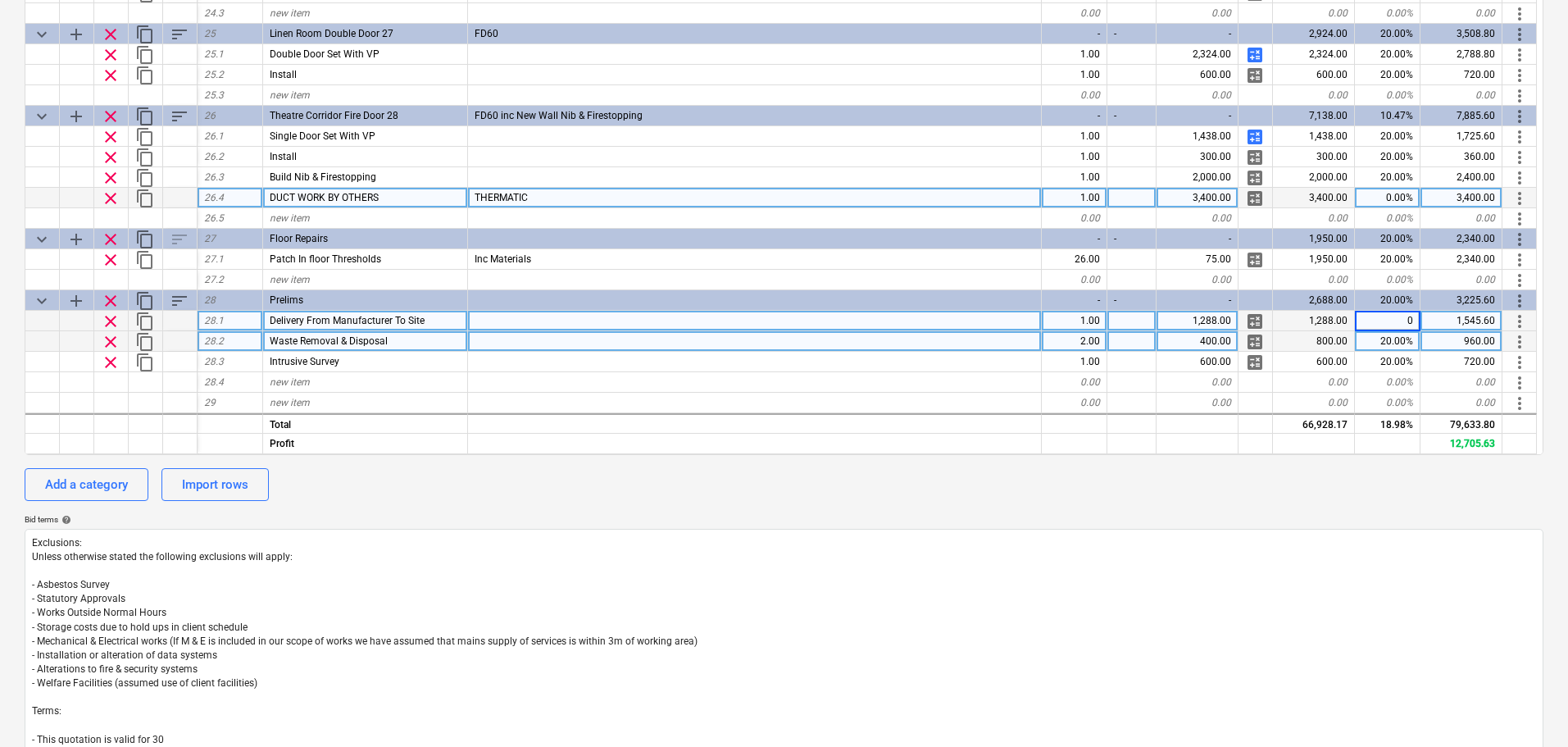
type textarea "x"
click at [1396, 342] on div "20.00%" at bounding box center [1387, 340] width 65 height 20
type input "0"
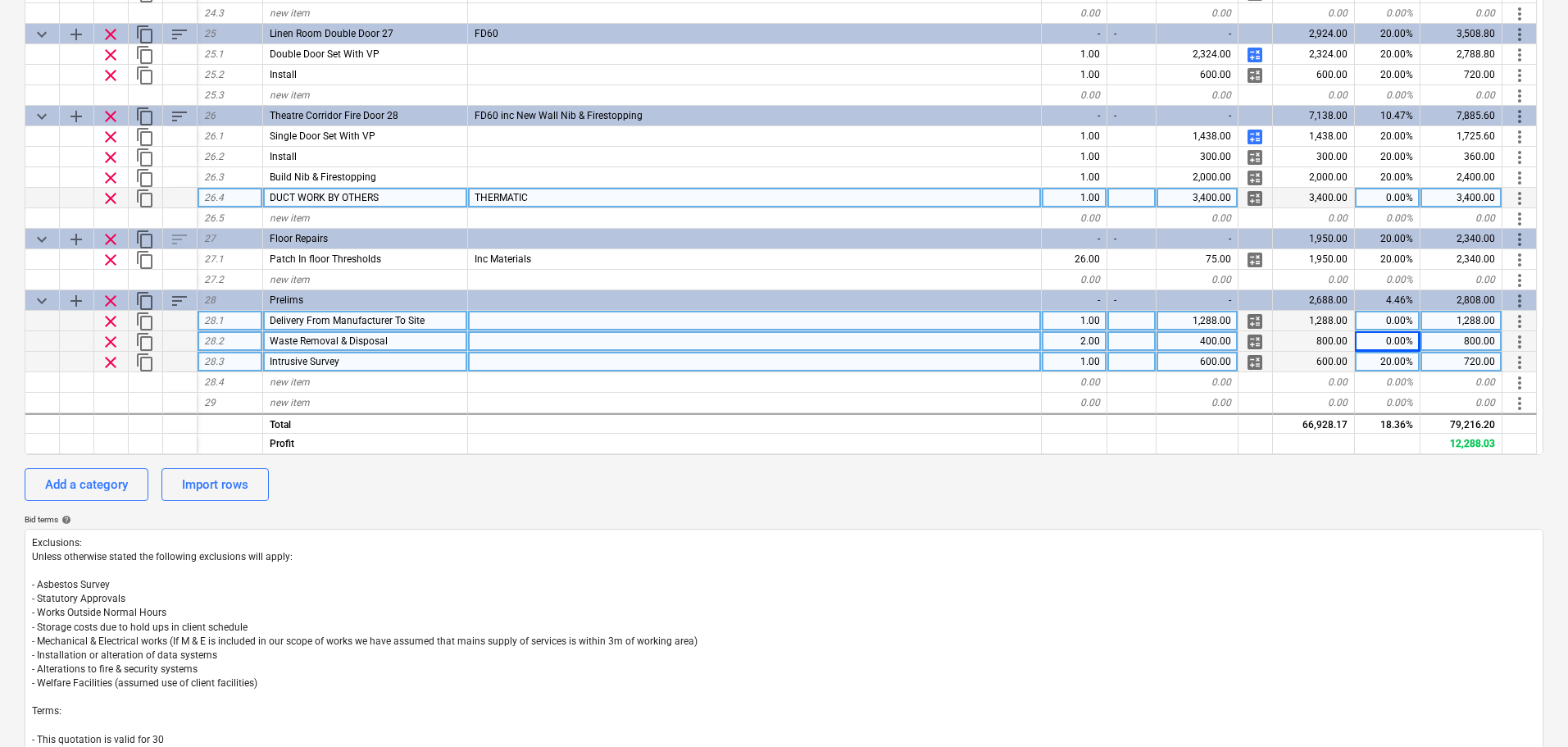
click at [1397, 358] on div "20.00%" at bounding box center [1387, 361] width 65 height 20
type textarea "x"
click at [1345, 498] on div "Add a category Import rows" at bounding box center [784, 485] width 1518 height 33
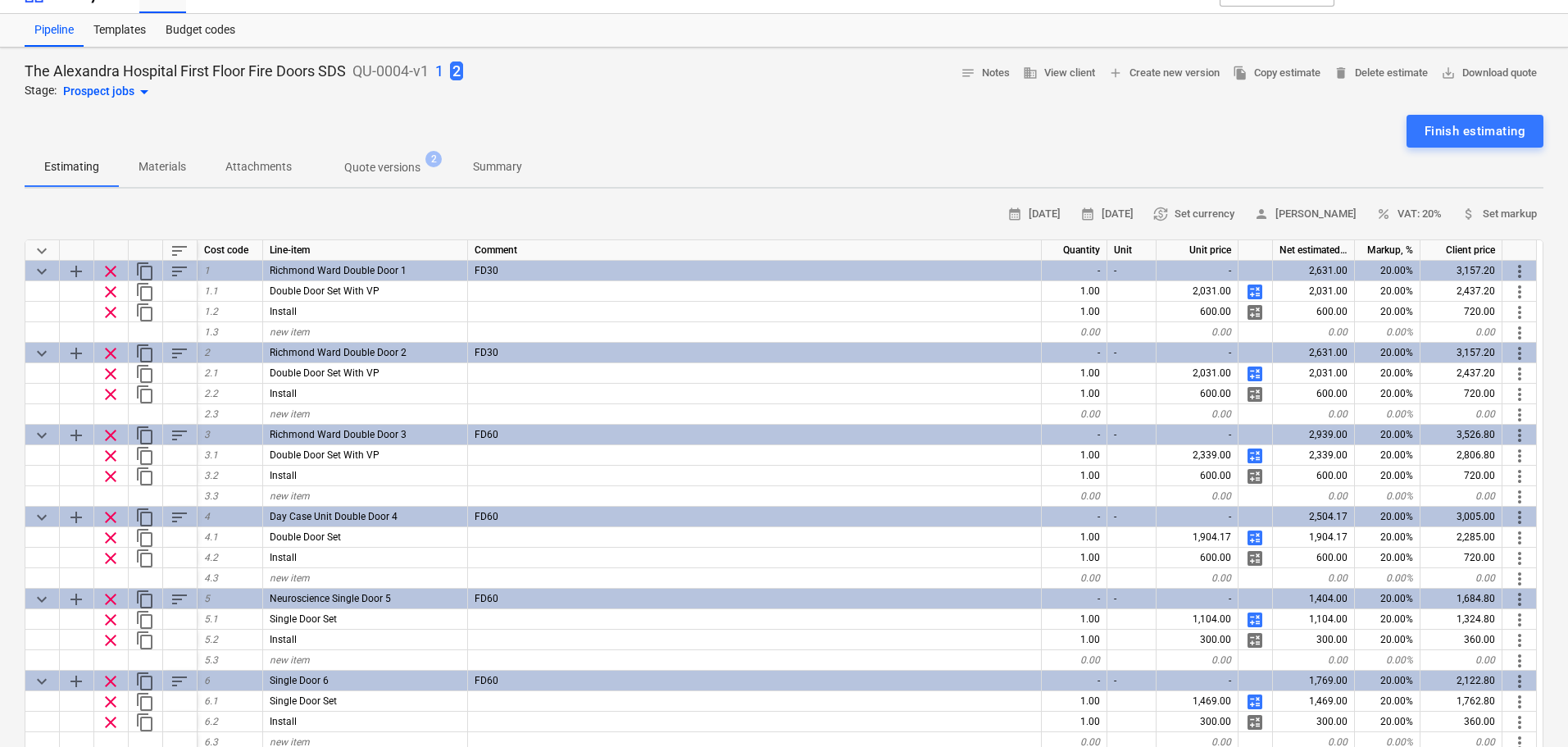
scroll to position [0, 0]
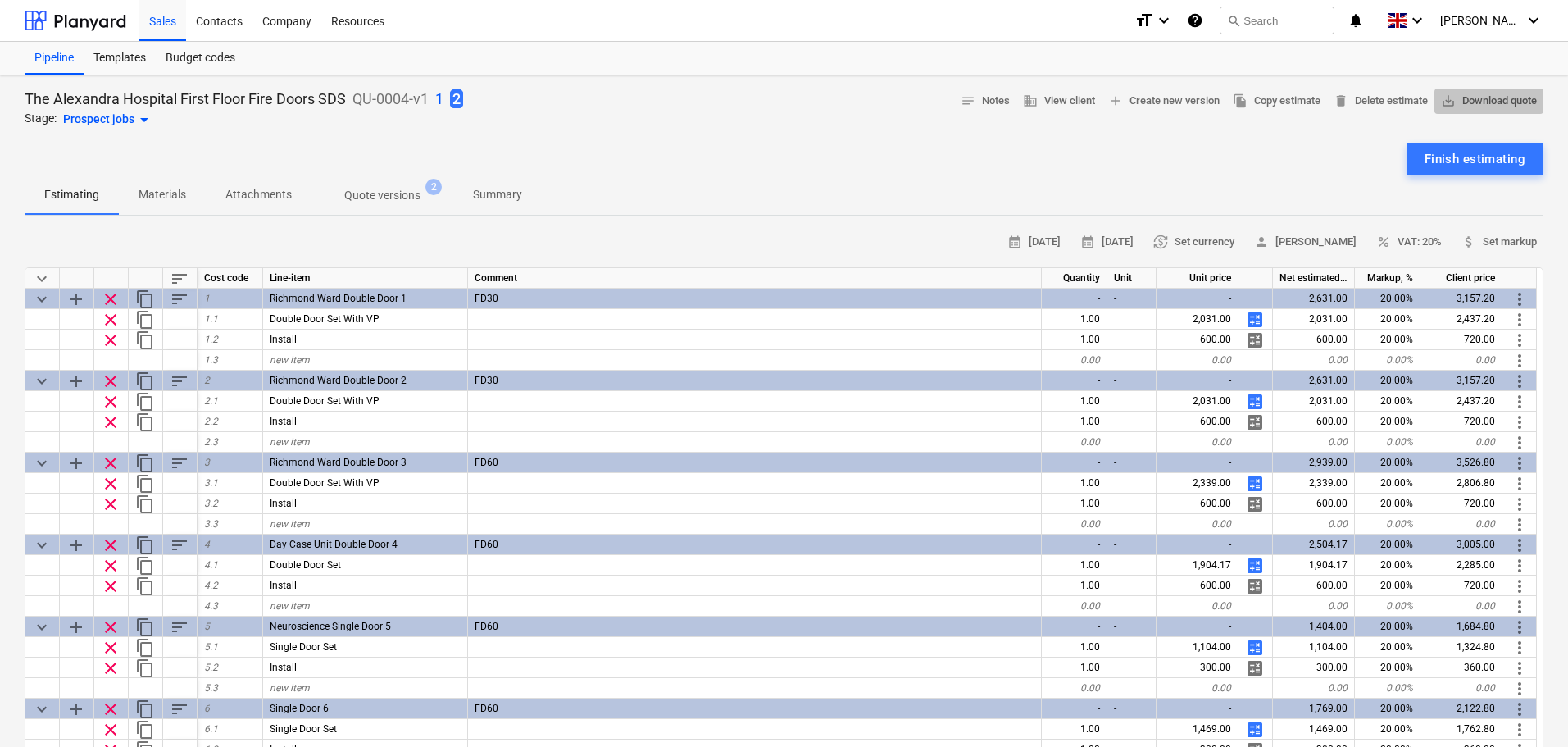
click at [1504, 98] on span "save_alt Download quote" at bounding box center [1488, 101] width 96 height 19
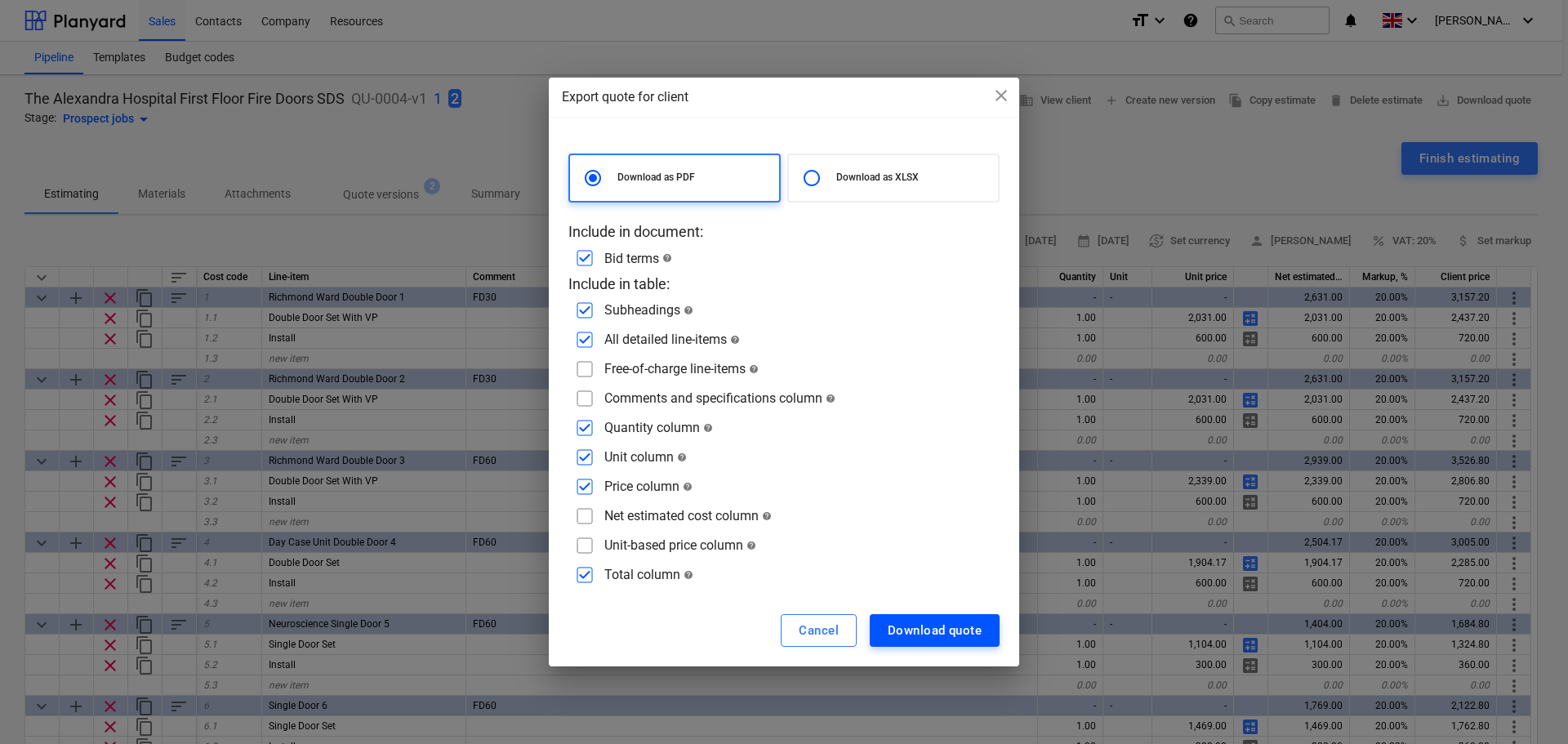
click at [960, 628] on div "Download quote" at bounding box center [935, 630] width 94 height 21
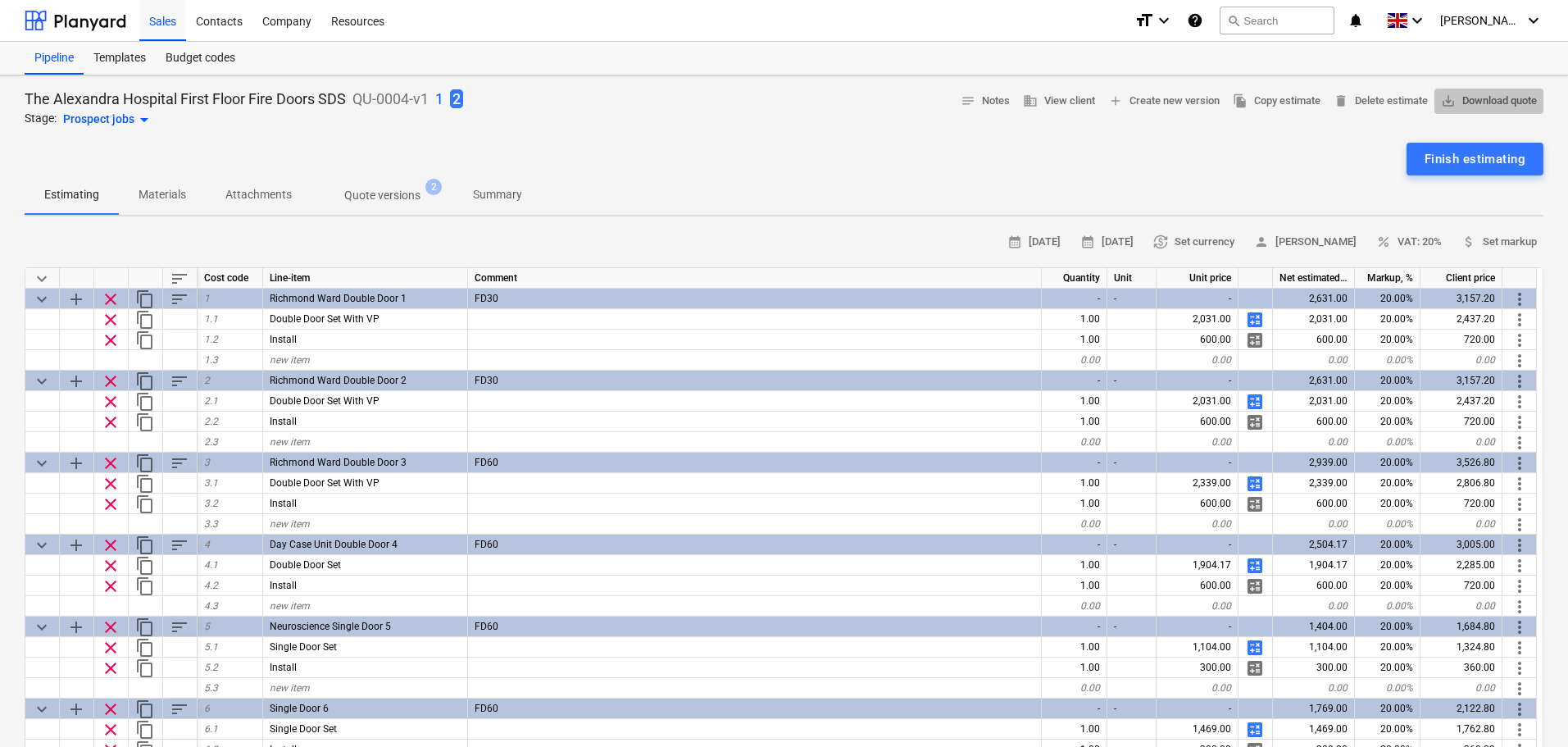
click at [1482, 90] on button "save_alt Download quote" at bounding box center [1488, 101] width 109 height 25
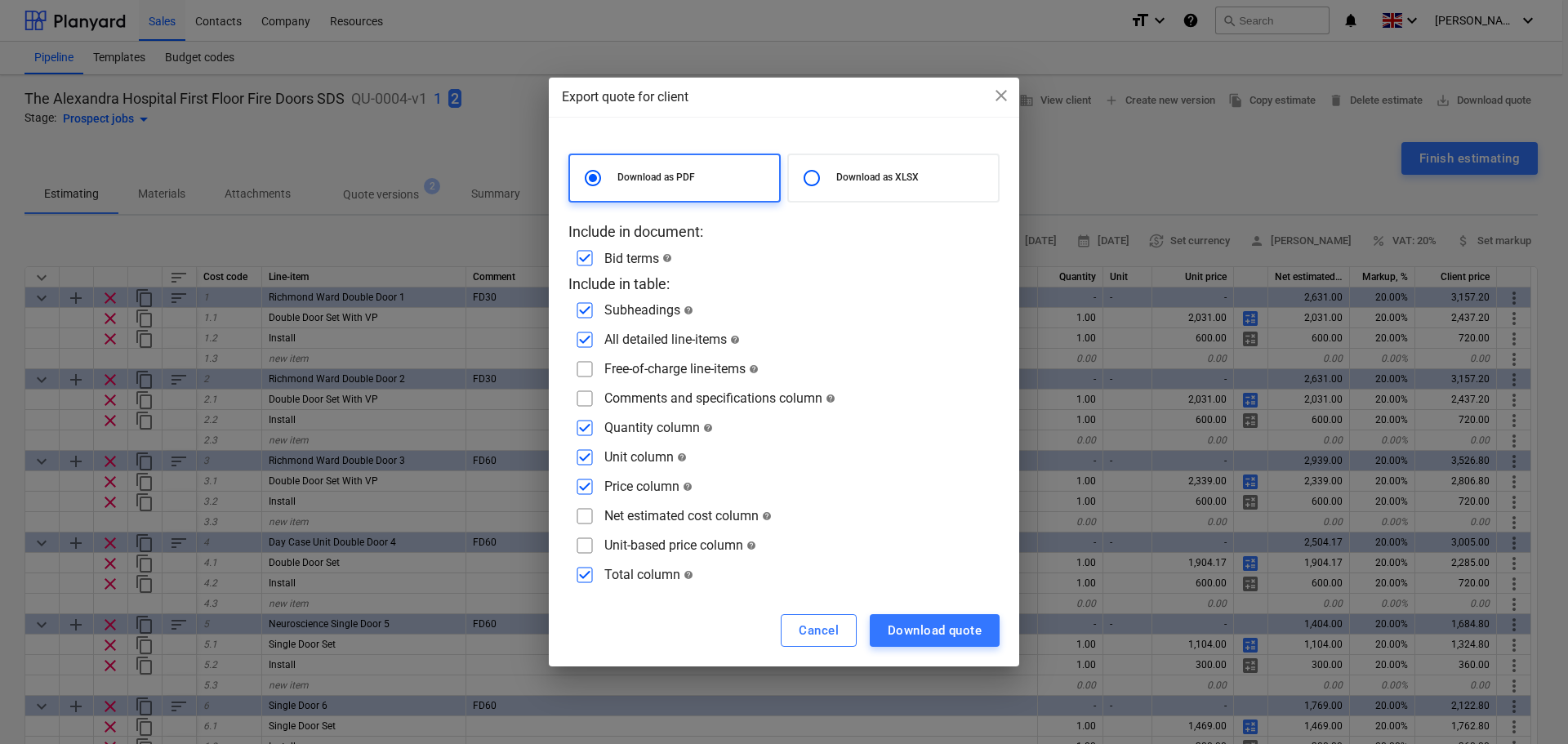
click at [843, 176] on p "Download as XLSX" at bounding box center [914, 177] width 155 height 13
radio input "false"
radio input "true"
checkbox input "false"
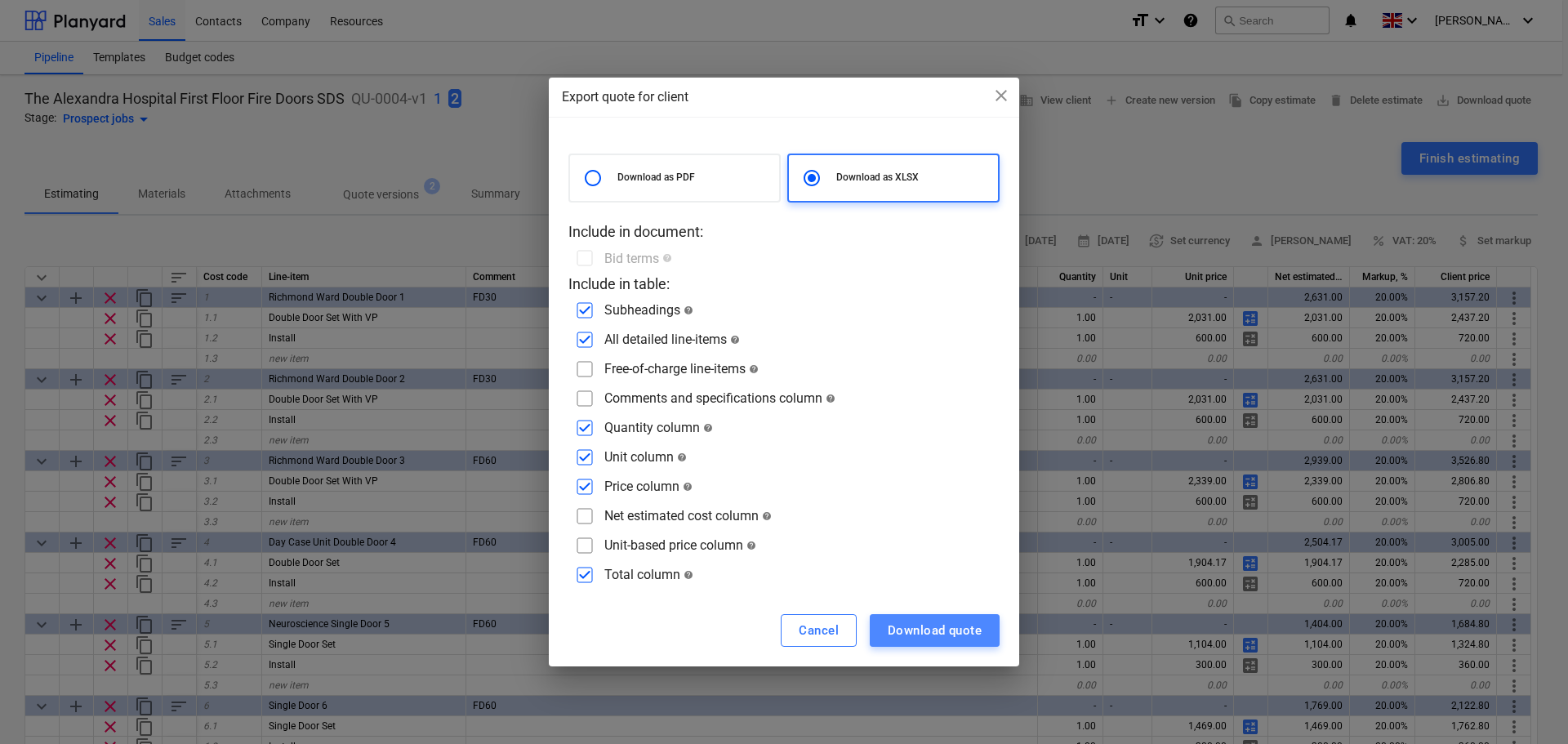
click at [926, 627] on div "Download quote" at bounding box center [935, 630] width 94 height 21
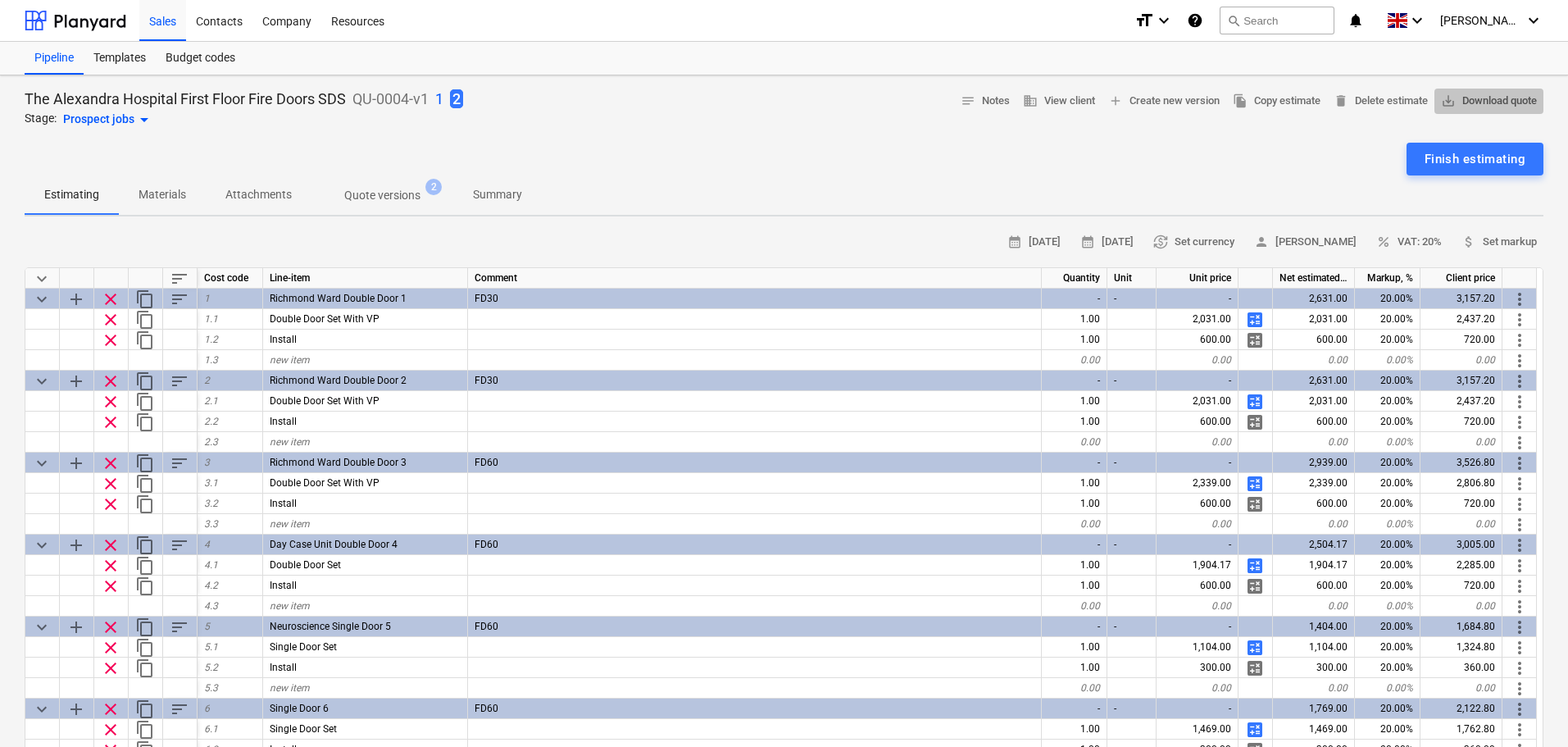
click at [1480, 93] on span "save_alt Download quote" at bounding box center [1488, 101] width 96 height 19
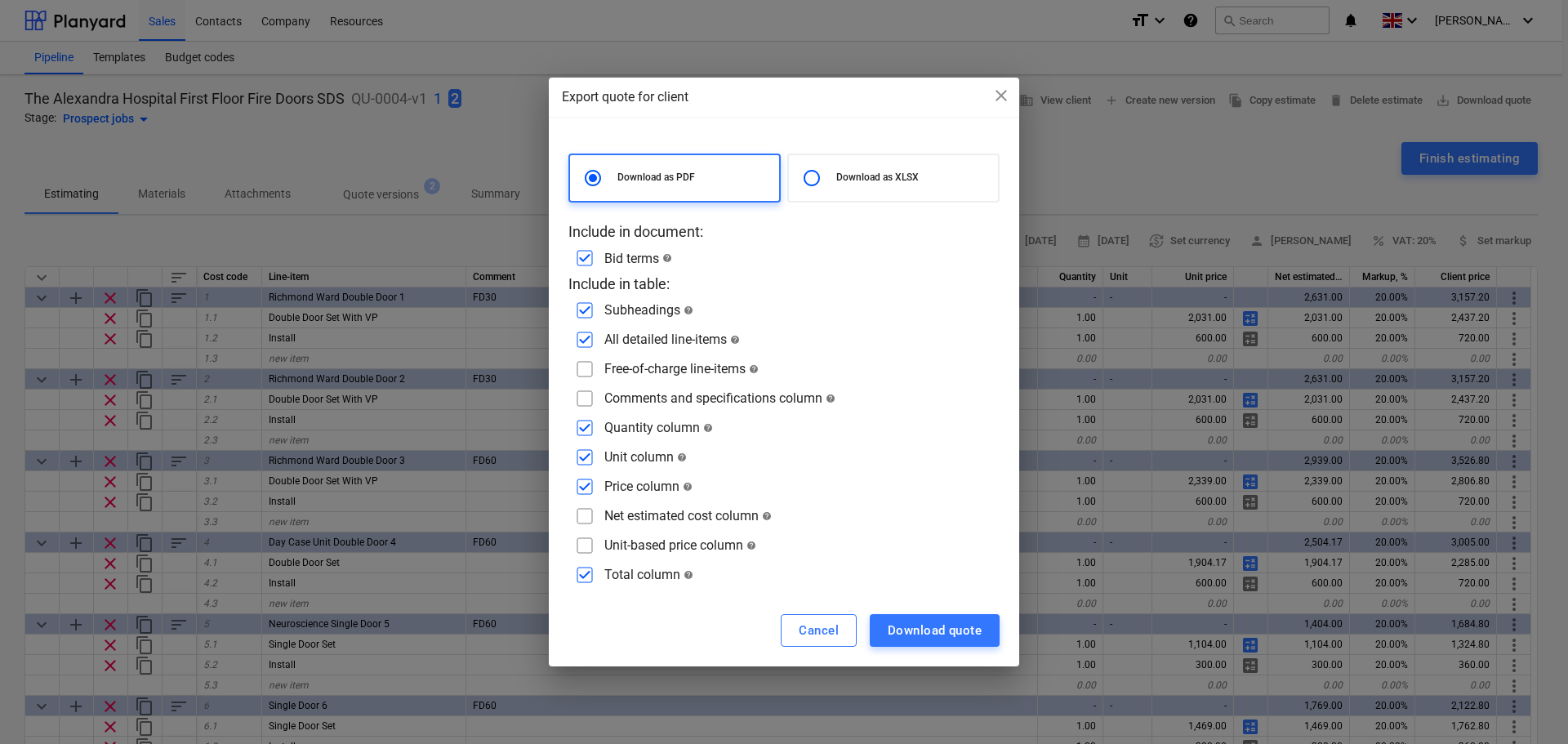
click at [588, 394] on input "checkbox" at bounding box center [584, 397] width 26 height 26
checkbox input "true"
click at [898, 622] on div "Download quote" at bounding box center [935, 630] width 94 height 21
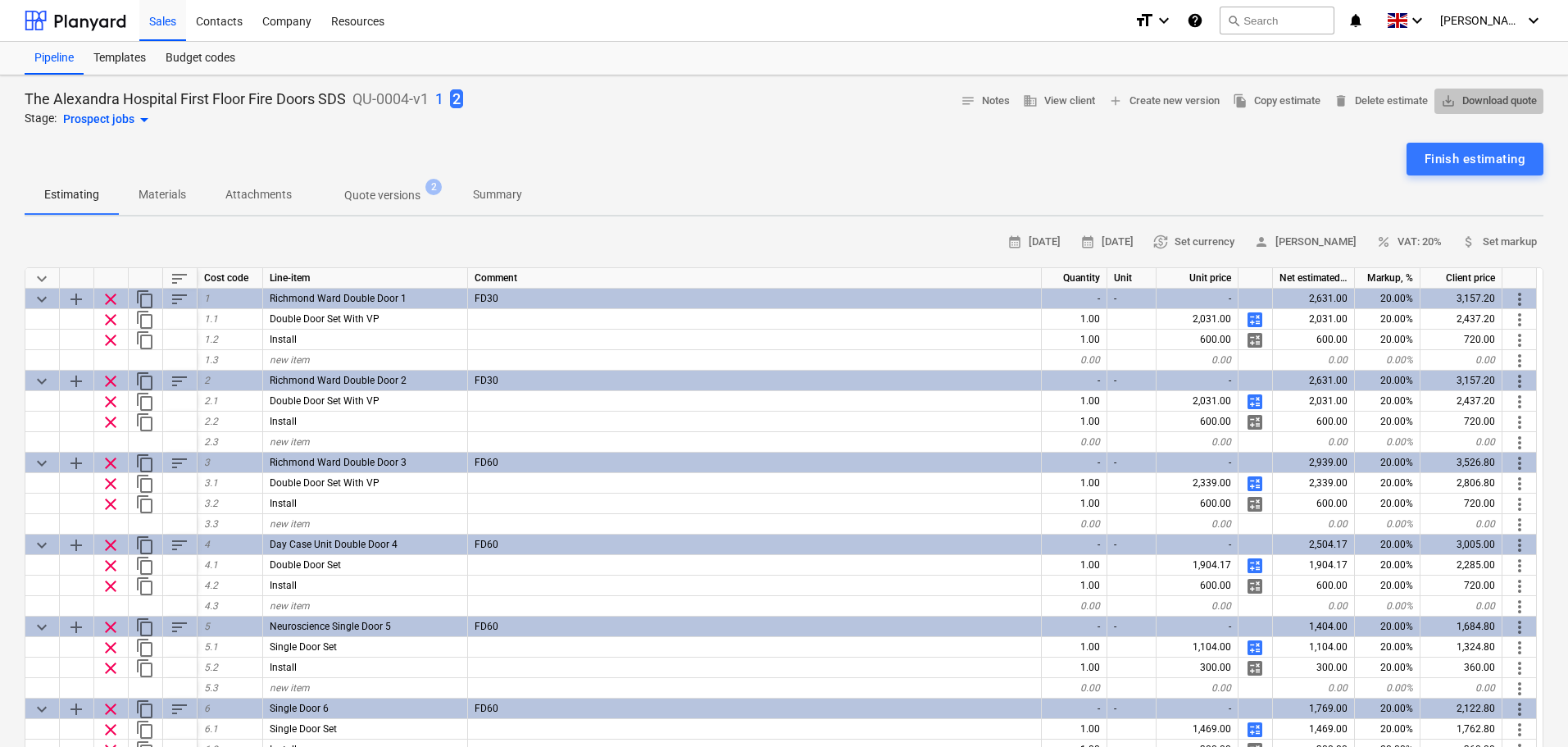
click at [1483, 96] on span "save_alt Download quote" at bounding box center [1488, 101] width 96 height 19
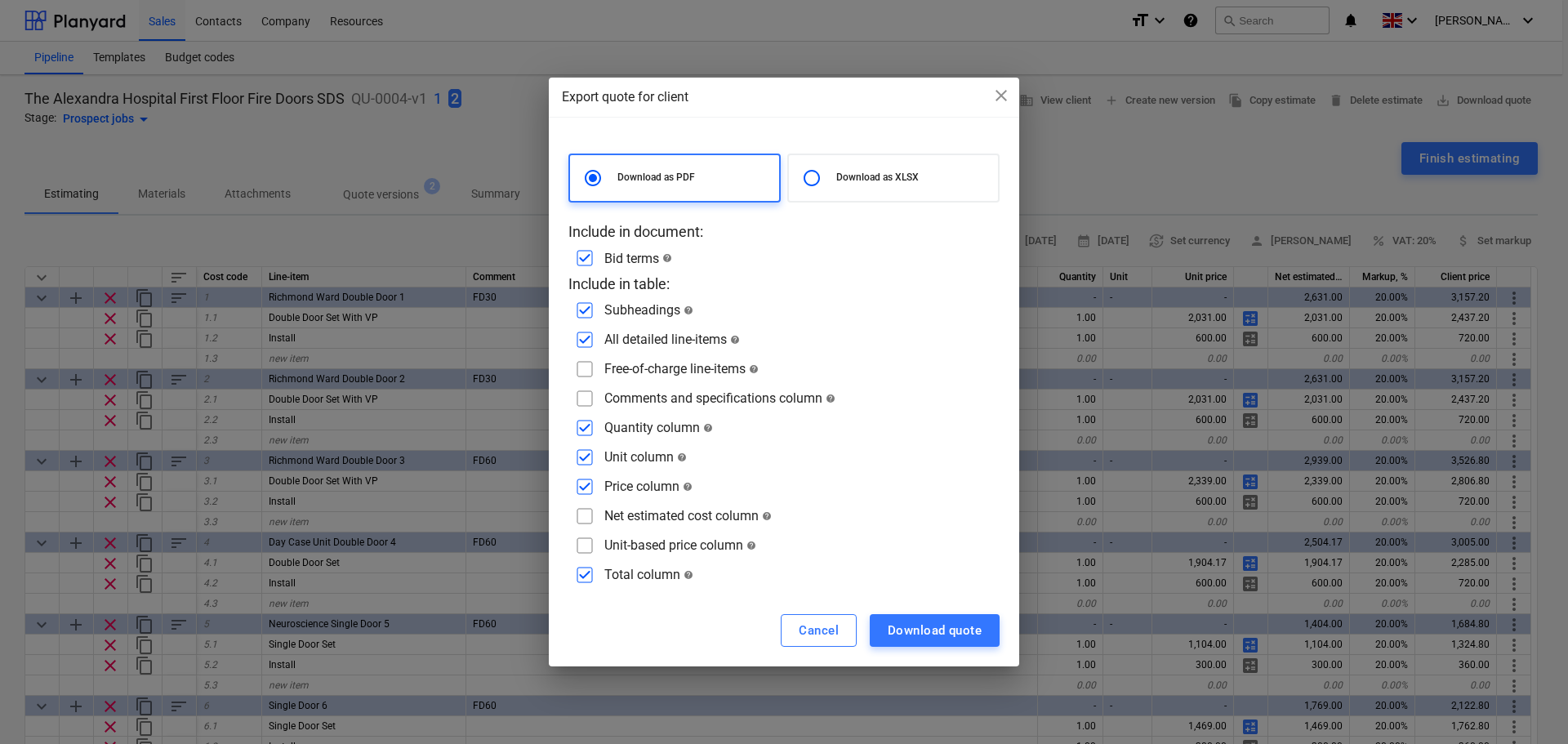
click at [849, 172] on p "Download as XLSX" at bounding box center [914, 177] width 155 height 13
radio input "false"
radio input "true"
checkbox input "false"
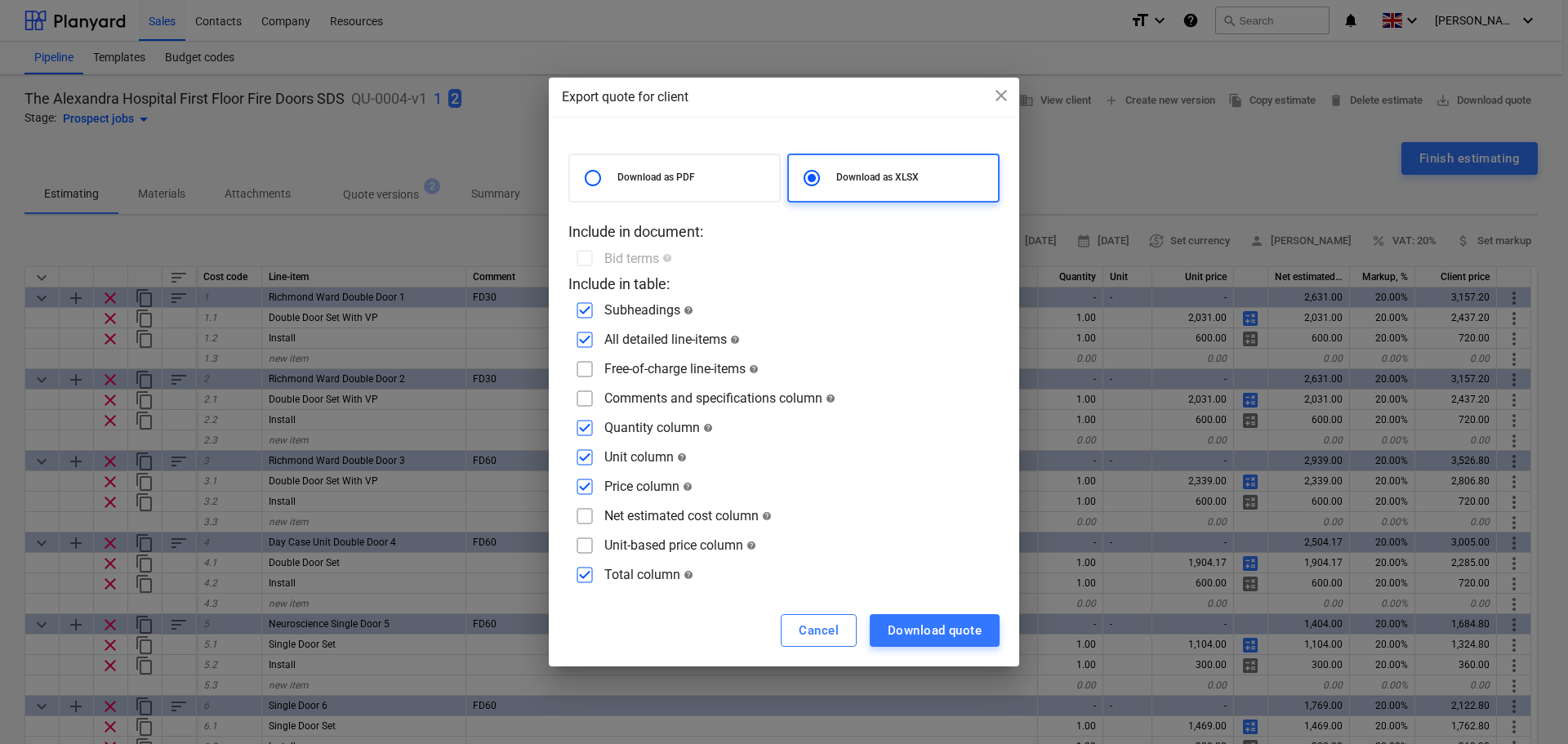
click at [589, 391] on input "checkbox" at bounding box center [584, 397] width 26 height 26
checkbox input "true"
click at [932, 632] on div "Download quote" at bounding box center [935, 630] width 94 height 21
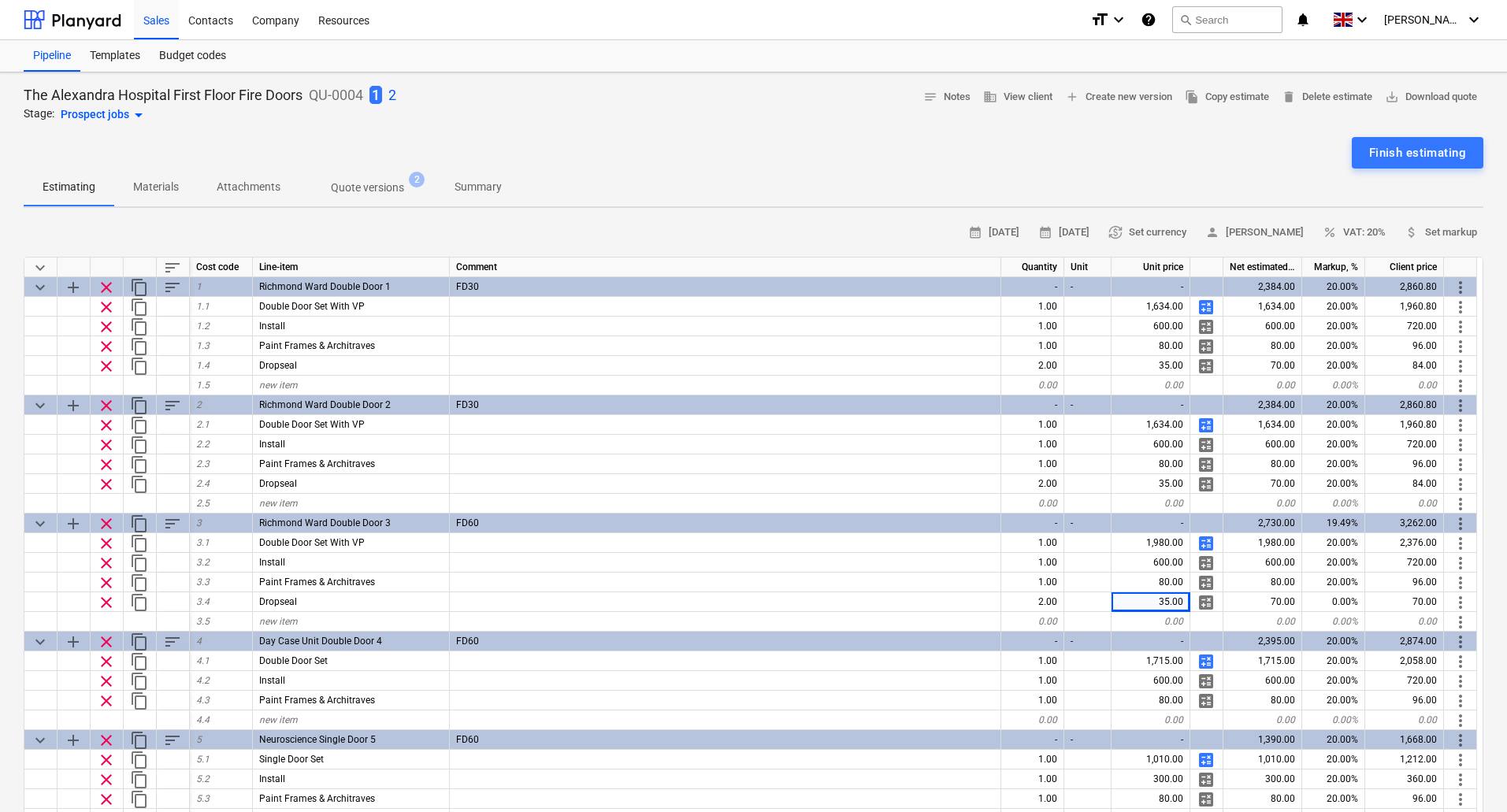
scroll to position [79, 0]
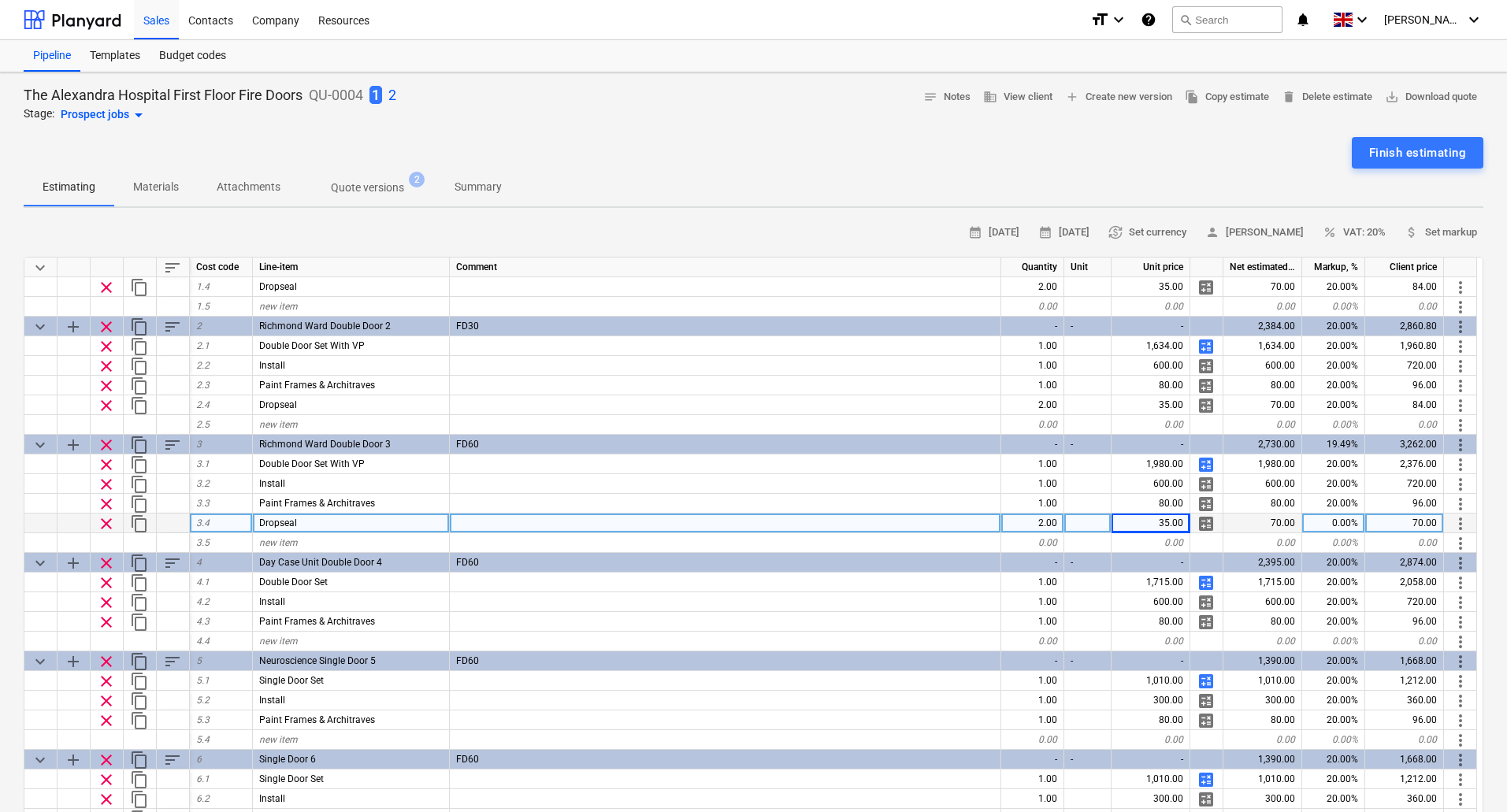
click at [314, 526] on div "Dropseal" at bounding box center [351, 523] width 197 height 19
click at [298, 640] on div "new item" at bounding box center [351, 641] width 197 height 19
type input "Dropseal"
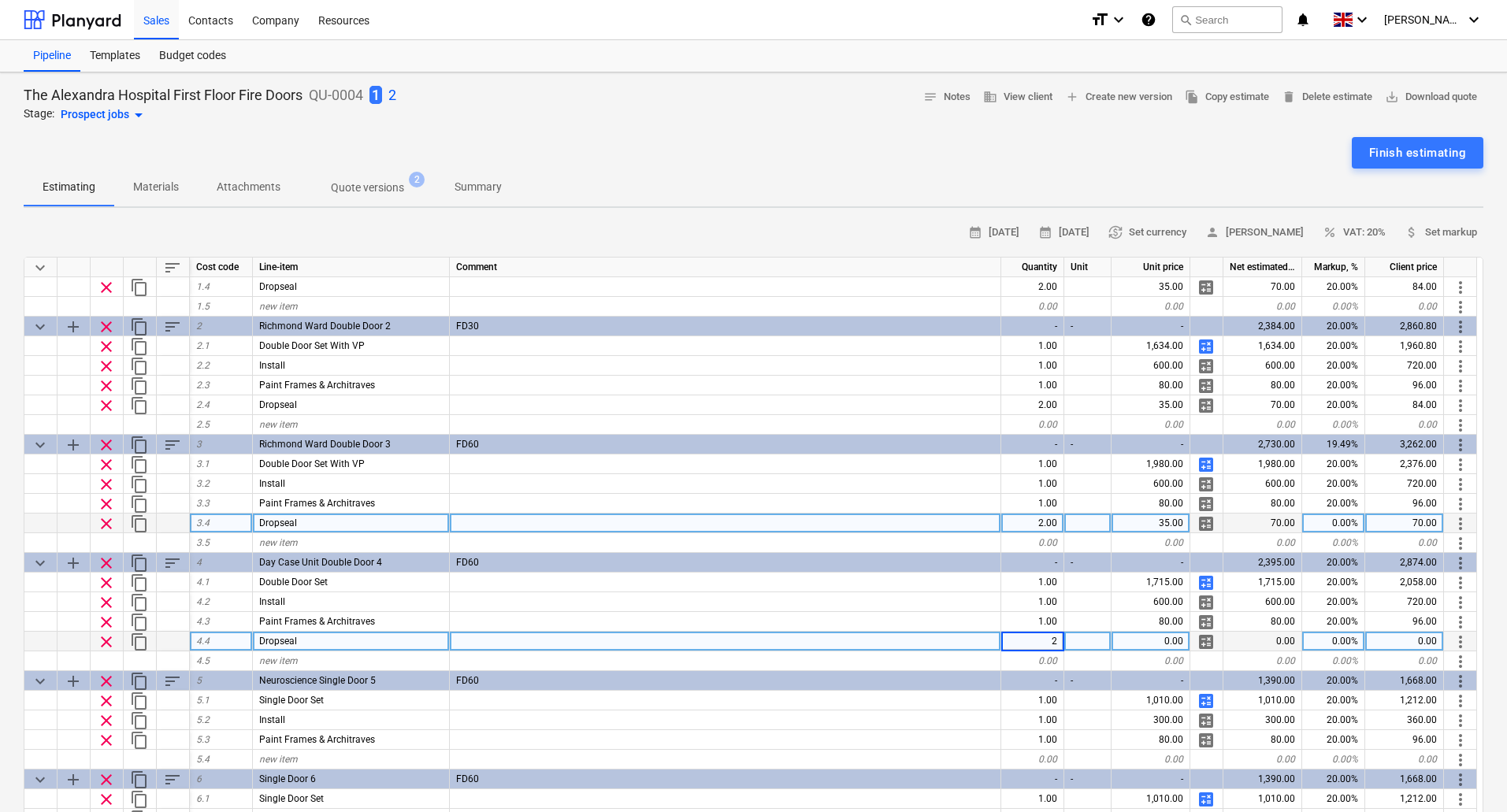
type textarea "x"
type input "35"
type textarea "x"
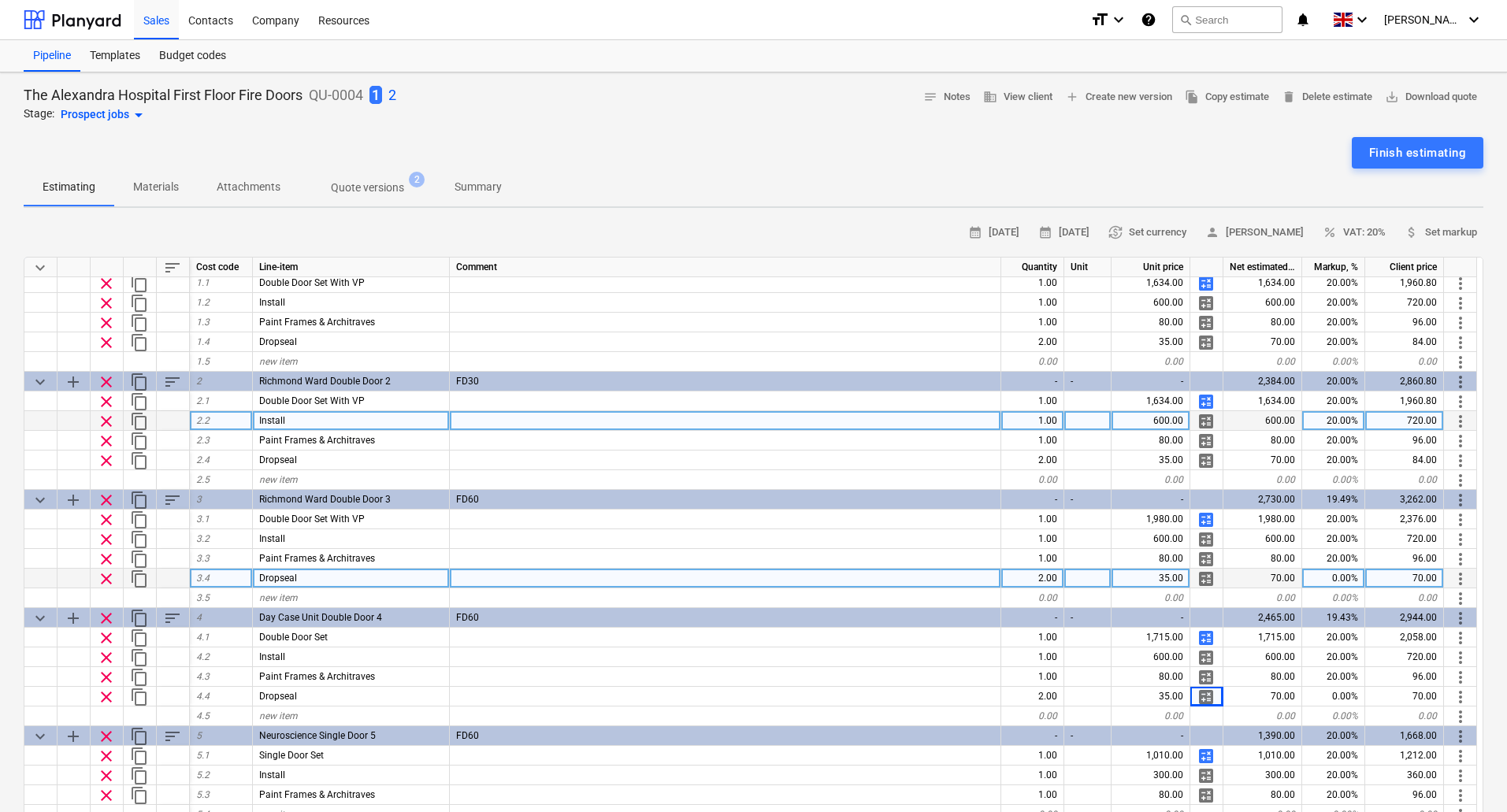
scroll to position [0, 0]
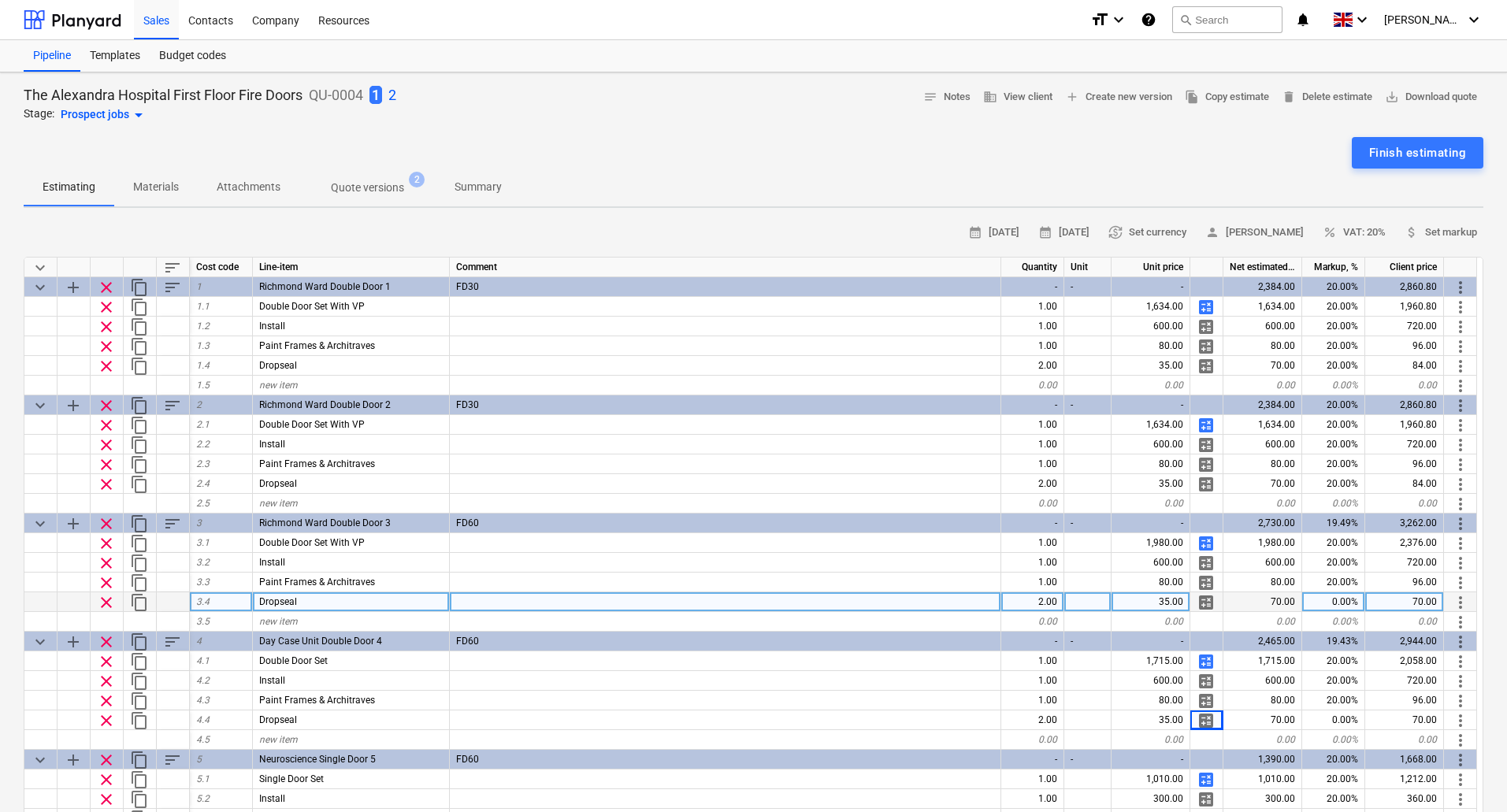
click at [1348, 600] on div "0.00%" at bounding box center [1333, 601] width 63 height 19
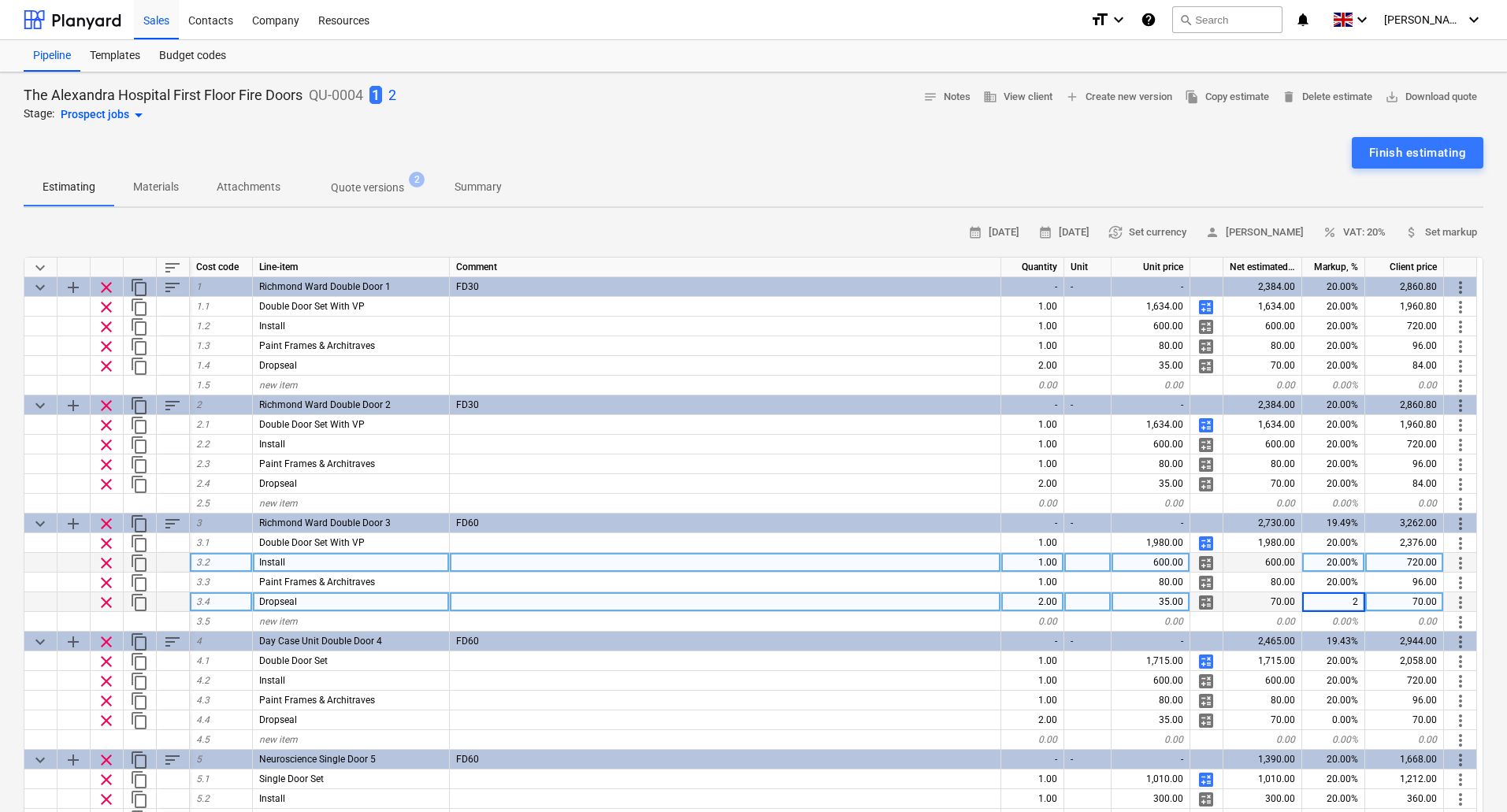
type input "20"
type textarea "x"
type input "20"
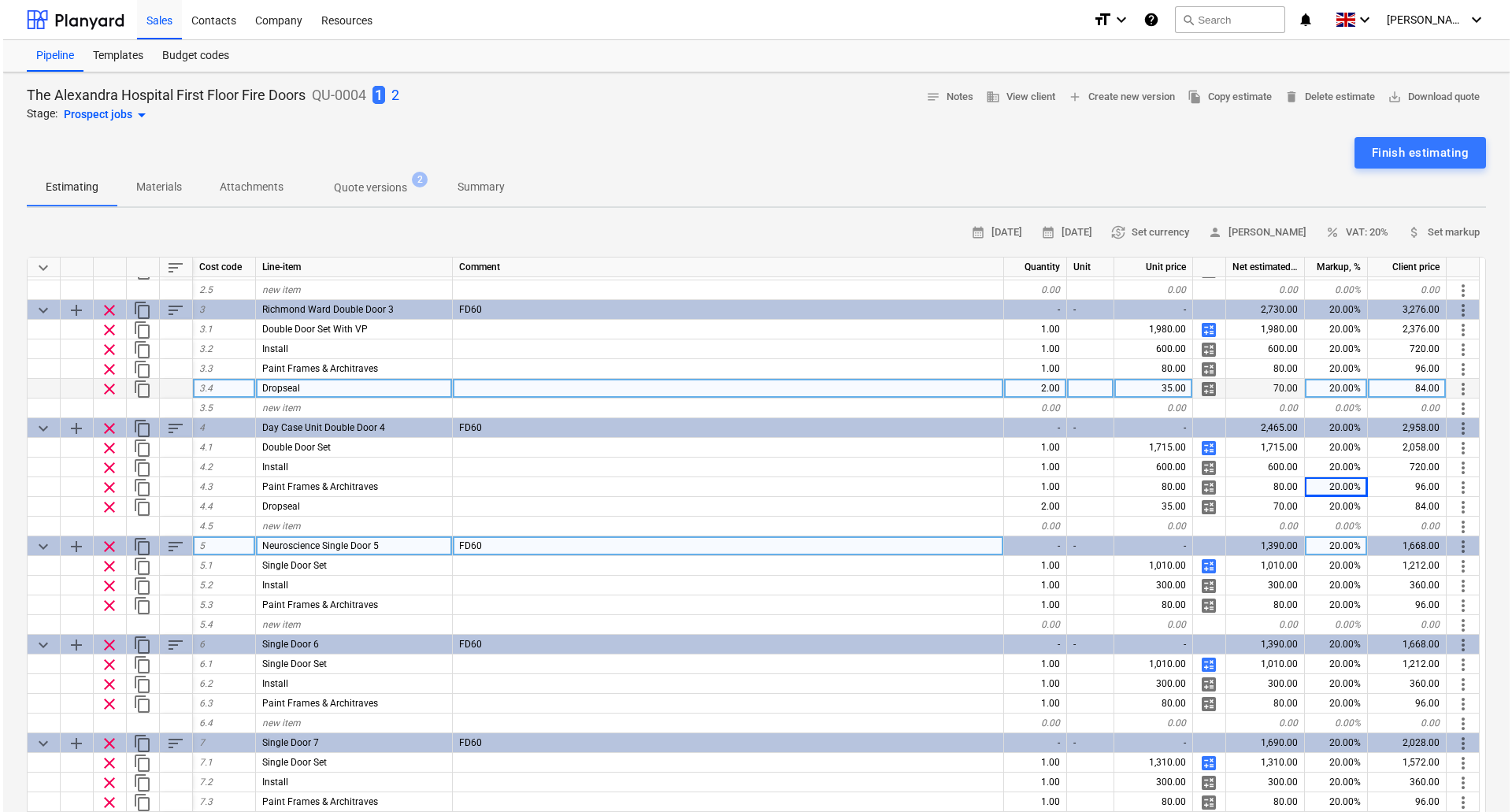
scroll to position [236, 0]
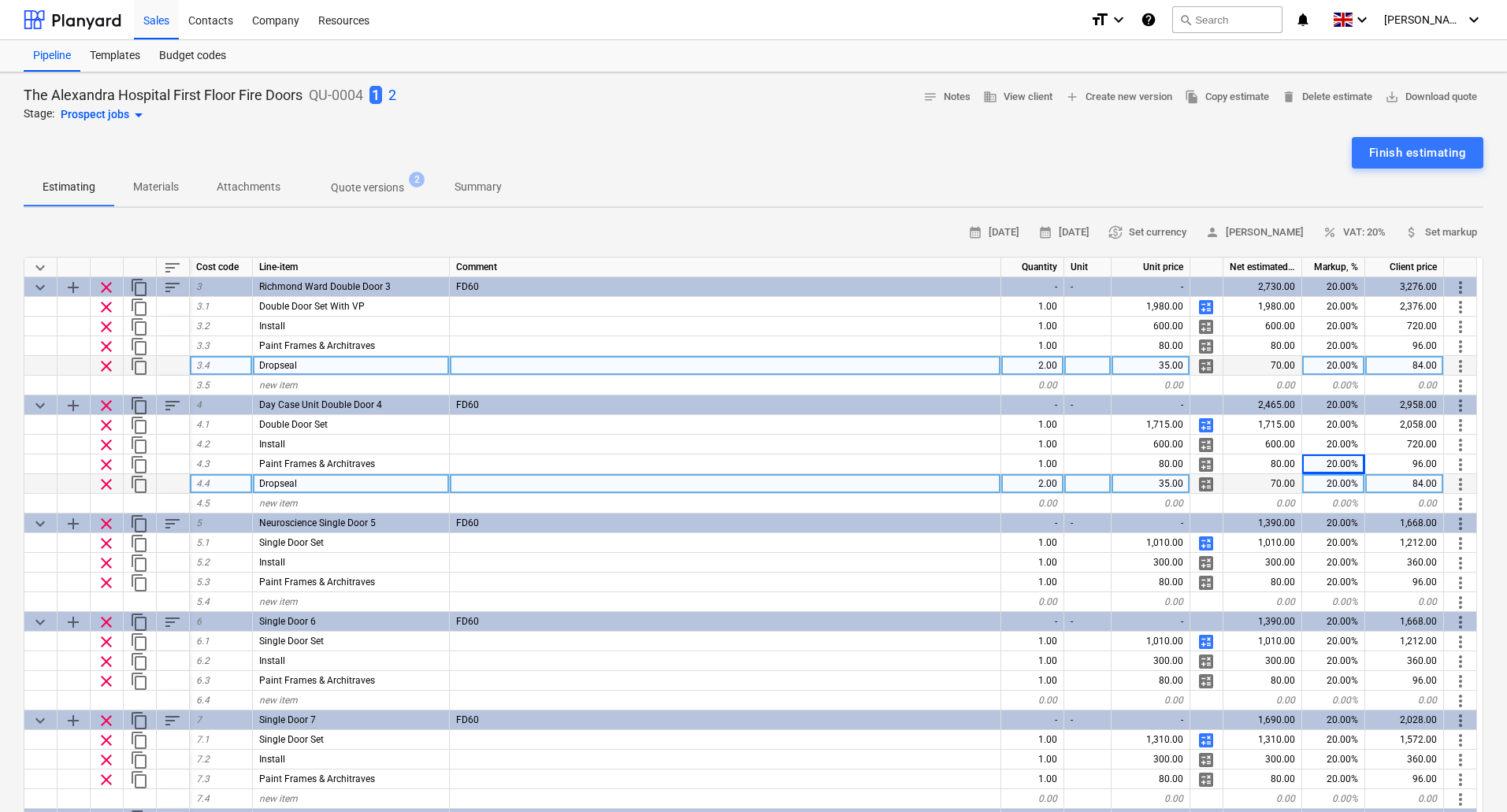
click at [141, 483] on span "content_copy" at bounding box center [140, 484] width 18 height 18
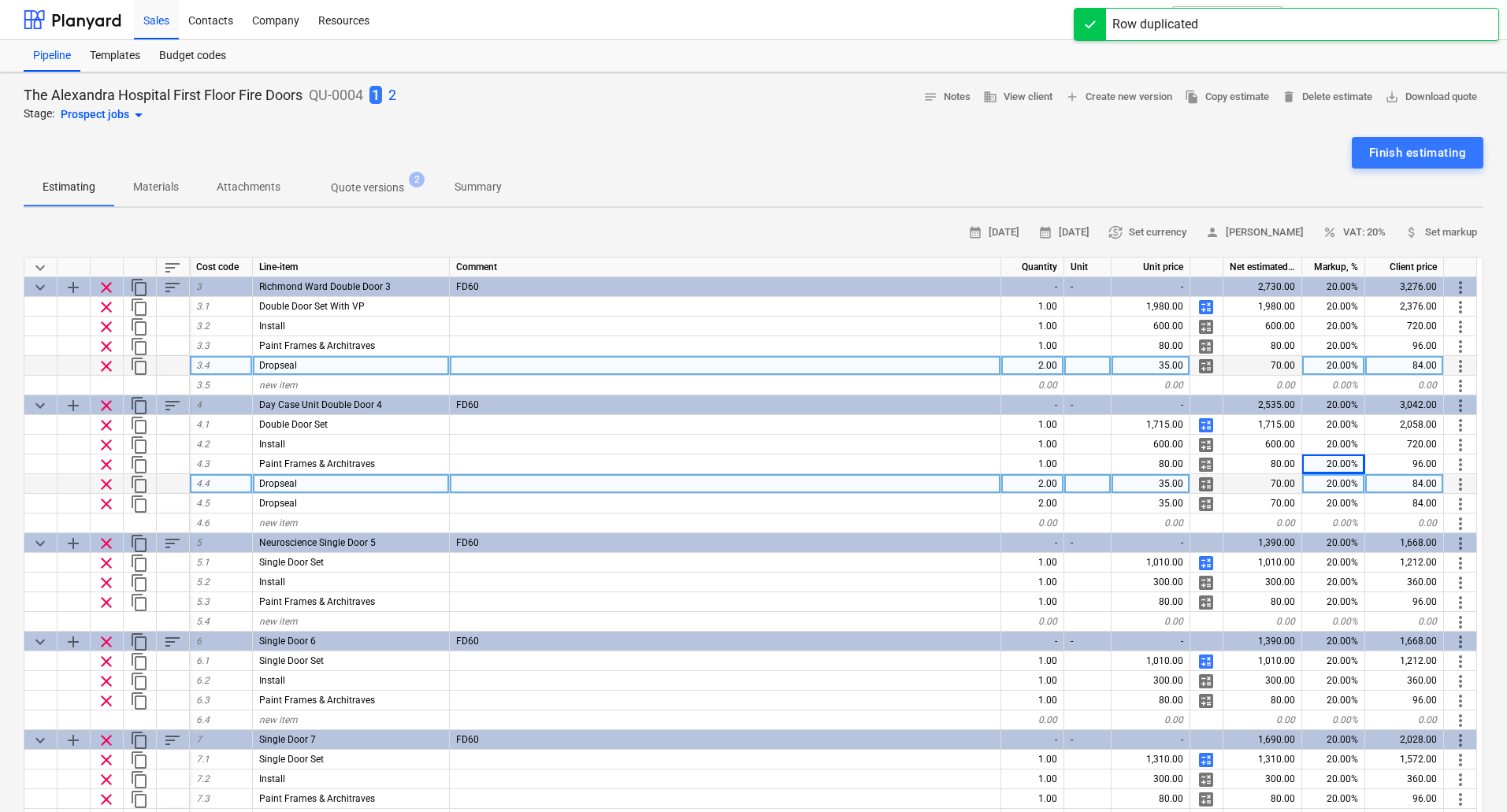
click at [141, 483] on span "content_copy" at bounding box center [140, 484] width 18 height 18
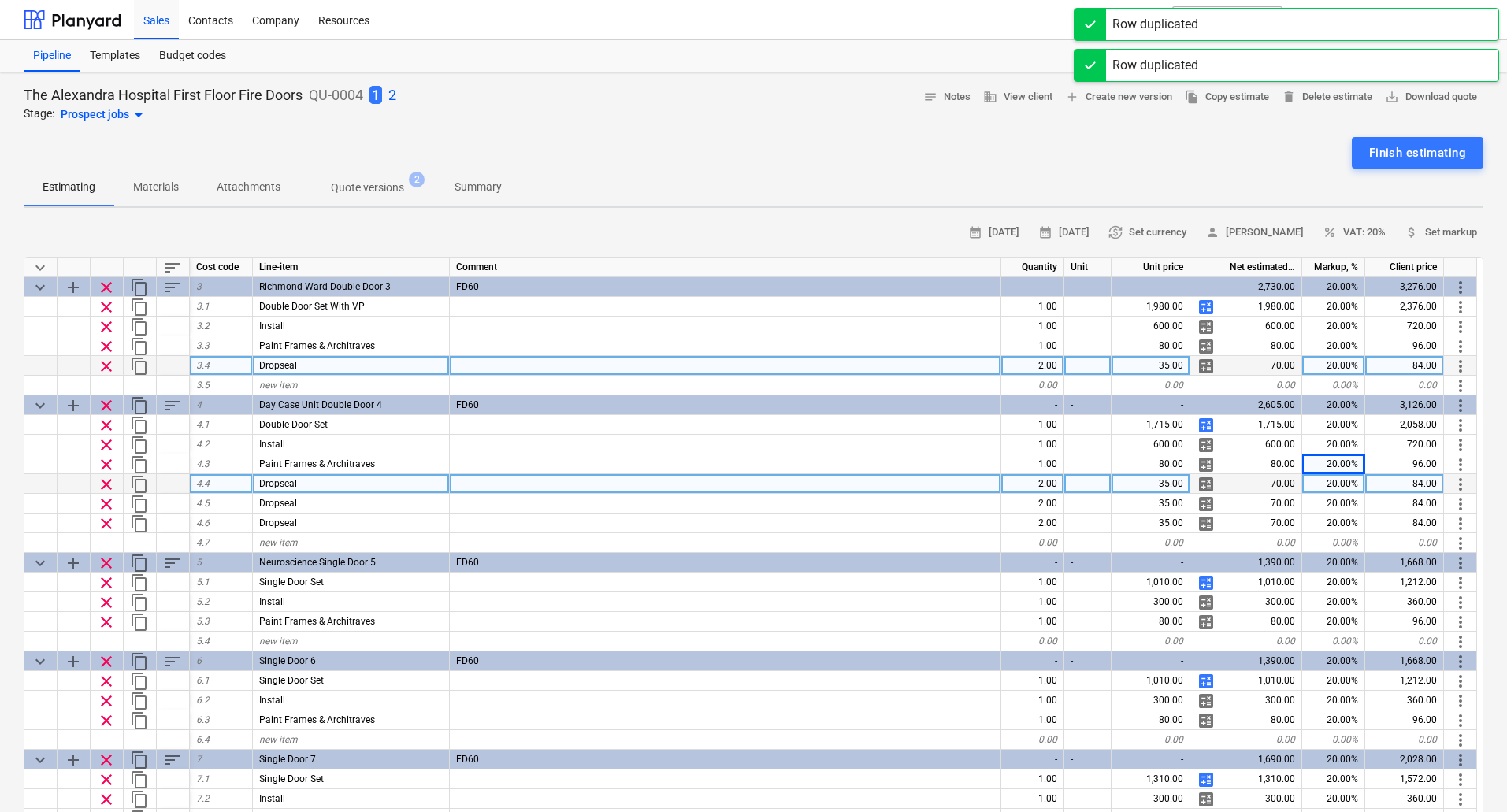
click at [141, 483] on span "content_copy" at bounding box center [140, 484] width 18 height 18
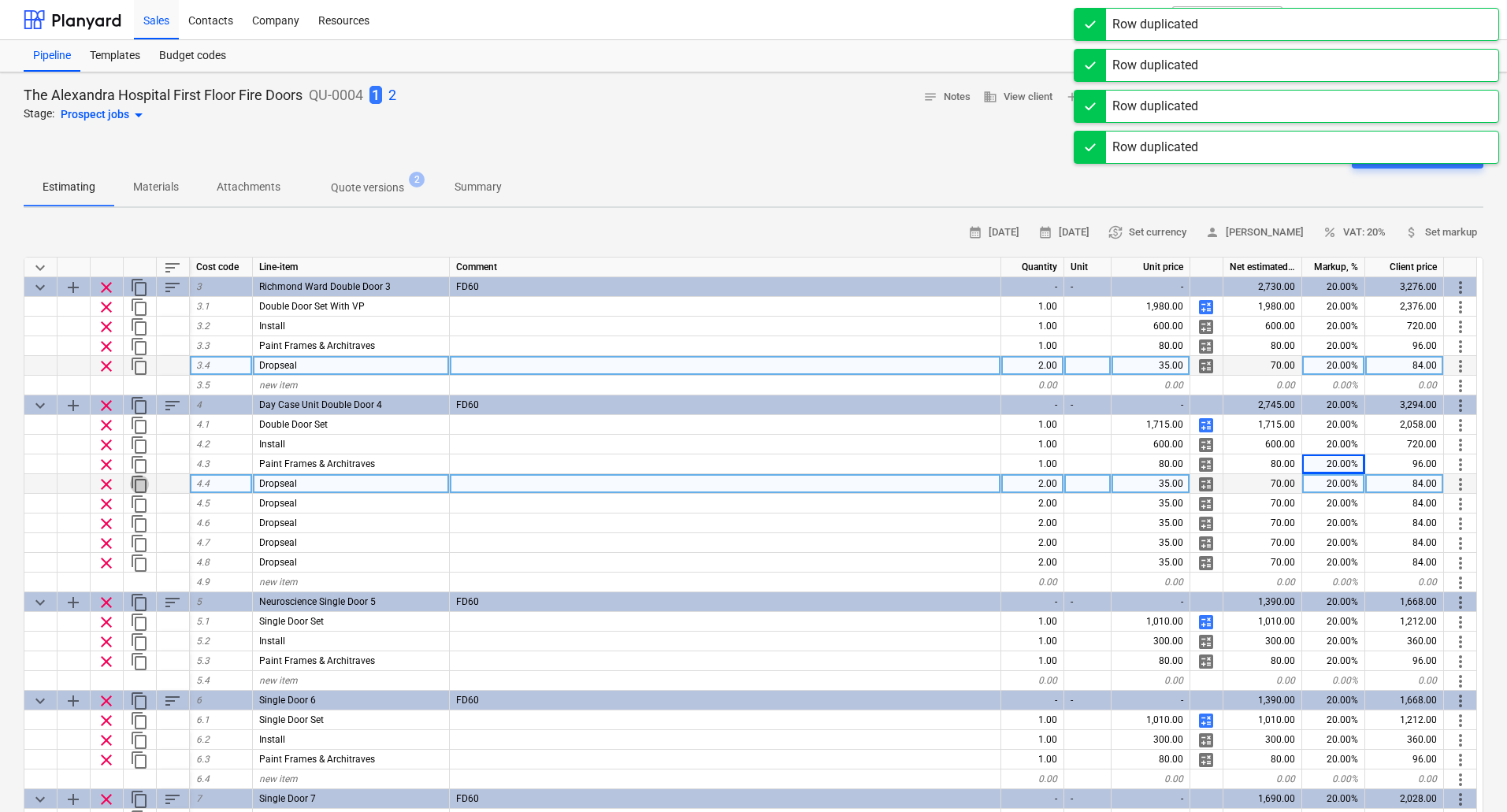
click at [141, 483] on span "content_copy" at bounding box center [140, 484] width 18 height 18
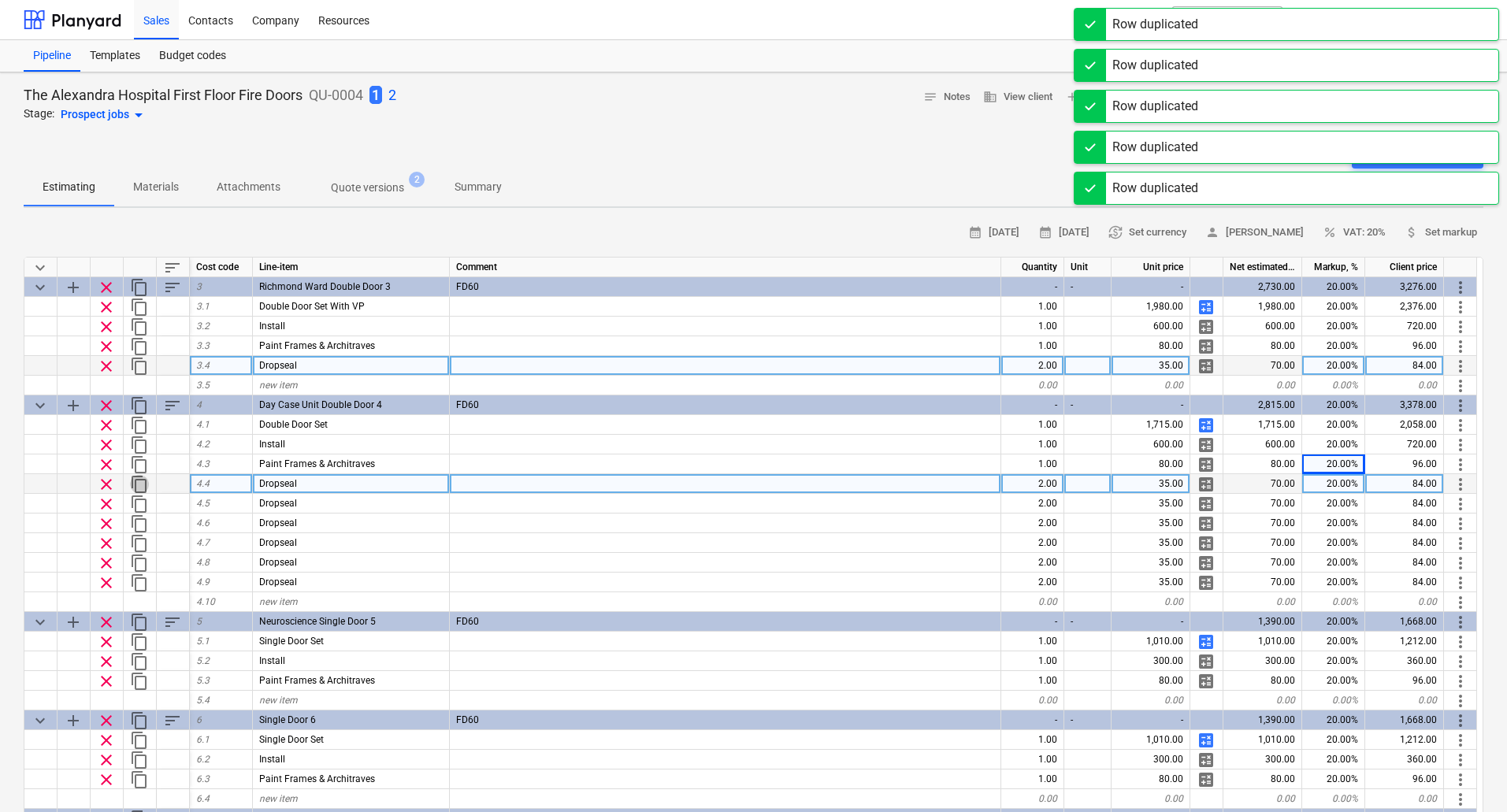
click at [141, 483] on span "content_copy" at bounding box center [140, 484] width 18 height 18
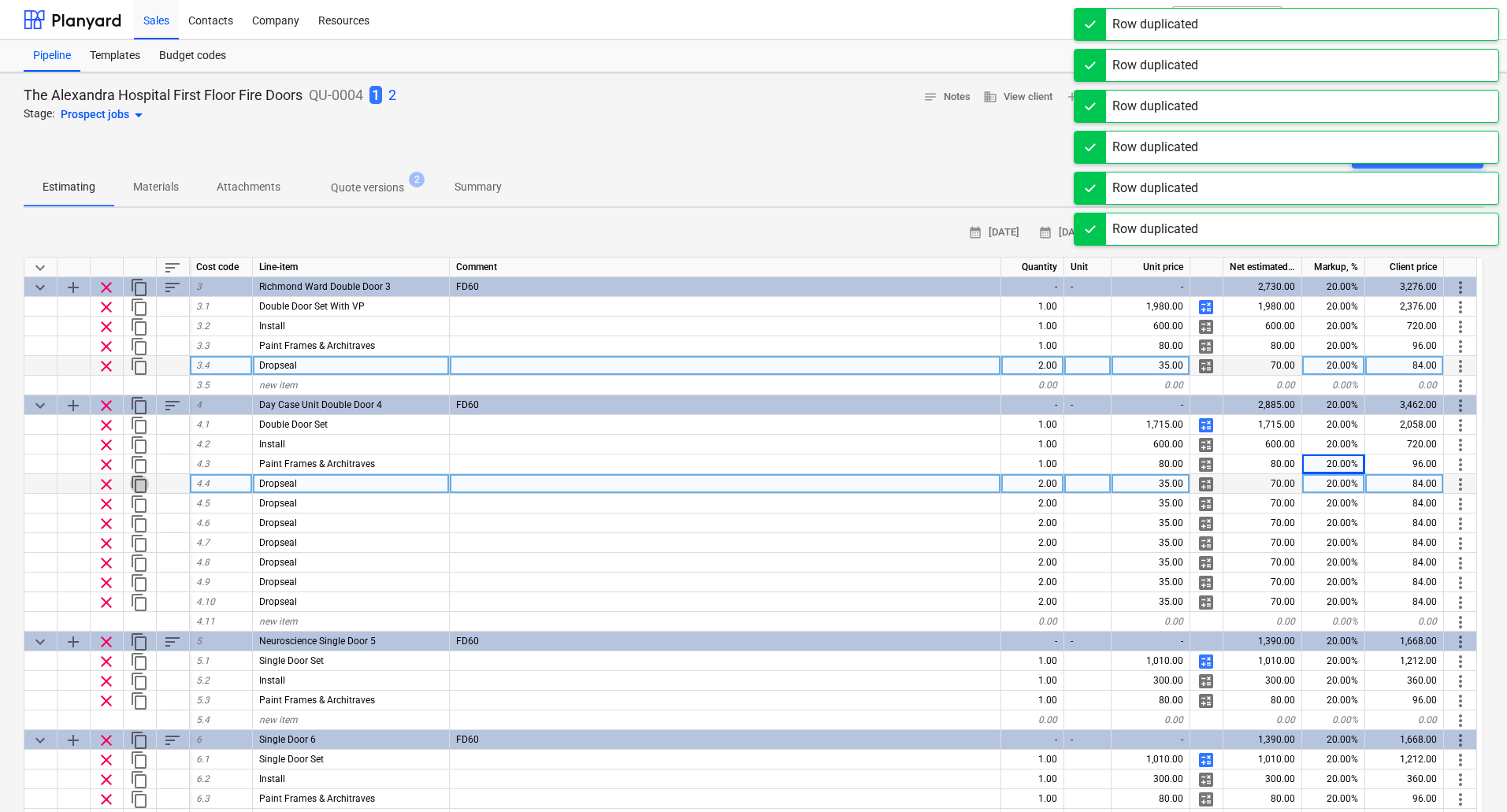
click at [141, 483] on span "content_copy" at bounding box center [140, 484] width 18 height 18
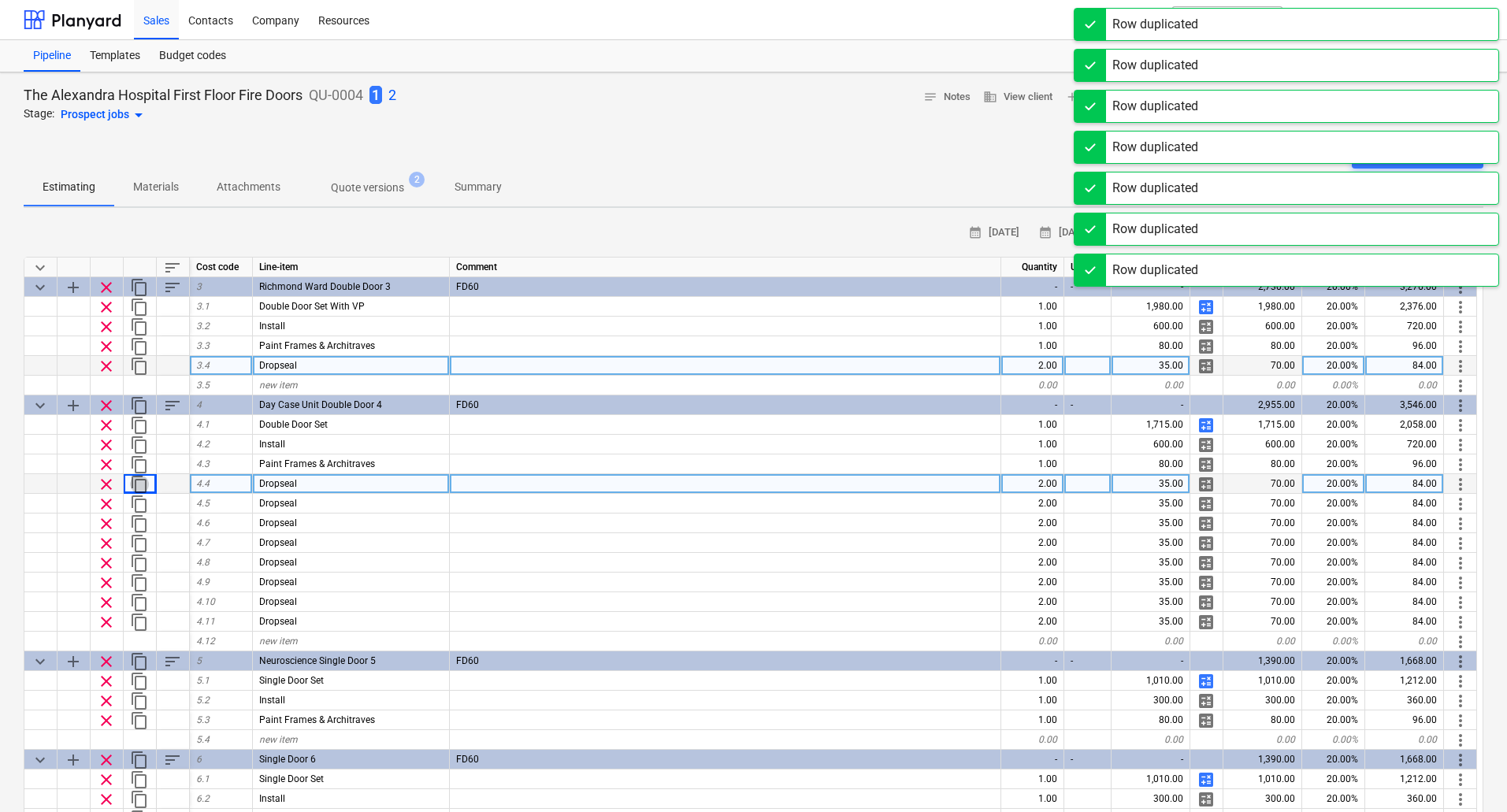
click at [141, 483] on span "content_copy" at bounding box center [140, 484] width 18 height 18
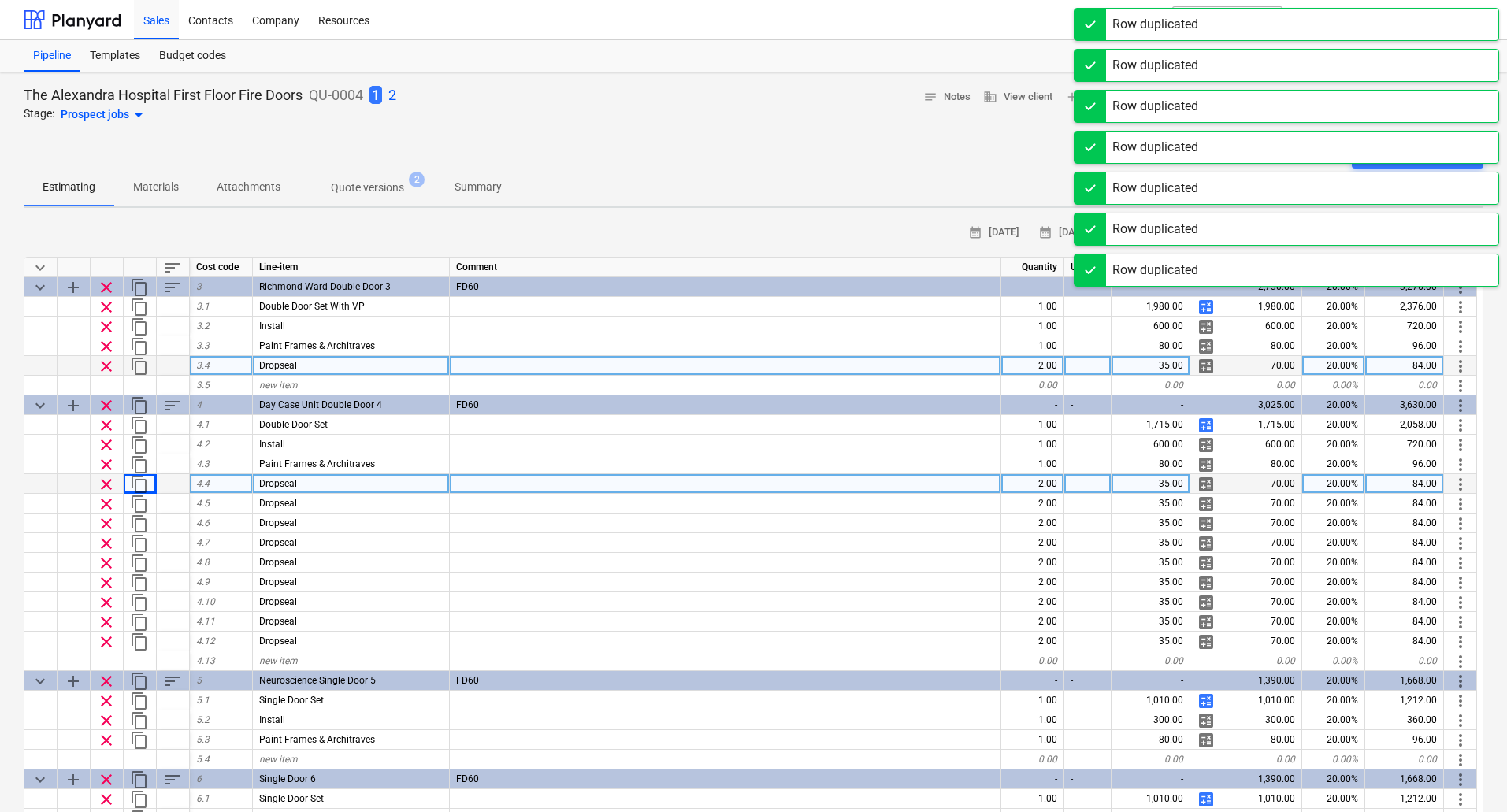
click at [141, 483] on span "content_copy" at bounding box center [140, 484] width 18 height 18
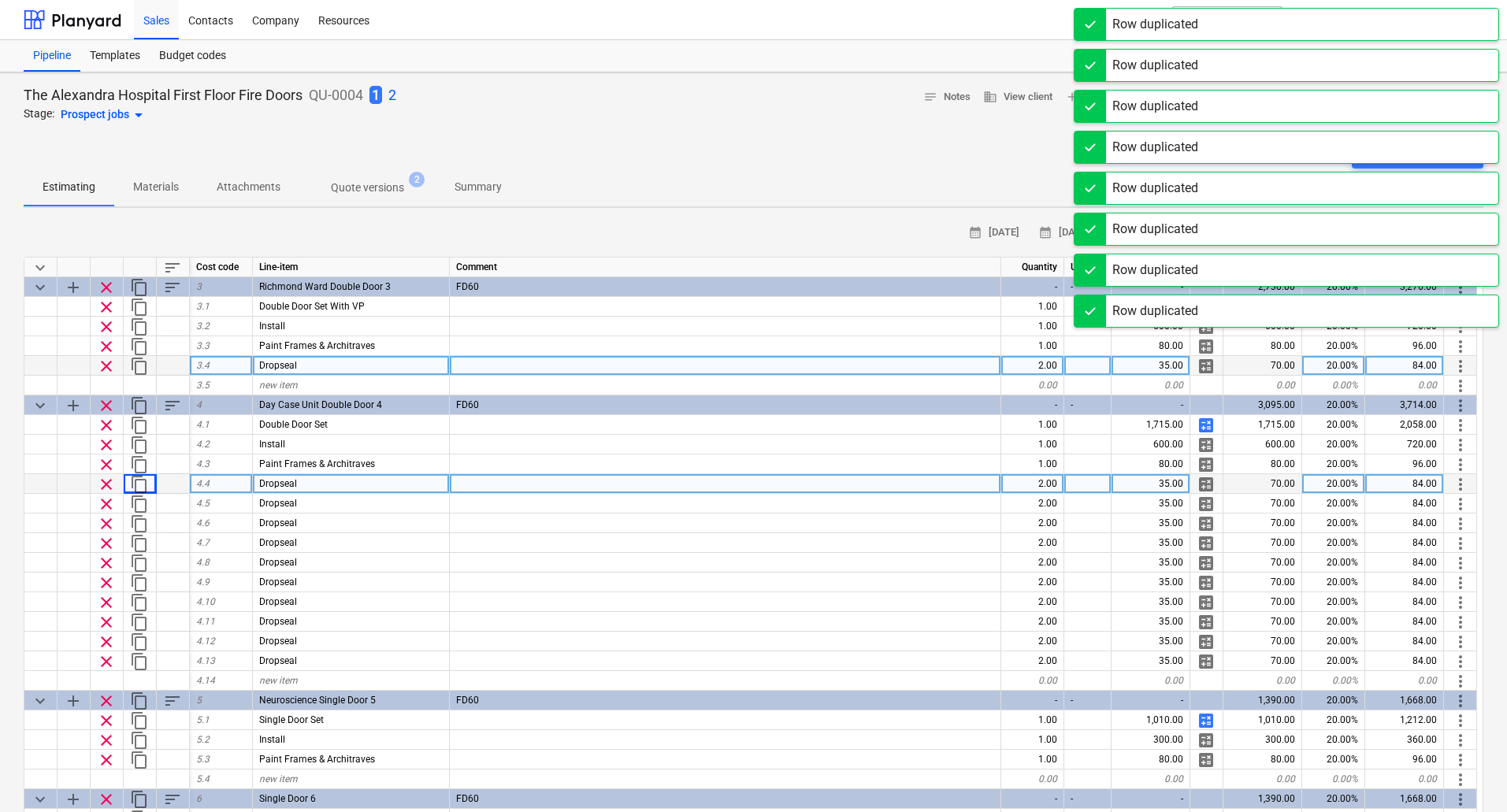
click at [141, 483] on span "content_copy" at bounding box center [140, 484] width 18 height 18
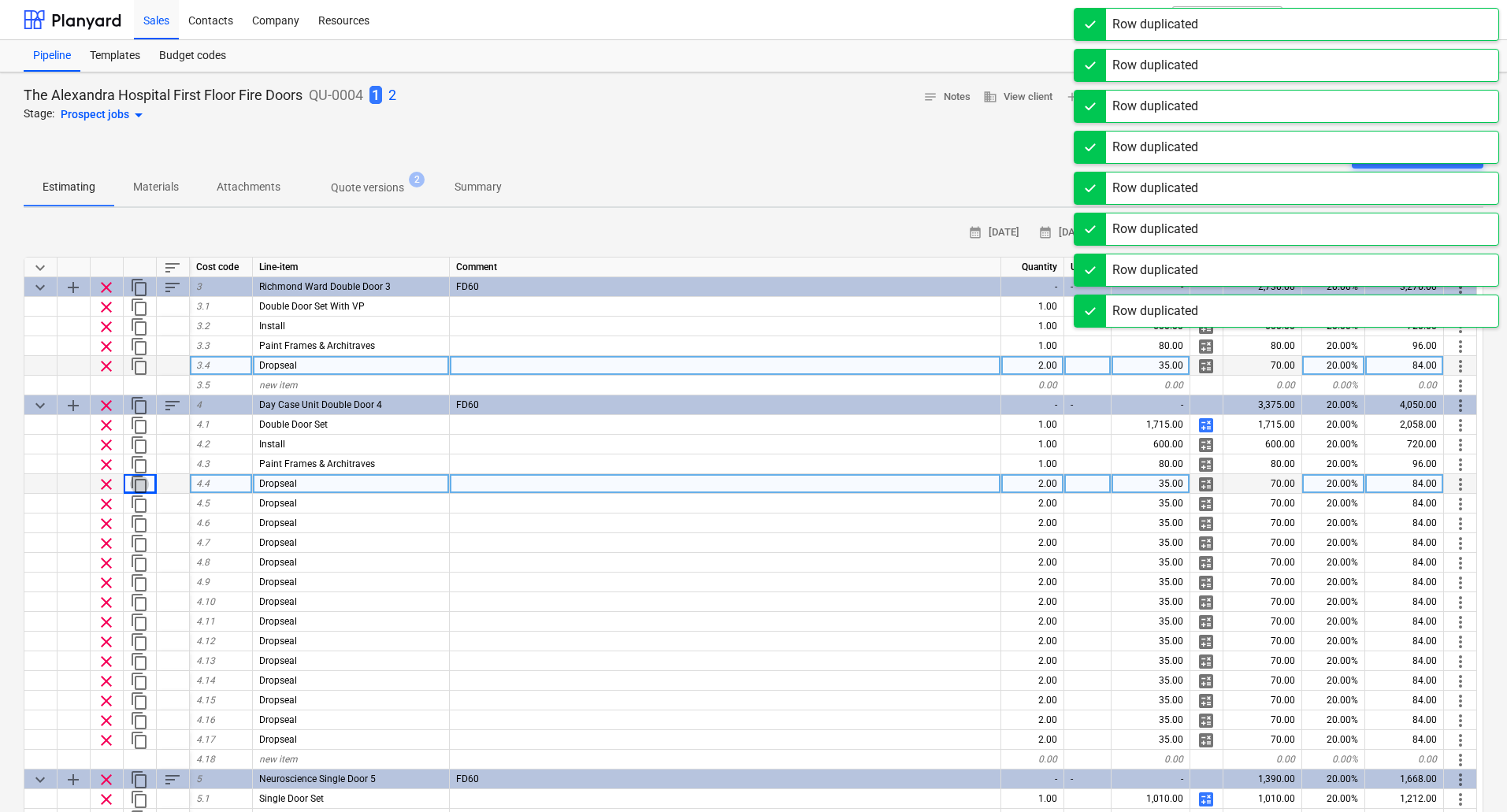
click at [141, 483] on span "content_copy" at bounding box center [140, 484] width 18 height 18
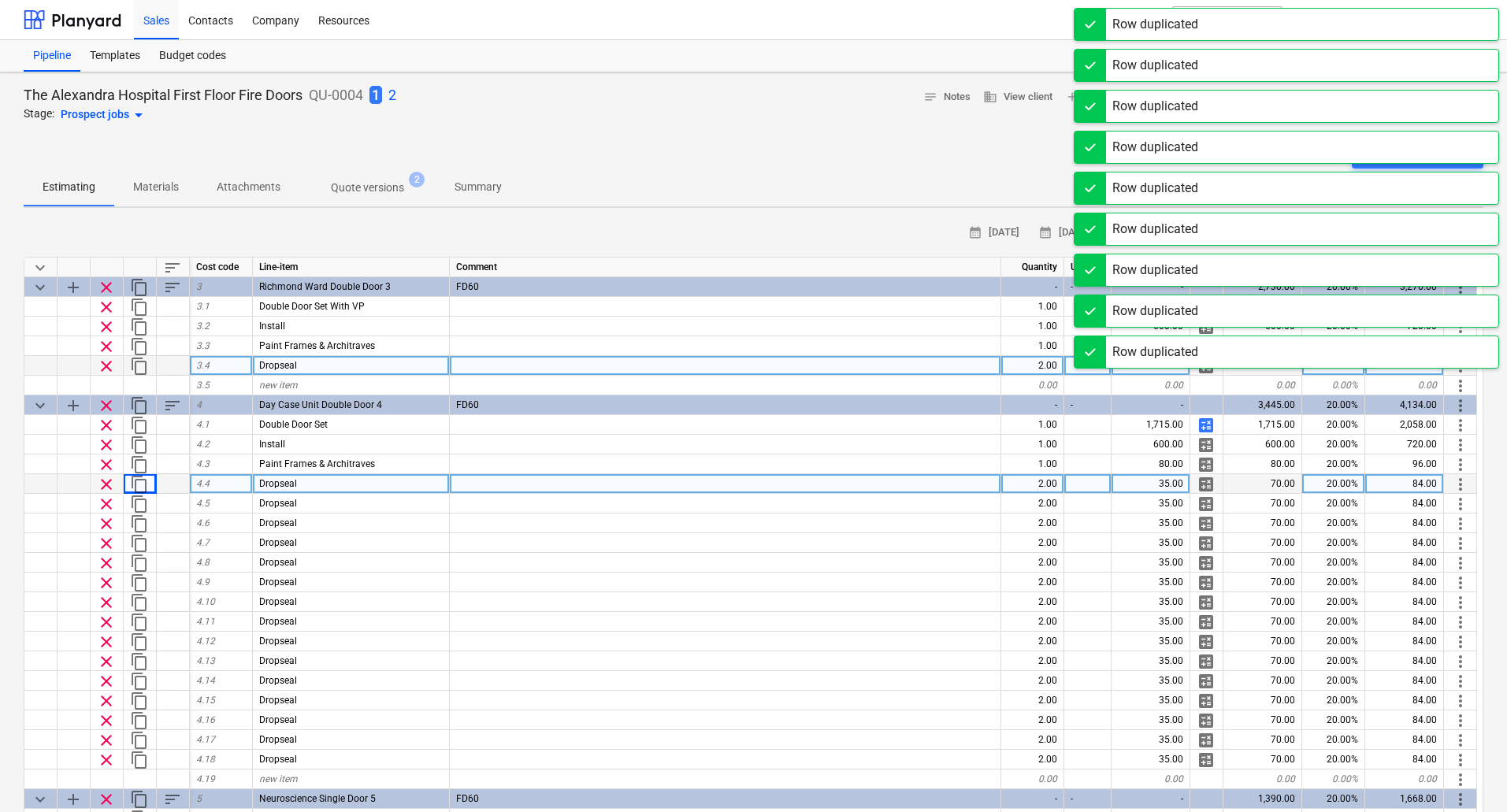
click at [141, 483] on span "content_copy" at bounding box center [140, 484] width 18 height 18
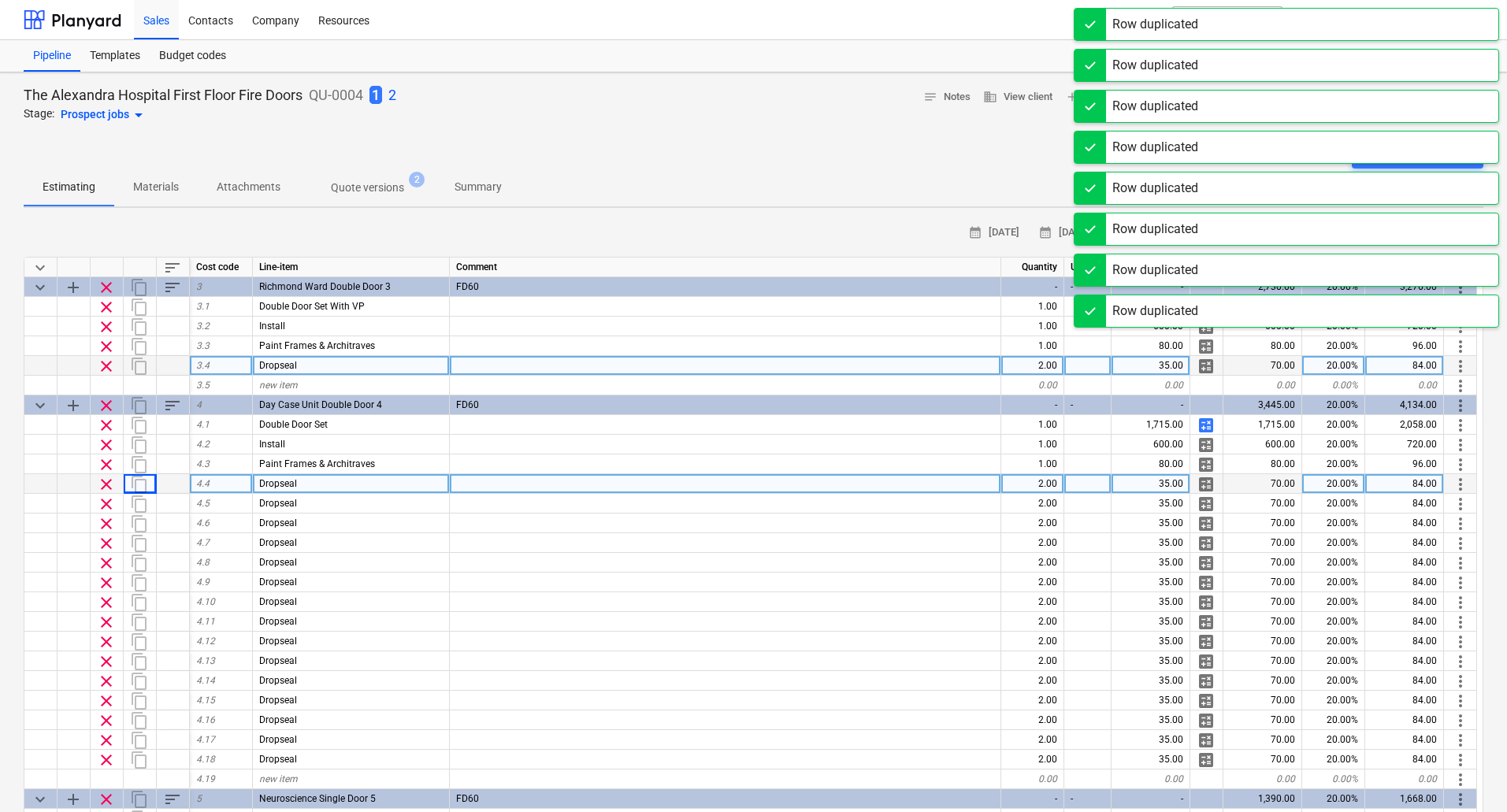
click at [141, 483] on div "content_copy" at bounding box center [140, 483] width 33 height 19
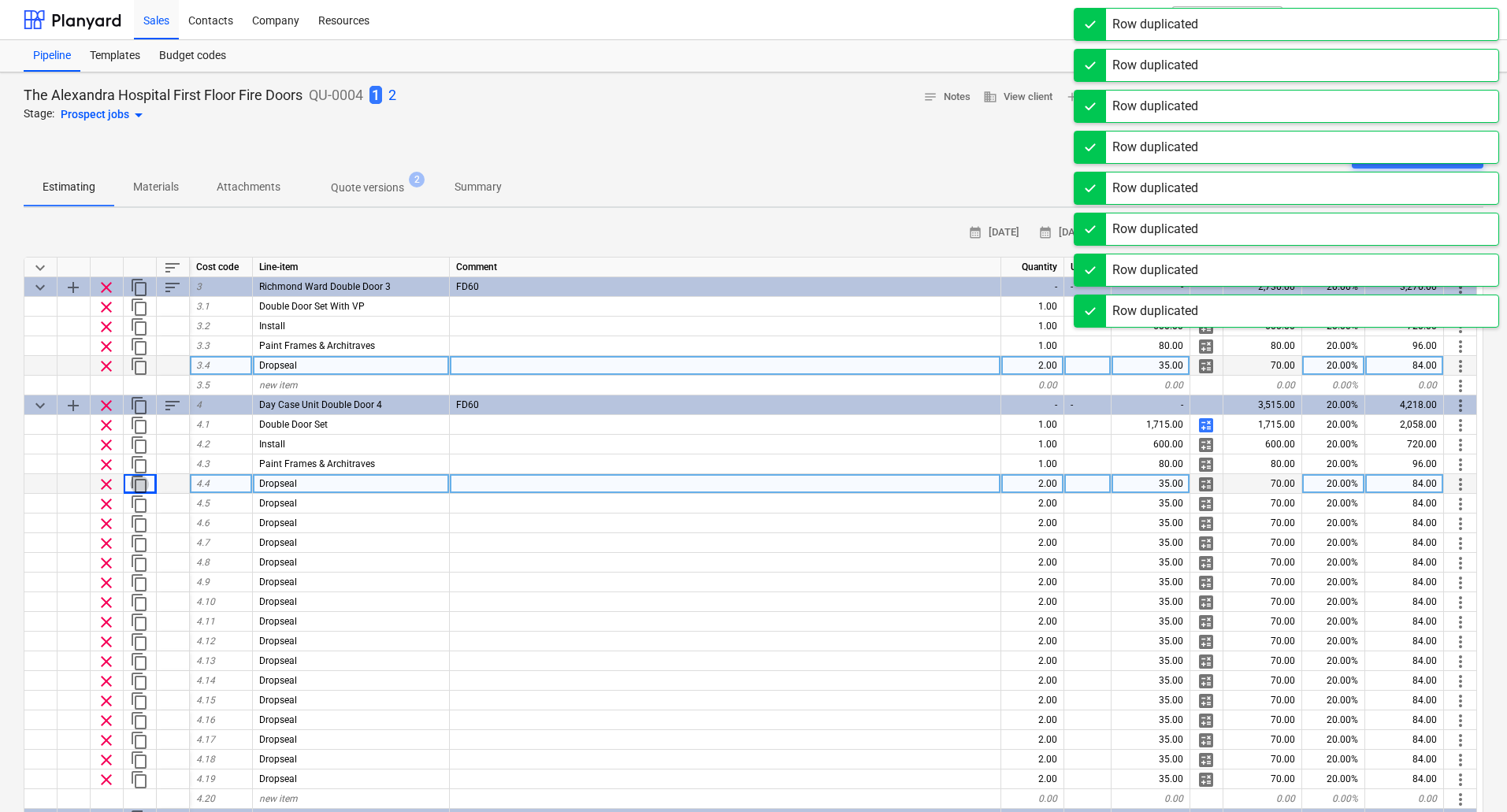
click at [141, 483] on span "content_copy" at bounding box center [140, 484] width 18 height 18
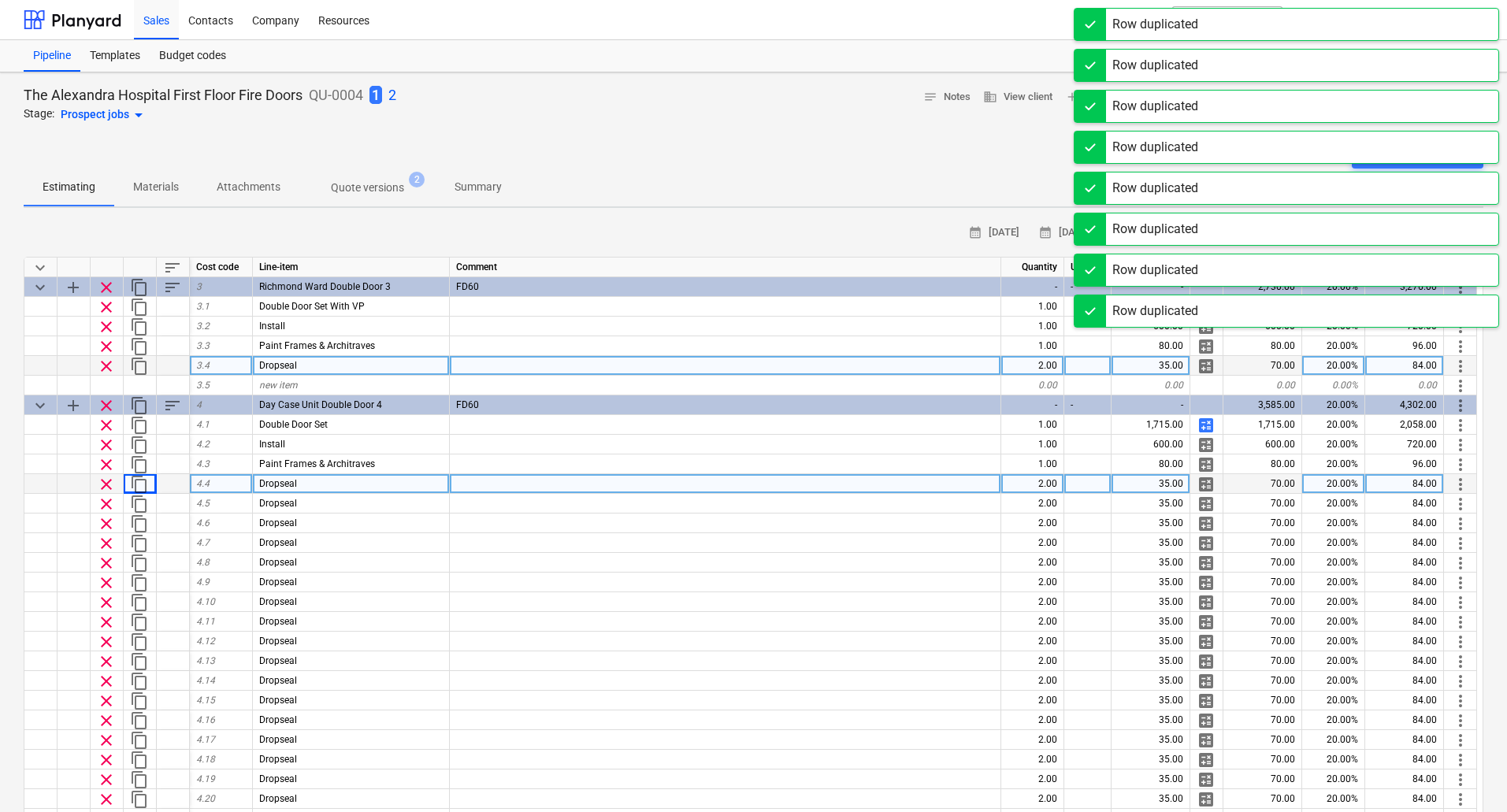
click at [141, 483] on span "content_copy" at bounding box center [140, 484] width 18 height 18
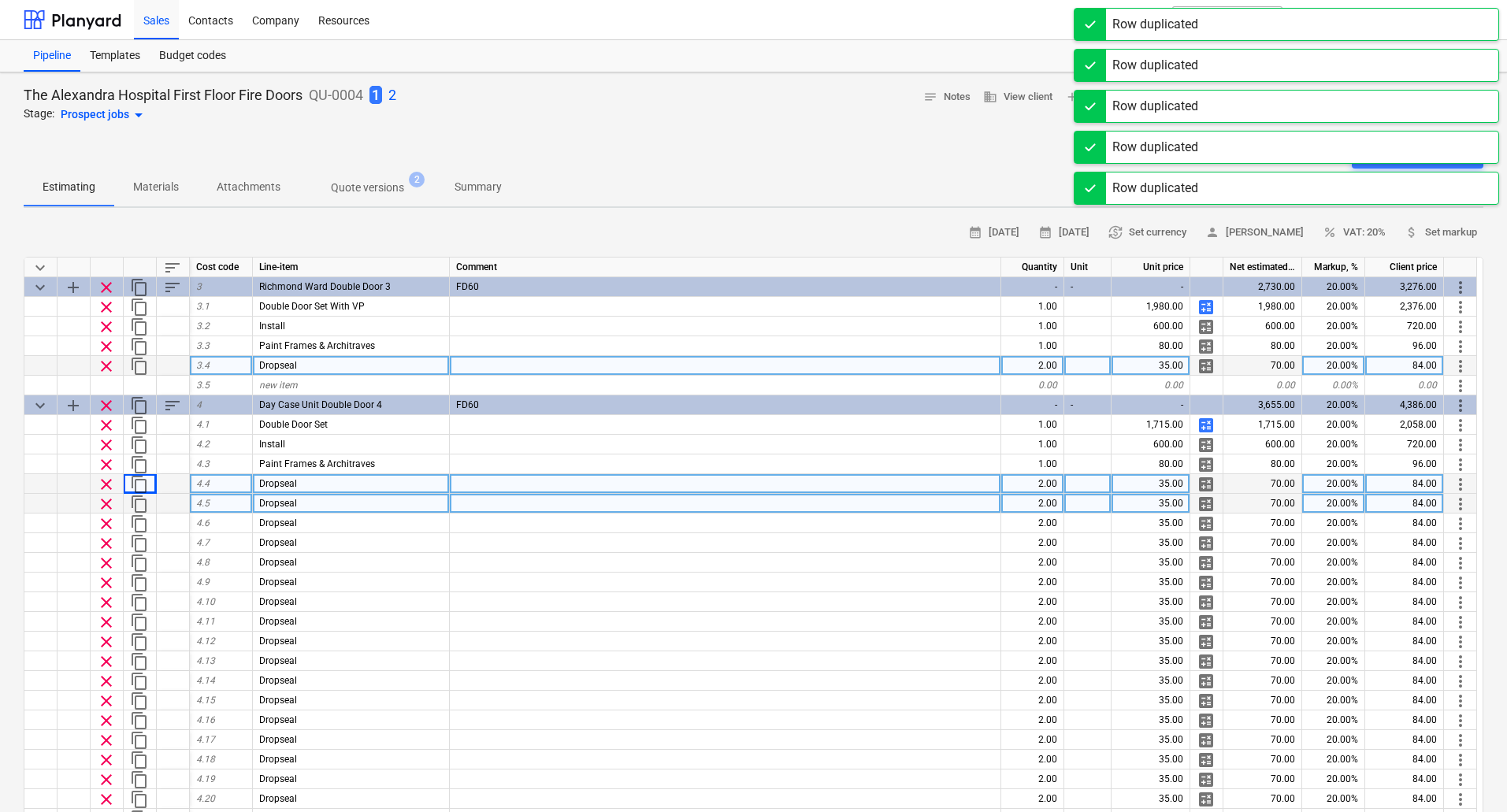
click at [1453, 502] on span "more_vert" at bounding box center [1460, 503] width 18 height 18
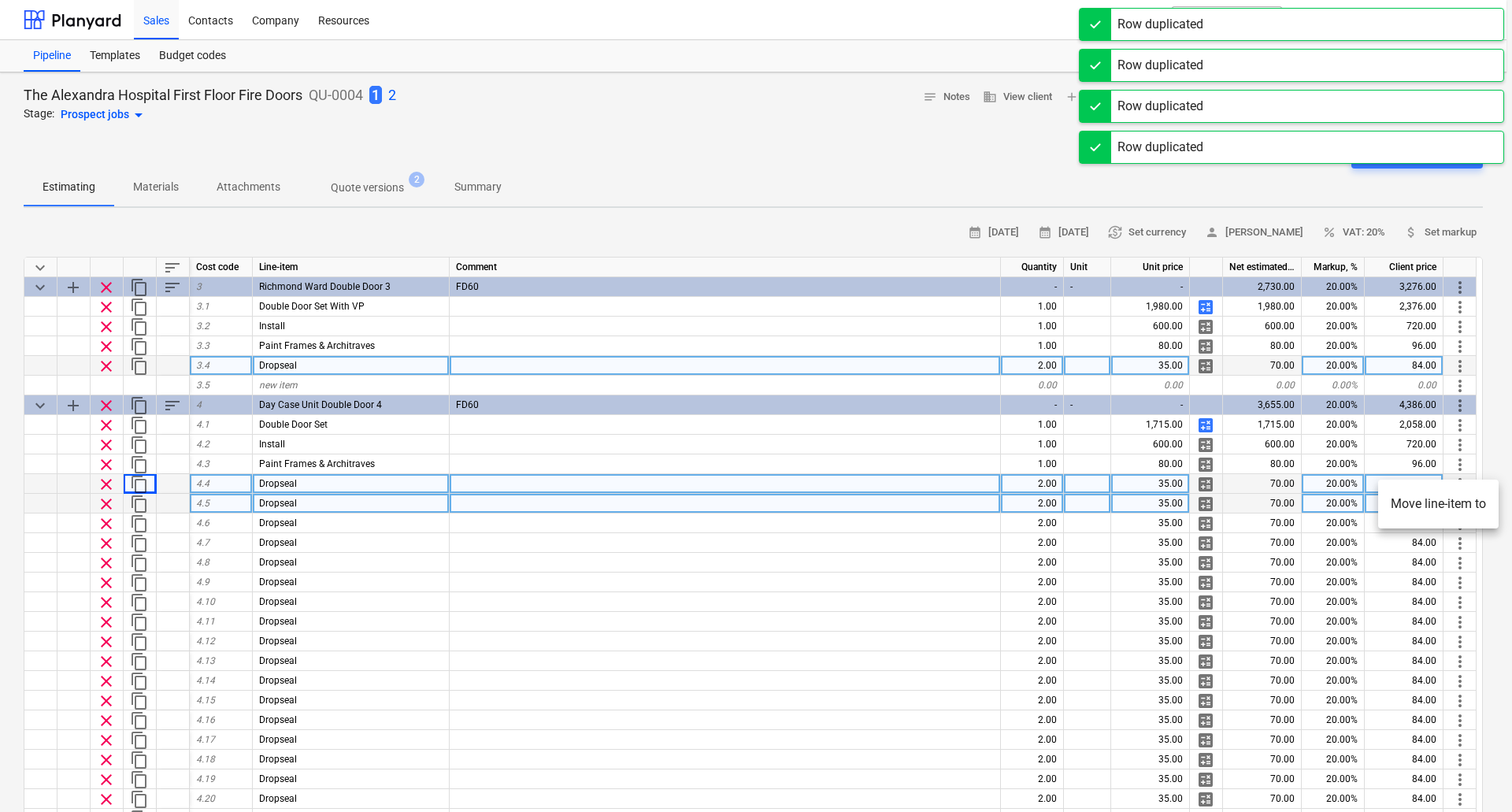
click at [1453, 502] on li "Move line-item to" at bounding box center [1438, 503] width 120 height 36
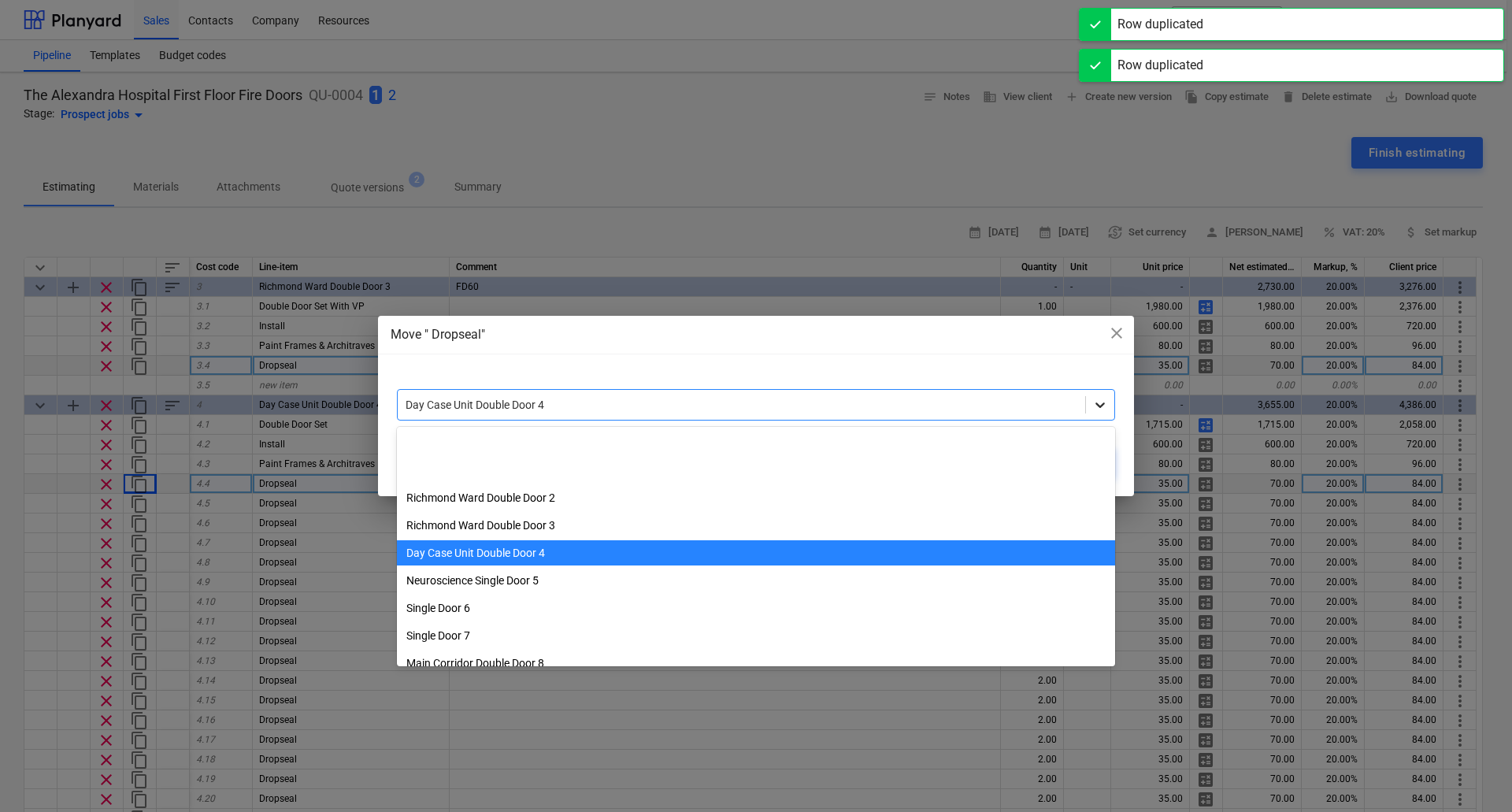
click at [1095, 408] on icon at bounding box center [1099, 405] width 16 height 16
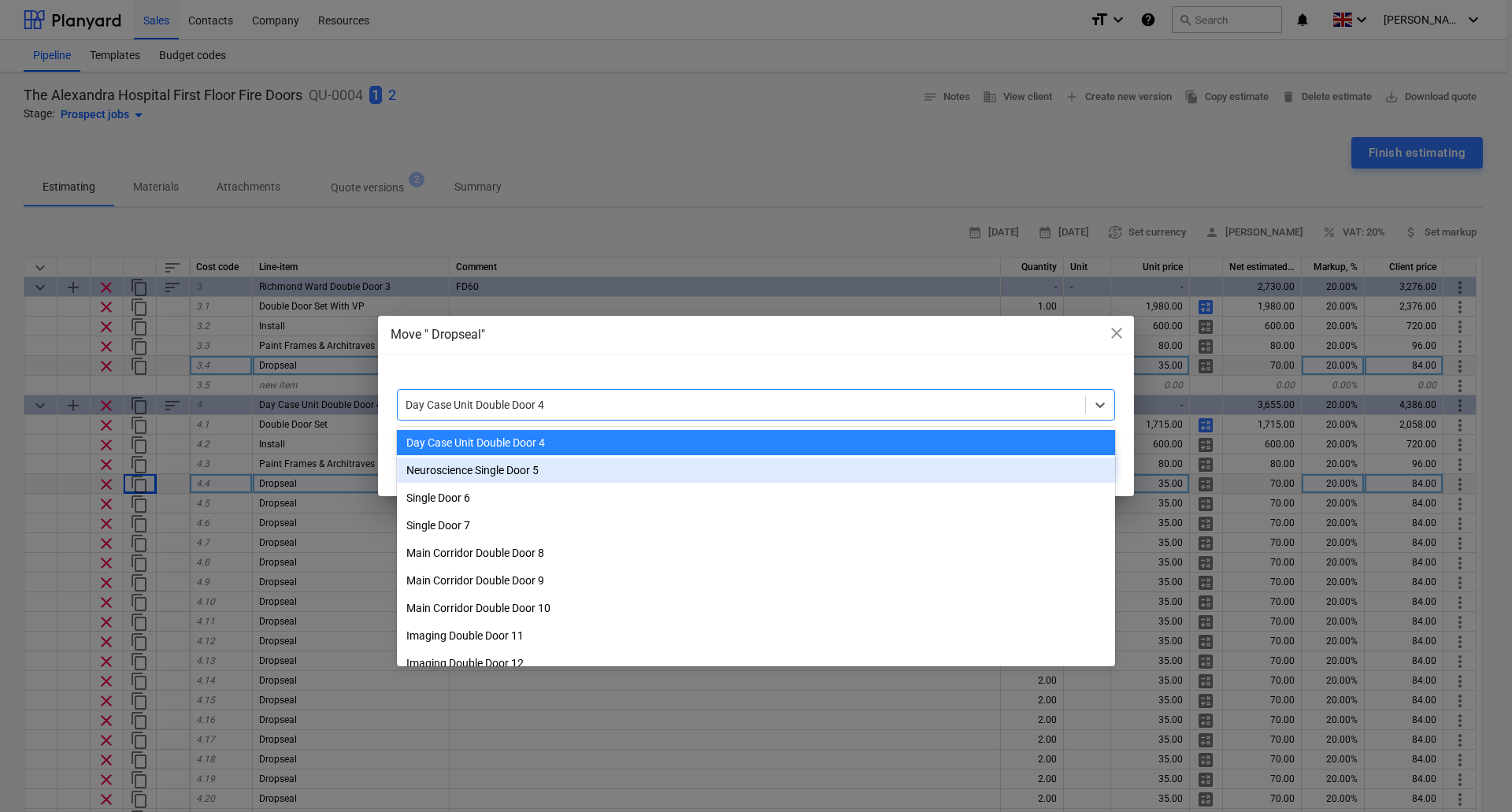
click at [511, 469] on div "Neuroscience Single Door 5" at bounding box center [756, 469] width 718 height 25
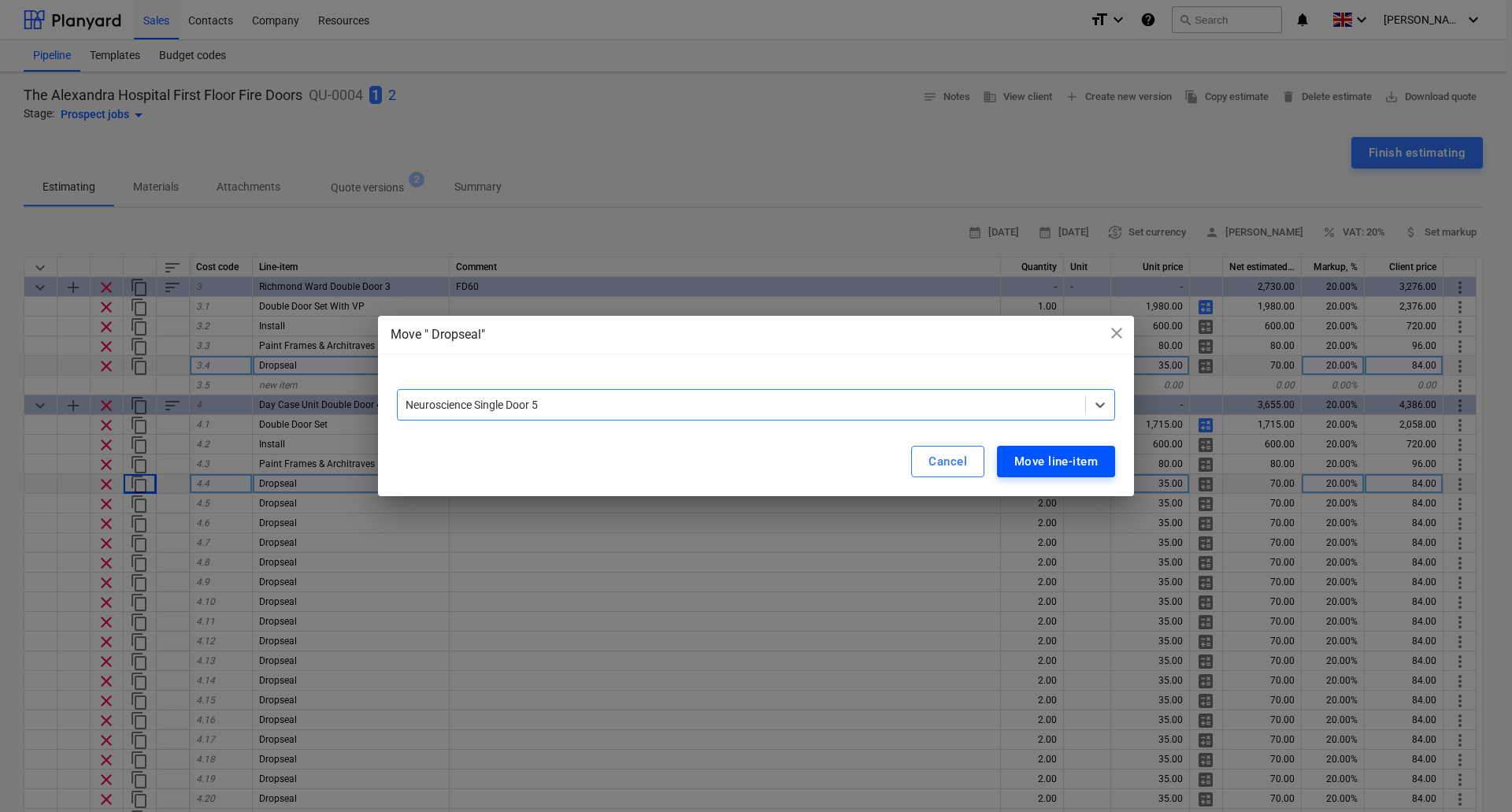
click at [1089, 458] on div "Move line-item" at bounding box center [1056, 461] width 83 height 20
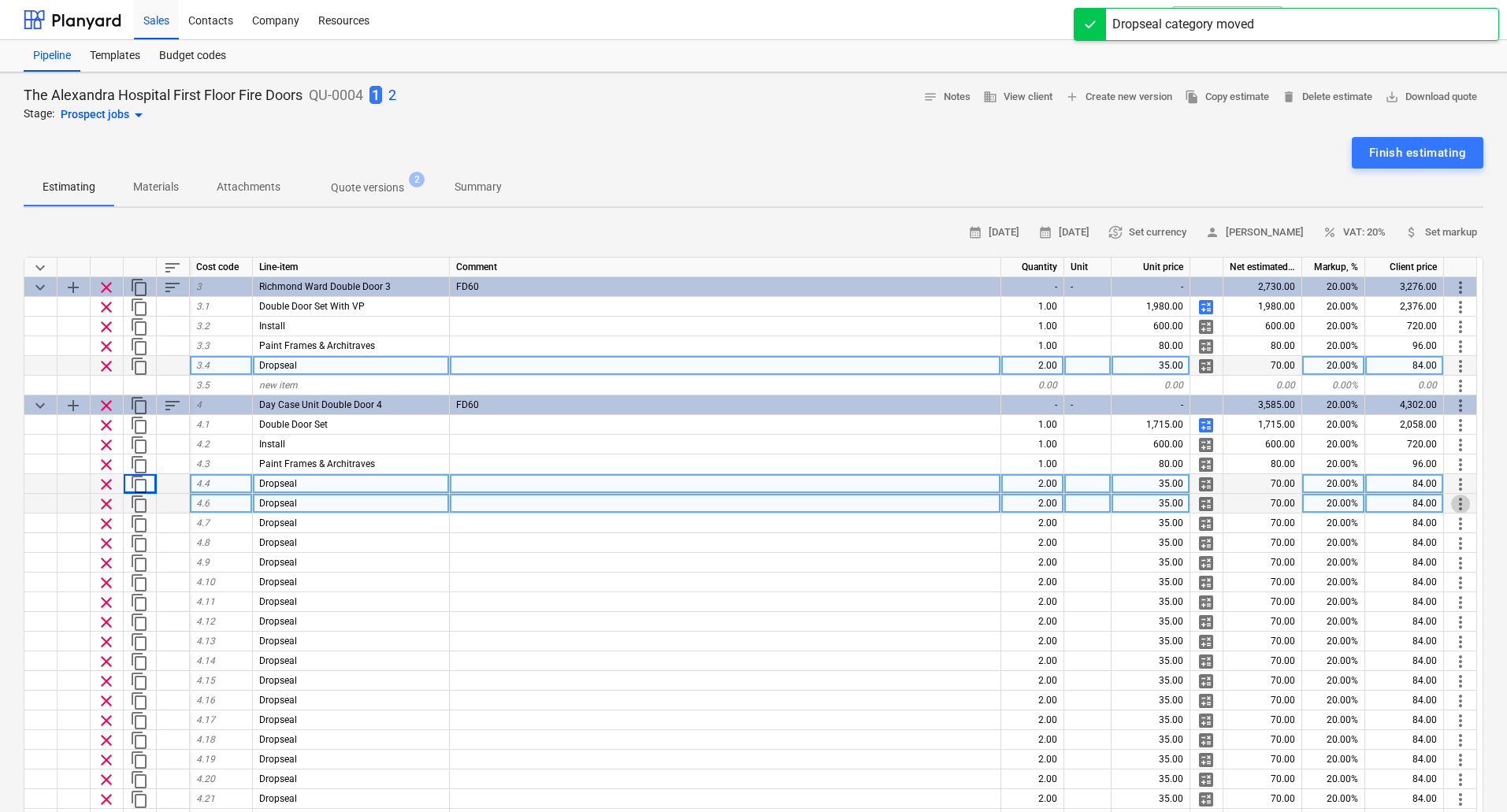
click at [1463, 494] on span "more_vert" at bounding box center [1460, 503] width 18 height 18
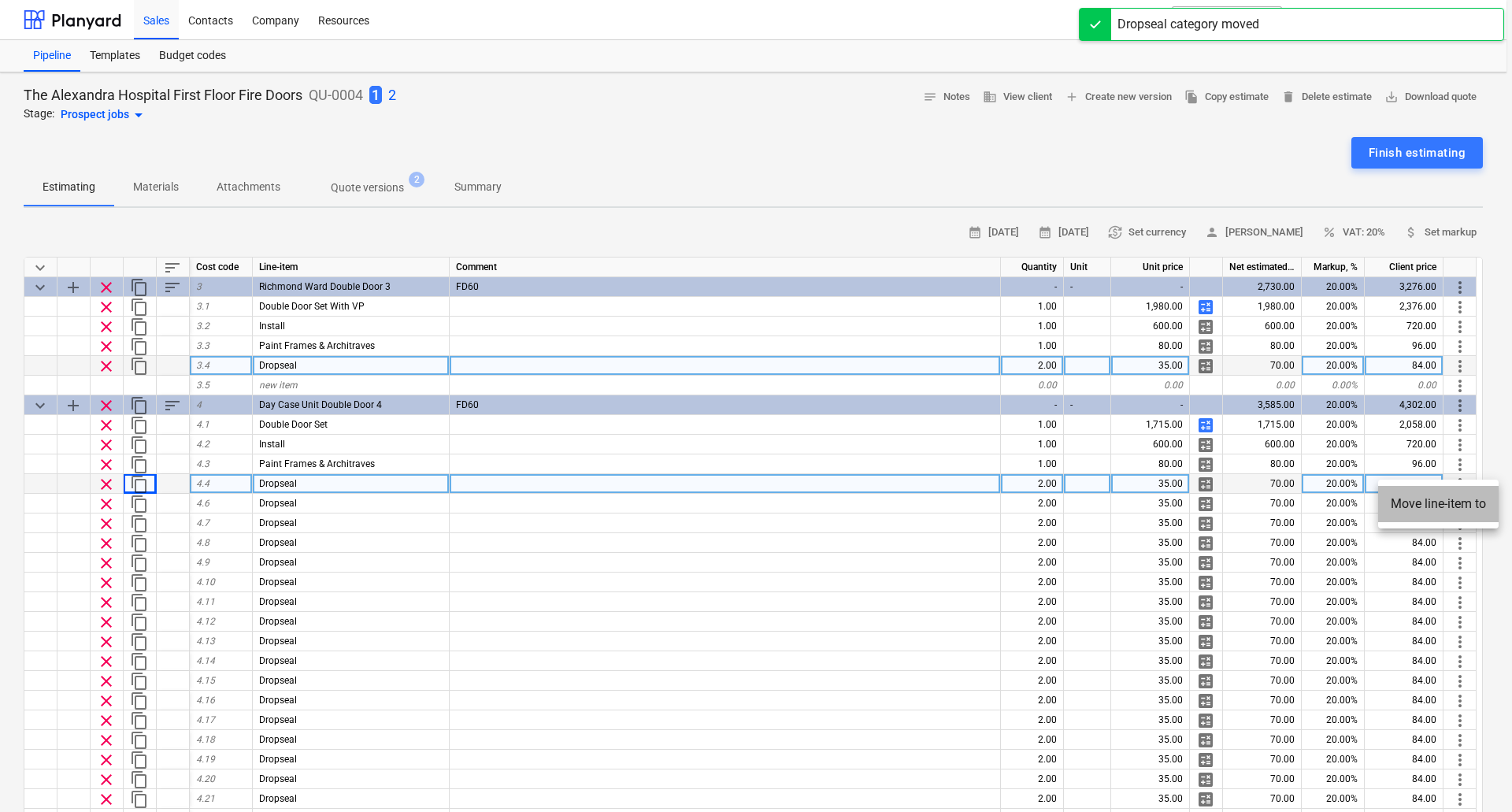
click at [1458, 502] on li "Move line-item to" at bounding box center [1438, 503] width 120 height 36
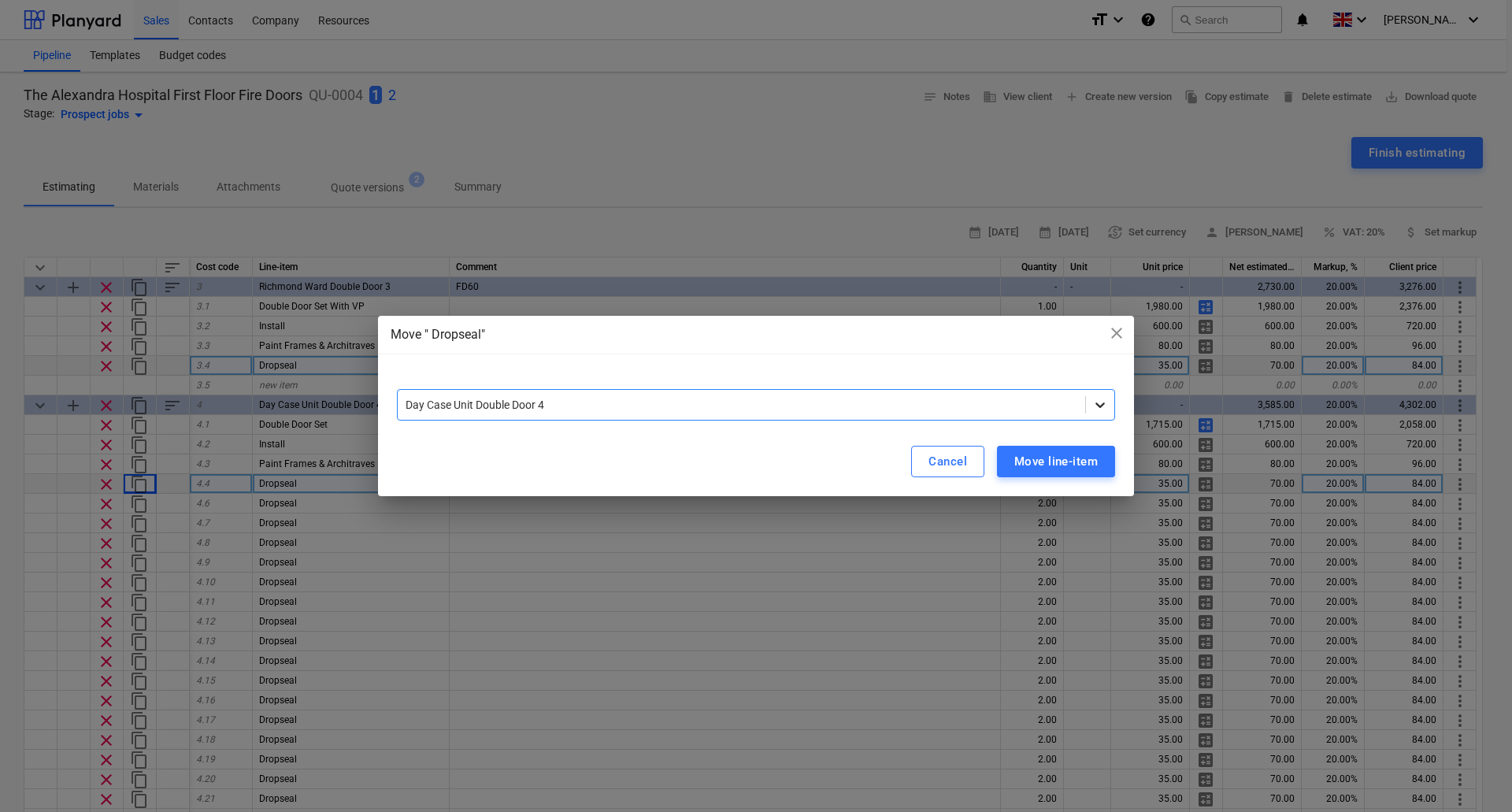
click at [1096, 406] on icon at bounding box center [1099, 405] width 16 height 16
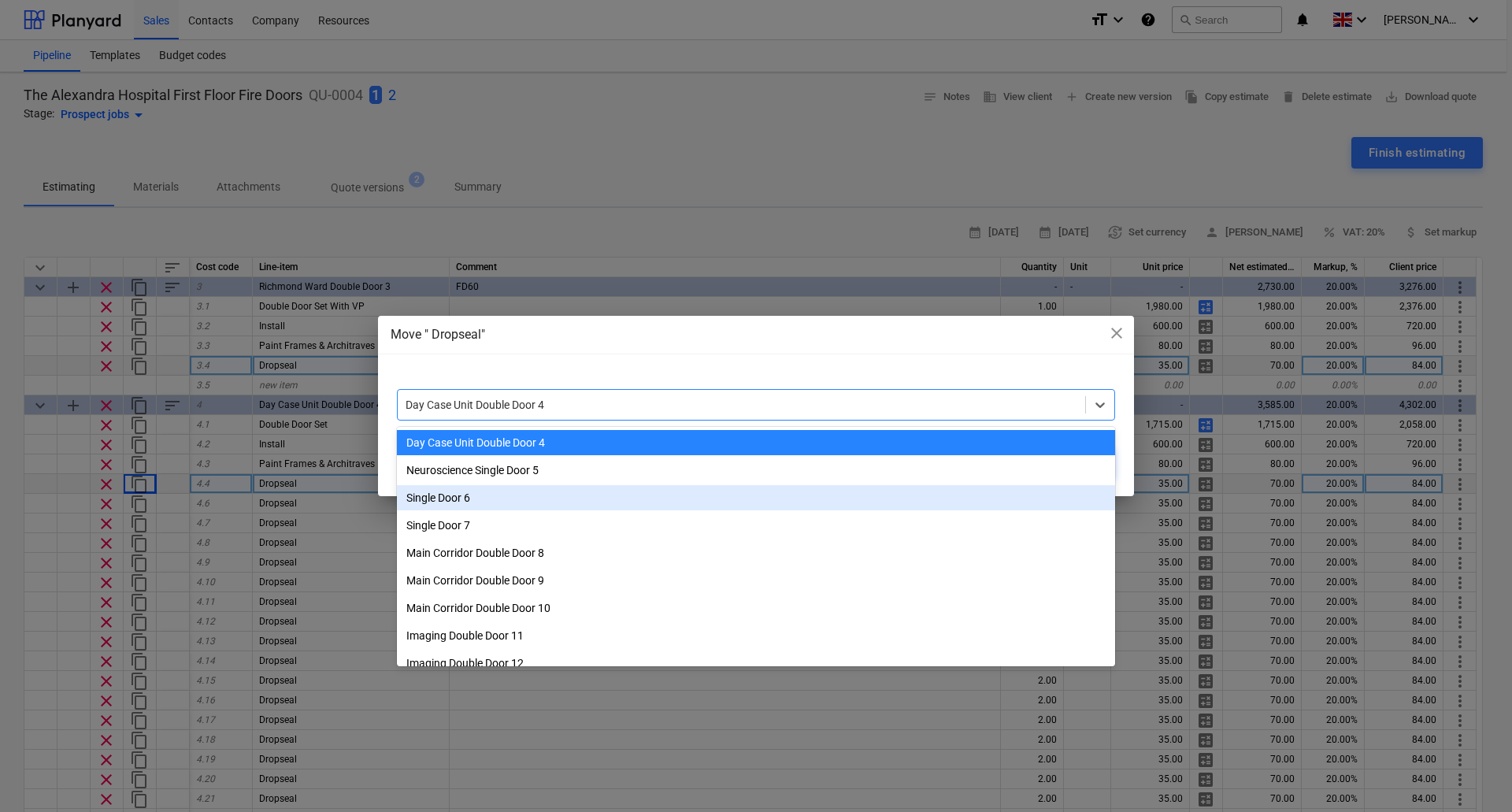
click at [575, 488] on div "Single Door 6" at bounding box center [756, 497] width 718 height 25
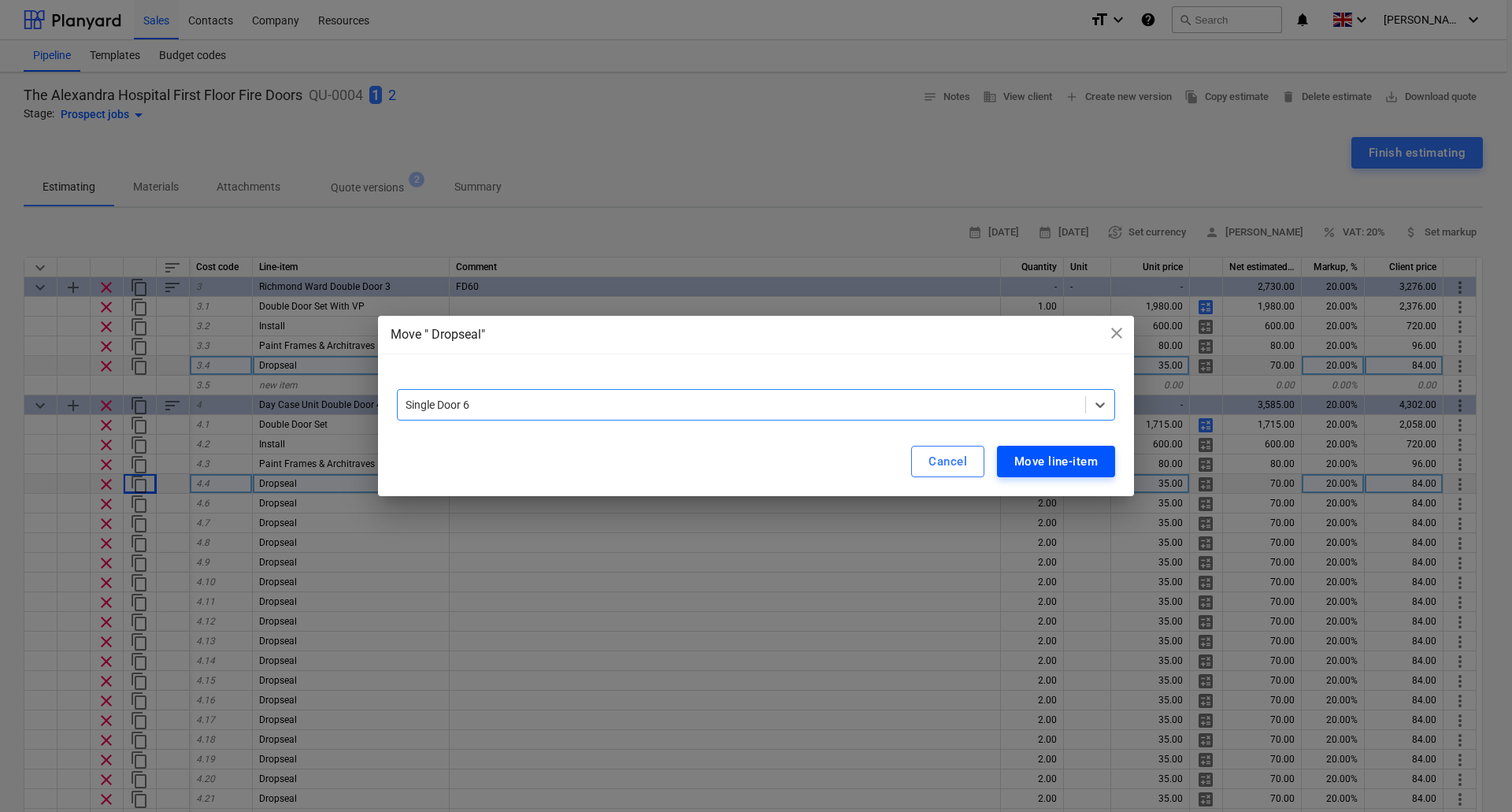
click at [1041, 461] on div "Move line-item" at bounding box center [1056, 461] width 83 height 20
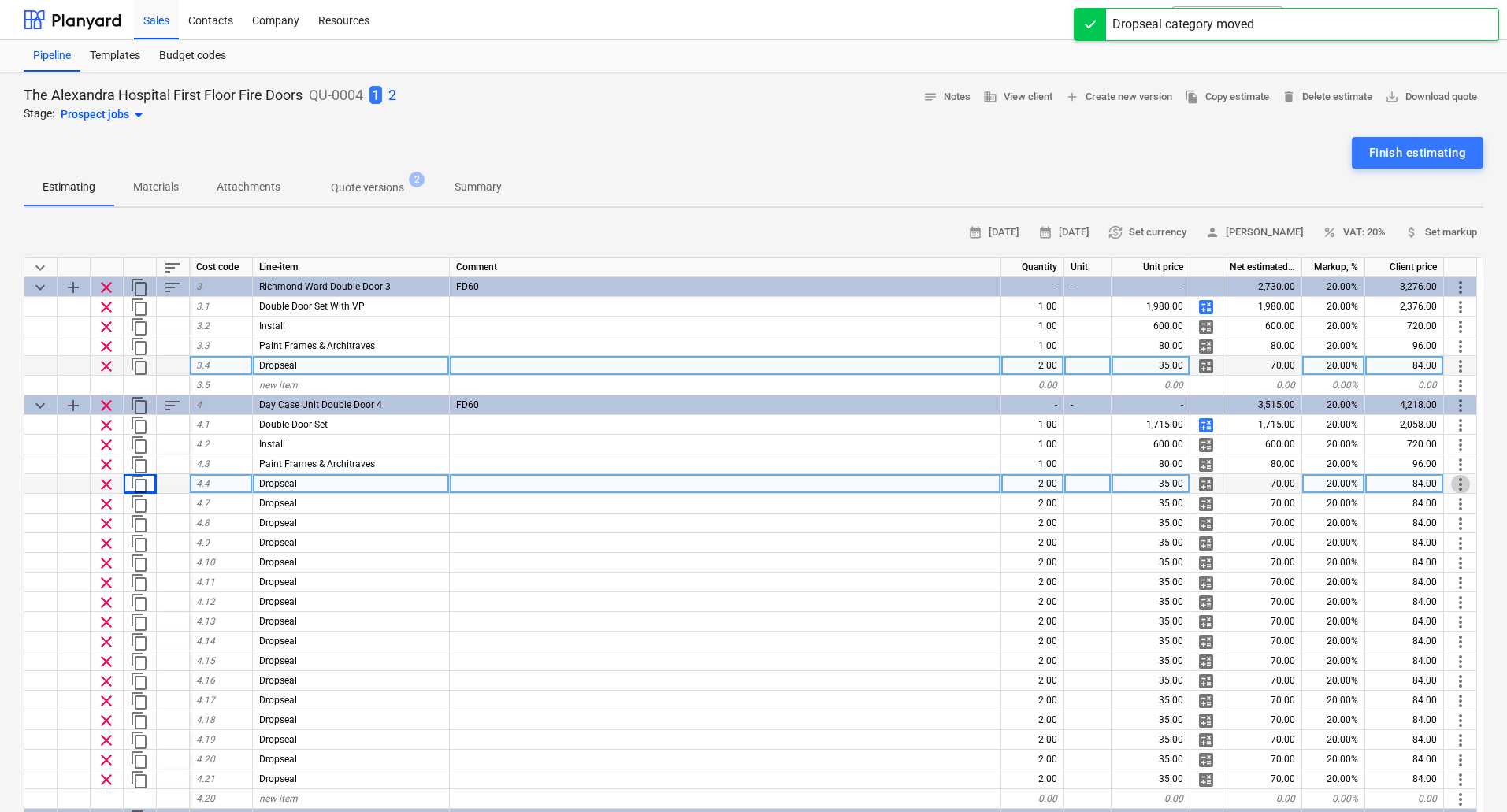
click at [1462, 487] on span "more_vert" at bounding box center [1460, 484] width 18 height 18
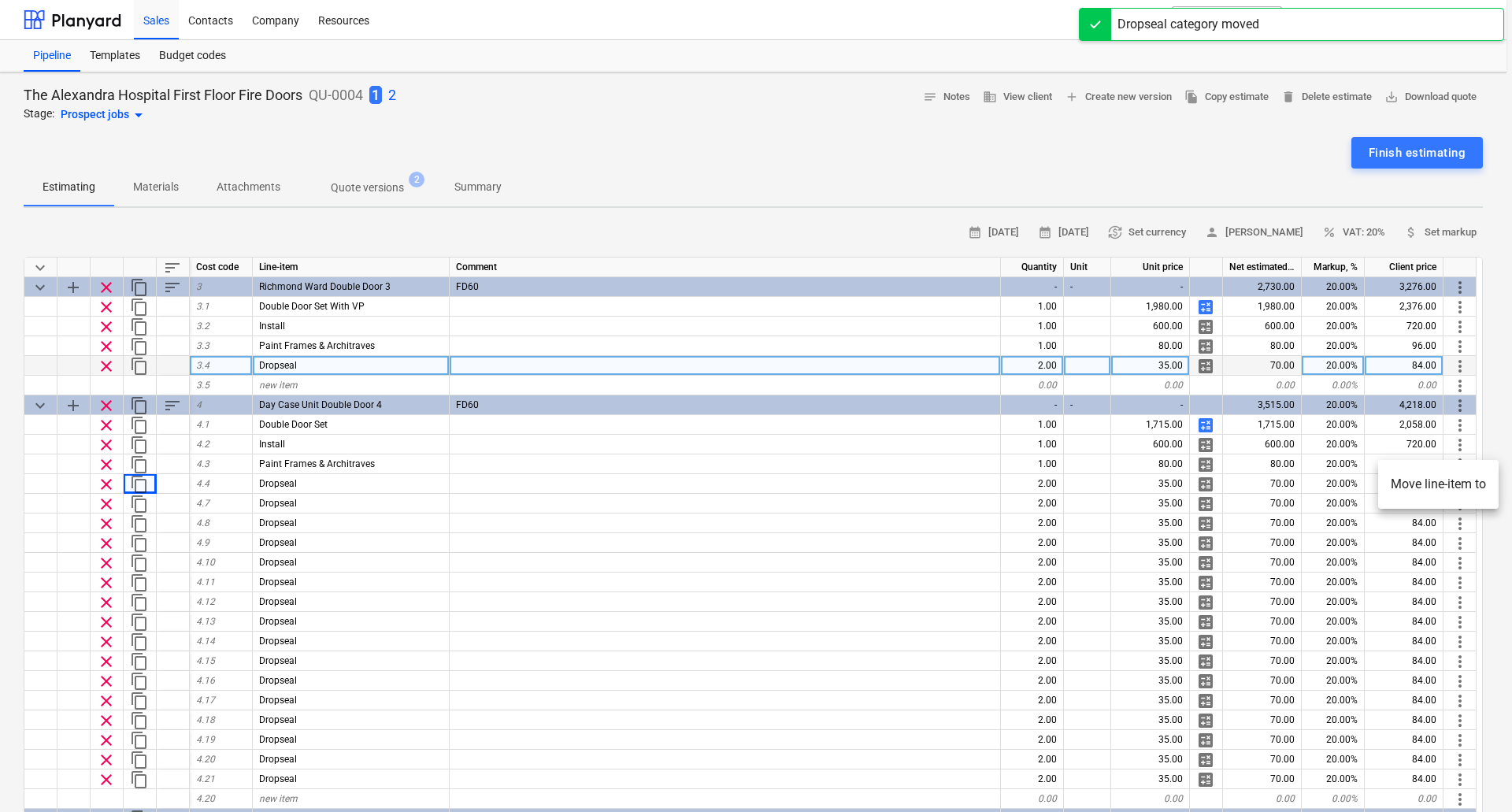
click at [1461, 486] on li "Move line-item to" at bounding box center [1438, 484] width 120 height 36
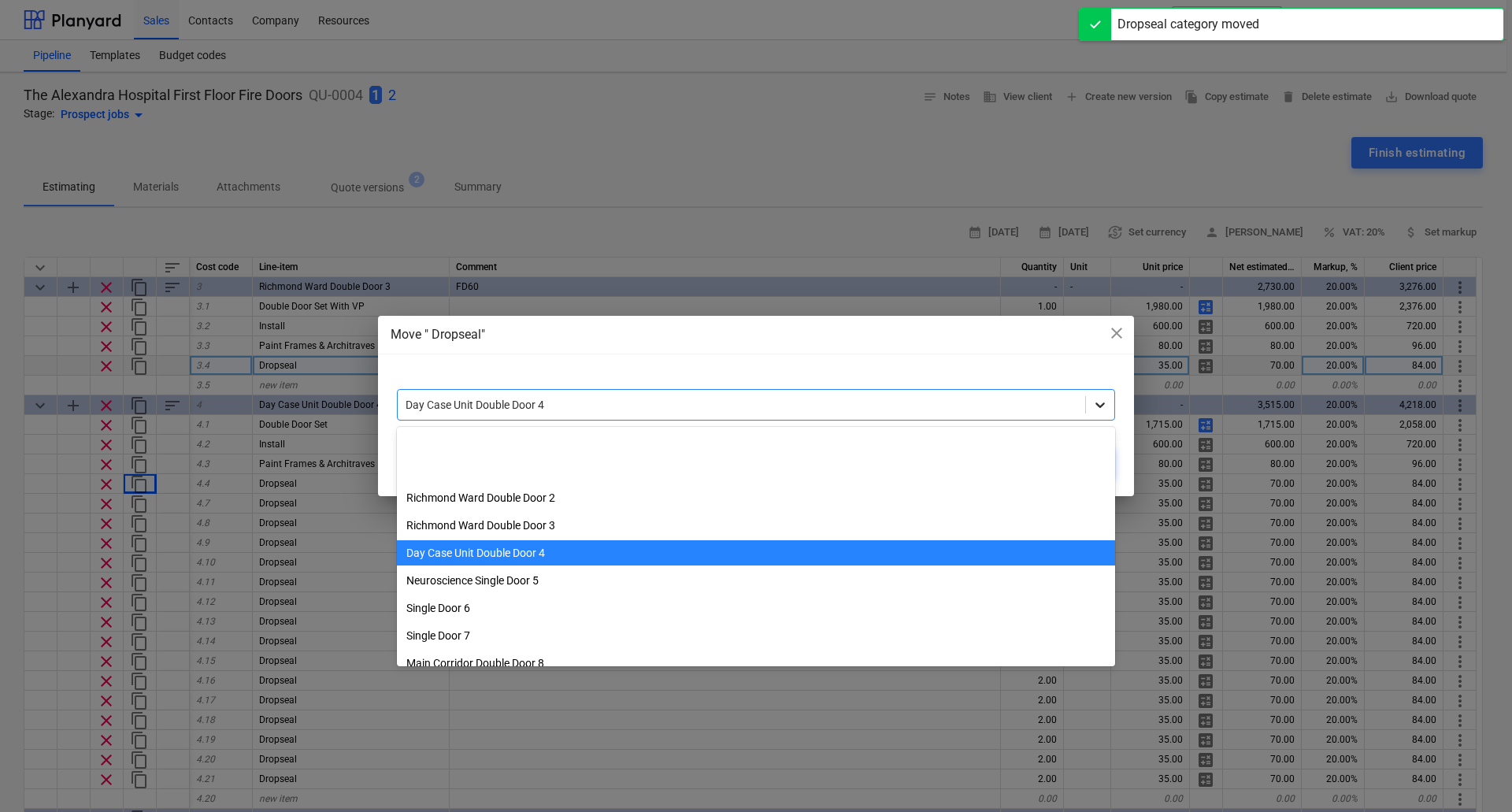
click at [1100, 406] on icon at bounding box center [1100, 406] width 9 height 6
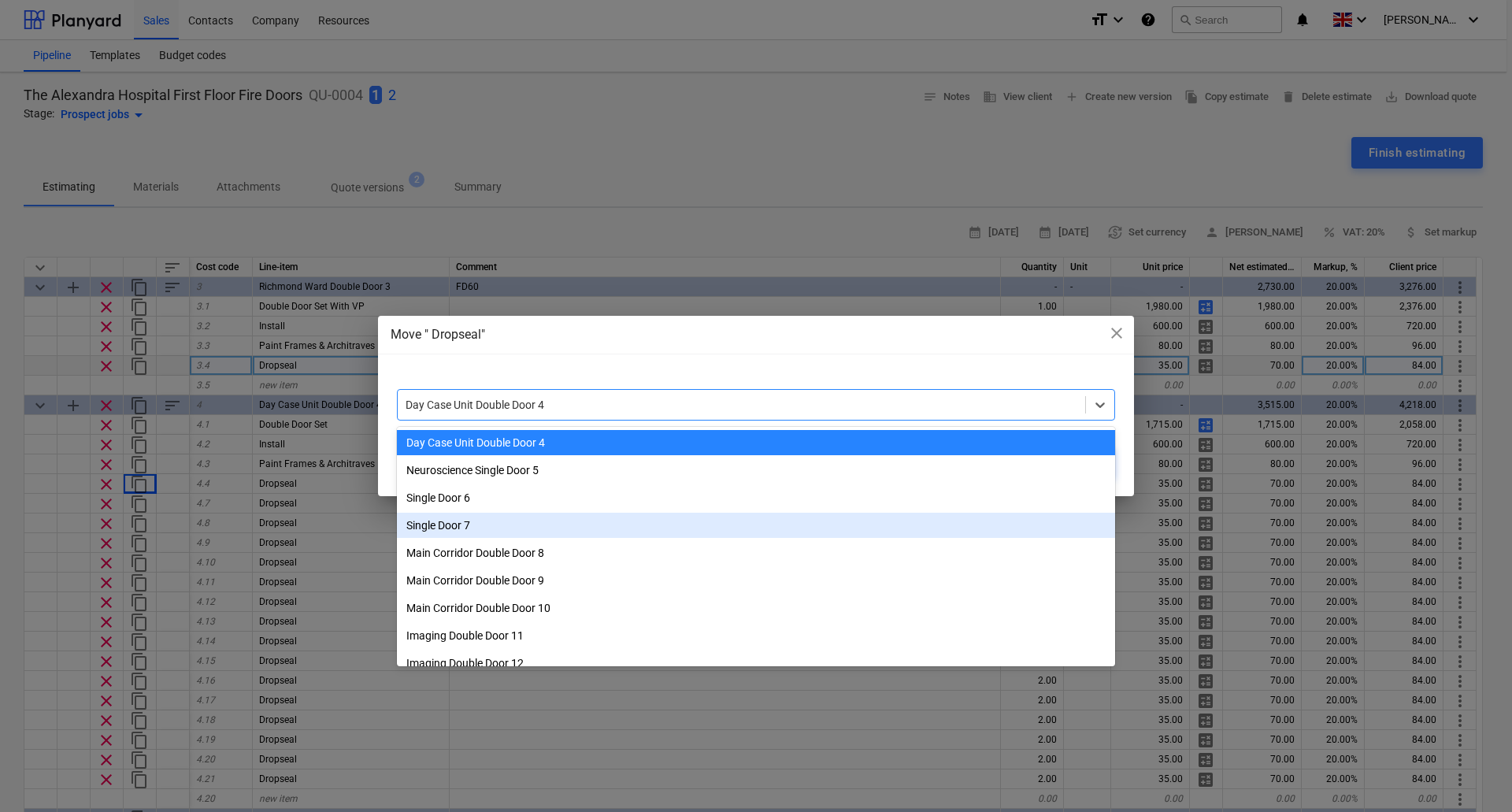
click at [568, 522] on div "Single Door 7" at bounding box center [756, 525] width 718 height 25
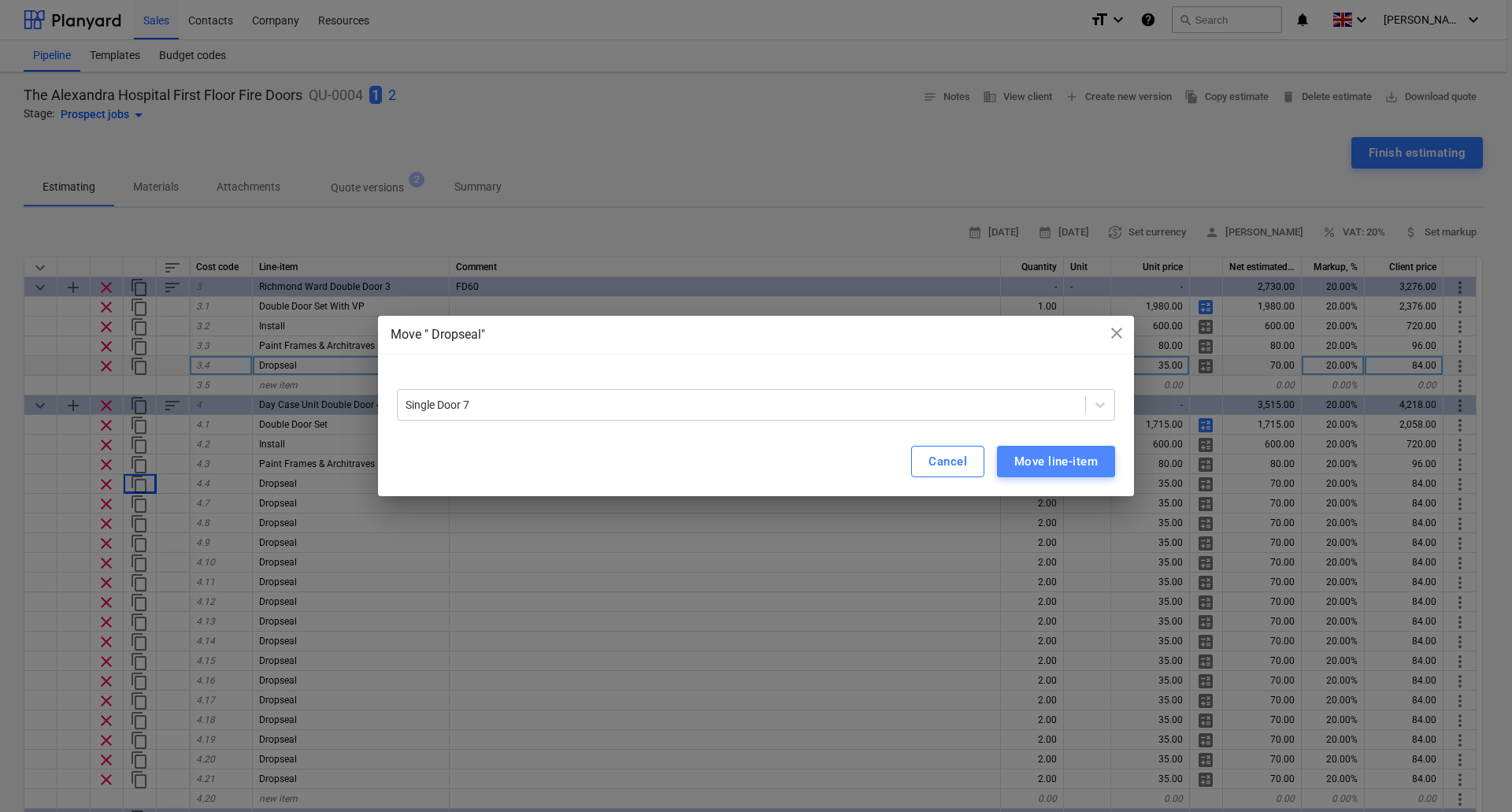
click at [1043, 462] on div "Move line-item" at bounding box center [1056, 461] width 83 height 20
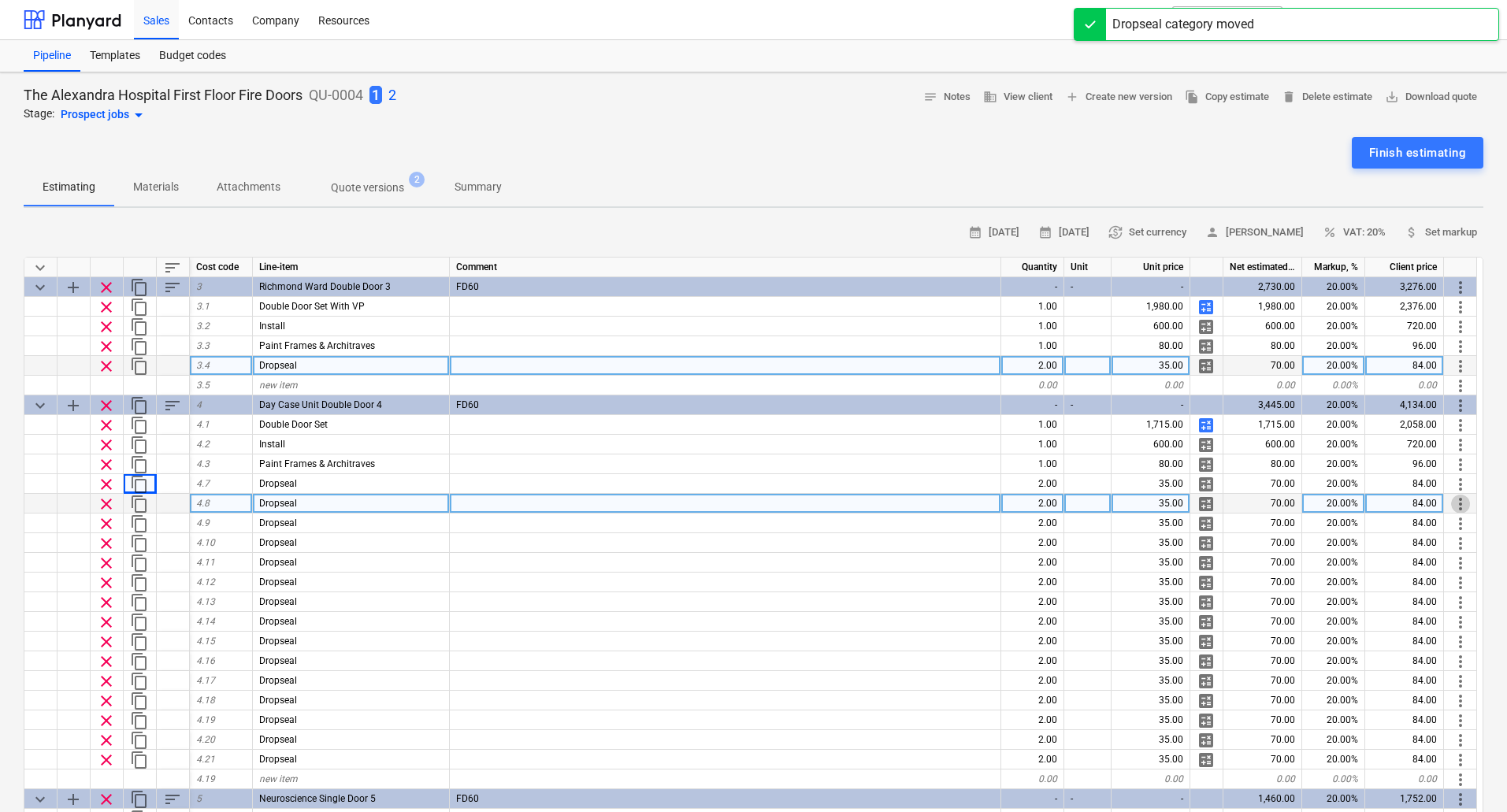
click at [1460, 505] on span "more_vert" at bounding box center [1460, 503] width 18 height 18
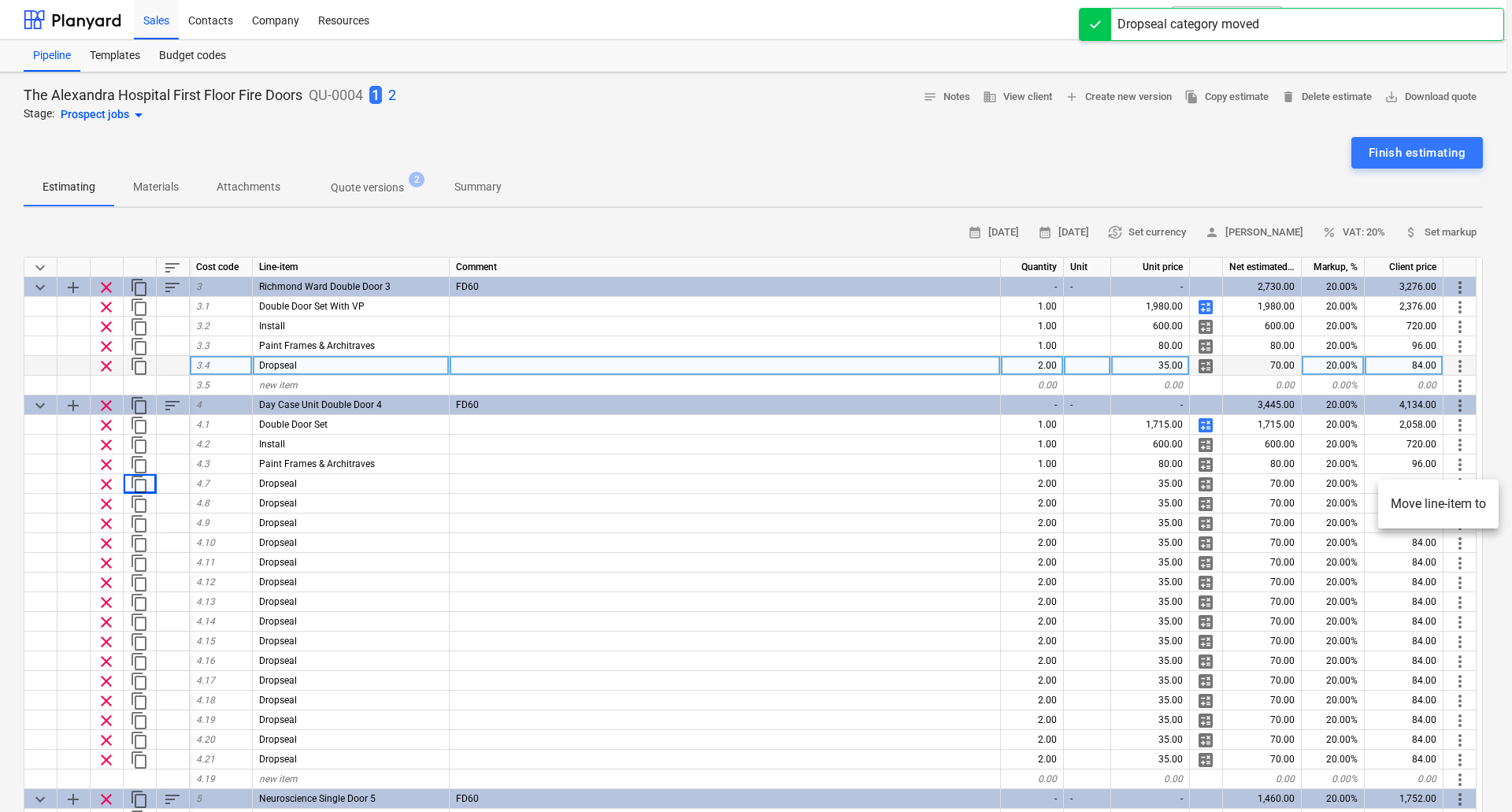
click at [1453, 504] on li "Move line-item to" at bounding box center [1438, 503] width 120 height 36
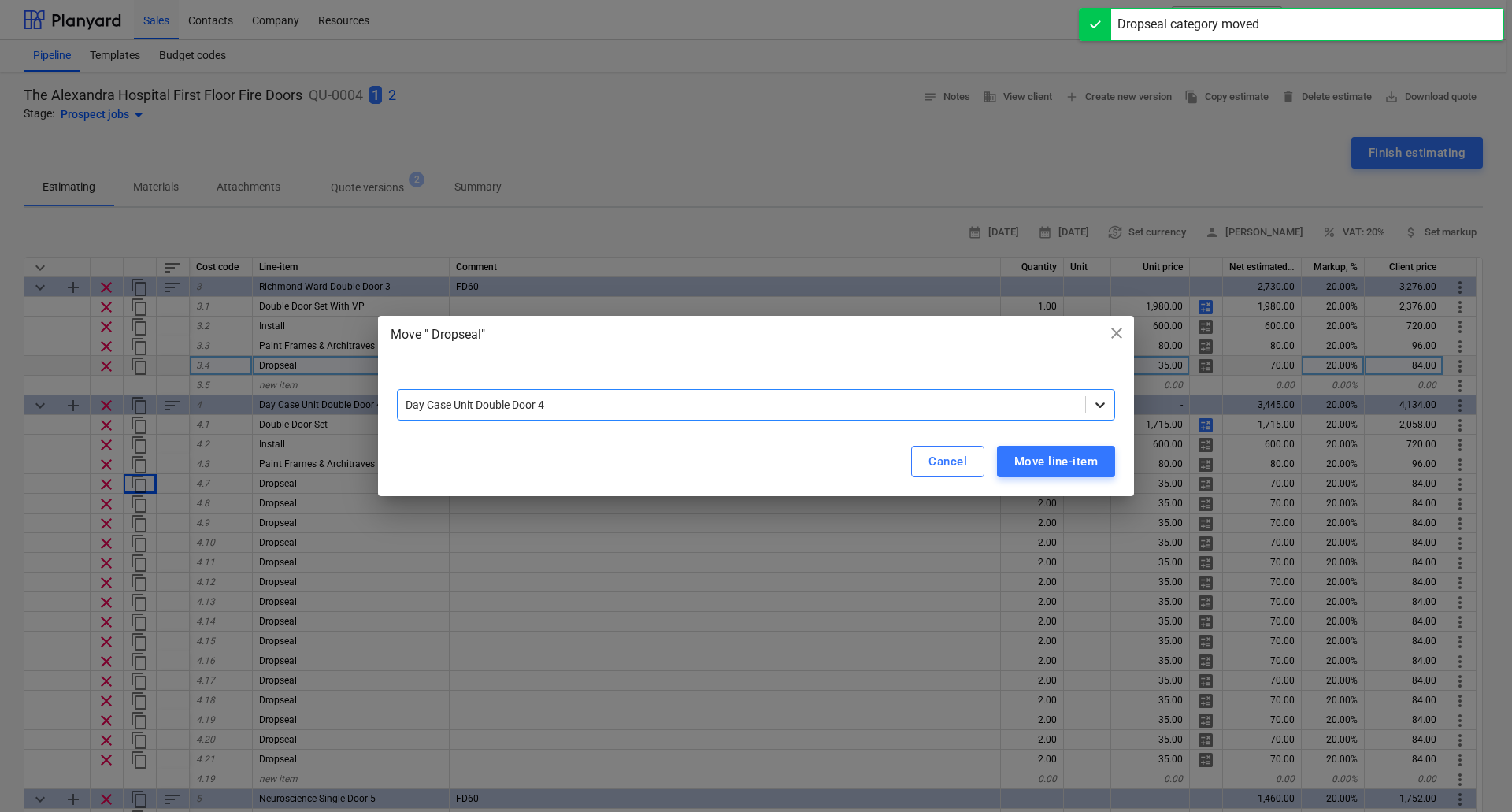
click at [1100, 410] on icon at bounding box center [1099, 405] width 16 height 16
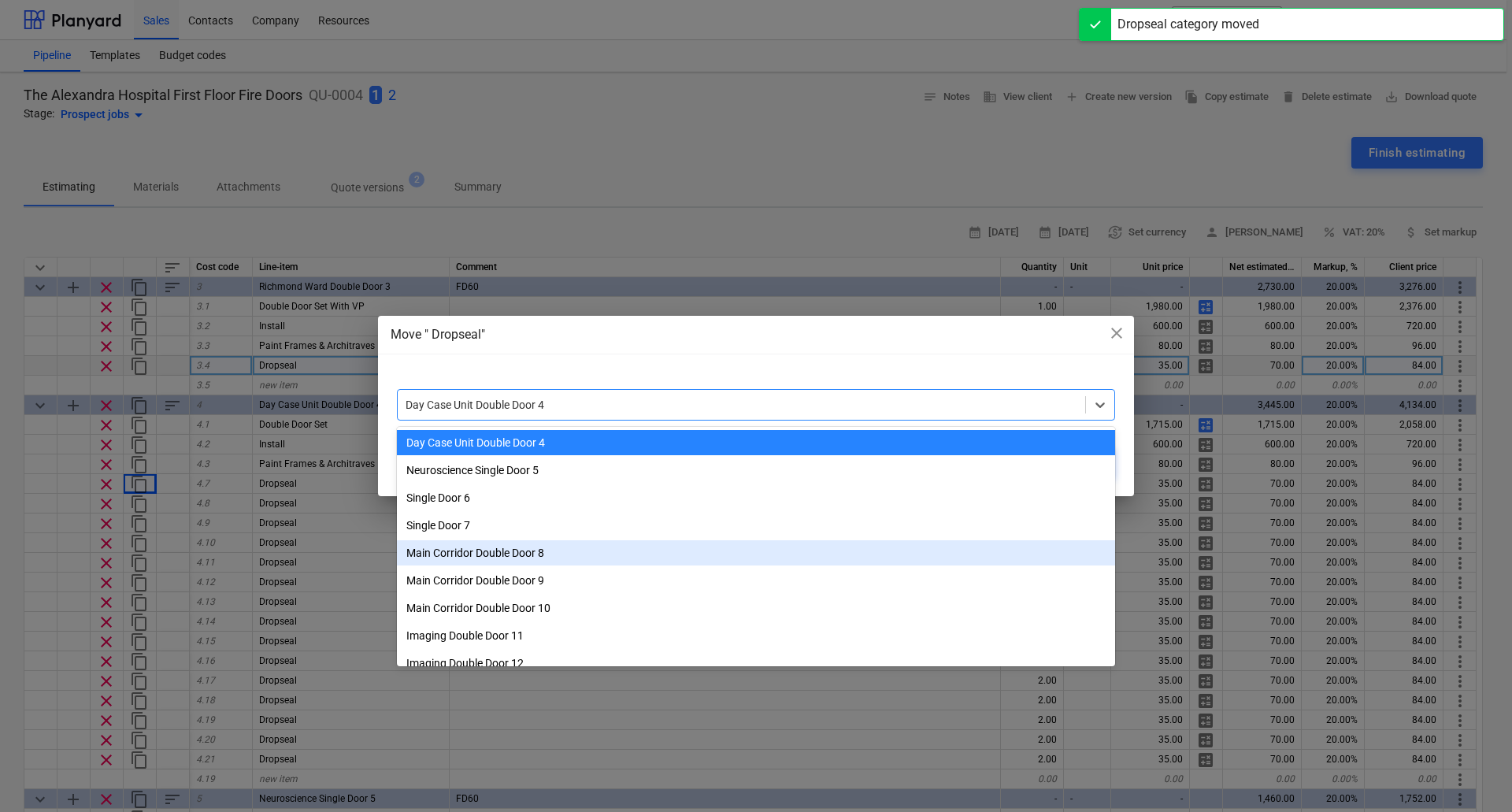
click at [567, 557] on div "Main Corridor Double Door 8" at bounding box center [756, 552] width 718 height 25
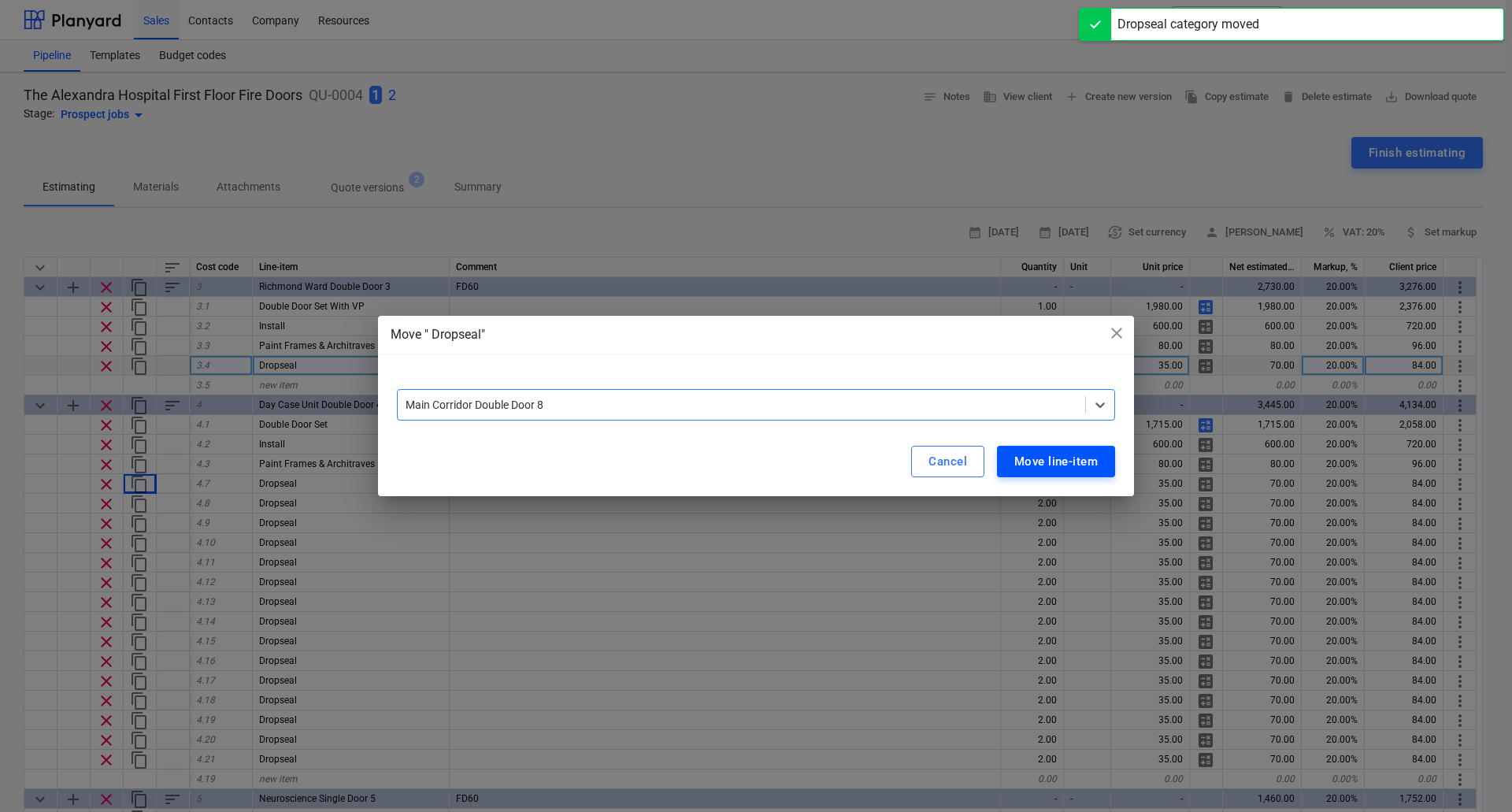
click at [1061, 463] on div "Move line-item" at bounding box center [1056, 461] width 83 height 20
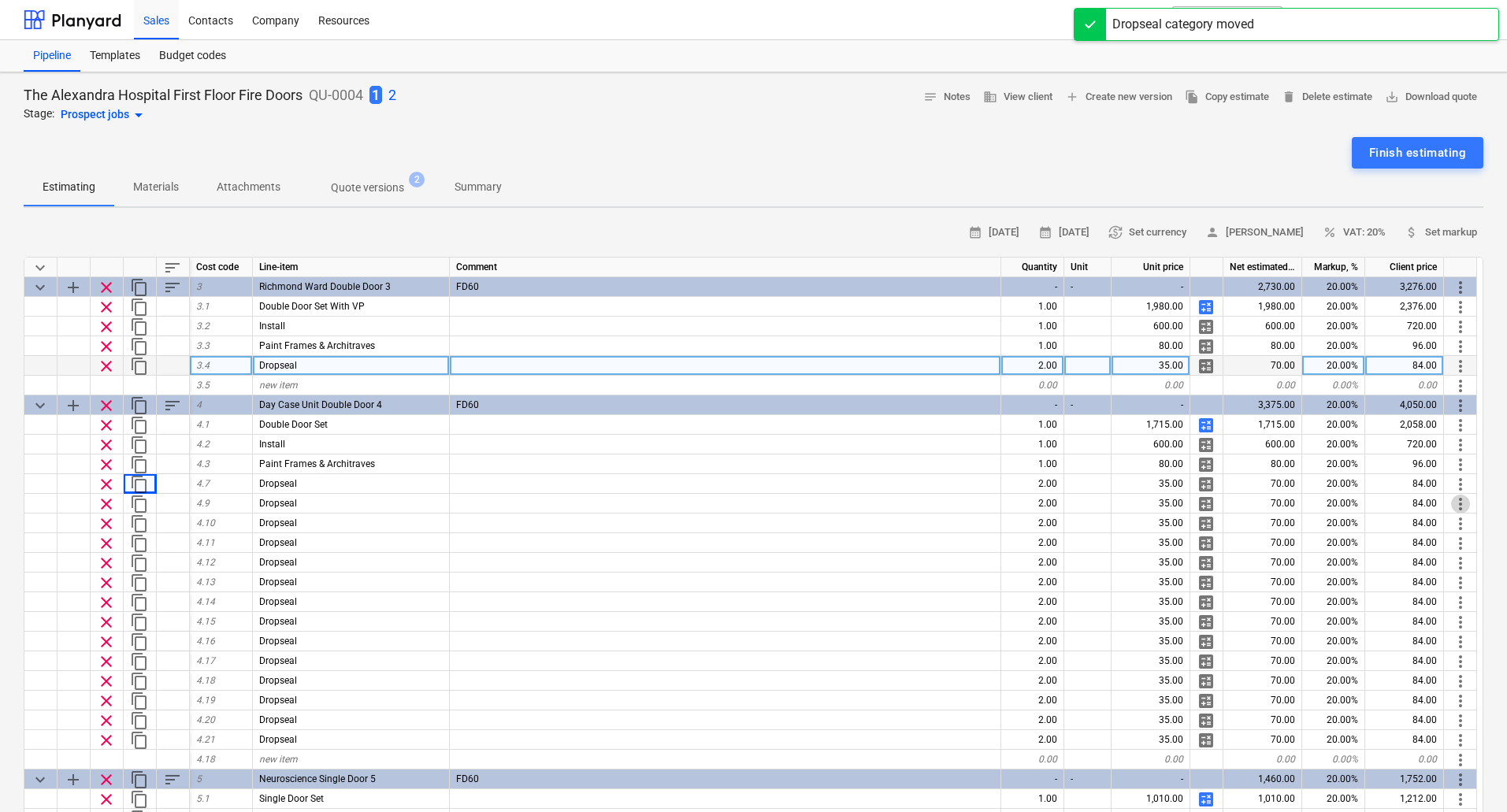
click at [1457, 505] on span "more_vert" at bounding box center [1460, 503] width 18 height 18
click at [1449, 499] on li "Move line-item to" at bounding box center [1439, 503] width 120 height 36
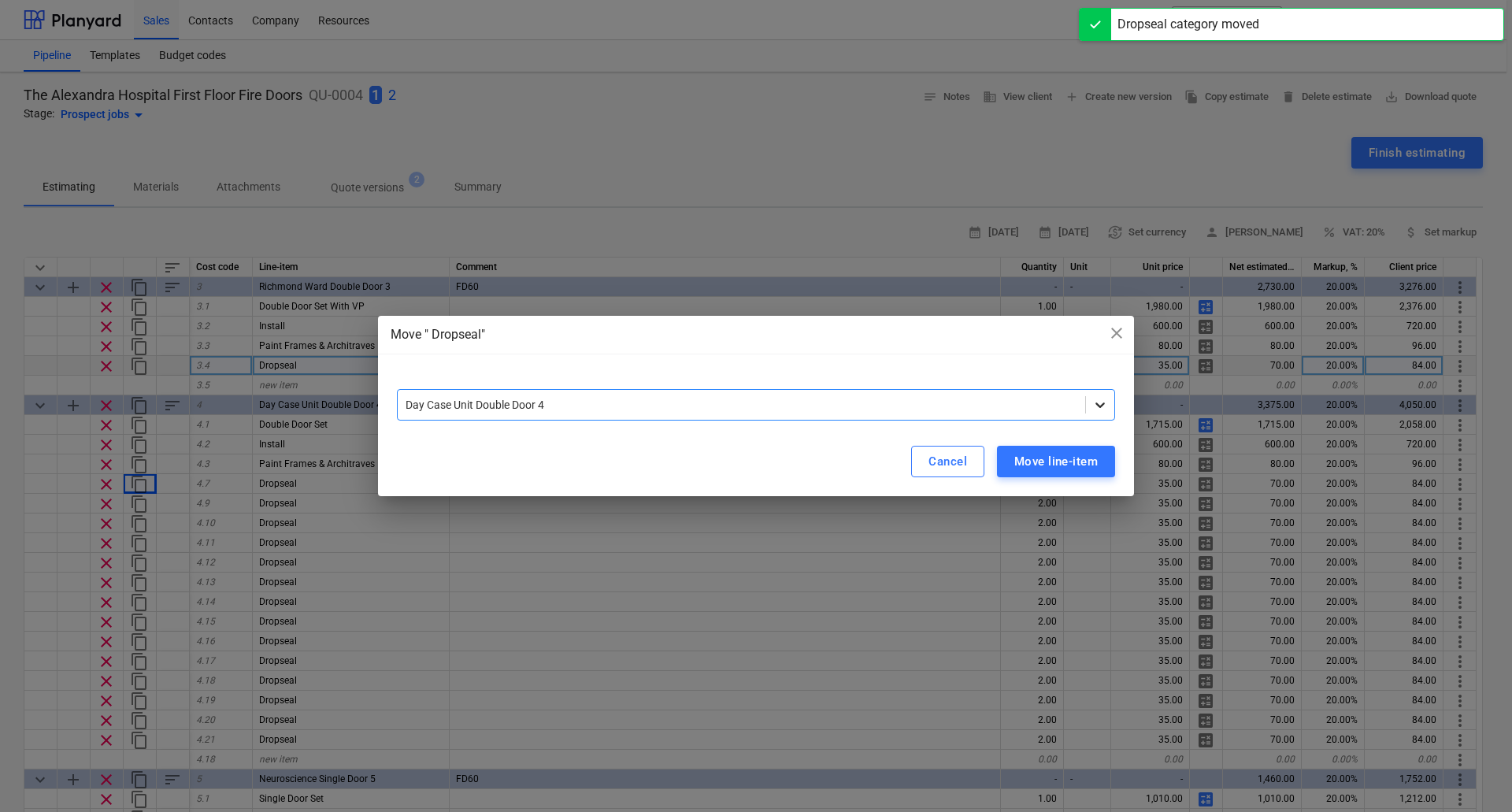
click at [1103, 416] on div at bounding box center [1099, 405] width 29 height 29
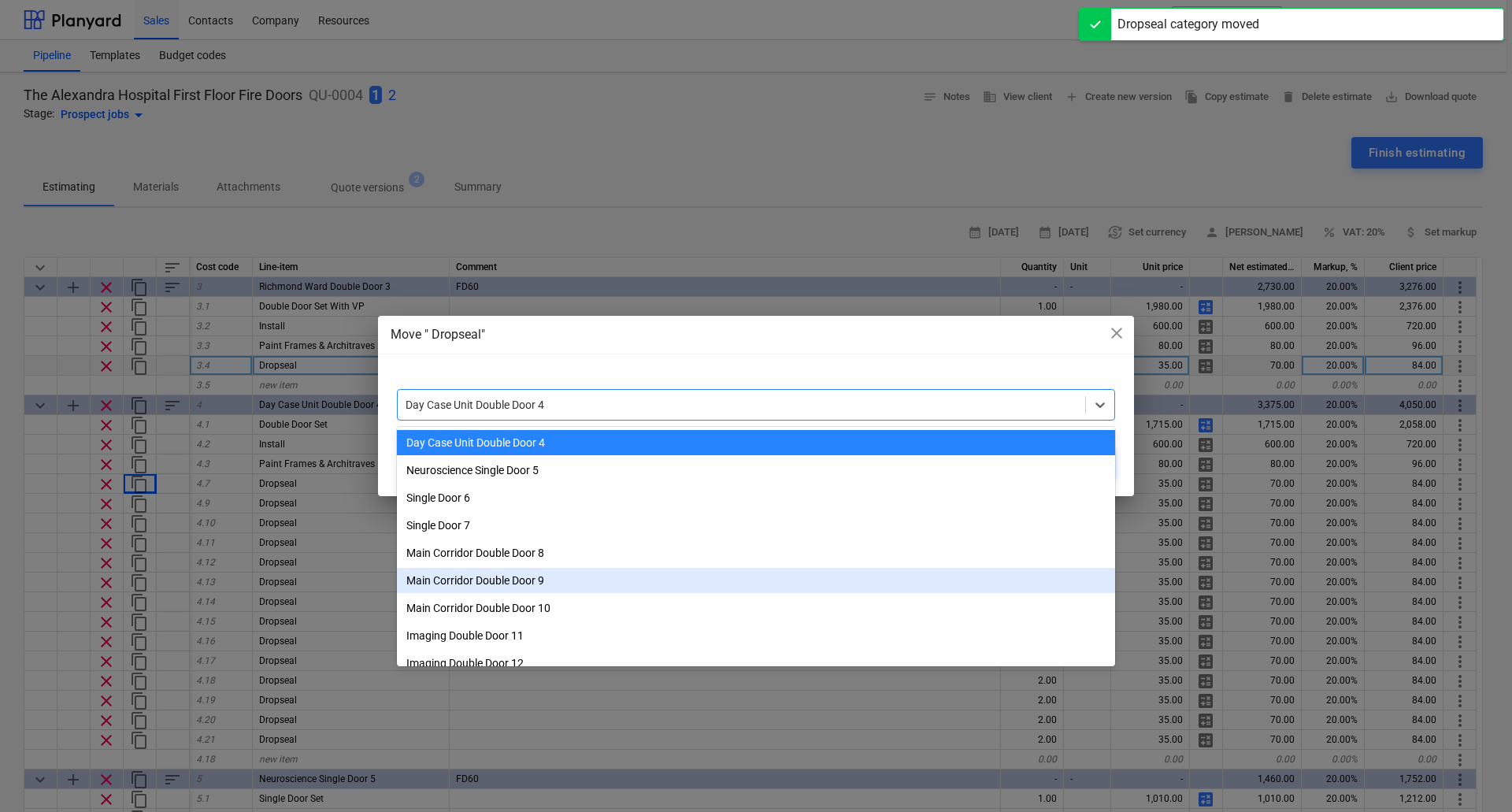
click at [540, 572] on div "Main Corridor Double Door 9" at bounding box center [756, 580] width 718 height 25
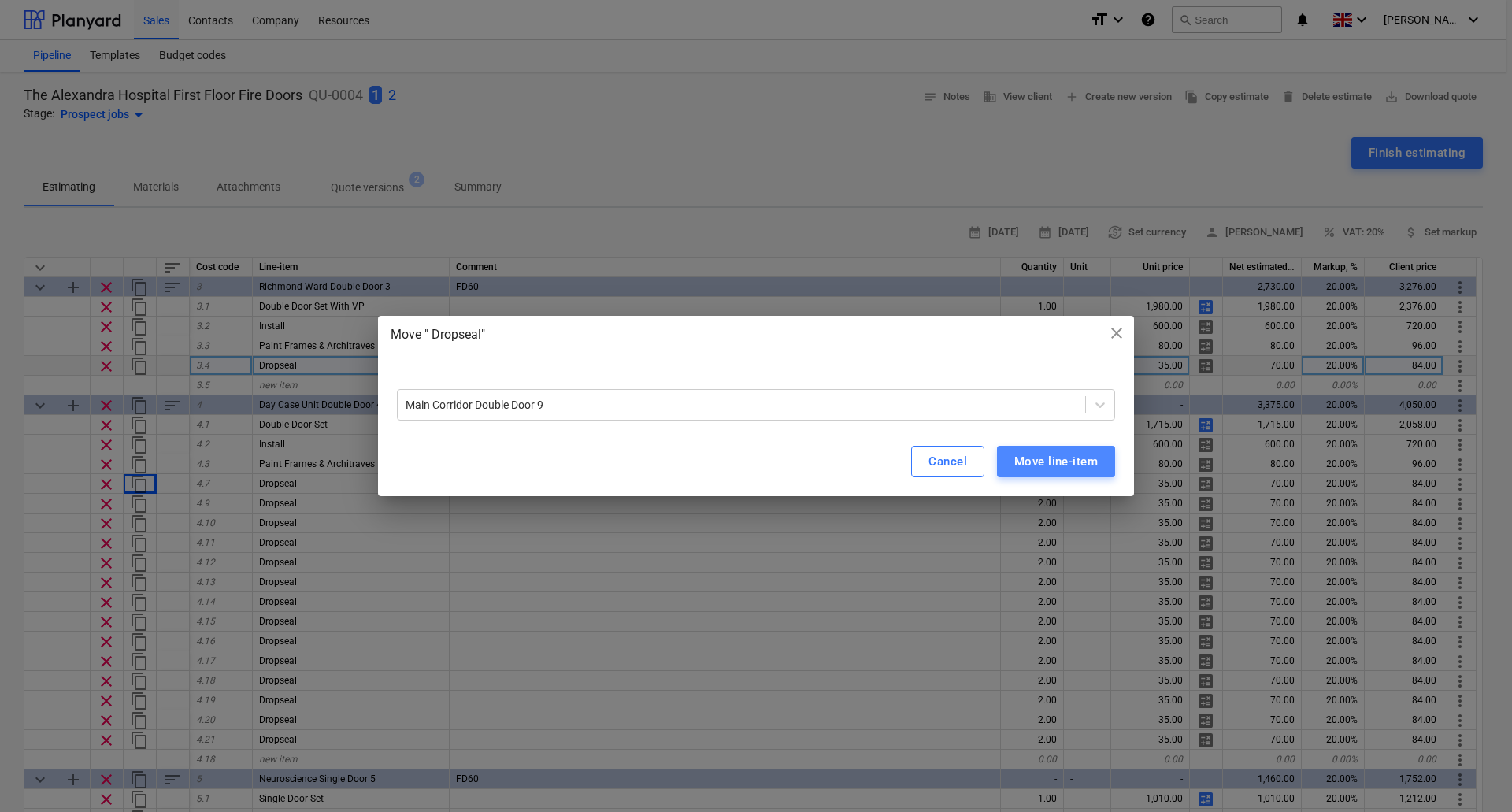
click at [1034, 466] on div "Move line-item" at bounding box center [1056, 461] width 83 height 20
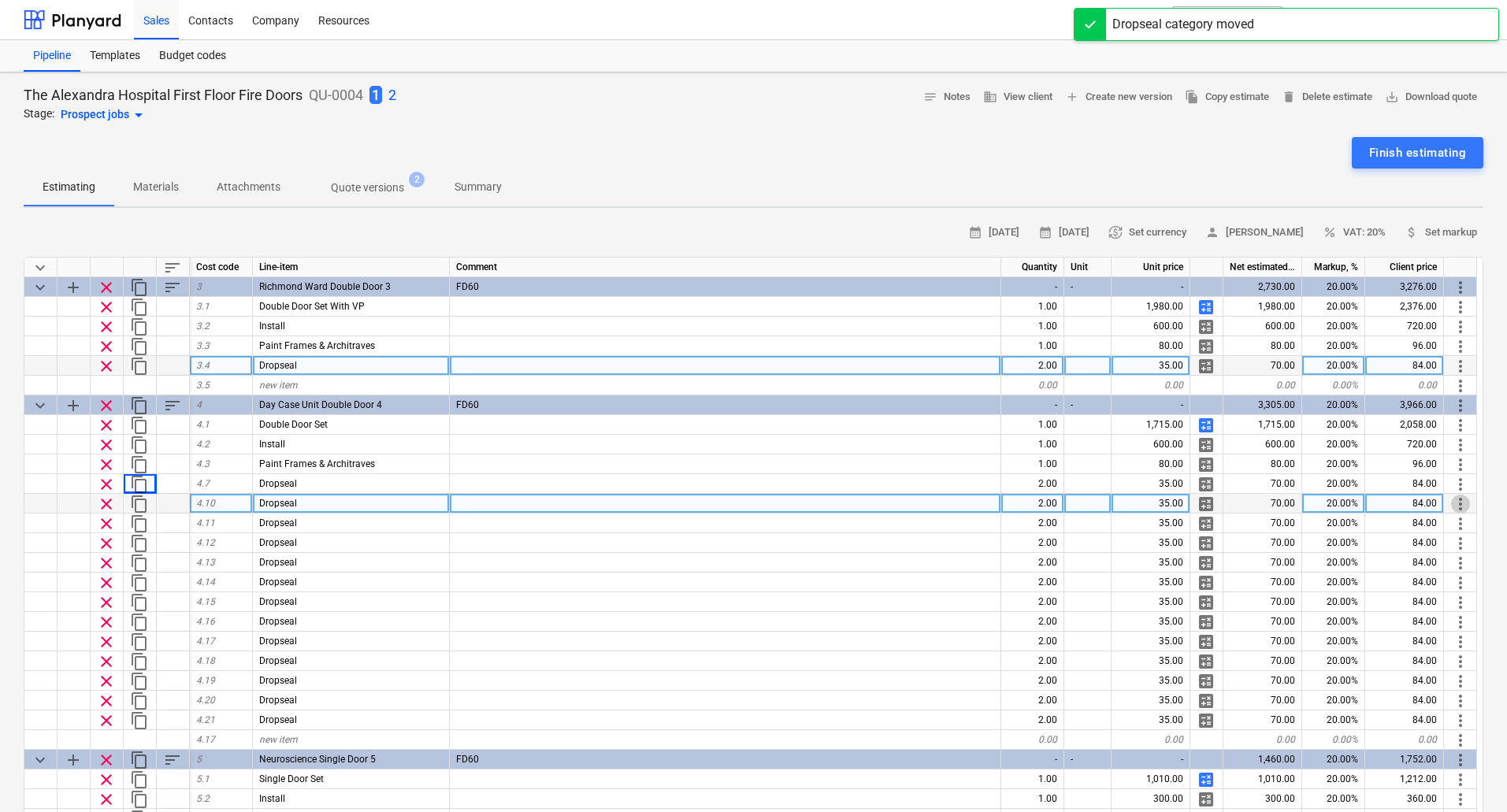
click at [1461, 504] on span "more_vert" at bounding box center [1460, 503] width 18 height 18
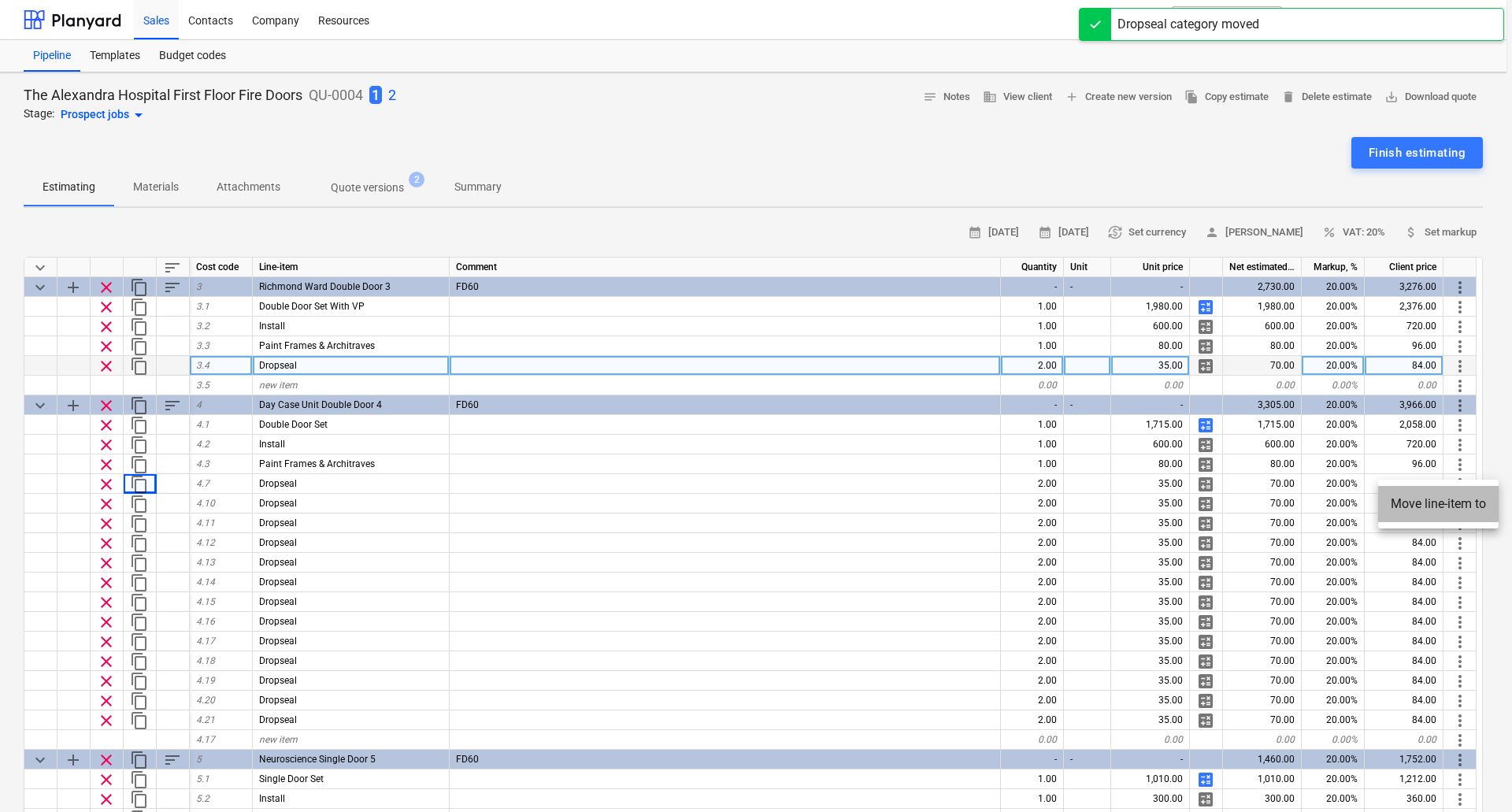
click at [1443, 503] on li "Move line-item to" at bounding box center [1438, 503] width 120 height 36
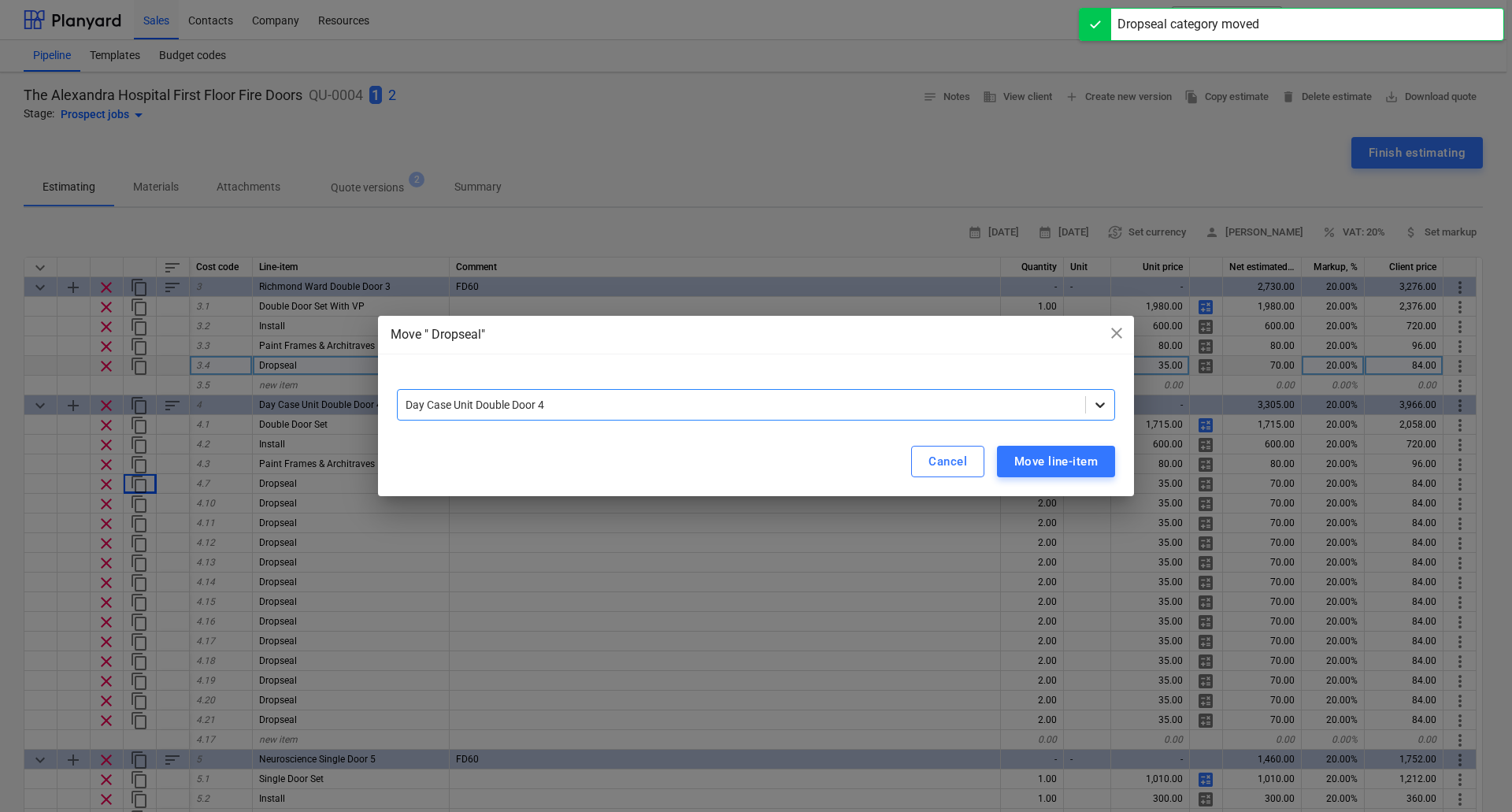
click at [1101, 407] on icon at bounding box center [1099, 405] width 16 height 16
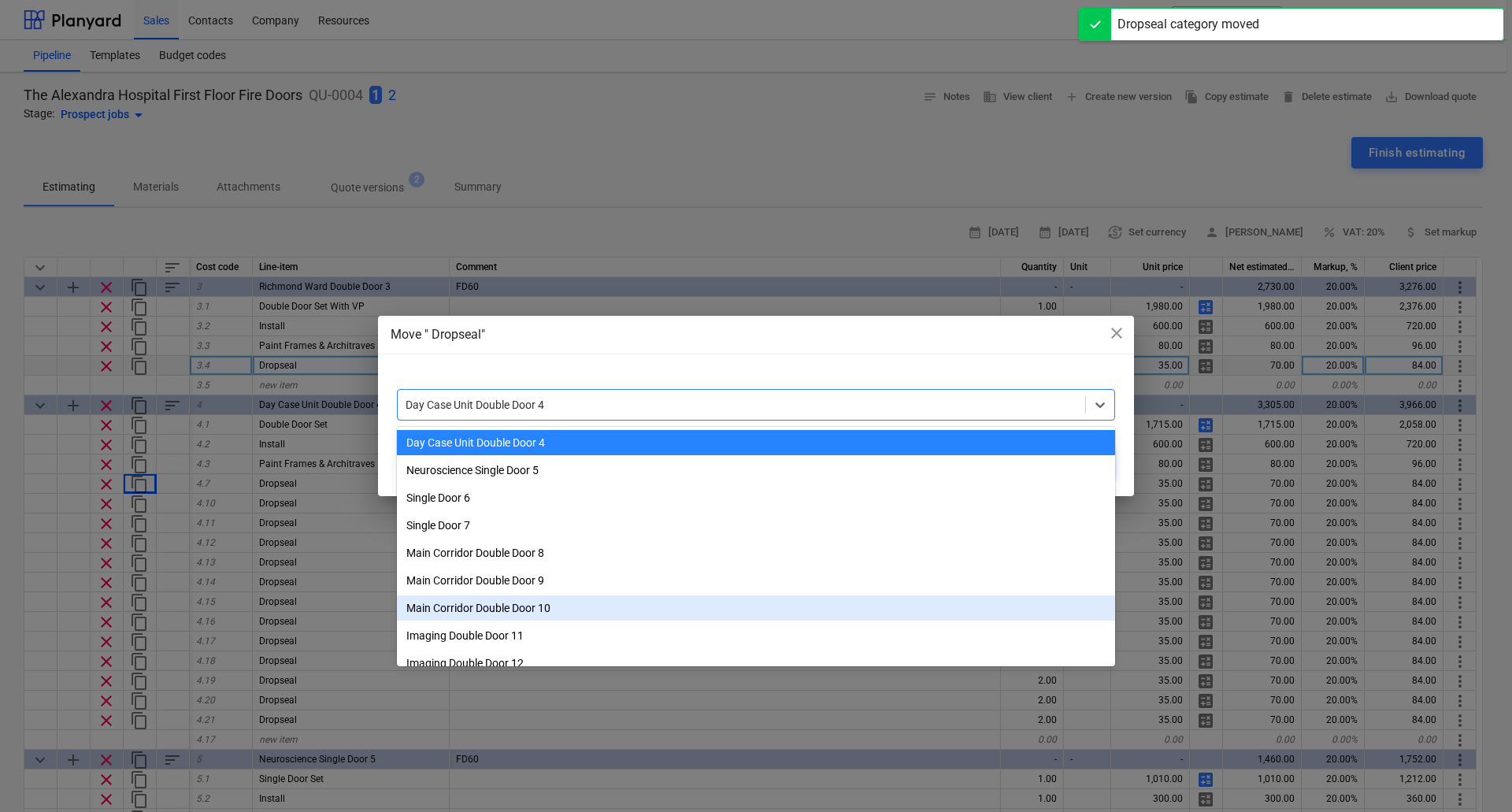
click at [507, 605] on div "Main Corridor Double Door 10" at bounding box center [756, 607] width 718 height 25
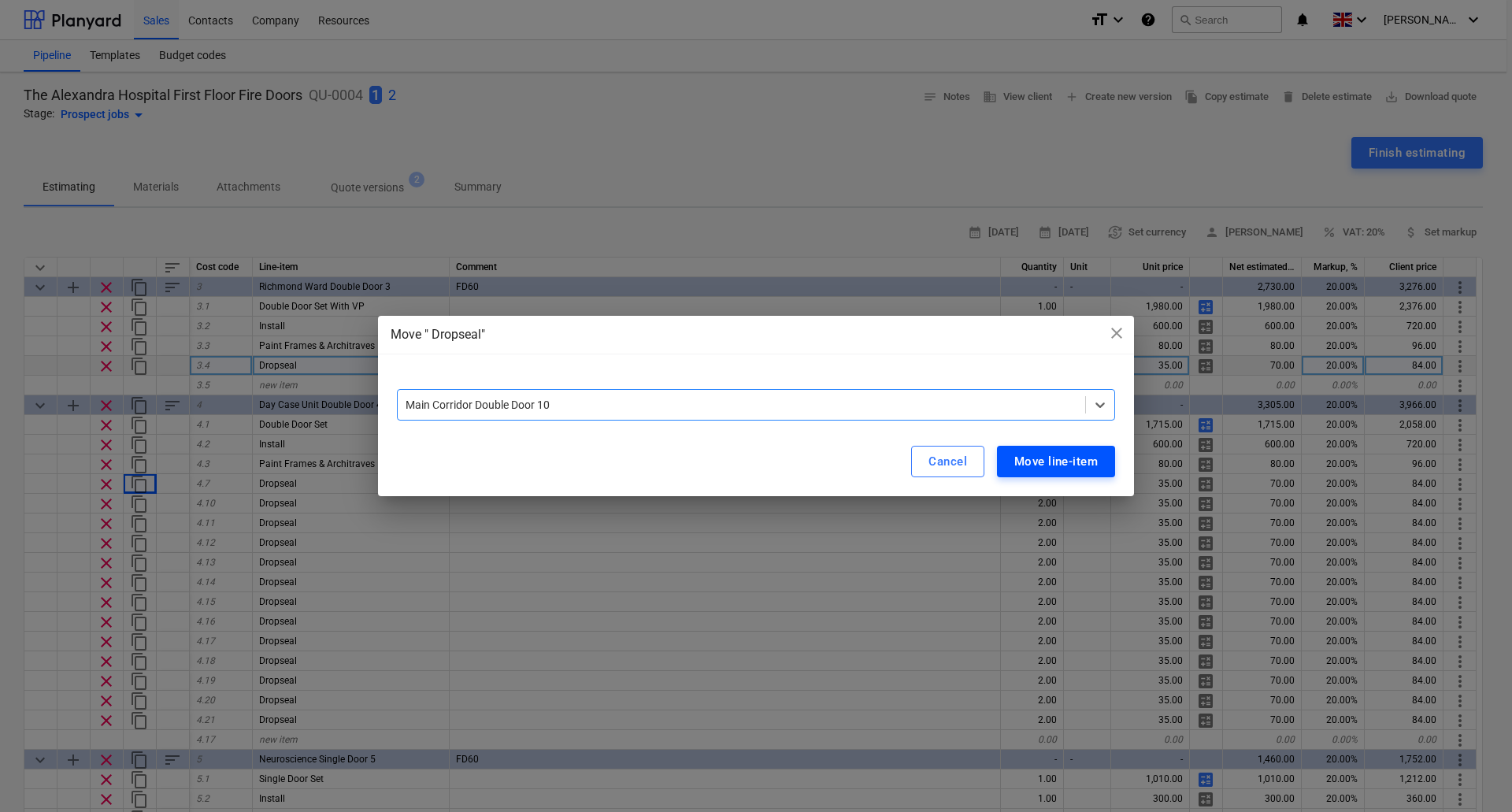
click at [1072, 462] on div "Move line-item" at bounding box center [1056, 461] width 83 height 20
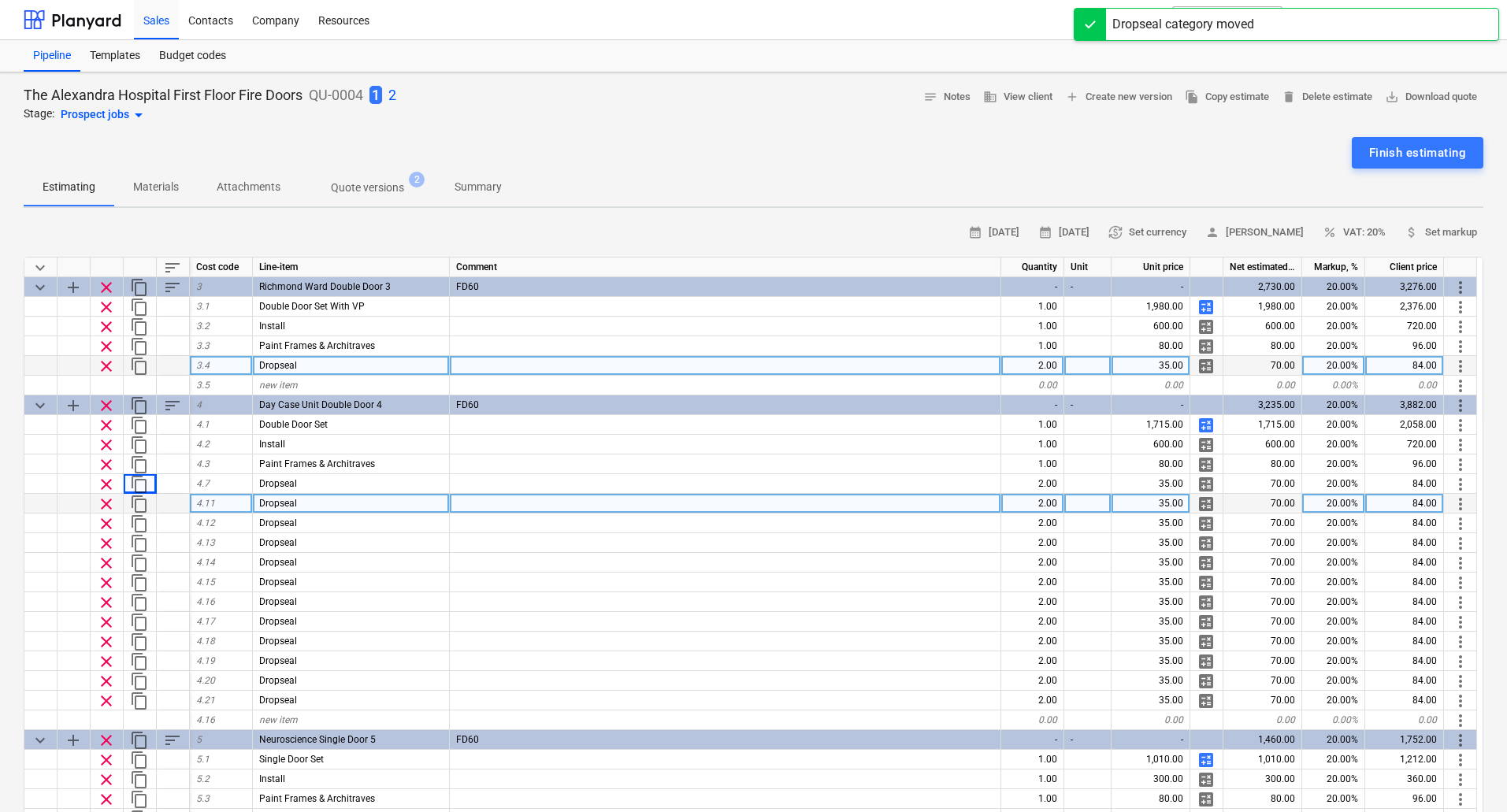
click at [1464, 495] on span "more_vert" at bounding box center [1460, 503] width 18 height 18
click at [1464, 495] on li "Move line-item to" at bounding box center [1439, 503] width 120 height 36
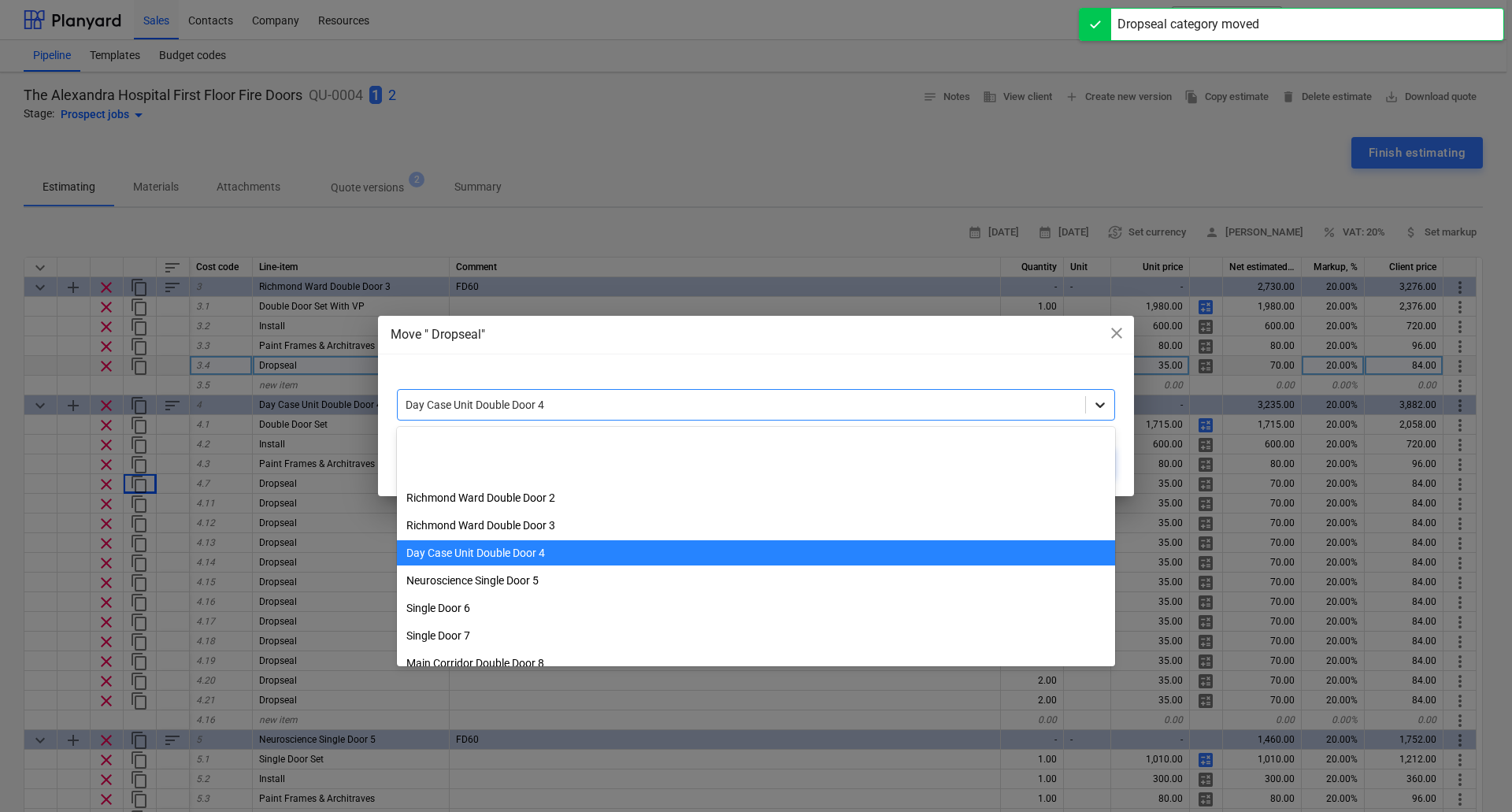
click at [1097, 405] on icon at bounding box center [1100, 406] width 9 height 6
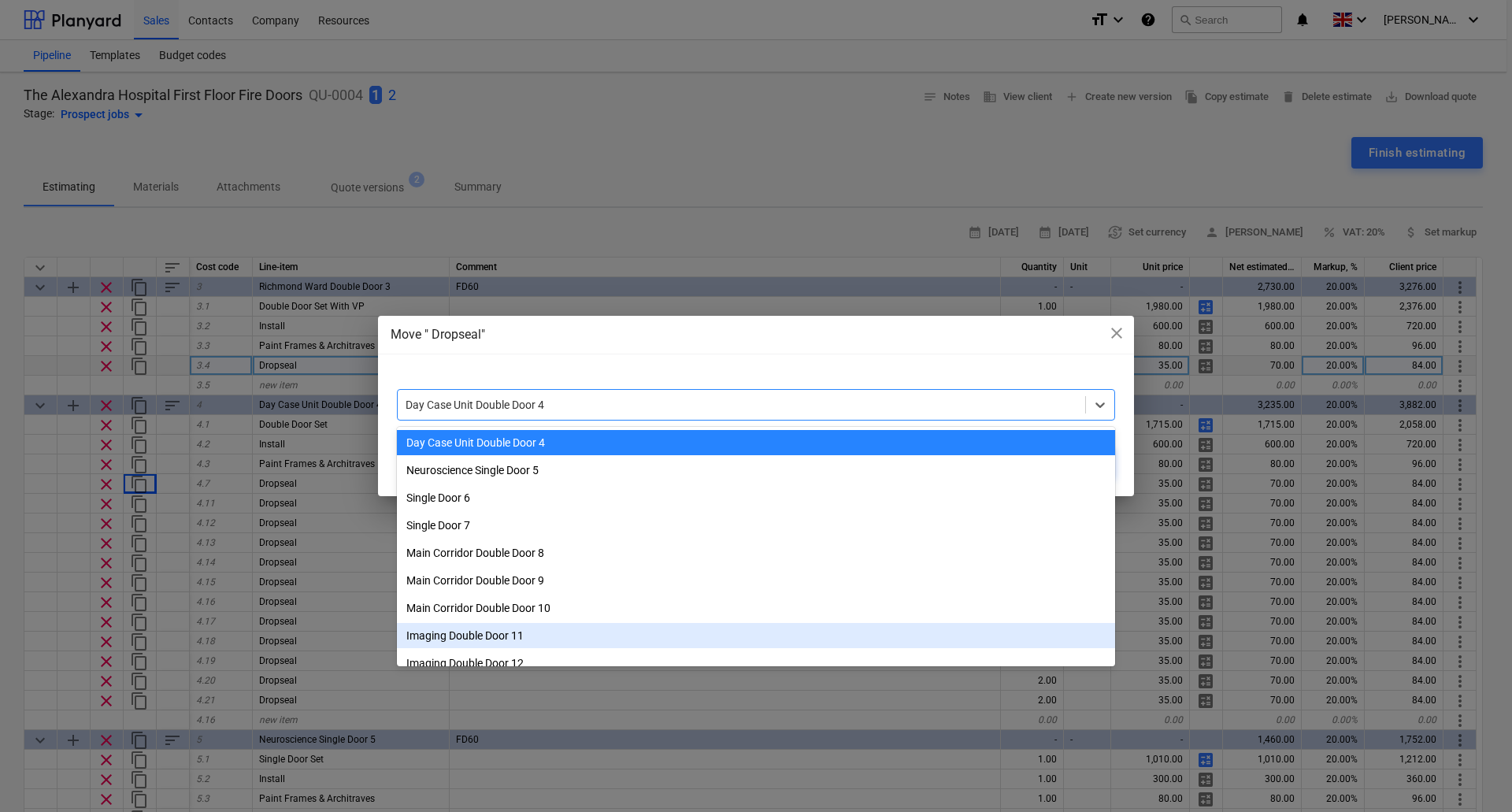
click at [503, 633] on div "Imaging Double Door 11" at bounding box center [756, 635] width 718 height 25
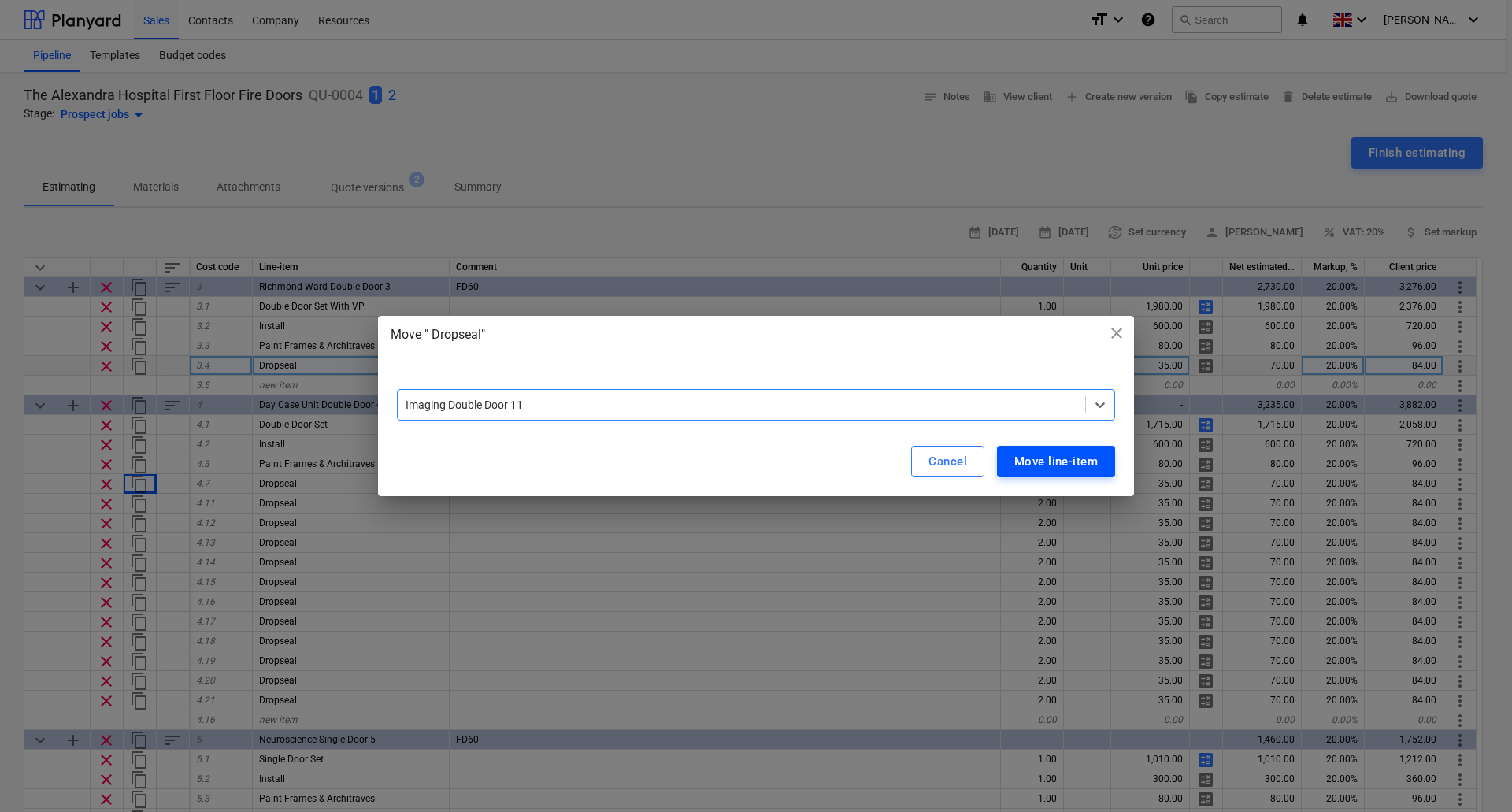
click at [1065, 464] on div "Move line-item" at bounding box center [1056, 461] width 83 height 20
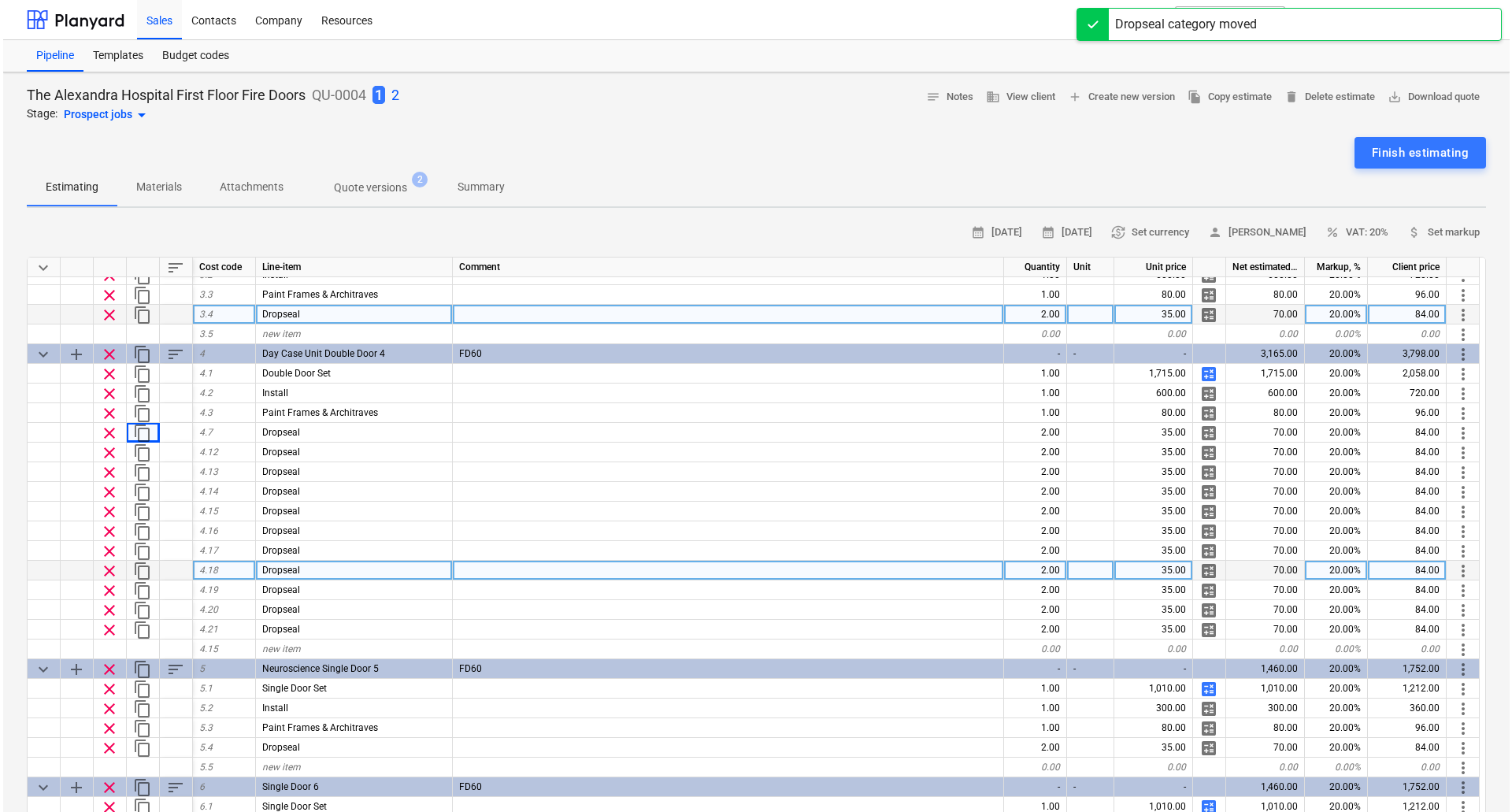
scroll to position [315, 0]
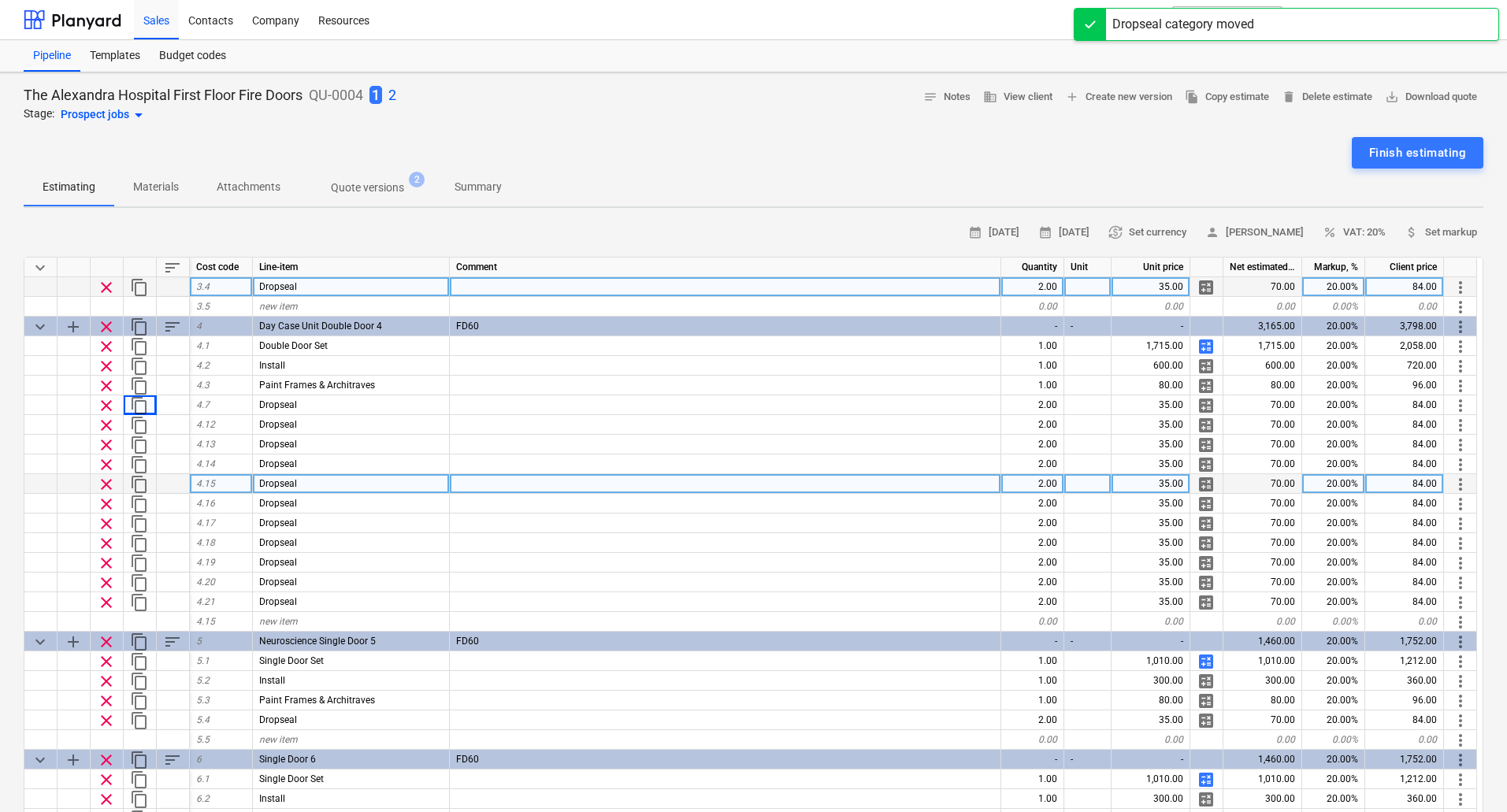
click at [1461, 487] on span "more_vert" at bounding box center [1460, 484] width 18 height 18
click at [1461, 487] on li "Move line-item to" at bounding box center [1439, 484] width 120 height 36
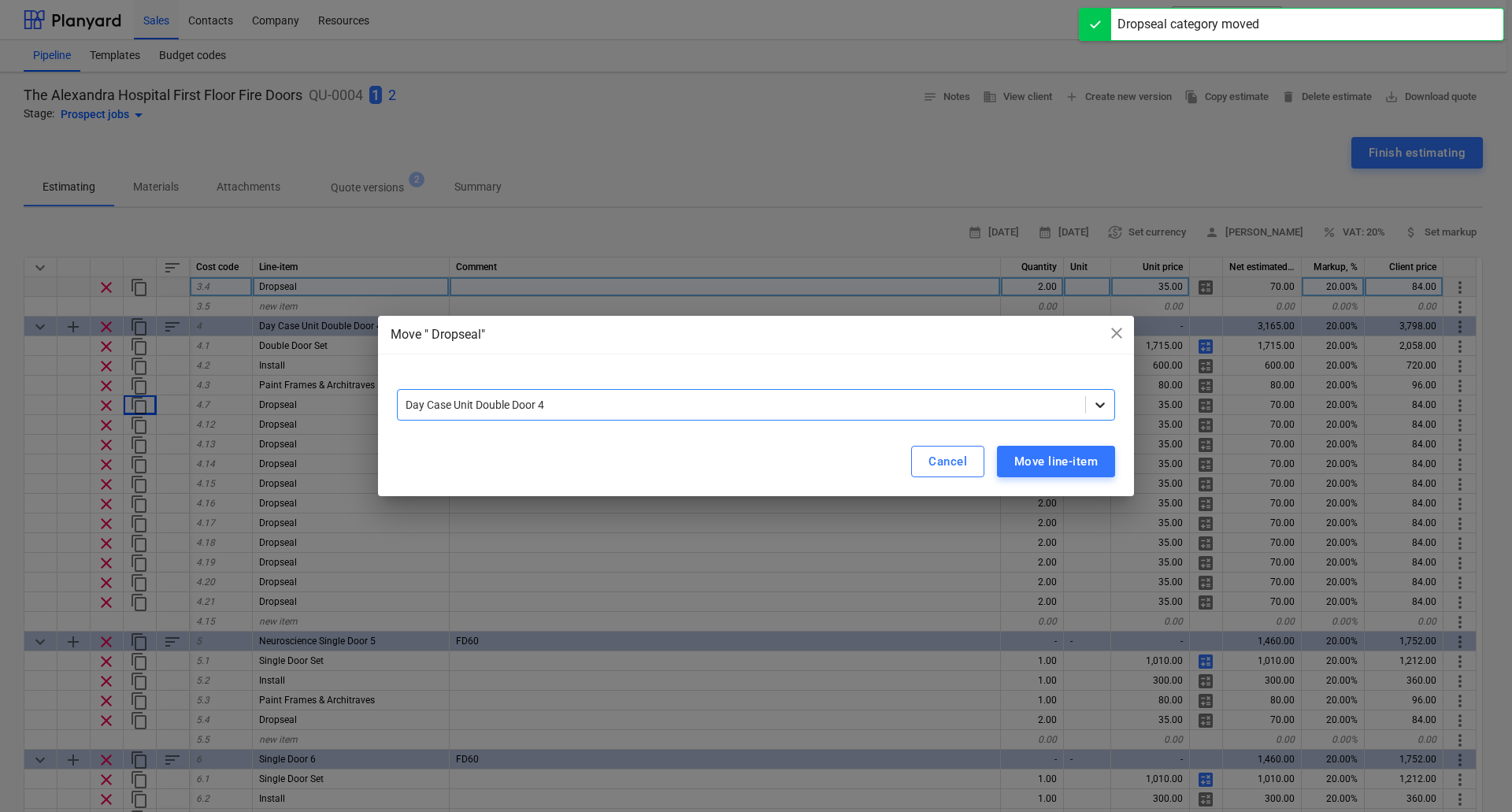
click at [1095, 401] on icon at bounding box center [1099, 405] width 16 height 16
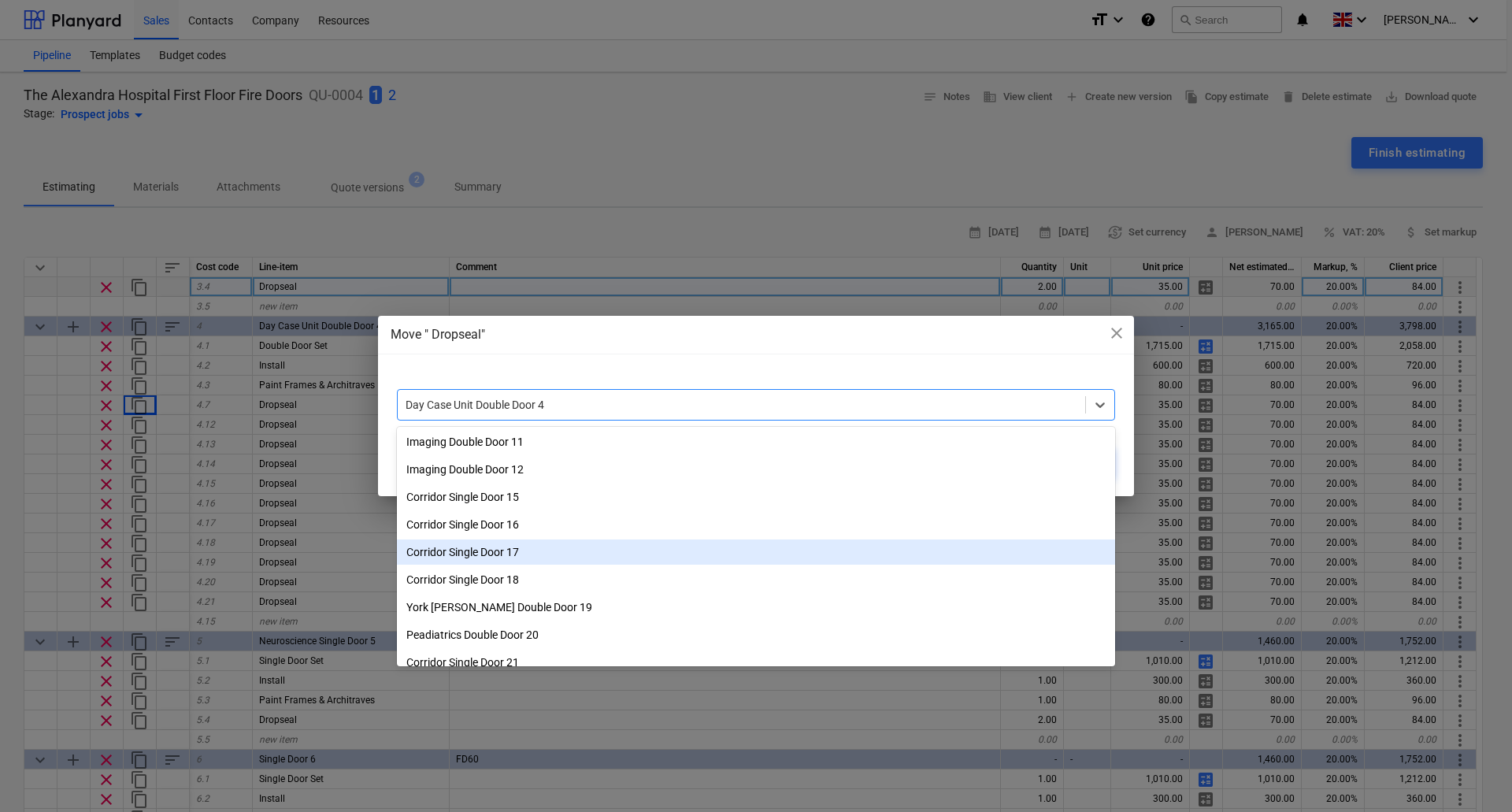
scroll to position [268, 0]
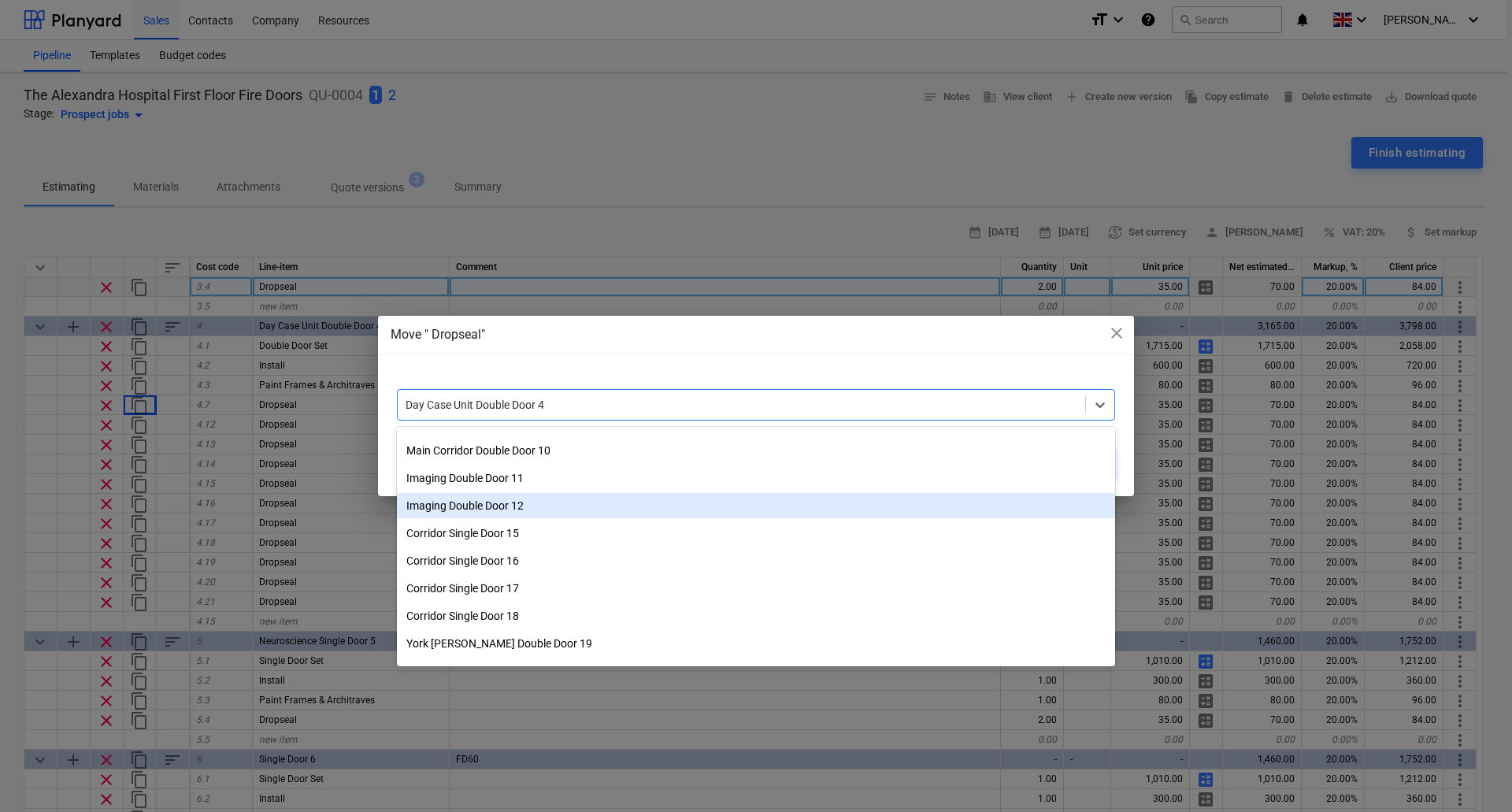
click at [517, 509] on div "Imaging Double Door 12" at bounding box center [756, 505] width 718 height 25
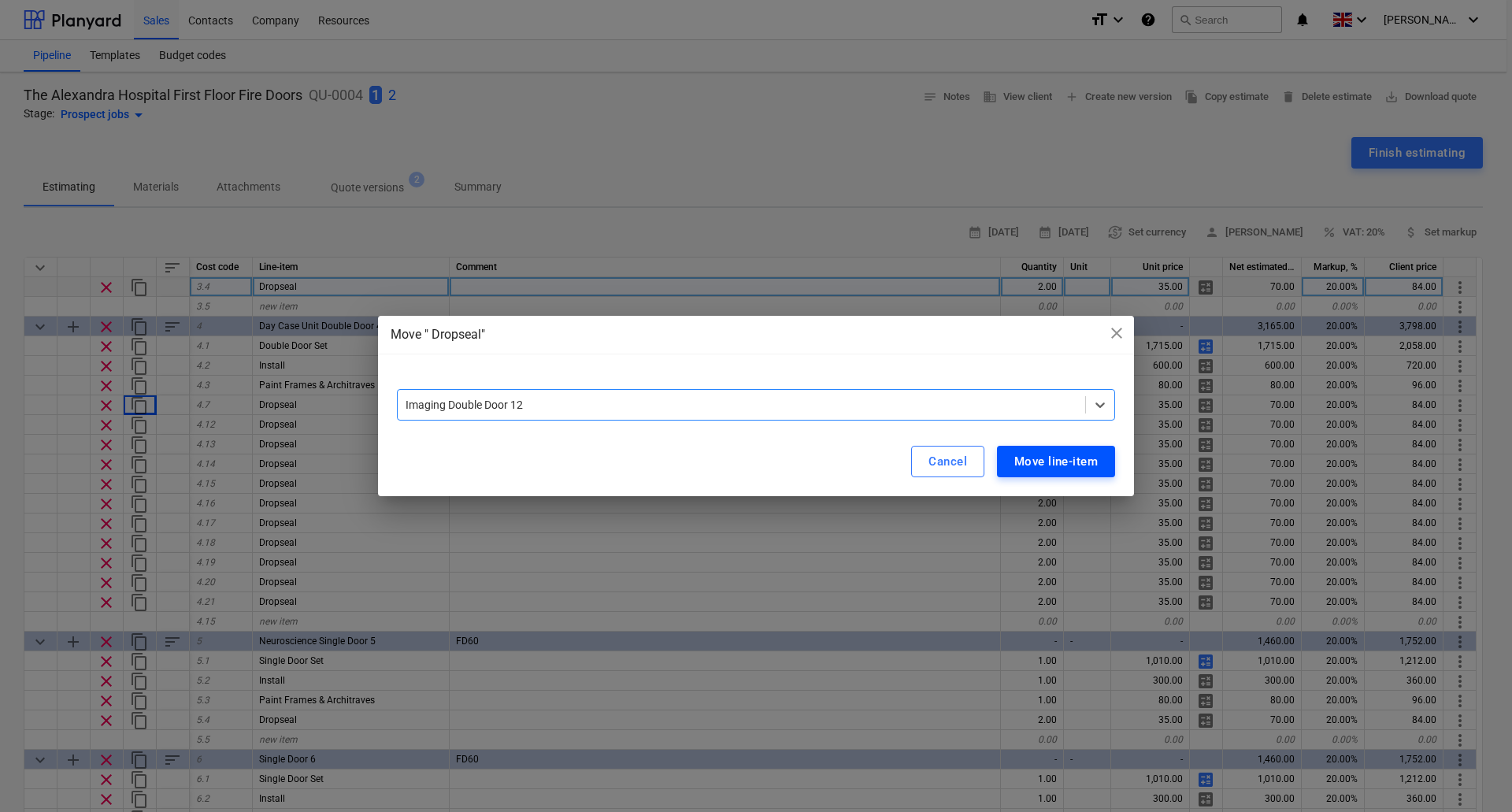
click at [1068, 464] on div "Move line-item" at bounding box center [1056, 461] width 83 height 20
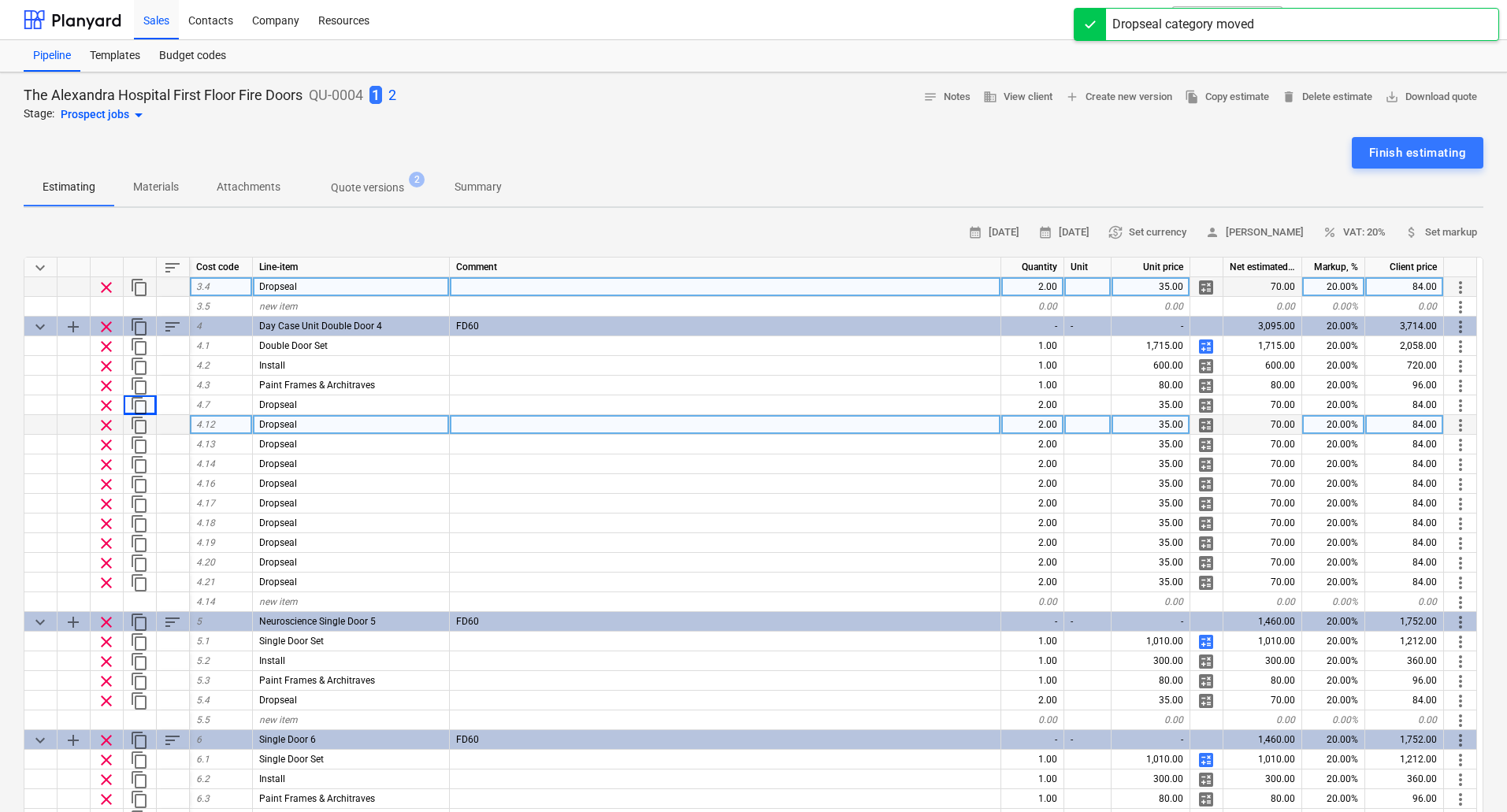
click at [1463, 427] on span "more_vert" at bounding box center [1460, 425] width 18 height 18
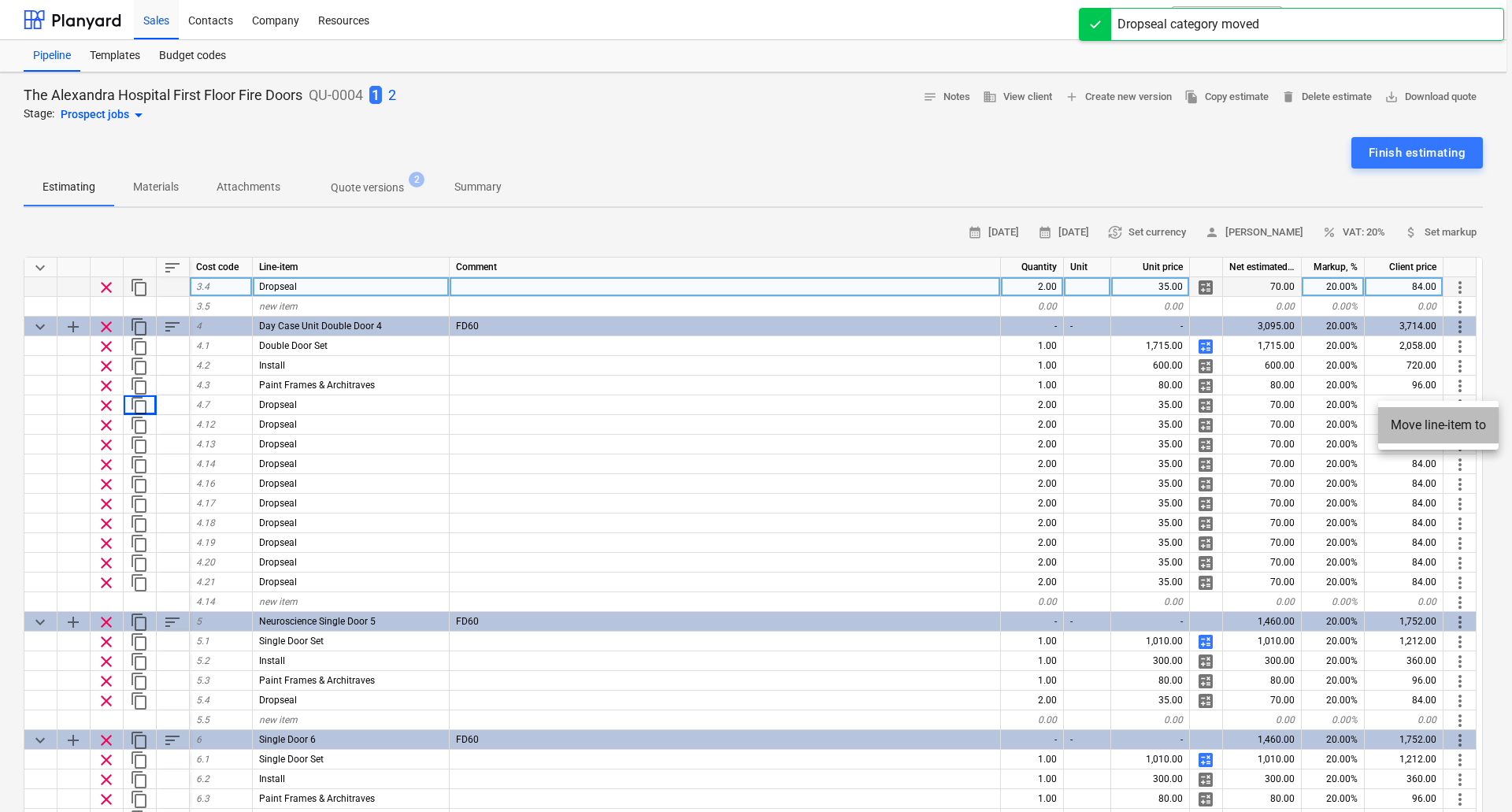
click at [1460, 427] on li "Move line-item to" at bounding box center [1438, 425] width 120 height 36
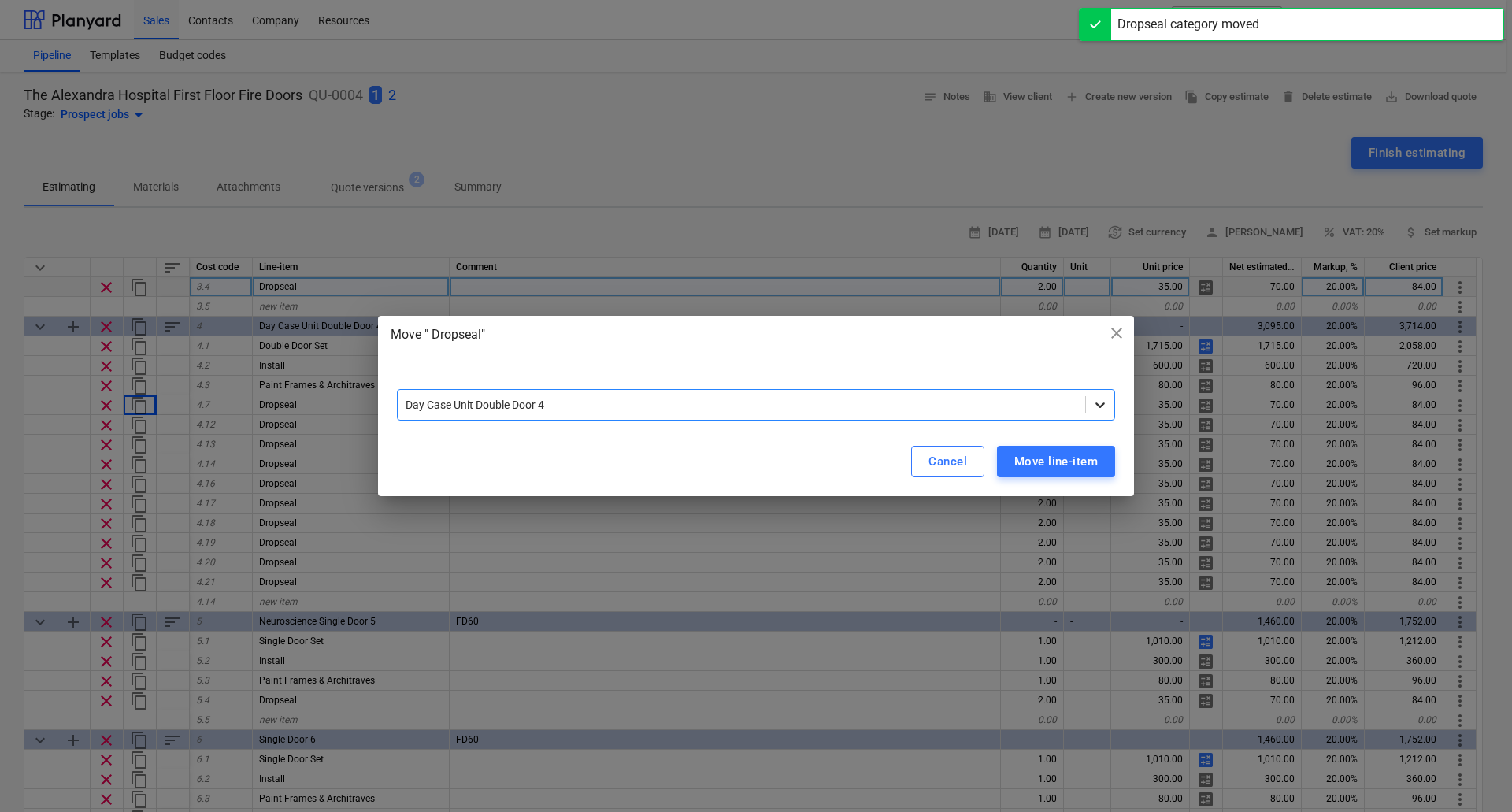
click at [1096, 401] on icon at bounding box center [1099, 405] width 16 height 16
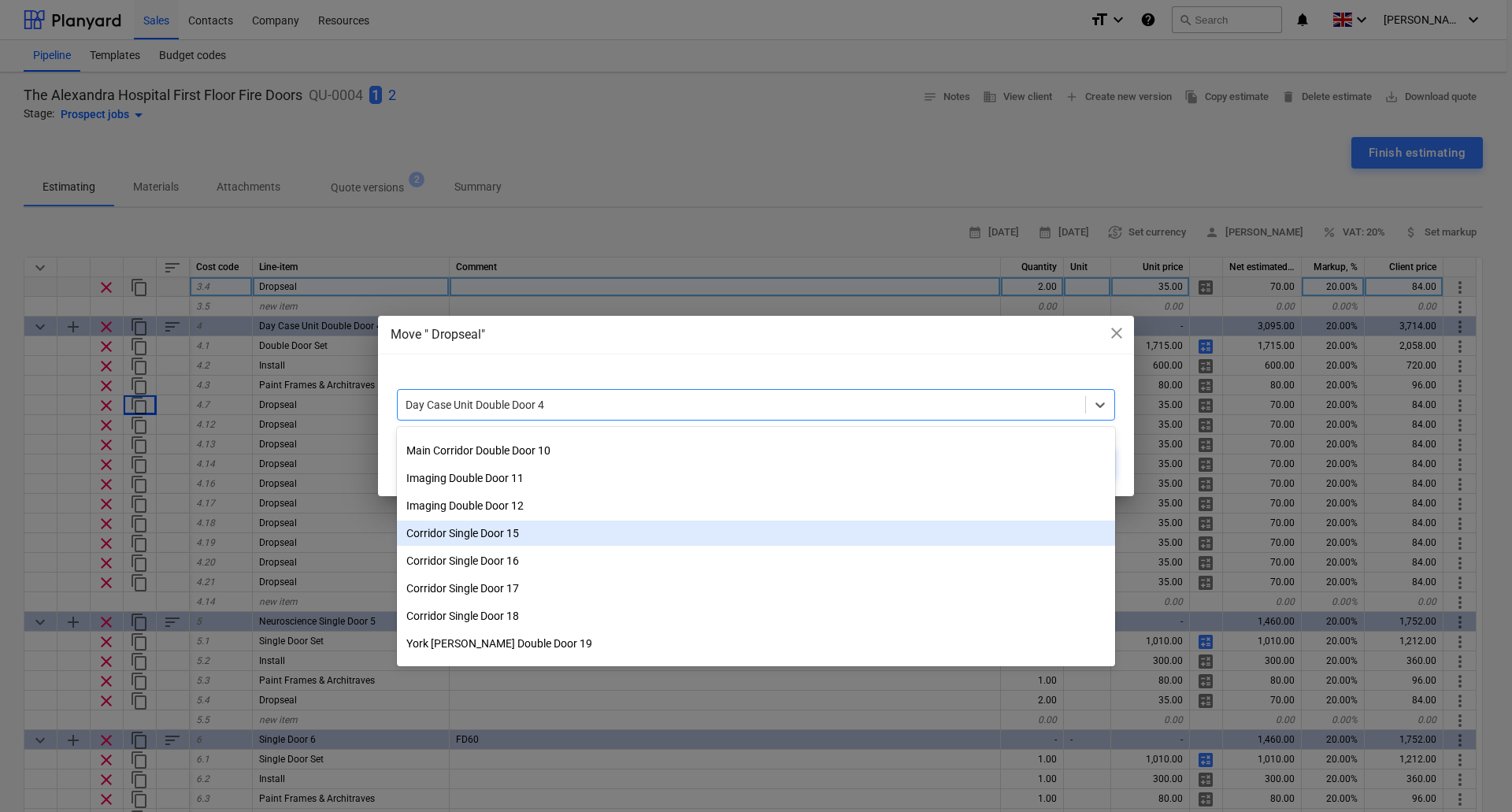
click at [520, 533] on div "Corridor Single Door 15" at bounding box center [756, 532] width 718 height 25
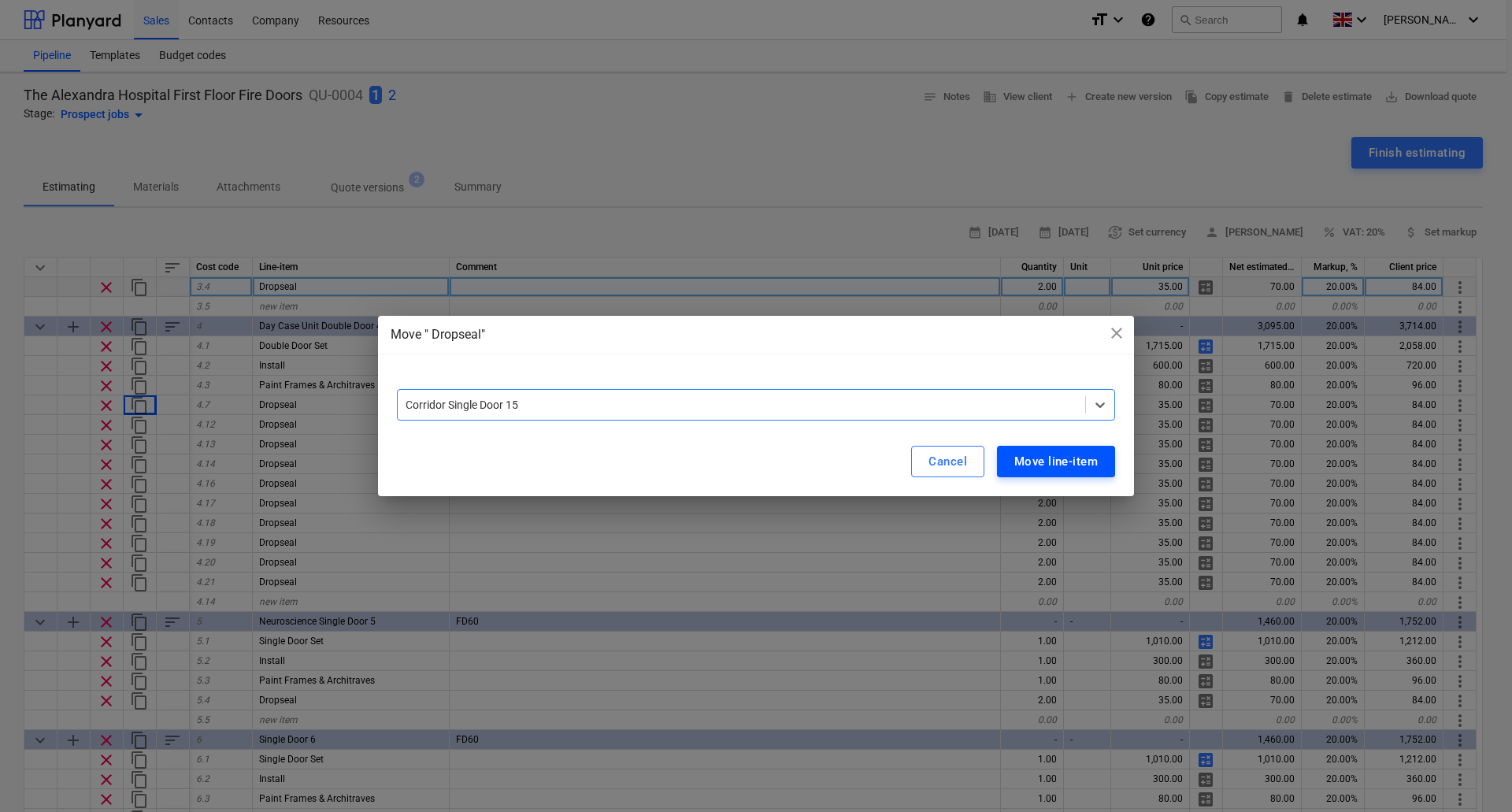
click at [1053, 463] on div "Move line-item" at bounding box center [1056, 461] width 83 height 20
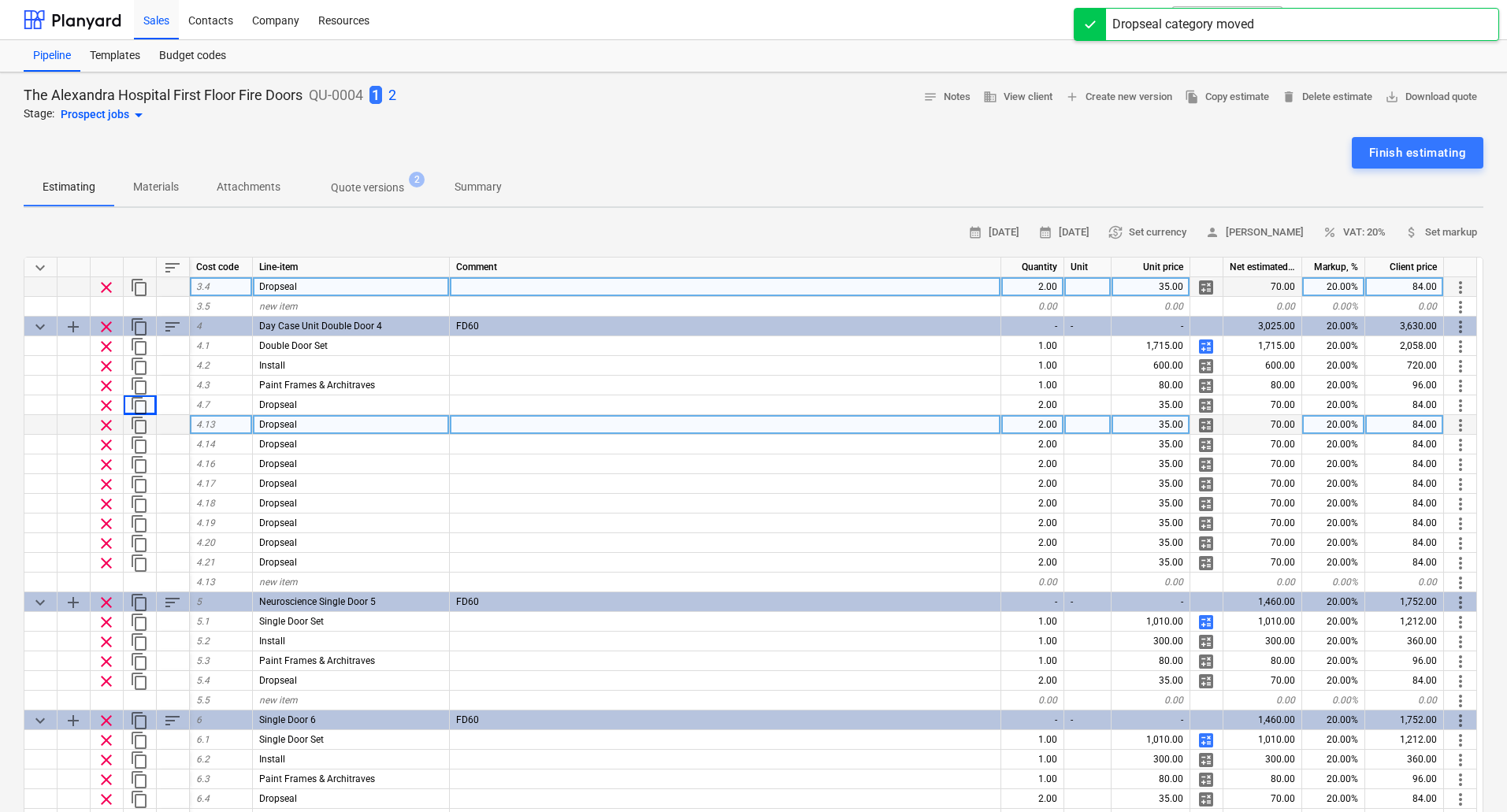
click at [1461, 430] on span "more_vert" at bounding box center [1460, 425] width 18 height 18
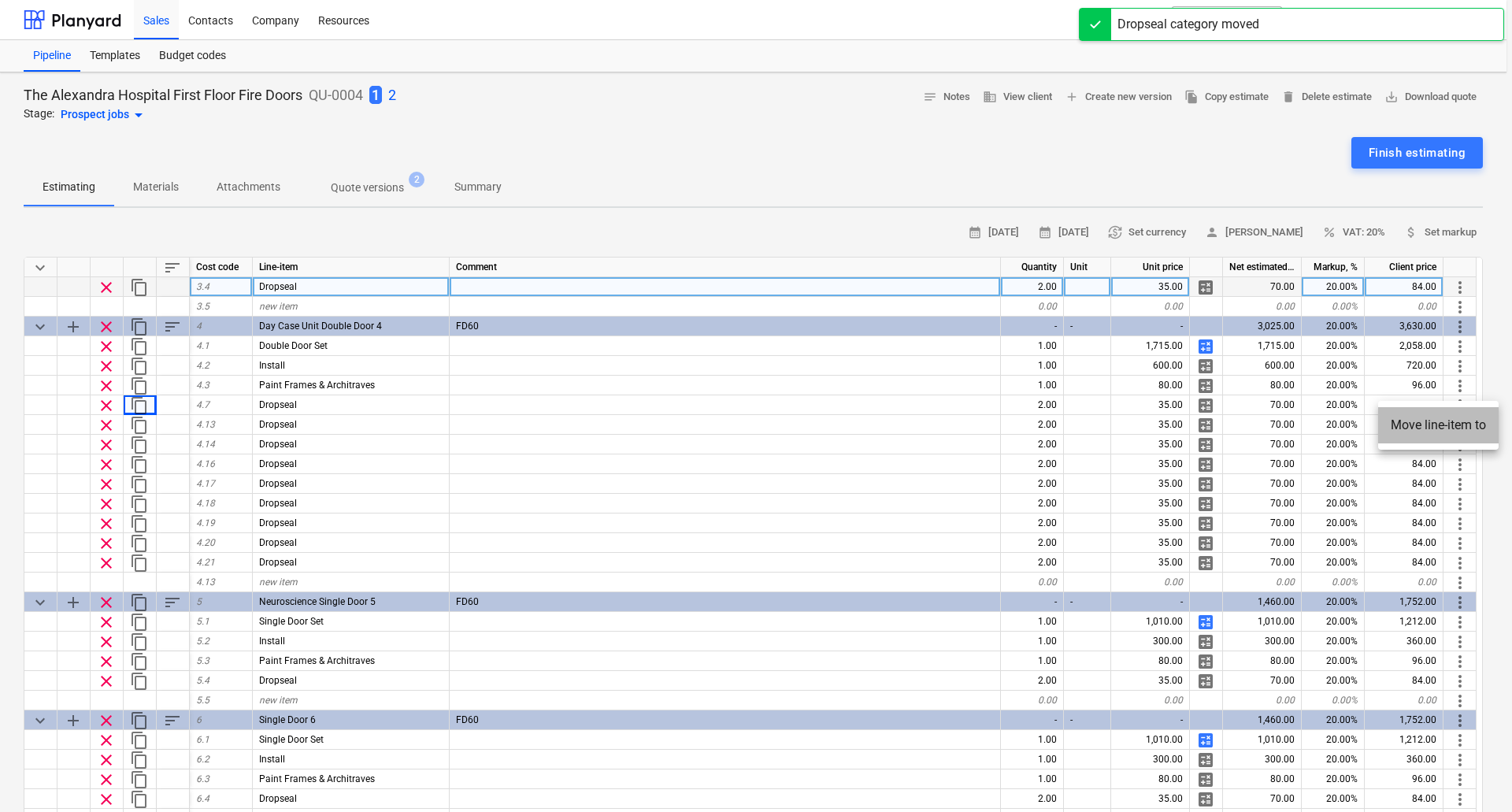
click at [1445, 418] on li "Move line-item to" at bounding box center [1438, 425] width 120 height 36
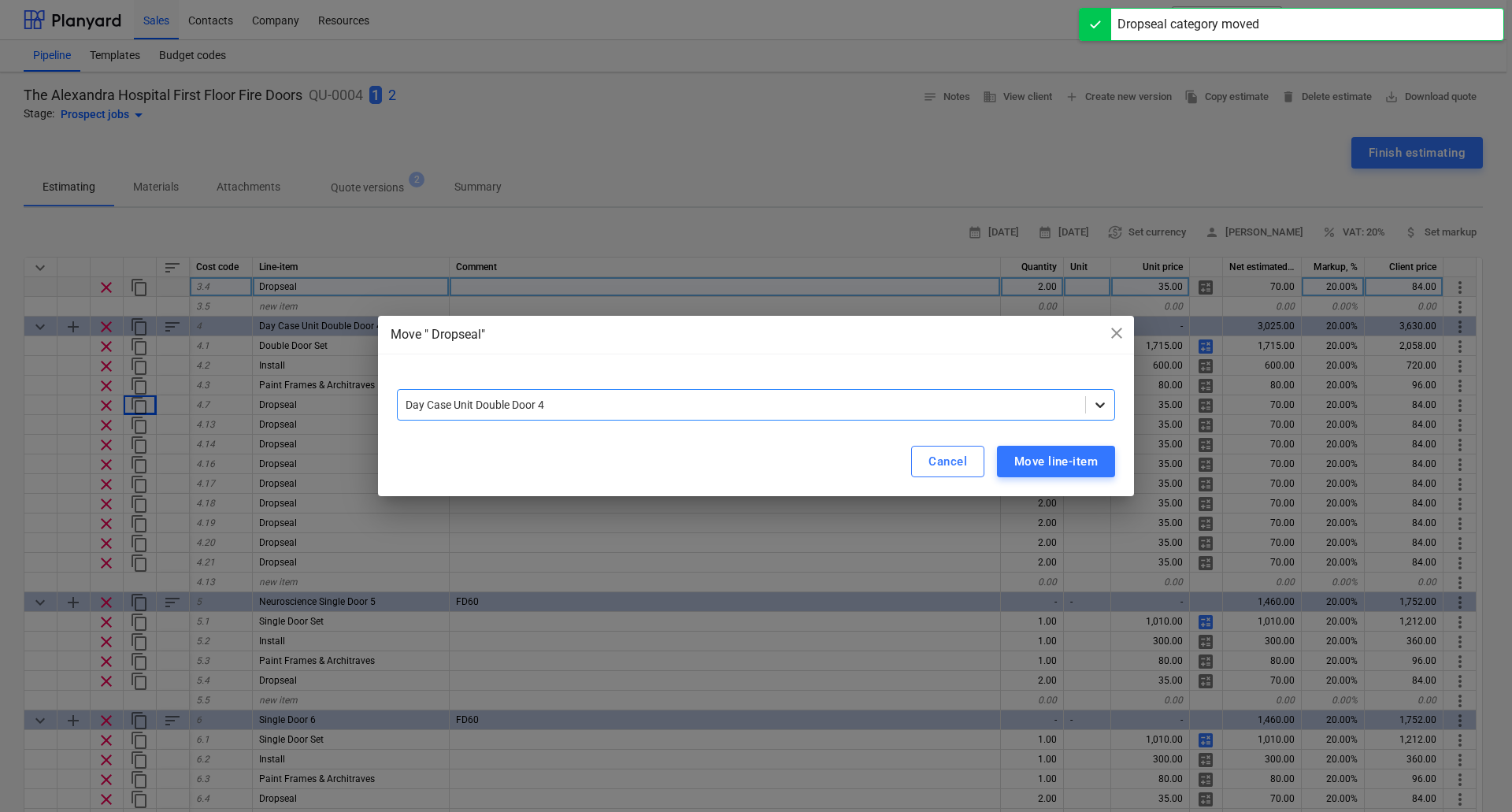
click at [1089, 406] on div at bounding box center [1099, 405] width 29 height 29
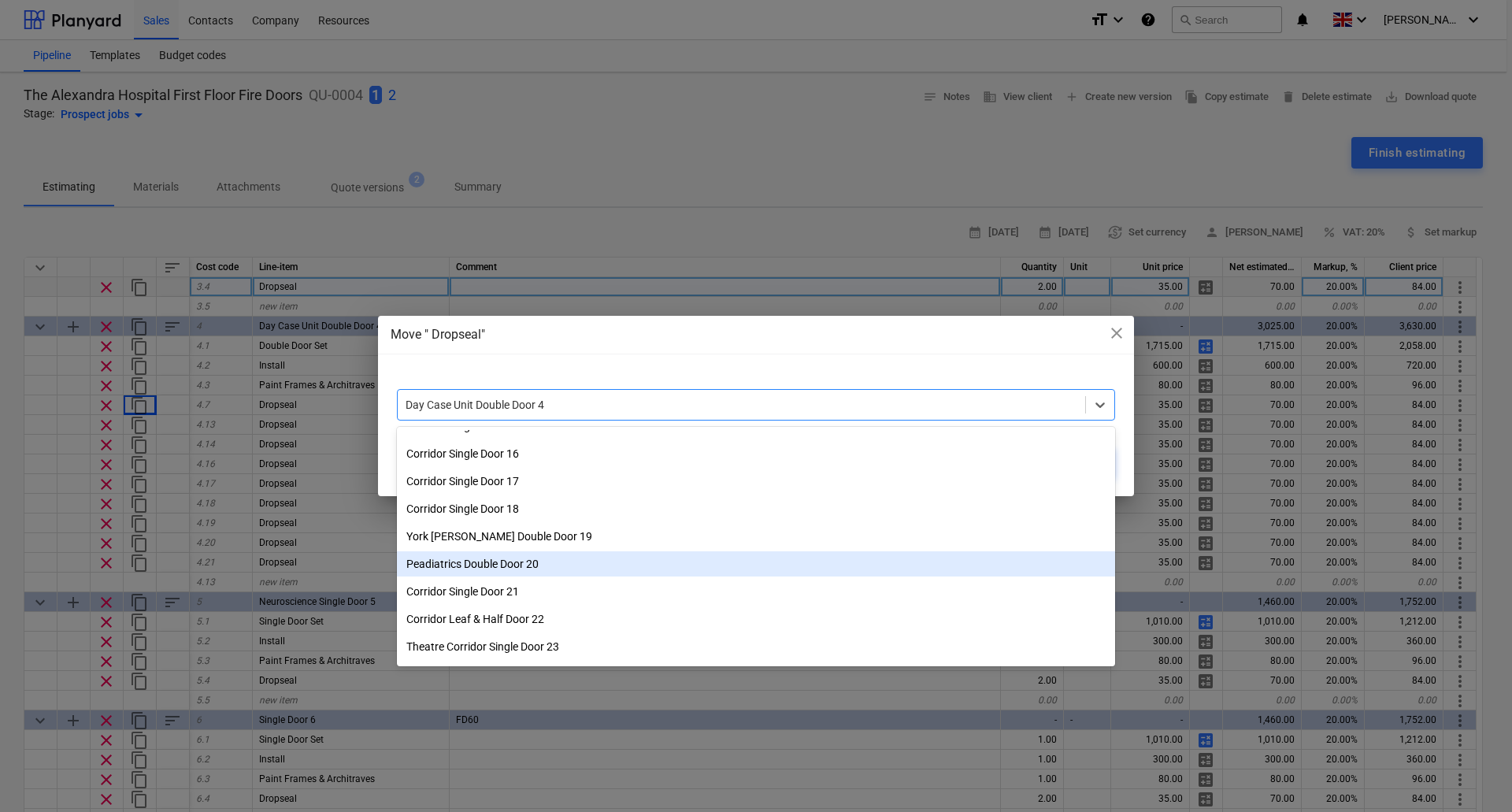
scroll to position [346, 0]
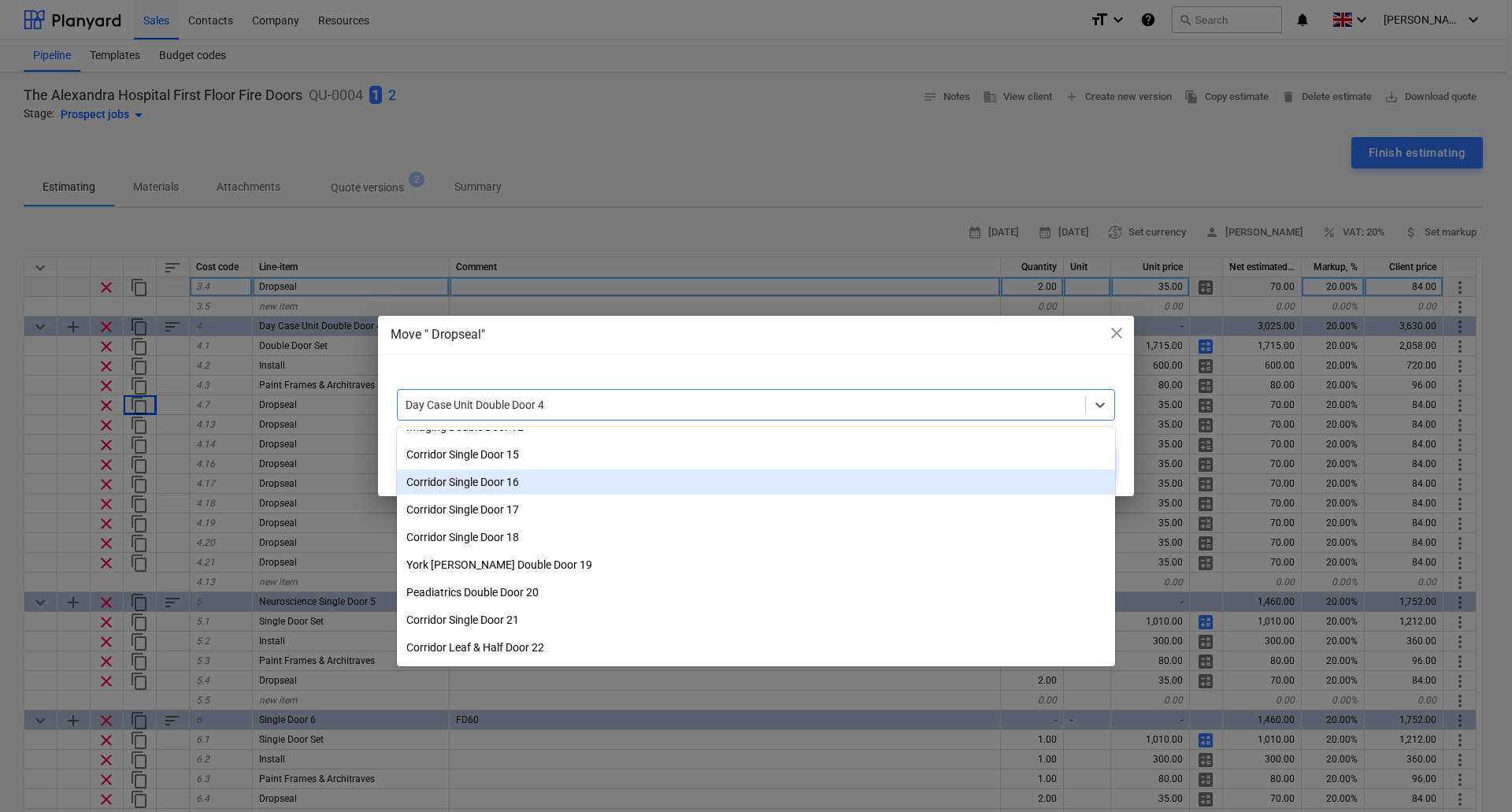
click at [502, 491] on div "Corridor Single Door 16" at bounding box center [756, 481] width 718 height 25
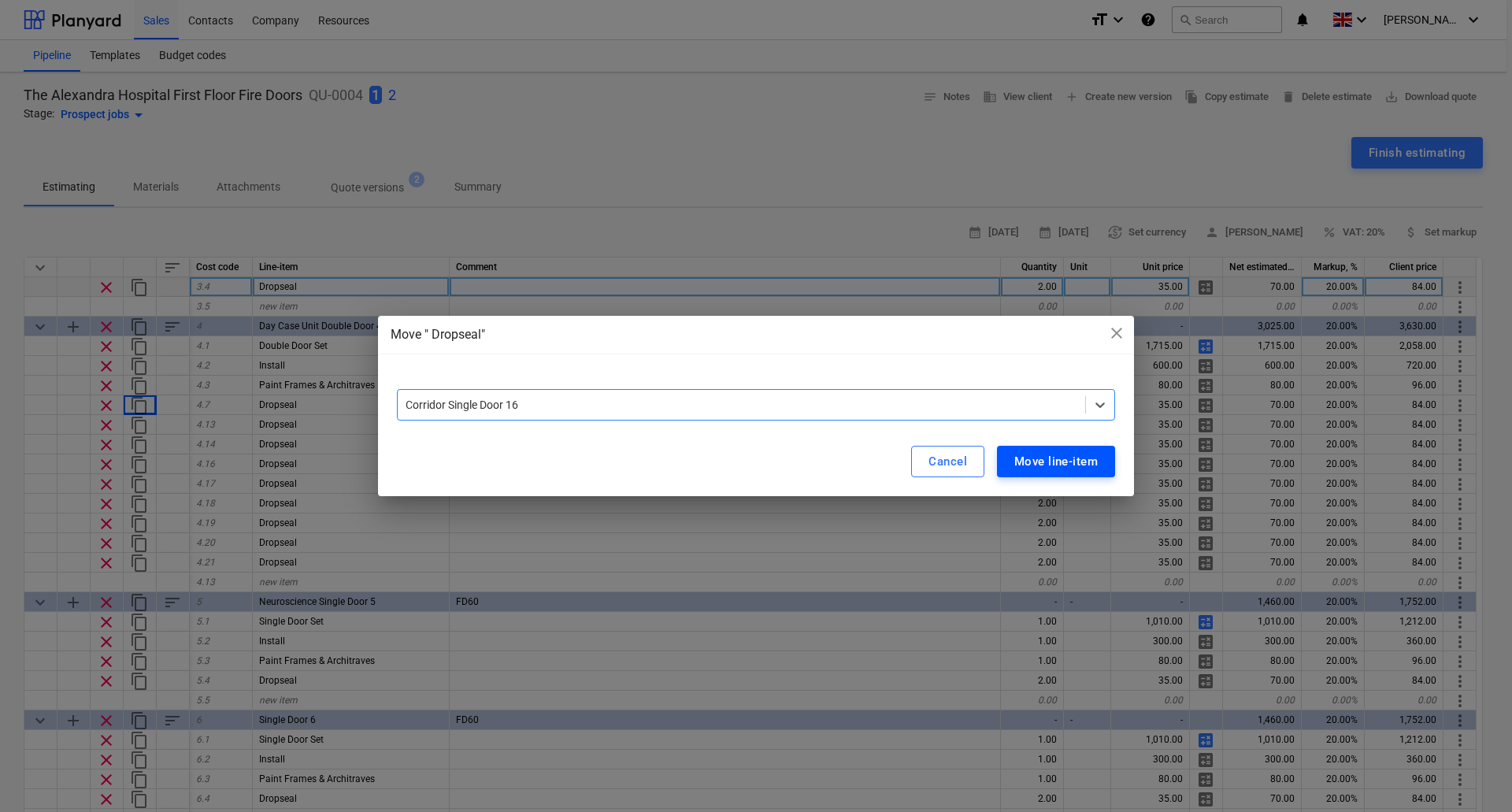
click at [1033, 452] on div "Move line-item" at bounding box center [1056, 461] width 83 height 20
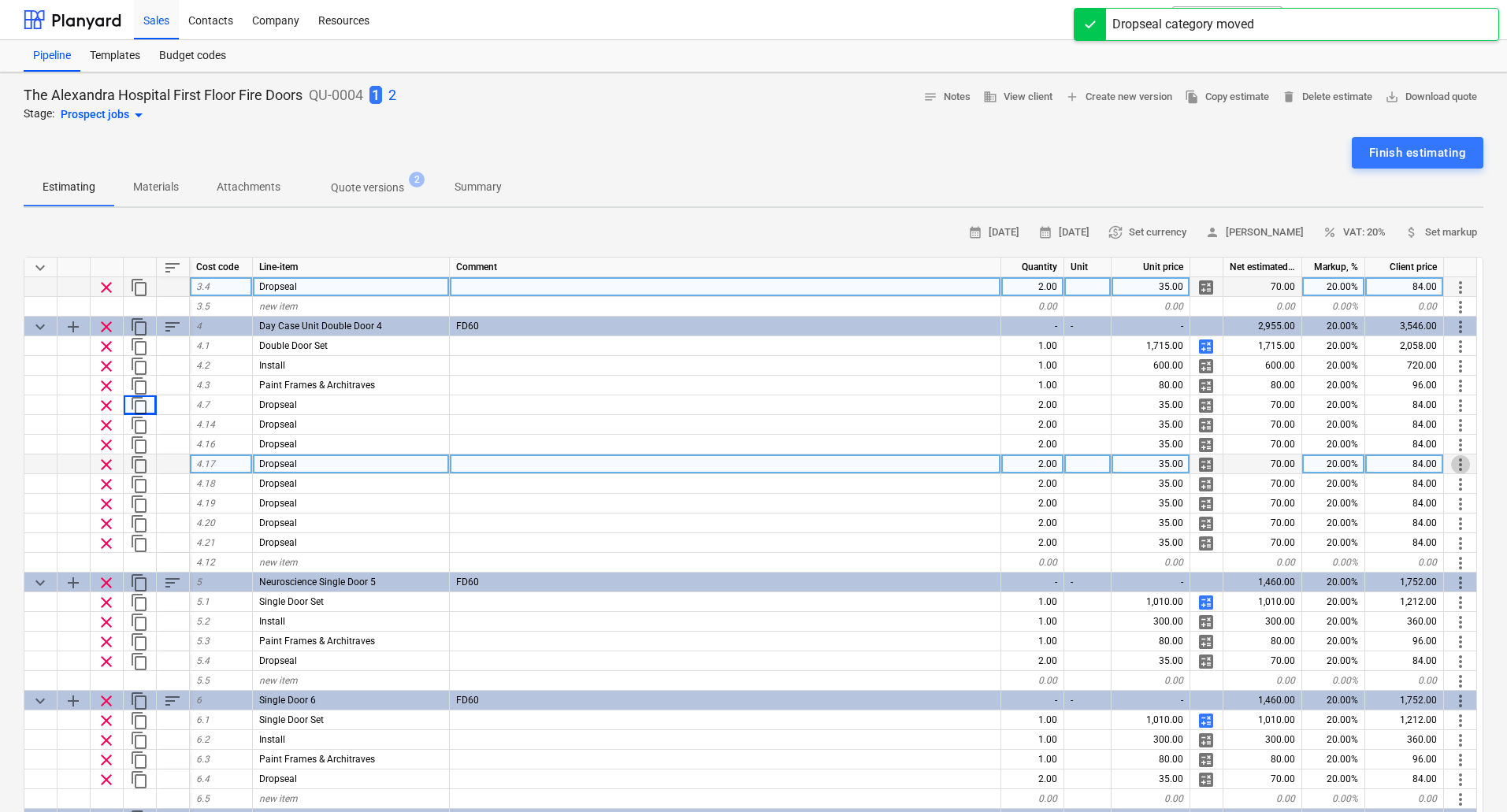
click at [1454, 462] on span "more_vert" at bounding box center [1460, 465] width 18 height 18
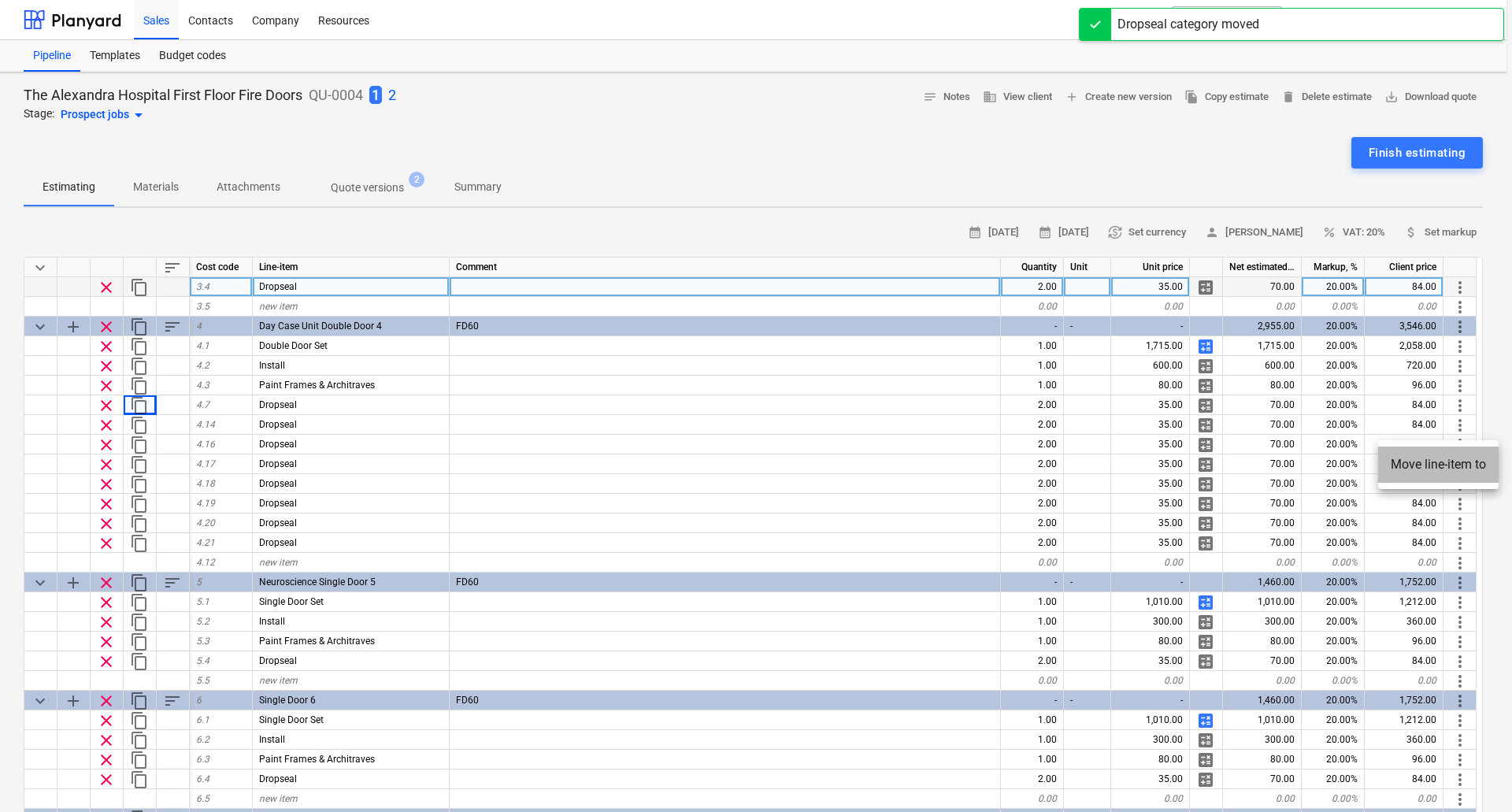
click at [1445, 456] on li "Move line-item to" at bounding box center [1438, 464] width 120 height 36
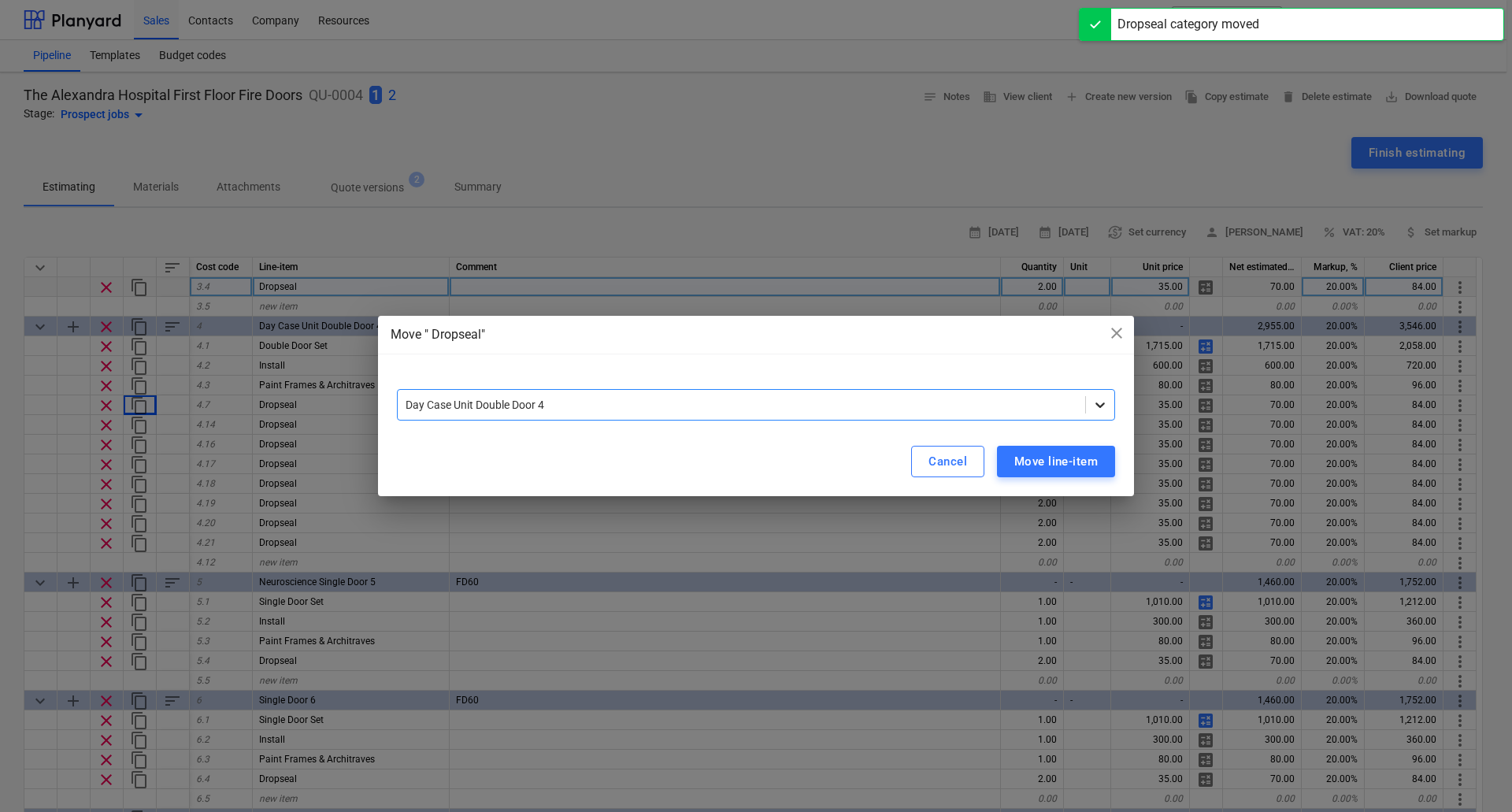
click at [1100, 400] on icon at bounding box center [1099, 405] width 16 height 16
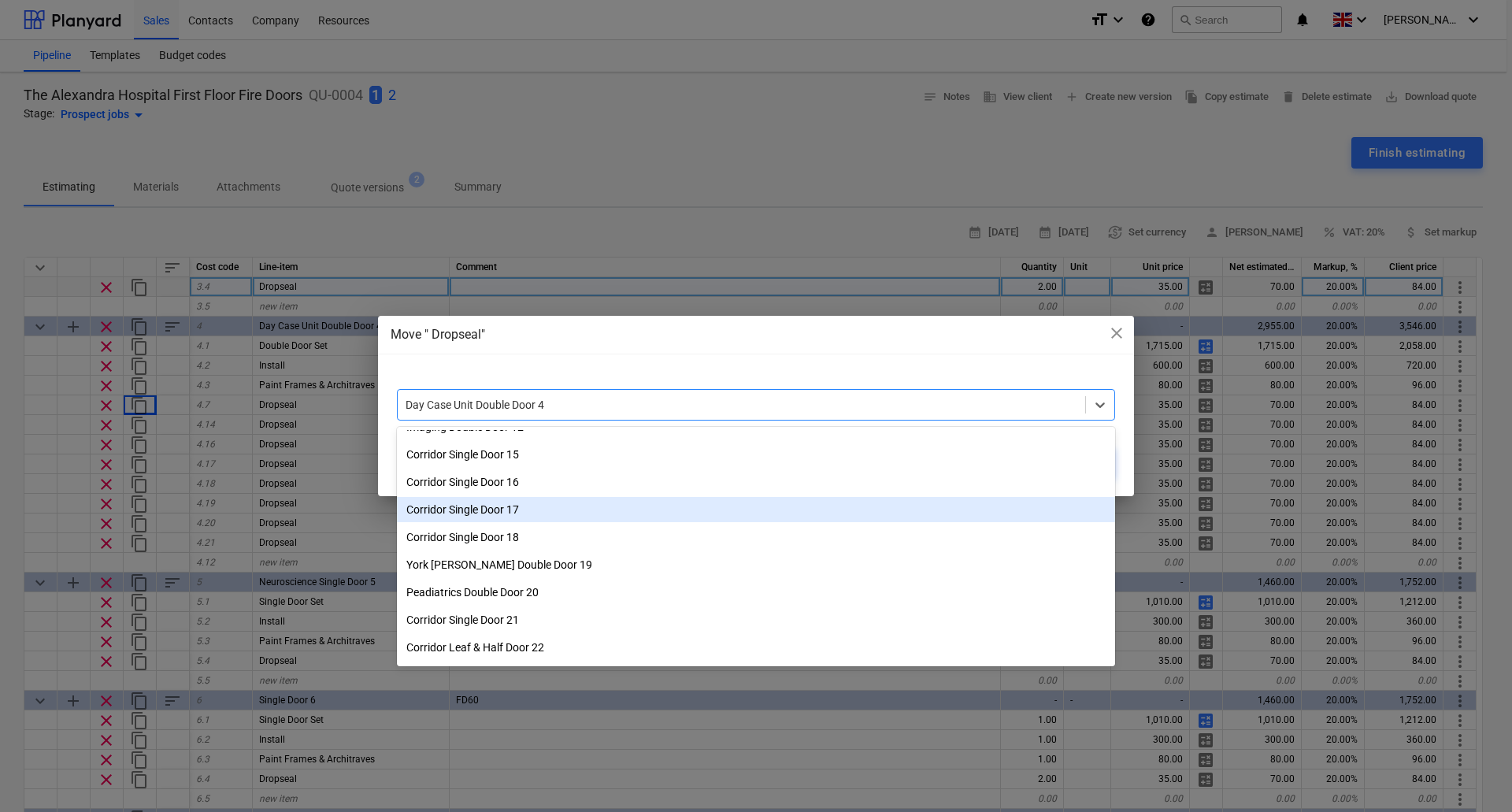
click at [508, 509] on div "Corridor Single Door 17" at bounding box center [756, 509] width 718 height 25
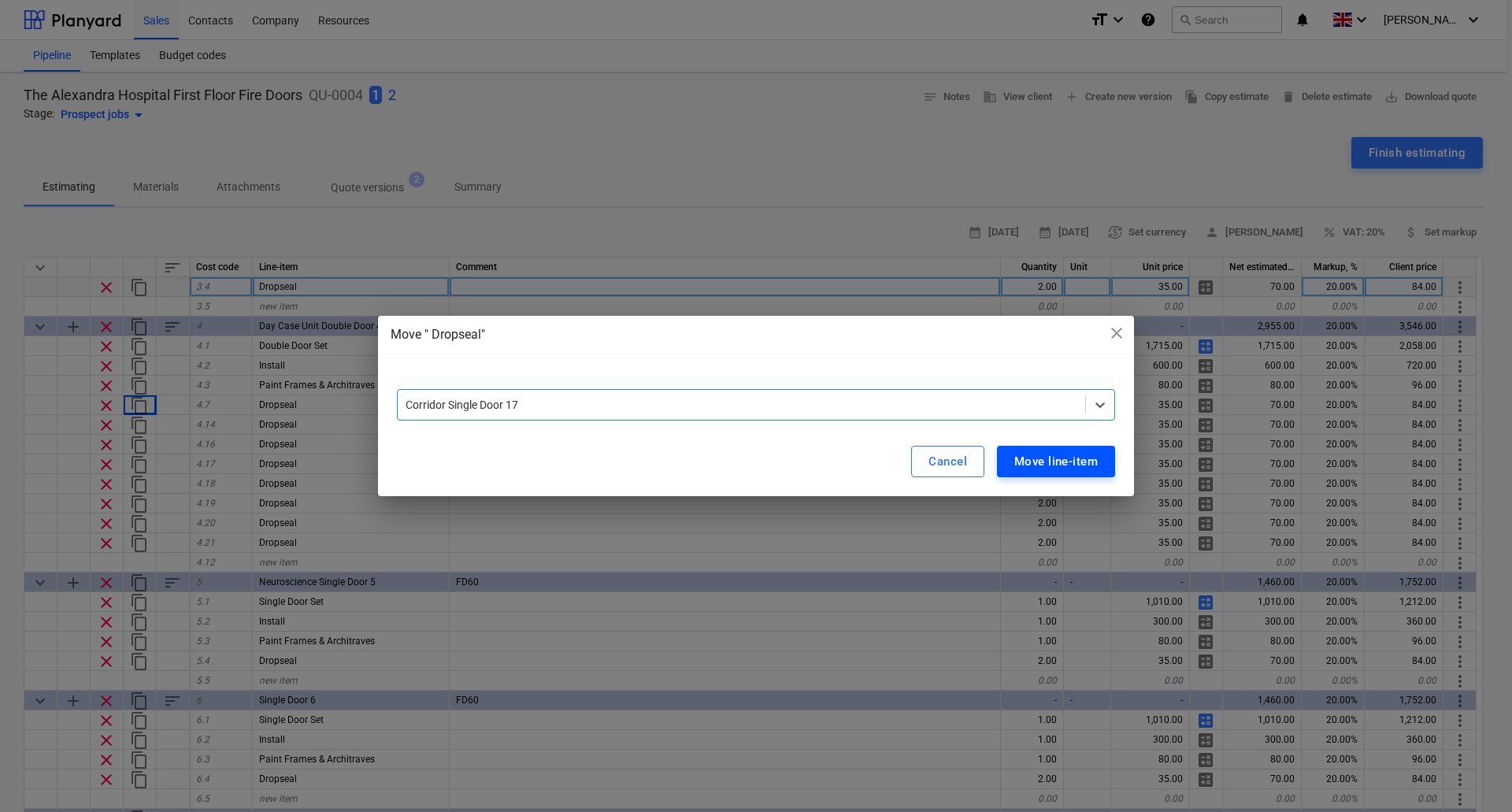
click at [1085, 464] on div "Move line-item" at bounding box center [1056, 461] width 83 height 20
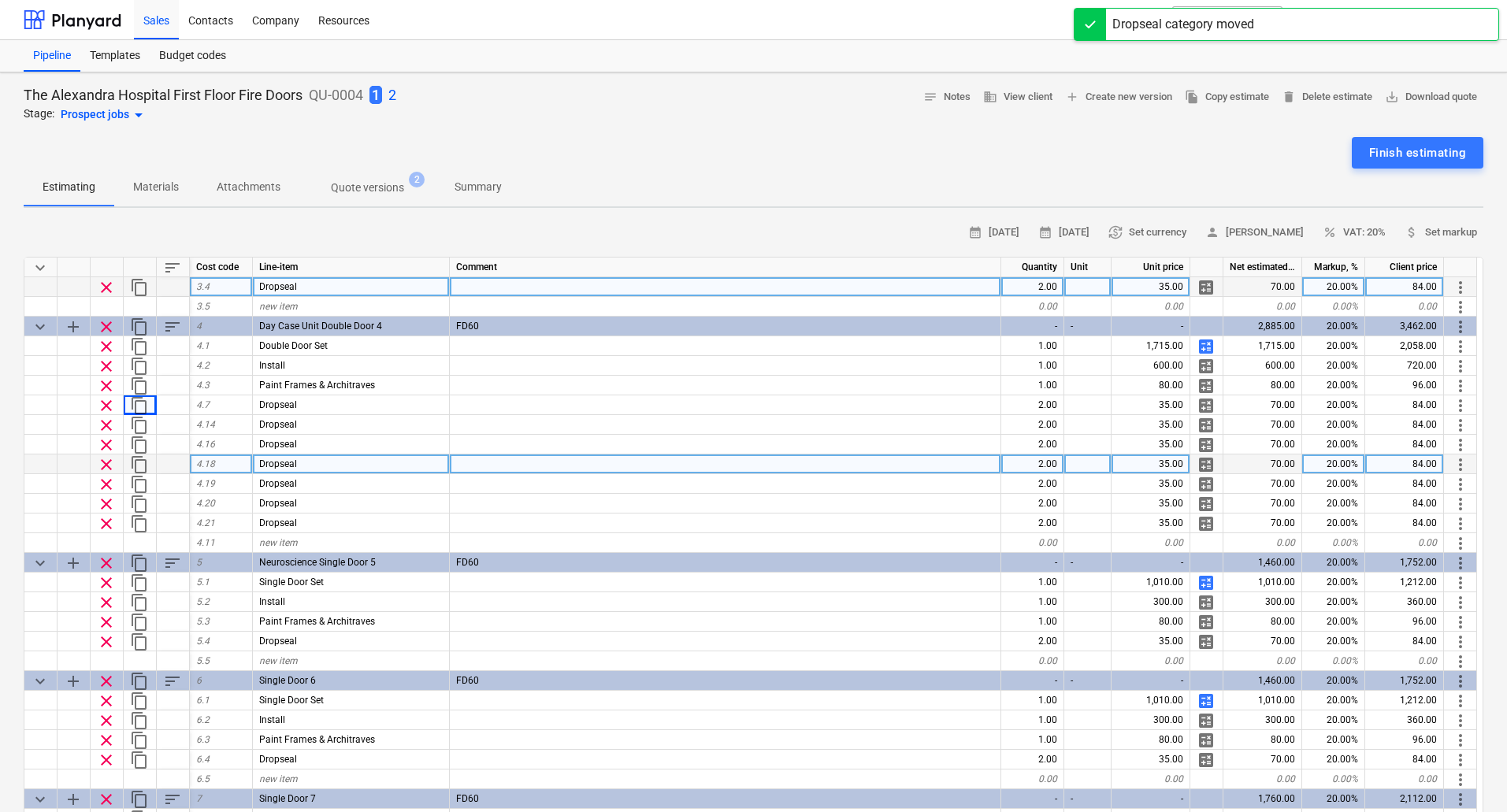
click at [1464, 467] on span "more_vert" at bounding box center [1460, 465] width 18 height 18
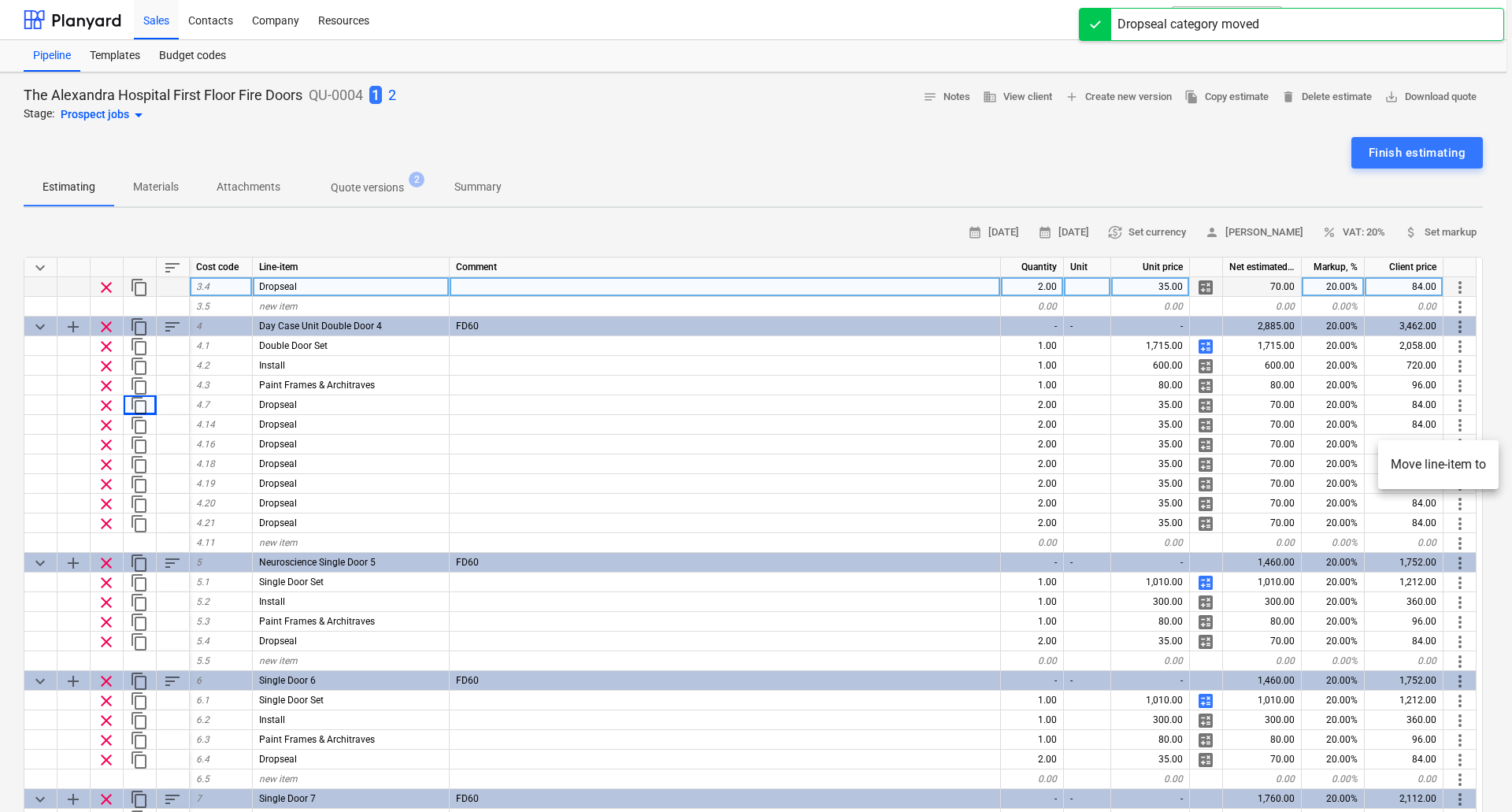
click at [1421, 462] on li "Move line-item to" at bounding box center [1438, 464] width 120 height 36
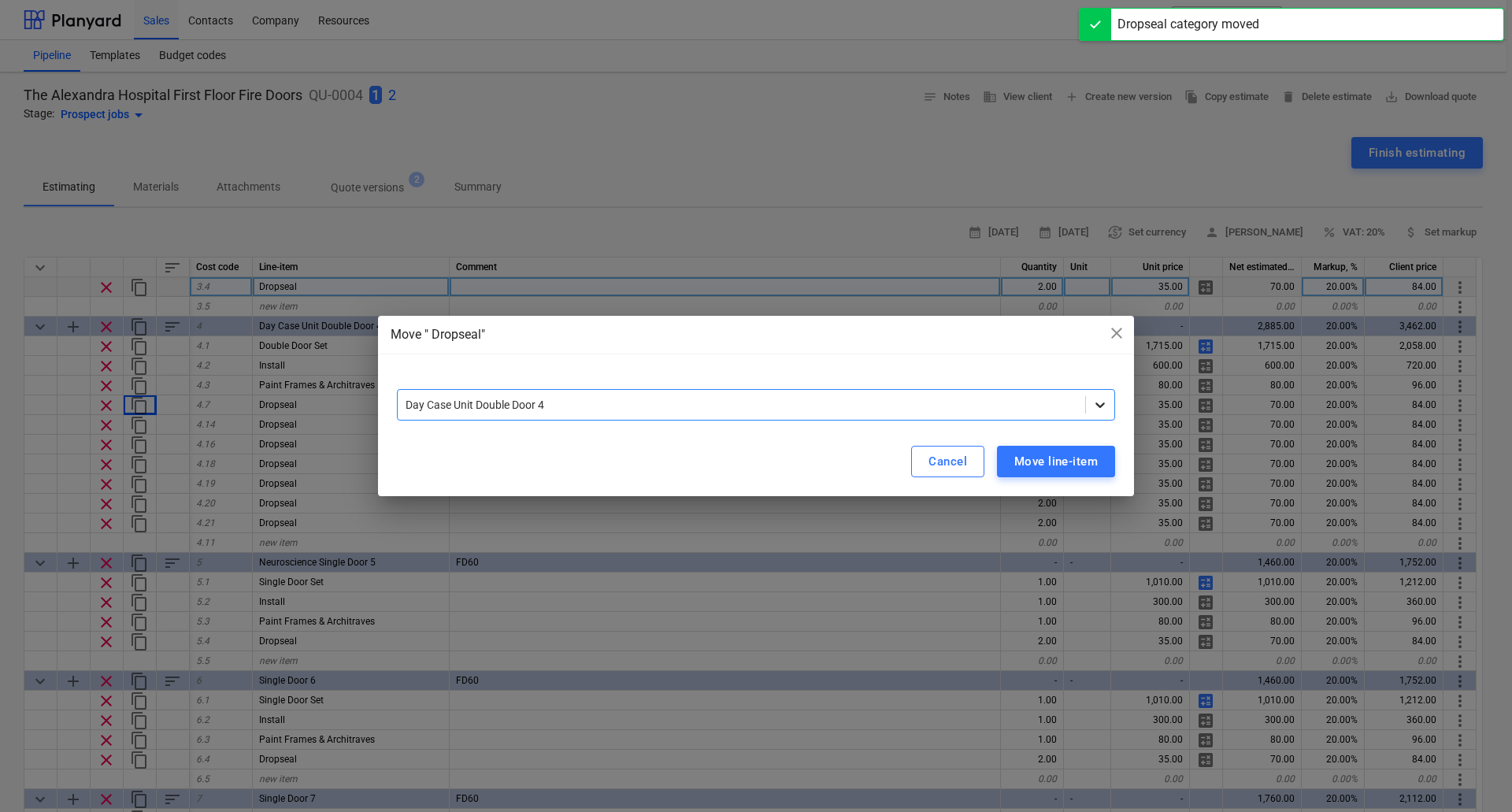
click at [1098, 403] on icon at bounding box center [1099, 405] width 16 height 16
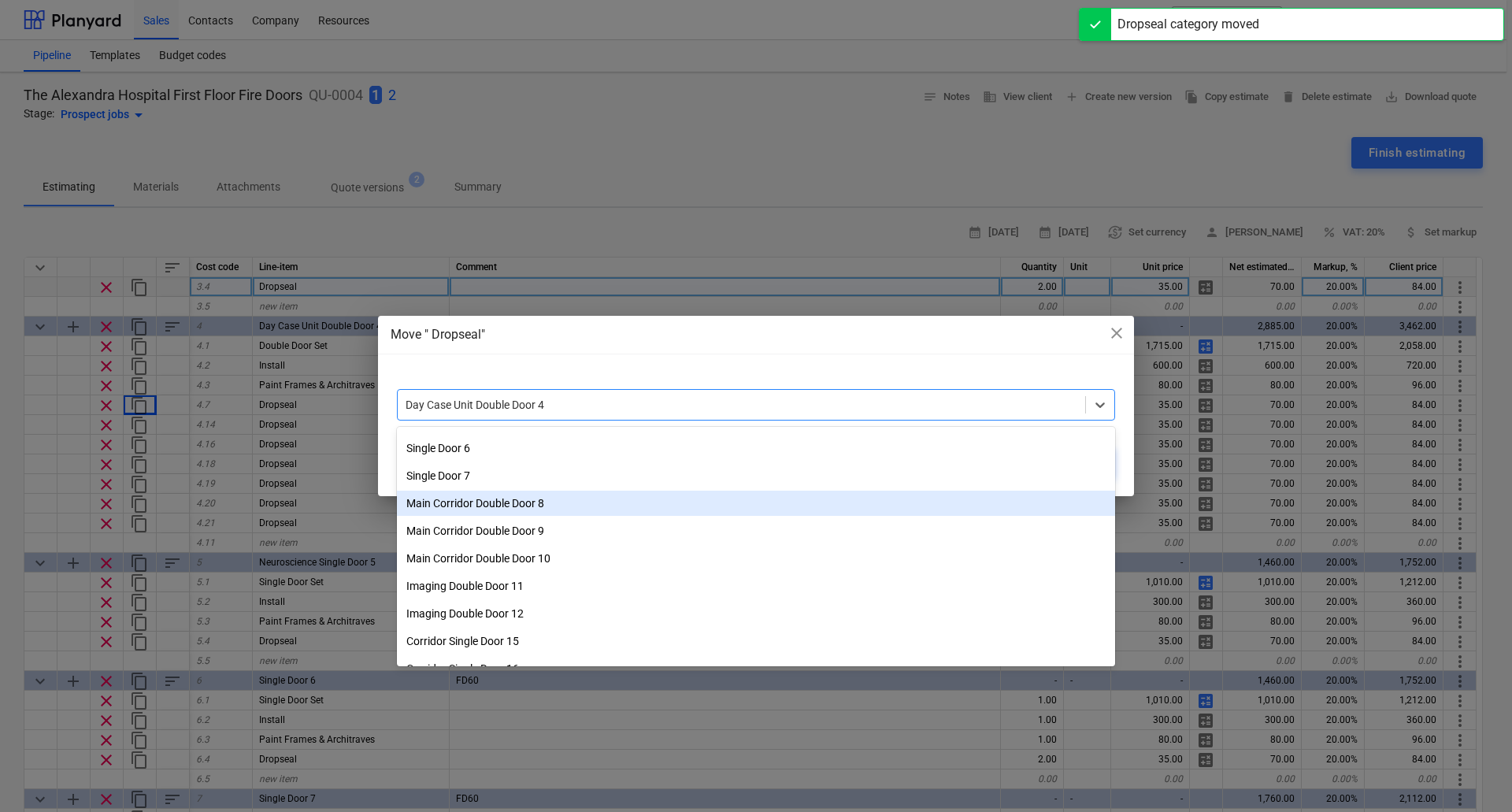
scroll to position [425, 0]
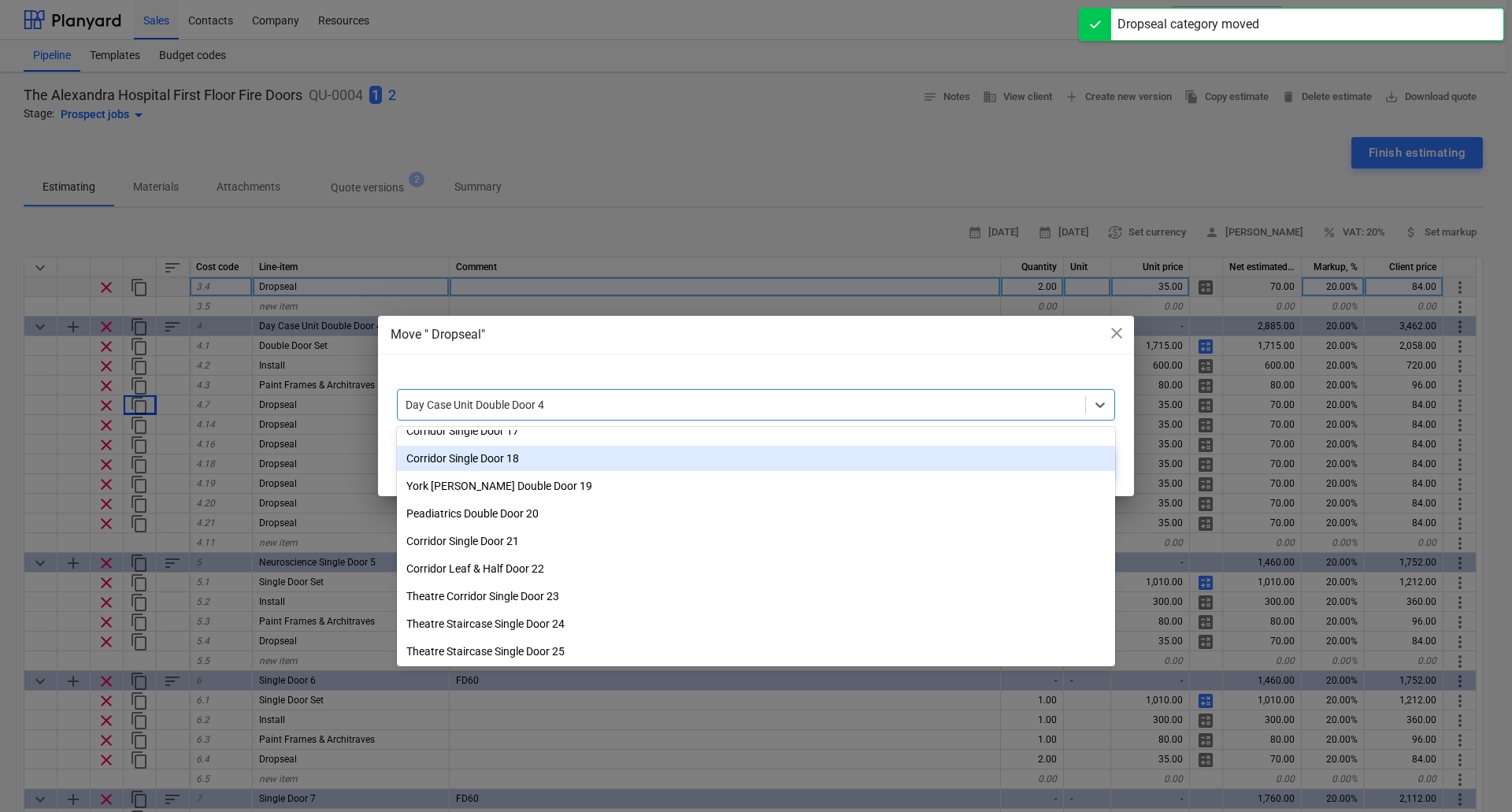
click at [510, 460] on div "Corridor Single Door 18" at bounding box center [756, 457] width 718 height 25
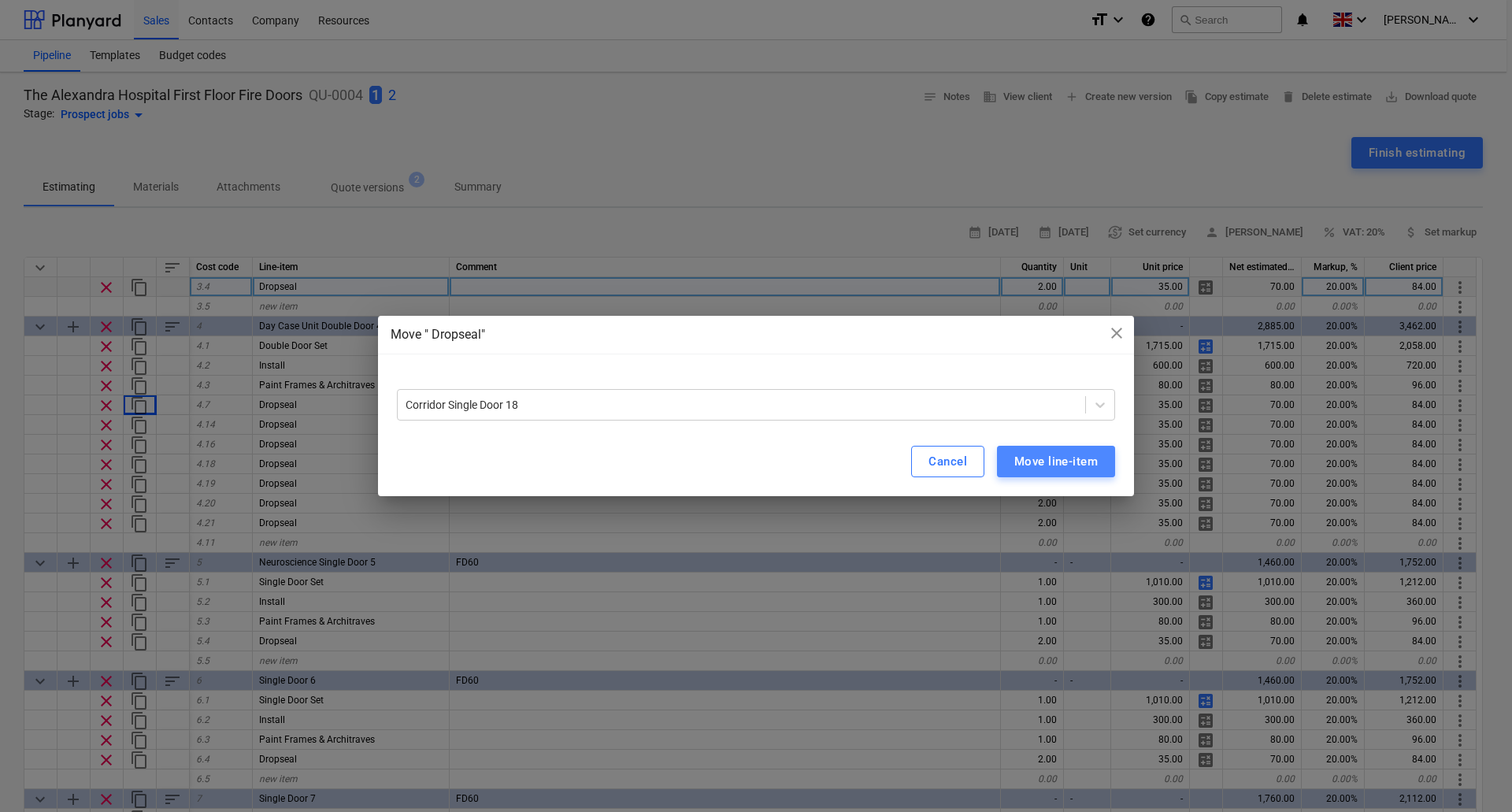
click at [1034, 453] on div "Move line-item" at bounding box center [1056, 461] width 83 height 20
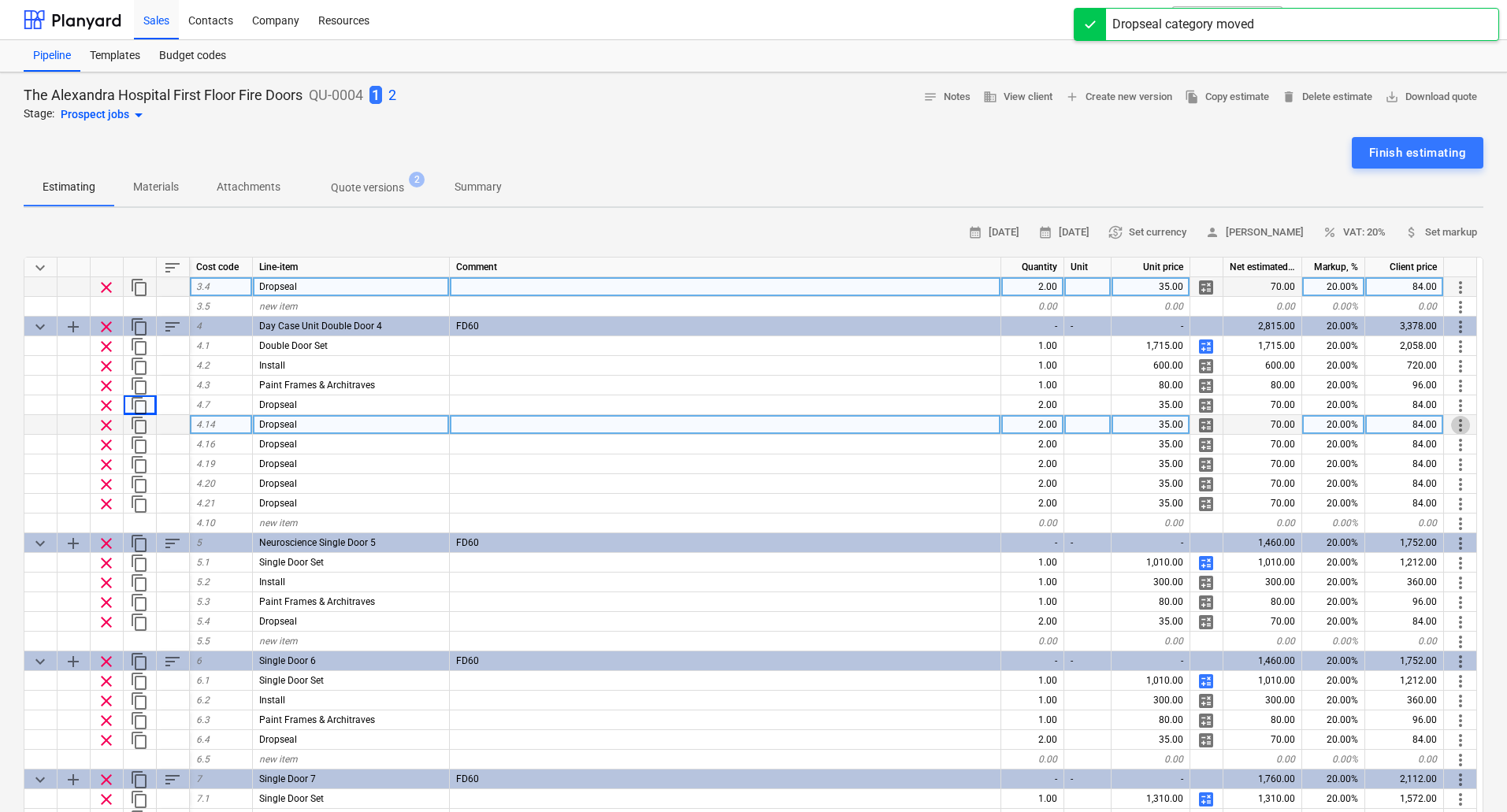
click at [1464, 427] on span "more_vert" at bounding box center [1460, 425] width 18 height 18
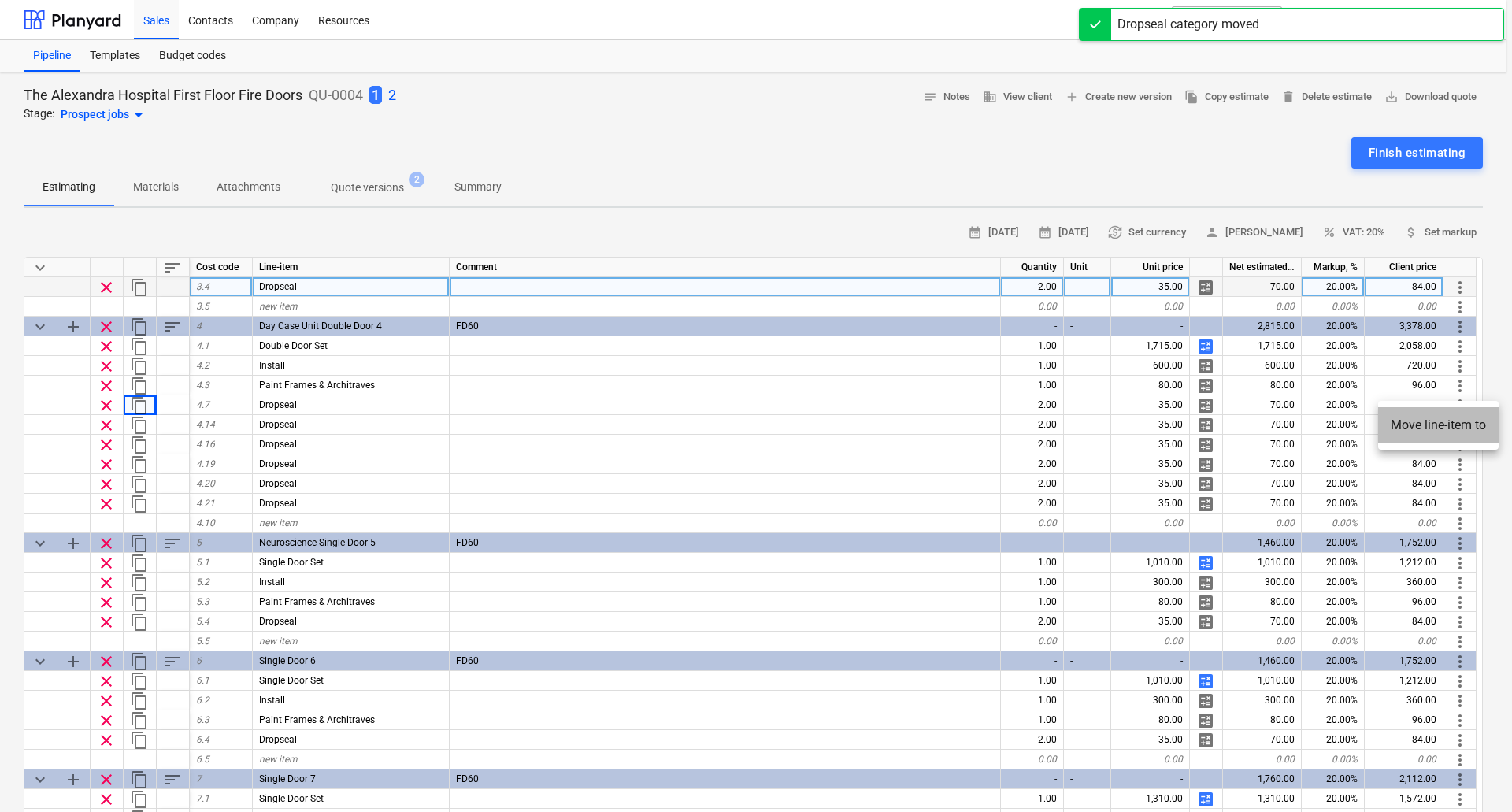
click at [1451, 420] on li "Move line-item to" at bounding box center [1438, 425] width 120 height 36
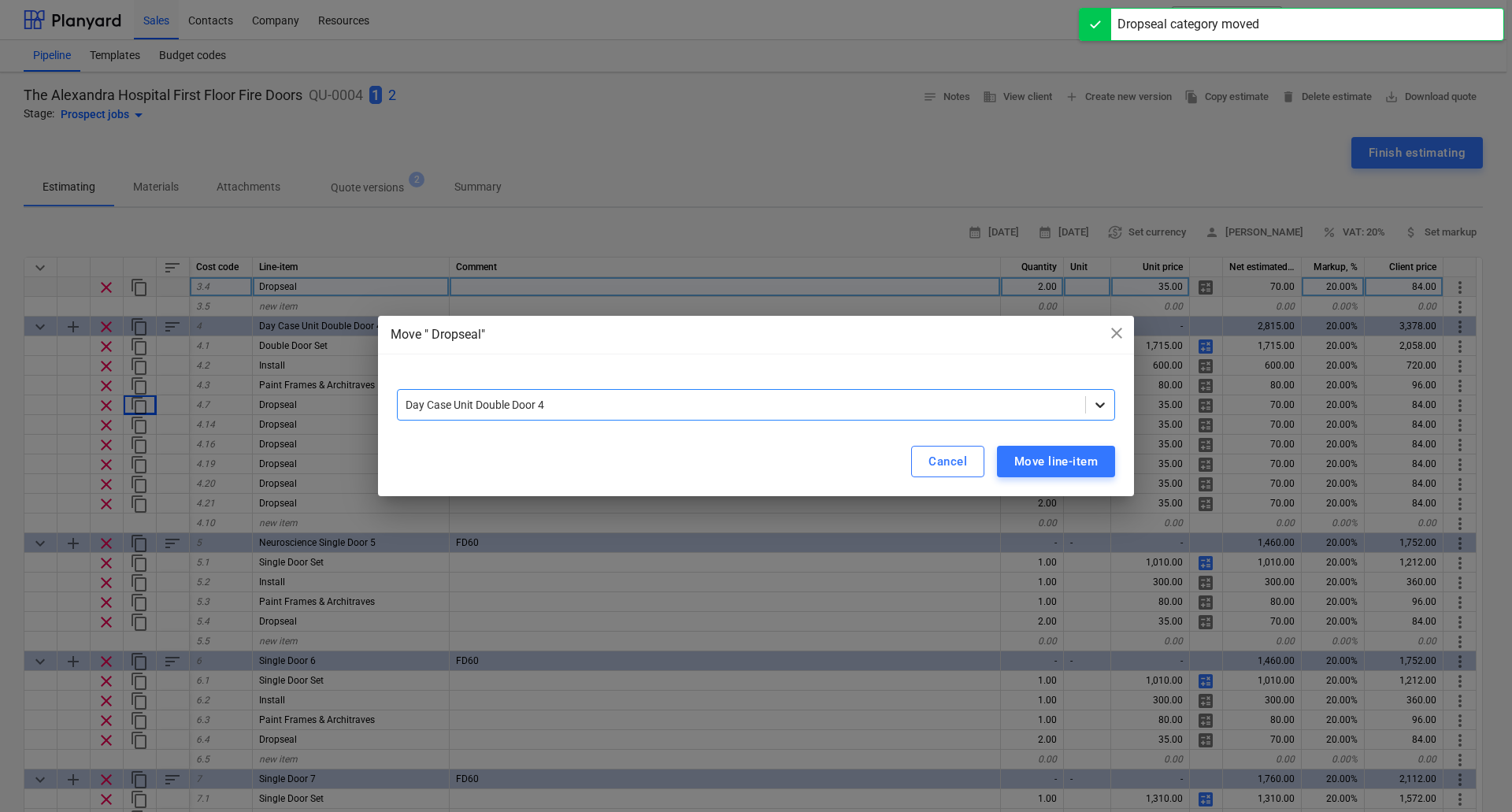
click at [1095, 405] on icon at bounding box center [1099, 405] width 16 height 16
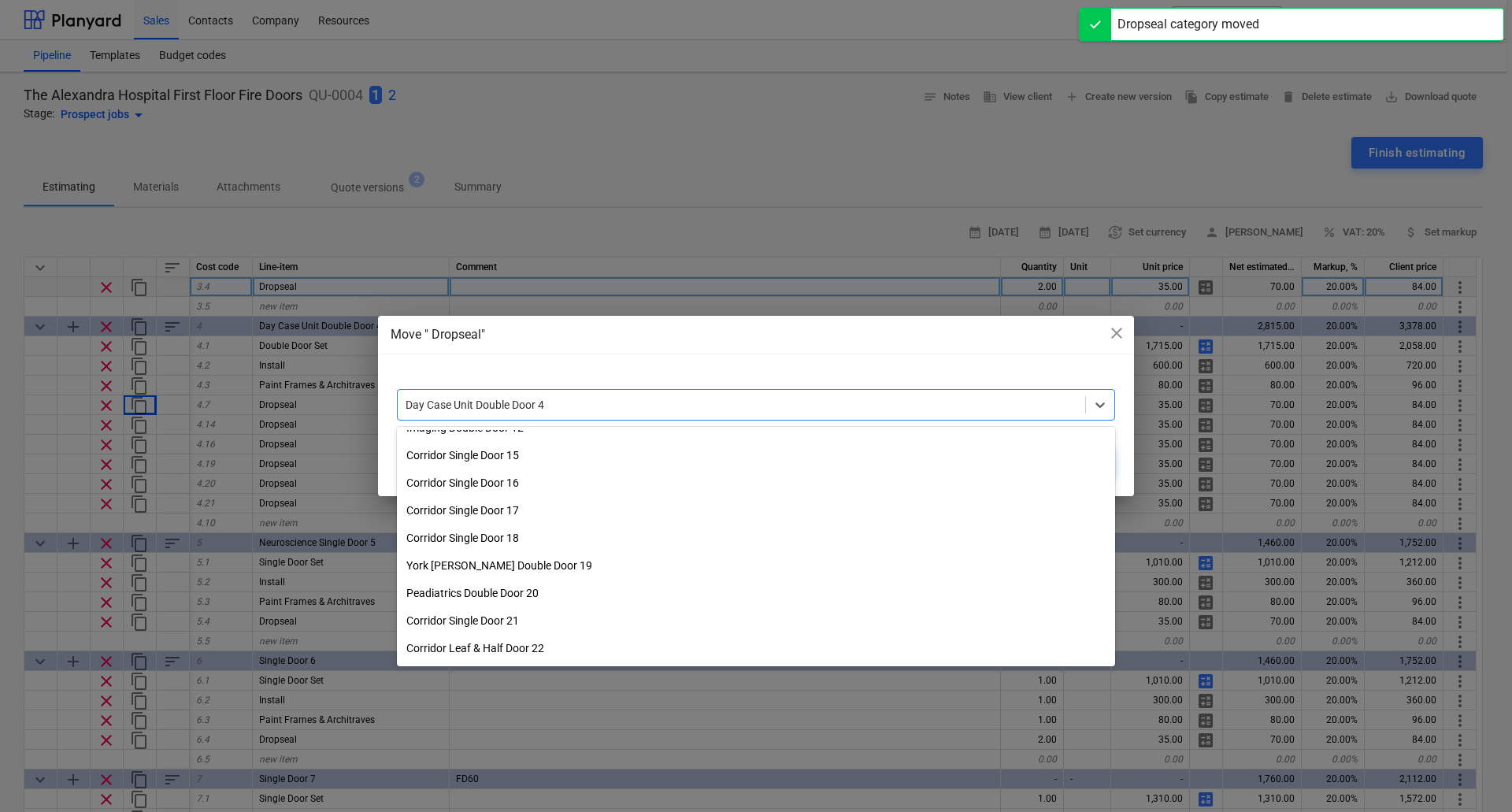
scroll to position [346, 0]
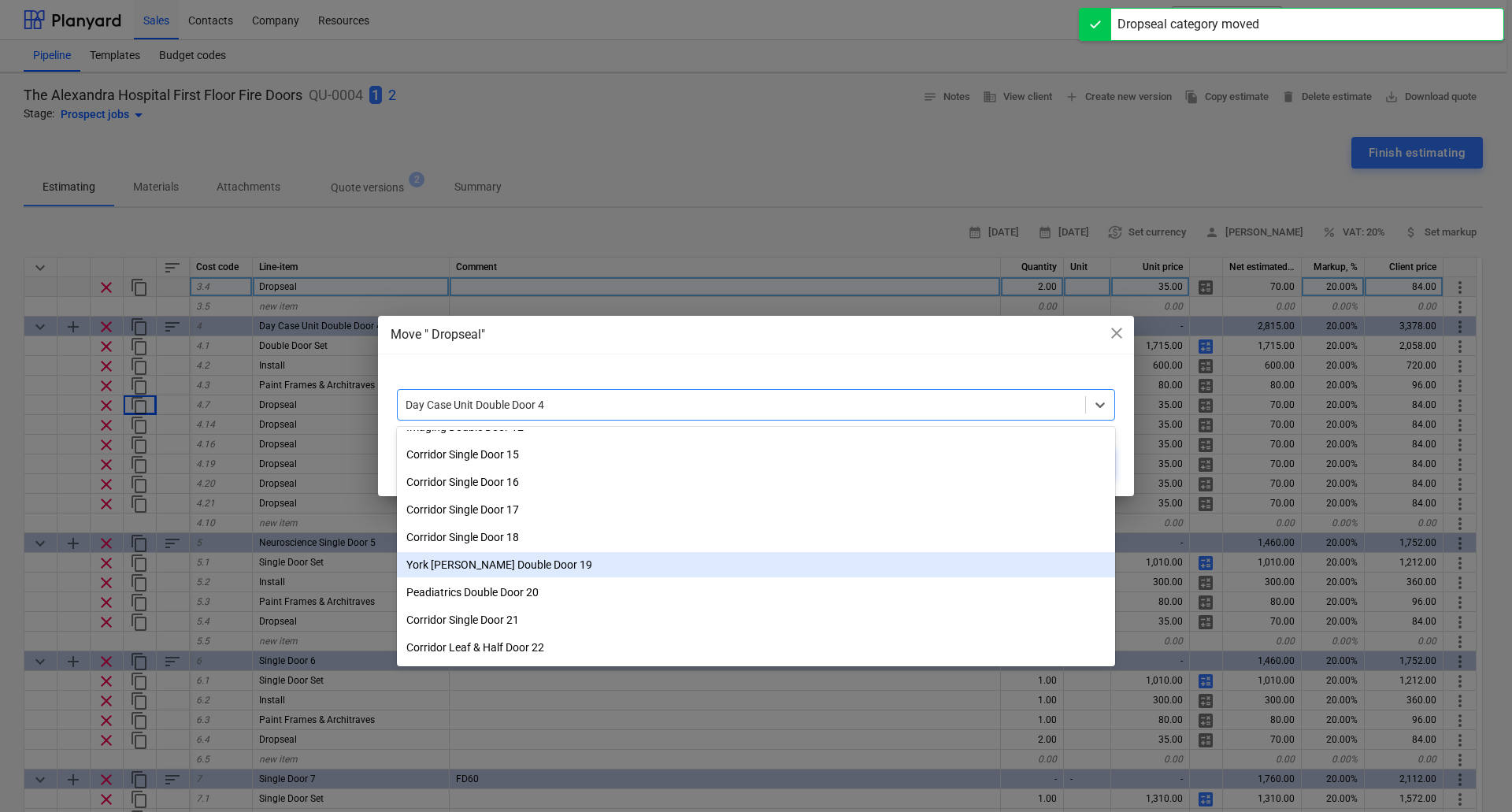
click at [517, 563] on div "York Ward Double Door 19" at bounding box center [756, 564] width 718 height 25
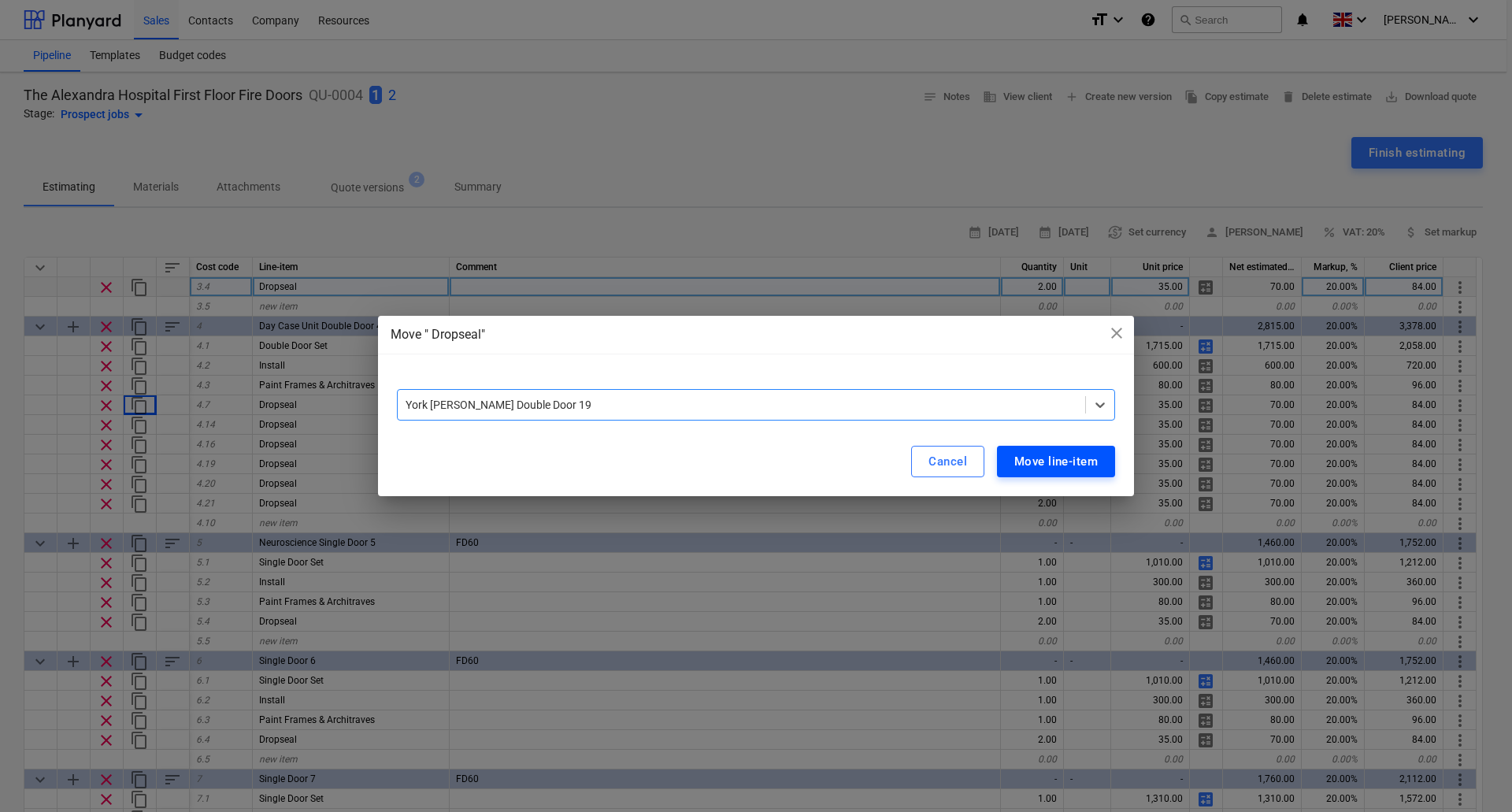
click at [1057, 456] on div "Move line-item" at bounding box center [1056, 461] width 83 height 20
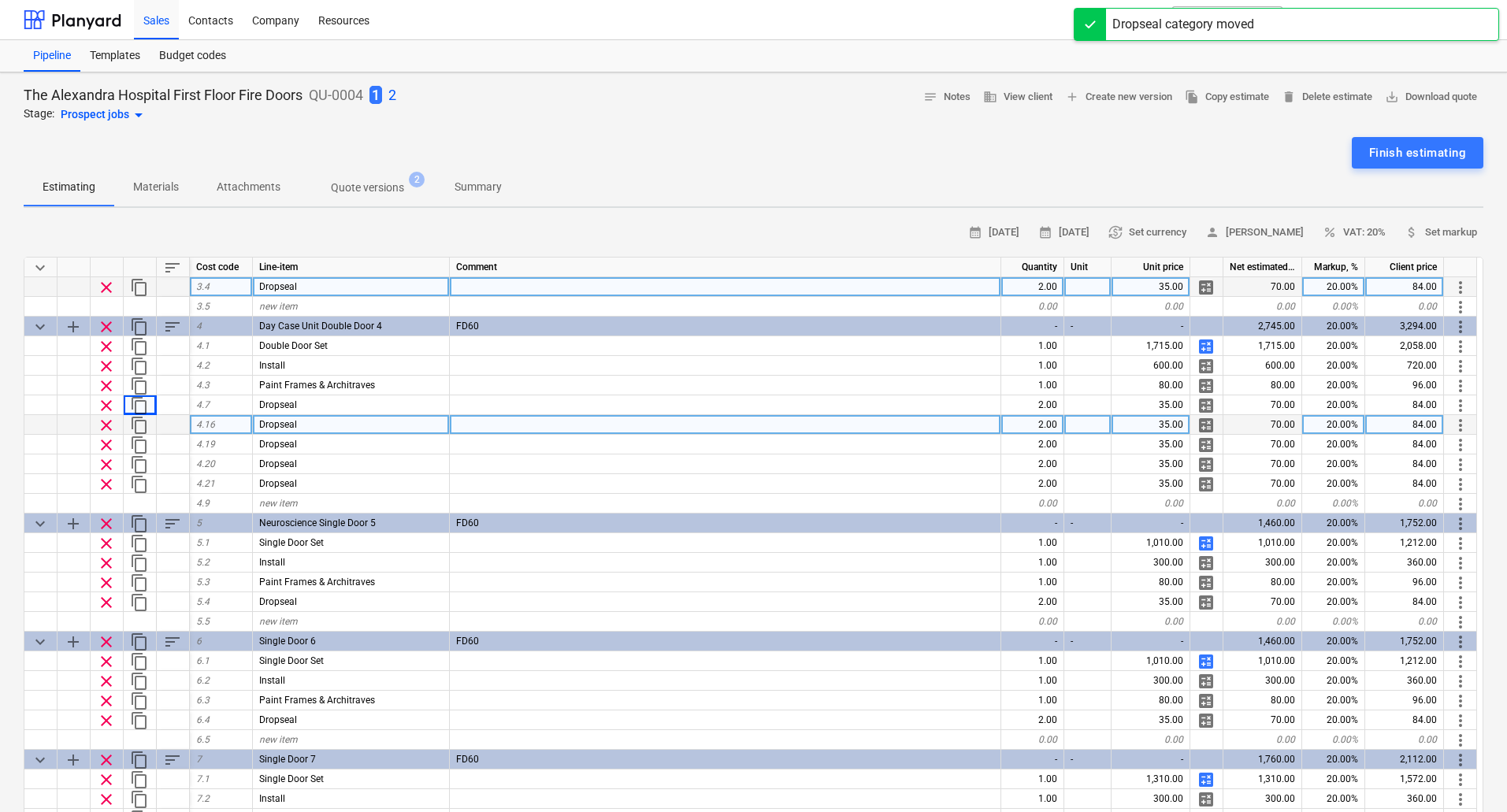
click at [1459, 429] on span "more_vert" at bounding box center [1460, 425] width 18 height 18
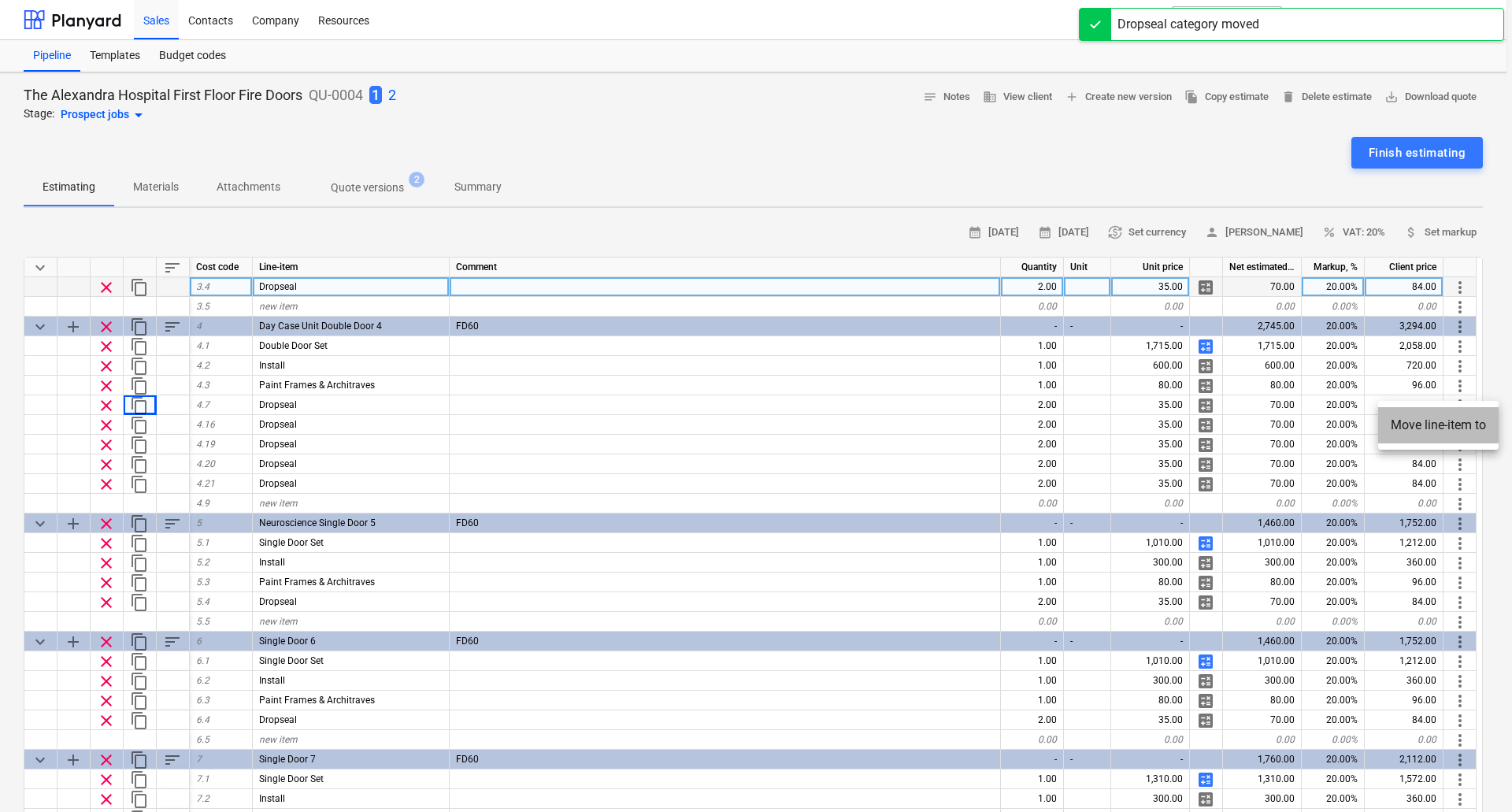
click at [1432, 421] on li "Move line-item to" at bounding box center [1438, 425] width 120 height 36
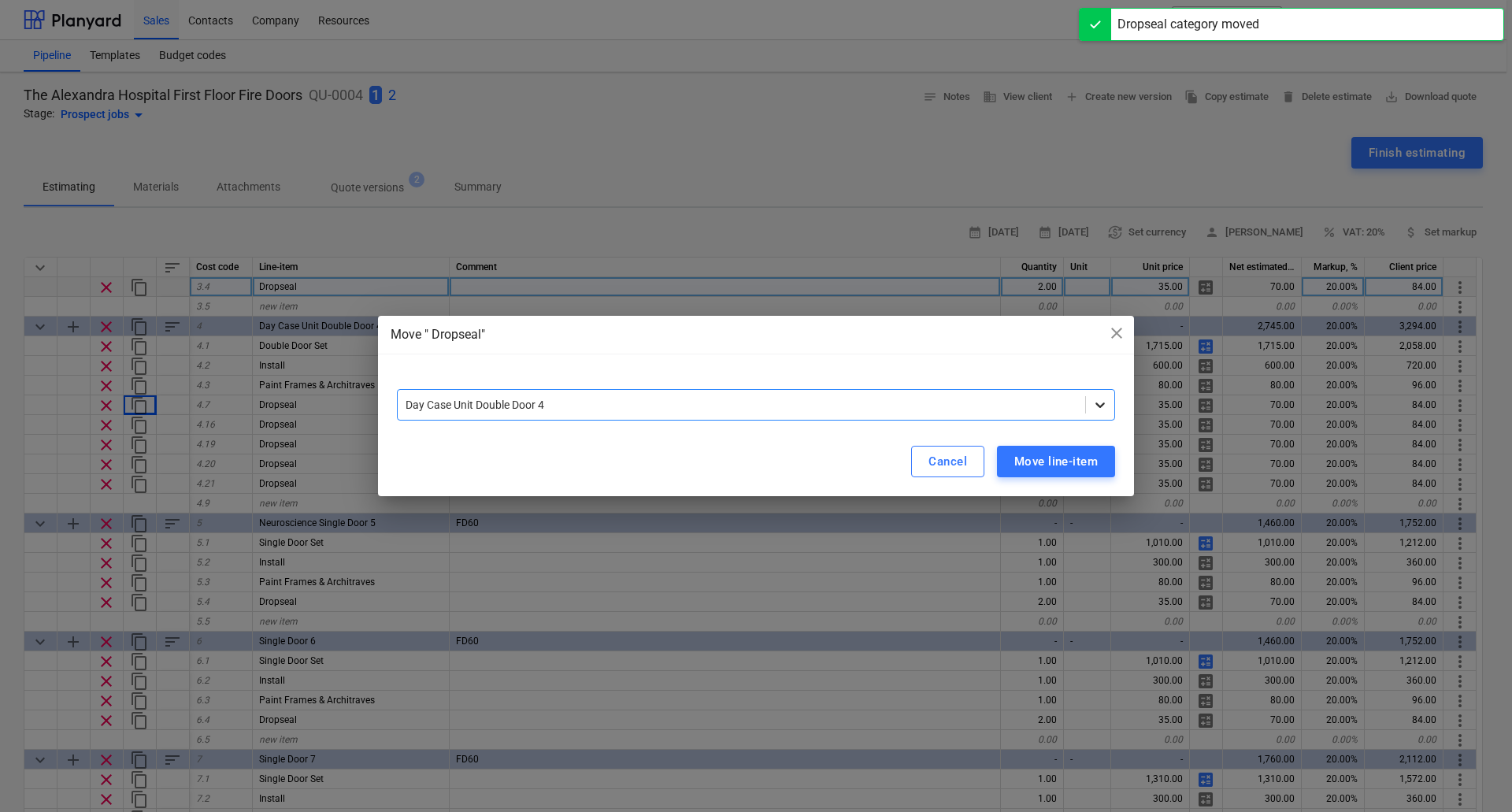
click at [1098, 404] on icon at bounding box center [1099, 405] width 16 height 16
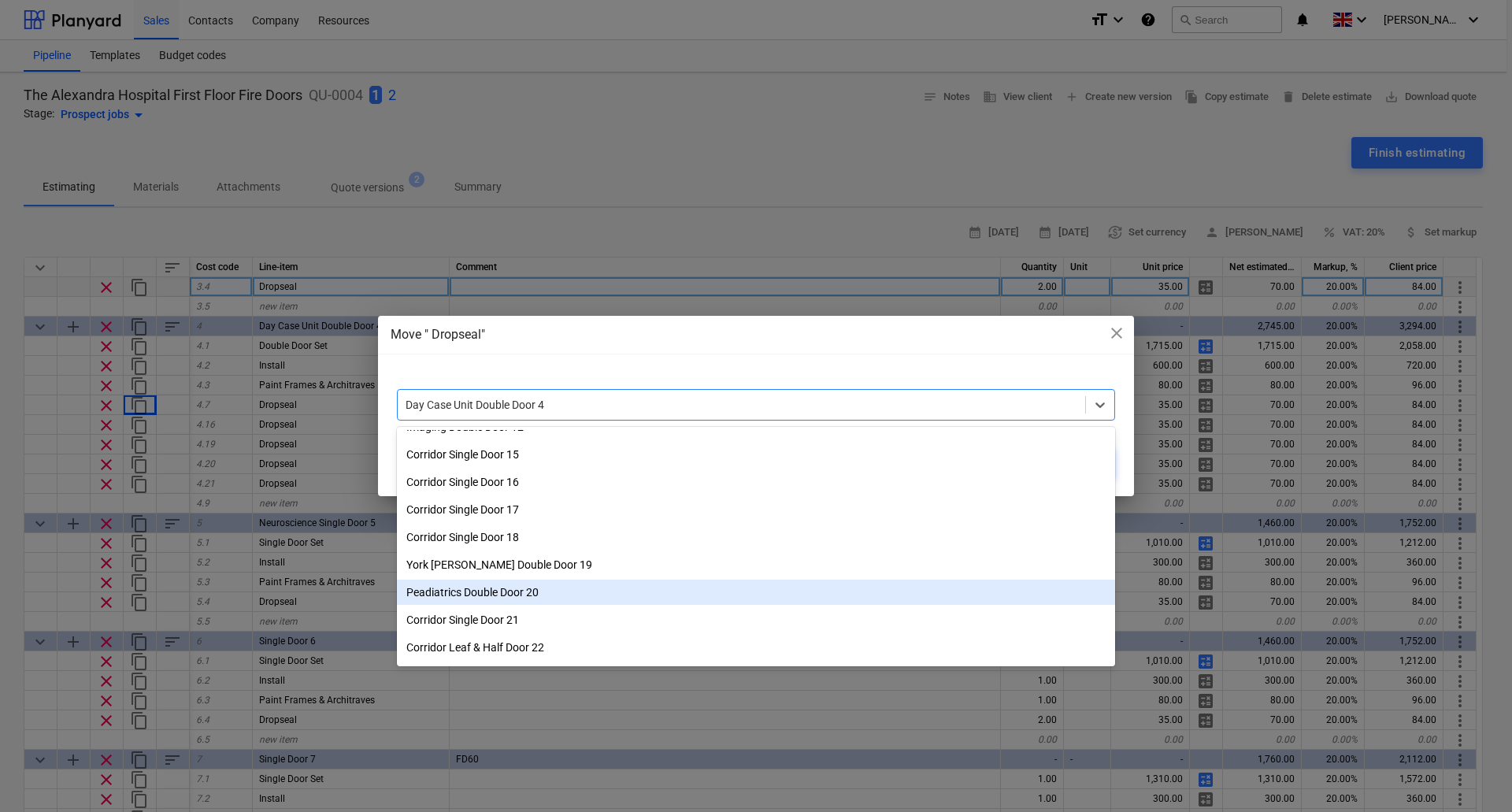
click at [504, 591] on div "Peadiatrics Double Door 20" at bounding box center [756, 591] width 718 height 25
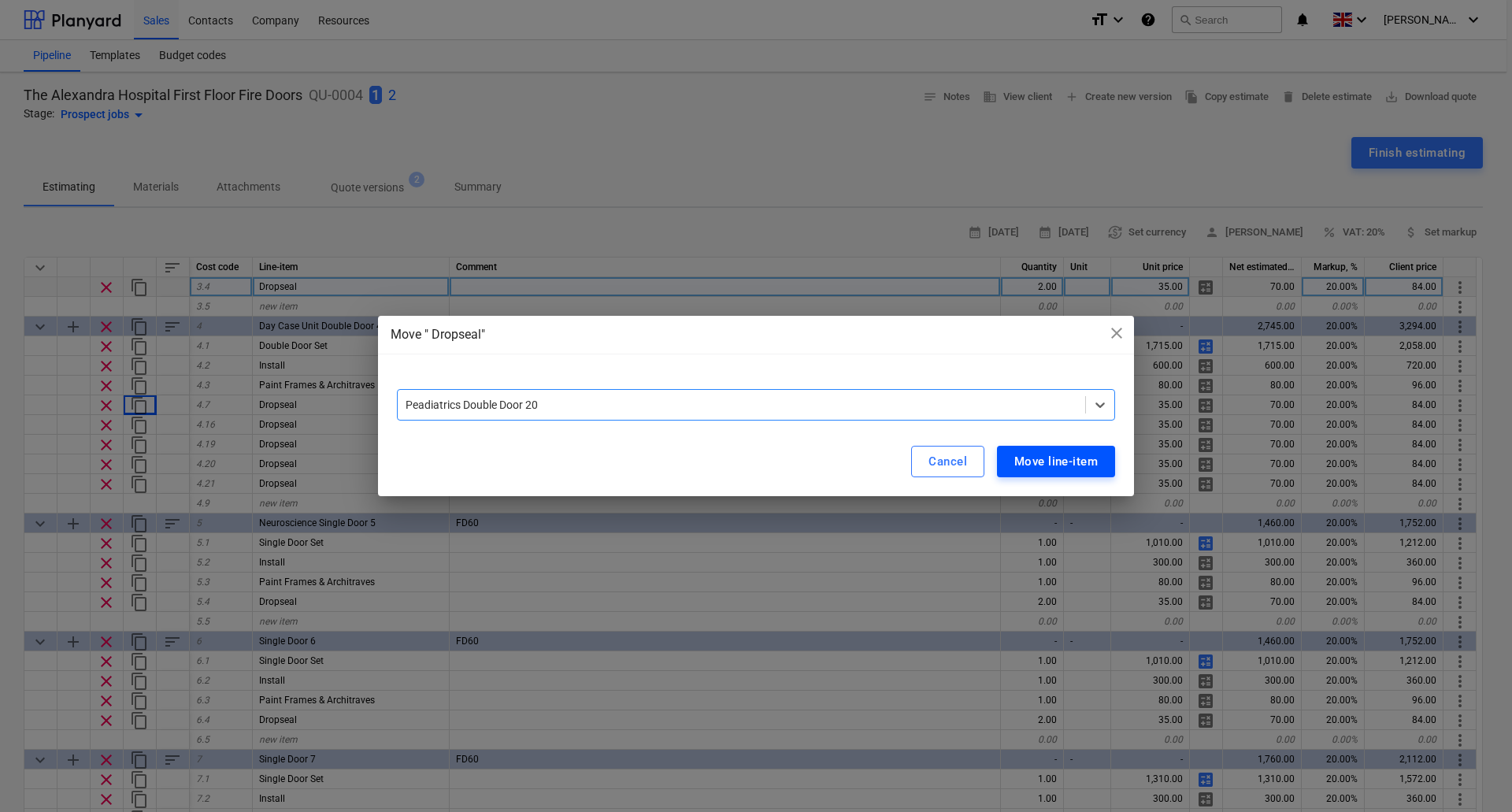
click at [1076, 459] on div "Move line-item" at bounding box center [1056, 461] width 83 height 20
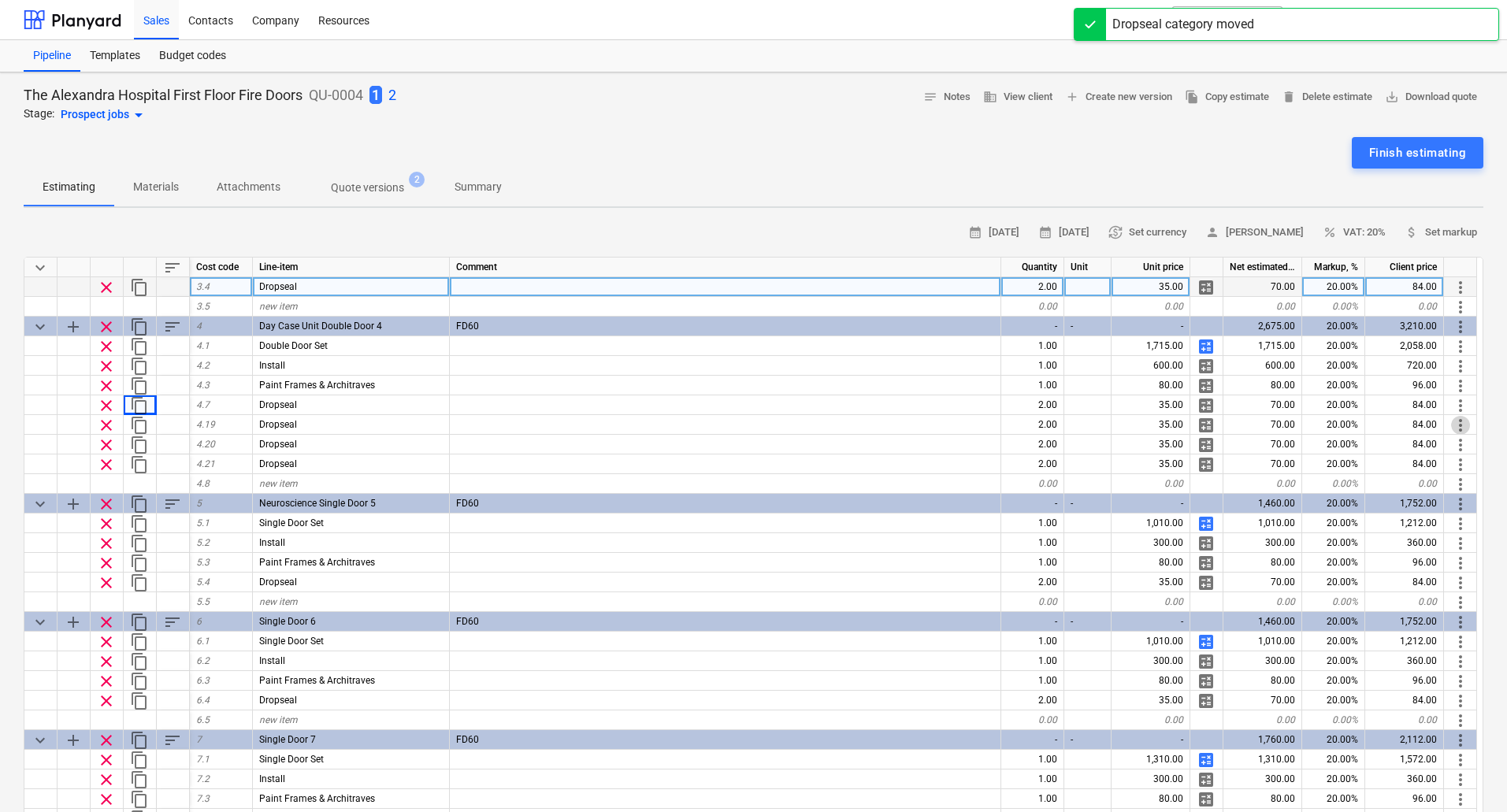
click at [1459, 428] on span "more_vert" at bounding box center [1460, 425] width 18 height 18
click at [1459, 428] on li "Move line-item to" at bounding box center [1439, 425] width 120 height 36
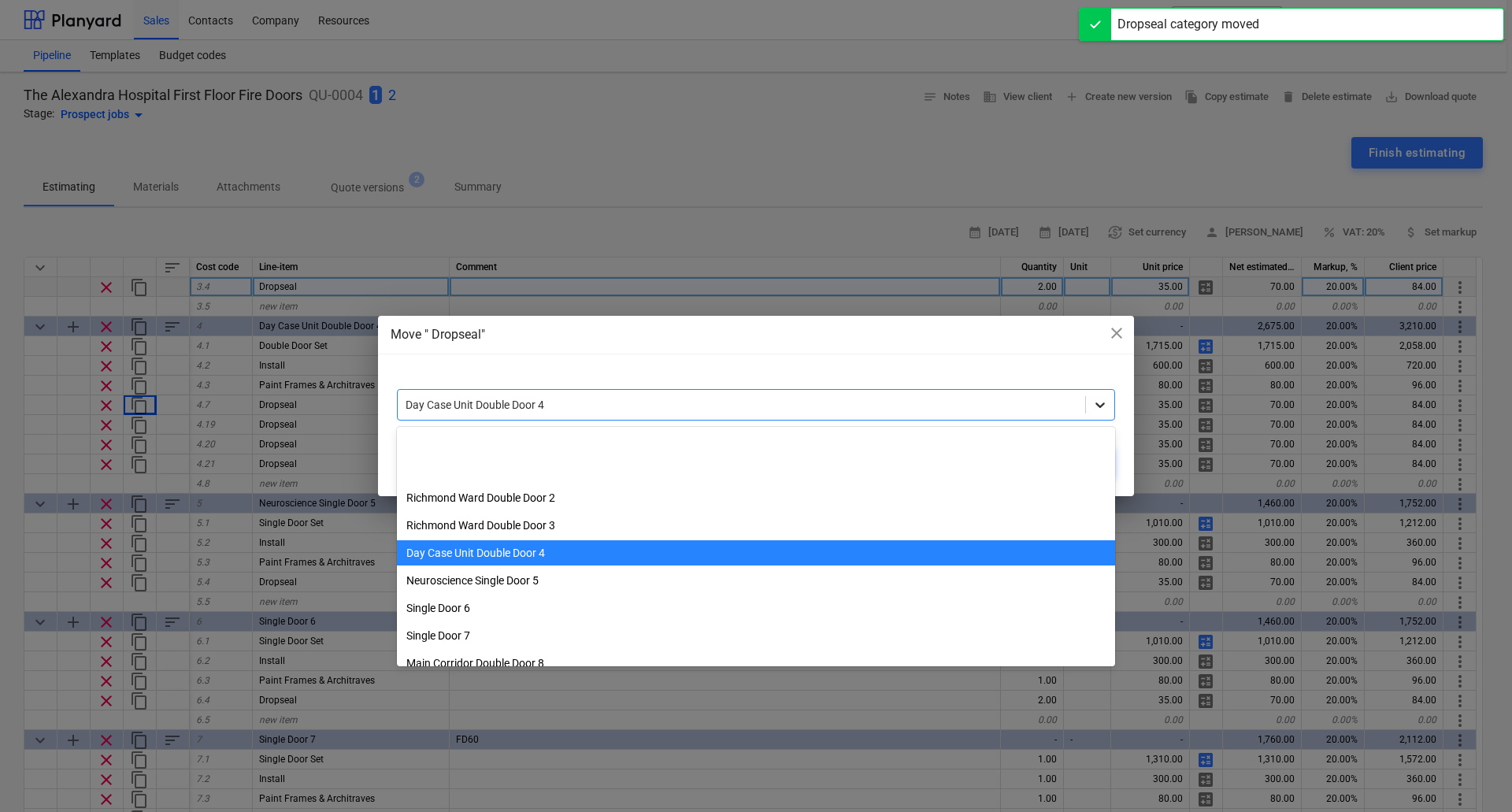
click at [1099, 411] on icon at bounding box center [1099, 405] width 16 height 16
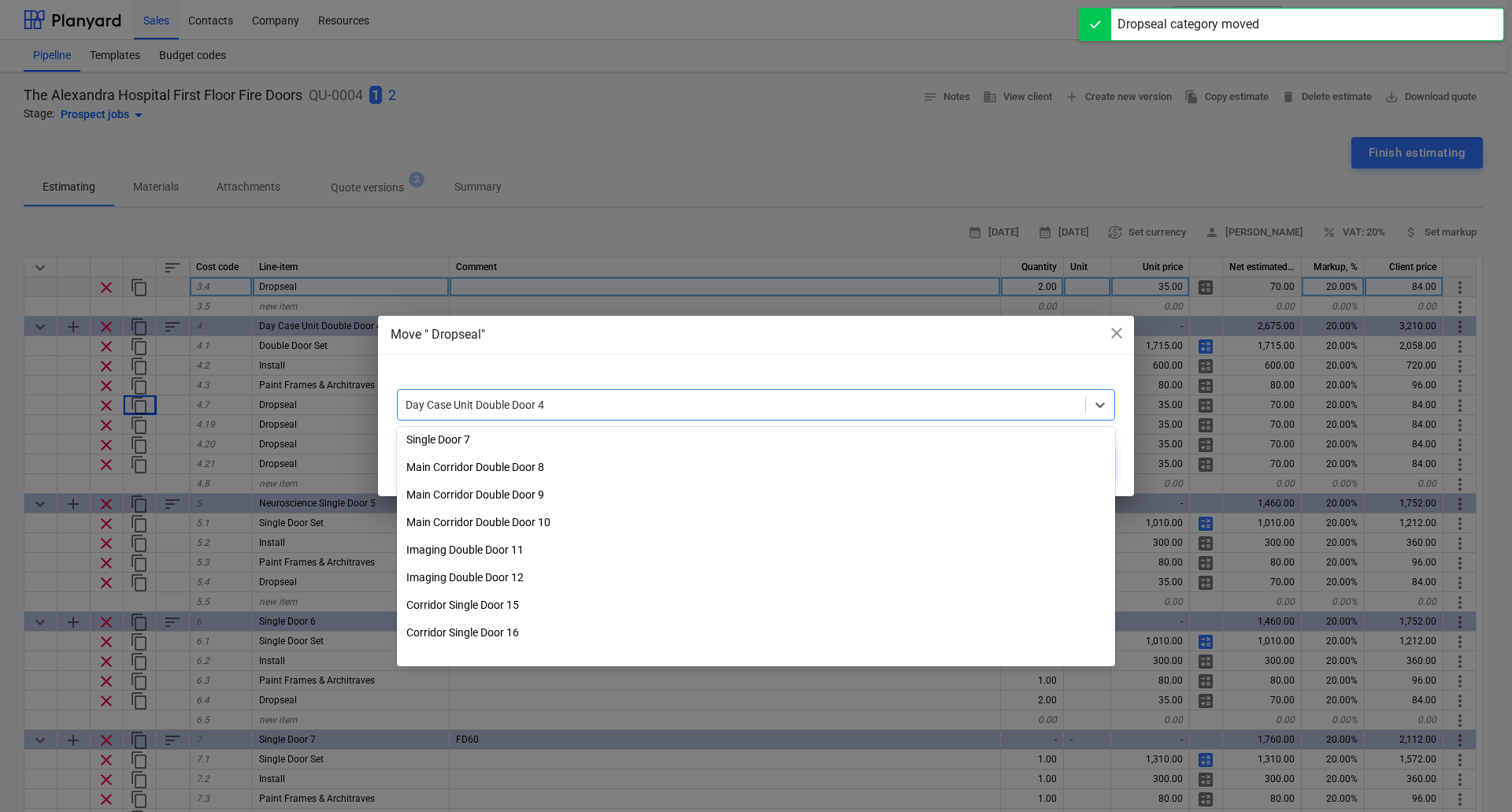
scroll to position [425, 0]
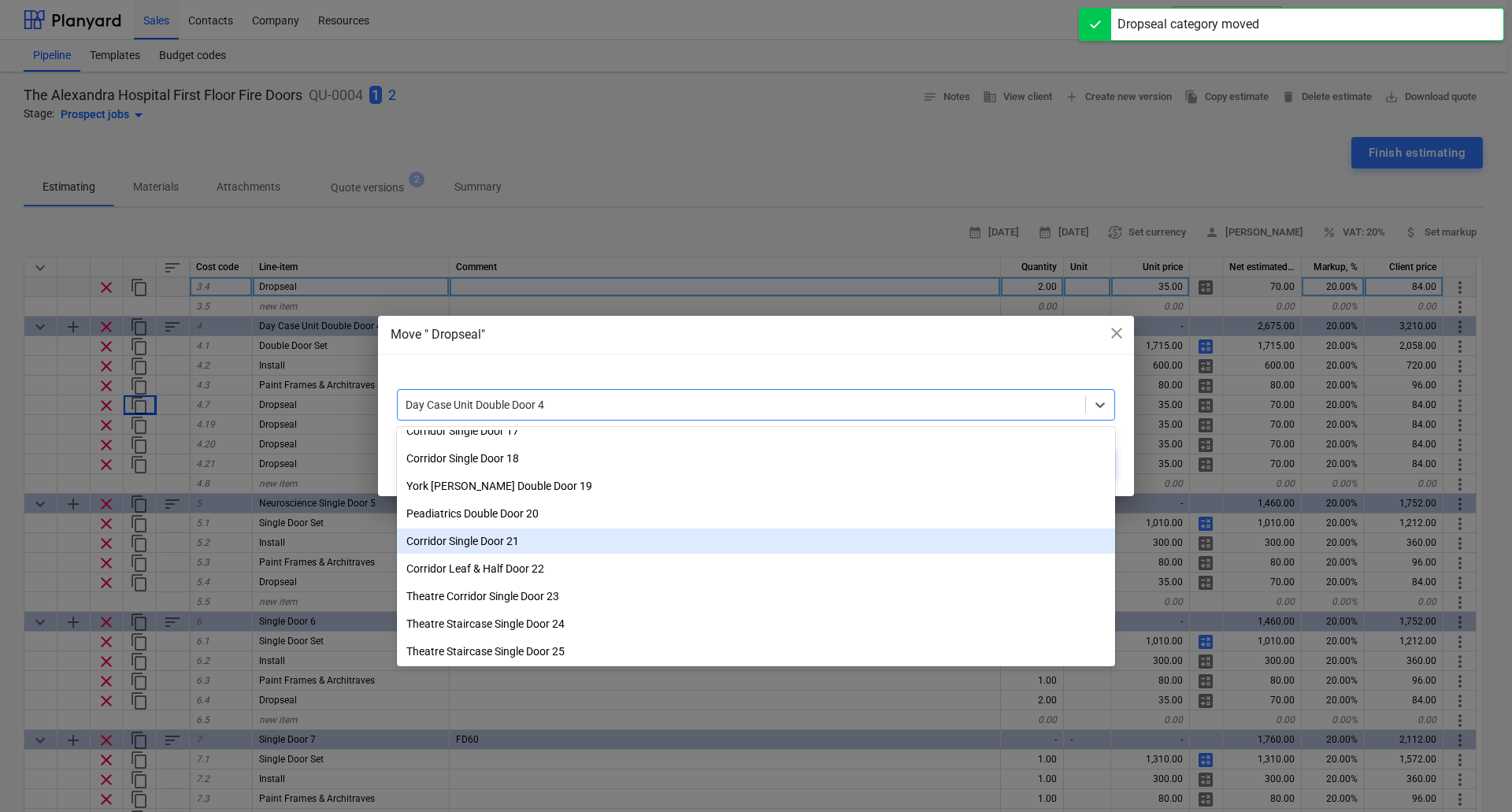
click at [509, 535] on div "Corridor Single Door 21" at bounding box center [756, 540] width 718 height 25
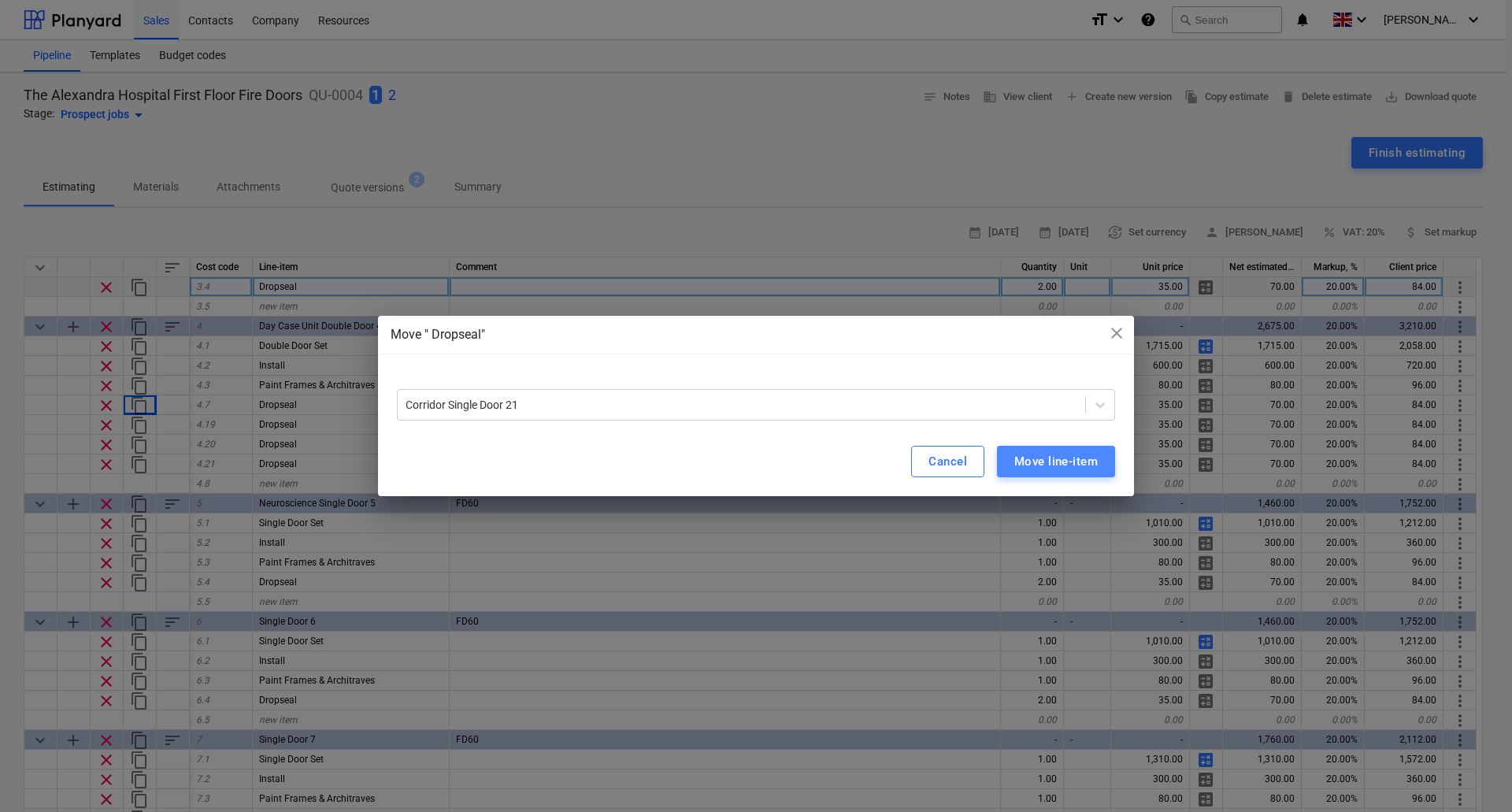
click at [1022, 456] on div "Move line-item" at bounding box center [1056, 461] width 83 height 20
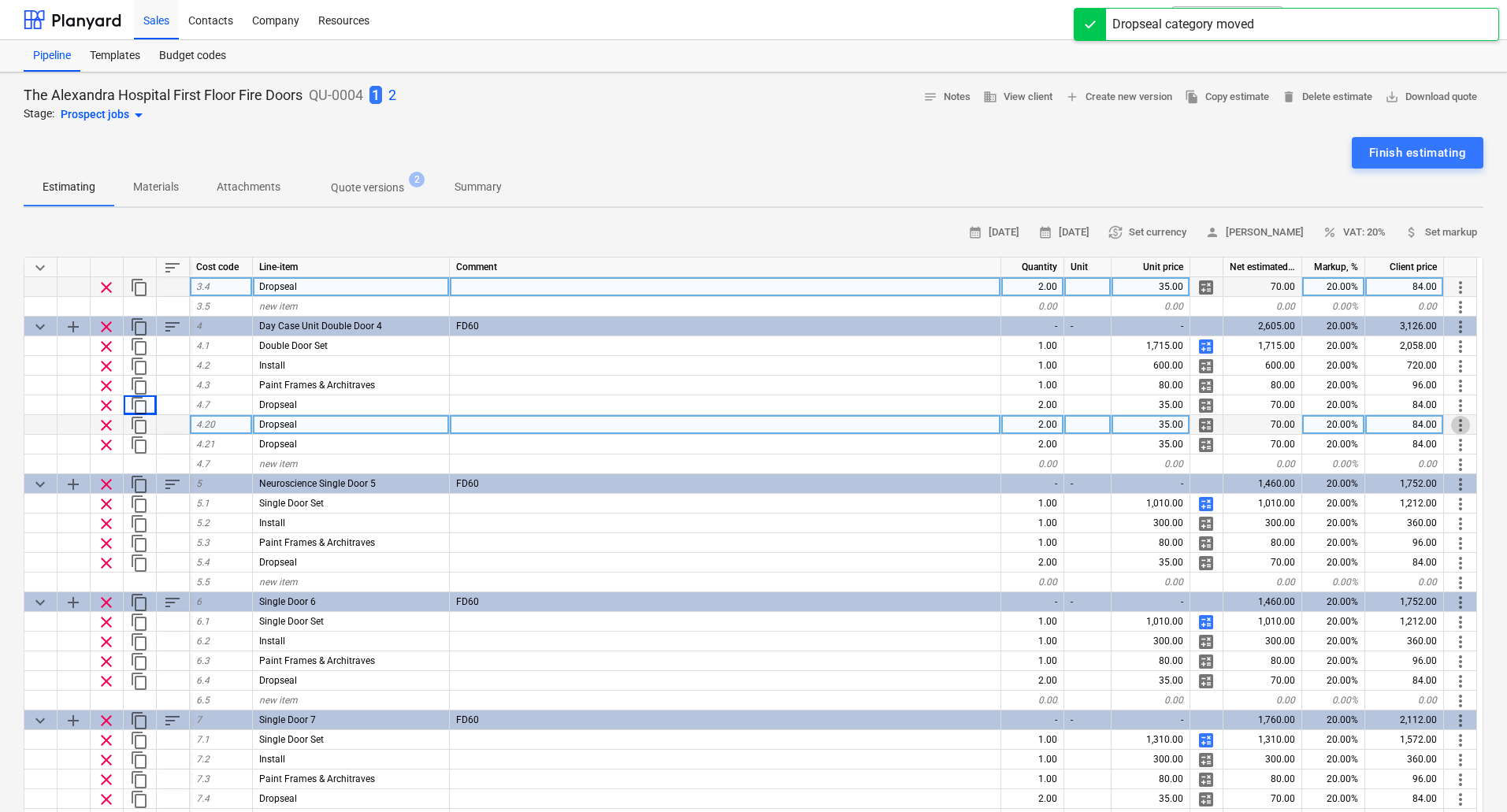
click at [1465, 422] on span "more_vert" at bounding box center [1460, 425] width 18 height 18
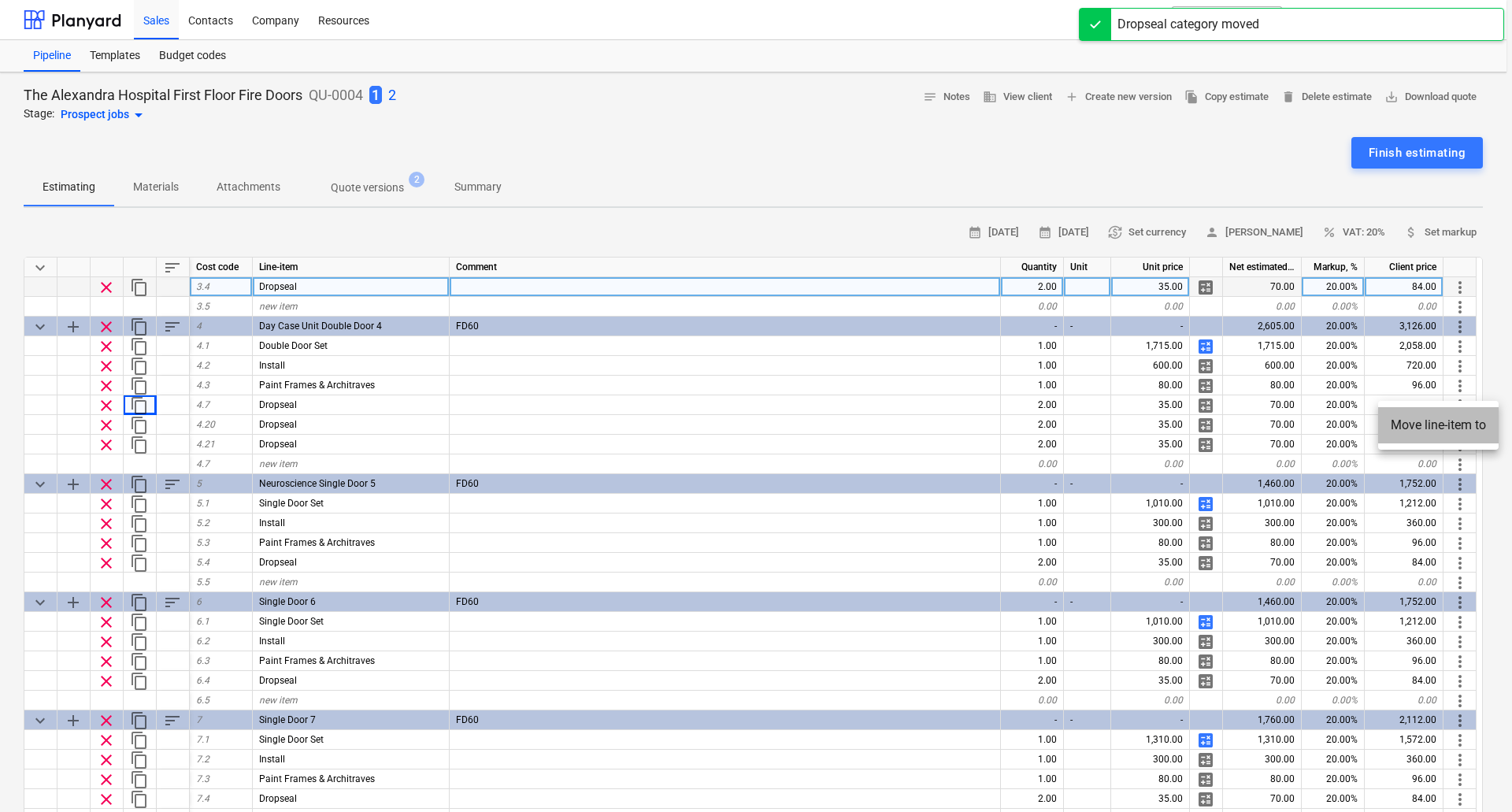
click at [1396, 418] on li "Move line-item to" at bounding box center [1438, 425] width 120 height 36
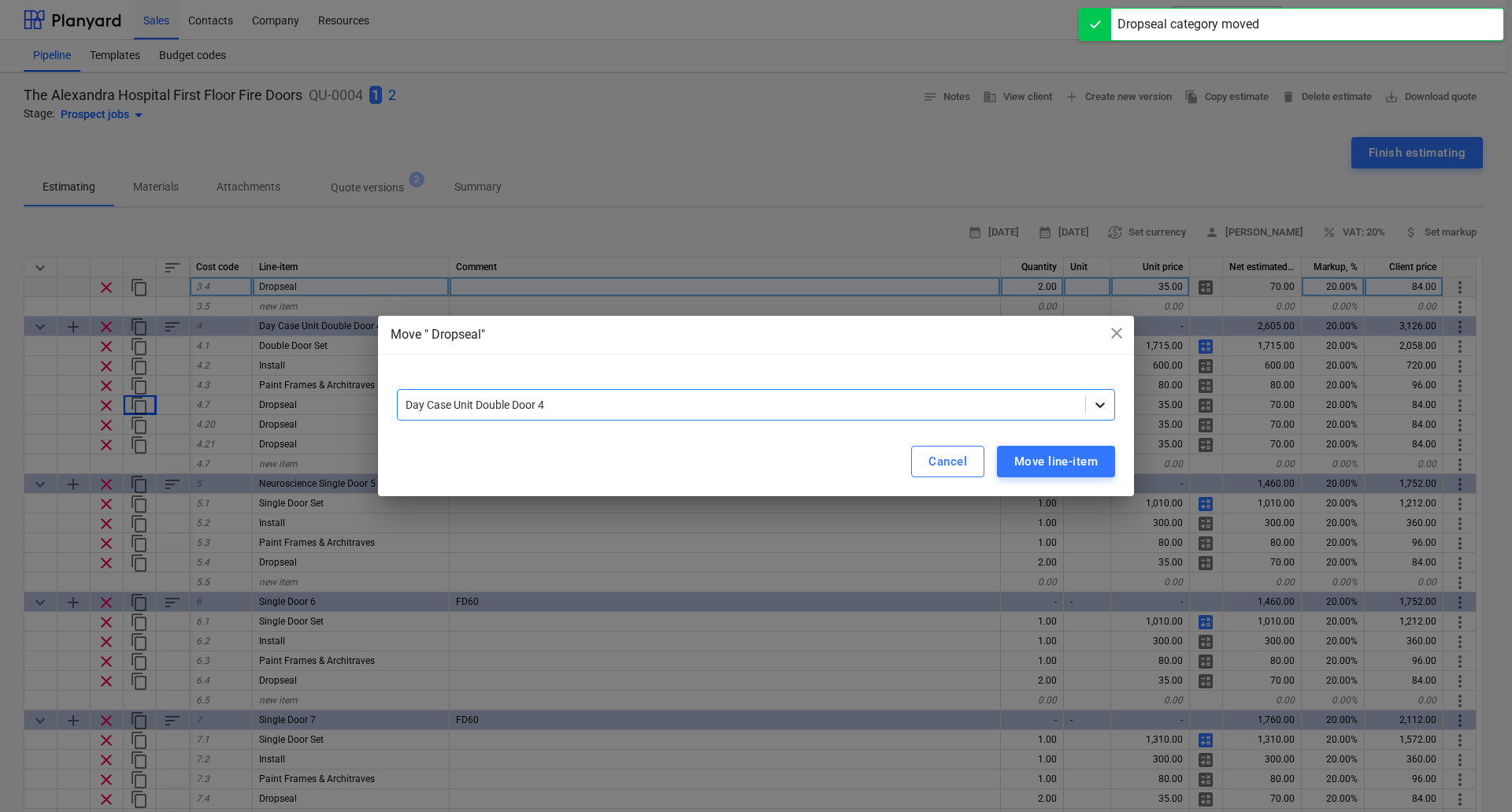
click at [1107, 404] on icon at bounding box center [1099, 405] width 16 height 16
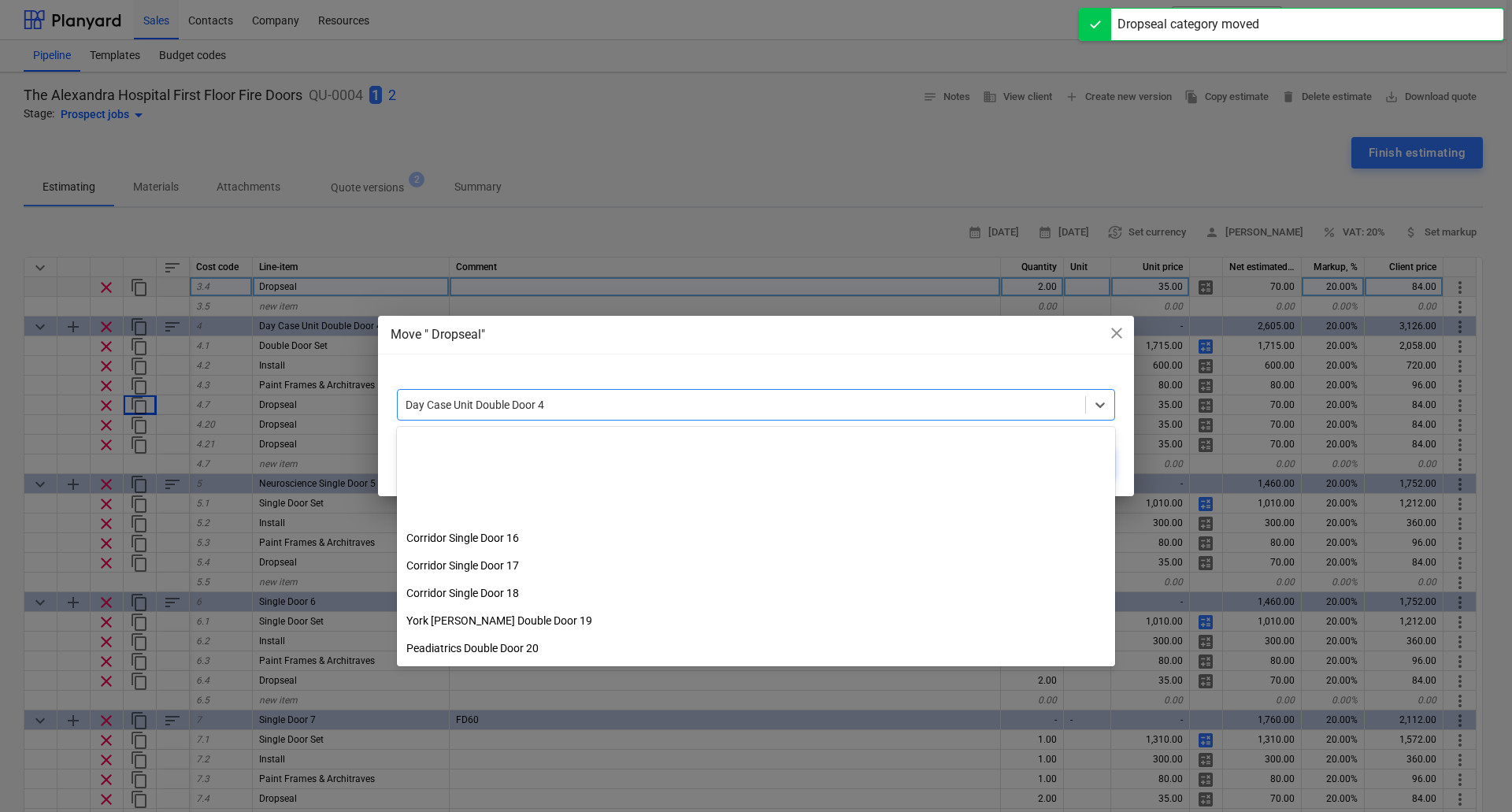
scroll to position [508, 0]
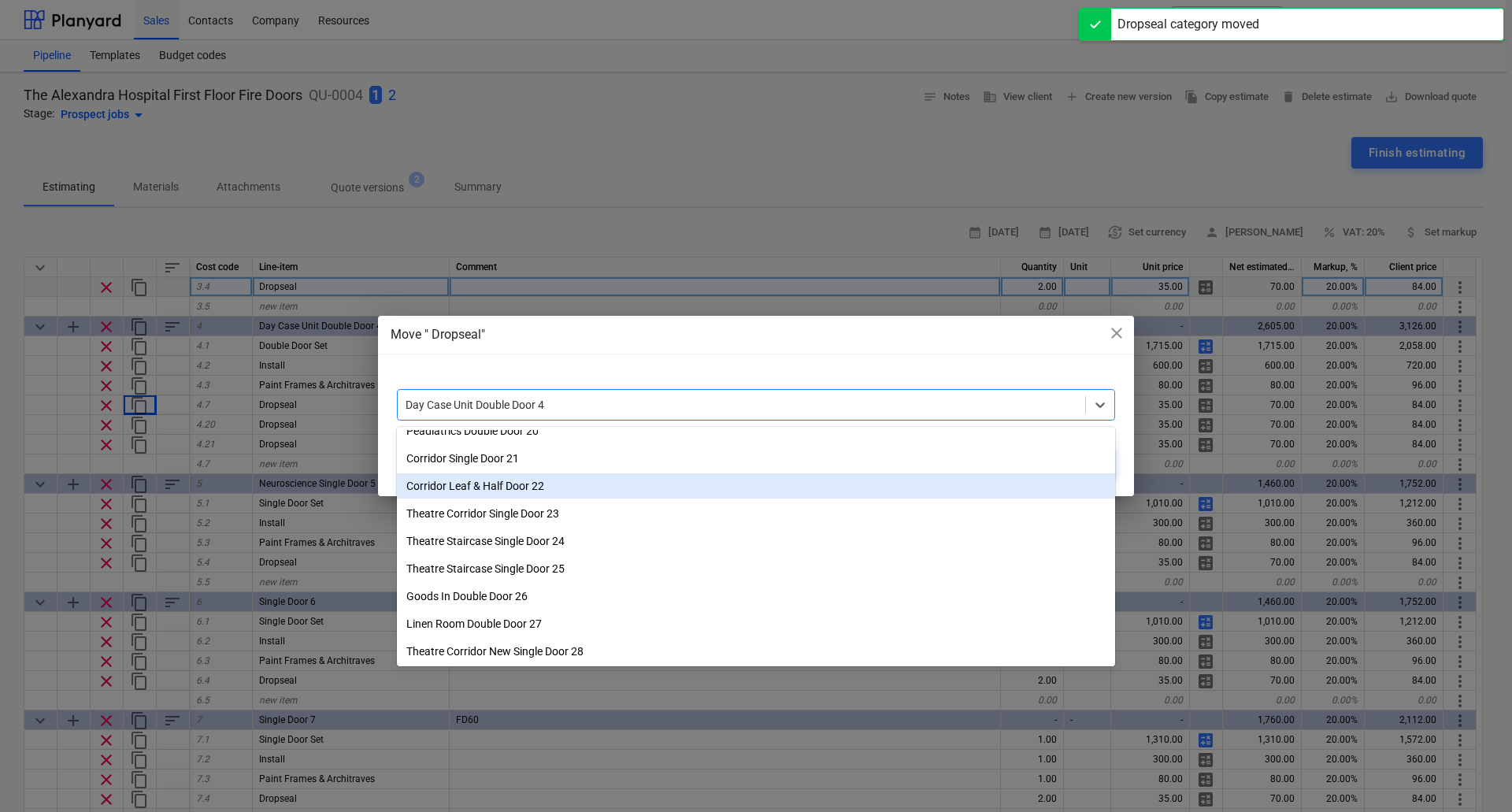
click at [578, 486] on div "Corridor Leaf & Half Door 22" at bounding box center [756, 485] width 718 height 25
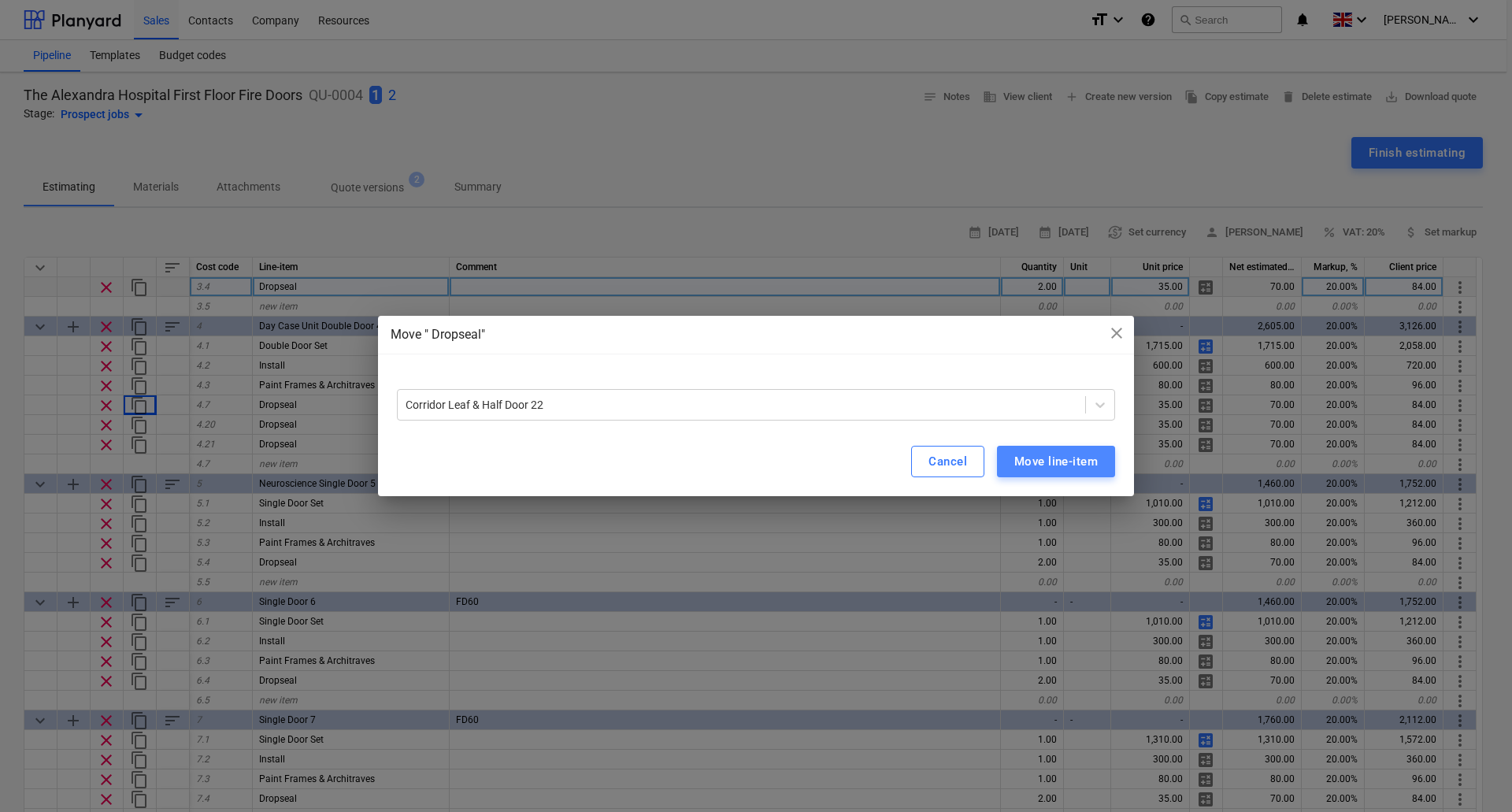
click at [1077, 458] on div "Move line-item" at bounding box center [1056, 461] width 83 height 20
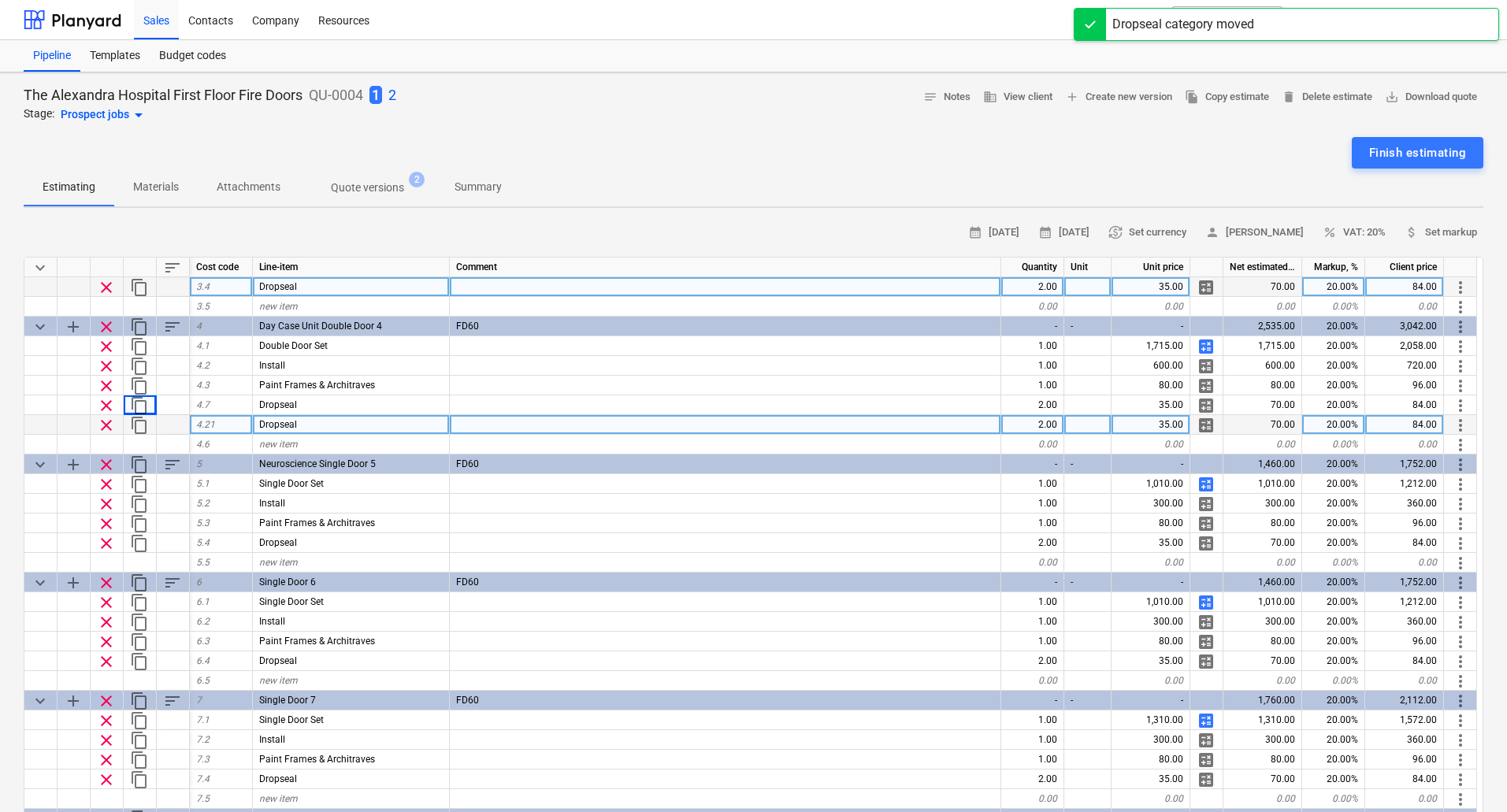
click at [1464, 424] on span "more_vert" at bounding box center [1460, 425] width 18 height 18
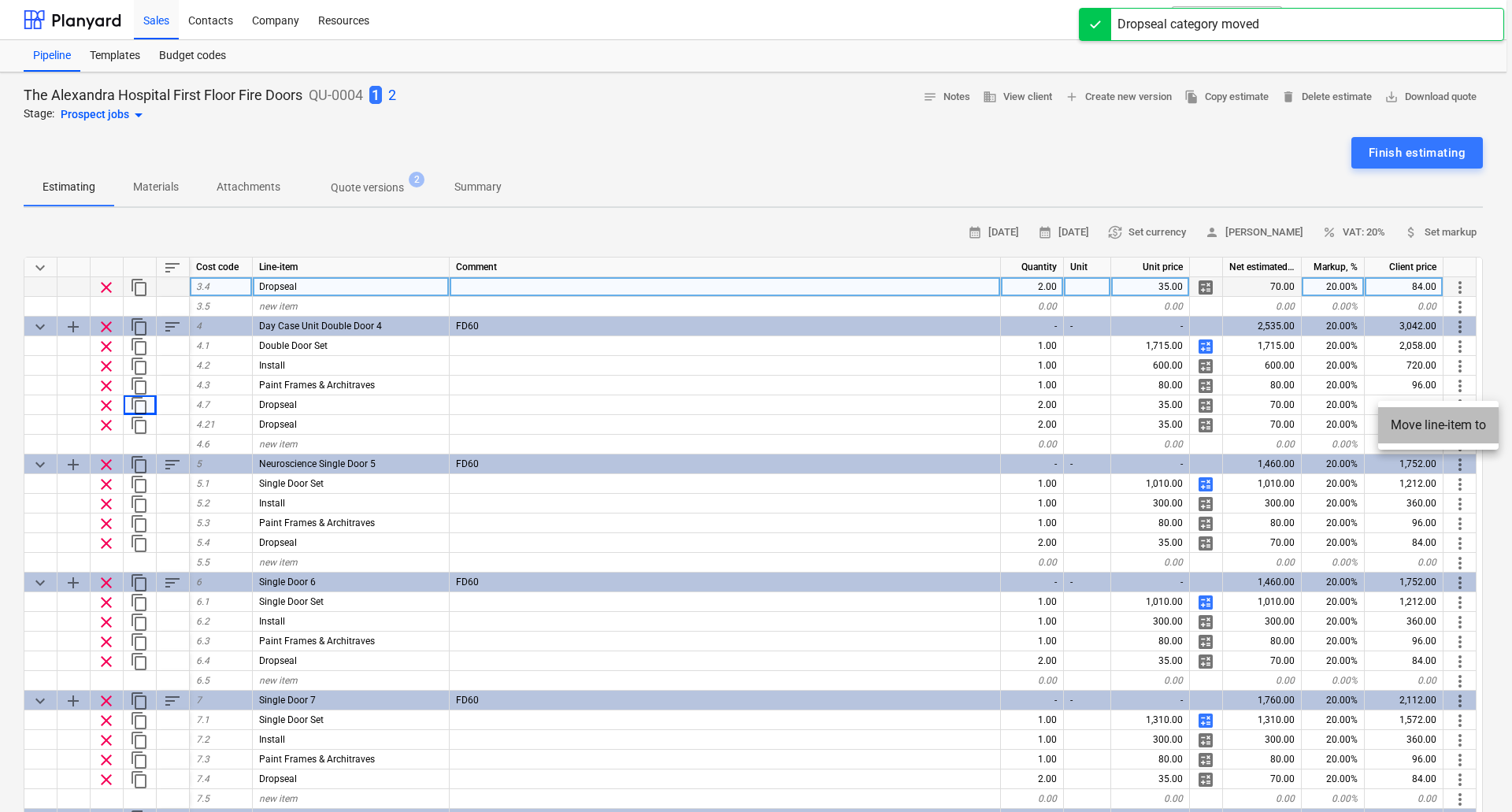
click at [1383, 426] on li "Move line-item to" at bounding box center [1438, 425] width 120 height 36
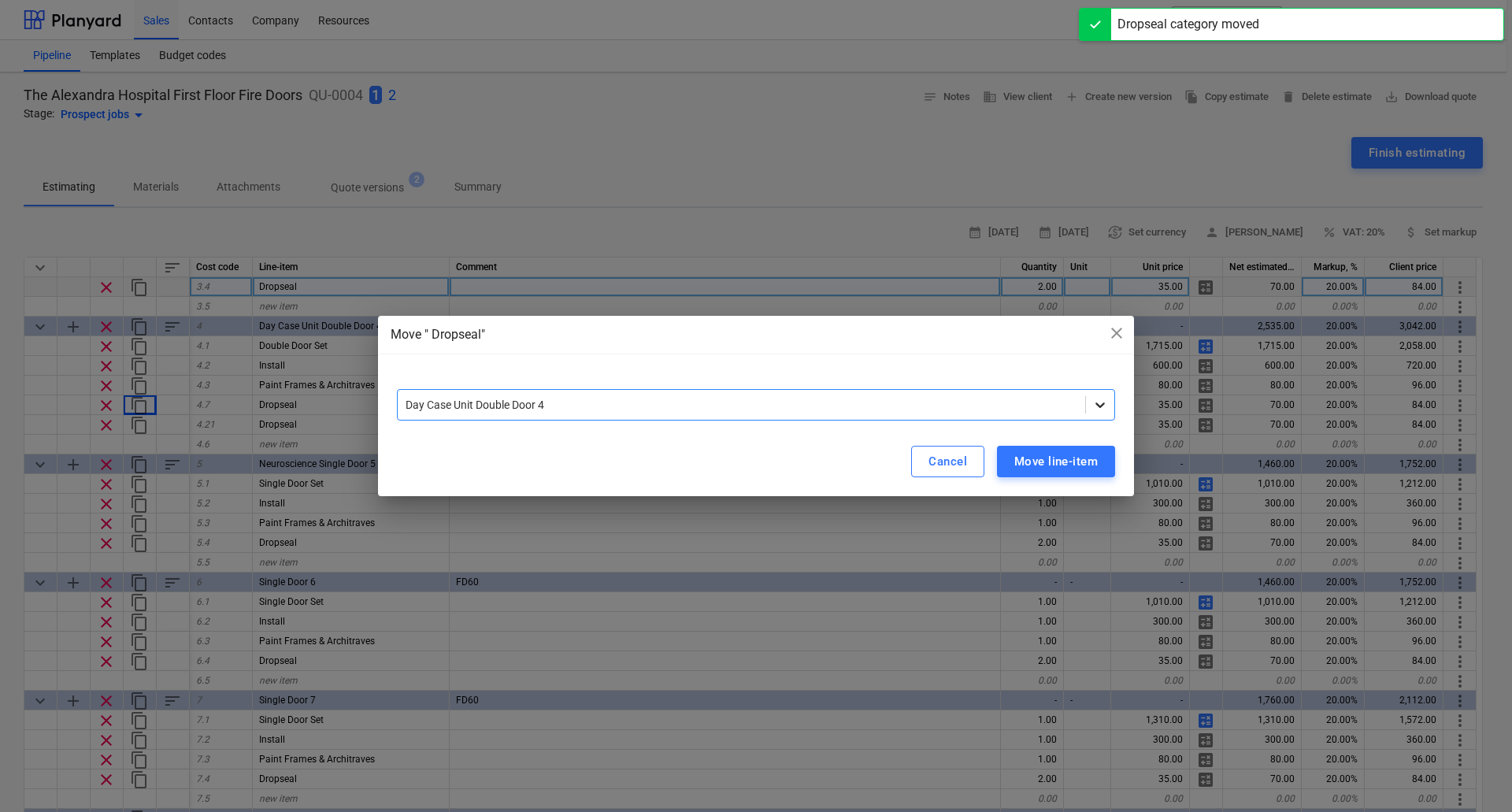
click at [1101, 404] on icon at bounding box center [1099, 405] width 16 height 16
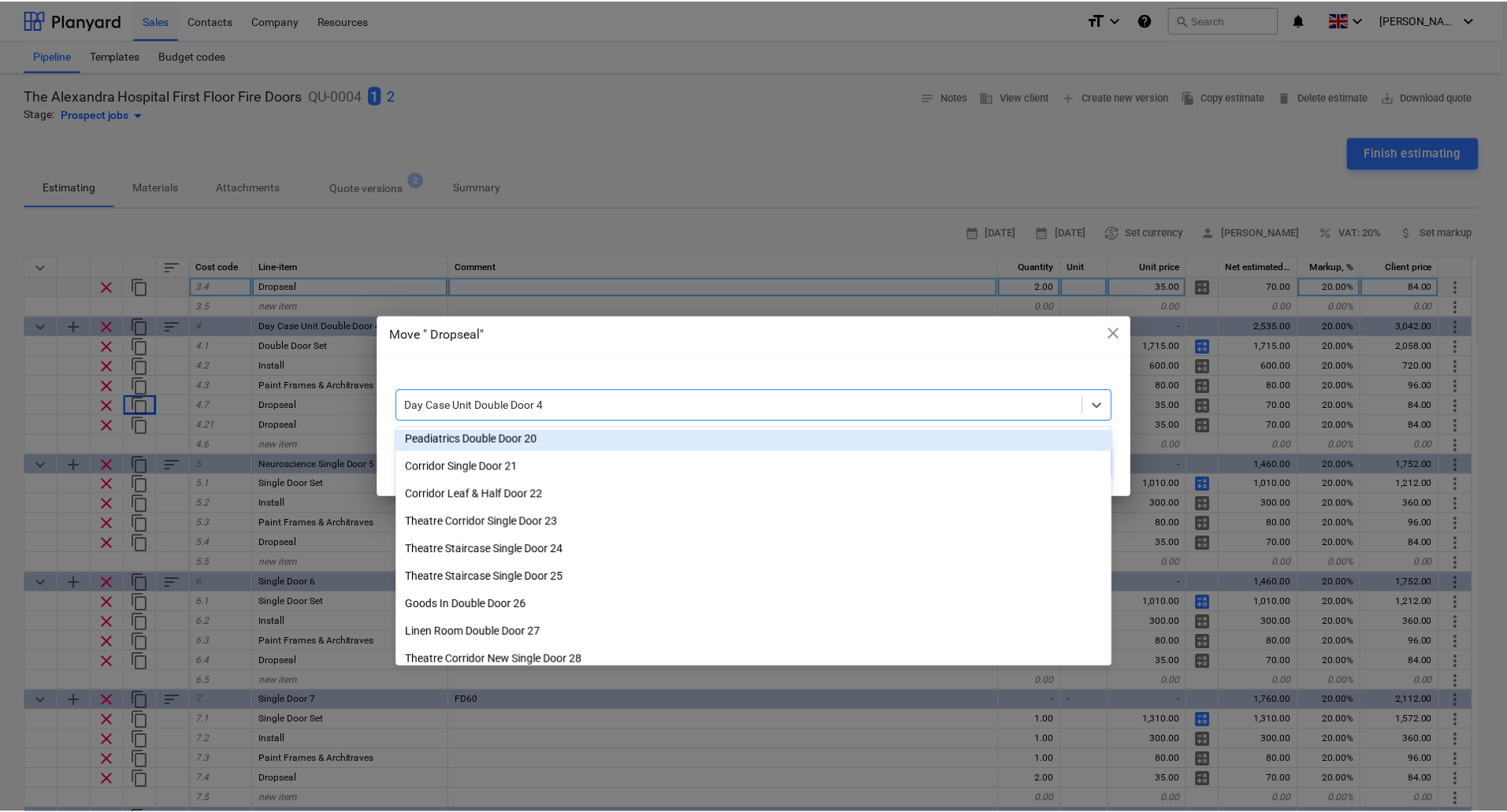
scroll to position [504, 0]
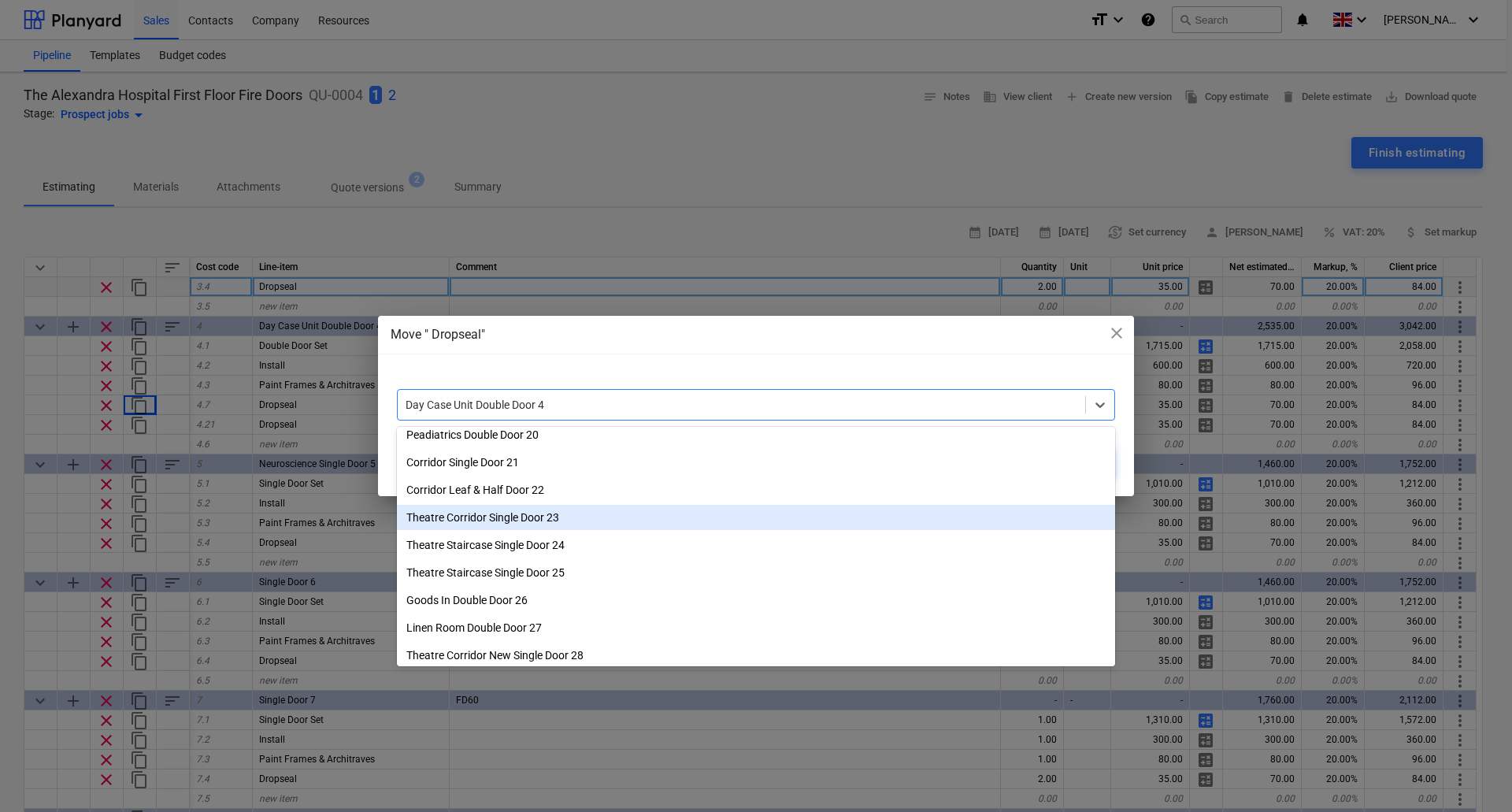
click at [535, 515] on div "Theatre Corridor Single Door 23" at bounding box center [756, 516] width 718 height 25
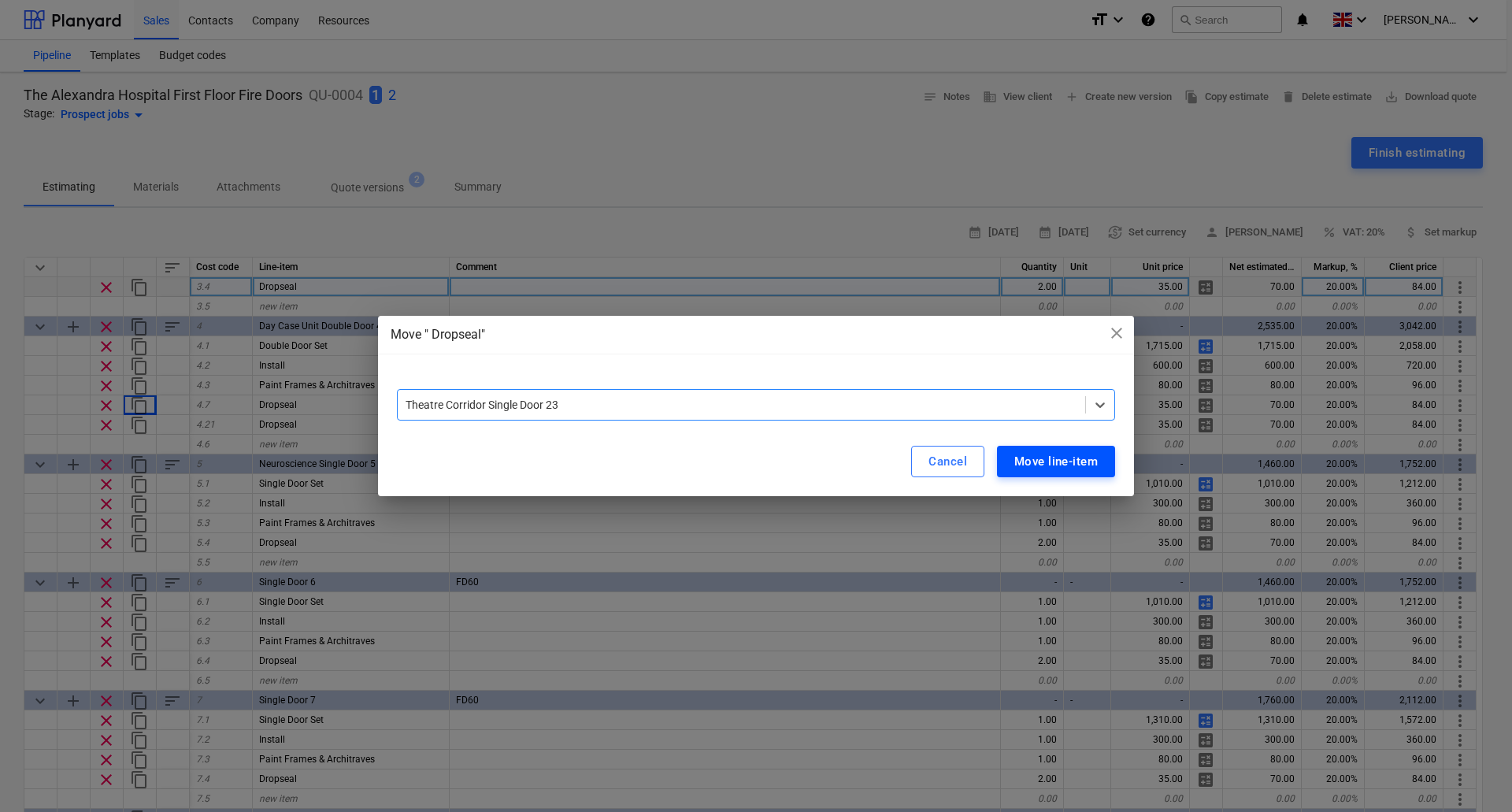
click at [1052, 456] on div "Move line-item" at bounding box center [1056, 461] width 83 height 20
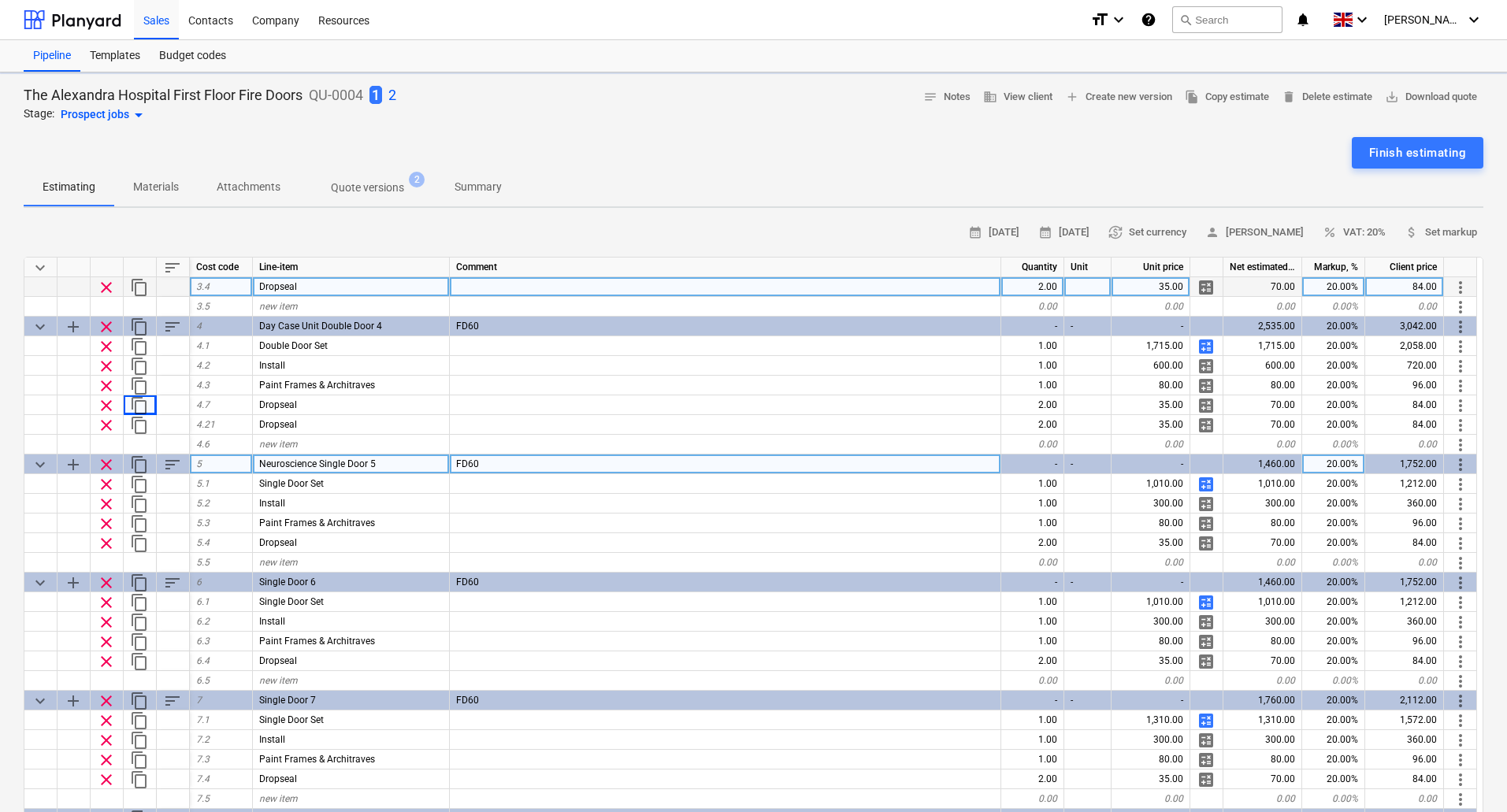
type textarea "x"
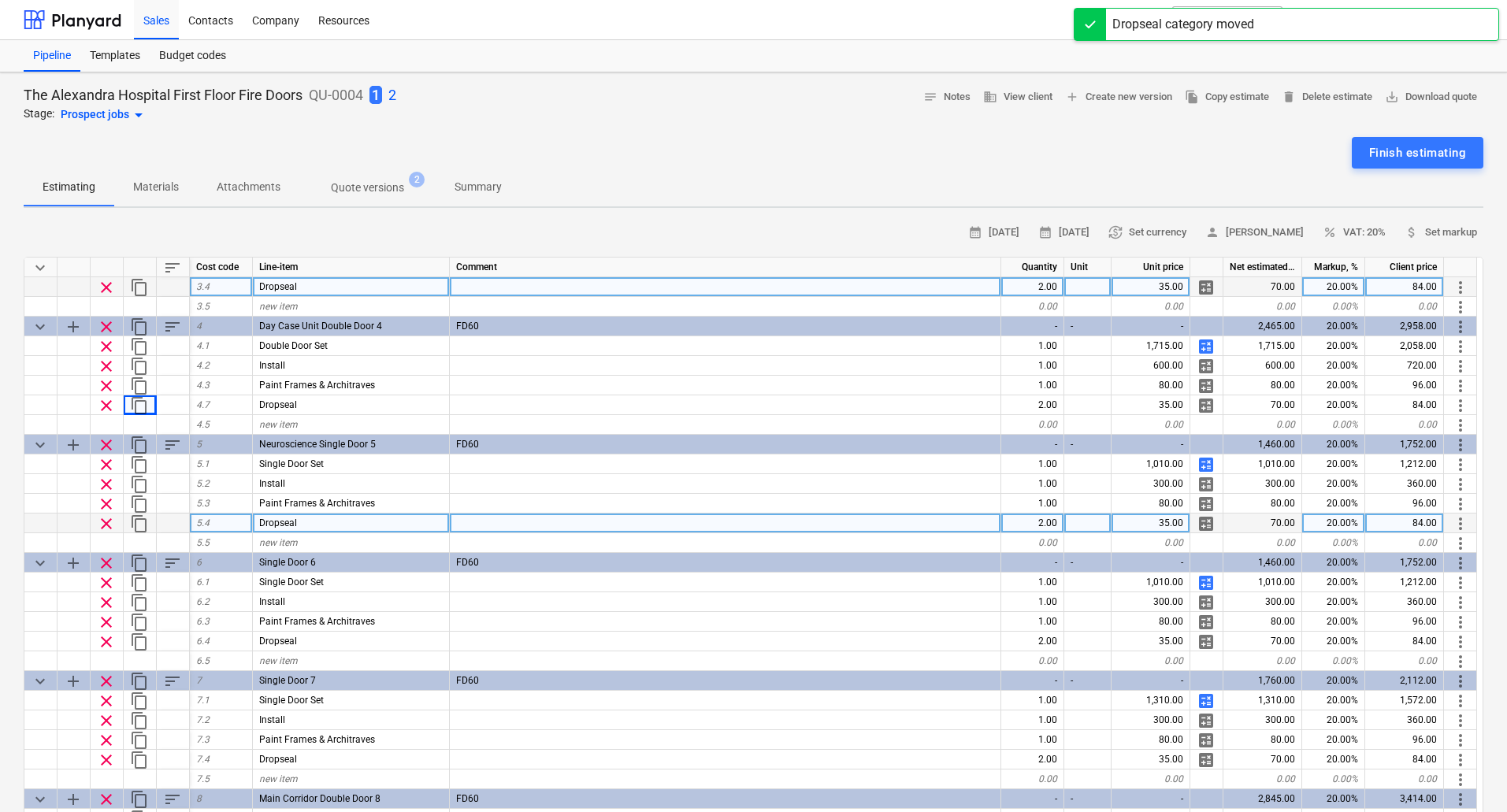
click at [1032, 525] on div "2.00" at bounding box center [1032, 523] width 63 height 19
type input "1"
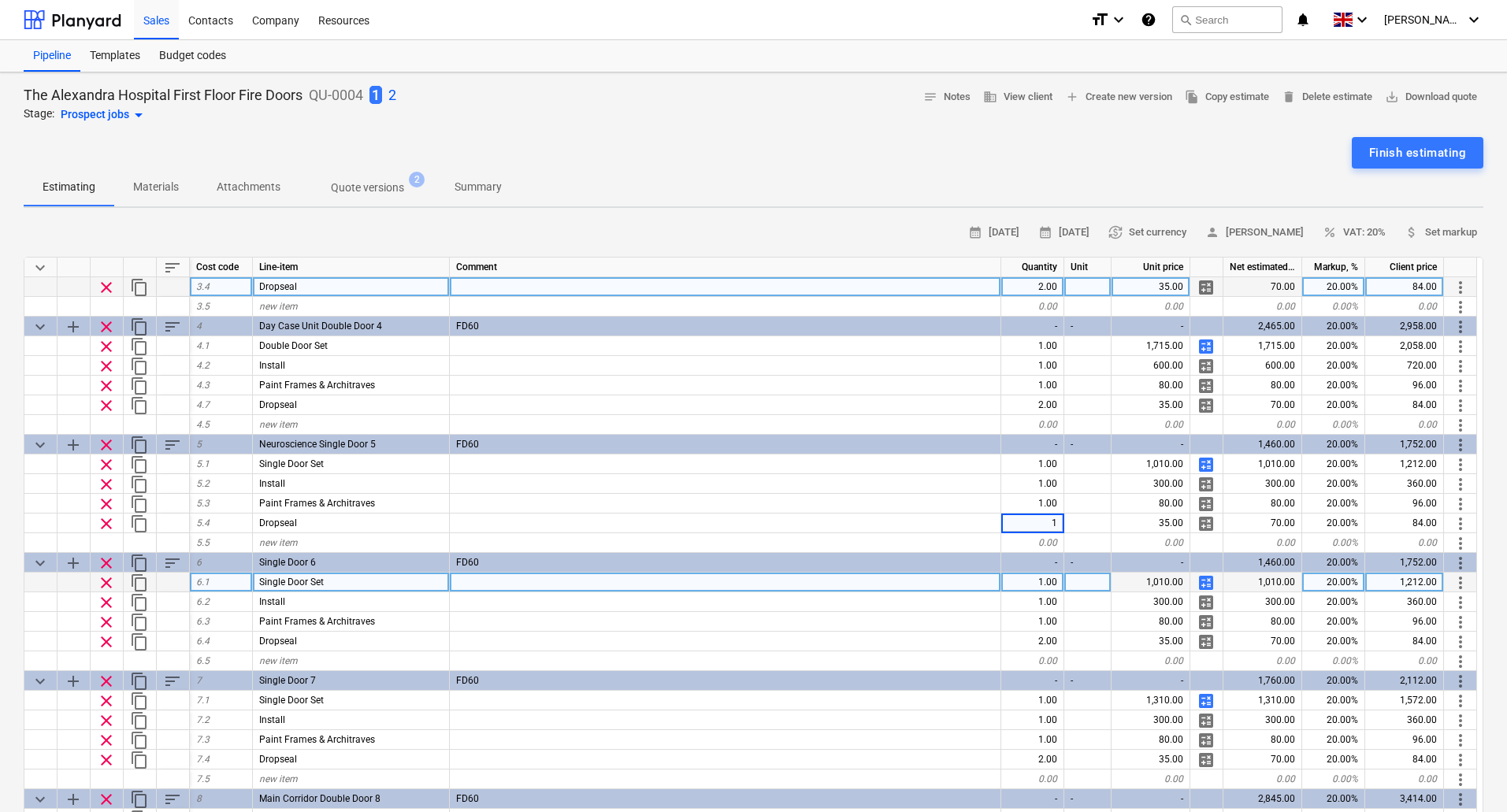
click at [963, 581] on div at bounding box center [725, 582] width 552 height 19
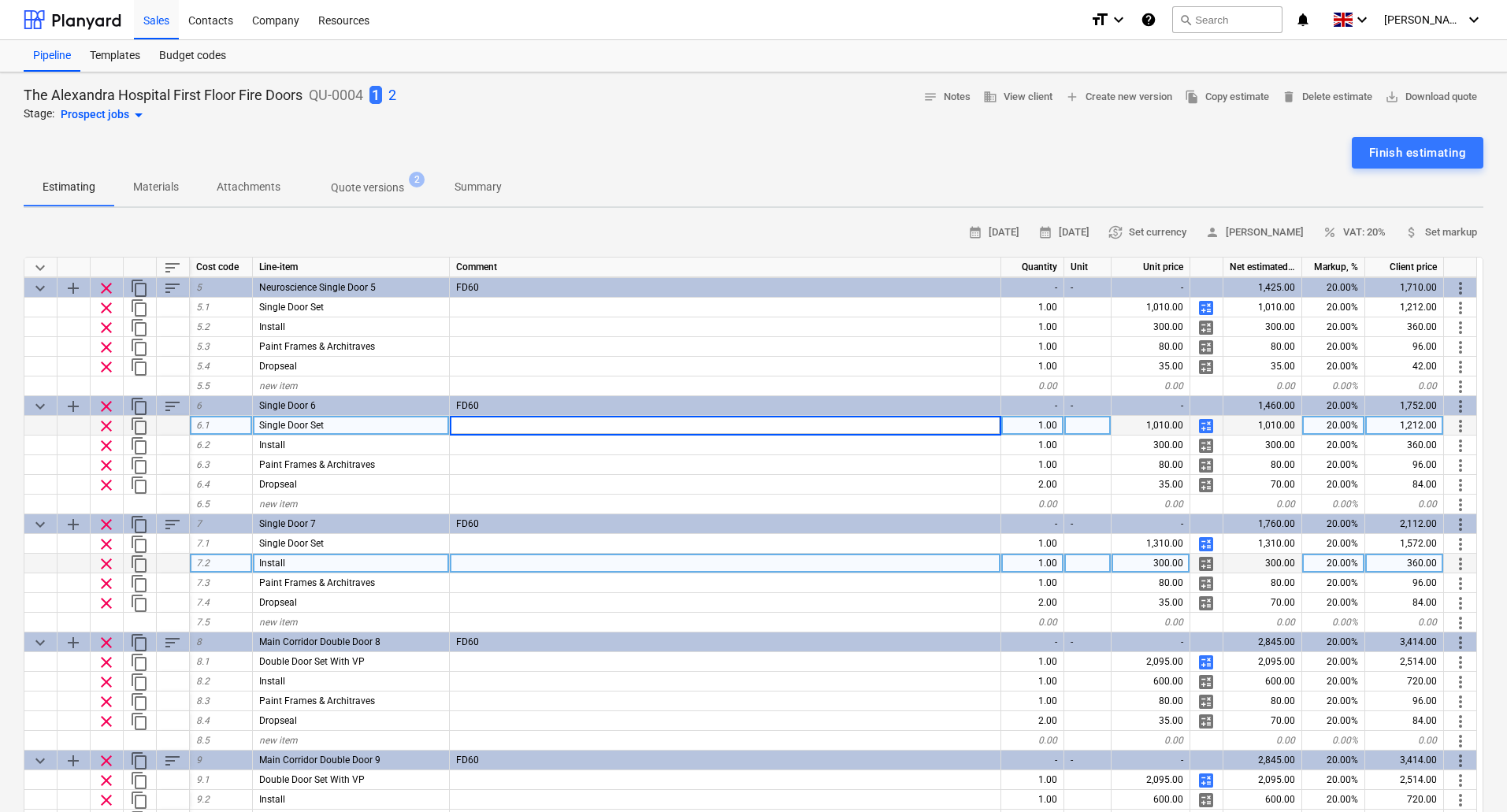
scroll to position [472, 0]
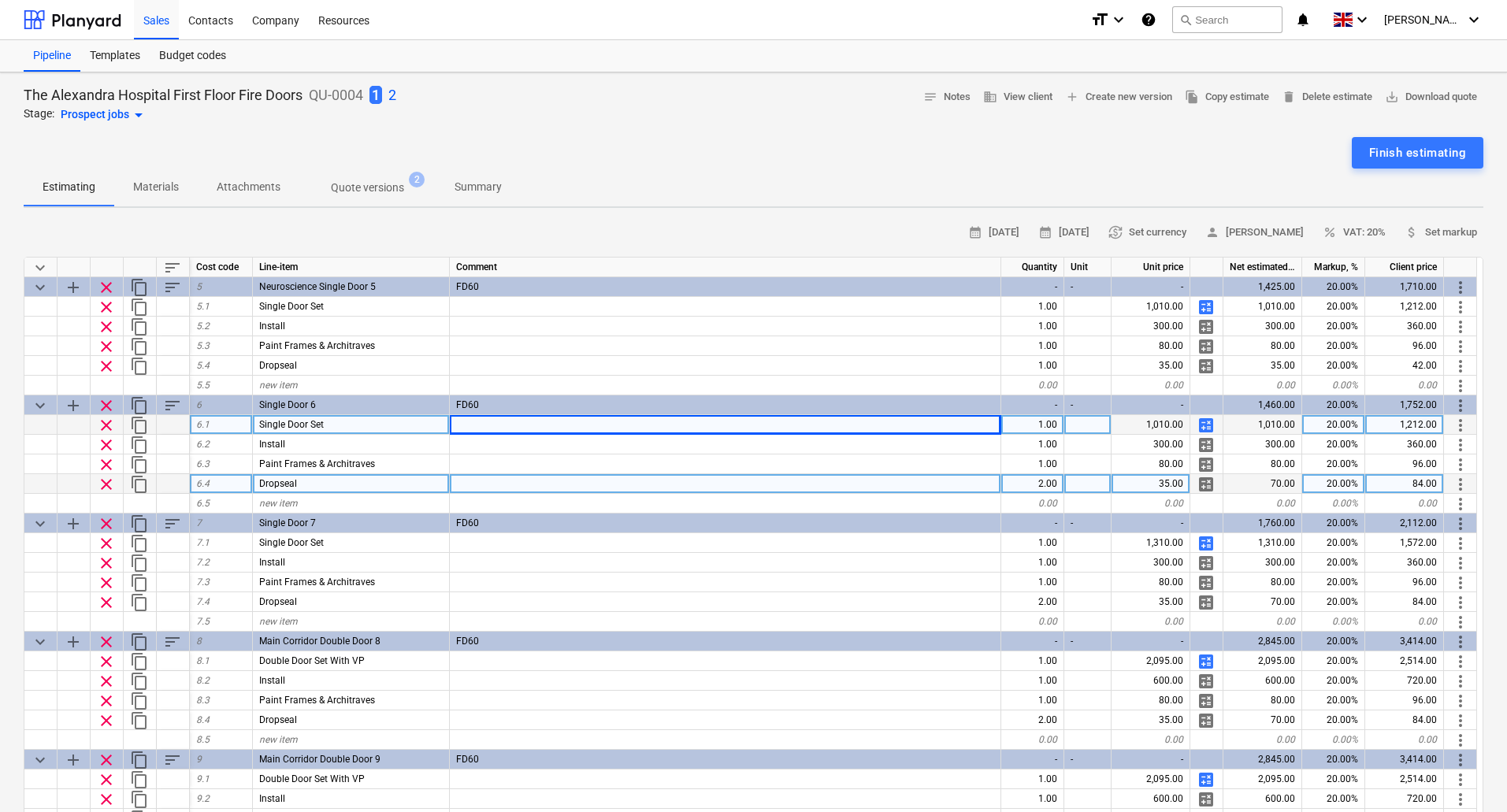
click at [1043, 482] on div "2.00" at bounding box center [1032, 483] width 63 height 19
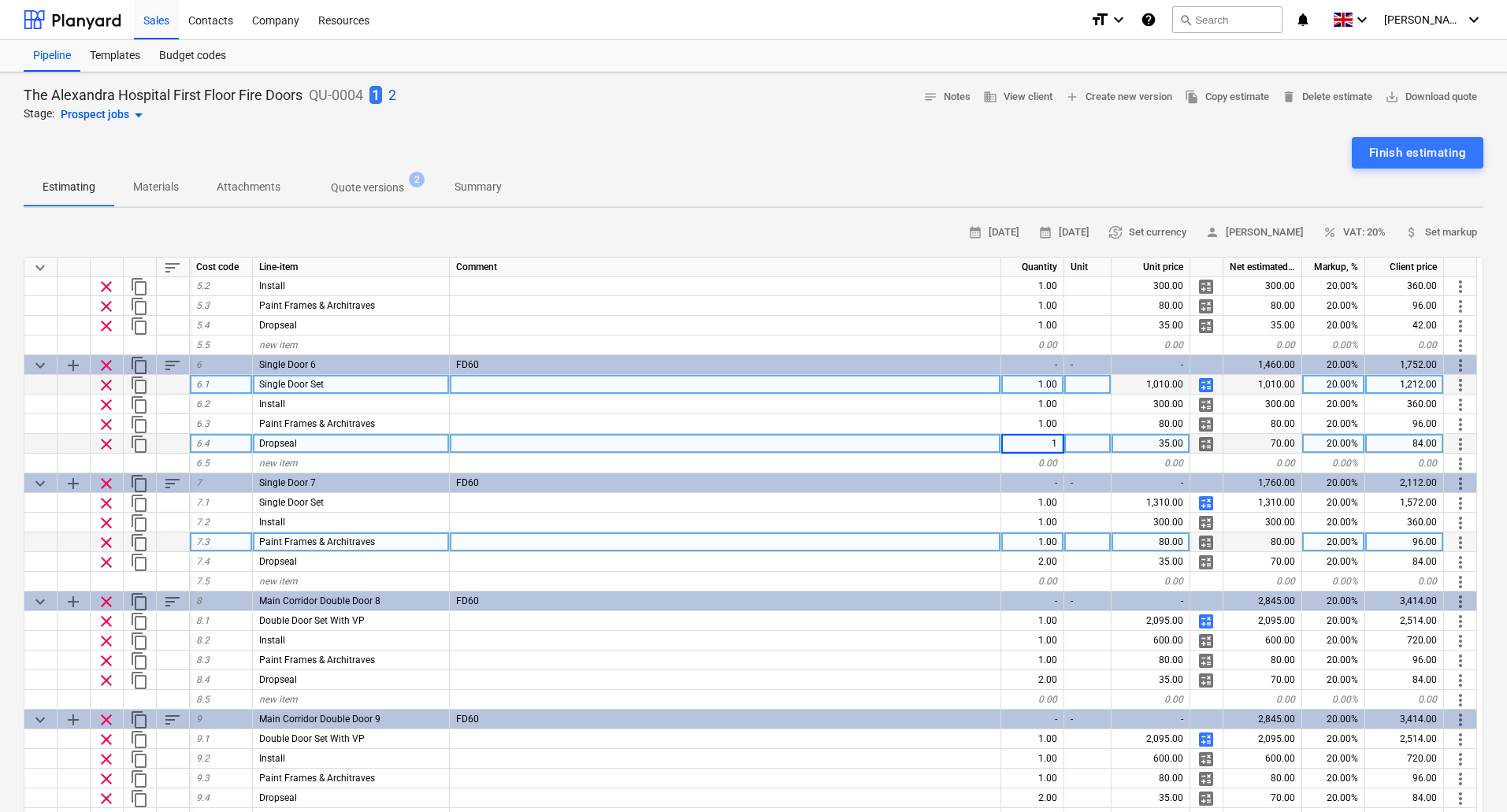
scroll to position [551, 0]
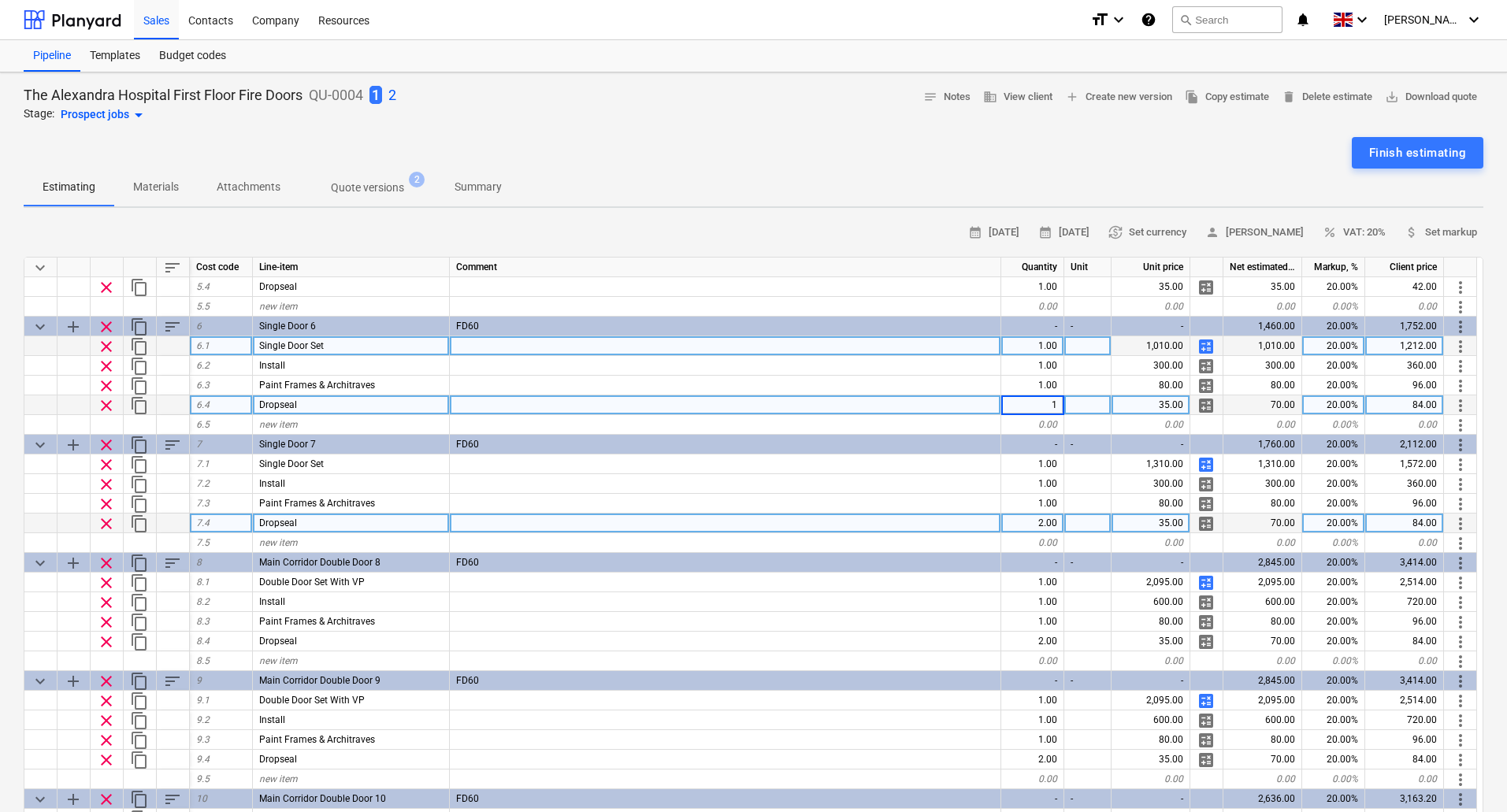
type textarea "x"
click at [1038, 514] on div "2.00" at bounding box center [1032, 523] width 63 height 19
type input "1"
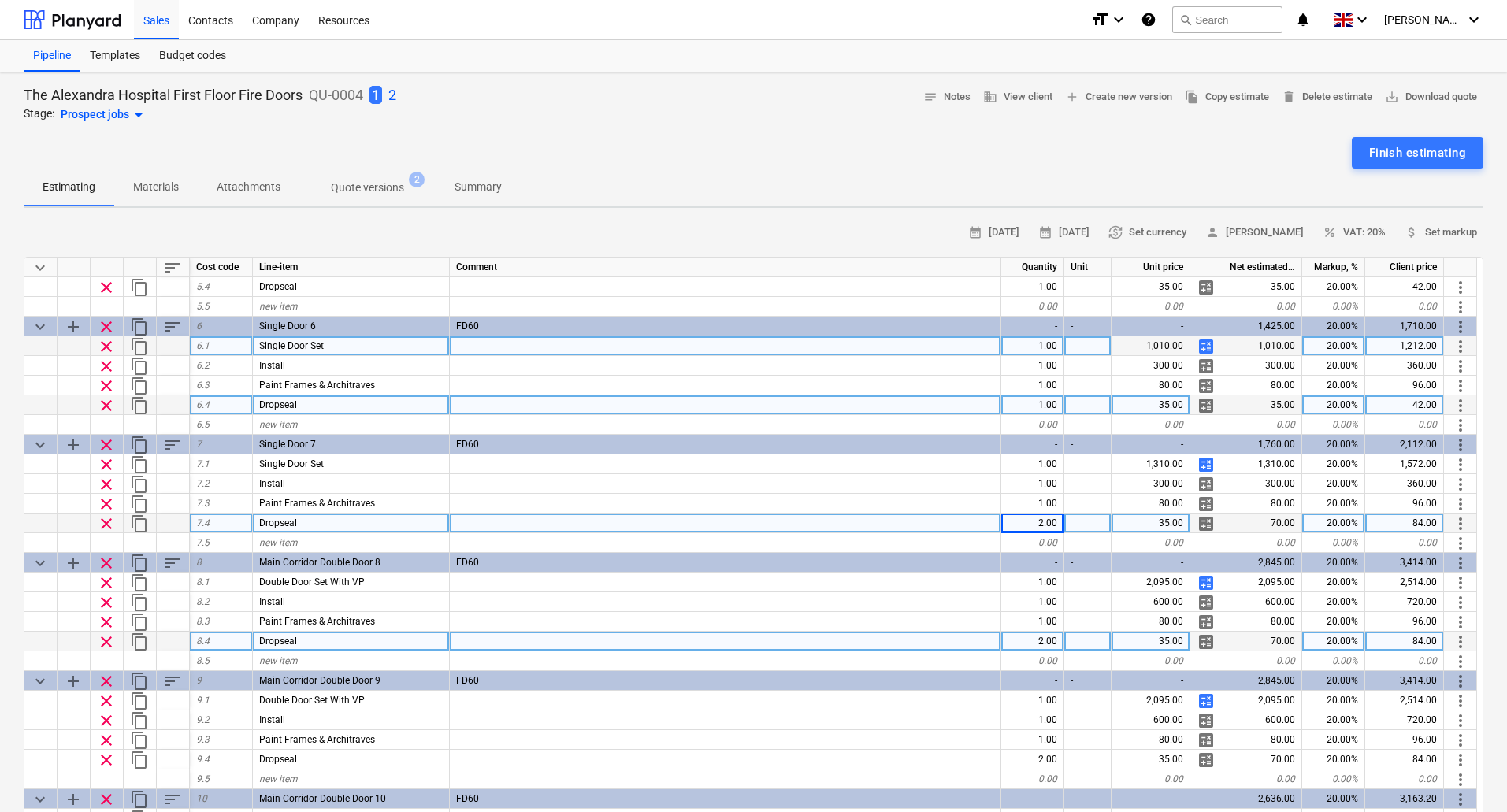
type textarea "x"
click at [1053, 641] on div "2.00" at bounding box center [1032, 641] width 63 height 19
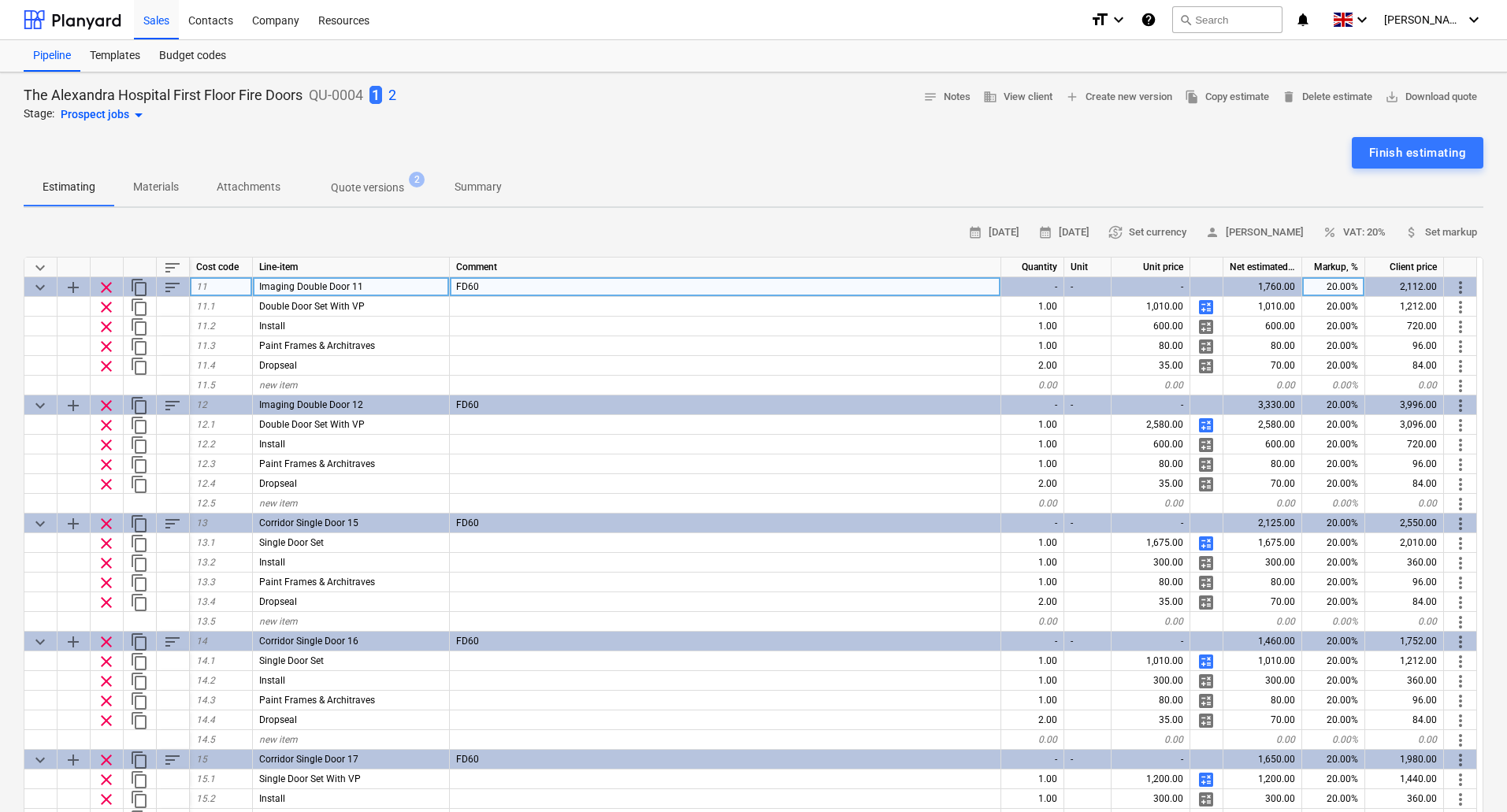
scroll to position [1260, 0]
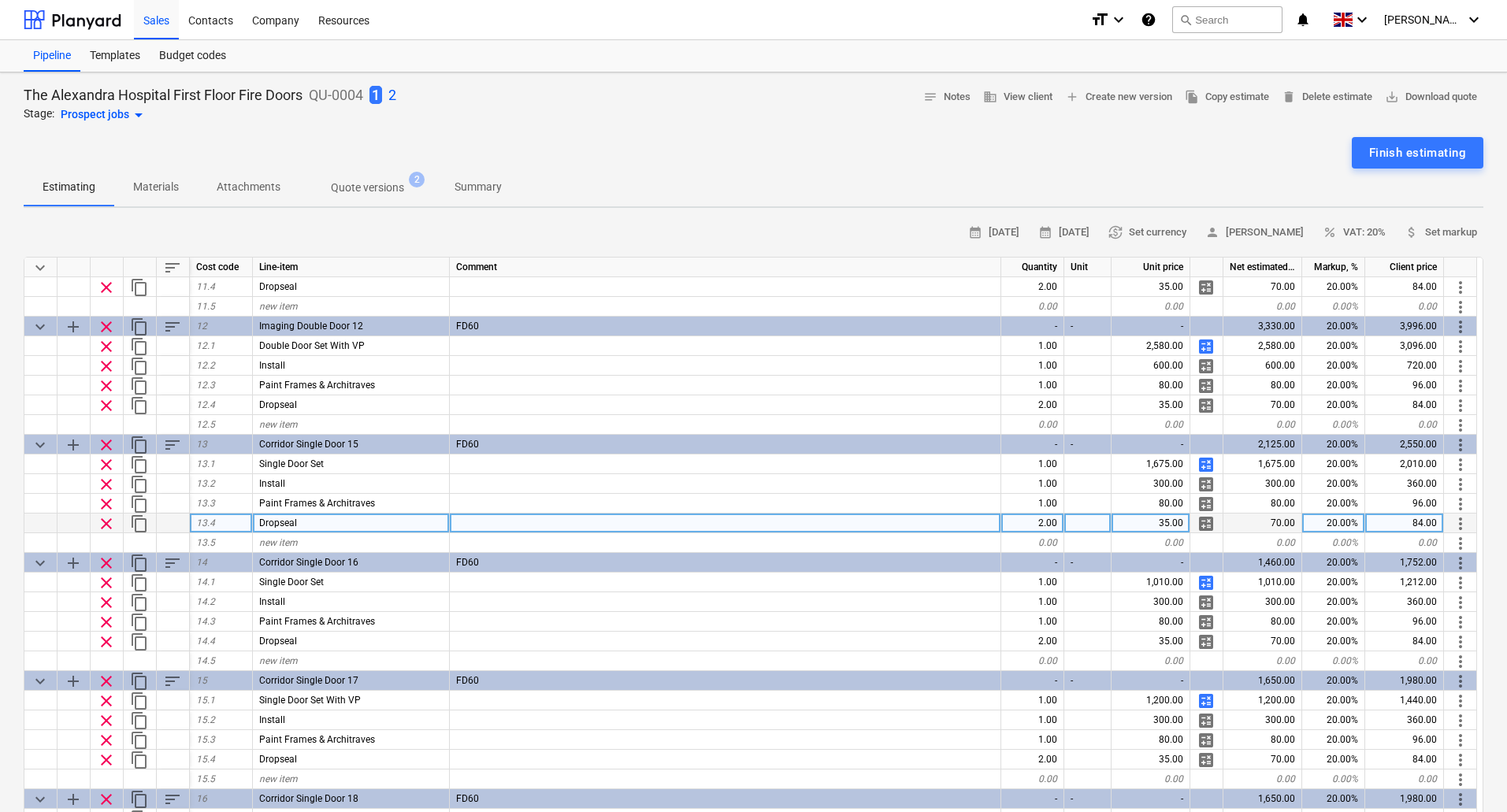
click at [1055, 523] on div "2.00" at bounding box center [1032, 523] width 63 height 19
type input "1"
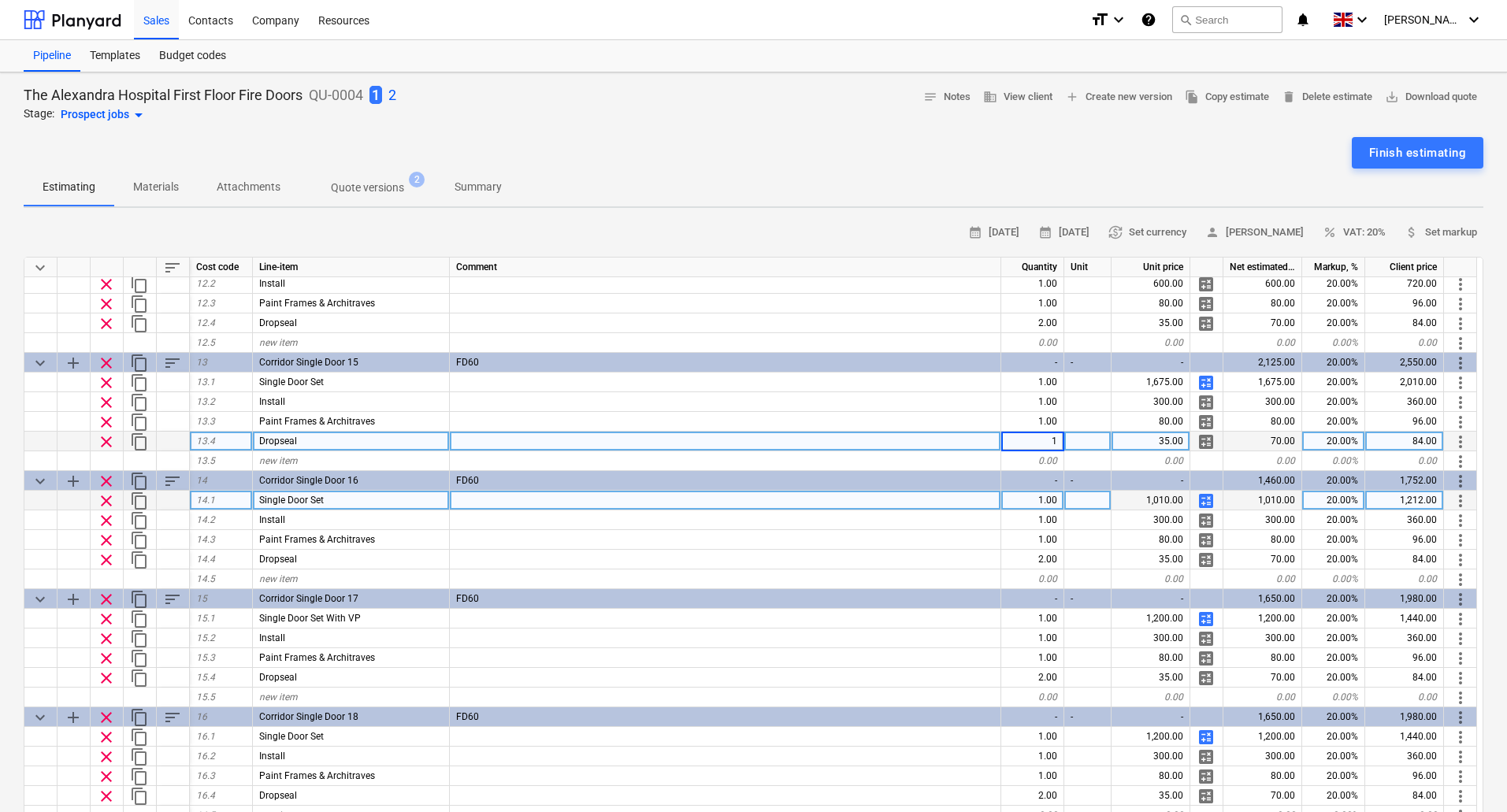
scroll to position [1417, 0]
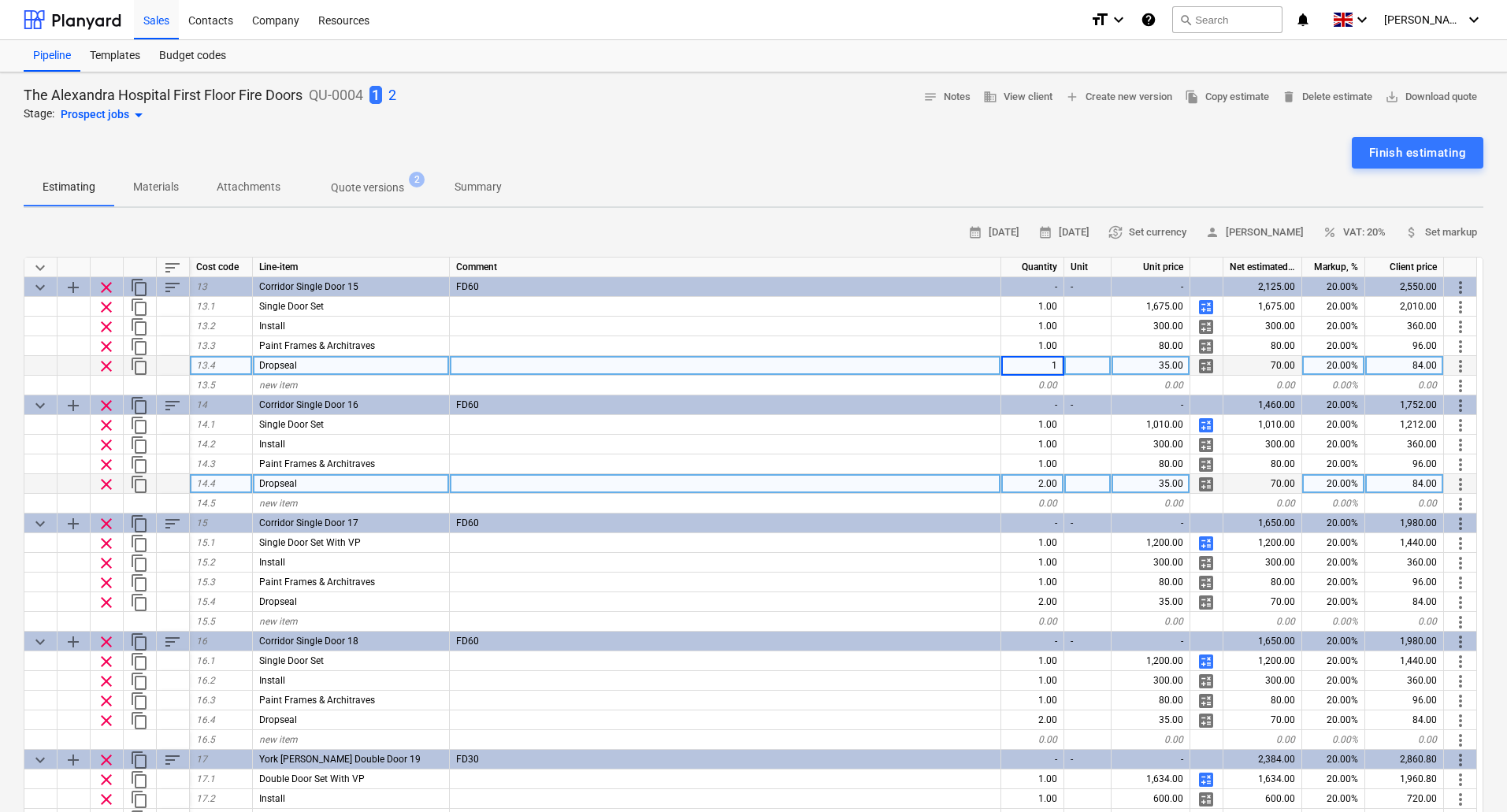
type textarea "x"
click at [1027, 486] on div "2.00" at bounding box center [1032, 483] width 63 height 19
type input "1"
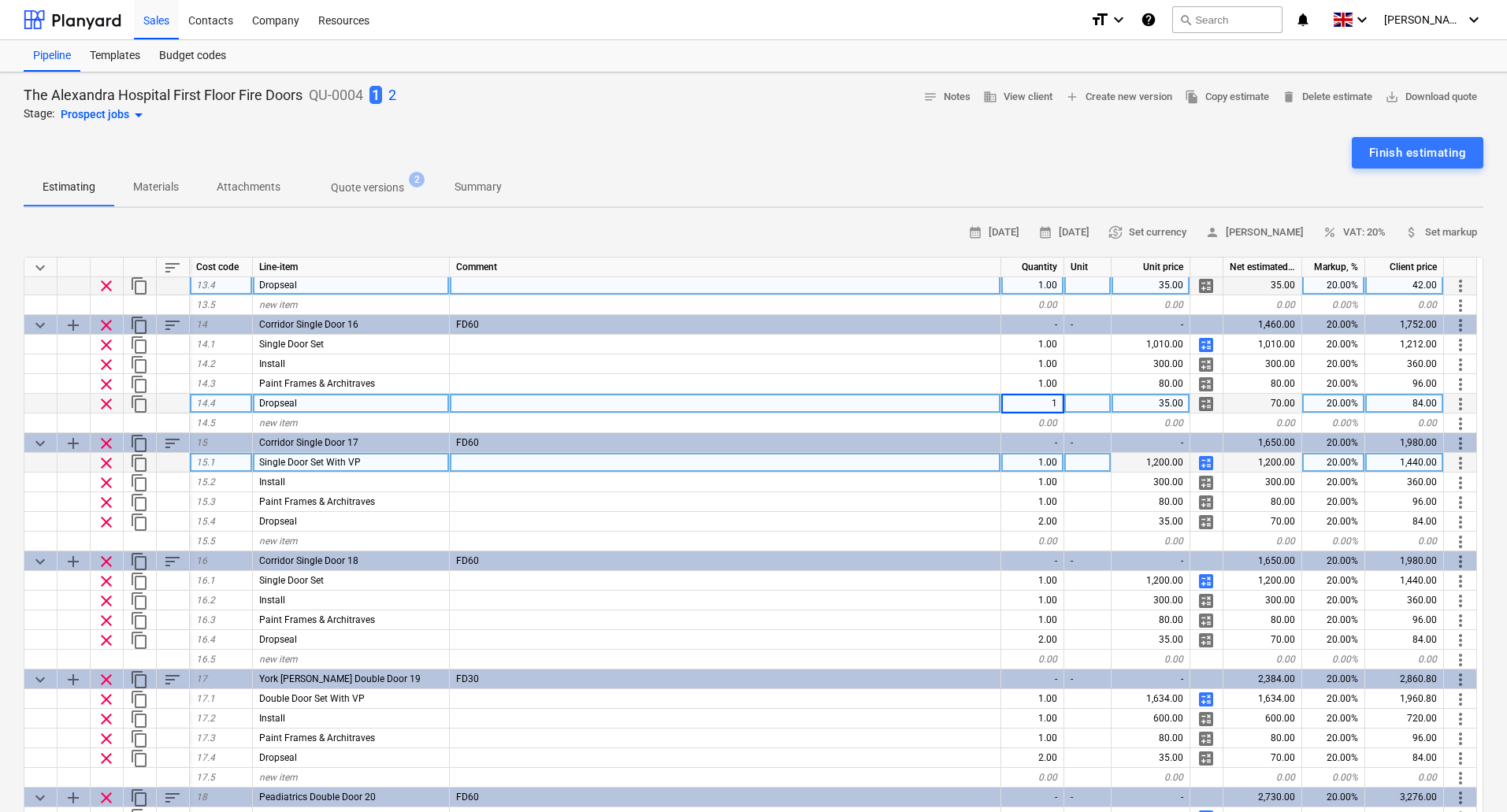
scroll to position [1575, 0]
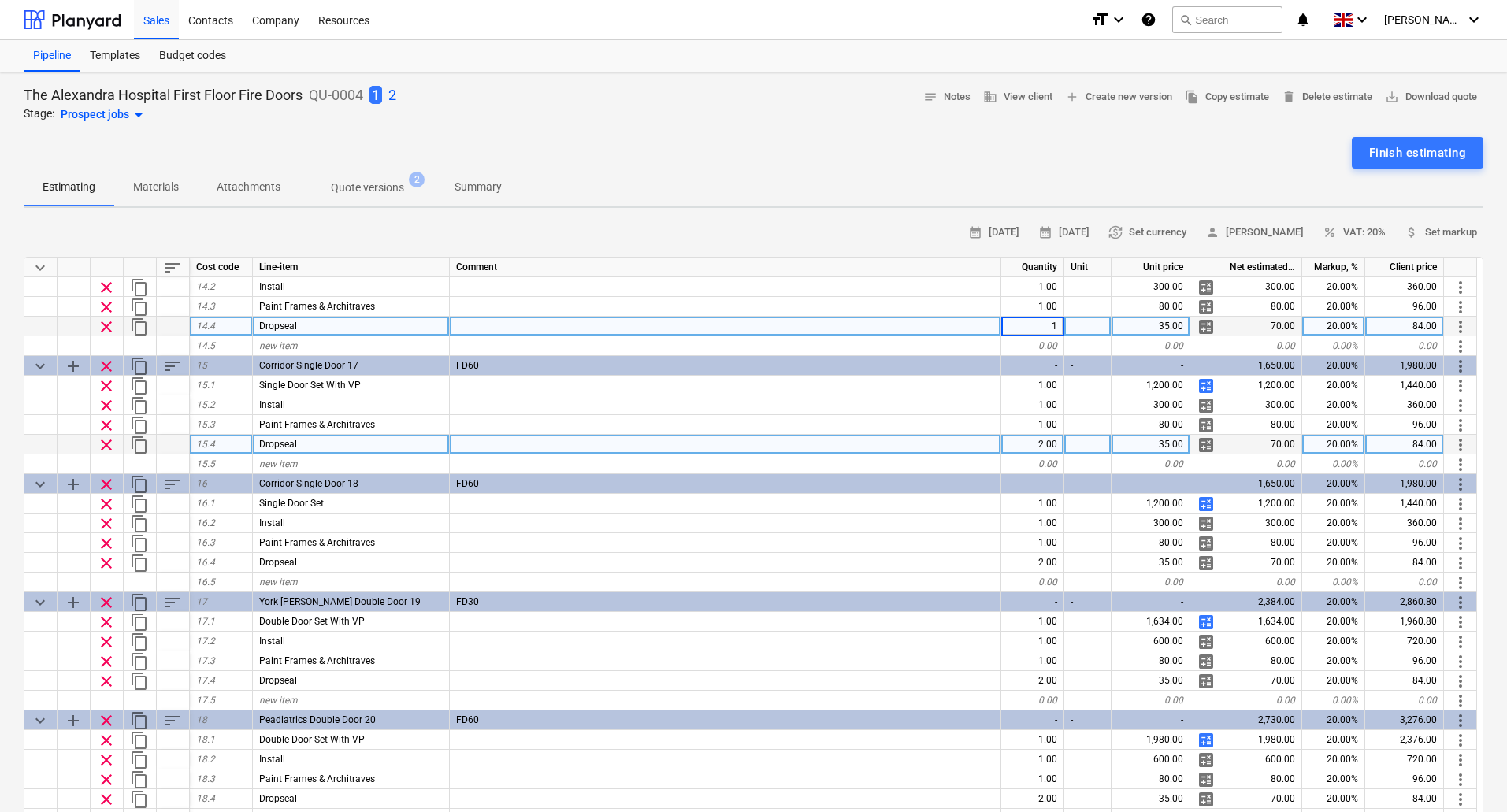
type textarea "x"
click at [1053, 445] on div "2.00" at bounding box center [1032, 444] width 63 height 19
type input "1"
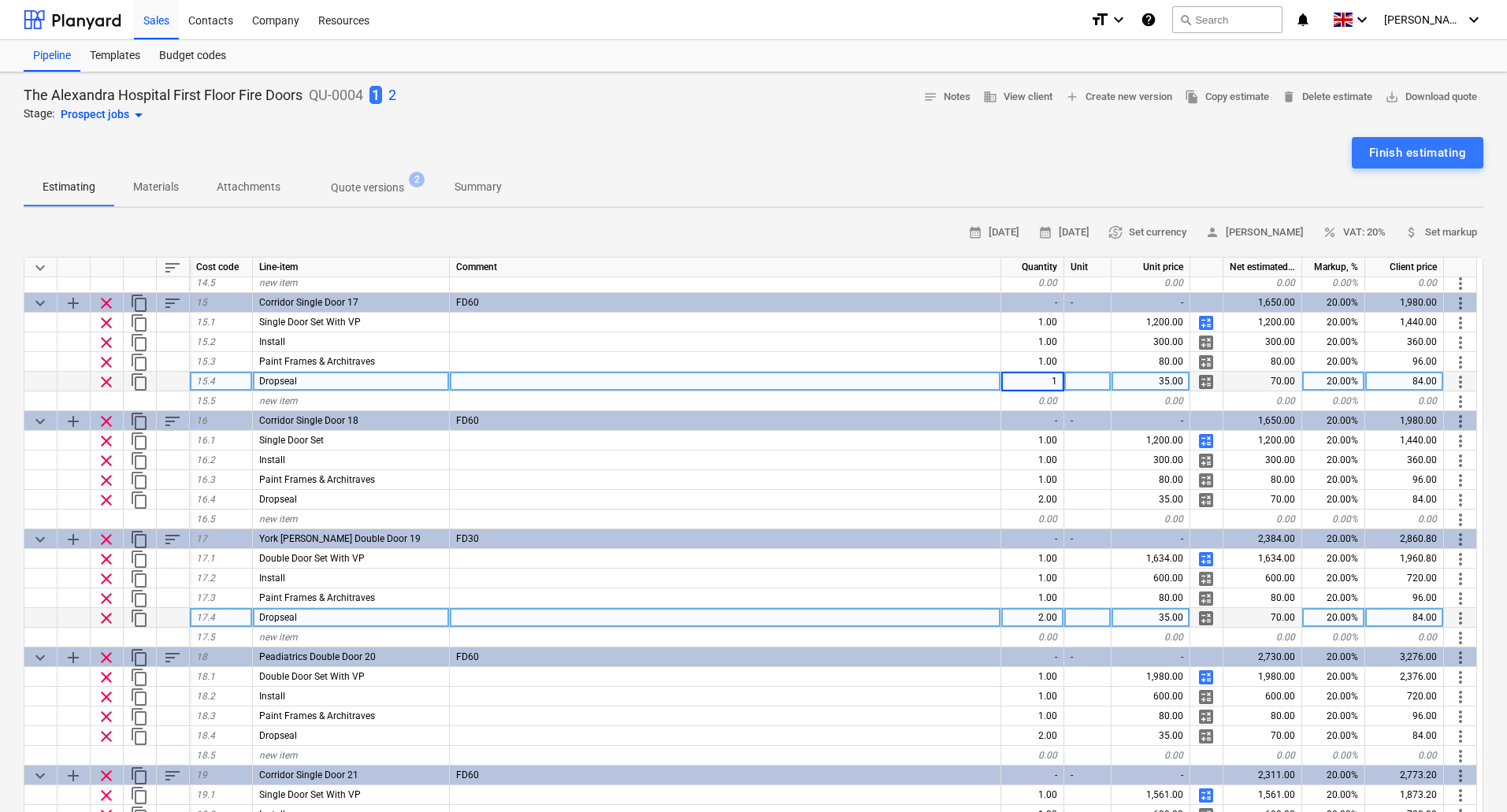
scroll to position [1732, 0]
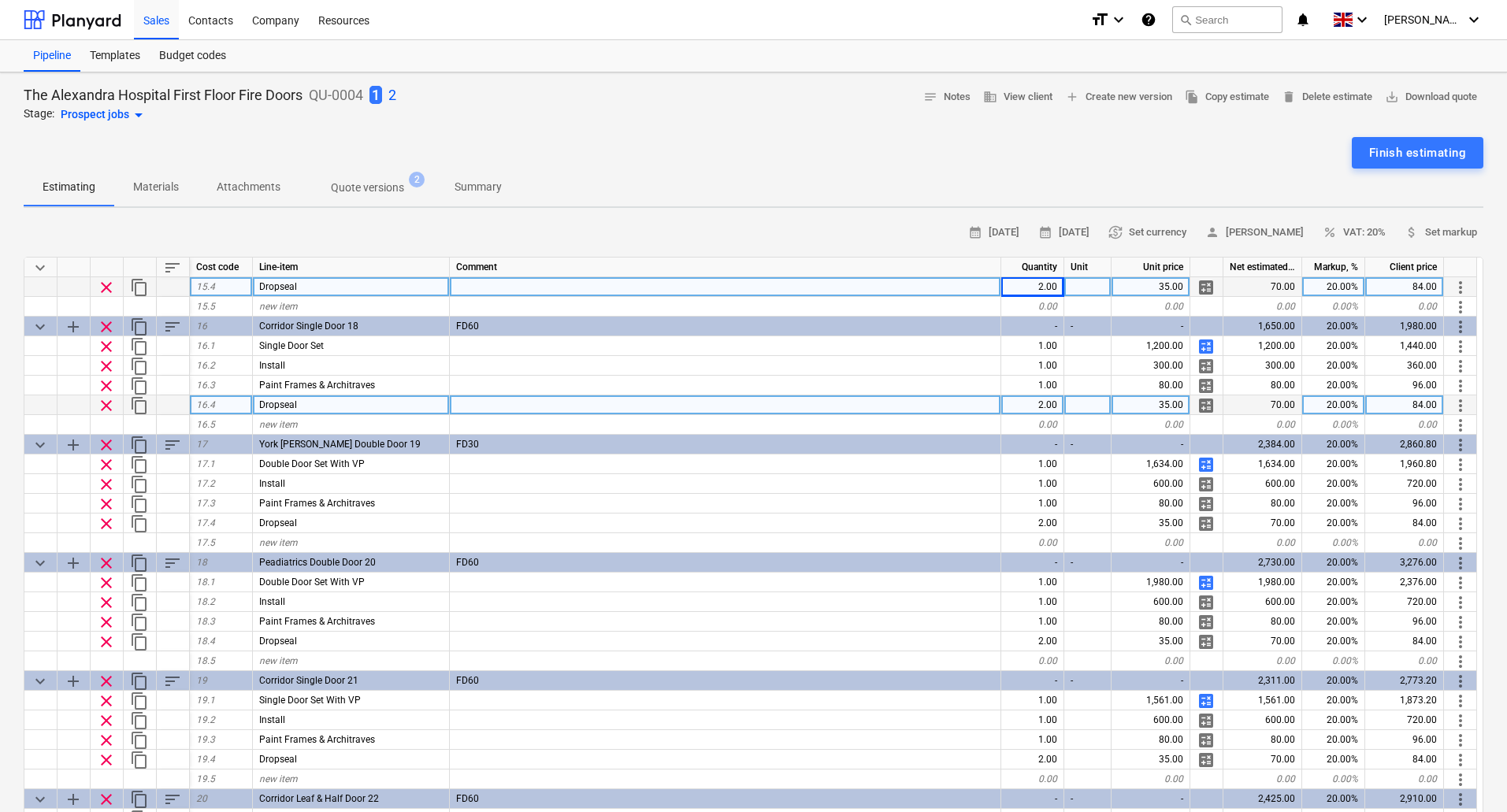
type textarea "x"
click at [1041, 408] on div "2.00" at bounding box center [1032, 405] width 63 height 19
type input "1"
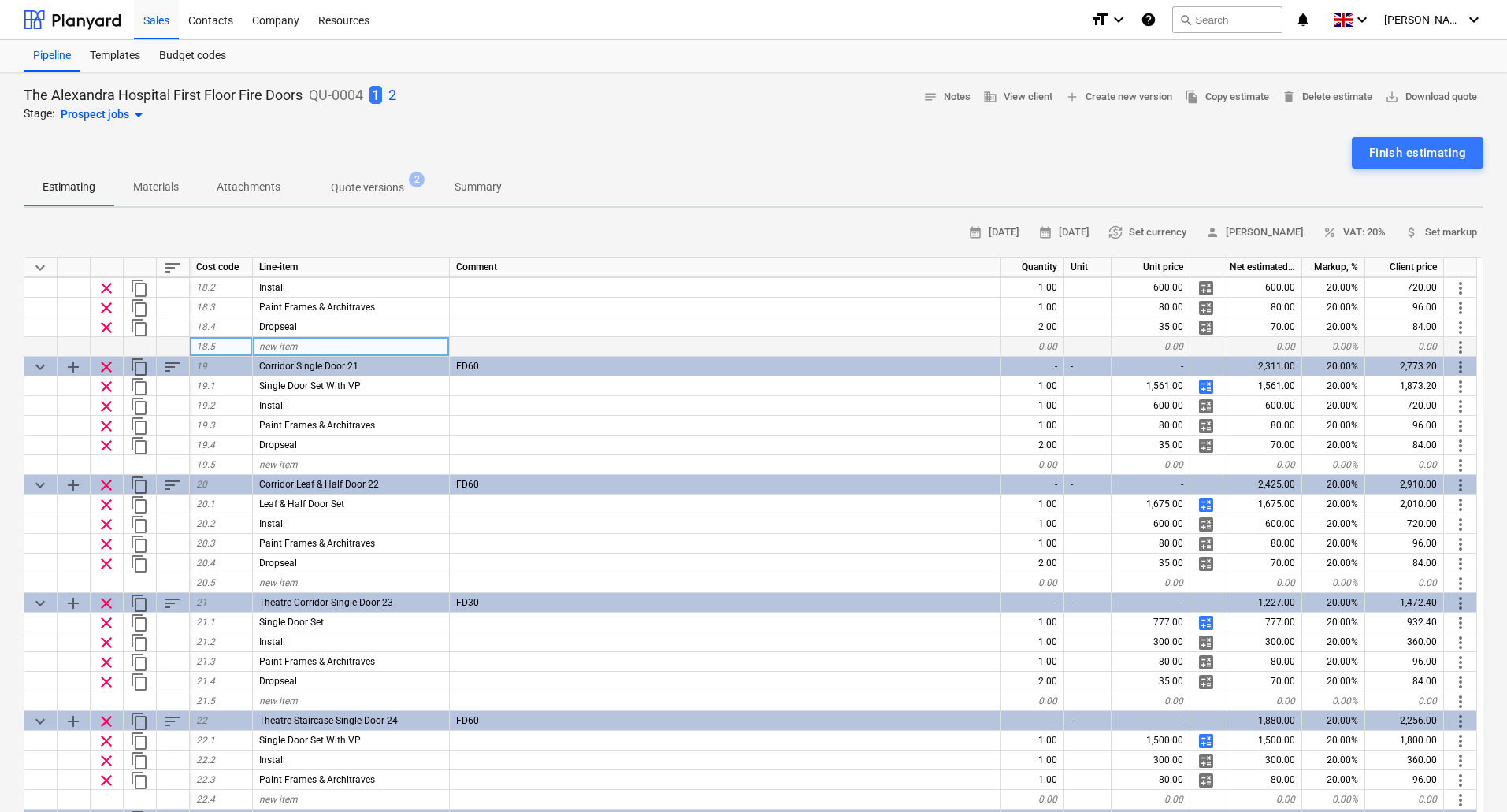
scroll to position [2047, 0]
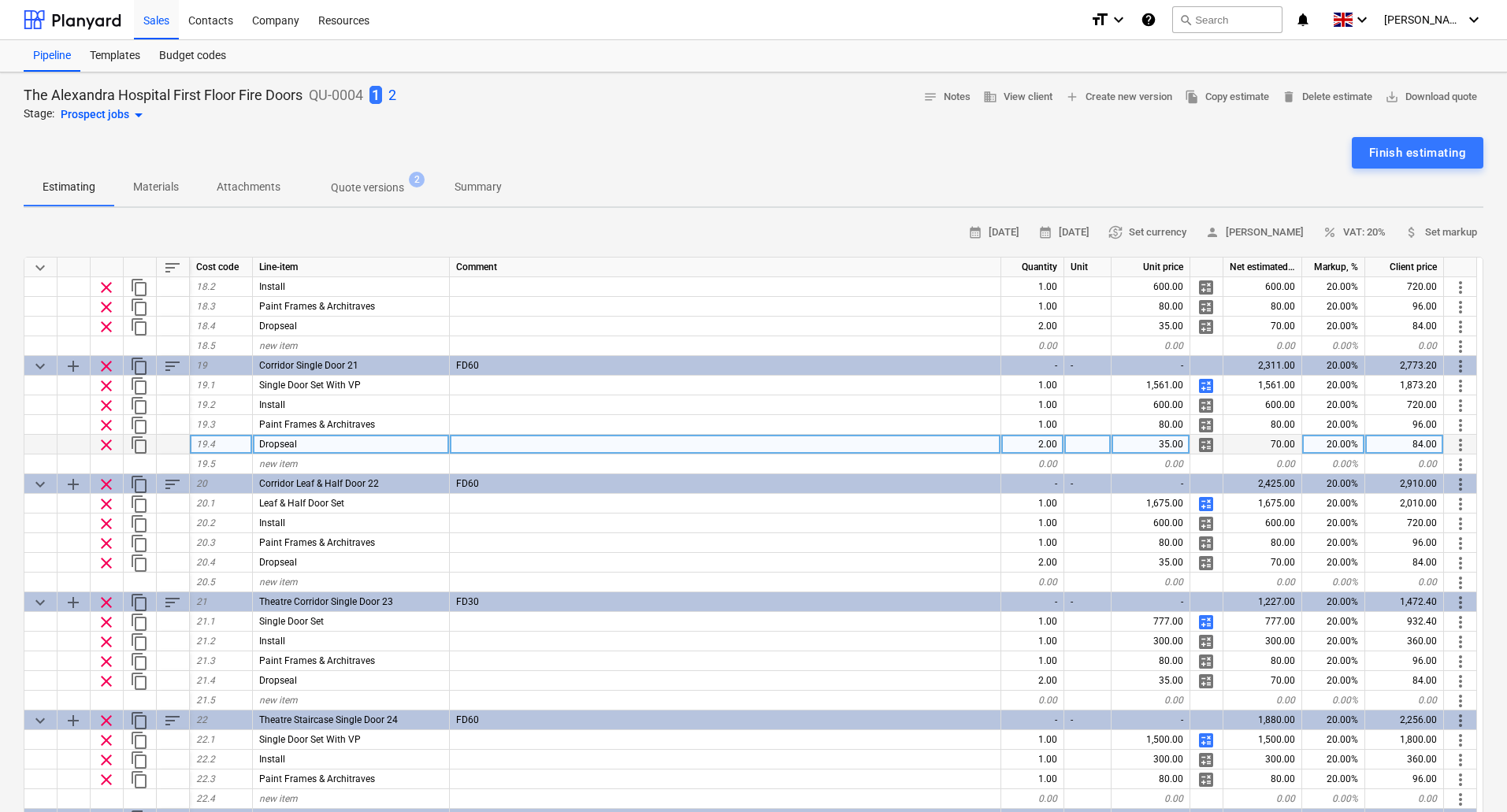
click at [1037, 440] on div "2.00" at bounding box center [1032, 444] width 63 height 19
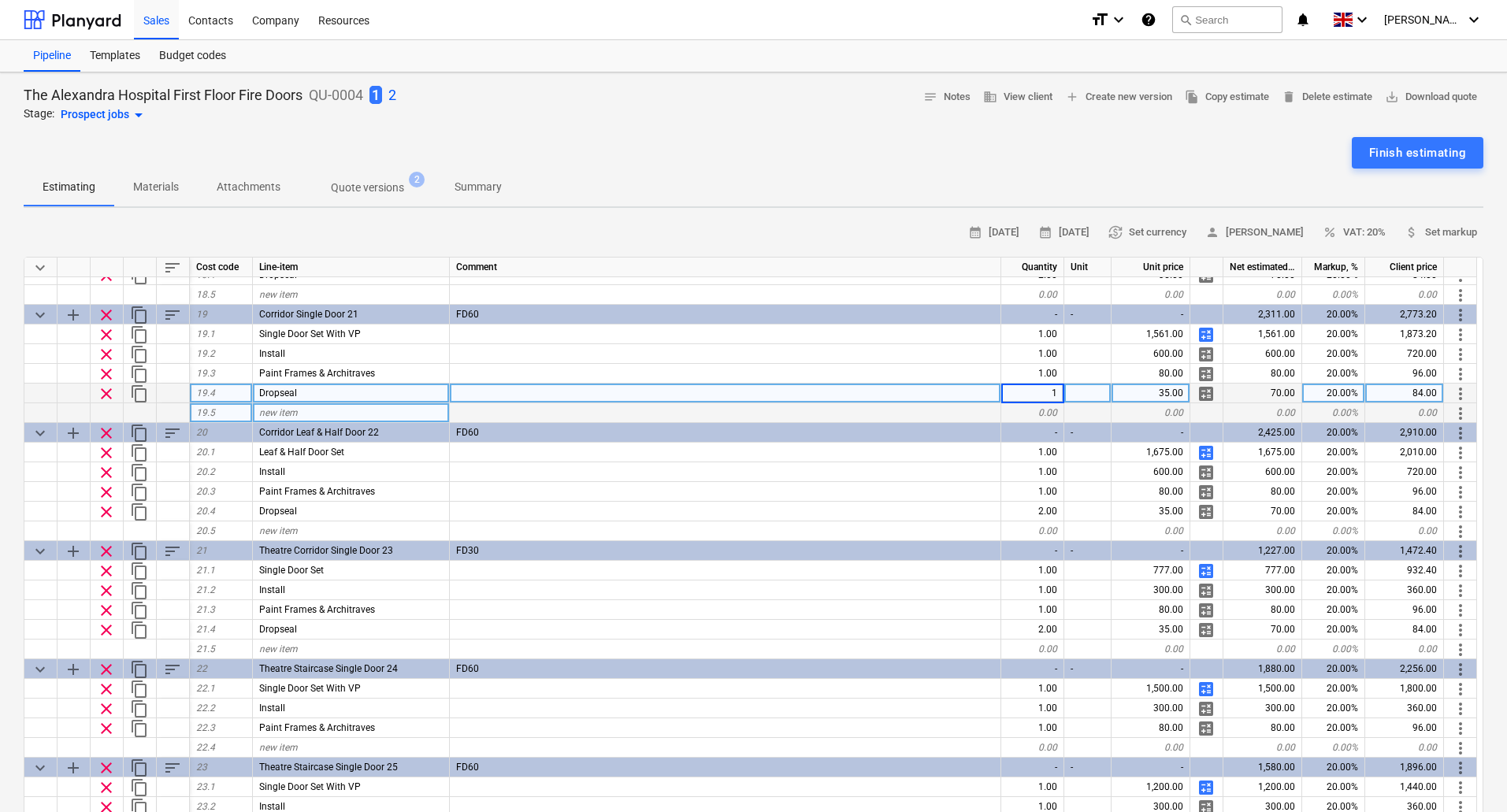
scroll to position [2126, 0]
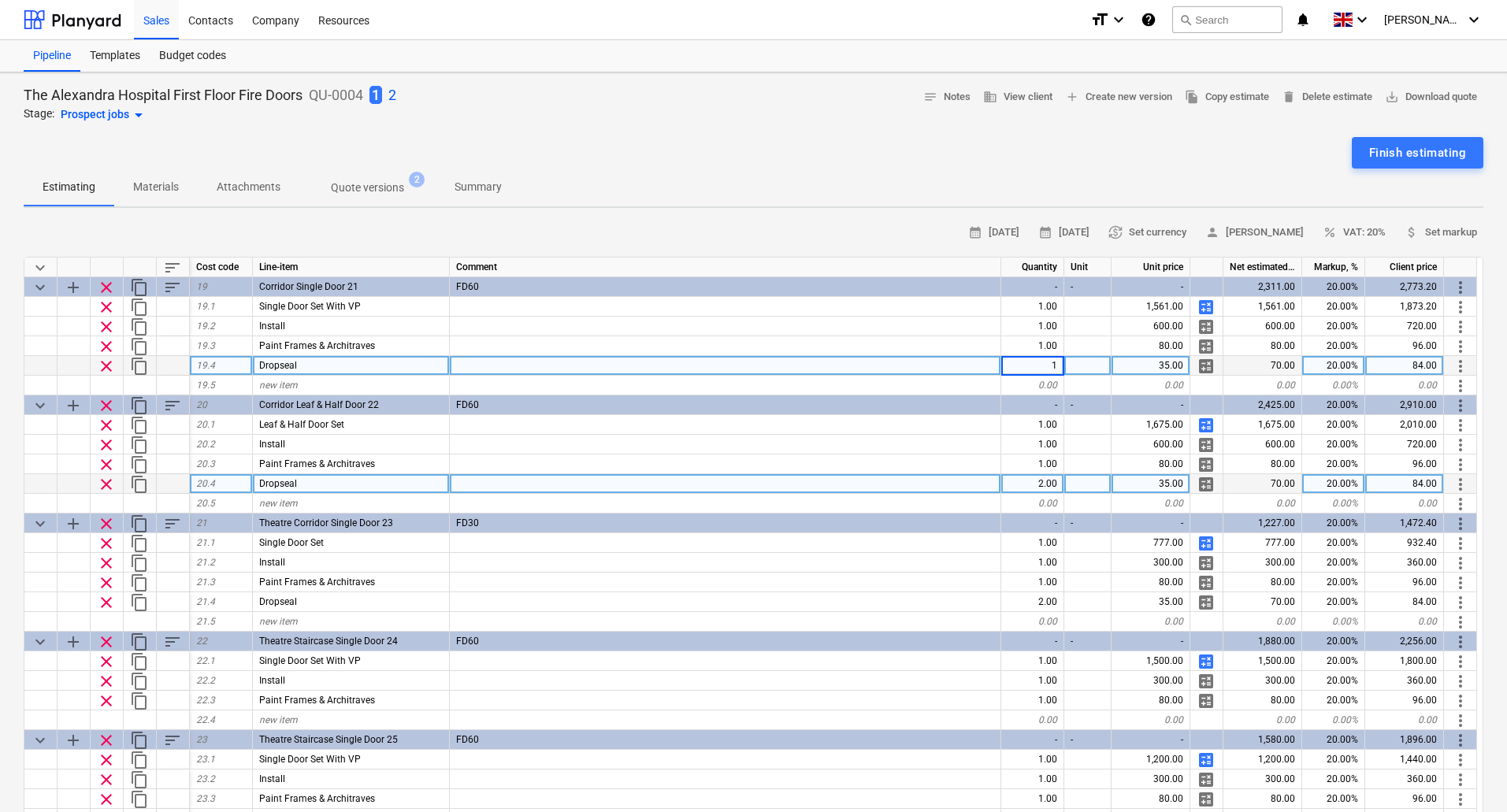
type textarea "x"
click at [1046, 487] on div "2.00" at bounding box center [1032, 483] width 63 height 19
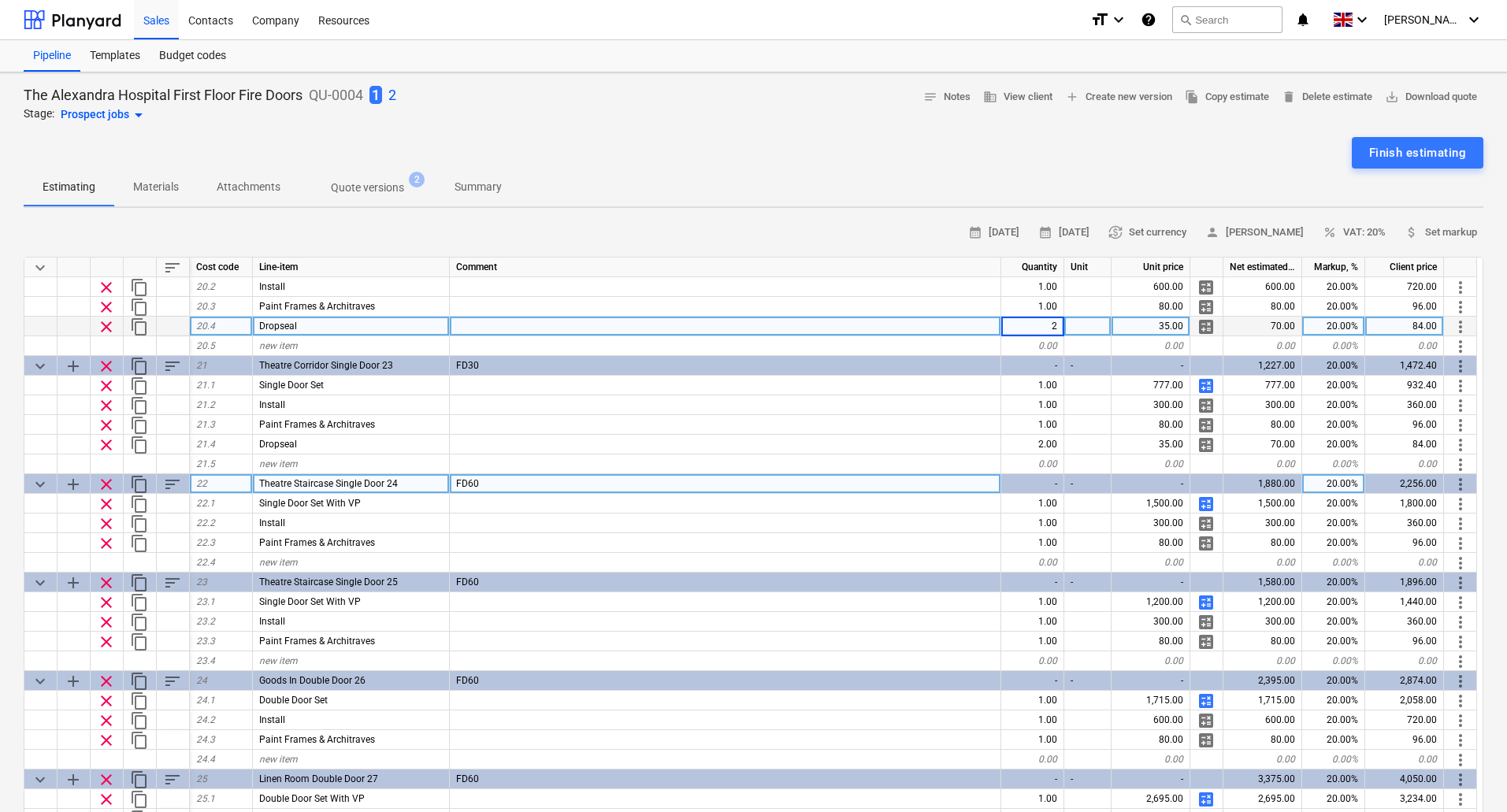
scroll to position [2205, 0]
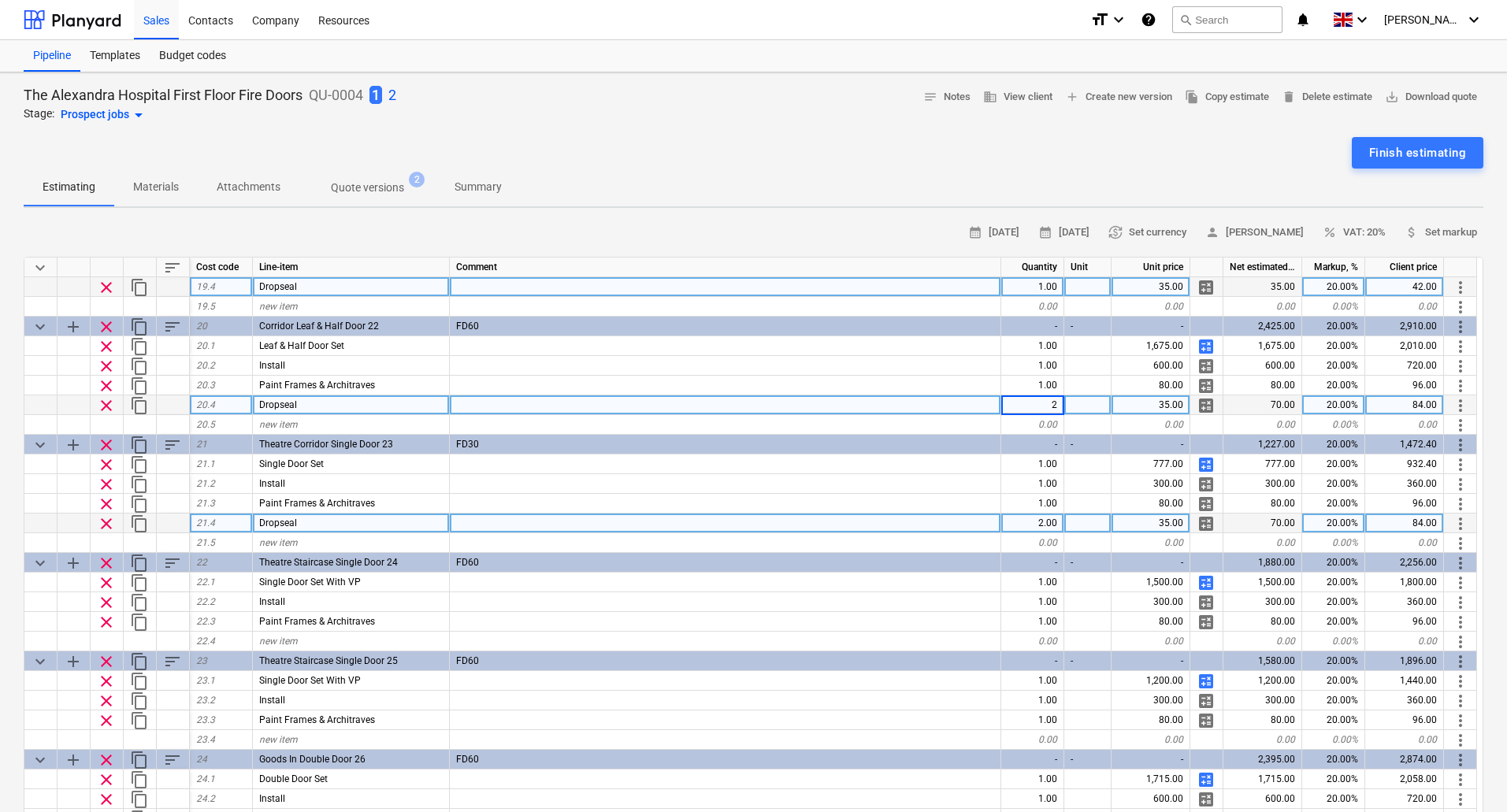
click at [1044, 525] on div "2.00" at bounding box center [1032, 523] width 63 height 19
type input "1"
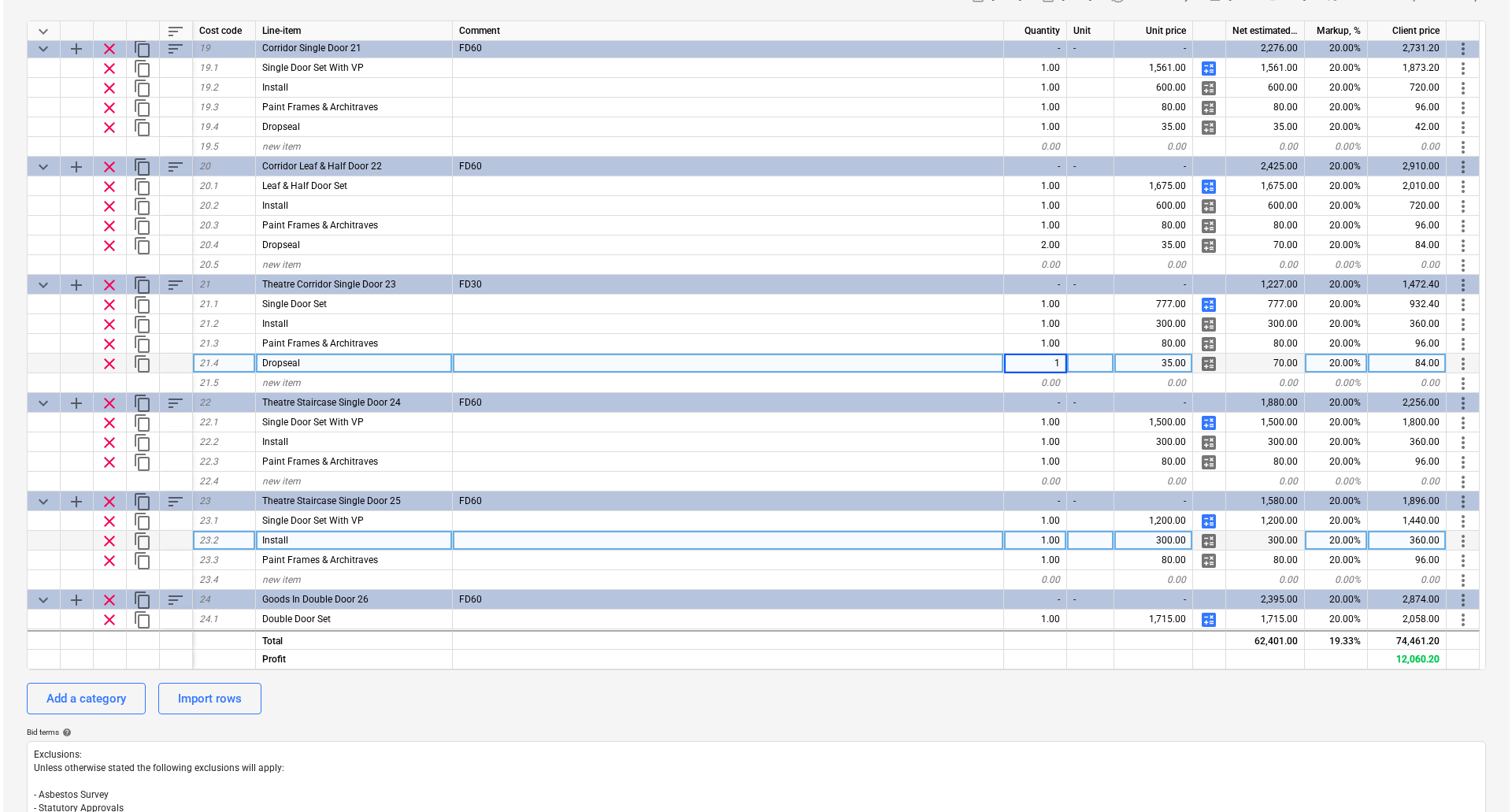
scroll to position [2127, 0]
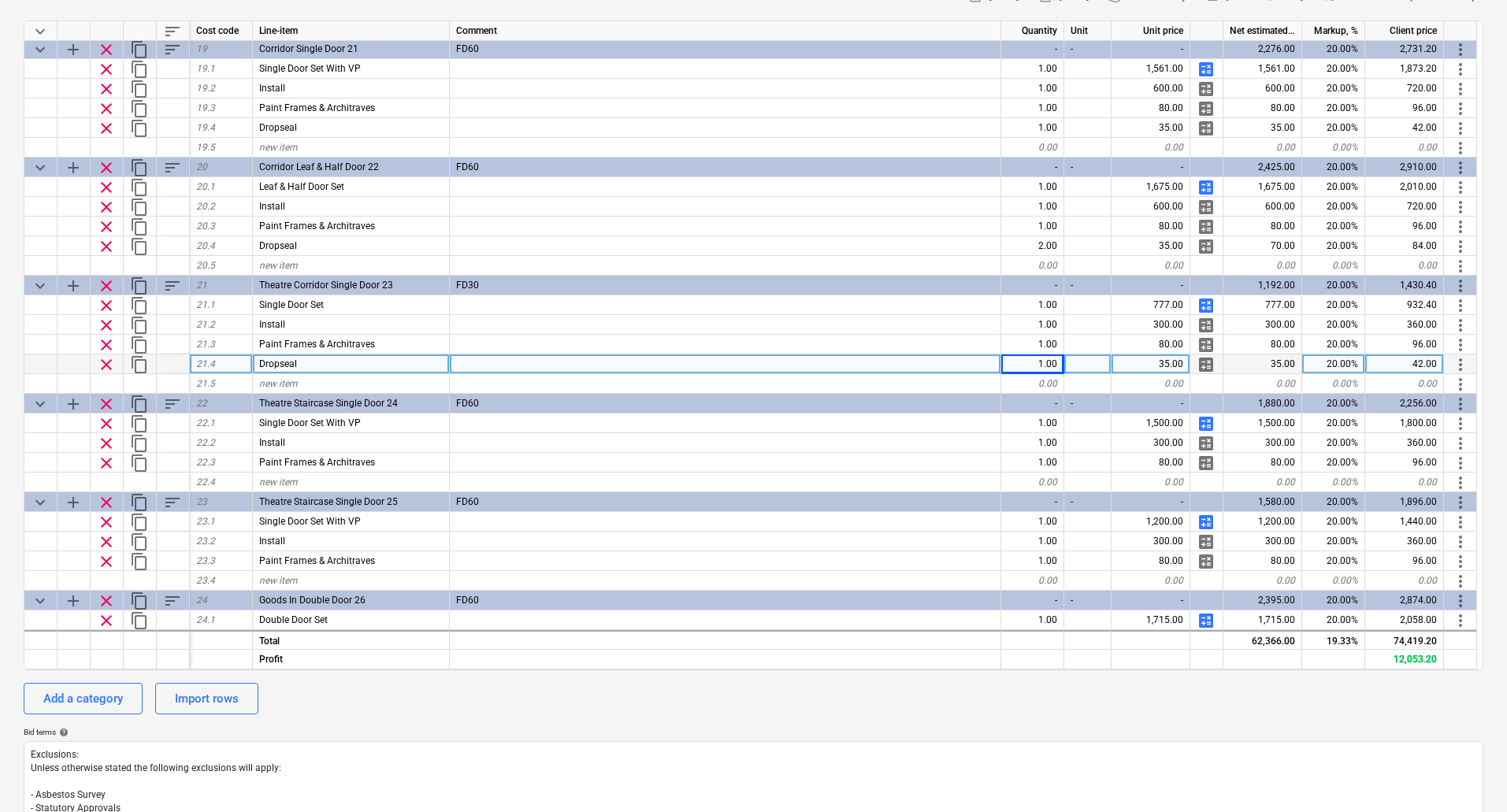
click at [140, 361] on span "content_copy" at bounding box center [140, 364] width 18 height 18
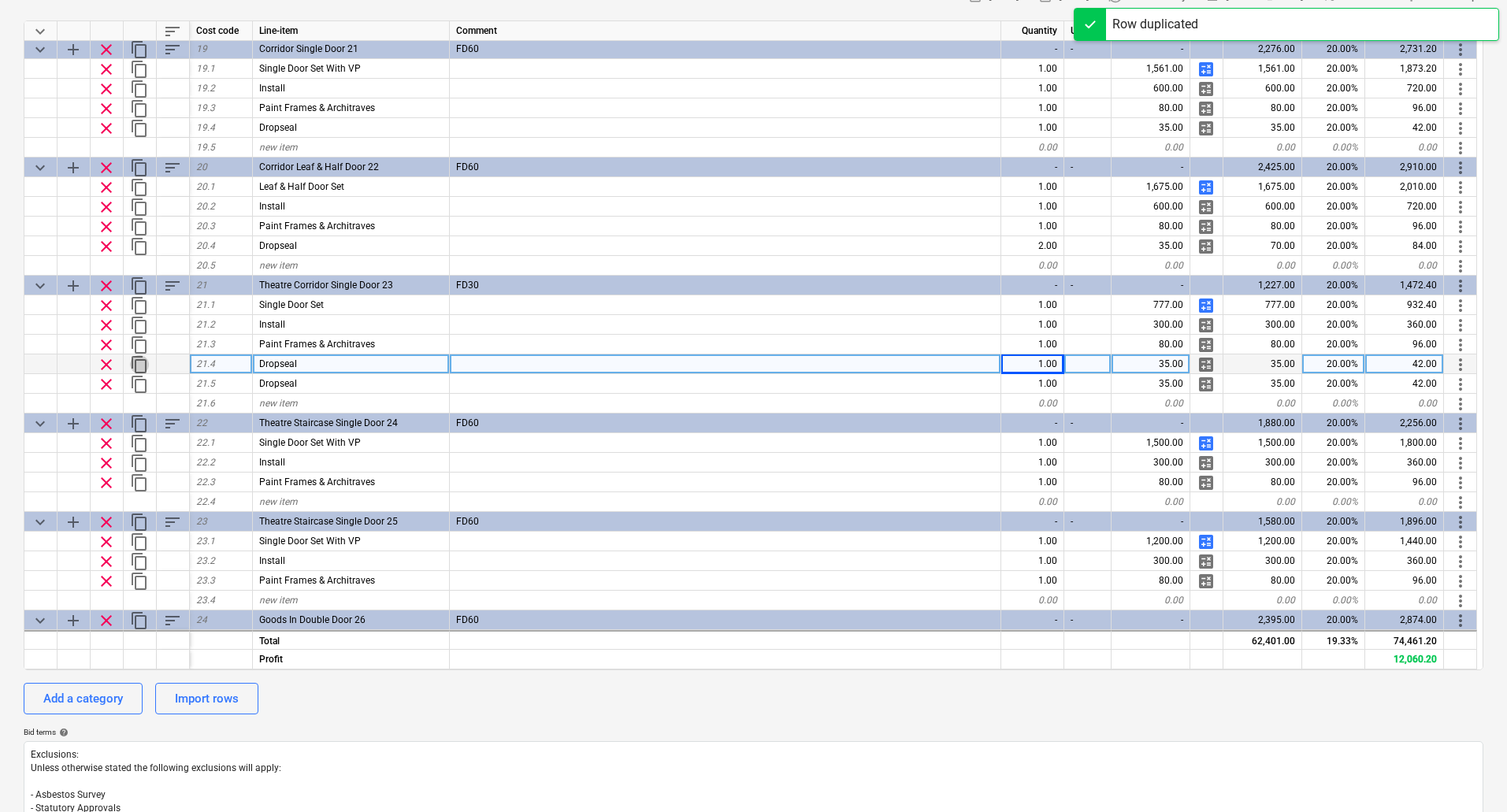
click at [140, 361] on span "content_copy" at bounding box center [140, 364] width 18 height 18
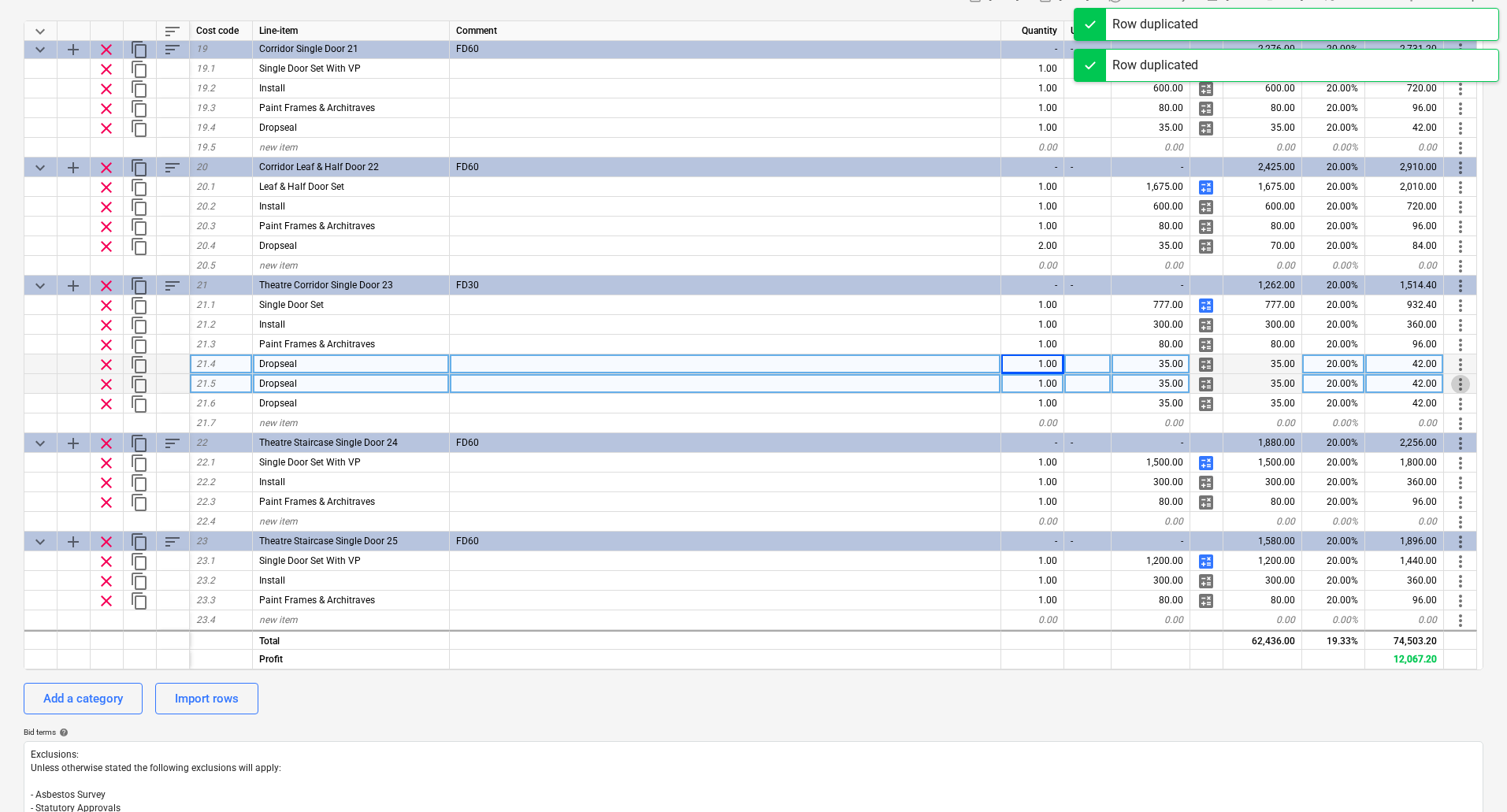
click at [1469, 383] on span "more_vert" at bounding box center [1460, 384] width 18 height 18
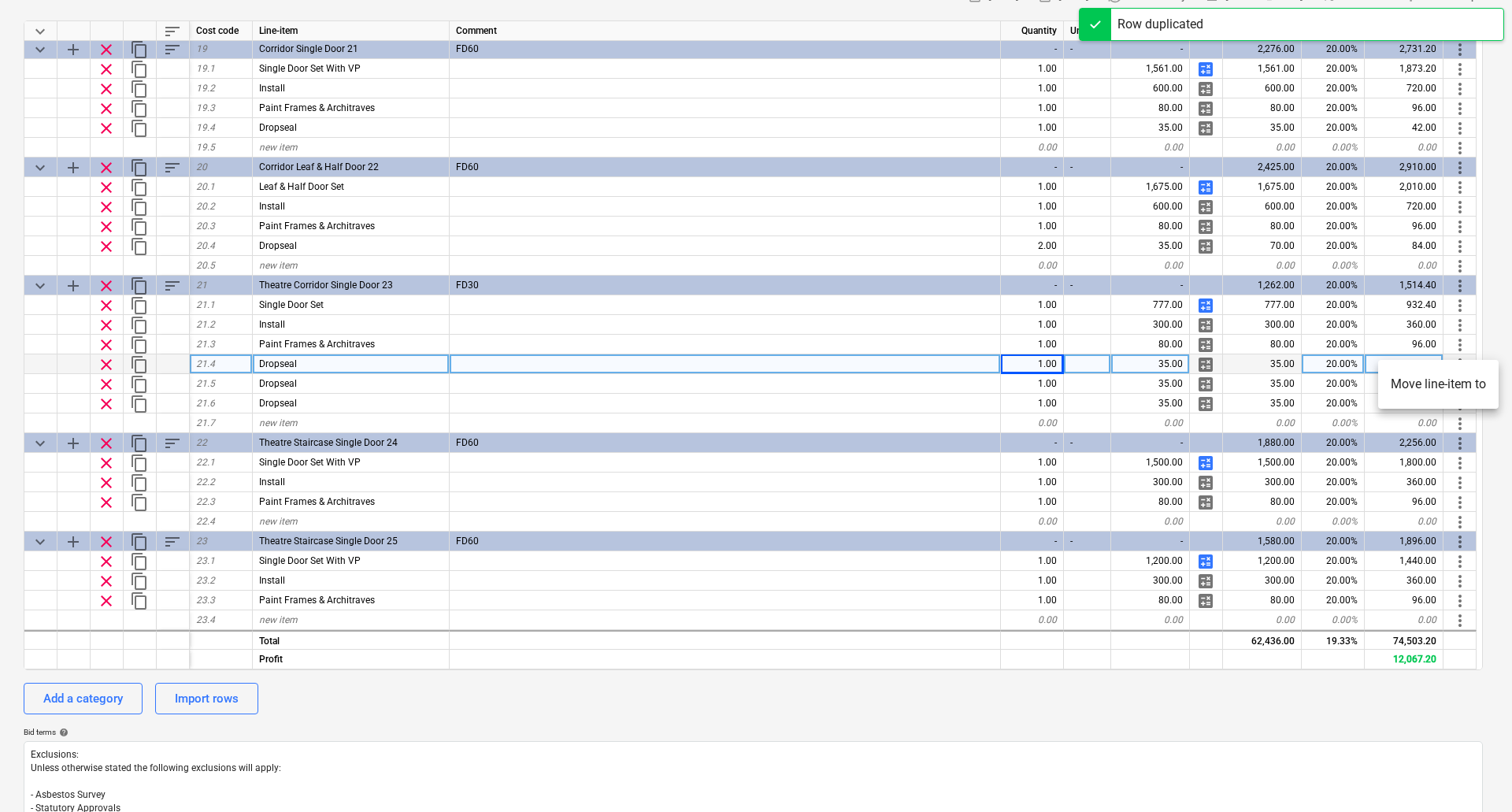
click at [1445, 378] on li "Move line-item to" at bounding box center [1438, 383] width 120 height 36
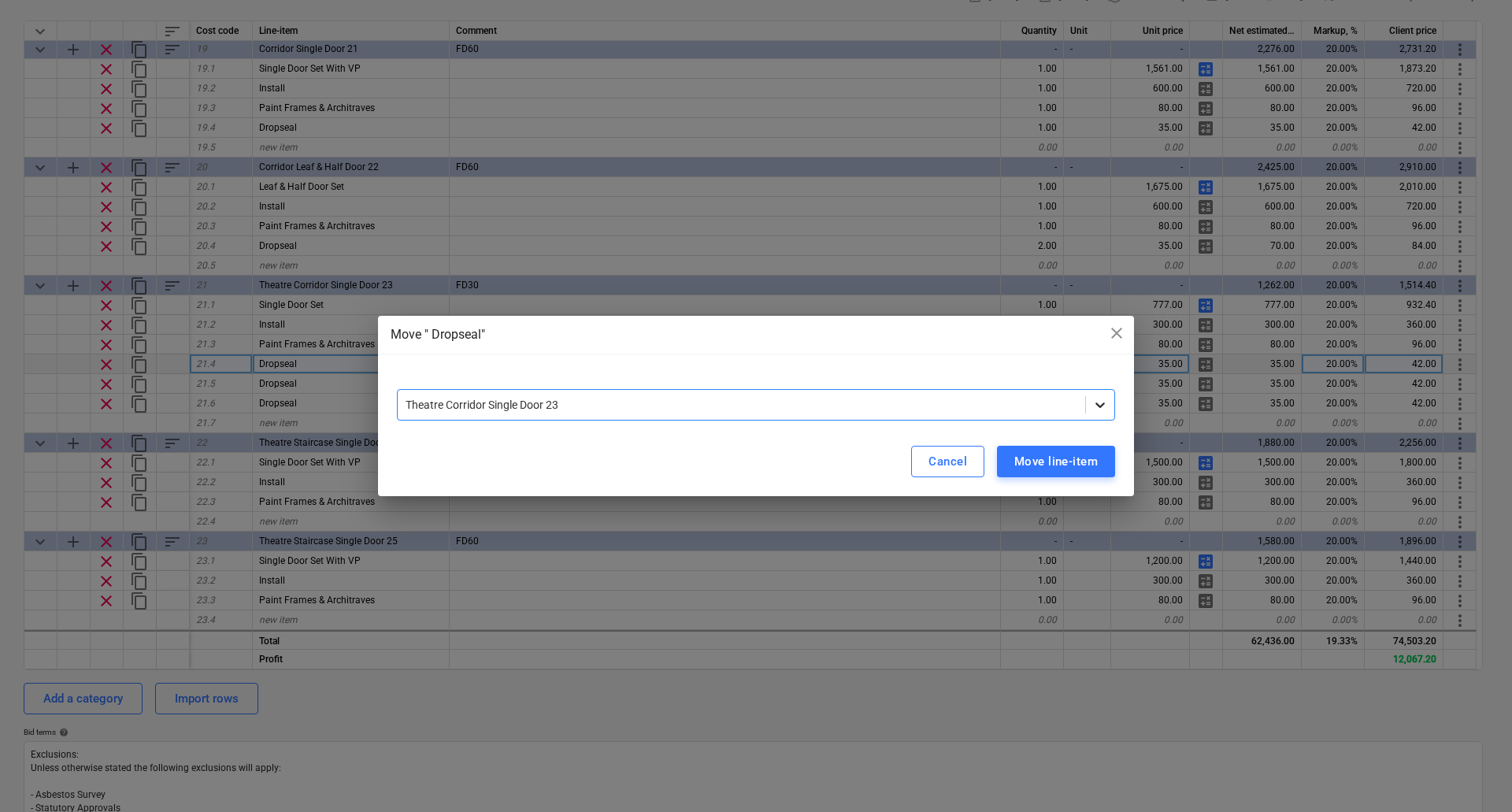
click at [1108, 400] on div at bounding box center [1099, 405] width 29 height 29
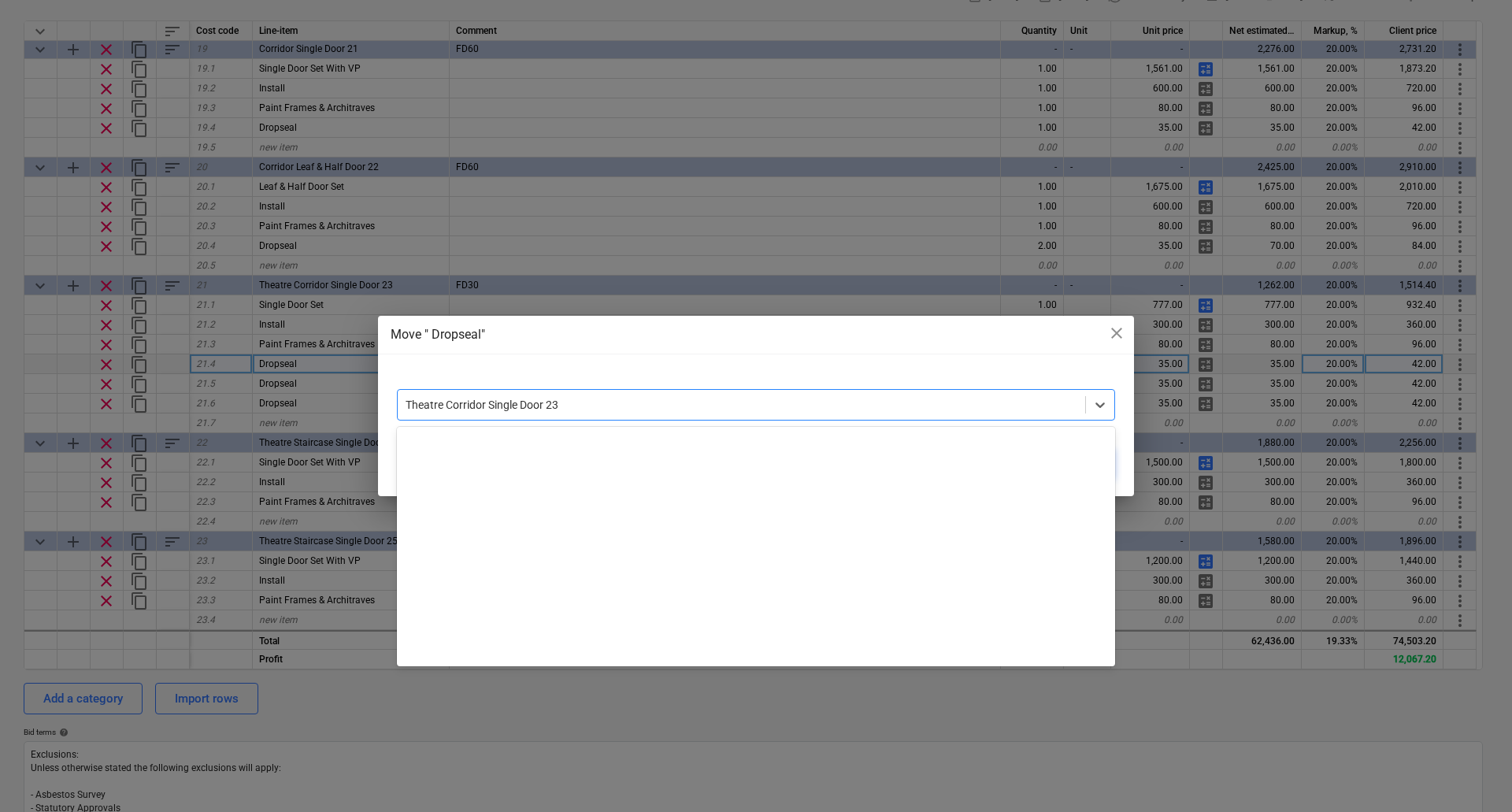
scroll to position [508, 0]
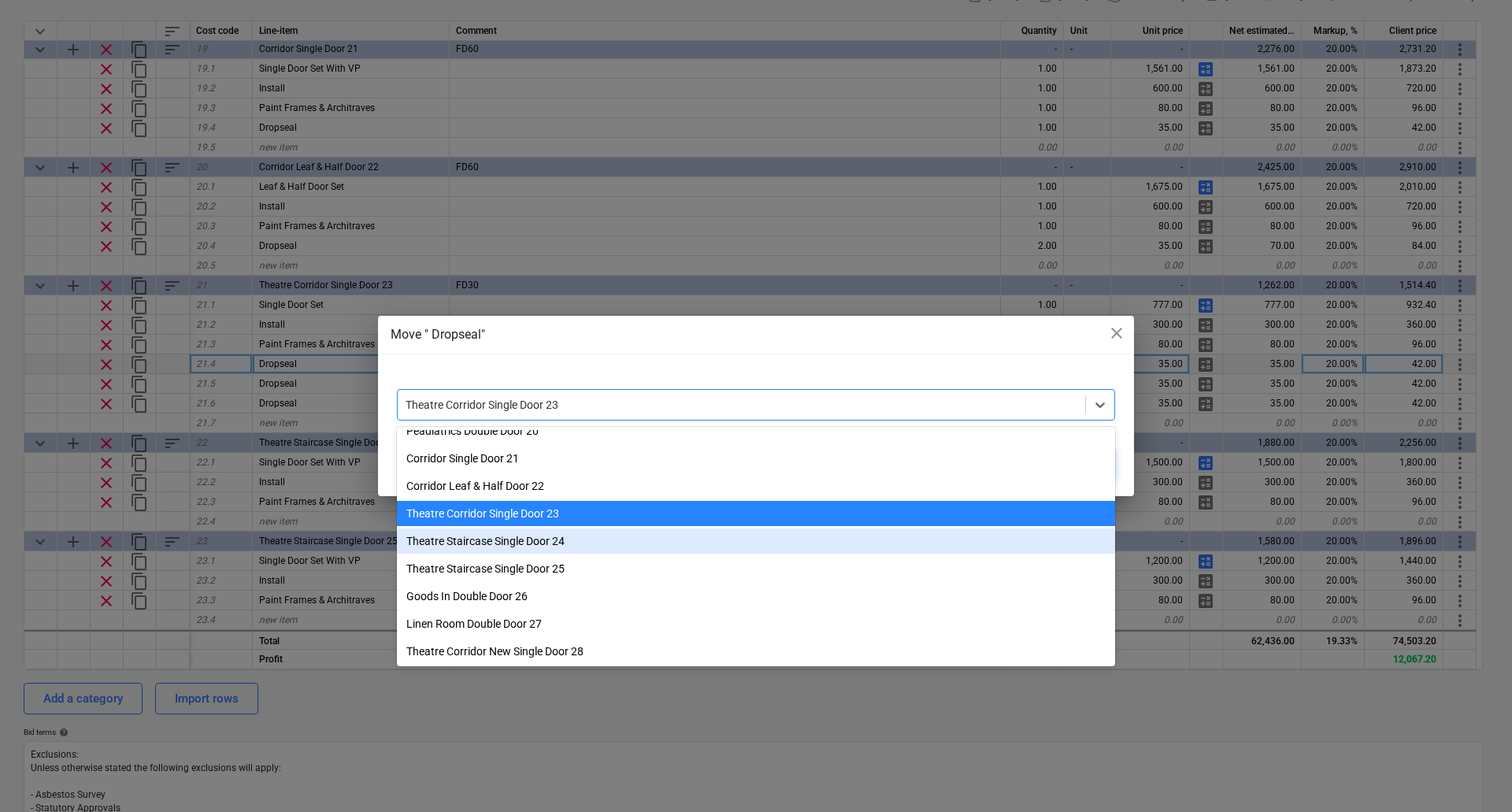
click at [613, 550] on div "Theatre Staircase Single Door 24" at bounding box center [756, 540] width 718 height 25
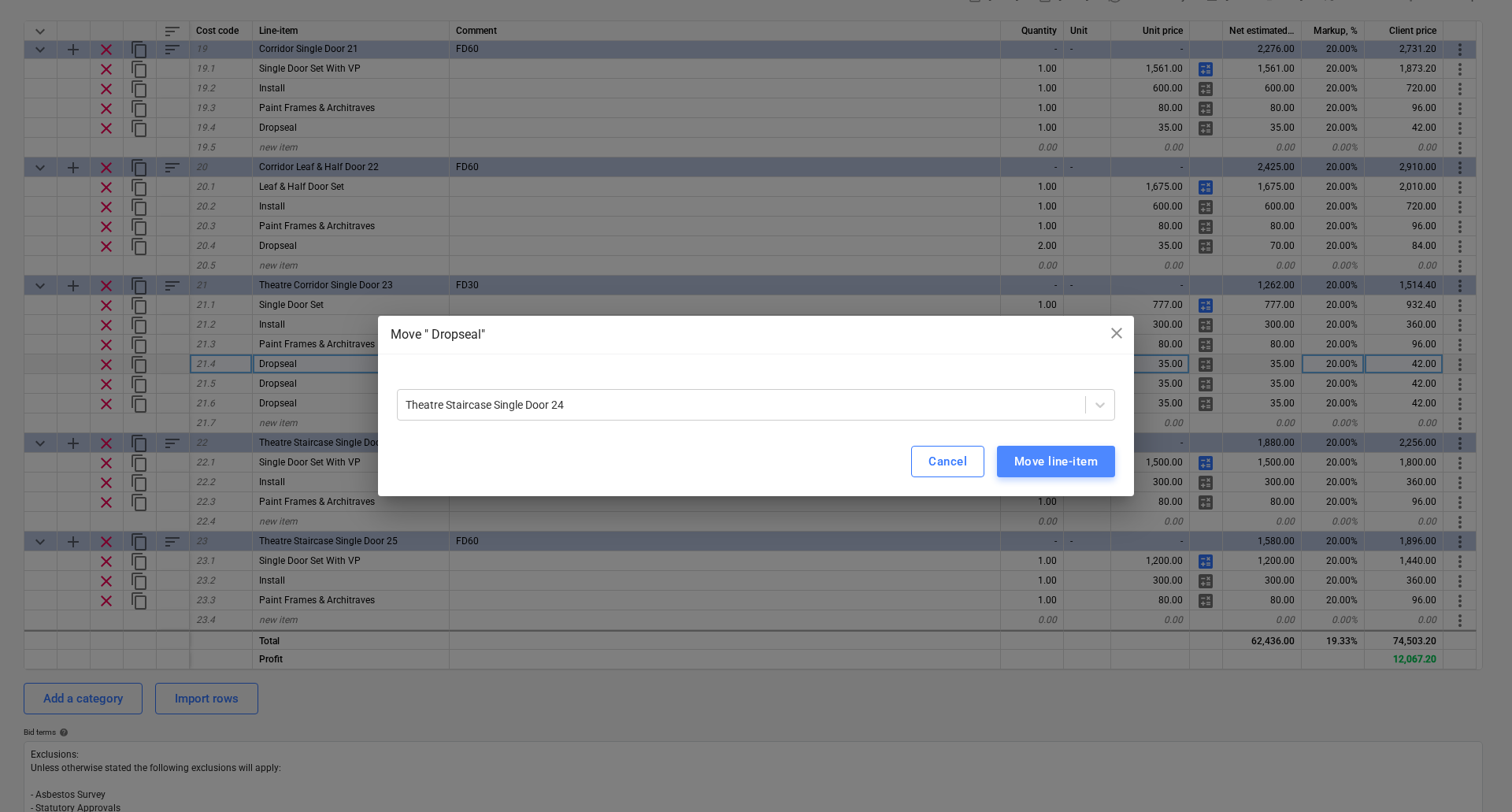
click at [1083, 459] on div "Move line-item" at bounding box center [1056, 461] width 83 height 20
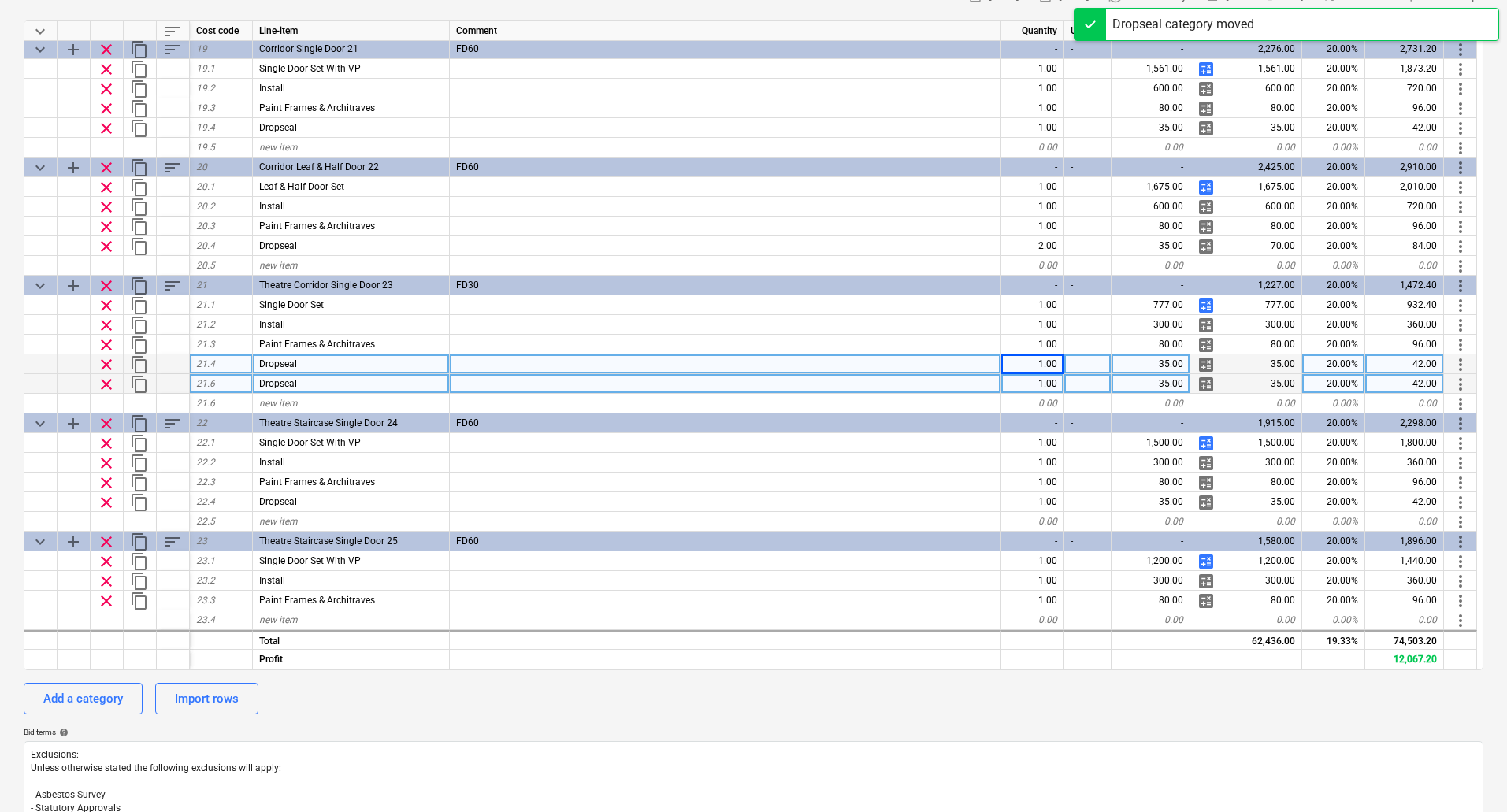
click at [1454, 380] on span "more_vert" at bounding box center [1460, 384] width 18 height 18
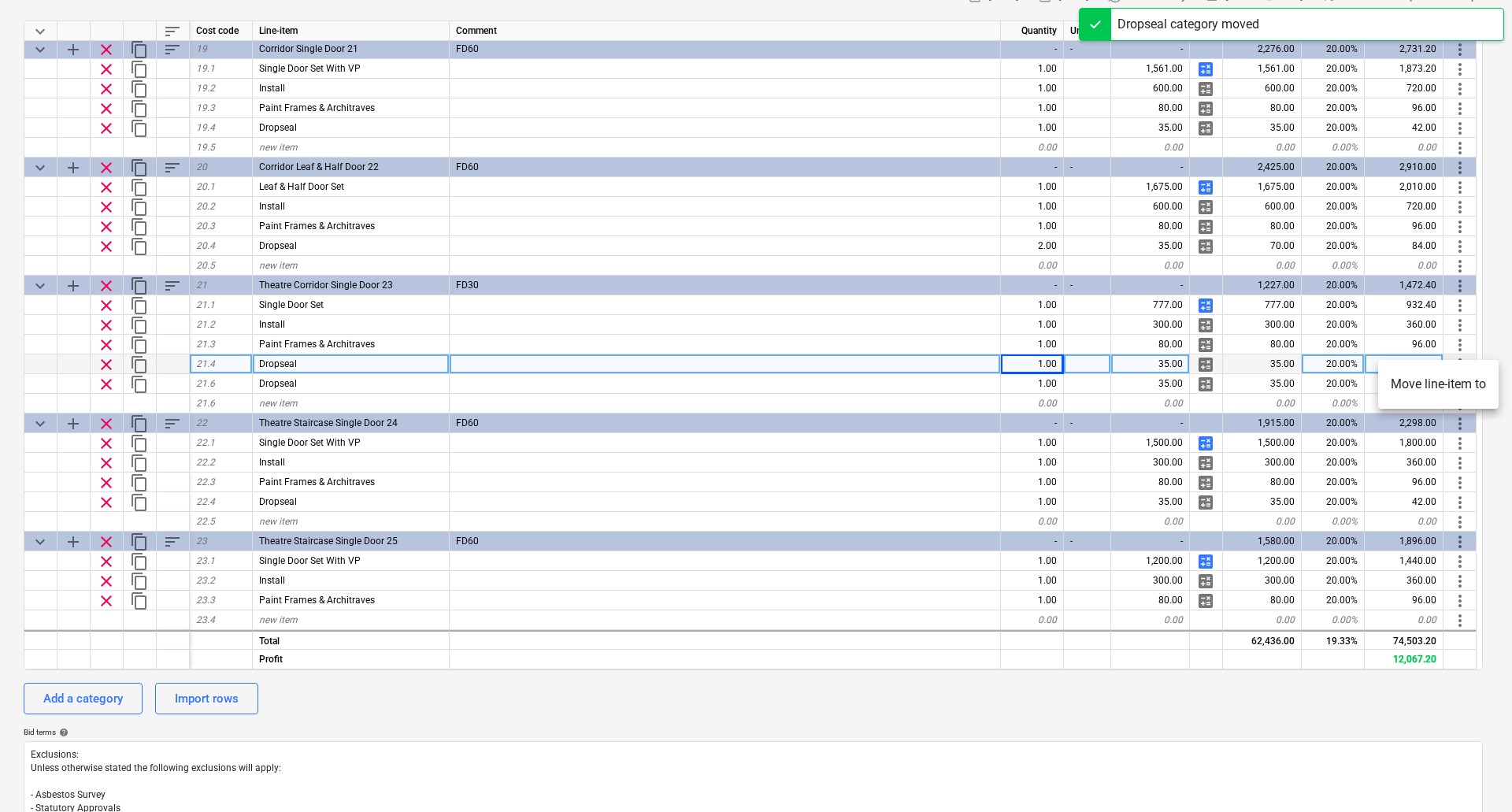
click at [1453, 380] on li "Move line-item to" at bounding box center [1438, 383] width 120 height 36
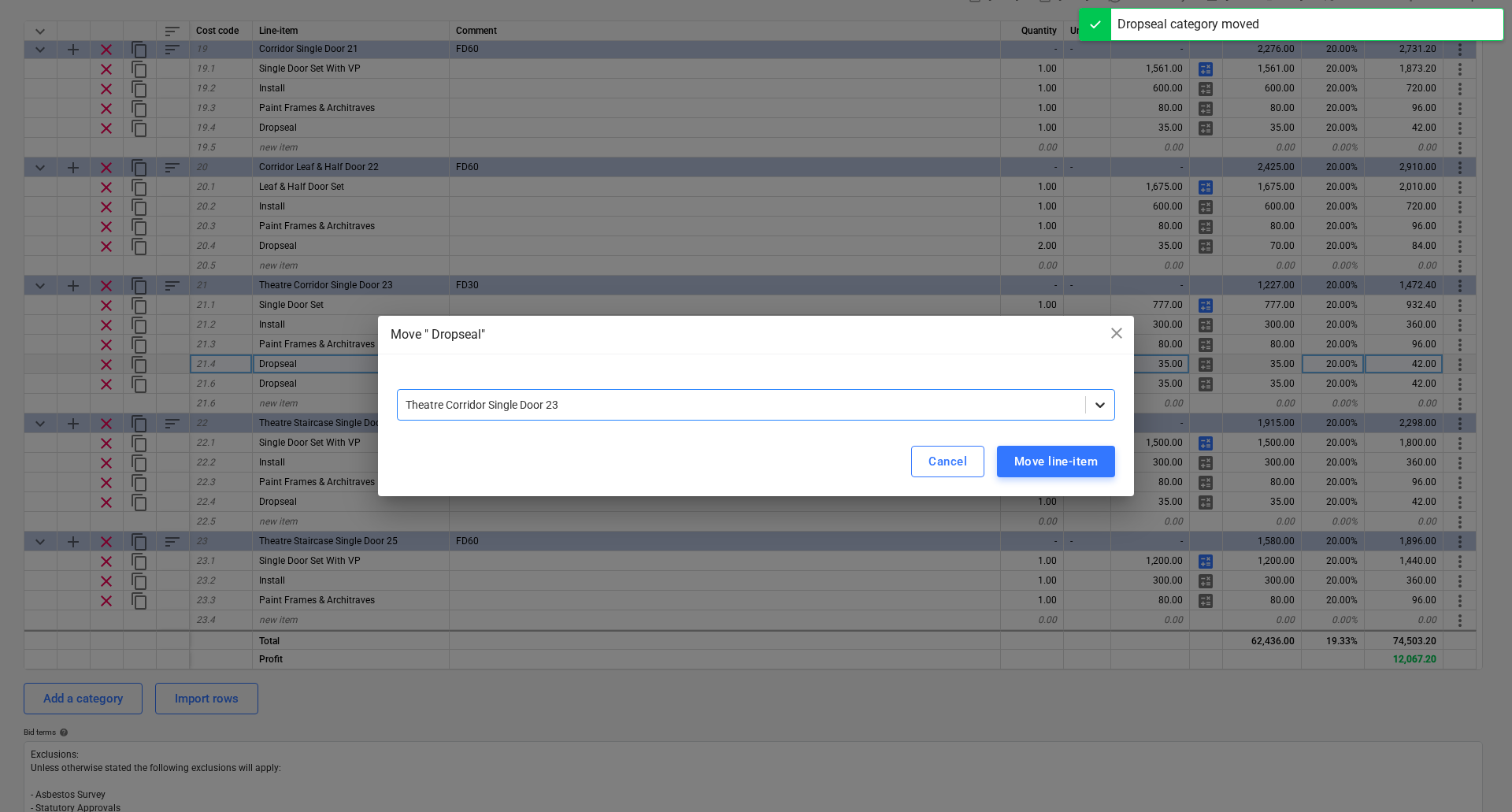
click at [1091, 409] on div at bounding box center [1099, 405] width 29 height 29
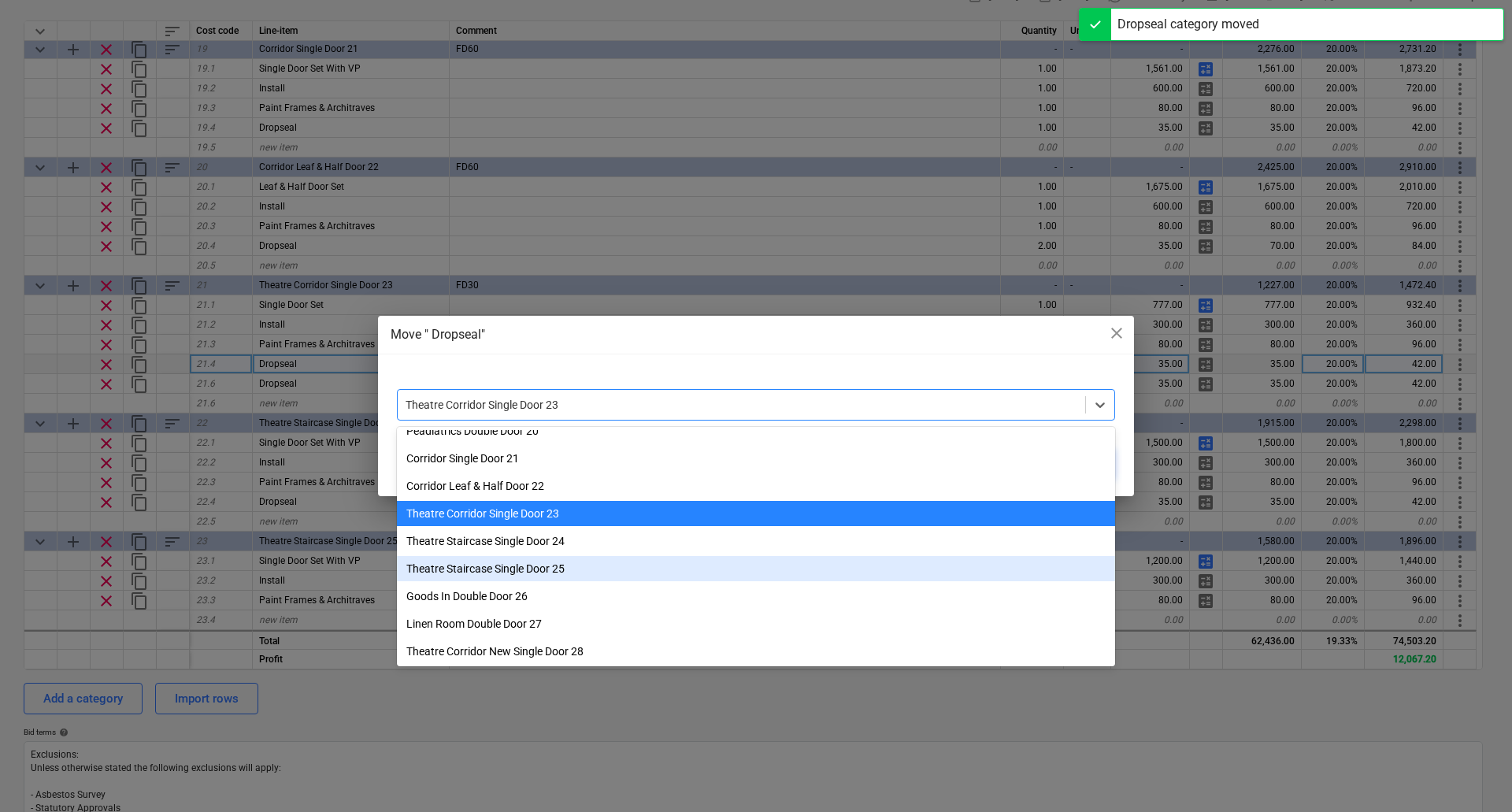
click at [569, 575] on div "Theatre Staircase Single Door 25" at bounding box center [756, 568] width 718 height 25
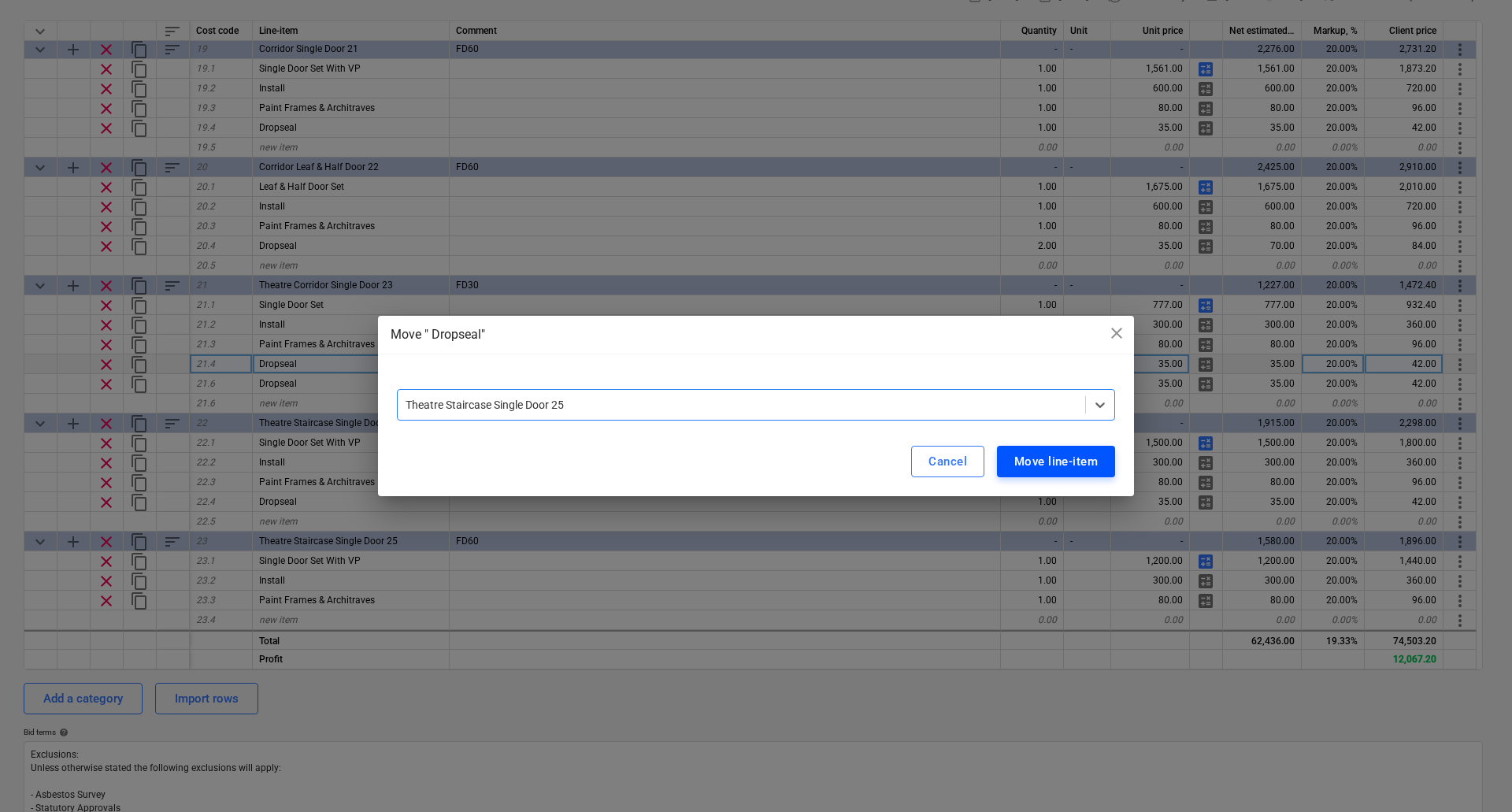
click at [1075, 453] on div "Move line-item" at bounding box center [1056, 461] width 83 height 20
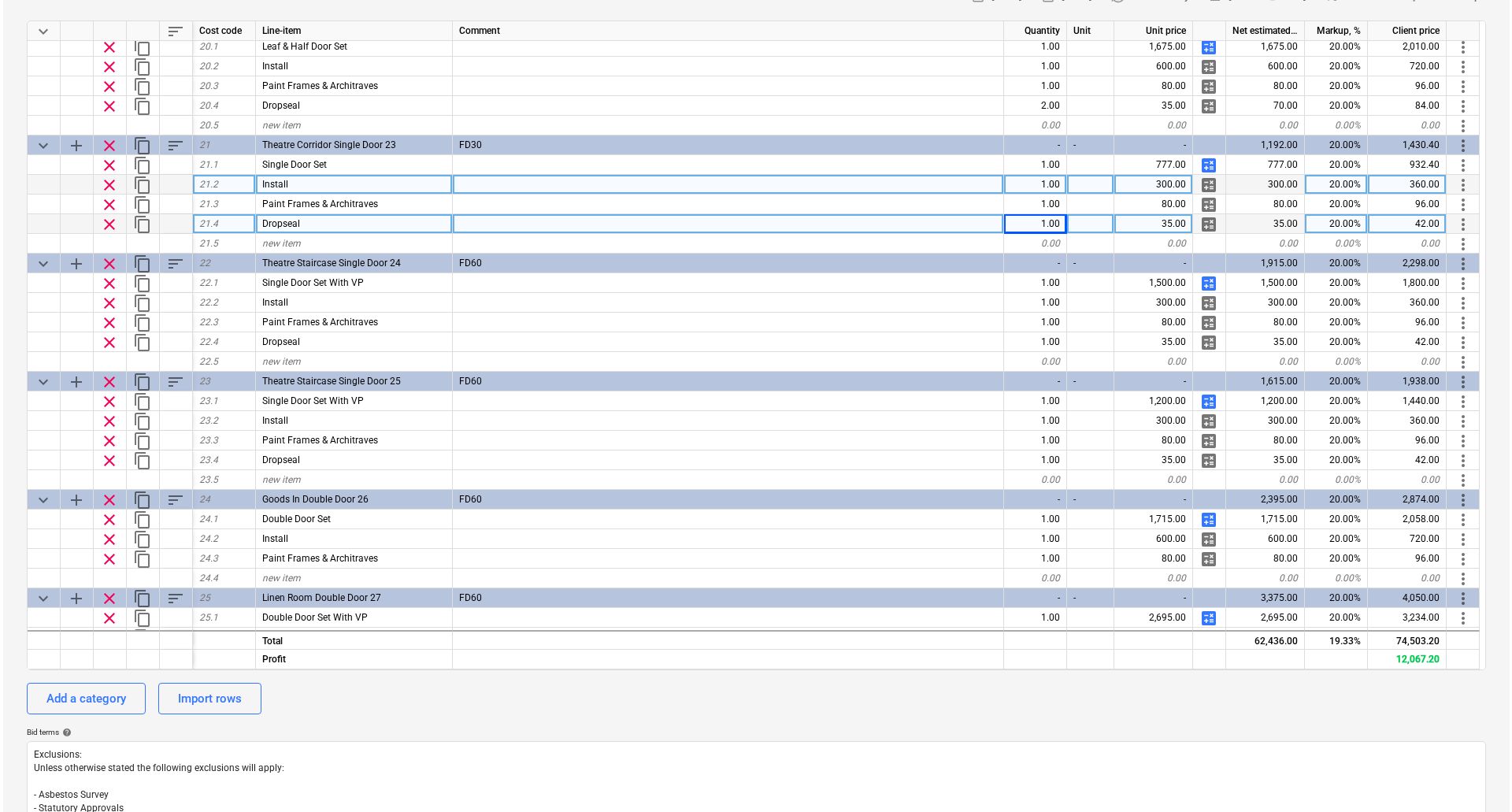
scroll to position [2127, 0]
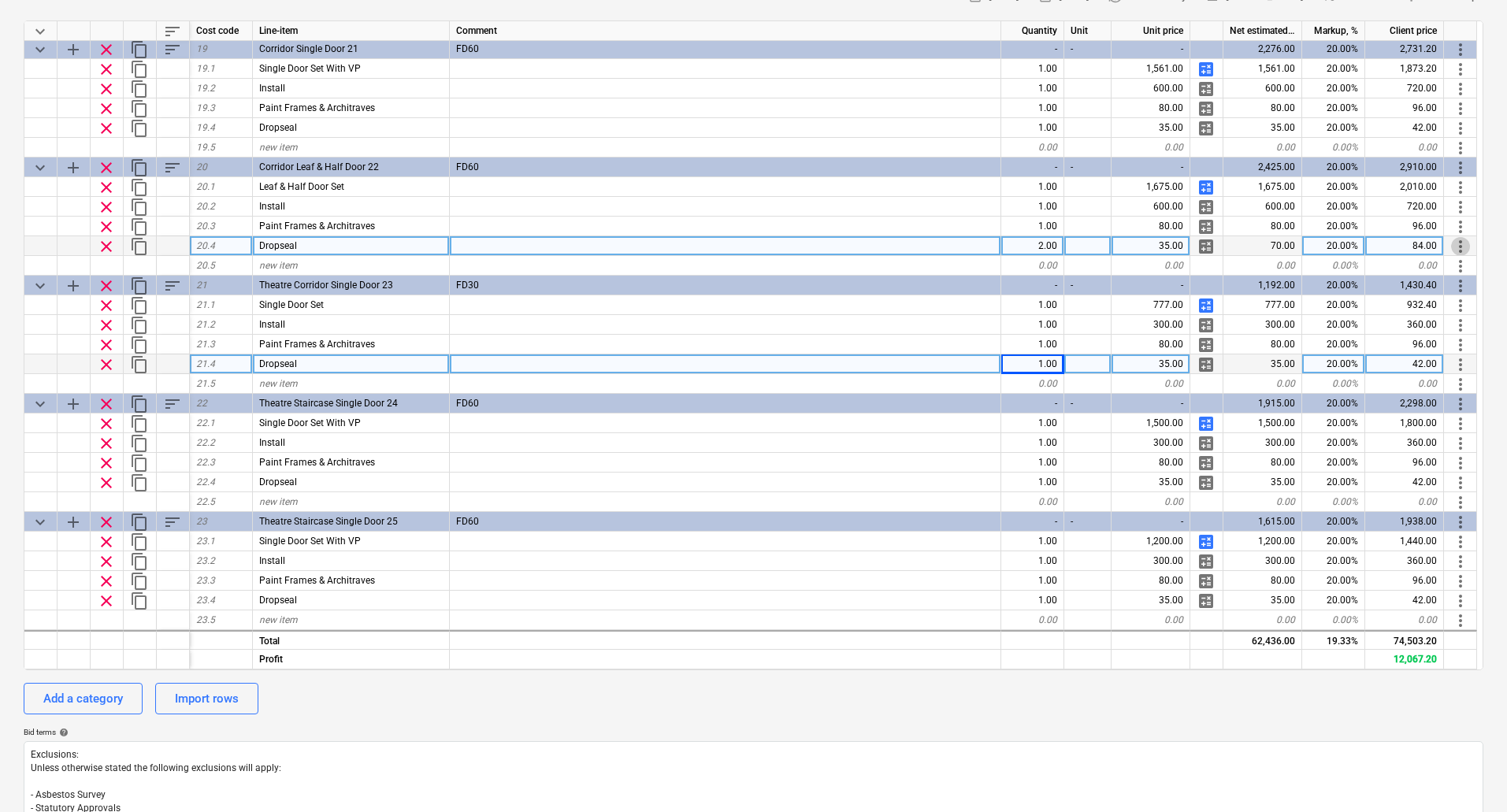
click at [1467, 245] on span "more_vert" at bounding box center [1460, 247] width 18 height 18
click at [1467, 245] on li "Move line-item to" at bounding box center [1439, 246] width 120 height 36
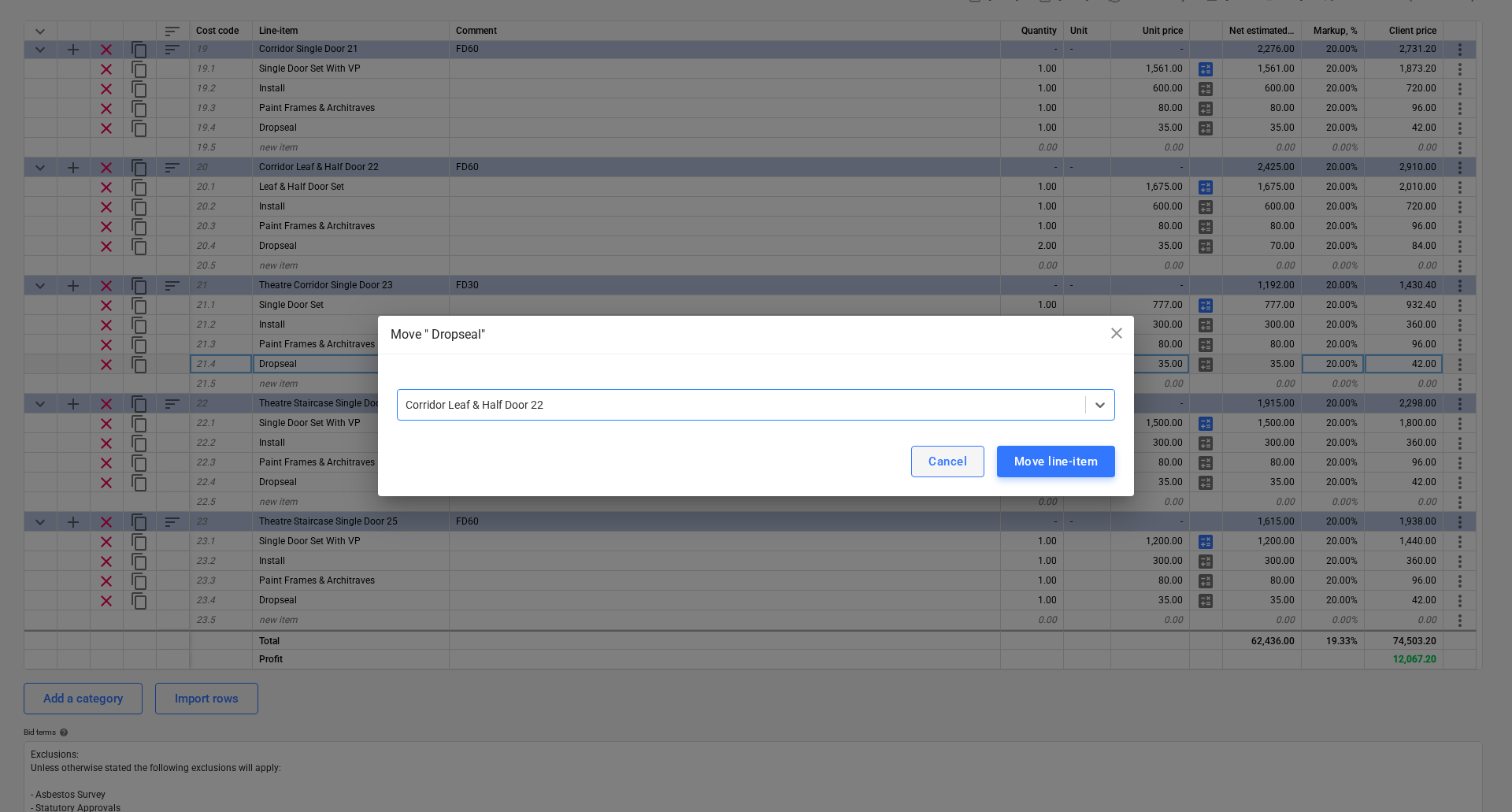
click at [927, 461] on button "Cancel" at bounding box center [947, 461] width 73 height 31
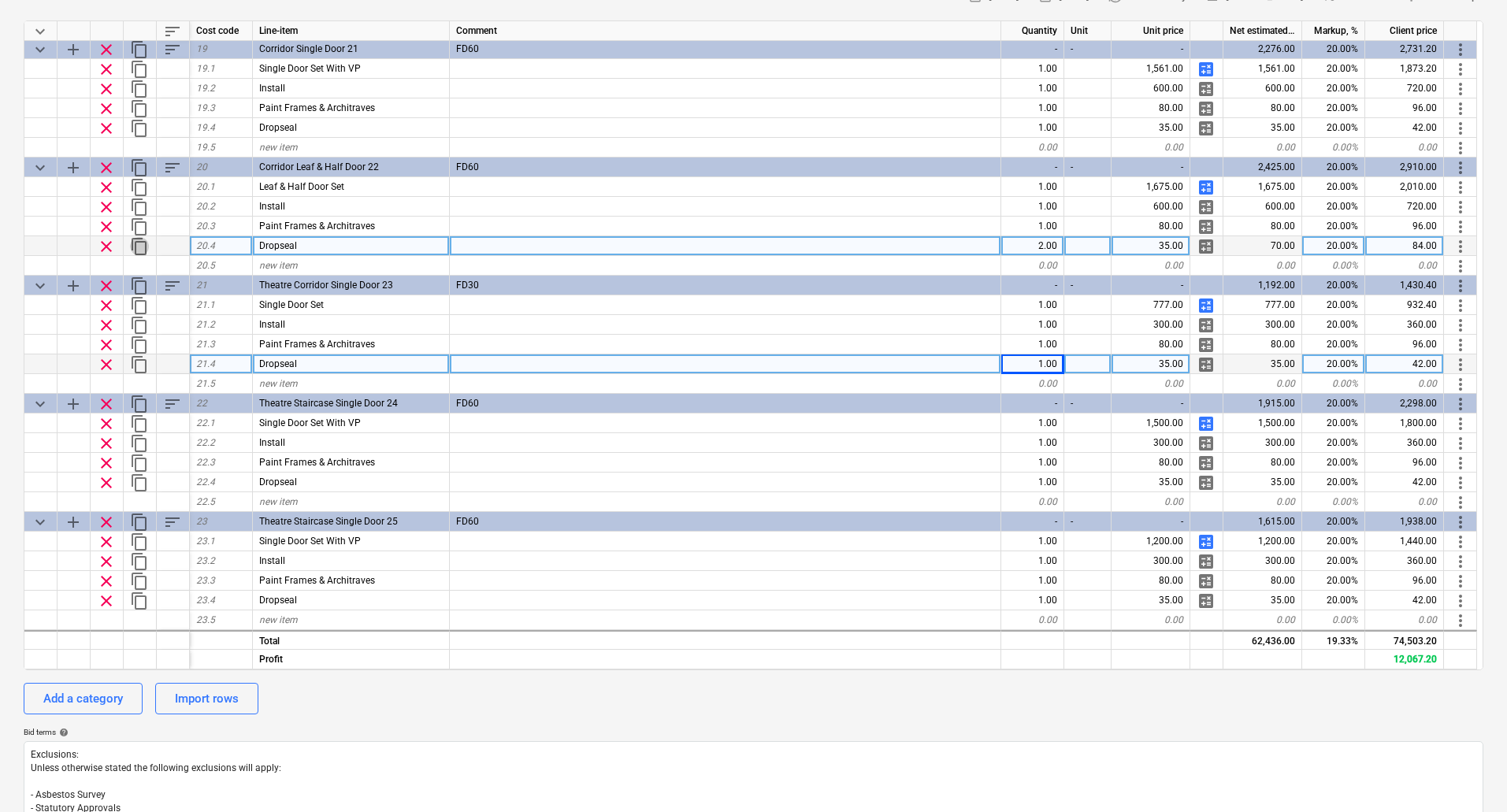
click at [136, 248] on span "content_copy" at bounding box center [140, 247] width 18 height 18
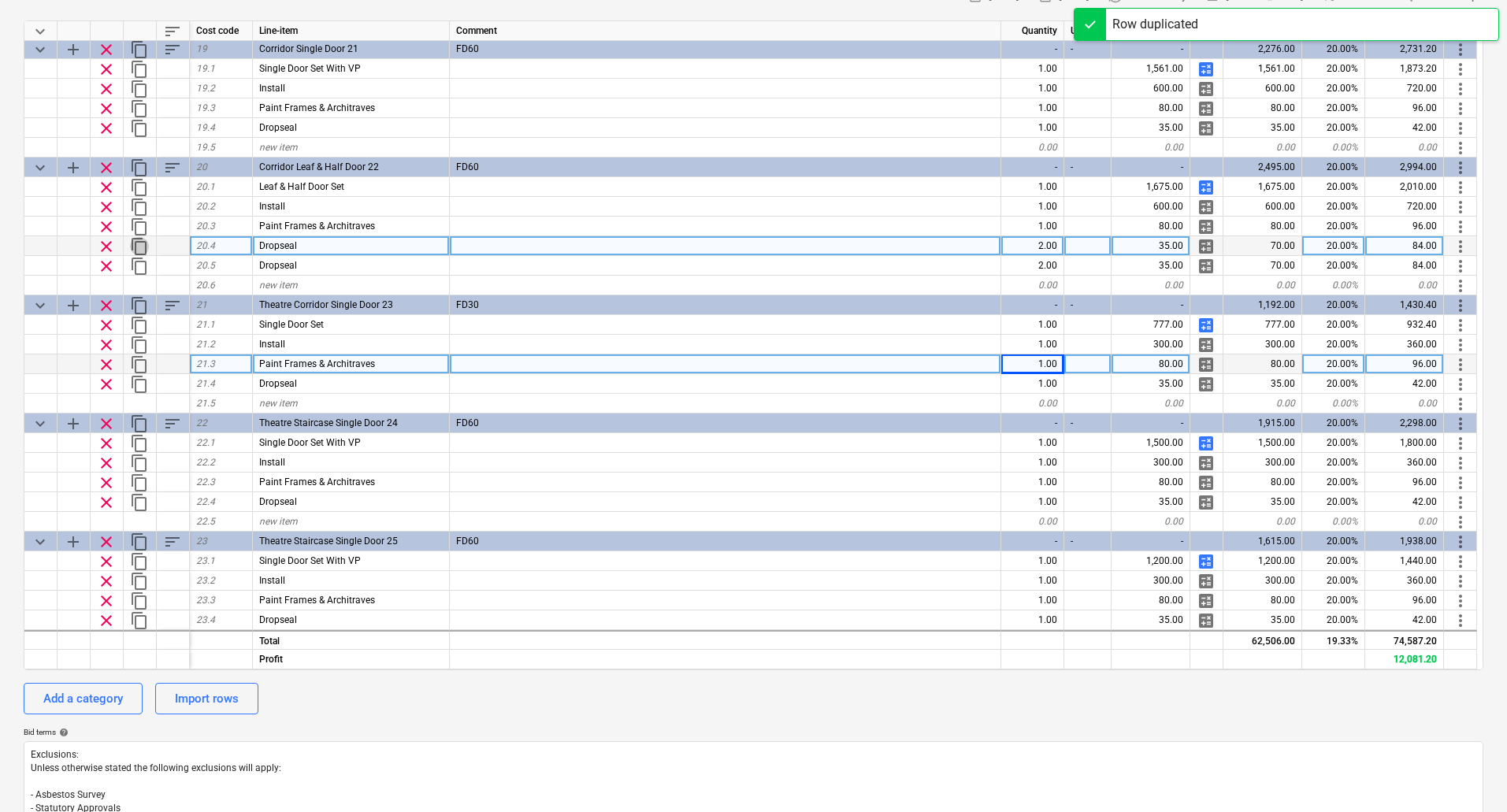
click at [136, 248] on span "content_copy" at bounding box center [140, 247] width 18 height 18
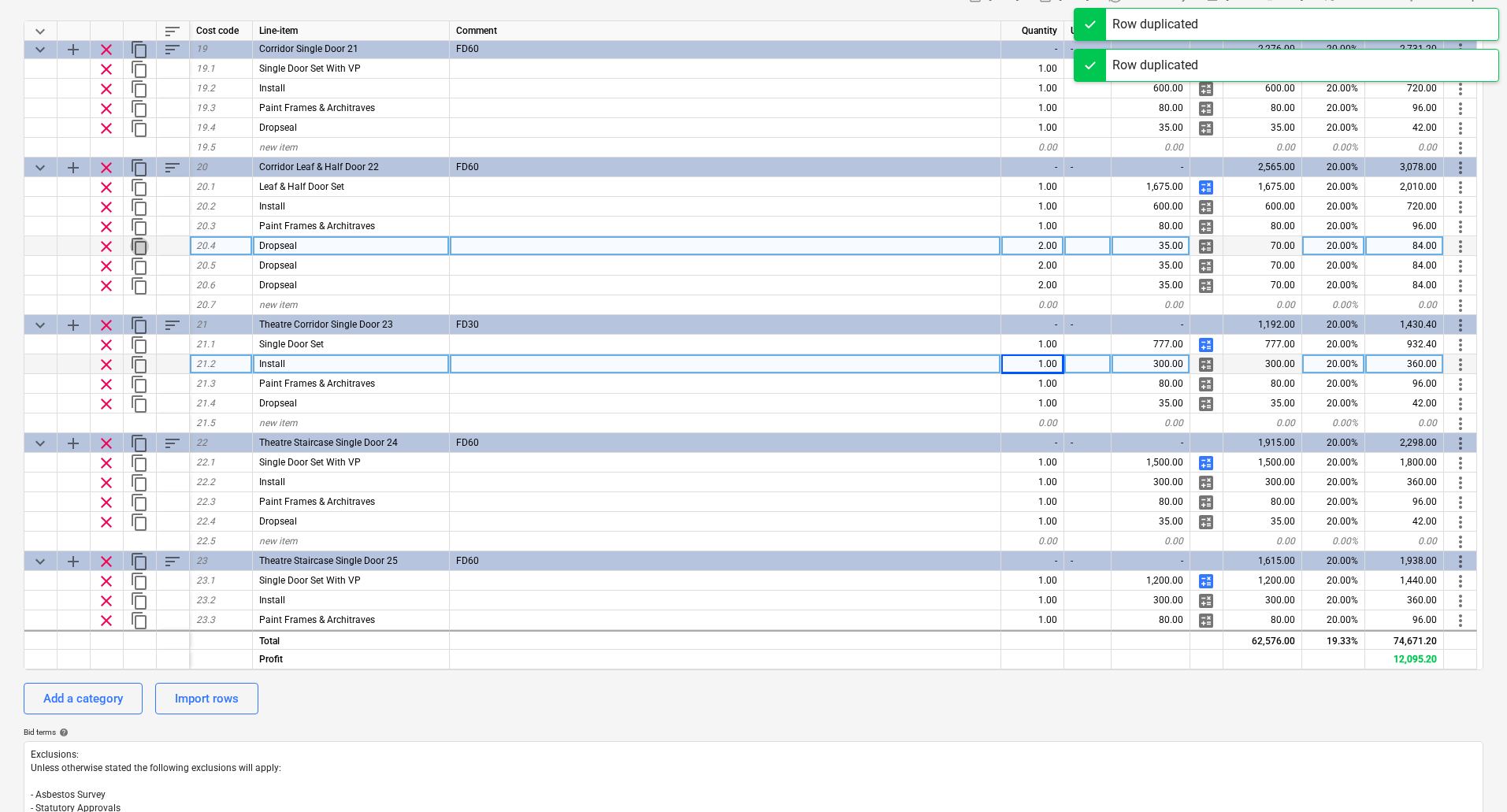
click at [136, 248] on span "content_copy" at bounding box center [140, 247] width 18 height 18
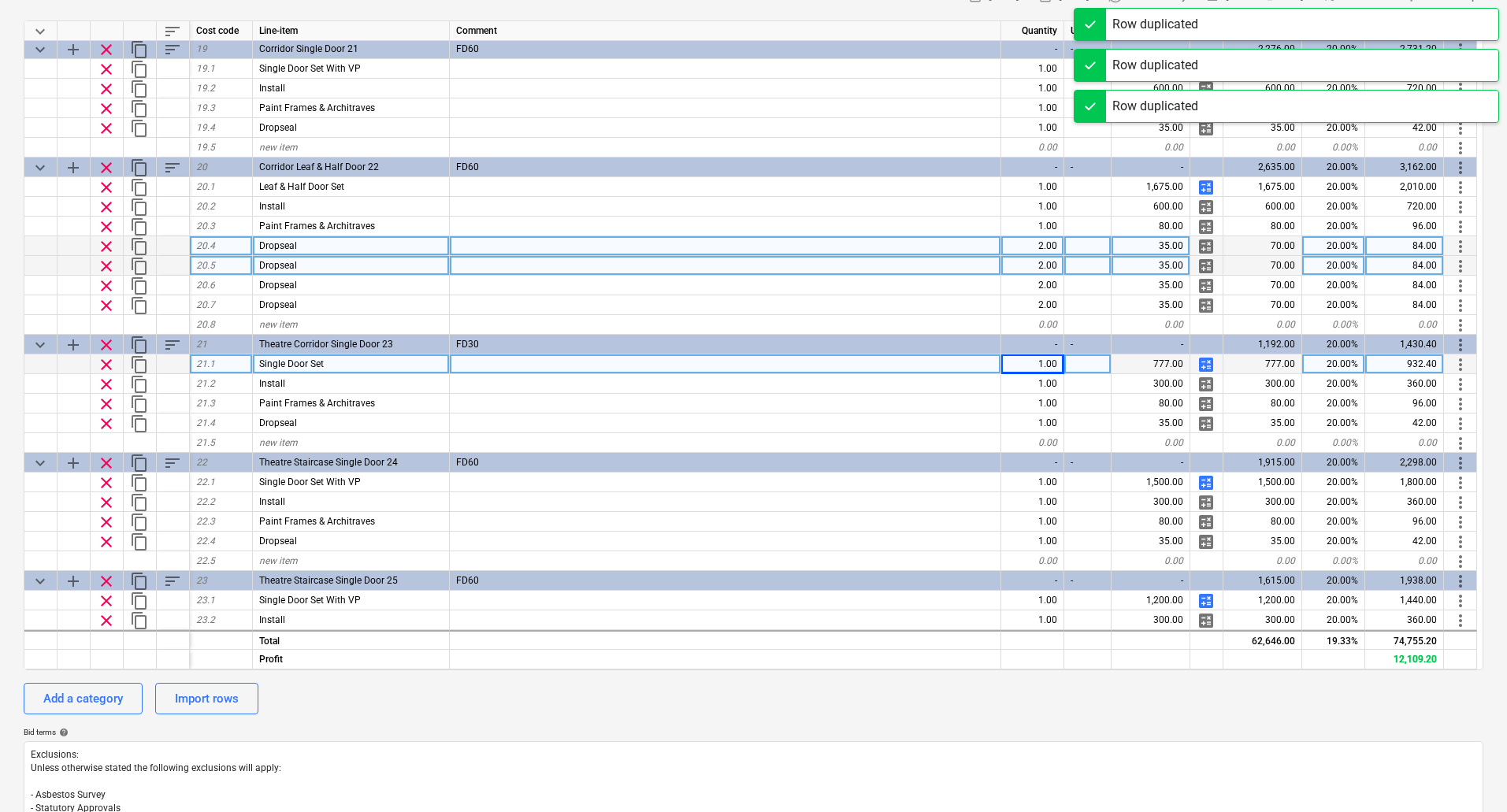
click at [1461, 271] on span "more_vert" at bounding box center [1460, 266] width 18 height 18
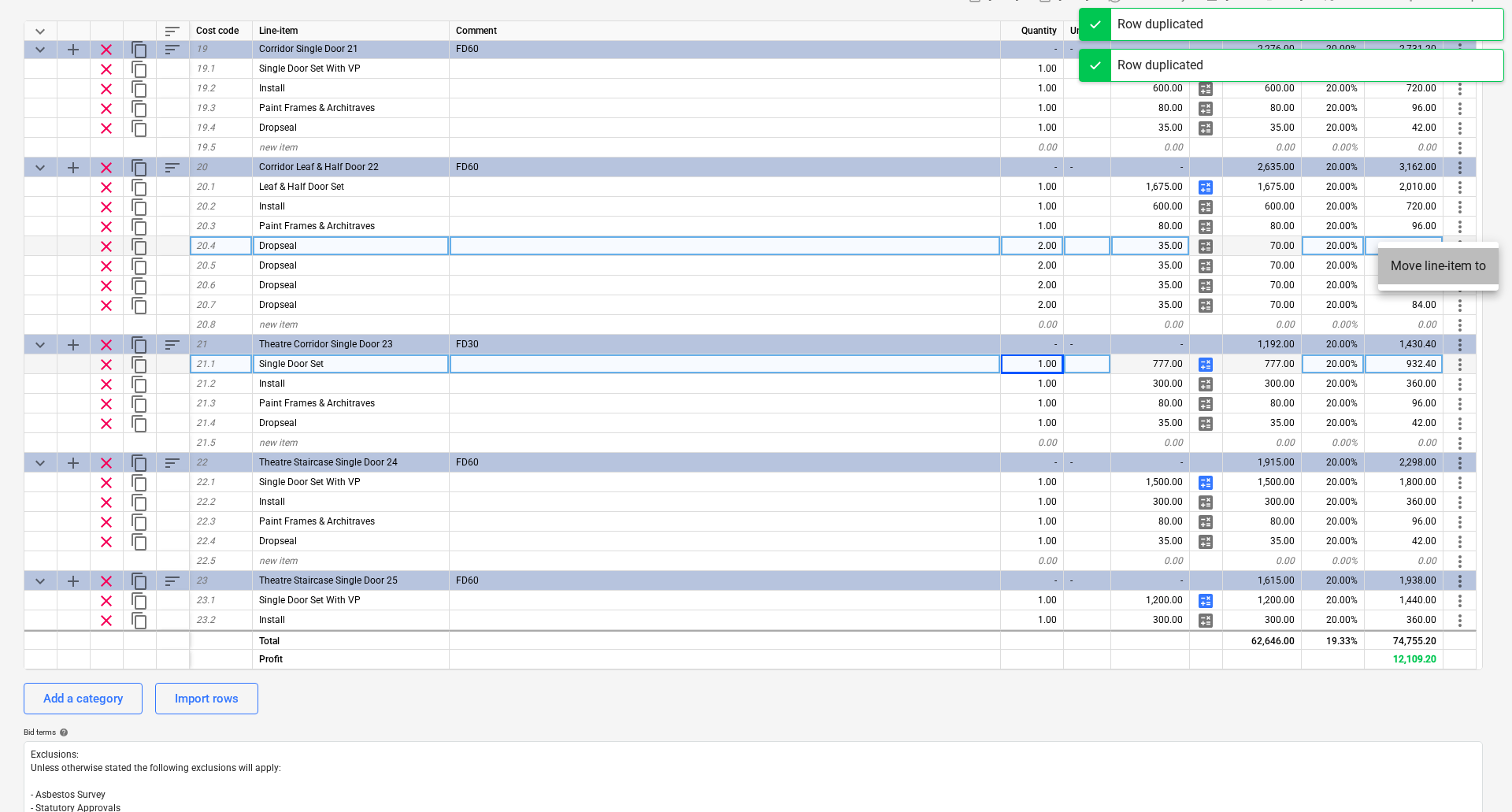
click at [1460, 270] on li "Move line-item to" at bounding box center [1438, 265] width 120 height 36
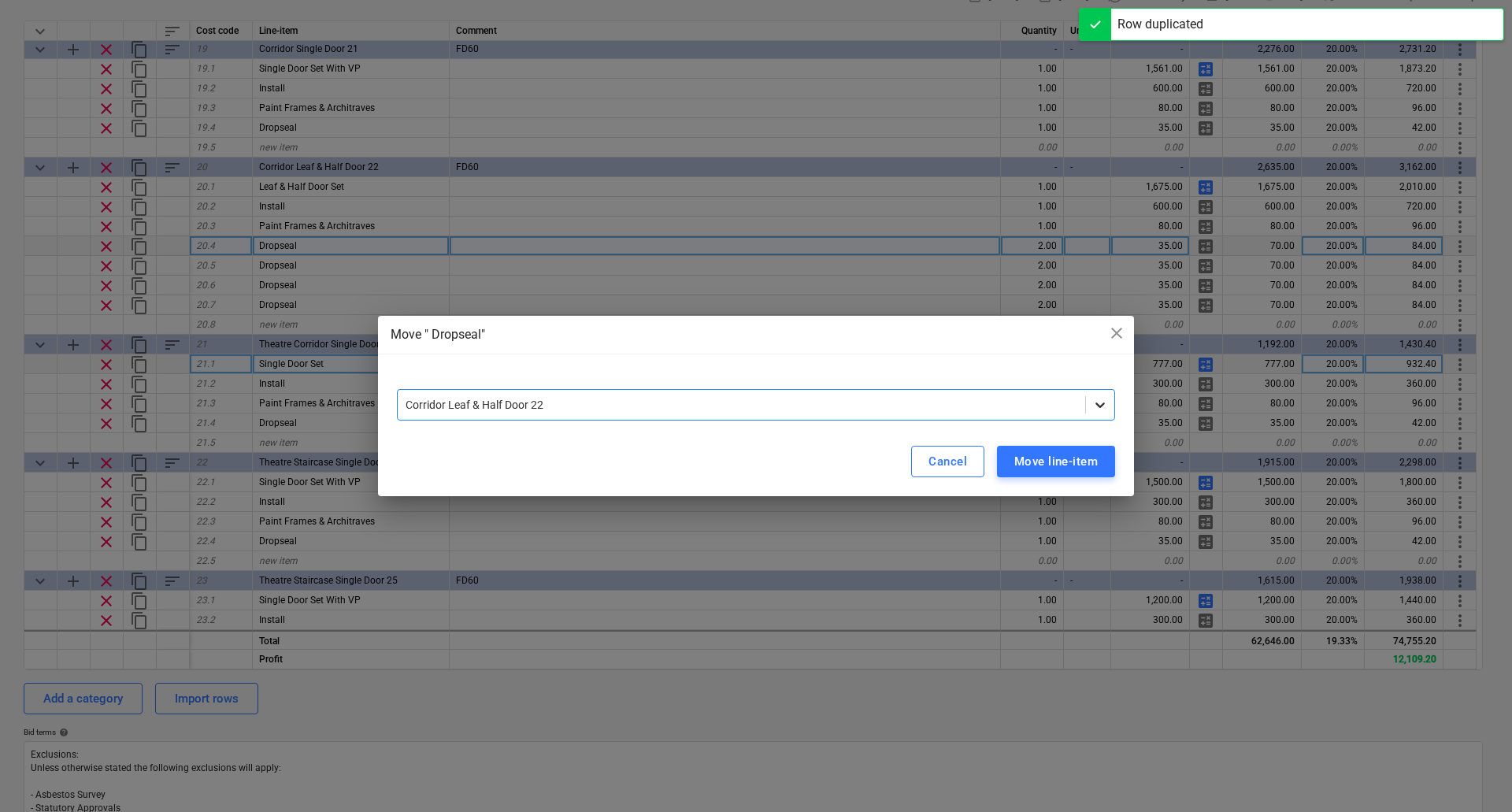
click at [1100, 399] on icon at bounding box center [1099, 405] width 16 height 16
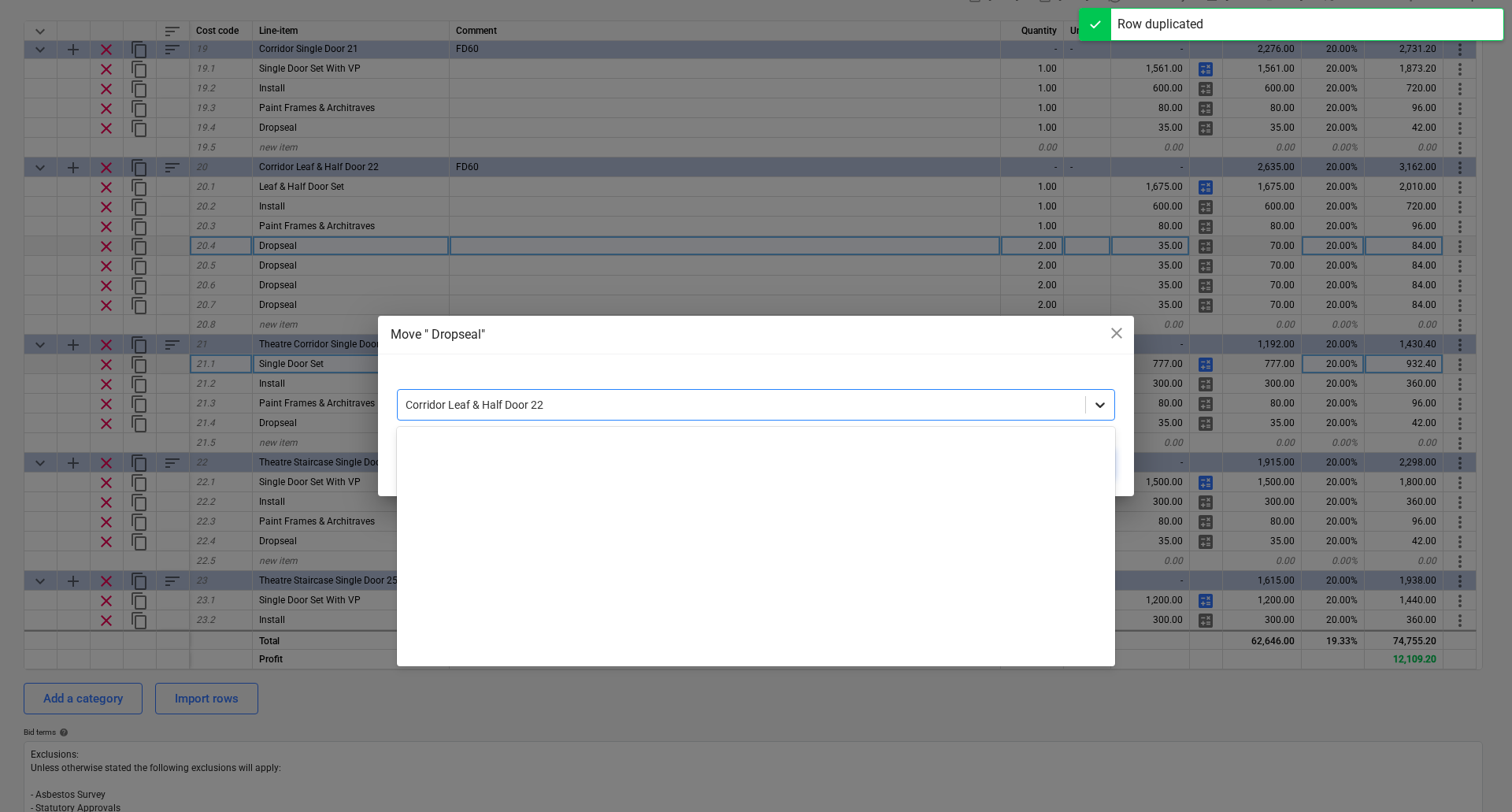
scroll to position [508, 0]
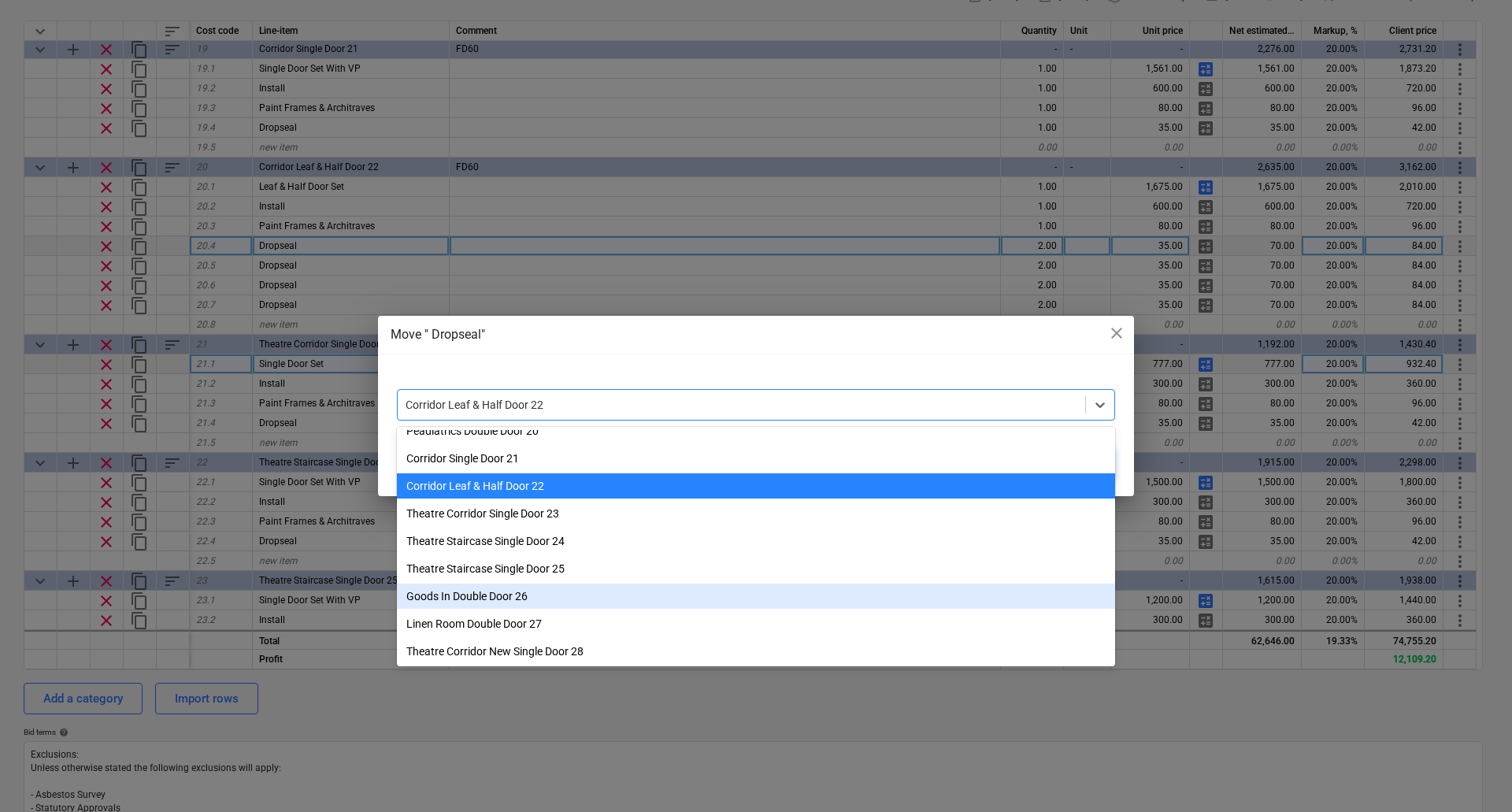
click at [594, 592] on div "Goods In Double Door 26" at bounding box center [756, 596] width 718 height 25
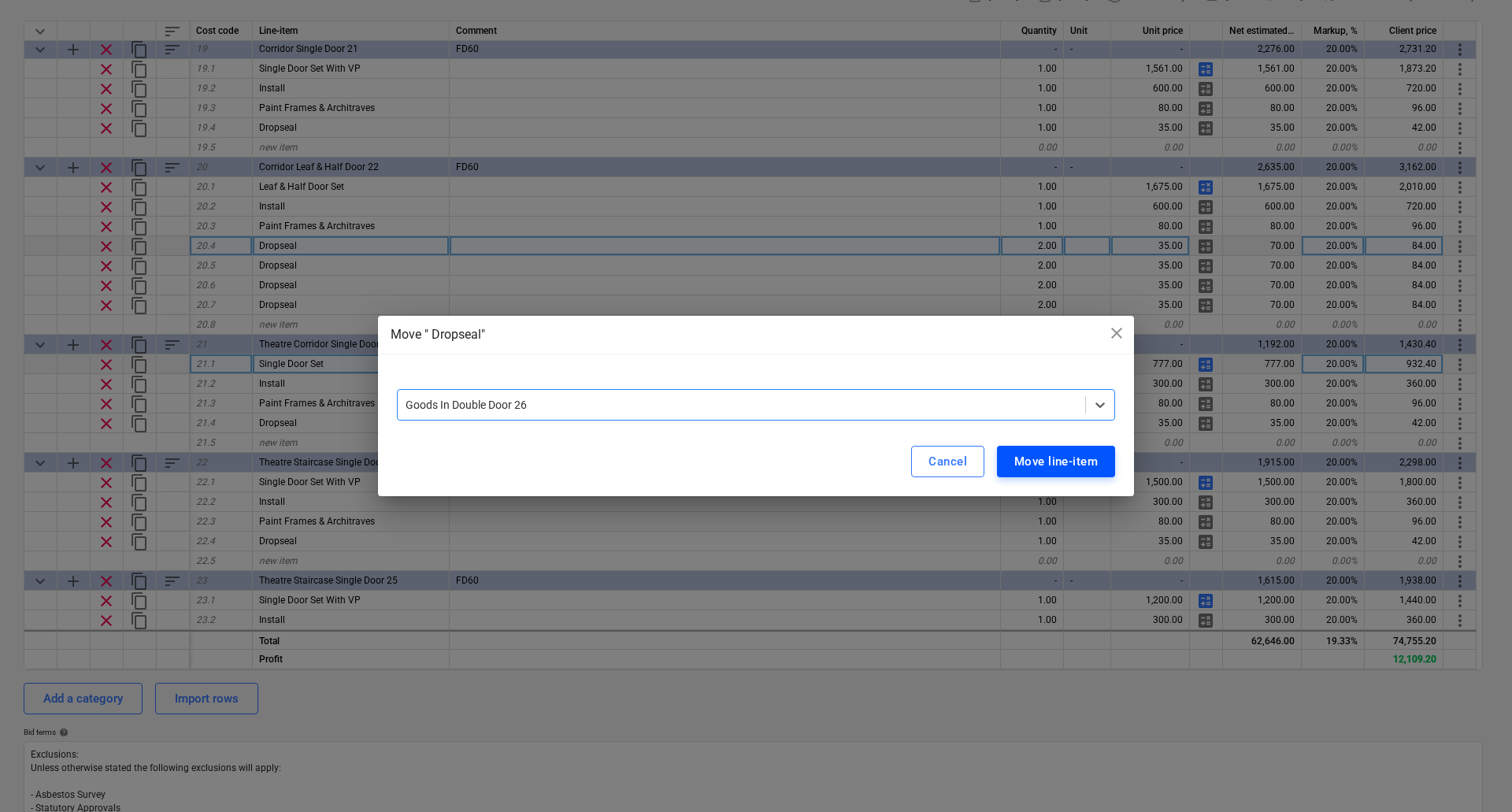
click at [1043, 454] on div "Move line-item" at bounding box center [1056, 461] width 83 height 20
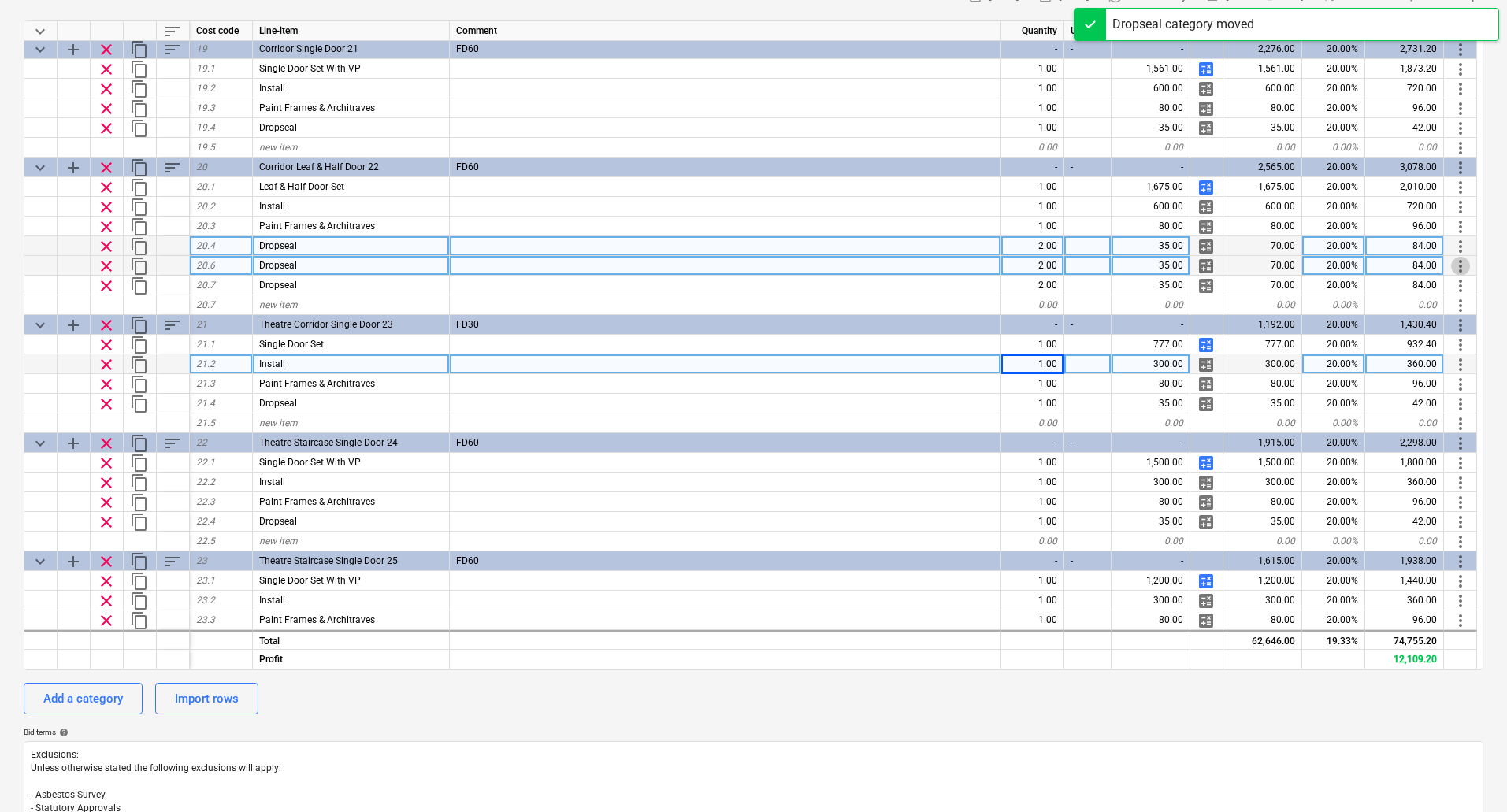
click at [1456, 268] on span "more_vert" at bounding box center [1460, 266] width 18 height 18
click at [1454, 270] on li "Move line-item to" at bounding box center [1439, 265] width 120 height 36
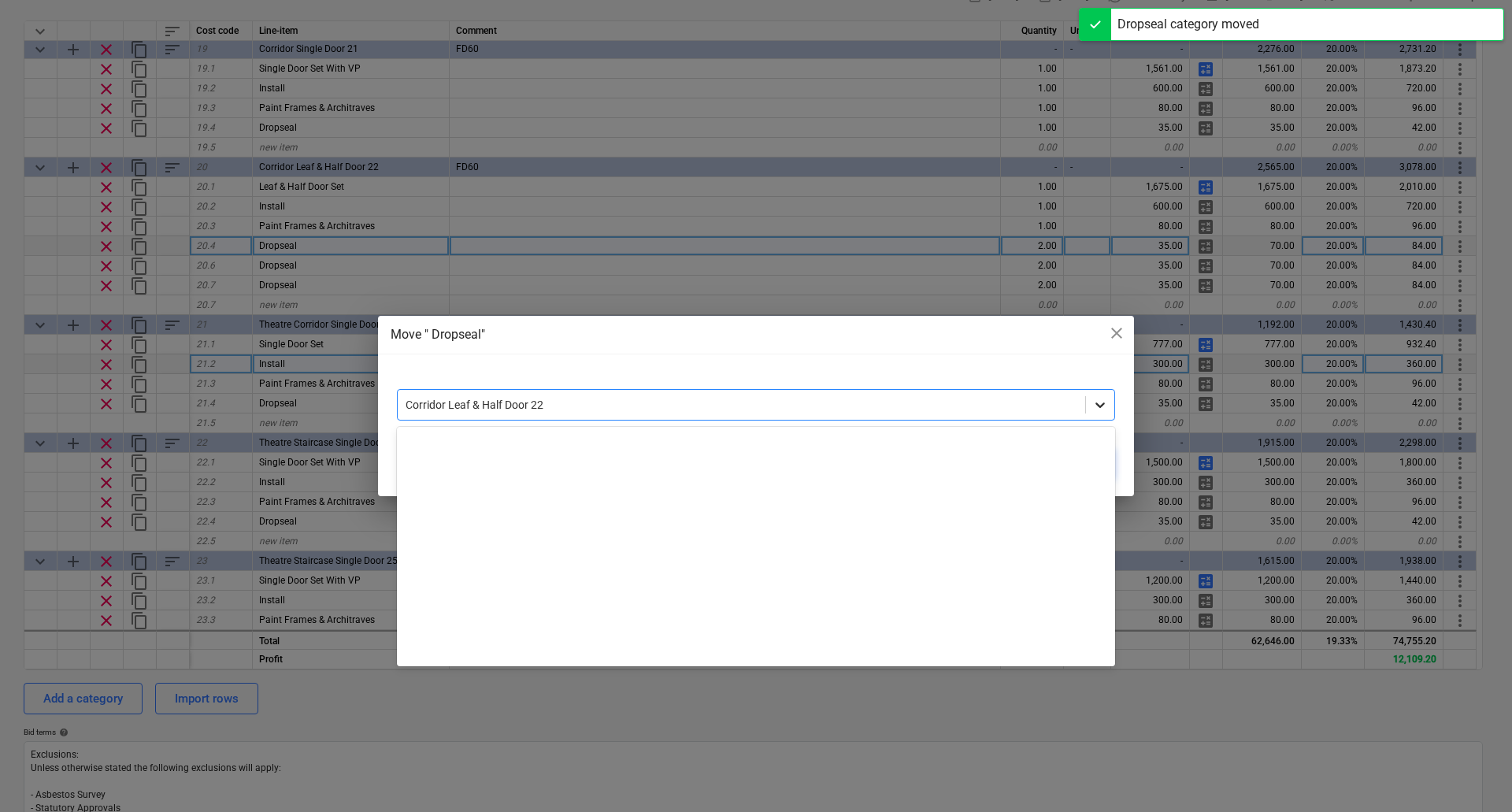
click at [1107, 401] on icon at bounding box center [1099, 405] width 16 height 16
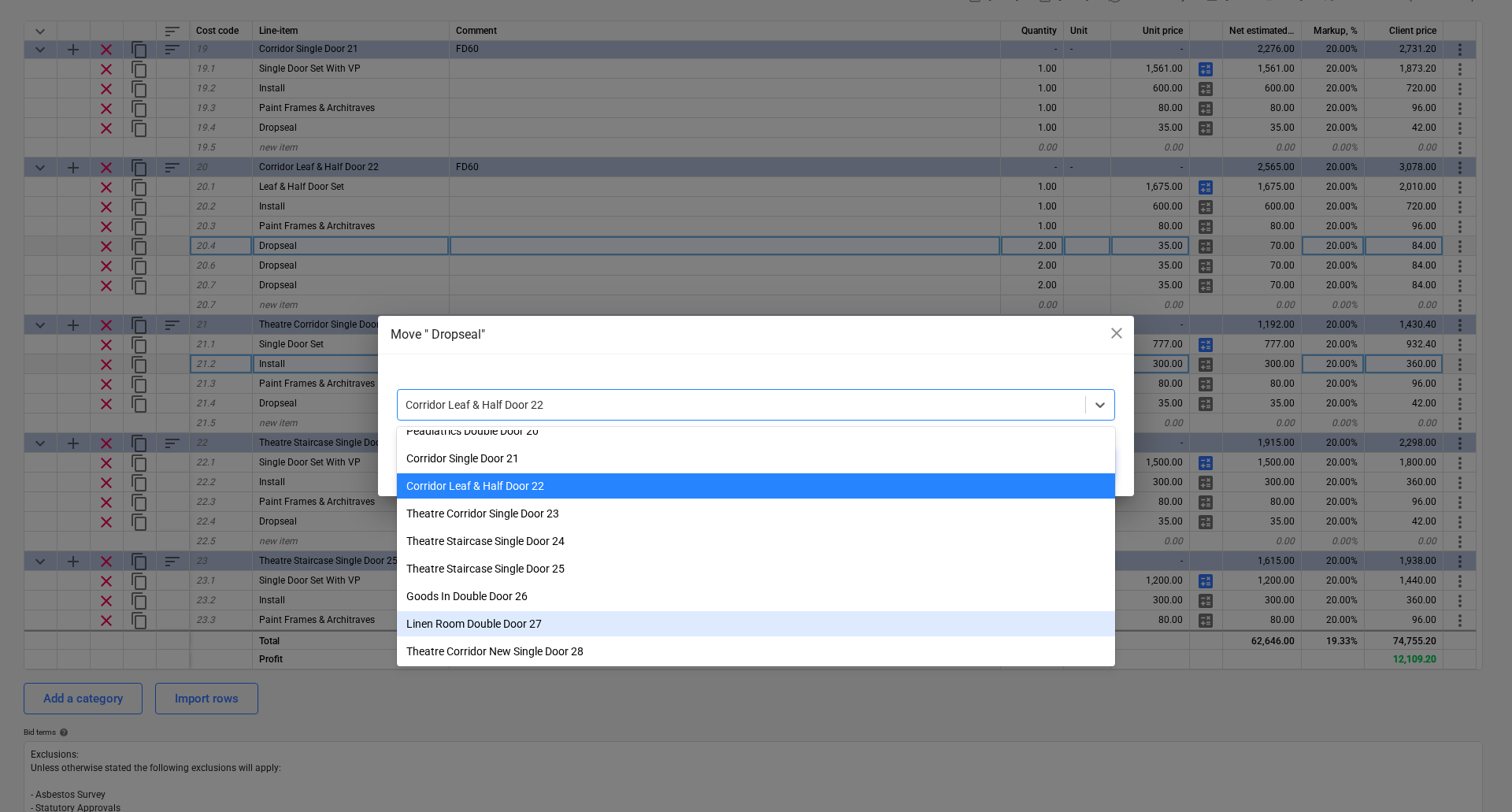
click at [564, 623] on div "Linen Room Double Door 27" at bounding box center [756, 623] width 718 height 25
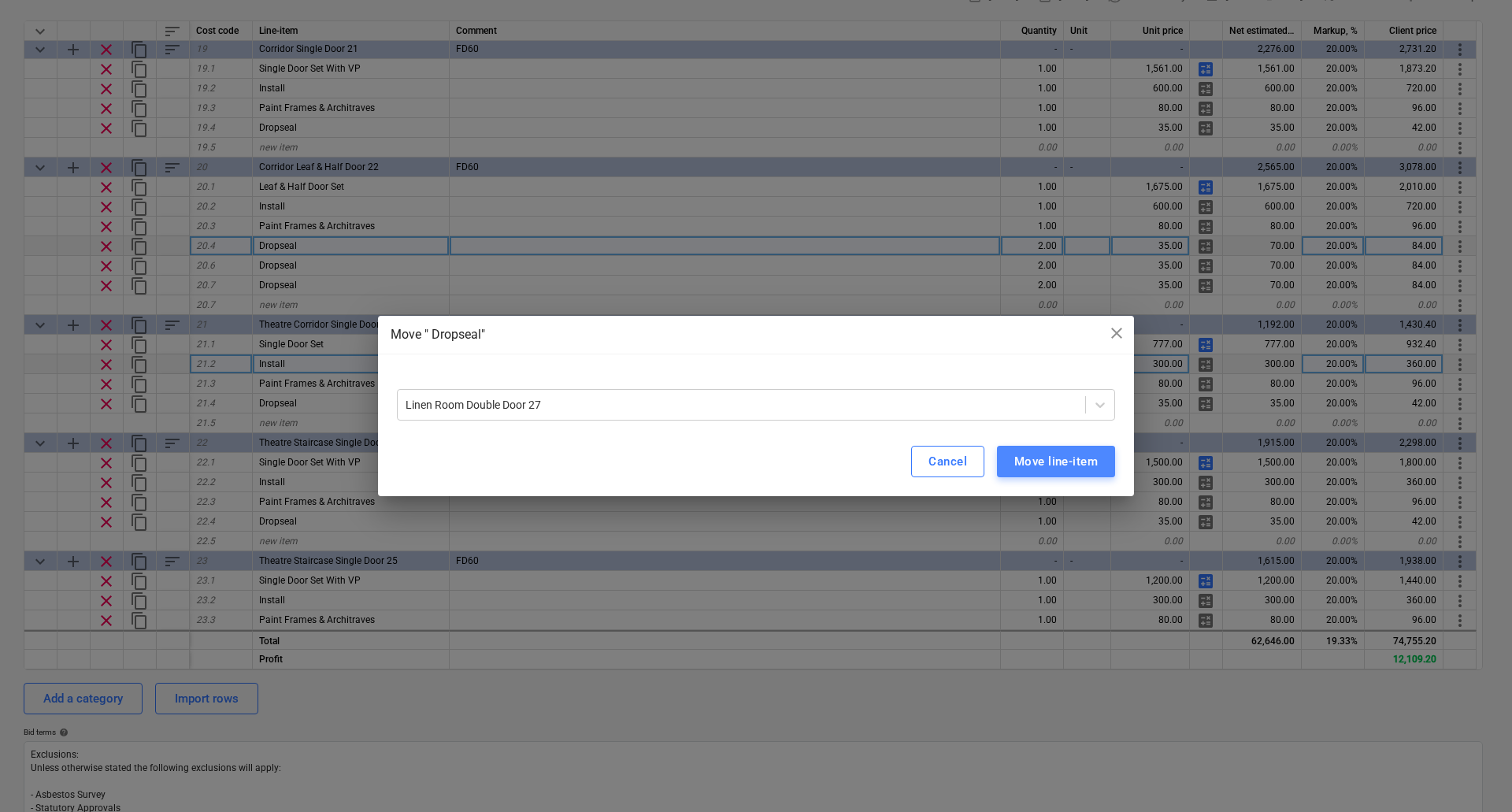
click at [1075, 459] on div "Move line-item" at bounding box center [1056, 461] width 83 height 20
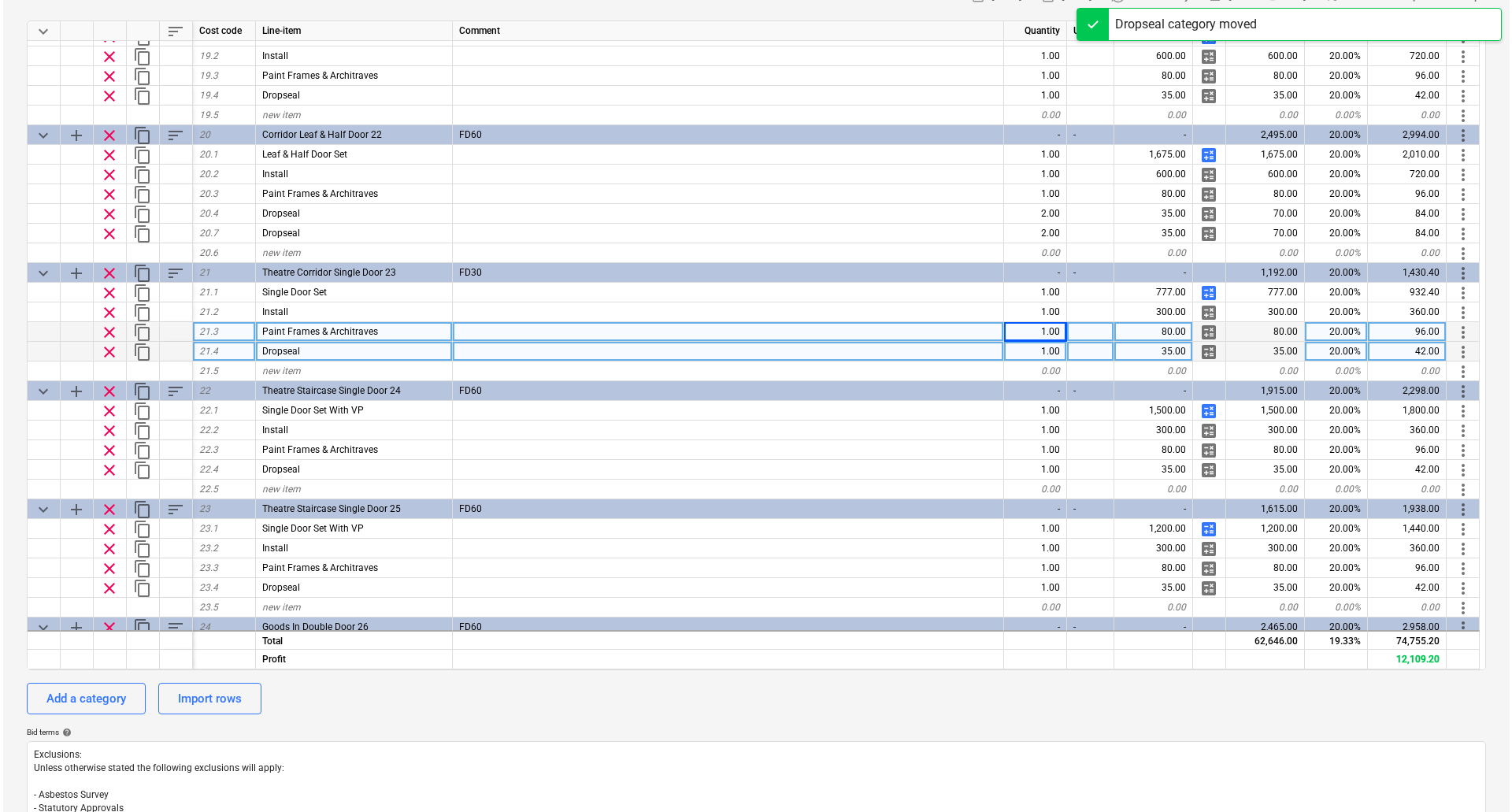
scroll to position [2147, 0]
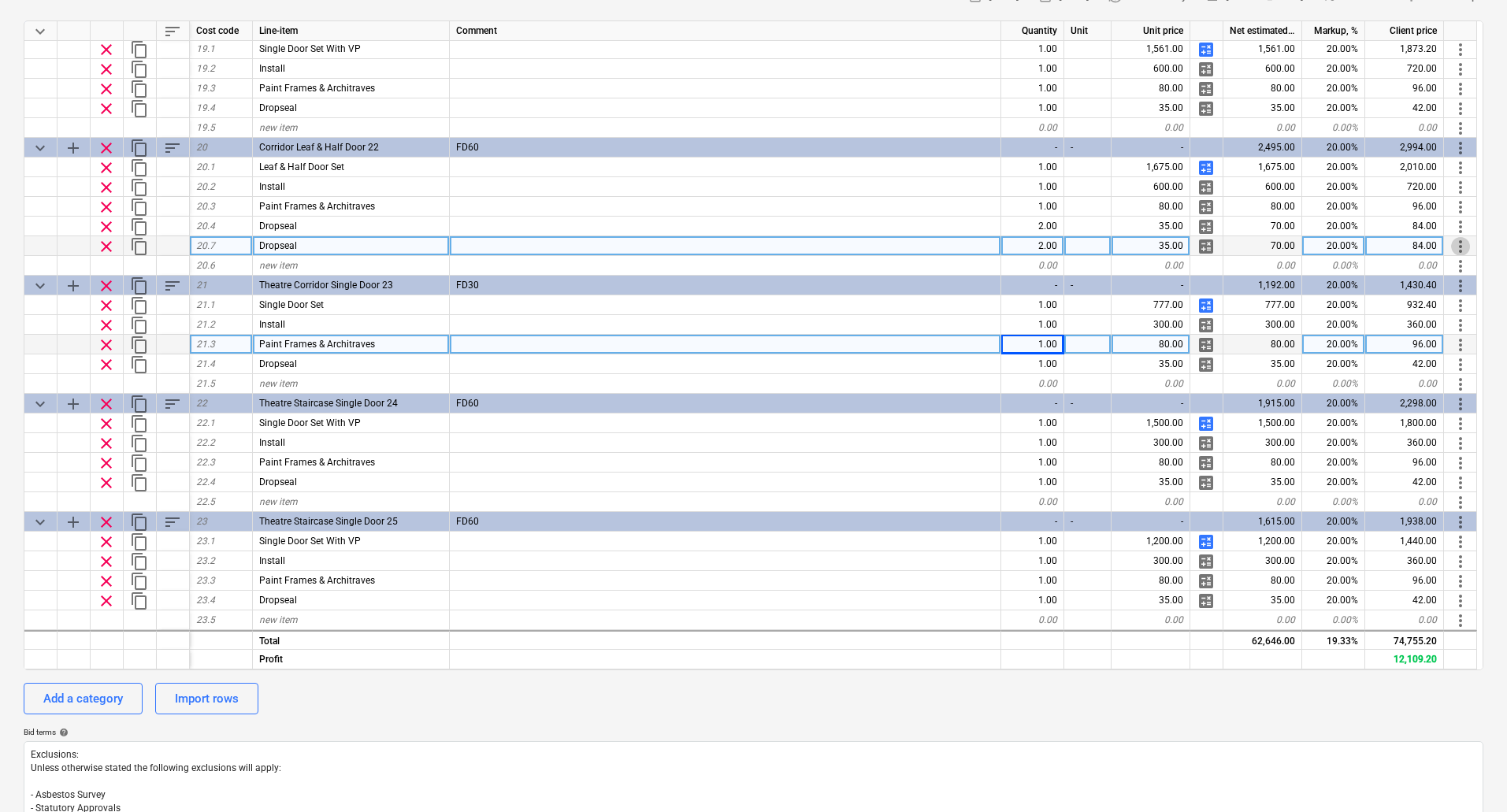
click at [1460, 242] on span "more_vert" at bounding box center [1460, 247] width 18 height 18
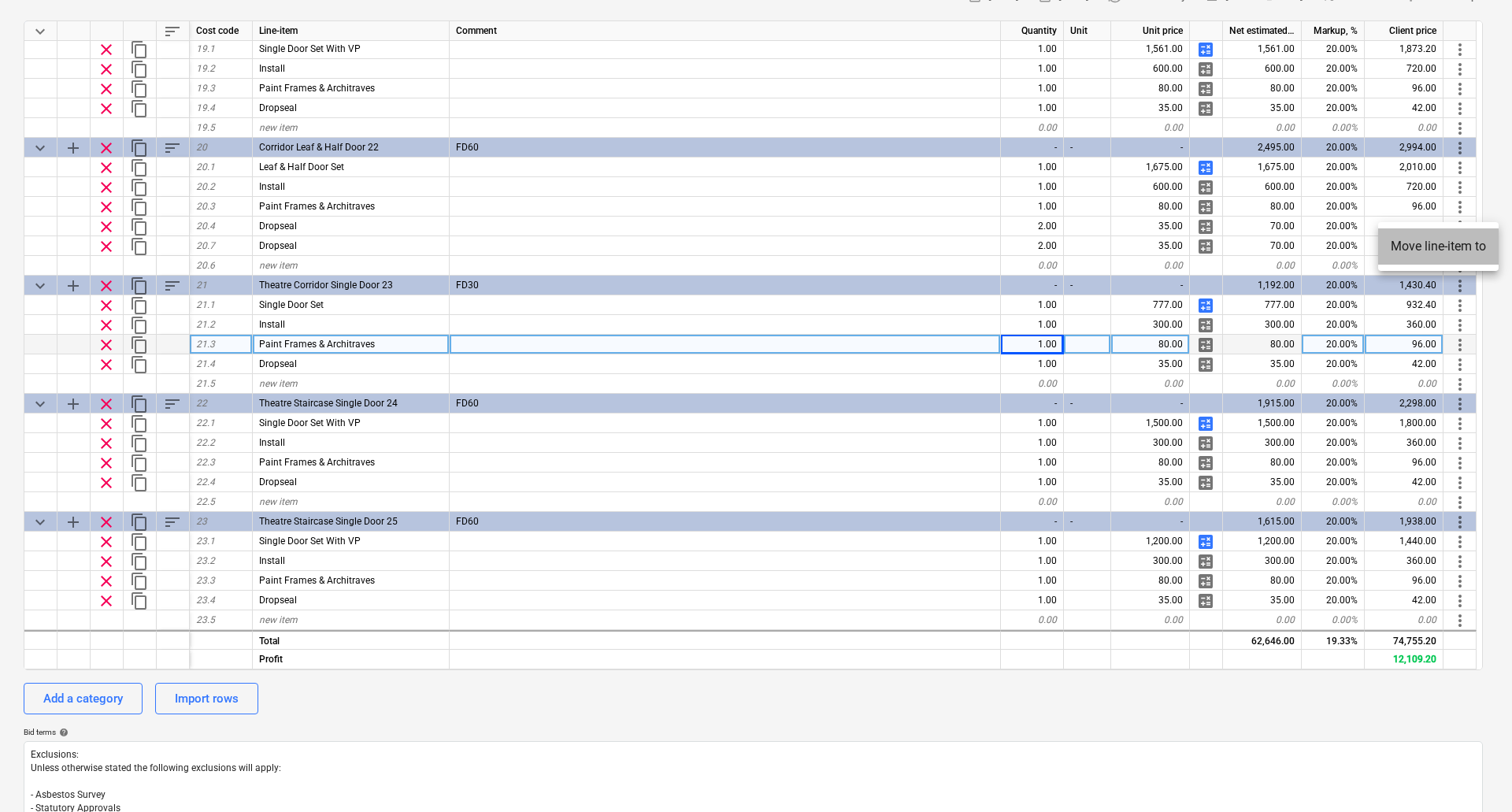
click at [1457, 246] on li "Move line-item to" at bounding box center [1438, 246] width 120 height 36
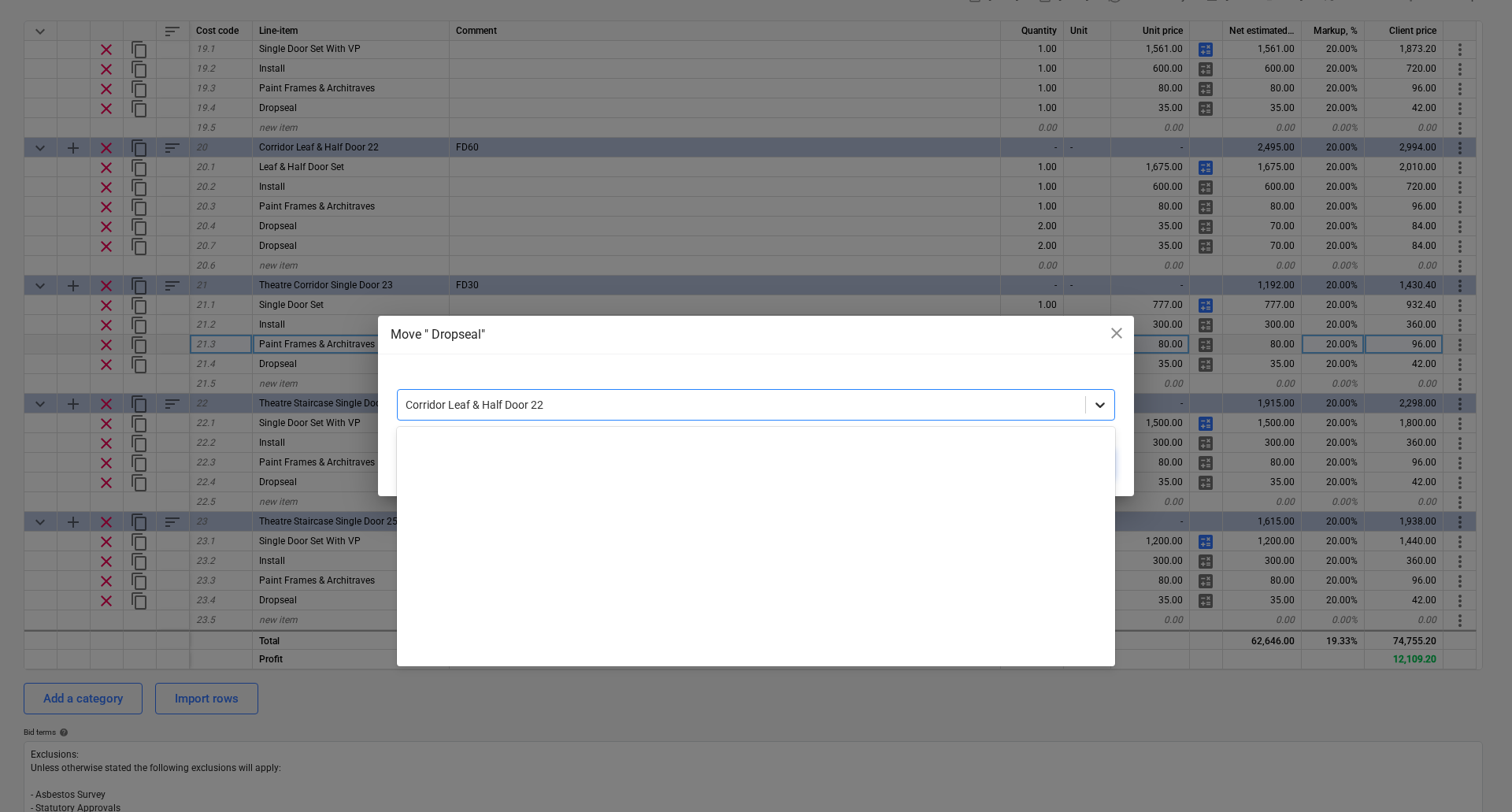
click at [1102, 402] on icon at bounding box center [1099, 405] width 16 height 16
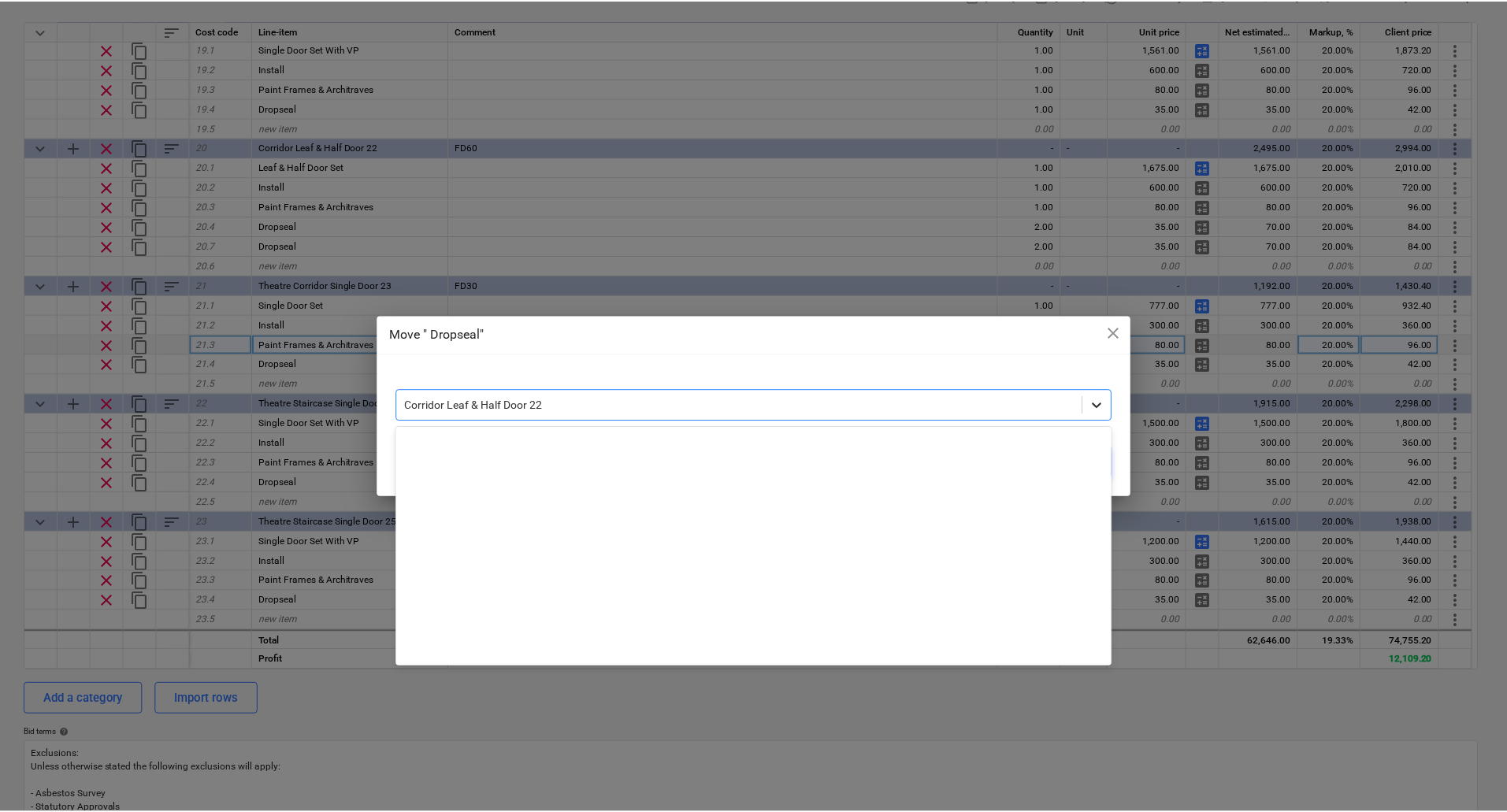
scroll to position [508, 0]
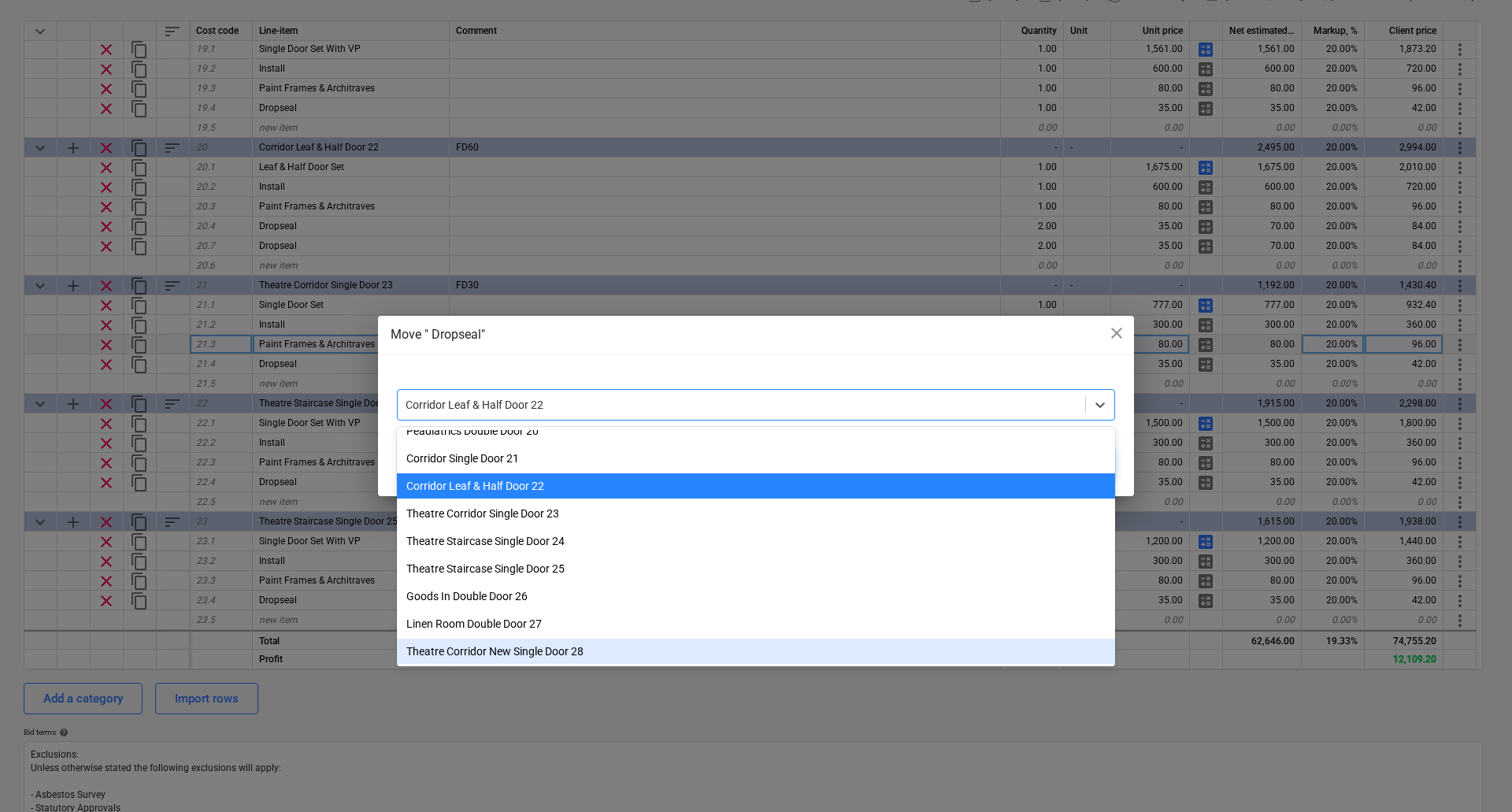
click at [541, 646] on div "Theatre Corridor New Single Door 28" at bounding box center [756, 650] width 718 height 25
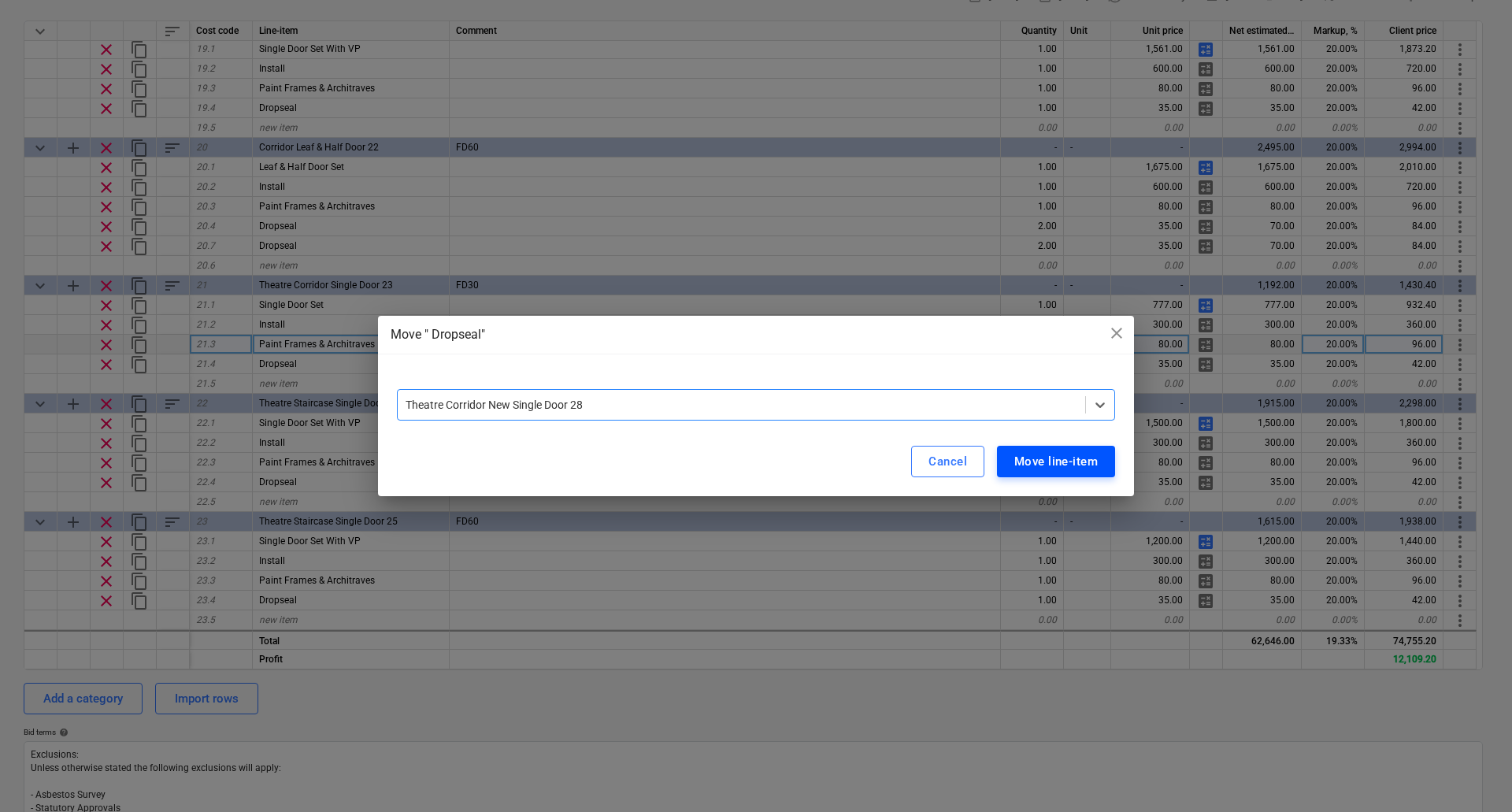
click at [1060, 463] on div "Move line-item" at bounding box center [1056, 461] width 83 height 20
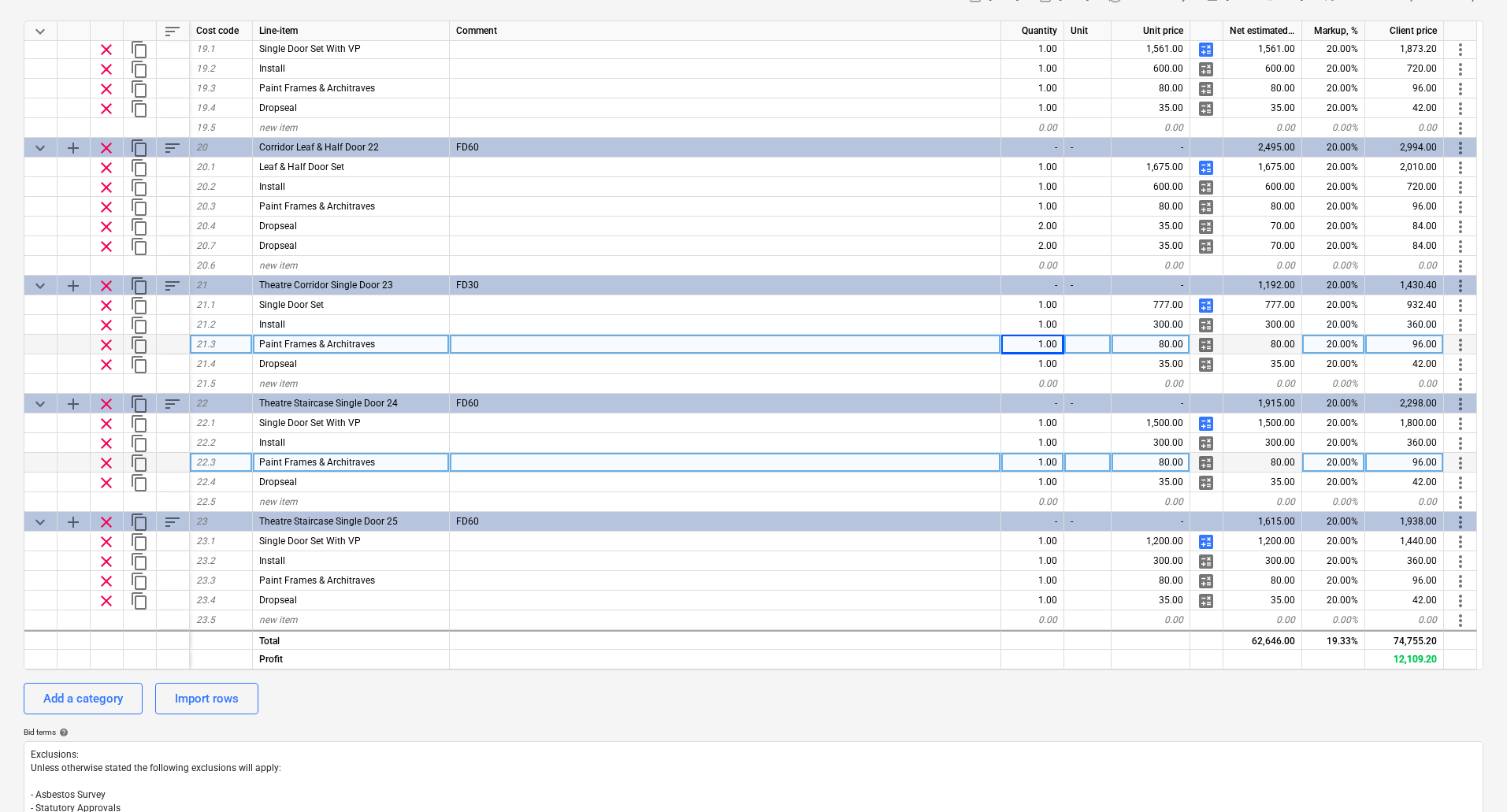
type textarea "x"
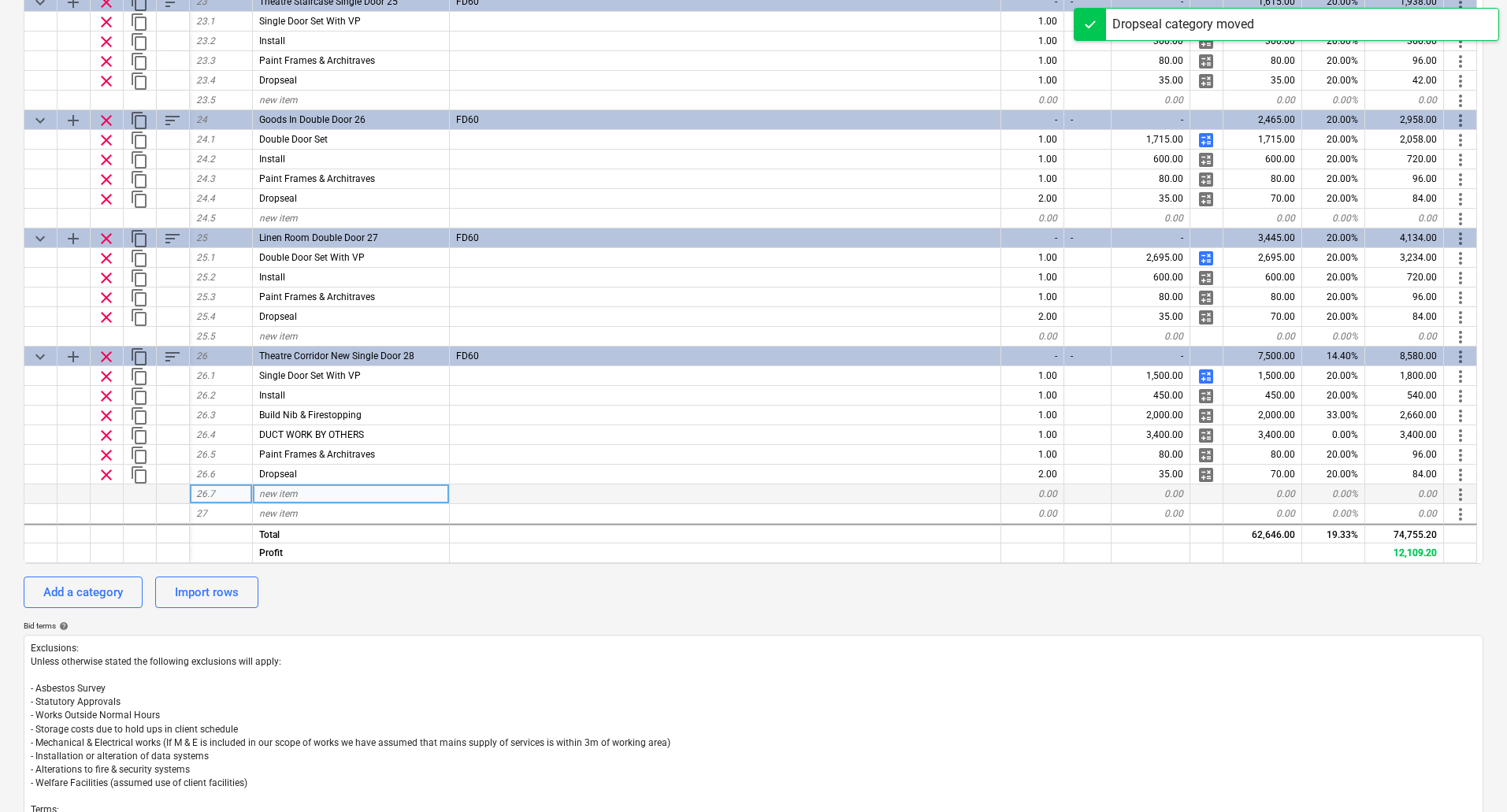
scroll to position [342, 0]
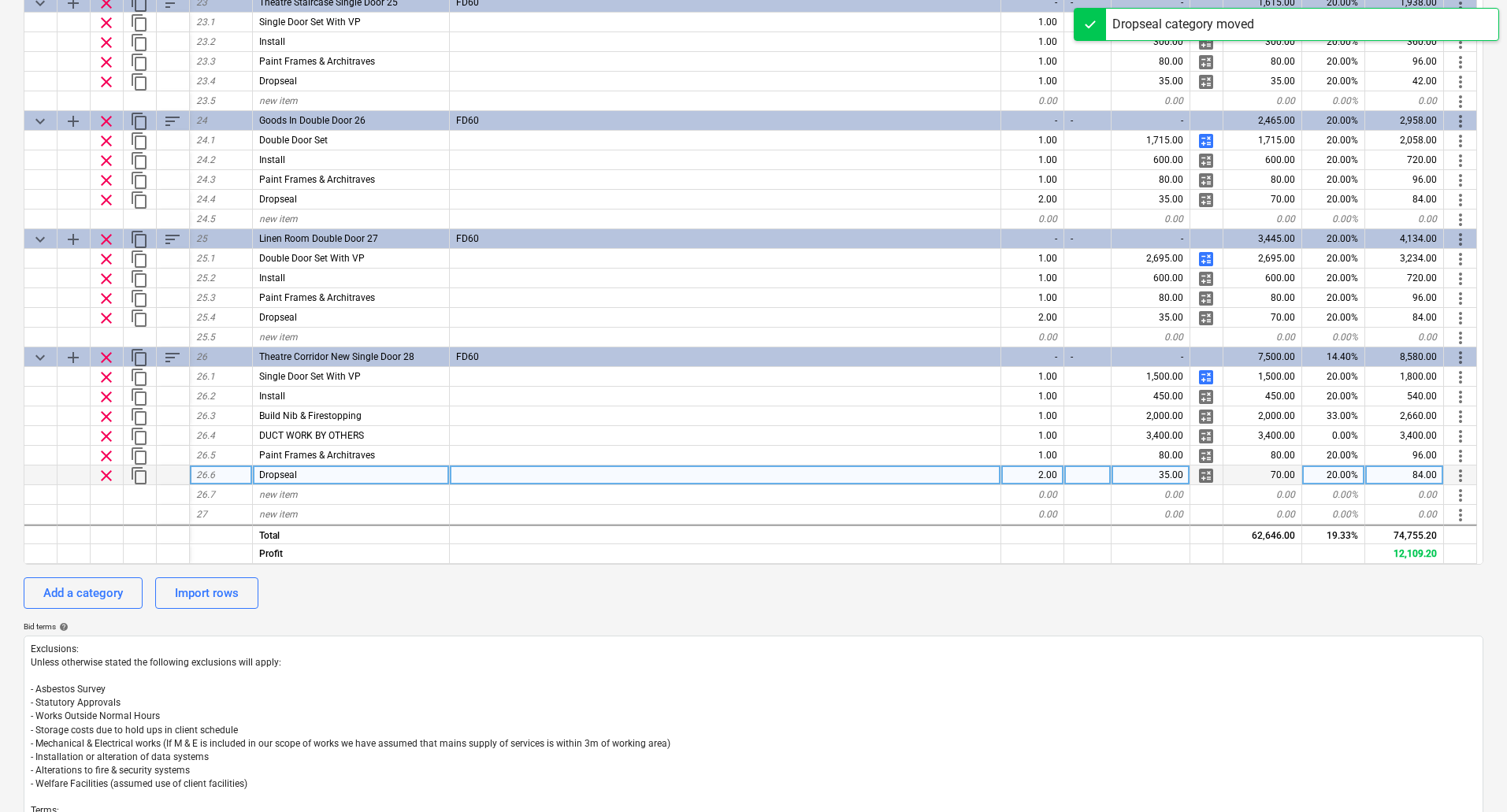
click at [1051, 476] on div "2.00" at bounding box center [1032, 475] width 63 height 19
type input "1"
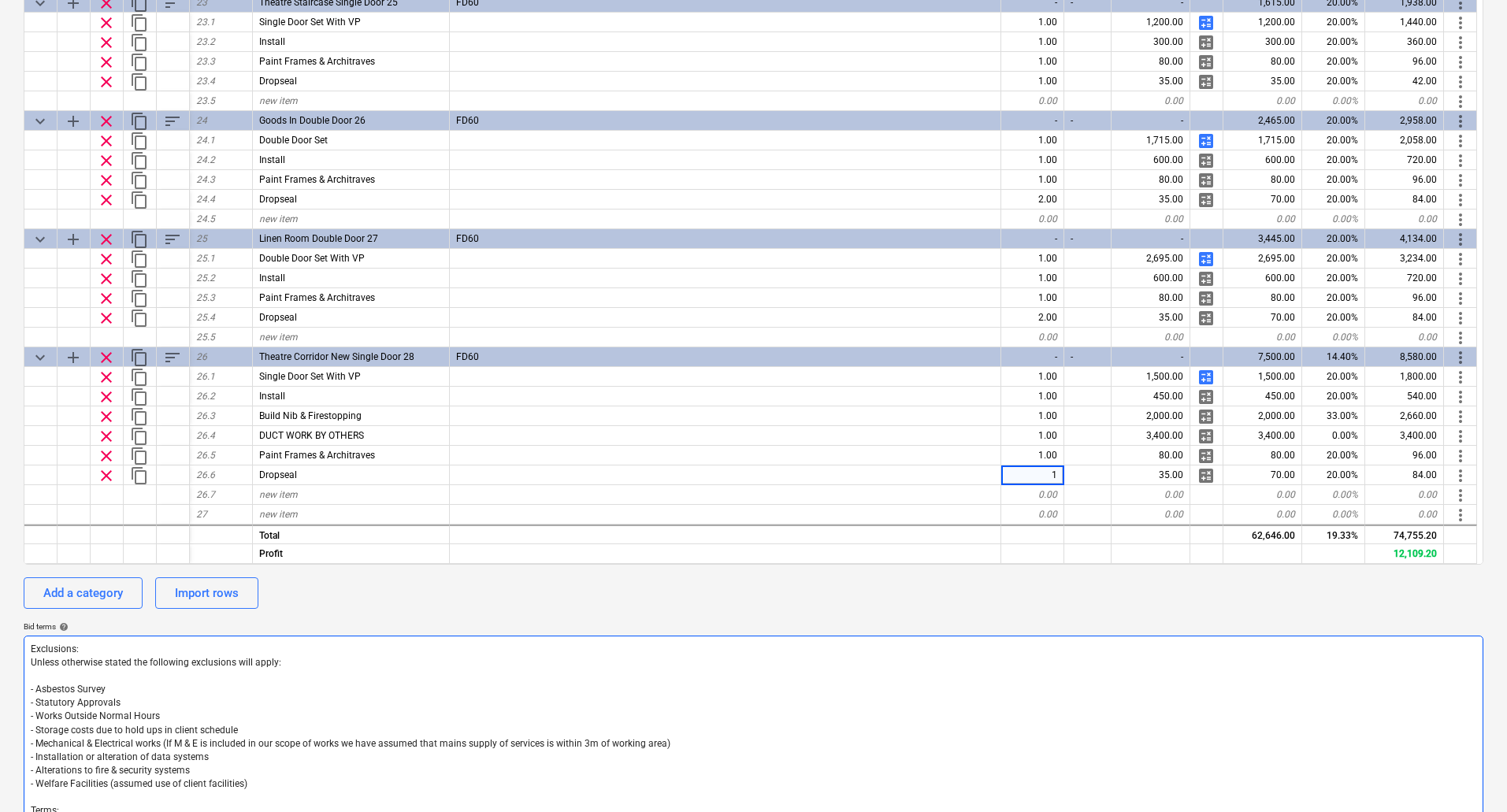
click at [1059, 648] on textarea "Exclusions: Unless otherwise stated the following exclusions will apply: - Asbe…" at bounding box center [753, 764] width 1459 height 258
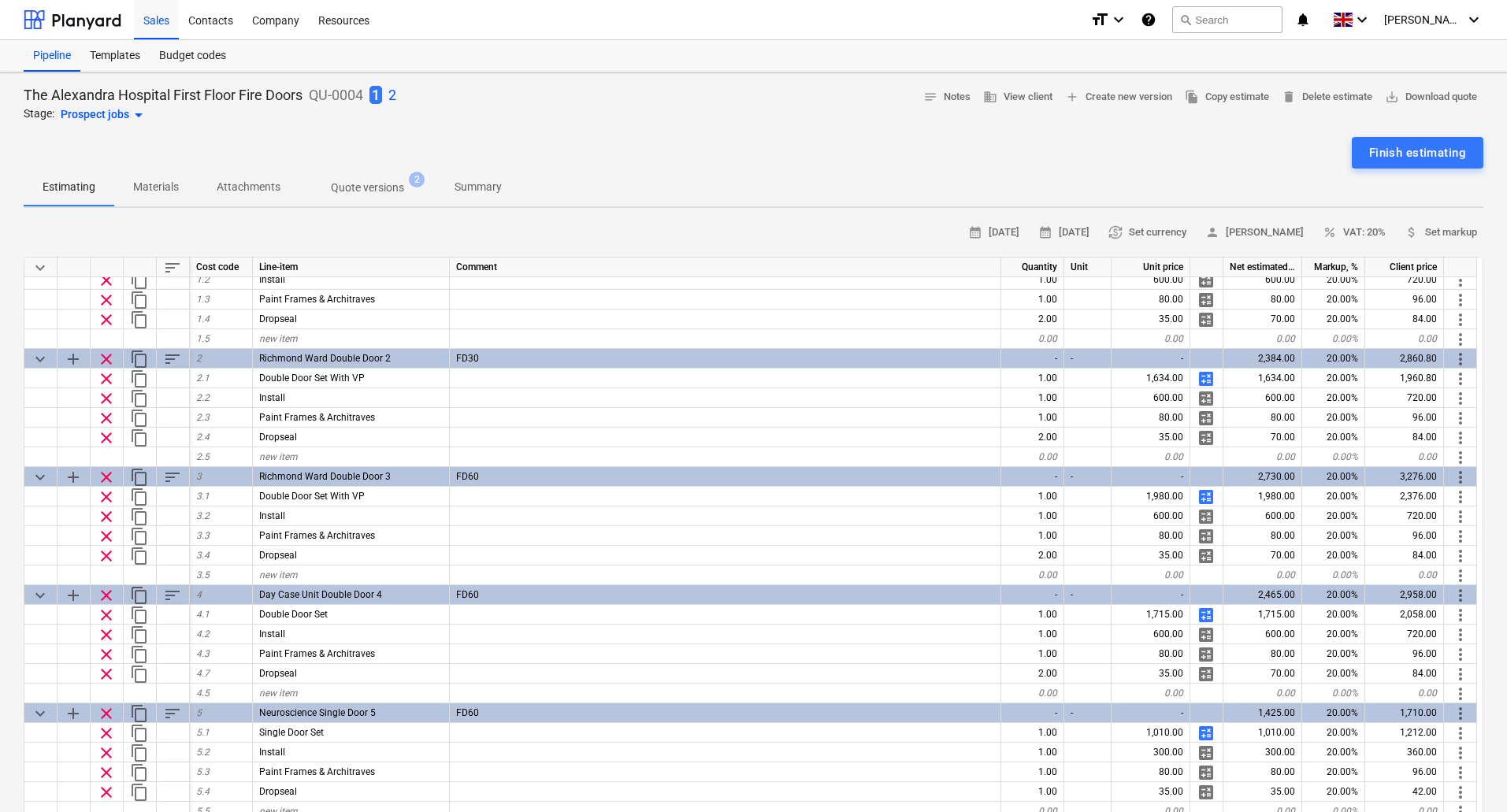
scroll to position [0, 0]
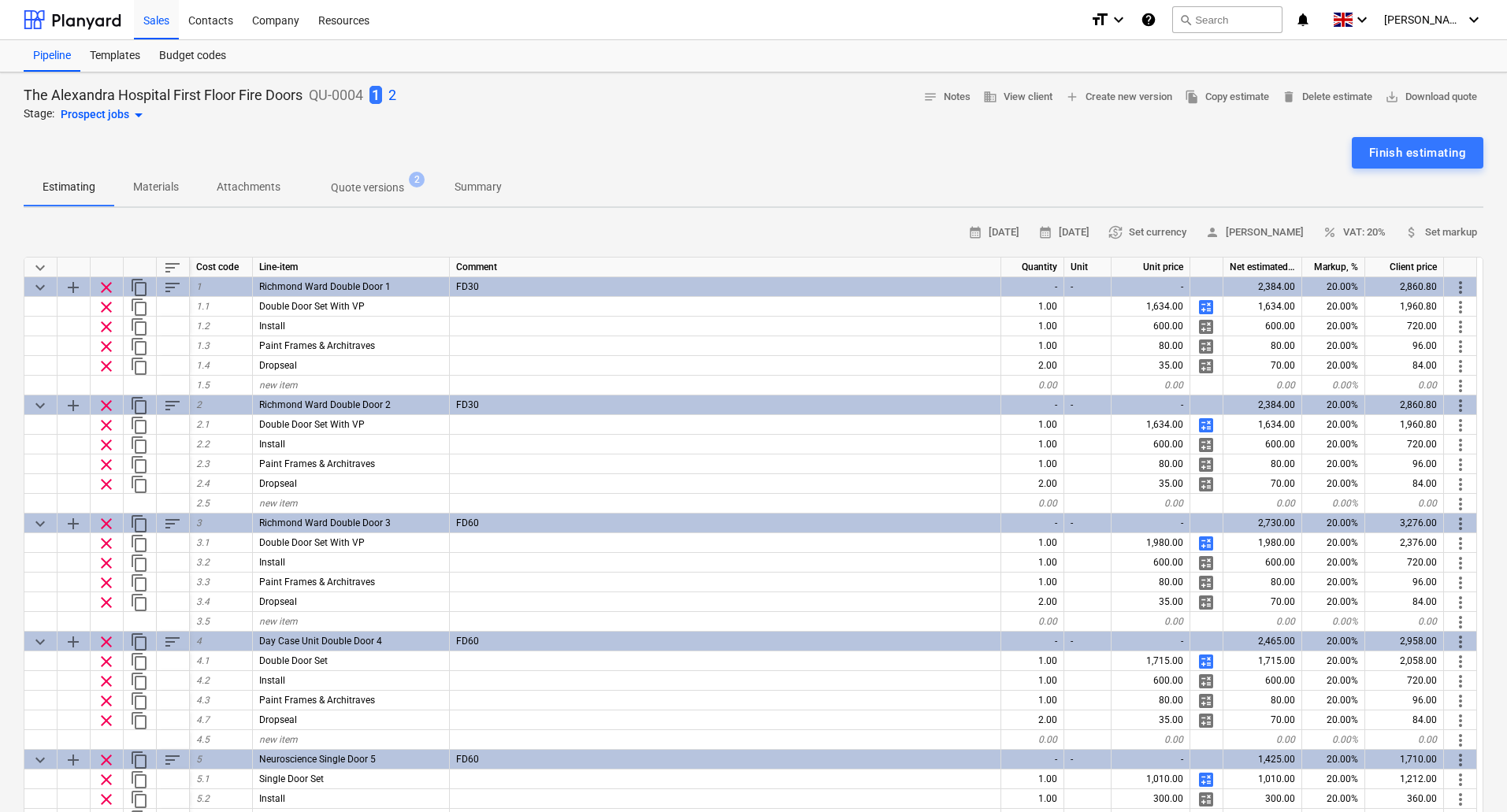
click at [395, 87] on p "2" at bounding box center [392, 95] width 8 height 18
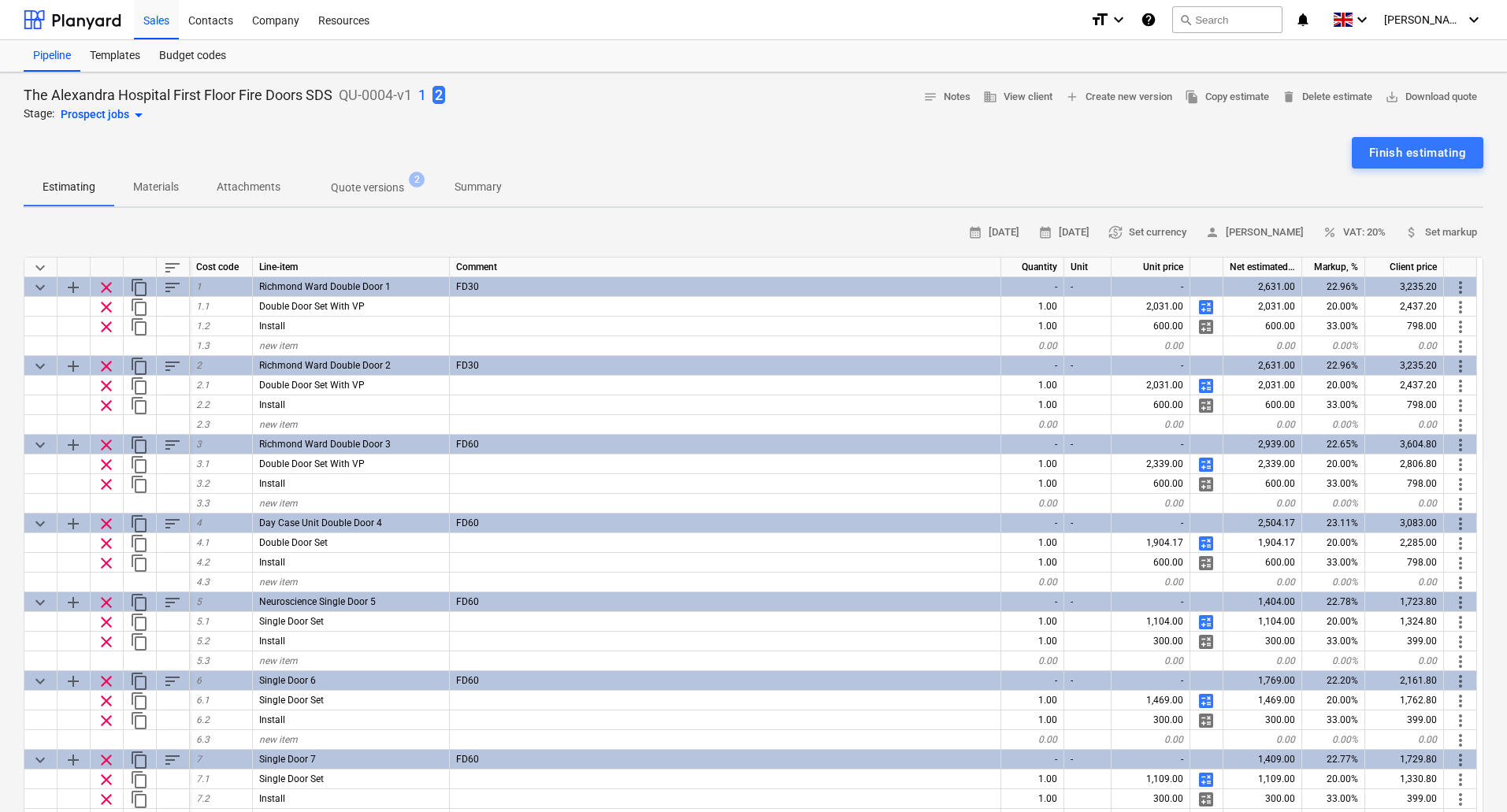
click at [425, 94] on p "1" at bounding box center [422, 95] width 8 height 18
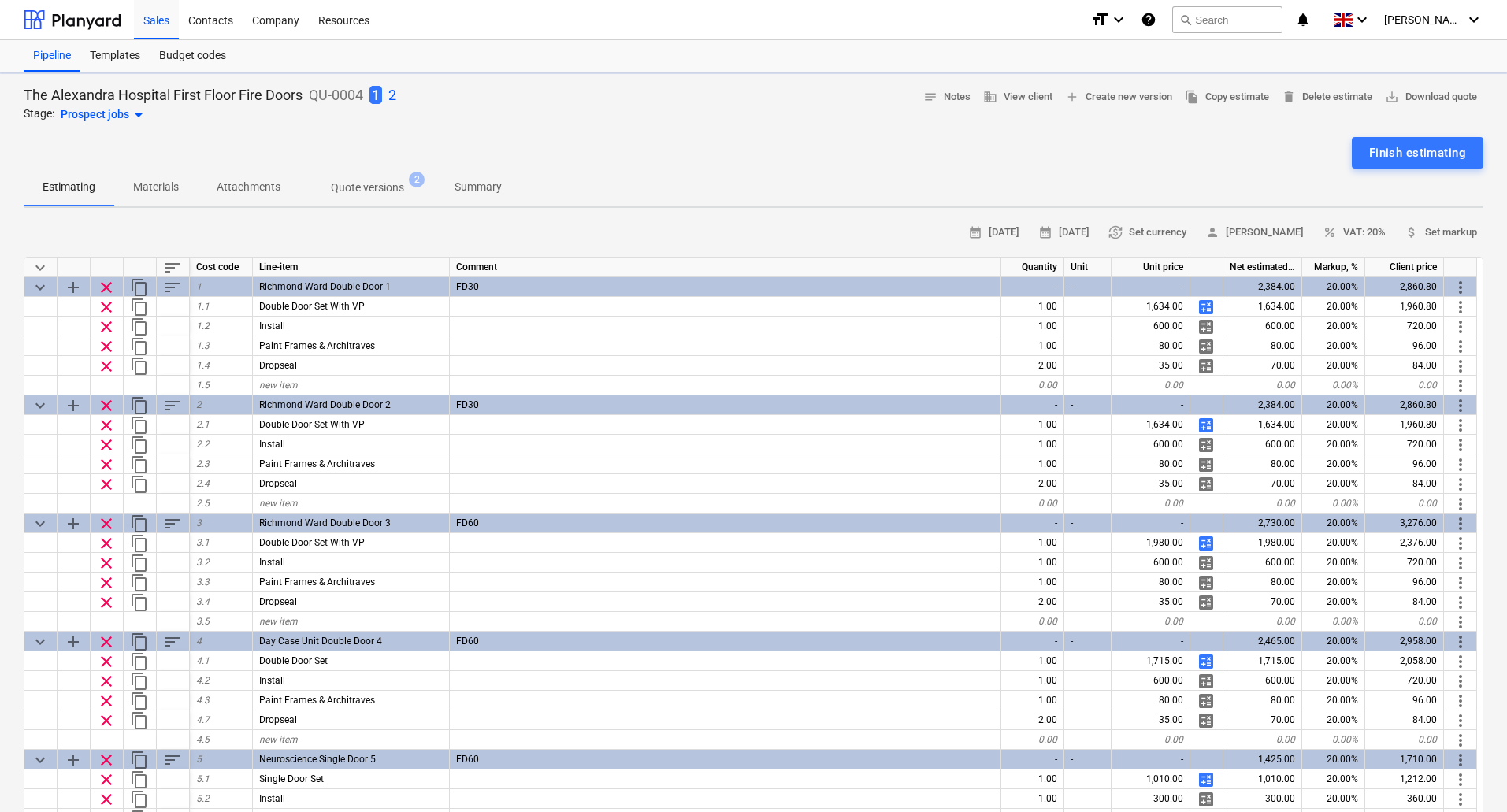
type textarea "x"
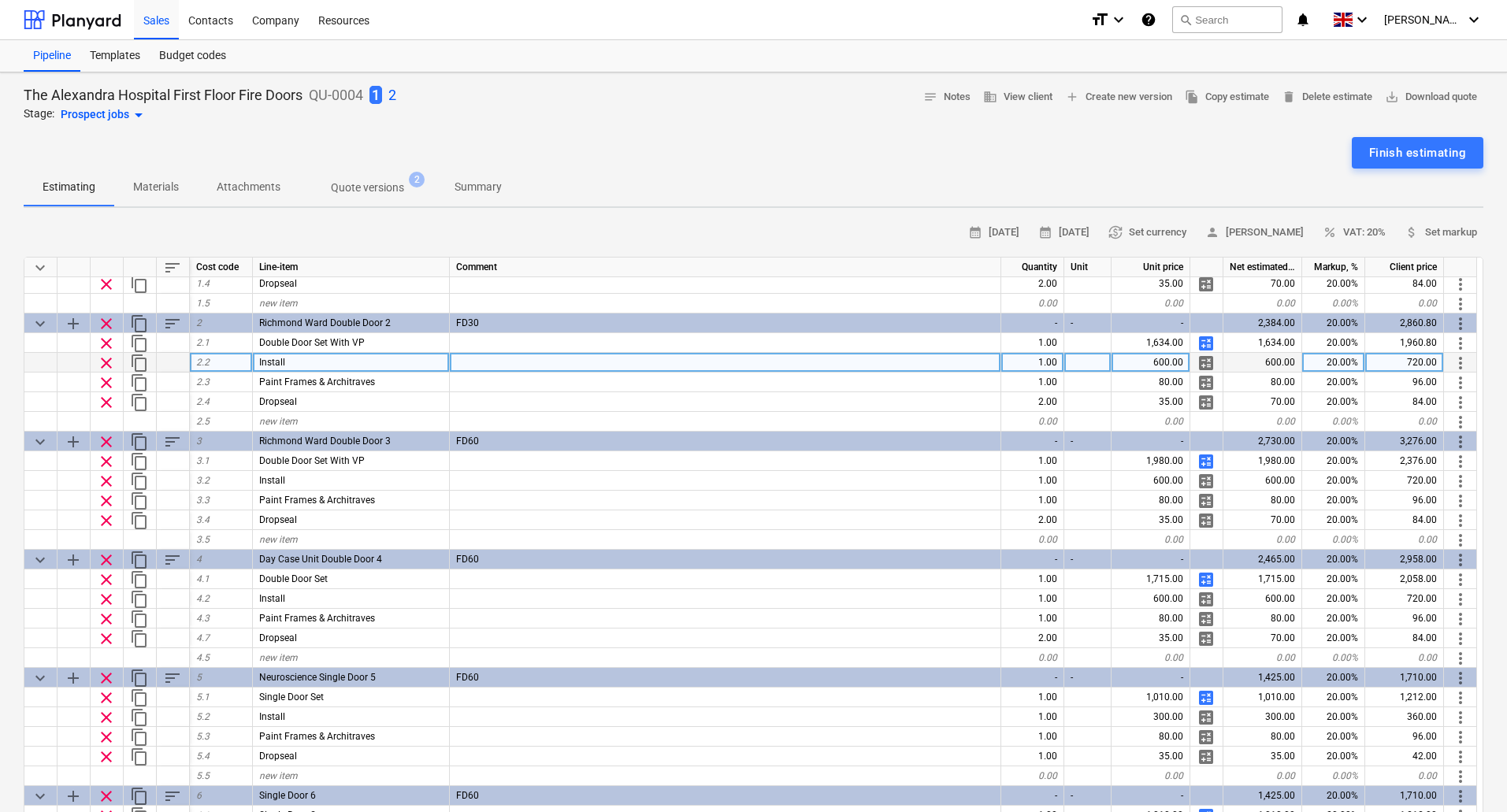
scroll to position [157, 0]
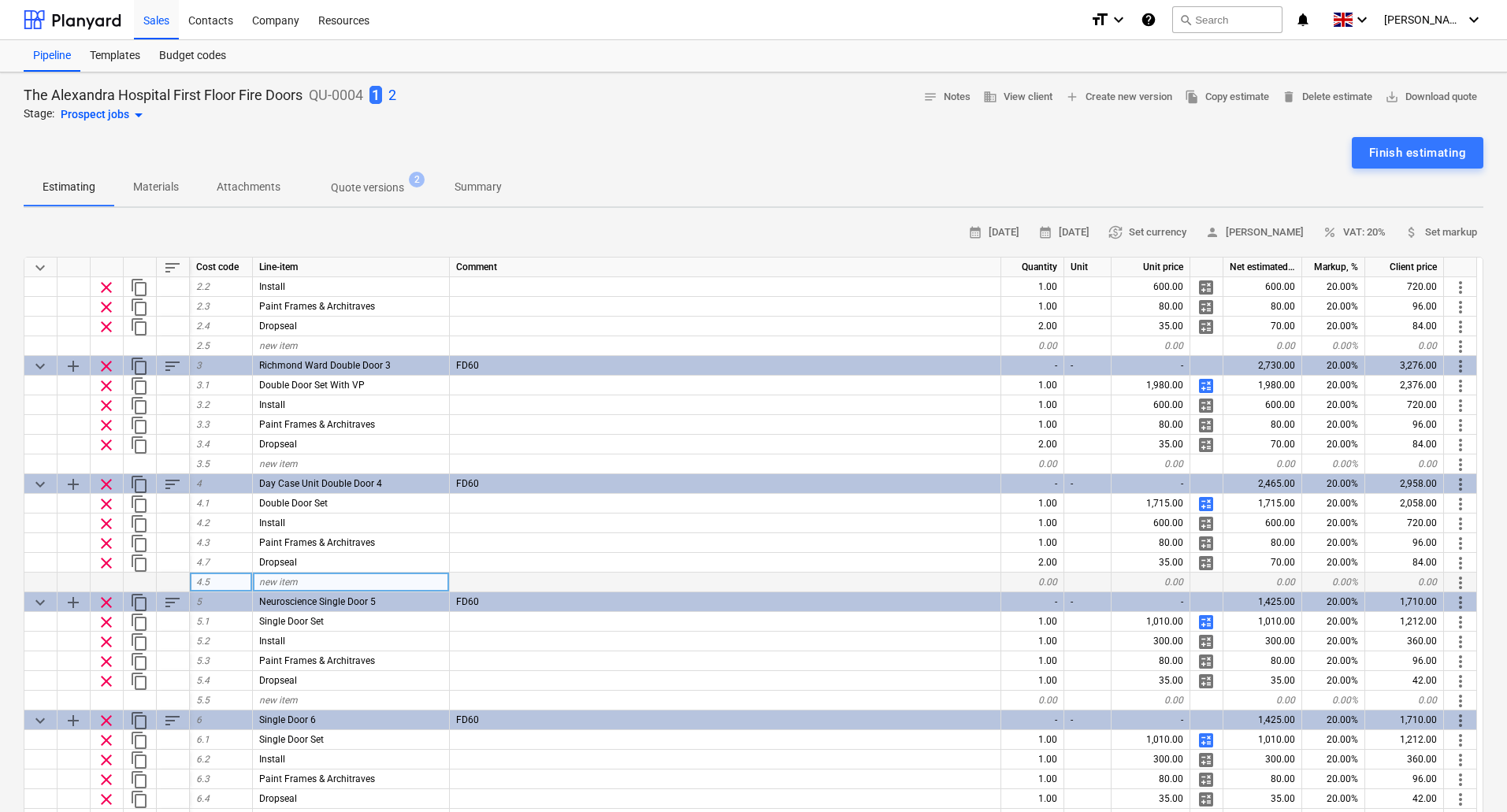
click at [310, 584] on div "new item" at bounding box center [351, 582] width 197 height 19
type input "Edge Protection"
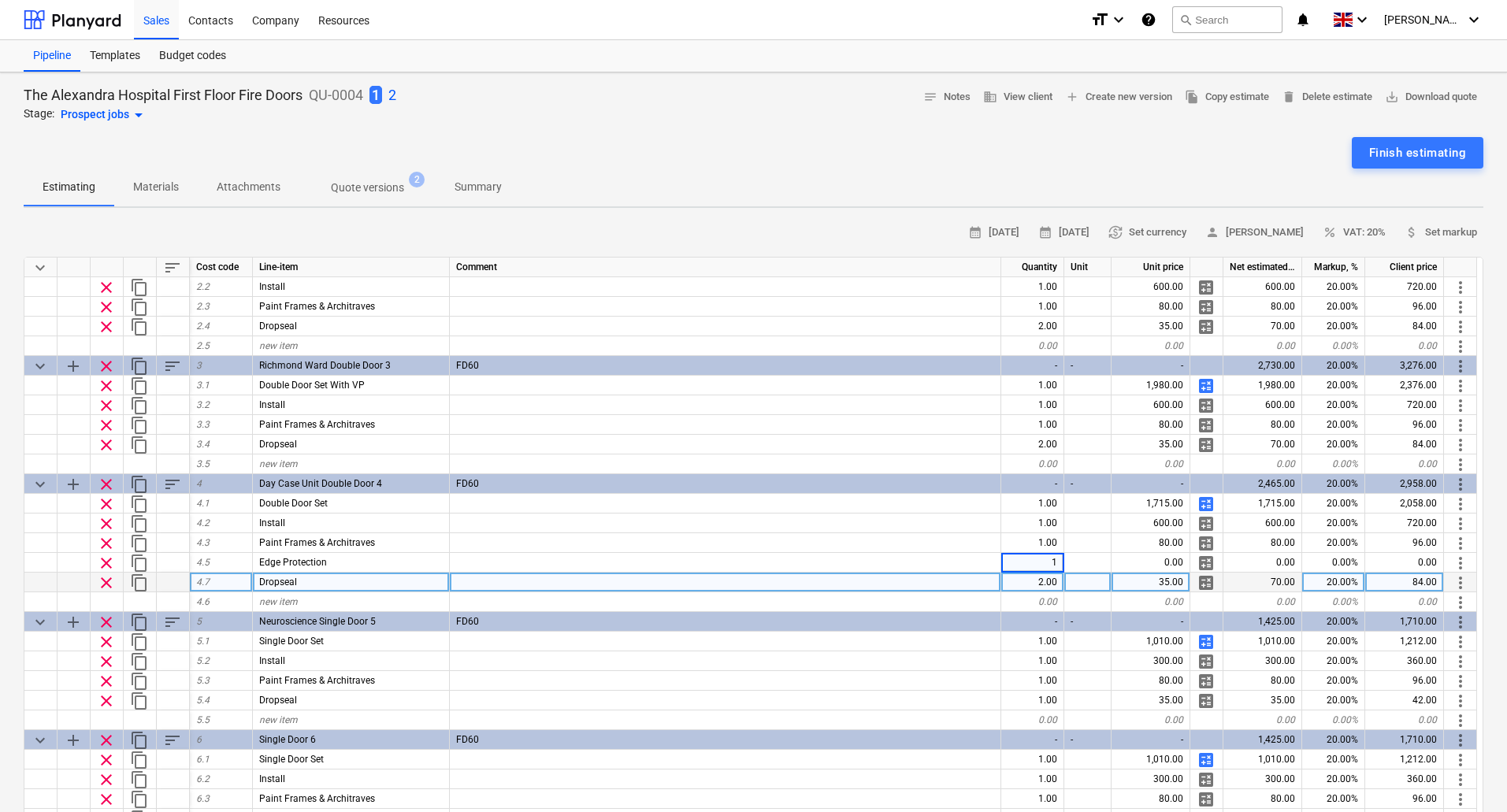
type textarea "x"
type input "59"
type textarea "x"
type input "596"
type textarea "x"
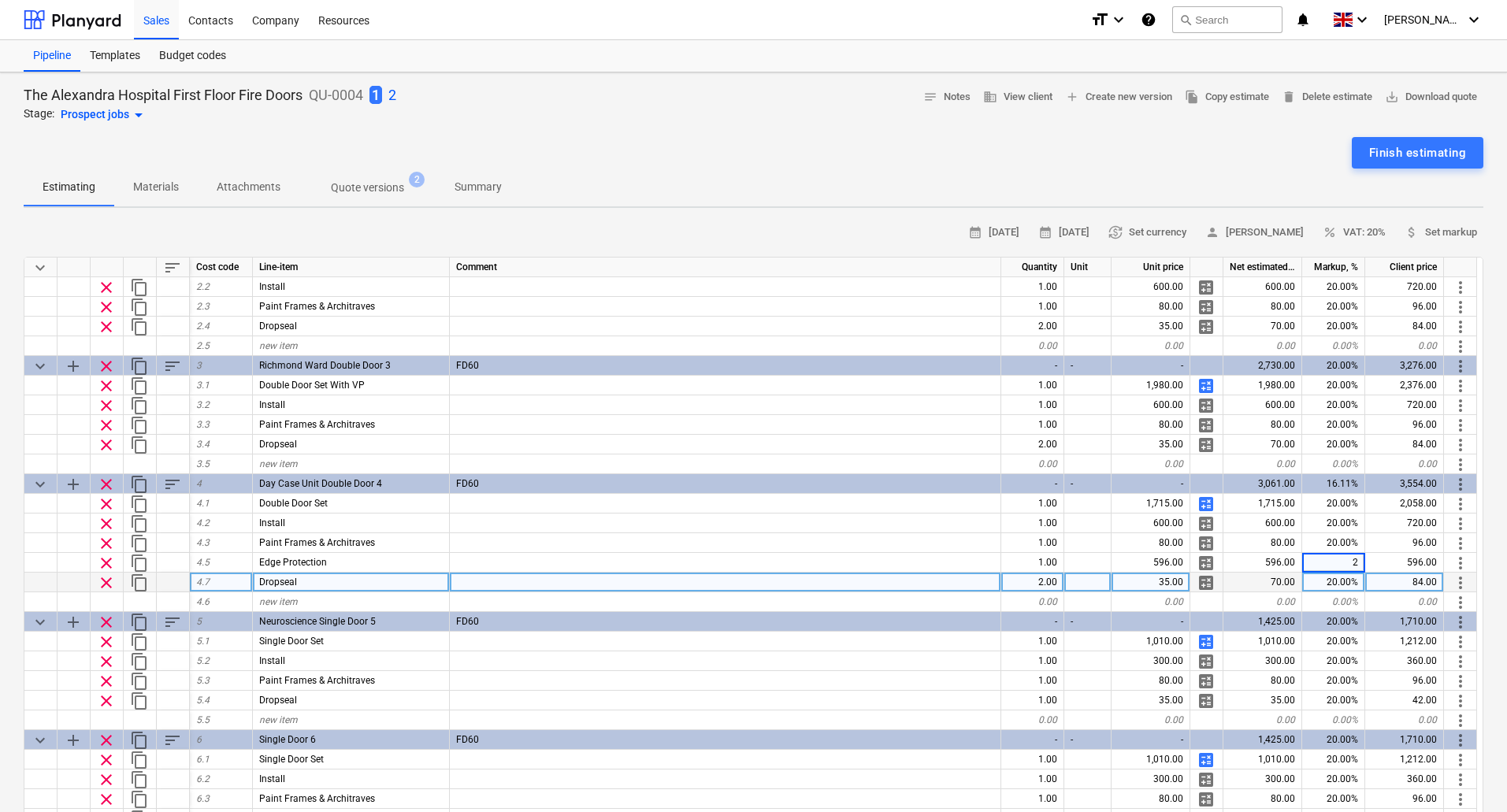
type input "20"
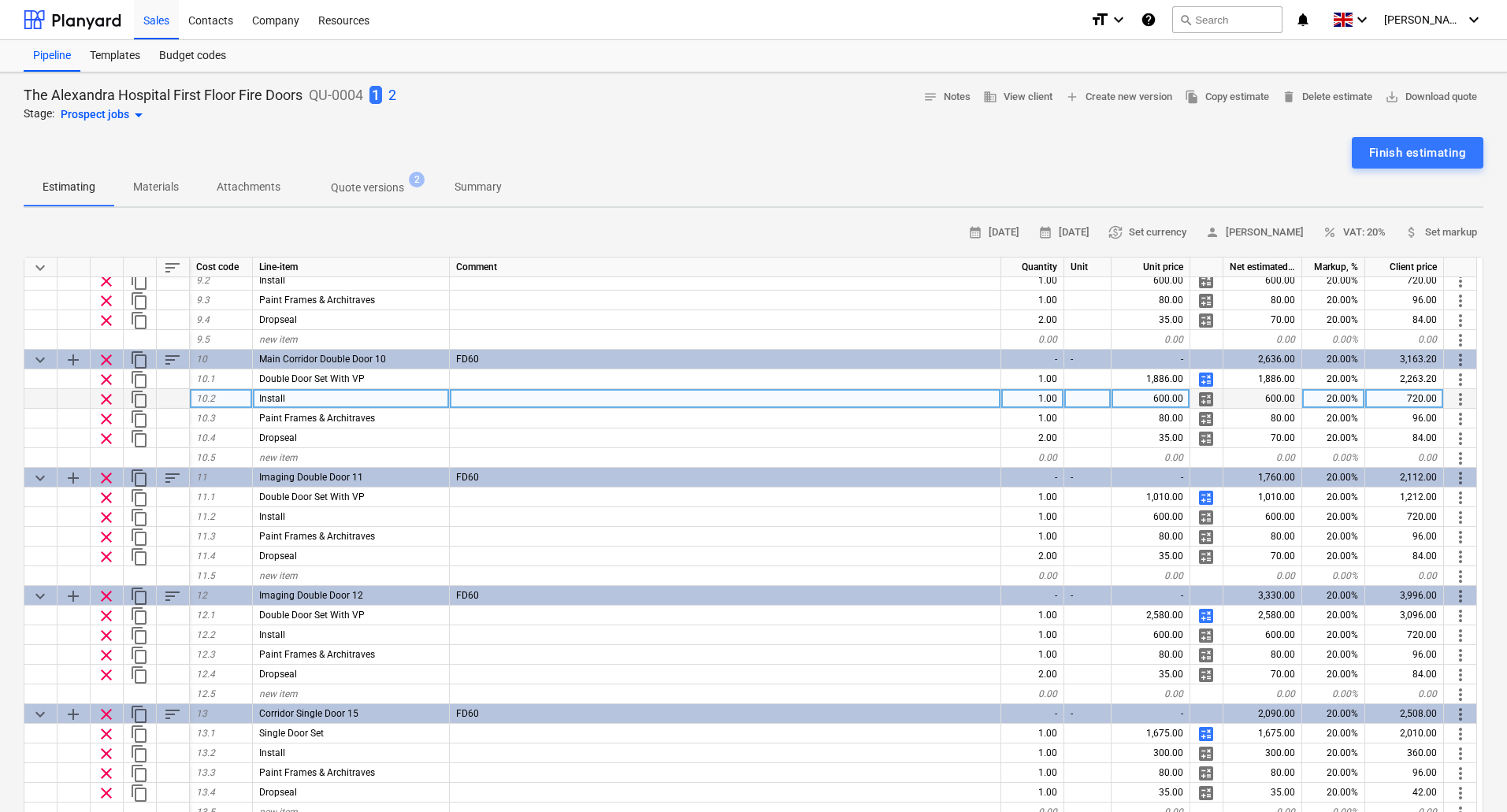
scroll to position [1024, 0]
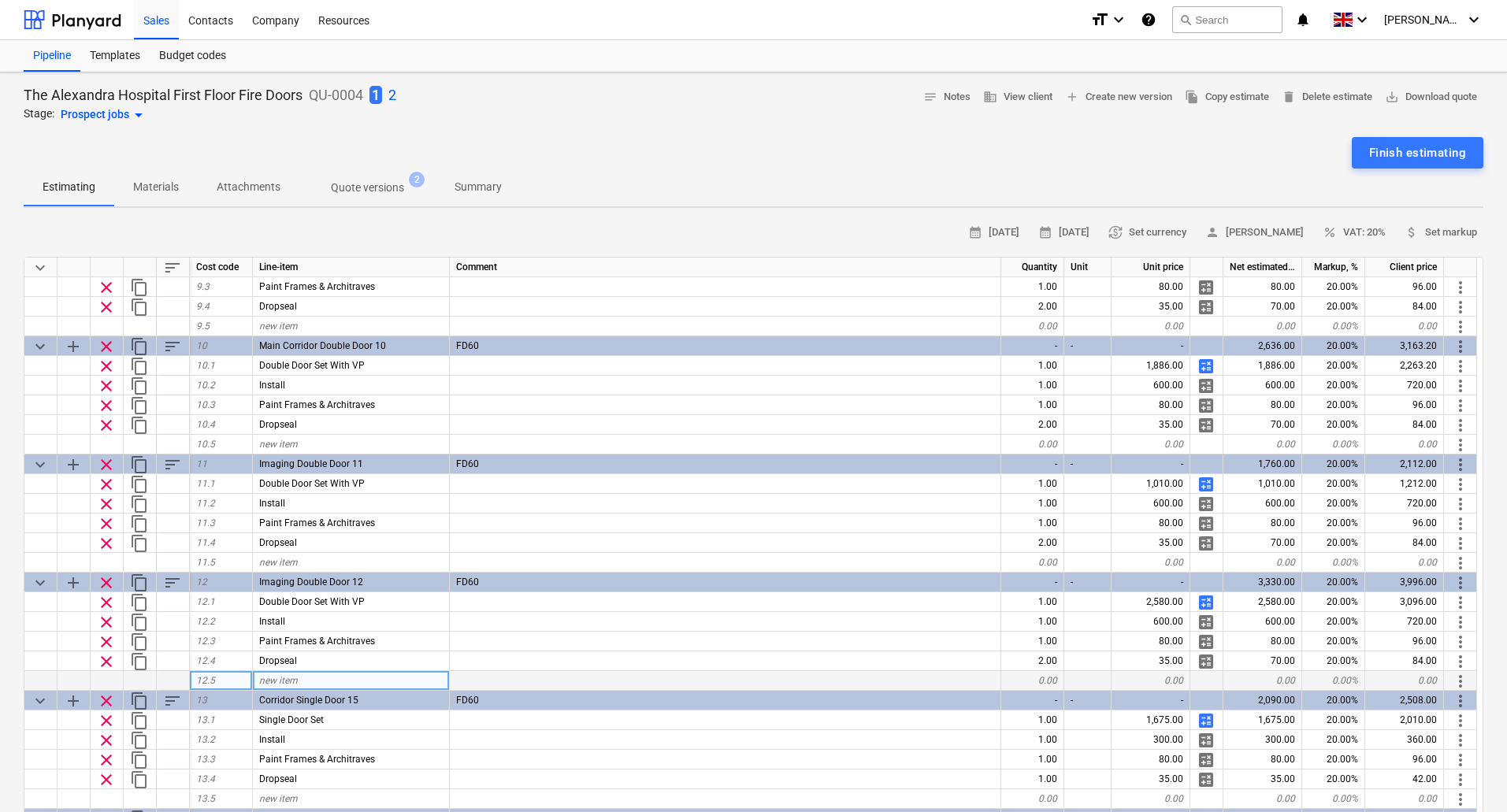
click at [290, 674] on span "new item" at bounding box center [278, 680] width 39 height 11
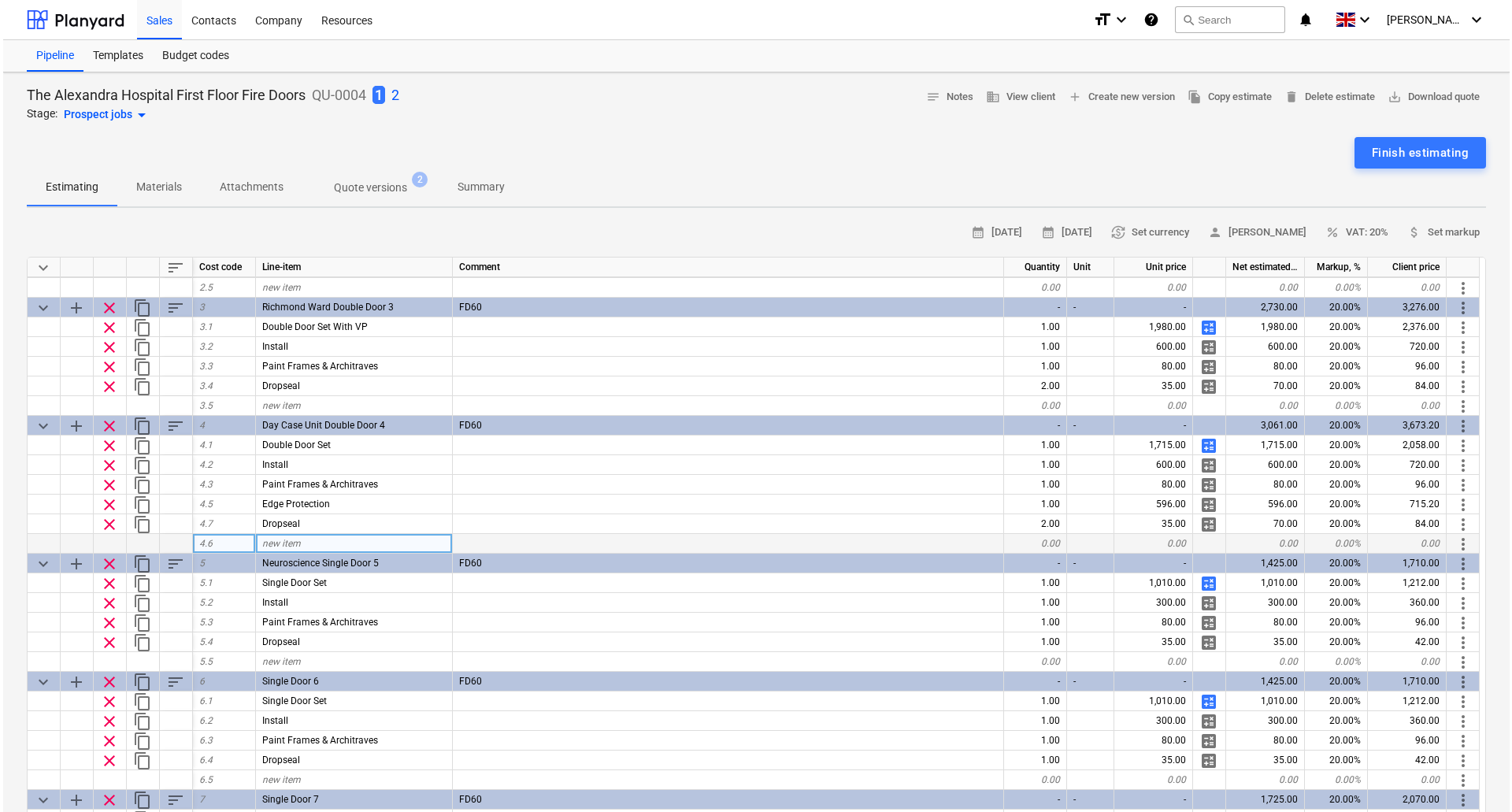
scroll to position [157, 0]
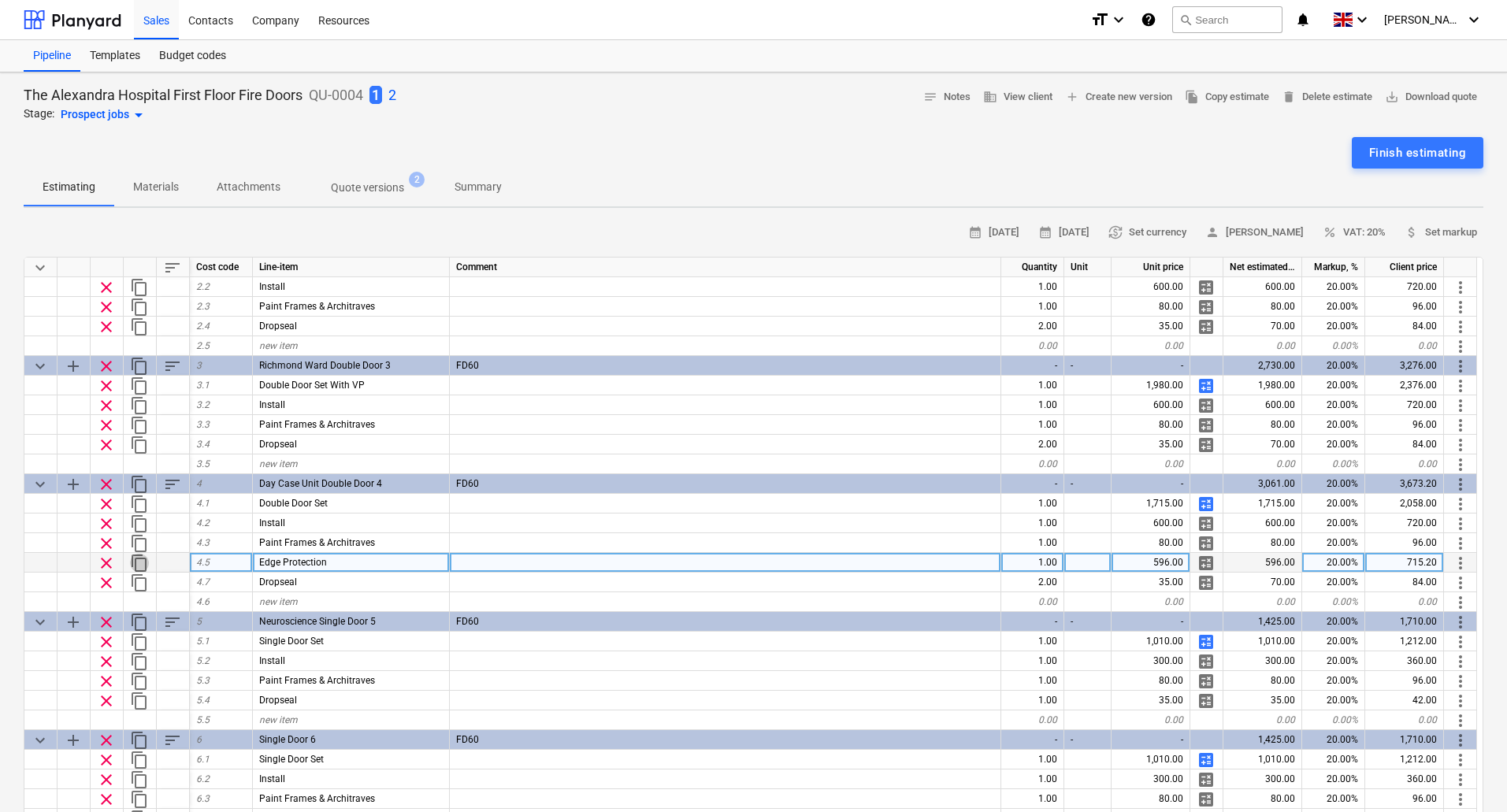
click at [139, 559] on span "content_copy" at bounding box center [140, 563] width 18 height 18
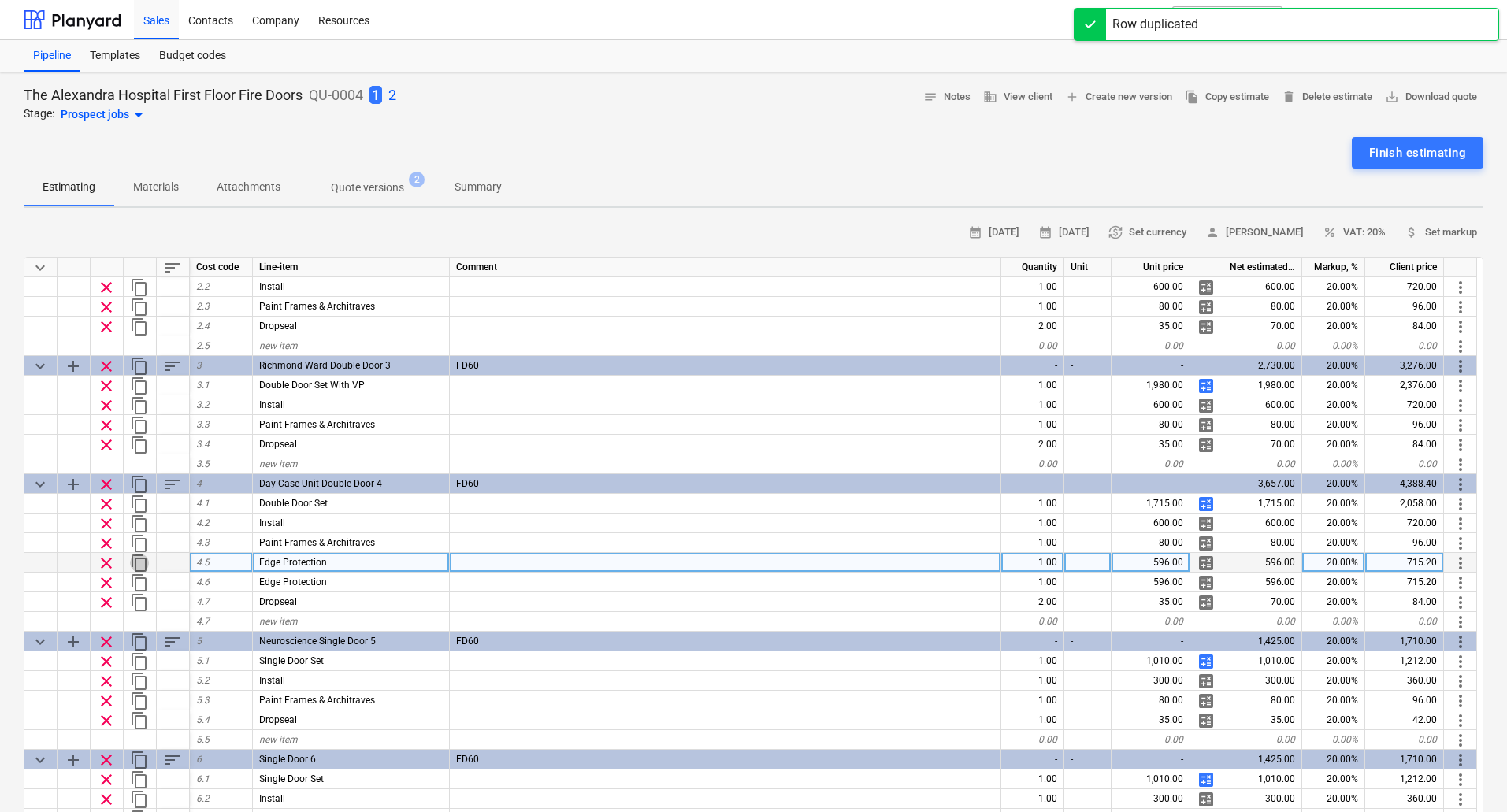
click at [139, 559] on span "content_copy" at bounding box center [140, 563] width 18 height 18
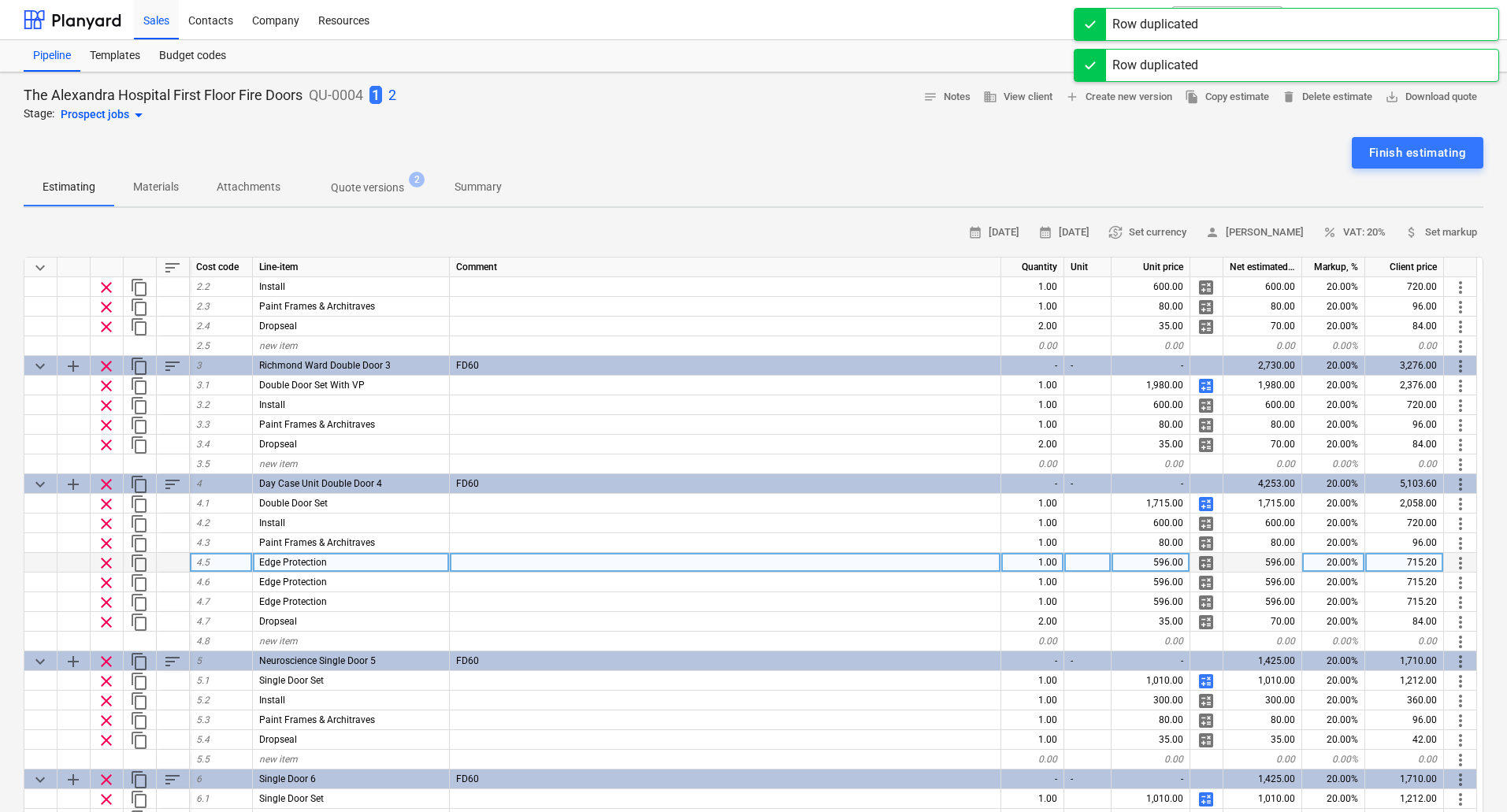
click at [139, 559] on span "content_copy" at bounding box center [140, 563] width 18 height 18
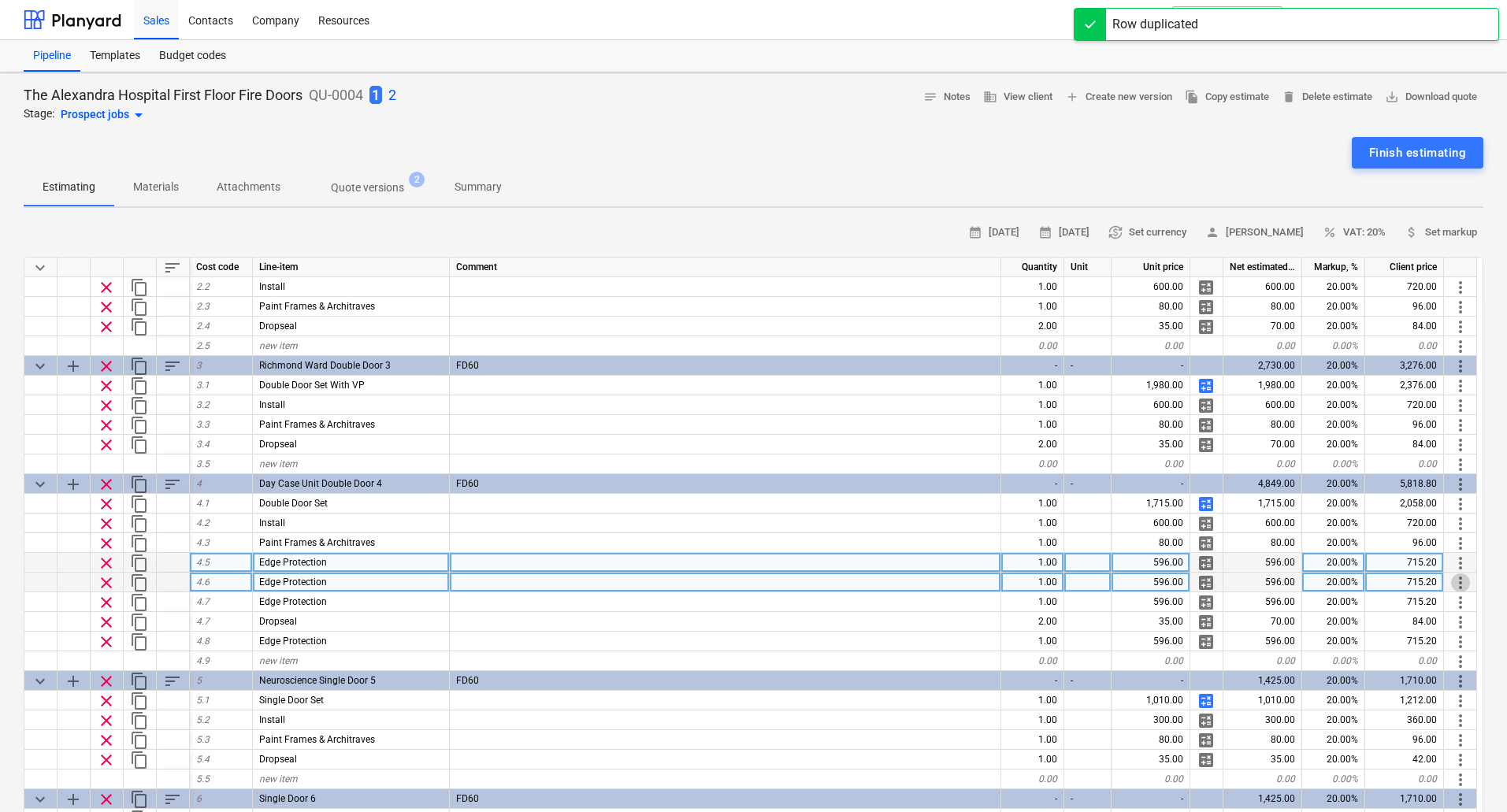
click at [1460, 584] on span "more_vert" at bounding box center [1460, 583] width 18 height 18
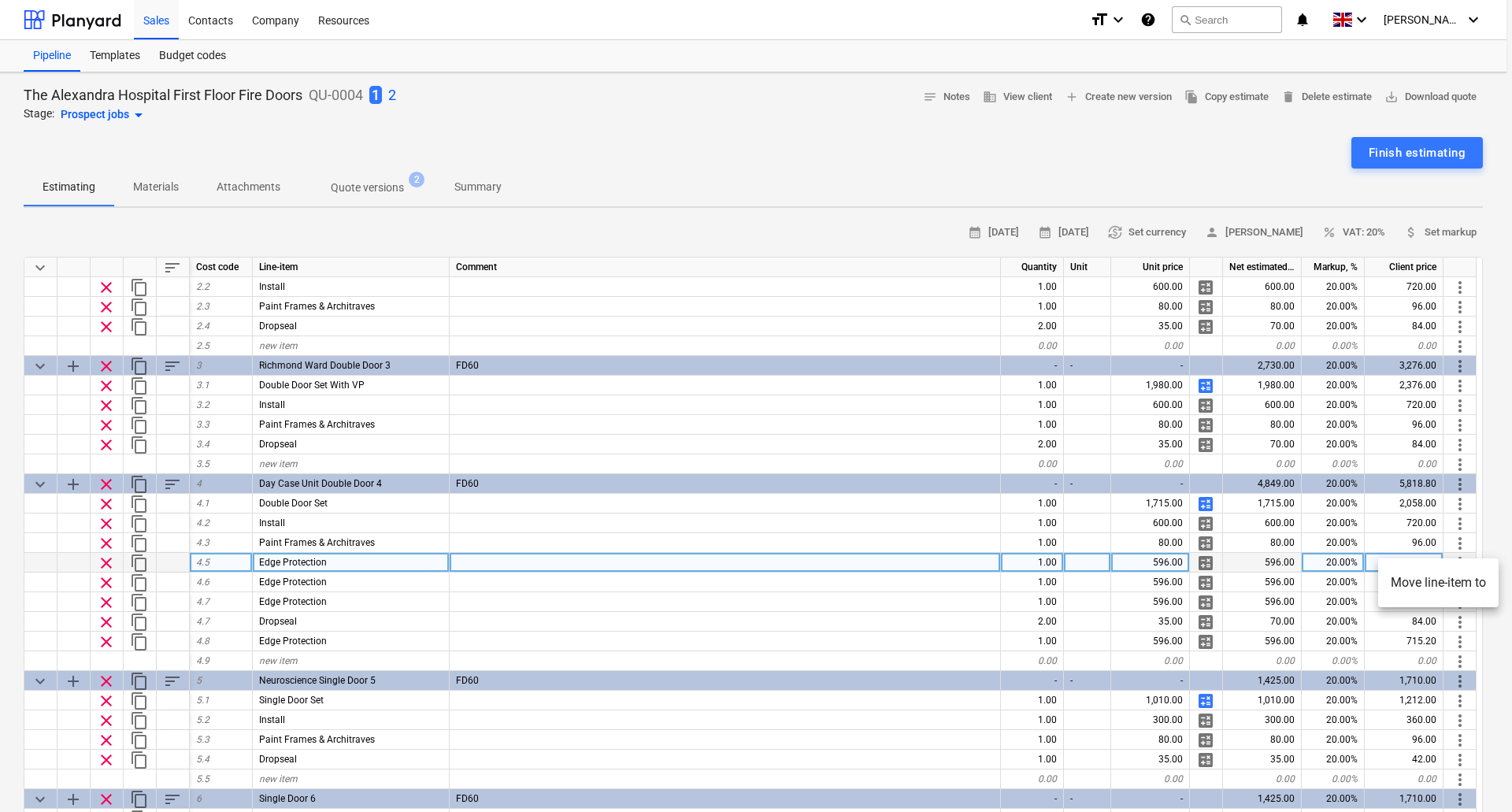
click at [1435, 584] on li "Move line-item to" at bounding box center [1438, 582] width 120 height 36
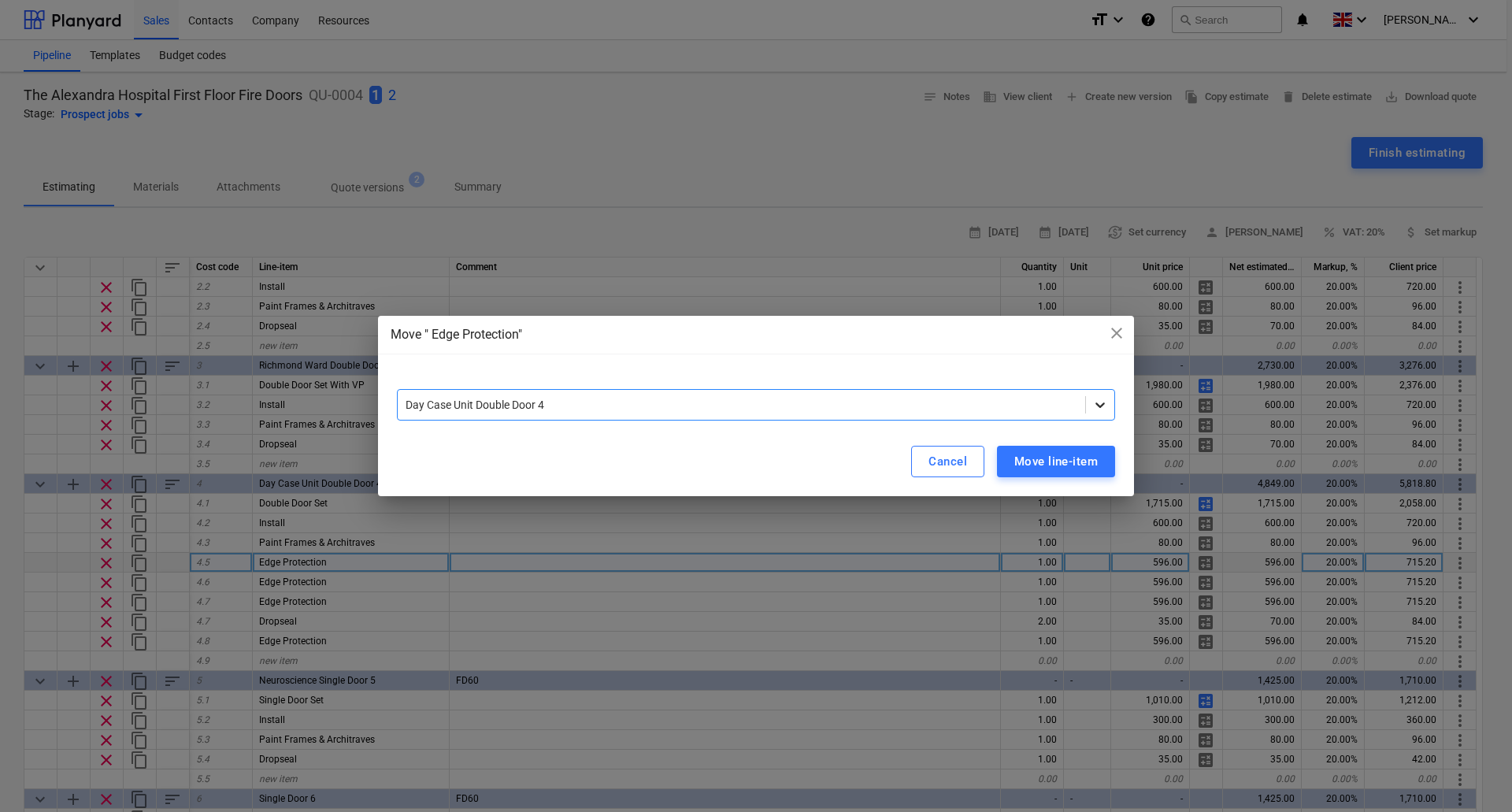
click at [1101, 408] on icon at bounding box center [1099, 405] width 16 height 16
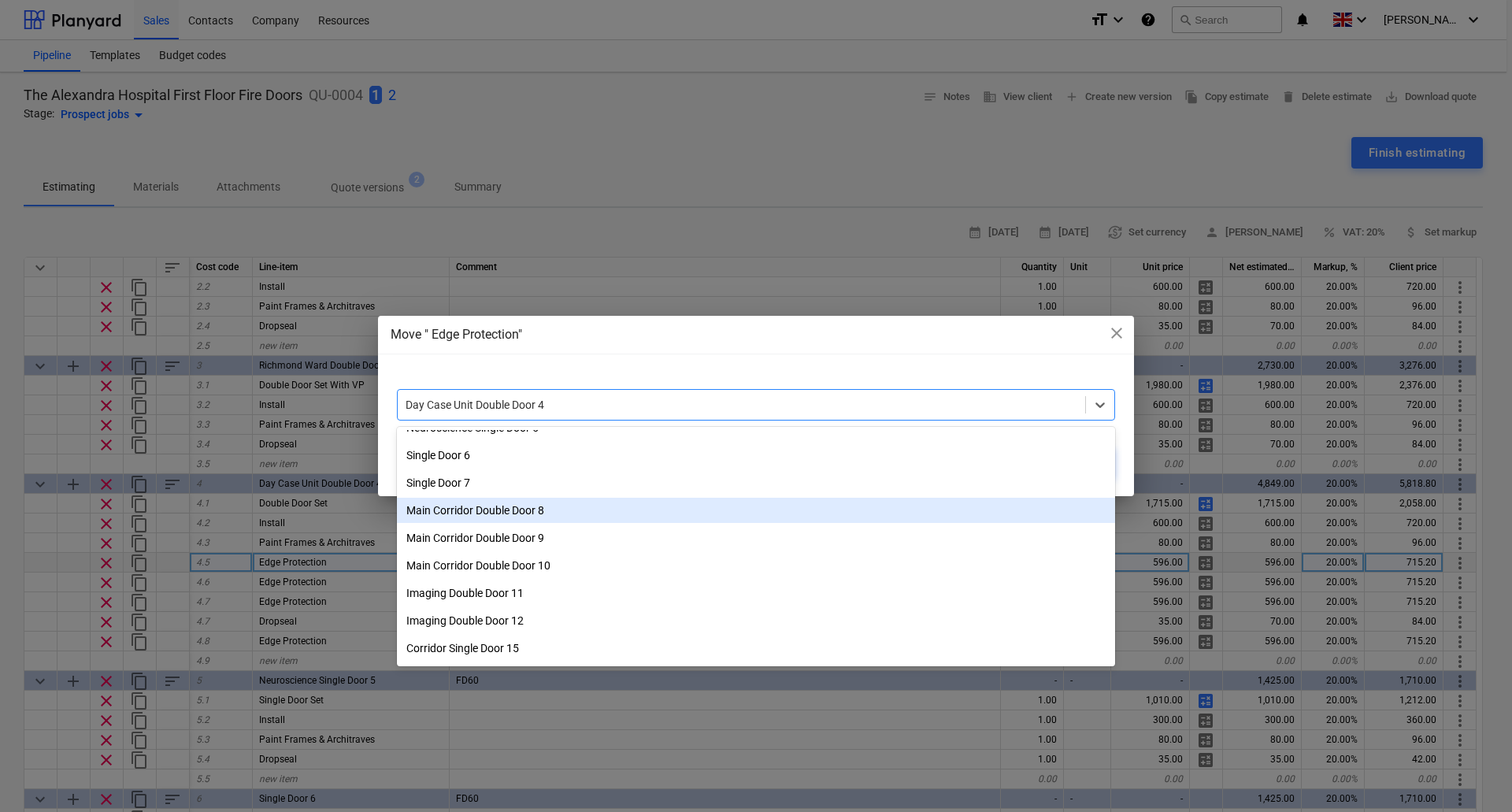
scroll to position [189, 0]
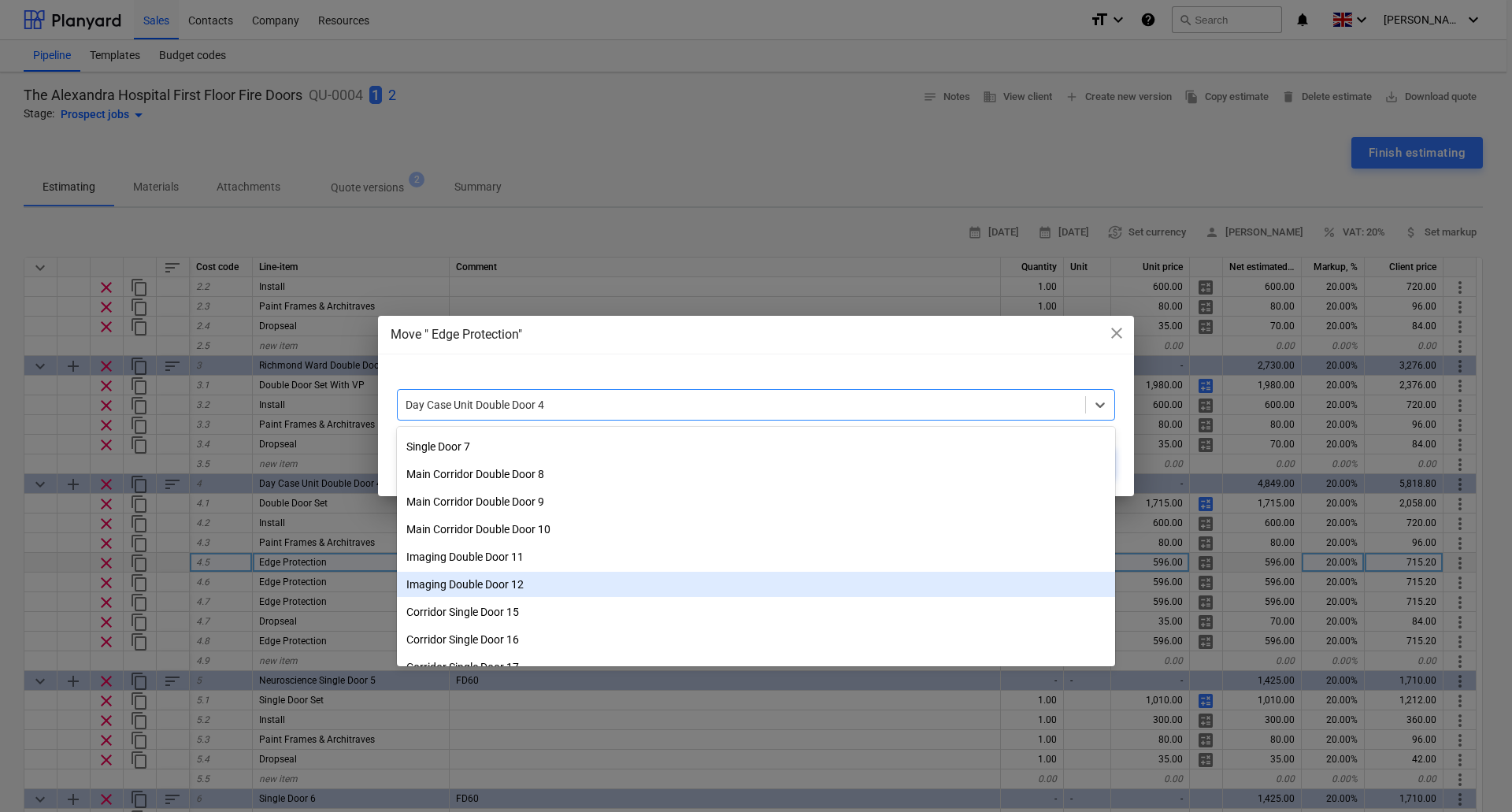
click at [520, 578] on div "Imaging Double Door 12" at bounding box center [756, 584] width 718 height 25
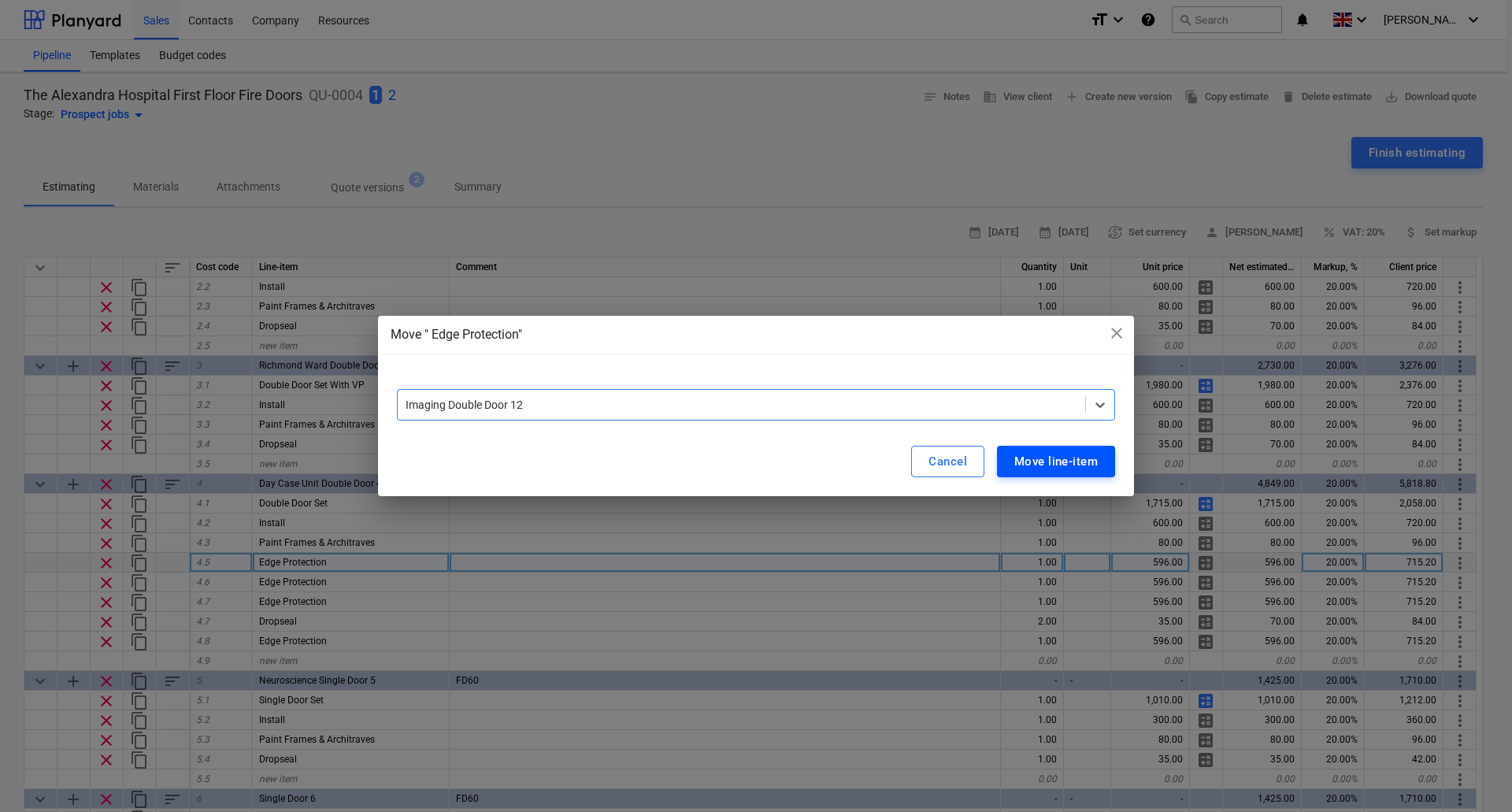
click at [1046, 461] on div "Move line-item" at bounding box center [1056, 461] width 83 height 20
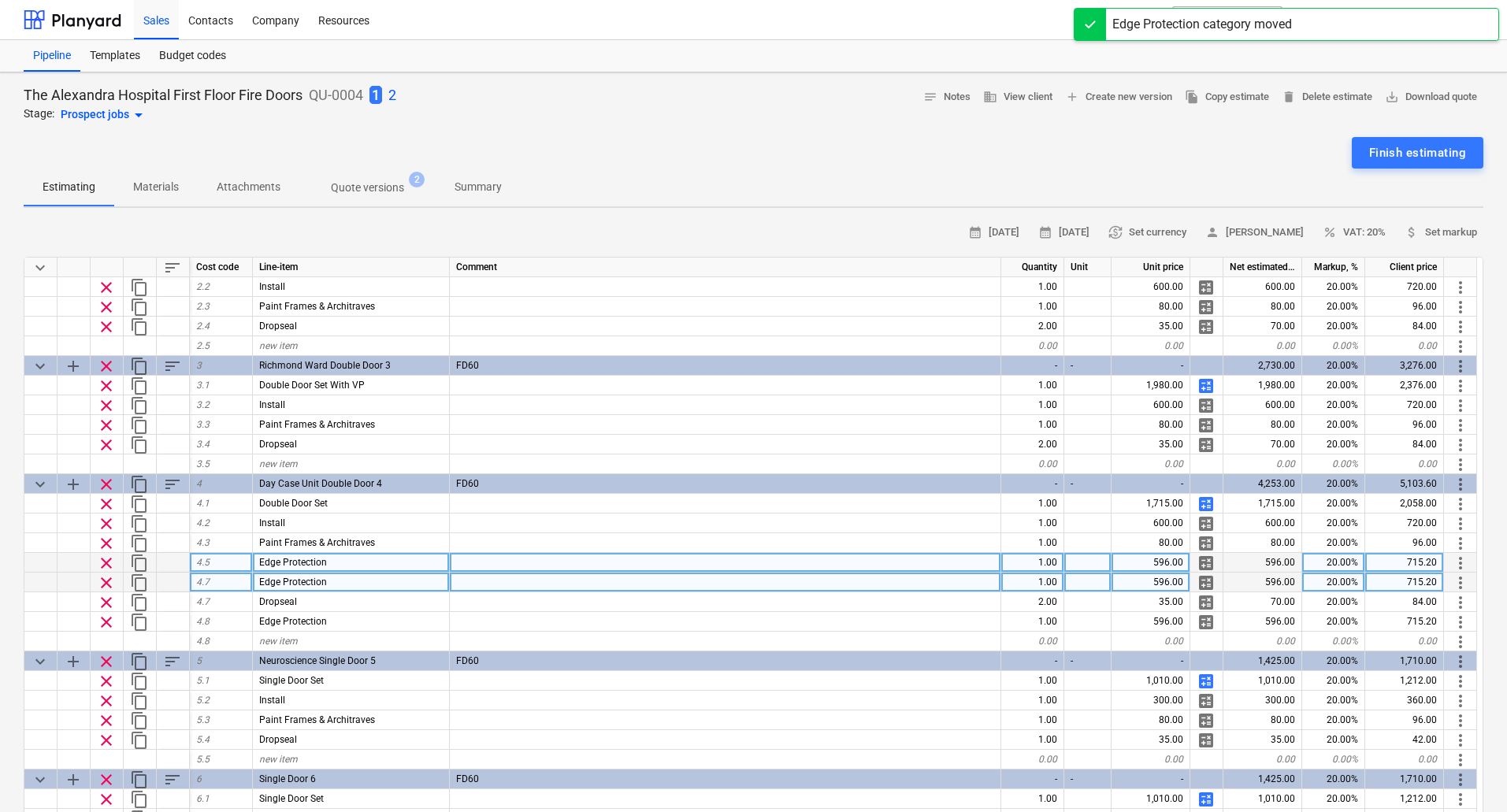
click at [1462, 578] on span "more_vert" at bounding box center [1460, 583] width 18 height 18
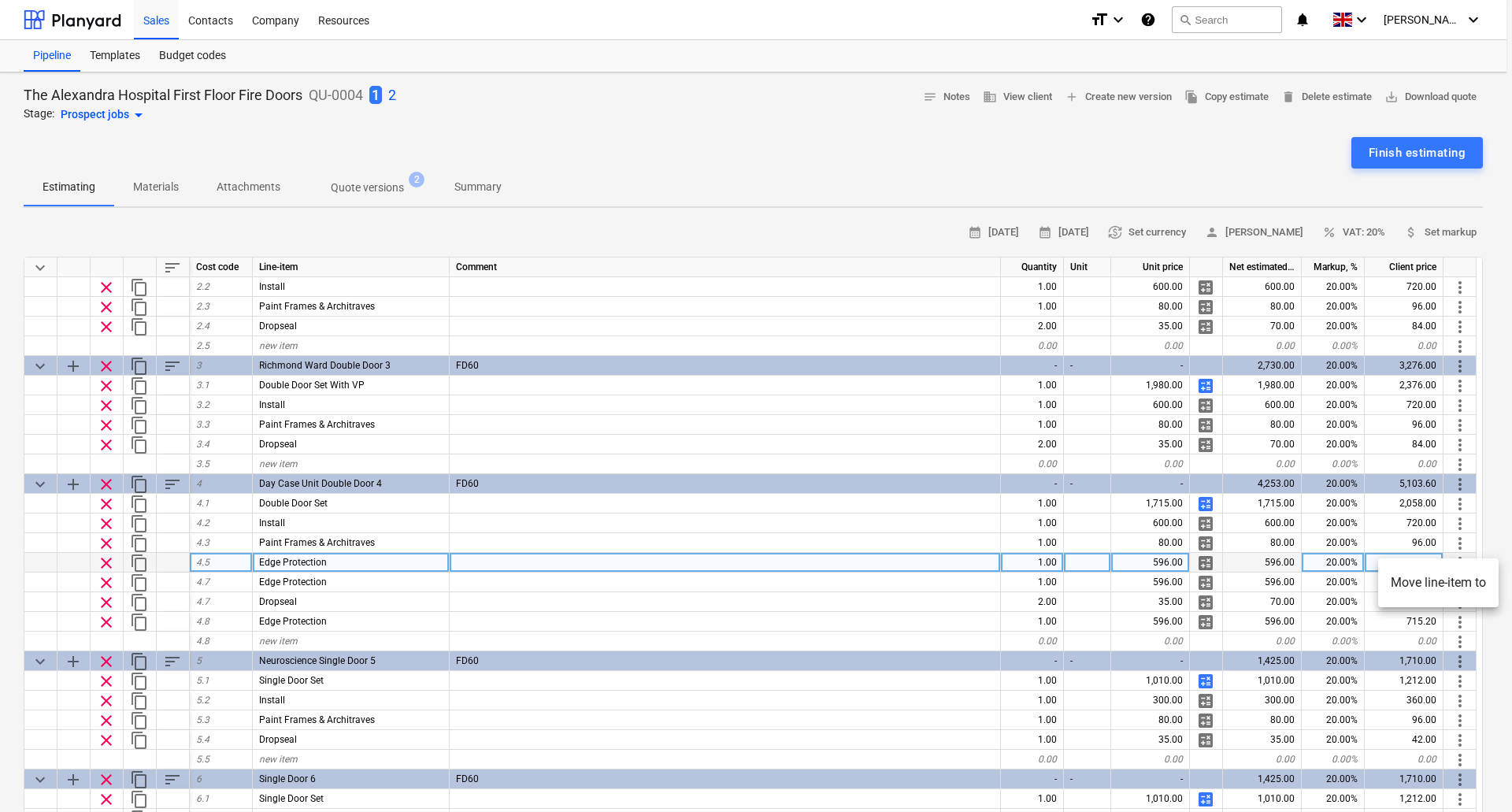
click at [1452, 587] on li "Move line-item to" at bounding box center [1438, 582] width 120 height 36
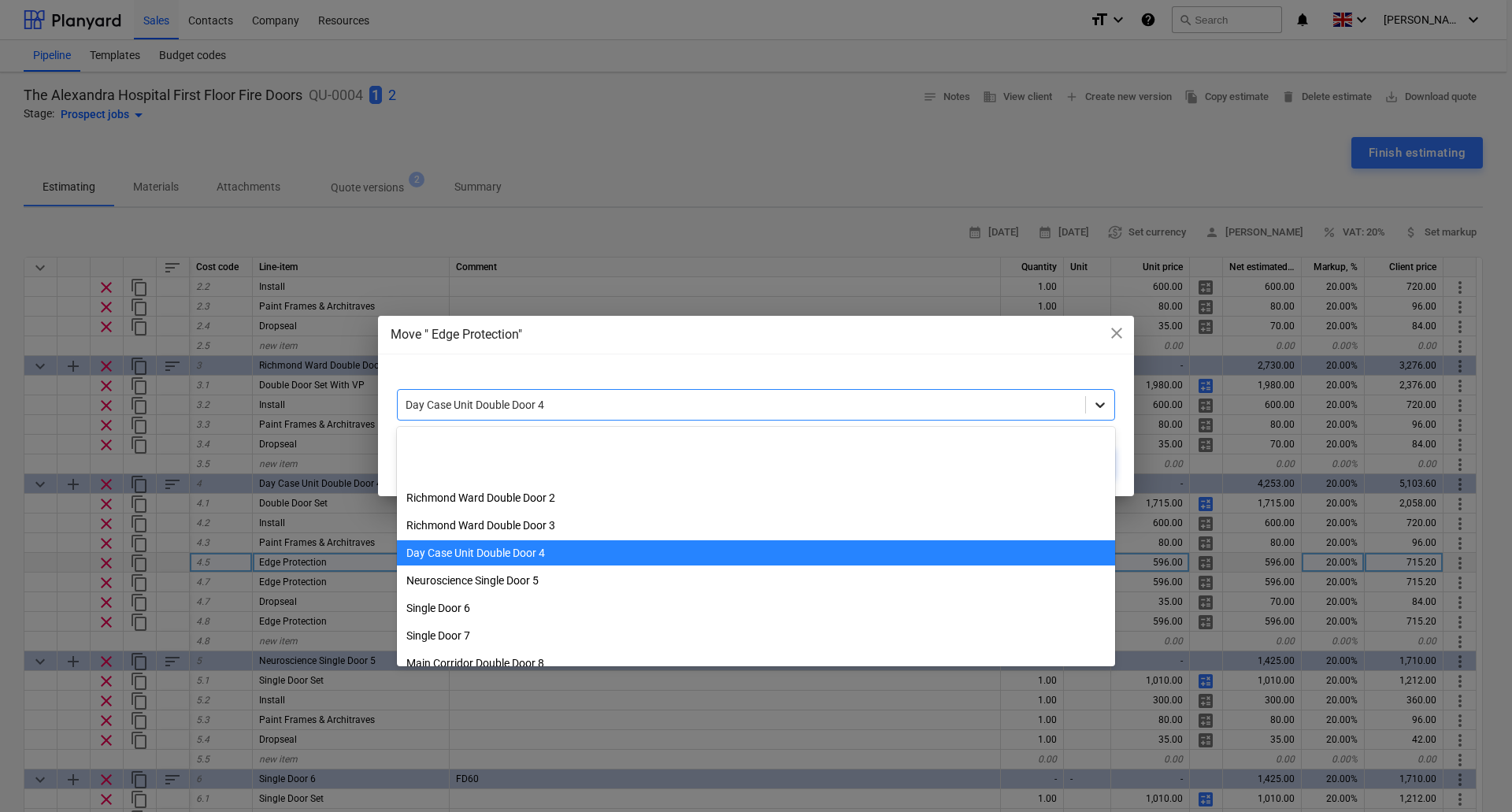
click at [1099, 405] on icon at bounding box center [1099, 405] width 16 height 16
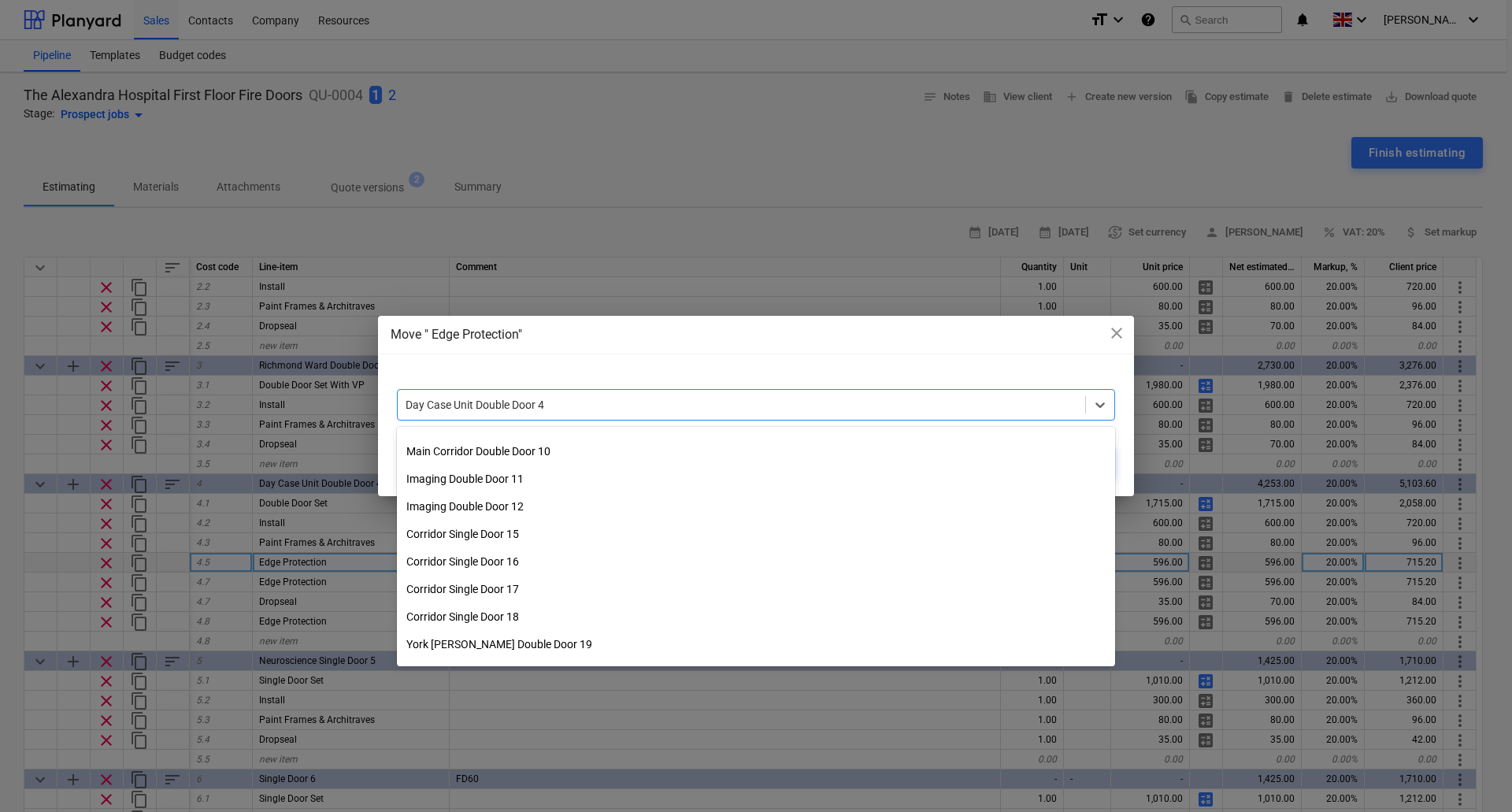
scroll to position [268, 0]
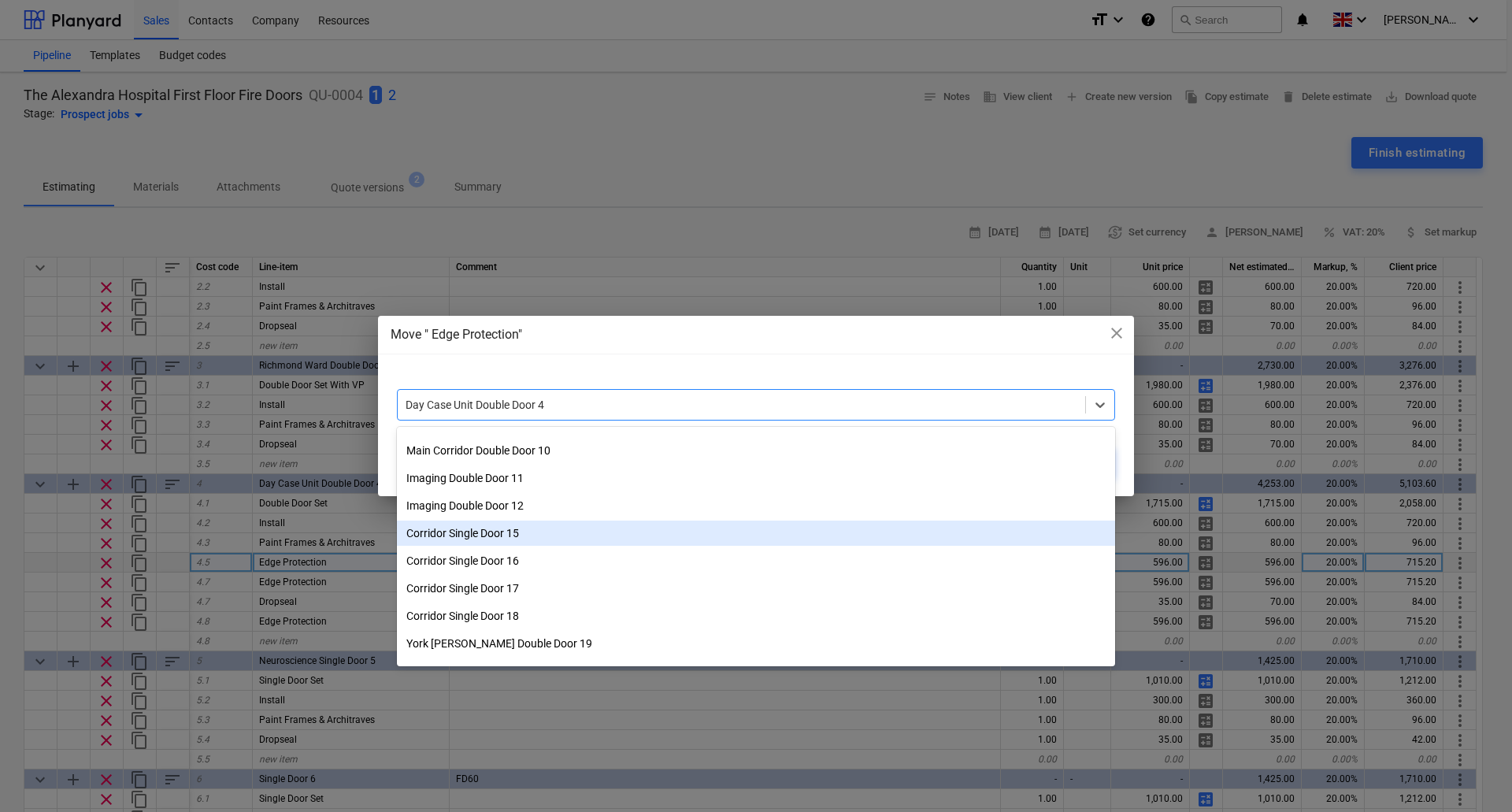
click at [533, 530] on div "Corridor Single Door 15" at bounding box center [756, 532] width 718 height 25
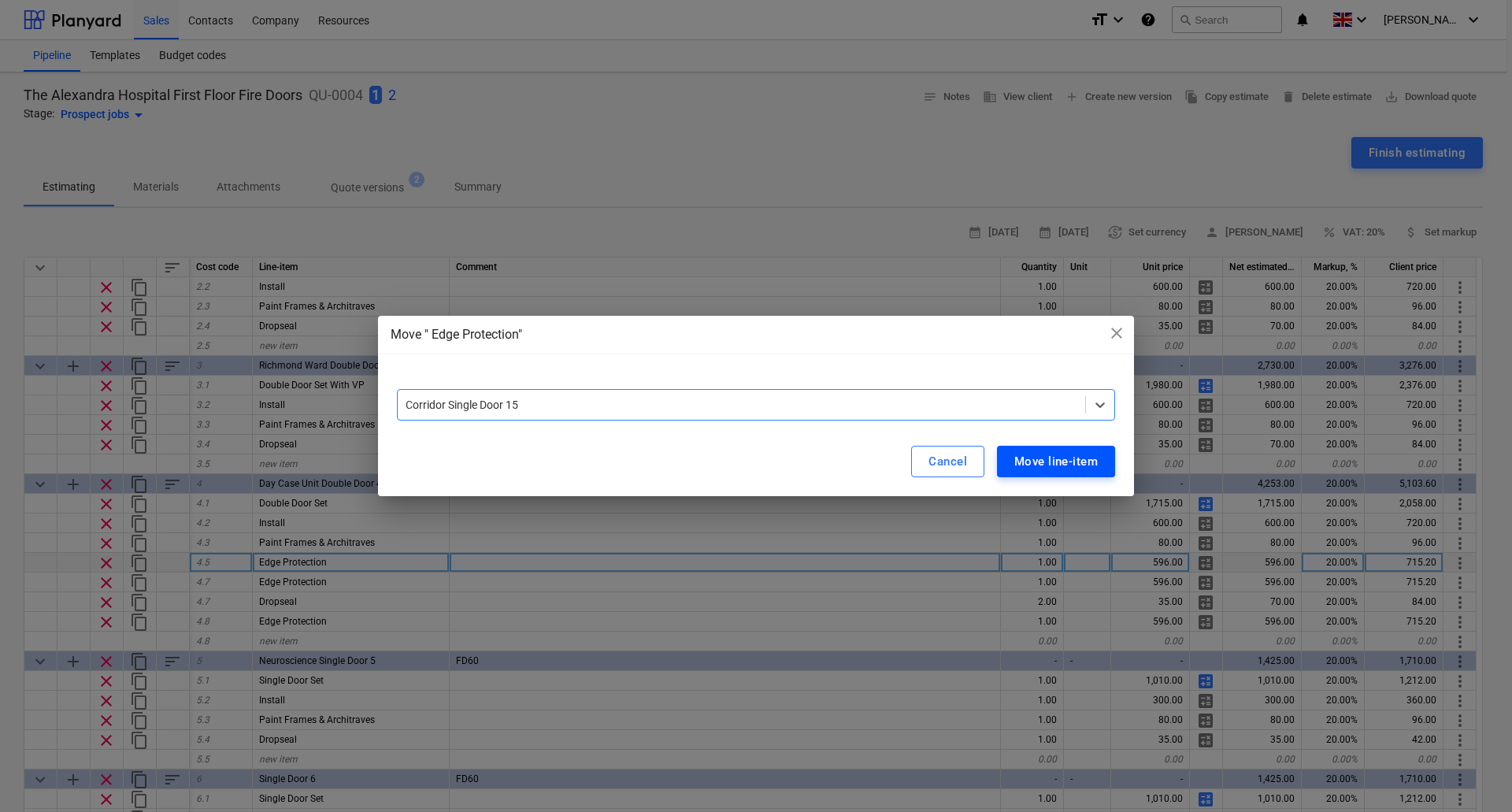
click at [1065, 461] on div "Move line-item" at bounding box center [1056, 461] width 83 height 20
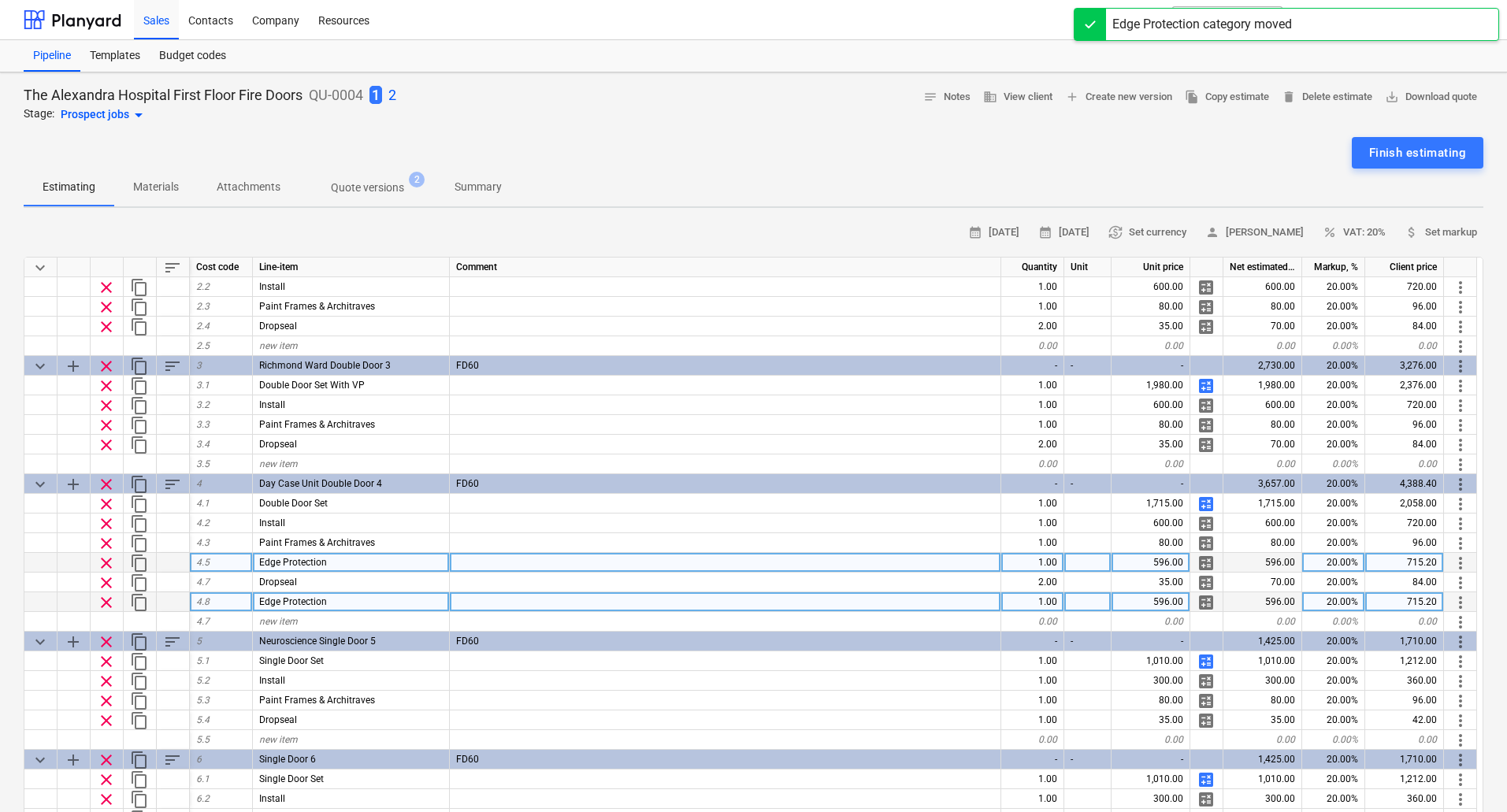
click at [1460, 600] on span "more_vert" at bounding box center [1460, 602] width 18 height 18
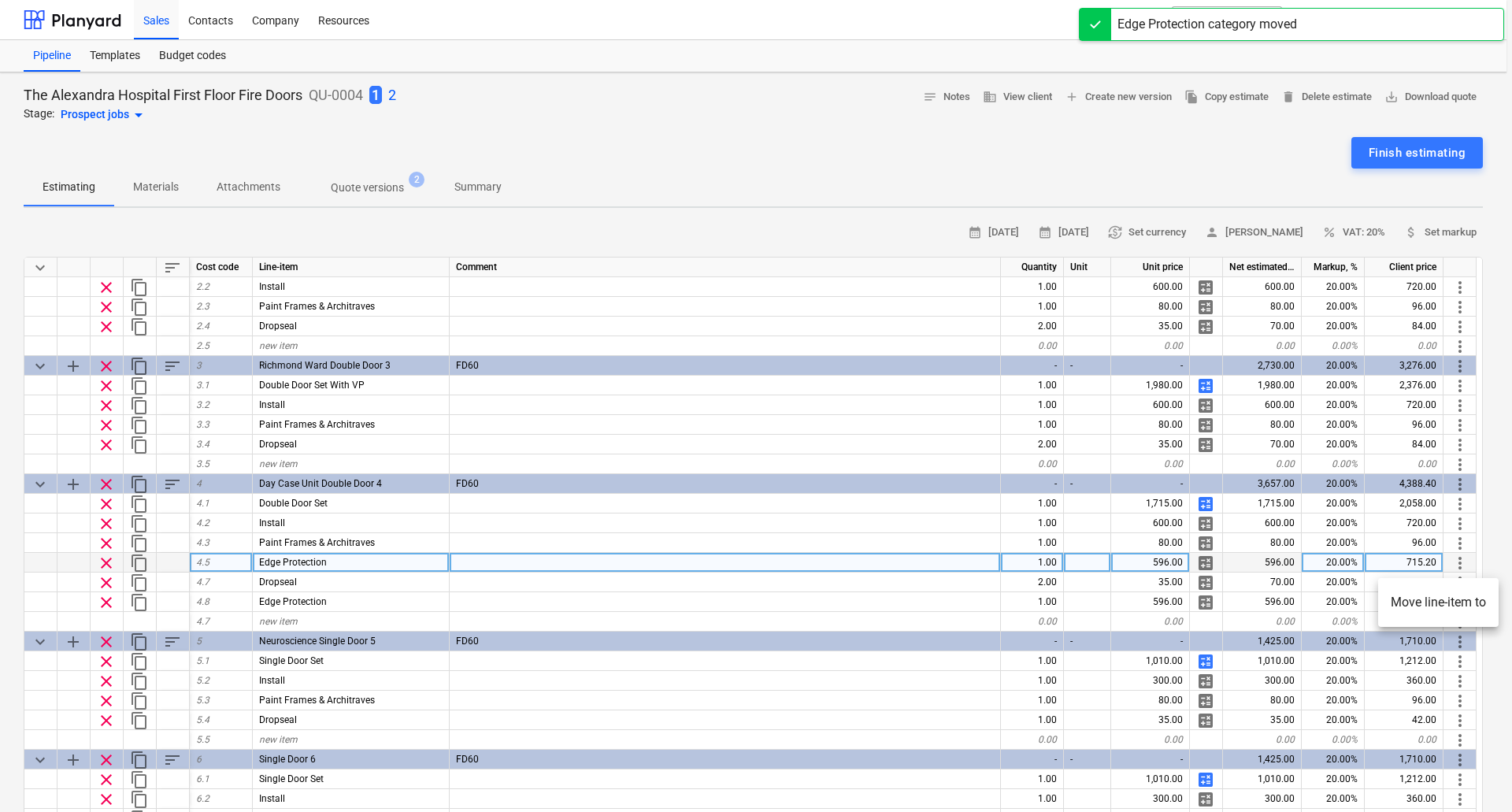
click at [1439, 597] on li "Move line-item to" at bounding box center [1438, 601] width 120 height 36
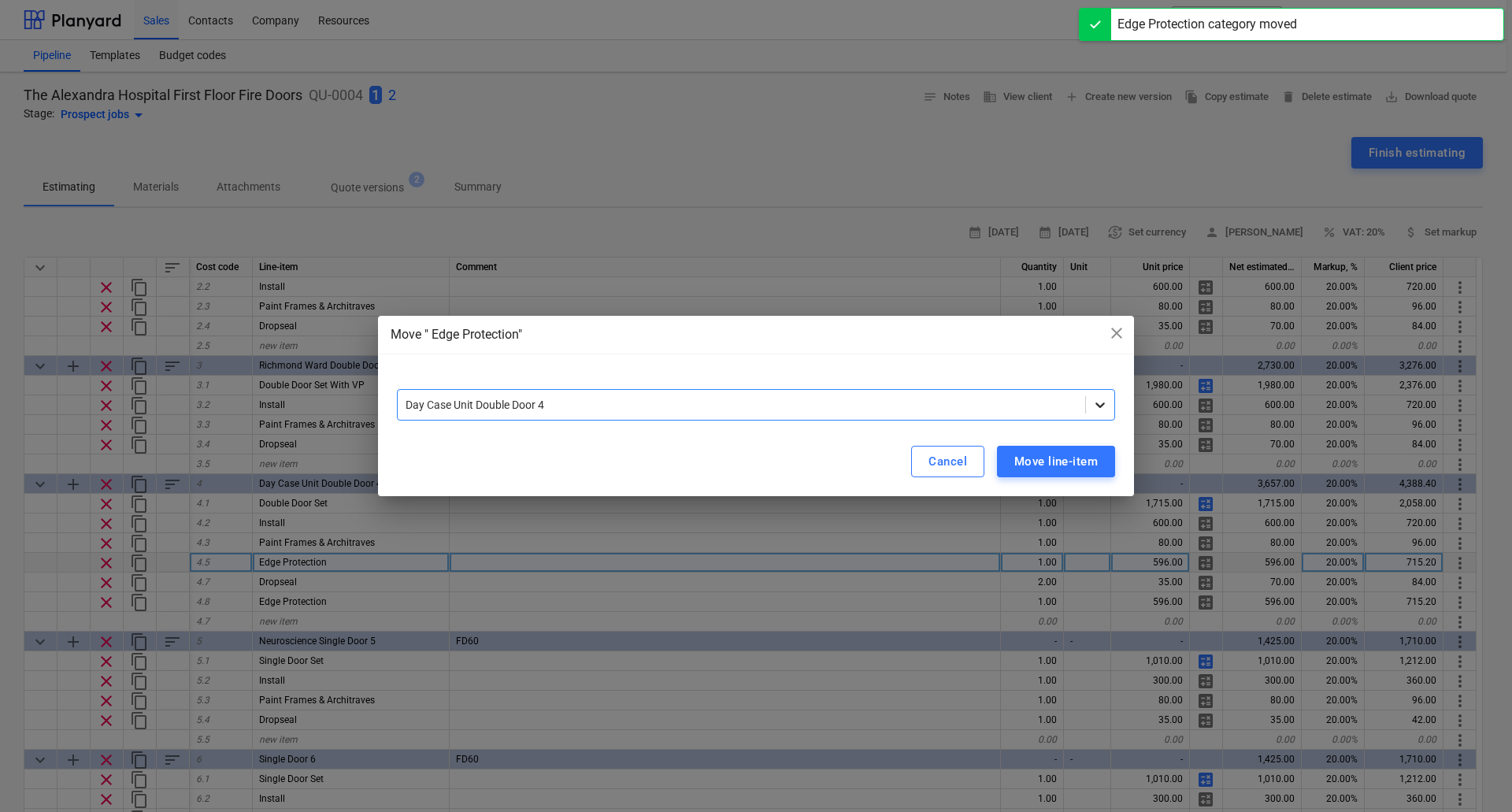
click at [1093, 403] on icon at bounding box center [1099, 405] width 16 height 16
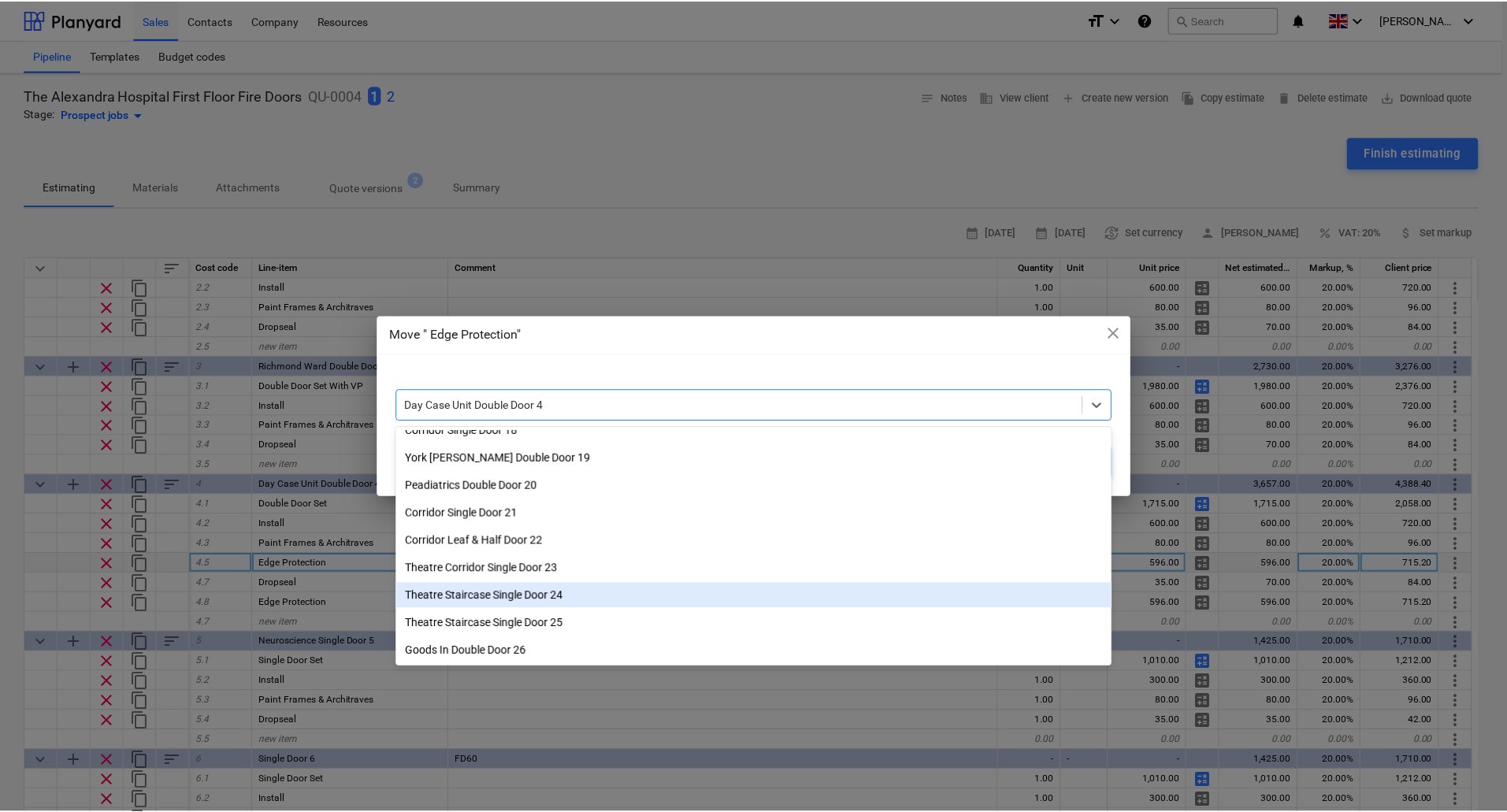
scroll to position [430, 0]
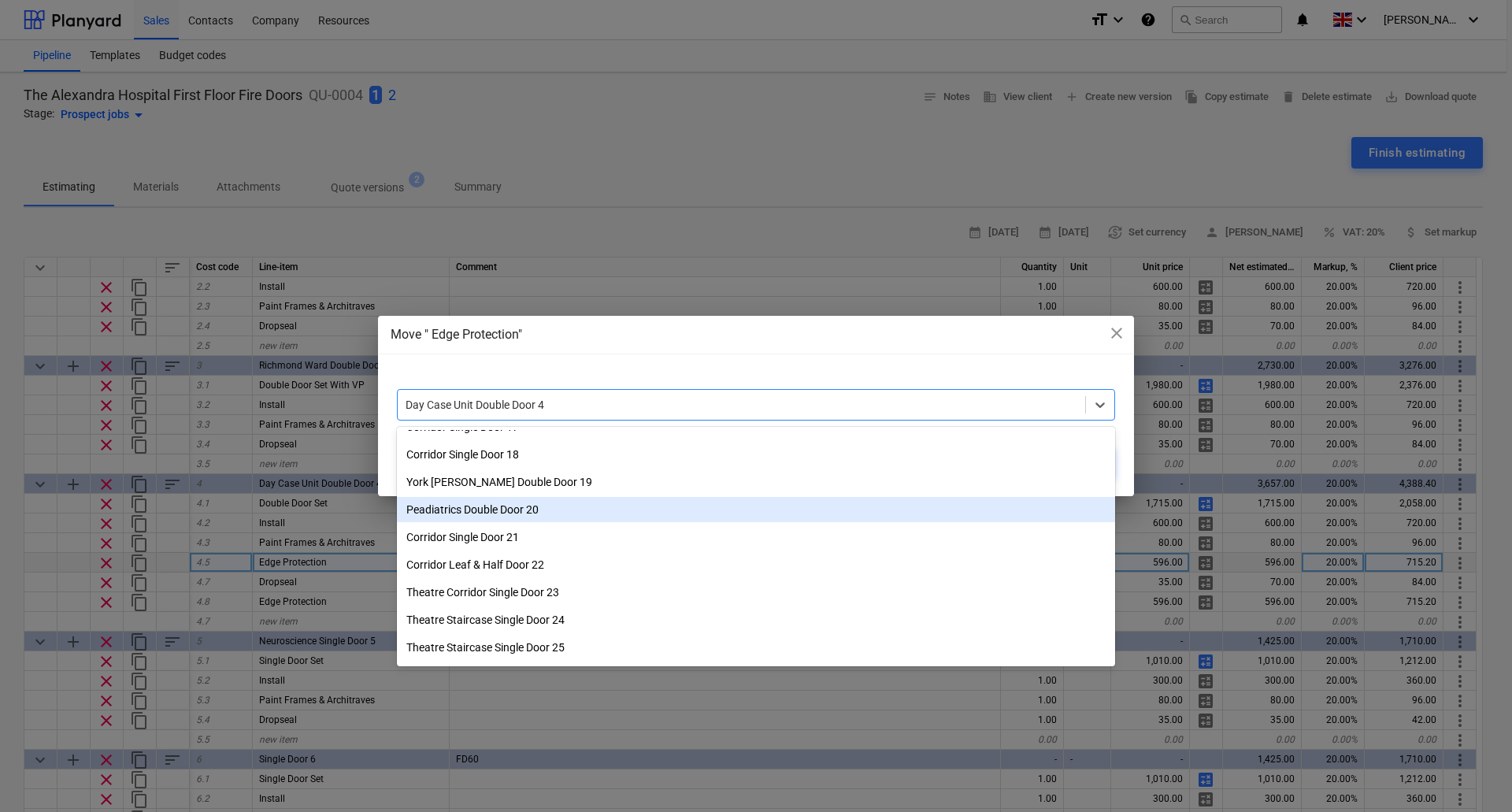
click at [525, 511] on div "Peadiatrics Double Door 20" at bounding box center [756, 509] width 718 height 25
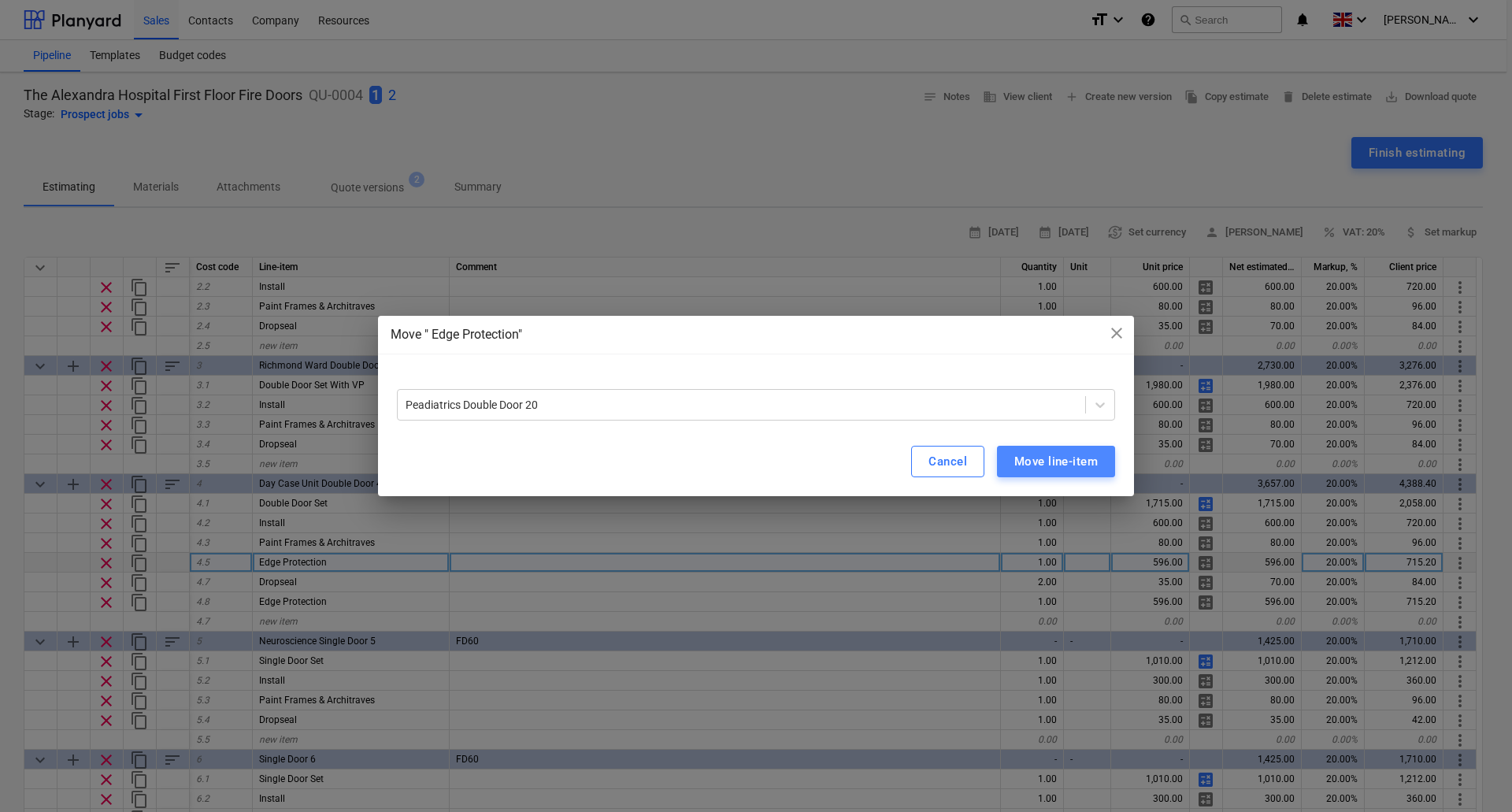
click at [1051, 462] on div "Move line-item" at bounding box center [1056, 461] width 83 height 20
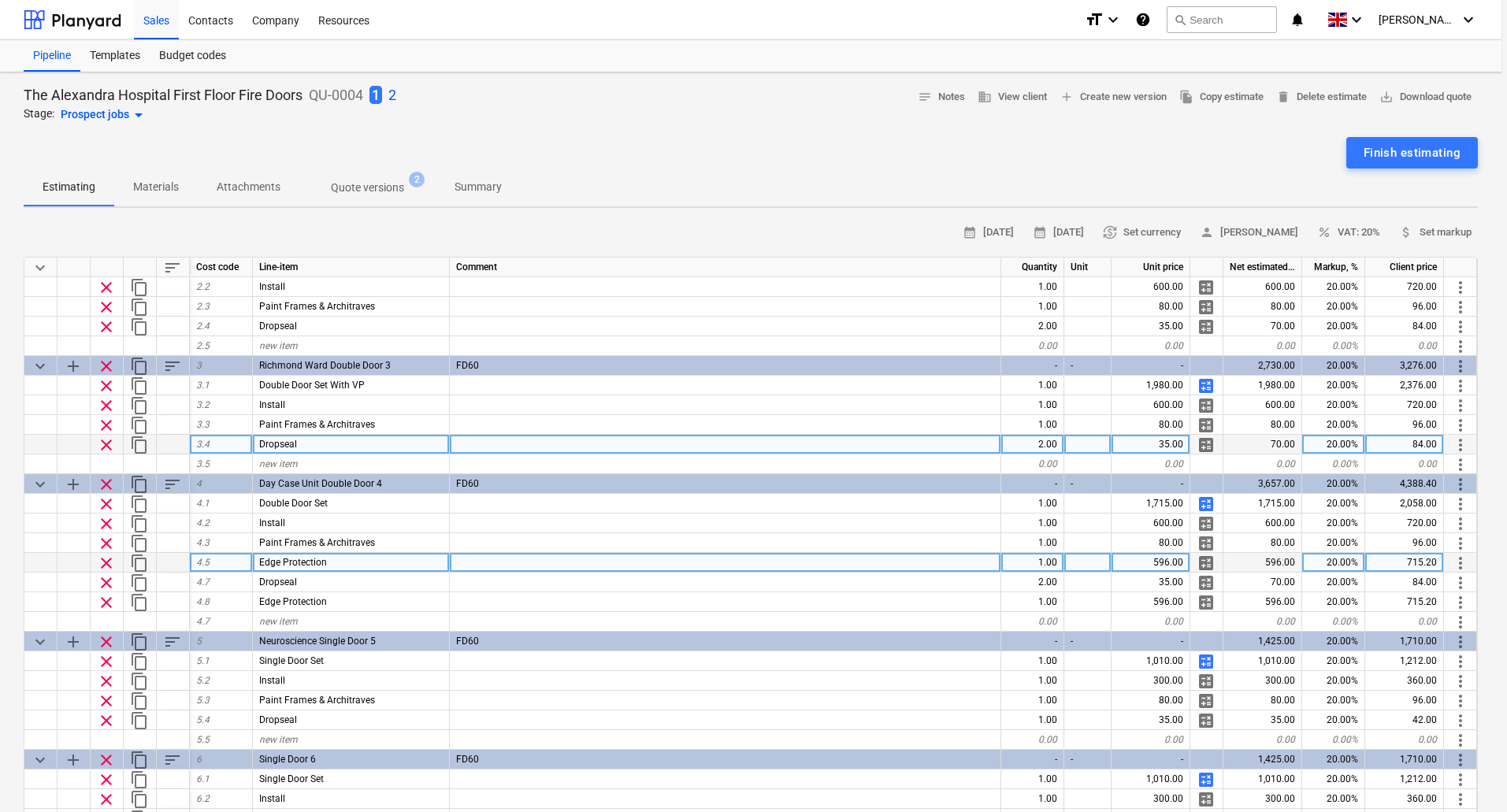
type textarea "x"
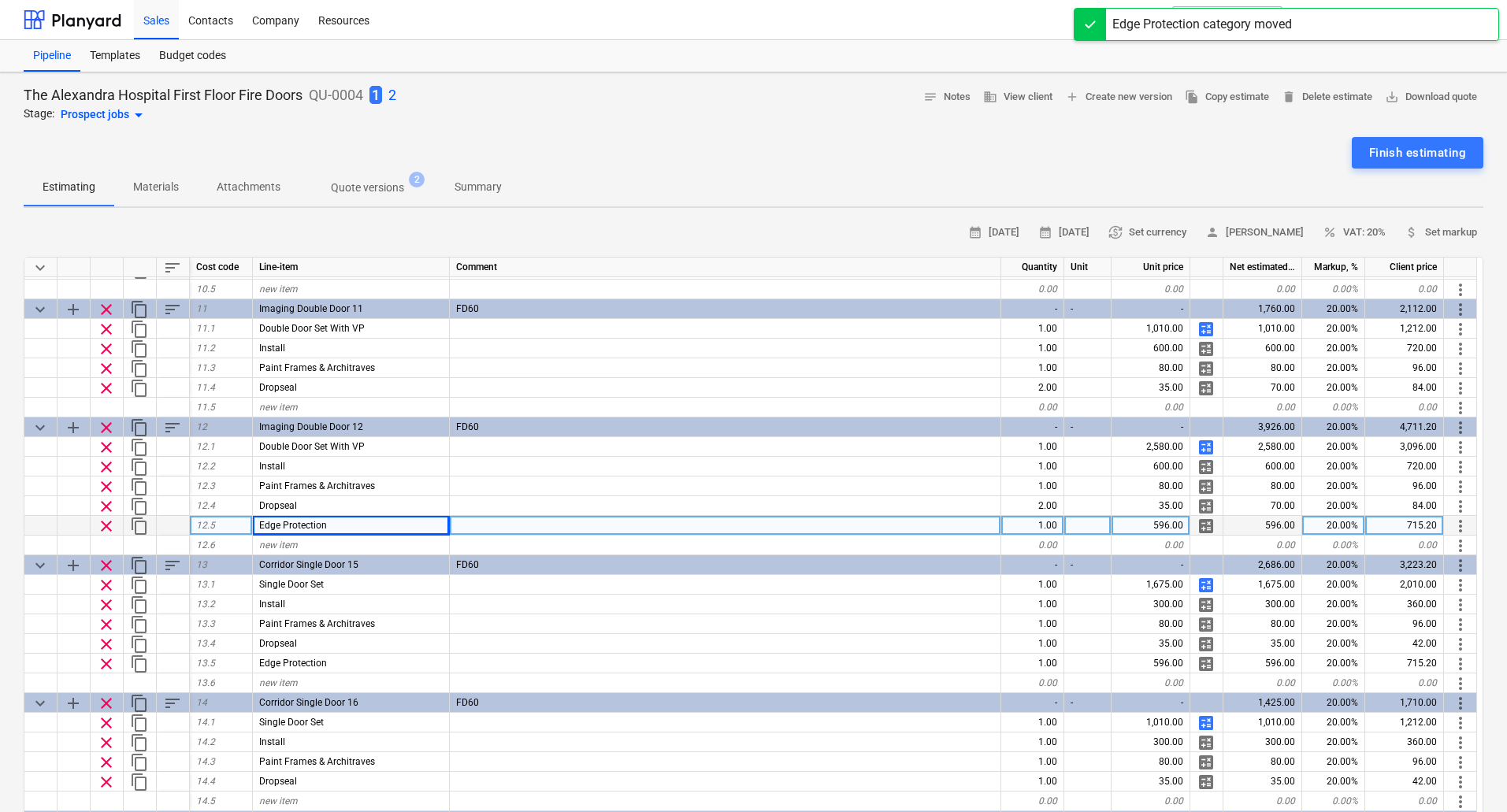
scroll to position [1182, 0]
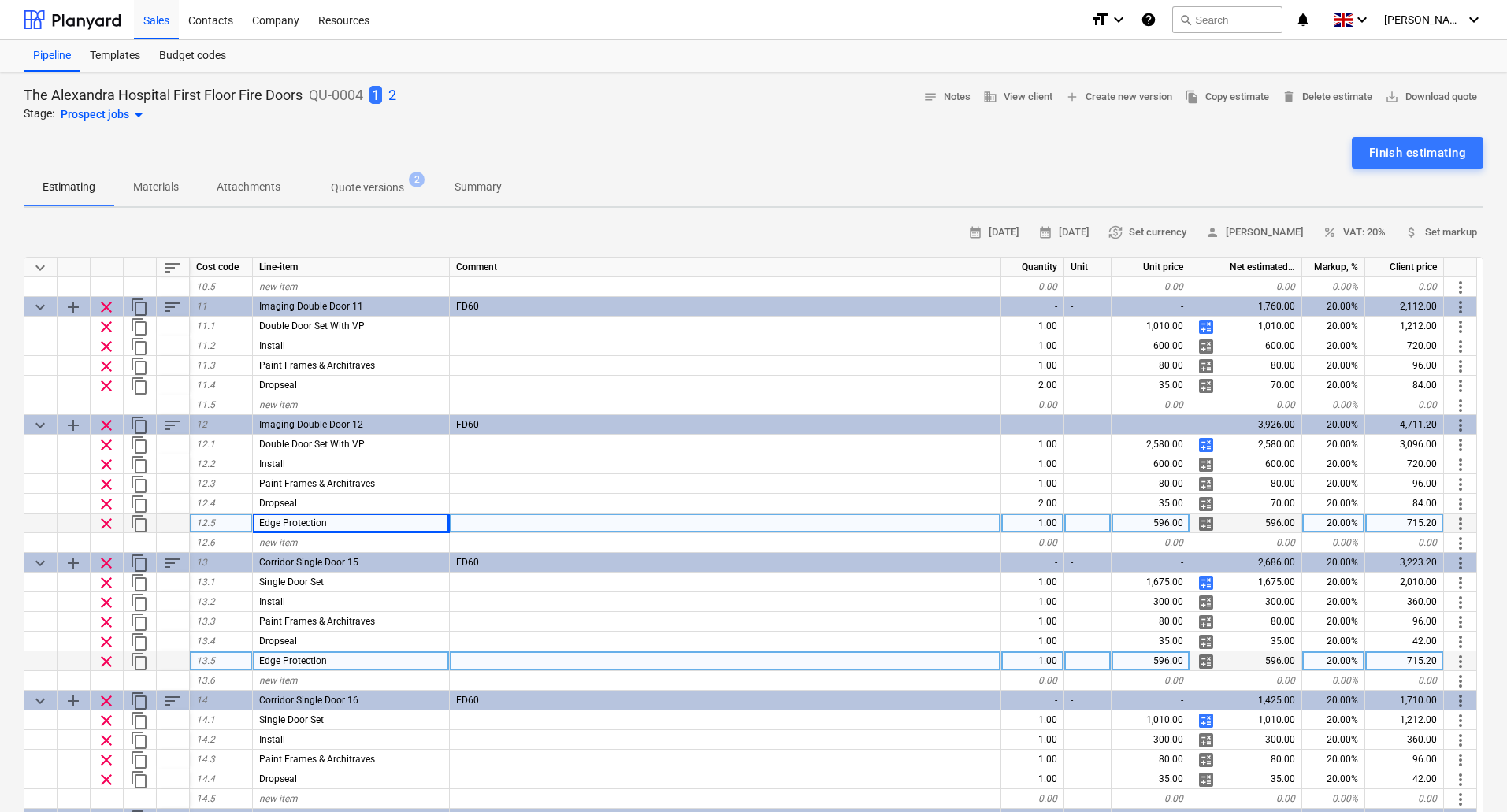
click at [1162, 662] on div "596.00" at bounding box center [1150, 661] width 79 height 19
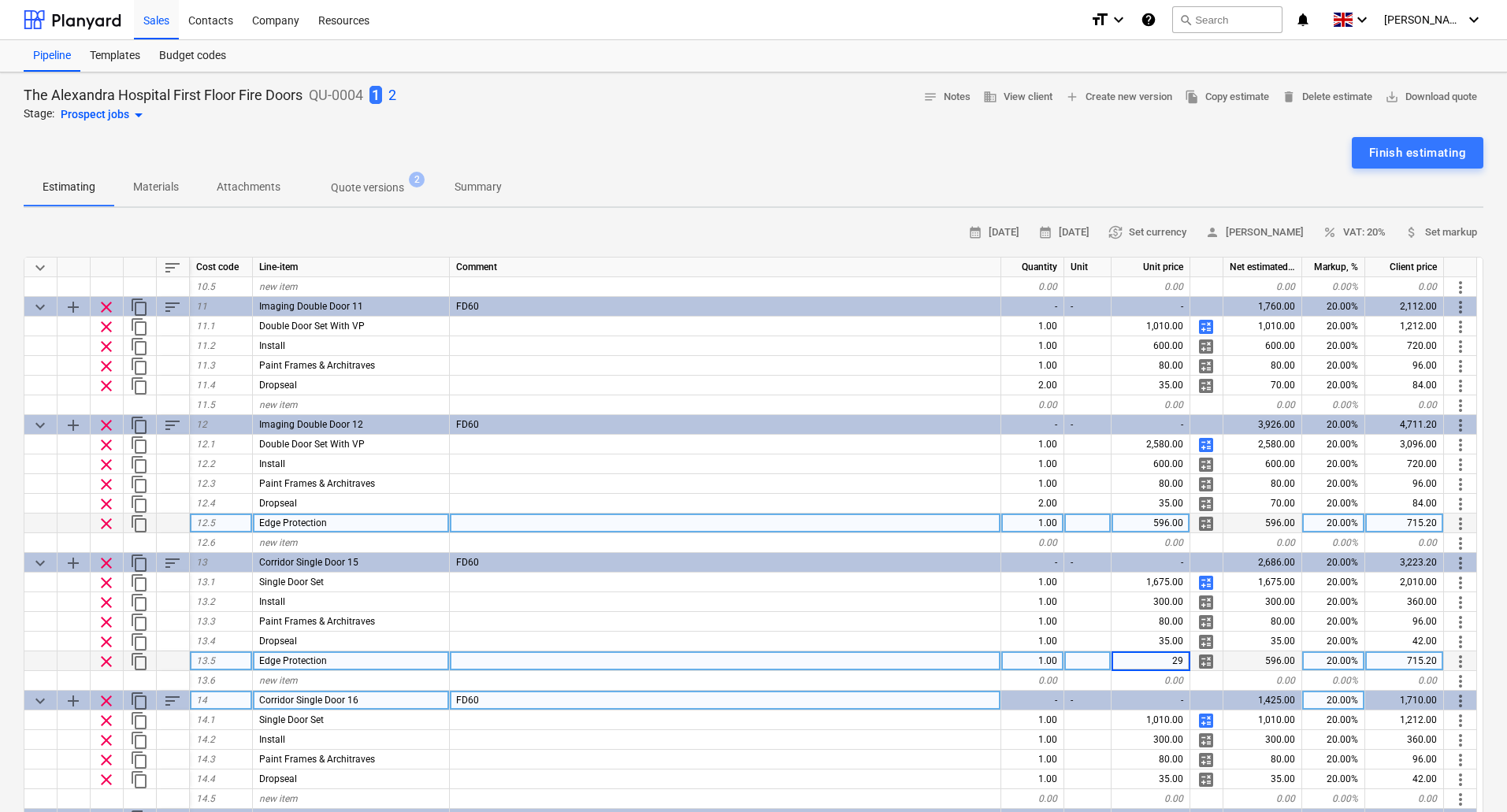
type input "298"
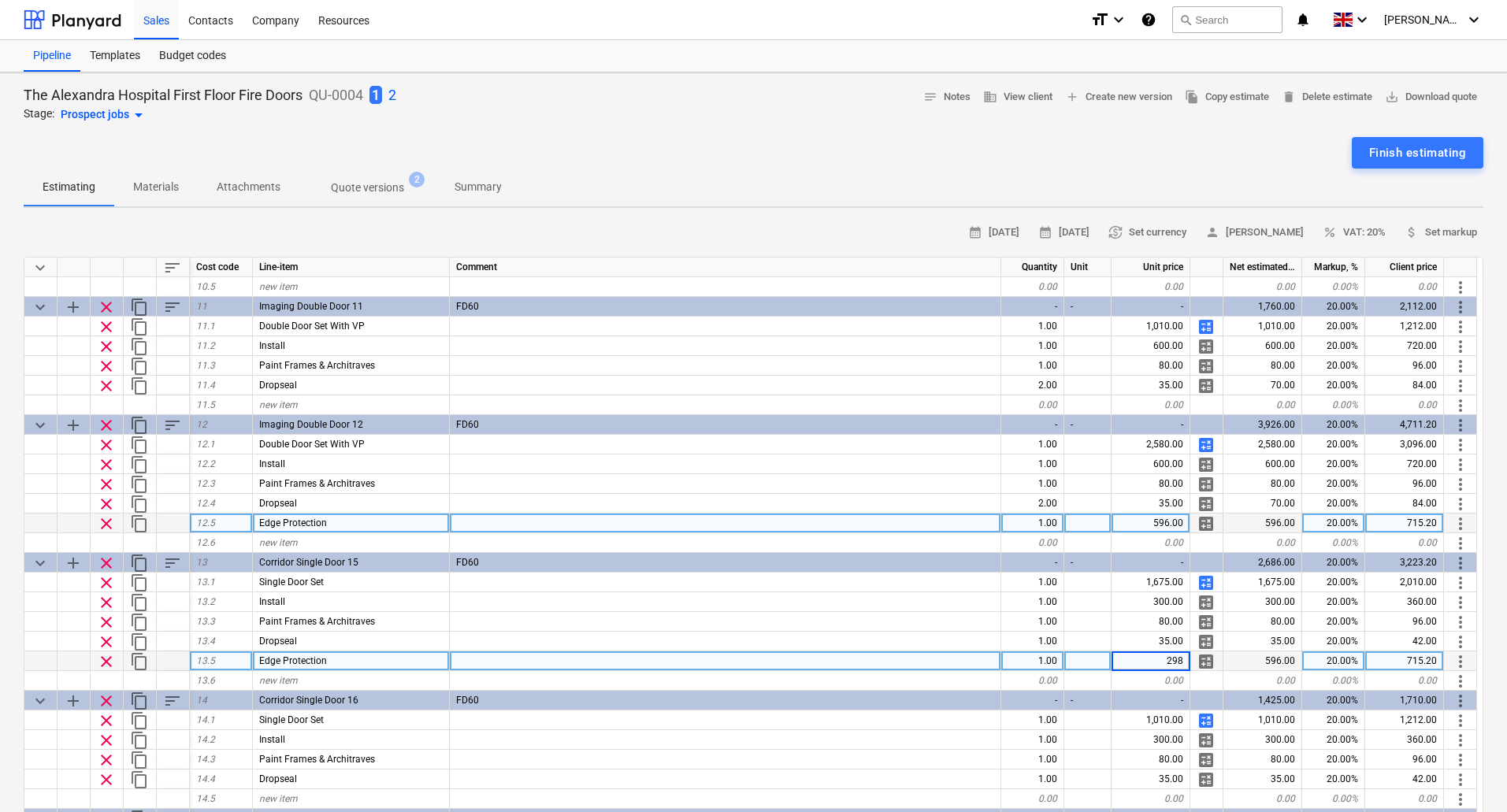
click at [929, 653] on div at bounding box center [725, 661] width 552 height 19
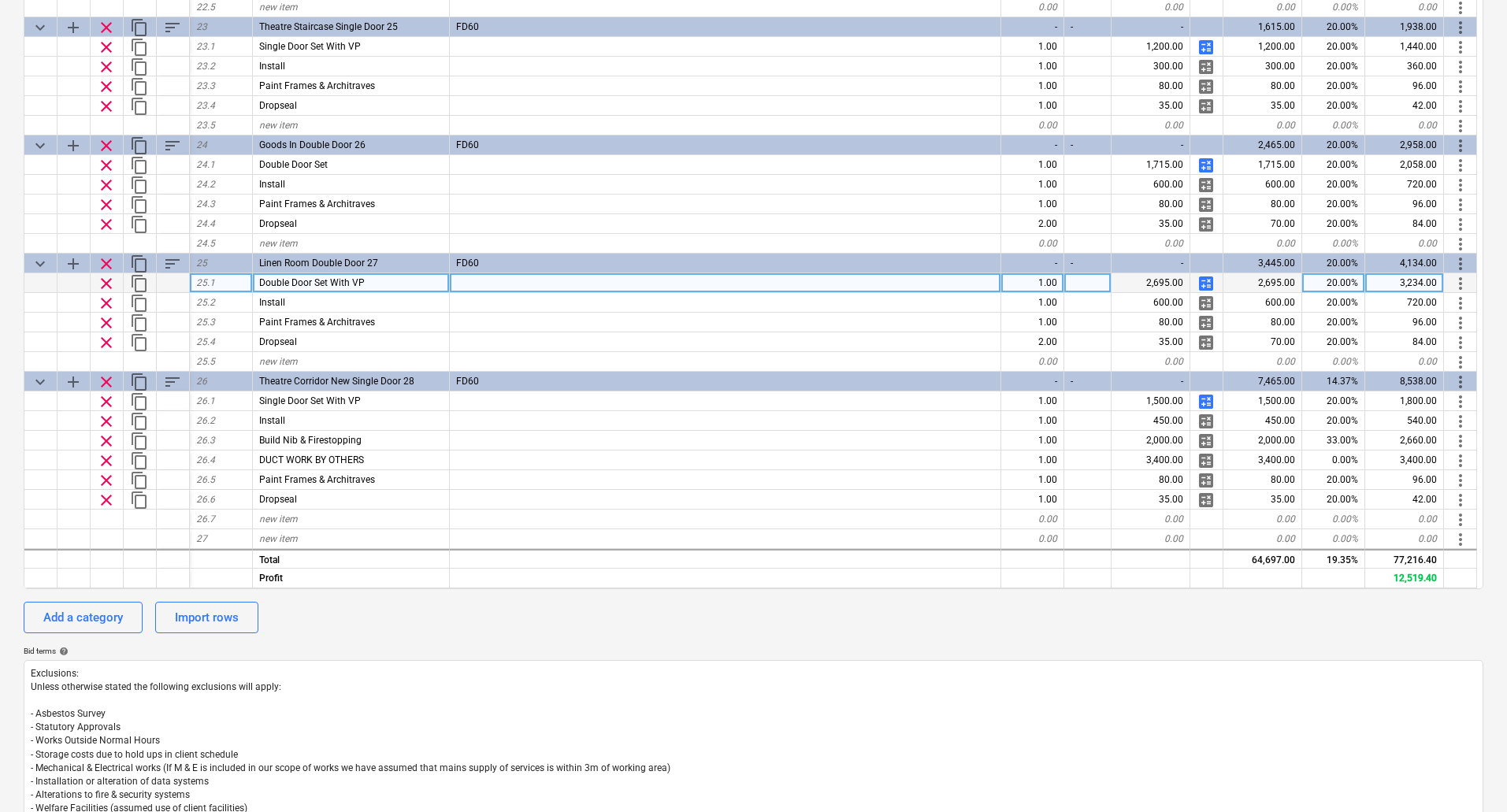
scroll to position [315, 0]
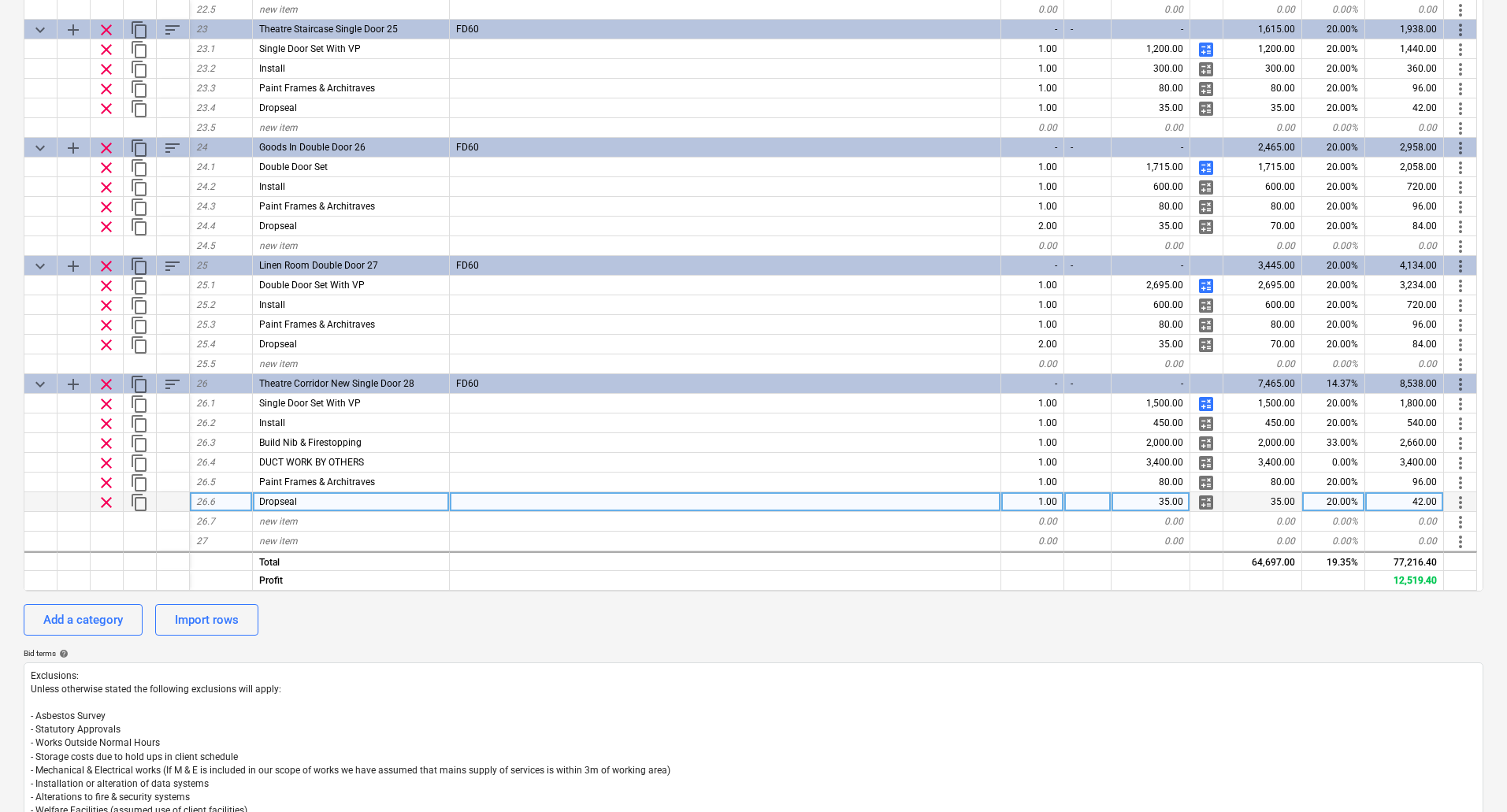
click at [539, 504] on div at bounding box center [725, 502] width 552 height 19
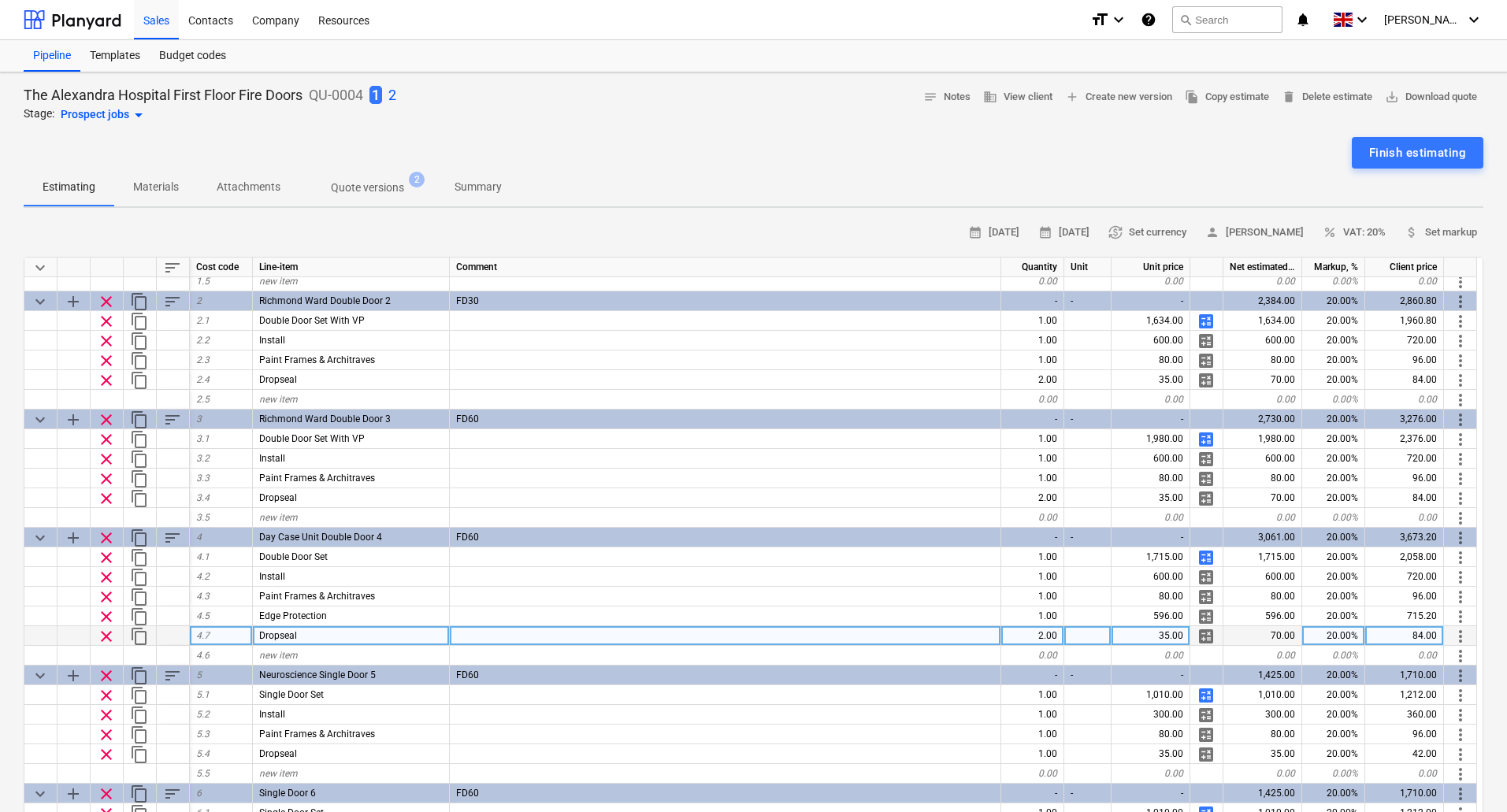
scroll to position [0, 0]
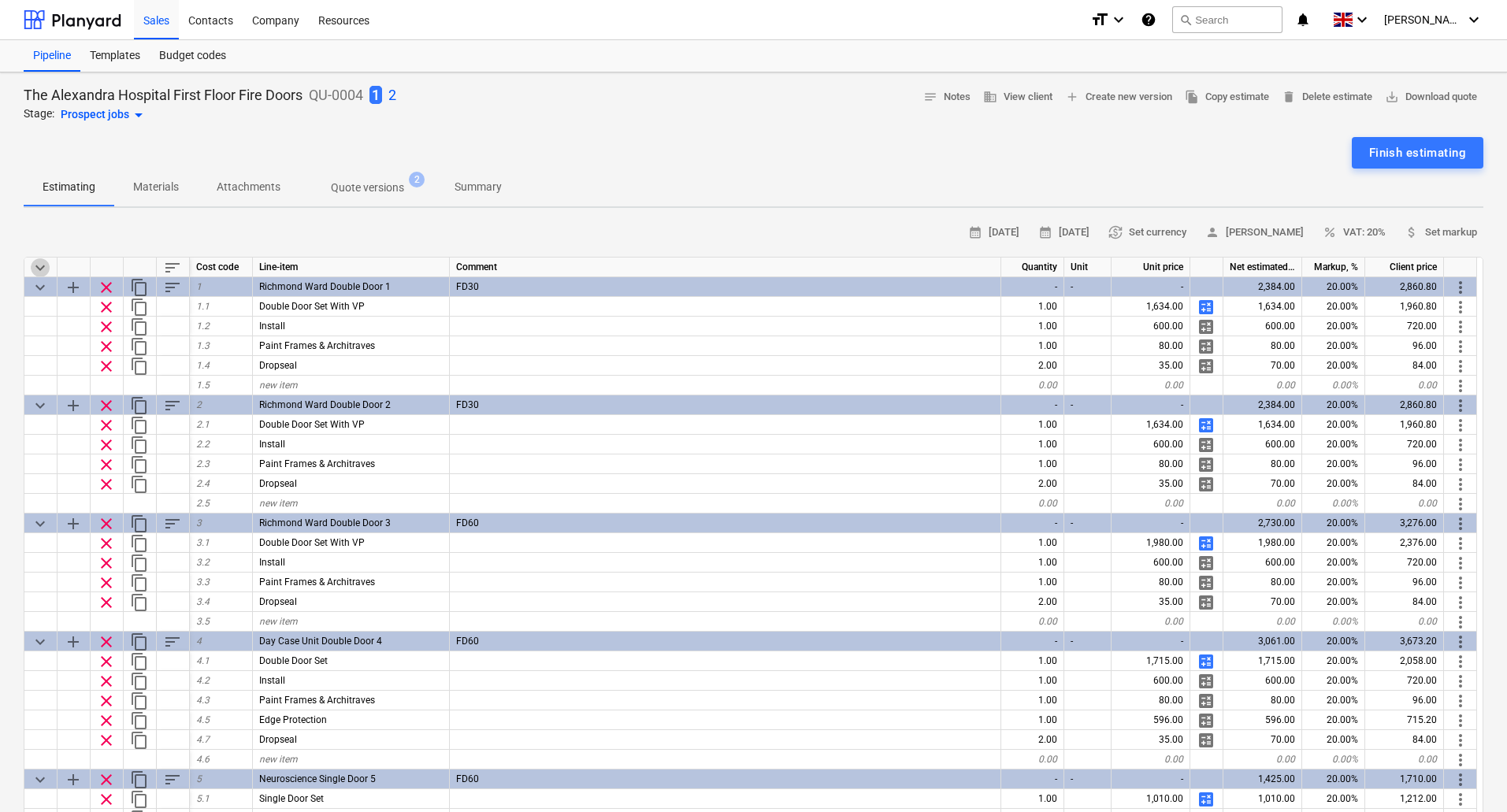
click at [35, 261] on span "keyboard_arrow_down" at bounding box center [40, 268] width 18 height 18
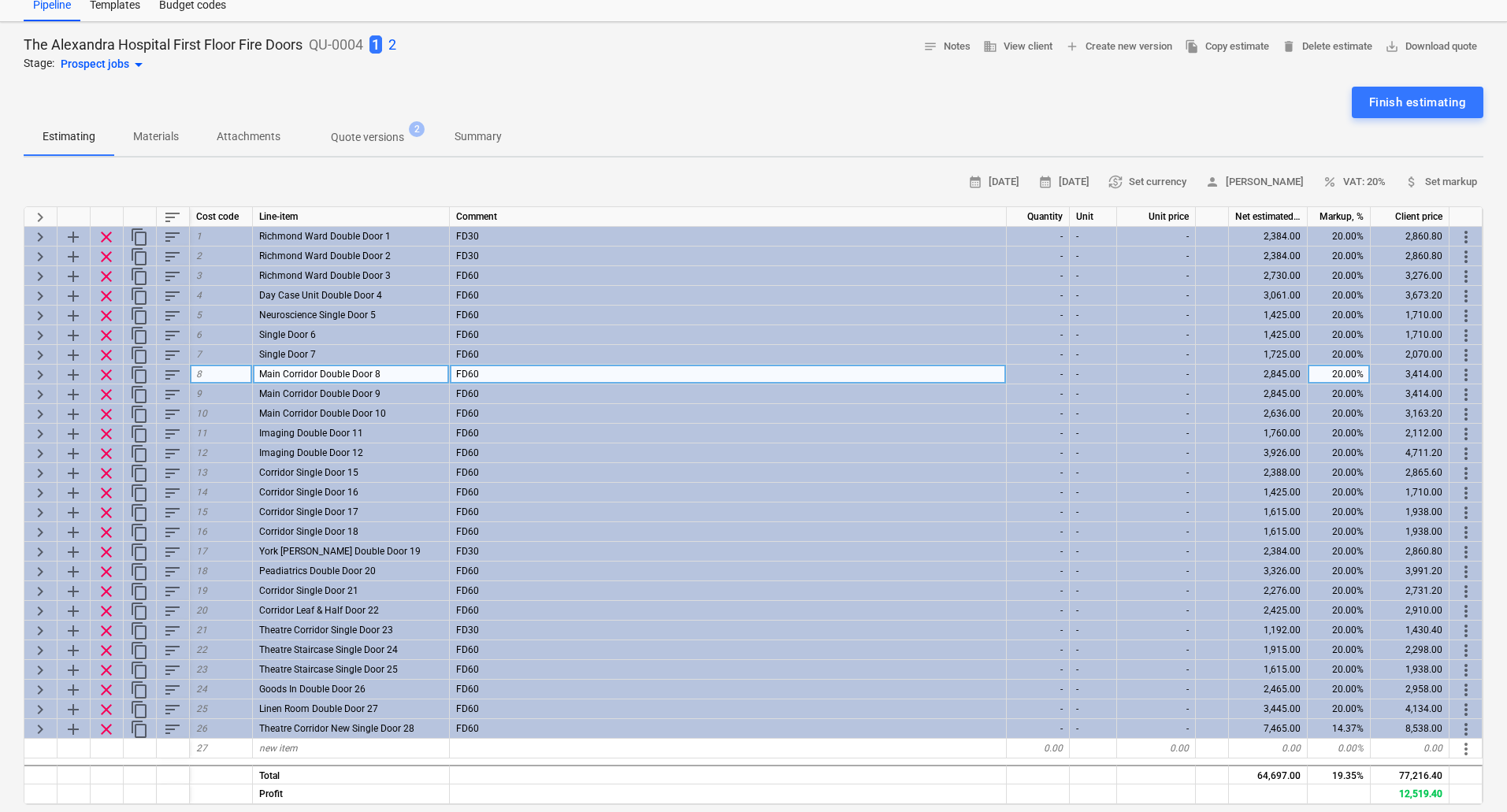
scroll to position [79, 0]
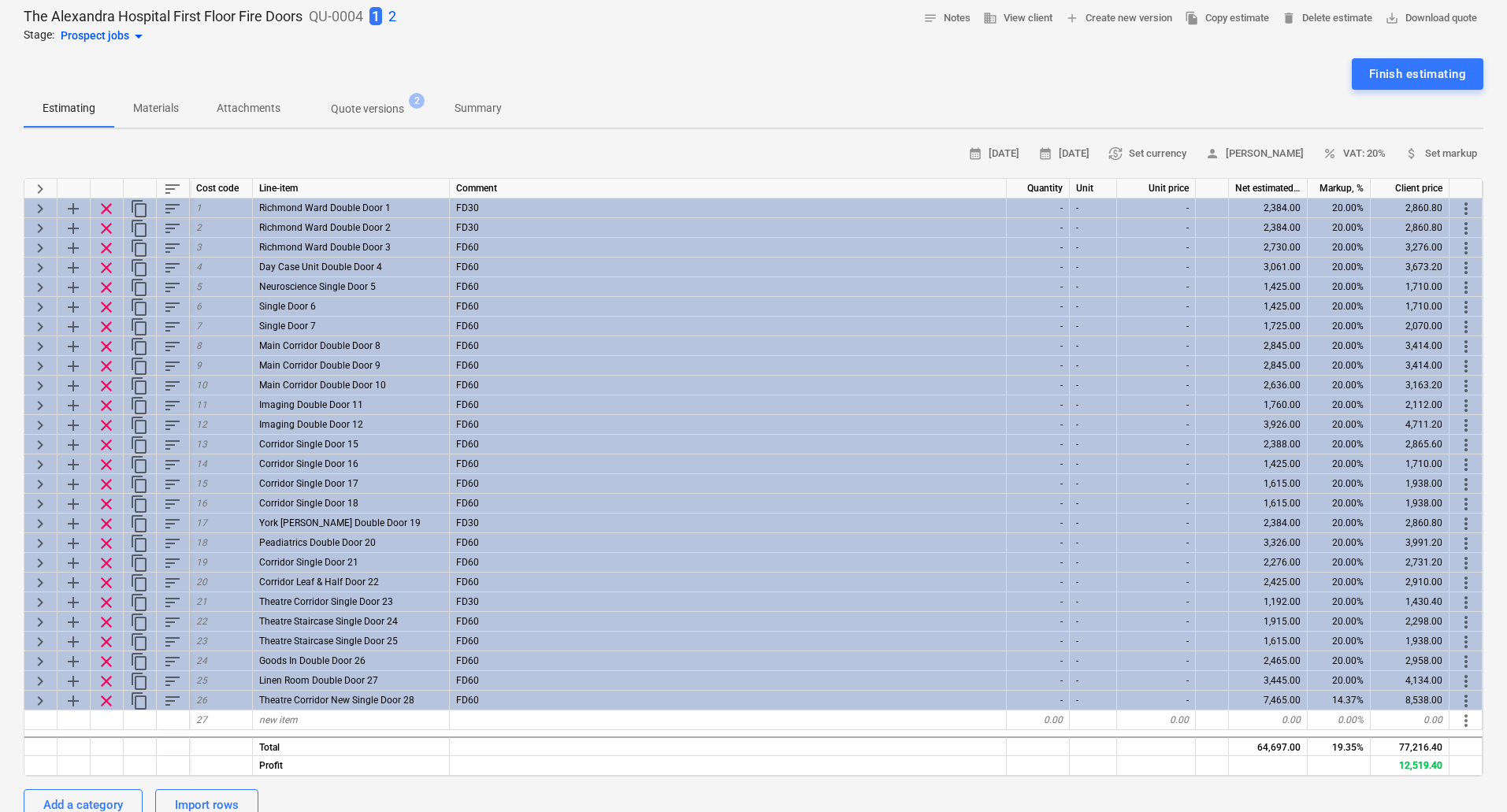
click at [35, 190] on span "keyboard_arrow_right" at bounding box center [40, 188] width 18 height 18
type textarea "x"
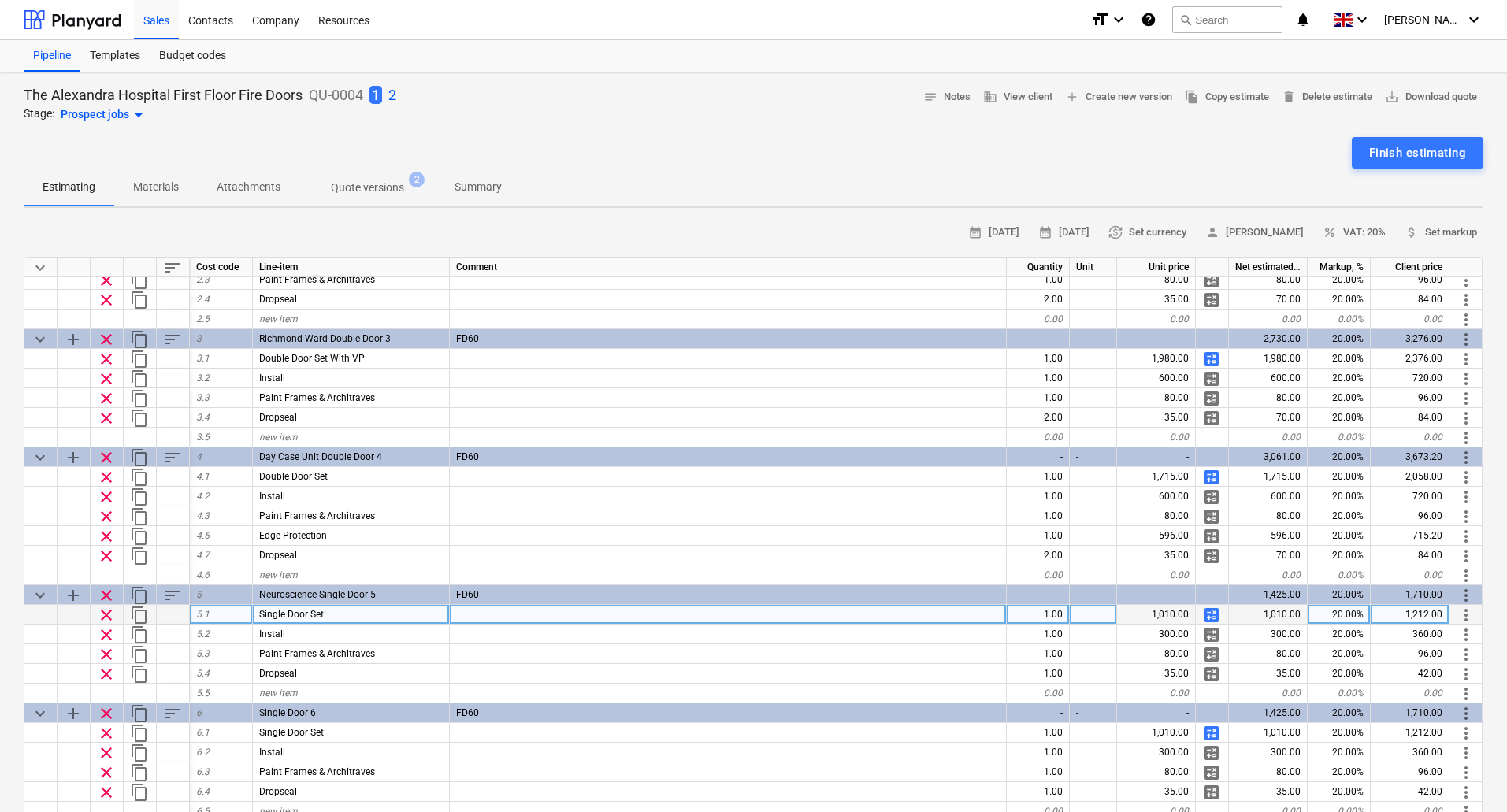
scroll to position [0, 0]
